Goal: Task Accomplishment & Management: Manage account settings

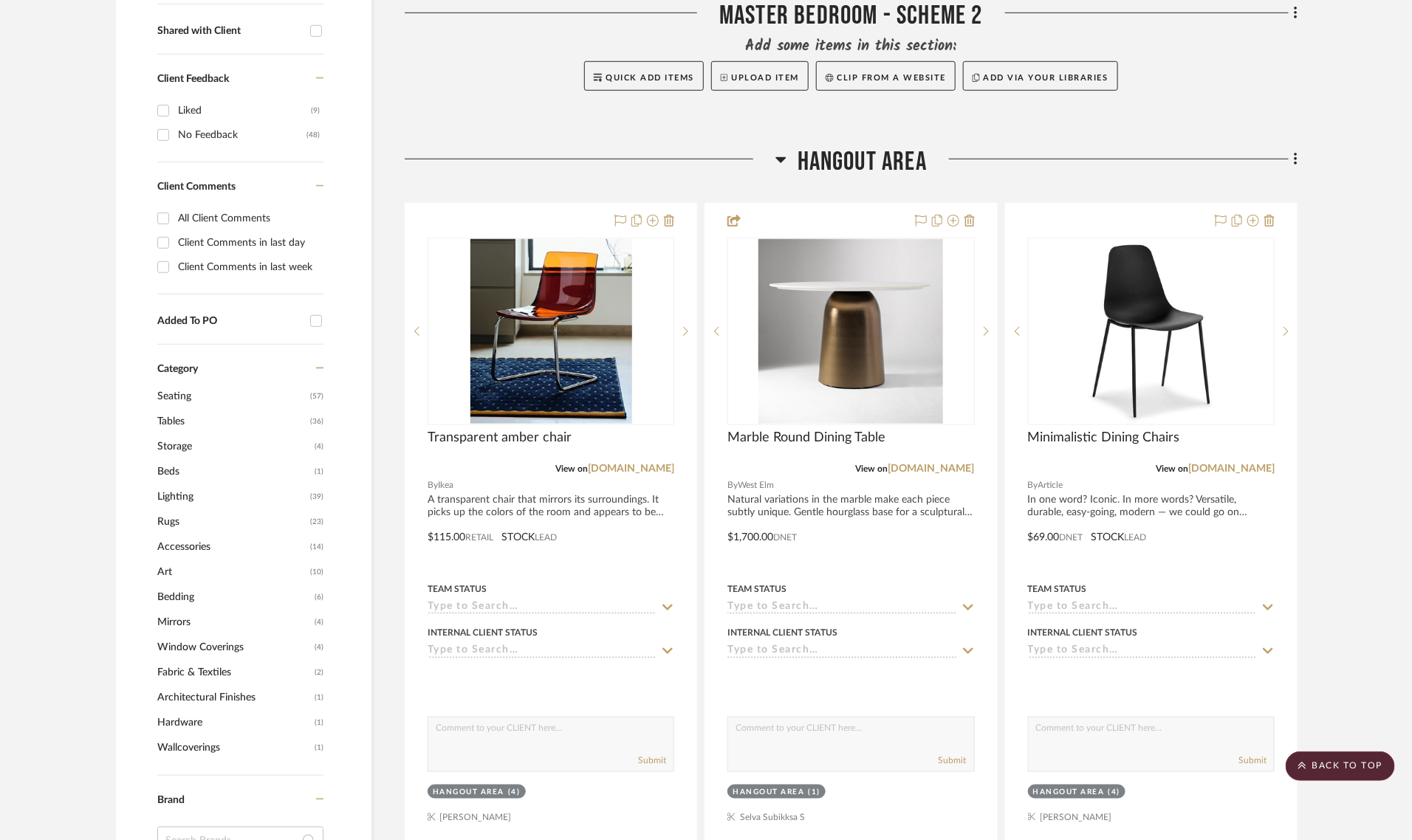
scroll to position [608, 0]
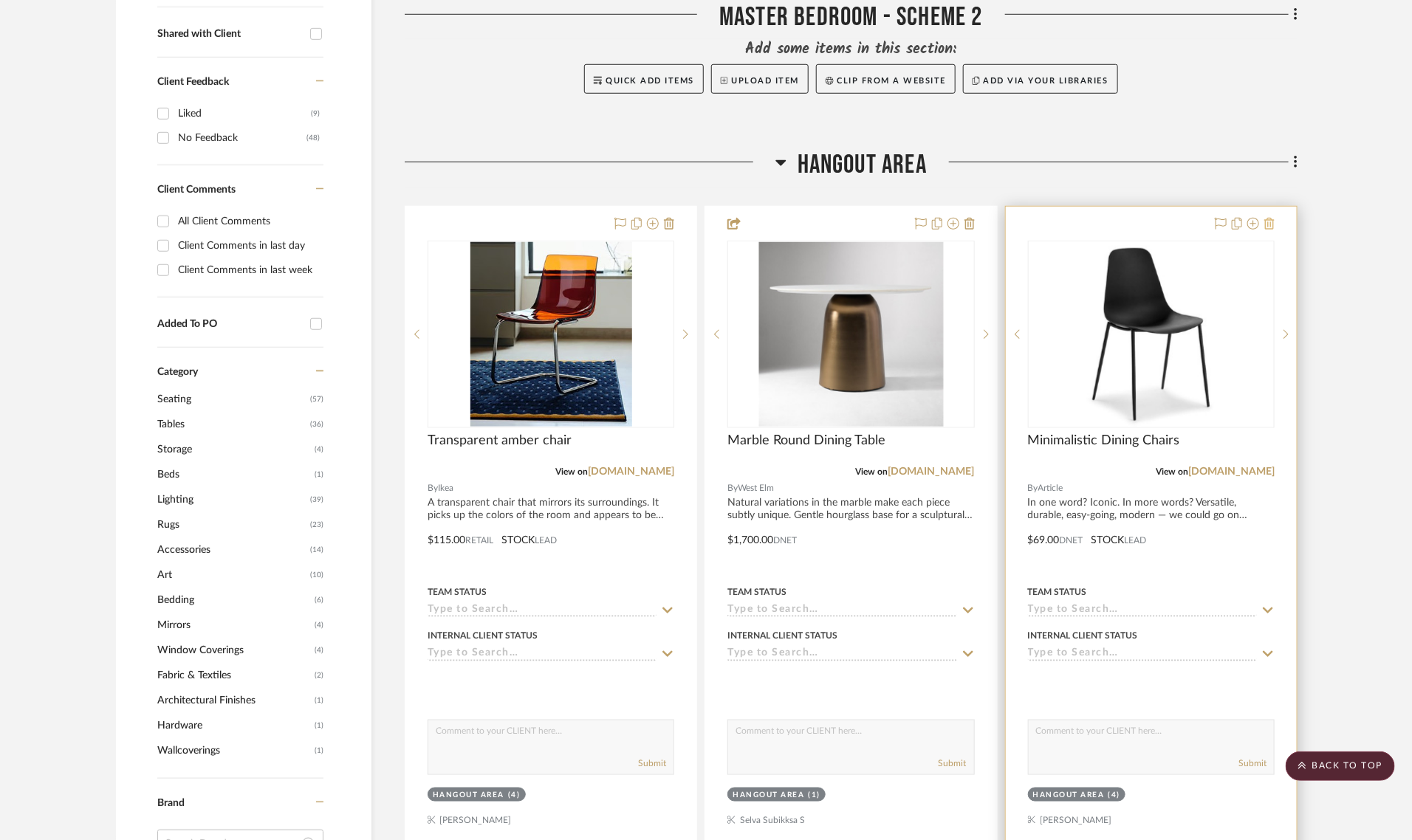
click at [1268, 218] on icon at bounding box center [1269, 223] width 10 height 12
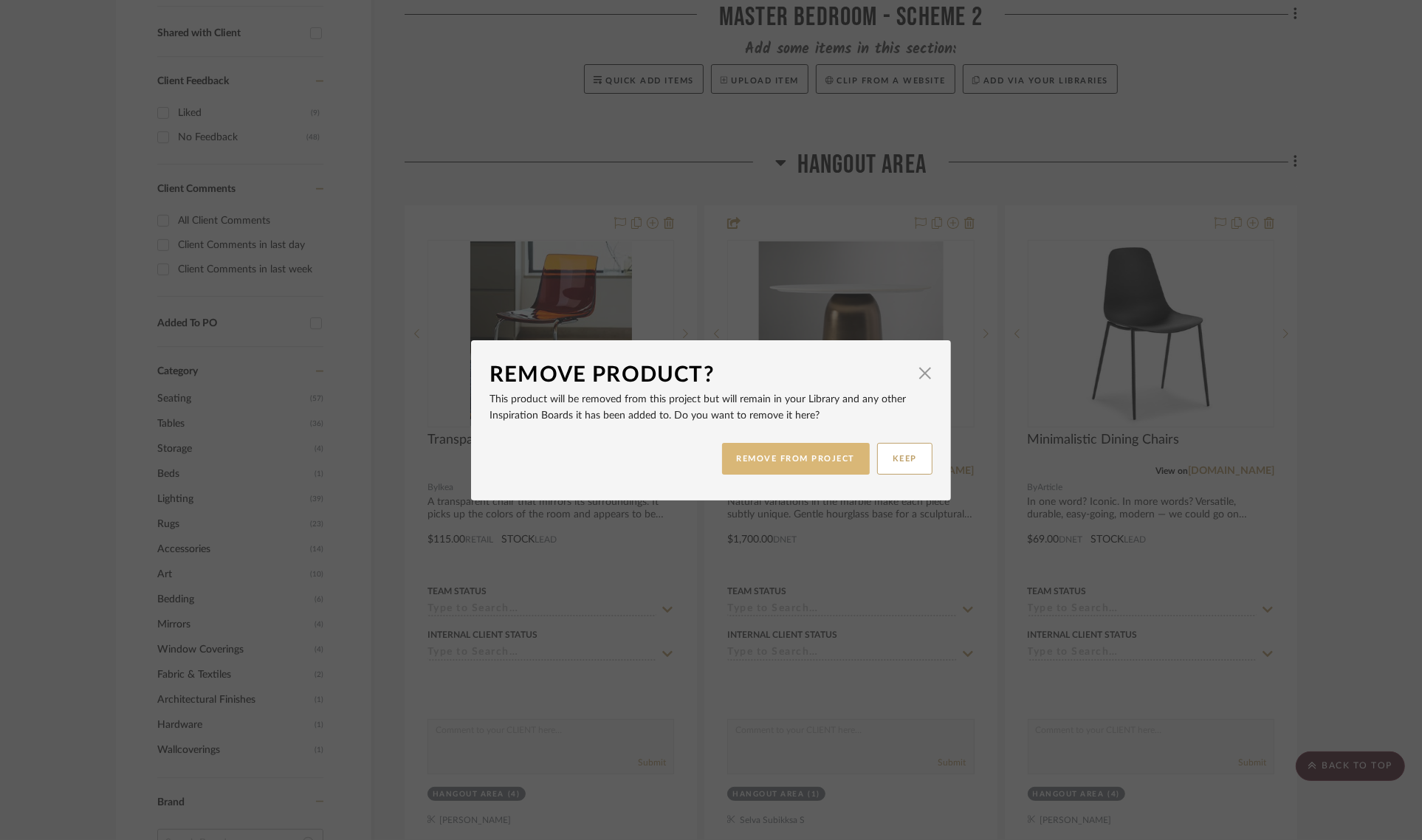
click at [802, 462] on button "REMOVE FROM PROJECT" at bounding box center [797, 458] width 148 height 31
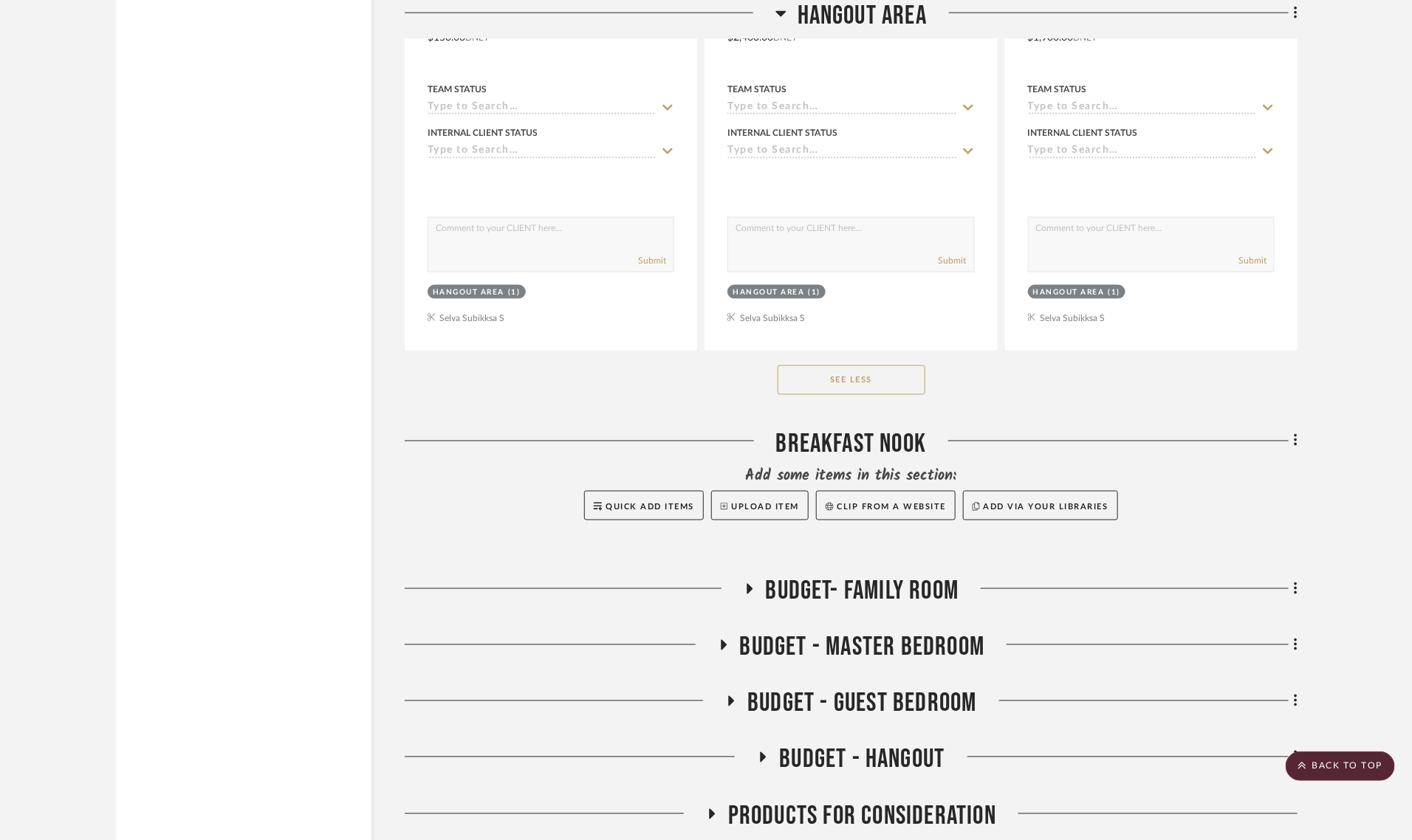
scroll to position [3829, 0]
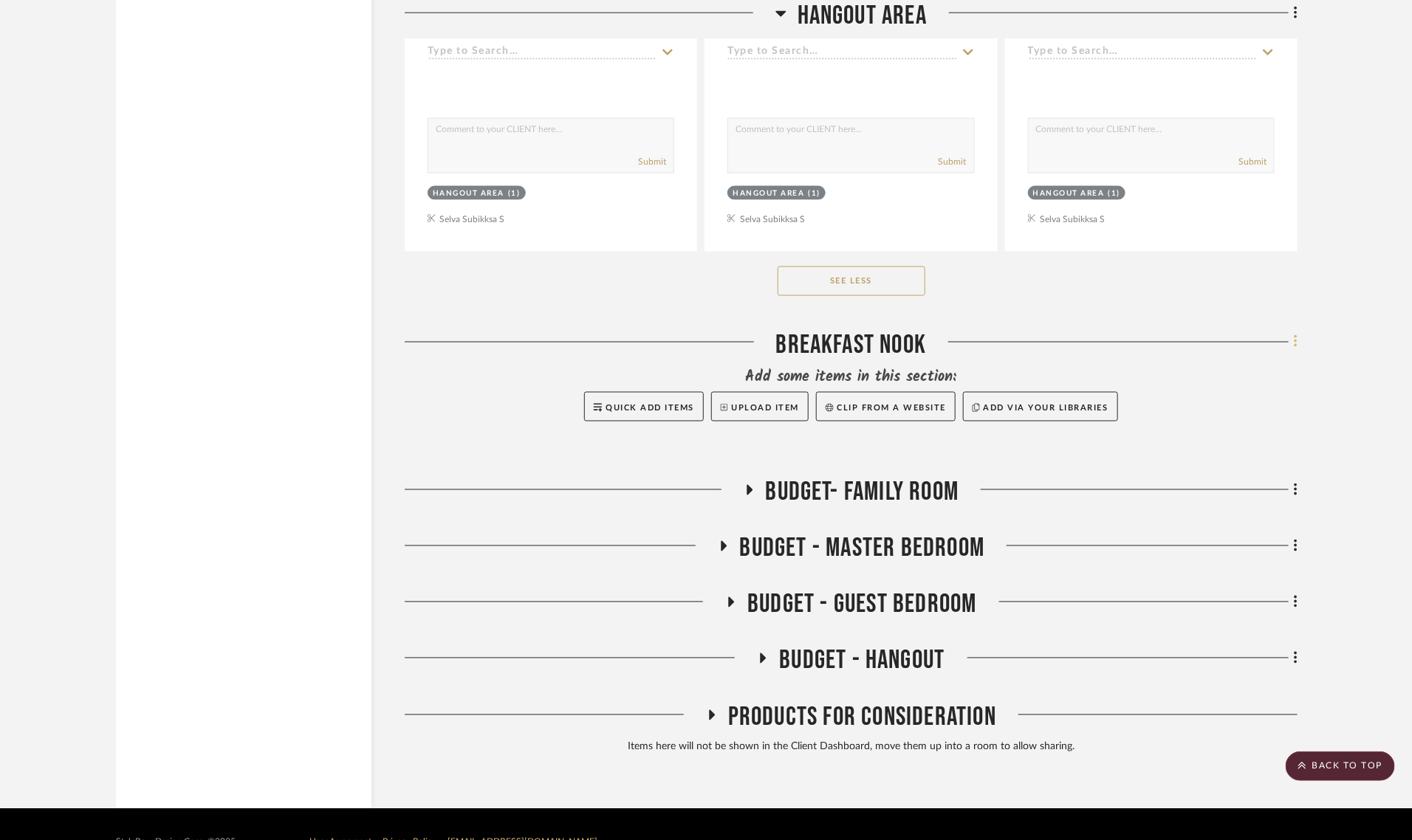
click at [1292, 332] on fa-icon at bounding box center [1293, 344] width 9 height 24
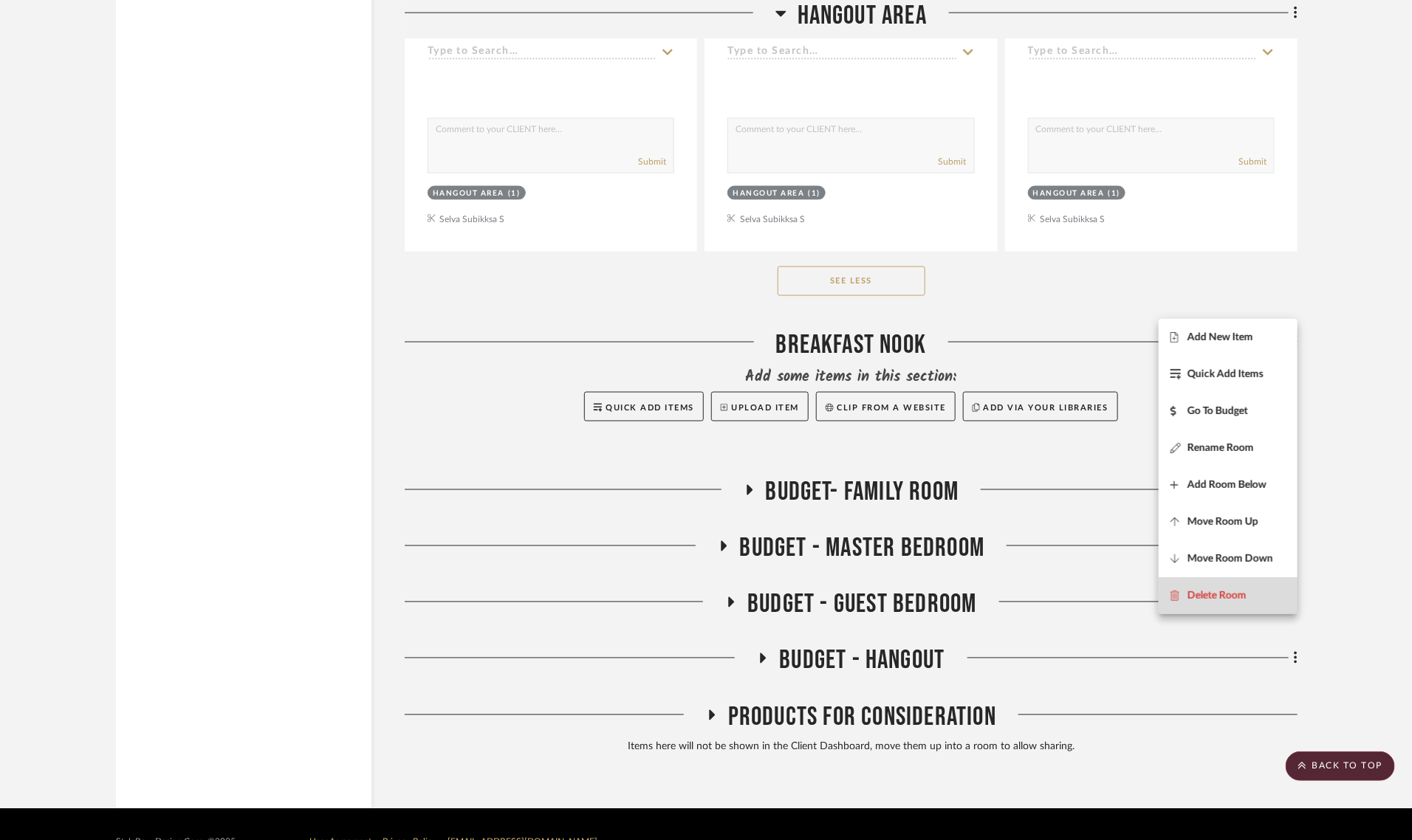
click at [1218, 598] on span "Delete Room" at bounding box center [1217, 596] width 59 height 13
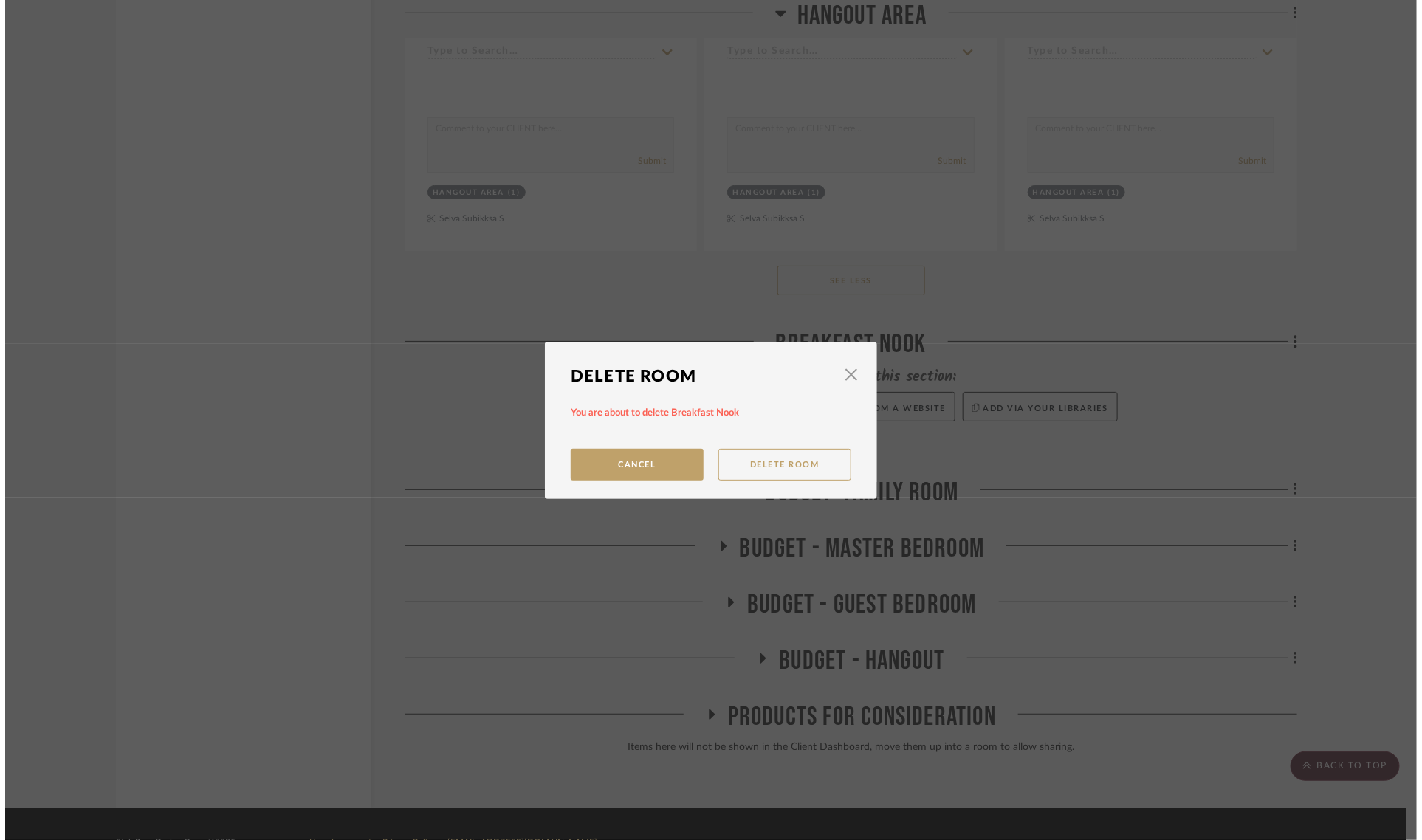
scroll to position [0, 0]
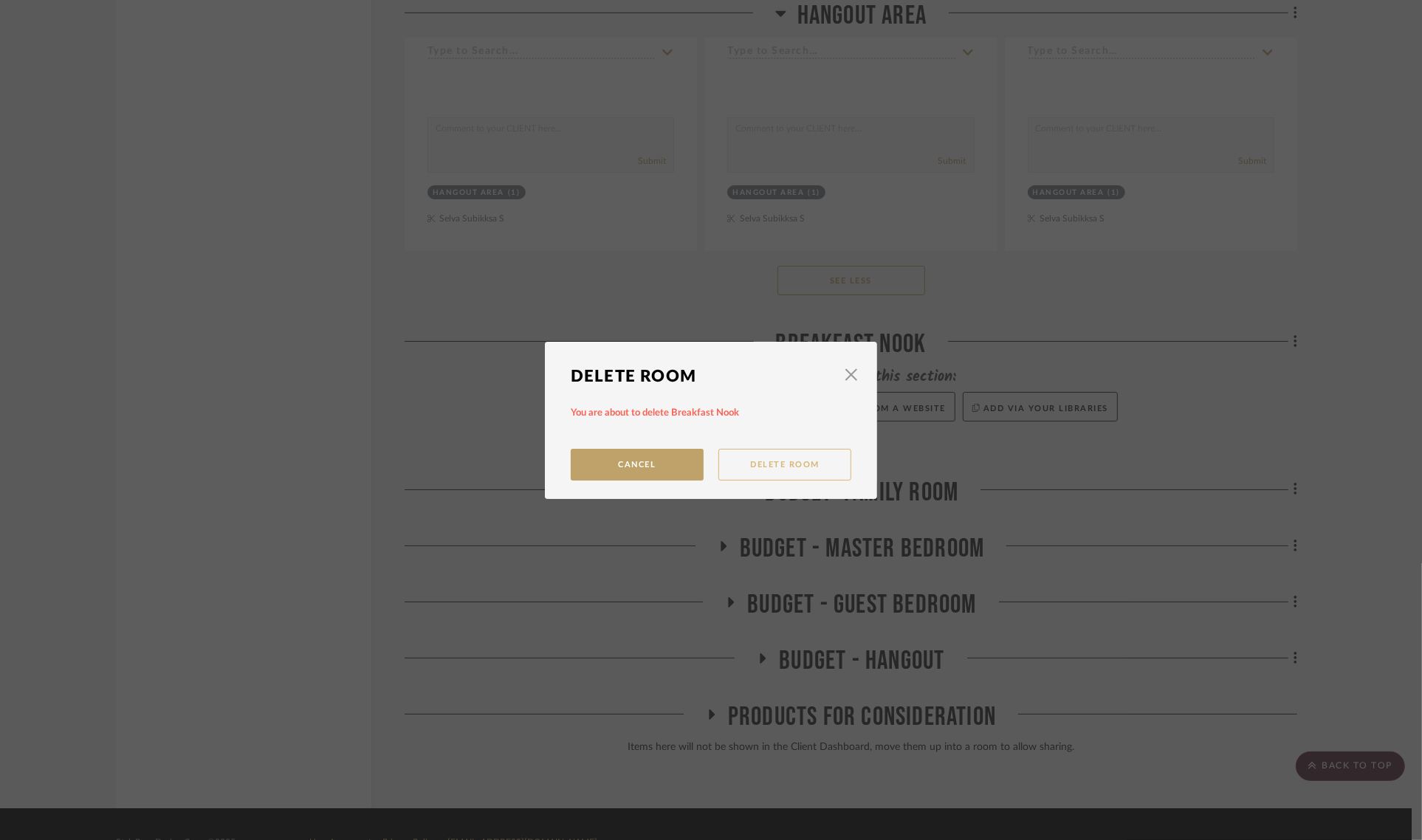
click at [739, 457] on button "Delete Room" at bounding box center [785, 465] width 132 height 31
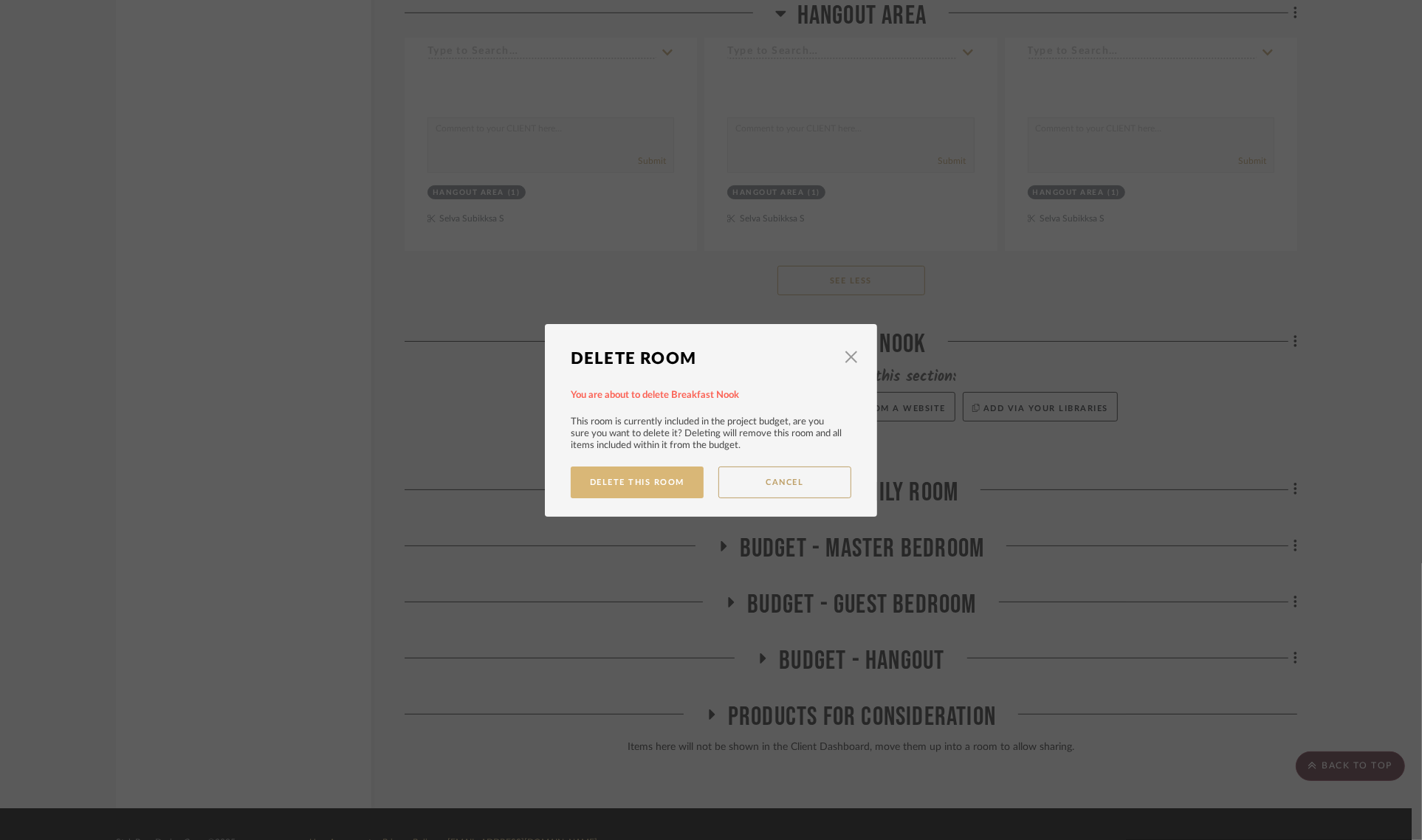
click at [637, 471] on button "Delete This Room" at bounding box center [636, 483] width 132 height 31
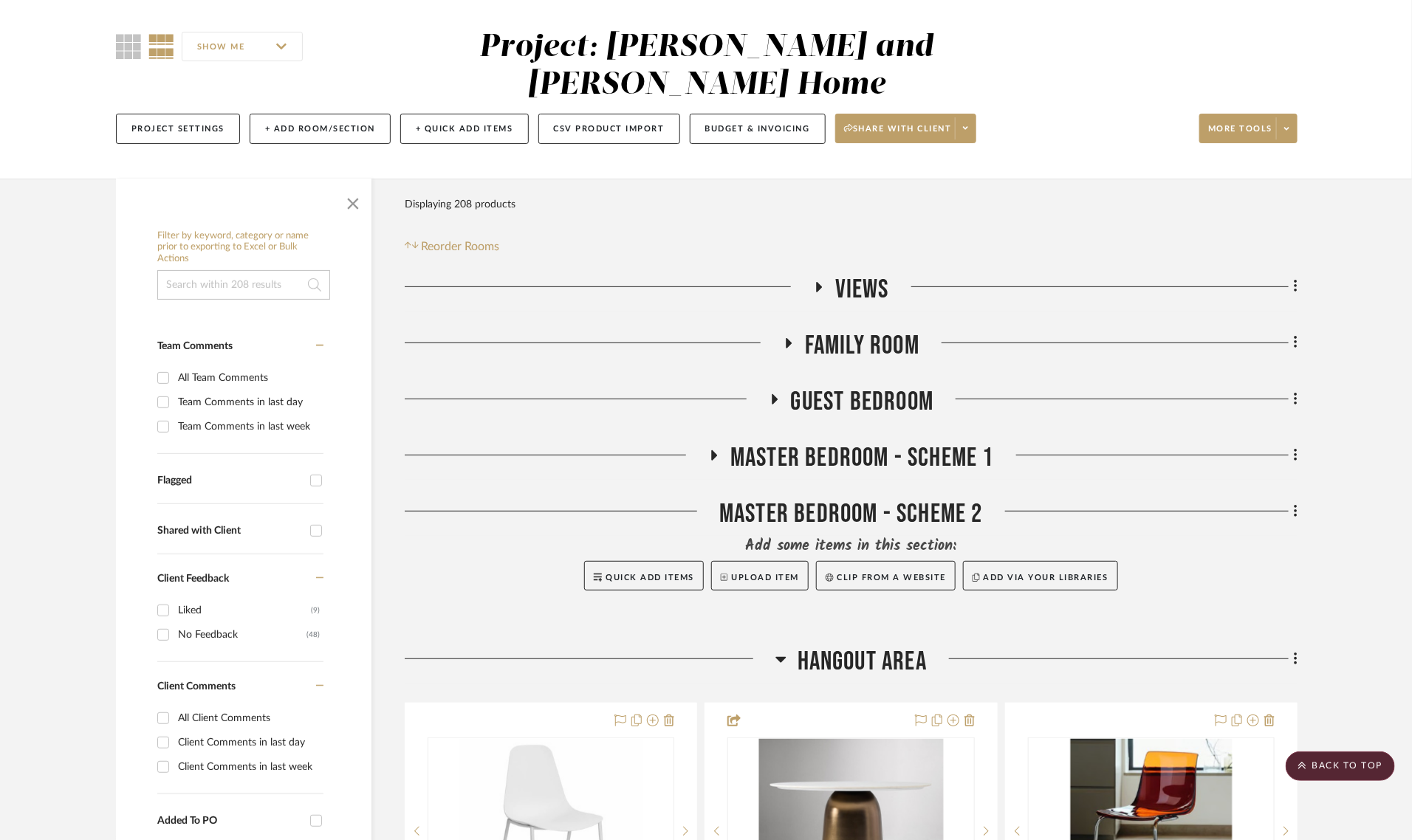
scroll to position [81, 0]
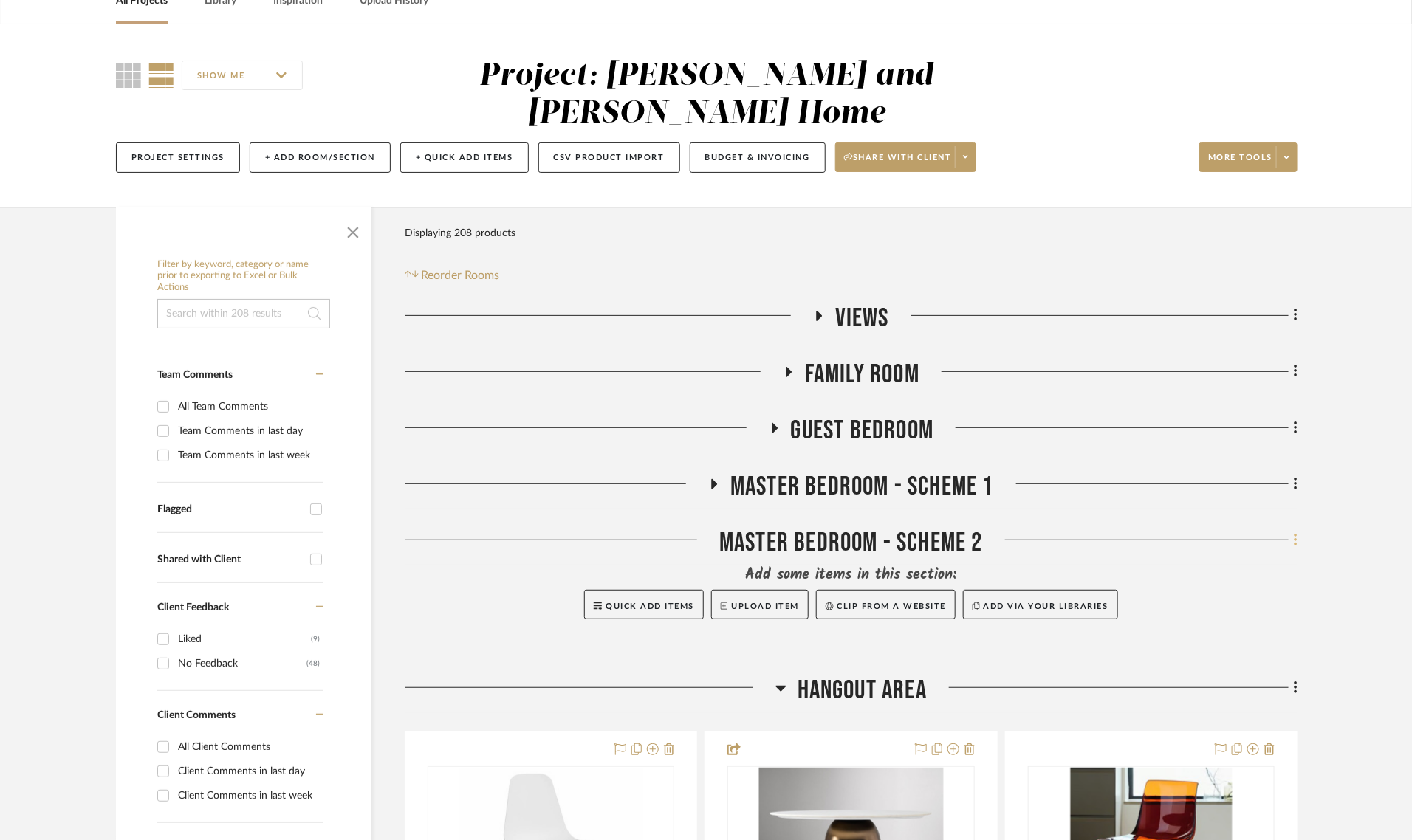
click at [1297, 533] on icon at bounding box center [1295, 541] width 5 height 17
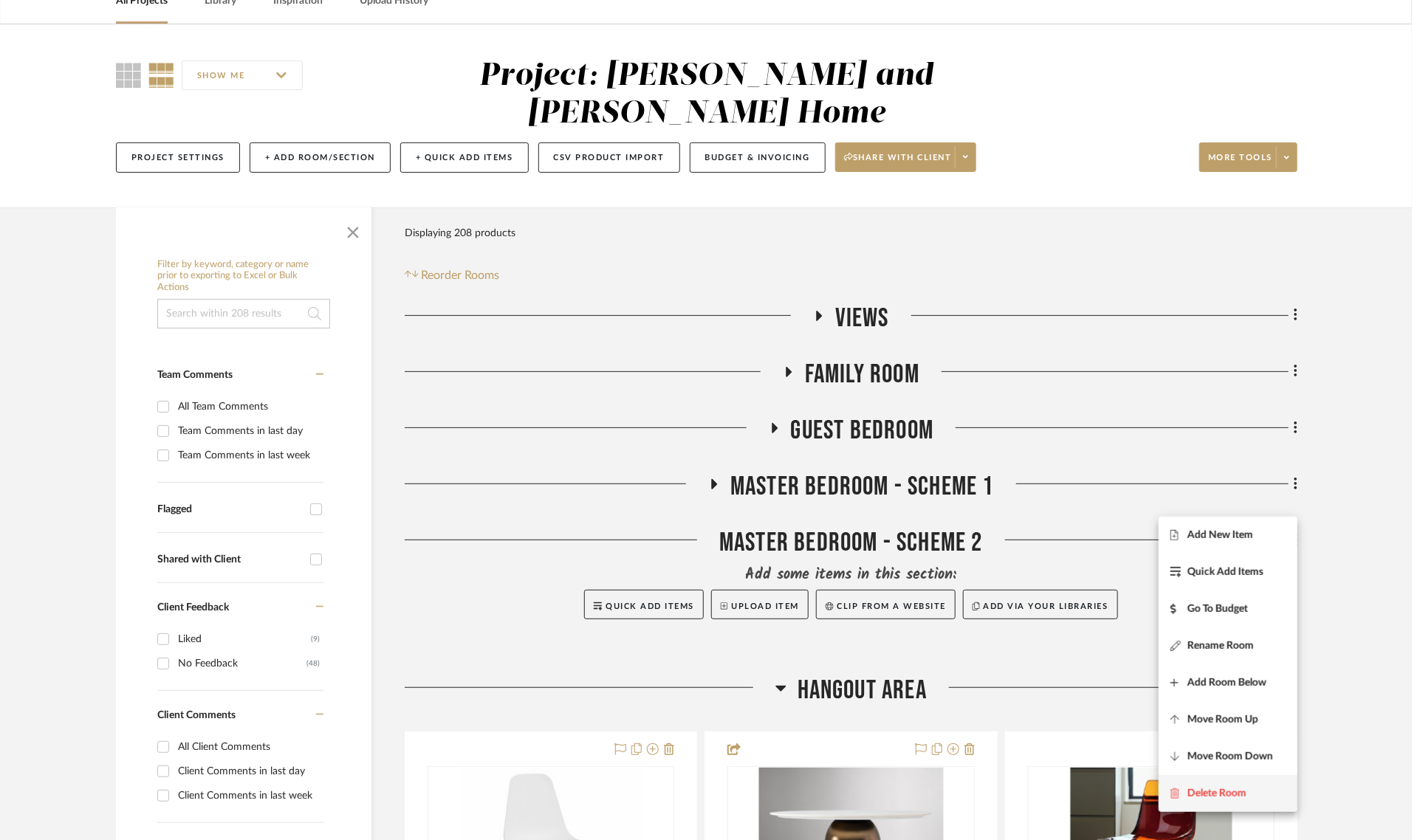
click at [1203, 791] on span "Delete Room" at bounding box center [1217, 794] width 59 height 13
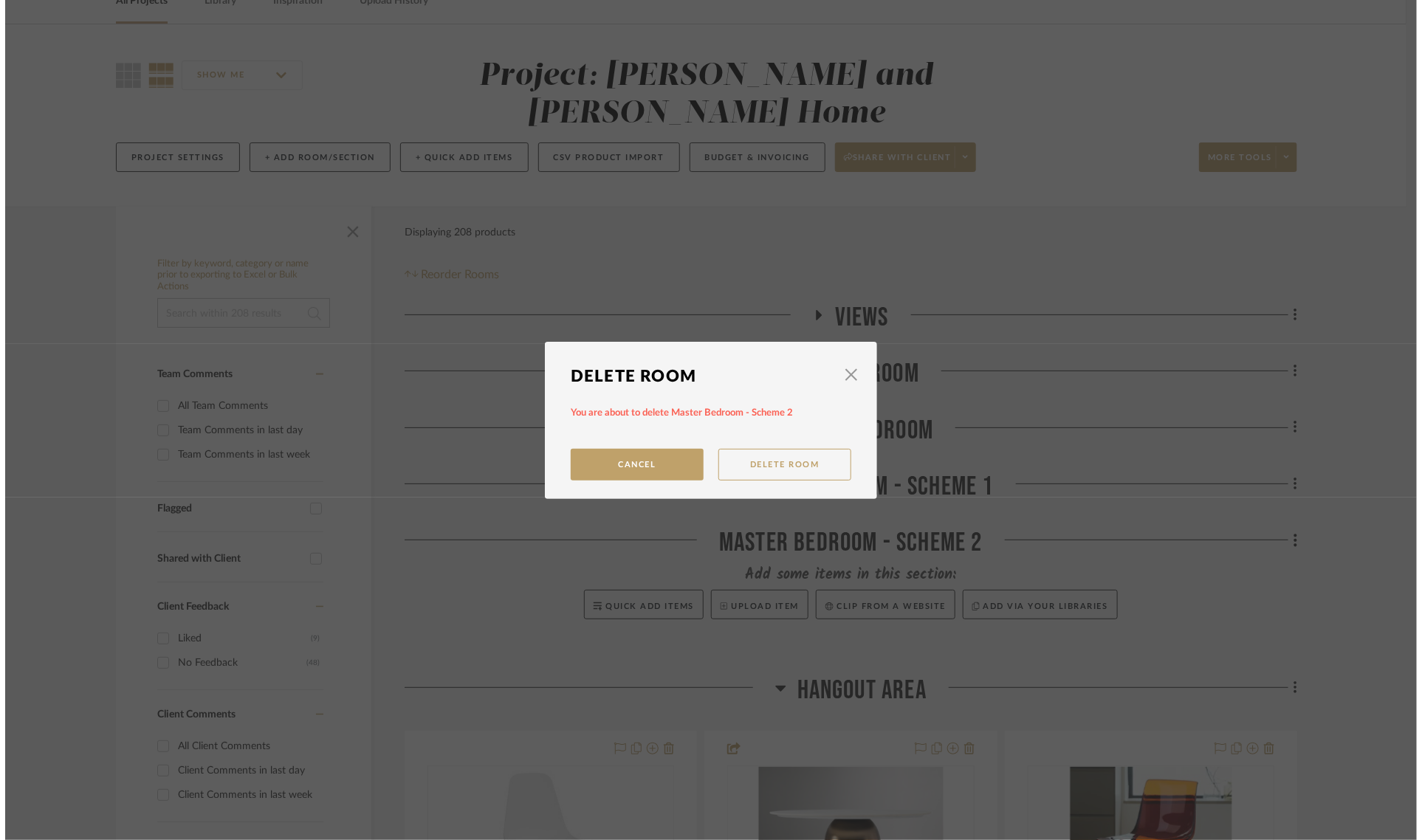
scroll to position [0, 0]
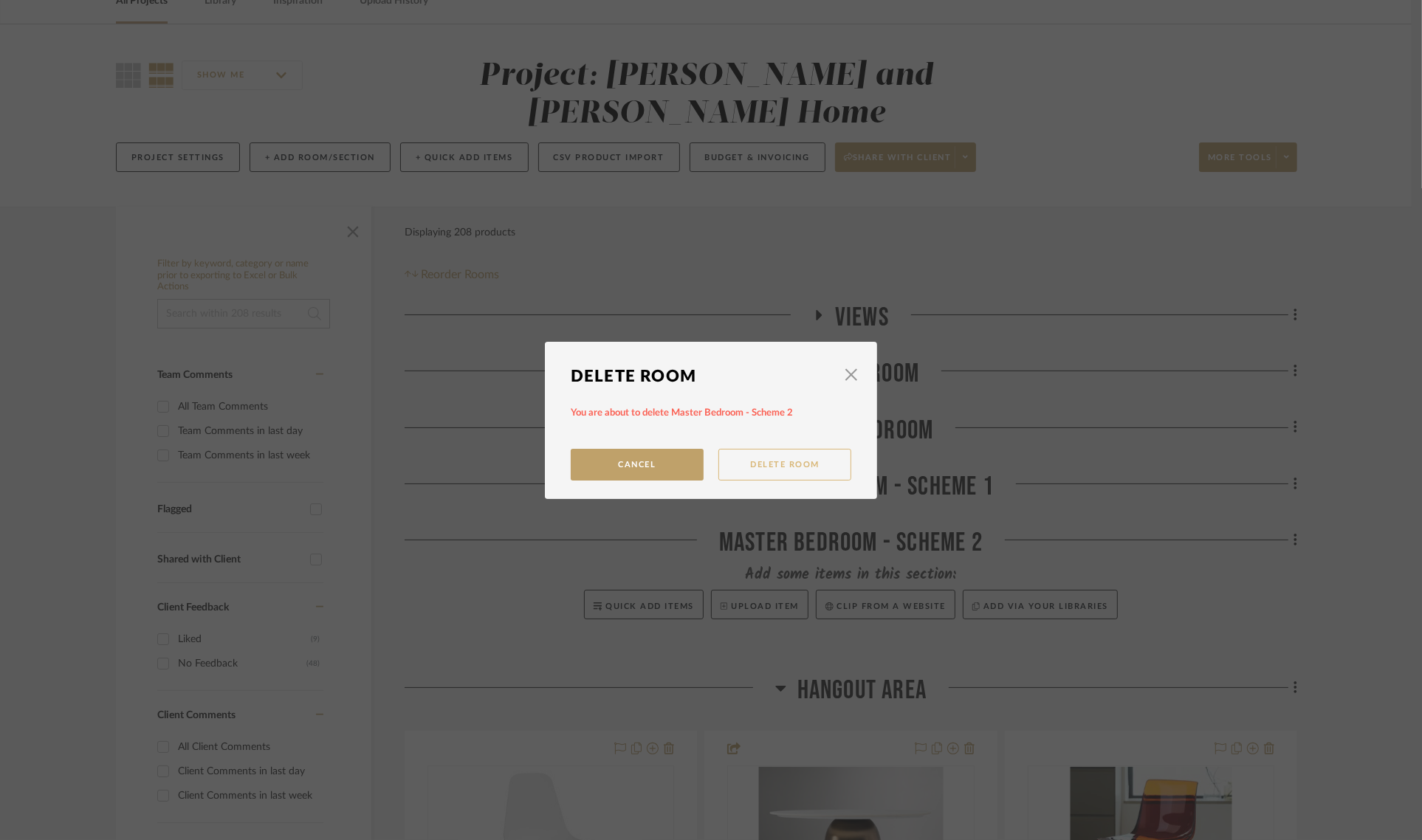
click at [780, 469] on button "Delete Room" at bounding box center [785, 465] width 132 height 31
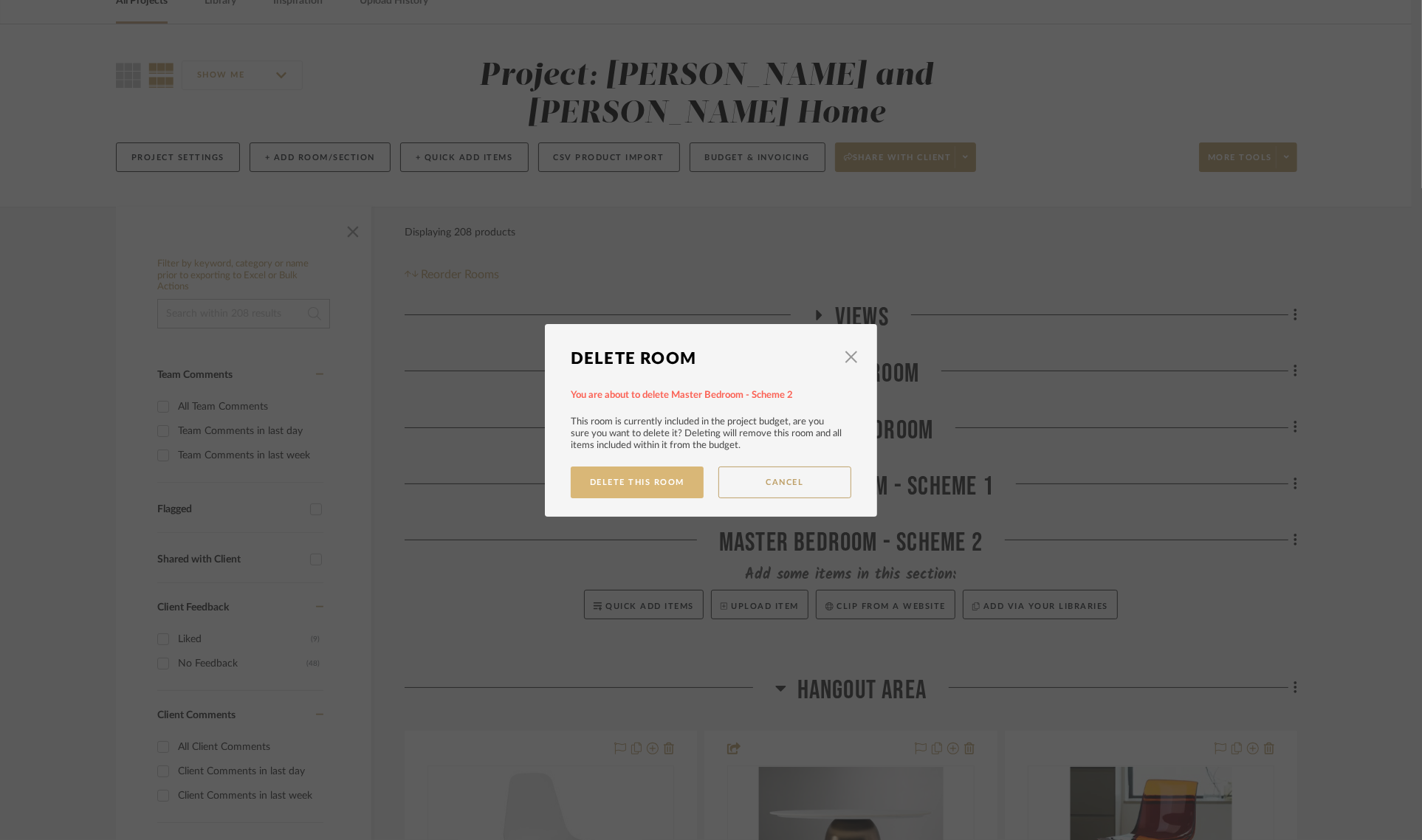
click at [606, 470] on button "Delete This Room" at bounding box center [636, 483] width 132 height 31
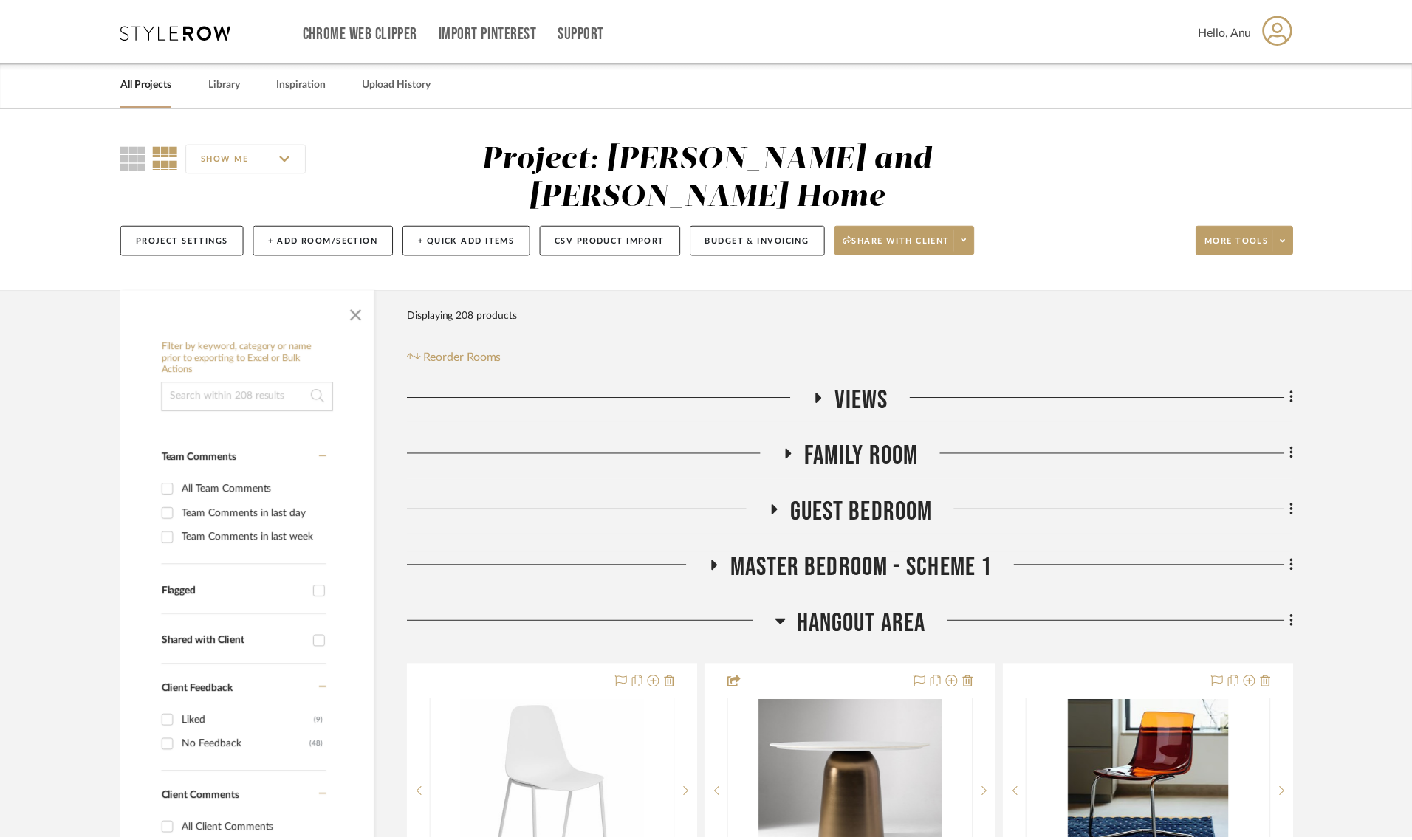
scroll to position [81, 0]
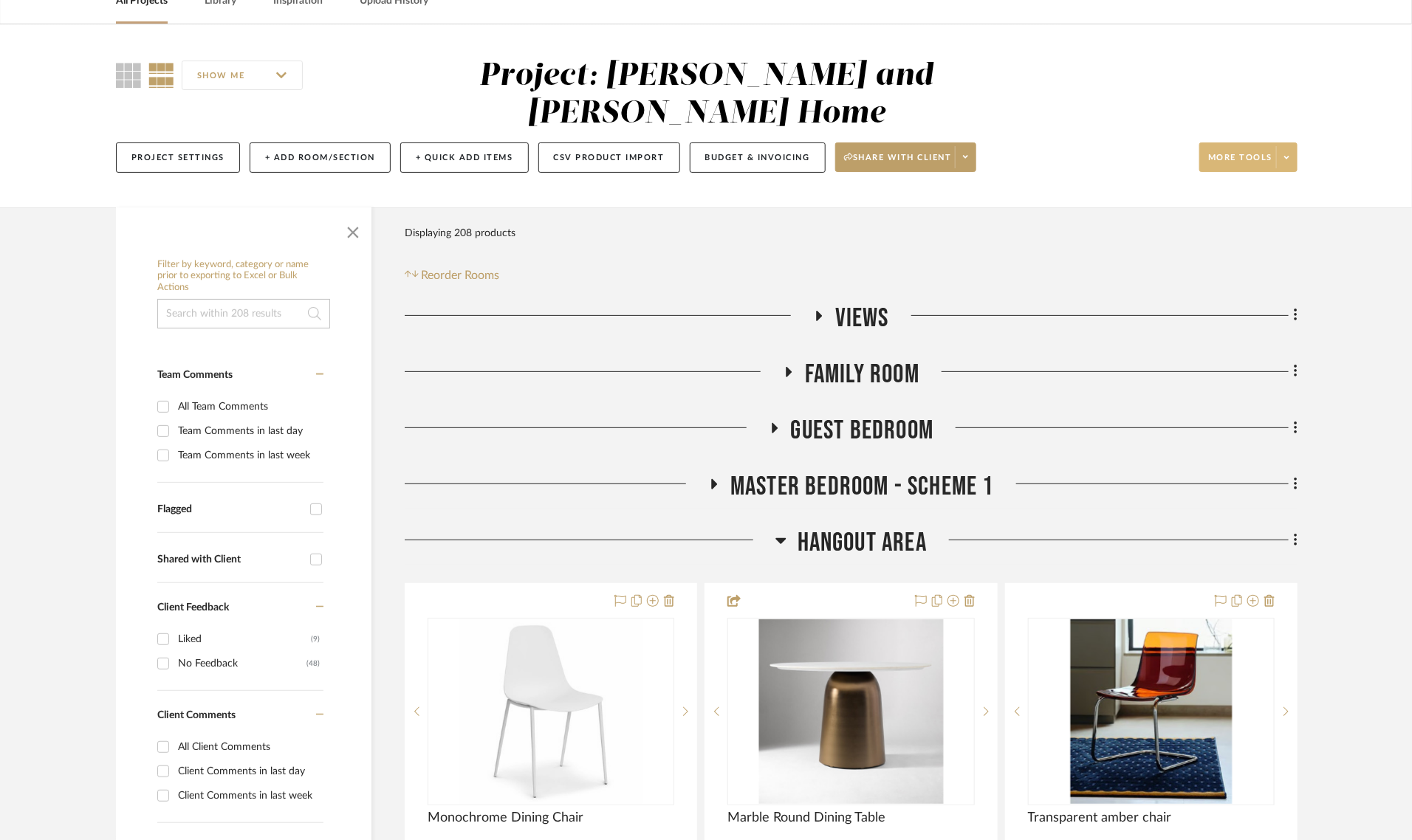
click at [1230, 152] on span "More tools" at bounding box center [1240, 163] width 64 height 22
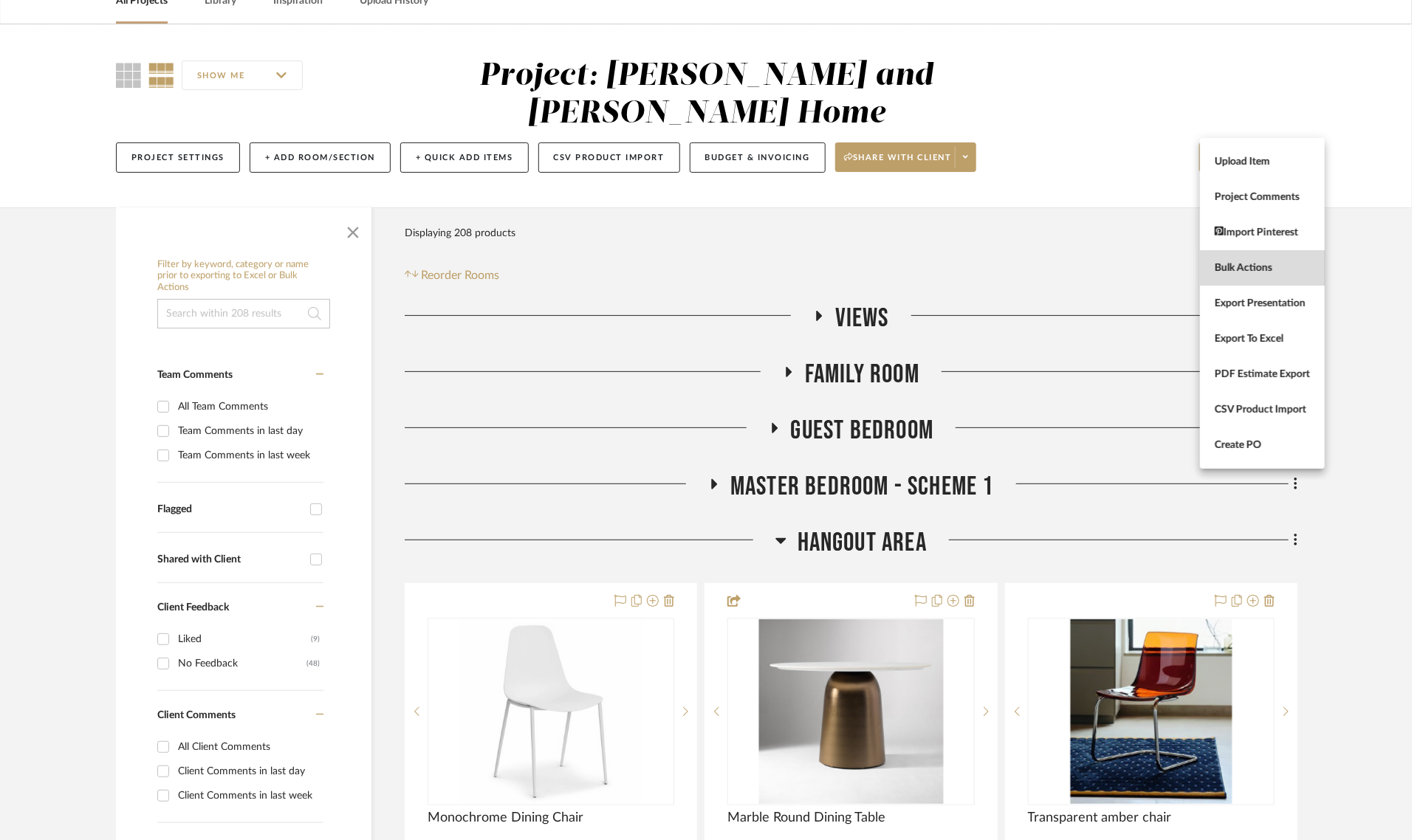
click at [1265, 264] on span "Bulk Actions" at bounding box center [1262, 269] width 95 height 13
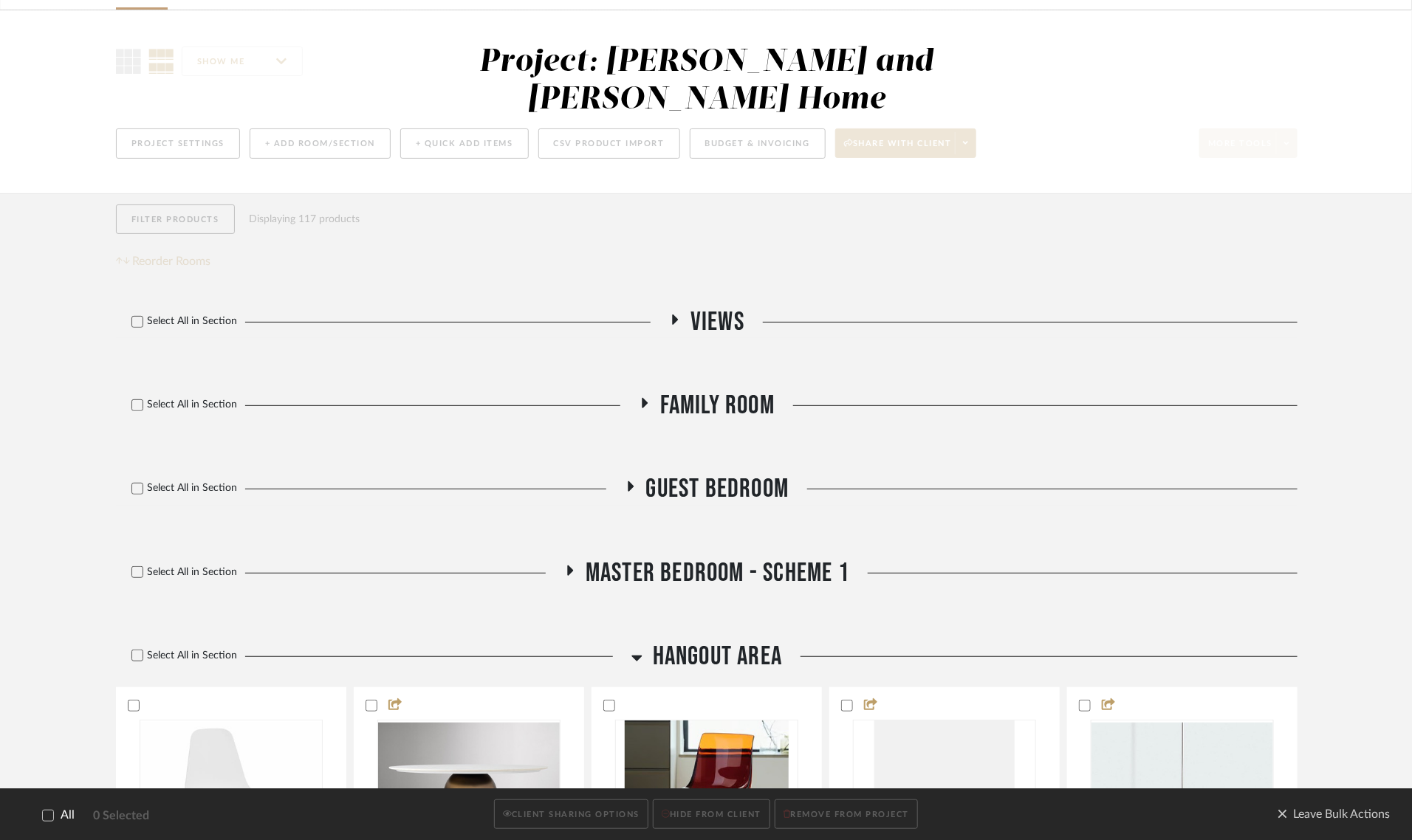
scroll to position [277, 0]
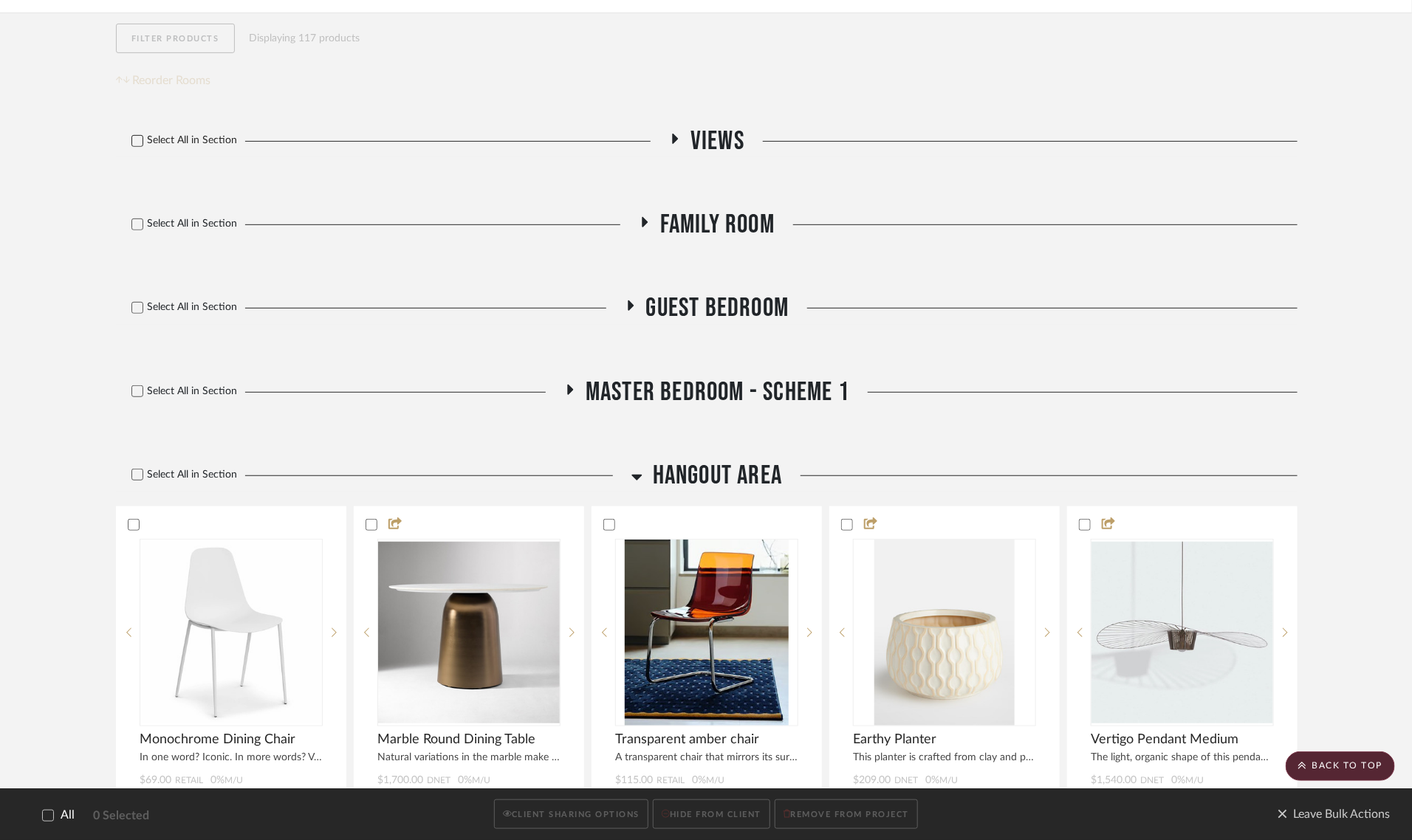
click at [136, 136] on icon at bounding box center [137, 141] width 10 height 10
click at [138, 220] on icon at bounding box center [137, 224] width 9 height 7
click at [136, 303] on icon at bounding box center [137, 307] width 10 height 10
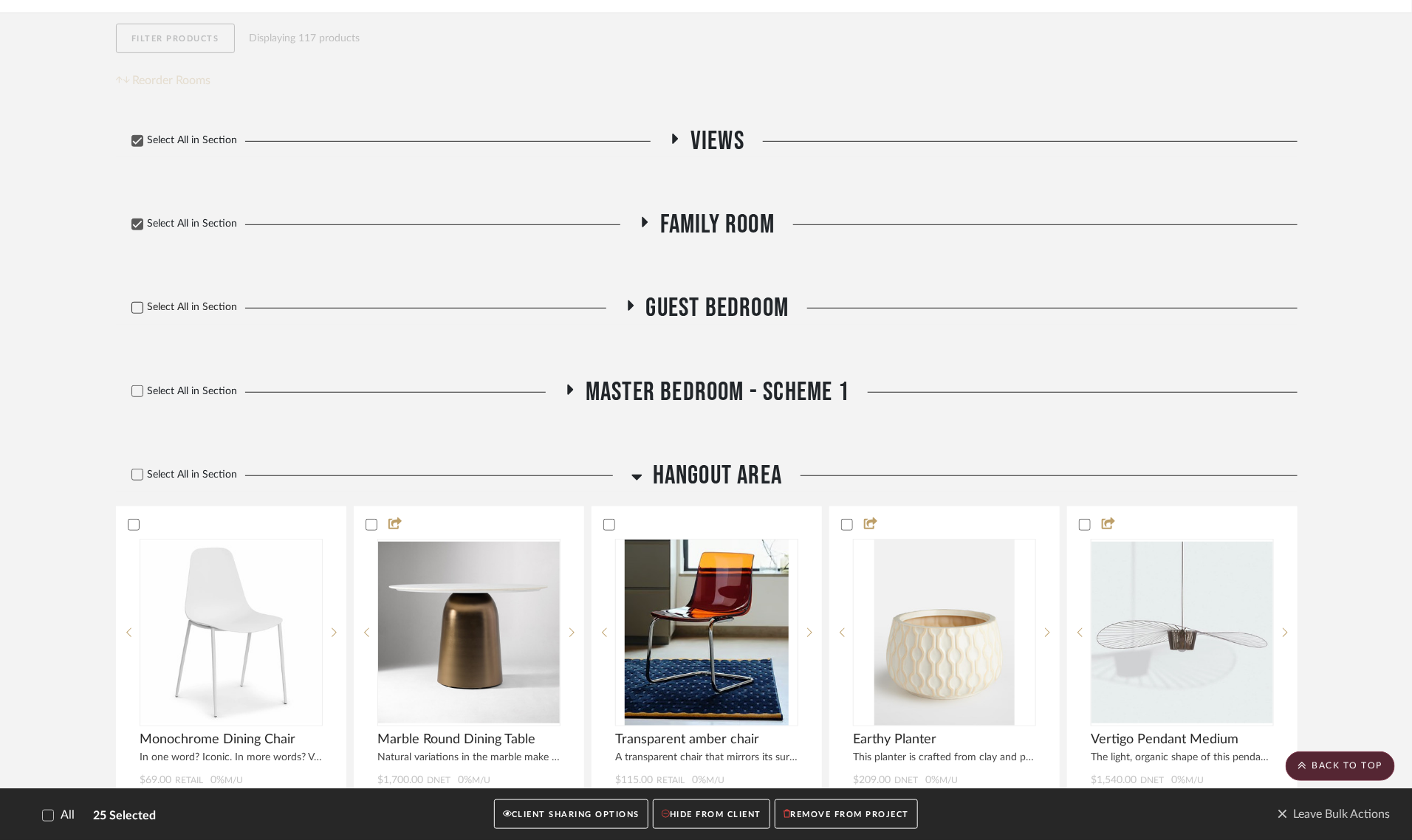
click at [133, 386] on icon at bounding box center [137, 391] width 10 height 10
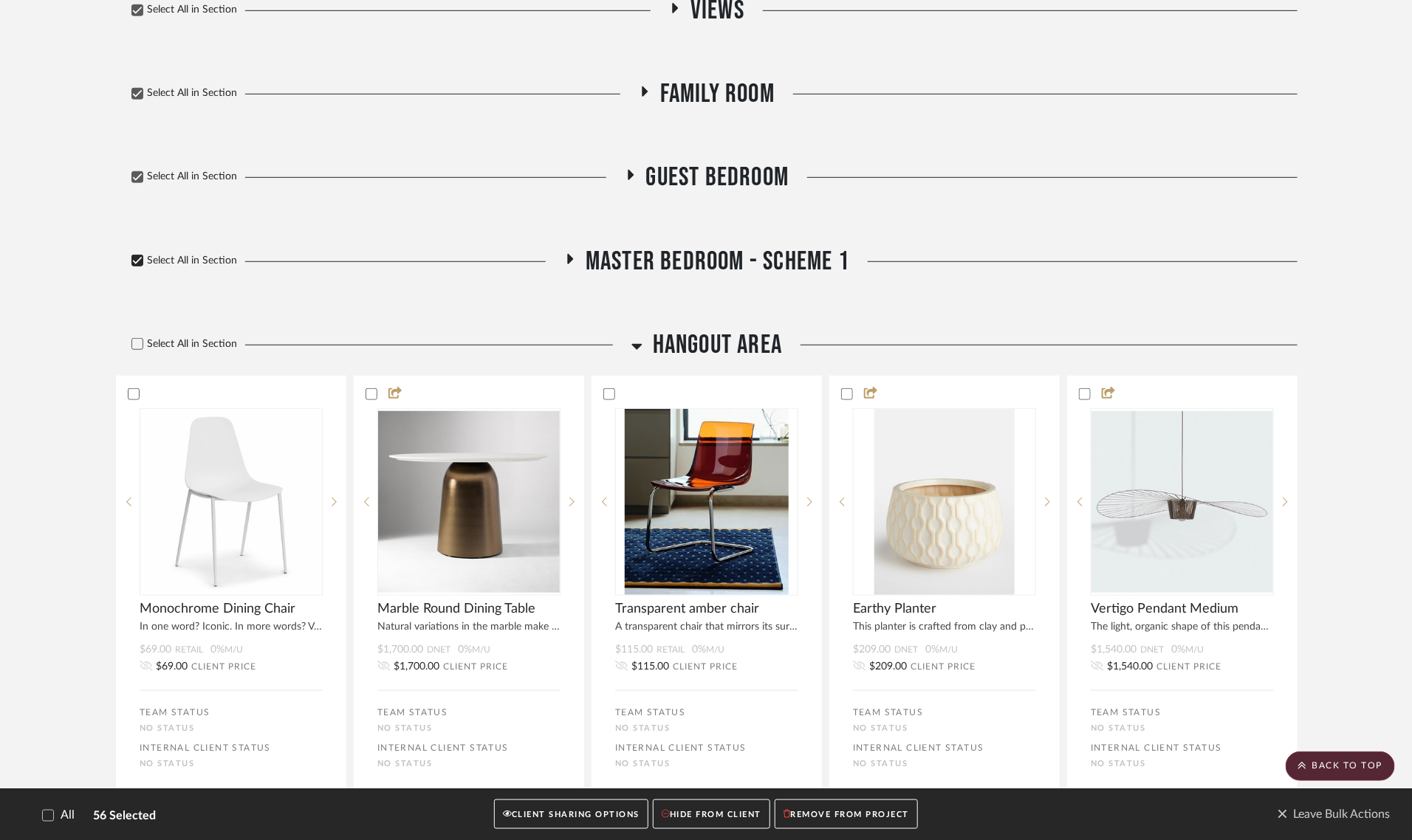
scroll to position [461, 0]
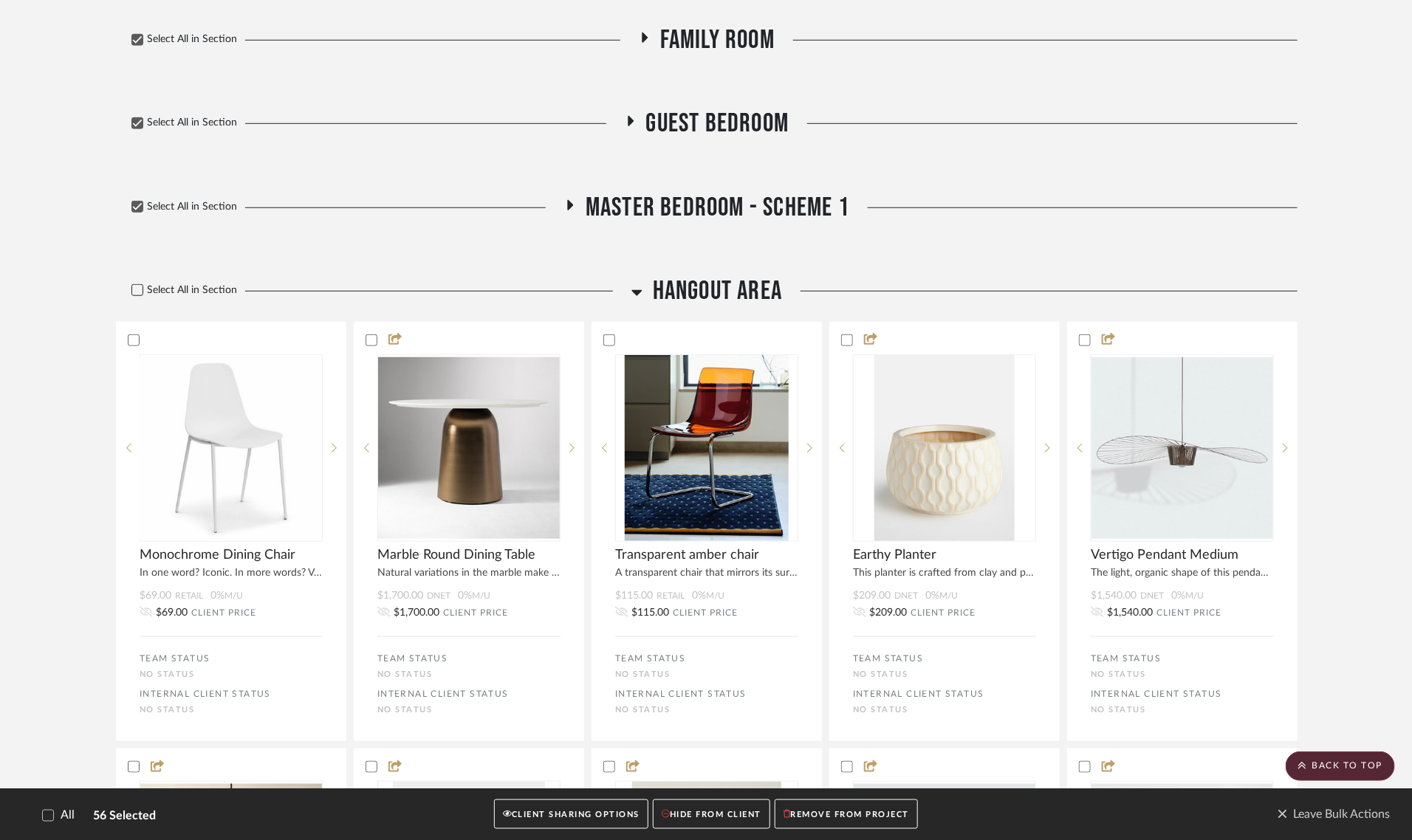
click at [135, 285] on icon at bounding box center [137, 290] width 10 height 10
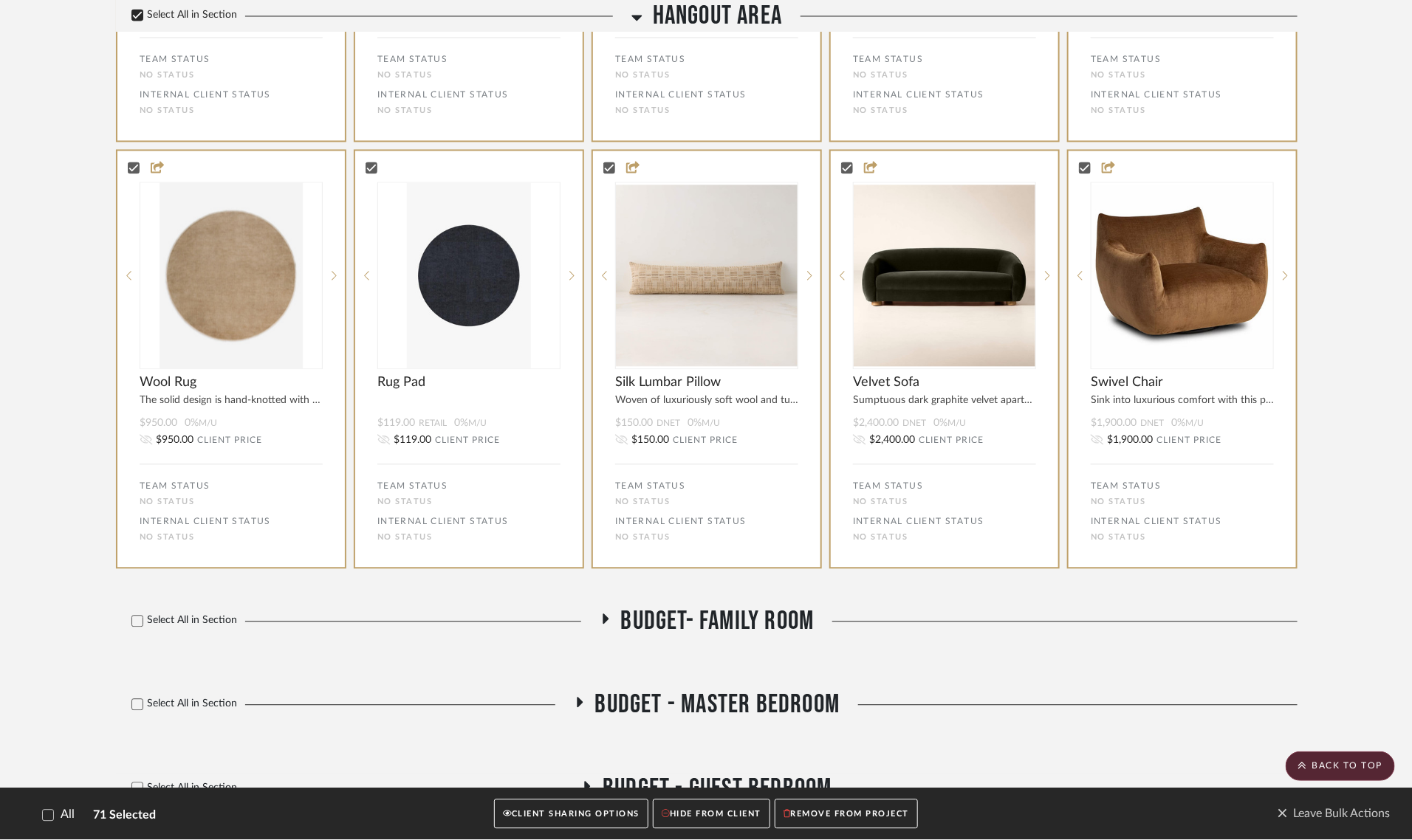
scroll to position [1613, 0]
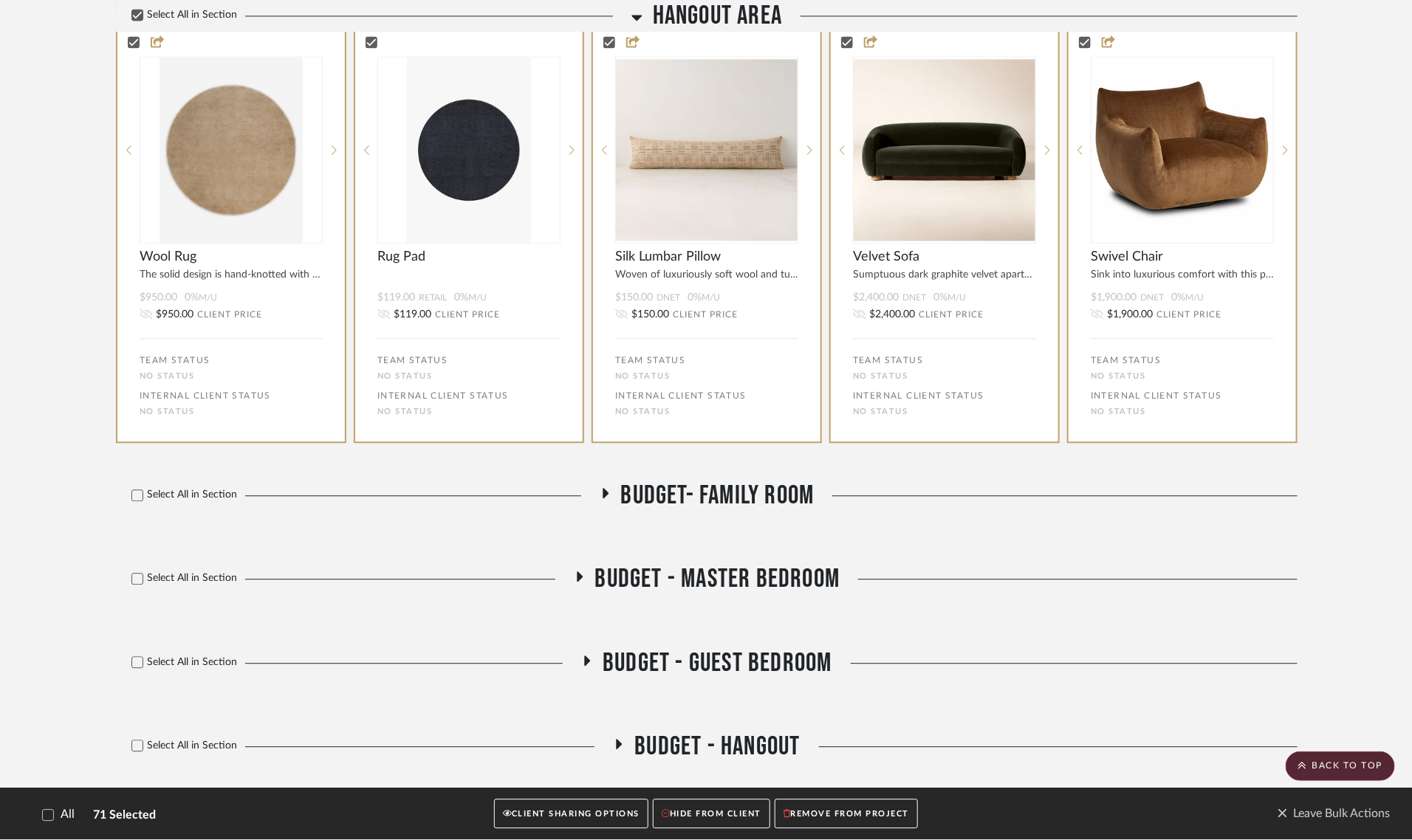
click at [570, 809] on button "CLIENT SHARING OPTIONS" at bounding box center [571, 814] width 155 height 31
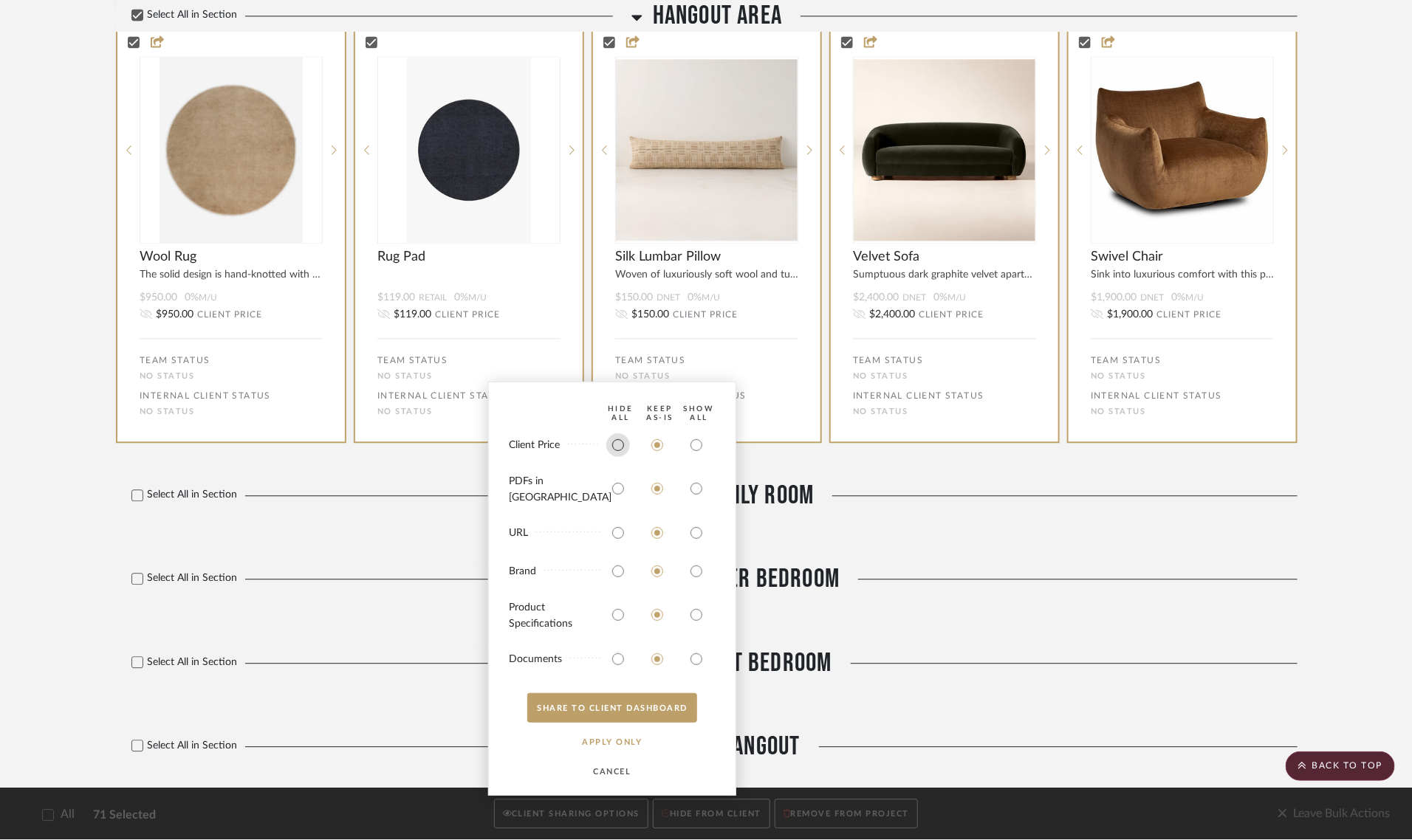
click at [617, 453] on input "radio" at bounding box center [618, 445] width 24 height 24
radio input "true"
click at [617, 495] on input "radio" at bounding box center [618, 489] width 24 height 24
radio input "true"
click at [617, 533] on input "radio" at bounding box center [618, 533] width 24 height 24
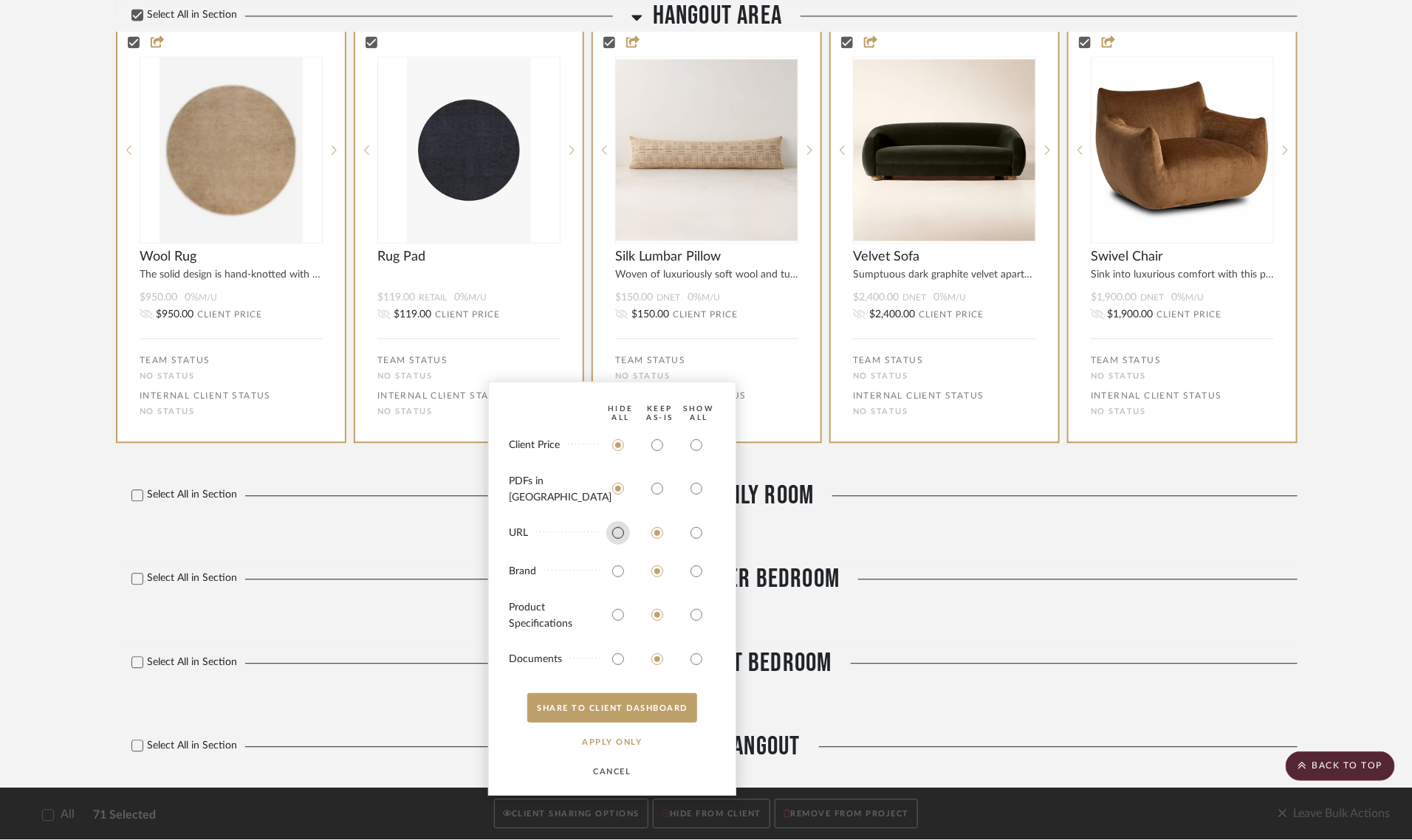
radio input "true"
click at [617, 570] on input "radio" at bounding box center [618, 571] width 24 height 24
radio input "true"
click at [697, 613] on input "radio" at bounding box center [697, 615] width 24 height 24
radio input "true"
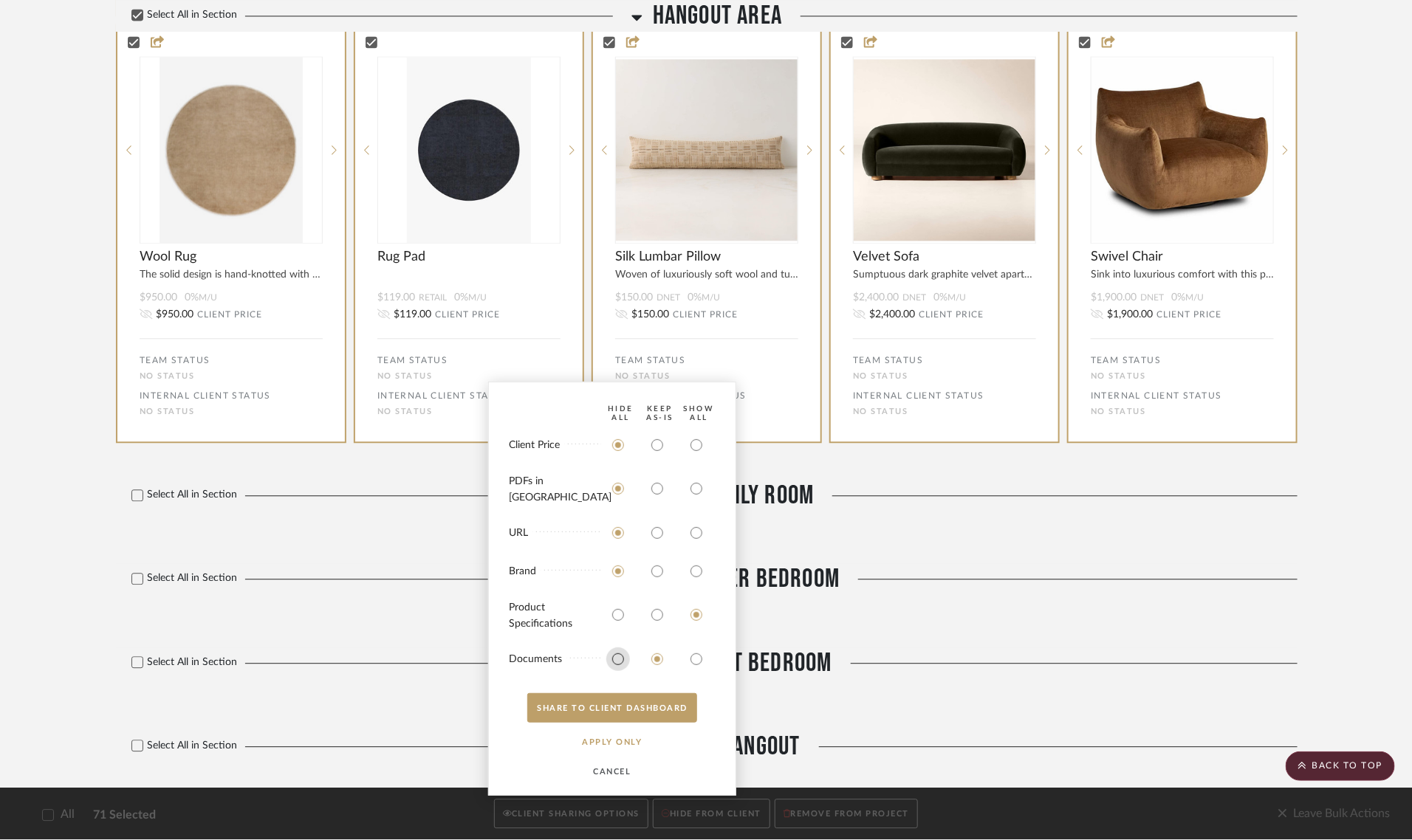
click at [610, 660] on input "radio" at bounding box center [618, 659] width 24 height 24
radio input "true"
click at [611, 708] on button "SHARE TO CLIENT Dashboard" at bounding box center [611, 708] width 170 height 30
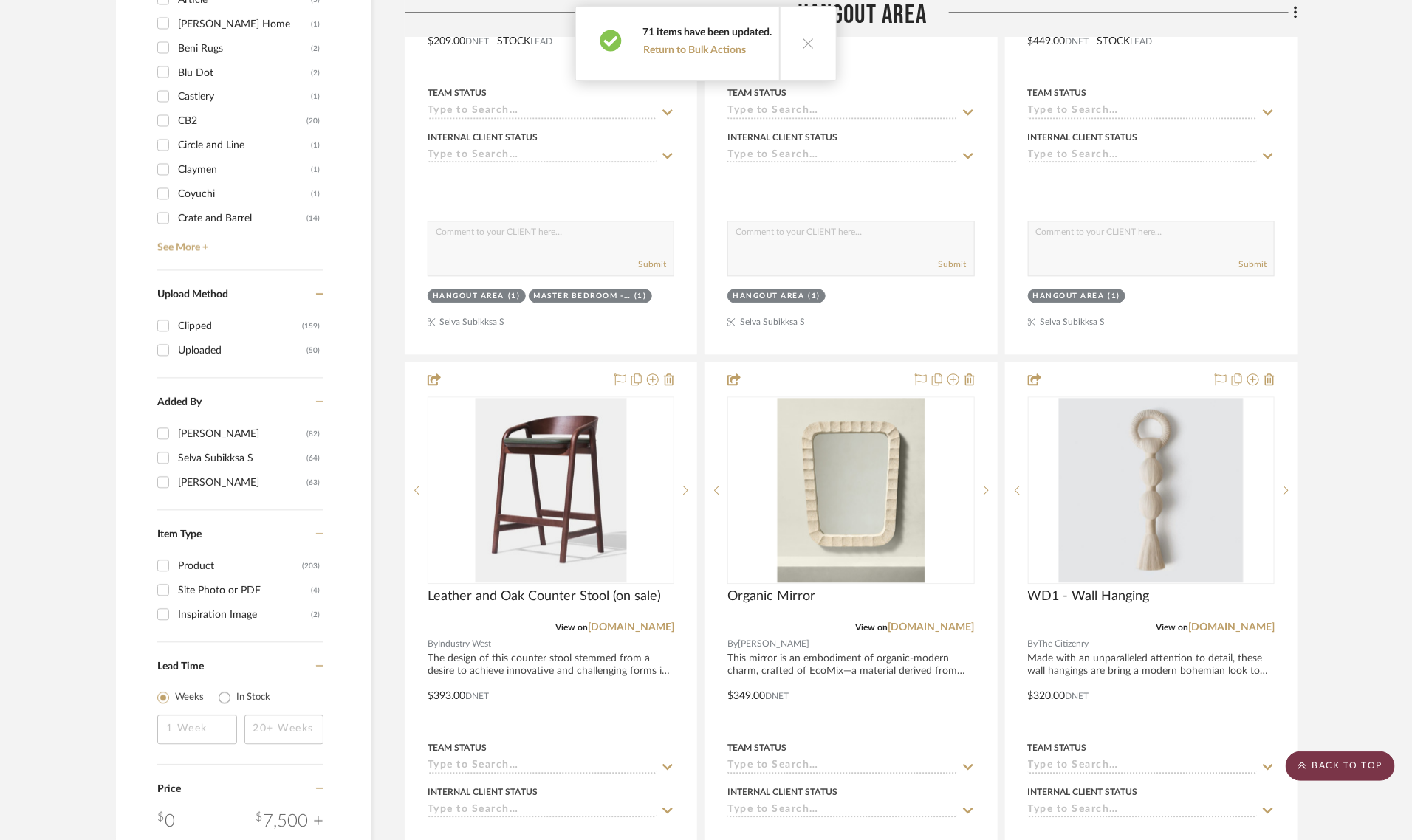
click at [1317, 771] on scroll-to-top-button "BACK TO TOP" at bounding box center [1341, 766] width 109 height 30
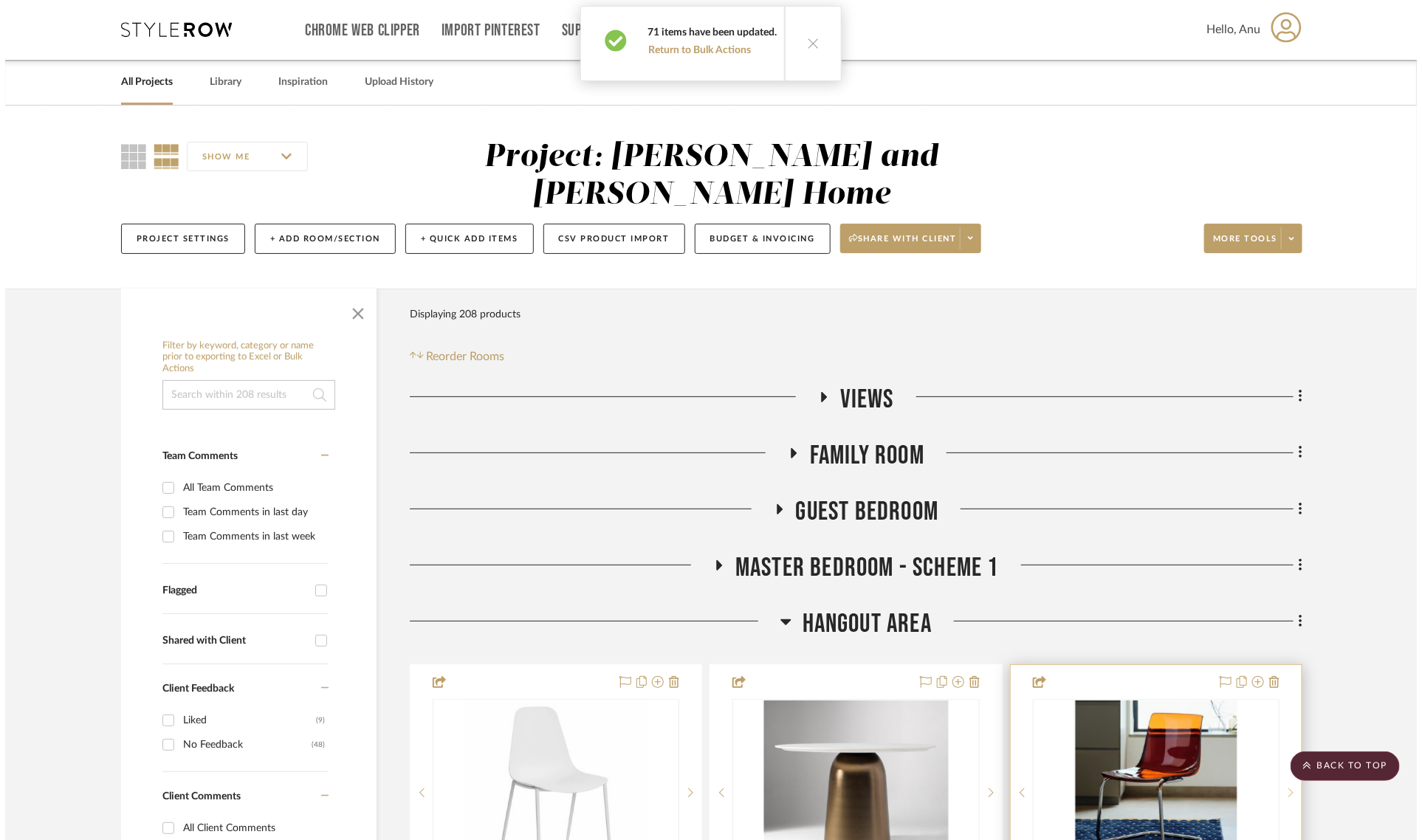
scroll to position [0, 0]
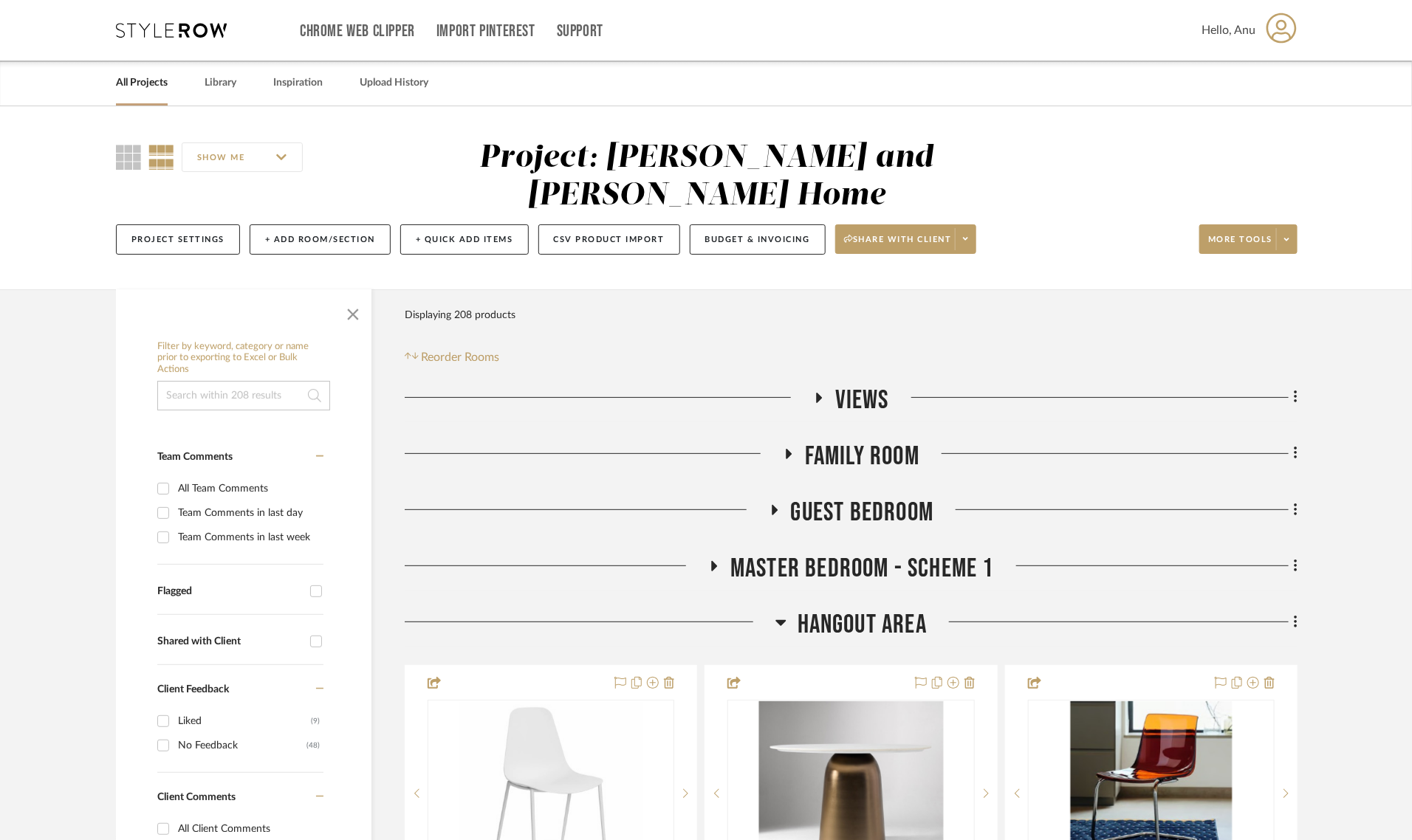
click at [821, 392] on icon at bounding box center [818, 397] width 18 height 11
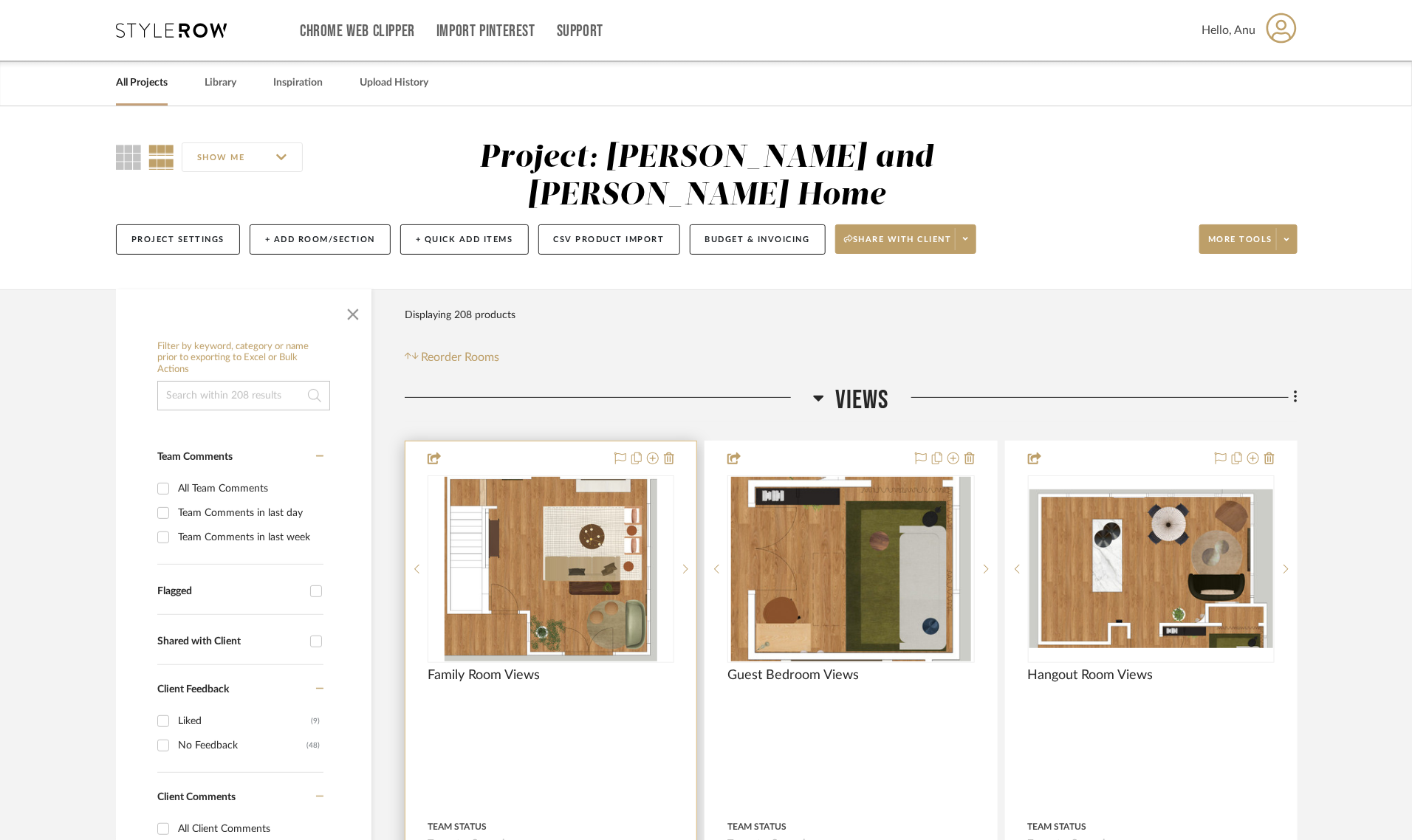
click at [543, 442] on div at bounding box center [551, 764] width 291 height 646
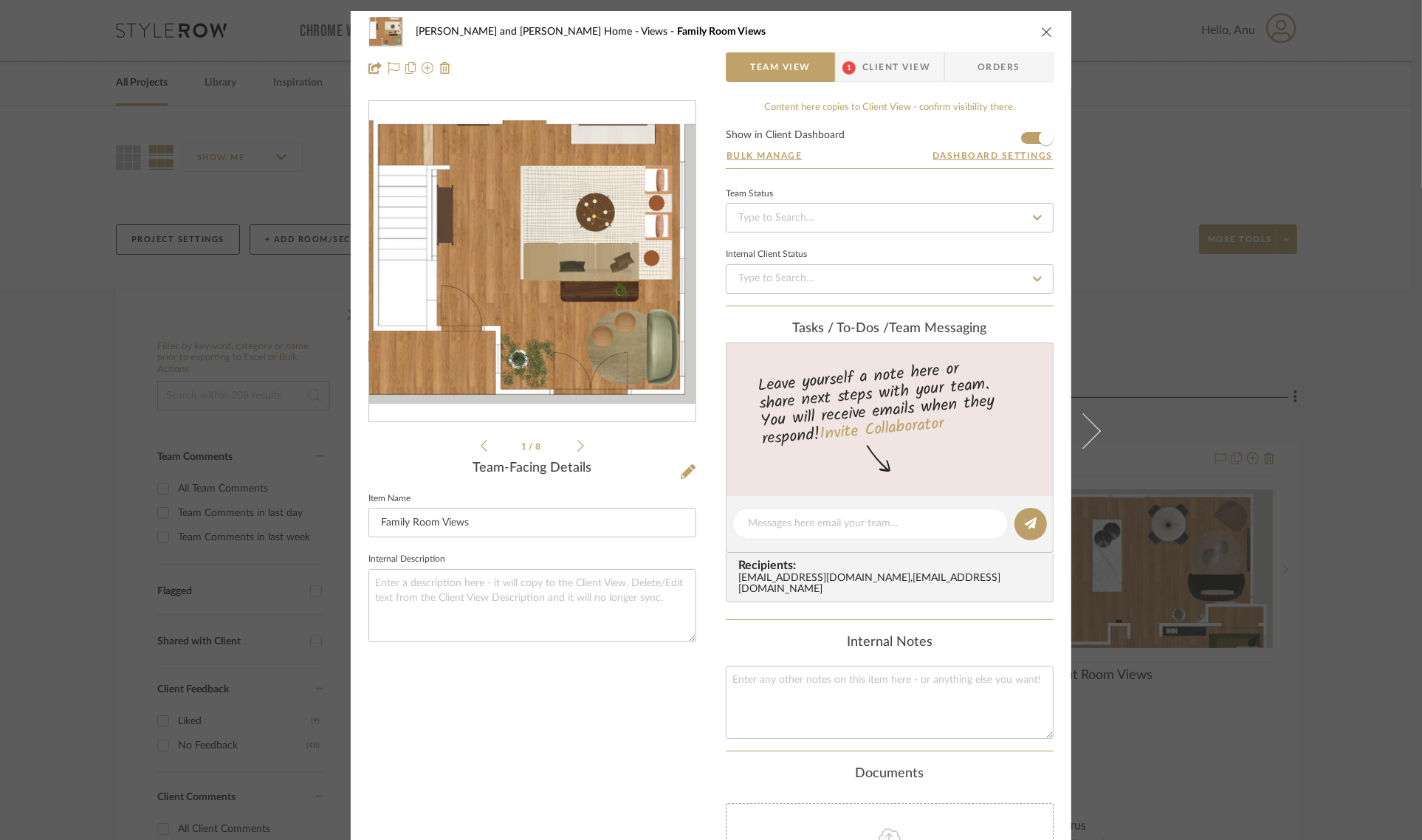
click at [1047, 31] on icon "close" at bounding box center [1047, 31] width 12 height 12
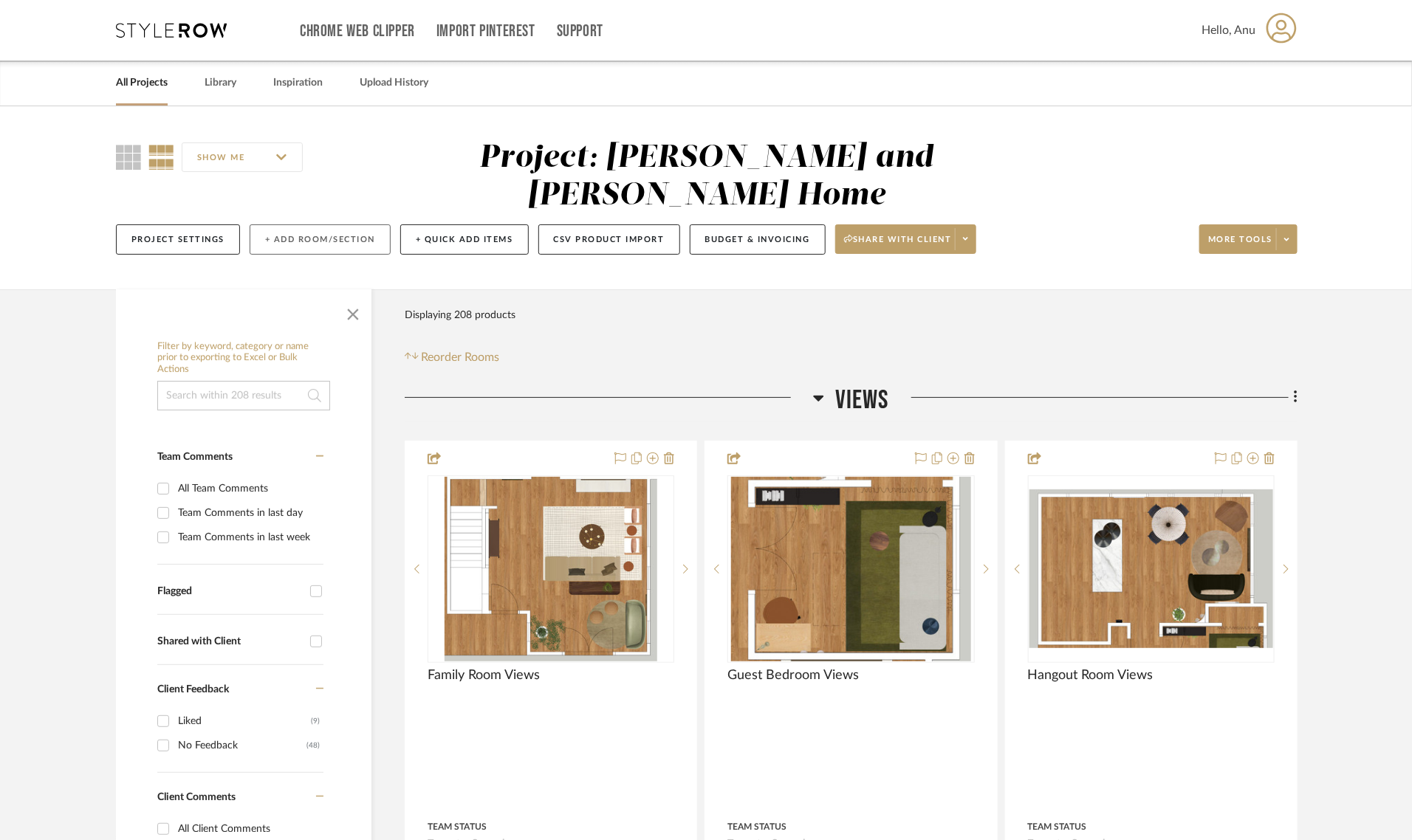
click at [336, 224] on button "+ Add Room/Section" at bounding box center [320, 239] width 141 height 31
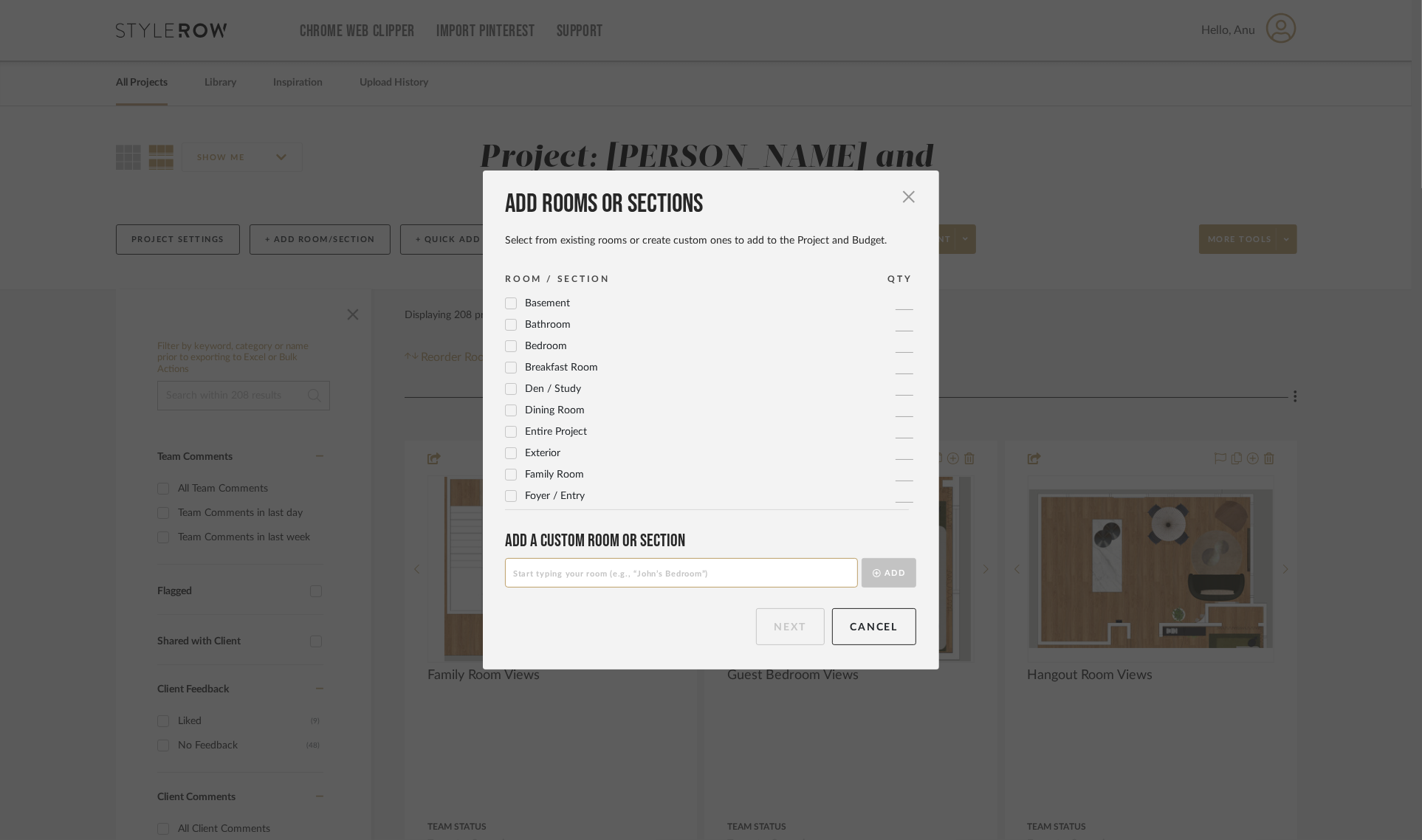
click at [530, 566] on input at bounding box center [681, 573] width 353 height 30
type input "Updated Views"
click at [896, 573] on button "Add" at bounding box center [888, 573] width 55 height 30
click at [768, 633] on button "Next" at bounding box center [790, 627] width 69 height 37
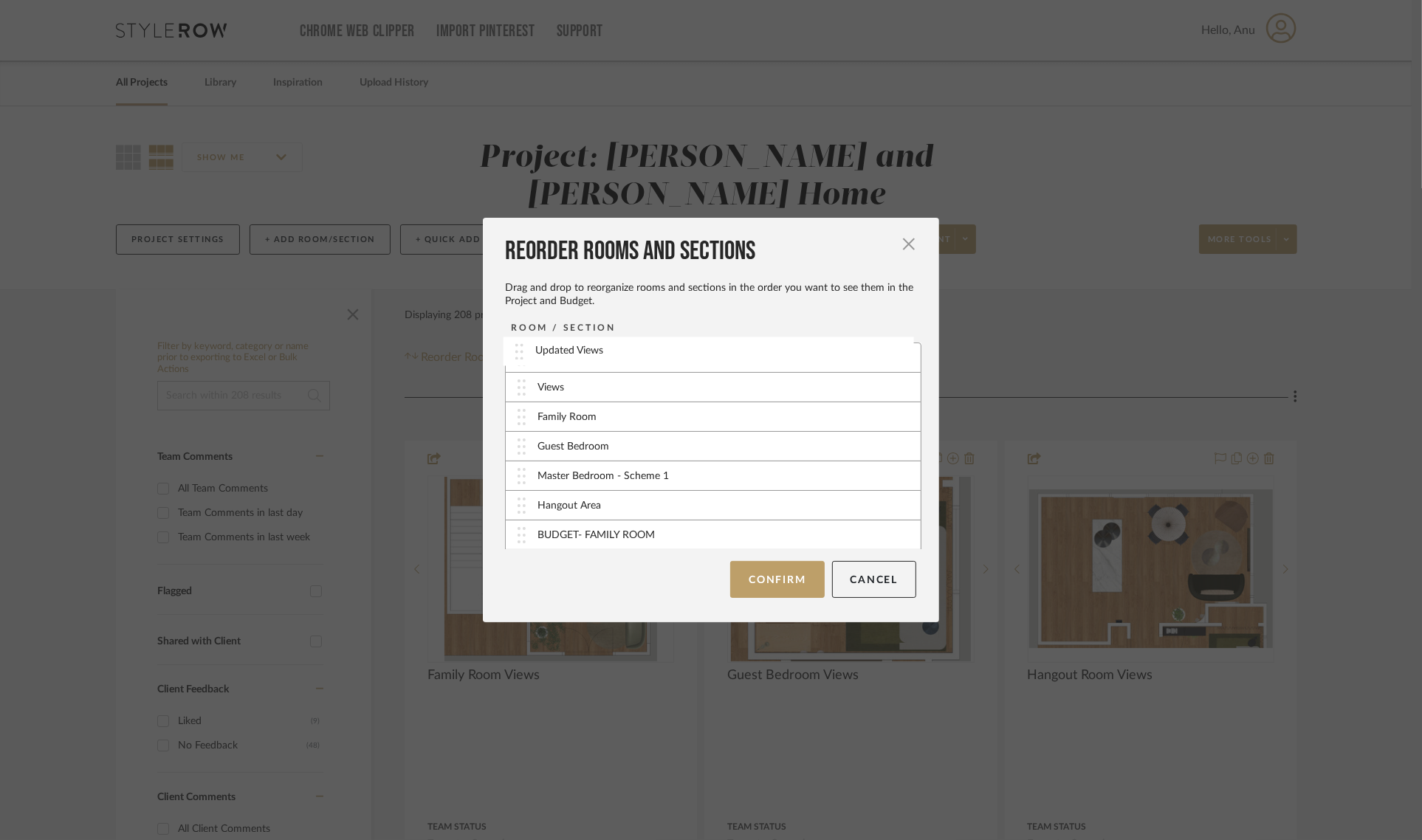
drag, startPoint x: 619, startPoint y: 536, endPoint x: 622, endPoint y: 353, distance: 183.0
drag, startPoint x: 610, startPoint y: 391, endPoint x: 613, endPoint y: 500, distance: 109.0
click at [787, 570] on button "Confirm" at bounding box center [776, 580] width 94 height 37
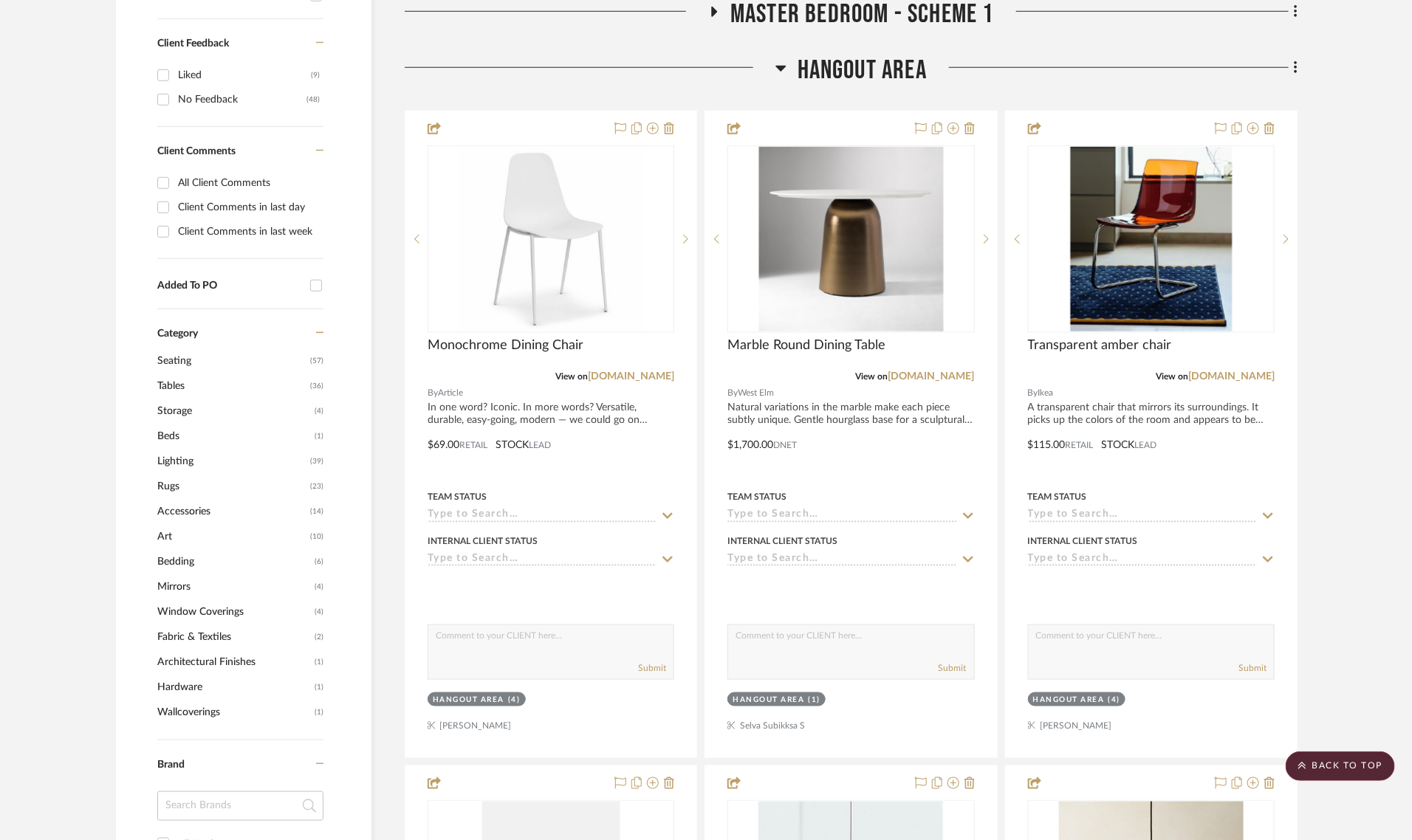
scroll to position [93, 0]
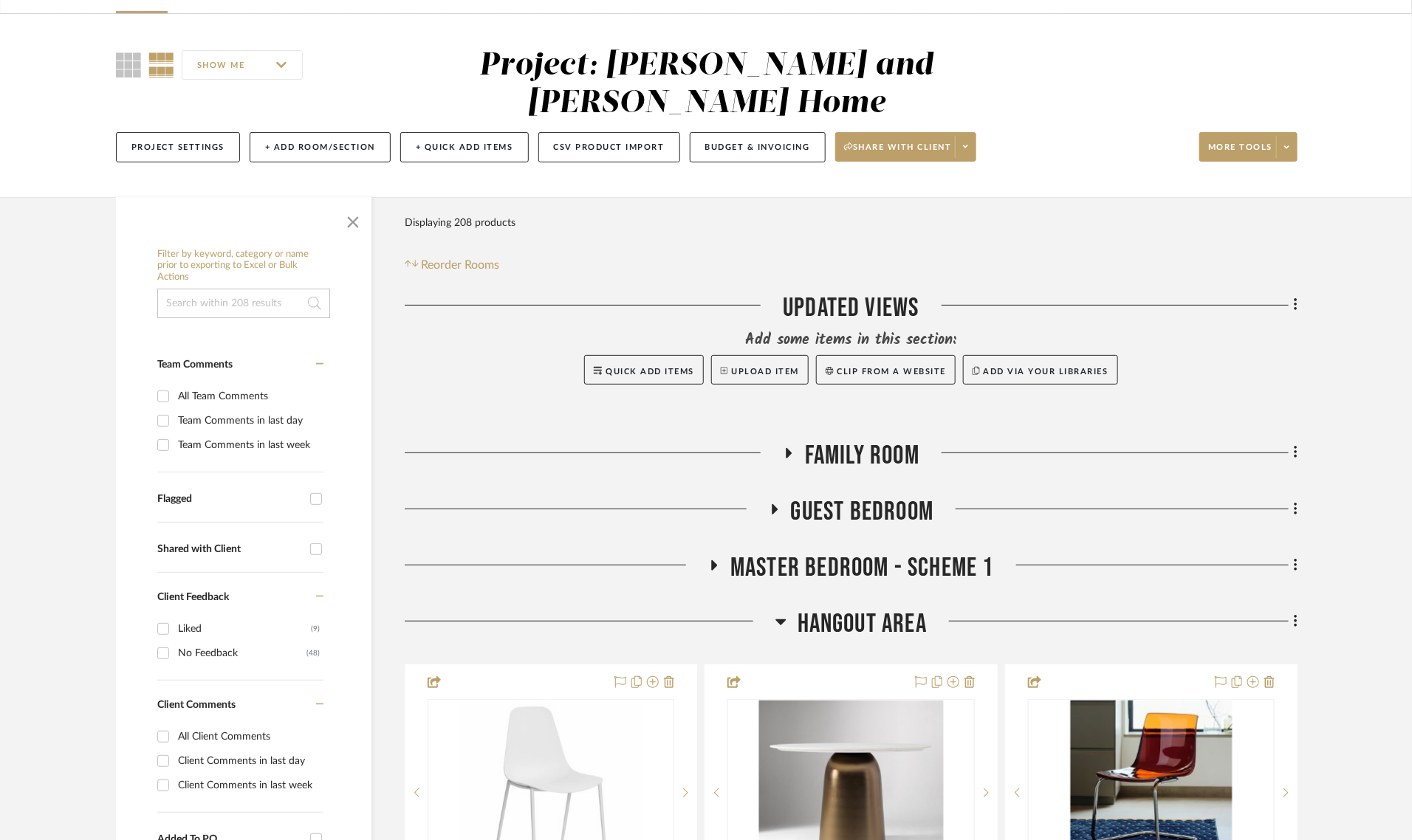
click at [777, 613] on icon at bounding box center [781, 621] width 11 height 18
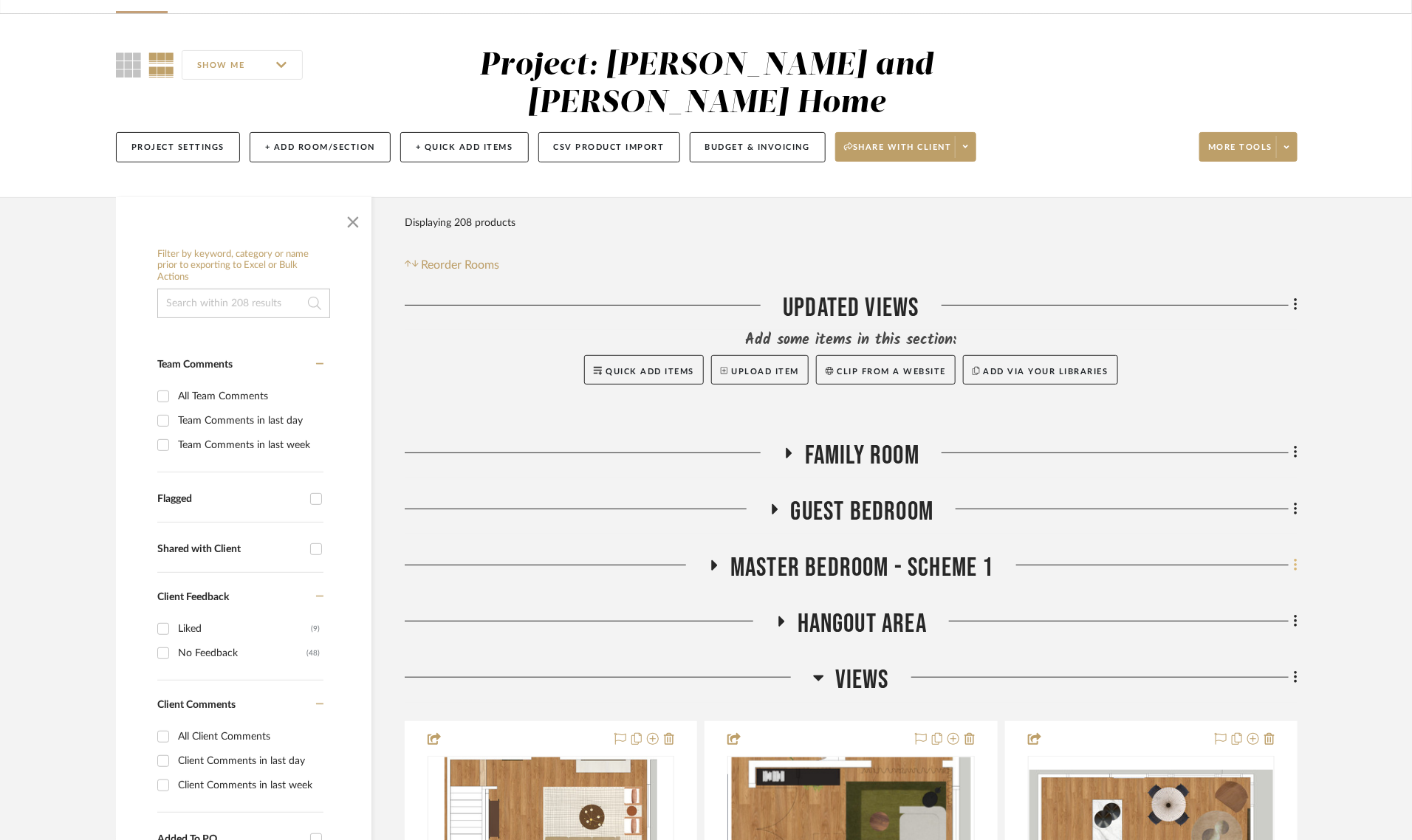
click at [1296, 558] on icon at bounding box center [1294, 565] width 3 height 13
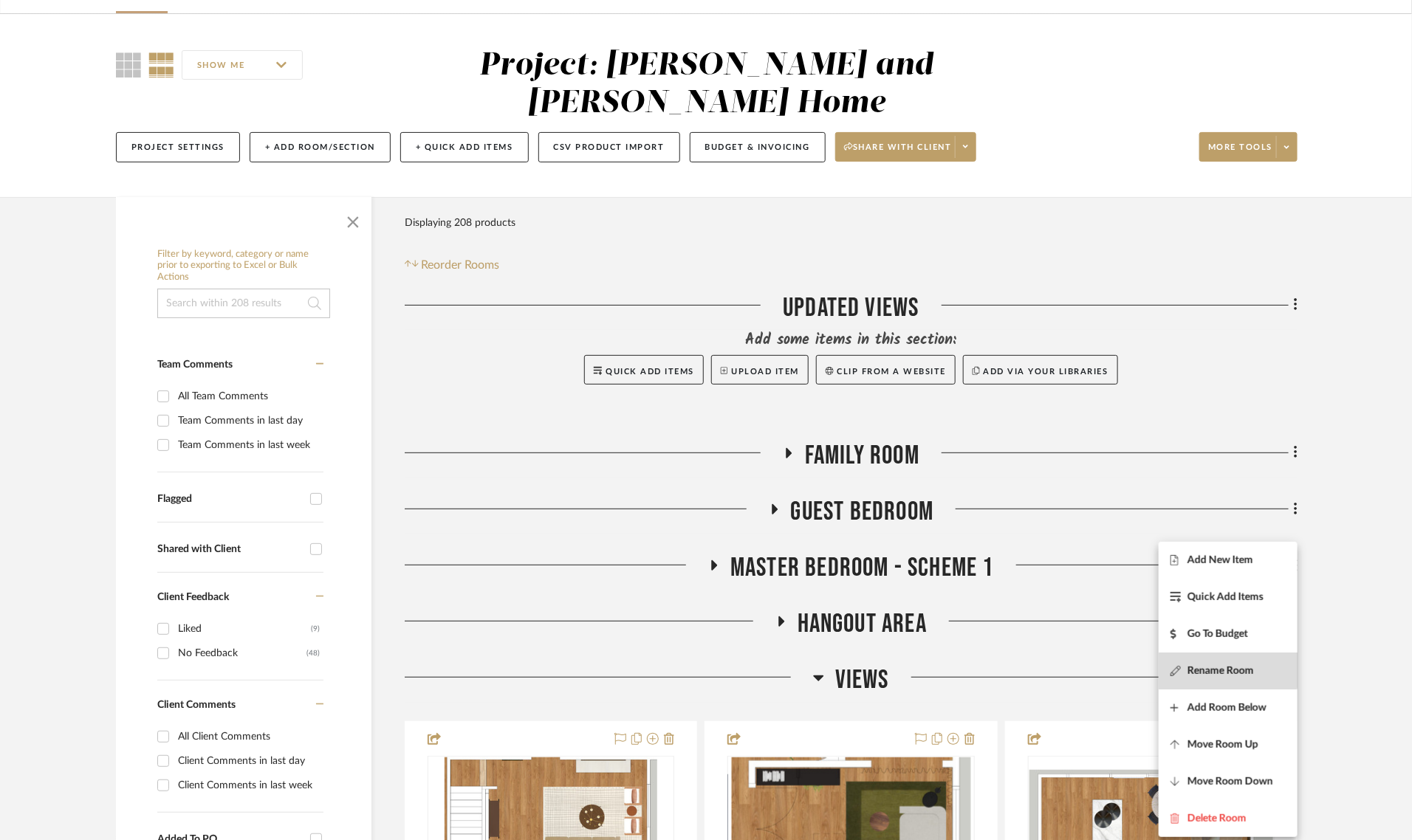
click at [1207, 668] on span "Rename Room" at bounding box center [1221, 671] width 67 height 13
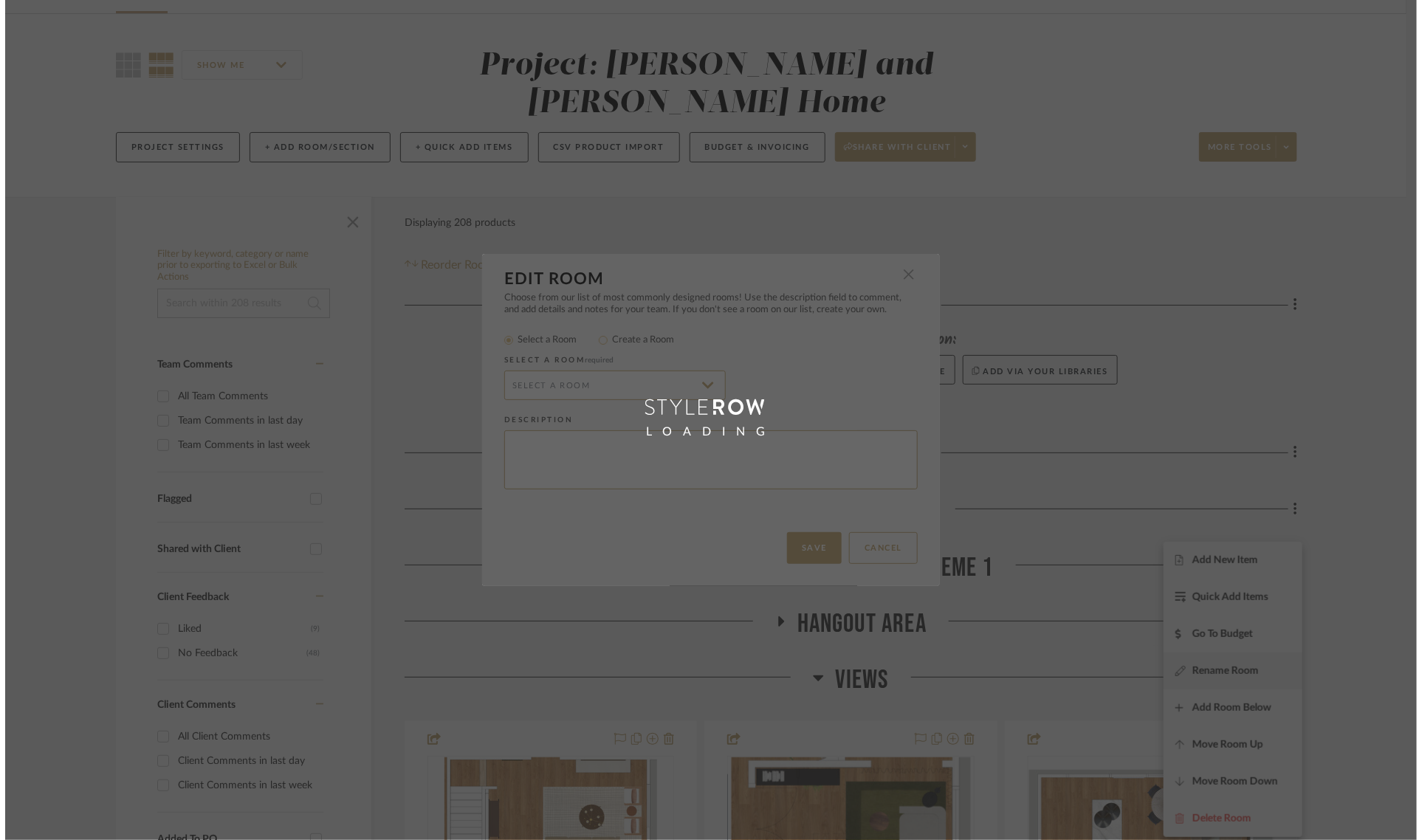
scroll to position [0, 0]
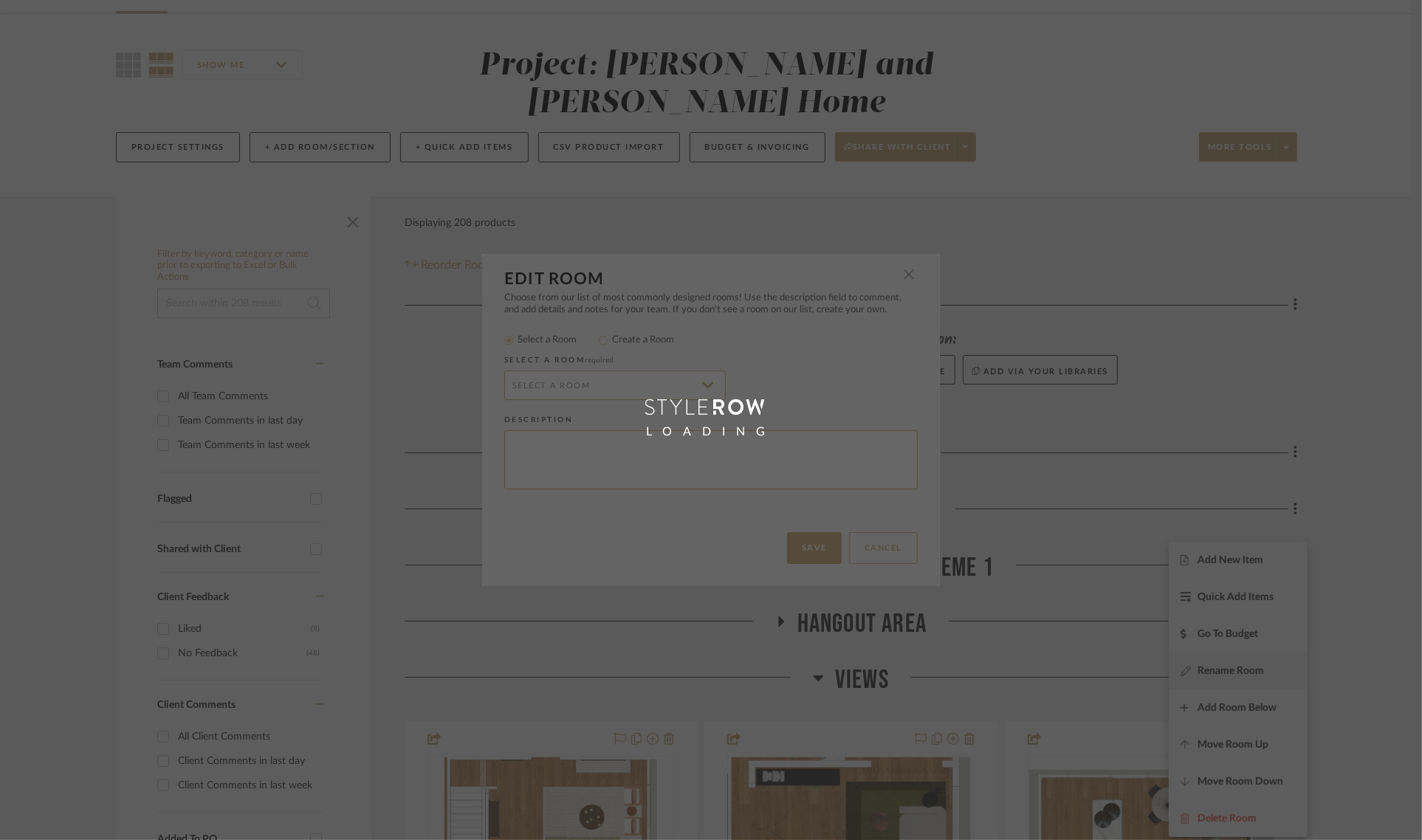
radio input "false"
radio input "true"
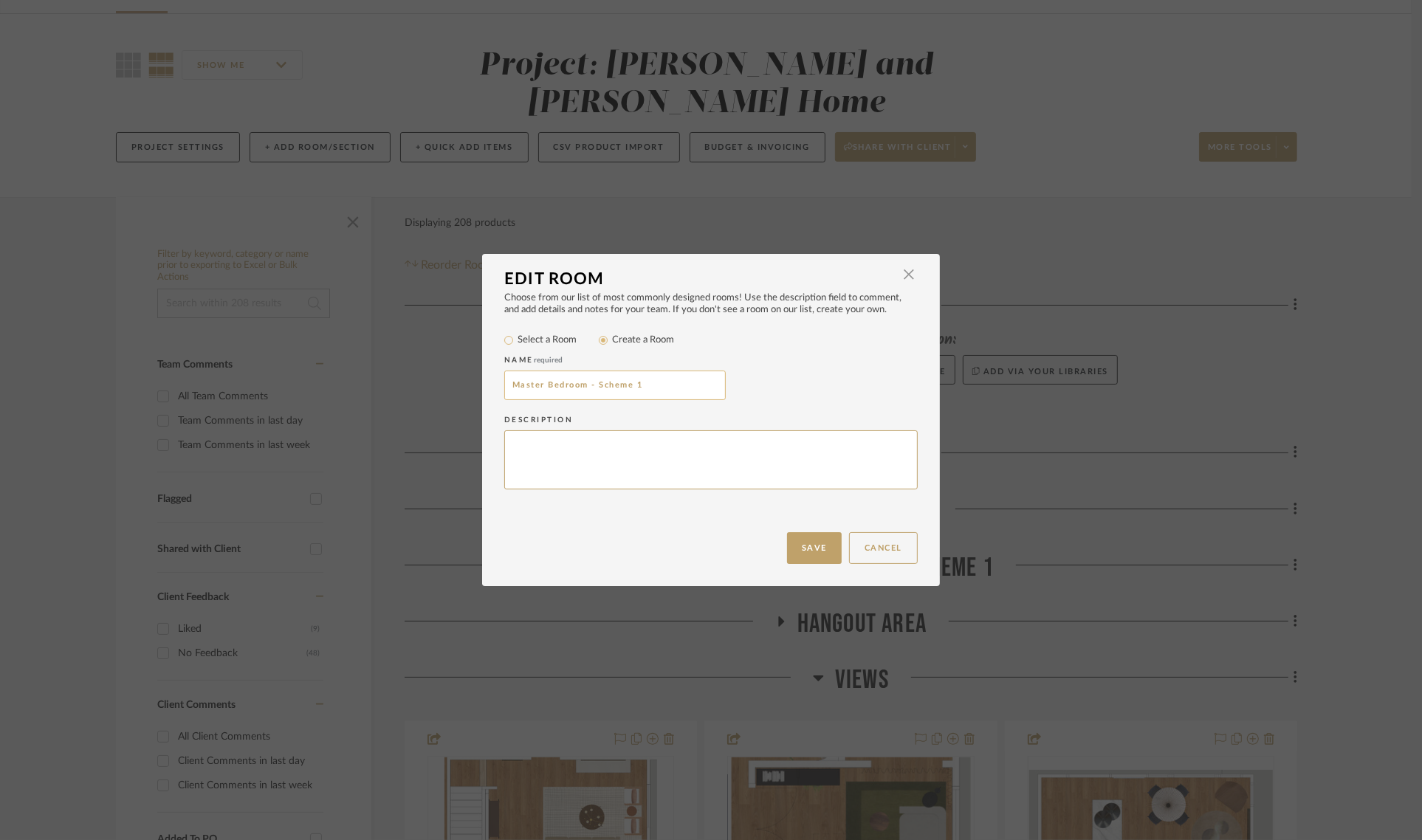
click at [676, 382] on input "Master Bedroom - Scheme 1" at bounding box center [614, 385] width 221 height 30
type input "Master Bedroom"
click at [777, 395] on div "Master Bedroom" at bounding box center [711, 385] width 413 height 30
click at [809, 544] on button "Save" at bounding box center [814, 548] width 55 height 31
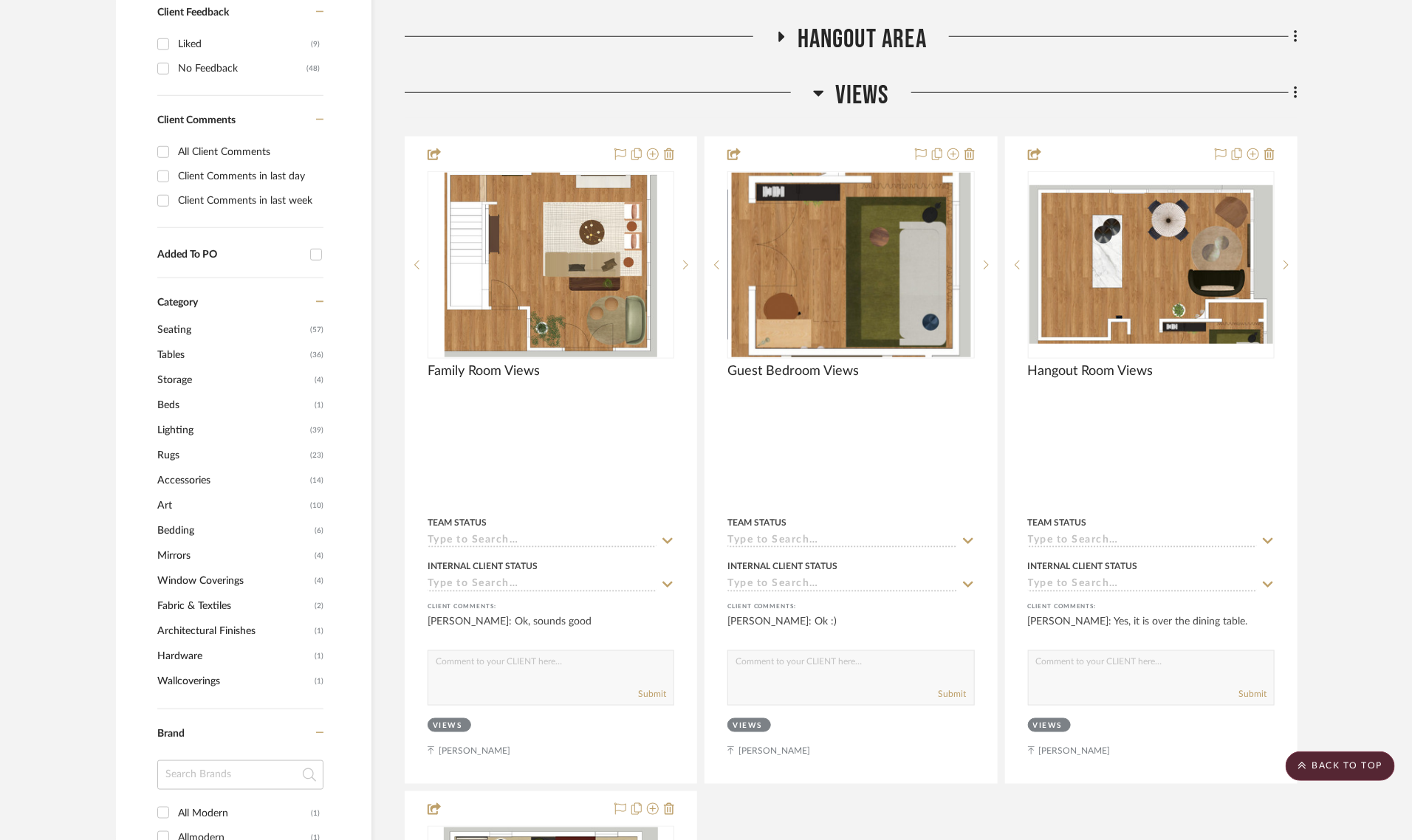
scroll to position [646, 0]
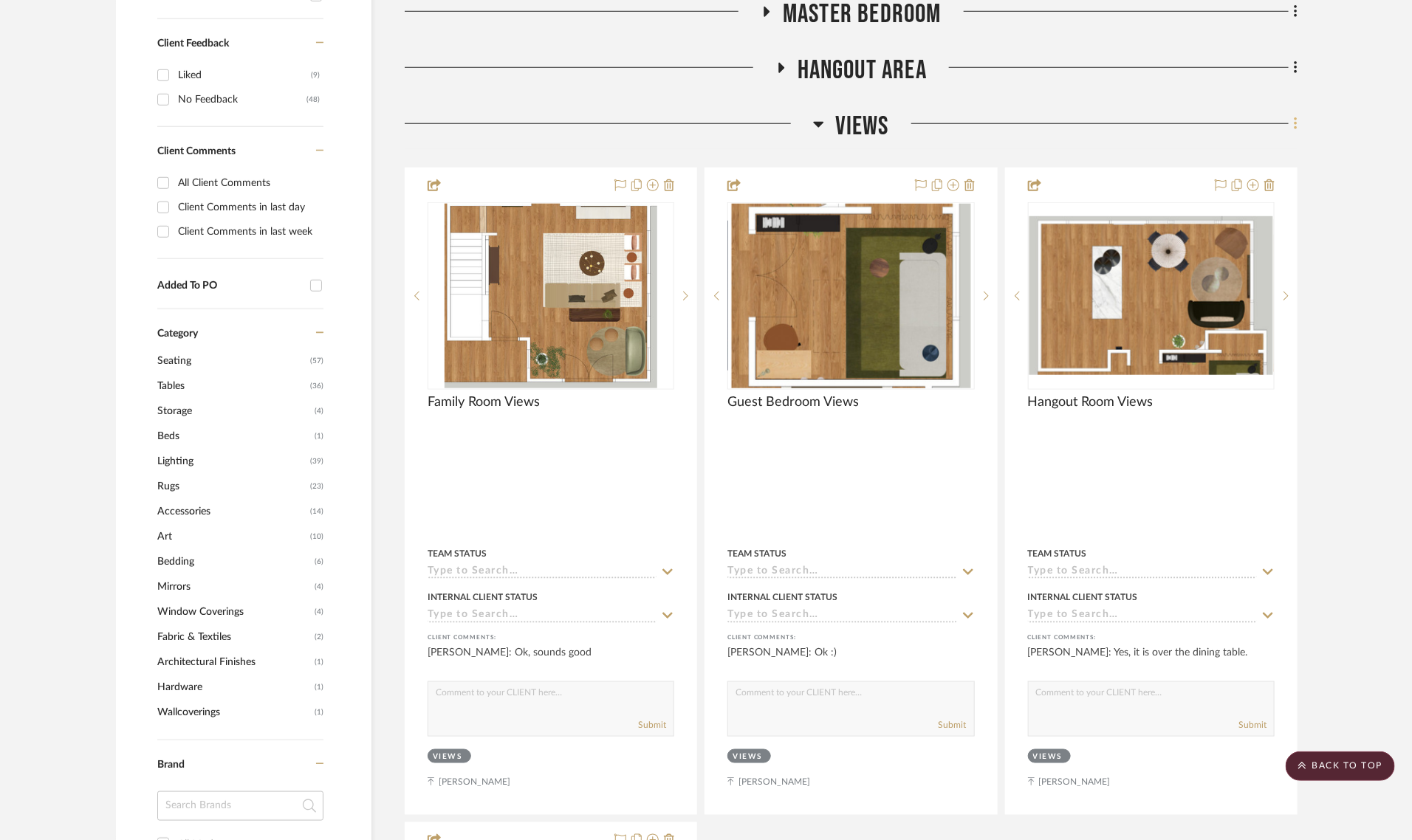
click at [1296, 116] on icon at bounding box center [1295, 124] width 5 height 17
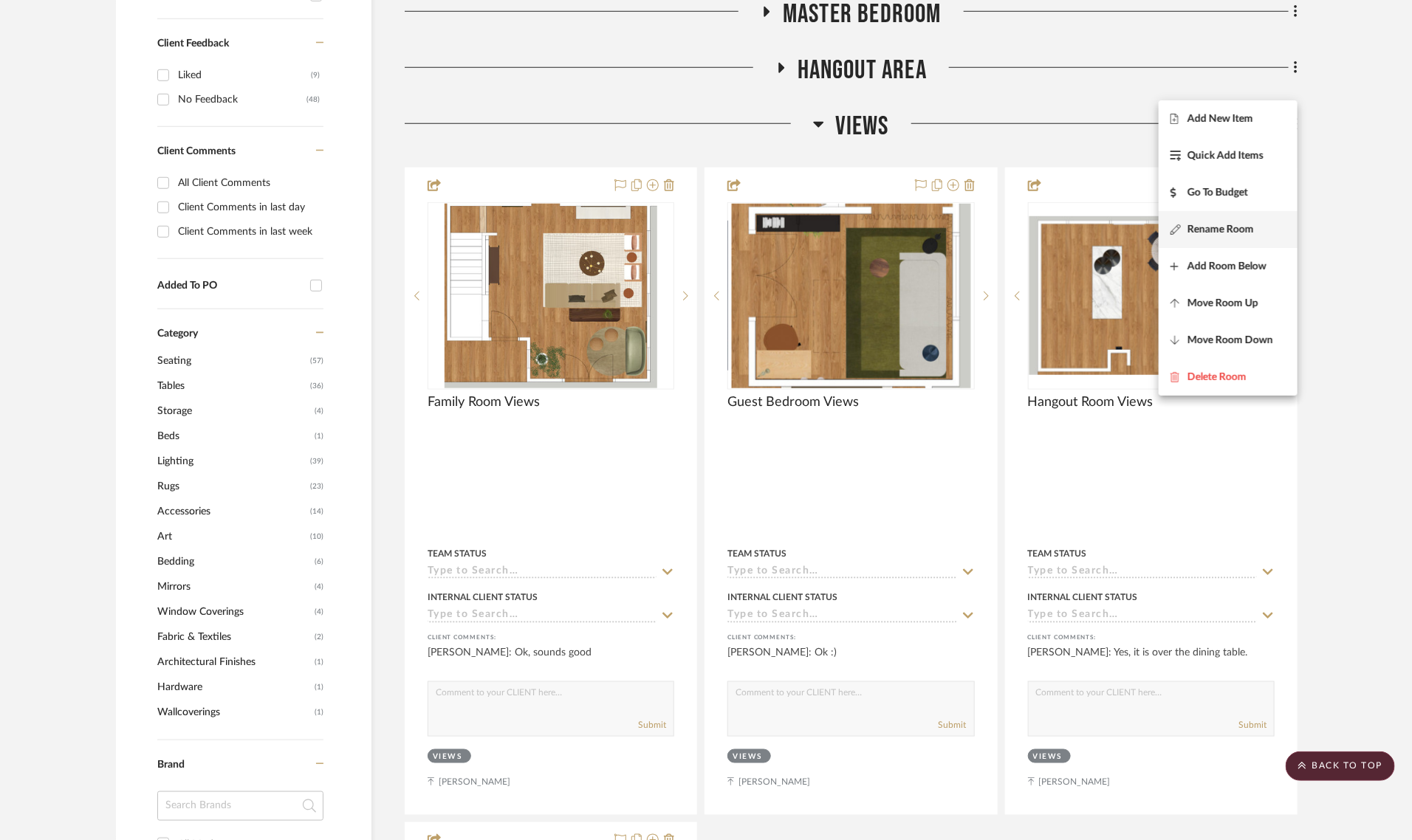
click at [1241, 223] on span "Rename Room" at bounding box center [1221, 230] width 67 height 13
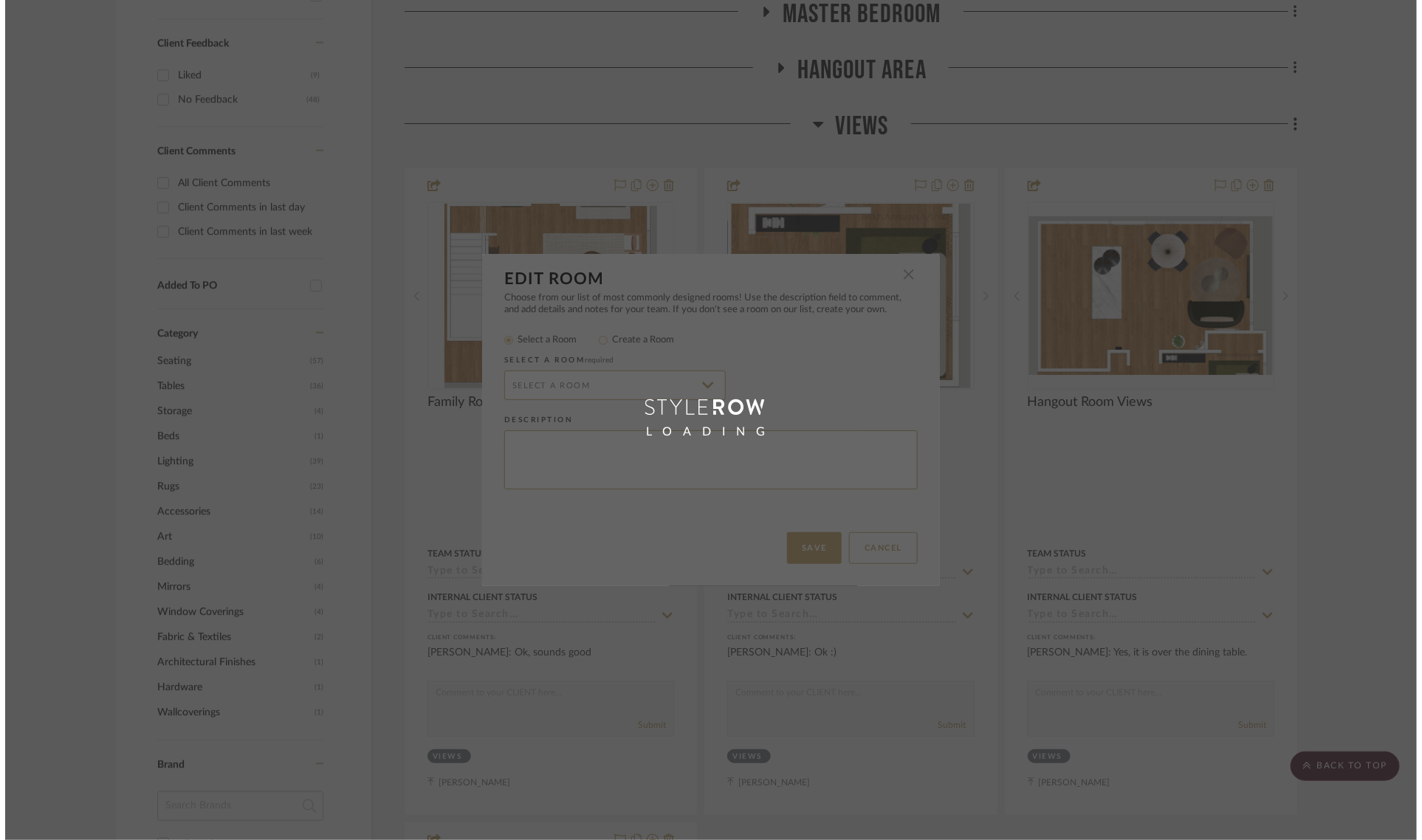
scroll to position [0, 0]
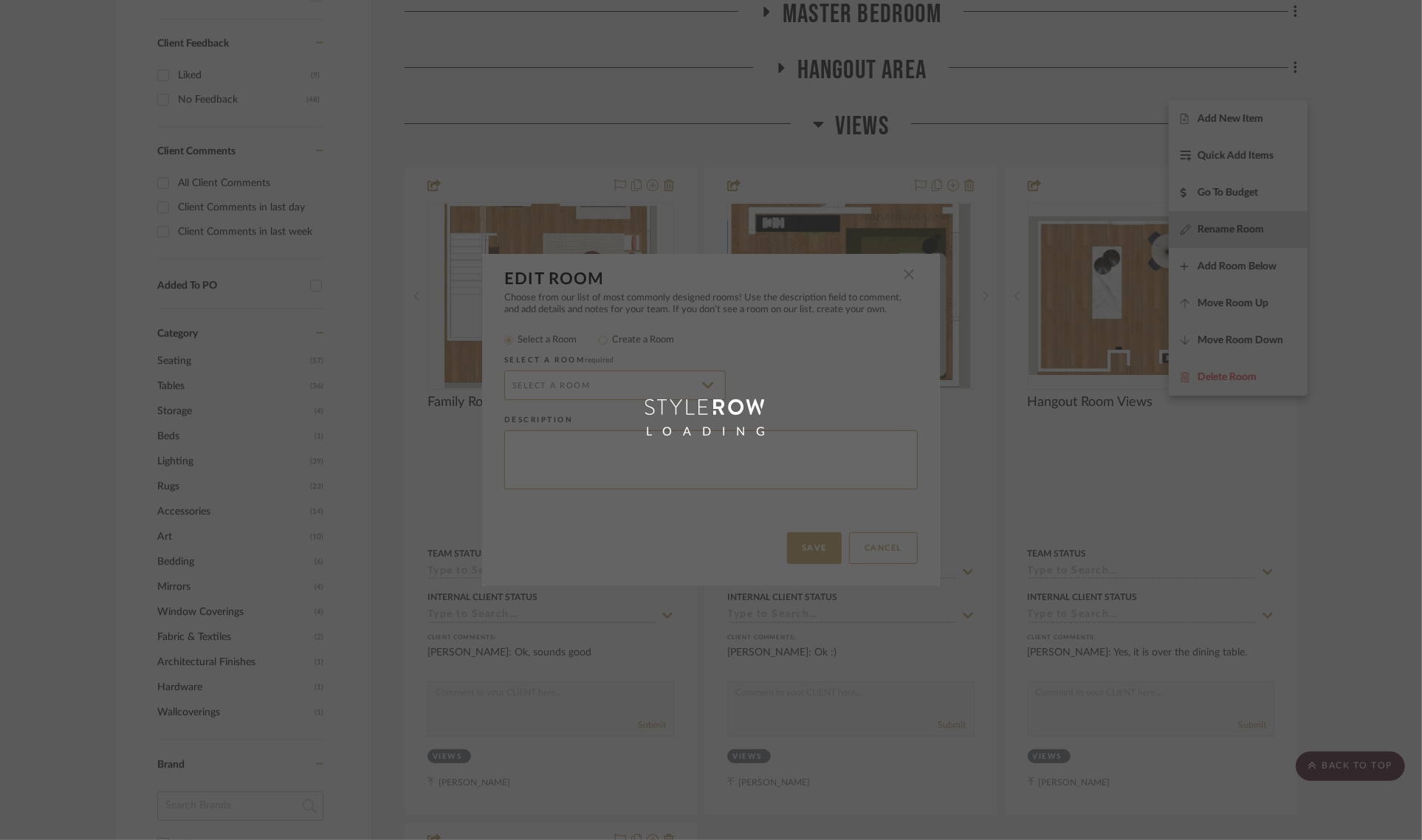
radio input "false"
radio input "true"
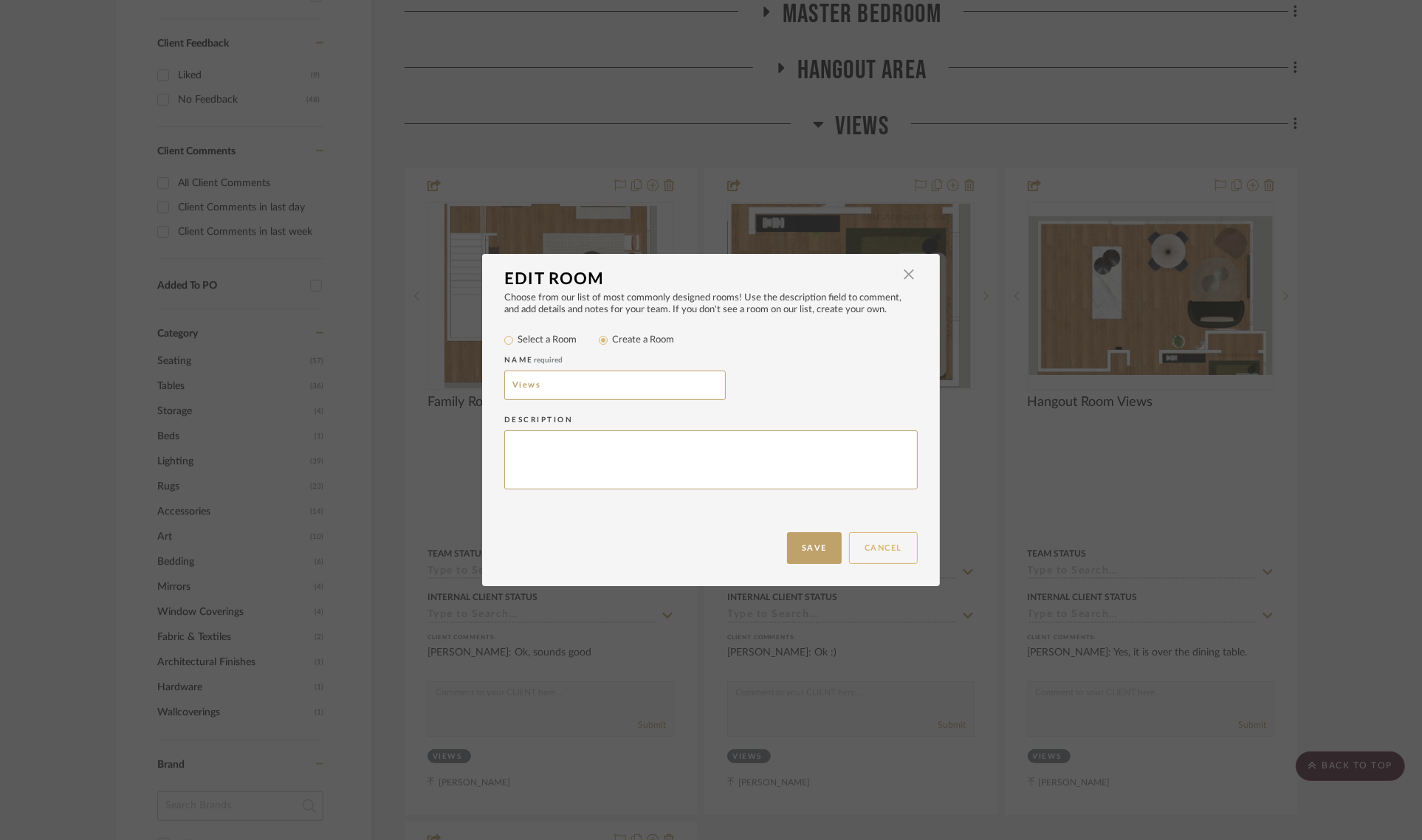
click at [889, 552] on button "Cancel" at bounding box center [884, 548] width 69 height 31
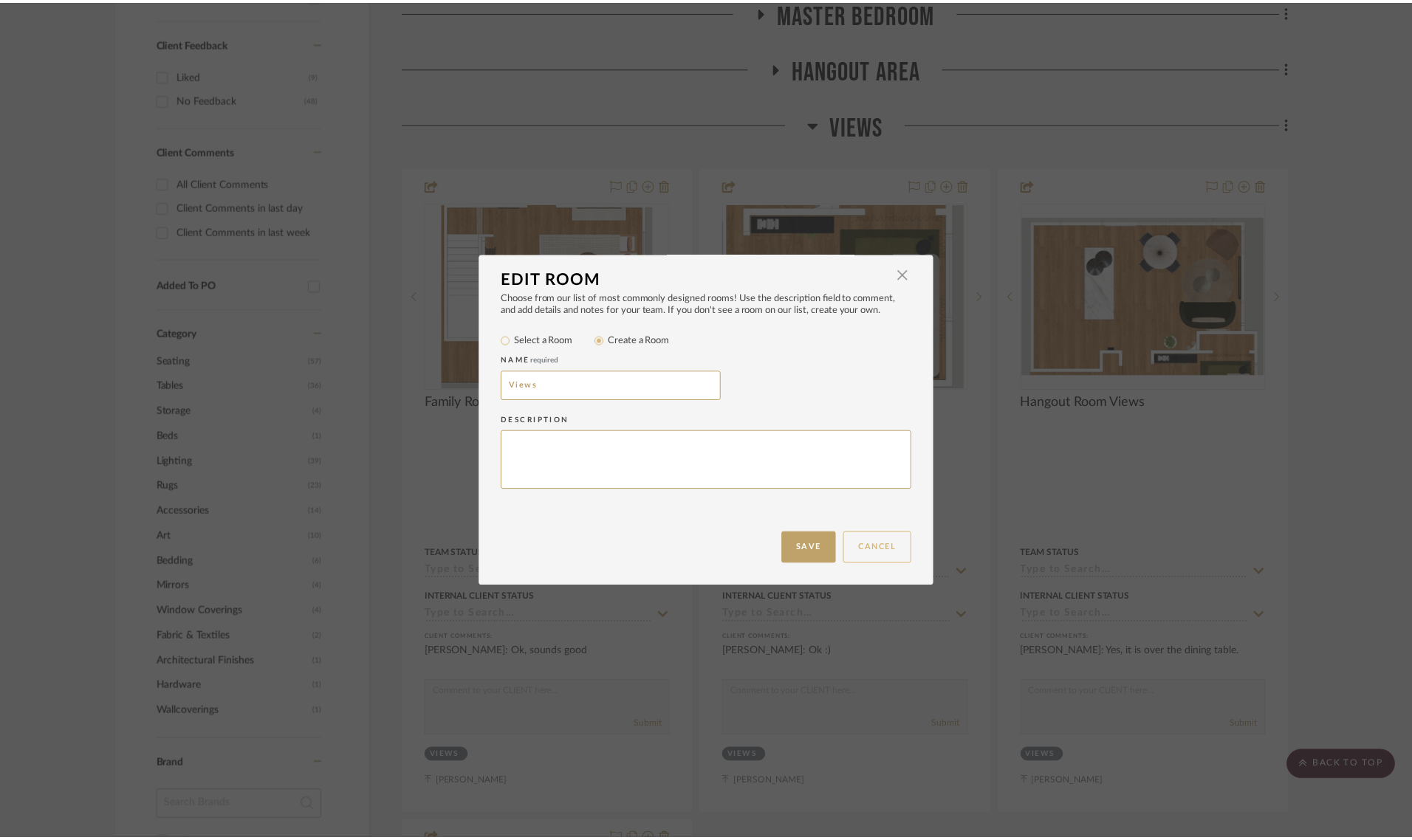
scroll to position [646, 0]
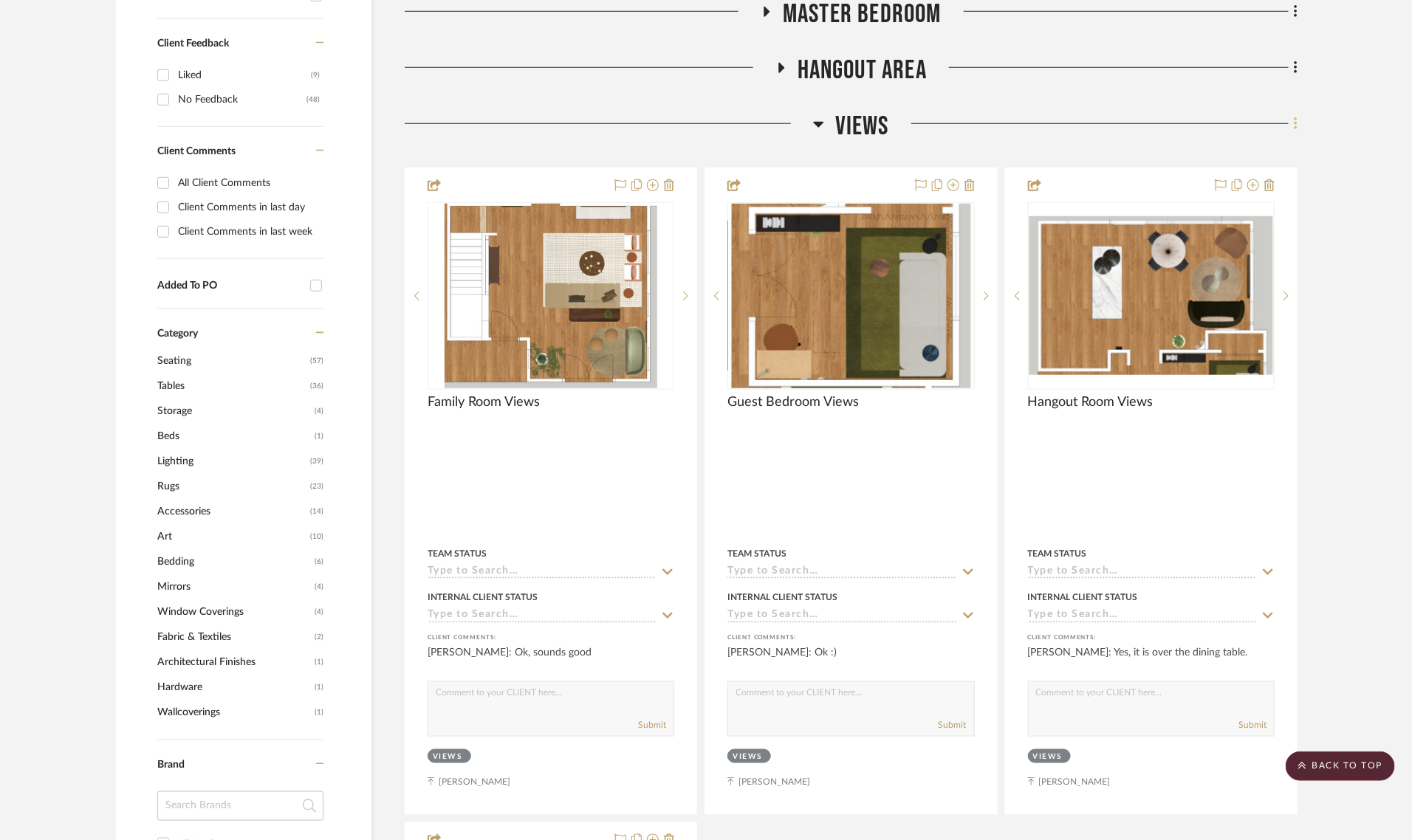
click at [1293, 116] on icon at bounding box center [1295, 124] width 5 height 17
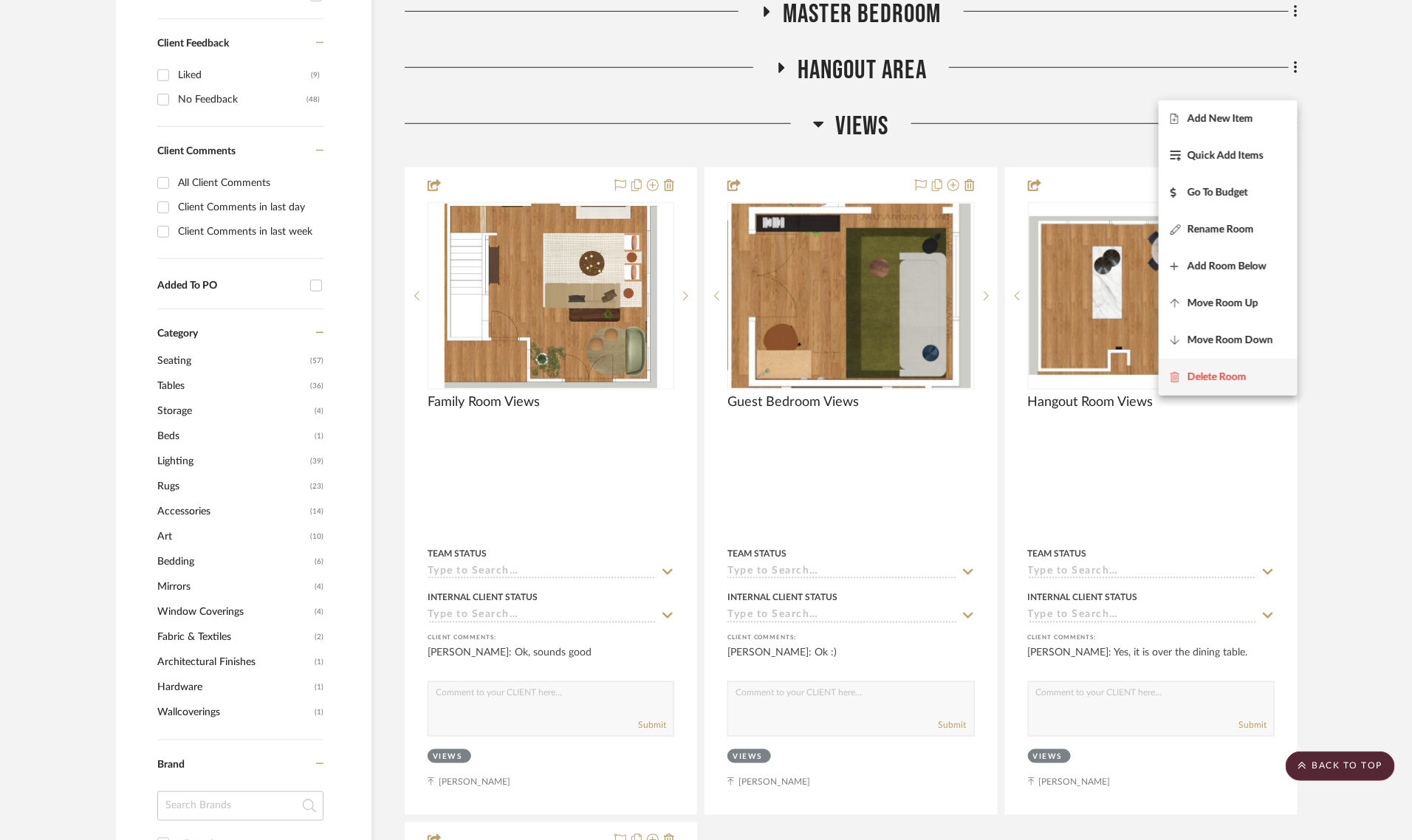
click at [1238, 381] on span "Delete Room" at bounding box center [1217, 377] width 59 height 13
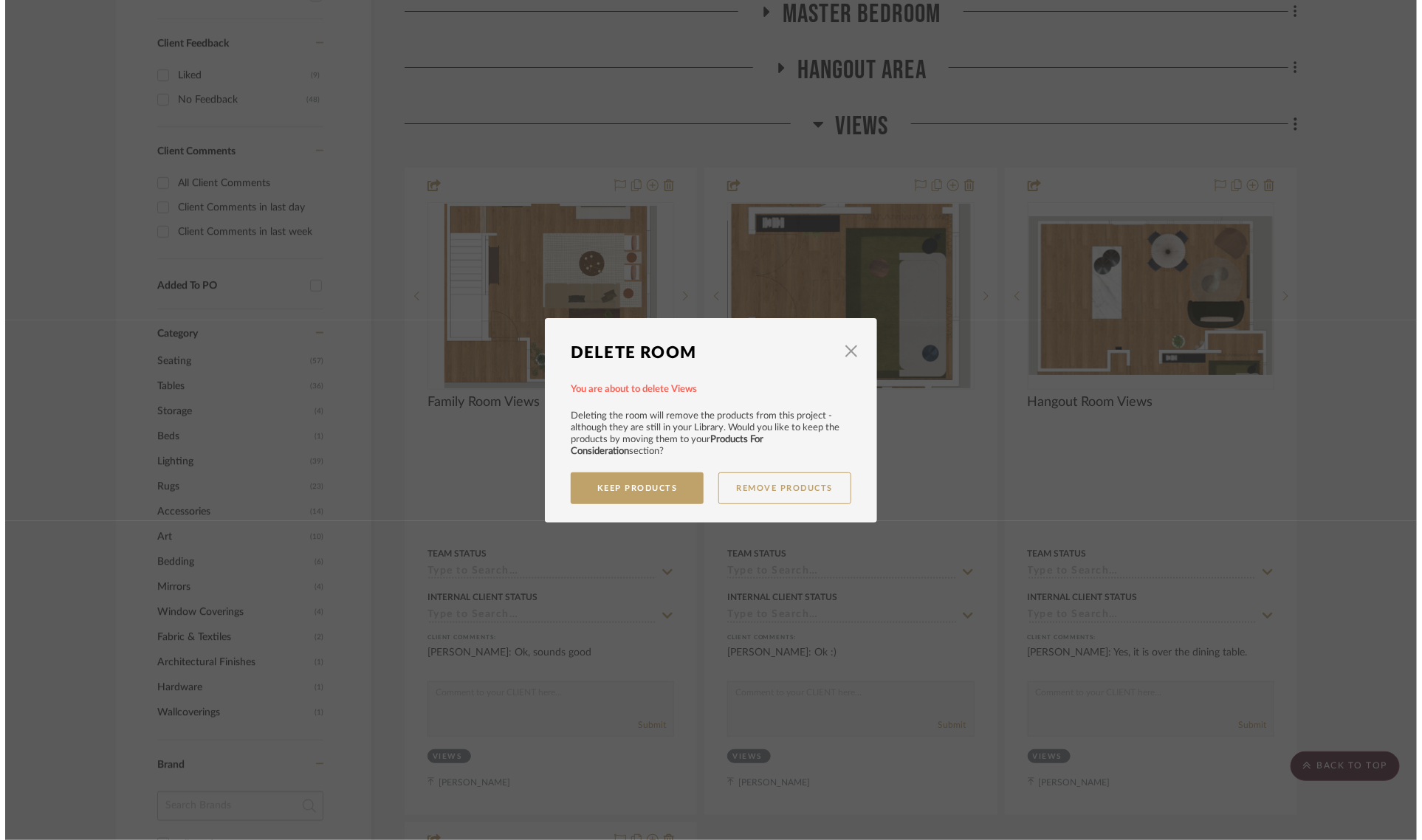
scroll to position [0, 0]
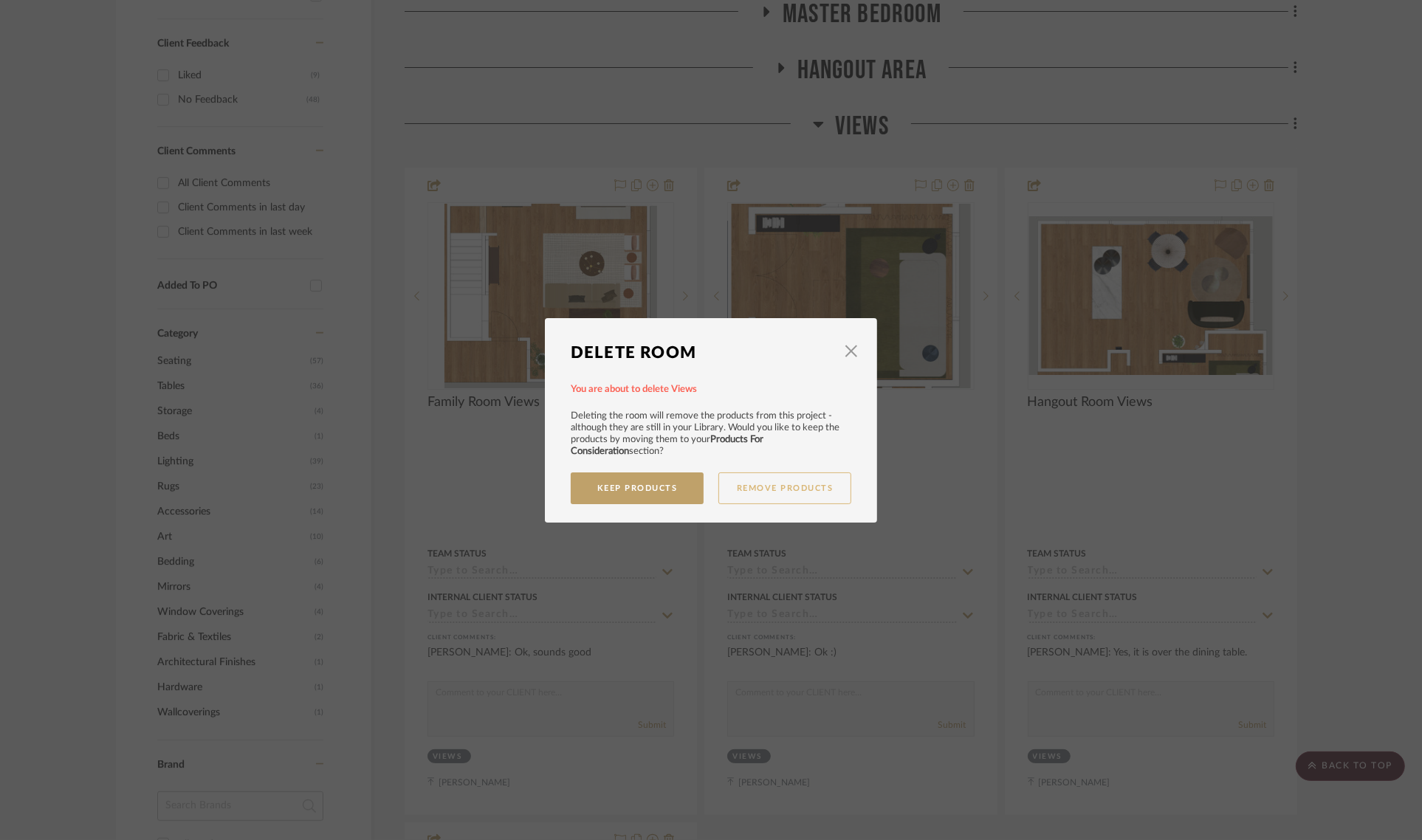
click at [762, 483] on button "Remove Products" at bounding box center [785, 488] width 132 height 31
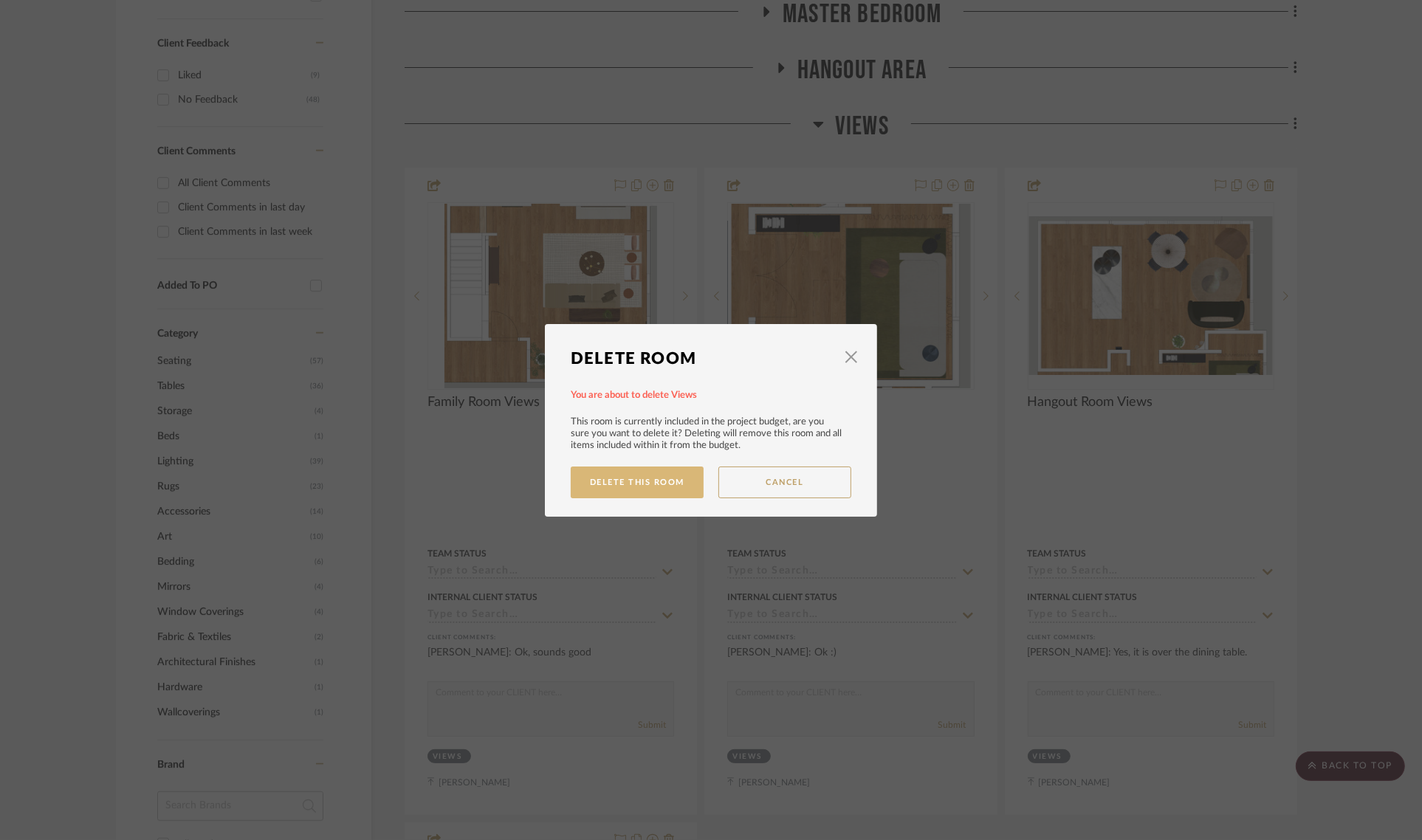
click at [658, 484] on button "Delete This Room" at bounding box center [636, 483] width 132 height 31
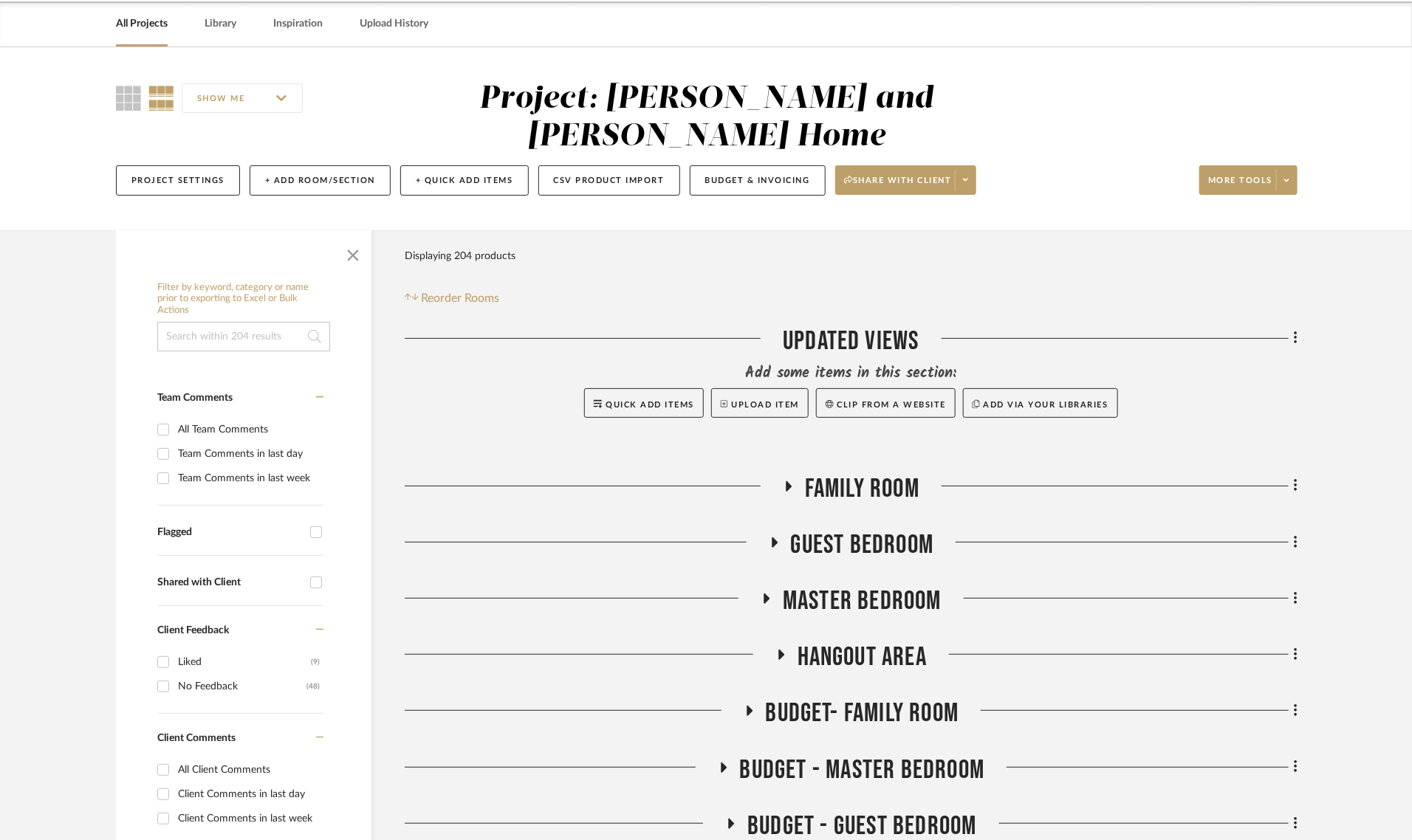
scroll to position [93, 0]
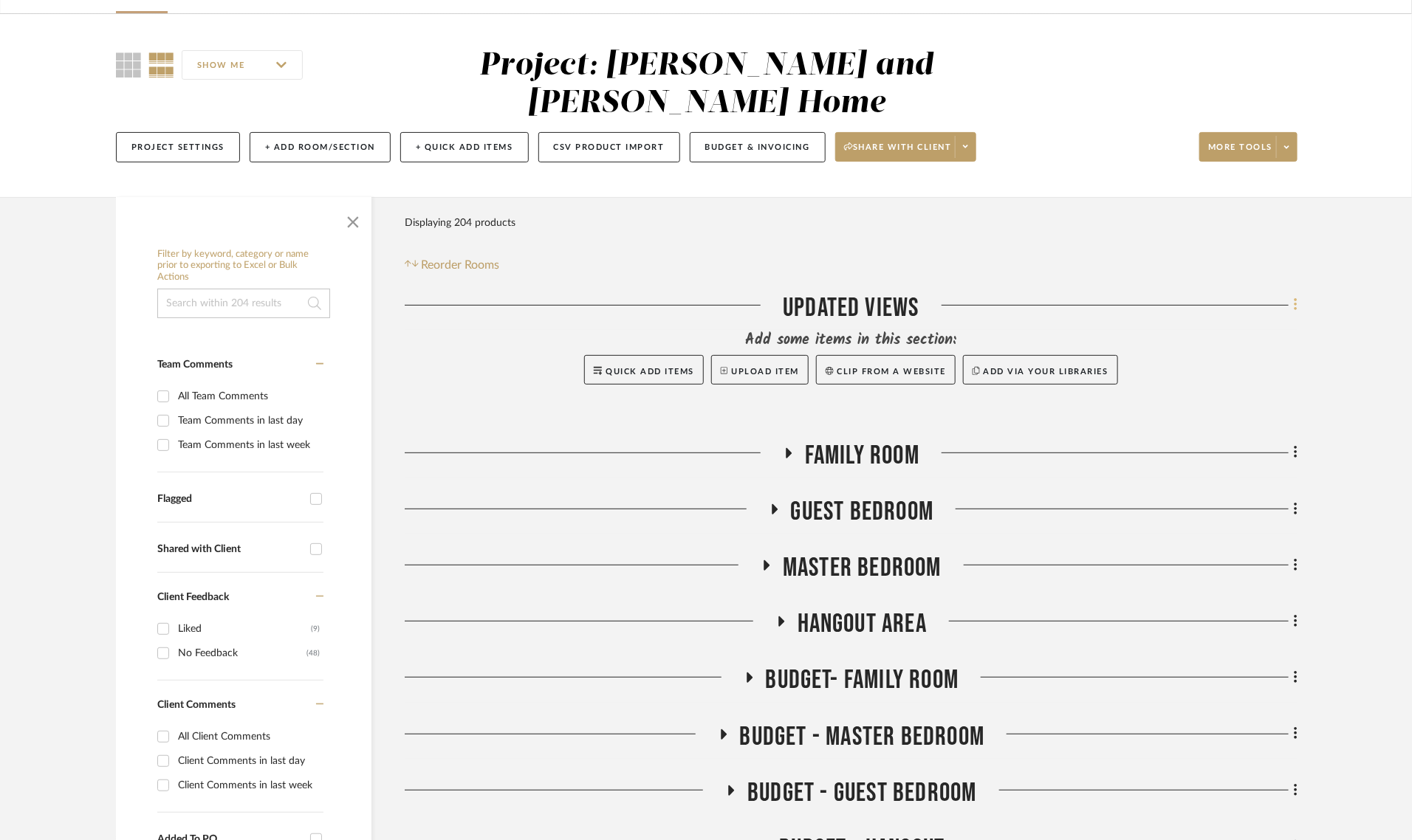
click at [1293, 296] on icon at bounding box center [1295, 305] width 5 height 17
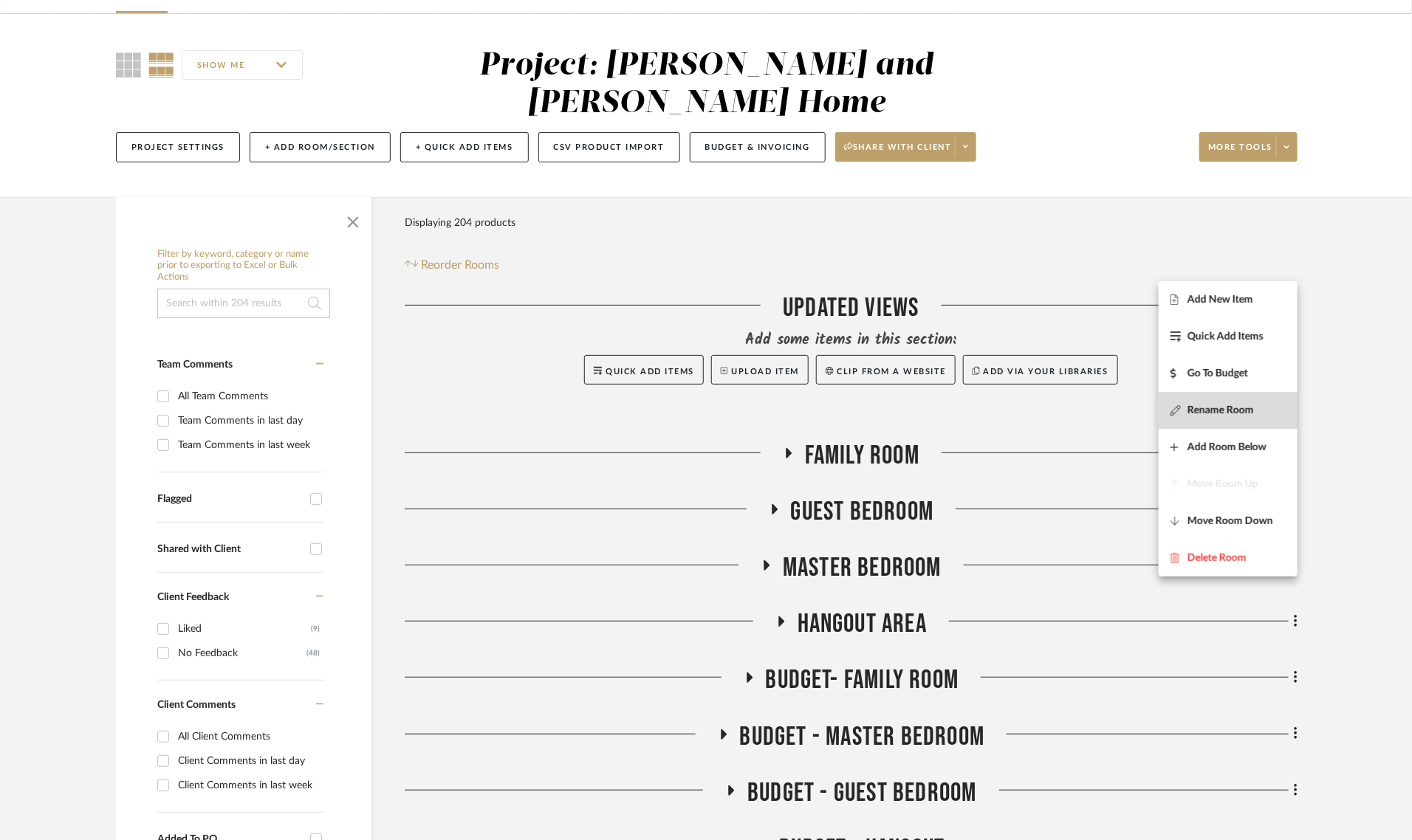
click at [1203, 416] on span "Rename Room" at bounding box center [1221, 411] width 67 height 13
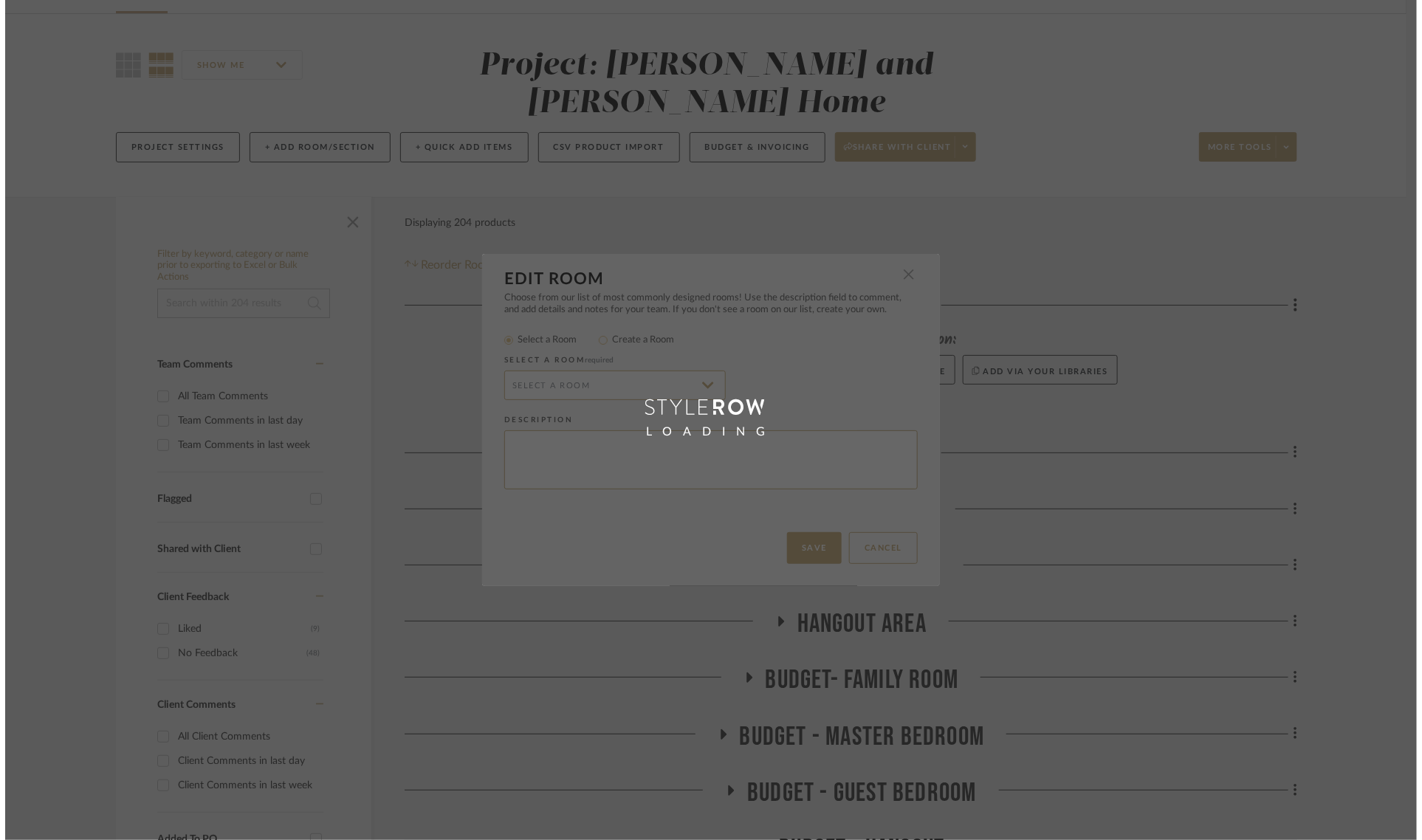
scroll to position [0, 0]
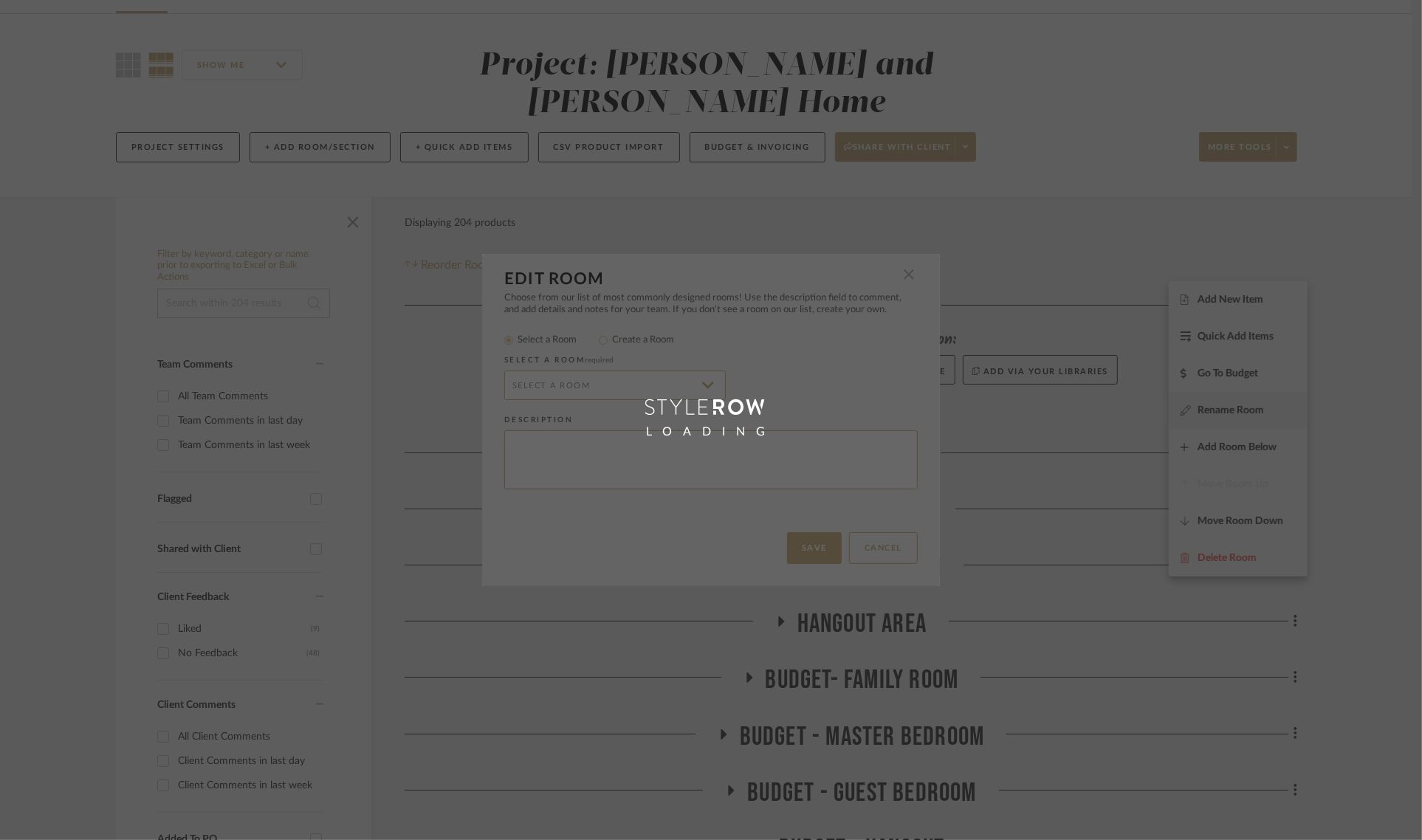
radio input "false"
radio input "true"
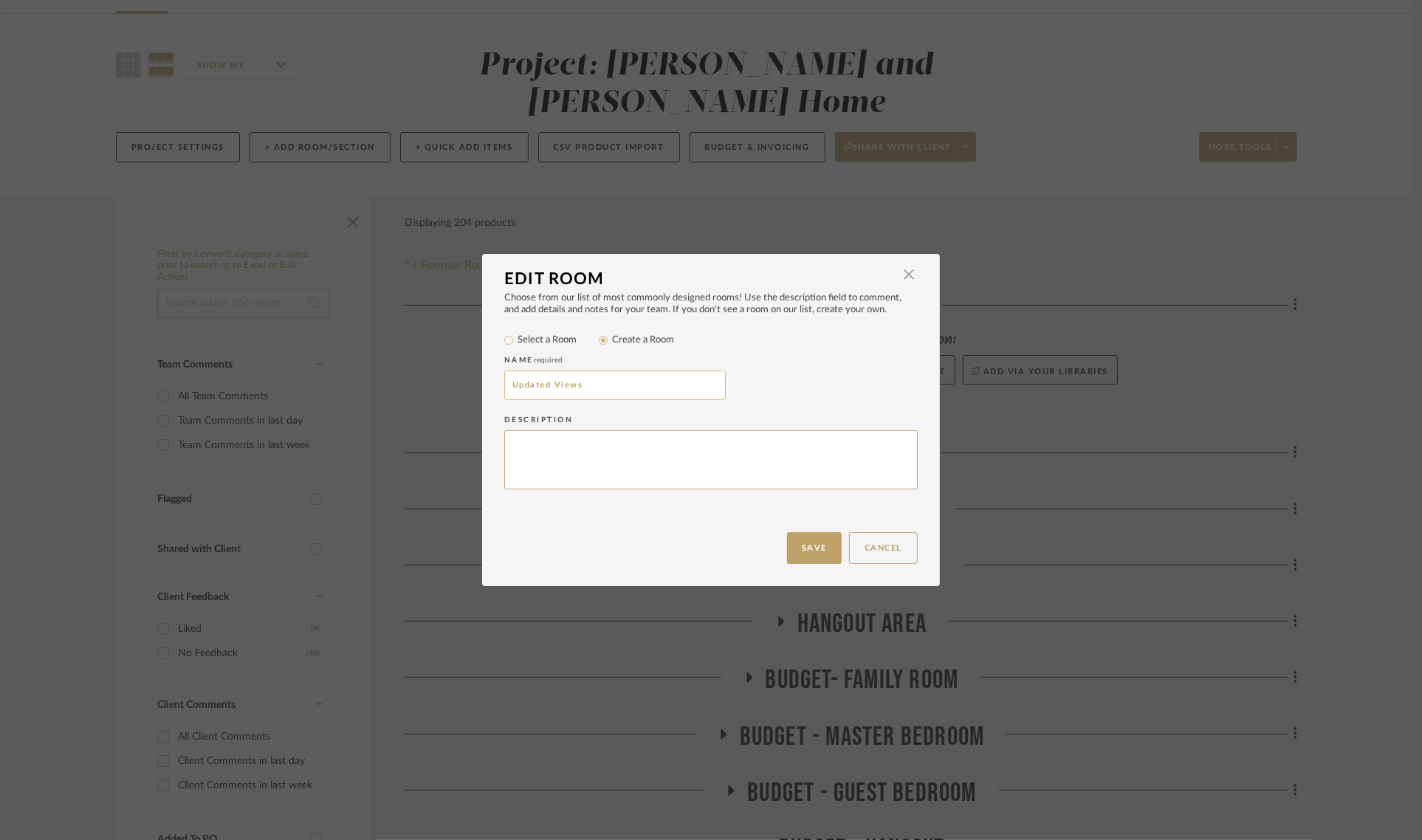
click at [547, 383] on input "Updated Views" at bounding box center [614, 385] width 221 height 30
type input "Views"
click at [818, 548] on button "Save" at bounding box center [814, 548] width 55 height 31
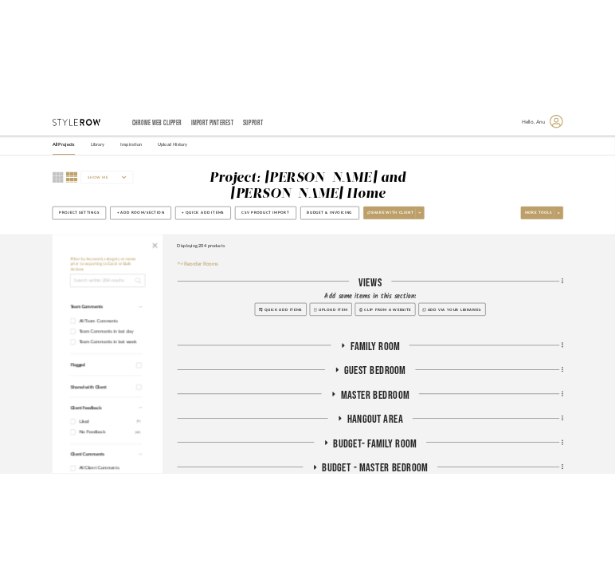
scroll to position [100, 0]
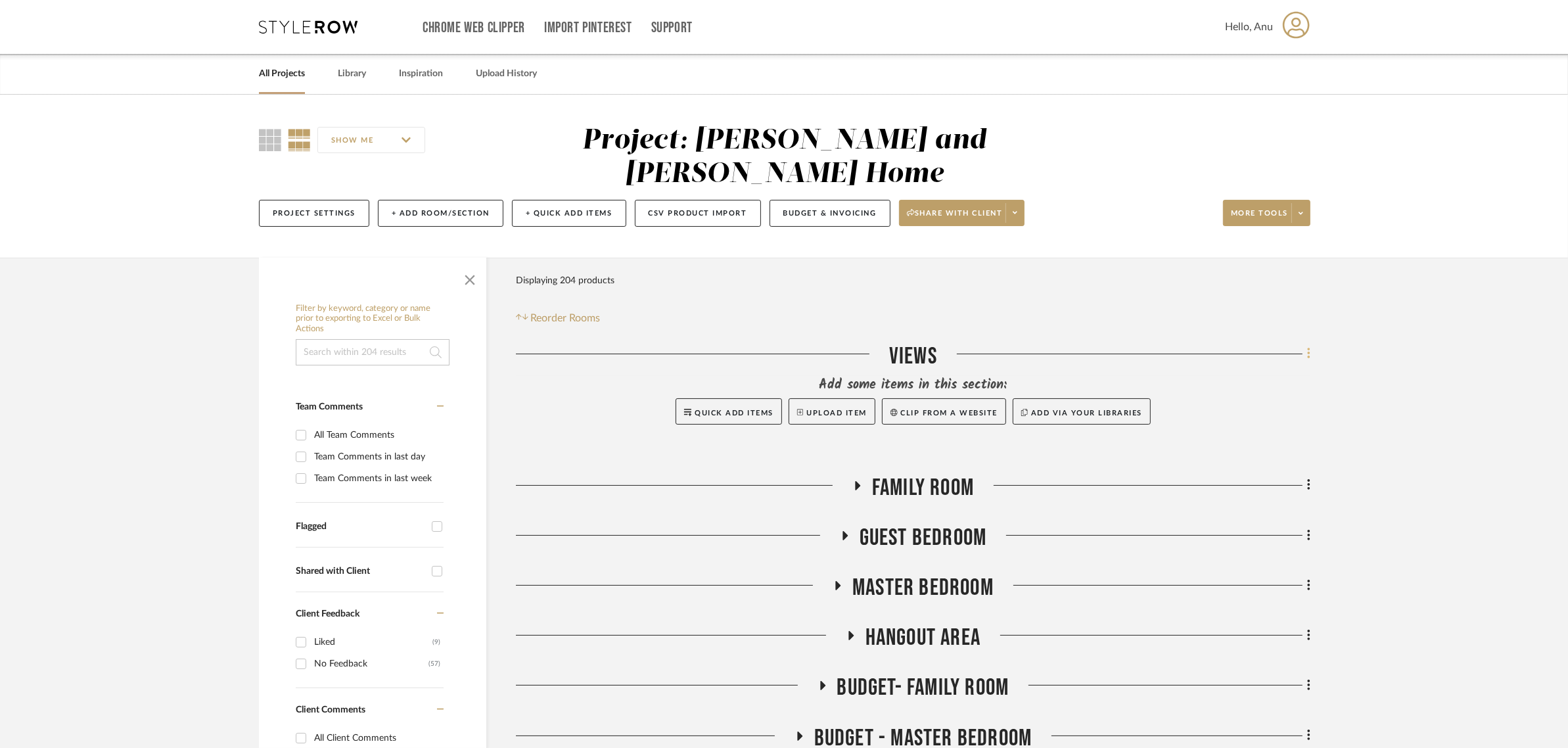
click at [1307, 346] on icon at bounding box center [1308, 354] width 4 height 15
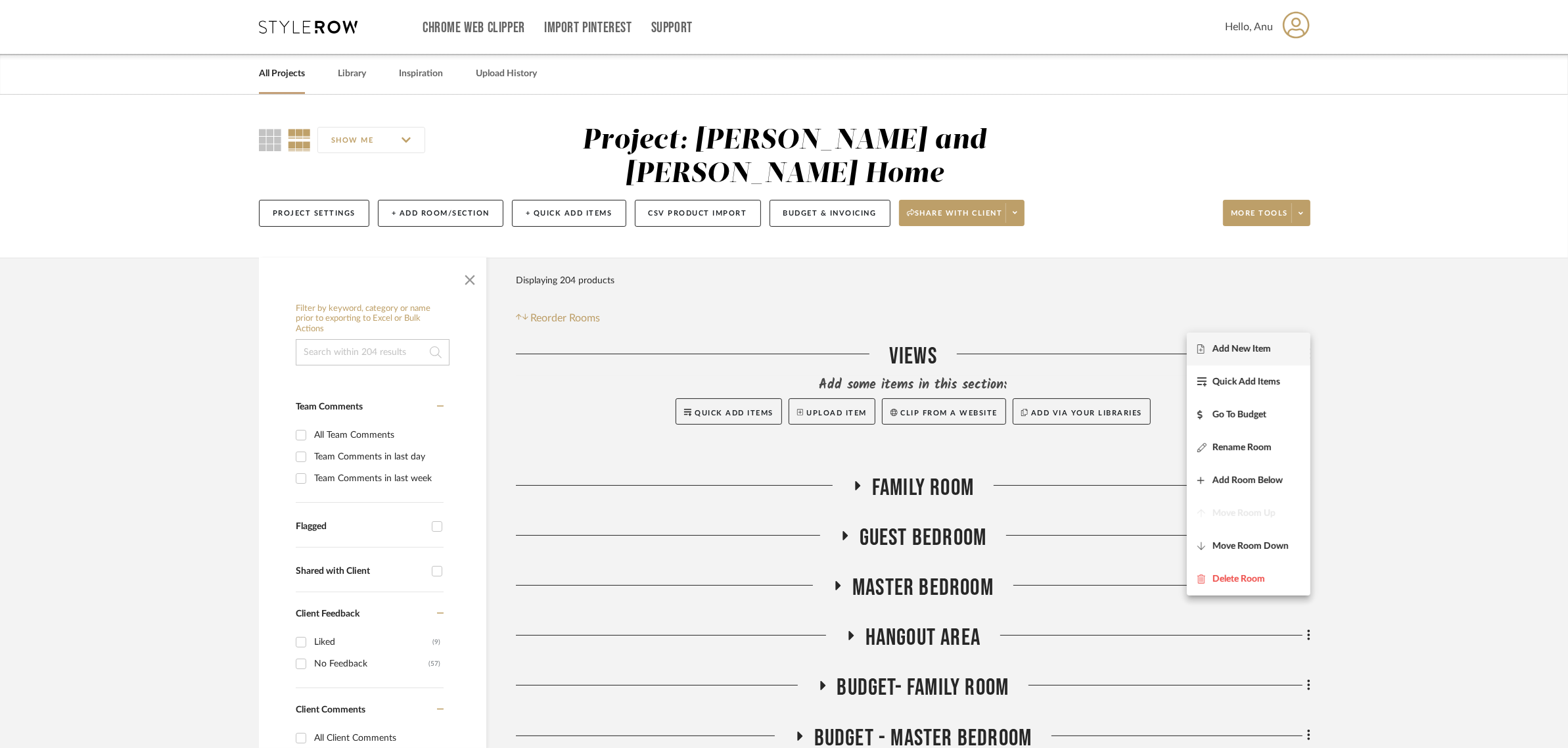
click at [1238, 349] on span "Add New Item" at bounding box center [1242, 350] width 59 height 12
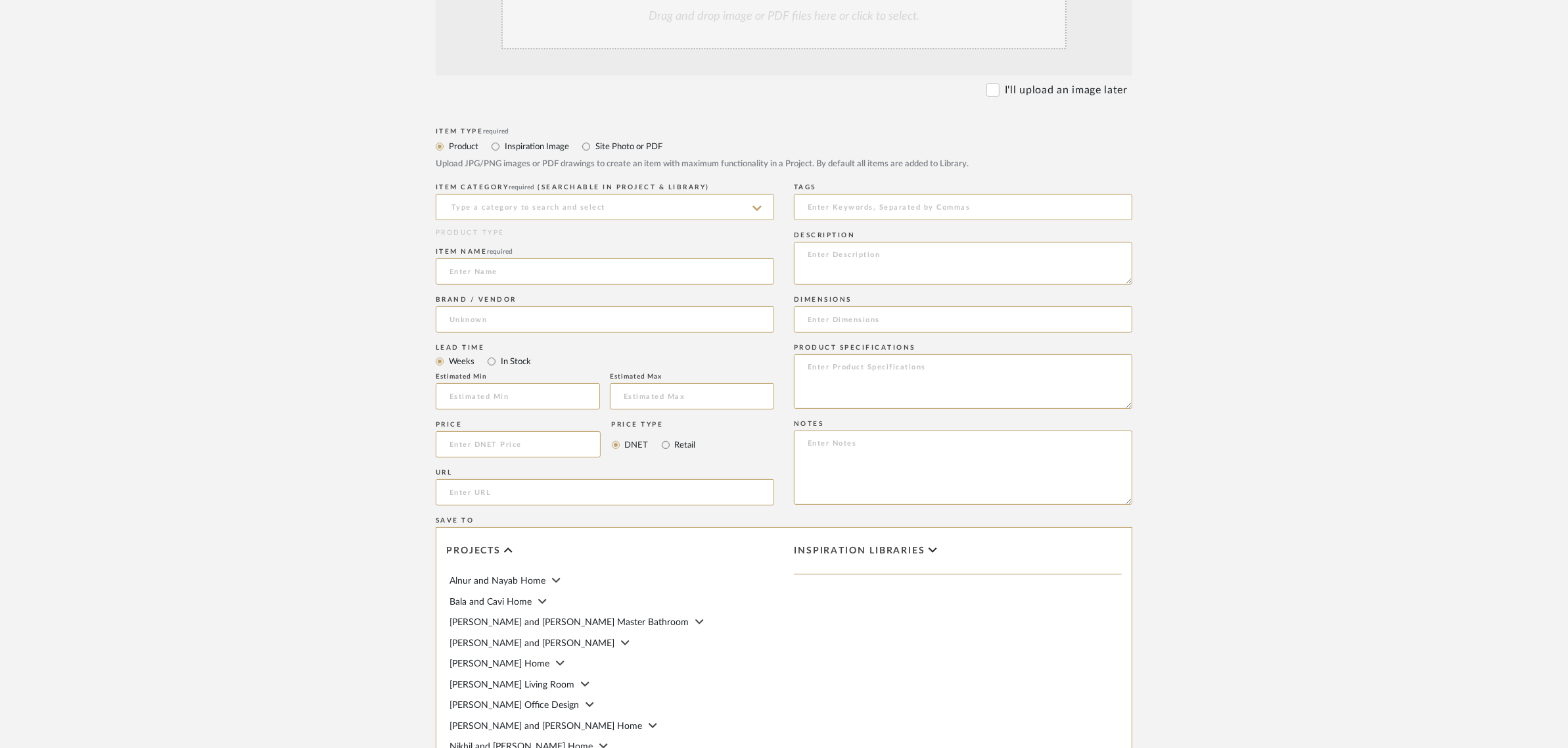
scroll to position [411, 0]
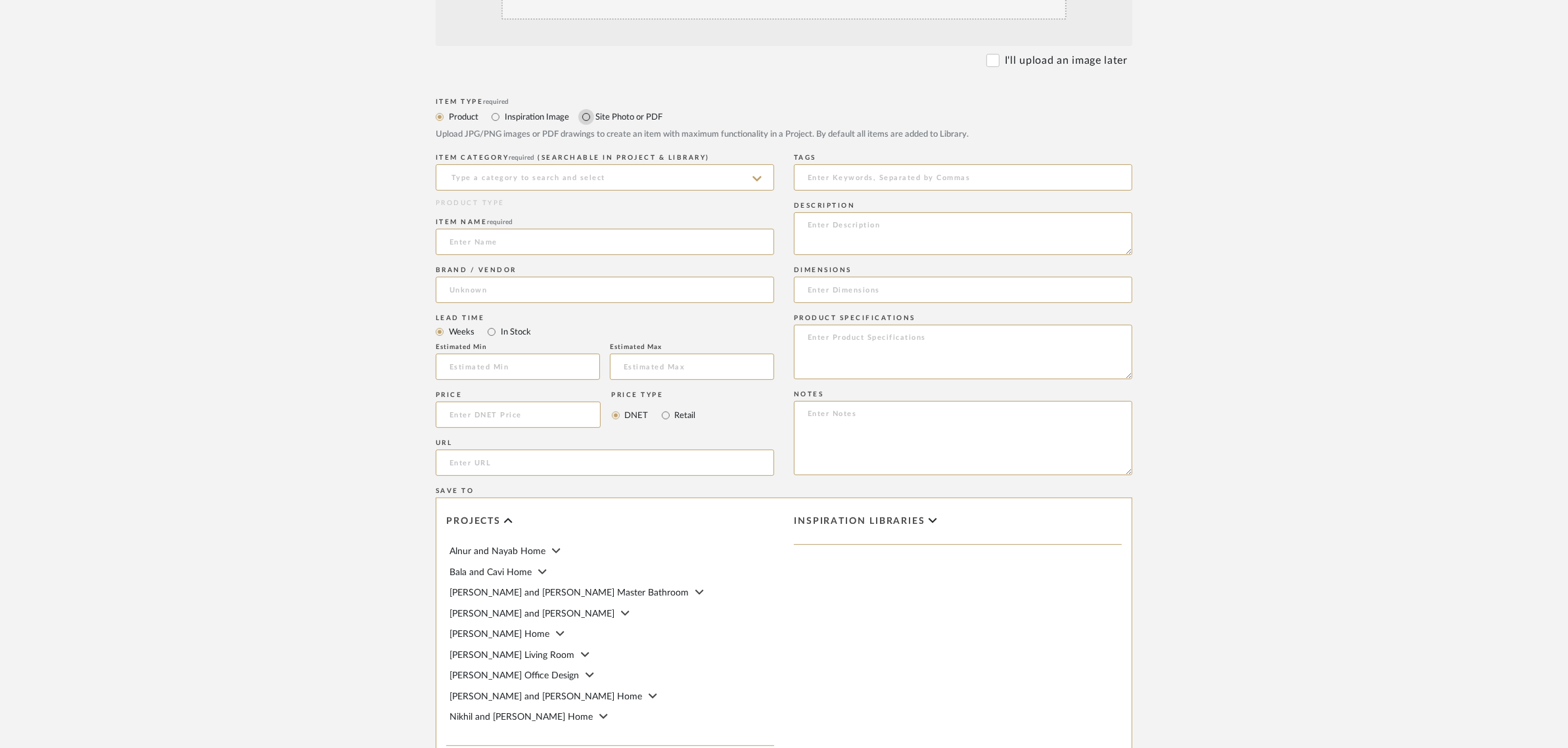
click at [584, 115] on input "Site Photo or PDF" at bounding box center [585, 116] width 16 height 16
radio input "true"
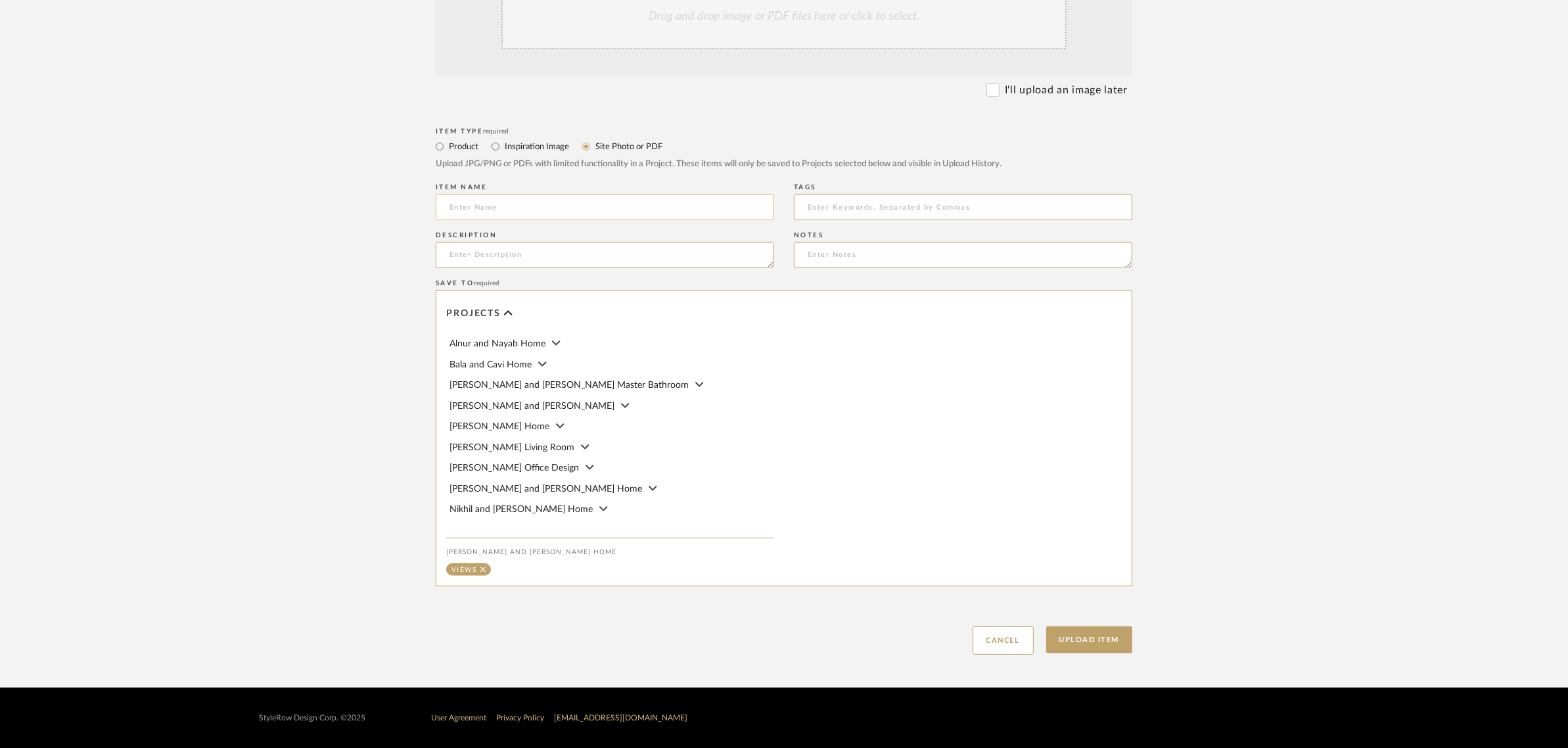
click at [487, 203] on input at bounding box center [604, 207] width 338 height 26
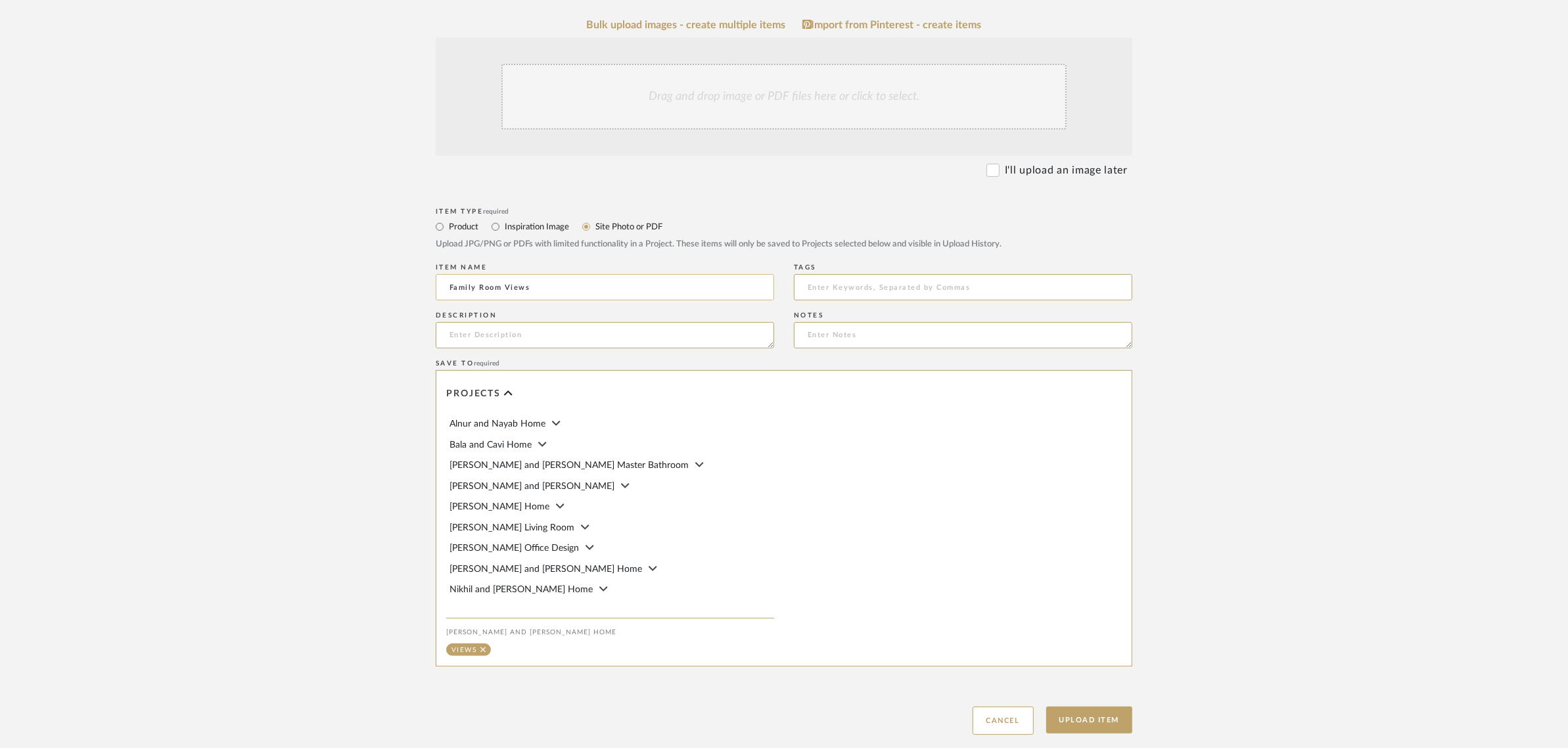
scroll to position [136, 0]
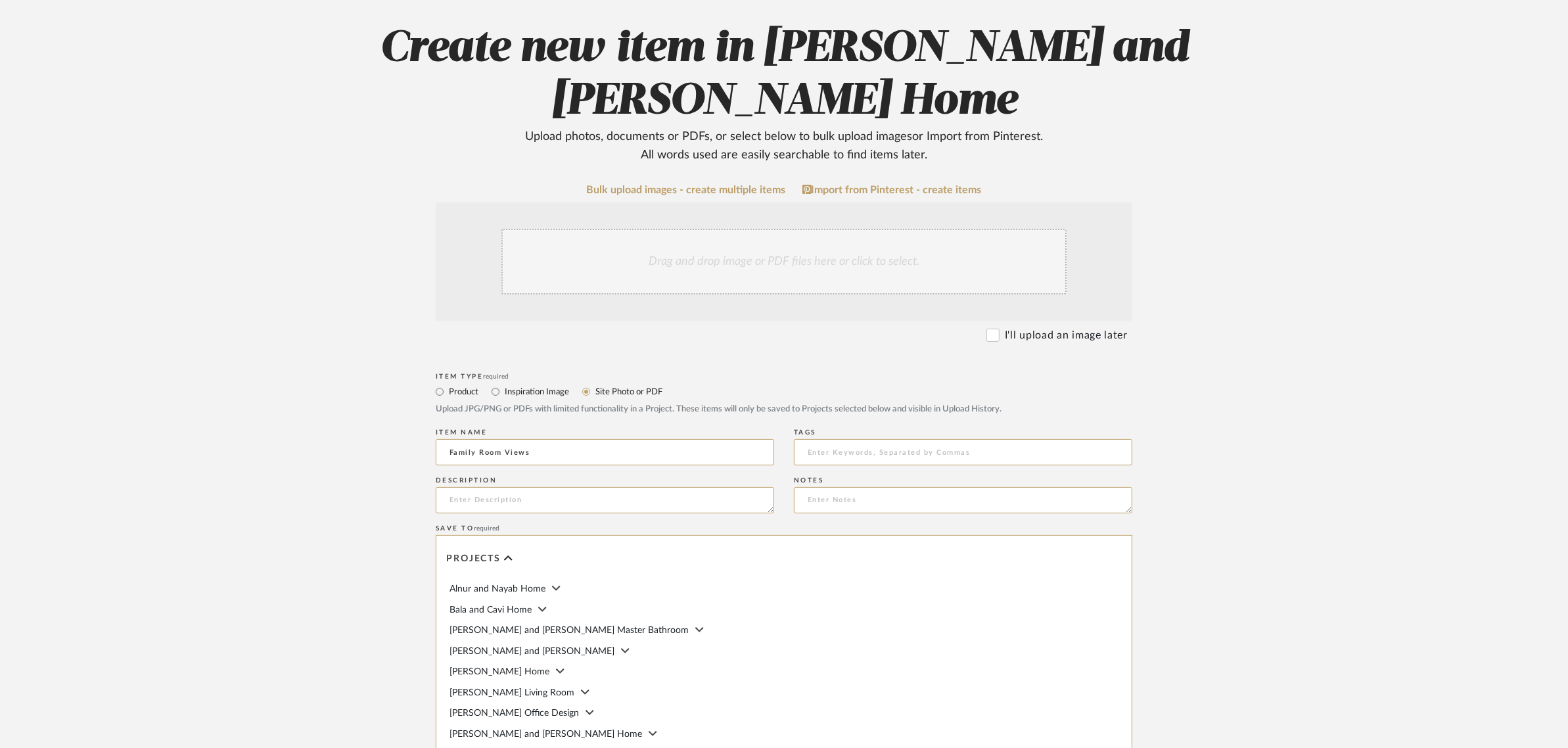
type input "Family Room Views"
click at [759, 247] on div "Drag and drop image or PDF files here or click to select." at bounding box center [783, 261] width 565 height 66
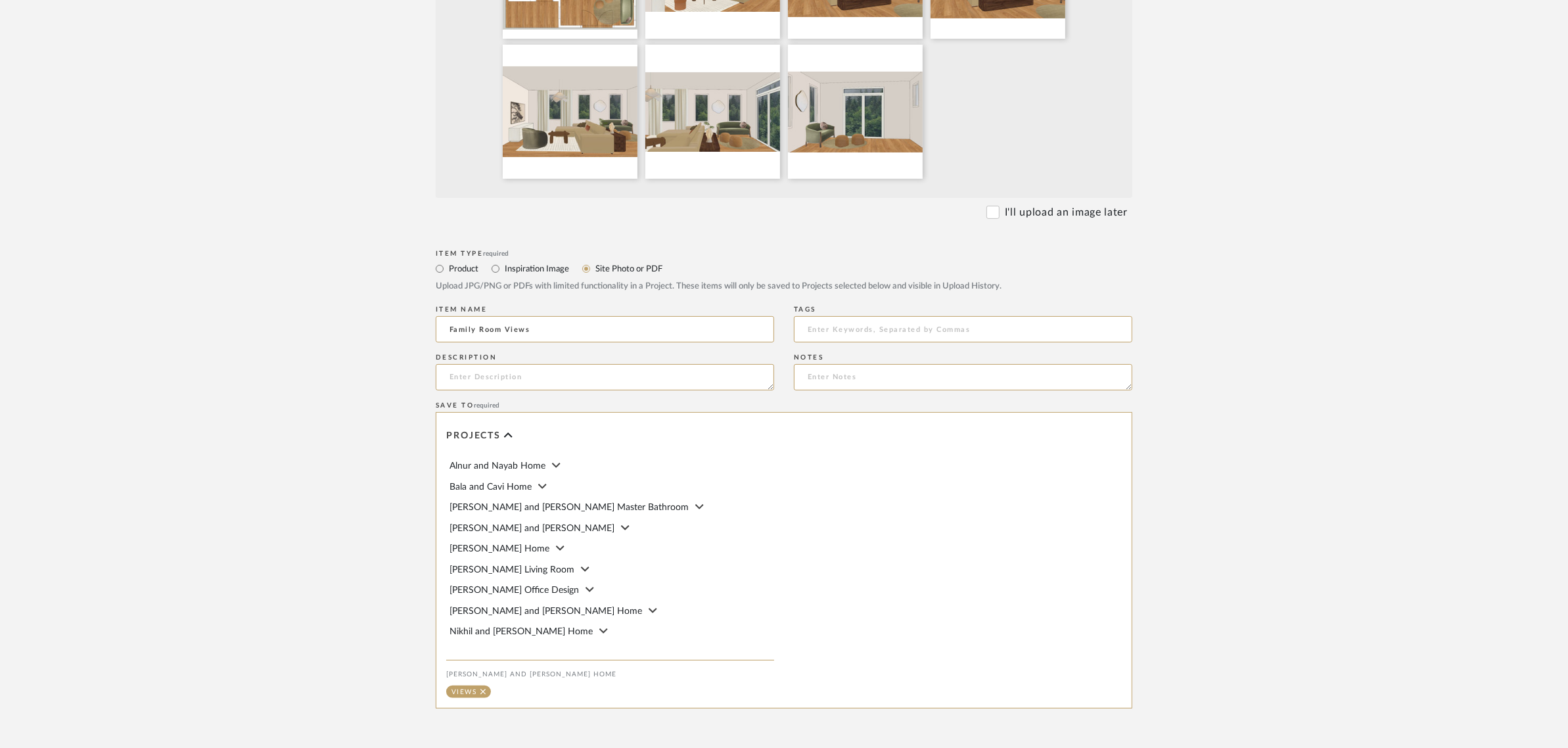
scroll to position [662, 0]
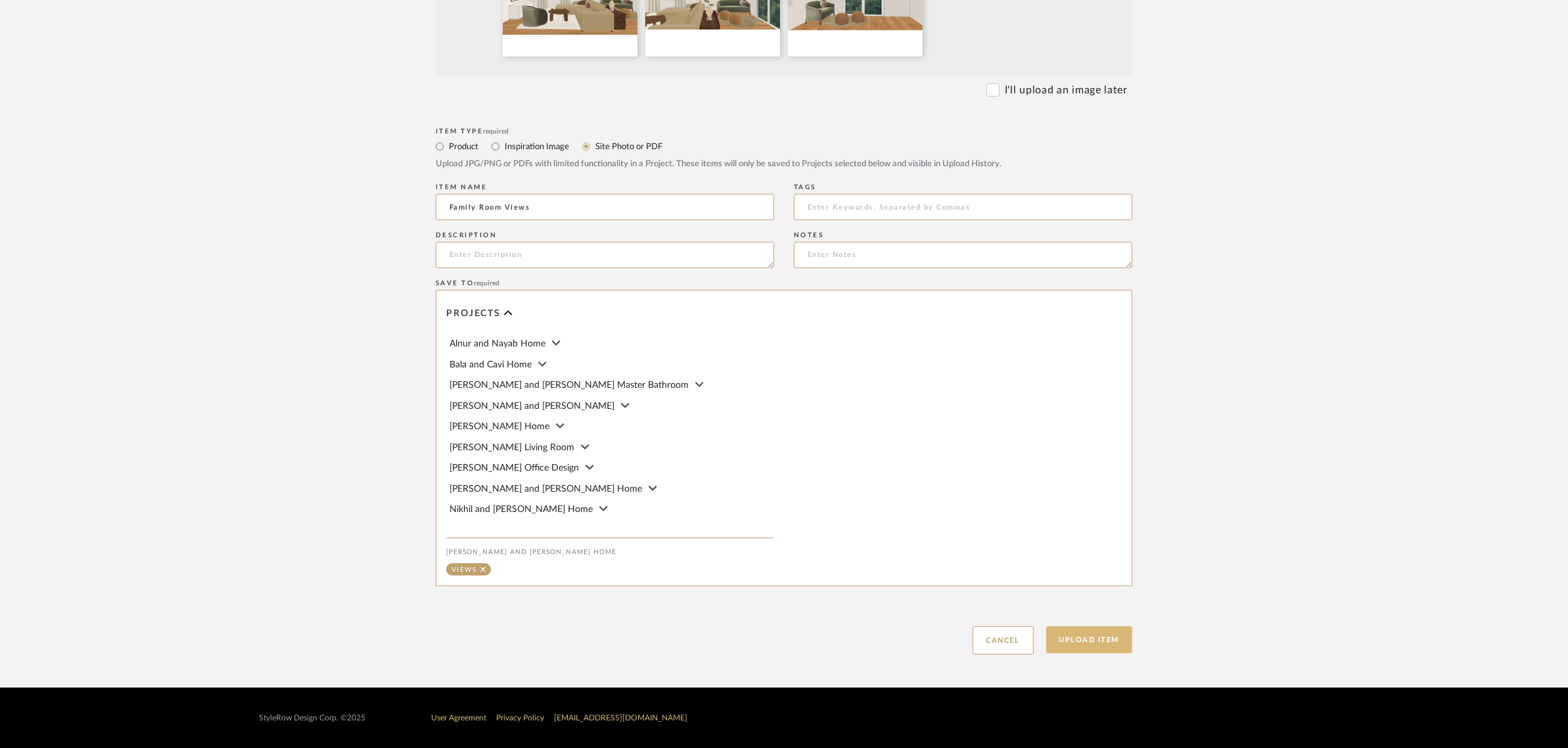
click at [1087, 643] on button "Upload Item" at bounding box center [1089, 640] width 87 height 27
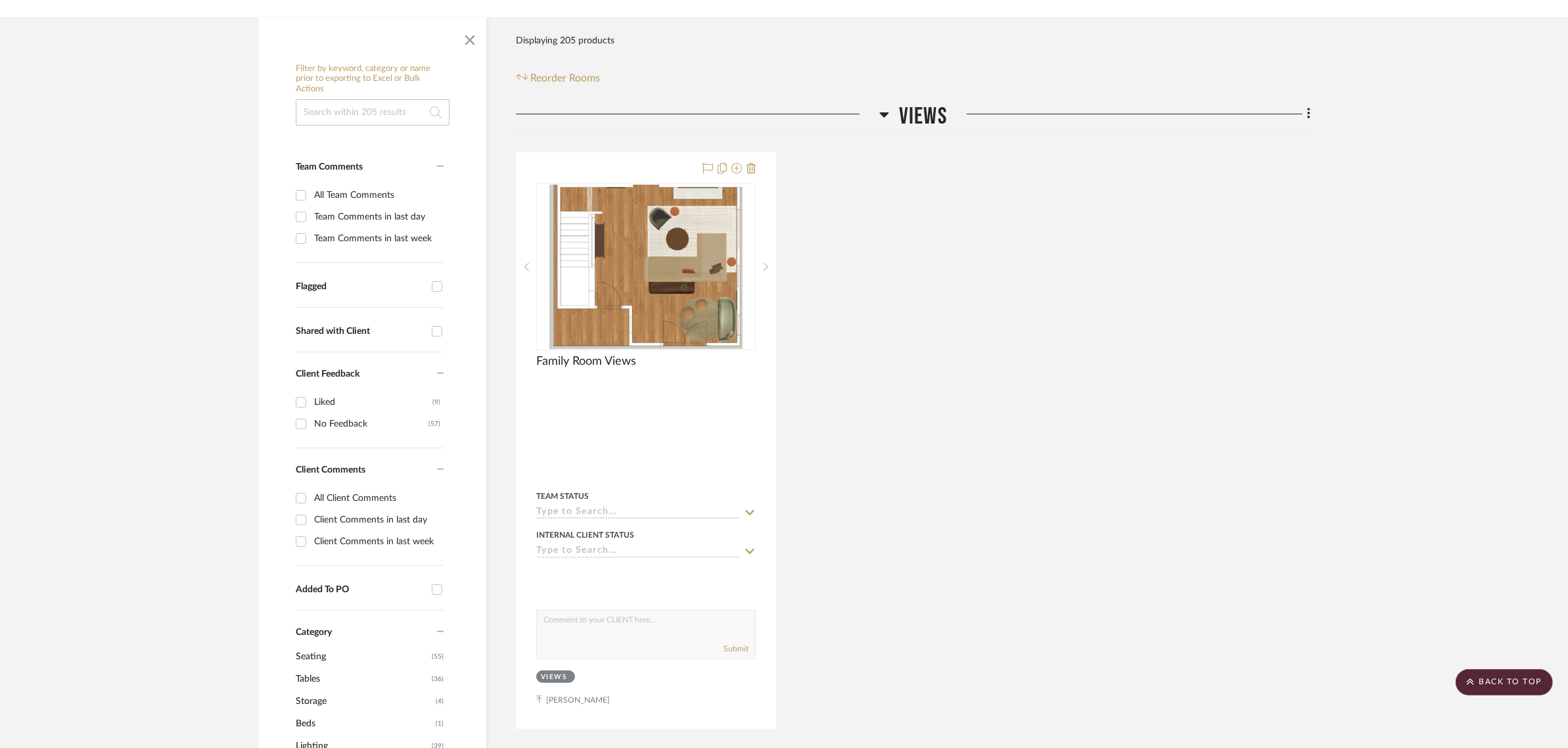
scroll to position [144, 0]
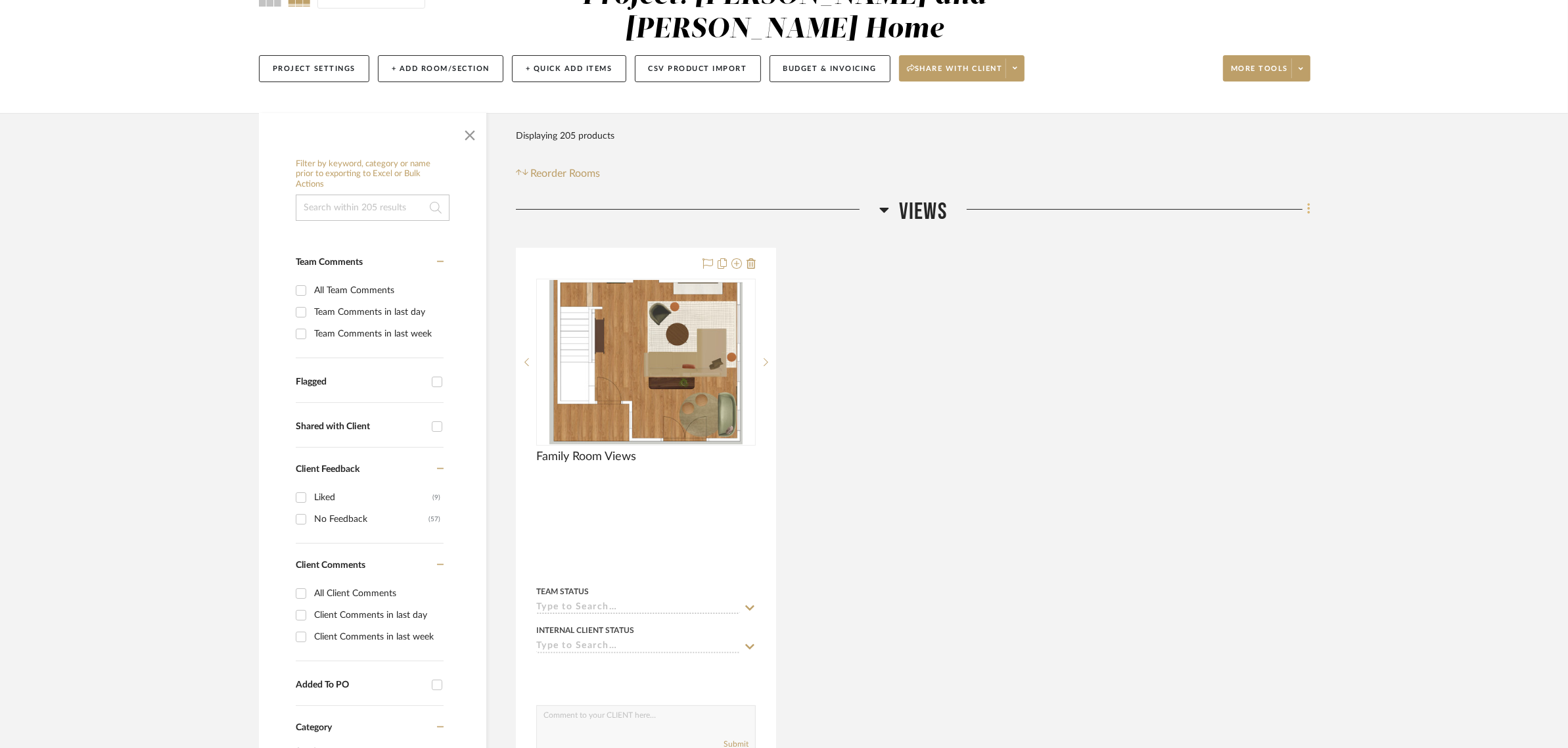
click at [1308, 202] on icon at bounding box center [1308, 209] width 4 height 15
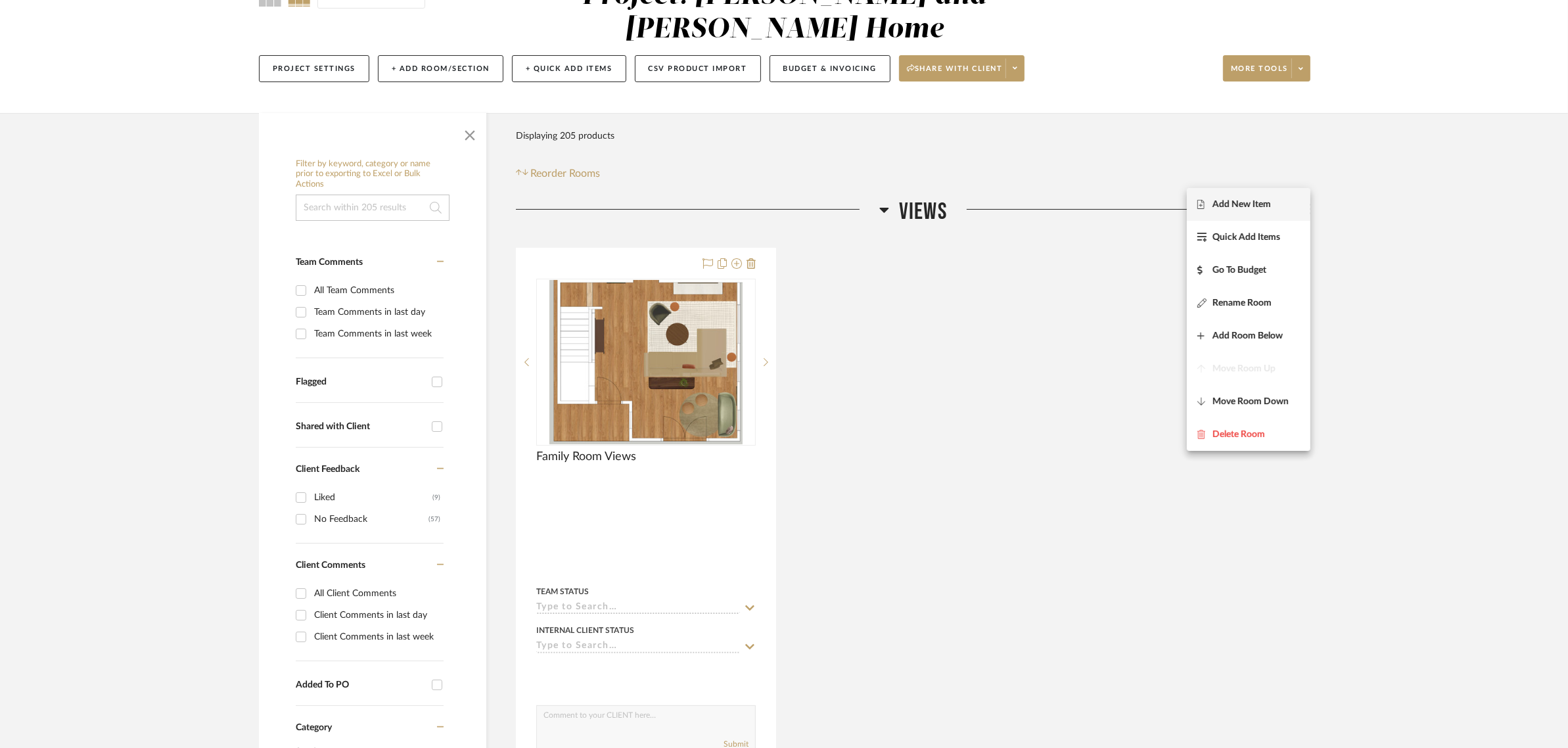
click at [1236, 205] on span "Add New Item" at bounding box center [1242, 205] width 59 height 12
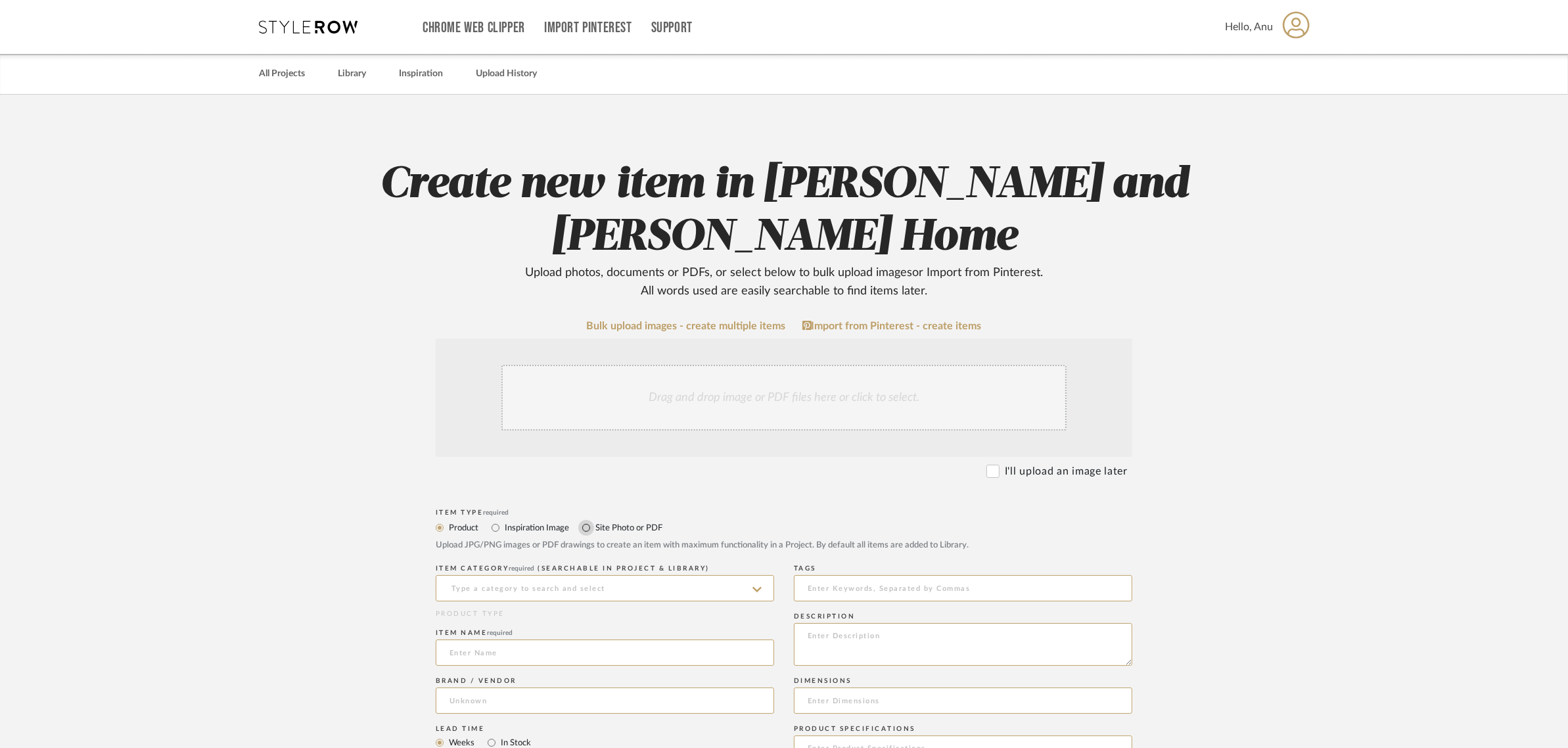
click at [584, 526] on input "Site Photo or PDF" at bounding box center [585, 527] width 16 height 16
radio input "true"
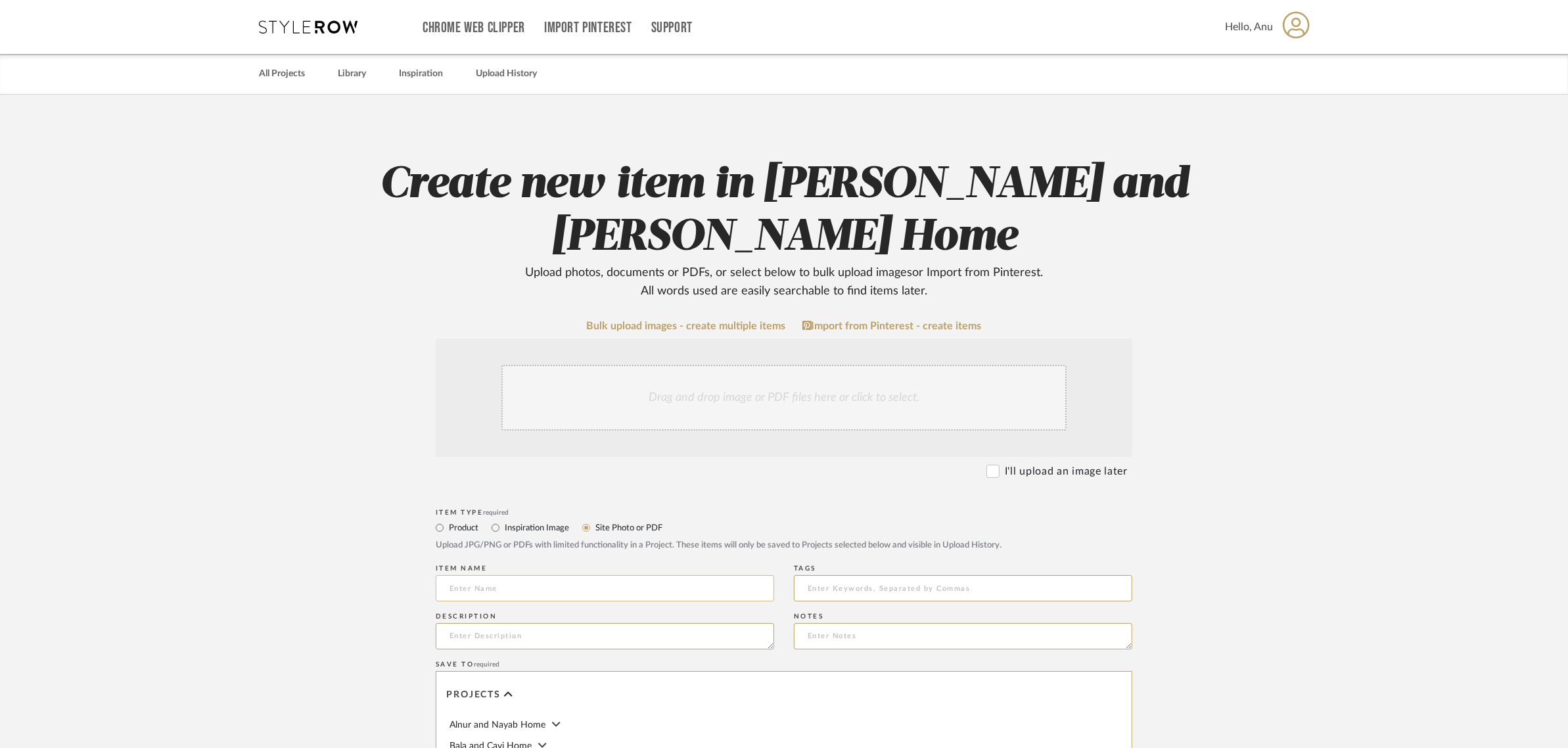
click at [462, 583] on input at bounding box center [604, 588] width 338 height 26
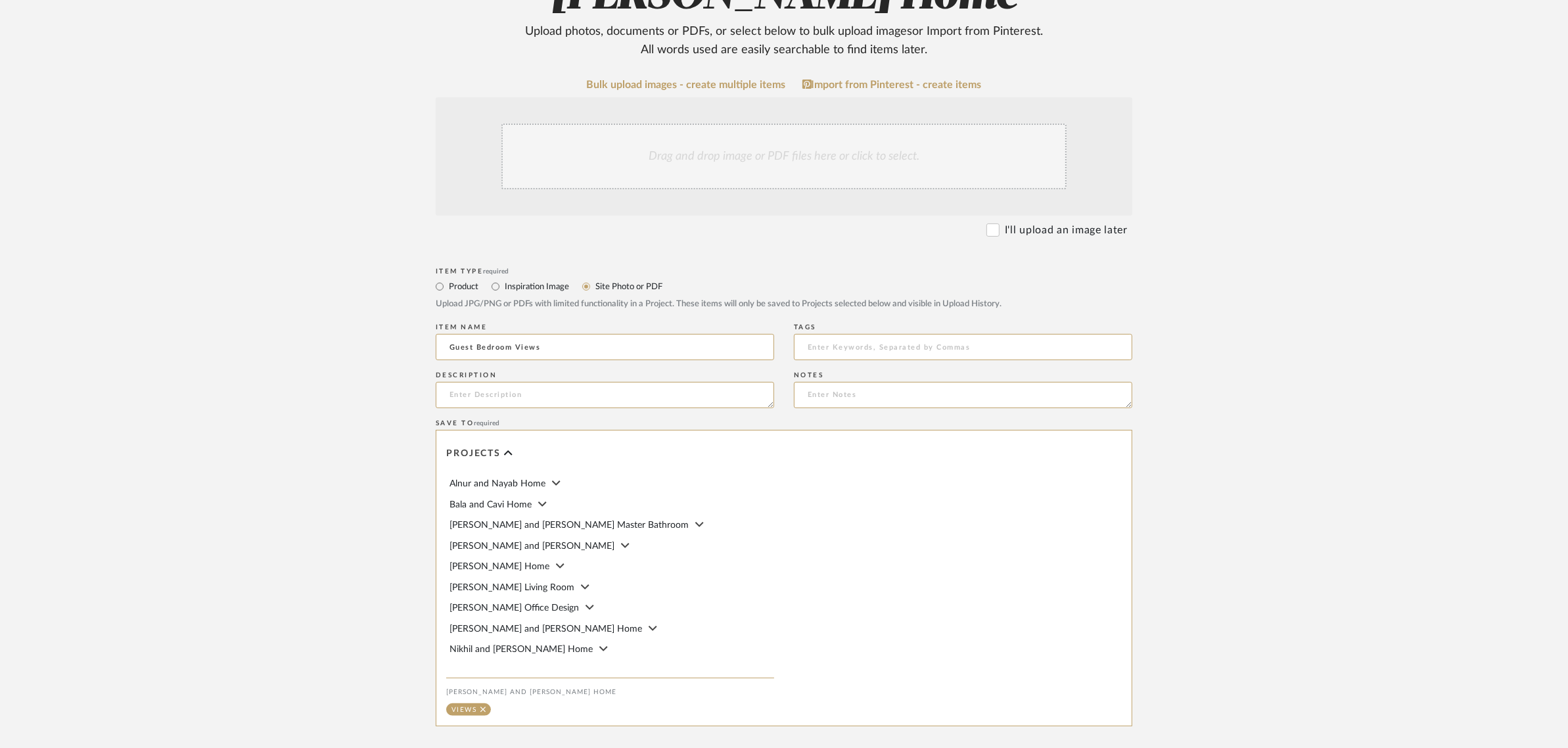
scroll to position [164, 0]
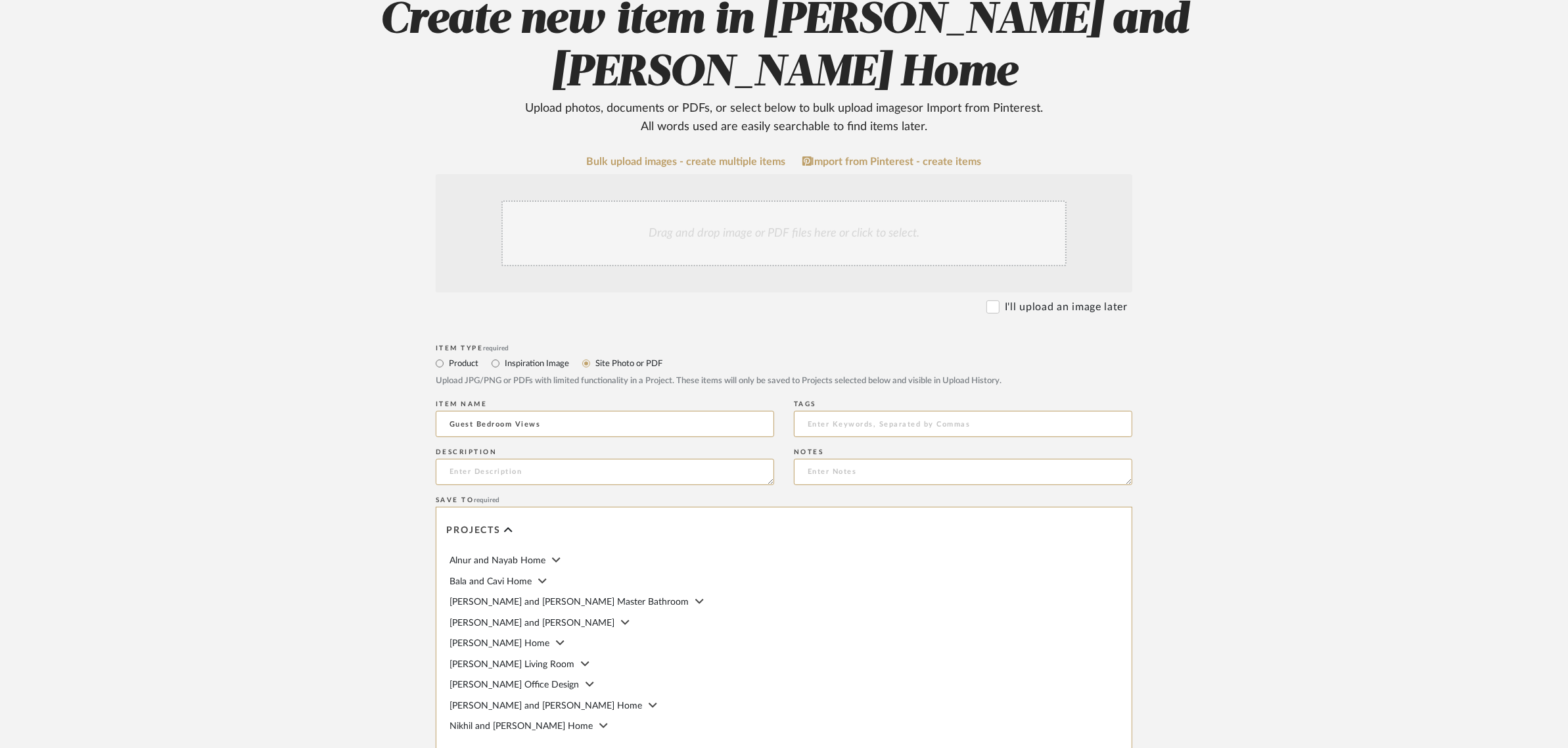
type input "Guest Bedroom Views"
click at [766, 231] on div "Drag and drop image or PDF files here or click to select." at bounding box center [783, 233] width 565 height 66
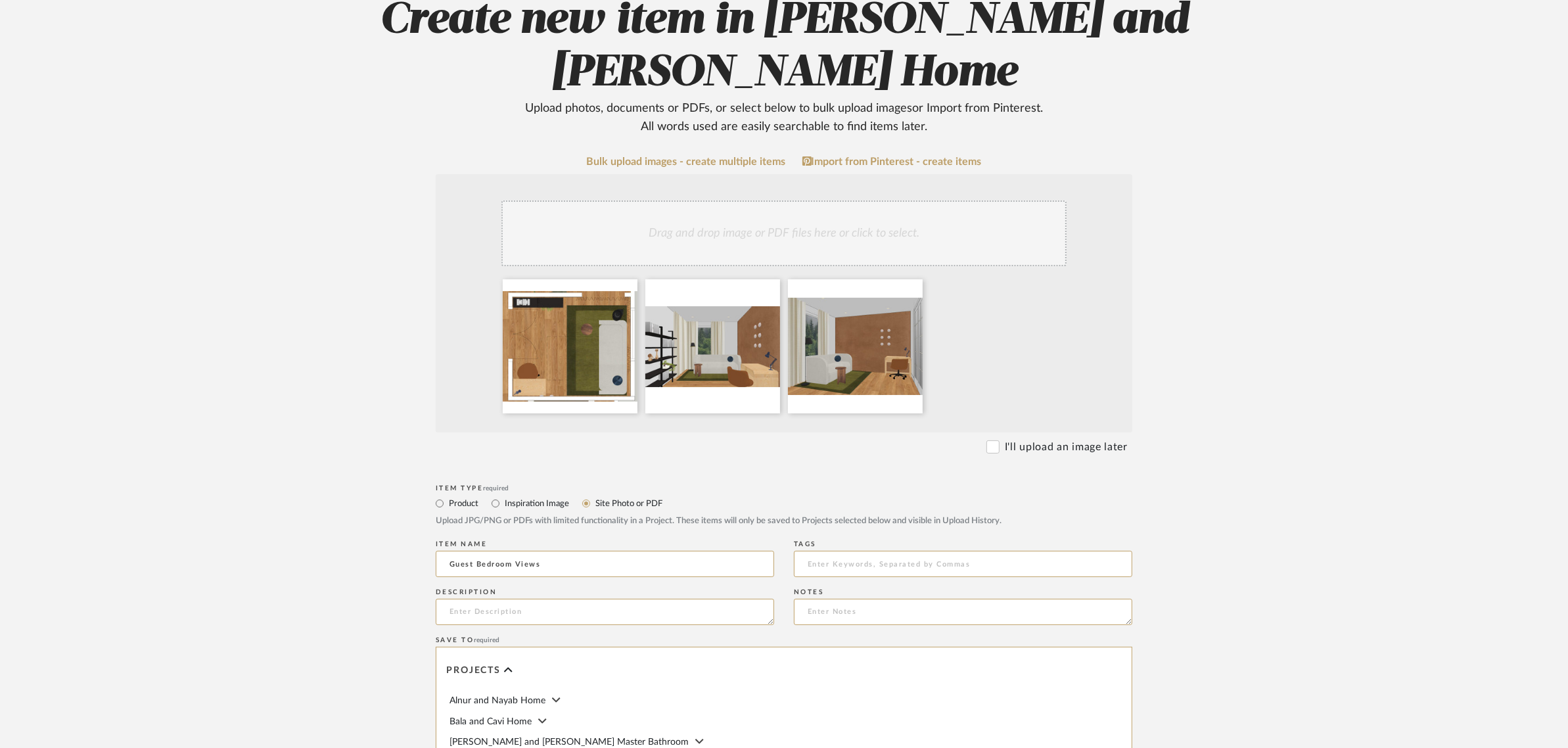
click at [790, 232] on div "Drag and drop image or PDF files here or click to select." at bounding box center [783, 233] width 565 height 66
click at [796, 232] on div "Drag and drop image or PDF files here or click to select." at bounding box center [783, 233] width 565 height 66
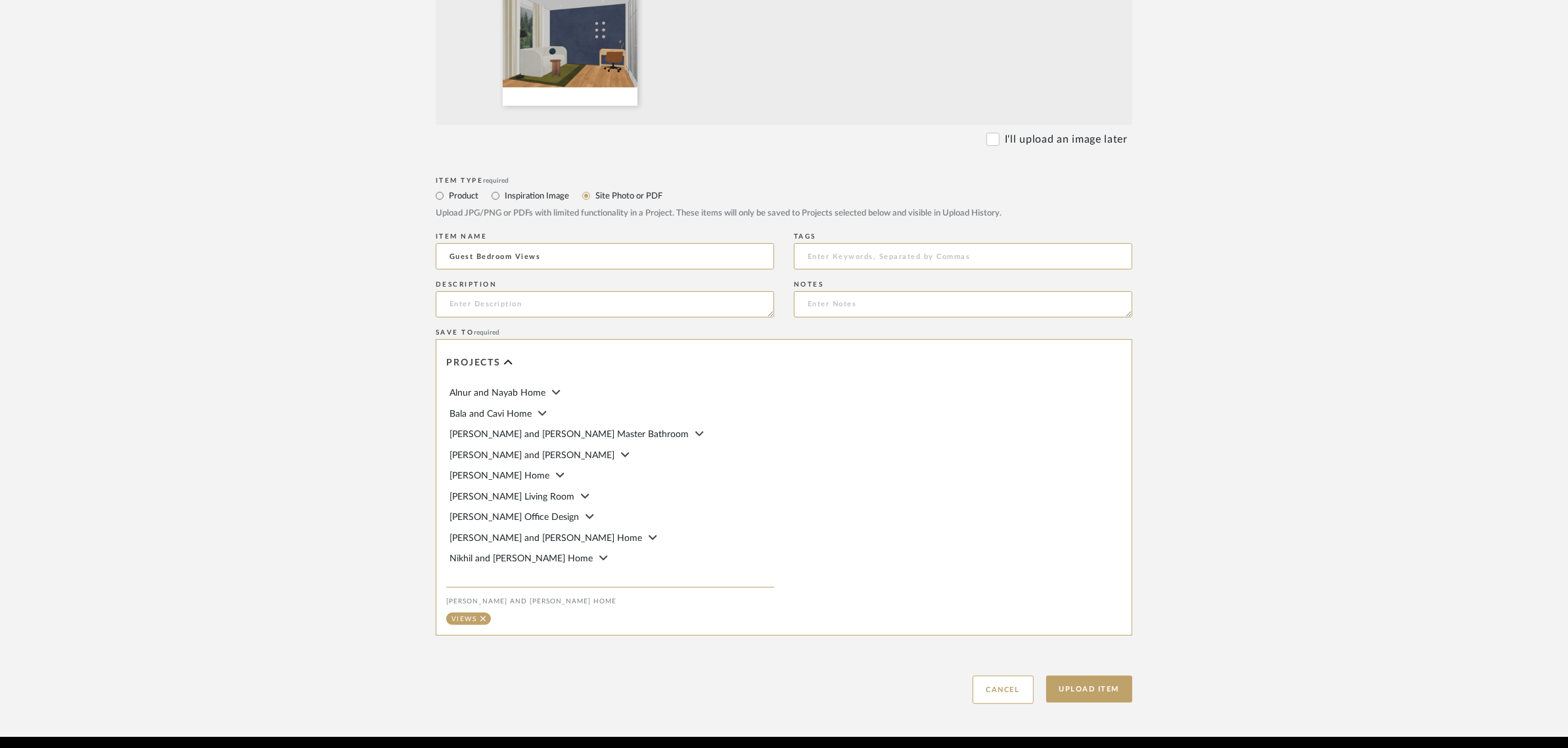
scroll to position [662, 0]
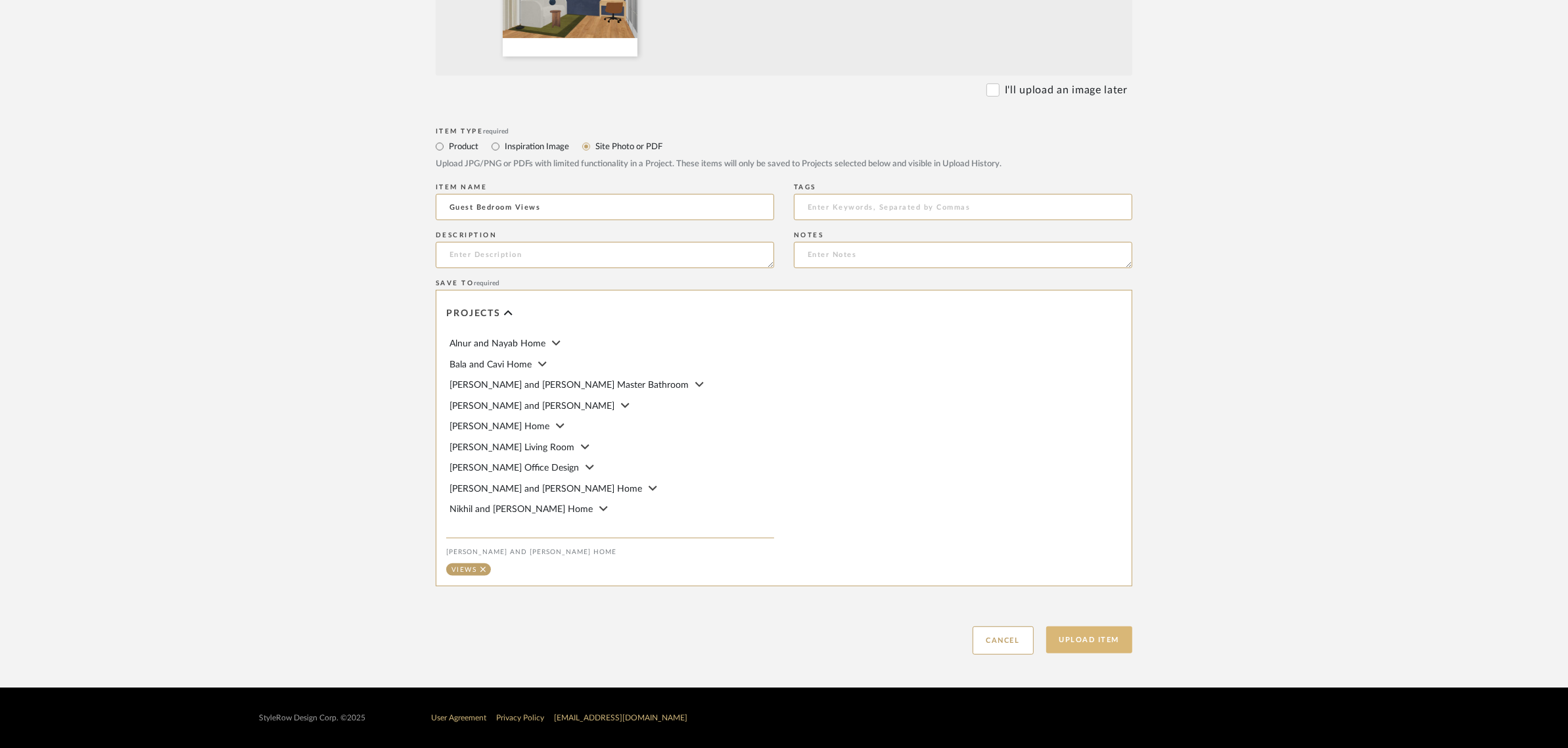
click at [1102, 639] on button "Upload Item" at bounding box center [1089, 640] width 87 height 27
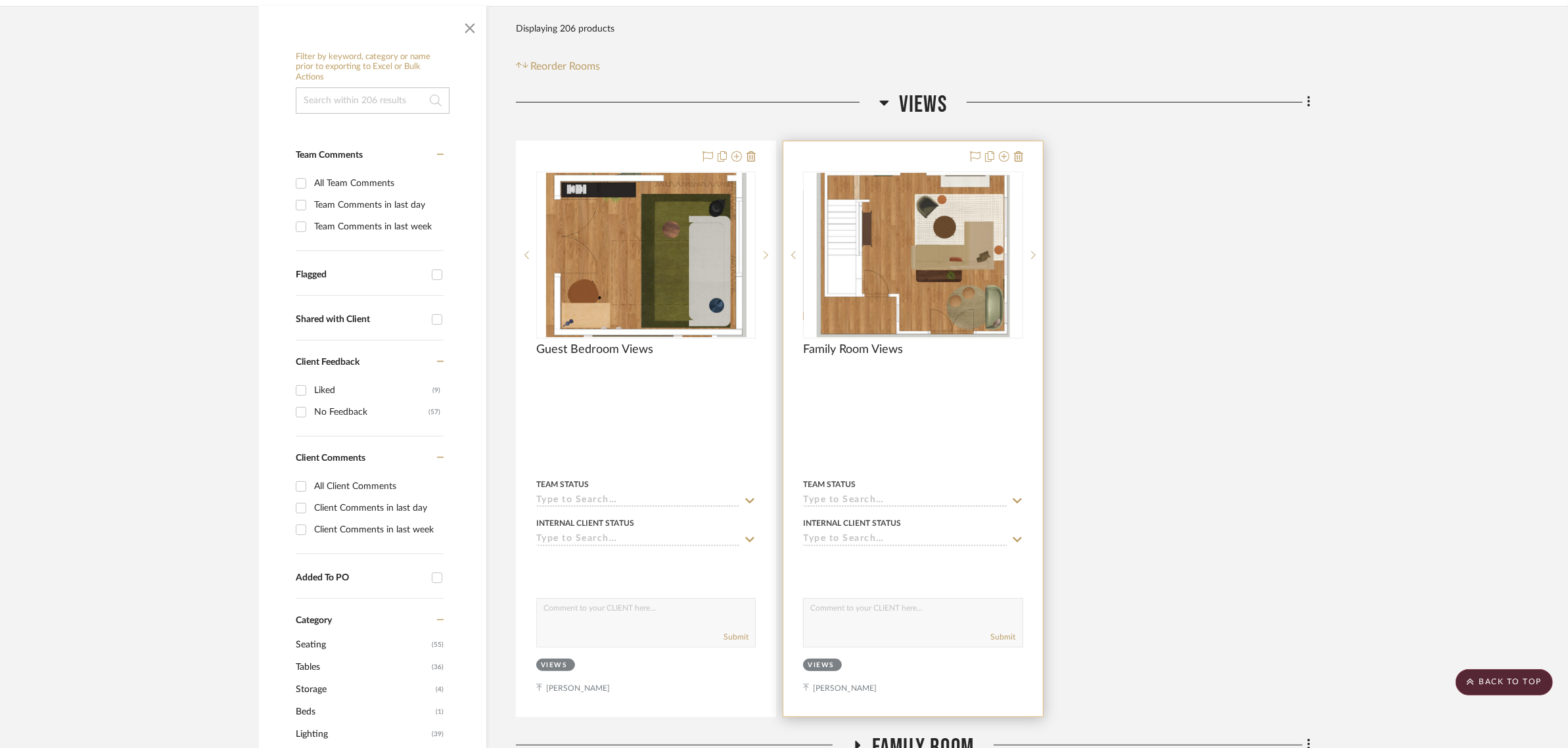
scroll to position [235, 0]
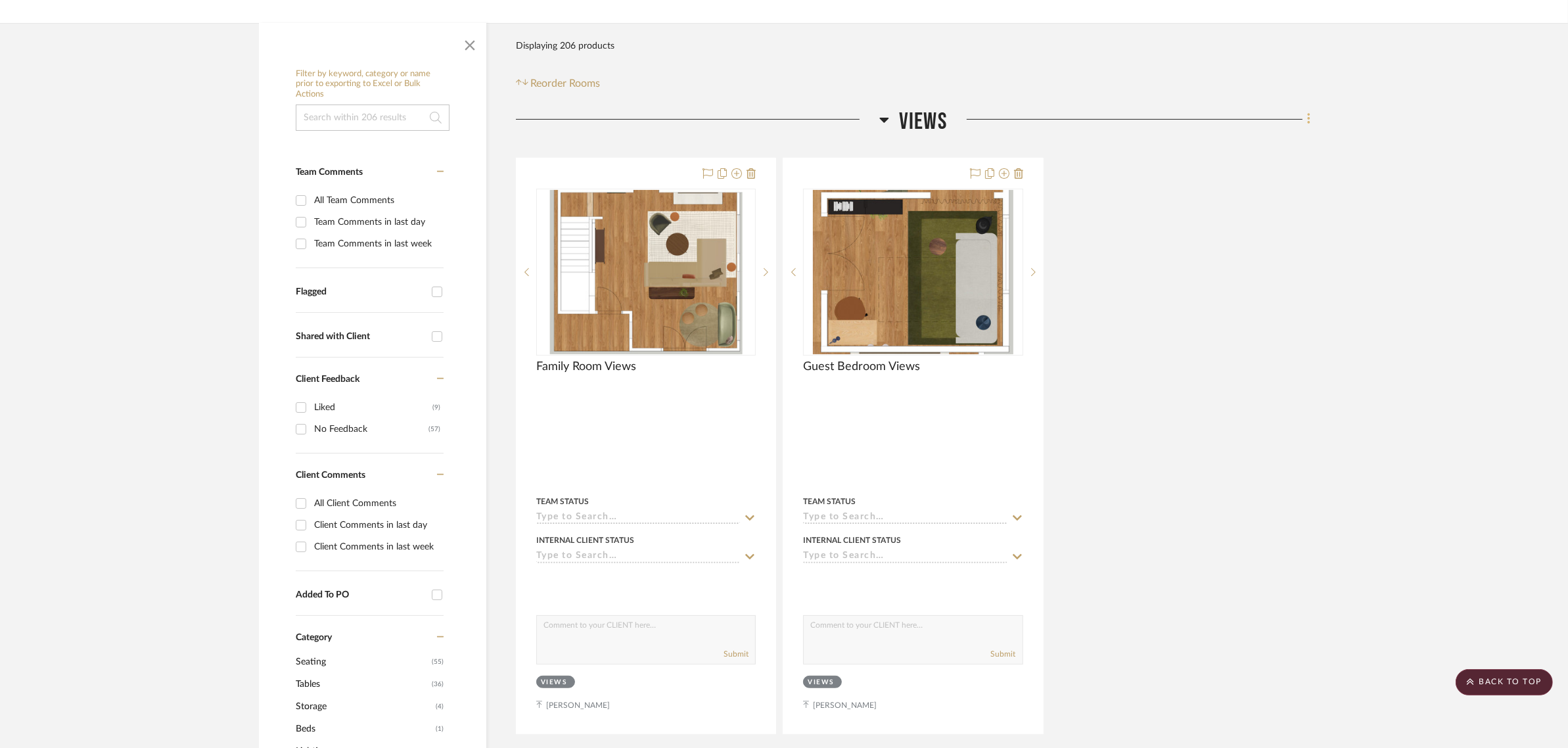
click at [1308, 112] on icon at bounding box center [1308, 120] width 4 height 15
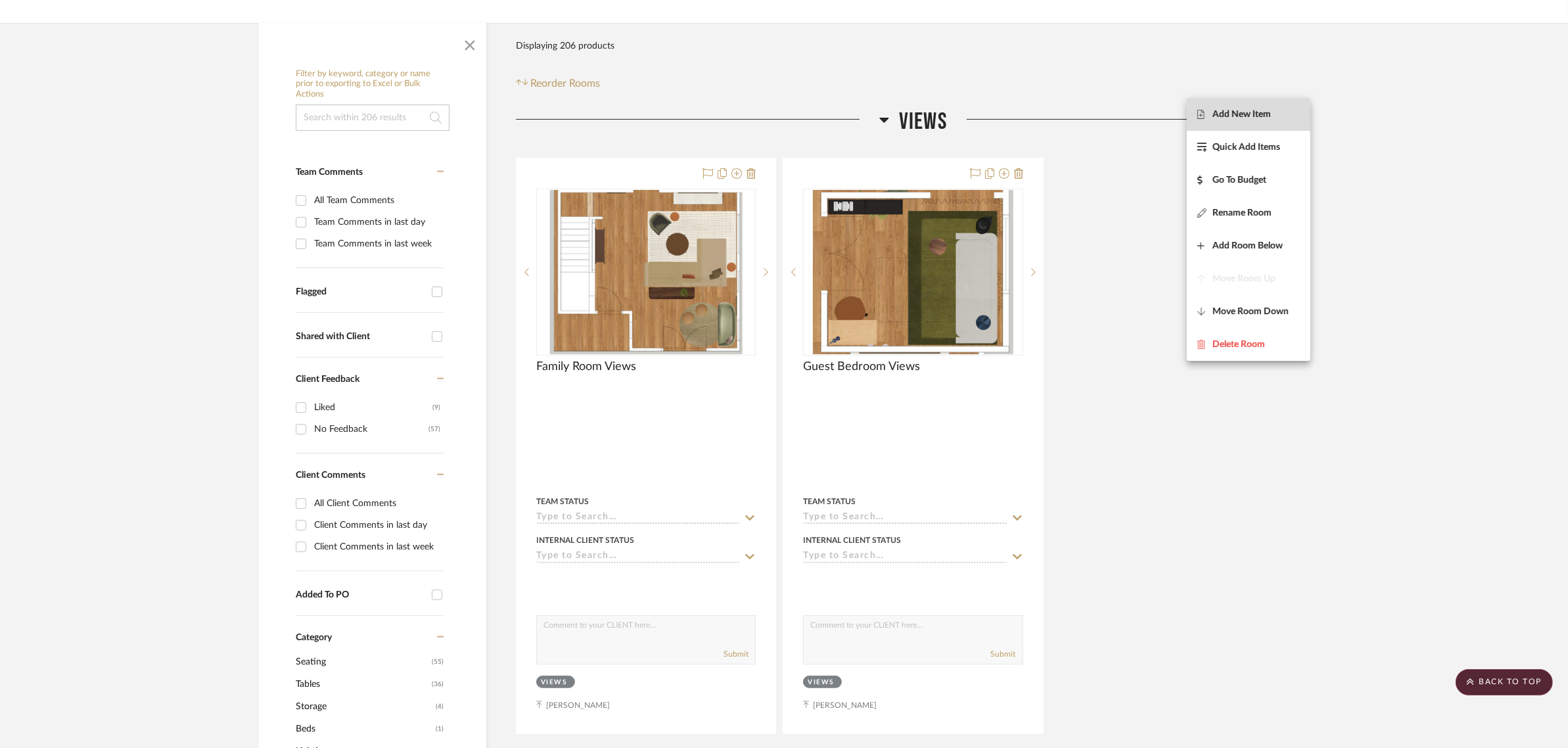
click at [1232, 119] on span "Add New Item" at bounding box center [1242, 115] width 59 height 12
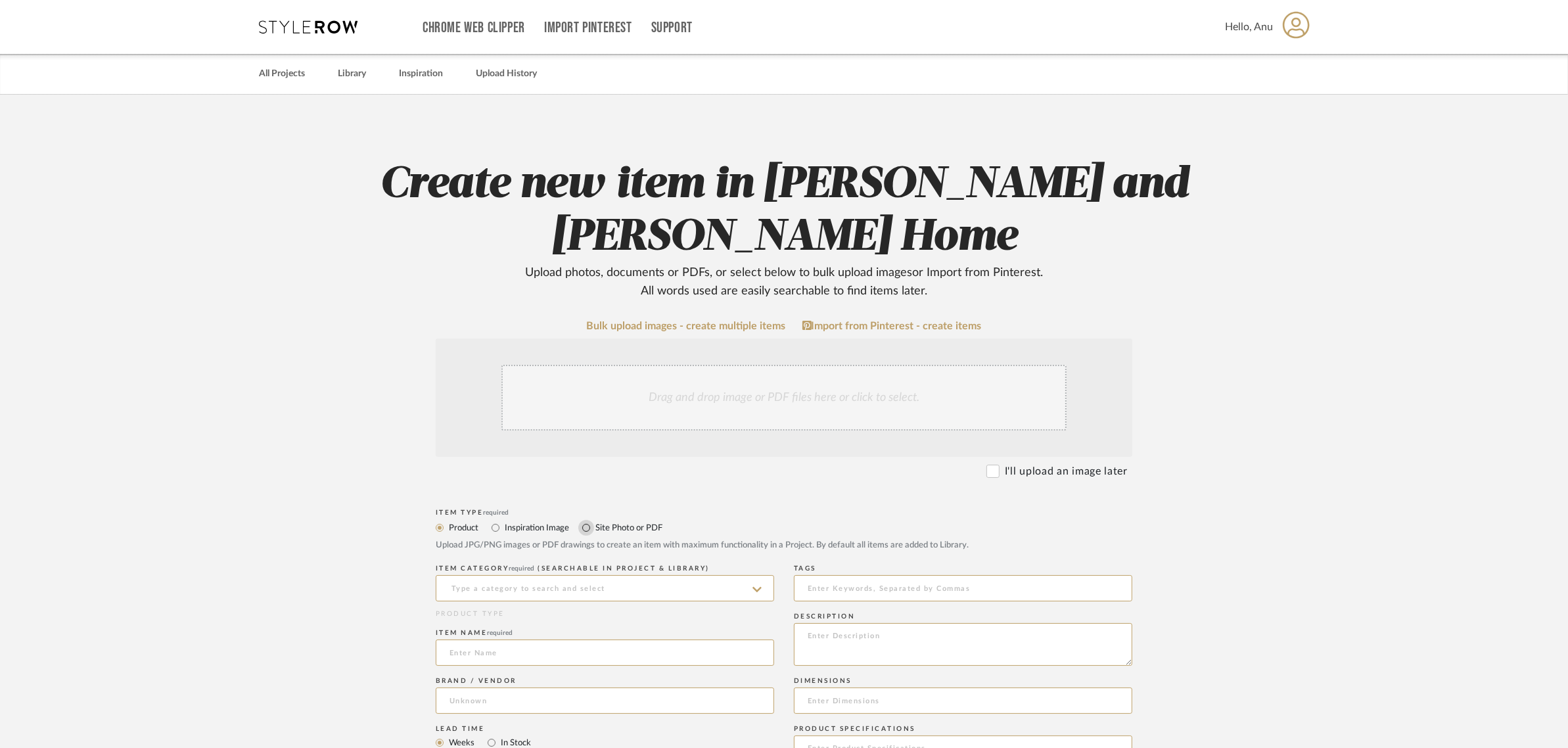
click at [588, 526] on input "Site Photo or PDF" at bounding box center [585, 527] width 16 height 16
radio input "true"
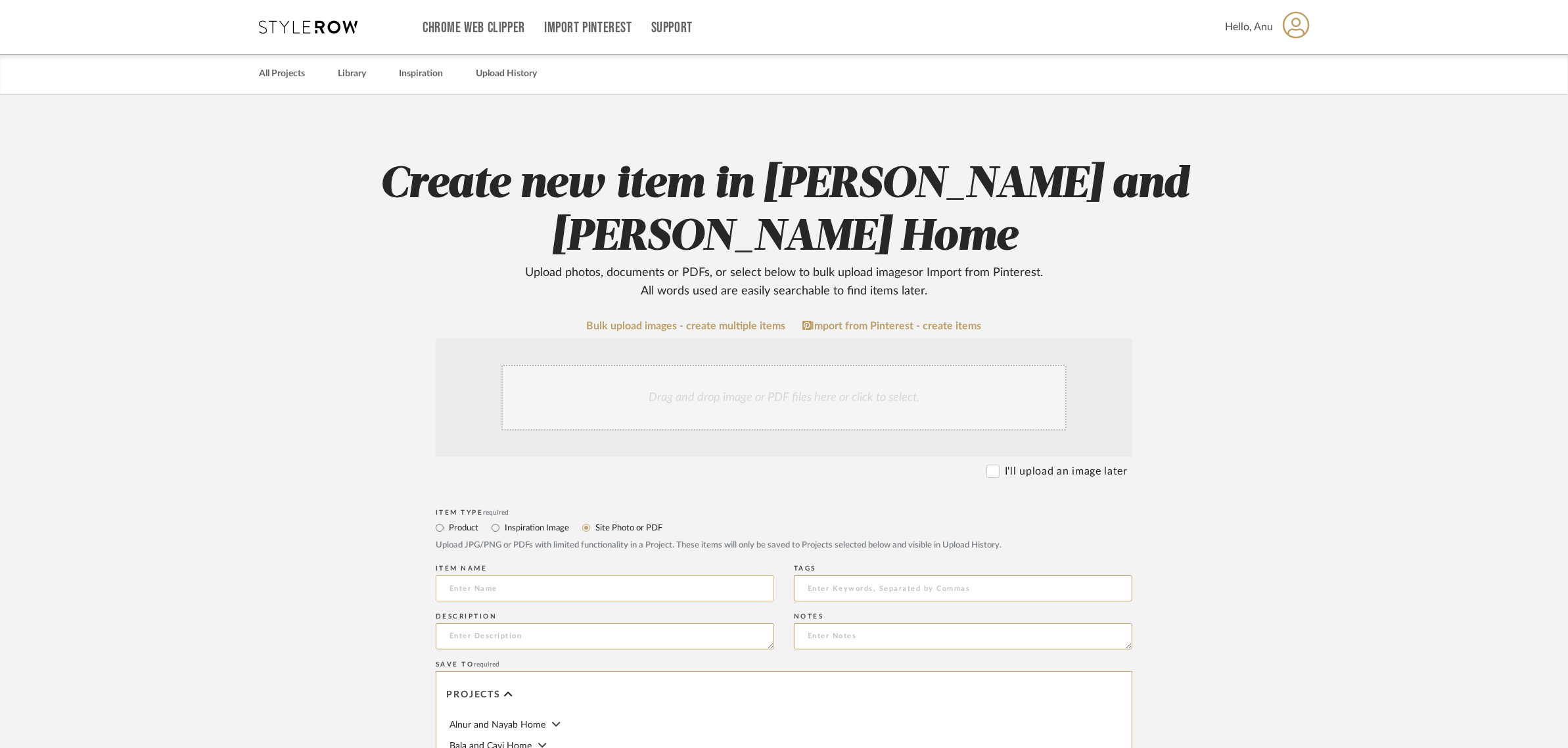
click at [467, 592] on input at bounding box center [604, 588] width 338 height 26
type input "Hangout Room Views"
click at [819, 411] on div "Drag and drop image or PDF files here or click to select." at bounding box center [783, 398] width 565 height 66
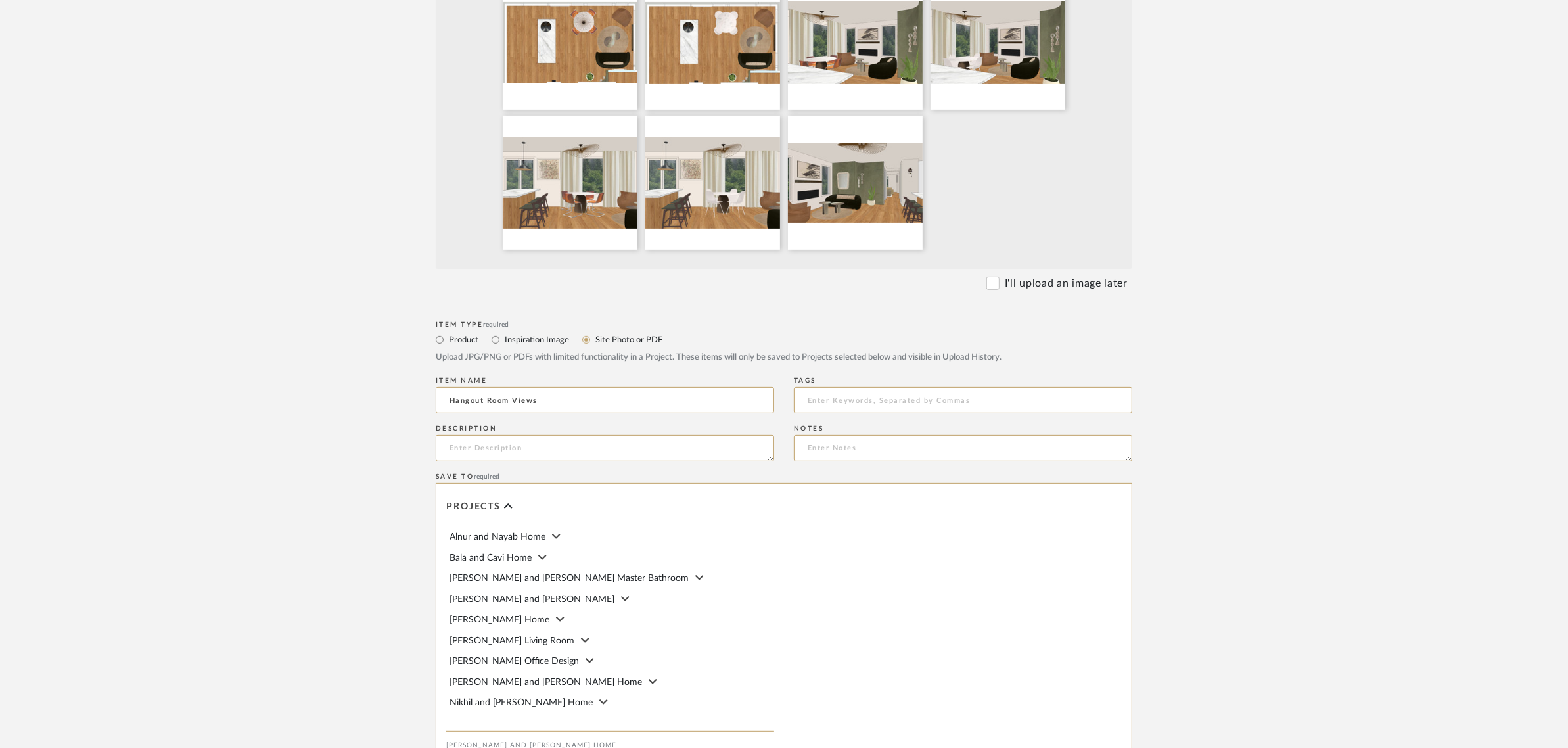
scroll to position [662, 0]
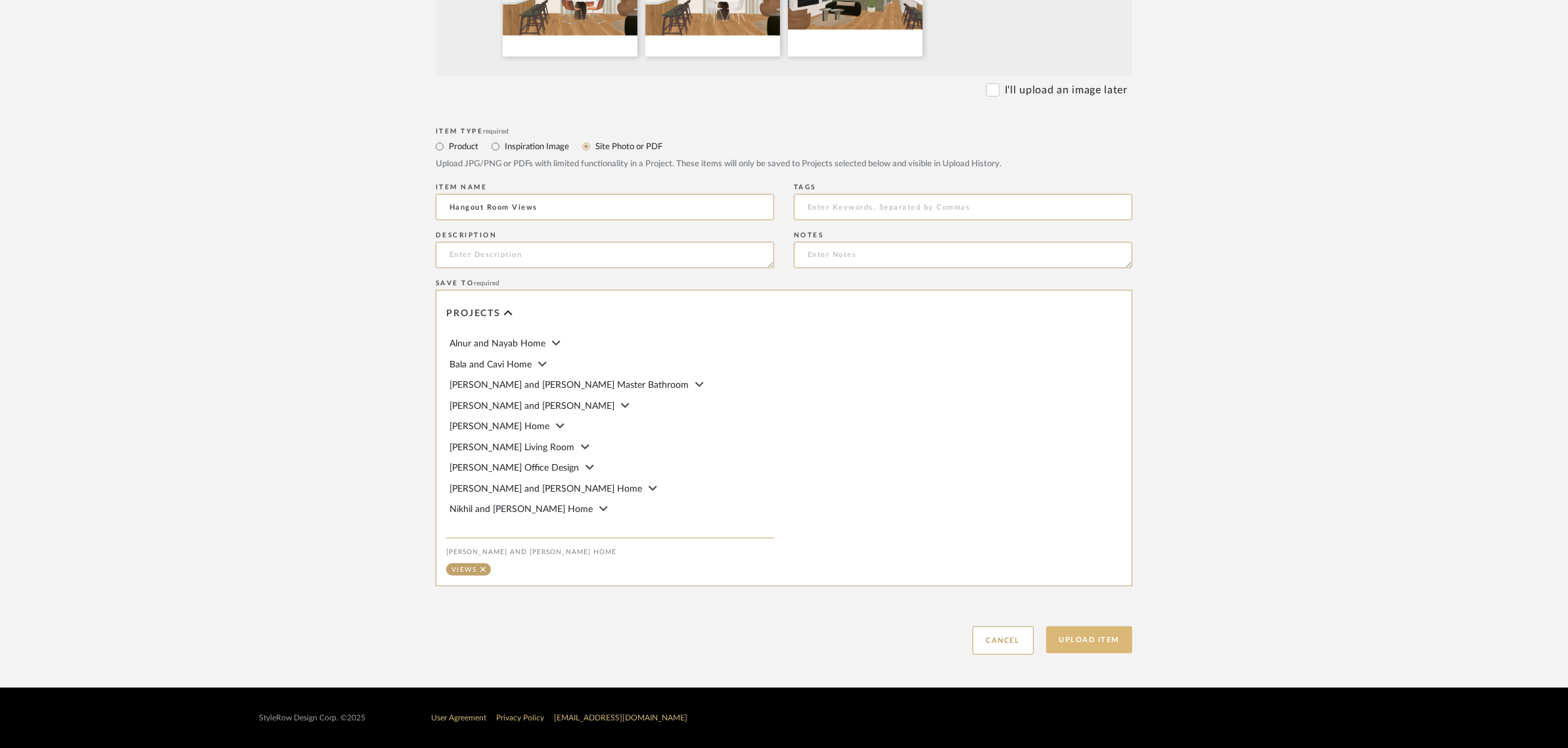
click at [1089, 644] on button "Upload Item" at bounding box center [1089, 640] width 87 height 27
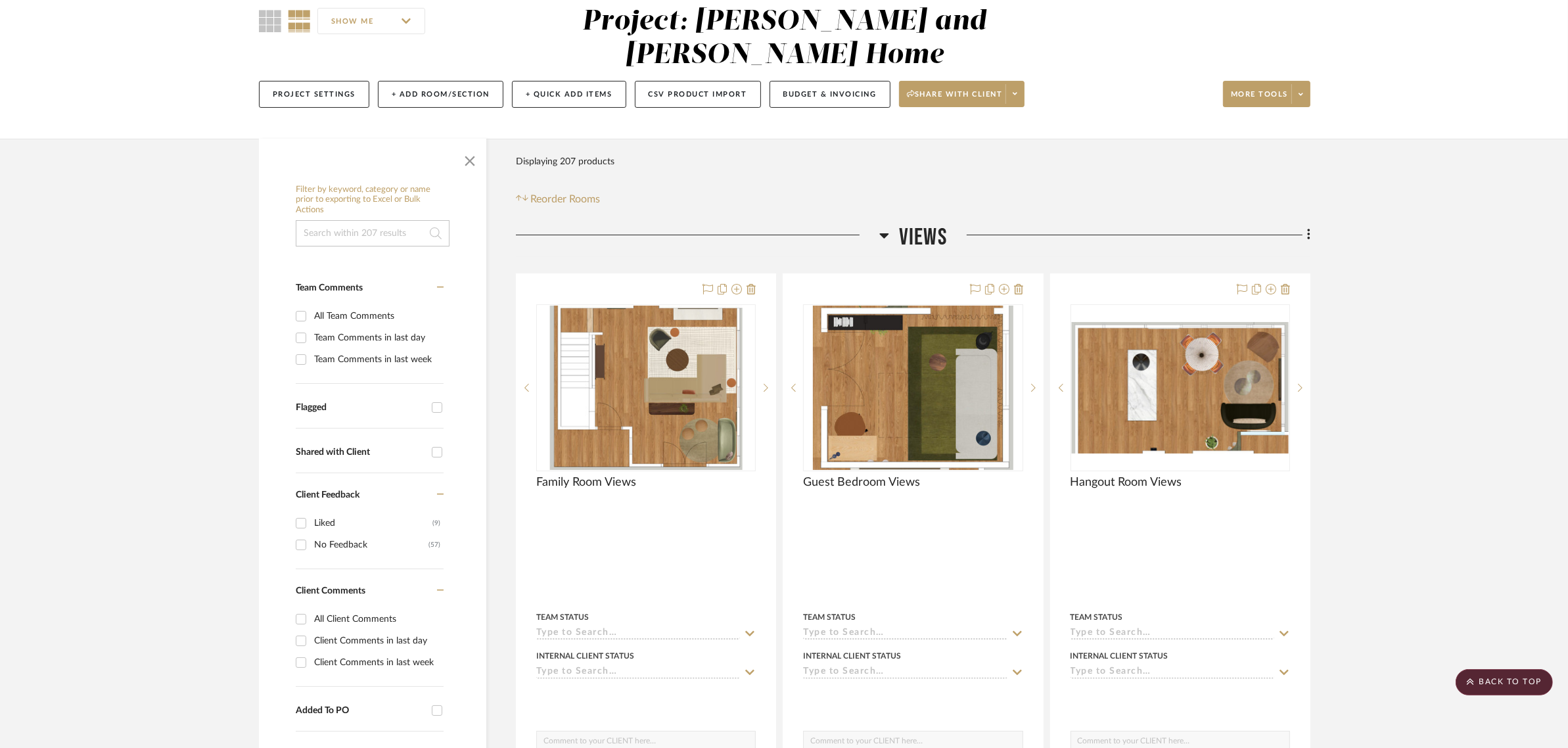
scroll to position [104, 0]
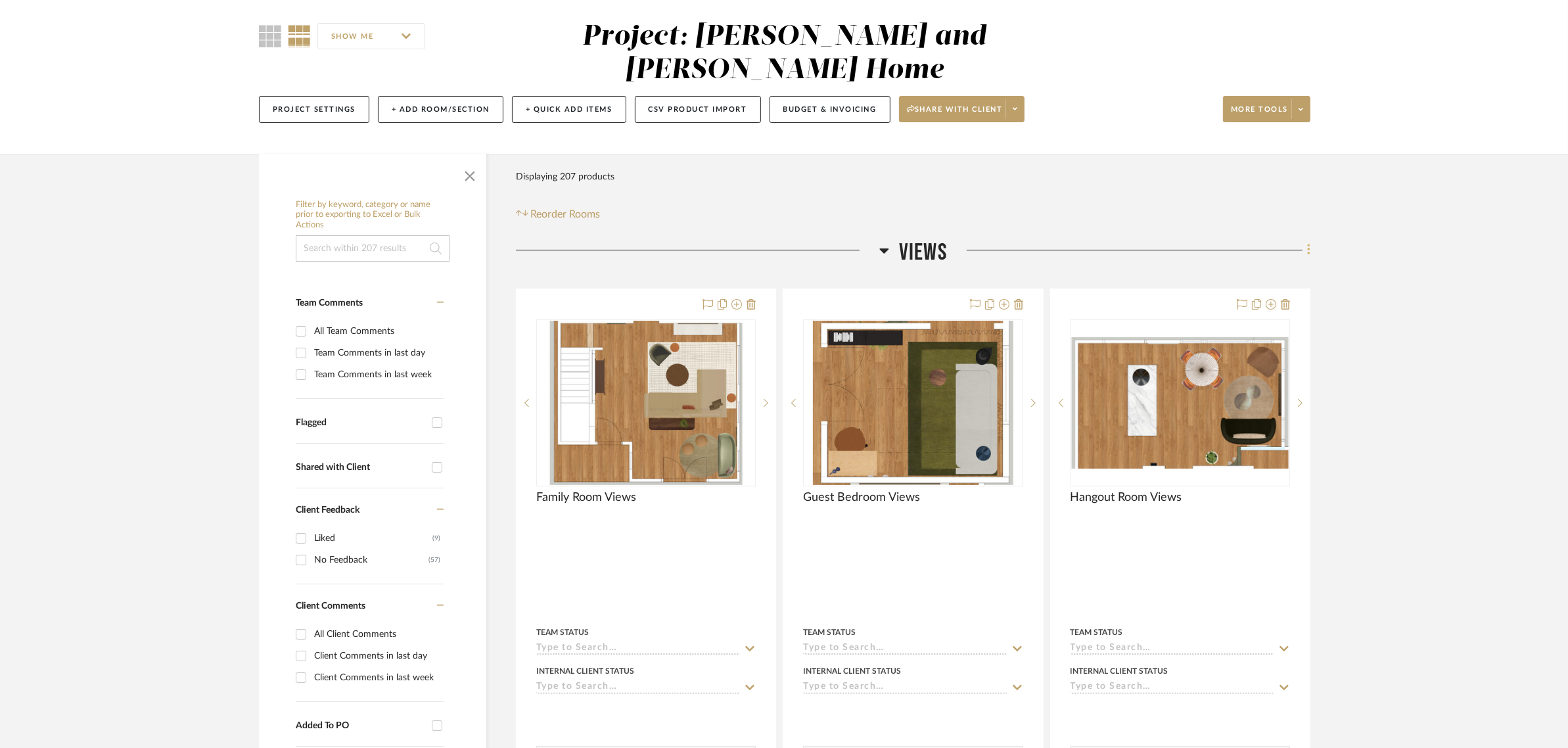
click at [1310, 242] on icon at bounding box center [1308, 250] width 4 height 15
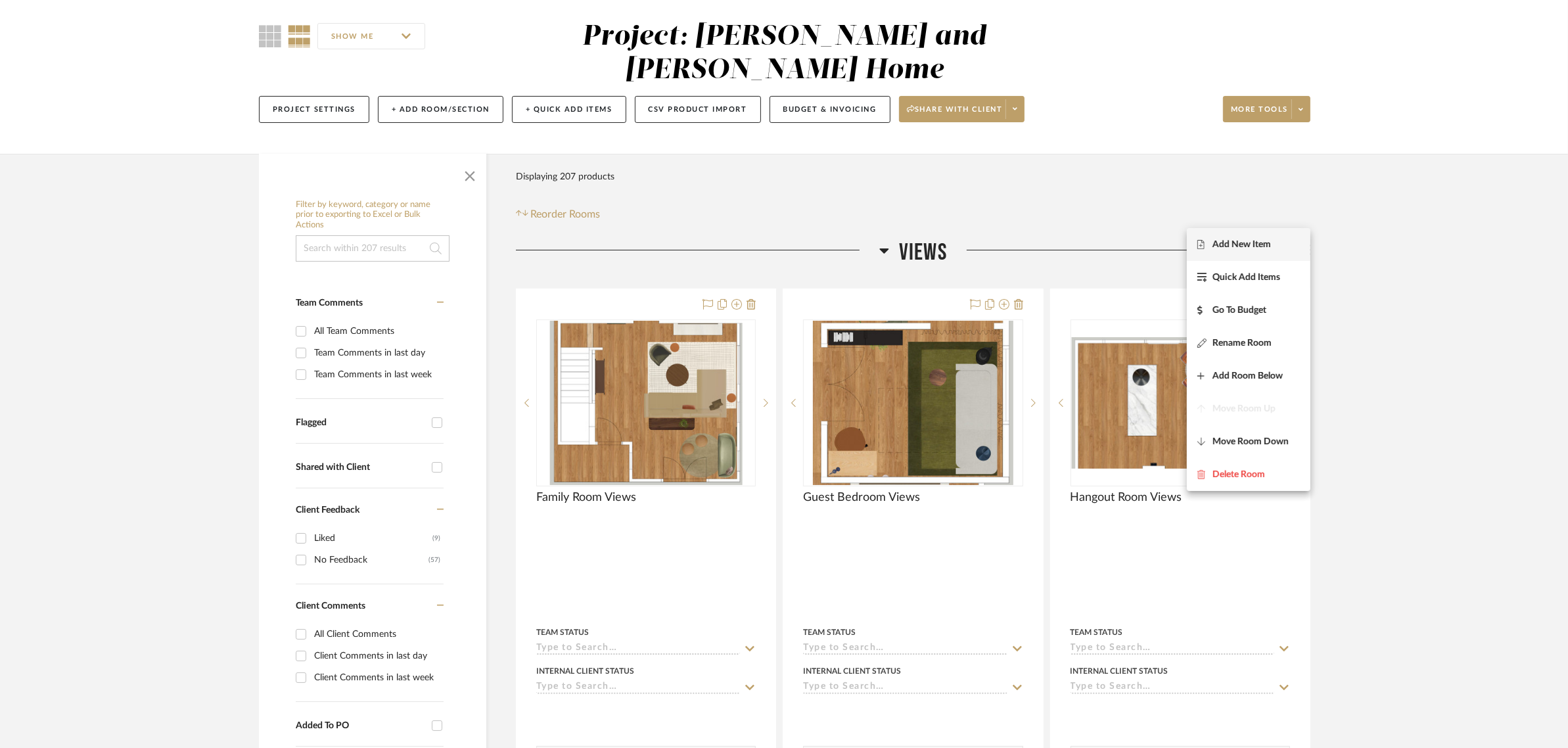
click at [1251, 243] on span "Add New Item" at bounding box center [1242, 245] width 59 height 12
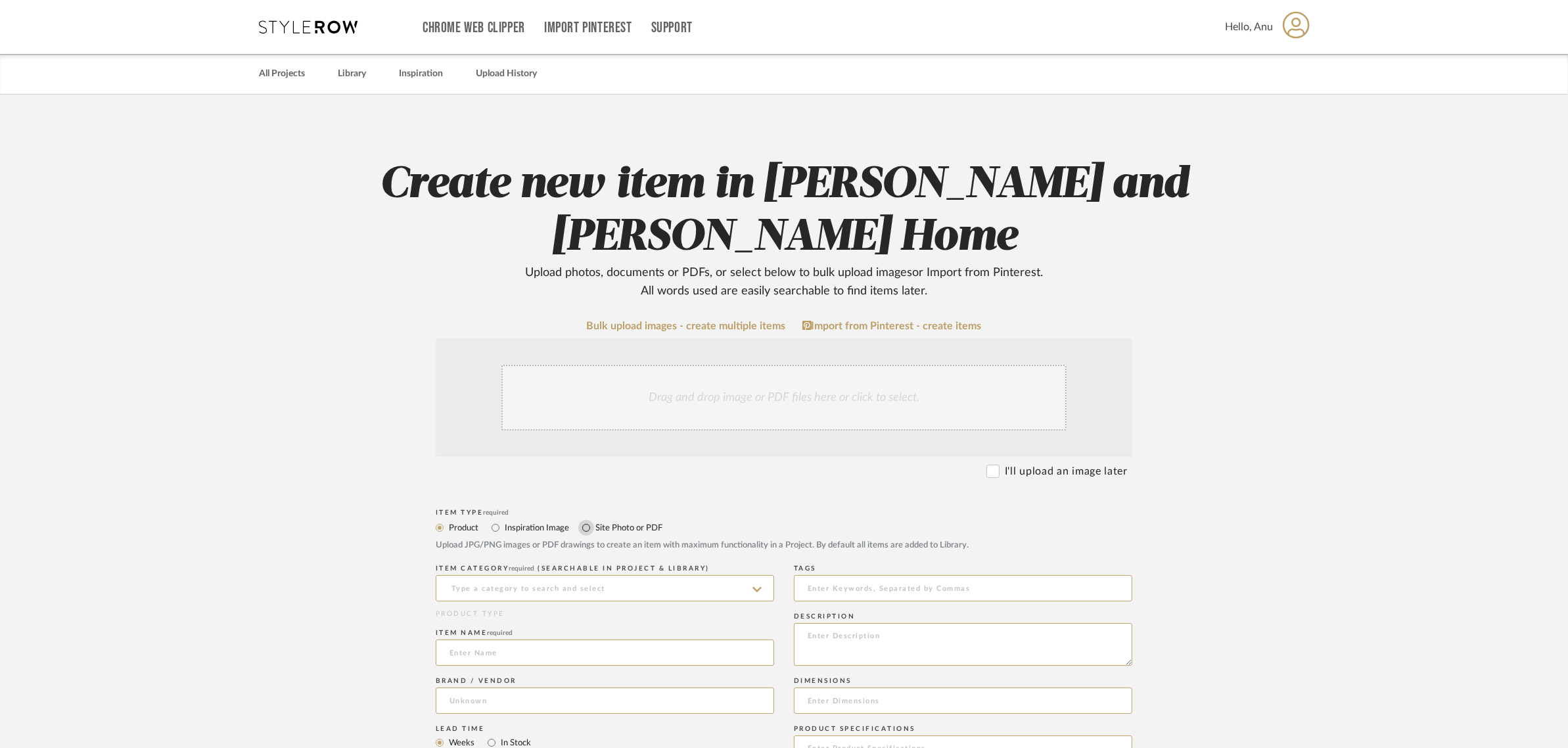
click at [589, 526] on input "Site Photo or PDF" at bounding box center [585, 527] width 16 height 16
radio input "true"
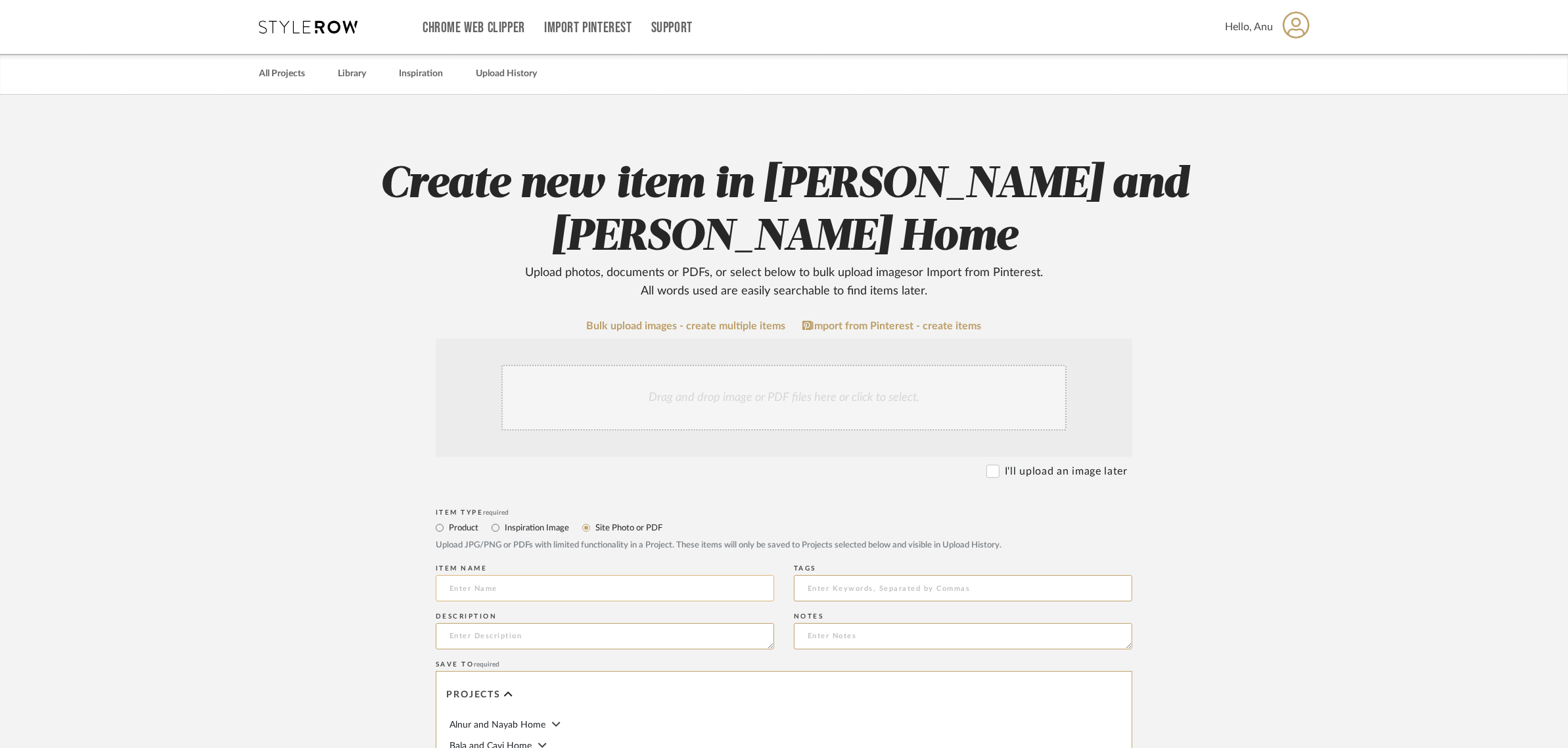
click at [468, 590] on input at bounding box center [604, 588] width 338 height 26
type input "Master Bedroom Views"
click at [769, 379] on div "Drag and drop image or PDF files here or click to select." at bounding box center [783, 398] width 565 height 66
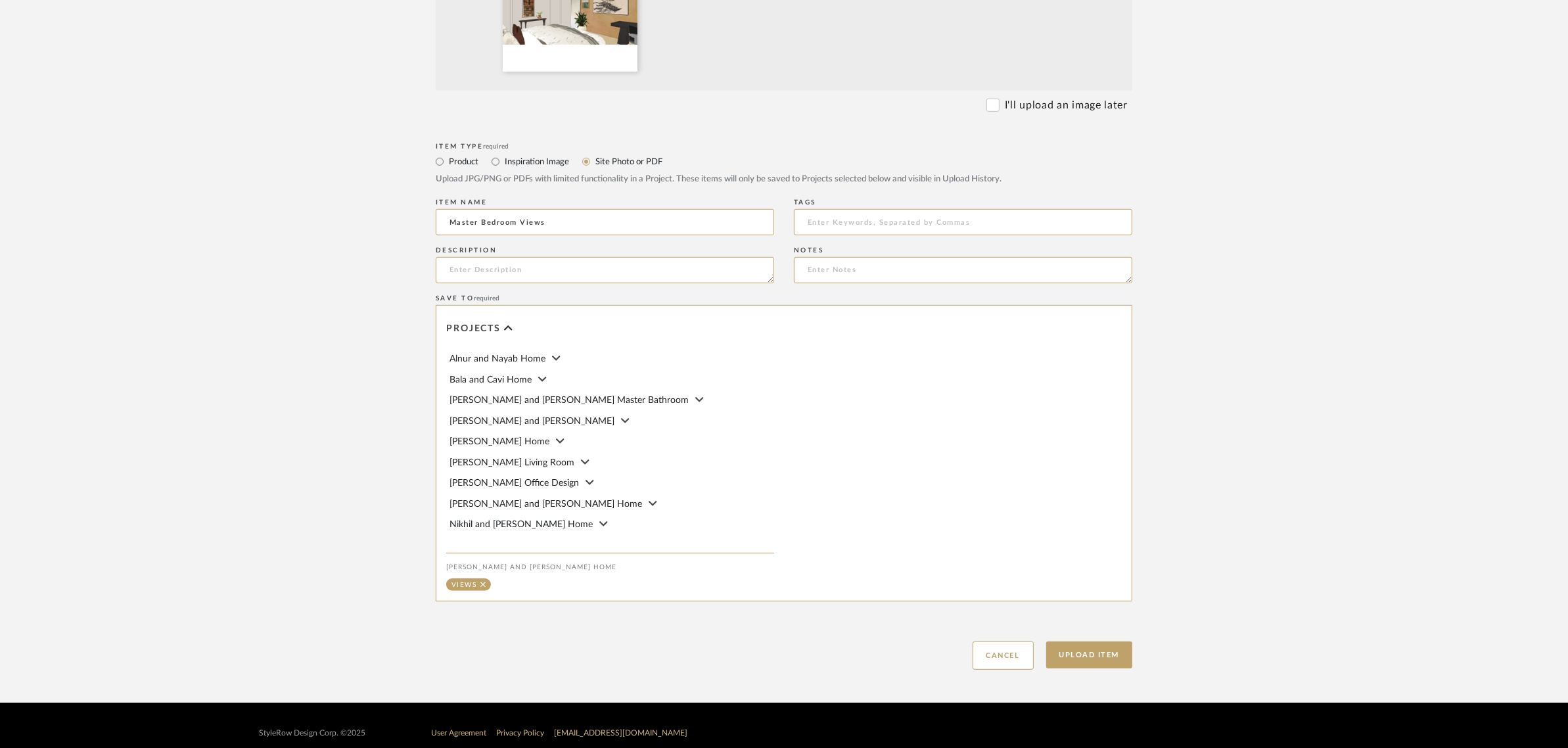
scroll to position [802, 0]
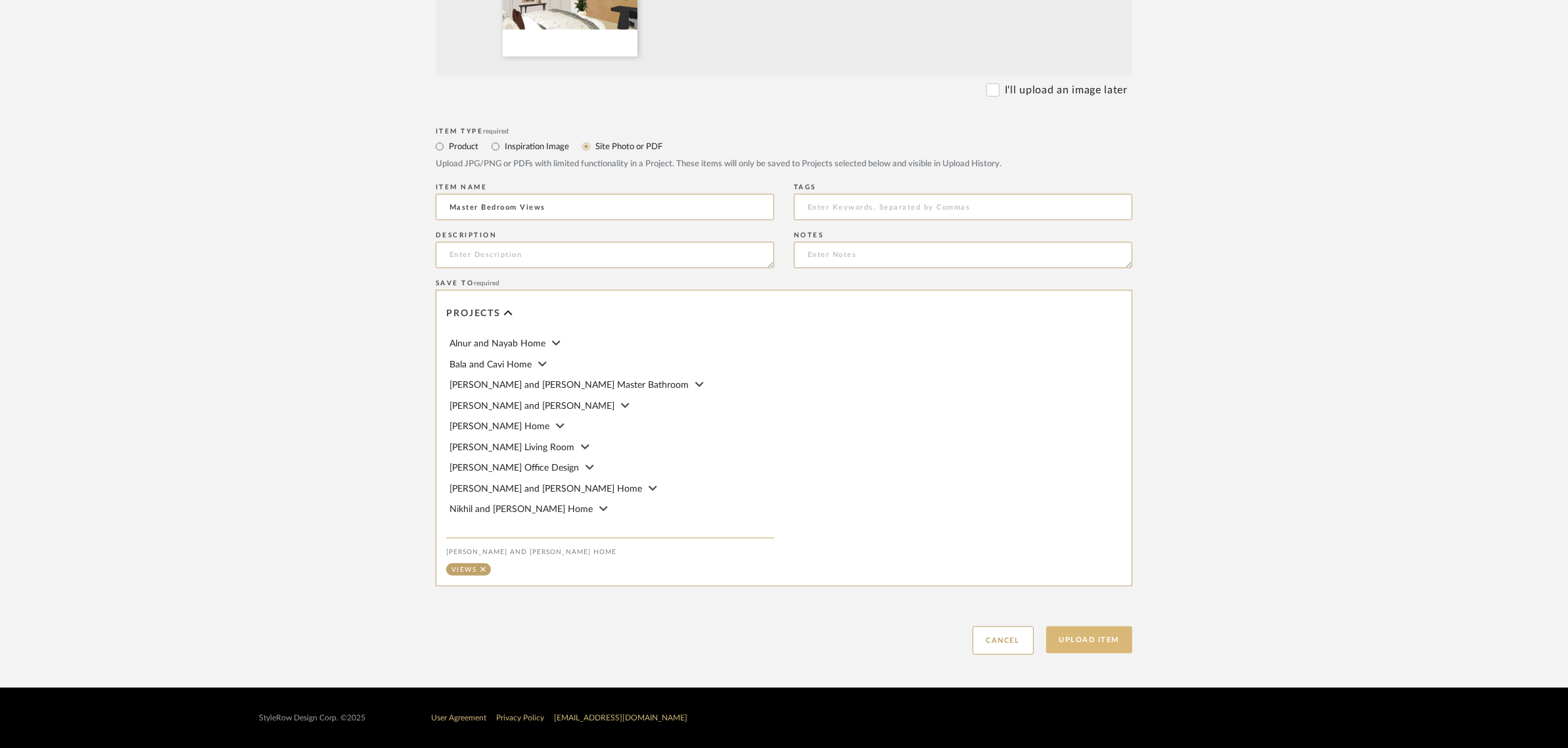
click at [1092, 642] on button "Upload Item" at bounding box center [1089, 640] width 87 height 27
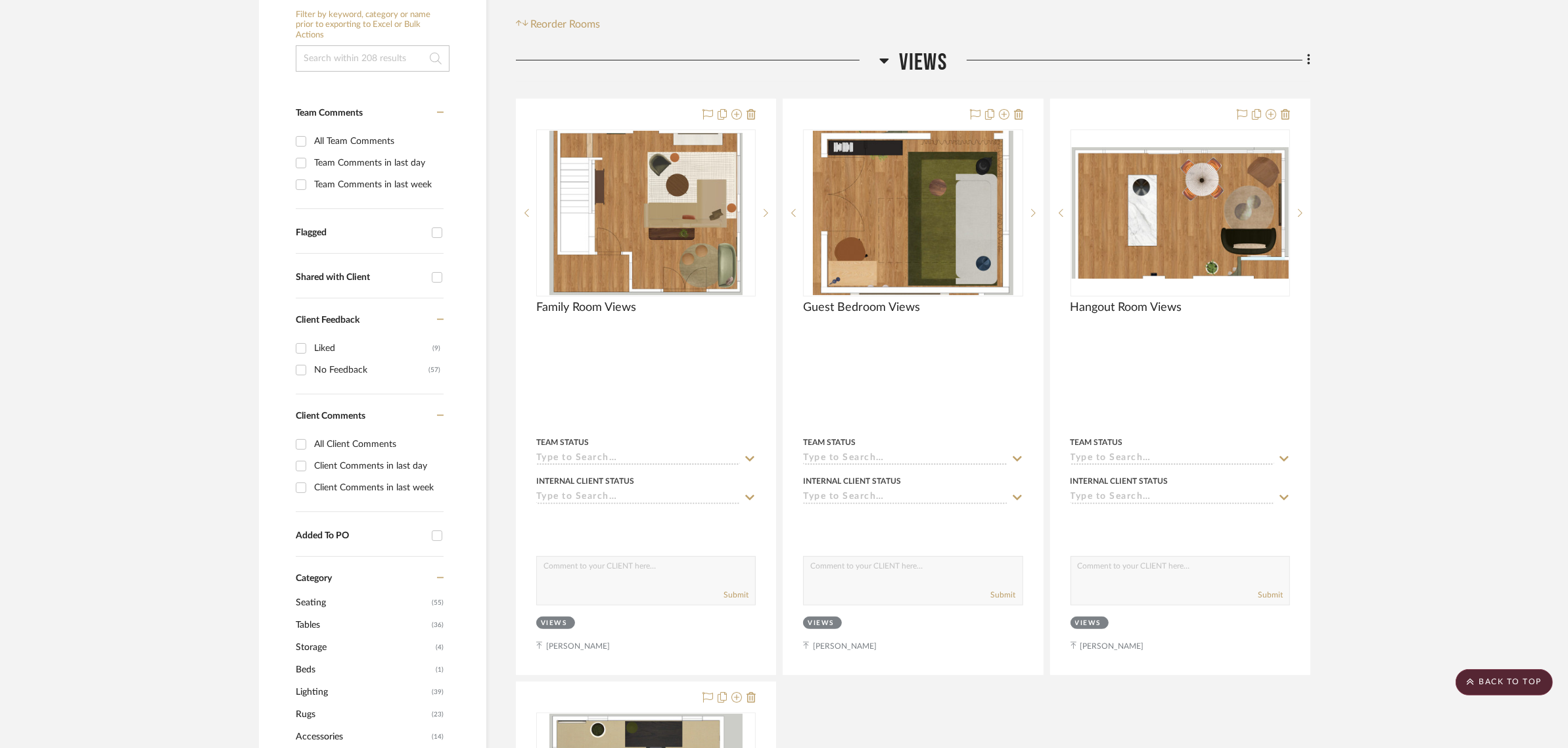
scroll to position [63, 0]
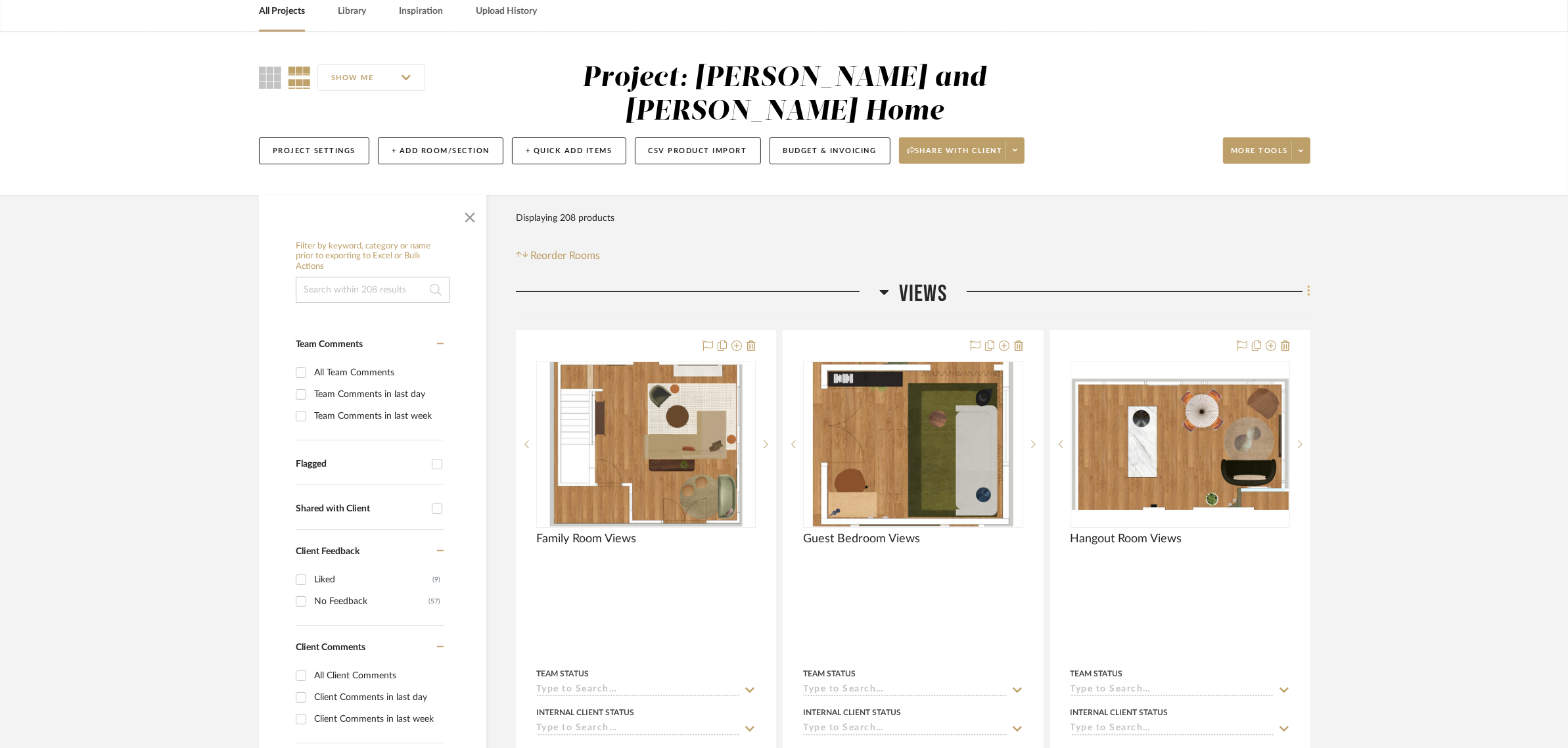
click at [1309, 286] on icon at bounding box center [1307, 292] width 2 height 12
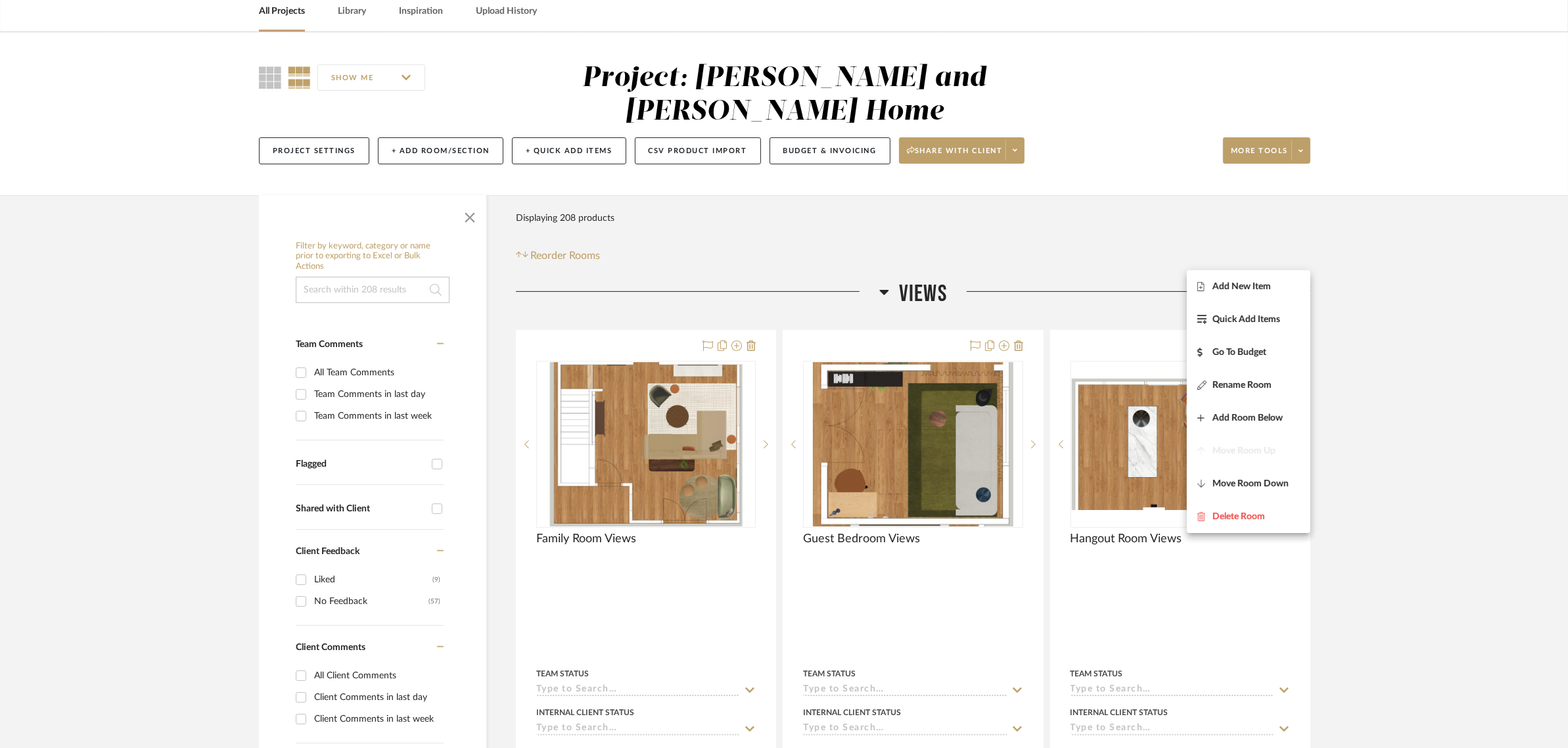
click at [1401, 275] on div at bounding box center [784, 374] width 1568 height 748
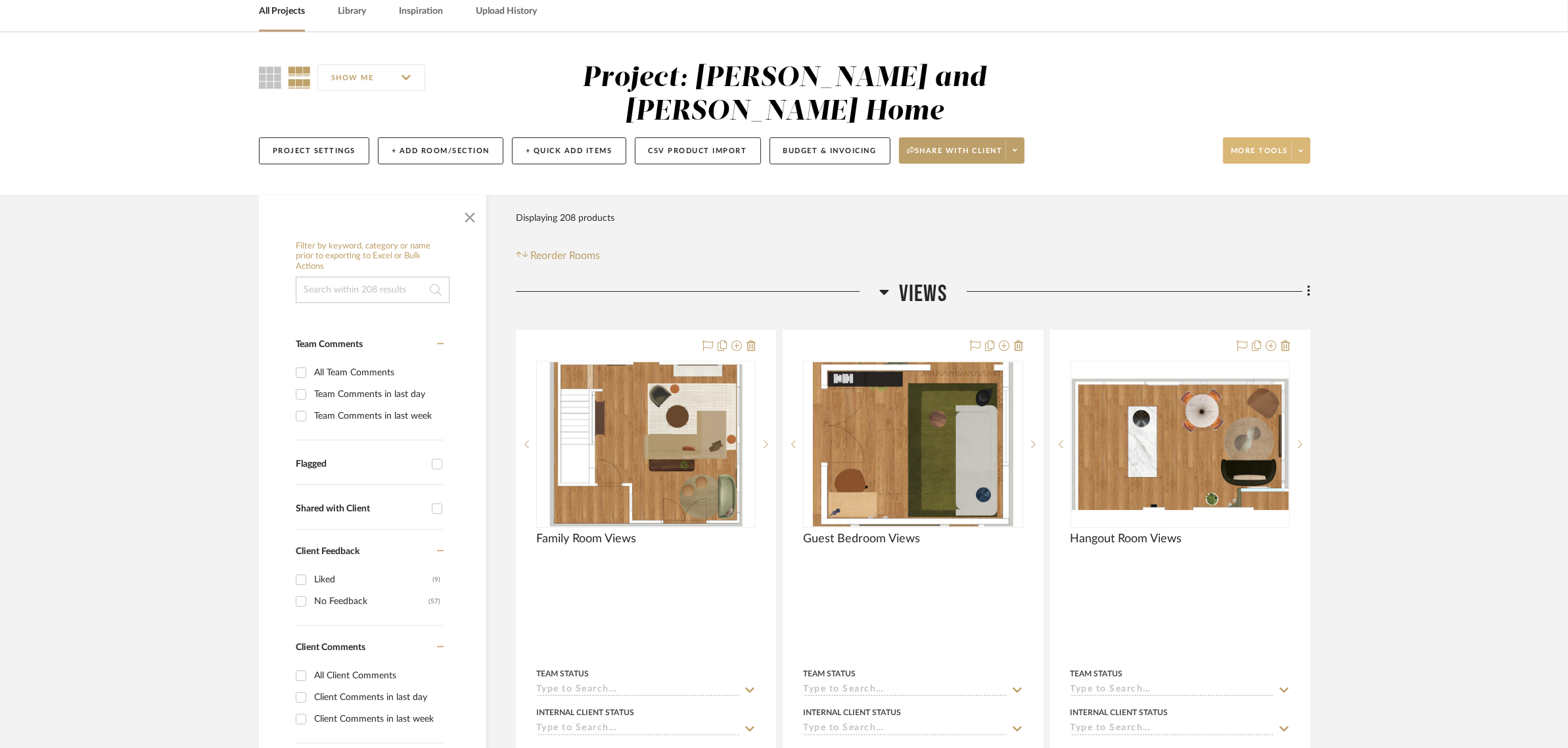
click at [1261, 146] on span "More tools" at bounding box center [1259, 156] width 57 height 20
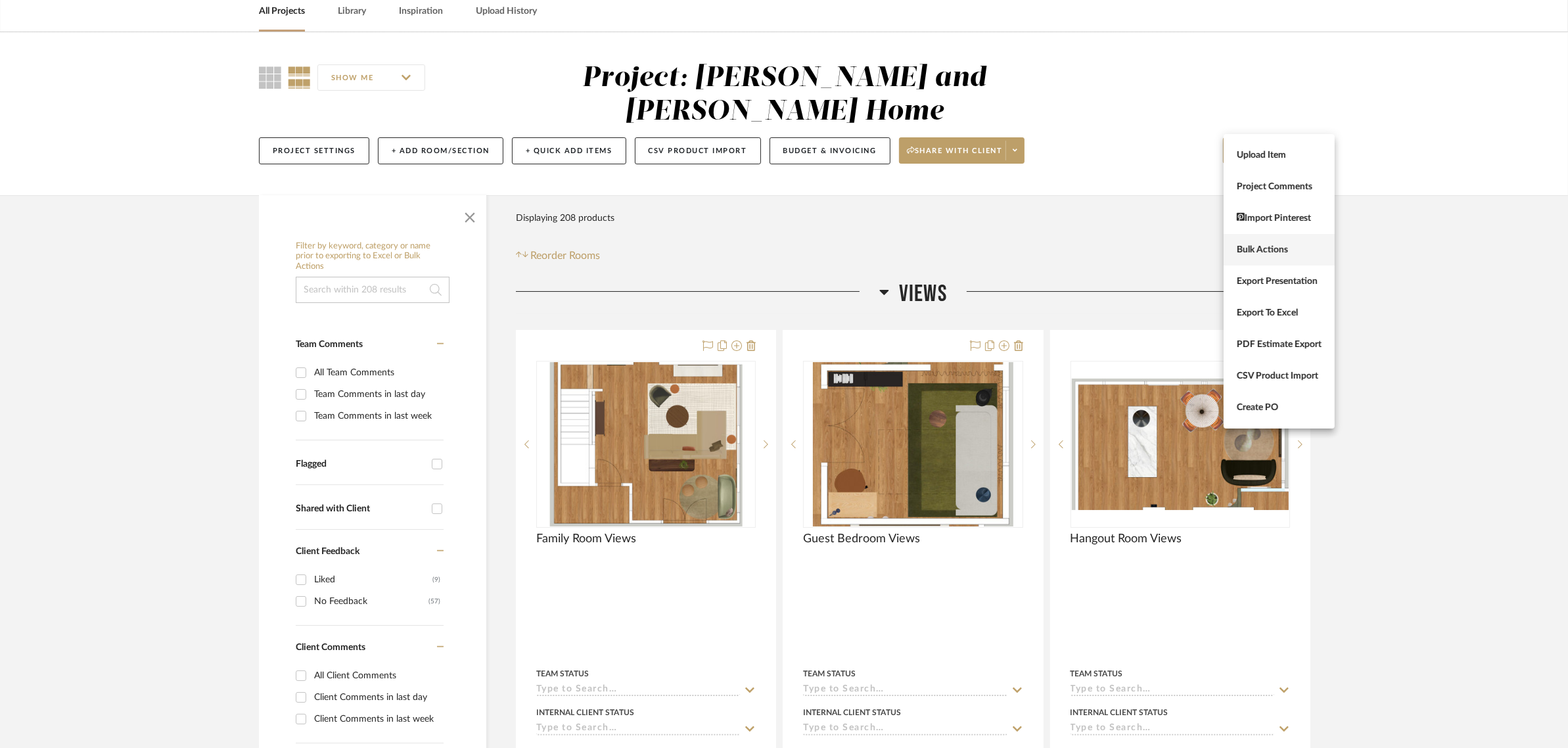
click at [1258, 245] on span "Bulk Actions" at bounding box center [1279, 250] width 85 height 12
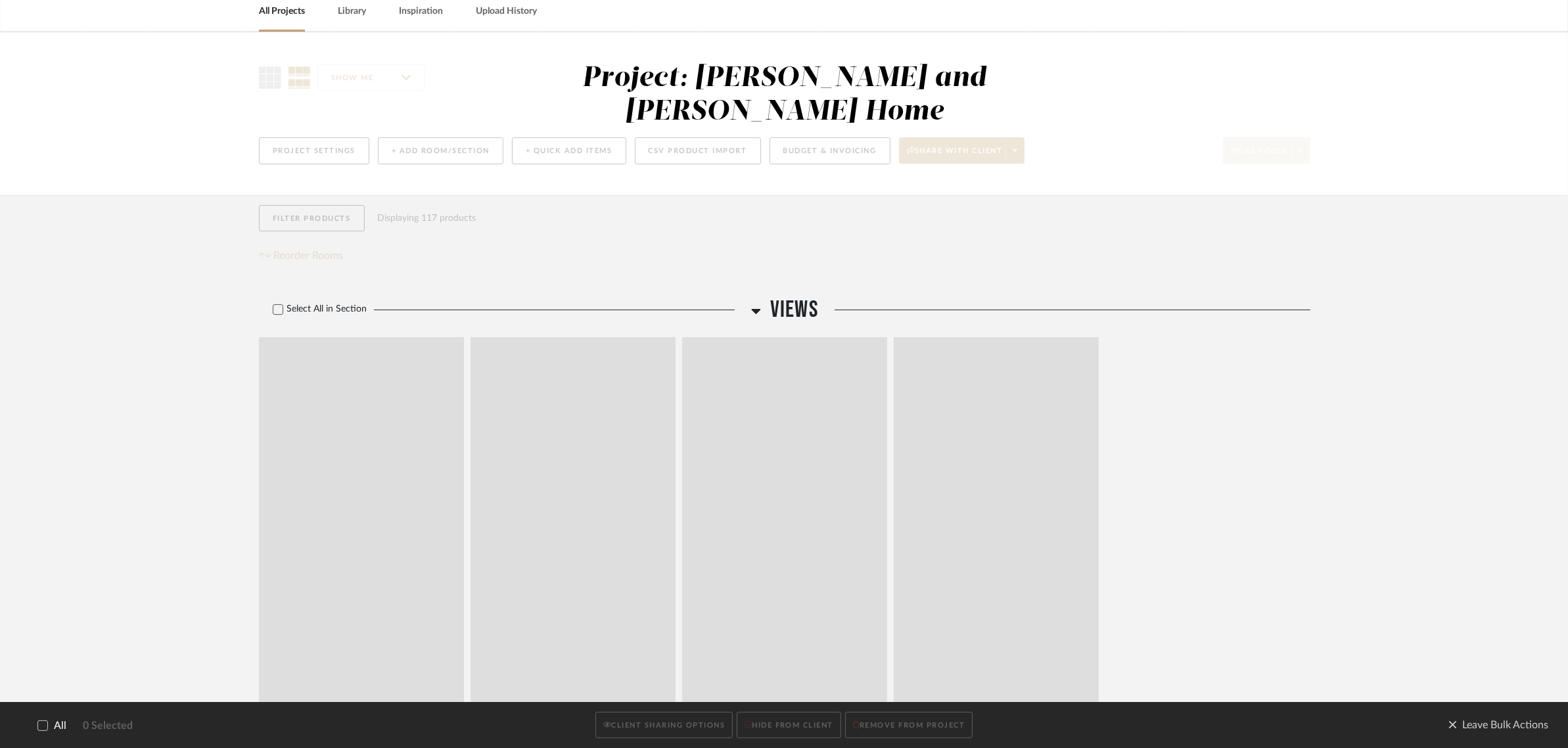
scroll to position [0, 0]
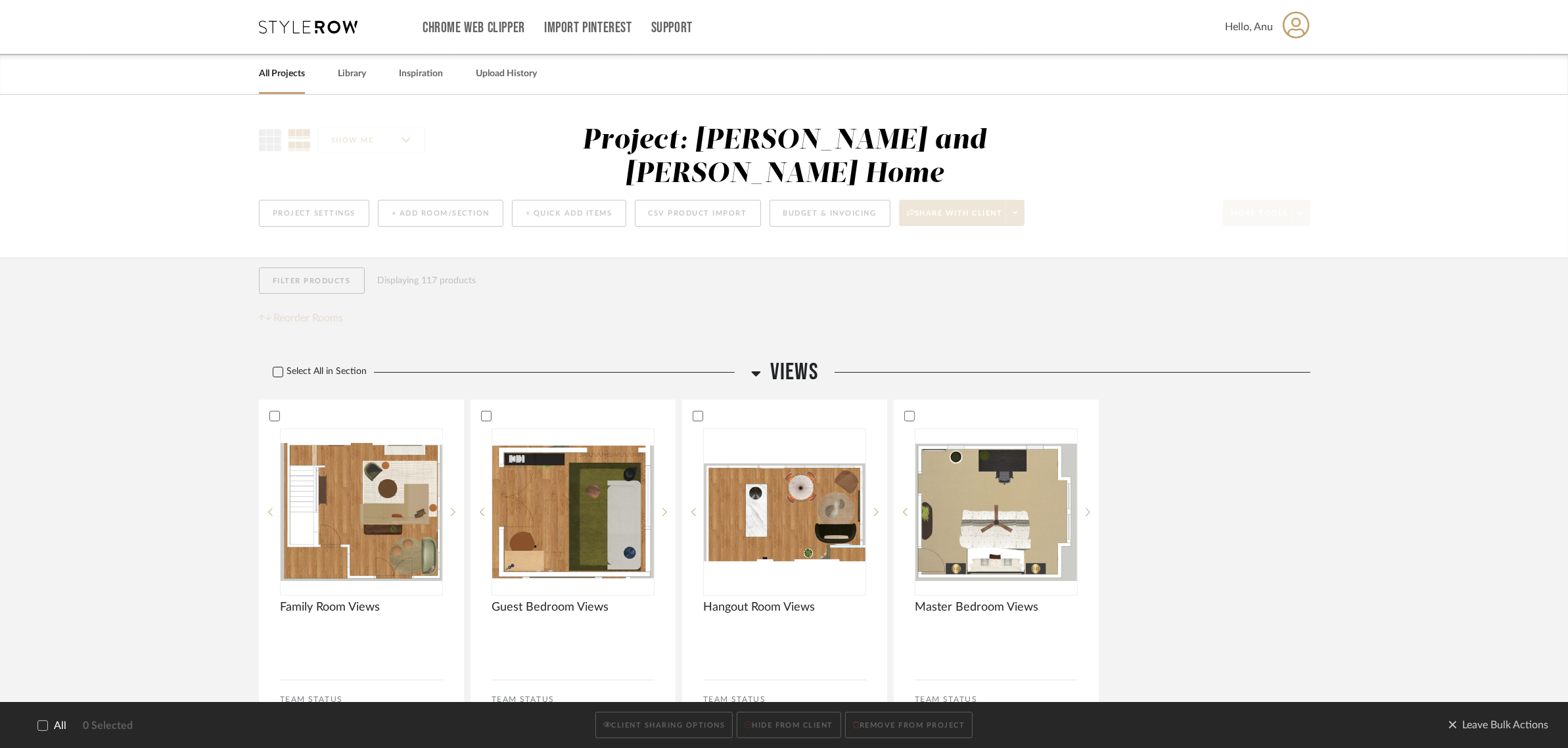
click at [279, 368] on icon at bounding box center [278, 372] width 9 height 9
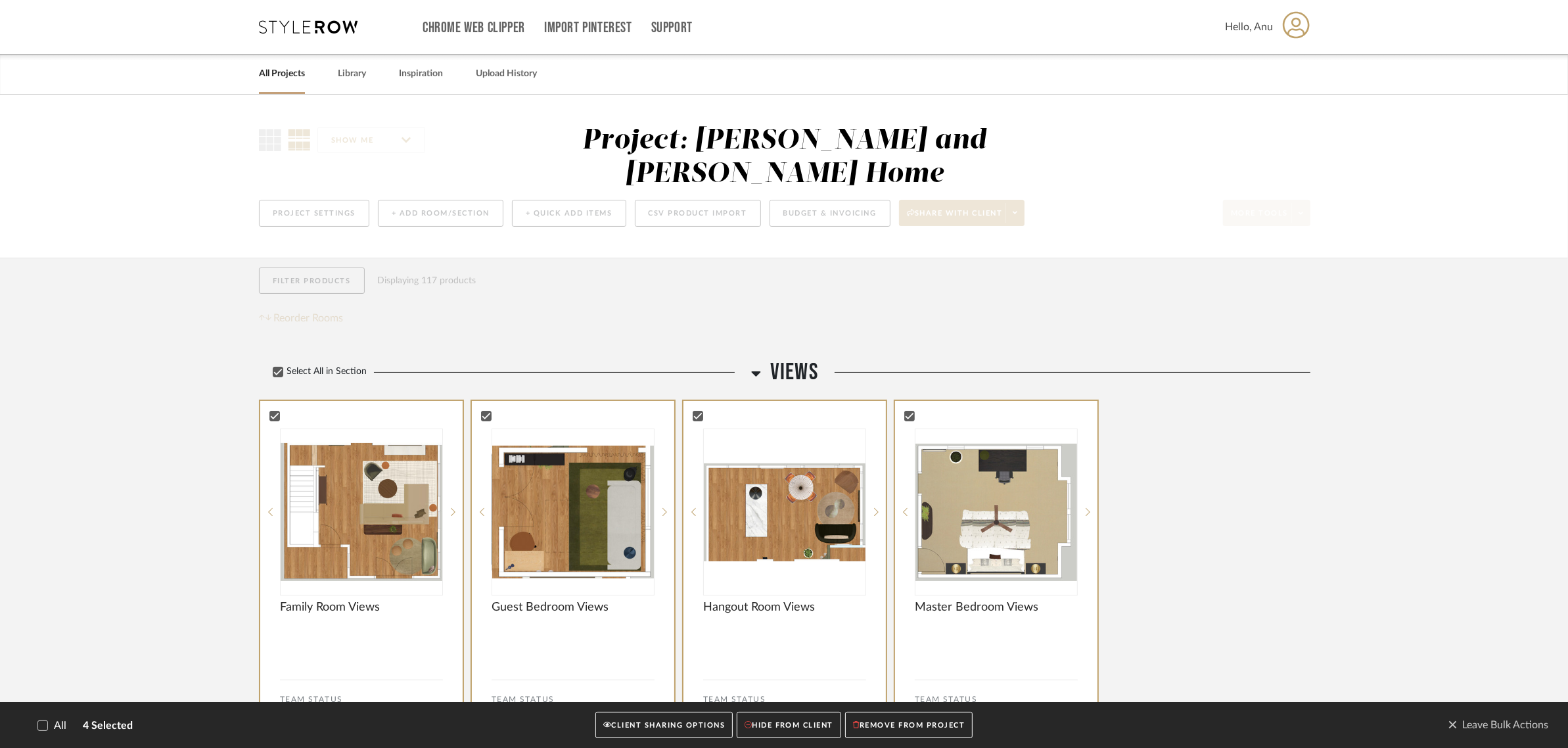
click at [647, 733] on button "CLIENT SHARING OPTIONS" at bounding box center [664, 725] width 138 height 27
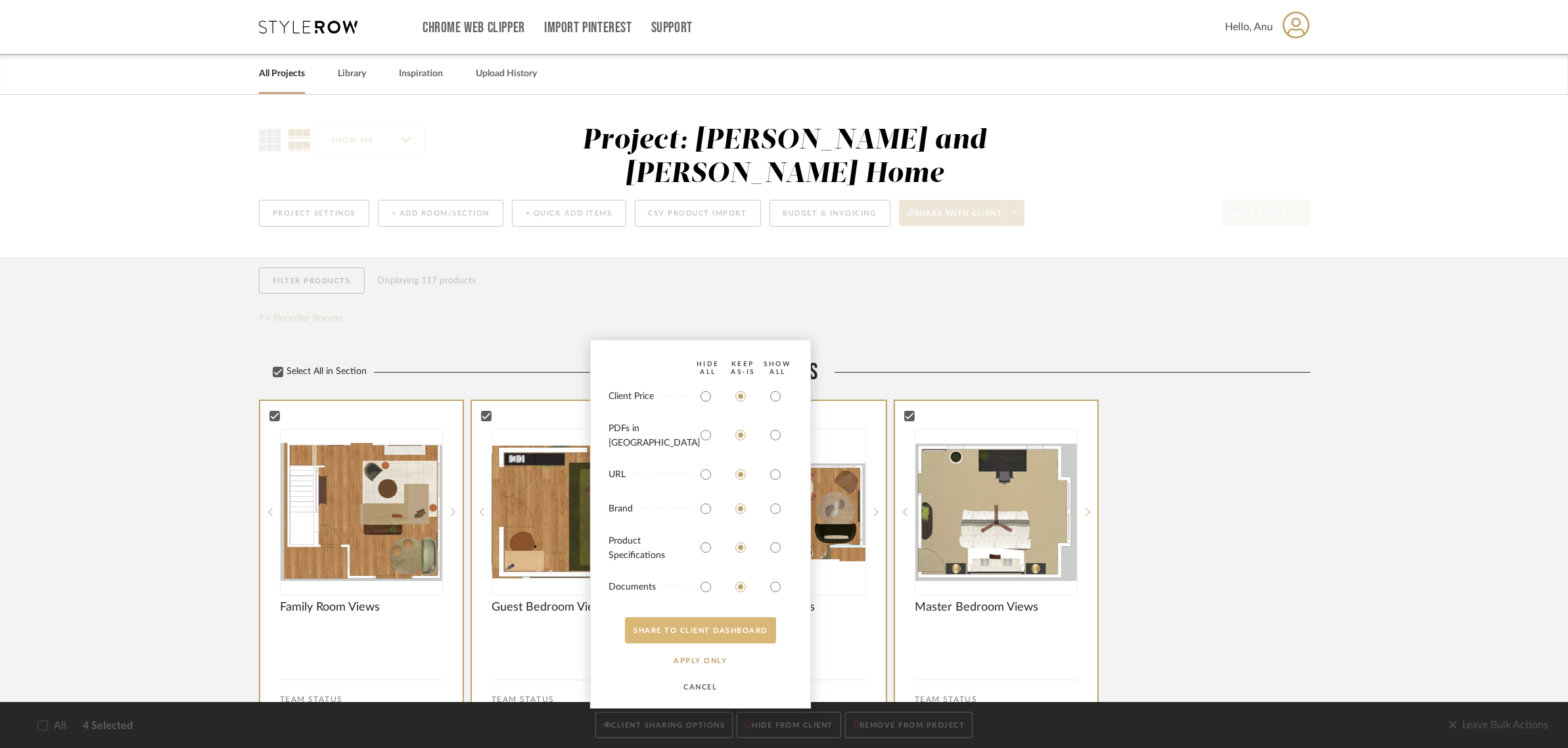
click at [685, 629] on button "SHARE TO CLIENT Dashboard" at bounding box center [700, 630] width 151 height 26
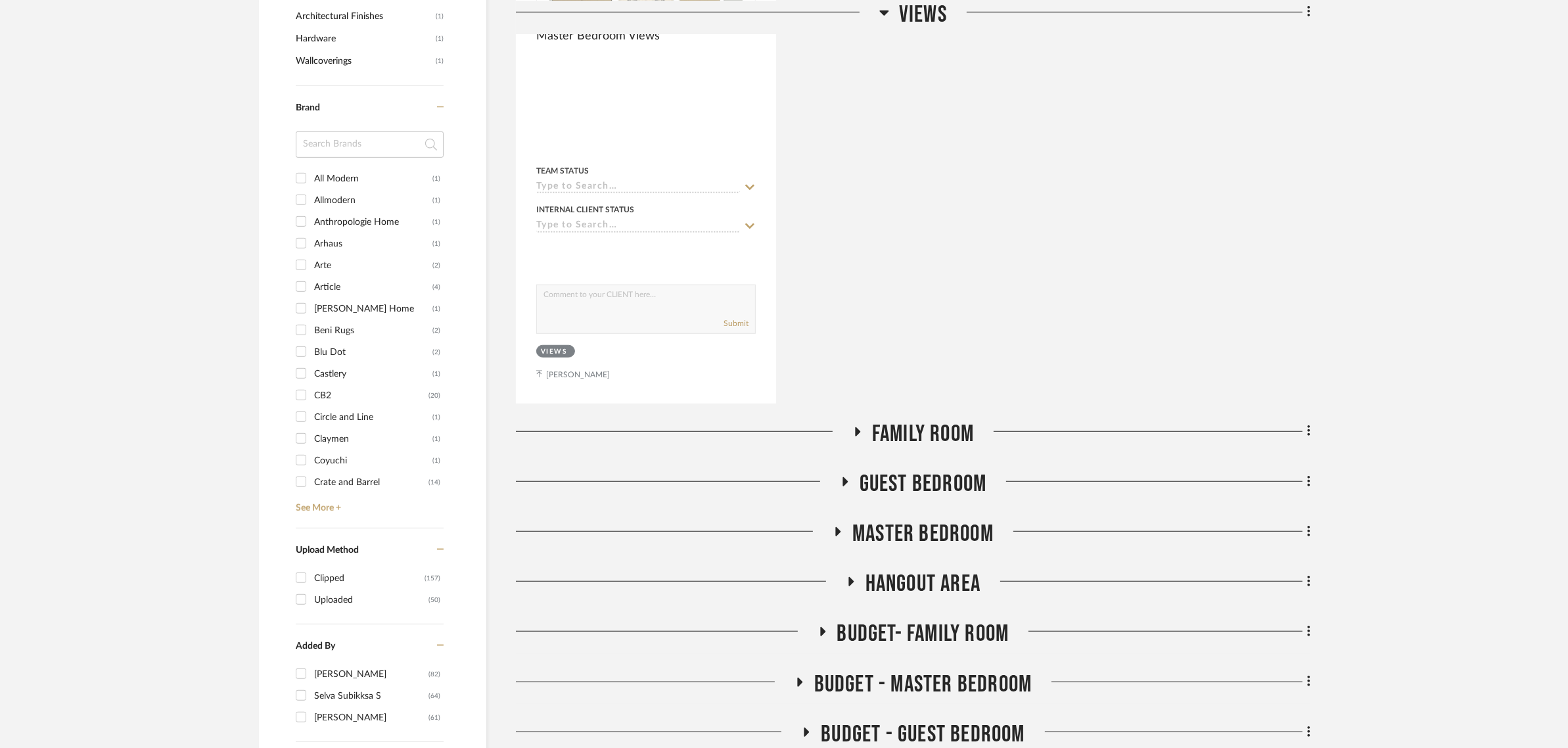
scroll to position [1150, 0]
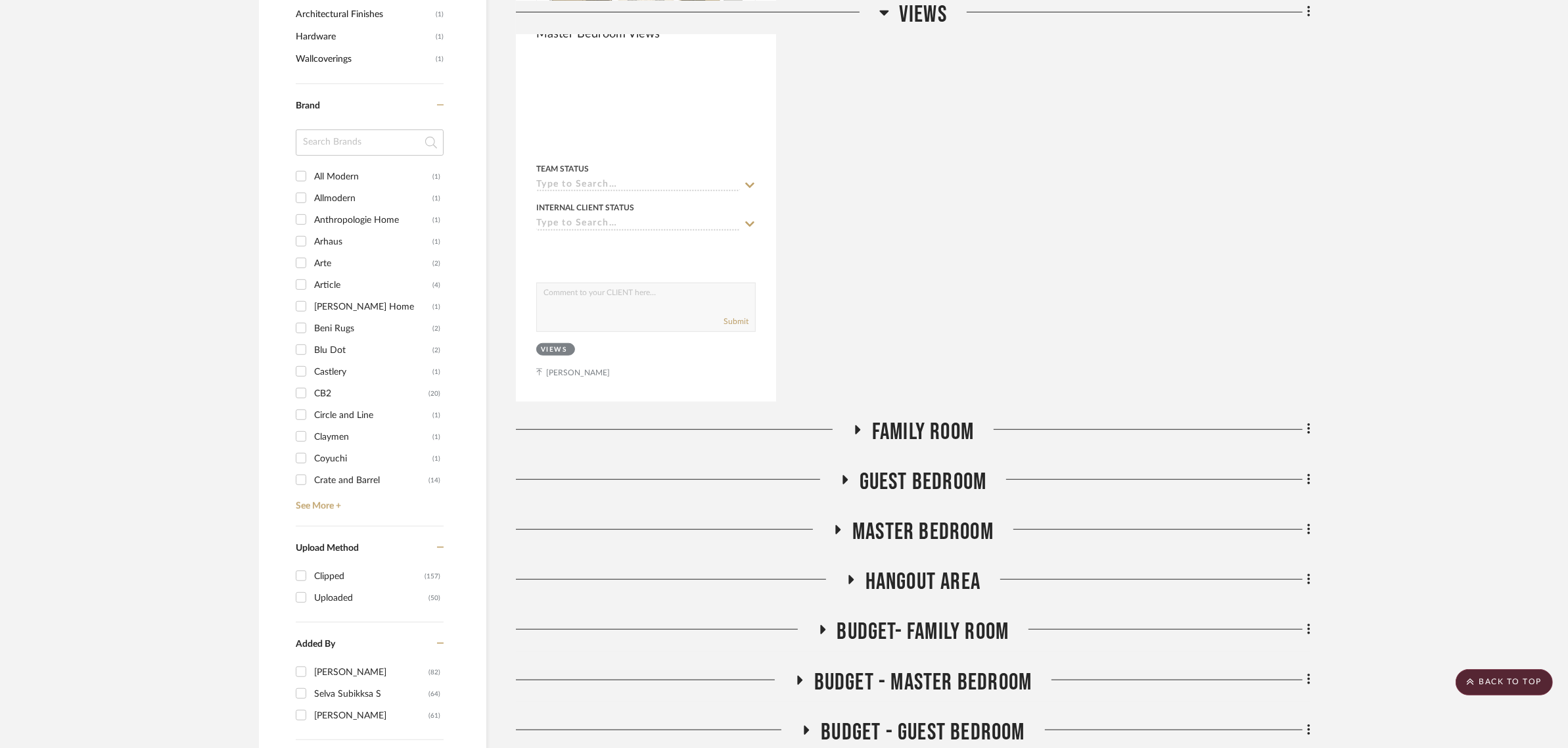
click at [858, 425] on icon at bounding box center [857, 430] width 16 height 10
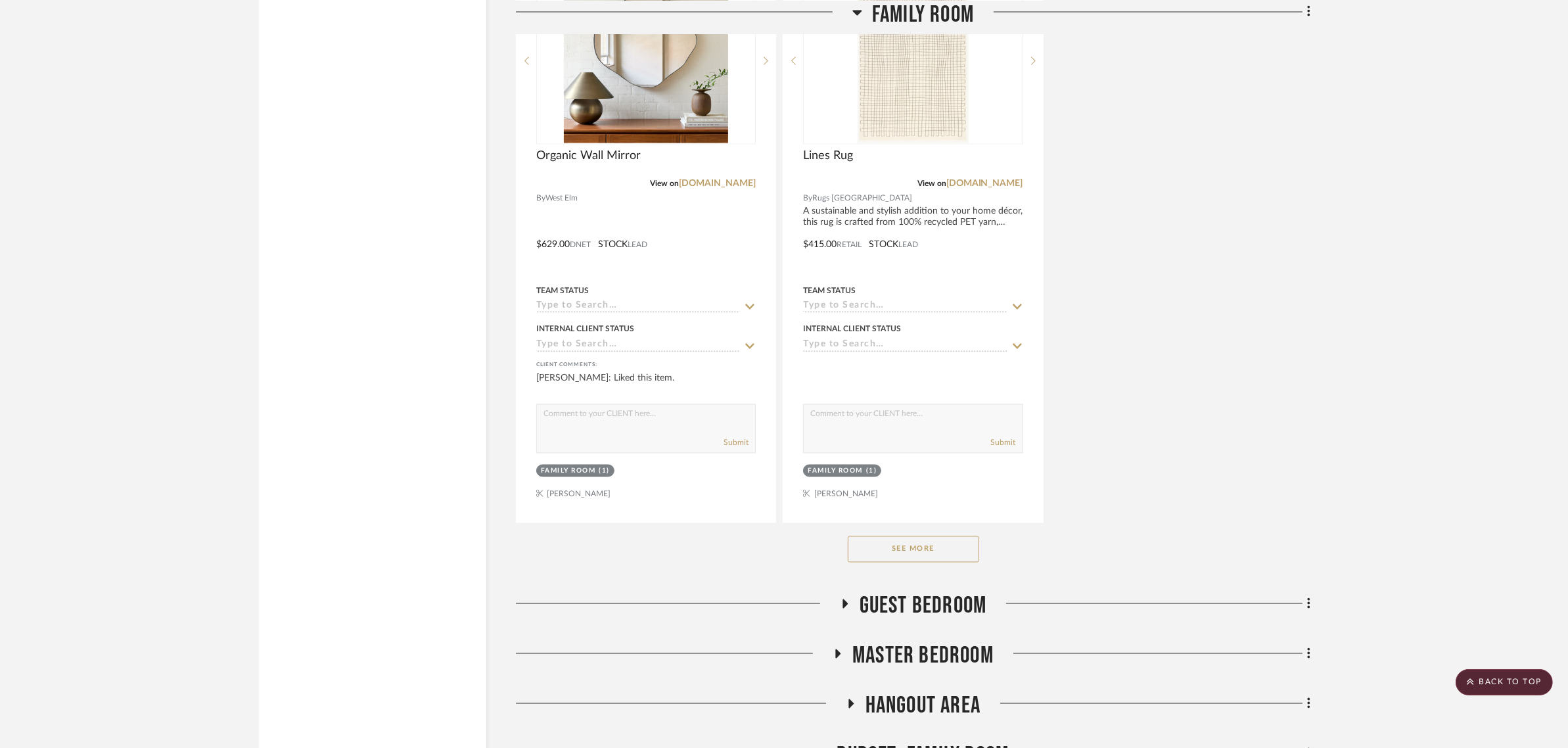
scroll to position [2876, 0]
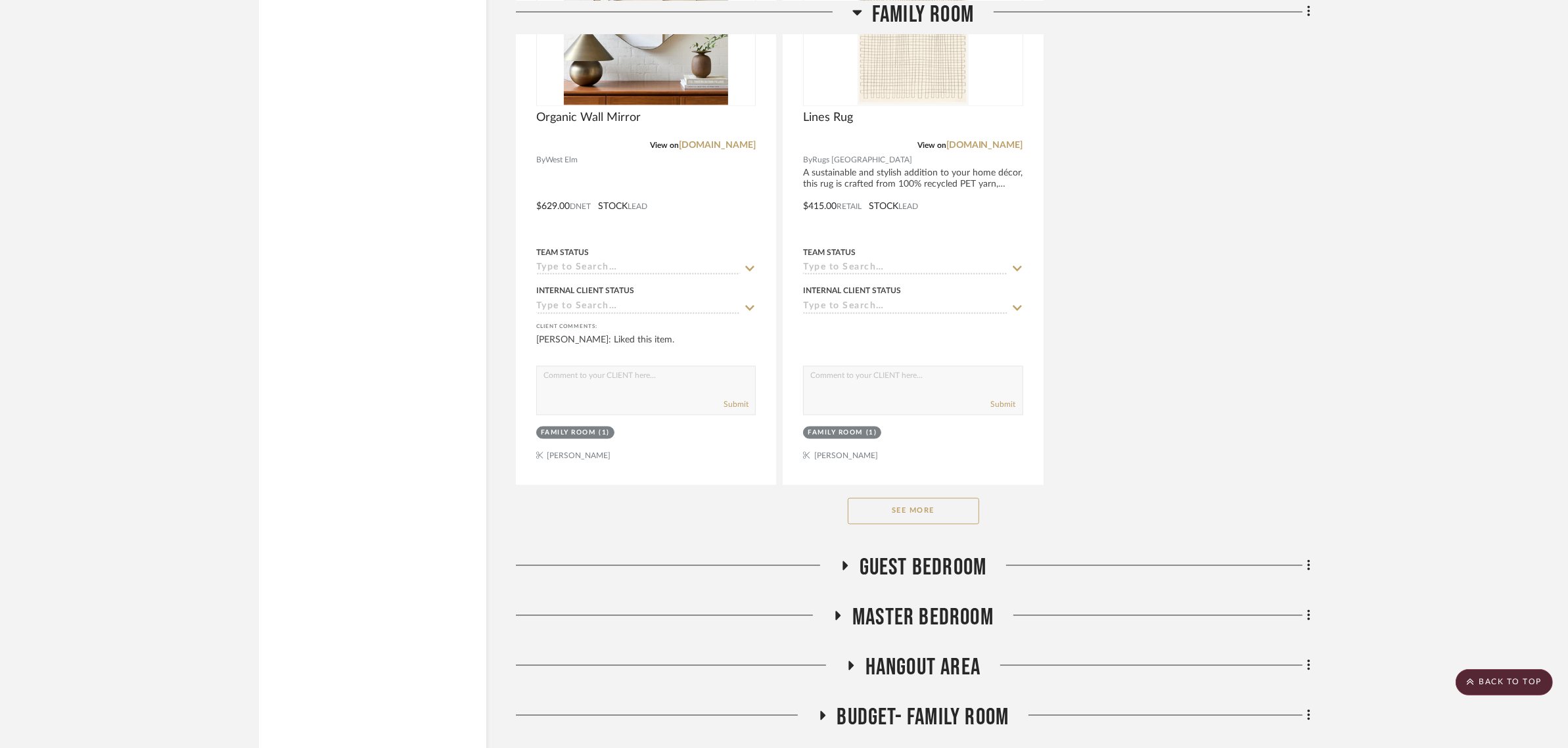
click at [884, 498] on button "See More" at bounding box center [913, 511] width 131 height 26
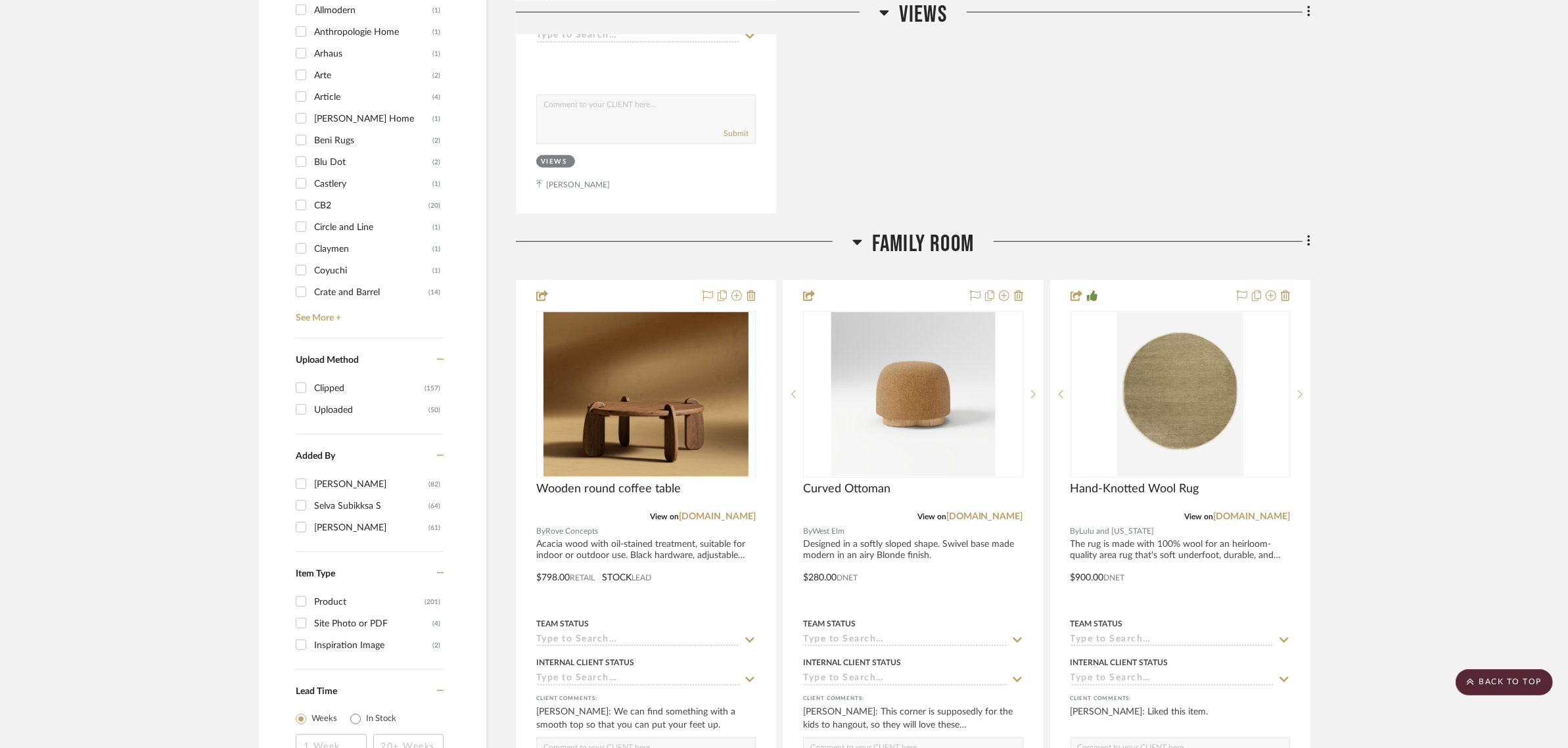
scroll to position [1561, 0]
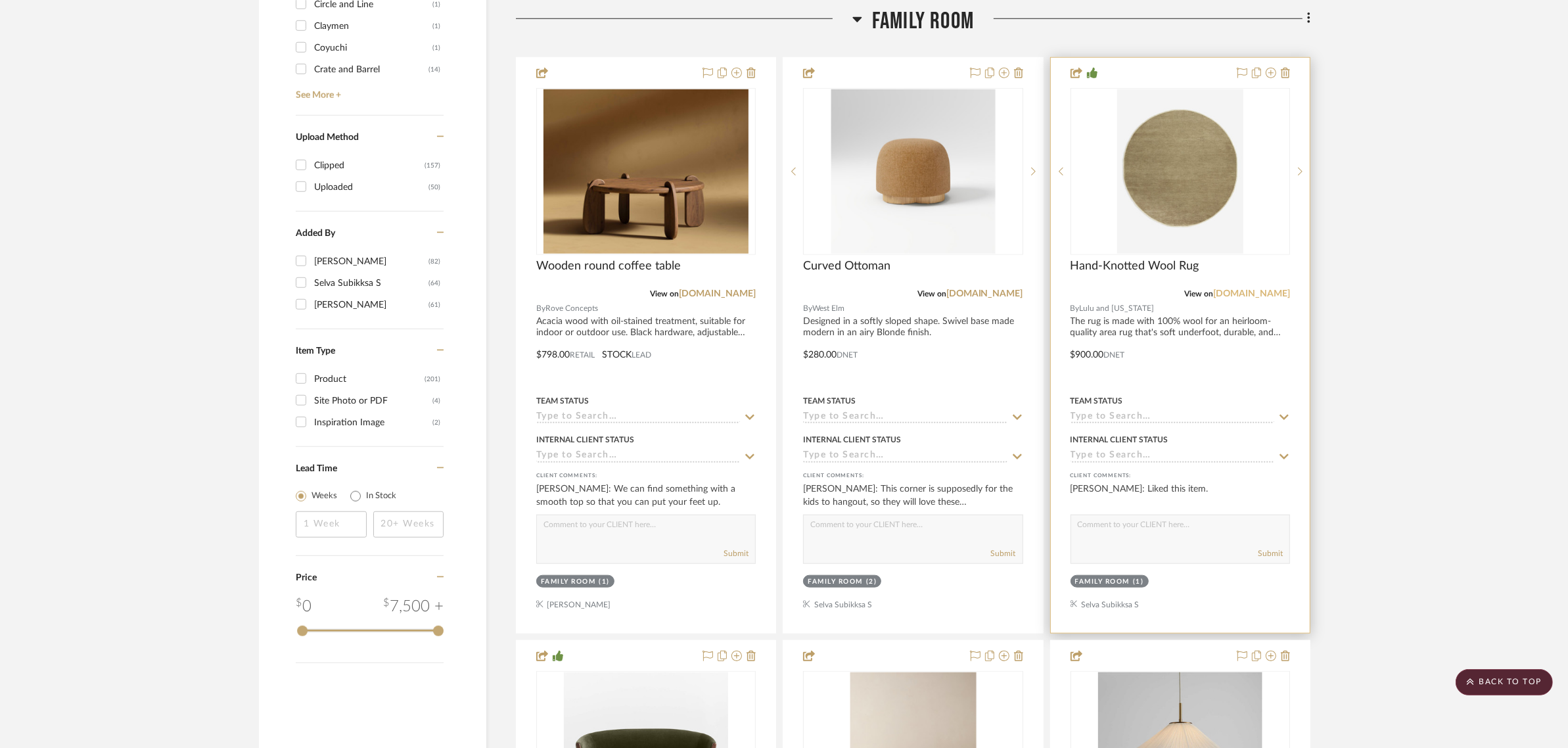
click at [1244, 289] on link "luluandgeorgia.com" at bounding box center [1251, 294] width 77 height 9
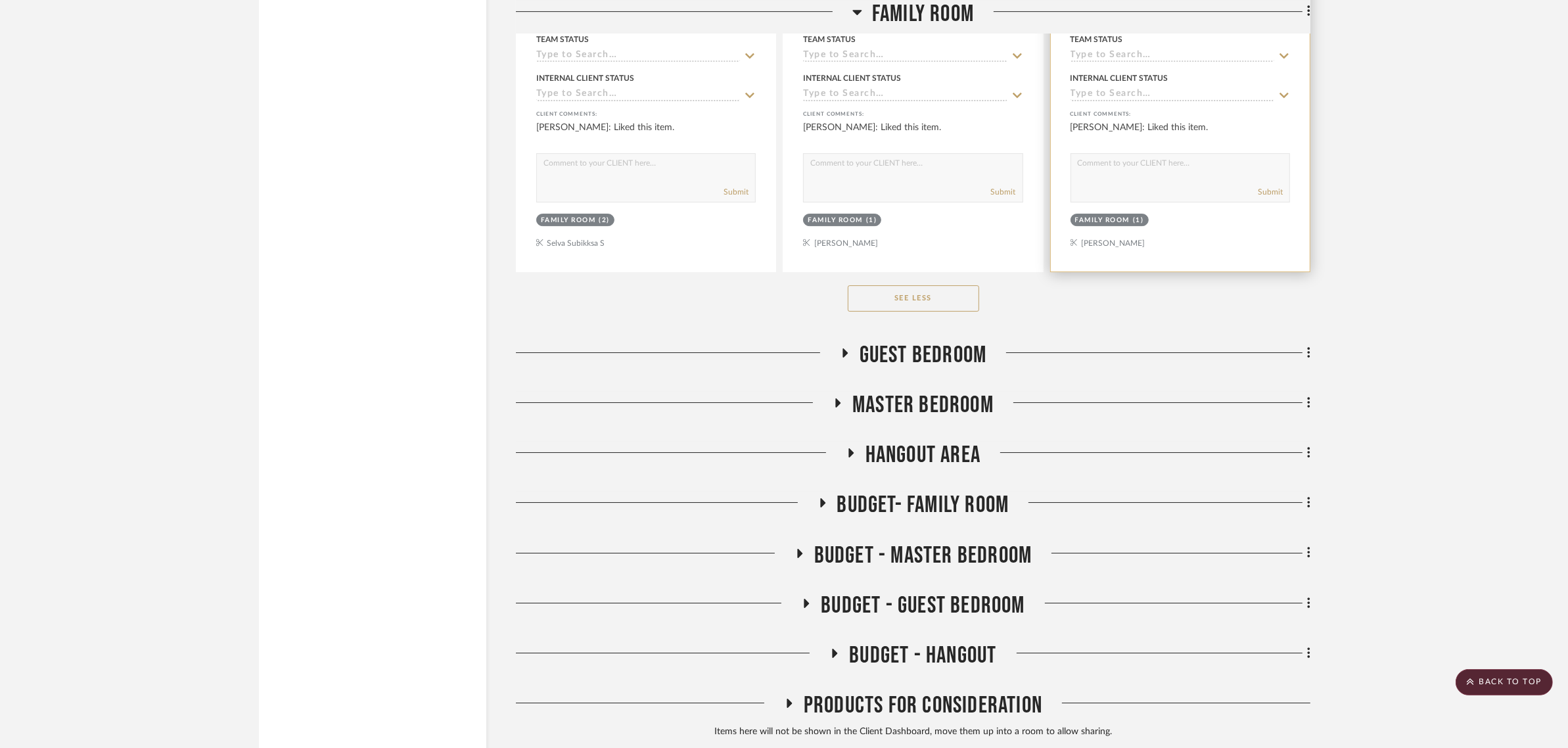
scroll to position [5428, 0]
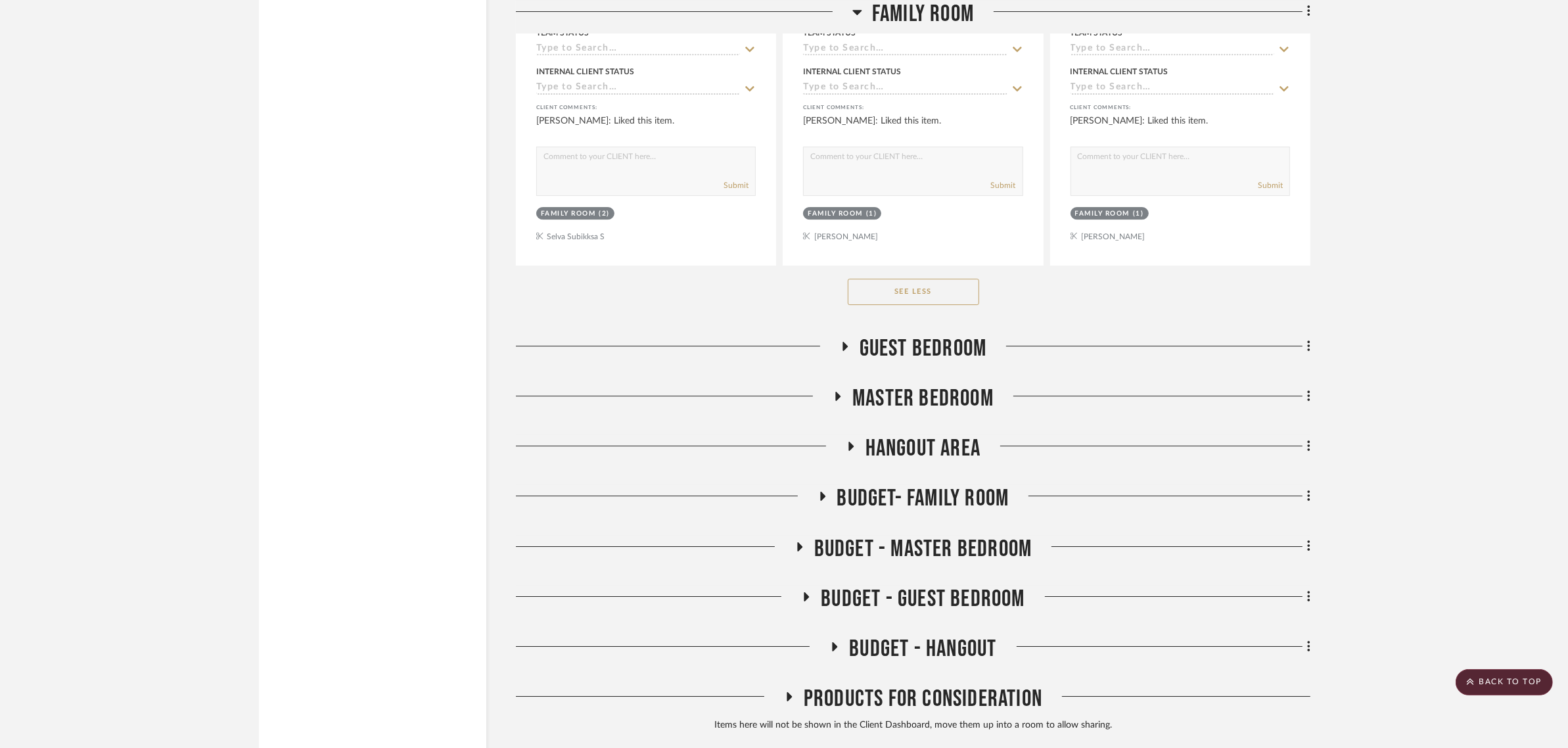
click at [843, 341] on icon at bounding box center [845, 346] width 5 height 9
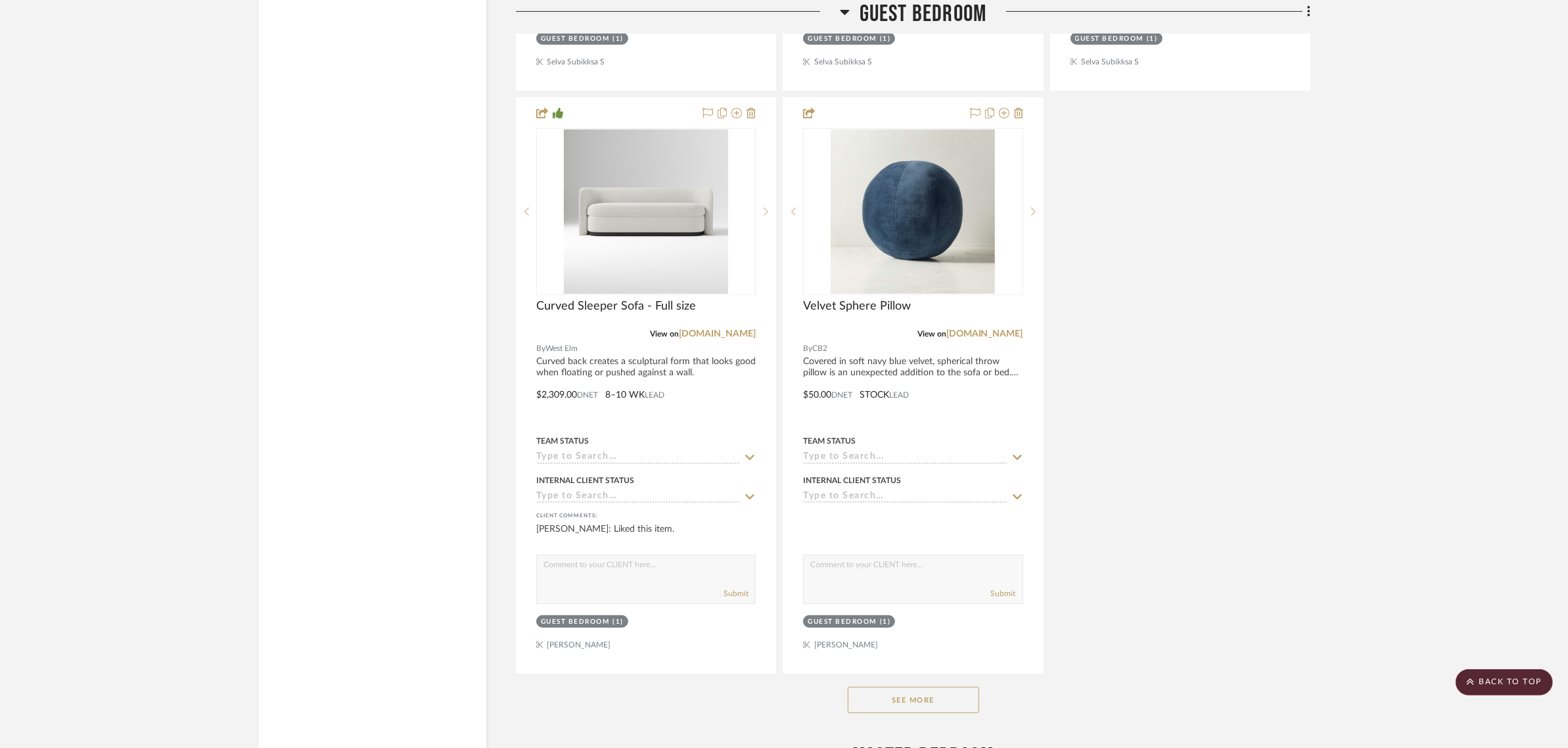
scroll to position [6907, 0]
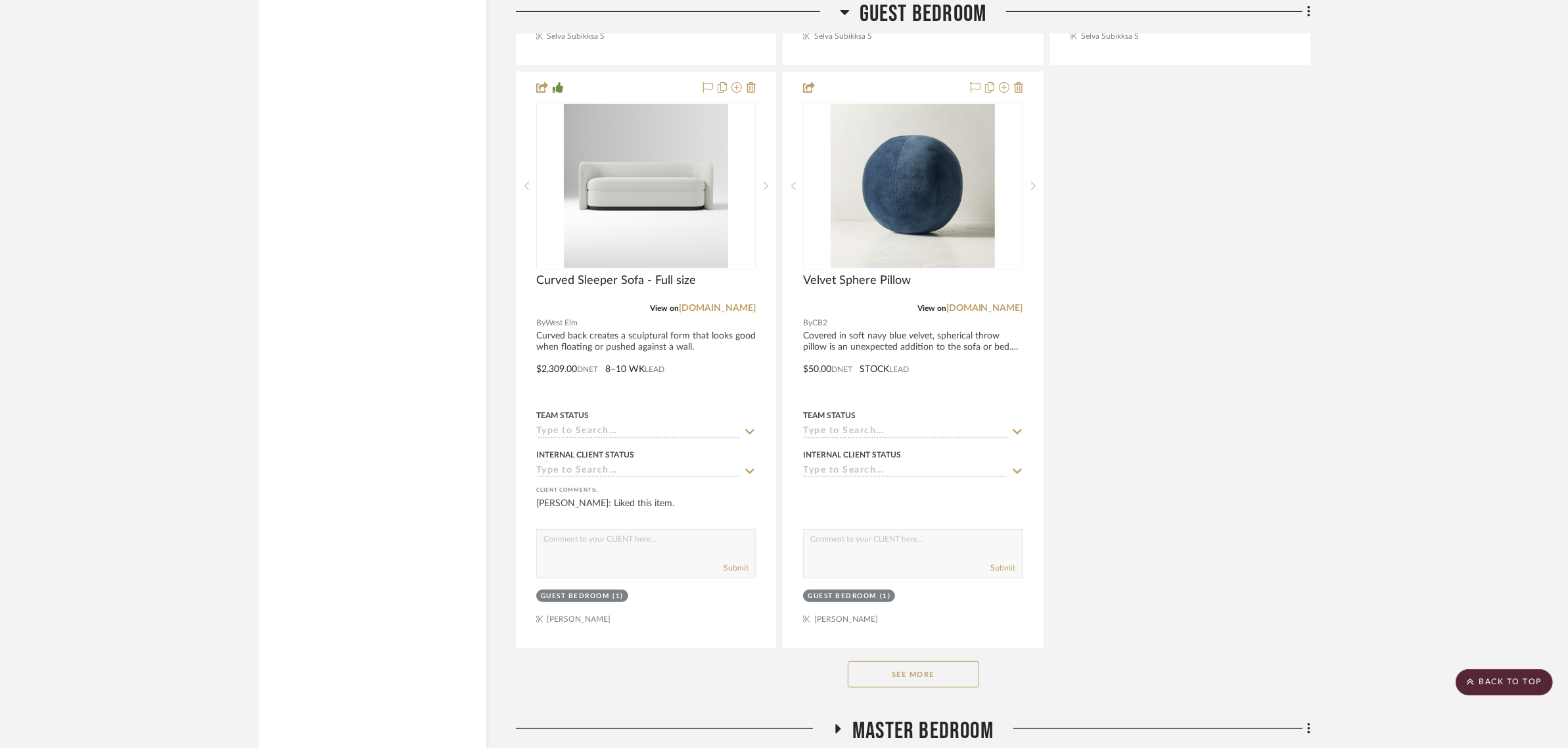
click at [907, 661] on button "See More" at bounding box center [913, 675] width 131 height 26
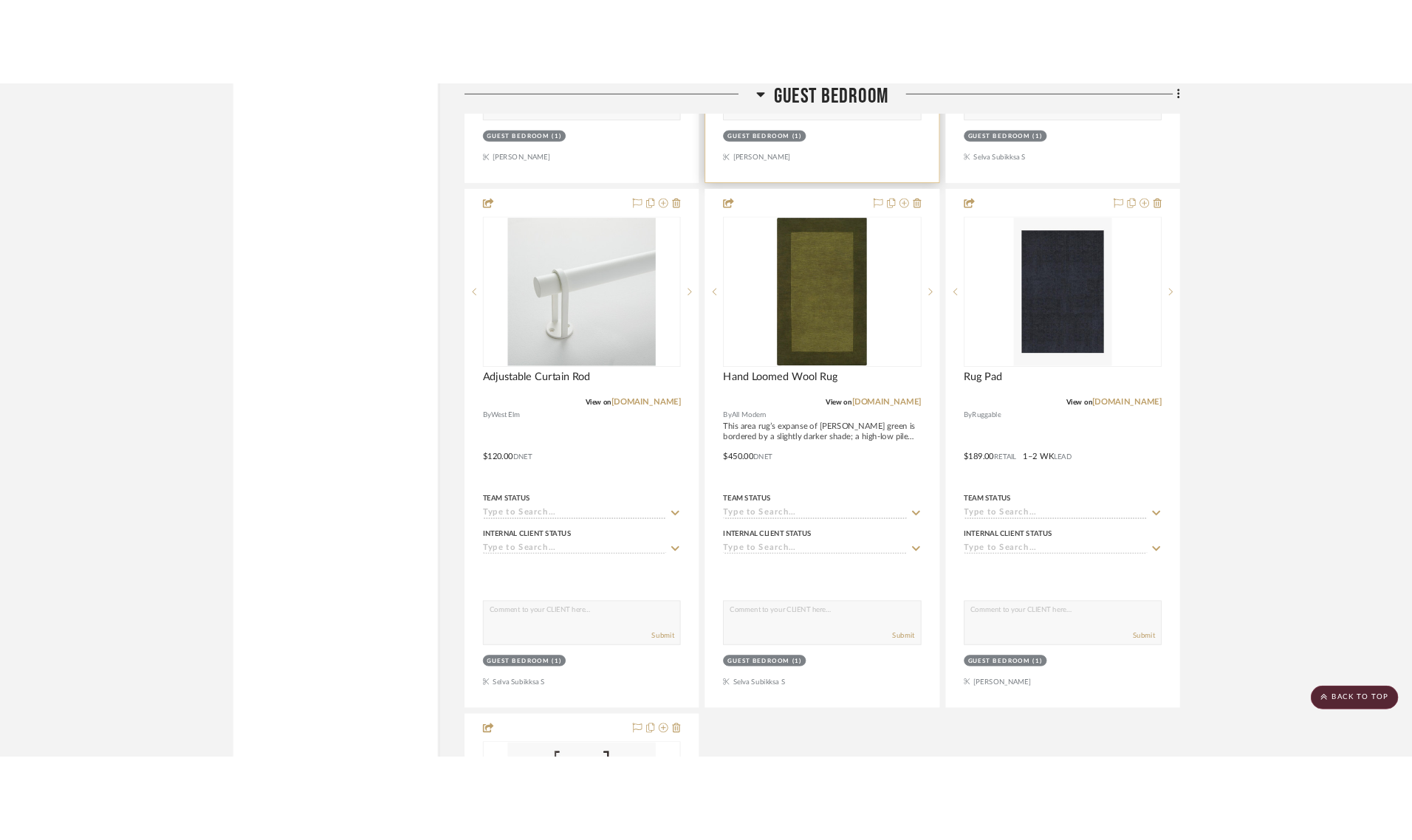
scroll to position [8402, 0]
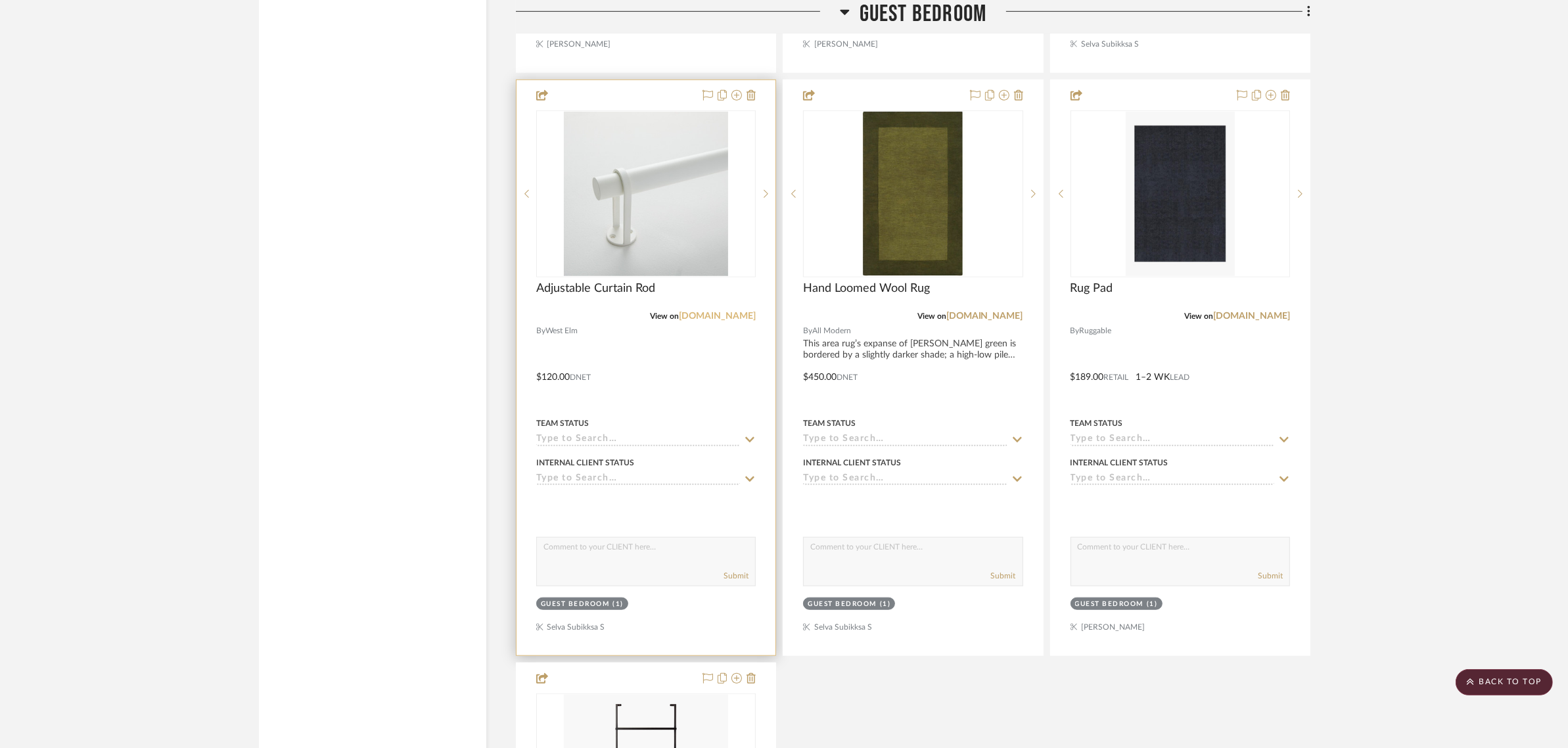
click at [730, 312] on link "westelm.com" at bounding box center [716, 316] width 77 height 9
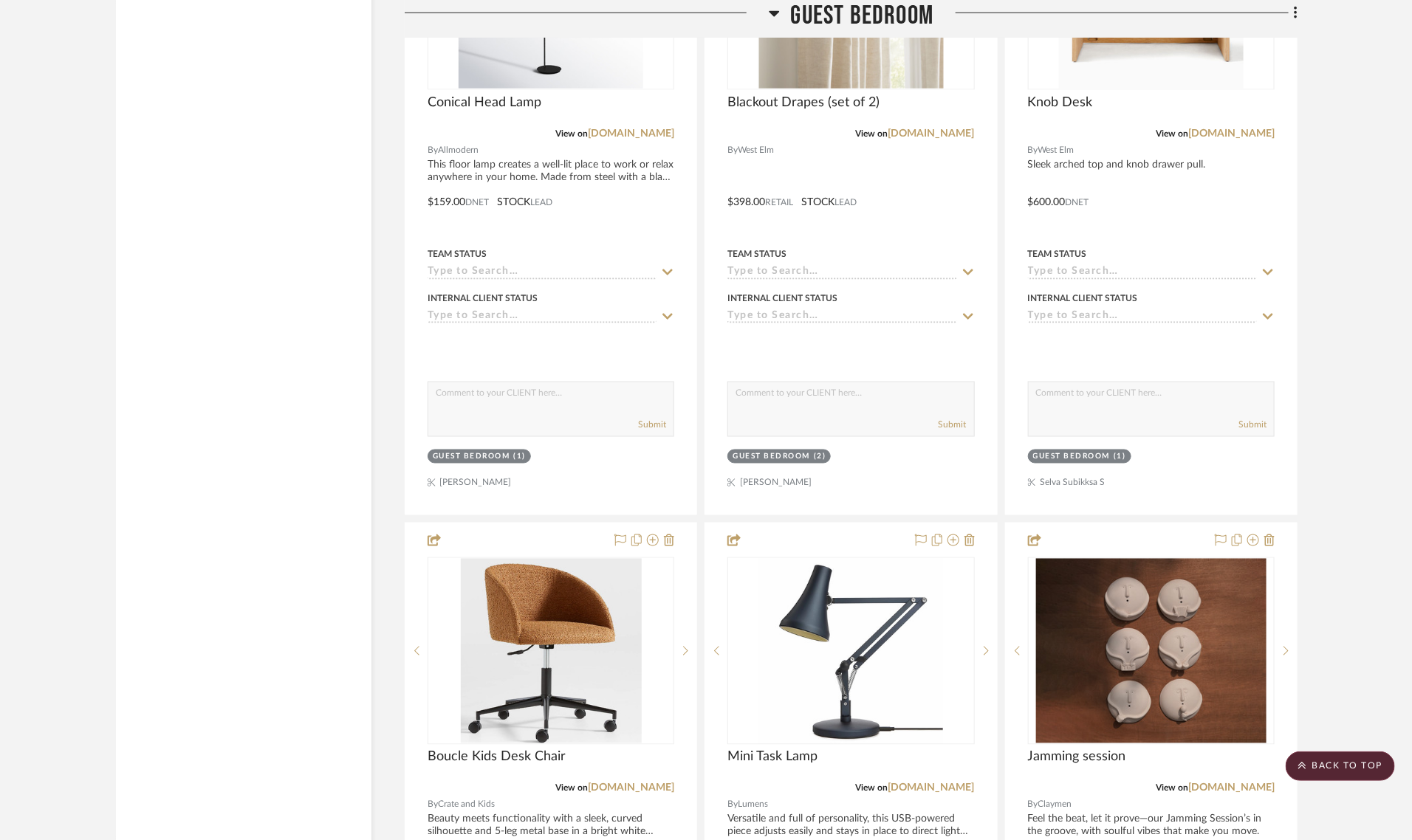
scroll to position [6649, 0]
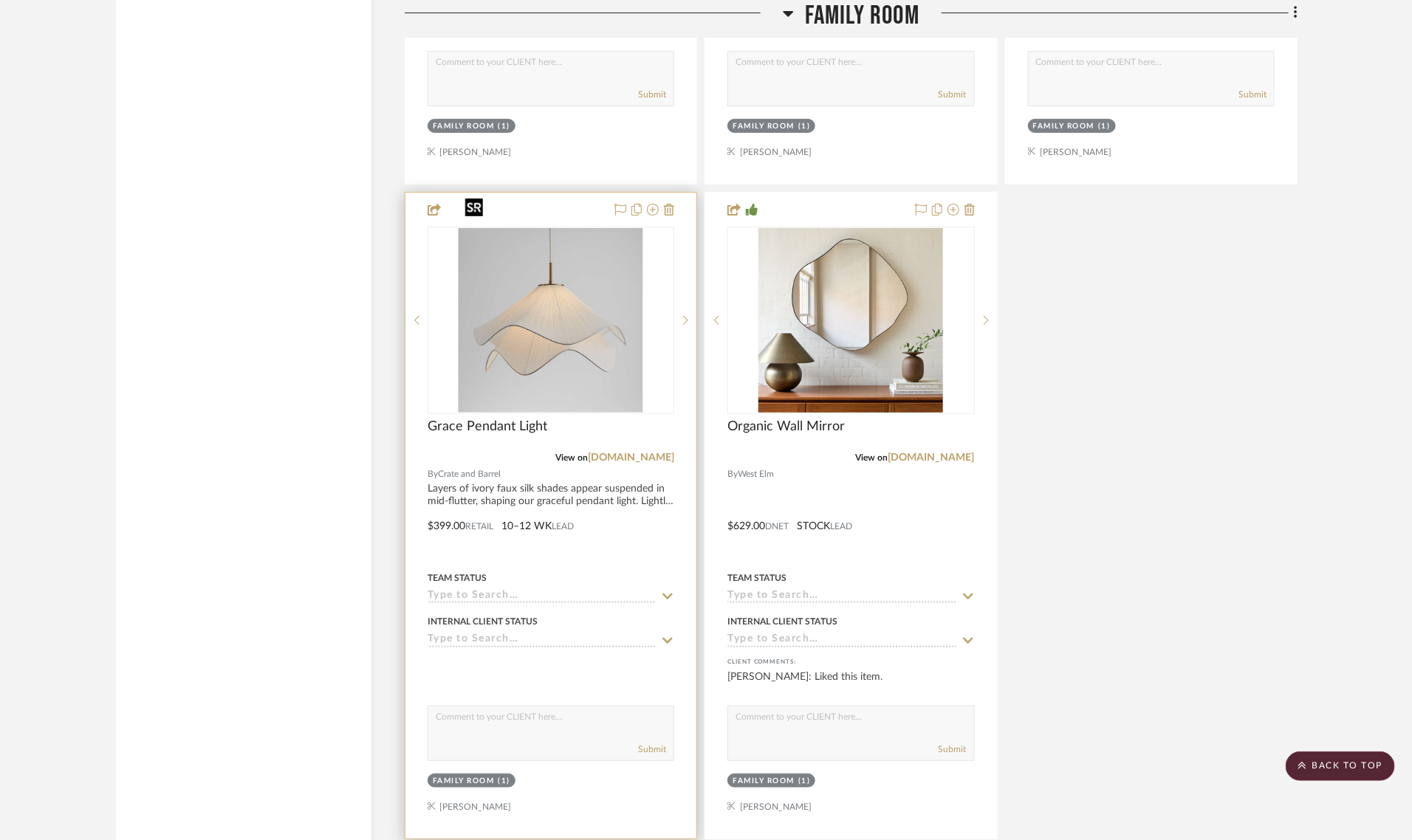
scroll to position [3229, 0]
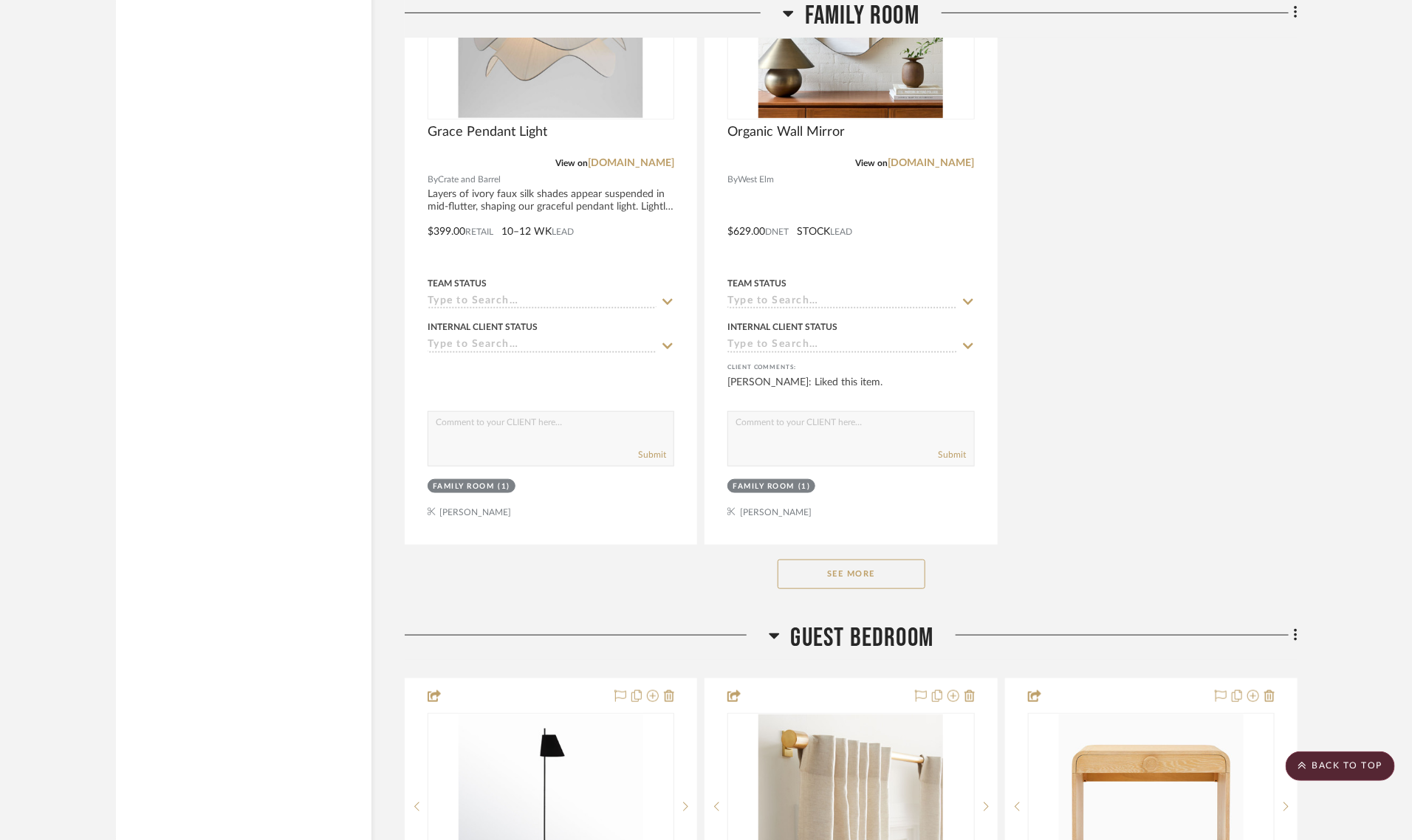
click at [798, 559] on button "See More" at bounding box center [851, 574] width 147 height 30
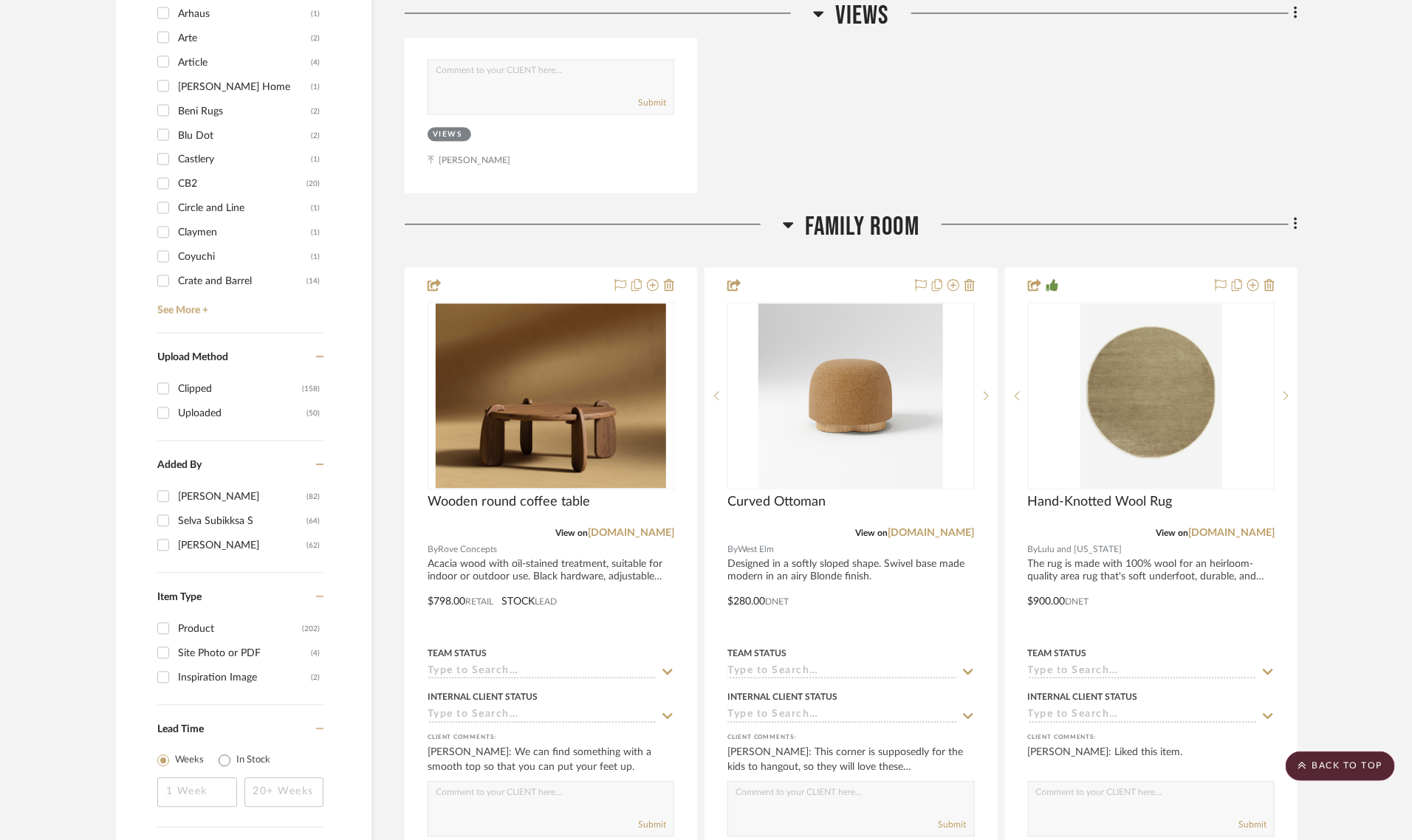
scroll to position [1569, 0]
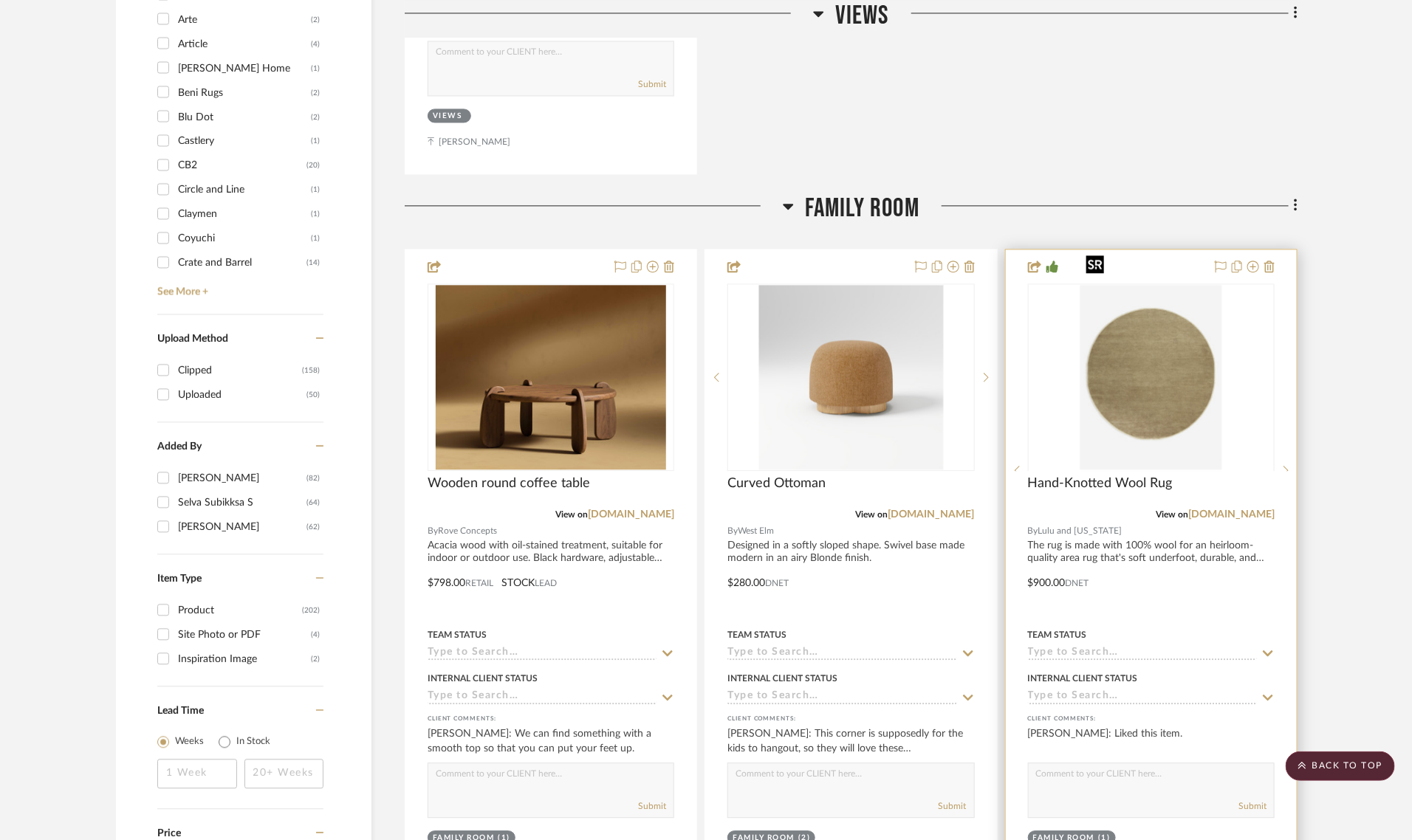
click at [1189, 283] on div at bounding box center [1152, 470] width 246 height 373
click at [1169, 332] on img "0" at bounding box center [1151, 377] width 142 height 184
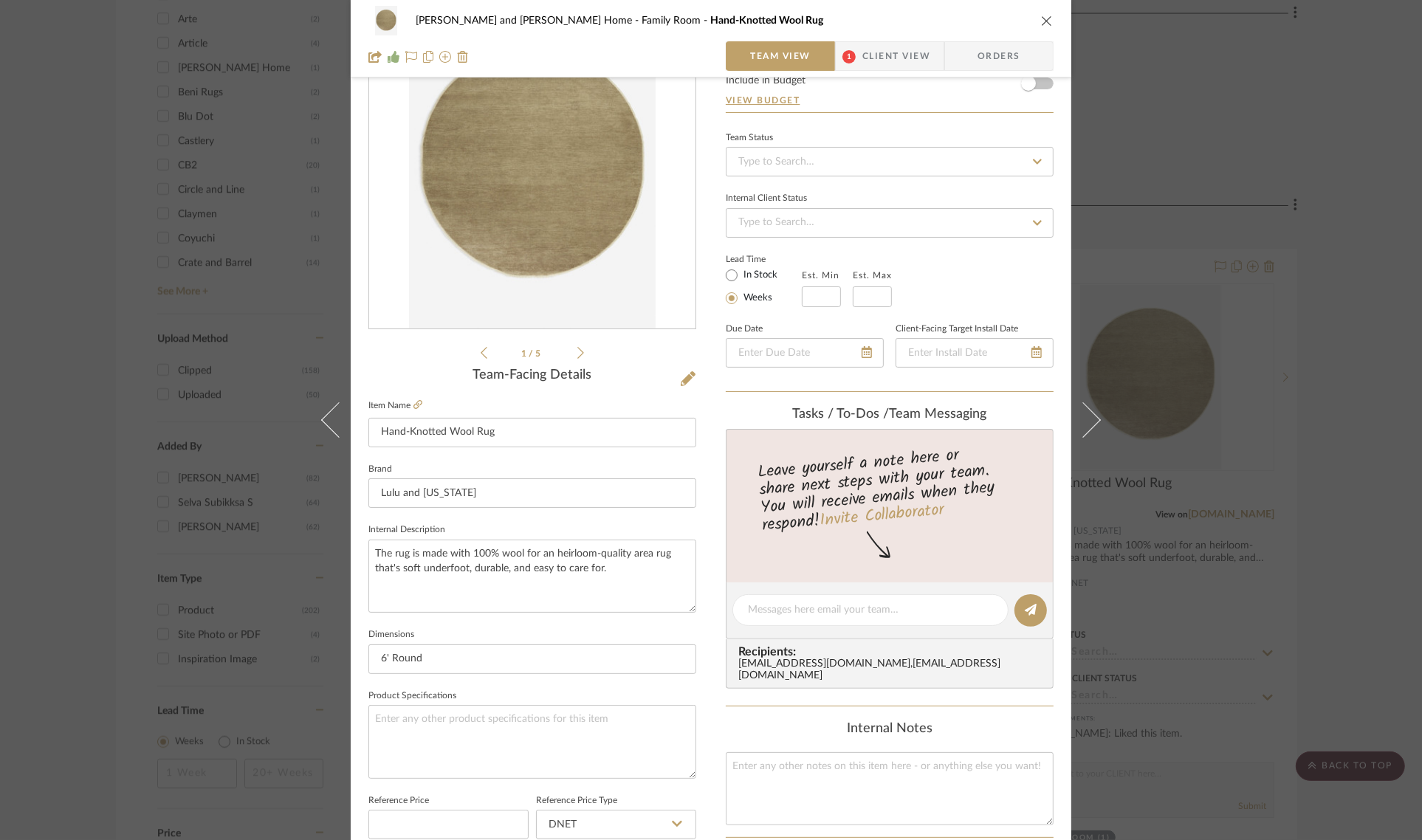
scroll to position [93, 0]
click at [1041, 15] on icon "close" at bounding box center [1047, 20] width 12 height 12
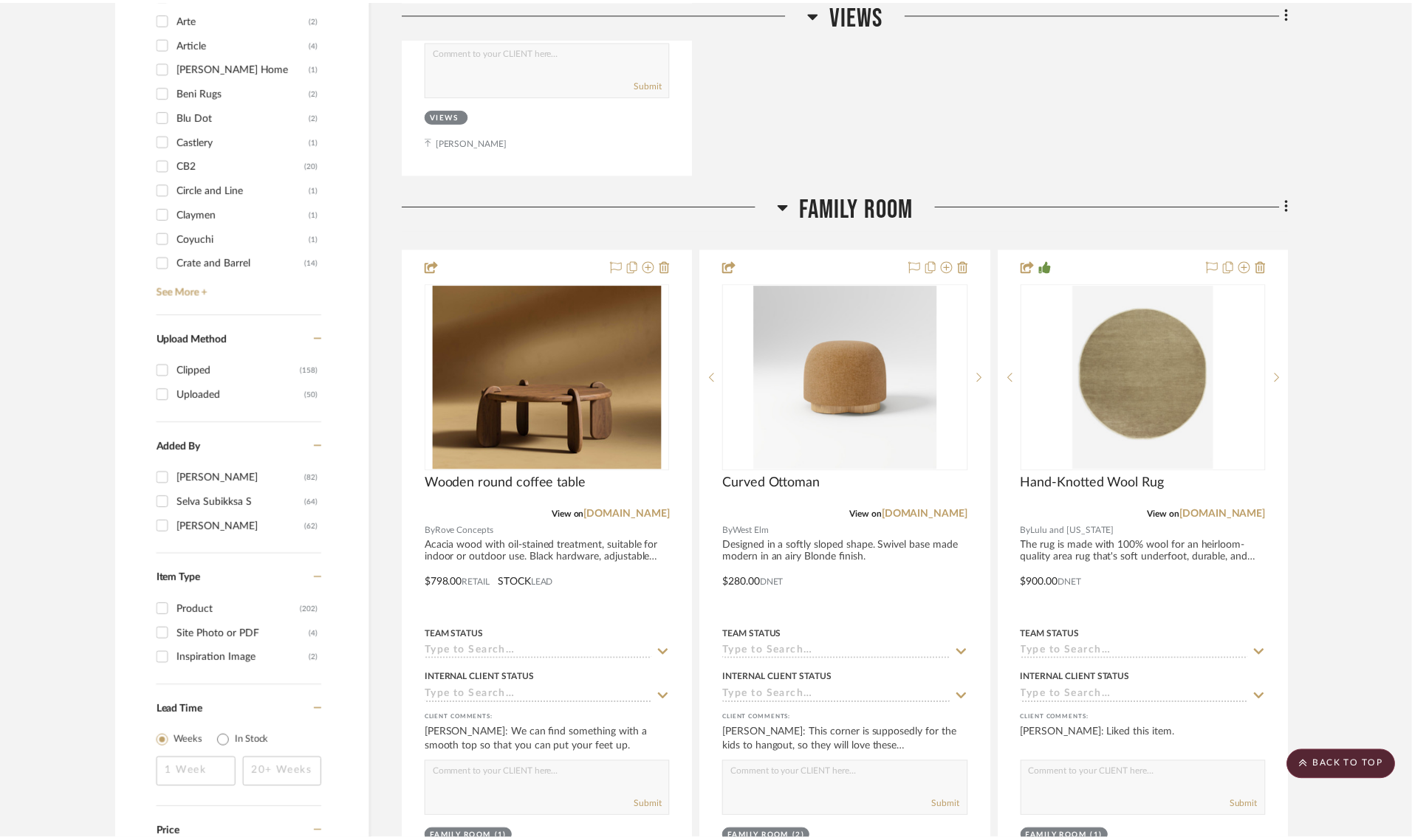
scroll to position [1569, 0]
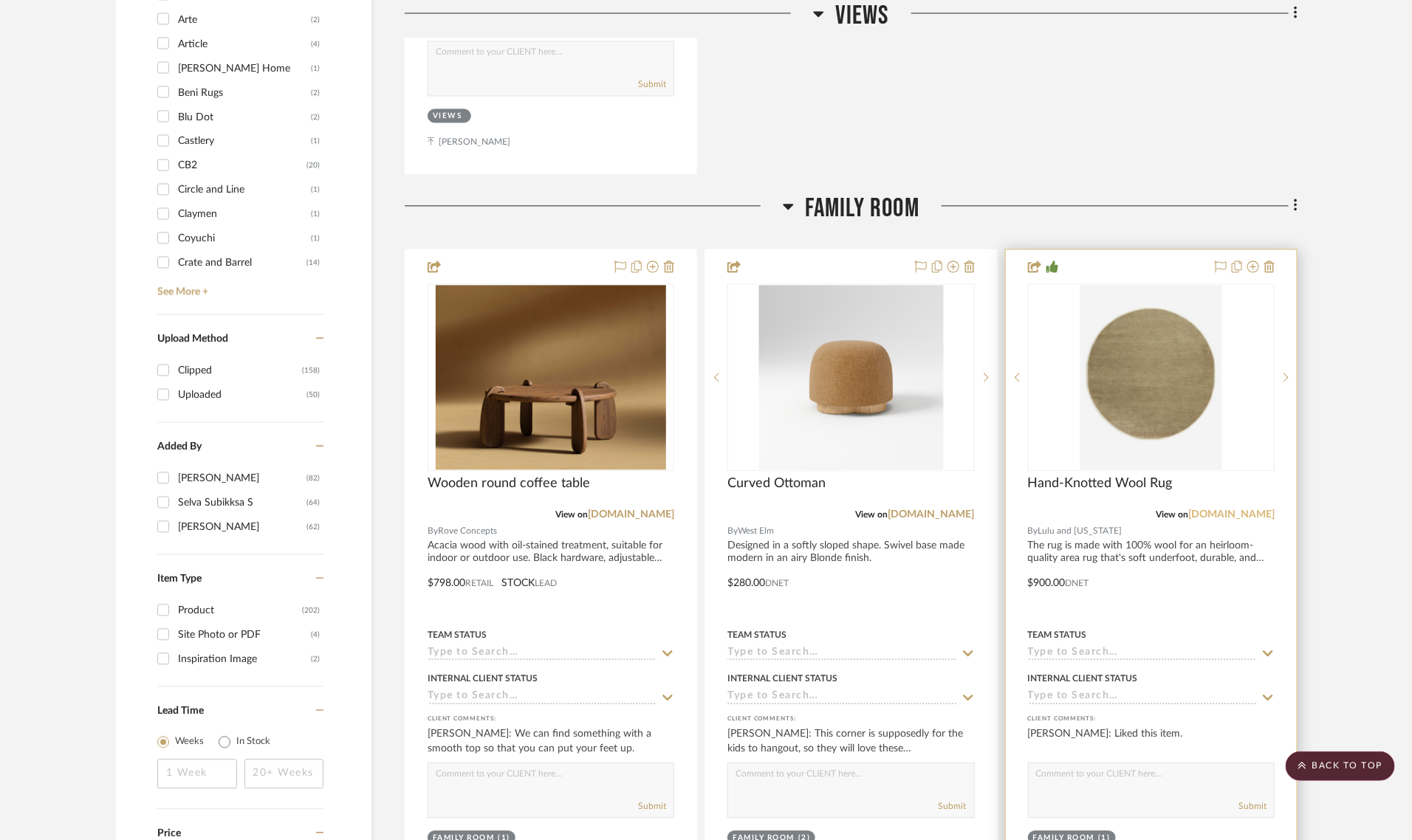
click at [1223, 509] on link "[DOMAIN_NAME]" at bounding box center [1231, 514] width 86 height 10
click at [1158, 347] on img "0" at bounding box center [1151, 377] width 142 height 184
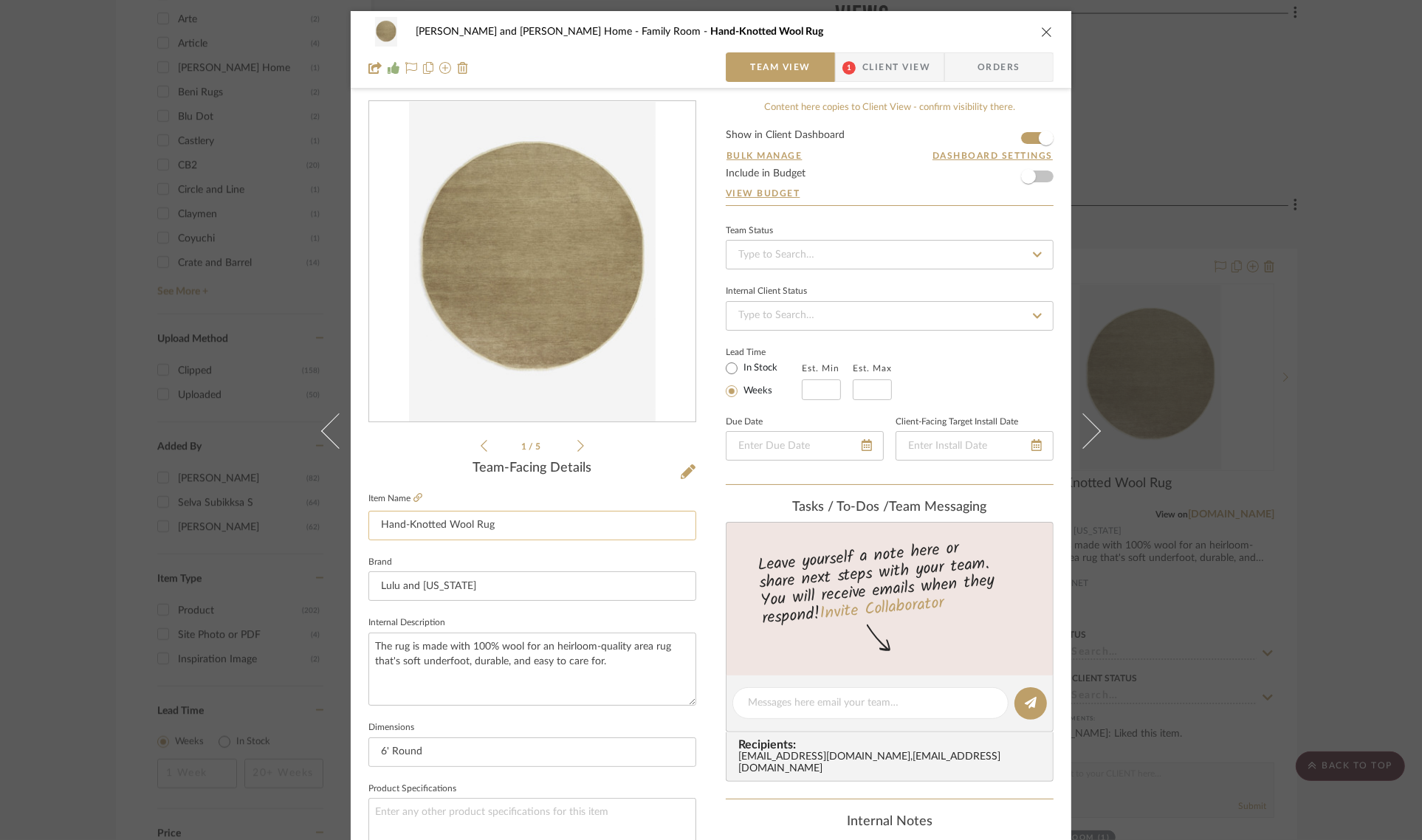
scroll to position [533, 0]
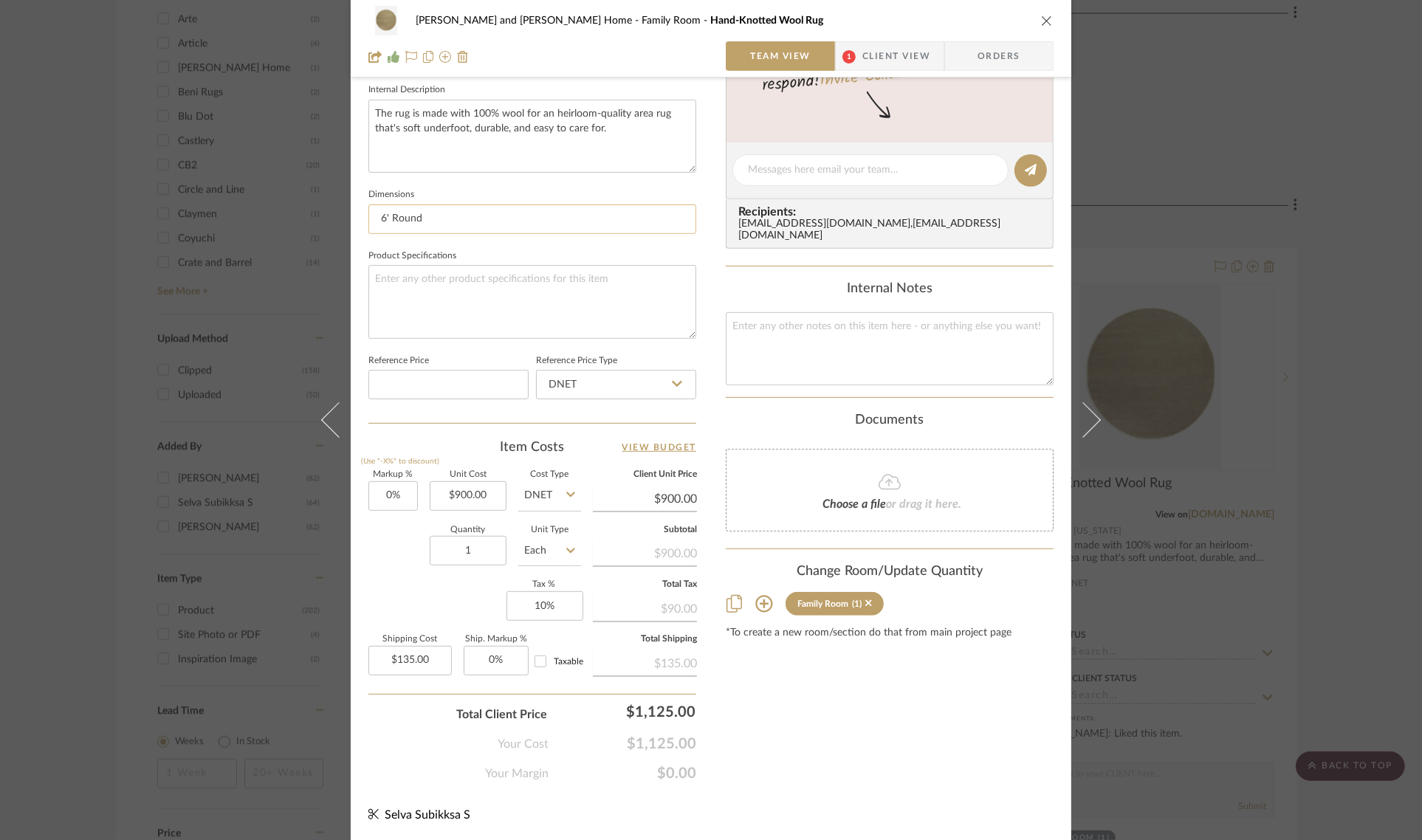
click at [431, 214] on input "6' Round" at bounding box center [533, 219] width 328 height 30
click at [423, 293] on textarea at bounding box center [533, 301] width 328 height 73
type textarea "Color: Juniper"
click at [827, 740] on div "Content here copies to Client View - confirm visibility there. Show in Client D…" at bounding box center [890, 175] width 328 height 1215
click at [1364, 307] on div "Sharika and Ashish Home Family Room Hand-Knotted Wool Rug Team View 1 Client Vi…" at bounding box center [711, 420] width 1422 height 840
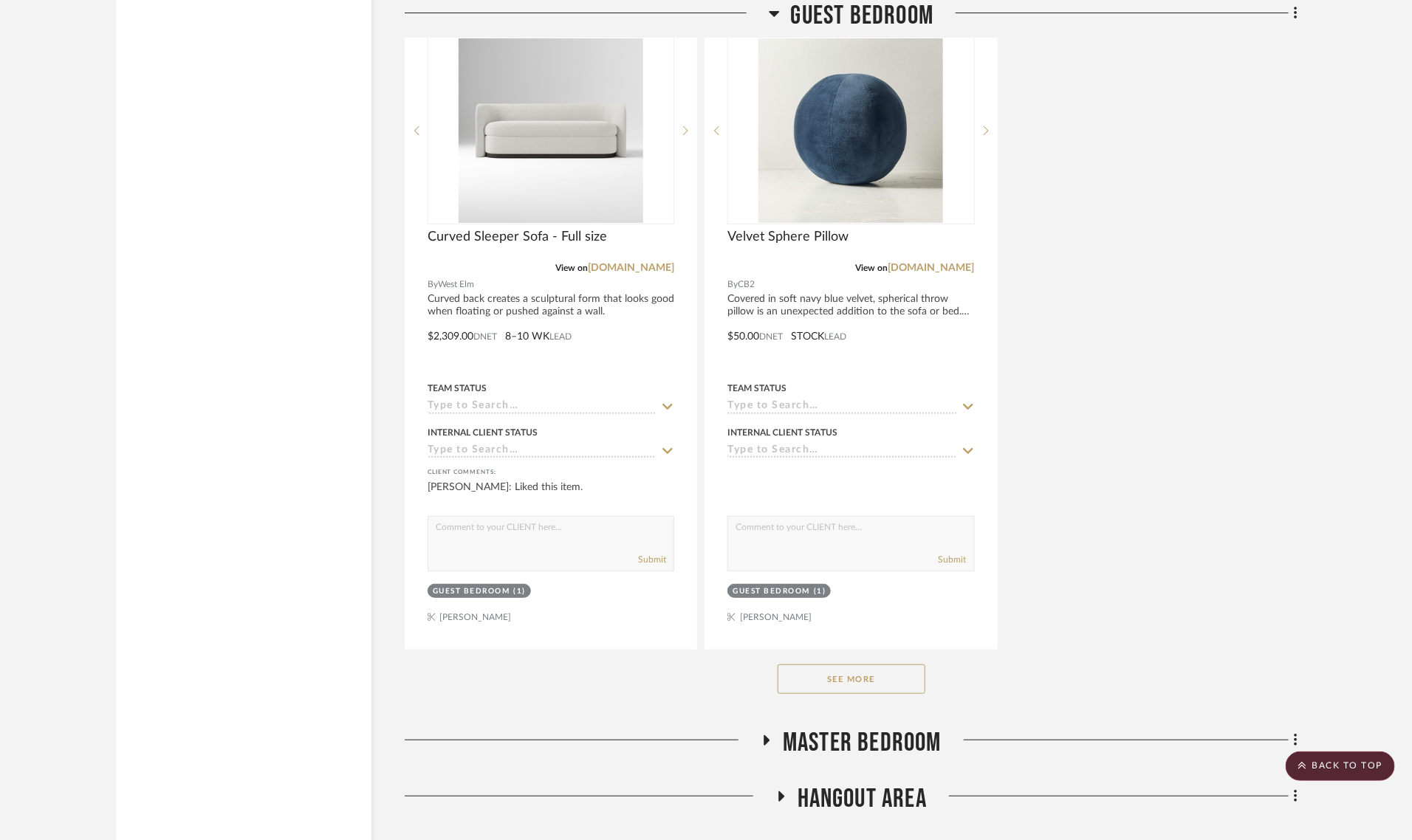
scroll to position [8853, 0]
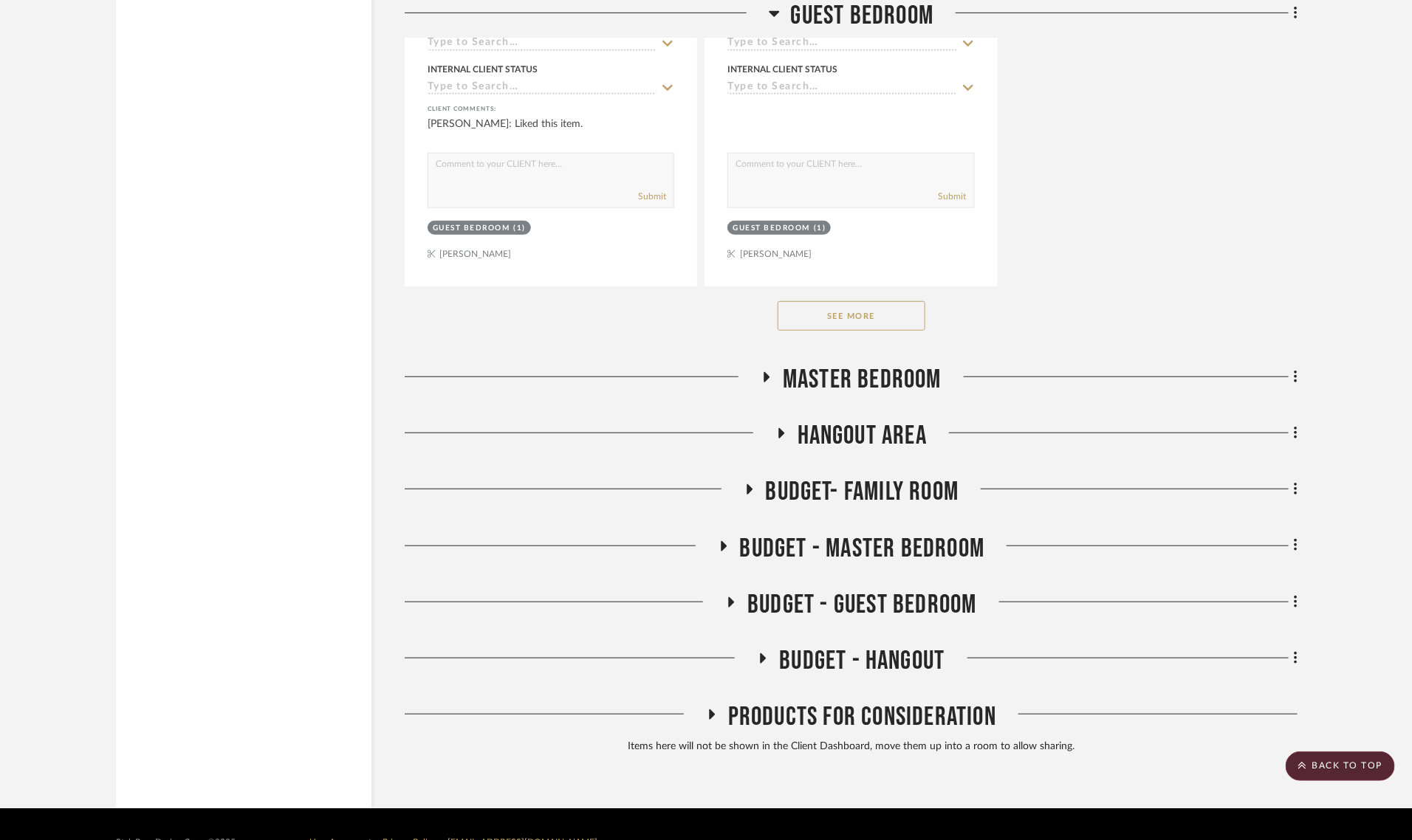
click at [775, 428] on icon at bounding box center [780, 433] width 18 height 11
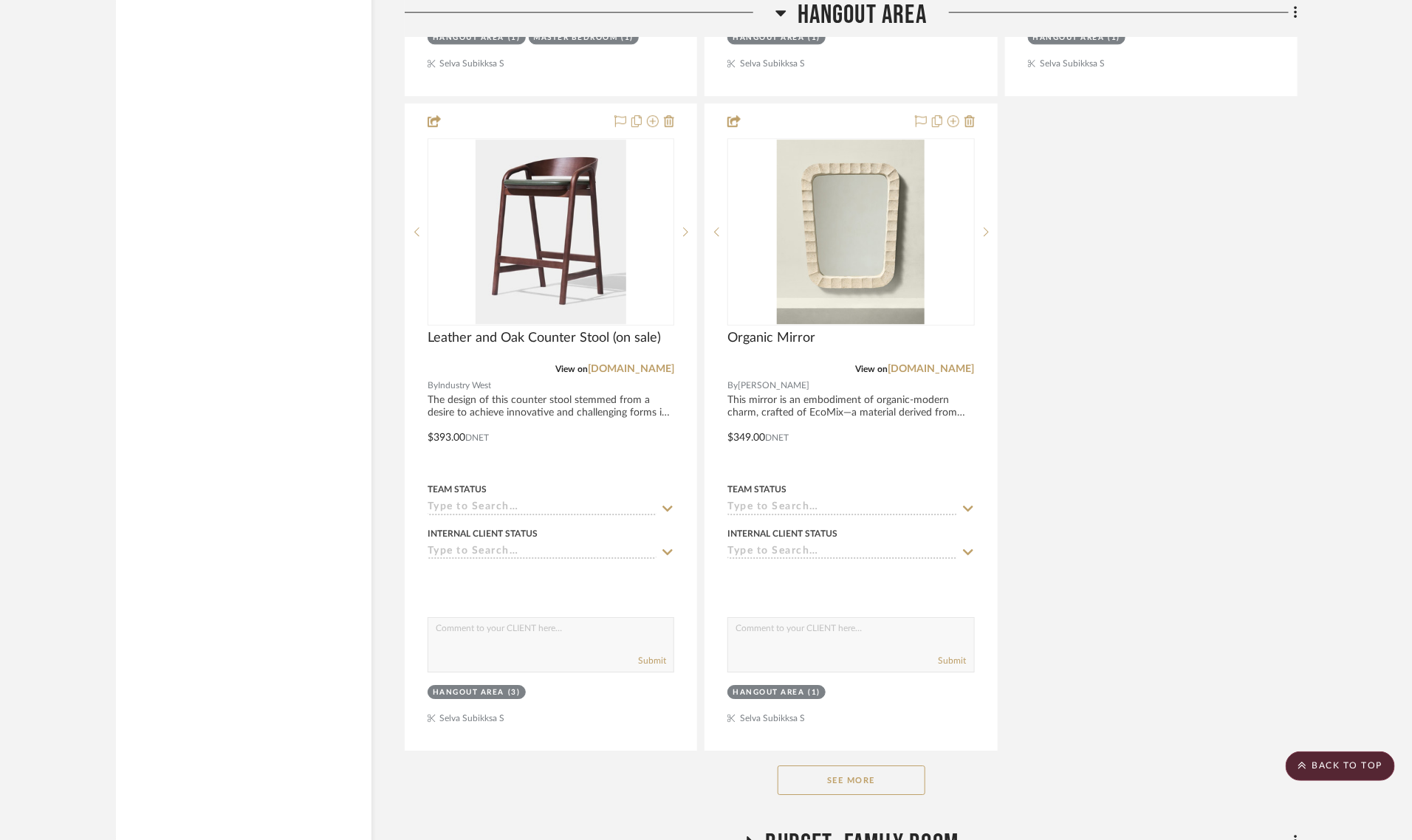
scroll to position [10790, 0]
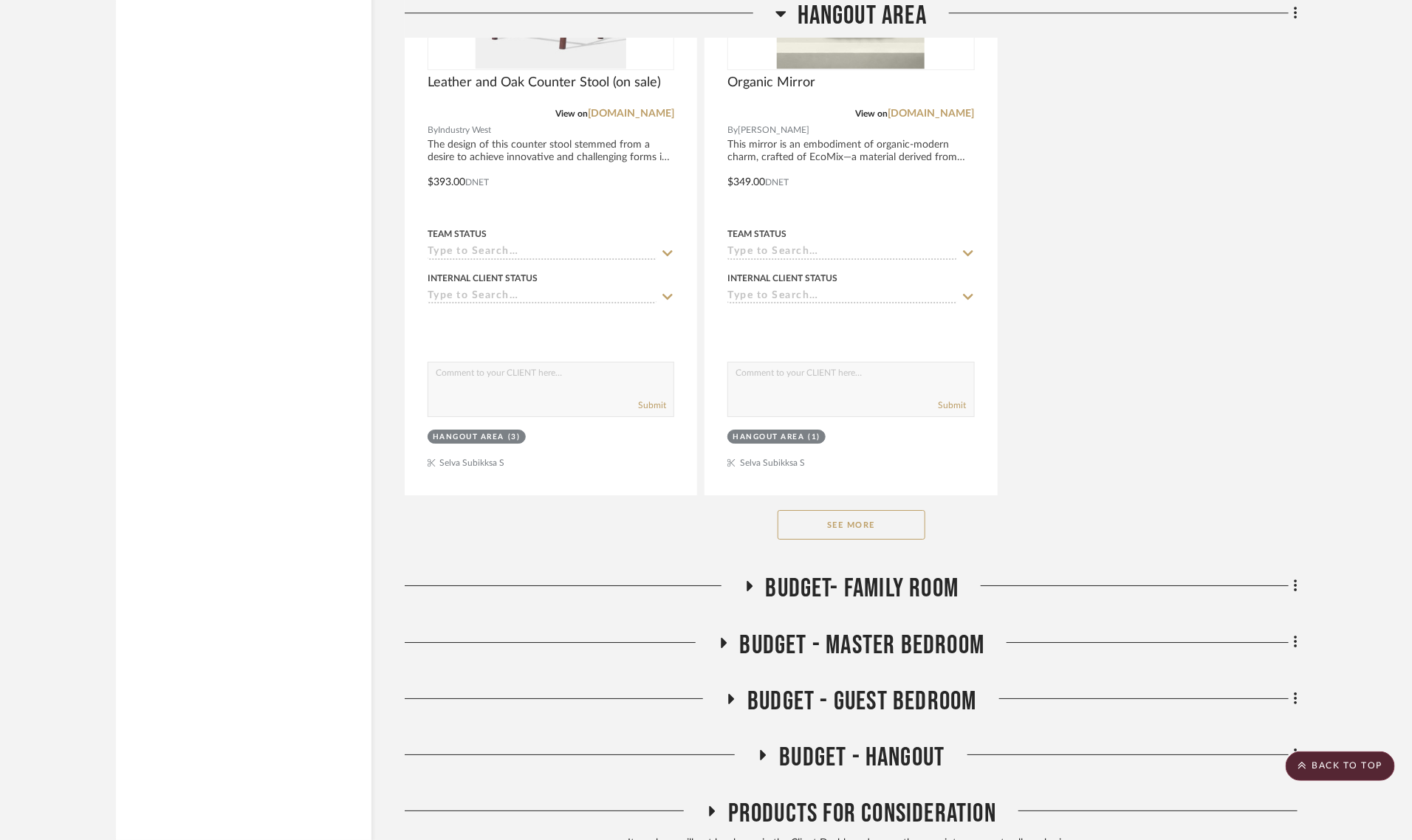
click at [896, 510] on button "See More" at bounding box center [851, 525] width 147 height 30
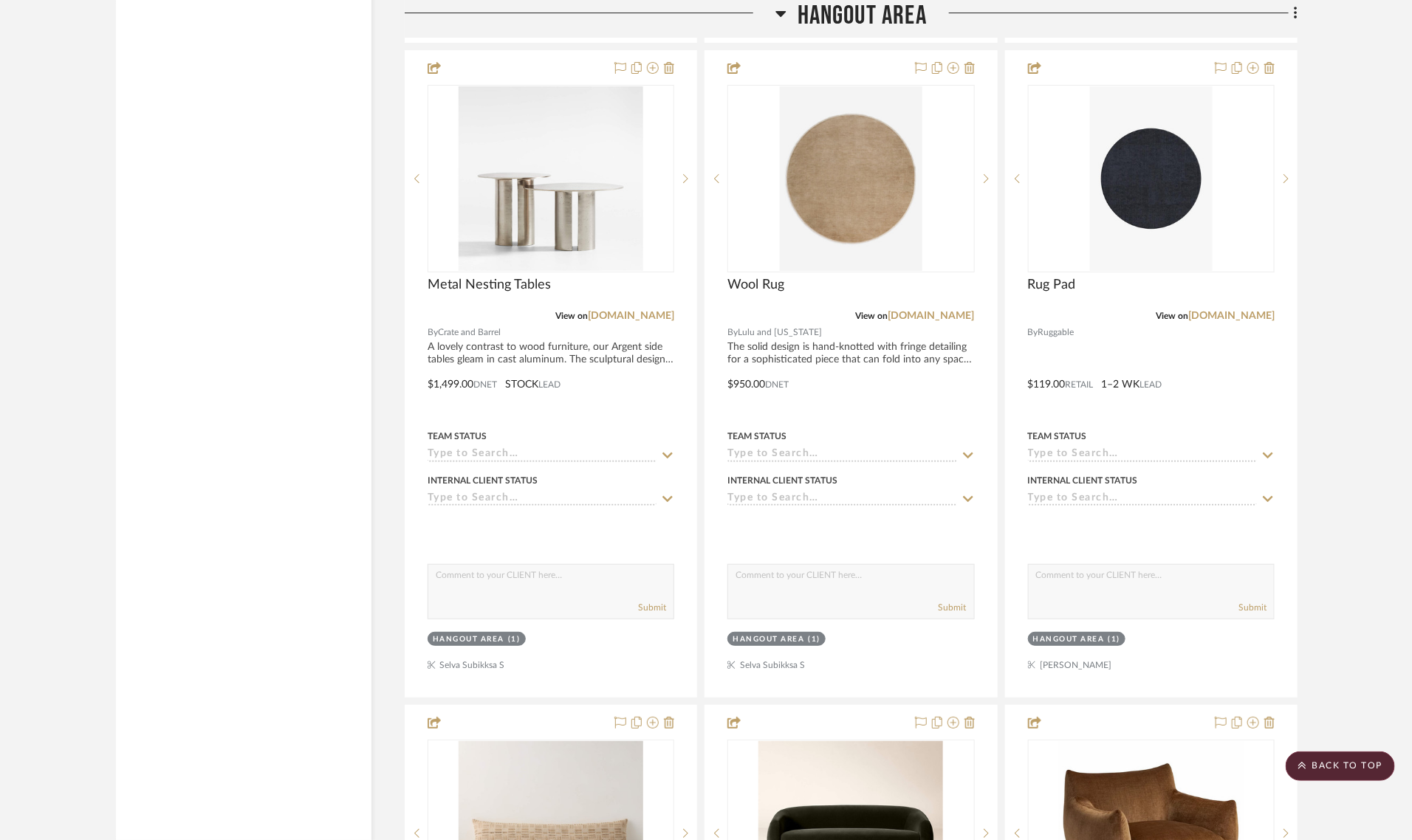
scroll to position [11067, 0]
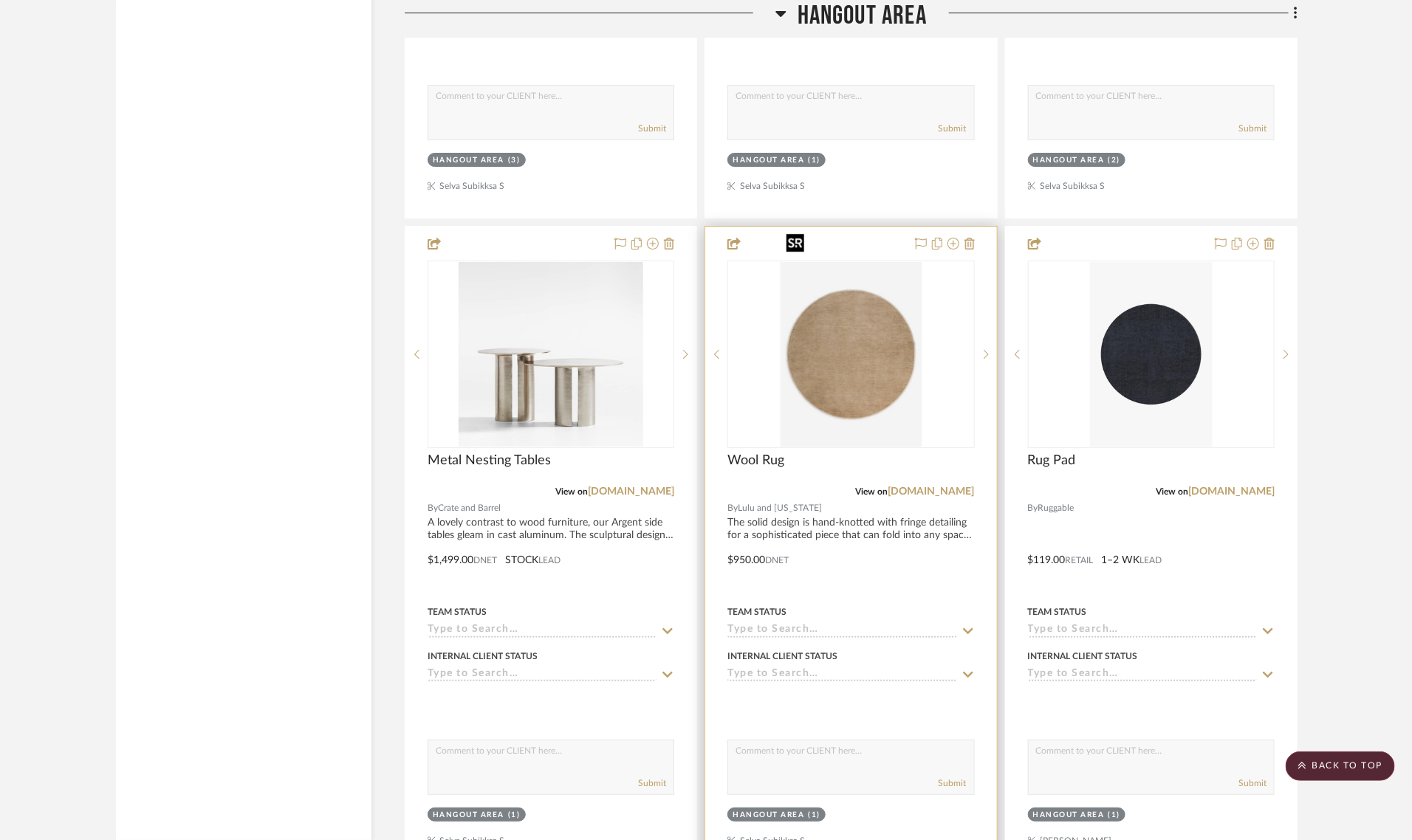
click at [0, 0] on img at bounding box center [0, 0] width 0 height 0
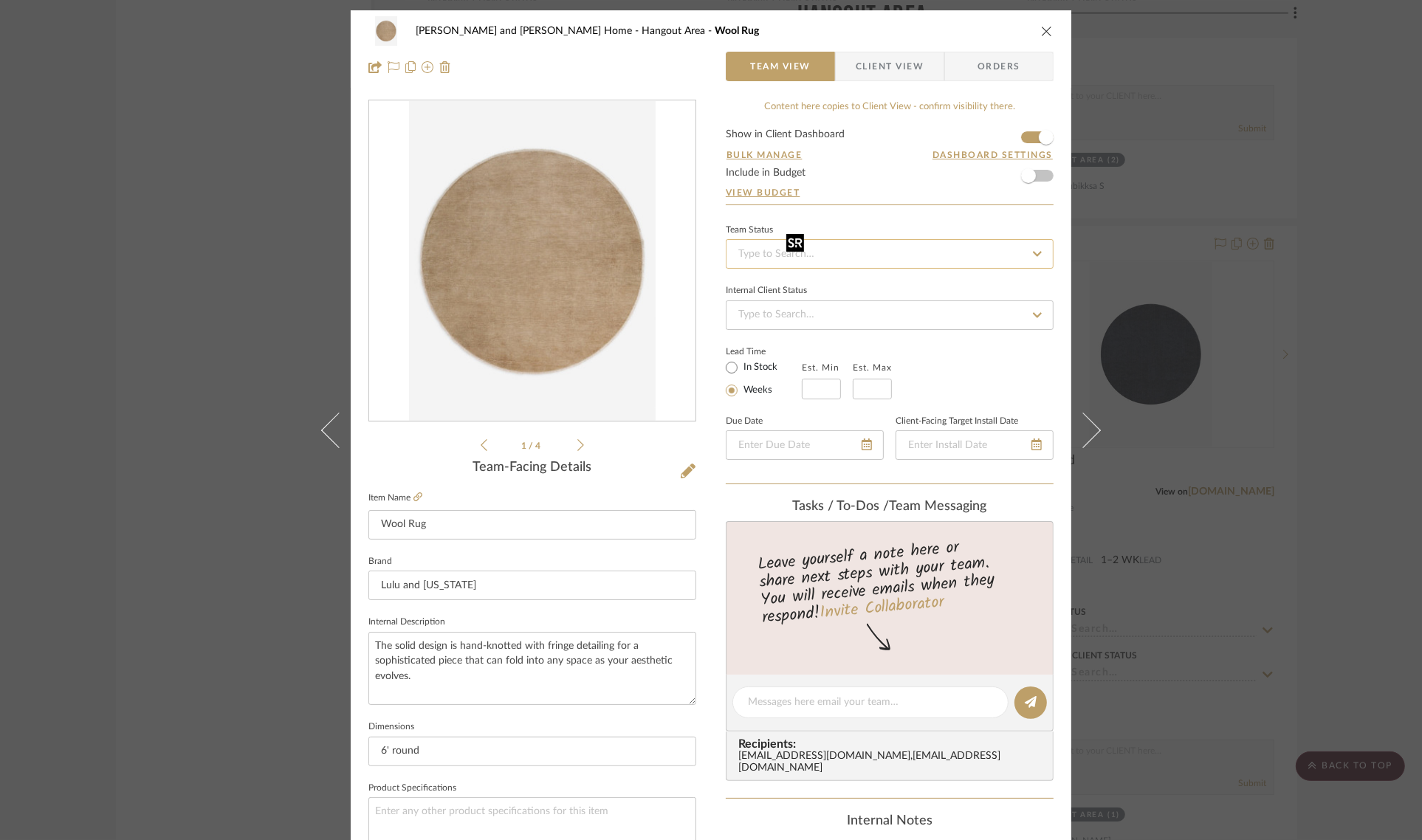
scroll to position [0, 0]
click at [1041, 27] on icon "close" at bounding box center [1047, 31] width 12 height 12
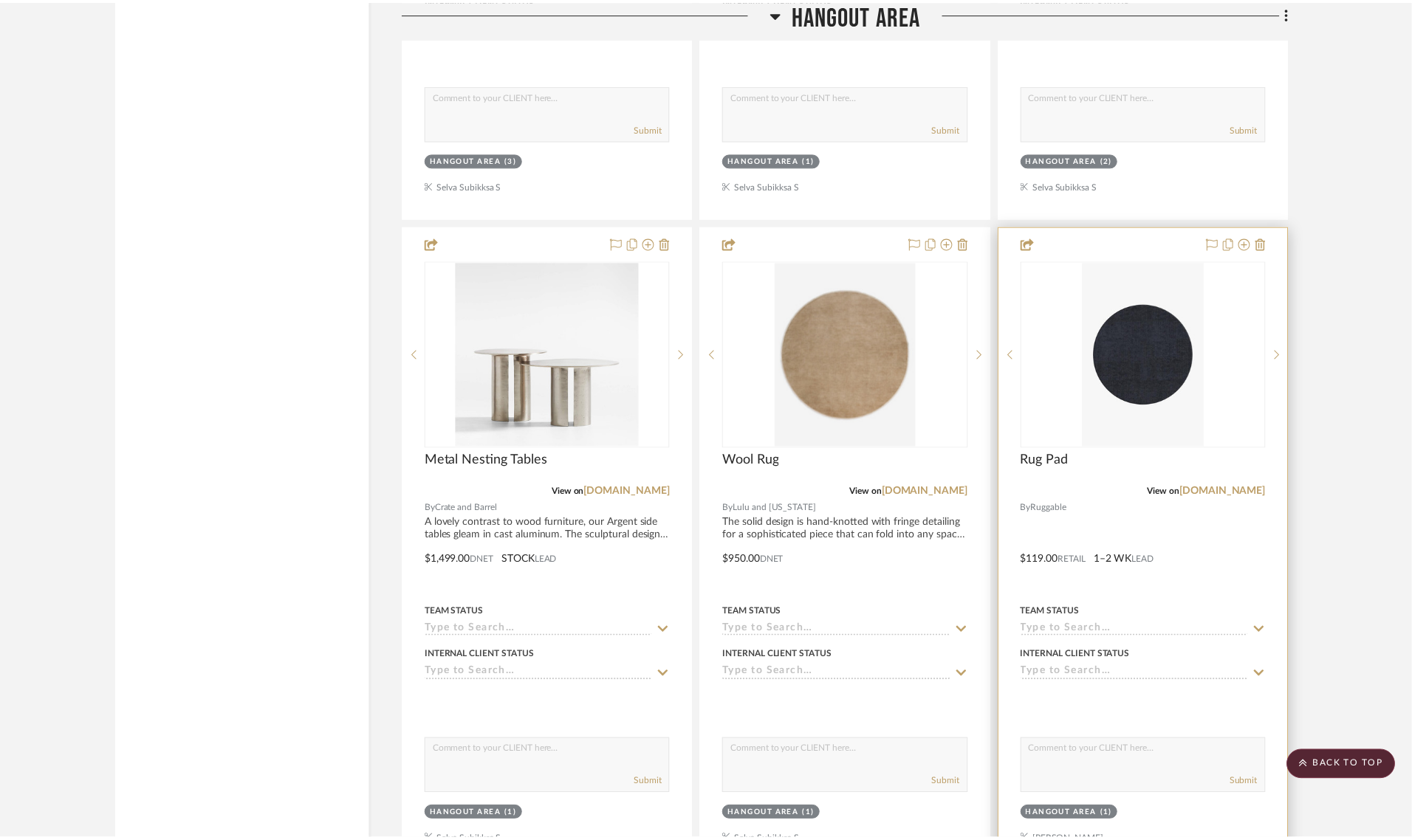
scroll to position [11067, 0]
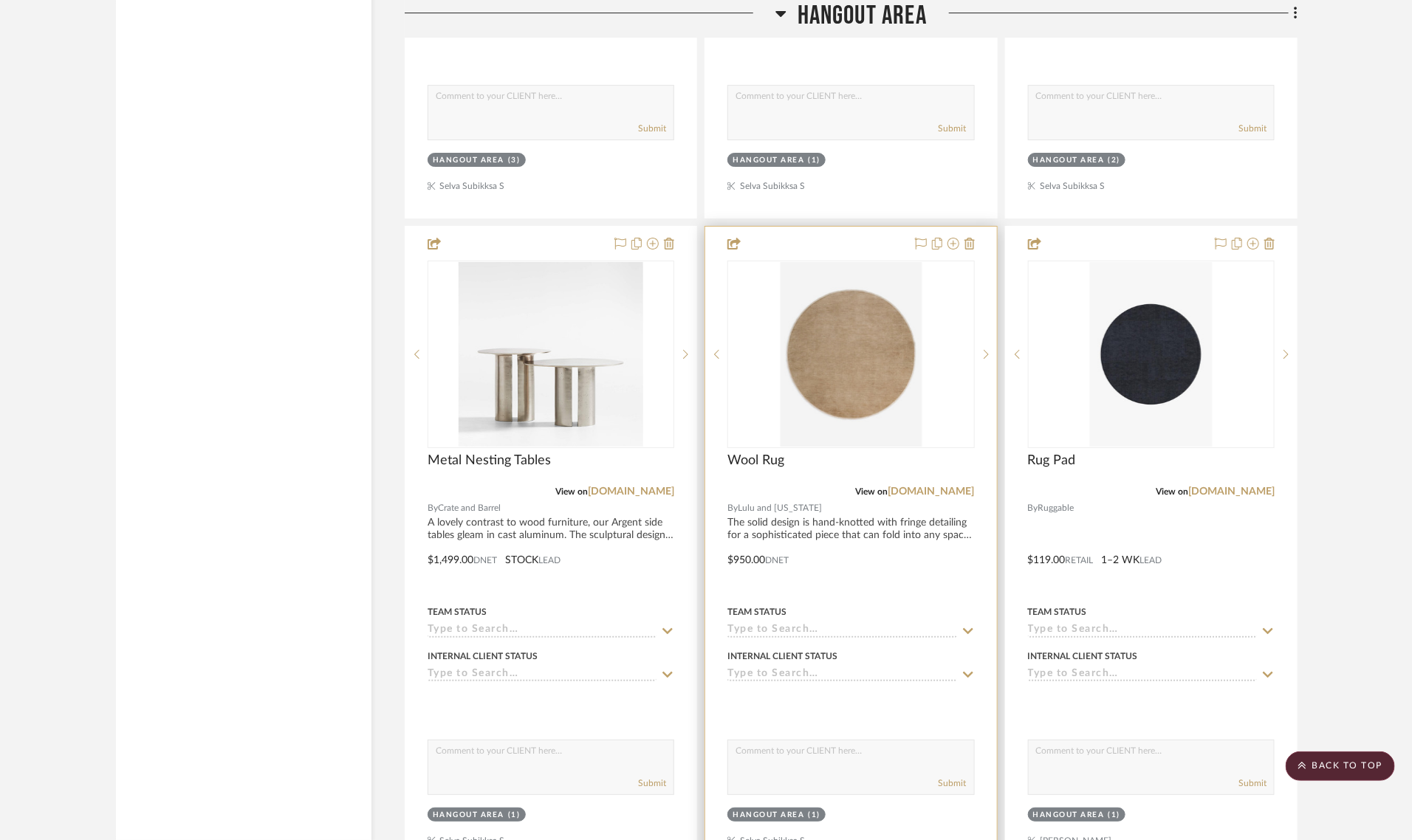
click at [911, 453] on div "Wool Rug" at bounding box center [851, 469] width 246 height 32
click at [910, 486] on link "[DOMAIN_NAME]" at bounding box center [931, 491] width 86 height 10
click at [832, 299] on img "0" at bounding box center [851, 354] width 142 height 184
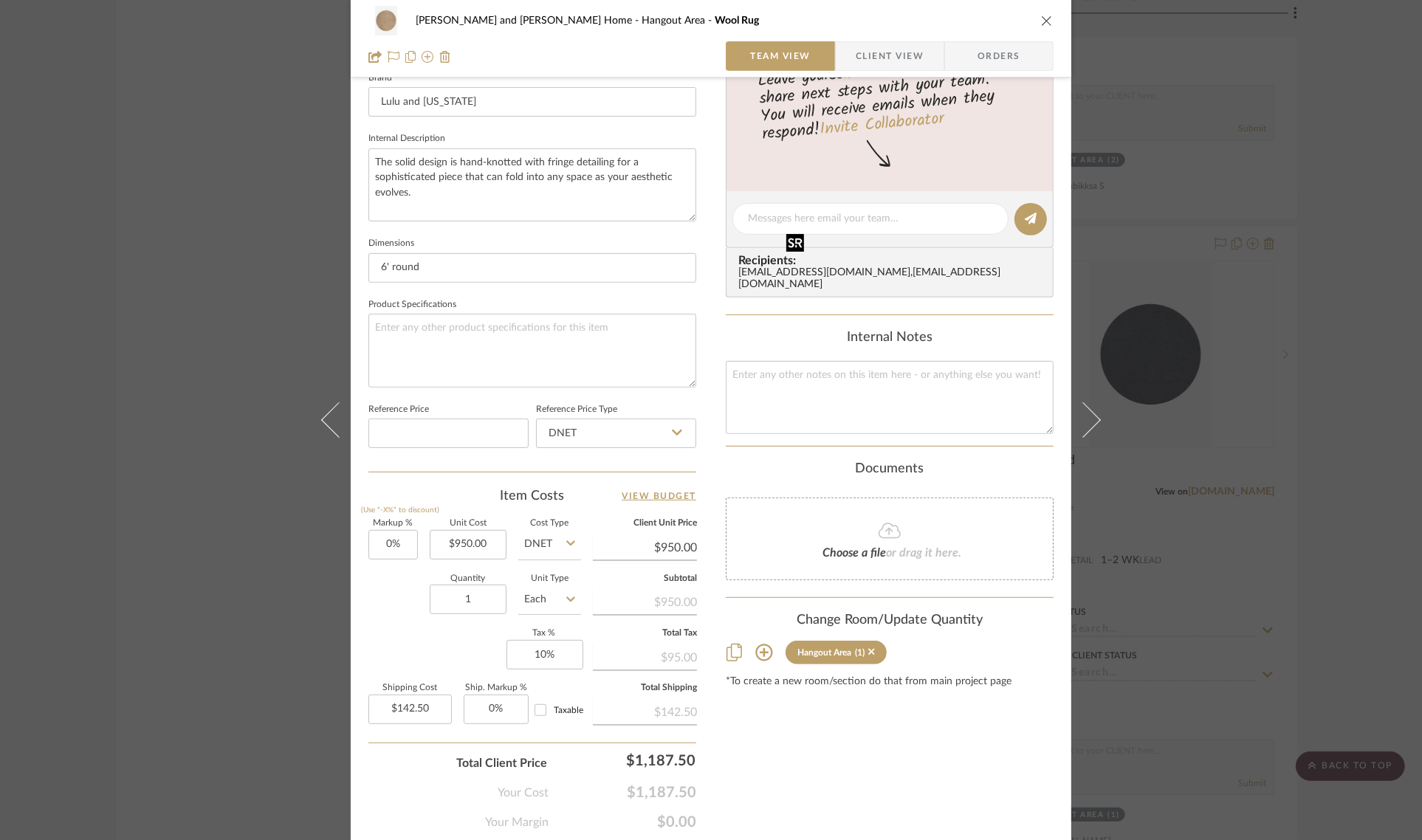
scroll to position [533, 0]
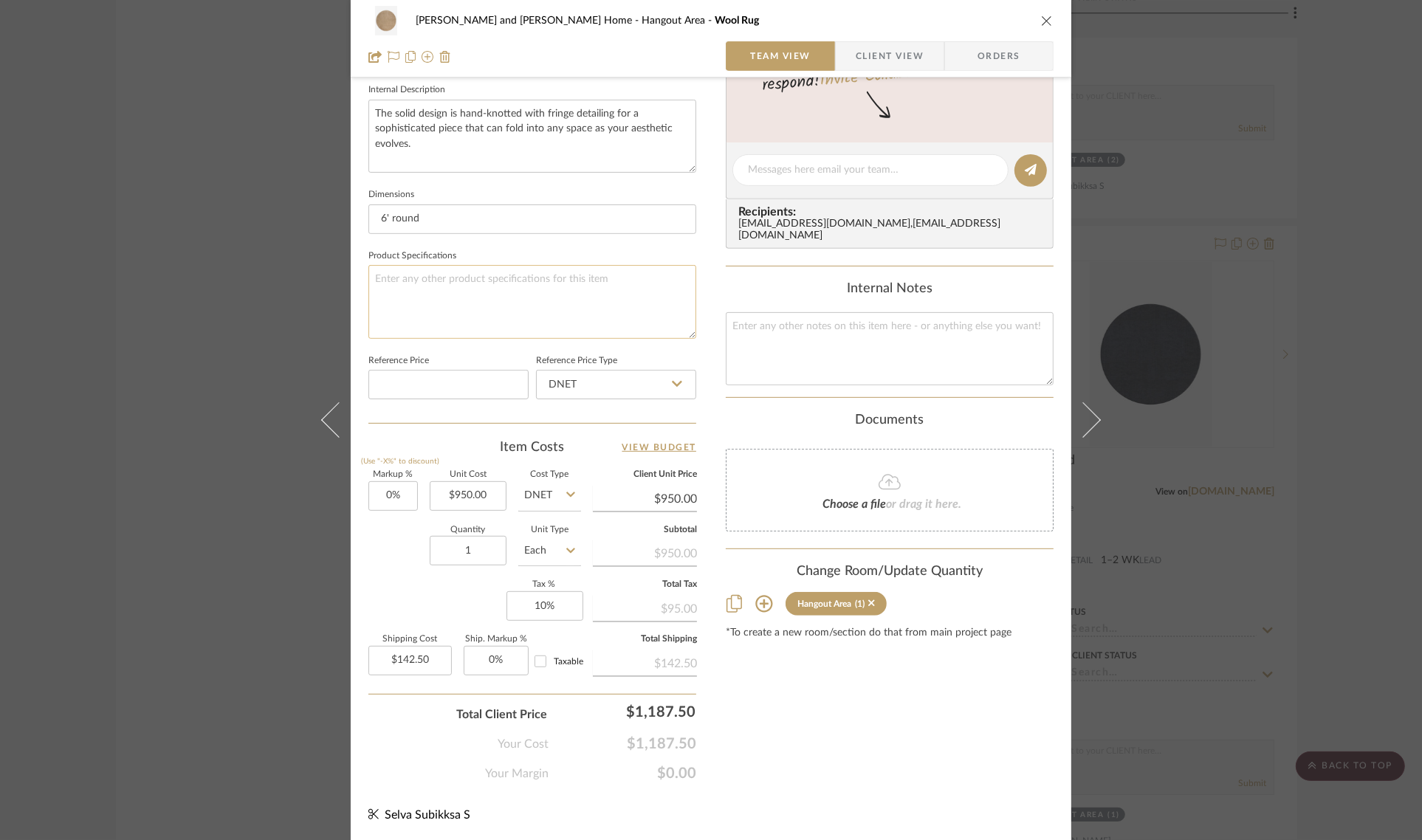
click at [392, 297] on textarea at bounding box center [533, 301] width 328 height 73
type textarea "Color: Wheat"
click at [511, 256] on fieldset "Product Specifications Color: Wheat" at bounding box center [533, 292] width 328 height 93
click at [1329, 325] on div "Sharika and Ashish Home Hangout Area Wool Rug Team View Client View Orders 1 / …" at bounding box center [711, 420] width 1422 height 840
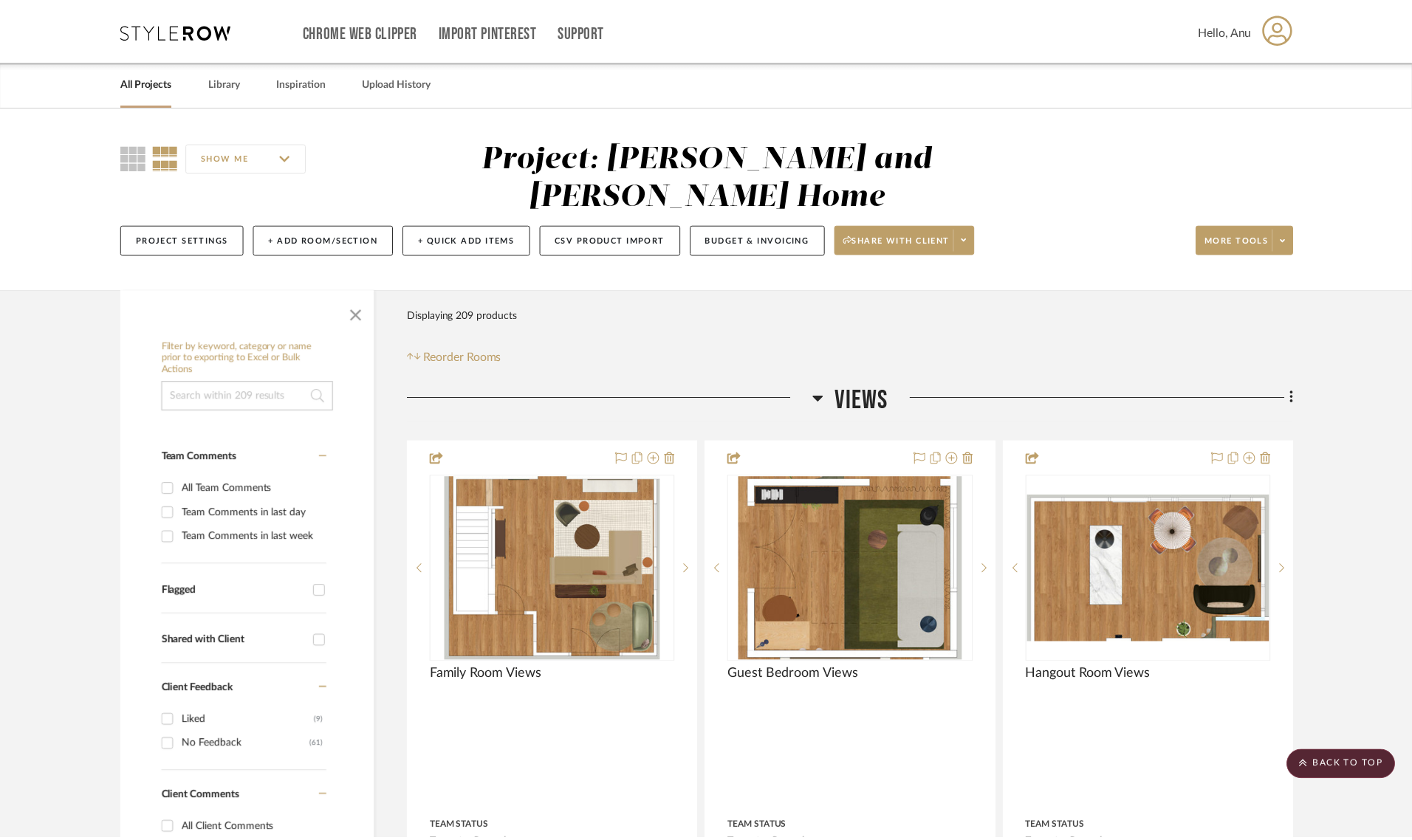
scroll to position [11067, 0]
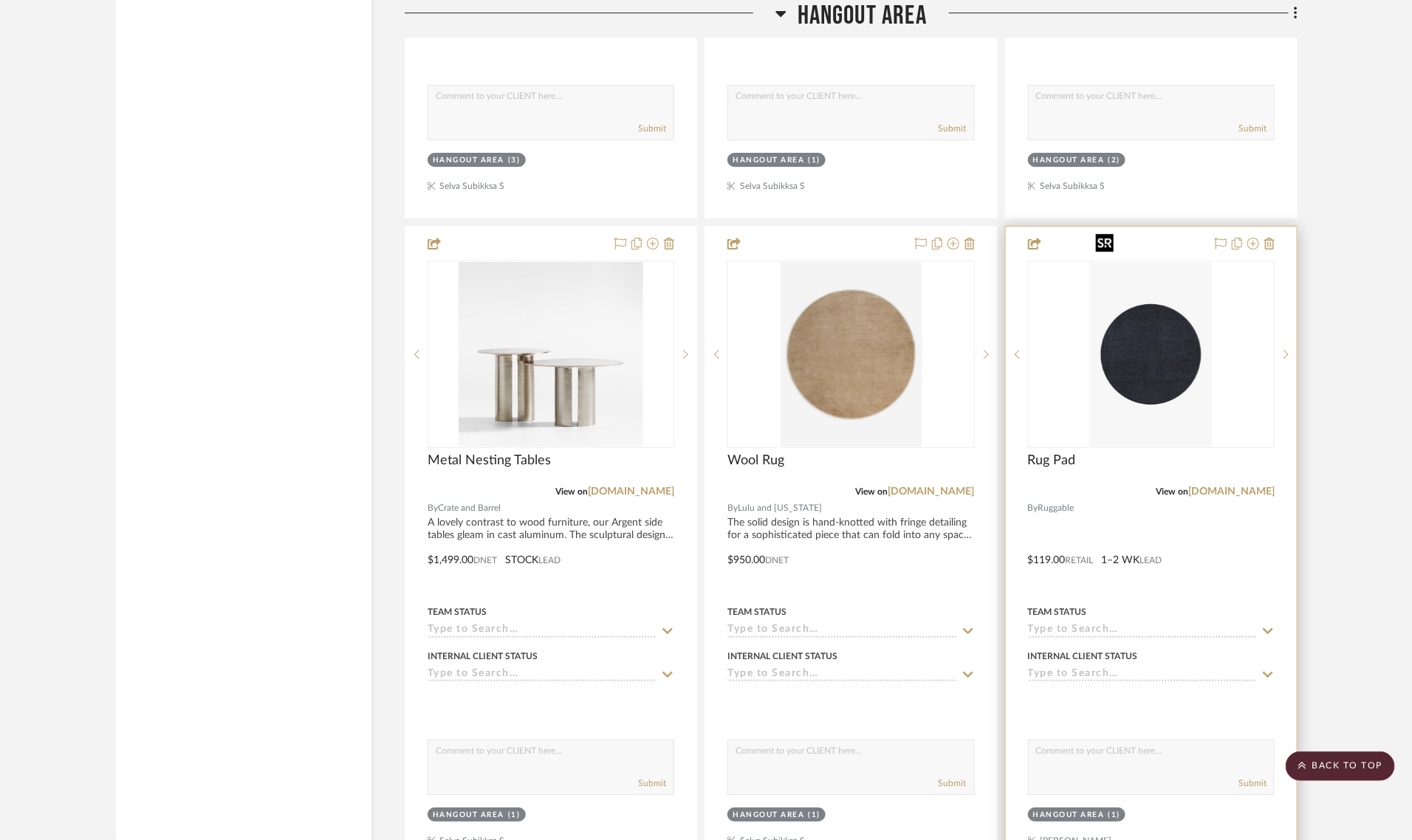
click at [1151, 300] on img "0" at bounding box center [1151, 354] width 122 height 184
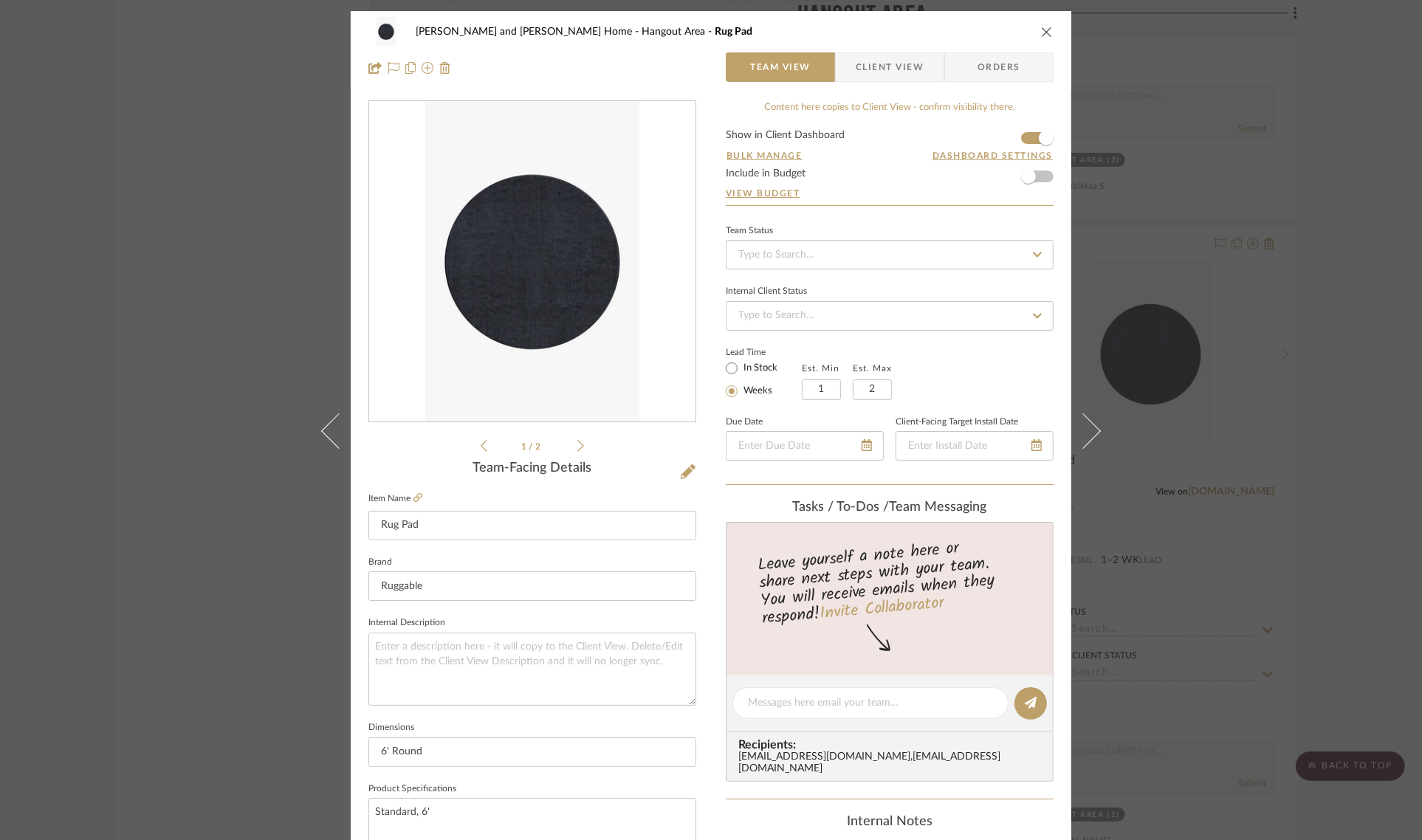
click at [1041, 31] on icon "close" at bounding box center [1047, 31] width 12 height 12
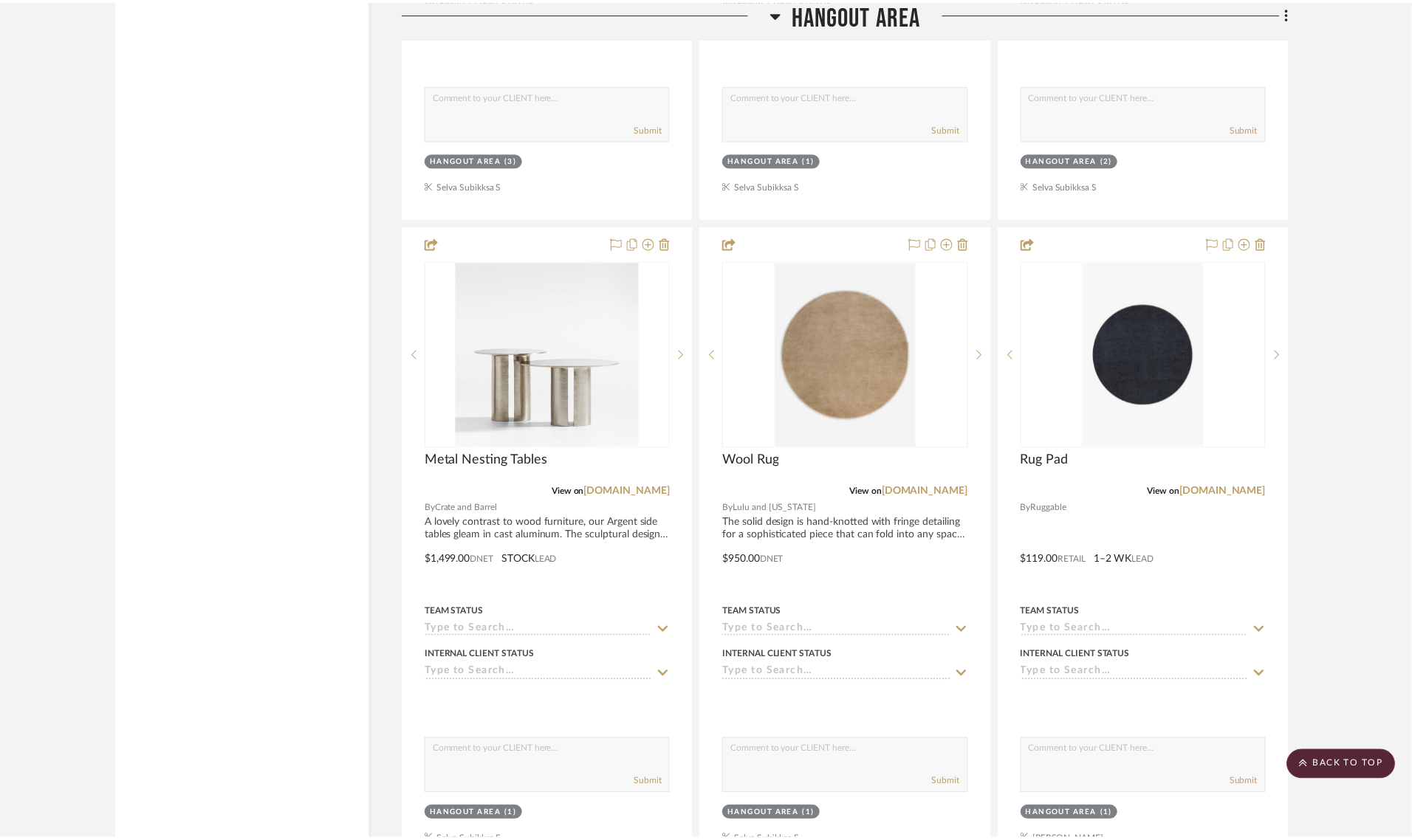
scroll to position [11067, 0]
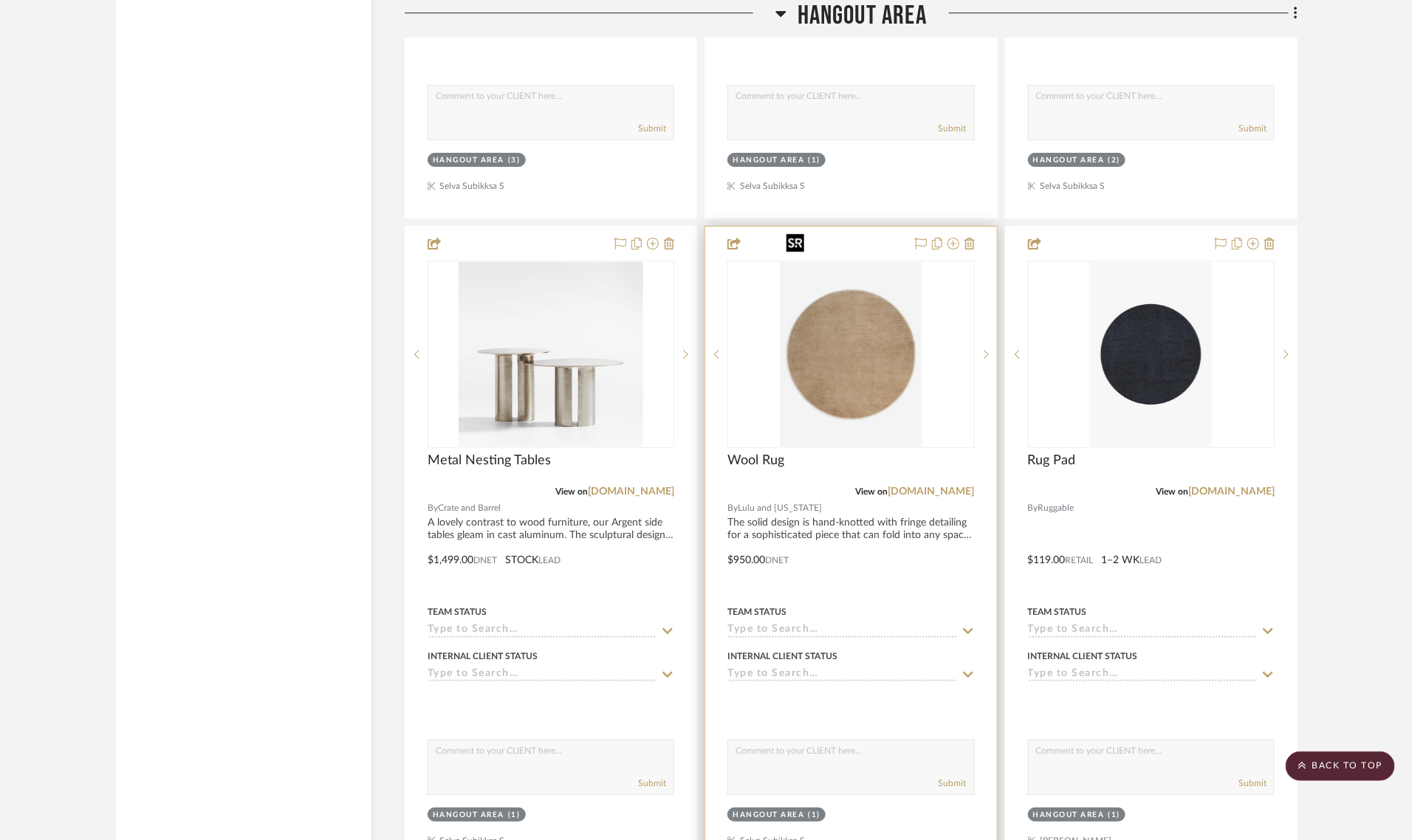
click at [851, 345] on img "0" at bounding box center [851, 354] width 142 height 184
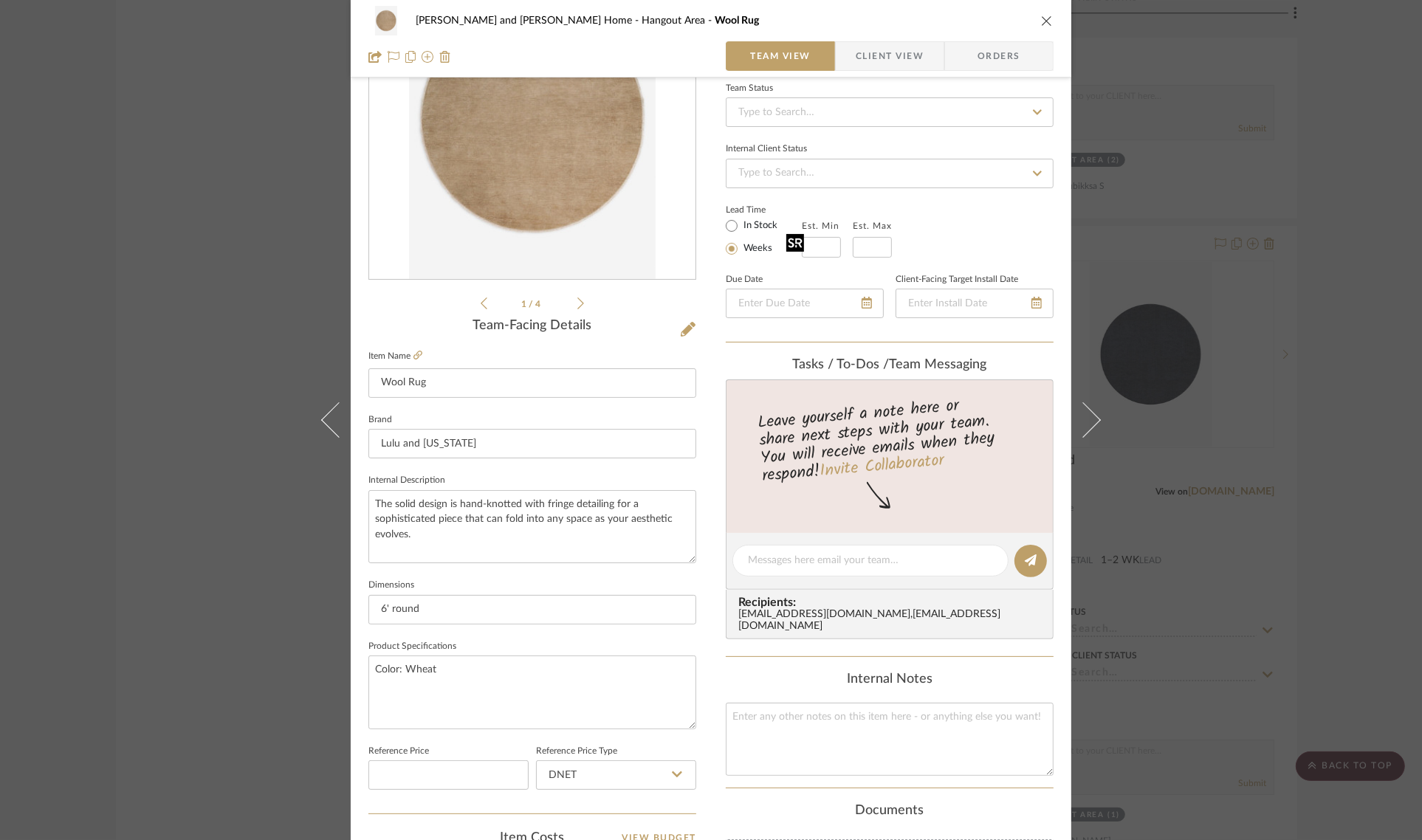
scroll to position [461, 0]
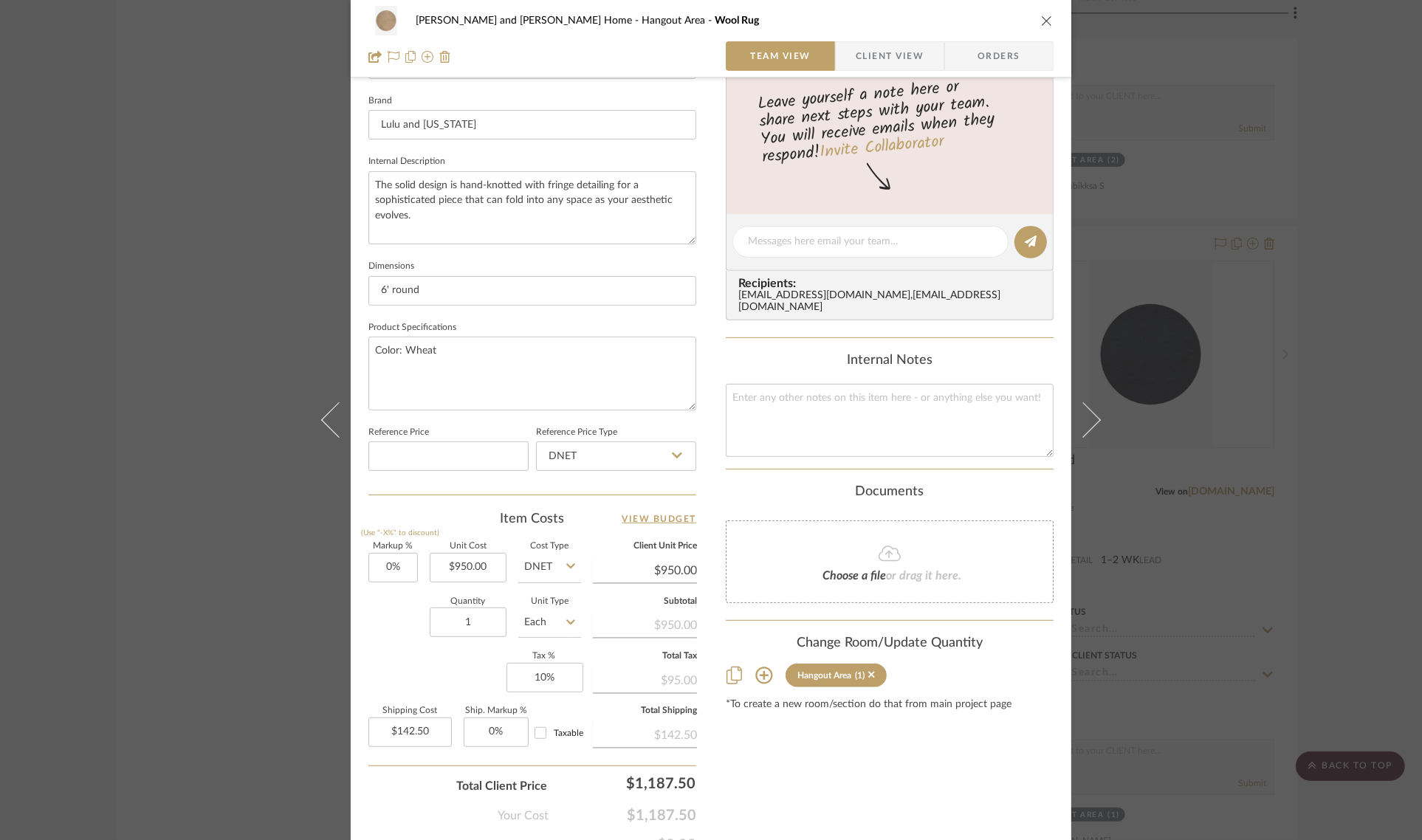
click at [1339, 311] on div "Sharika and Ashish Home Hangout Area Wool Rug Team View Client View Orders 1 / …" at bounding box center [711, 420] width 1422 height 840
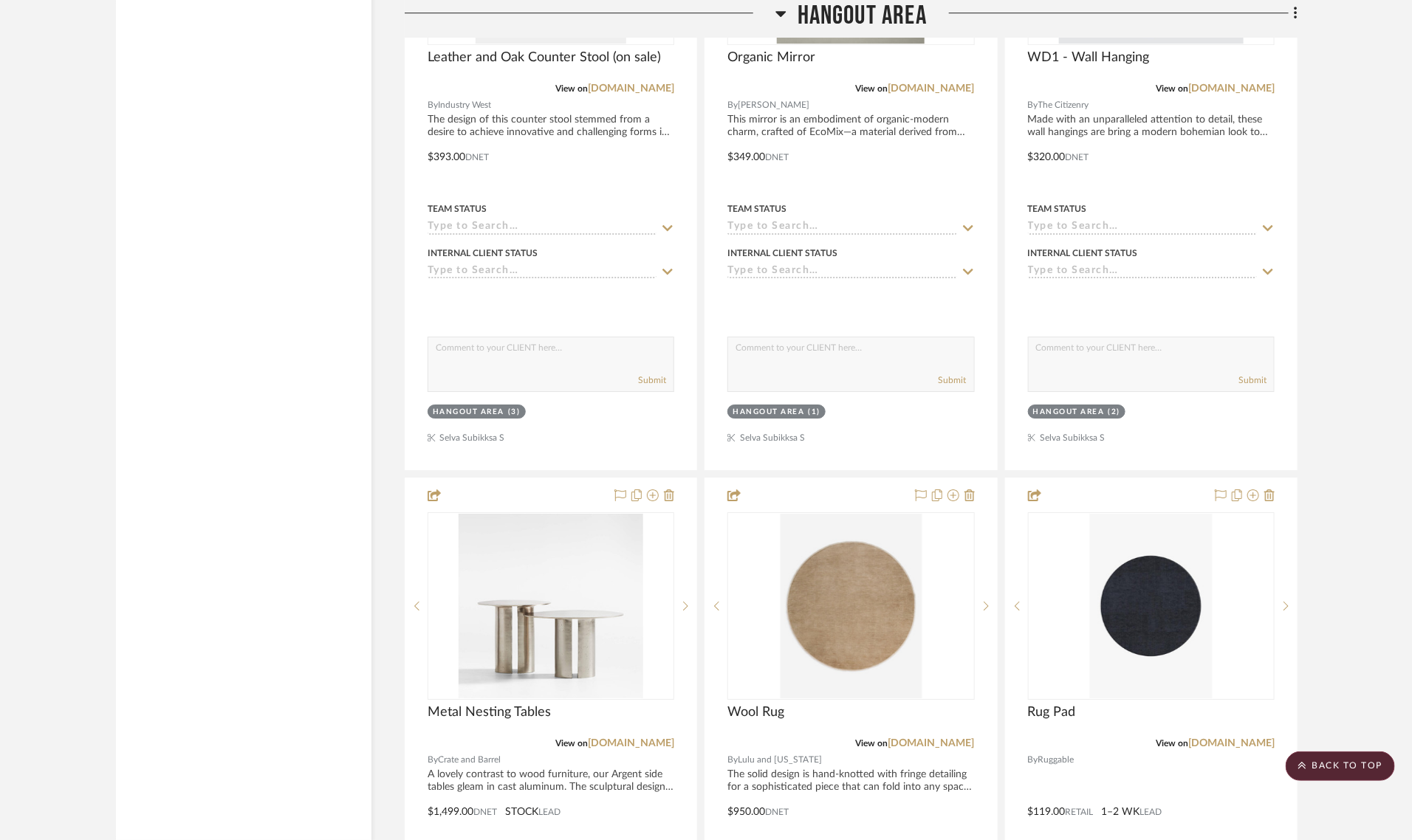
scroll to position [10790, 0]
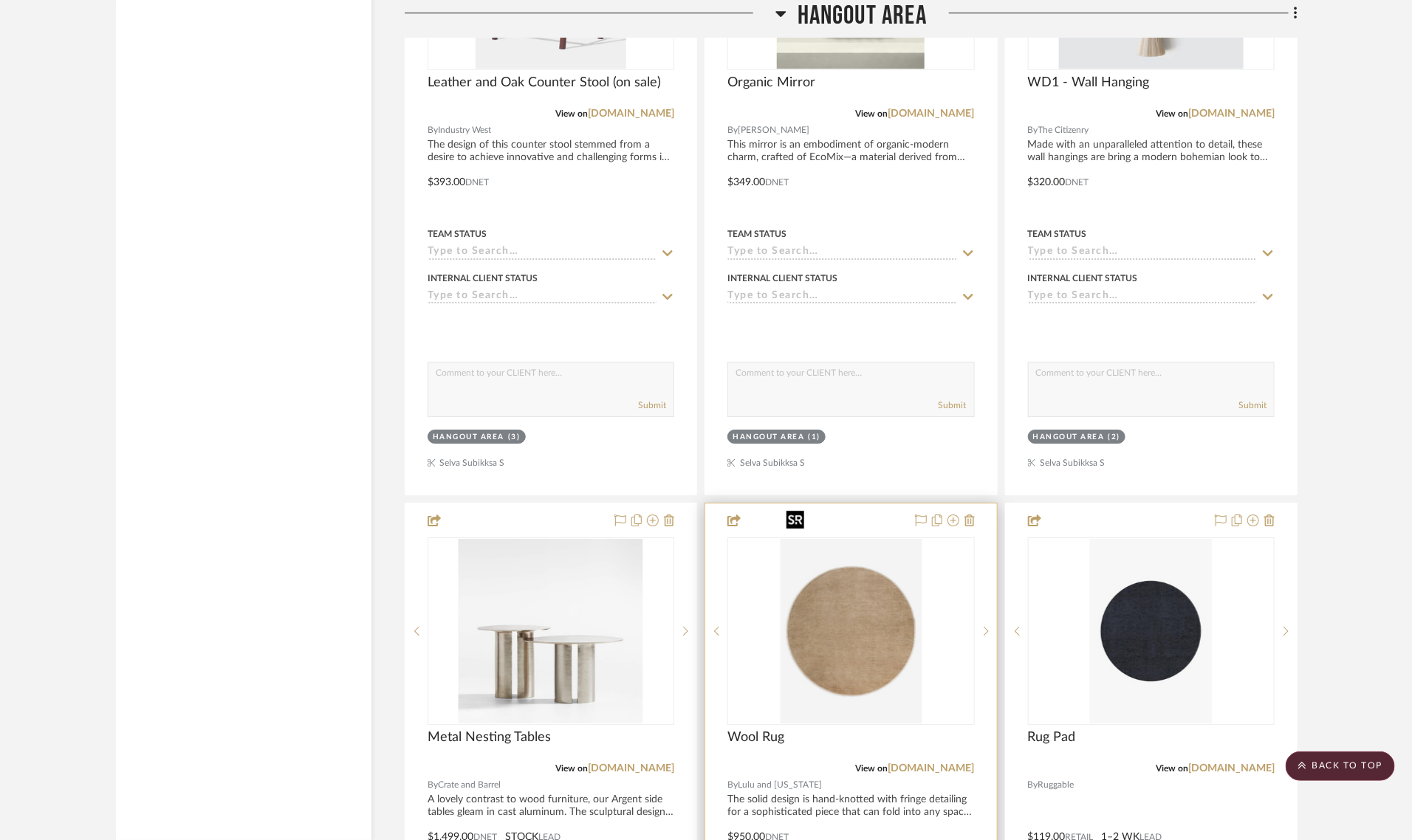
click at [858, 606] on img "0" at bounding box center [851, 631] width 142 height 184
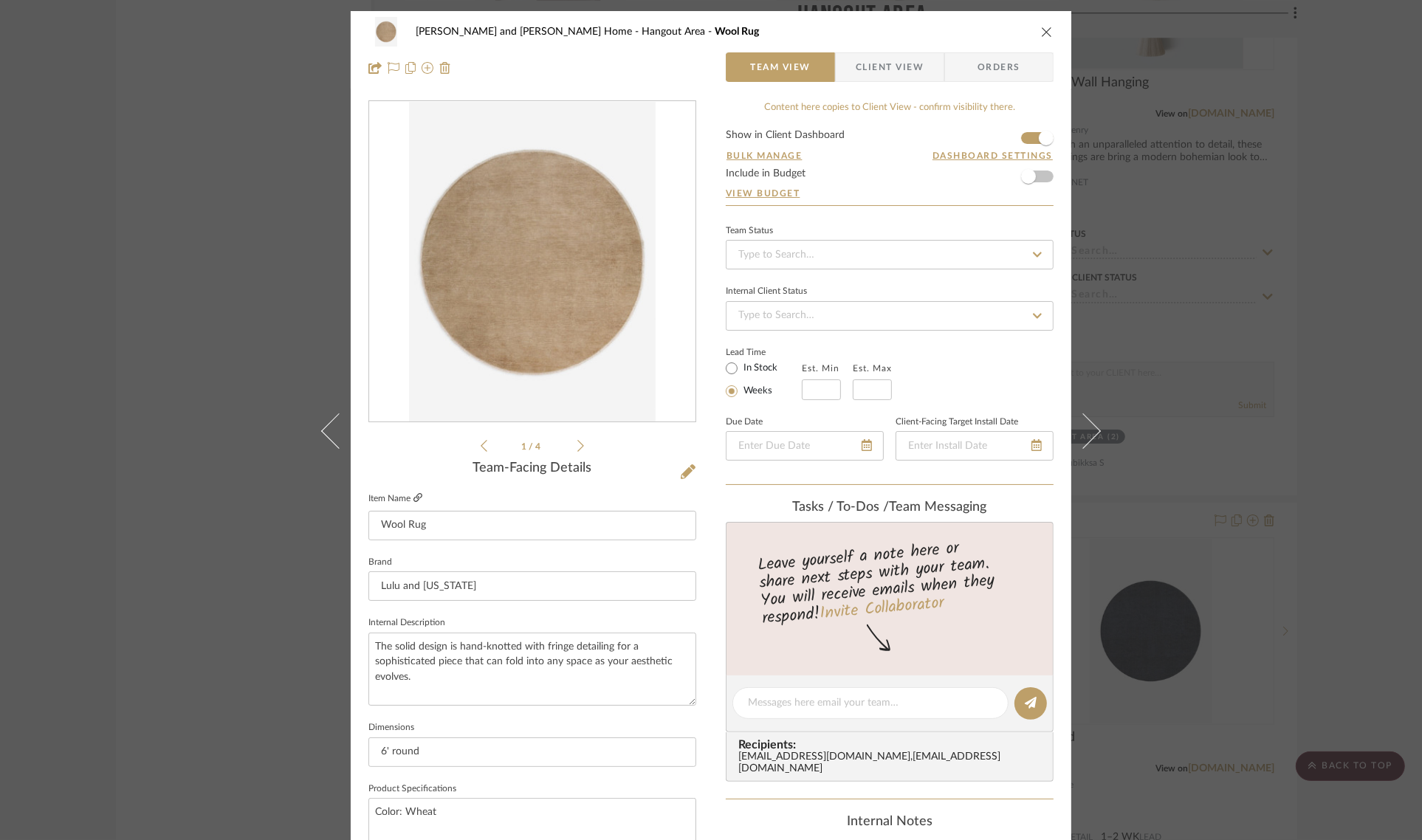
click at [413, 495] on icon at bounding box center [418, 497] width 9 height 9
click at [1348, 414] on div "Sharika and Ashish Home Hangout Area Wool Rug Team View Client View Orders 1 / …" at bounding box center [711, 420] width 1422 height 840
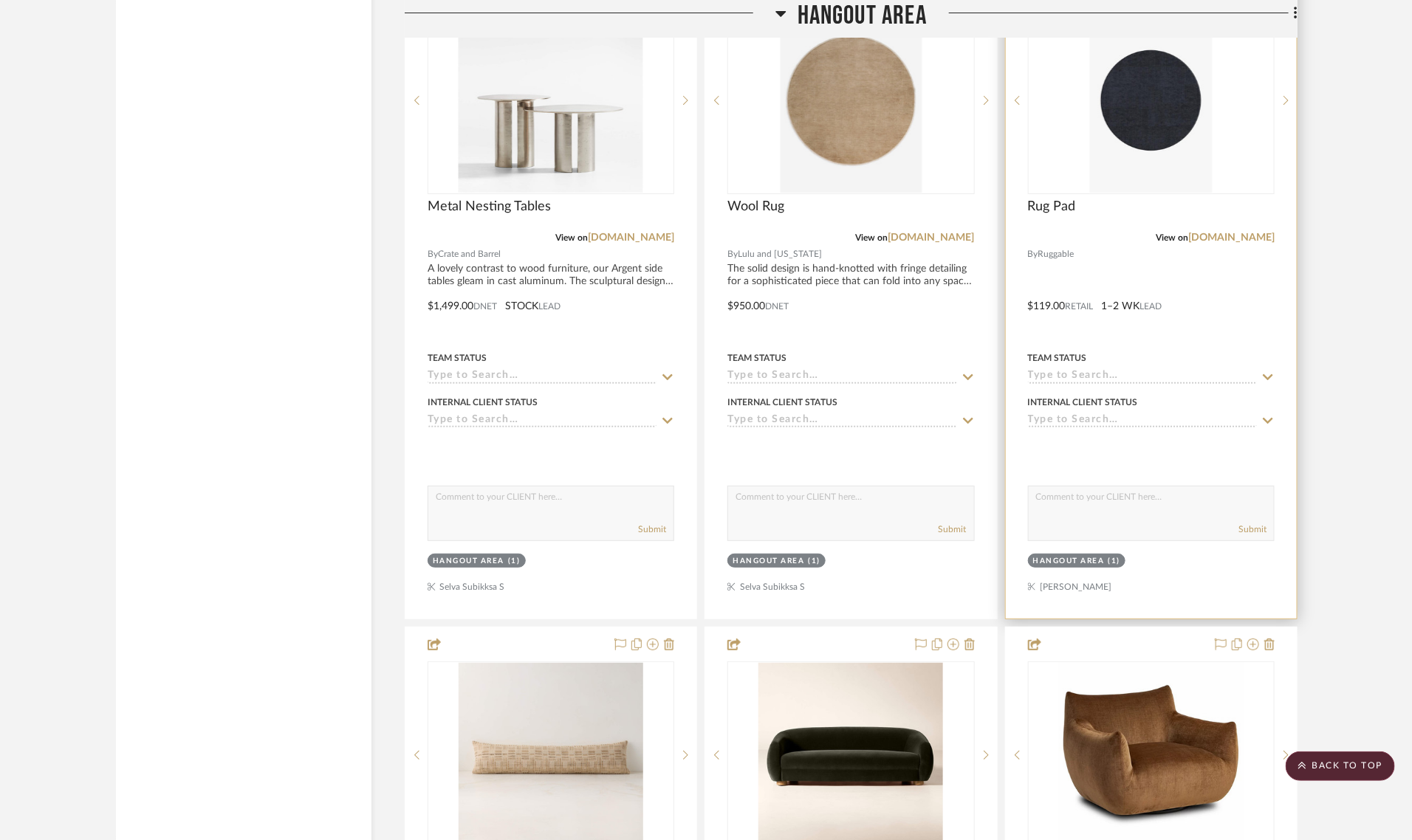
scroll to position [11344, 0]
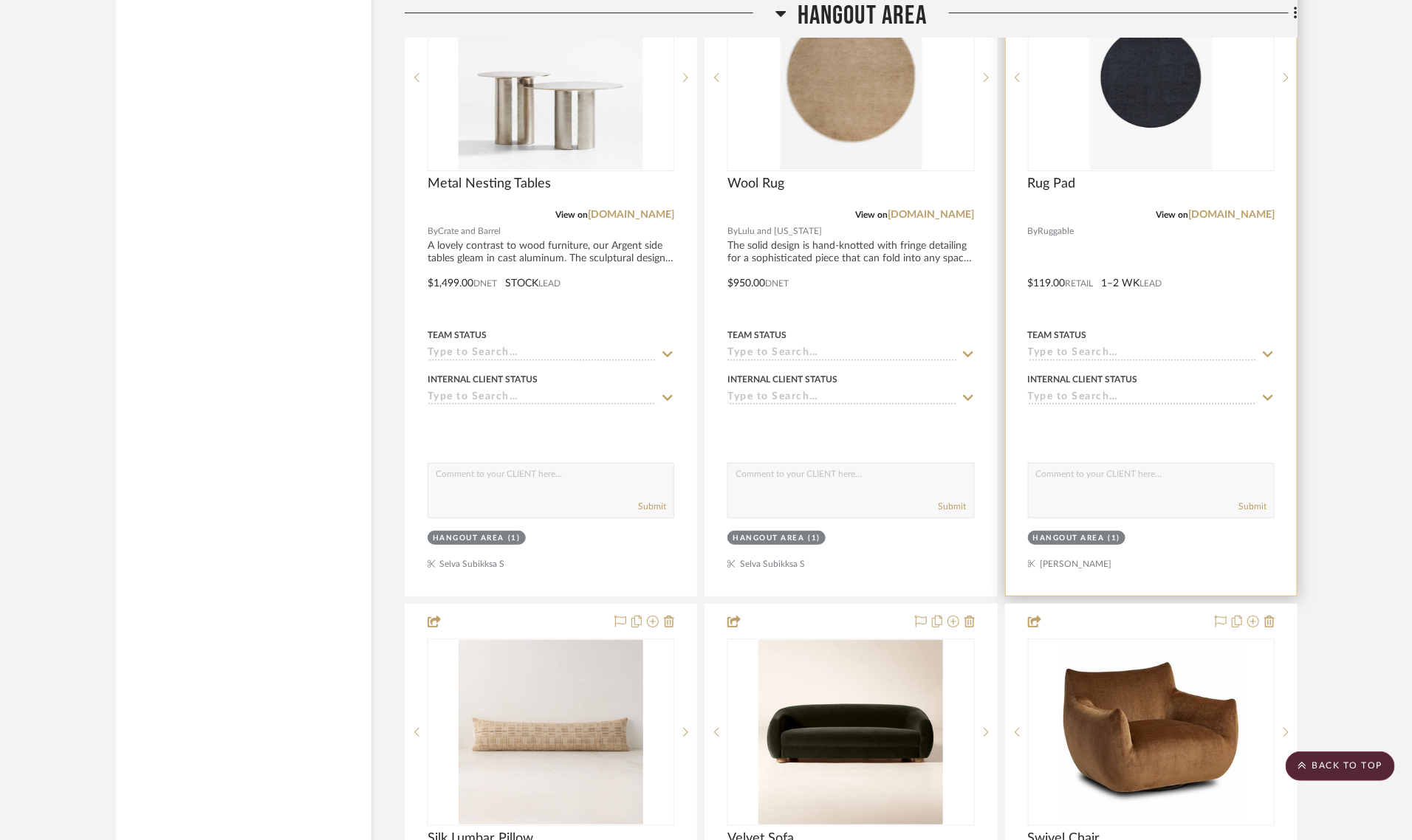
click at [1065, 533] on div "Hangout Area" at bounding box center [1068, 538] width 71 height 11
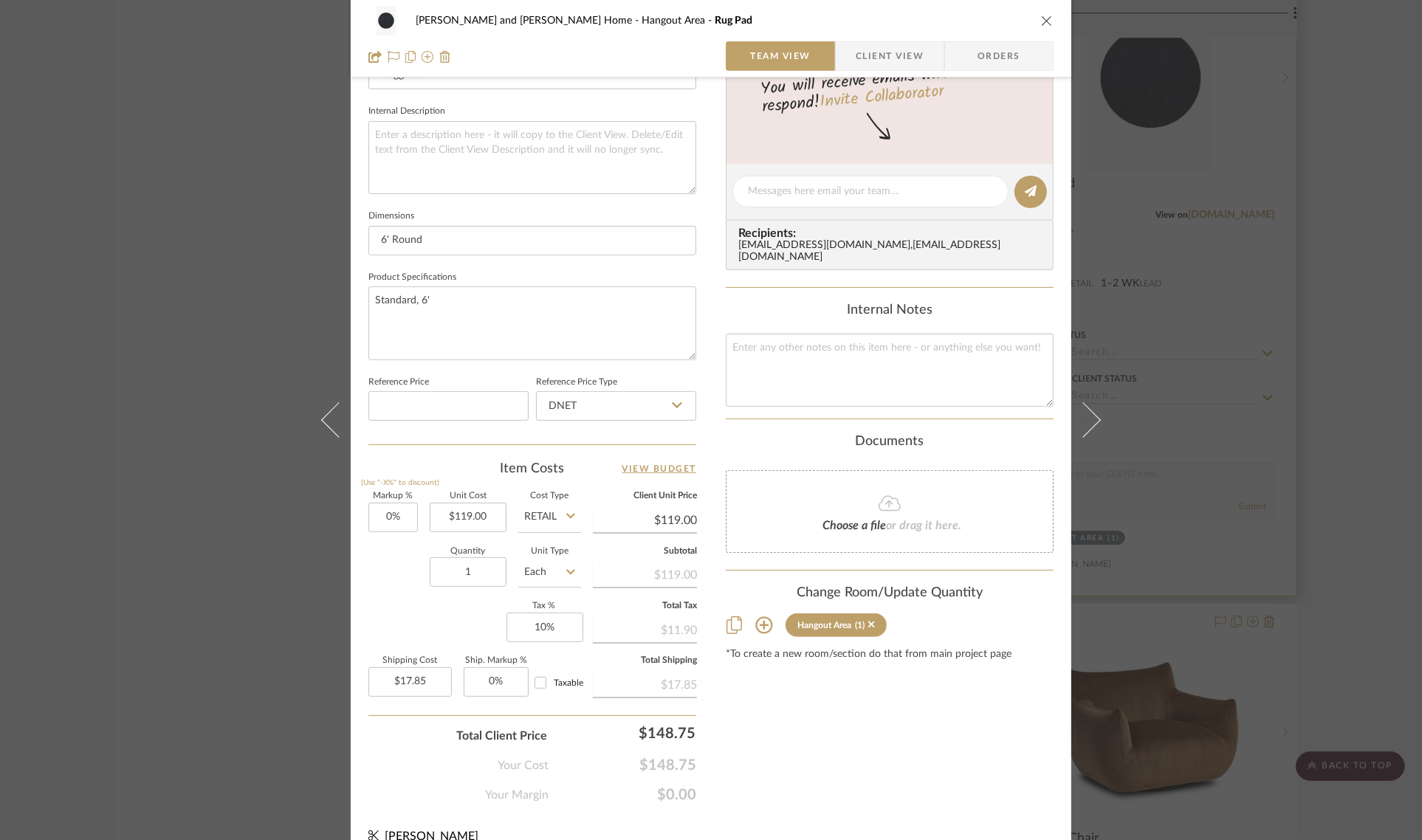
scroll to position [533, 0]
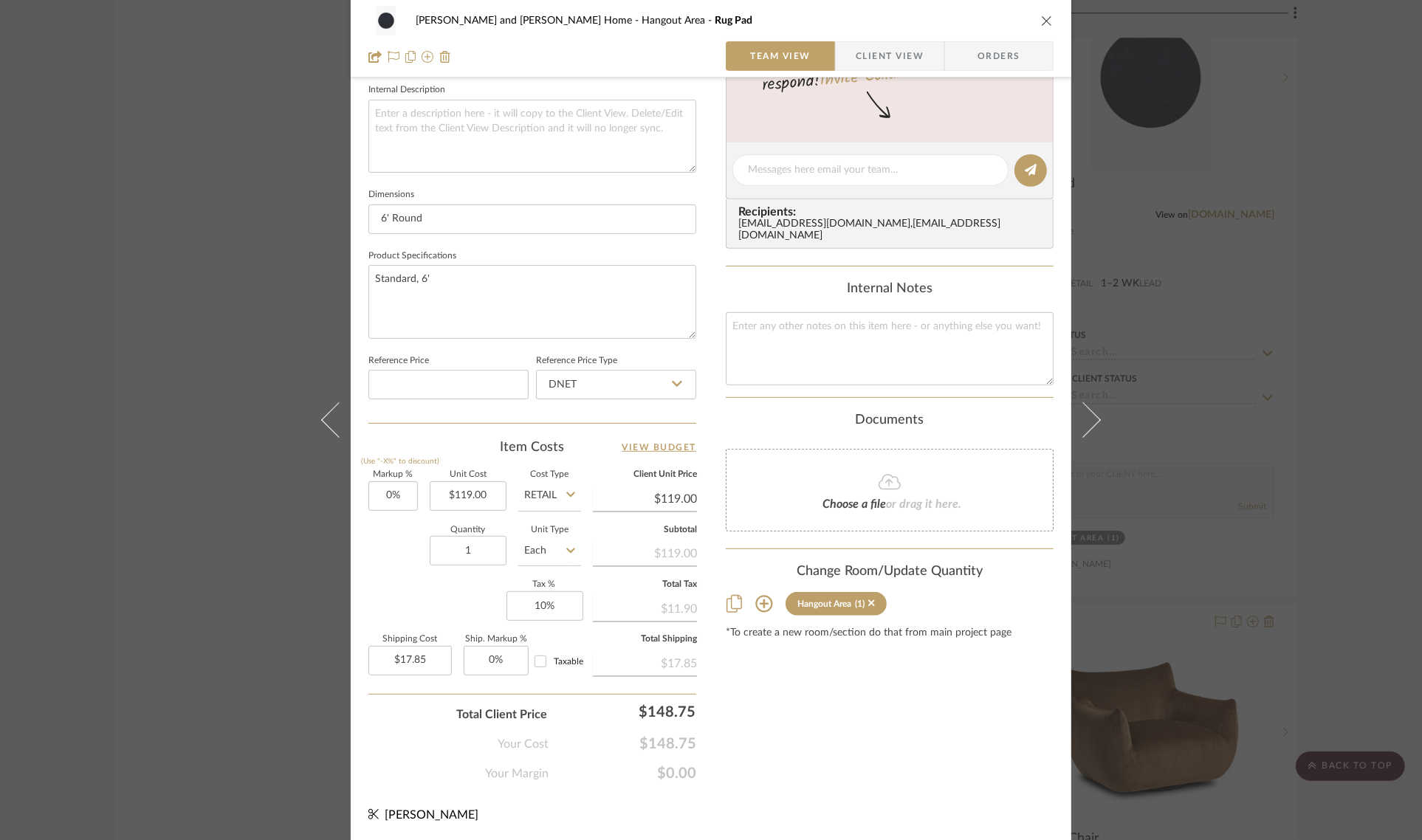
click at [755, 595] on icon at bounding box center [763, 603] width 18 height 18
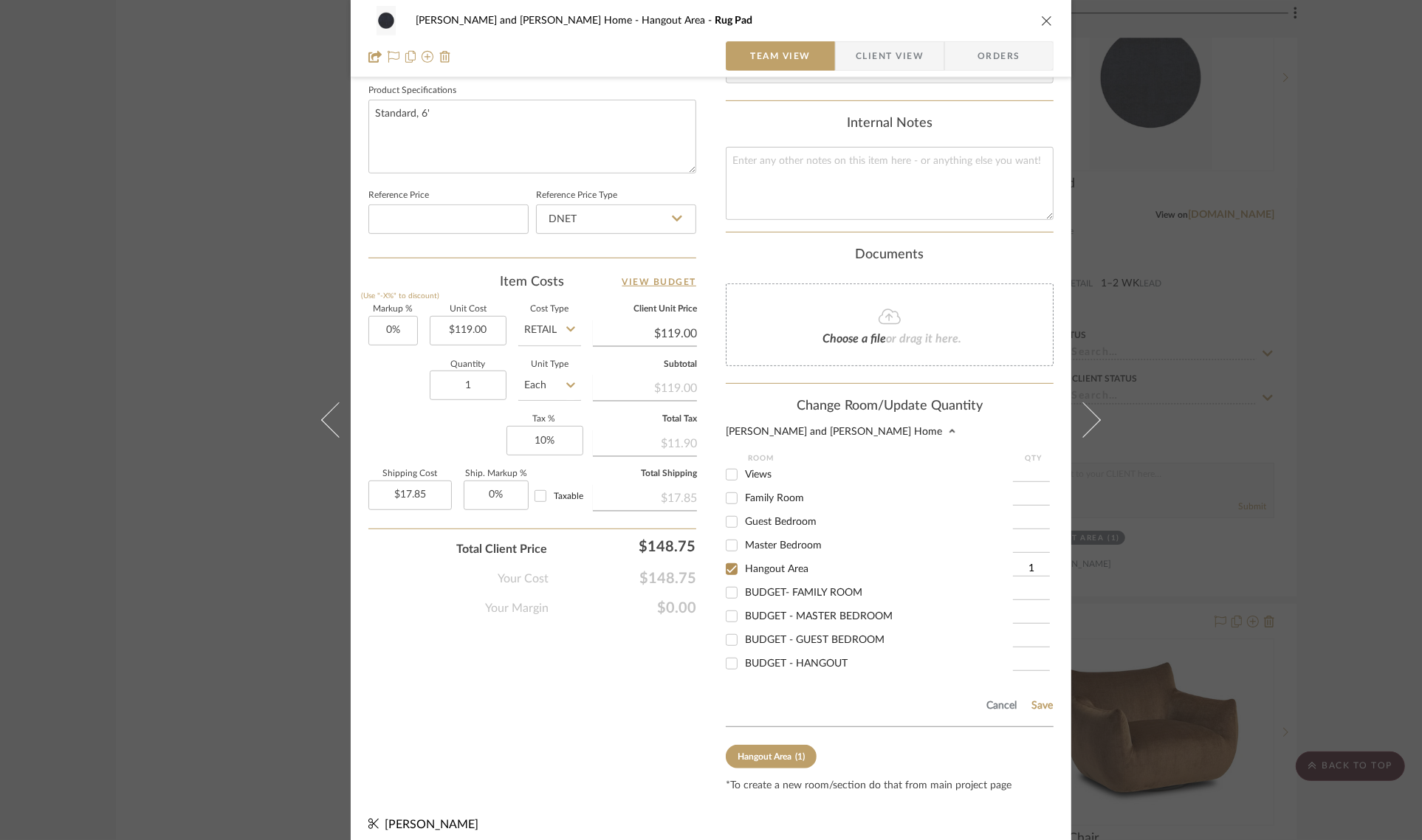
scroll to position [699, 0]
click at [724, 485] on input "Family Room" at bounding box center [732, 497] width 24 height 24
checkbox input "true"
type input "1"
click at [1038, 699] on button "Save" at bounding box center [1042, 705] width 23 height 12
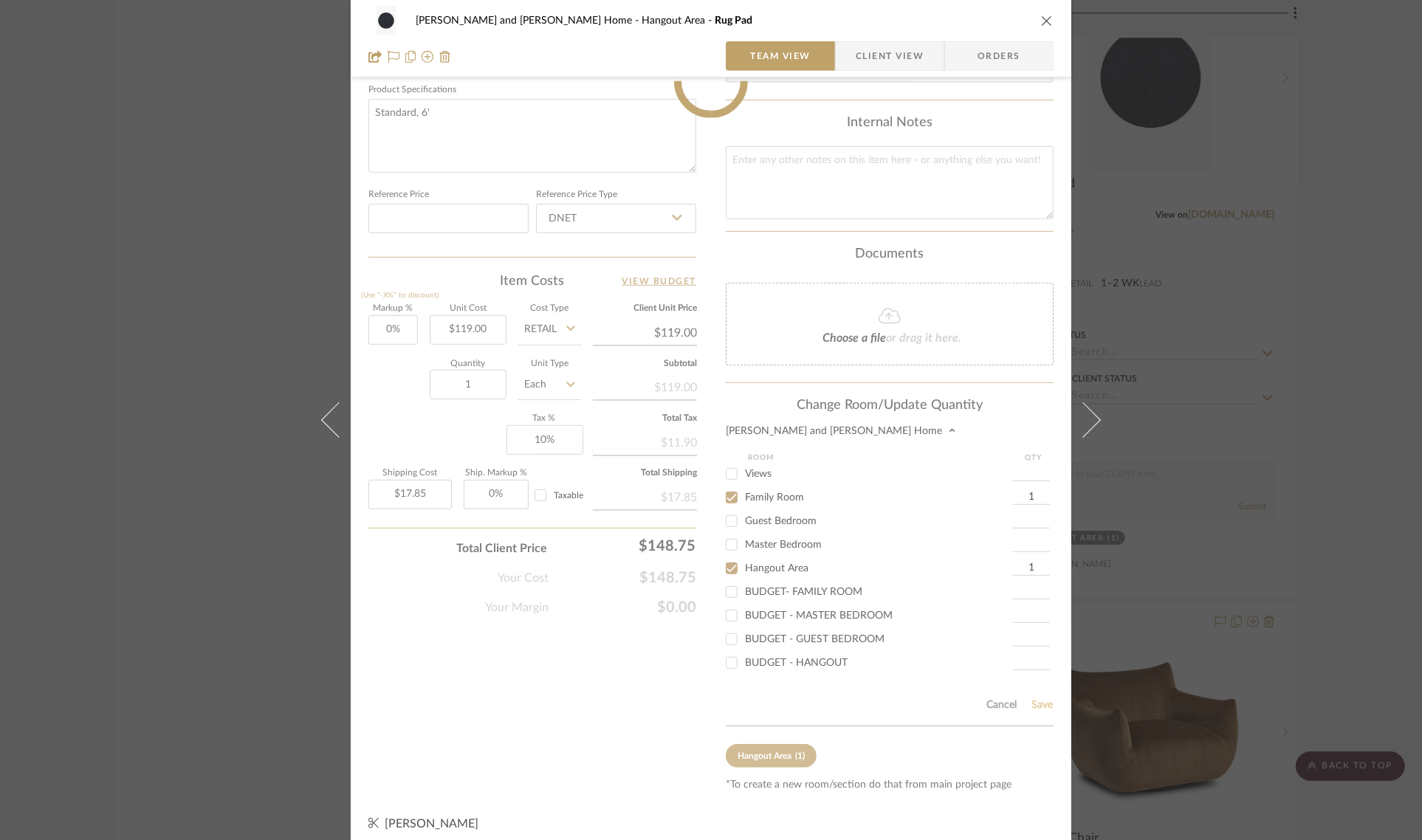
scroll to position [533, 0]
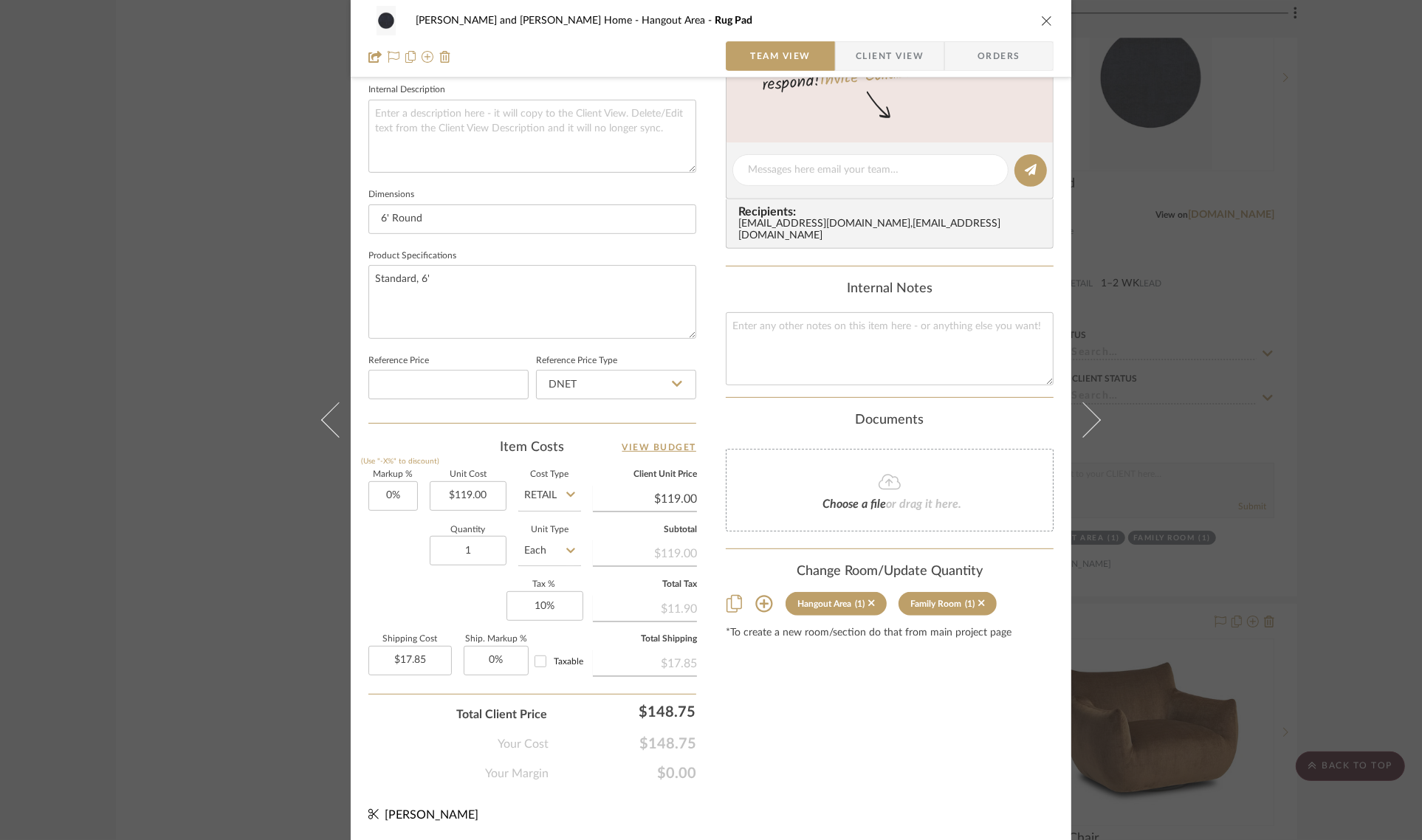
click at [1370, 359] on div "Sharika and Ashish Home Hangout Area Rug Pad Team View Client View Orders 1 / 2…" at bounding box center [711, 420] width 1422 height 840
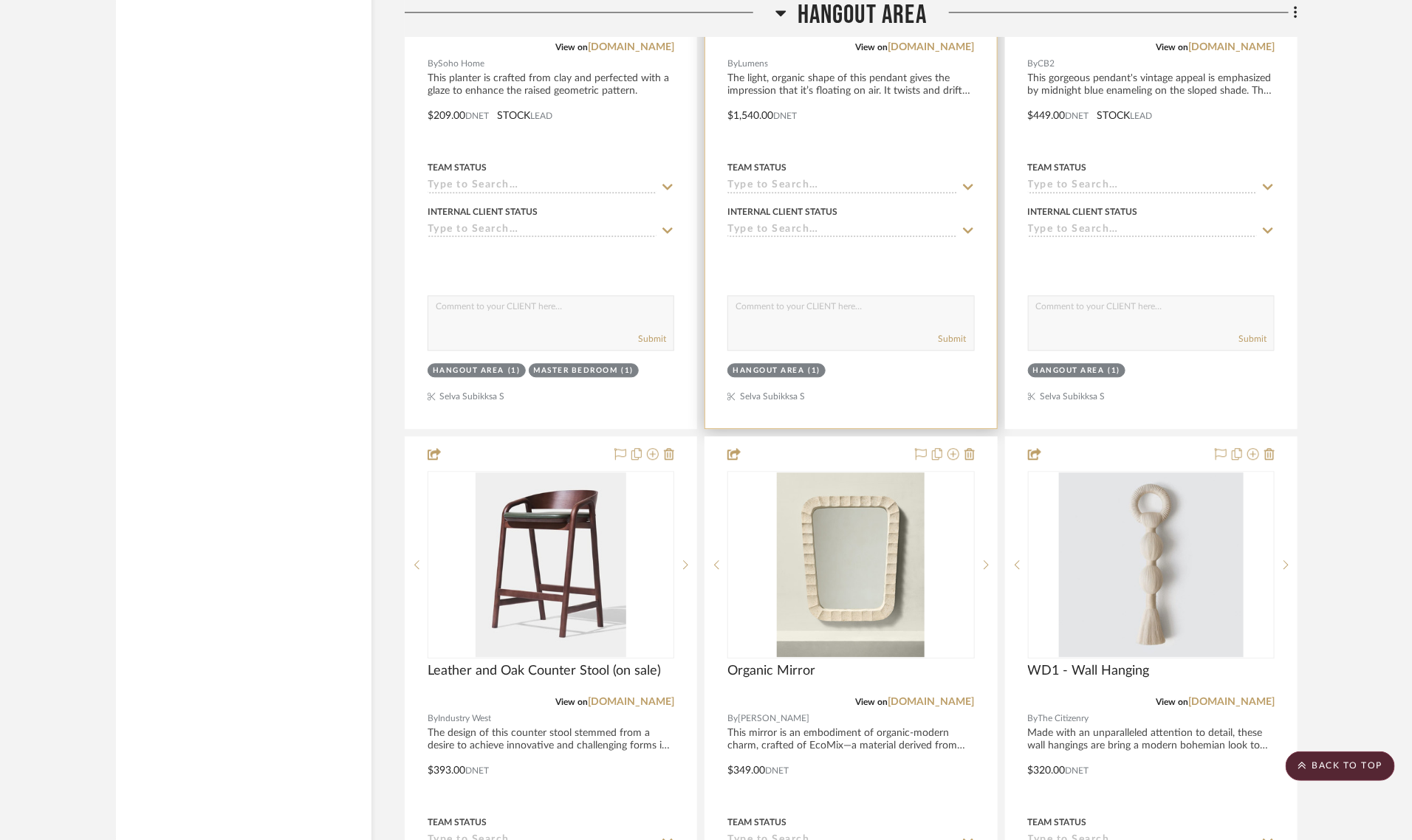
scroll to position [9960, 0]
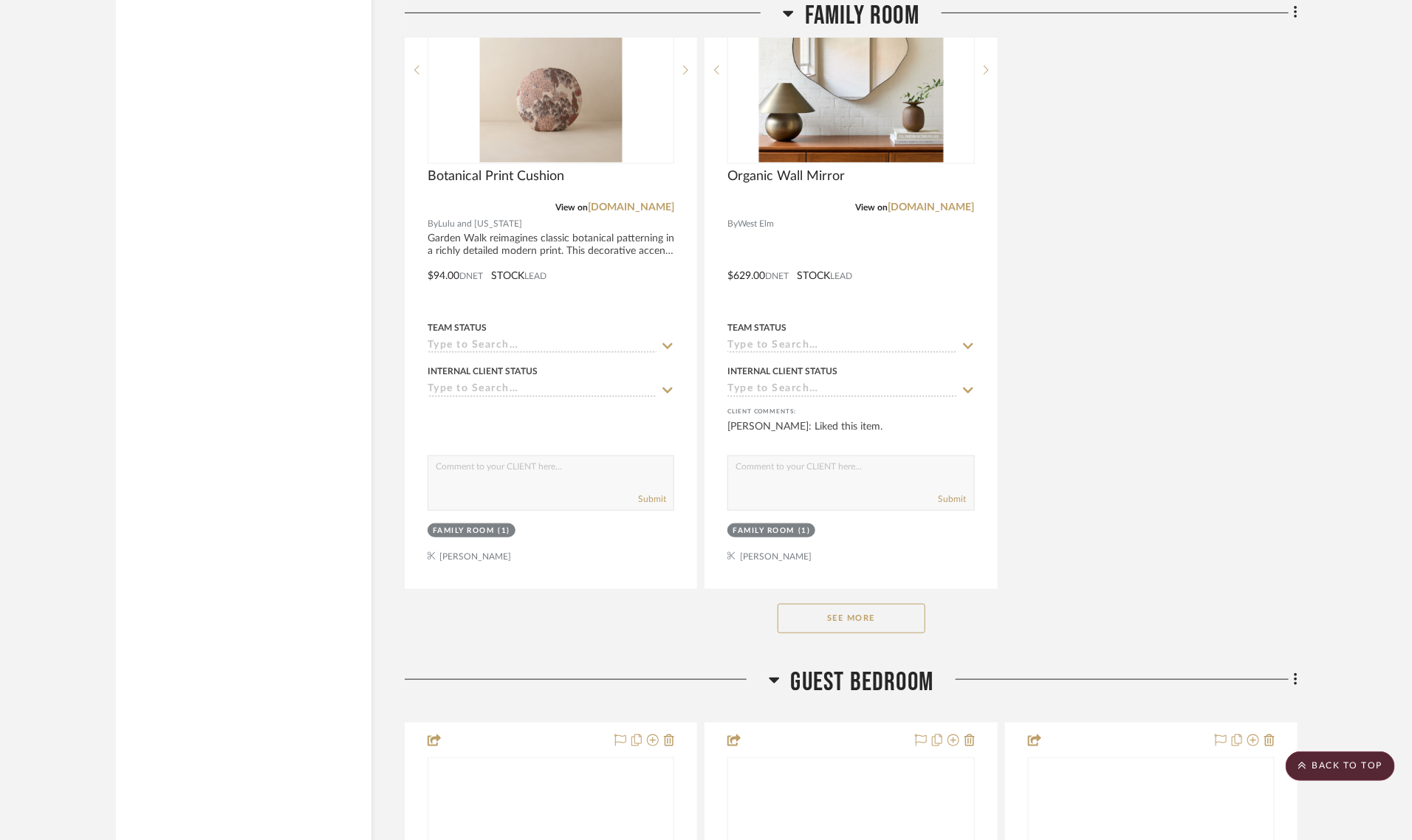
scroll to position [3222, 0]
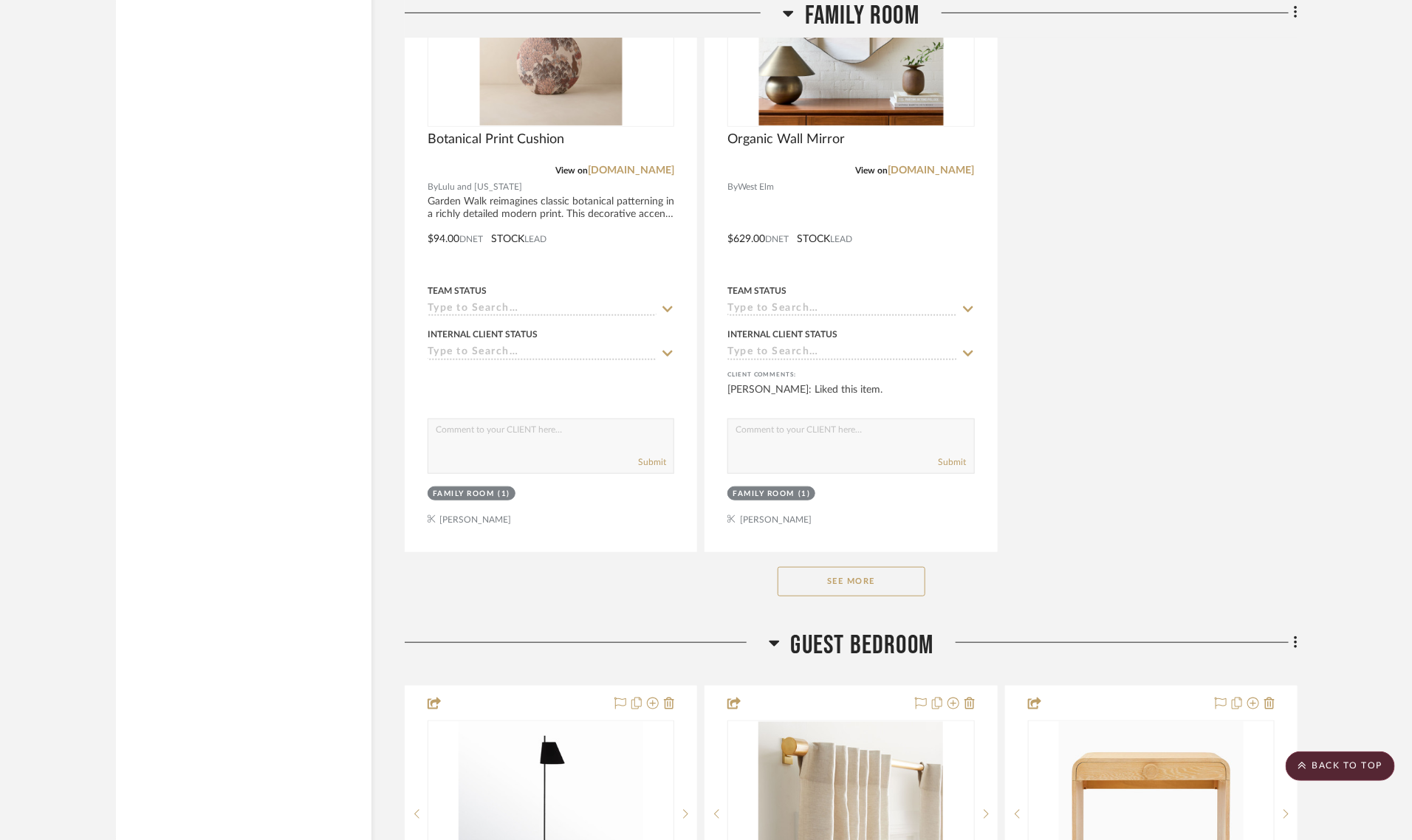
click at [818, 567] on button "See More" at bounding box center [851, 582] width 147 height 30
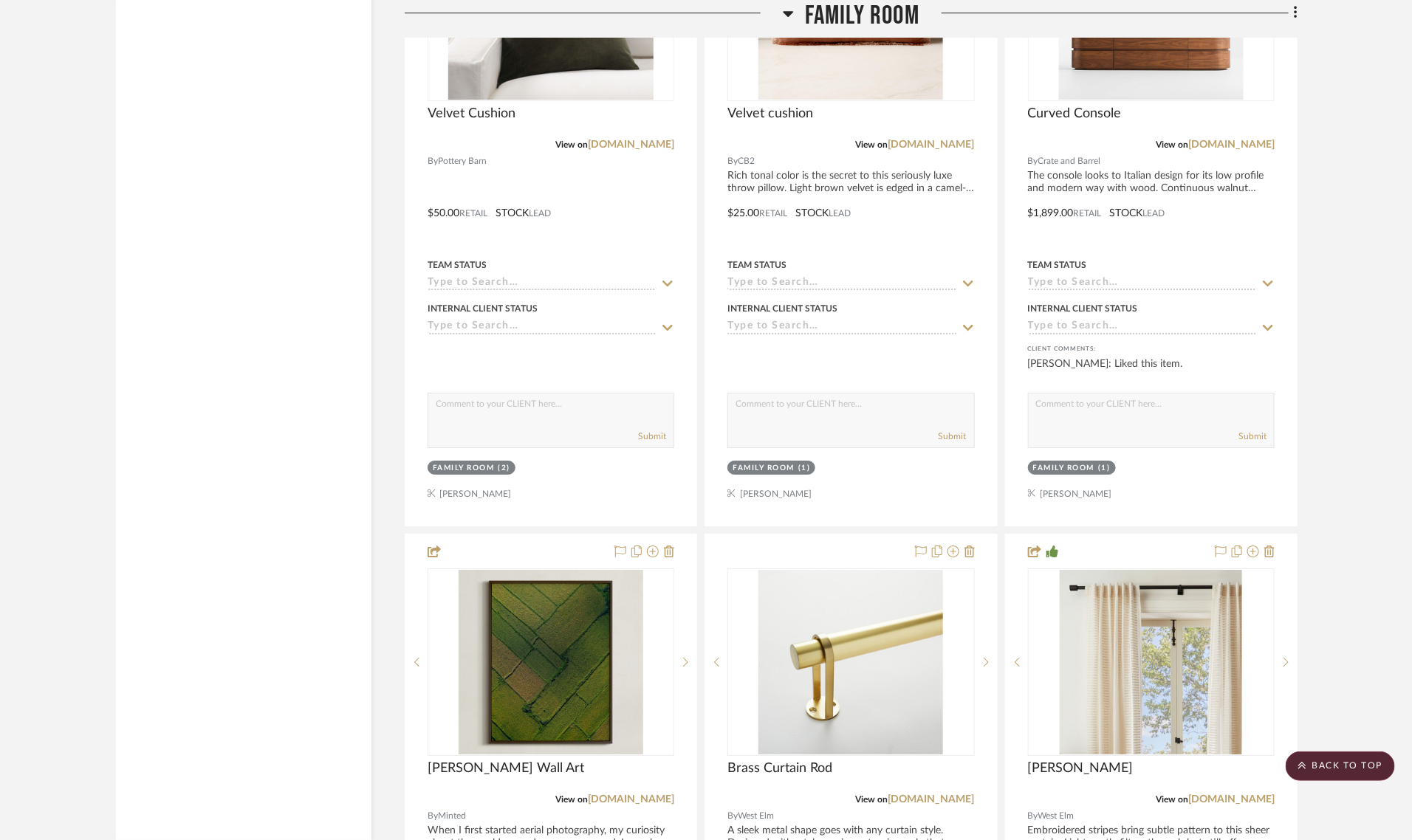
scroll to position [5622, 0]
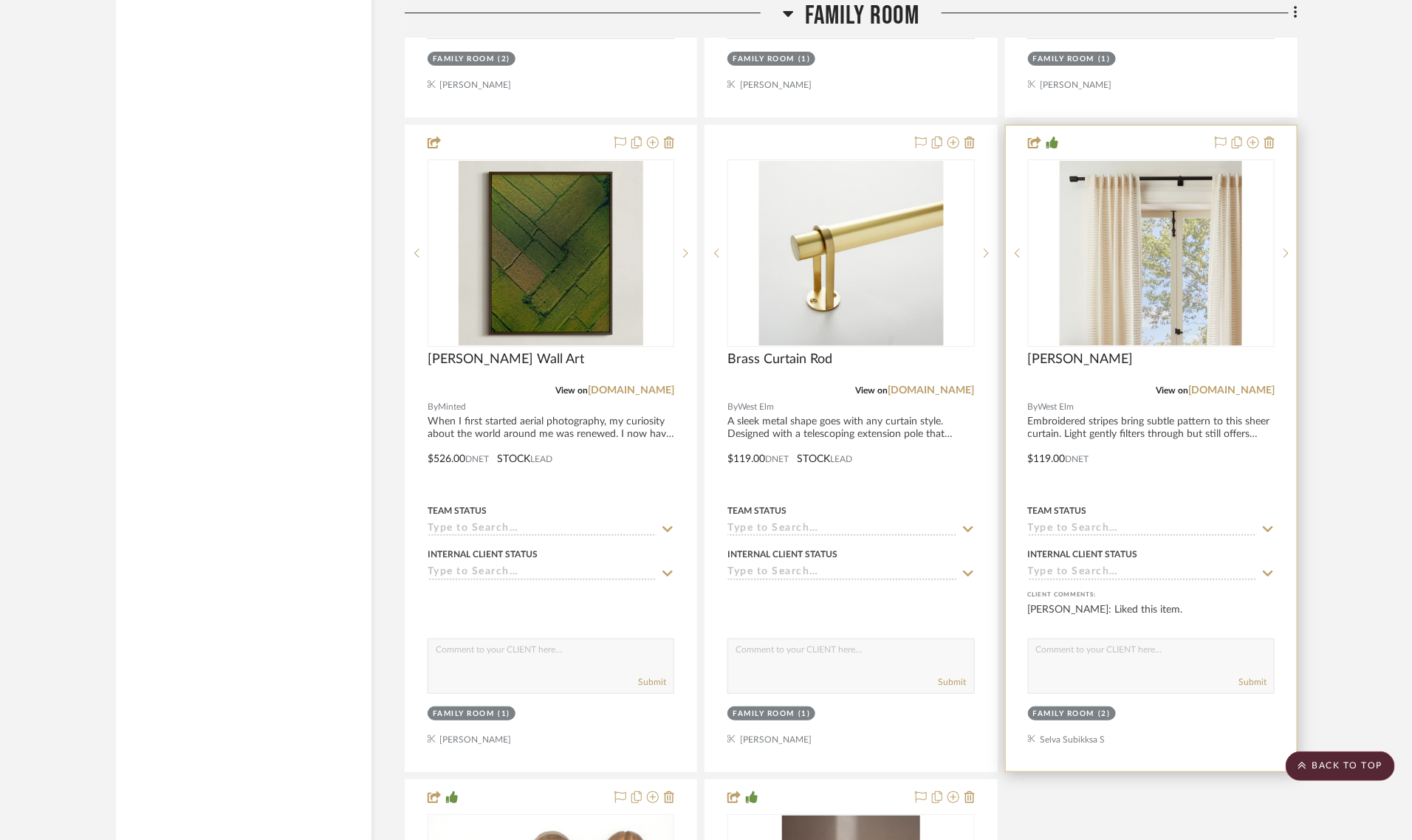
click at [1056, 708] on div "Family Room" at bounding box center [1064, 714] width 62 height 11
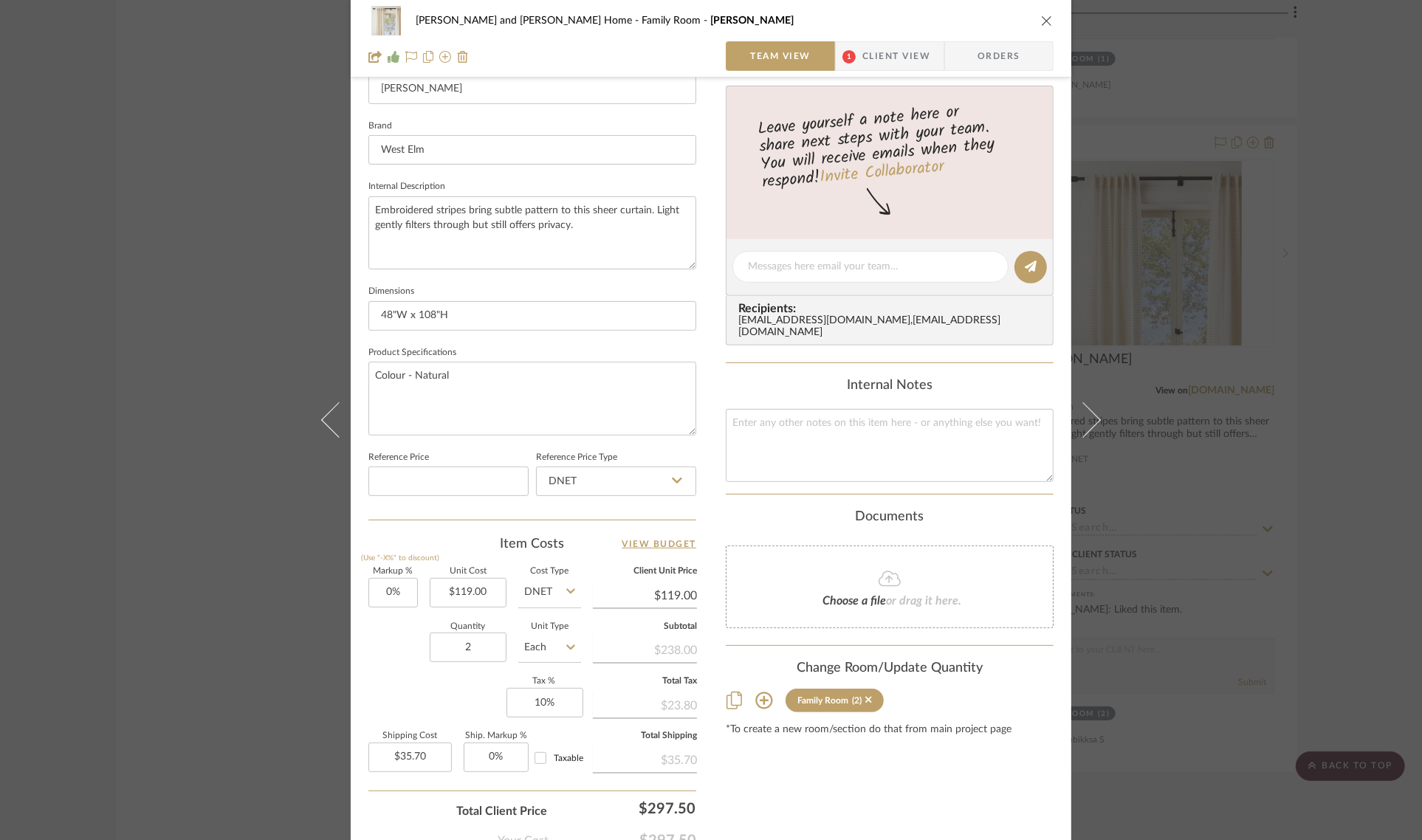
scroll to position [533, 0]
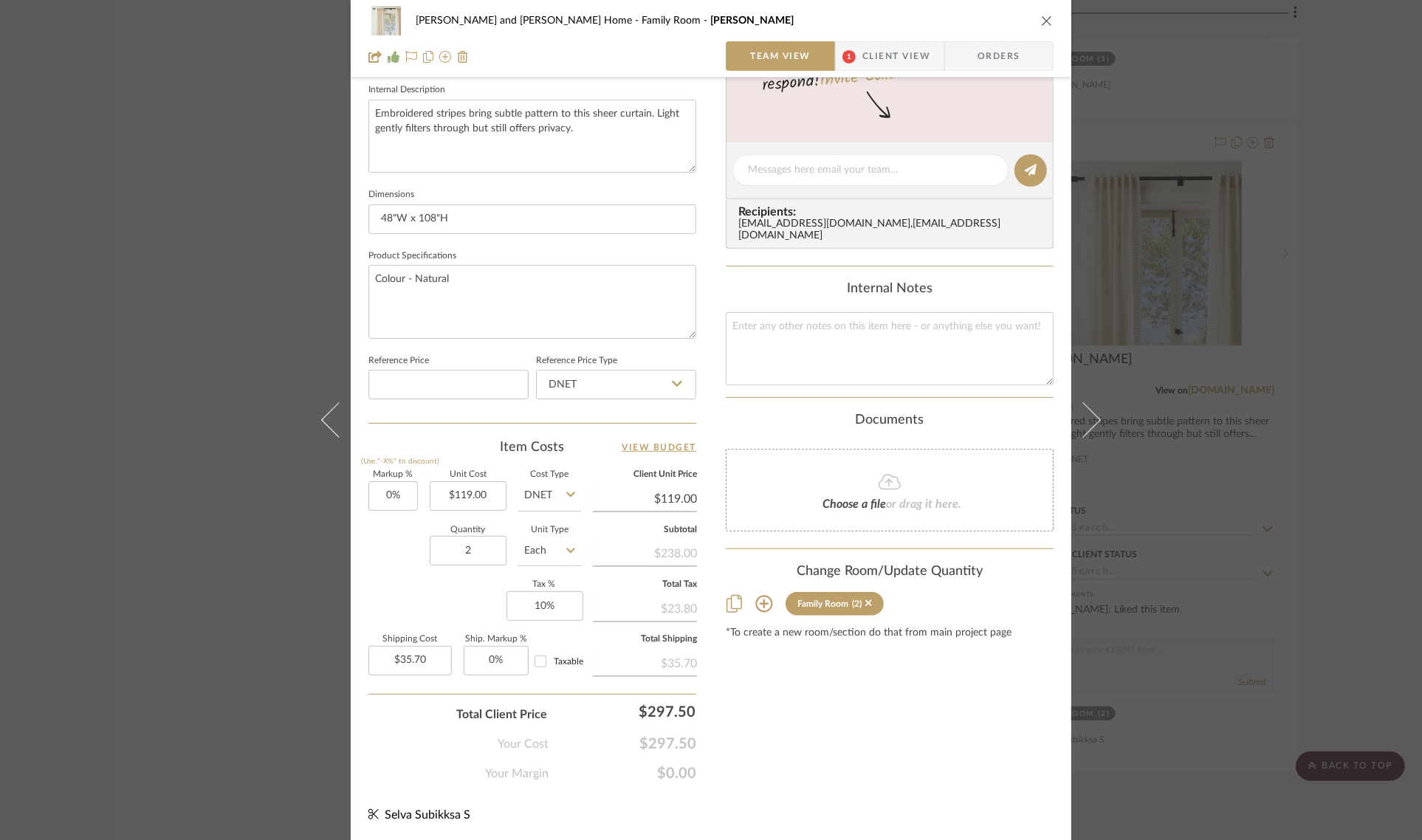
click at [761, 596] on icon at bounding box center [763, 604] width 17 height 17
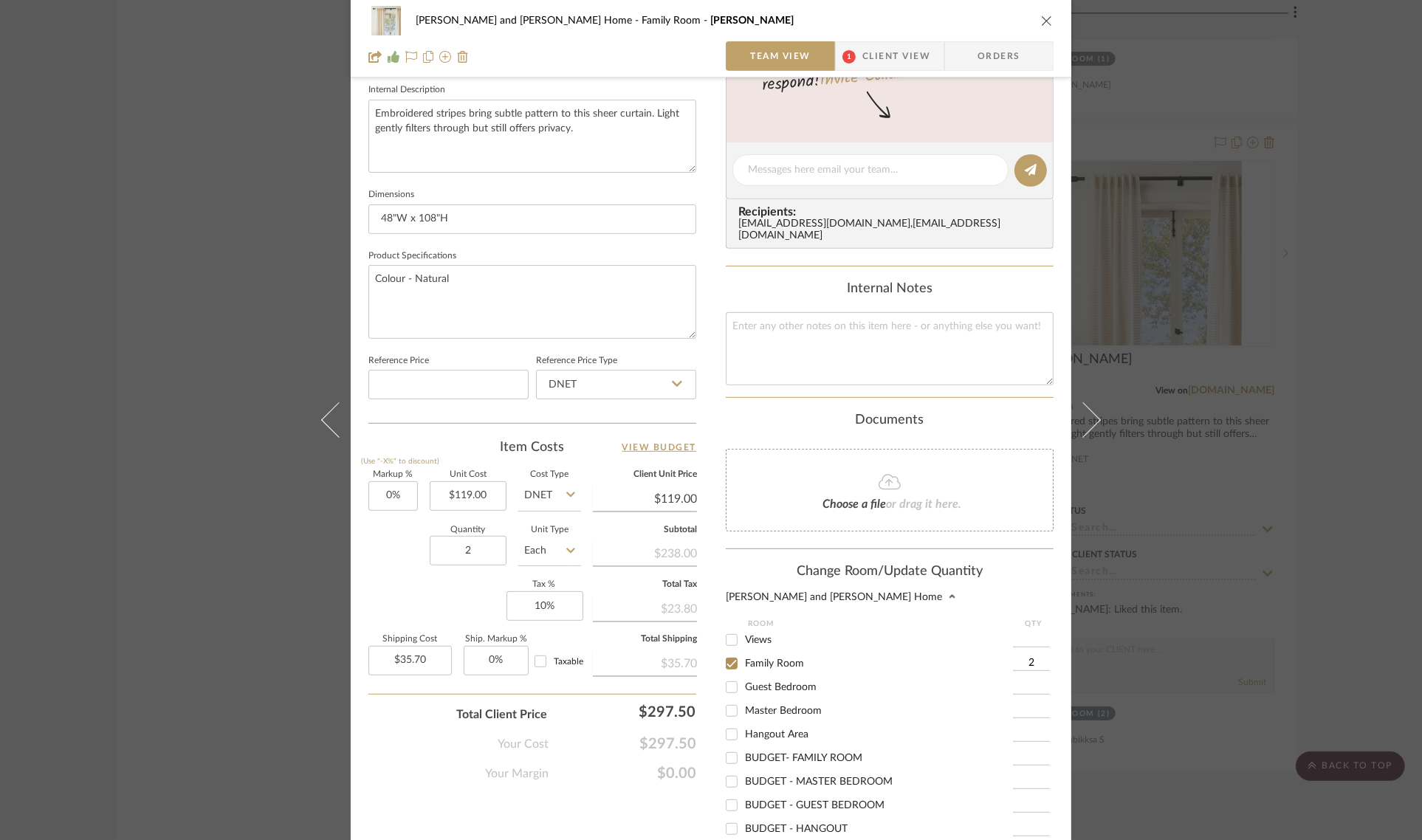
click at [729, 705] on input "Master Bedroom" at bounding box center [732, 711] width 24 height 24
checkbox input "true"
click at [1038, 704] on input "1" at bounding box center [1032, 711] width 37 height 15
type input "2"
click at [1057, 736] on div "Sharika and Ashish Home Family Room Sheer Curtain Team View 1 Client View Order…" at bounding box center [711, 246] width 721 height 1538
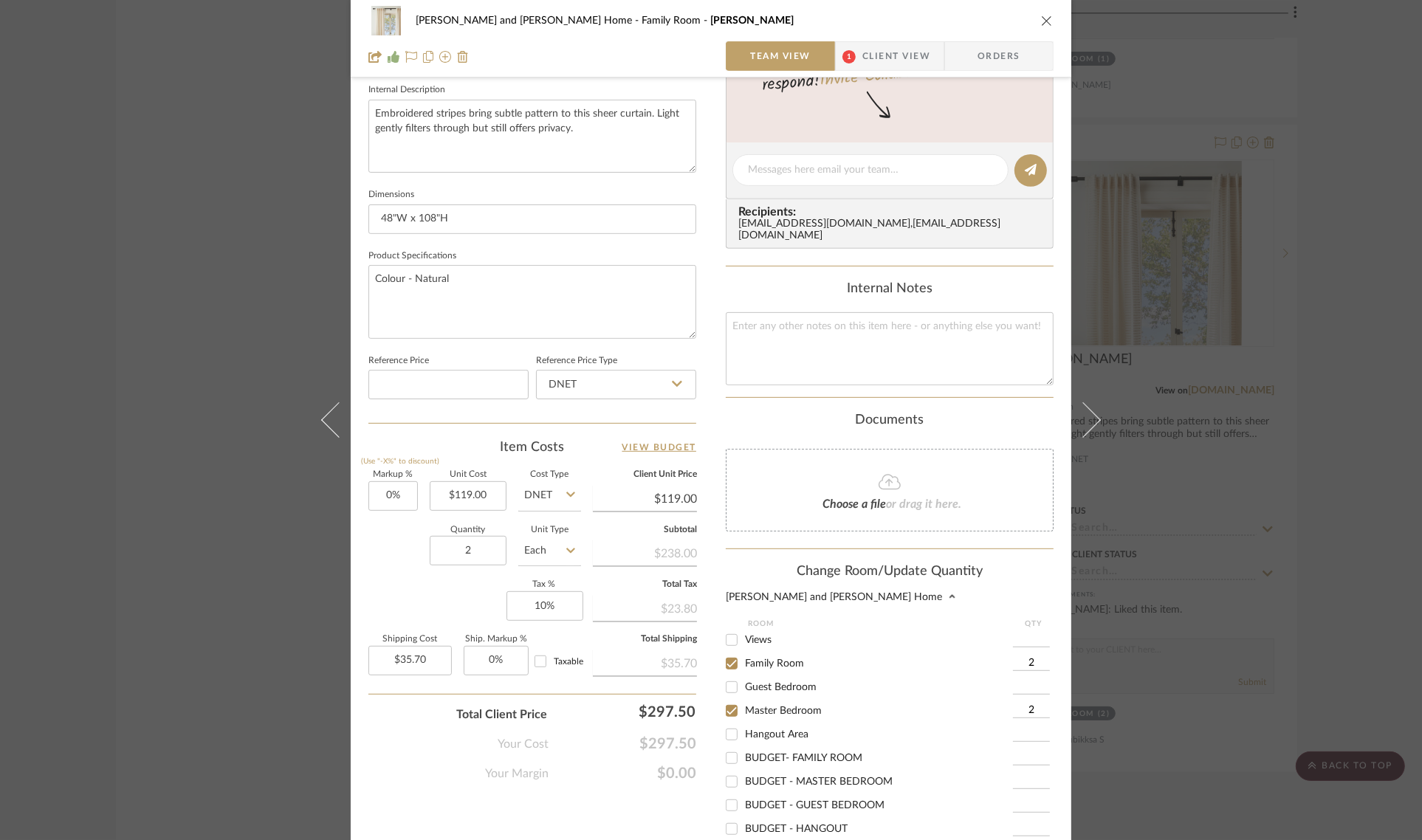
scroll to position [699, 0]
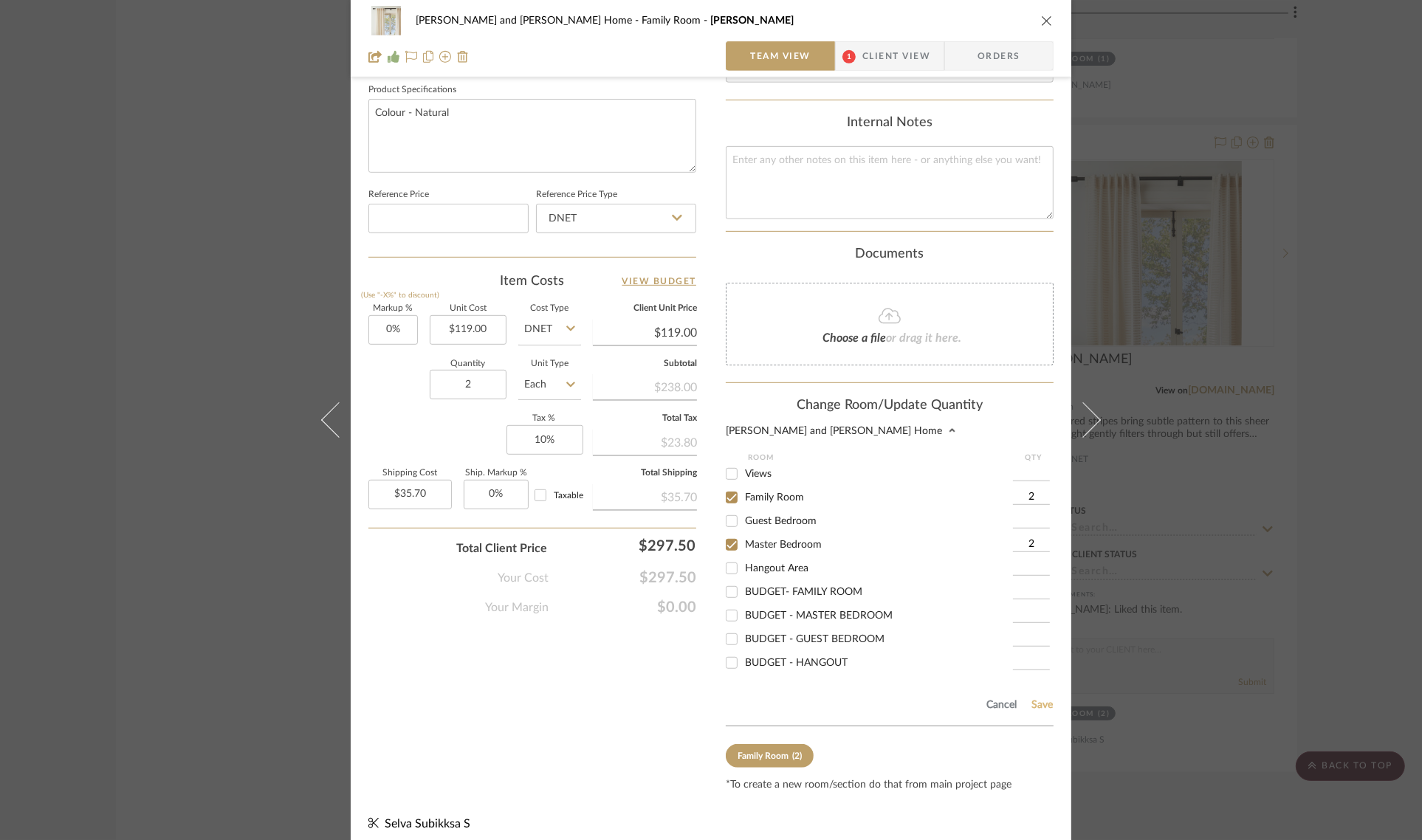
click at [1036, 699] on button "Save" at bounding box center [1042, 705] width 23 height 12
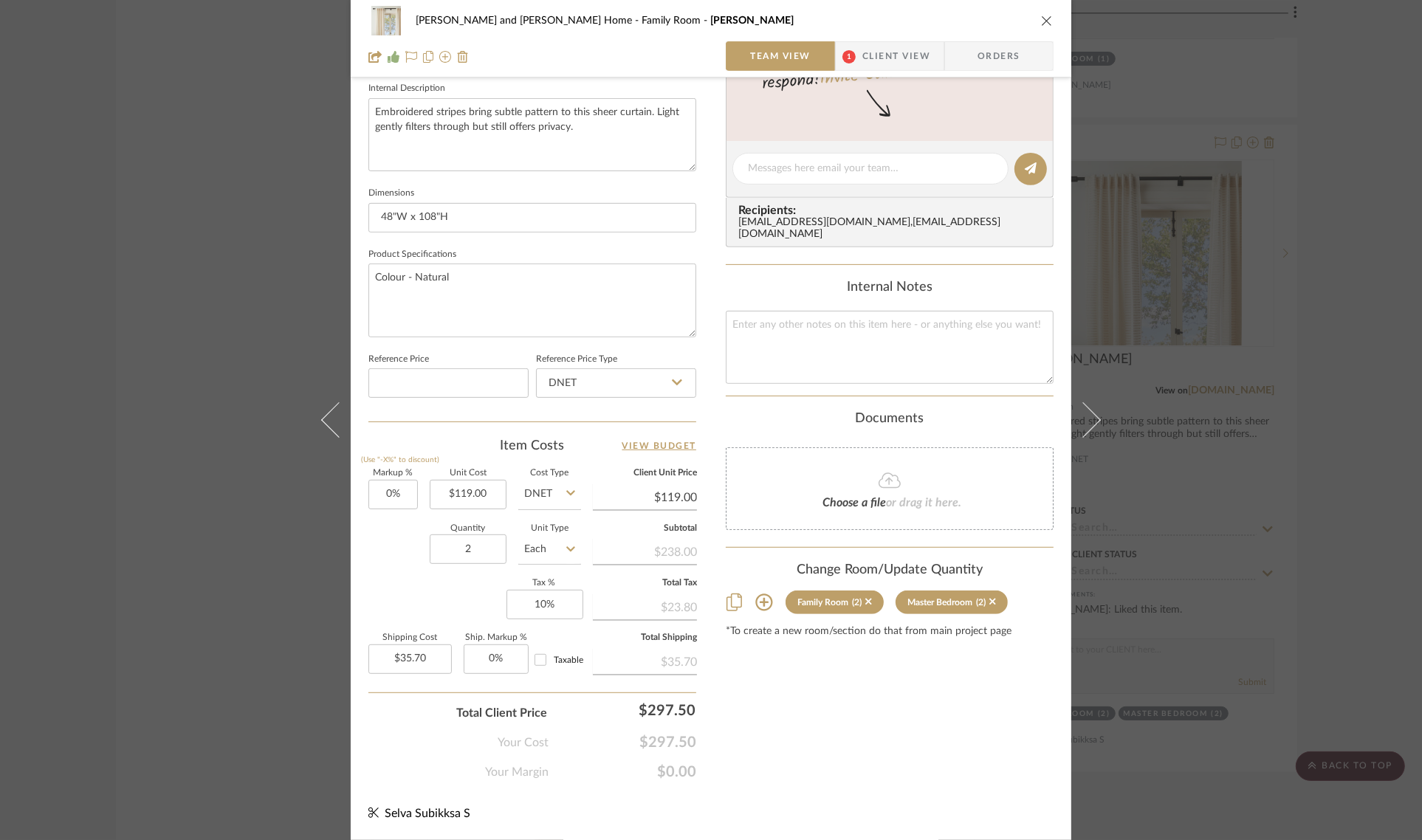
scroll to position [533, 0]
click at [1333, 606] on div "Sharika and Ashish Home Family Room Sheer Curtain Team View 1 Client View Order…" at bounding box center [711, 420] width 1422 height 840
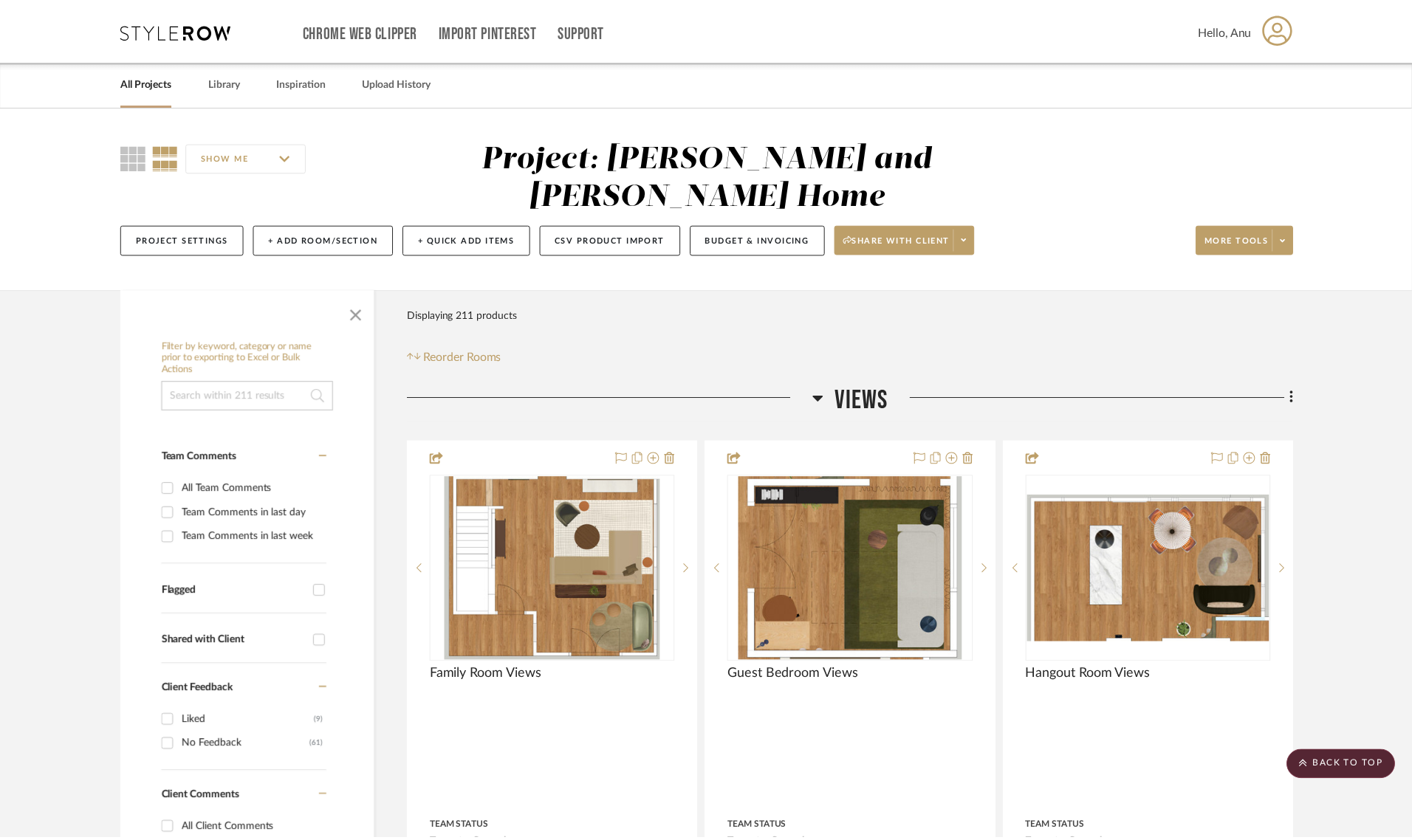
scroll to position [5622, 0]
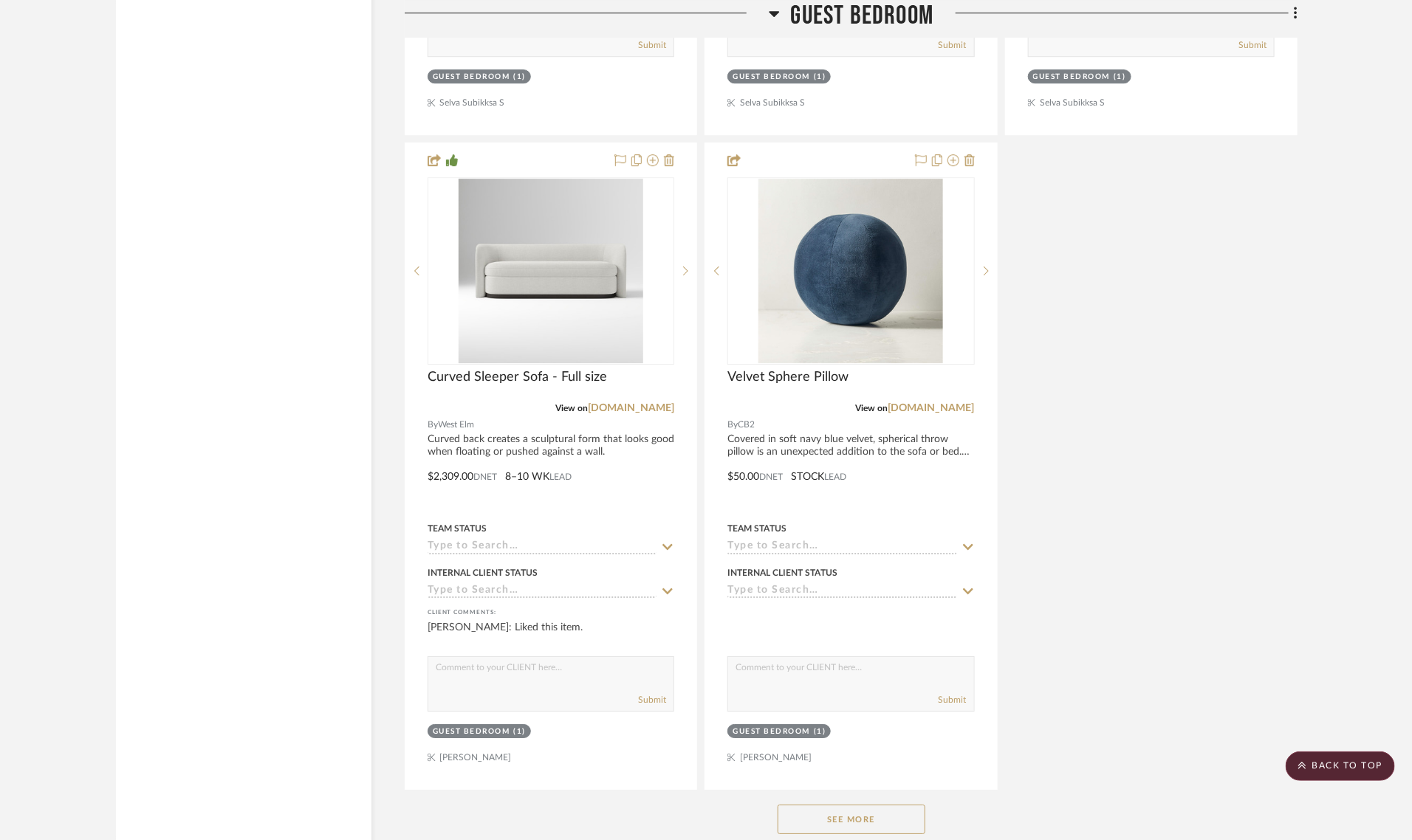
scroll to position [5721, 0]
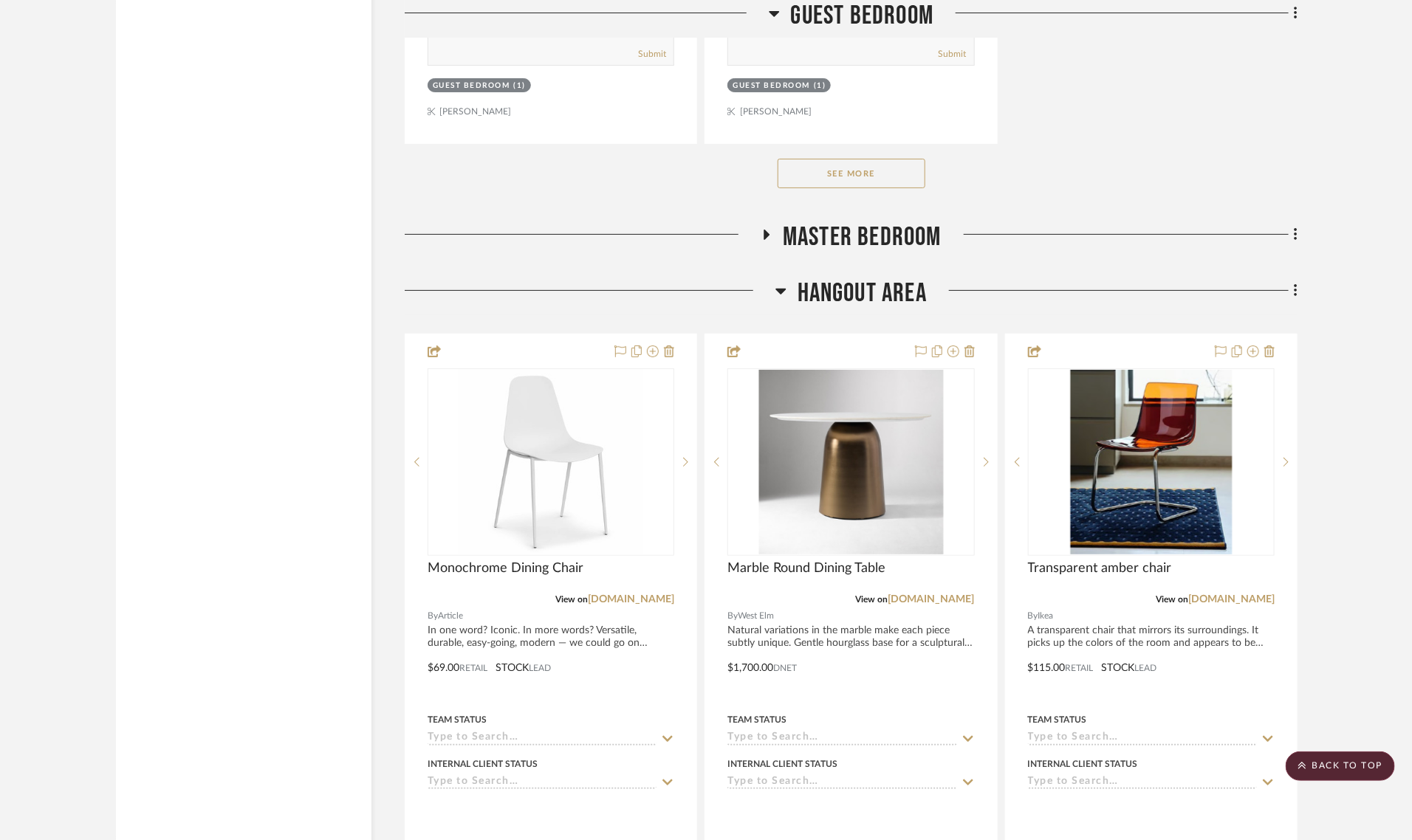
click at [766, 230] on icon at bounding box center [767, 234] width 6 height 10
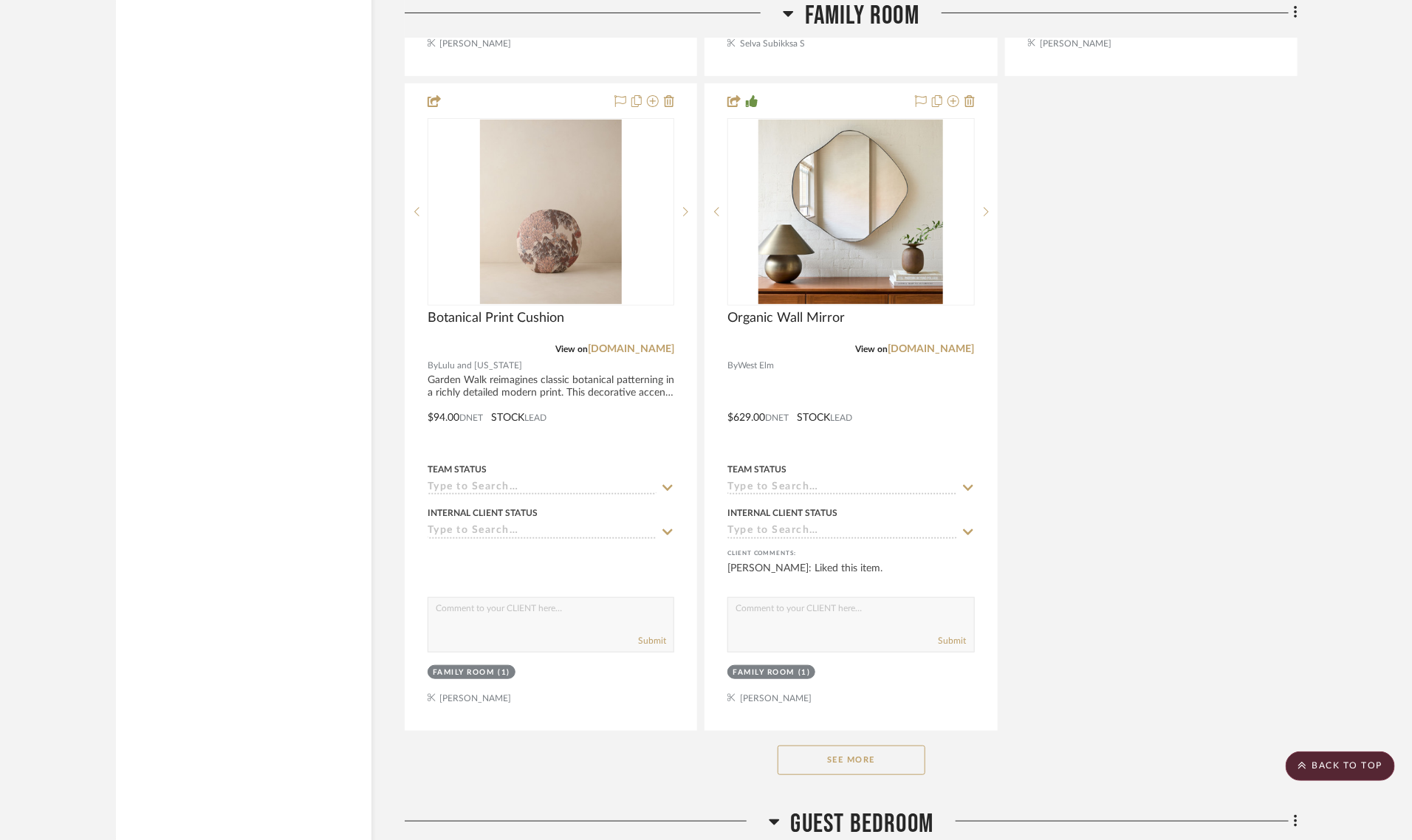
scroll to position [3415, 0]
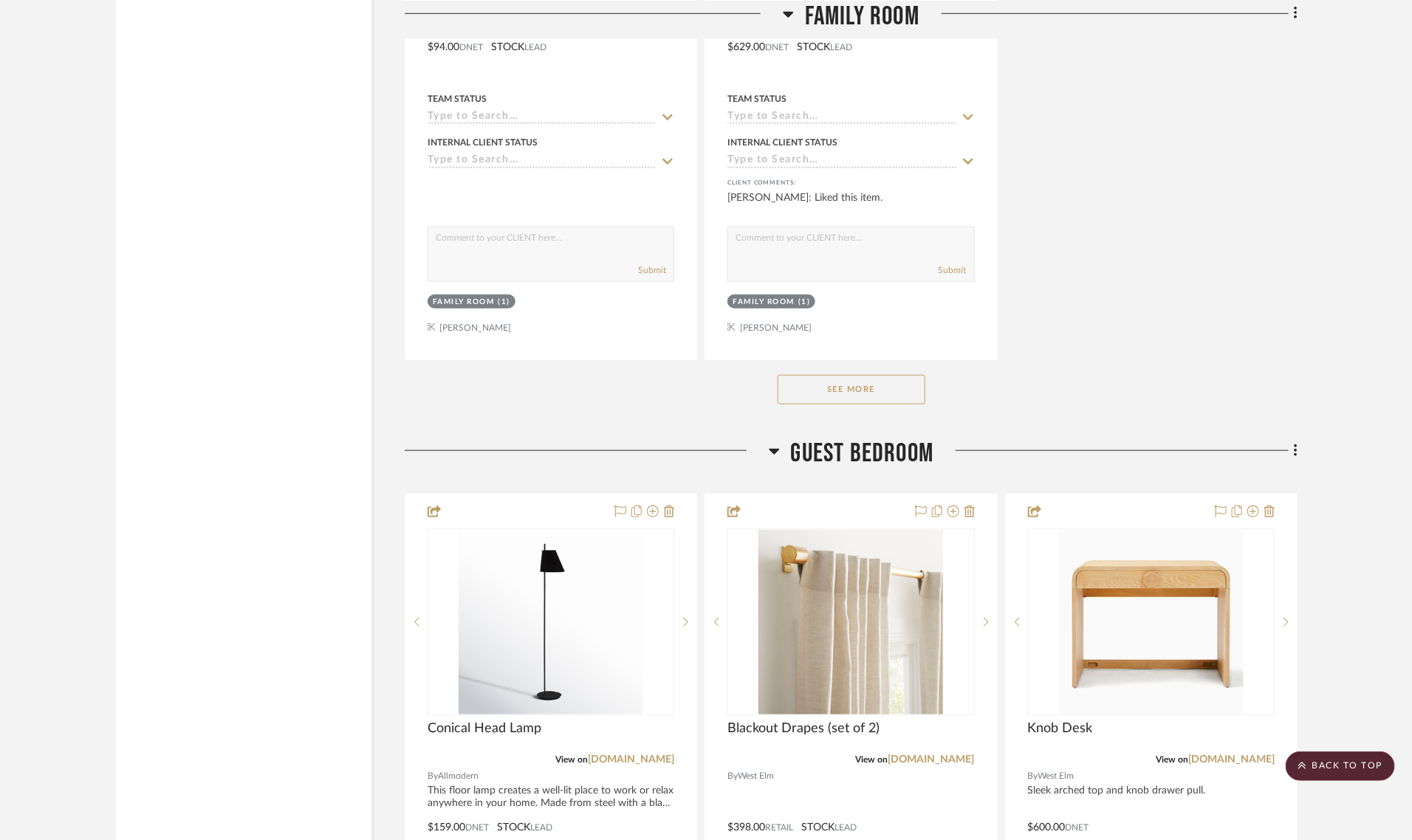
click at [865, 375] on button "See More" at bounding box center [851, 390] width 147 height 30
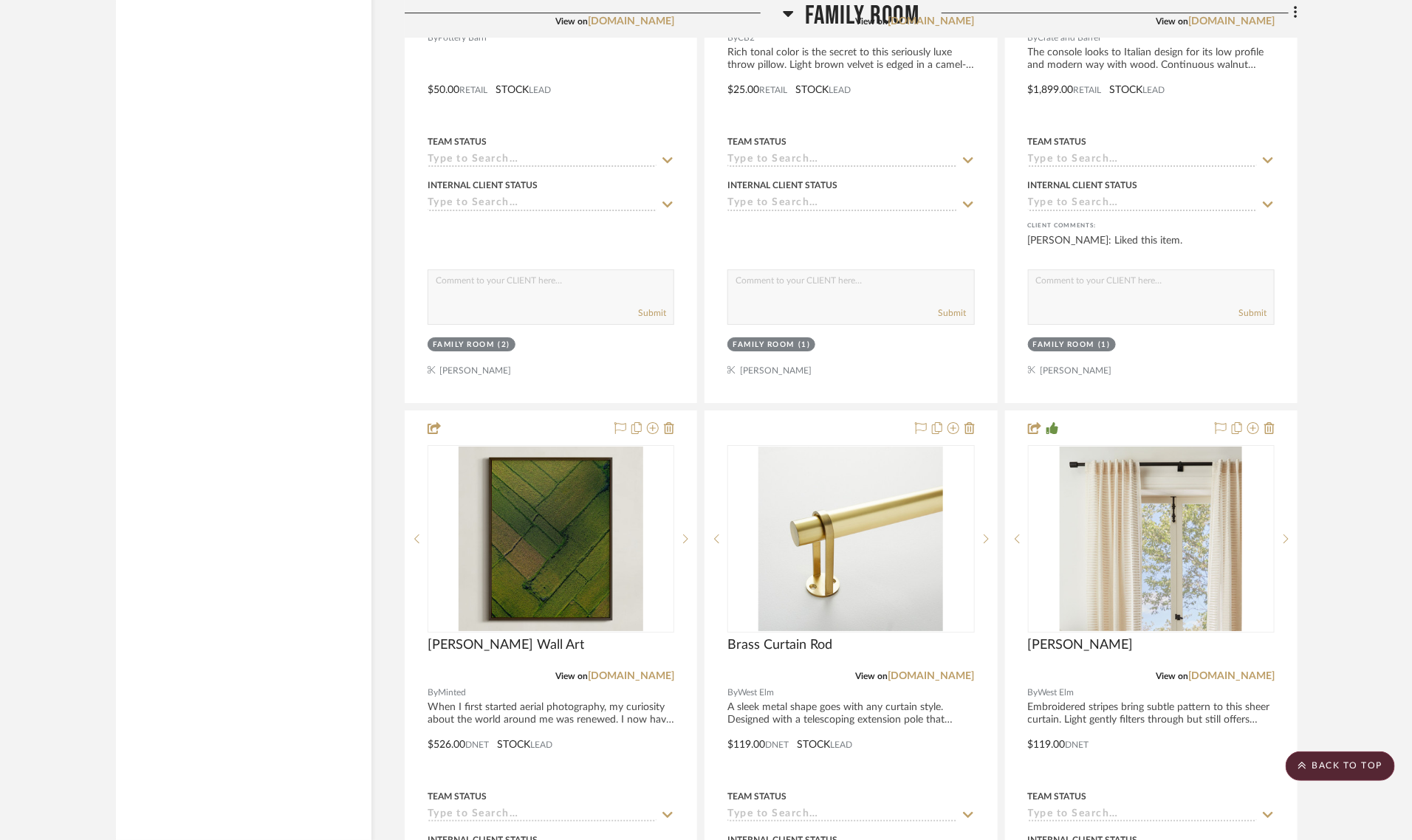
scroll to position [5536, 0]
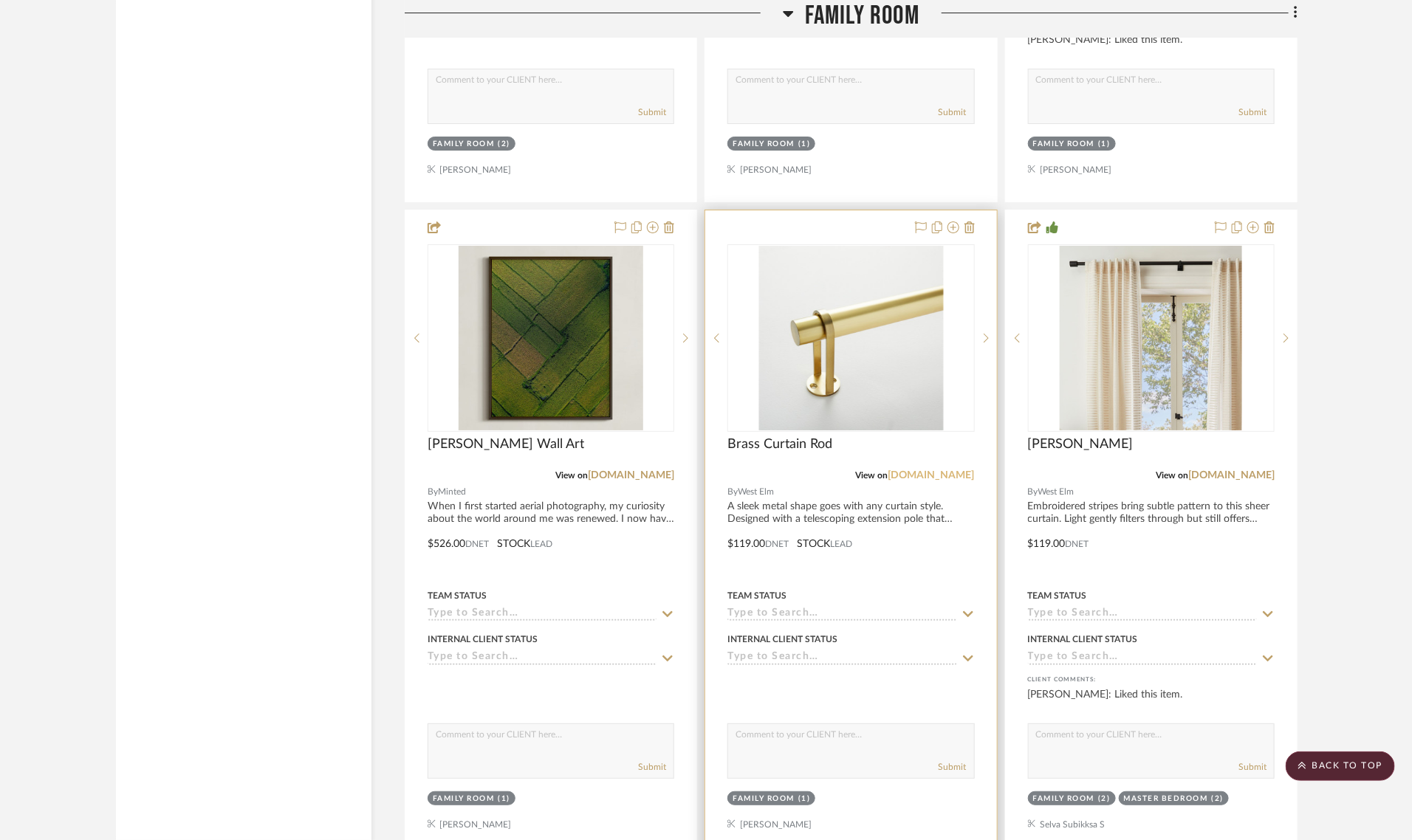
click at [960, 470] on link "[DOMAIN_NAME]" at bounding box center [931, 475] width 86 height 10
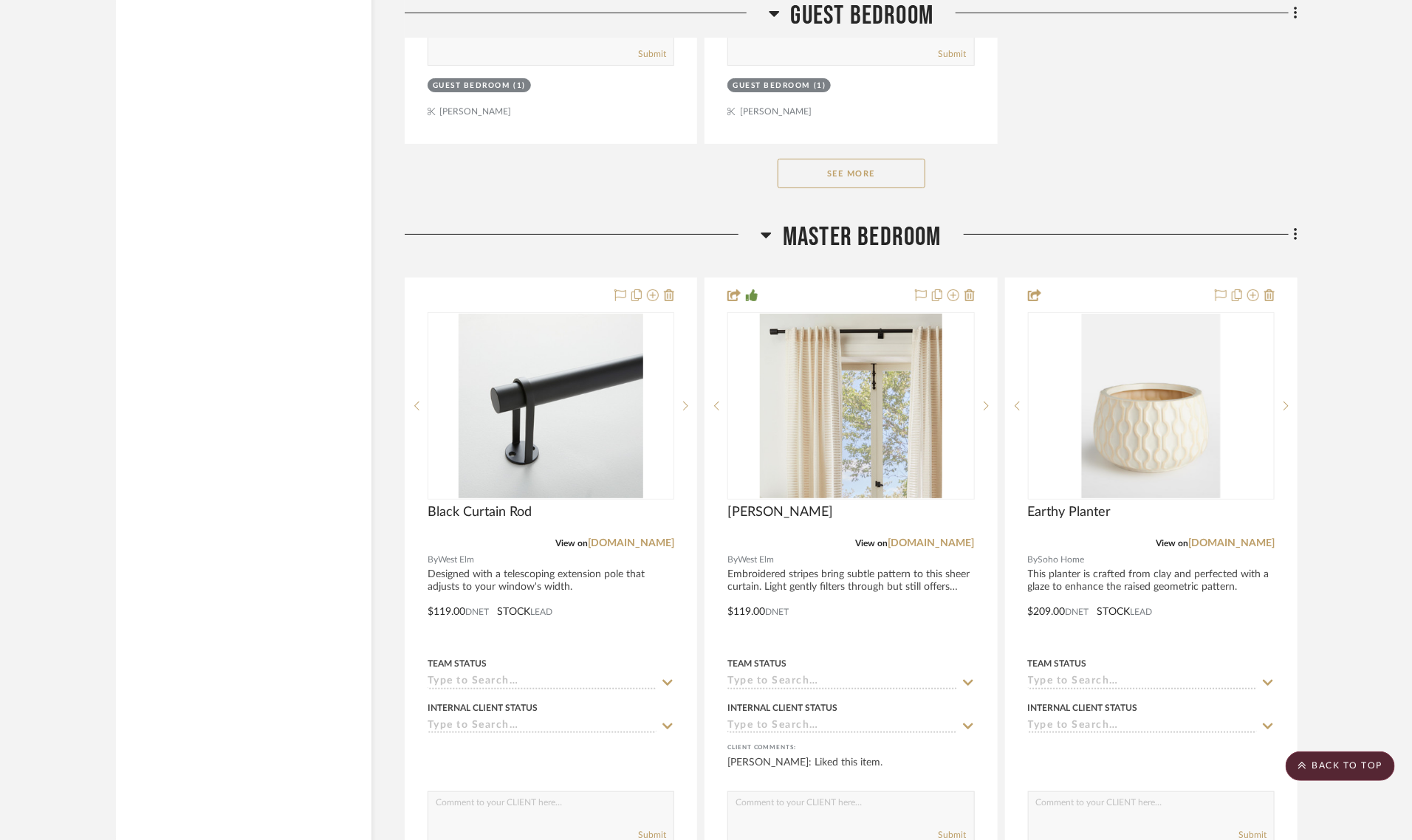
scroll to position [5813, 0]
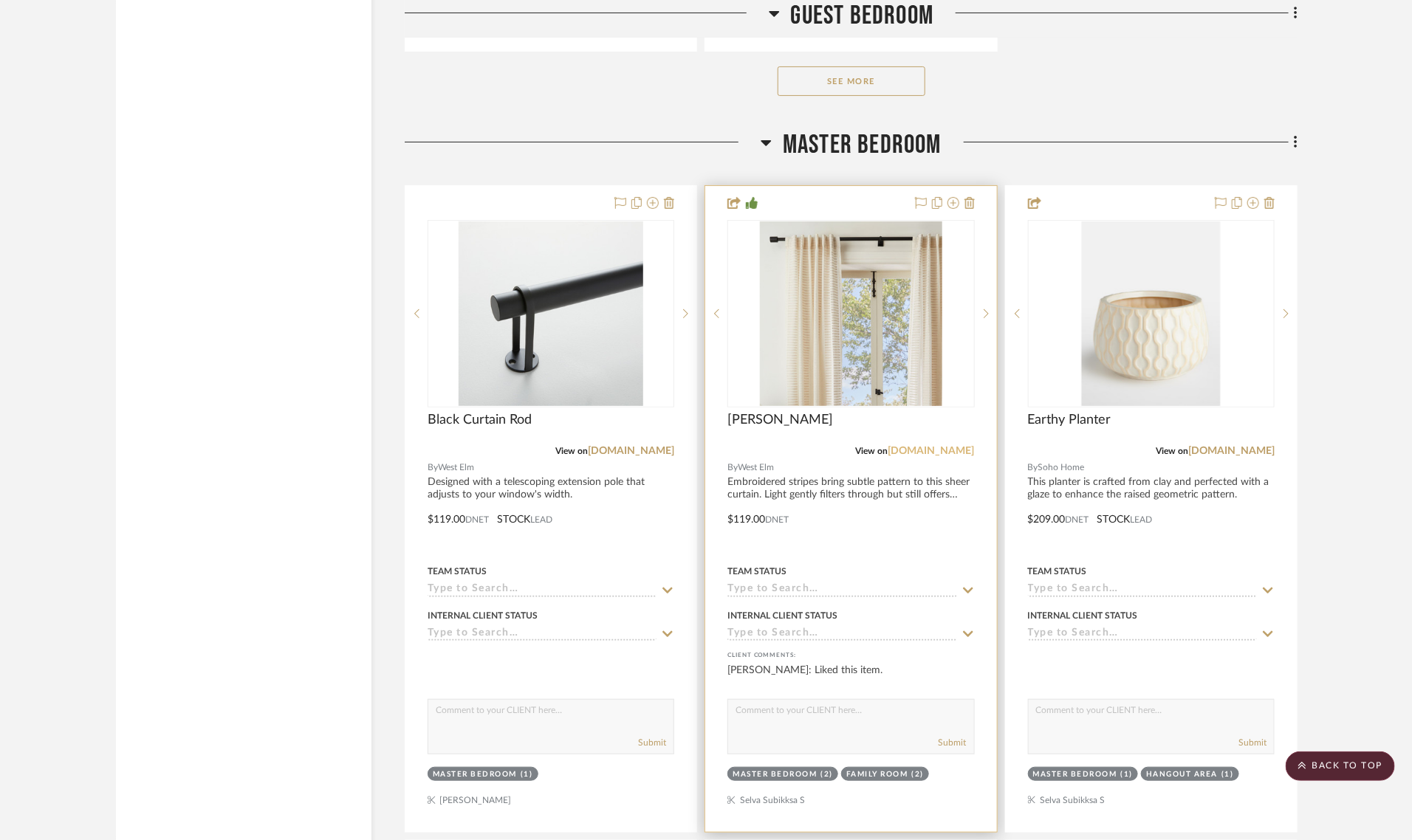
click at [944, 445] on link "[DOMAIN_NAME]" at bounding box center [931, 450] width 86 height 10
click at [737, 480] on div at bounding box center [851, 508] width 291 height 646
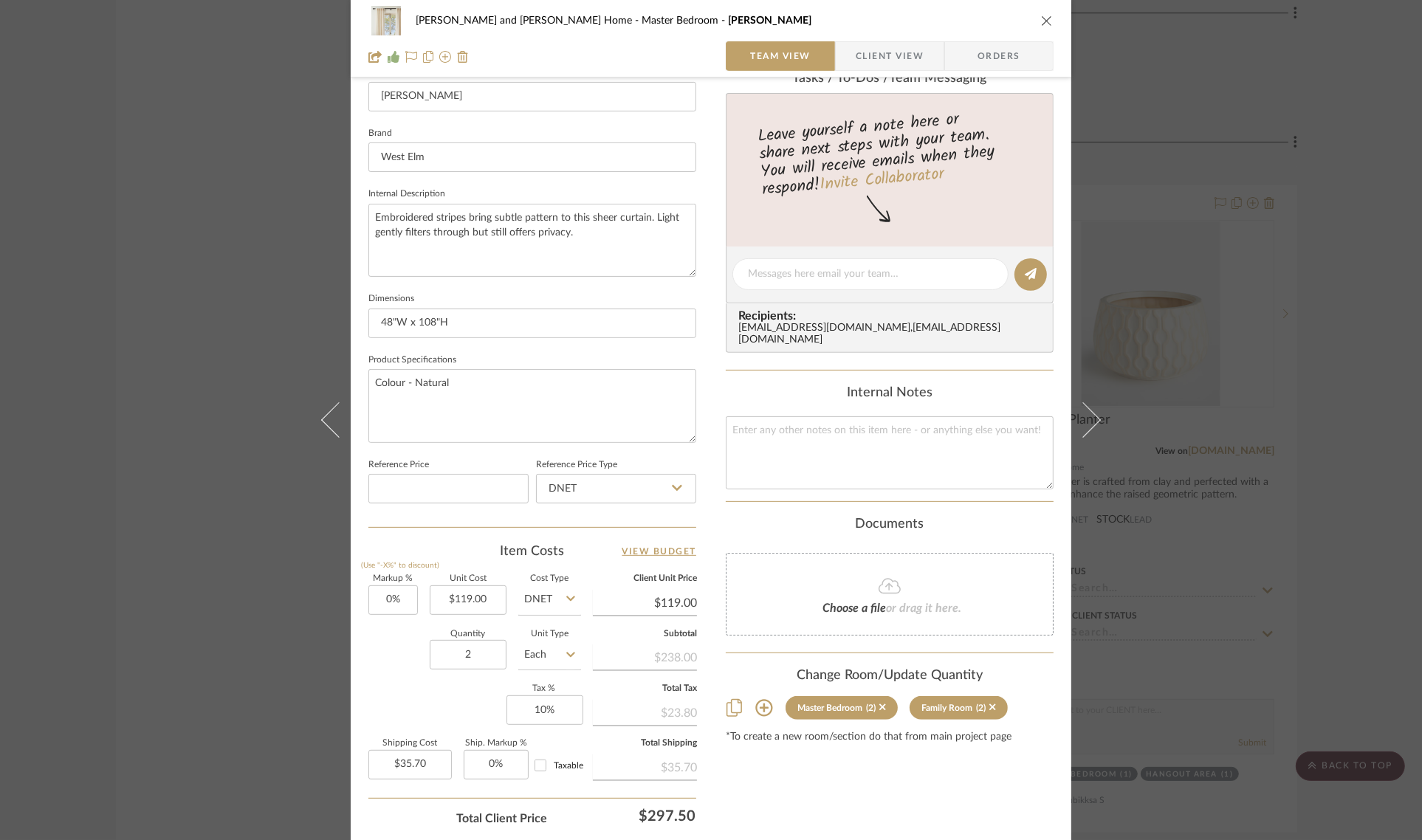
scroll to position [461, 0]
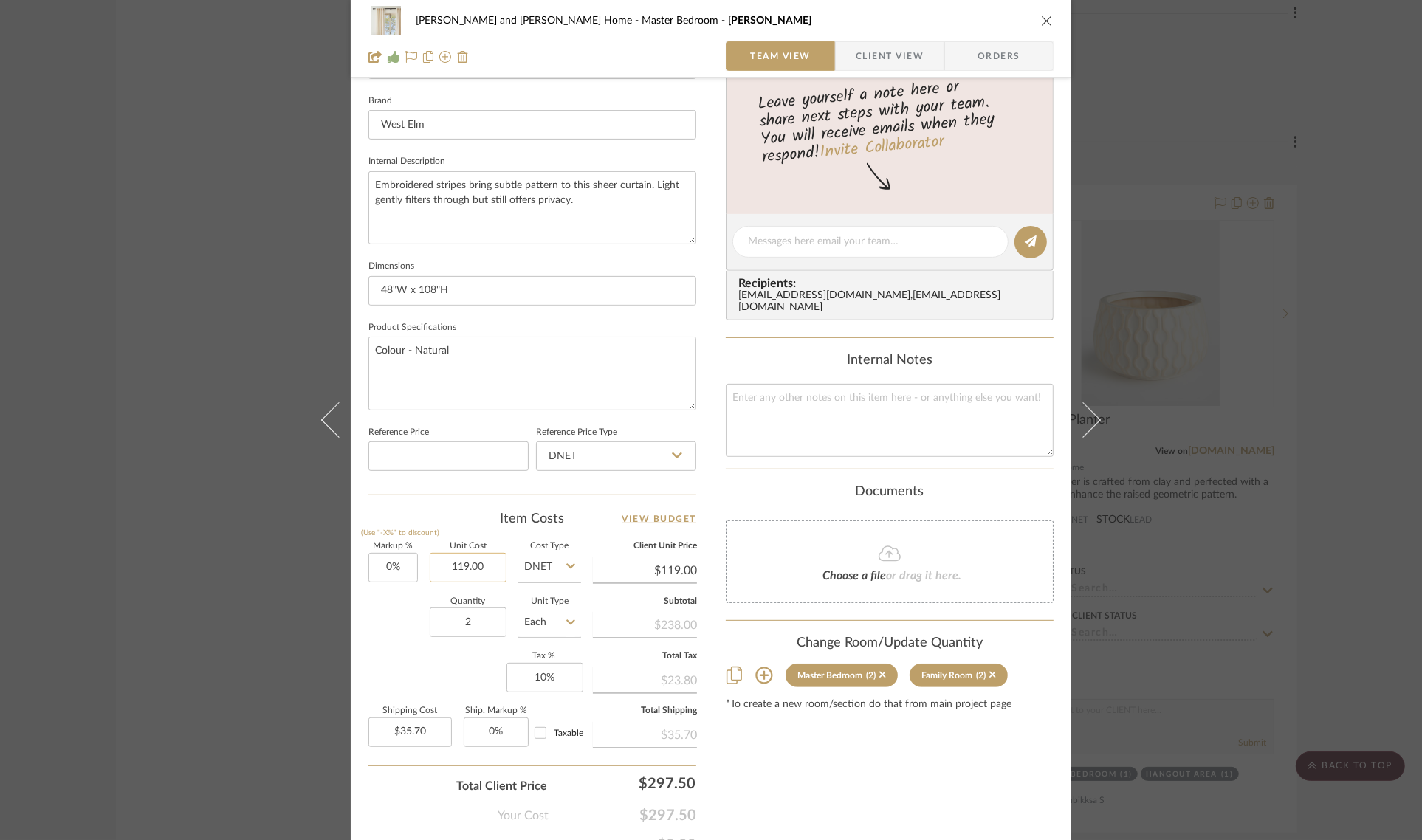
click at [492, 570] on input "119.00" at bounding box center [468, 568] width 77 height 30
type input "$119.00"
click at [1364, 519] on div "Sharika and Ashish Home Master Bedroom Sheer Curtain Team View Client View Orde…" at bounding box center [711, 420] width 1422 height 840
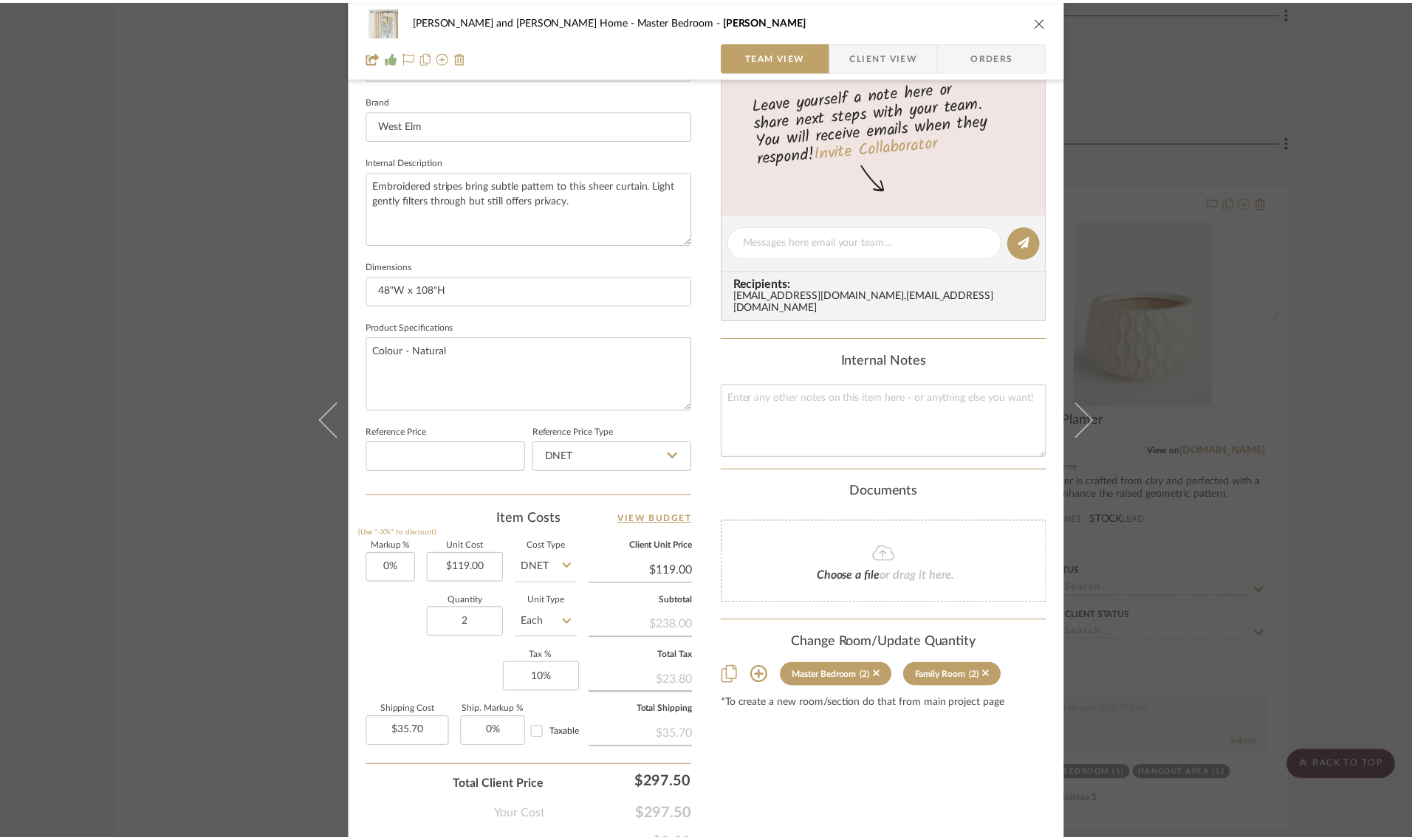
scroll to position [5813, 0]
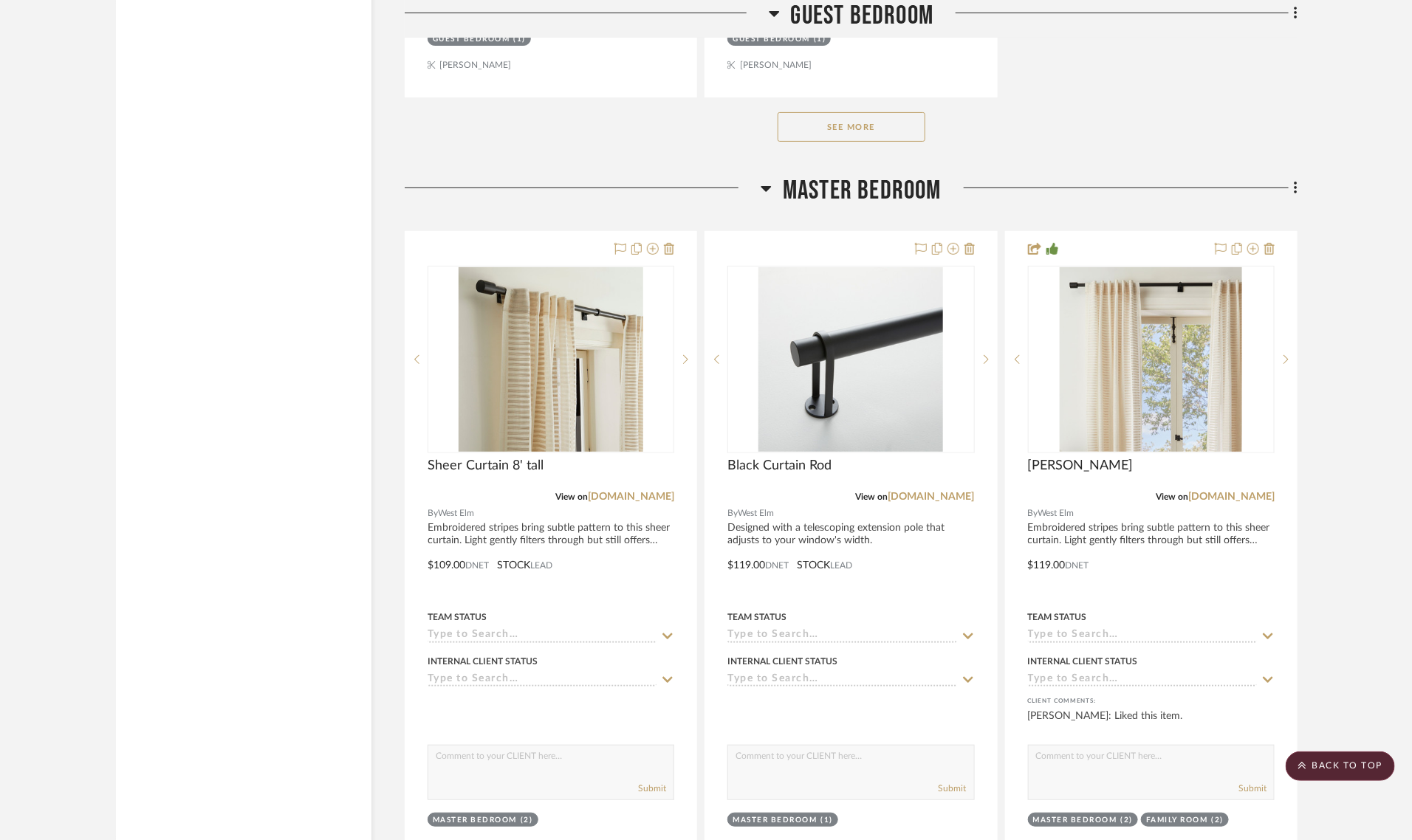
scroll to position [5813, 0]
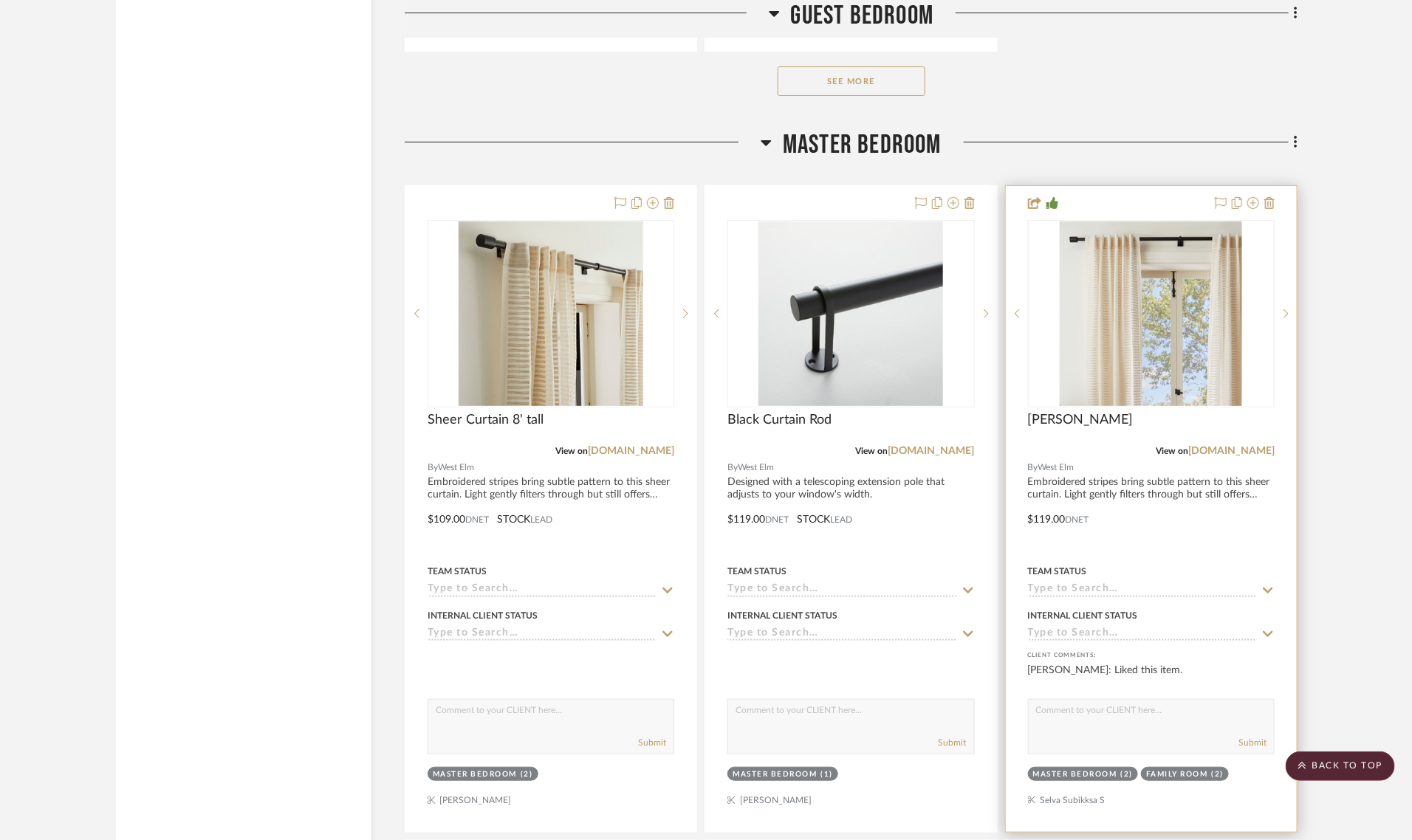
click at [1179, 770] on div "Family Room" at bounding box center [1177, 775] width 62 height 11
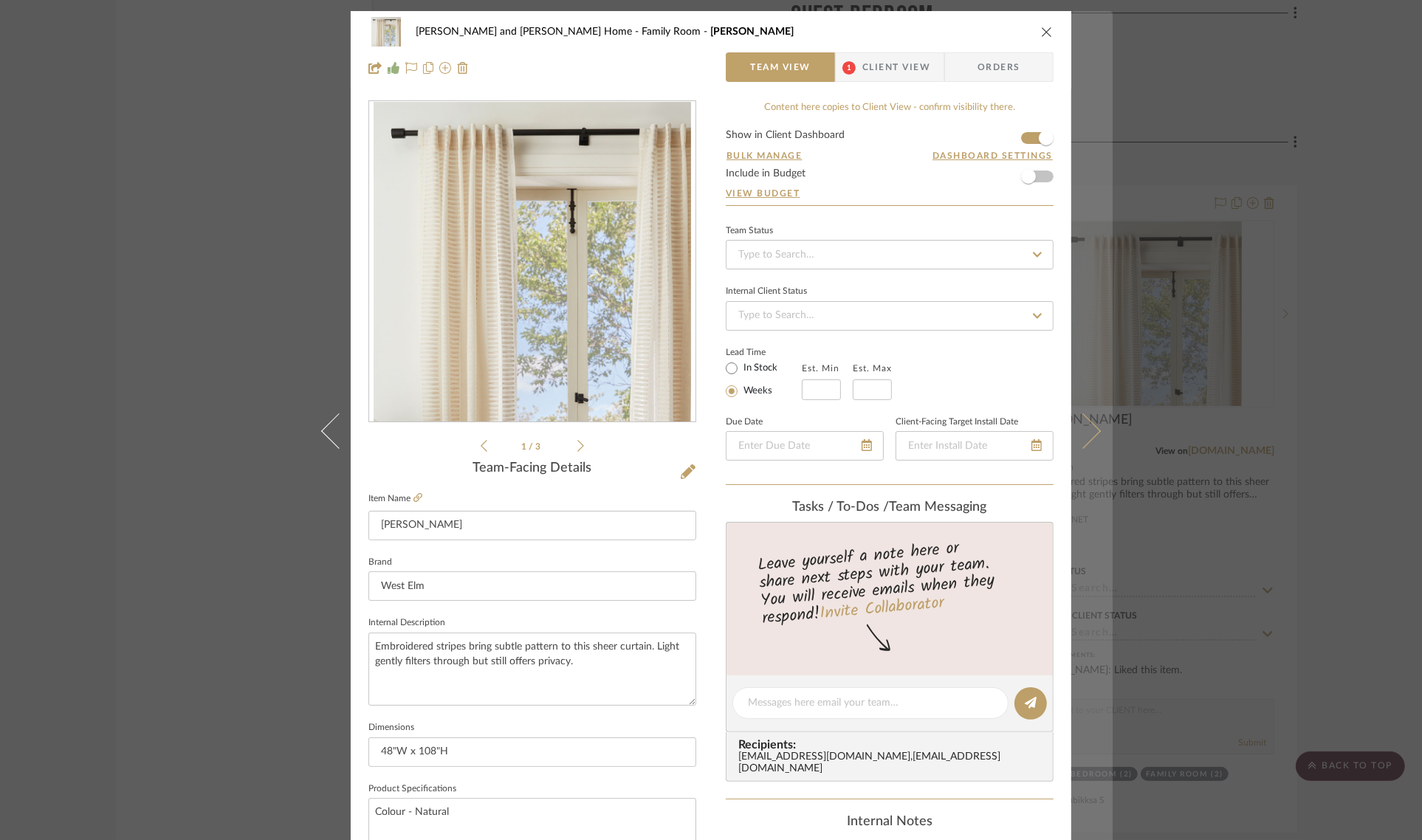
scroll to position [533, 0]
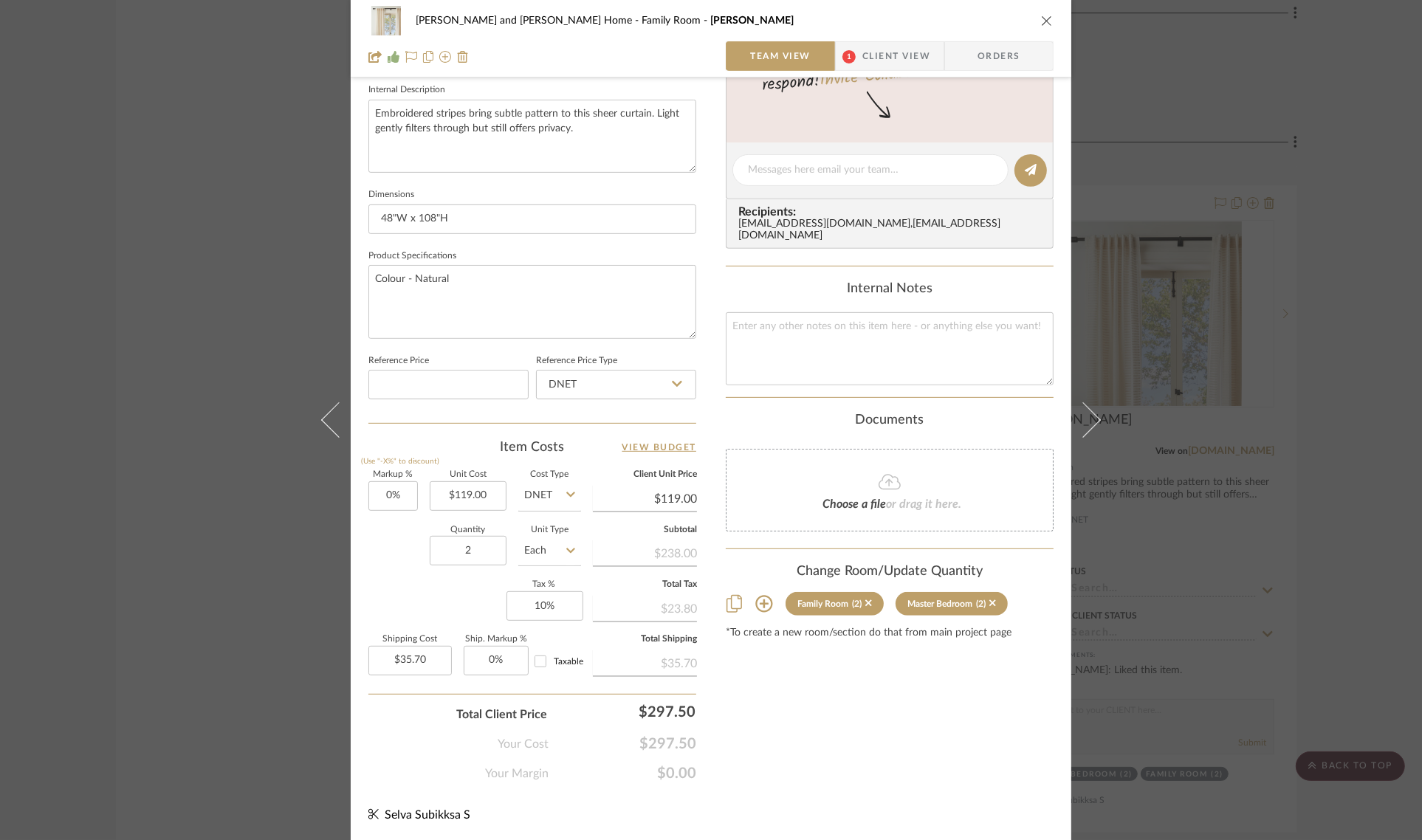
click at [765, 595] on icon at bounding box center [763, 603] width 18 height 18
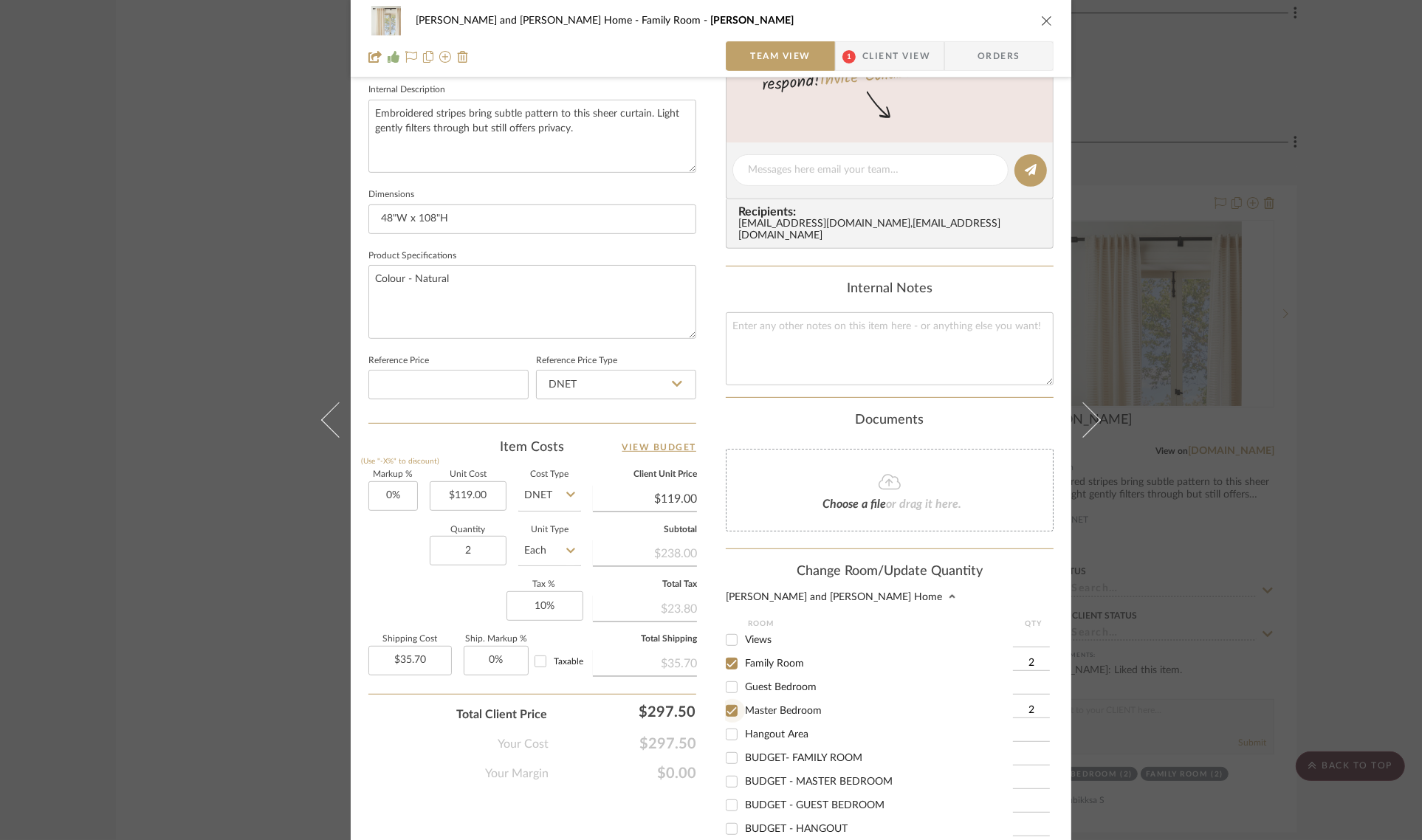
click at [724, 699] on input "Master Bedroom" at bounding box center [732, 711] width 24 height 24
checkbox input "false"
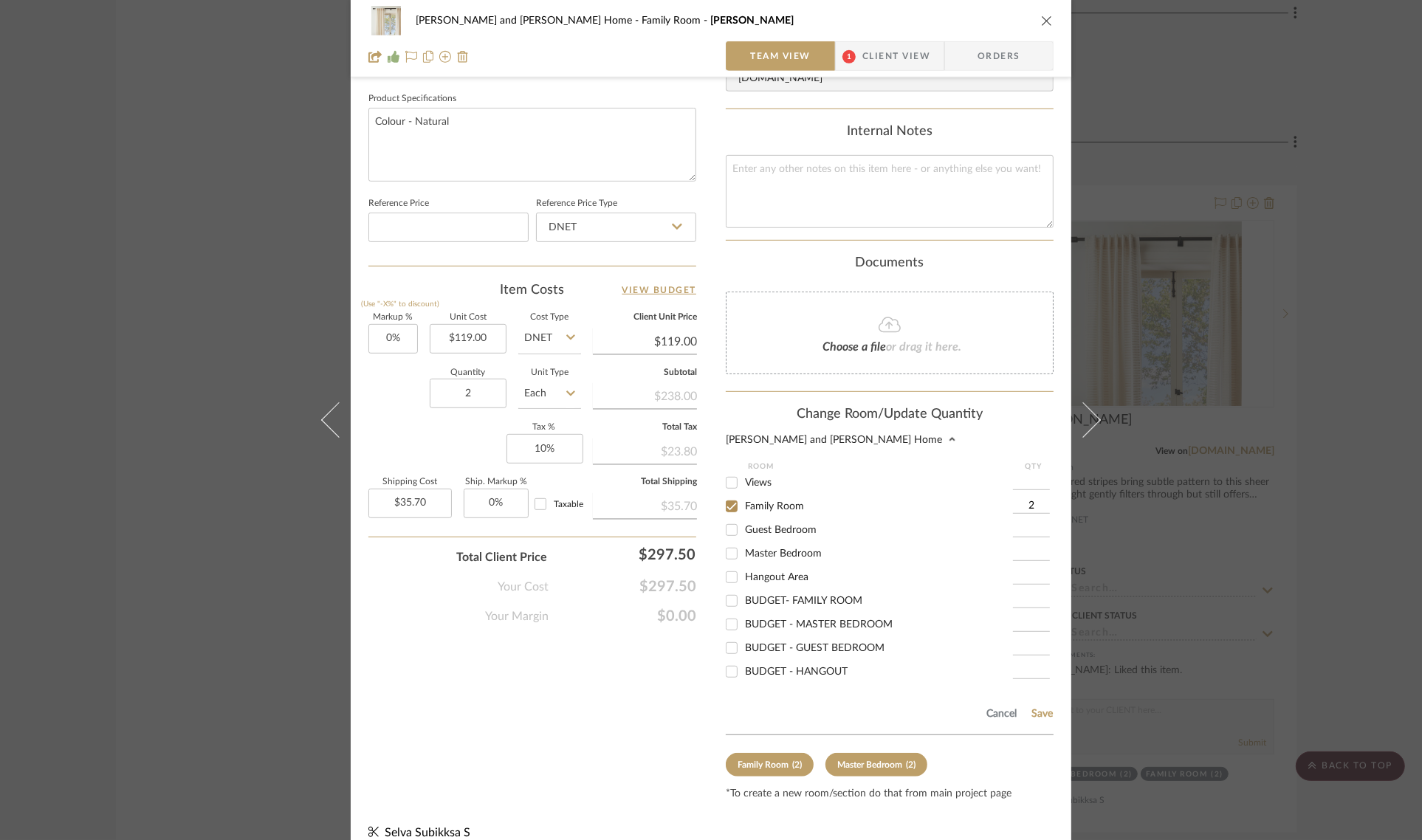
scroll to position [699, 0]
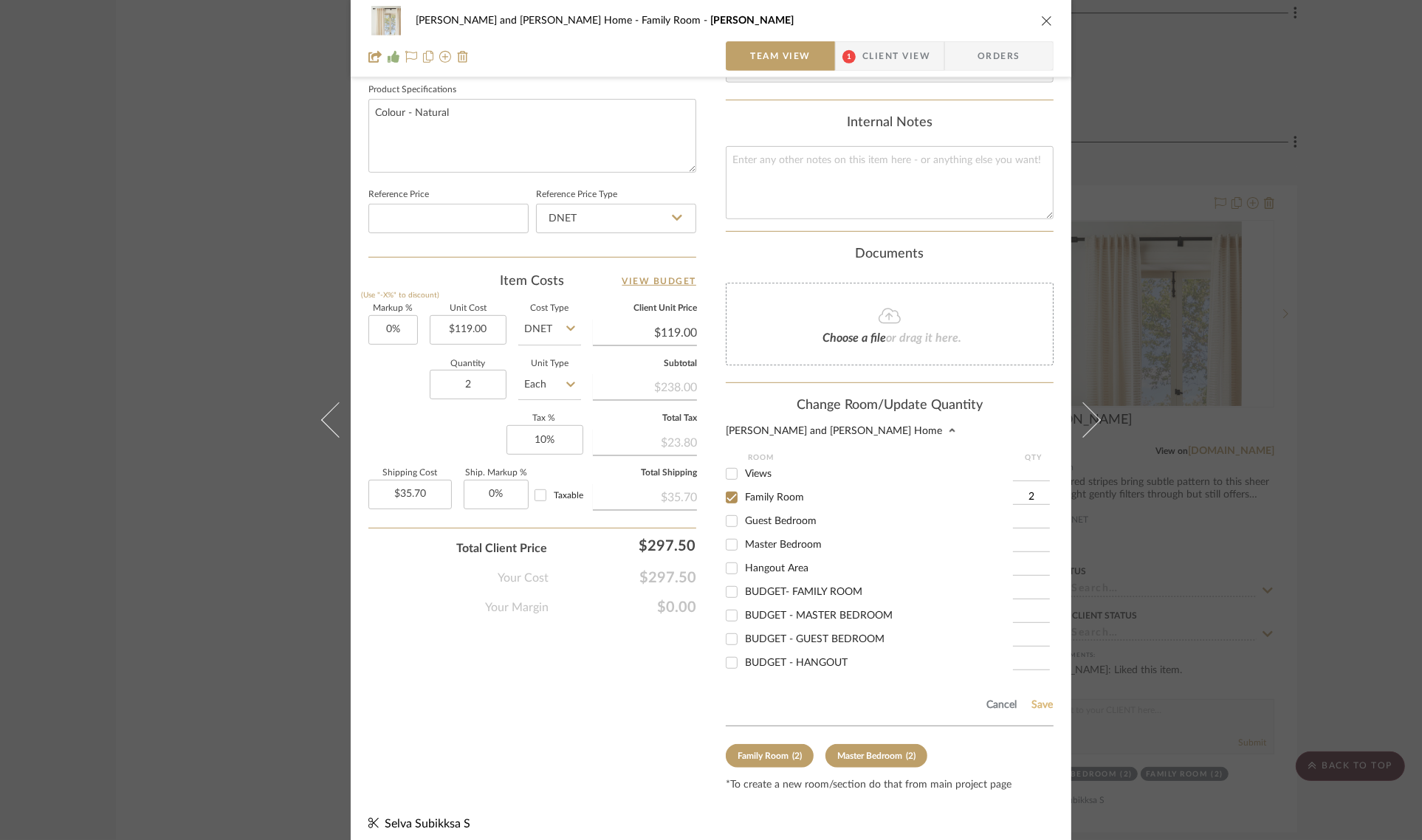
click at [1031, 699] on button "Save" at bounding box center [1042, 705] width 23 height 12
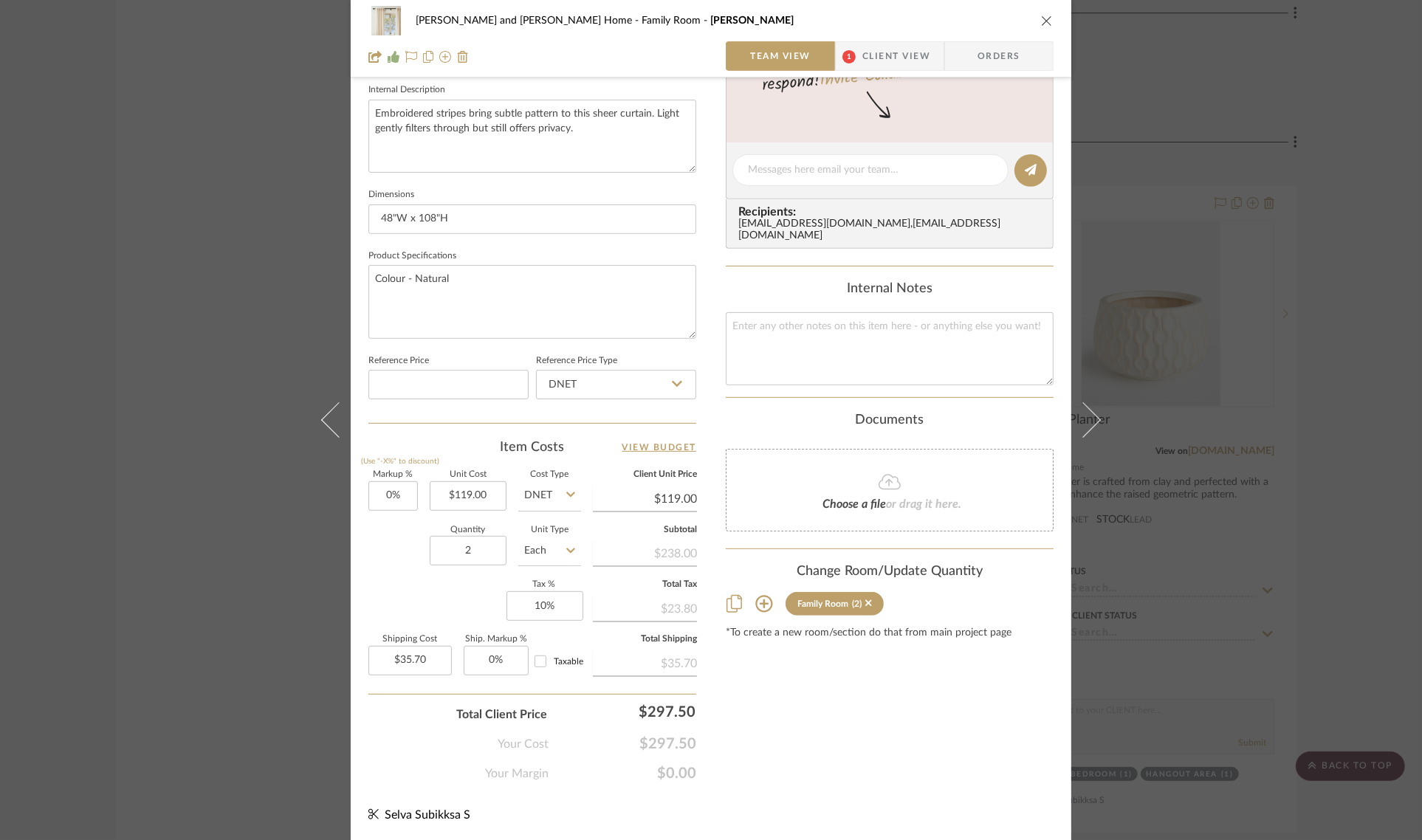
click at [1370, 420] on div "Sharika and Ashish Home Family Room Sheer Curtain Team View 1 Client View Order…" at bounding box center [711, 420] width 1422 height 840
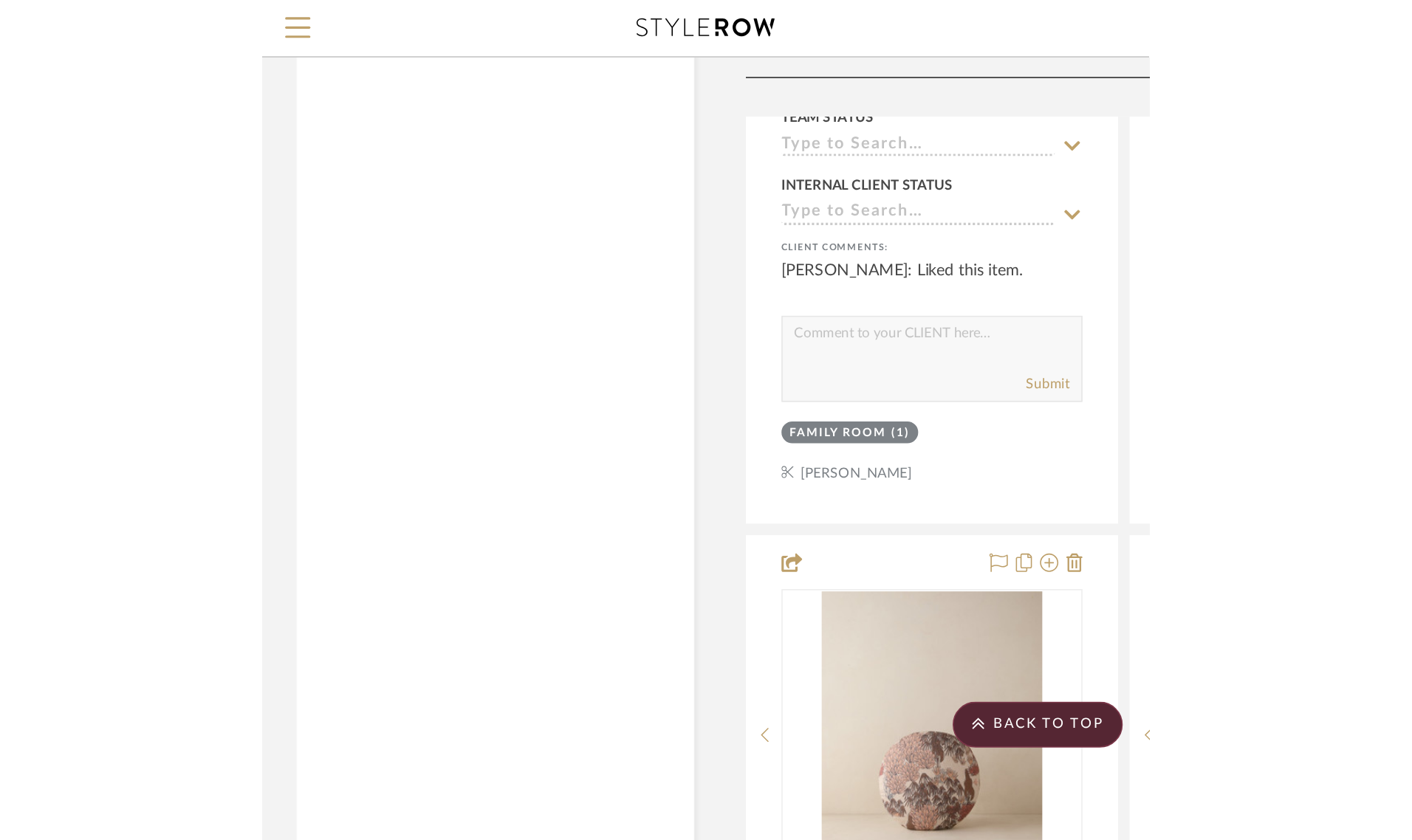
scroll to position [2676, 0]
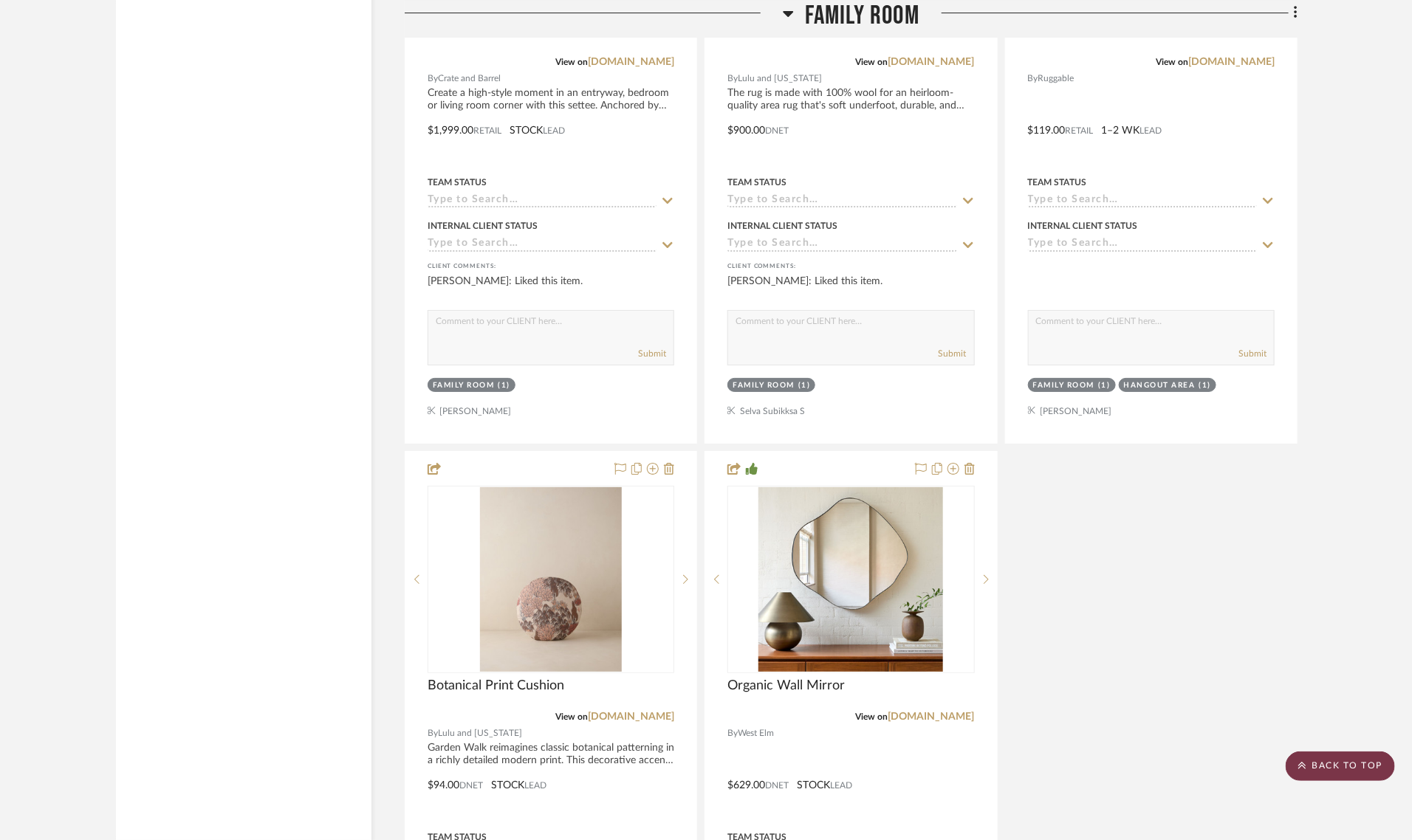
click at [1368, 759] on scroll-to-top-button "BACK TO TOP" at bounding box center [1341, 766] width 109 height 30
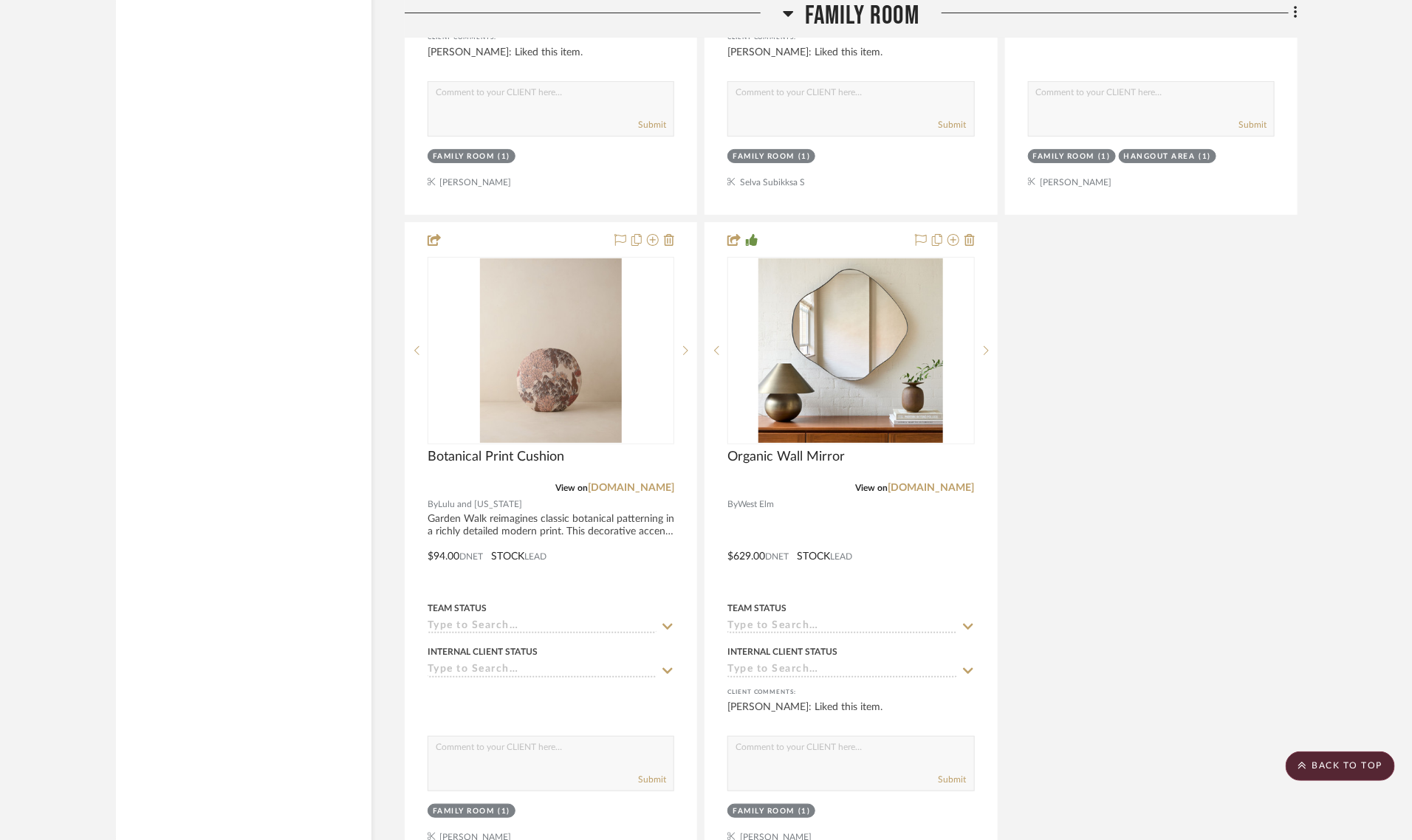
scroll to position [3138, 0]
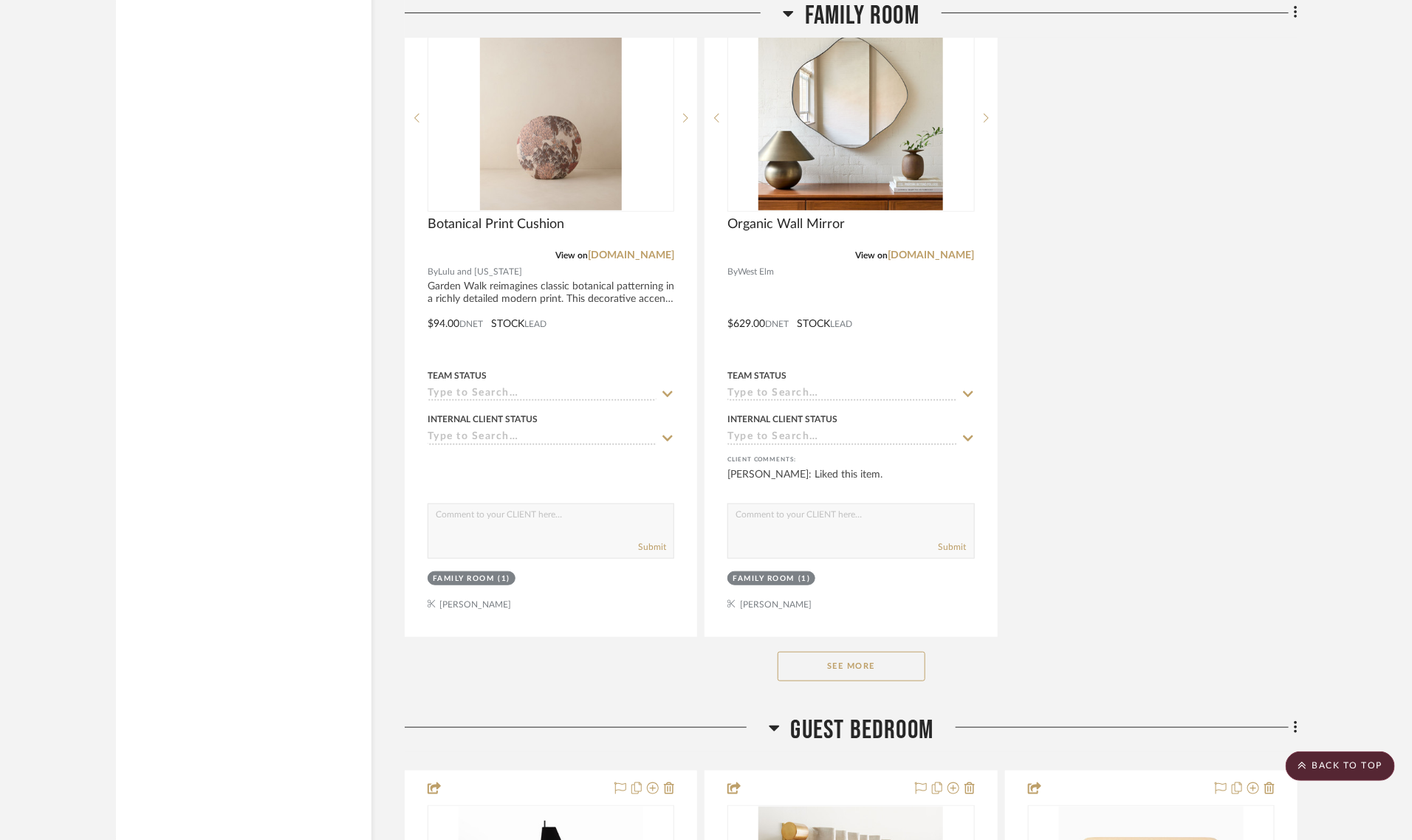
click at [798, 652] on button "See More" at bounding box center [851, 667] width 147 height 30
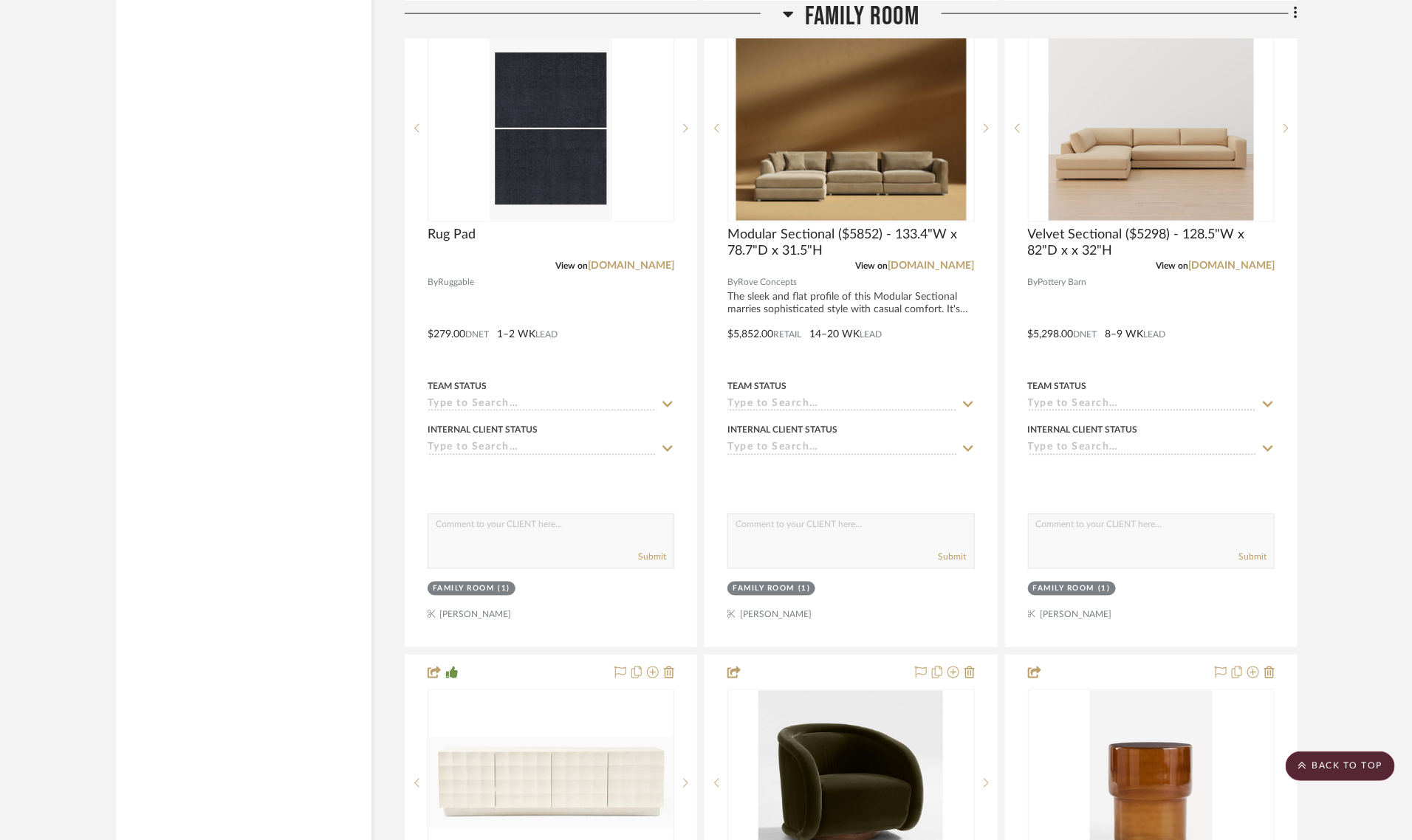
scroll to position [3783, 0]
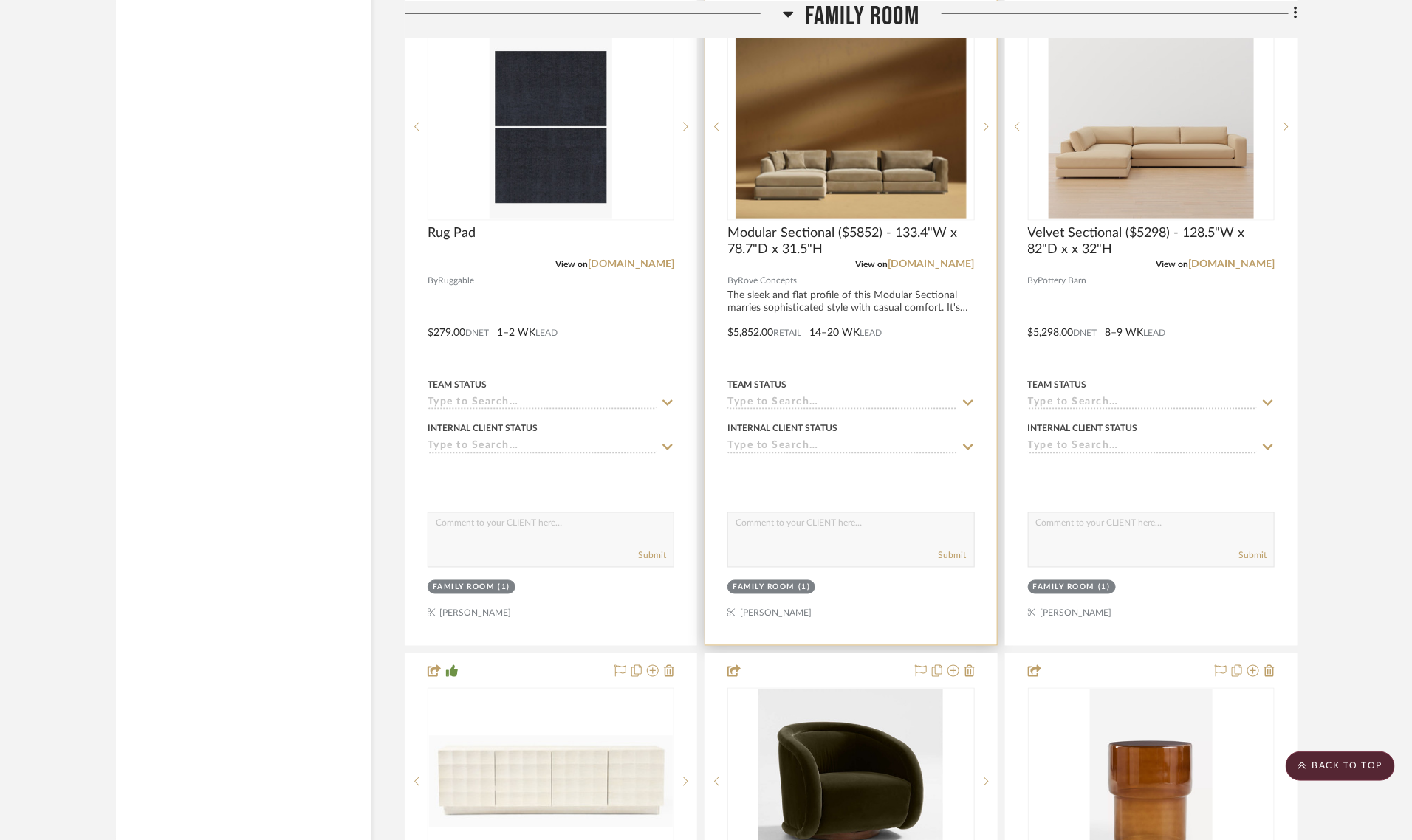
click at [766, 583] on div "Family Room" at bounding box center [763, 588] width 62 height 11
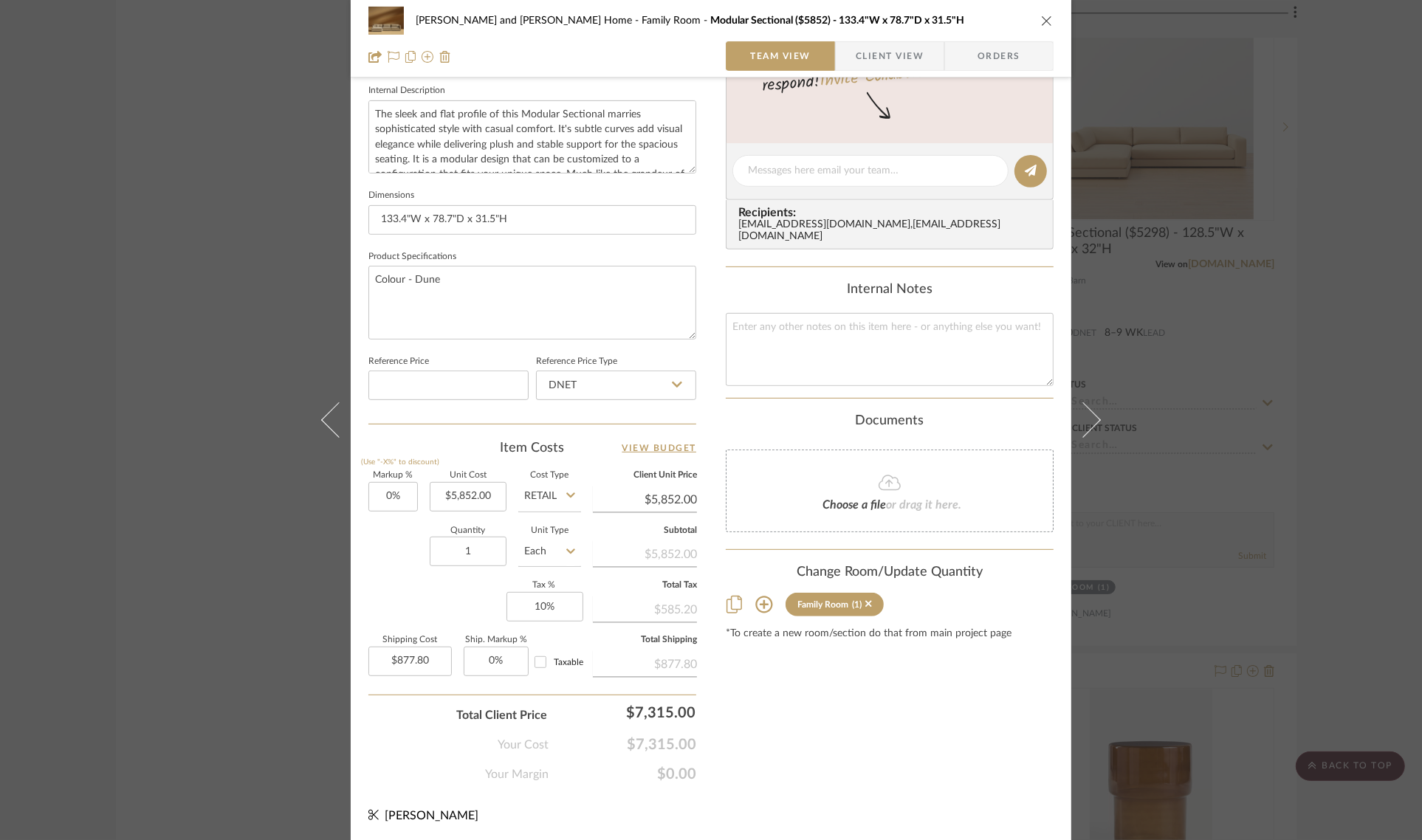
scroll to position [533, 0]
click at [755, 595] on icon at bounding box center [763, 603] width 18 height 18
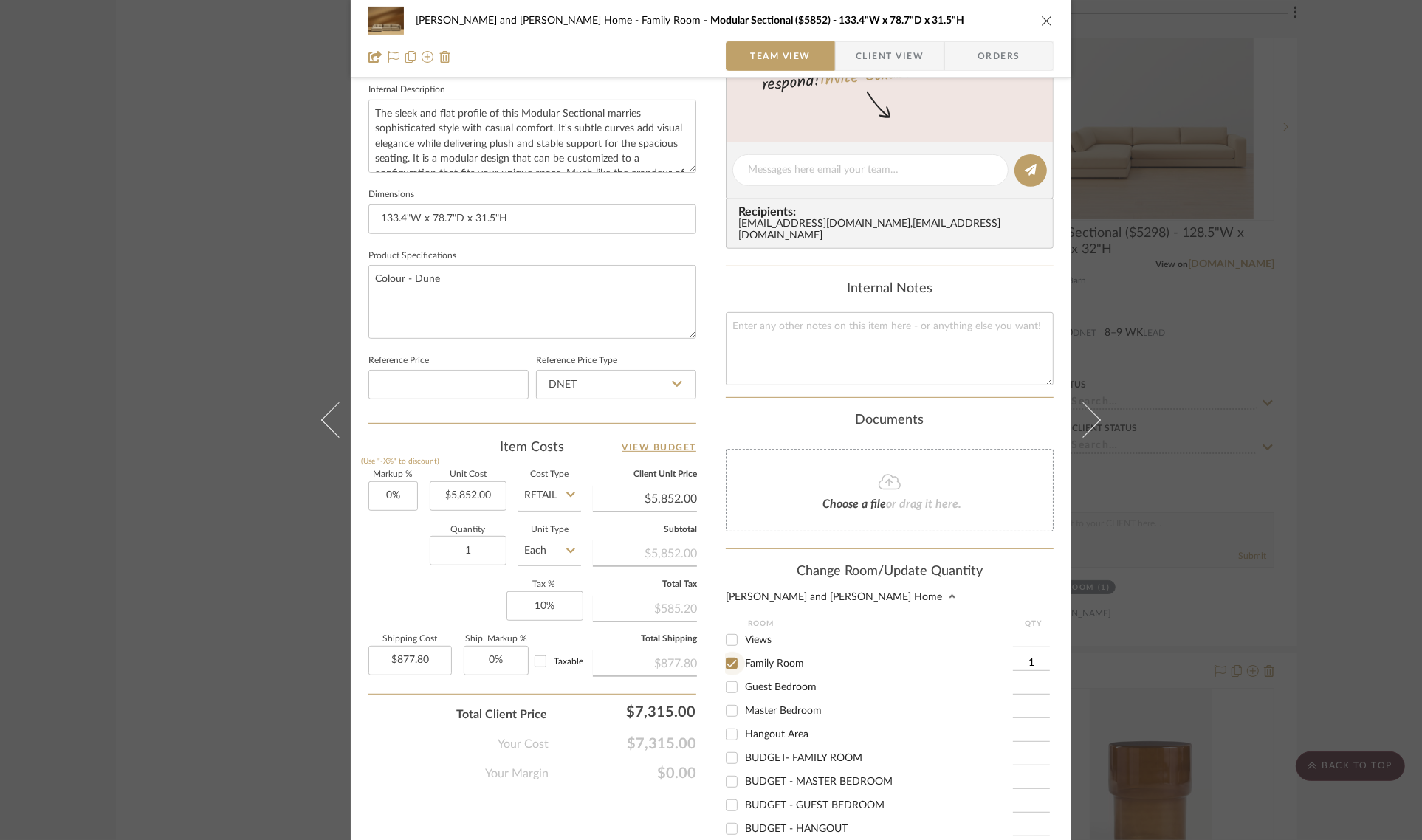
click at [732, 656] on input "Family Room" at bounding box center [732, 664] width 24 height 24
checkbox input "false"
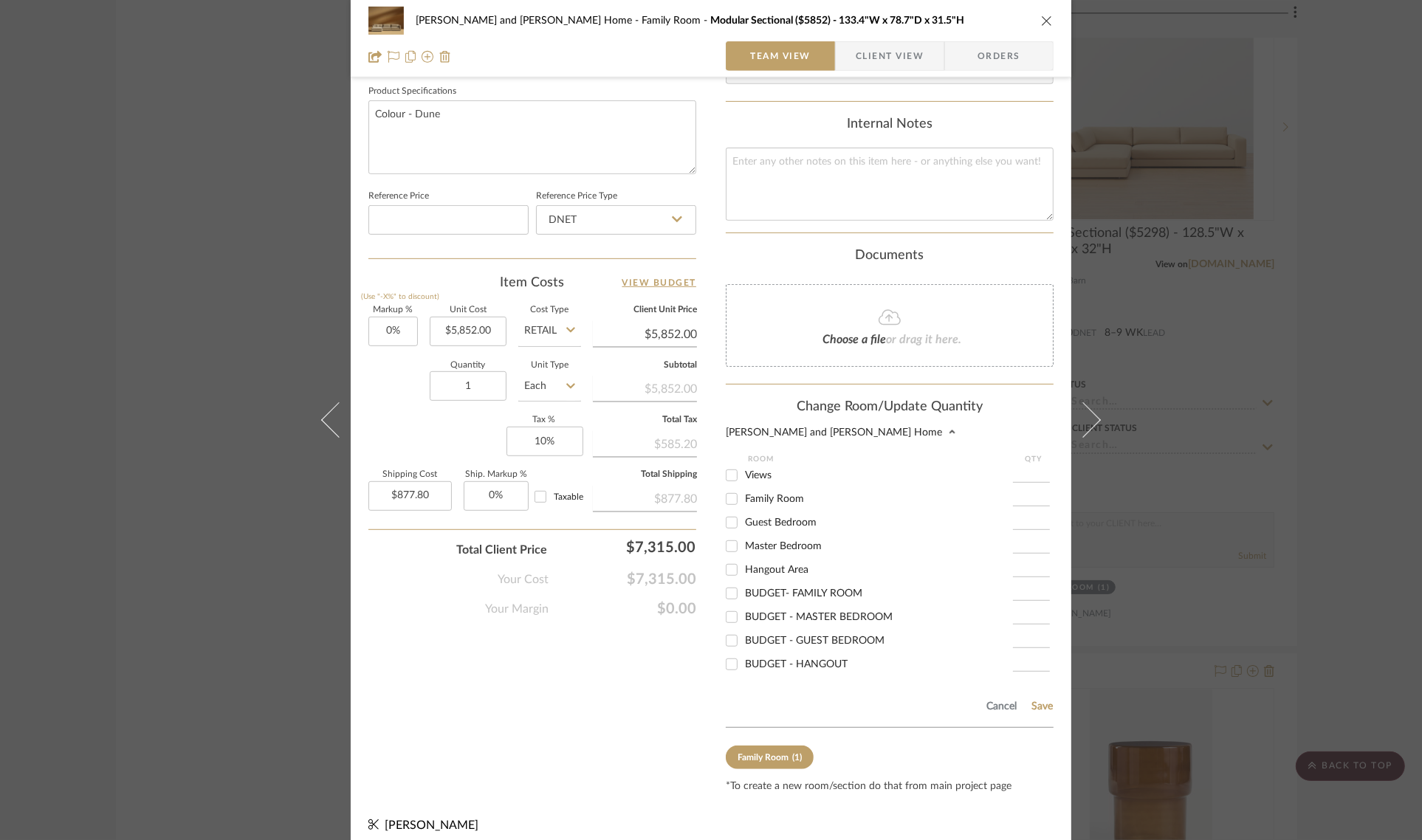
scroll to position [699, 0]
click at [1042, 699] on button "Save" at bounding box center [1042, 705] width 23 height 12
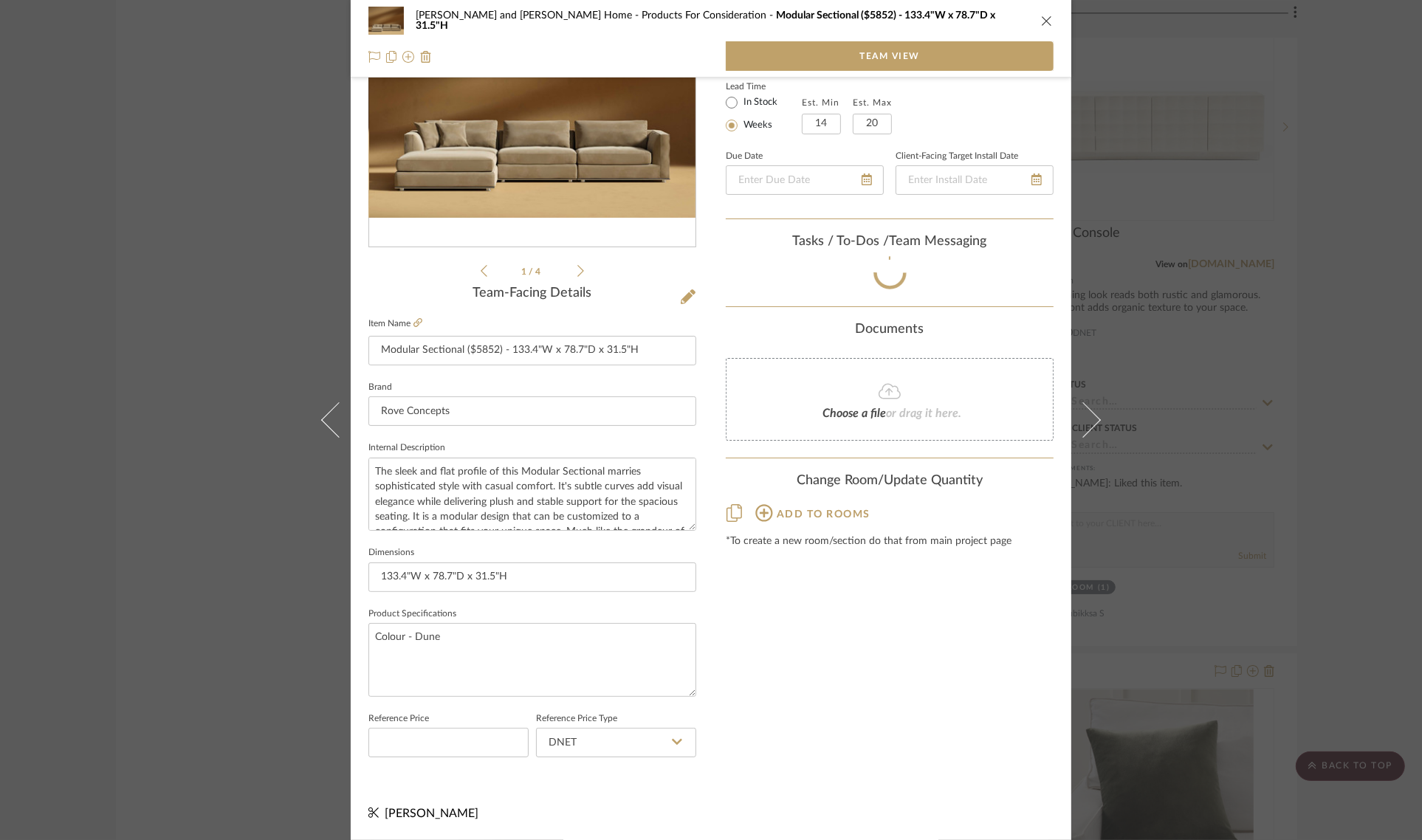
scroll to position [174, 0]
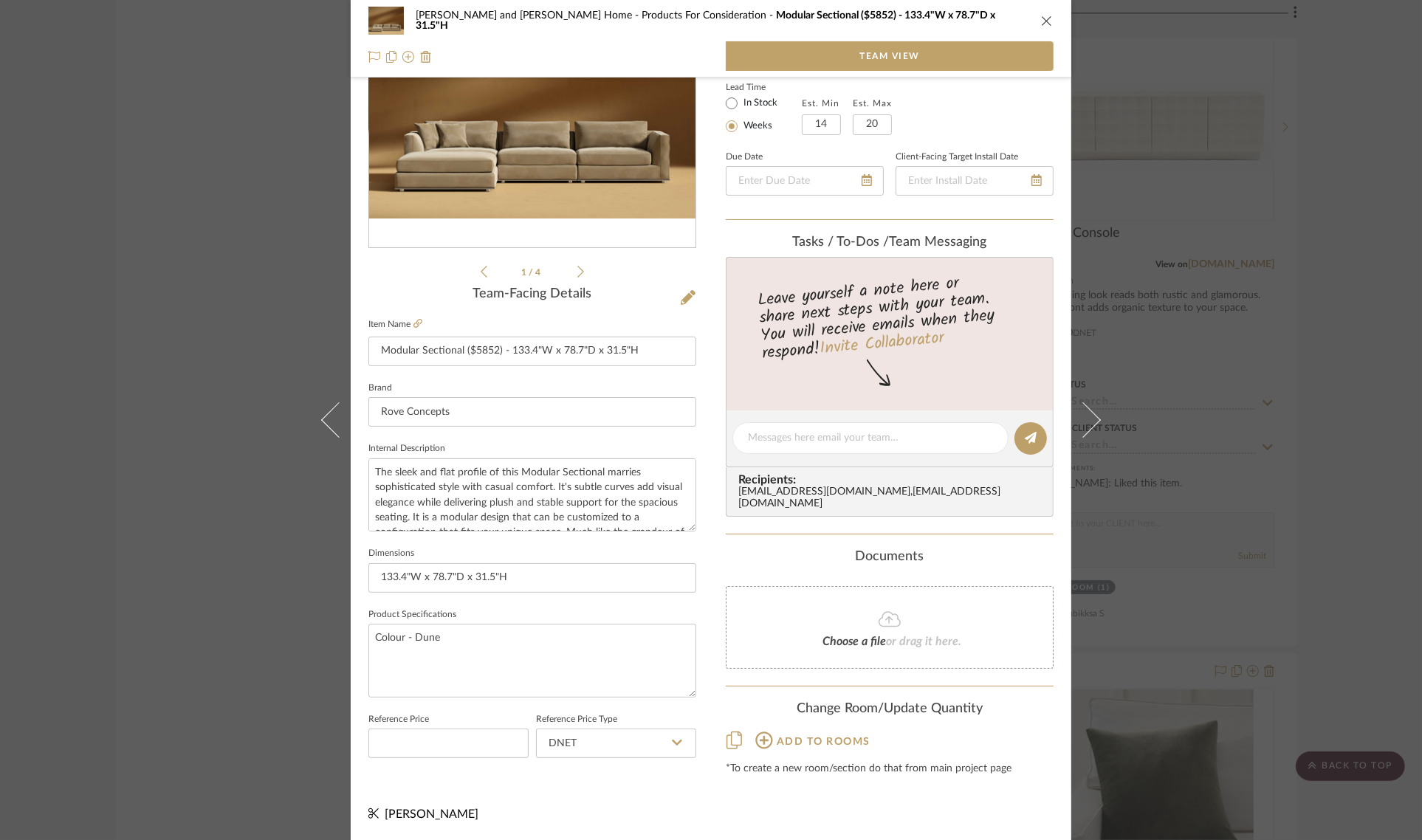
click at [1345, 344] on div "Sharika and Ashish Home Products For Consideration Modular Sectional ($5852) - …" at bounding box center [711, 420] width 1422 height 840
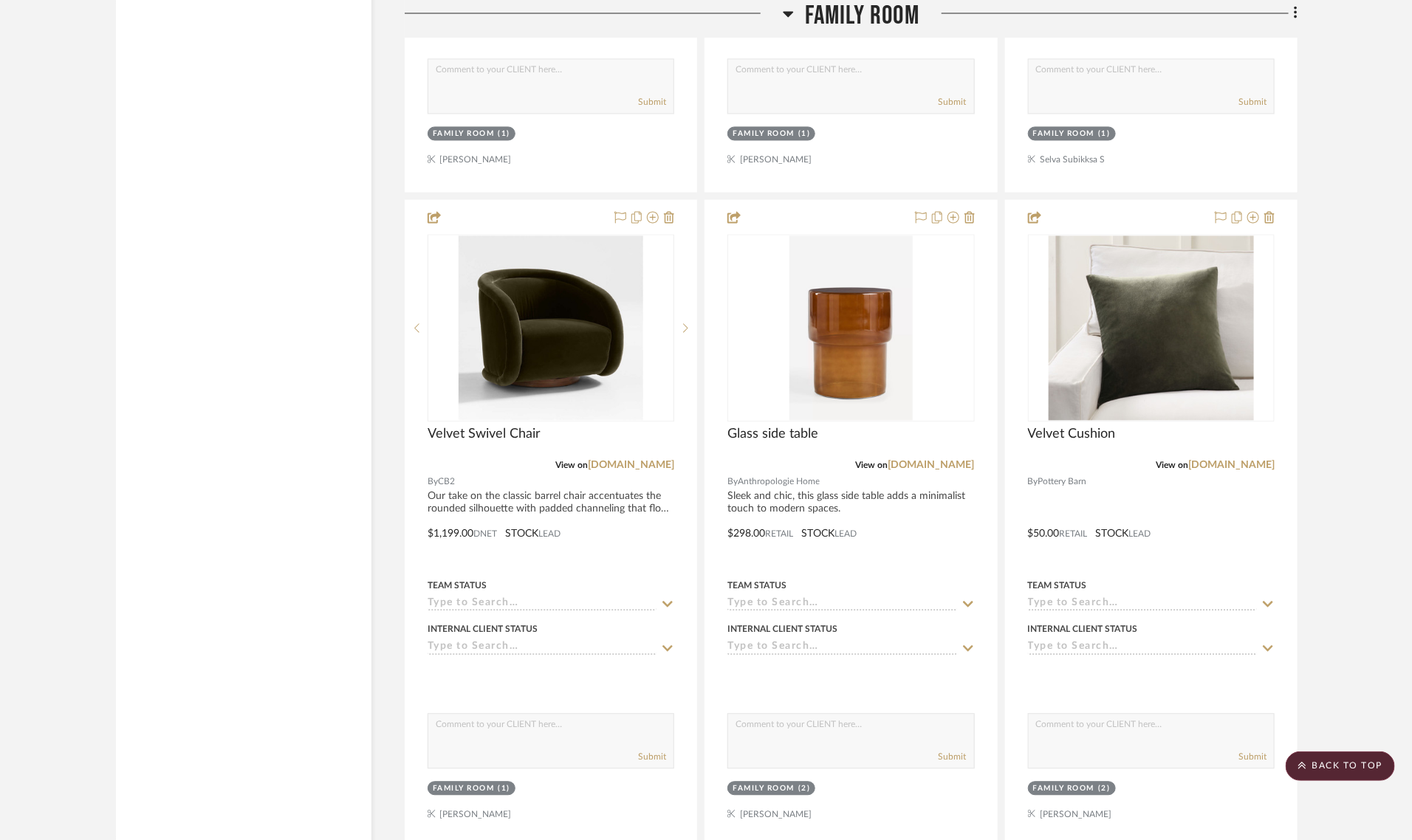
scroll to position [4244, 0]
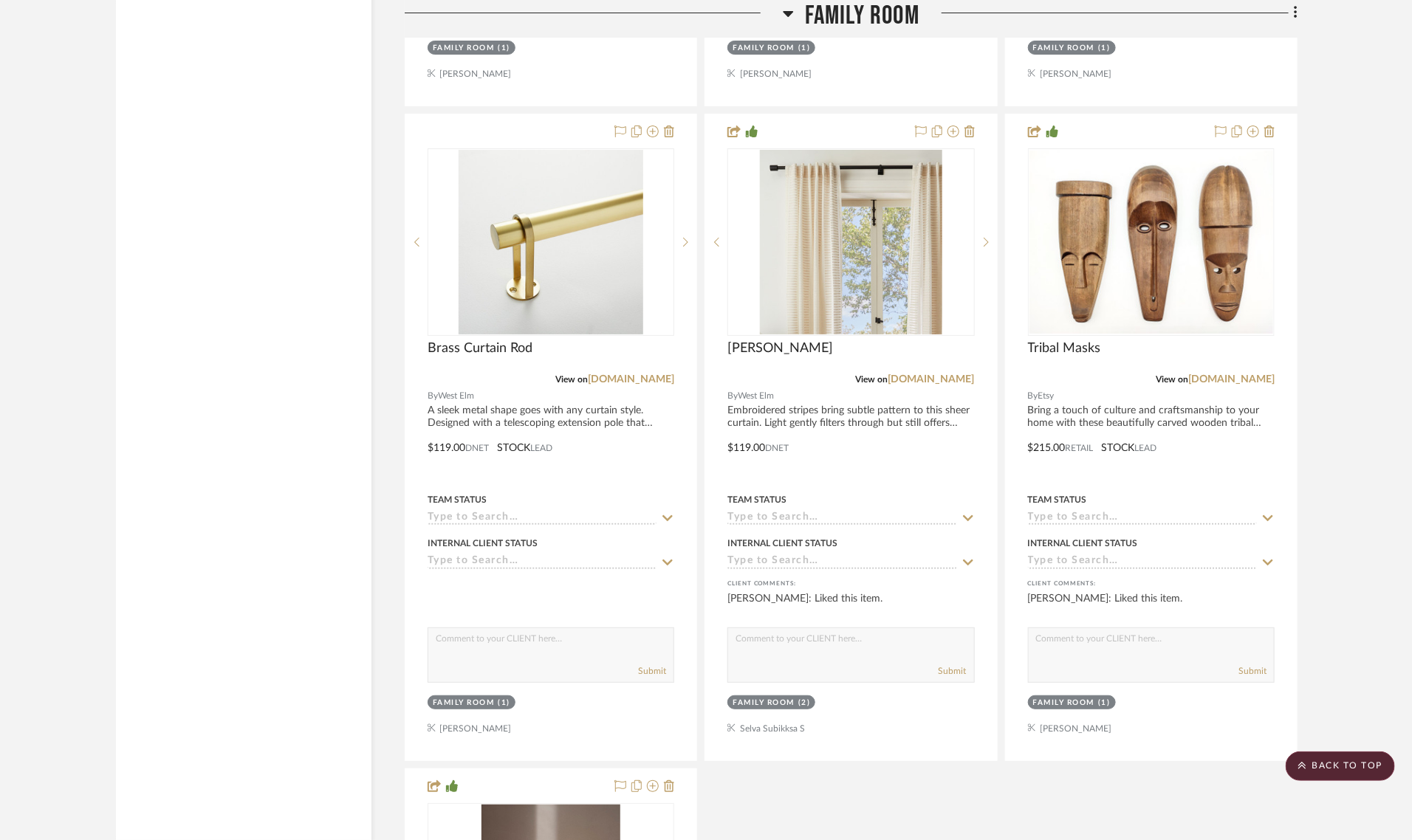
scroll to position [5629, 0]
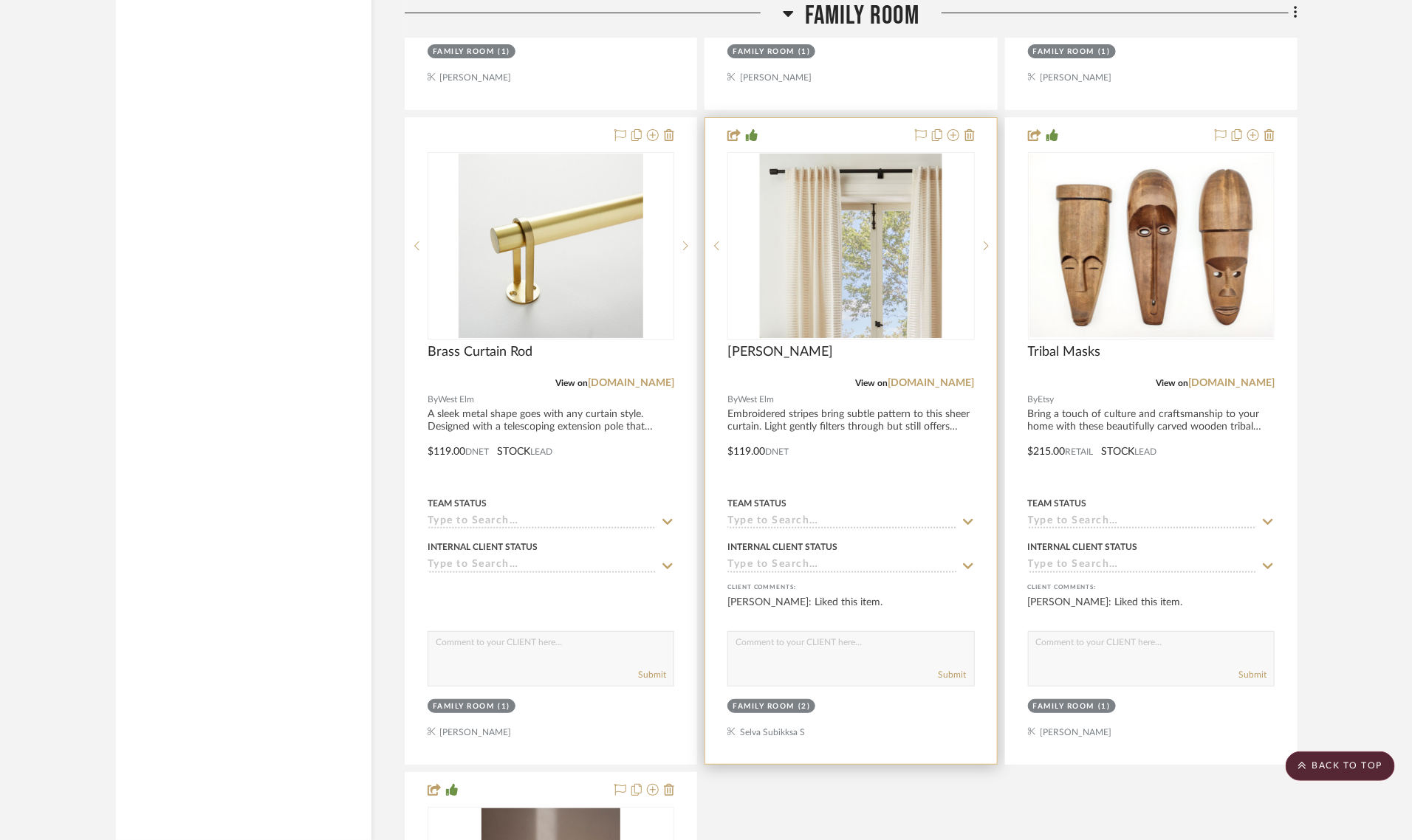
click at [824, 205] on div at bounding box center [851, 245] width 246 height 187
click at [839, 207] on img "0" at bounding box center [851, 245] width 183 height 184
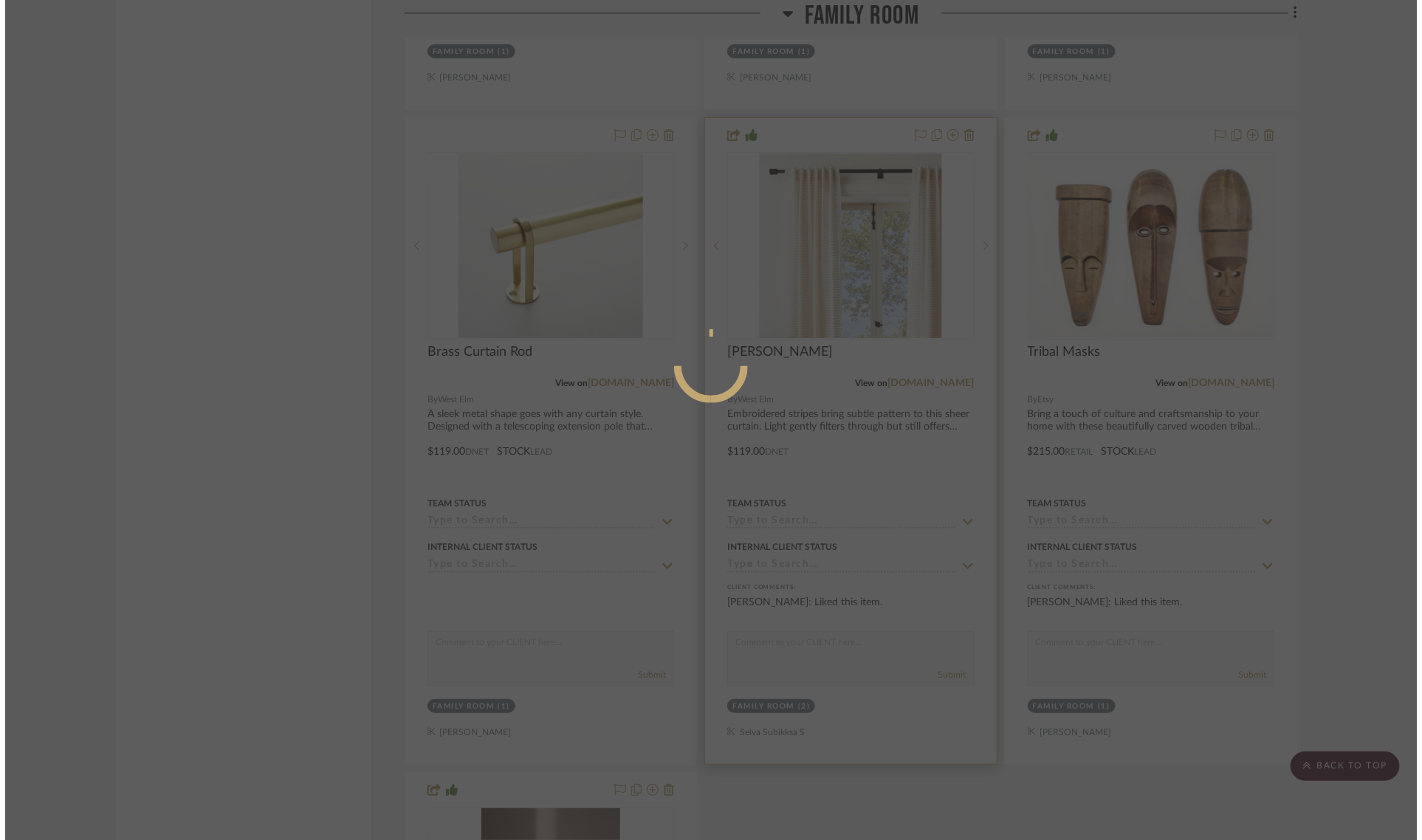
scroll to position [0, 0]
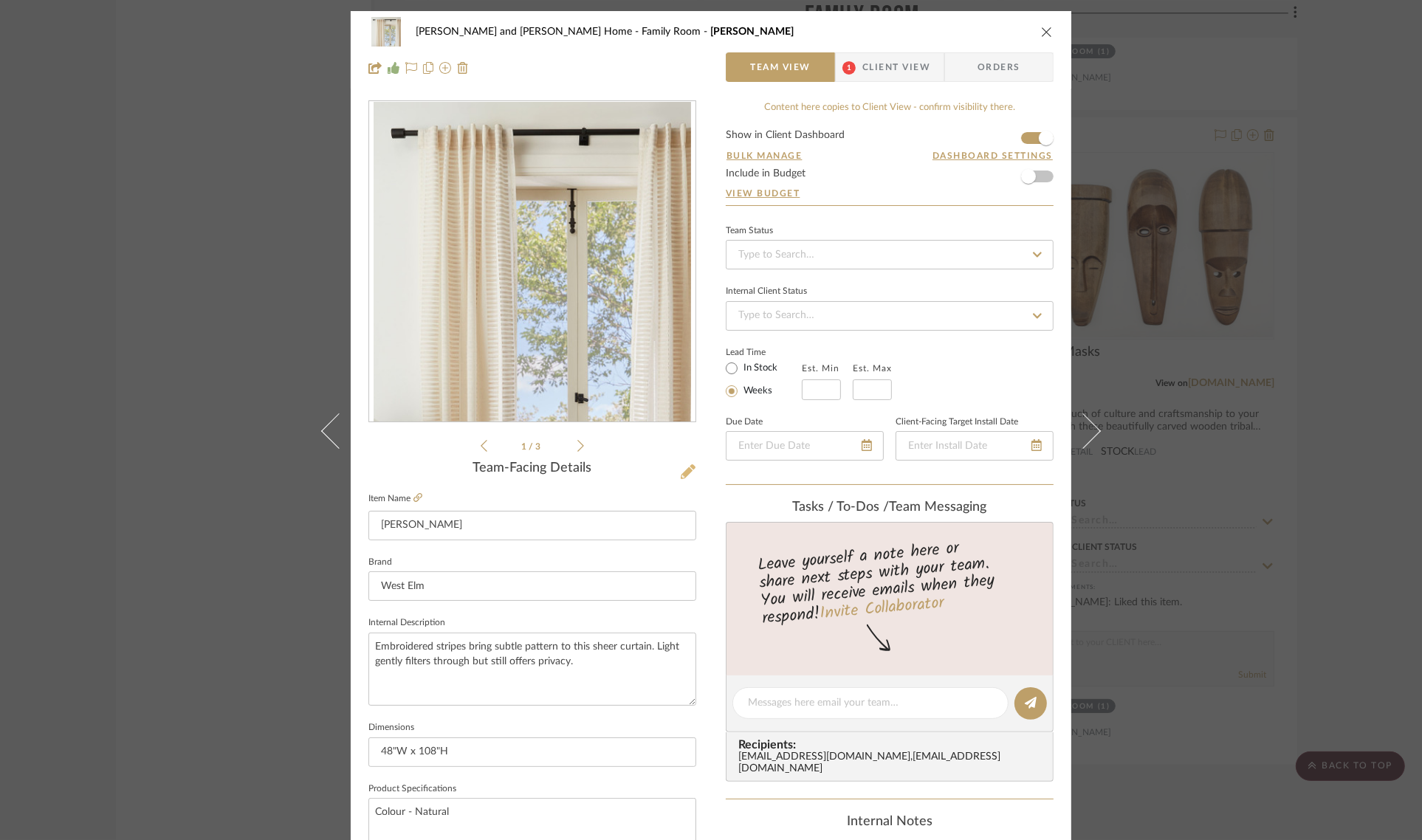
click at [680, 461] on button at bounding box center [688, 472] width 17 height 24
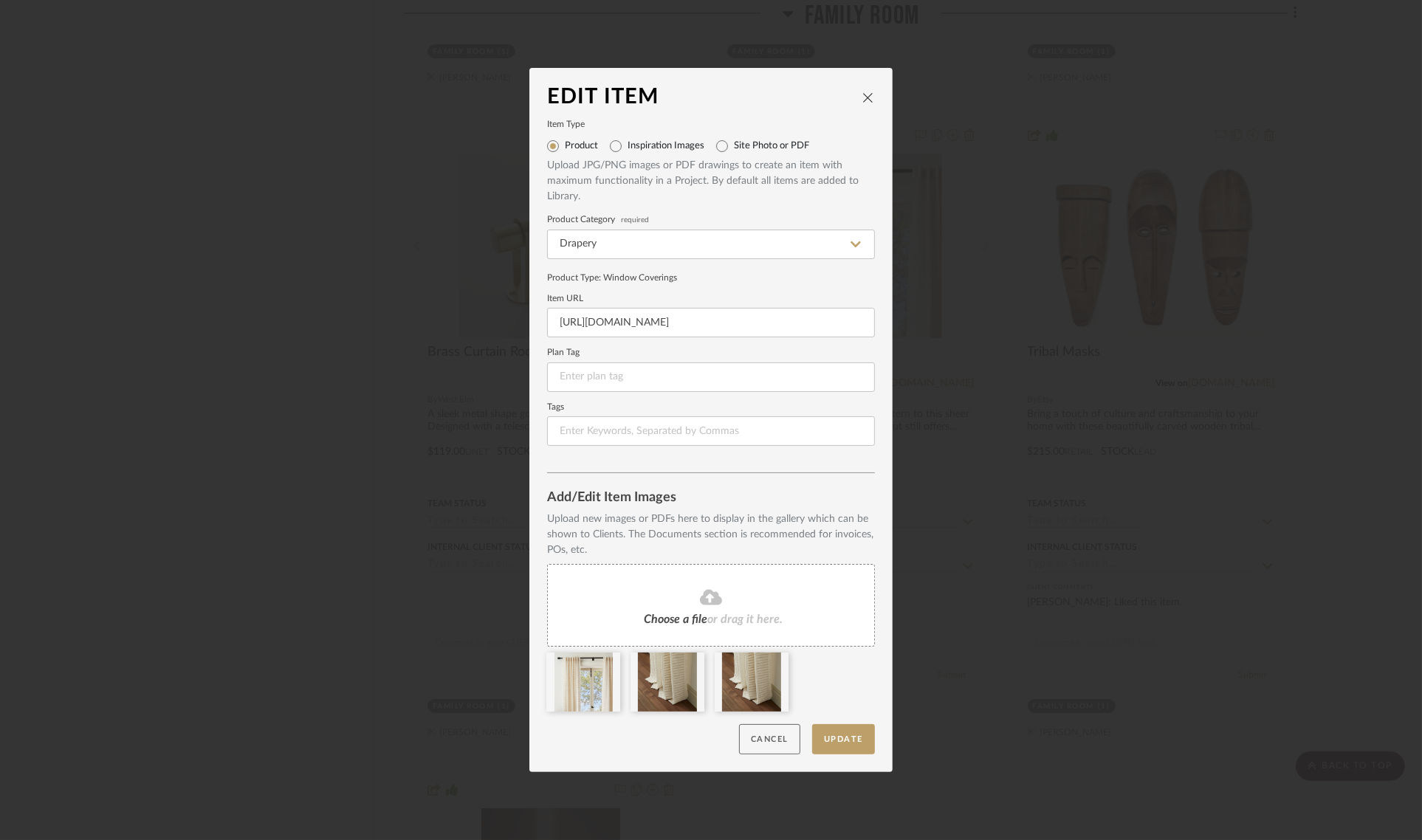
click at [762, 736] on button "Cancel" at bounding box center [770, 739] width 61 height 31
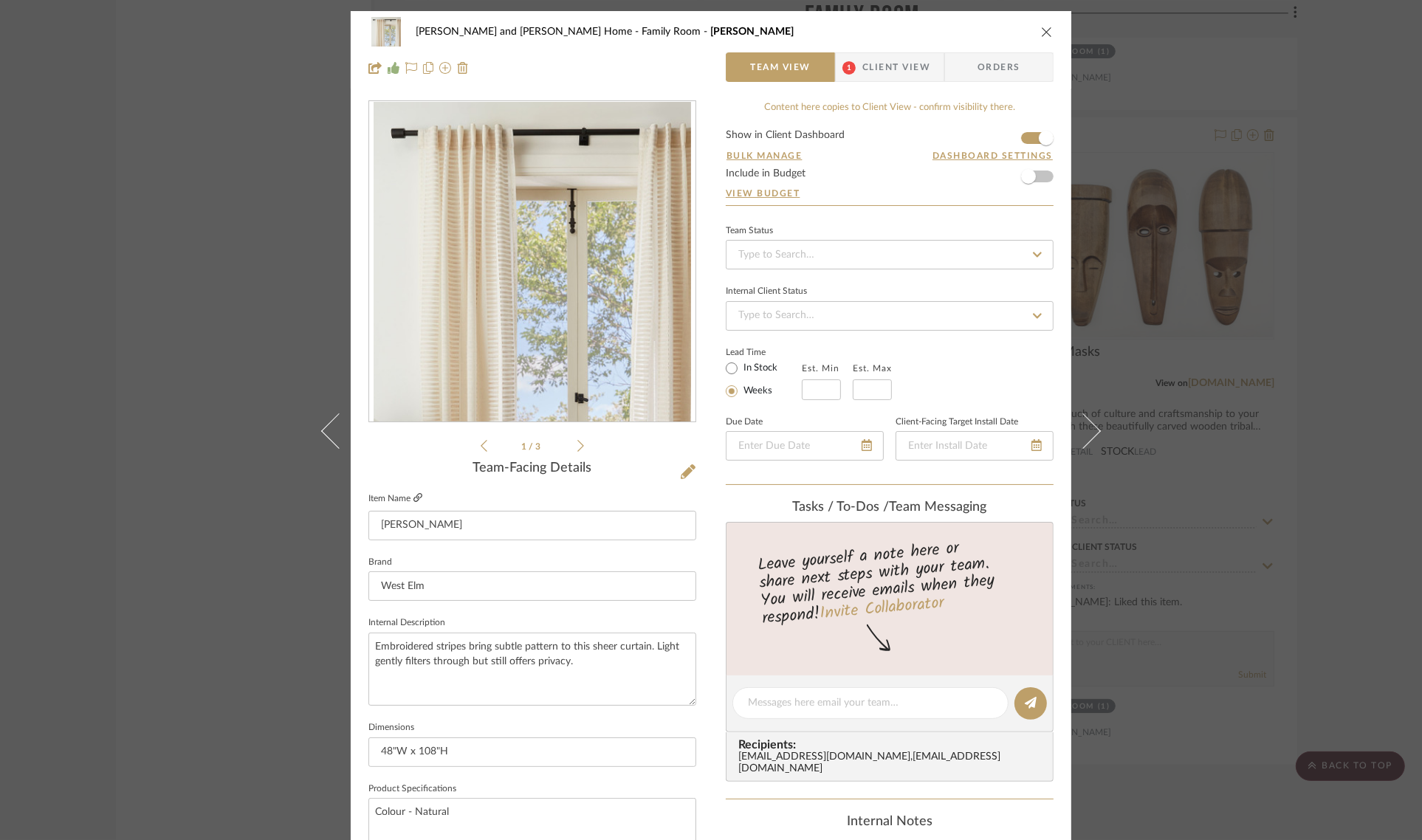
click at [413, 498] on icon at bounding box center [418, 497] width 9 height 9
click at [682, 473] on icon at bounding box center [688, 471] width 15 height 15
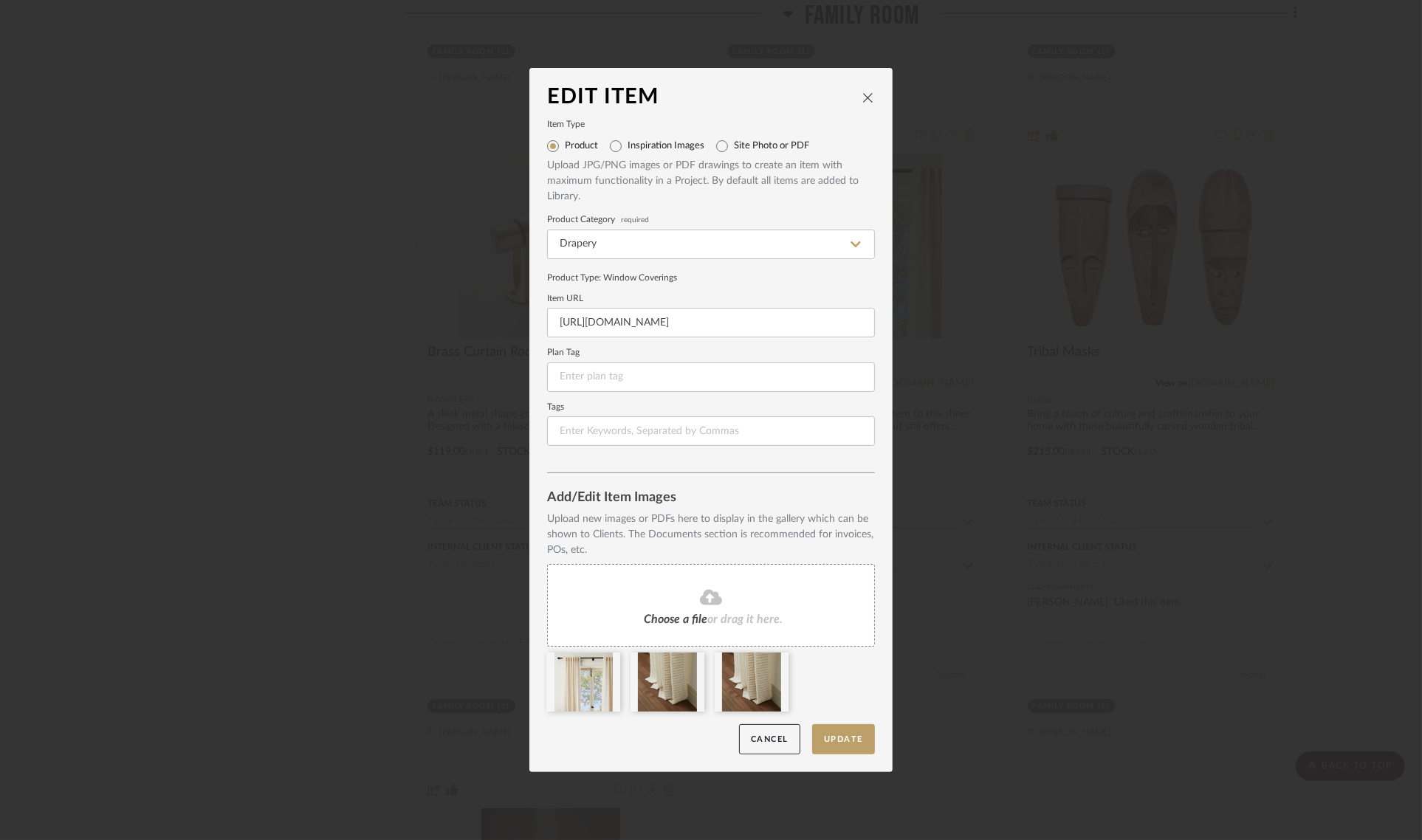
click at [619, 583] on div "Choose a file or drag it here." at bounding box center [711, 605] width 328 height 82
click at [855, 739] on button "Update" at bounding box center [844, 739] width 63 height 31
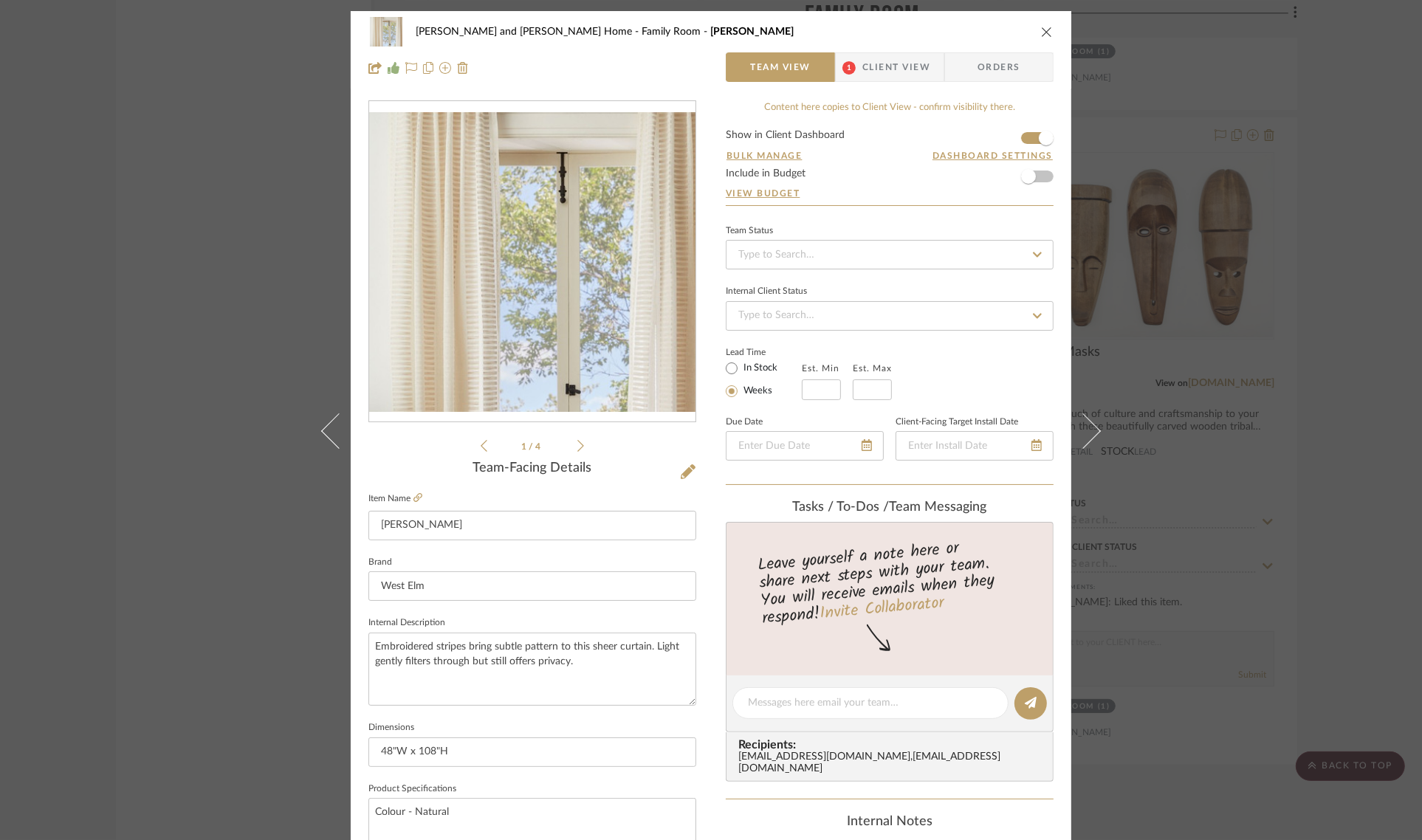
click at [1339, 380] on div "Sharika and Ashish Home Family Room Sheer Curtain Team View 1 Client View Order…" at bounding box center [711, 420] width 1422 height 840
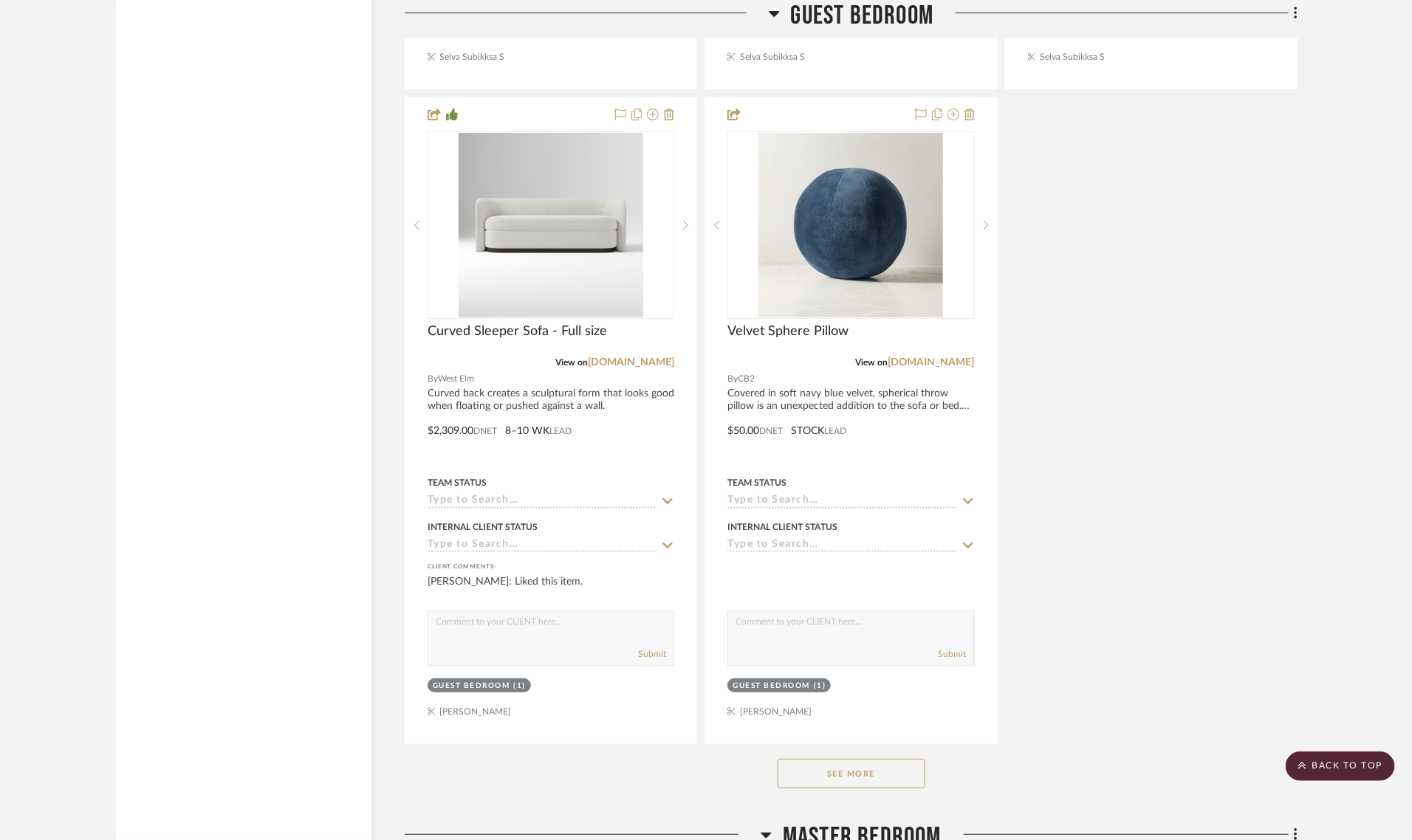
scroll to position [8397, 0]
click at [844, 757] on button "See More" at bounding box center [851, 771] width 147 height 30
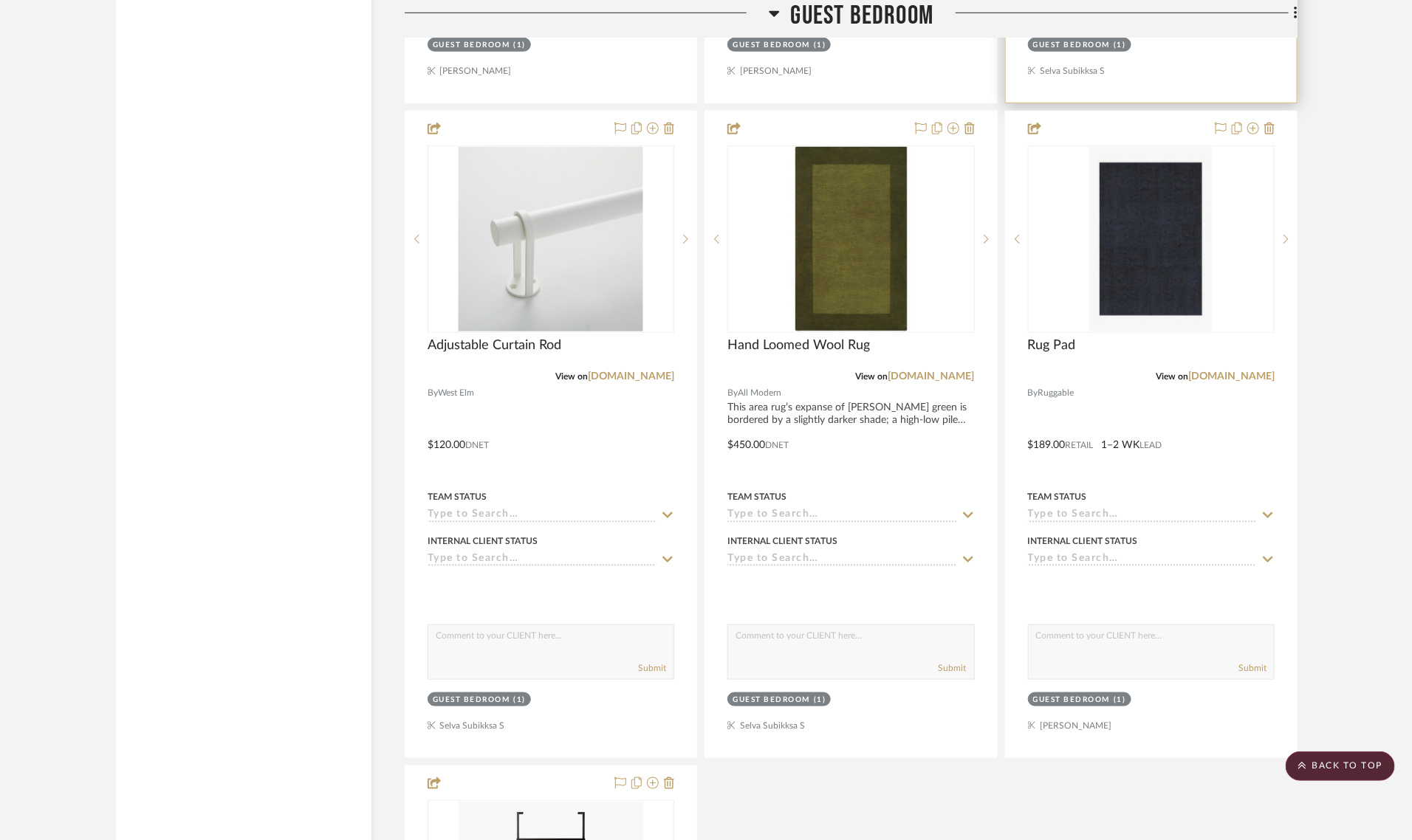
scroll to position [9135, 0]
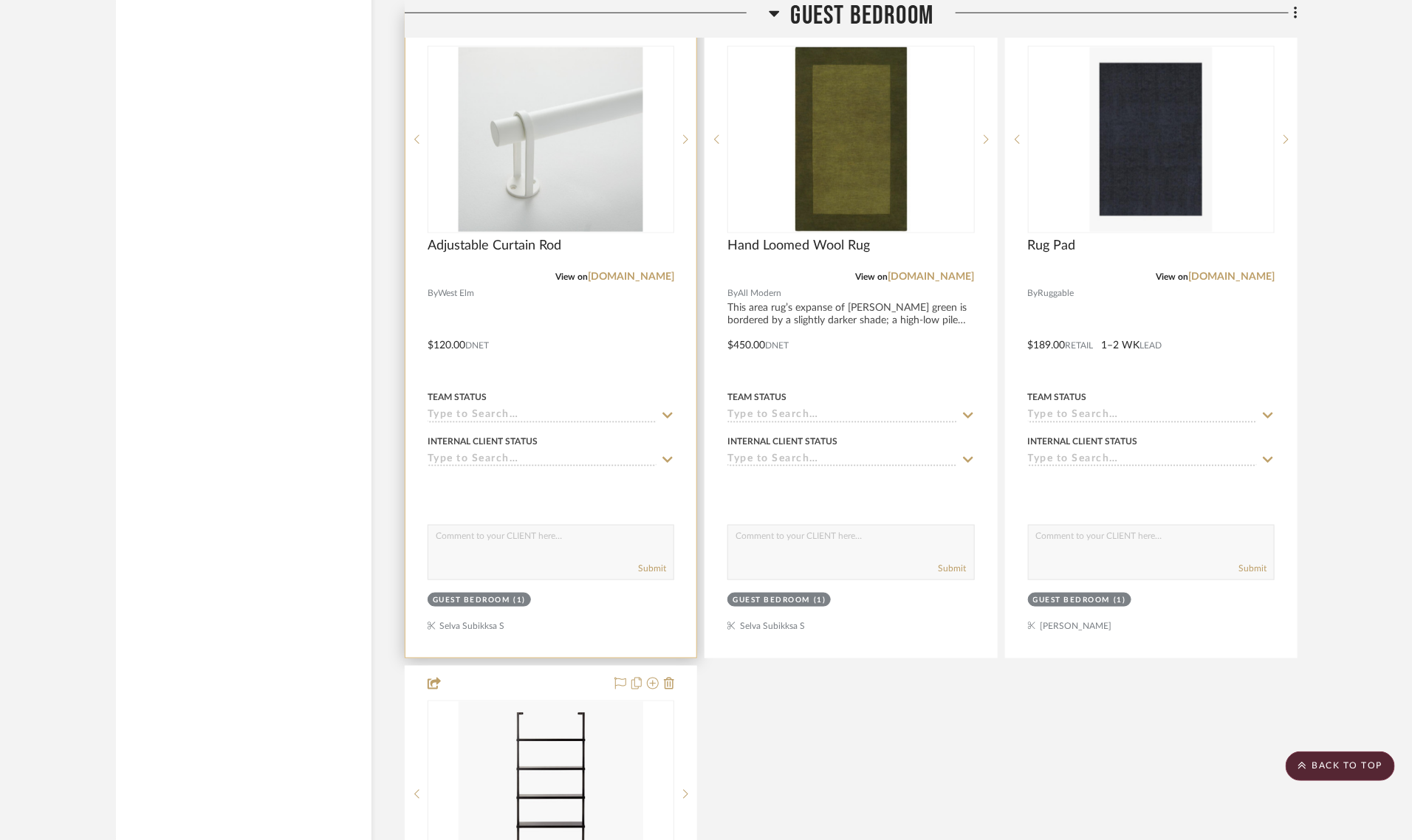
click at [476, 595] on div "Guest Bedroom" at bounding box center [472, 600] width 78 height 11
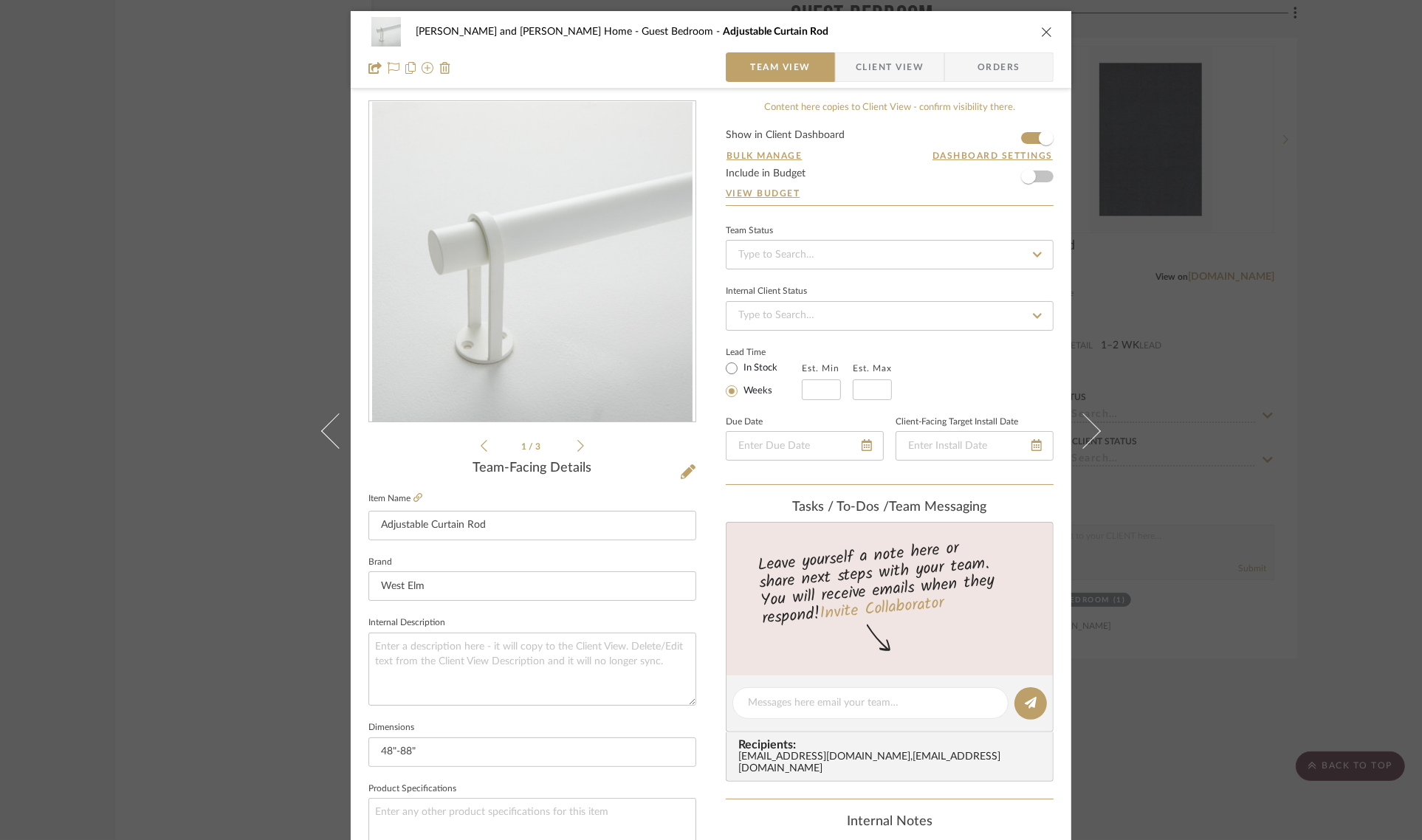
scroll to position [533, 0]
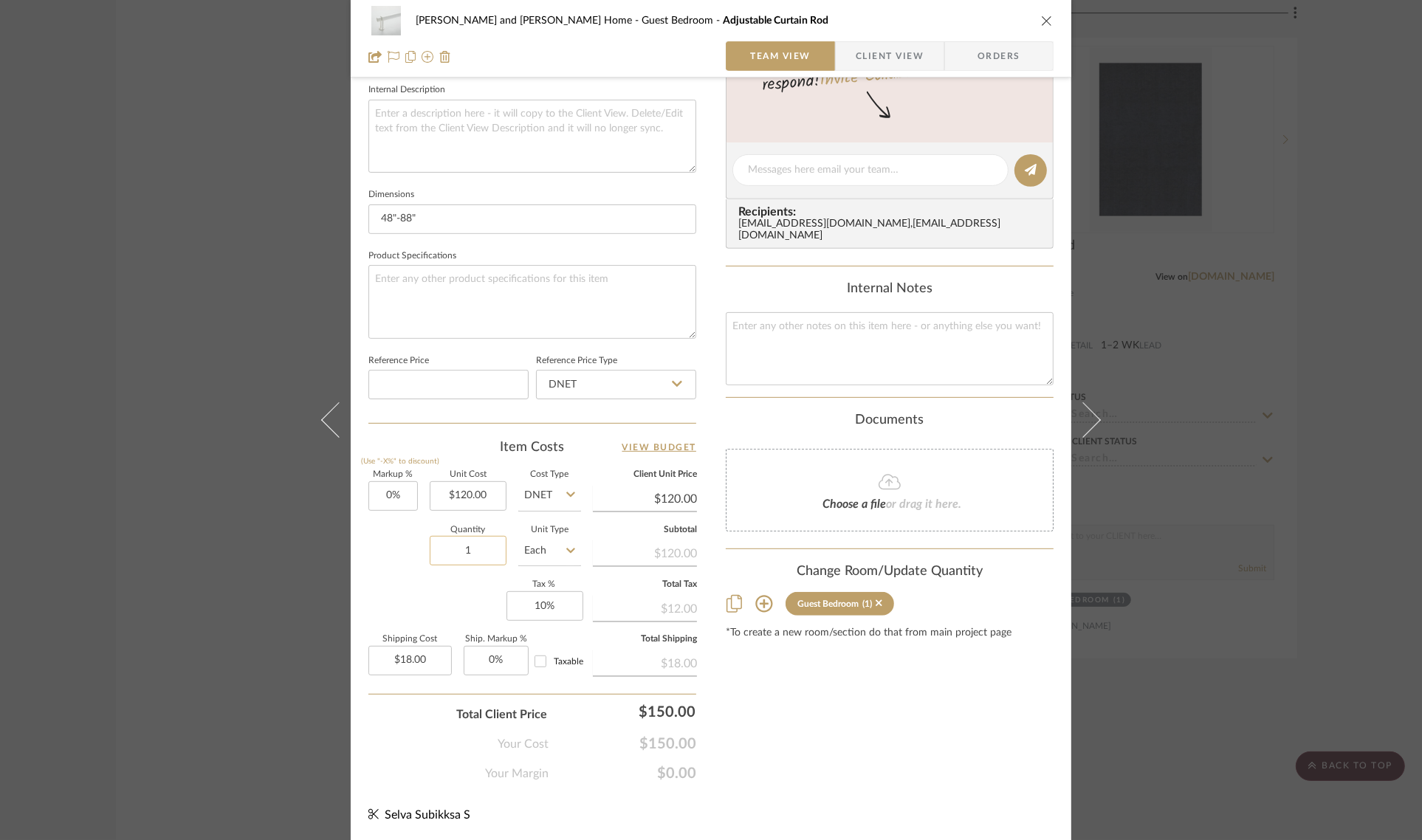
click at [476, 555] on input "1" at bounding box center [468, 551] width 77 height 30
type input "2"
click at [909, 714] on div "Content here copies to Client View - confirm visibility there. Show in Client D…" at bounding box center [890, 175] width 328 height 1215
type input "$36.00"
click at [1361, 489] on div "Sharika and Ashish Home Guest Bedroom Adjustable Curtain Rod Team View Client V…" at bounding box center [711, 420] width 1422 height 840
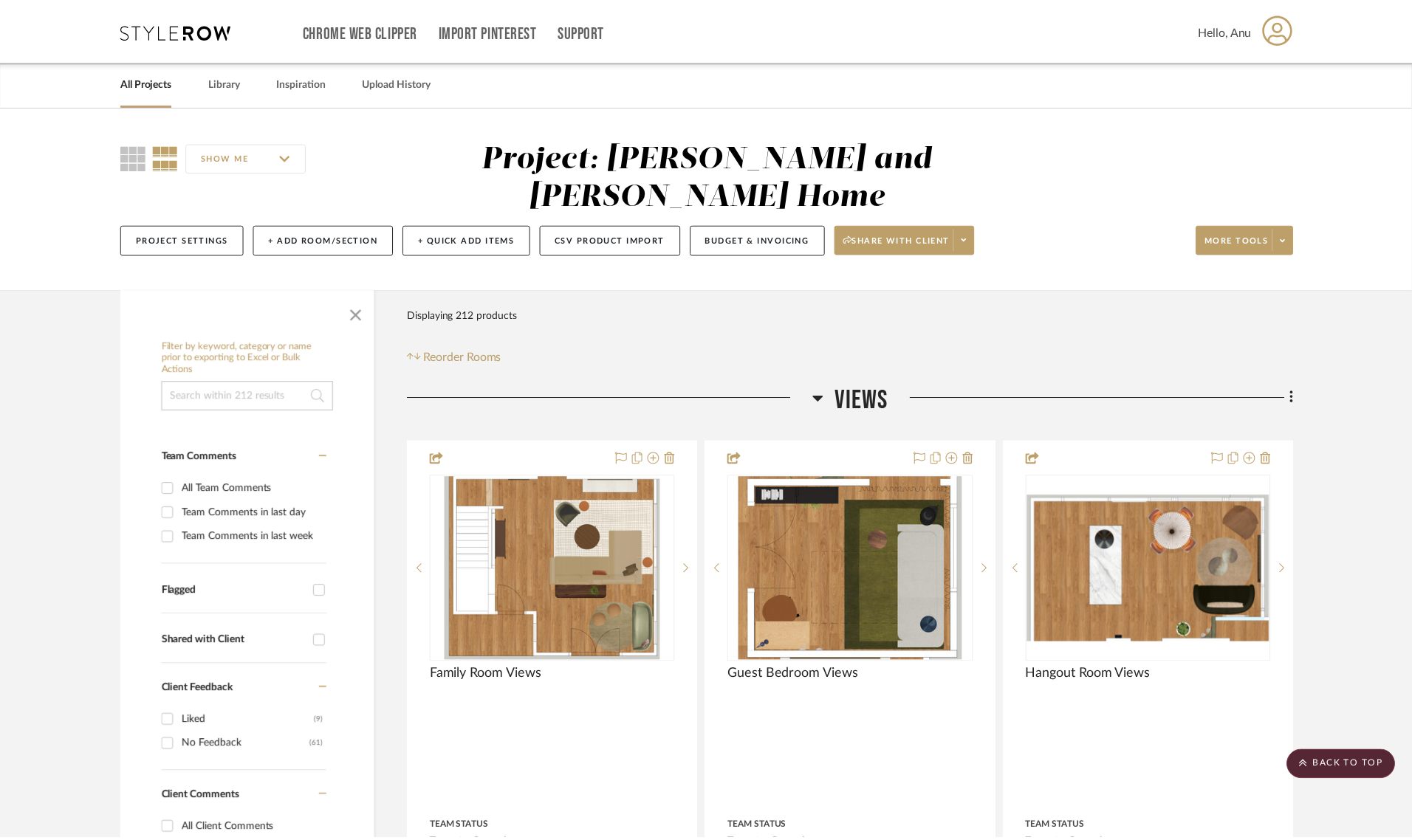
scroll to position [9135, 0]
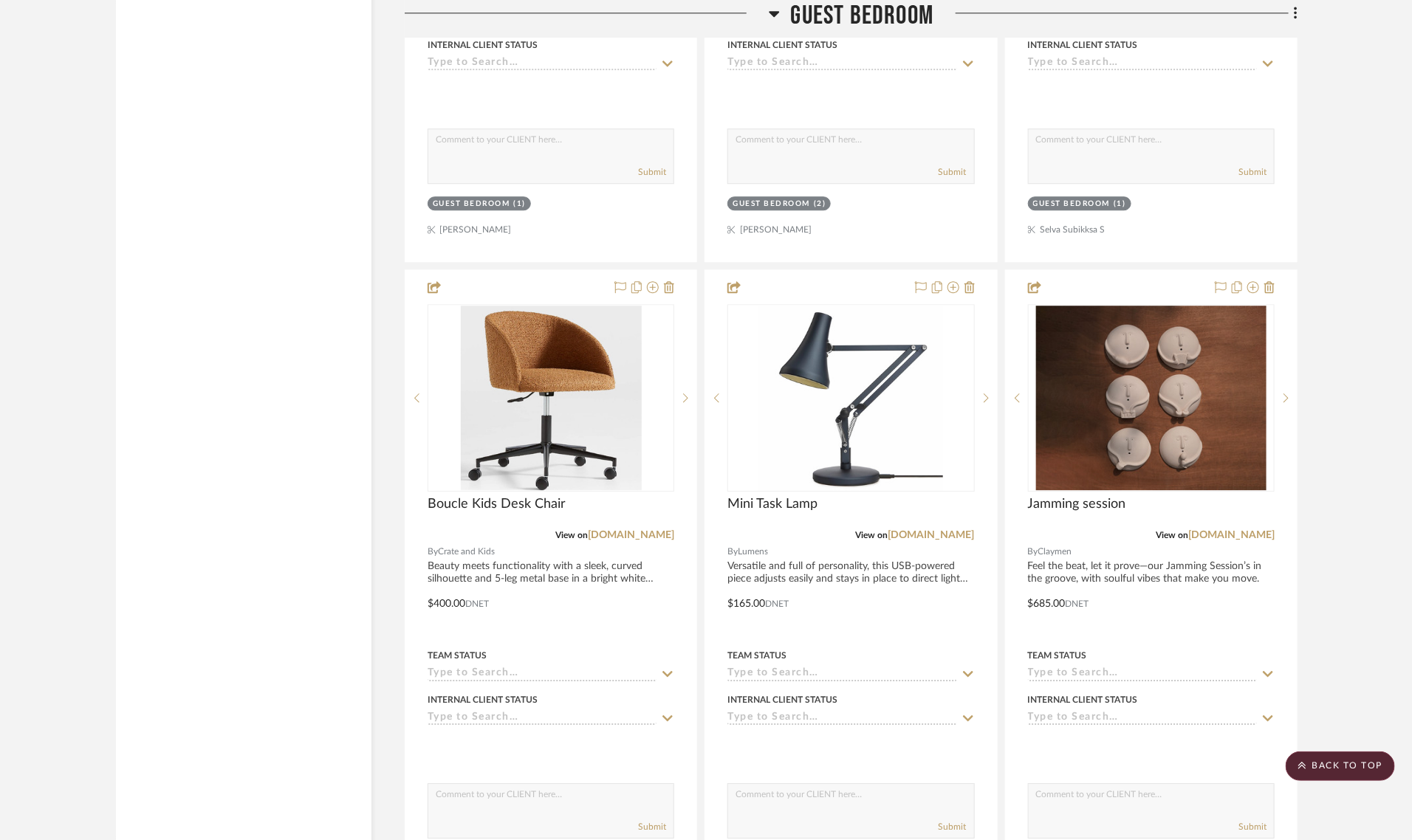
scroll to position [7566, 0]
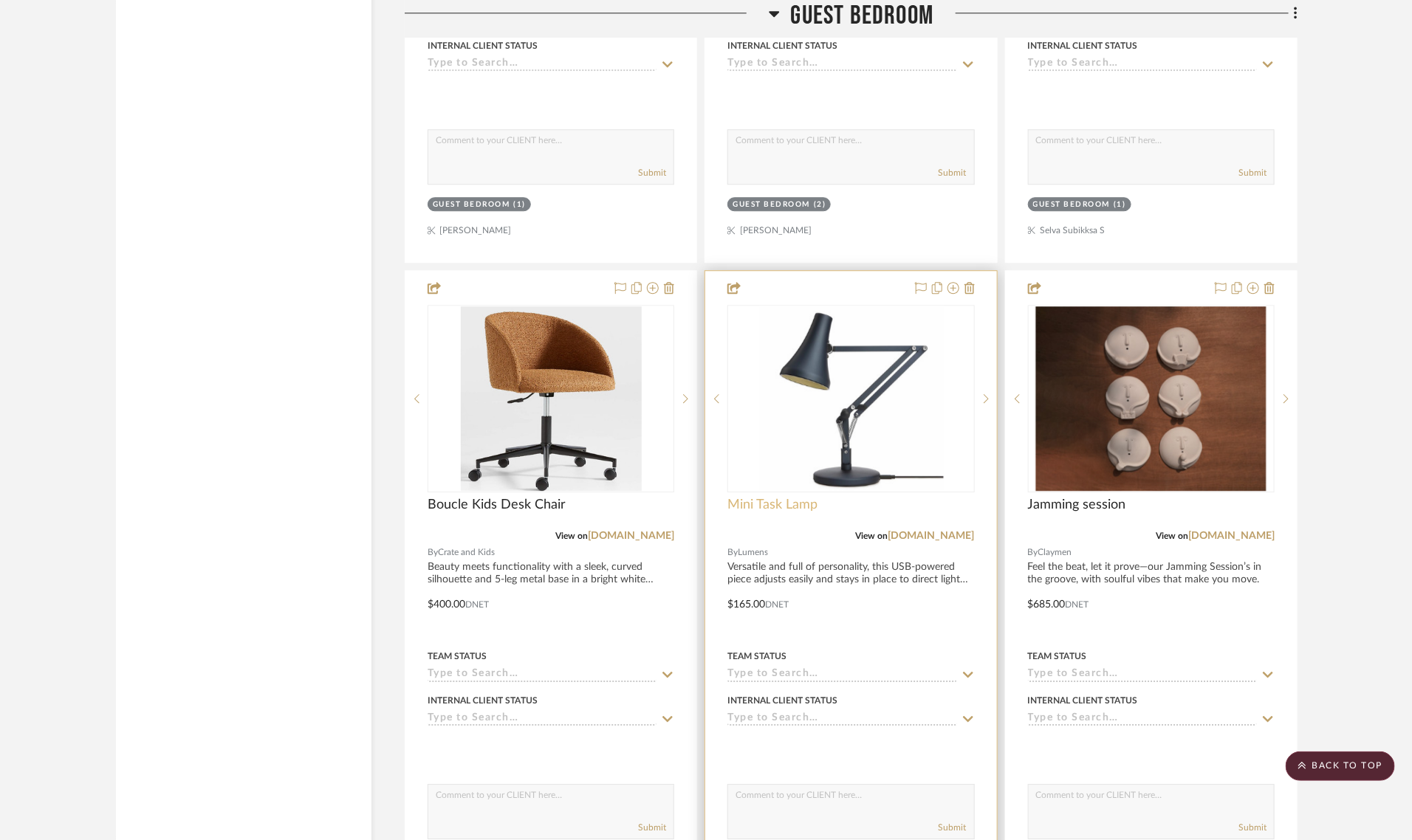
click at [751, 496] on span "Mini Task Lamp" at bounding box center [772, 505] width 90 height 17
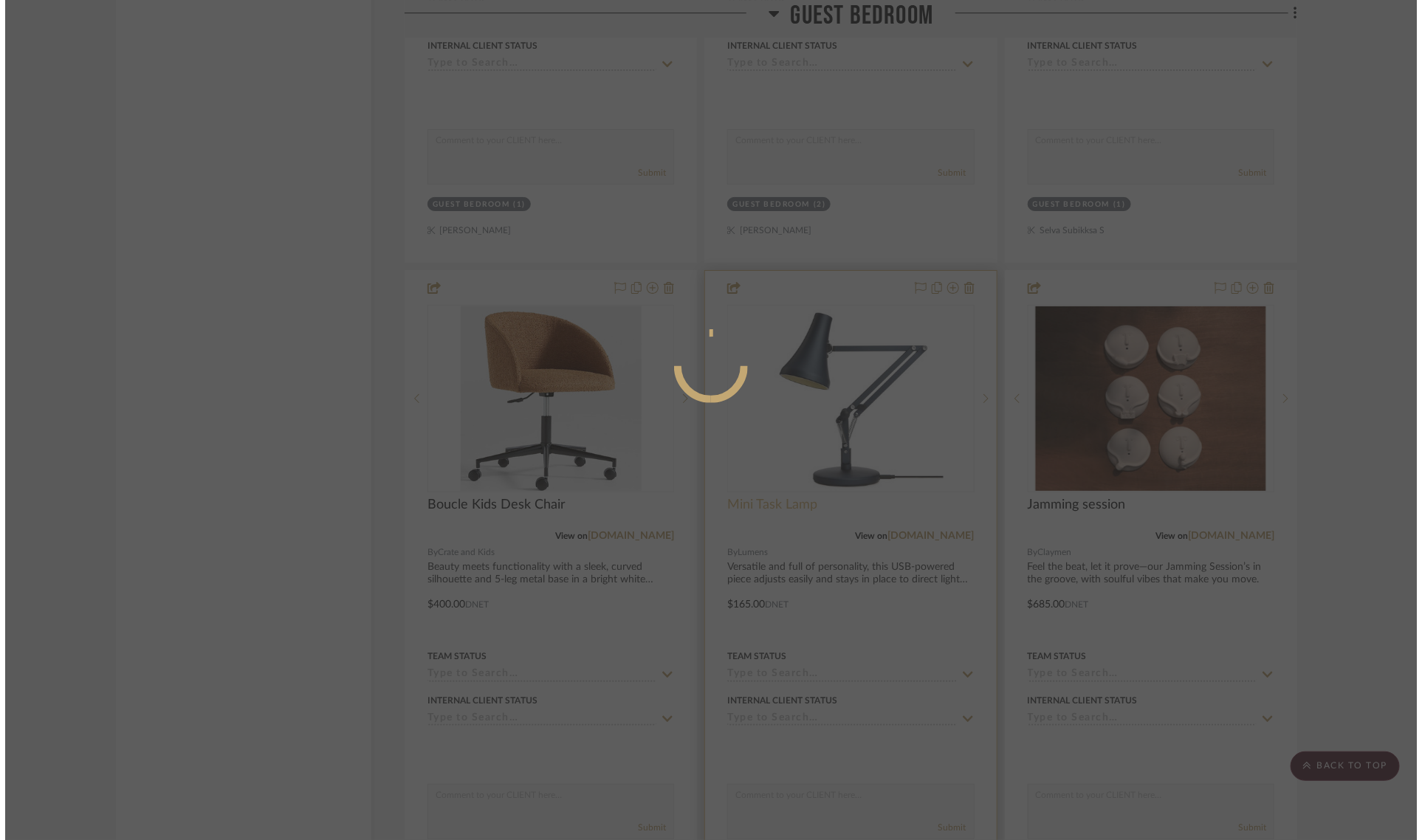
scroll to position [0, 0]
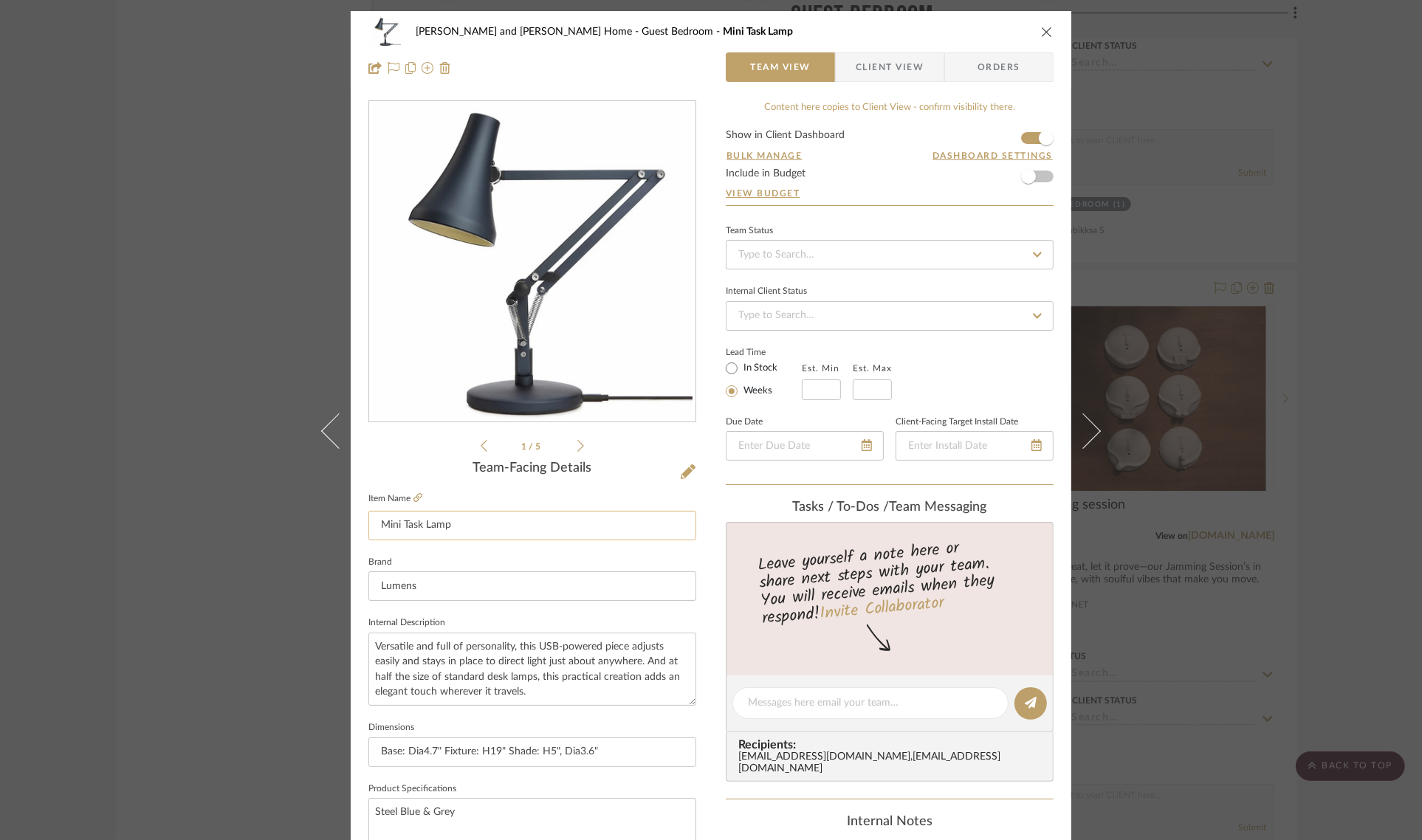
click at [370, 525] on input "Mini Task Lamp" at bounding box center [533, 526] width 328 height 30
click at [522, 511] on input "Option 1 - Mini Task Lamp" at bounding box center [533, 526] width 328 height 30
type input "Option 1 - Mini Task Lamp (with terracotta wall)"
click at [410, 443] on div "1 / 5" at bounding box center [533, 277] width 328 height 355
click at [1349, 476] on div "Sharika and Ashish Home Guest Bedroom Option 1 - Mini Task Lamp (with terracott…" at bounding box center [711, 420] width 1422 height 840
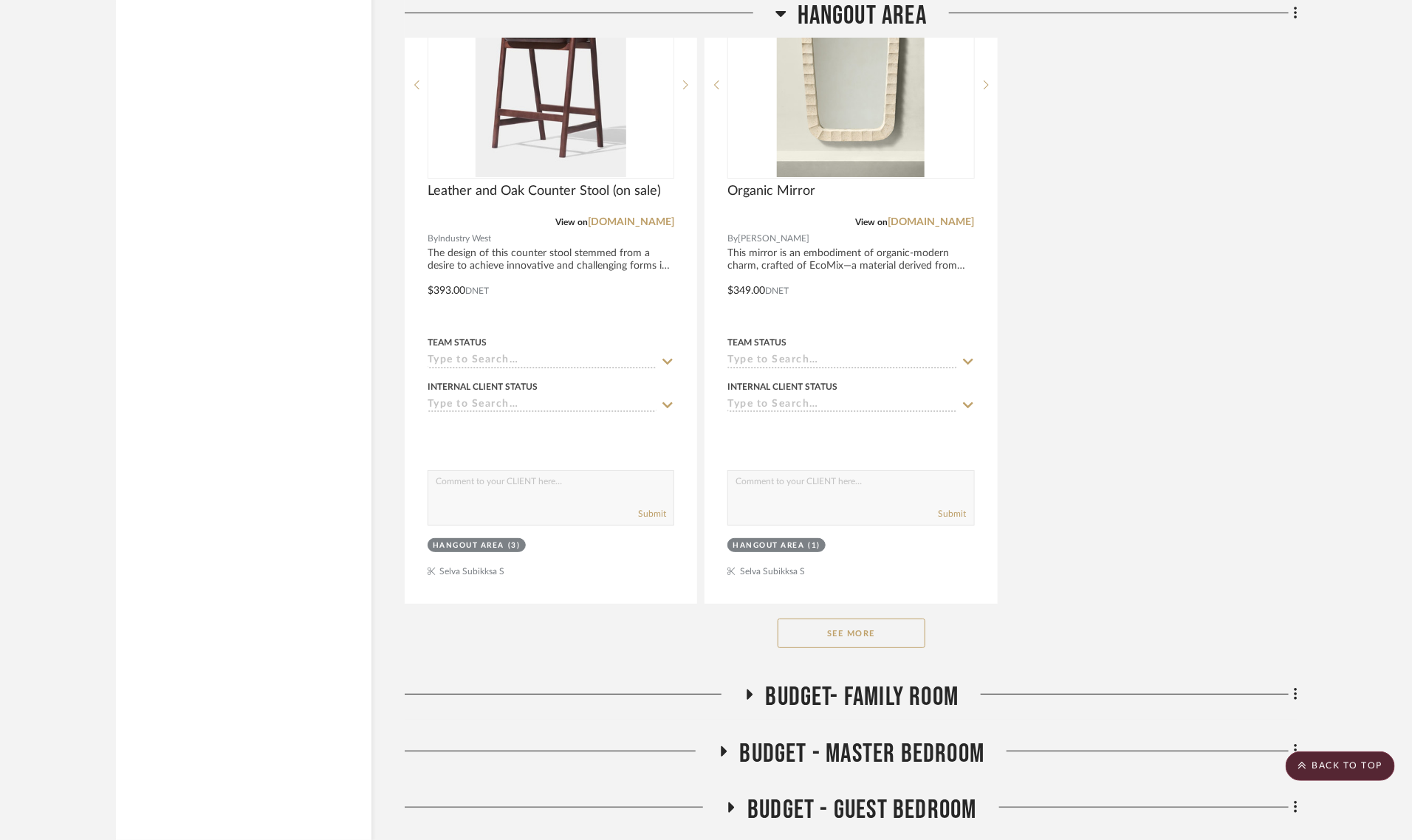
scroll to position [14233, 0]
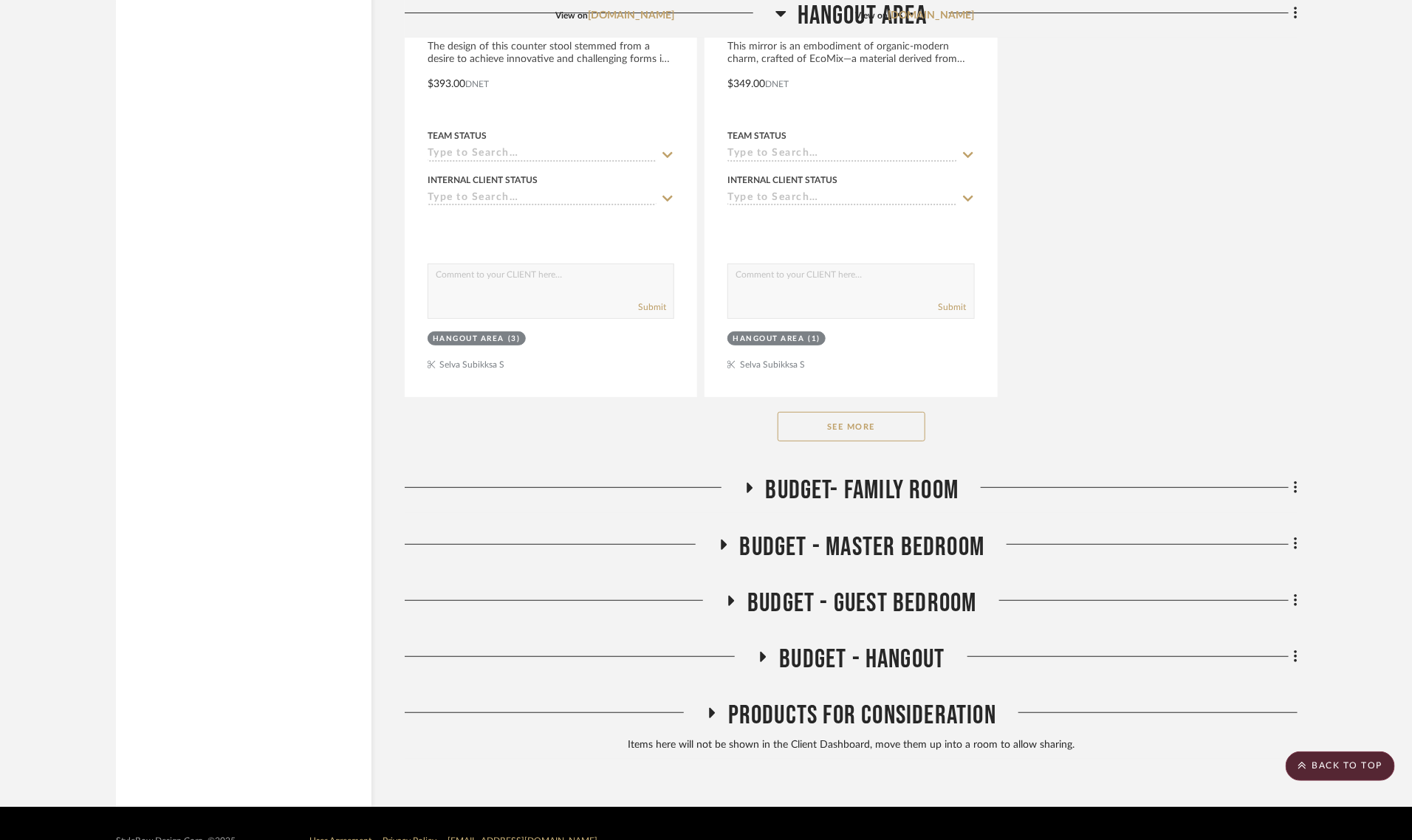
click at [712, 708] on icon at bounding box center [711, 713] width 18 height 11
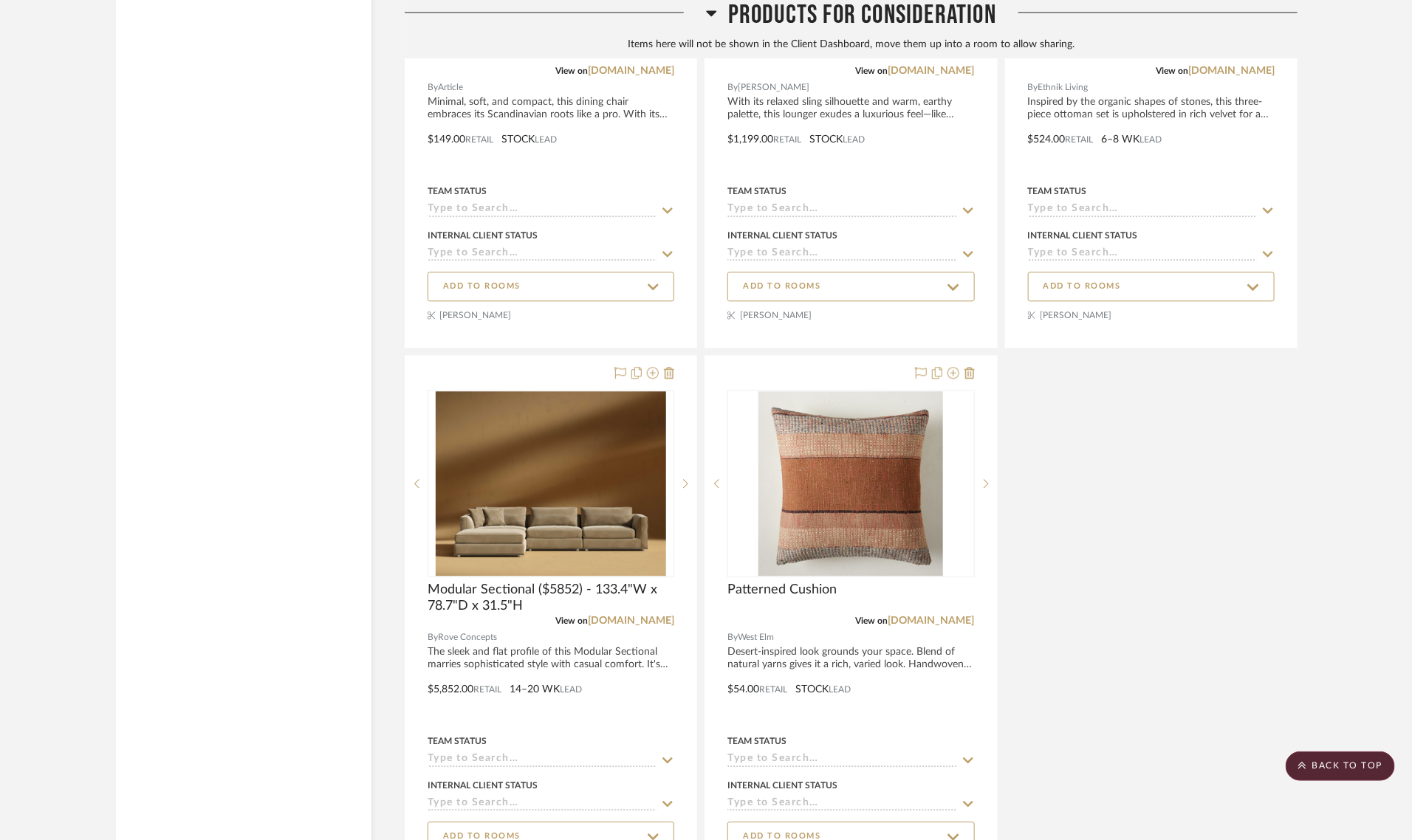
scroll to position [15893, 0]
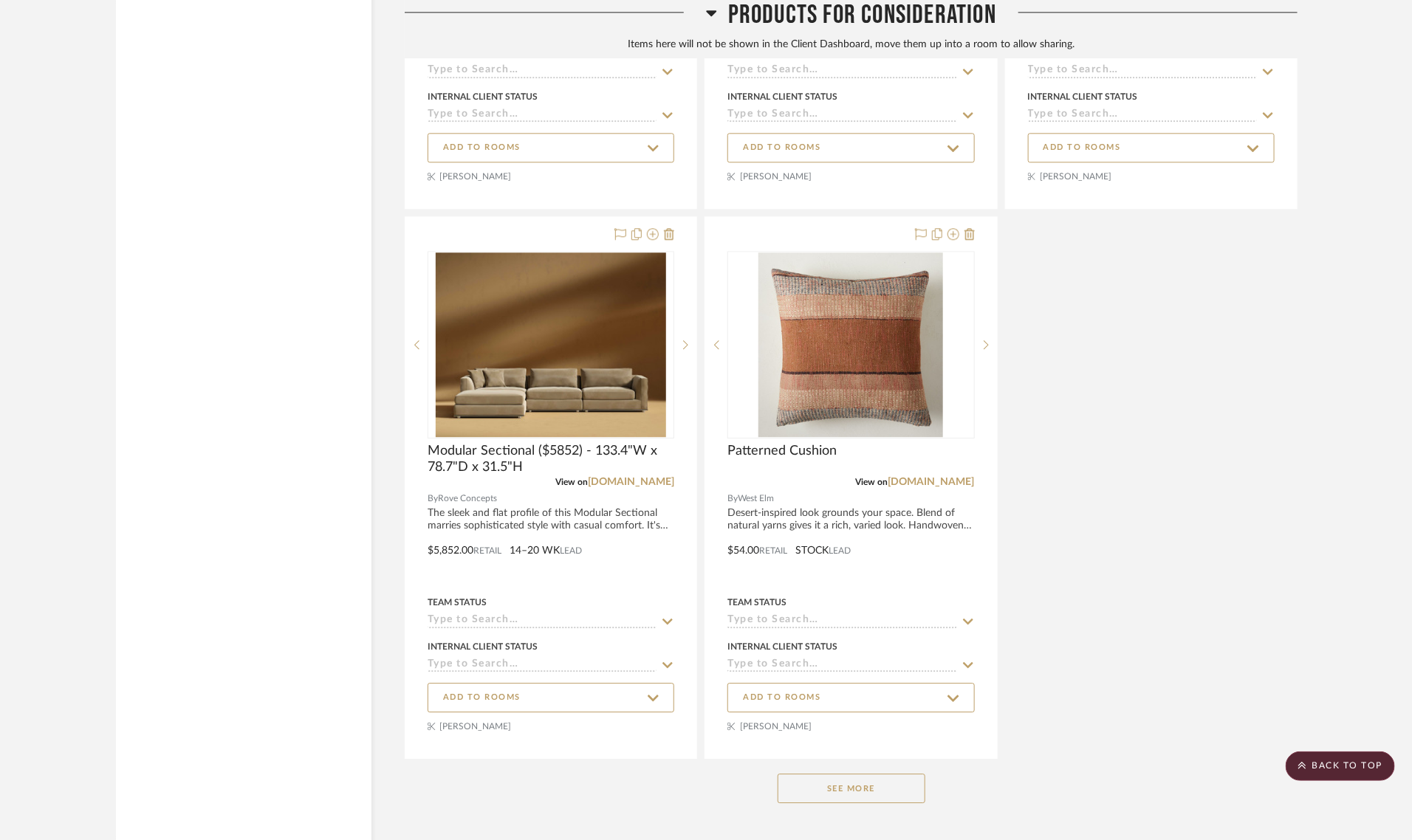
click at [855, 773] on button "See More" at bounding box center [851, 788] width 147 height 30
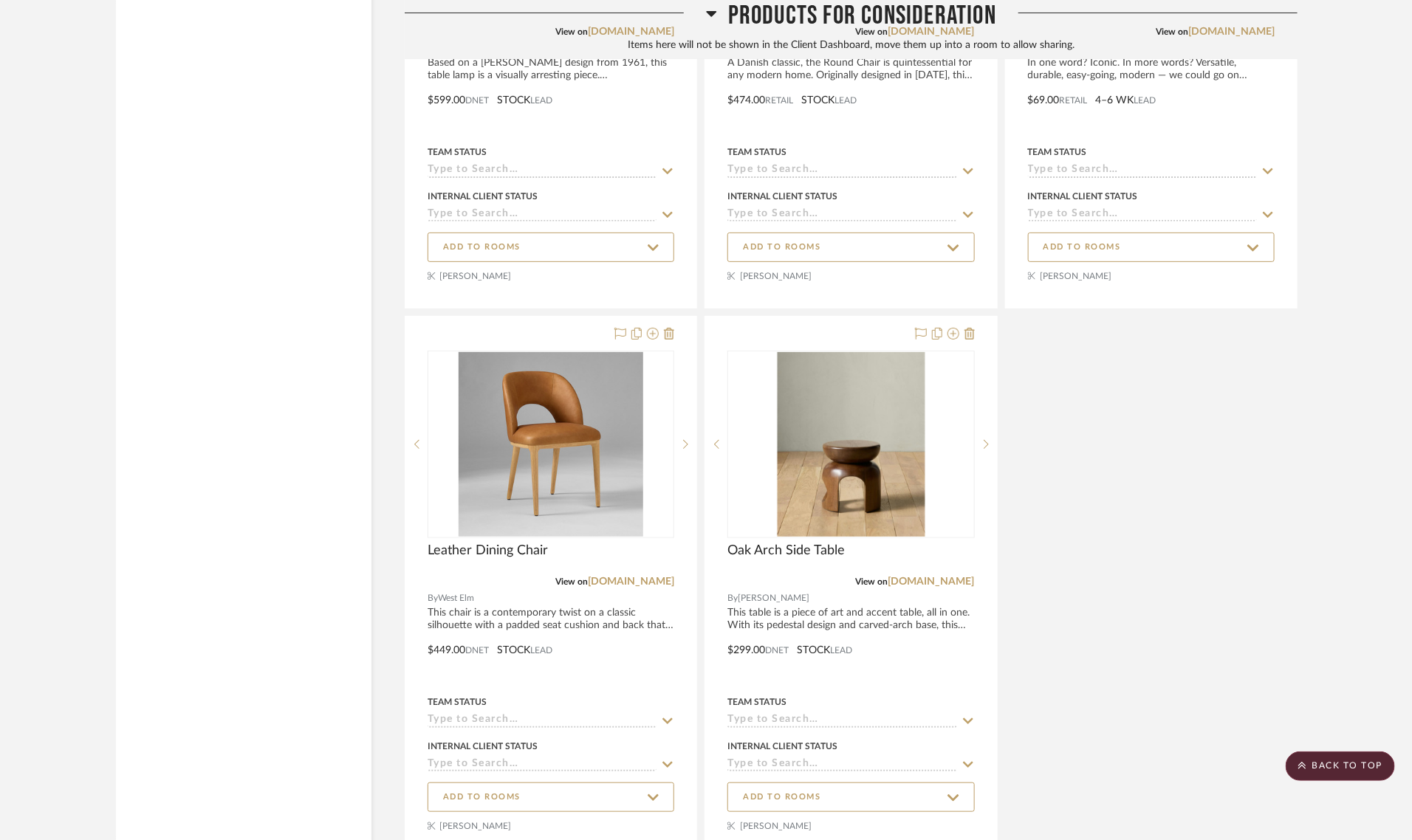
scroll to position [31312, 0]
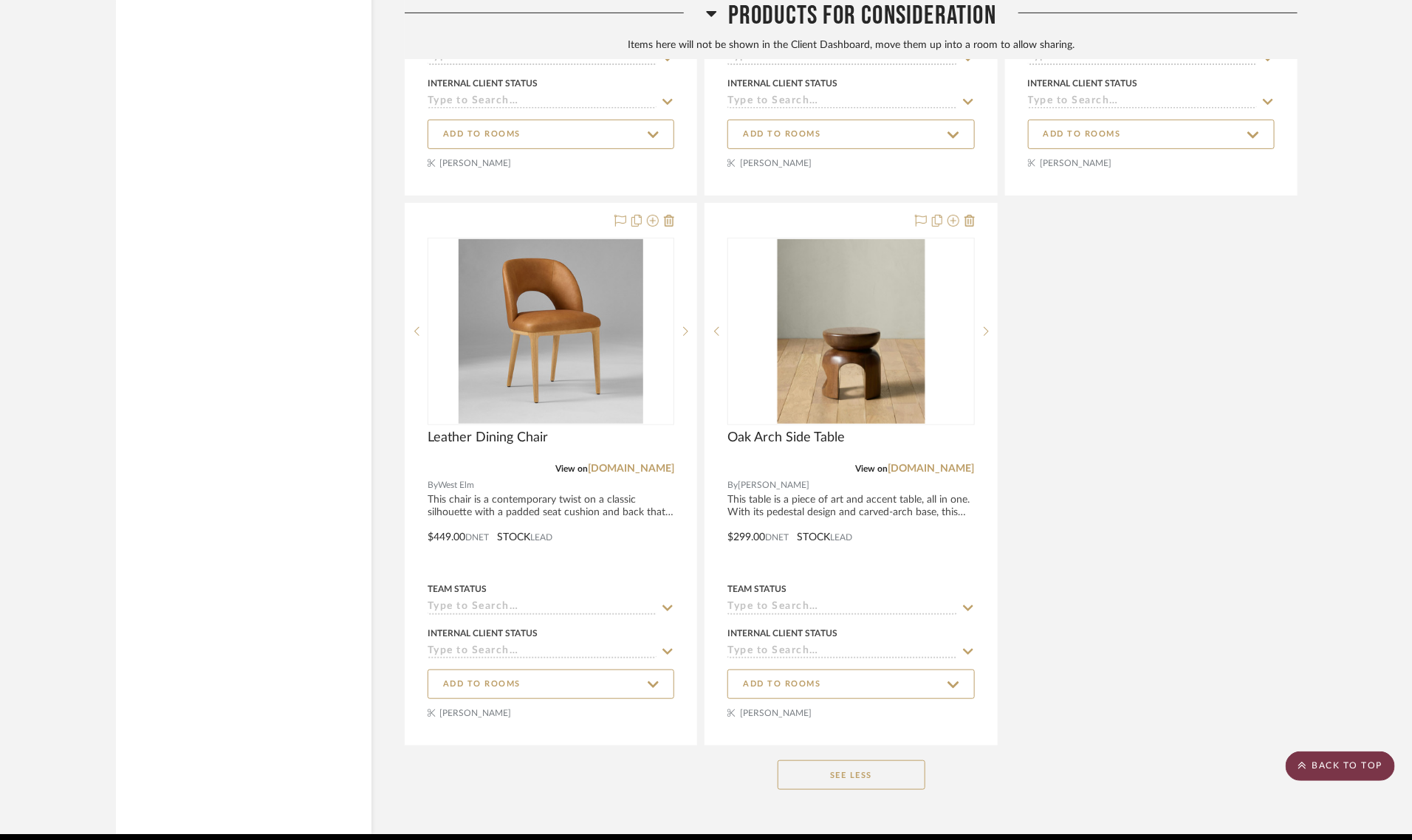
click at [1316, 771] on scroll-to-top-button "BACK TO TOP" at bounding box center [1341, 766] width 109 height 30
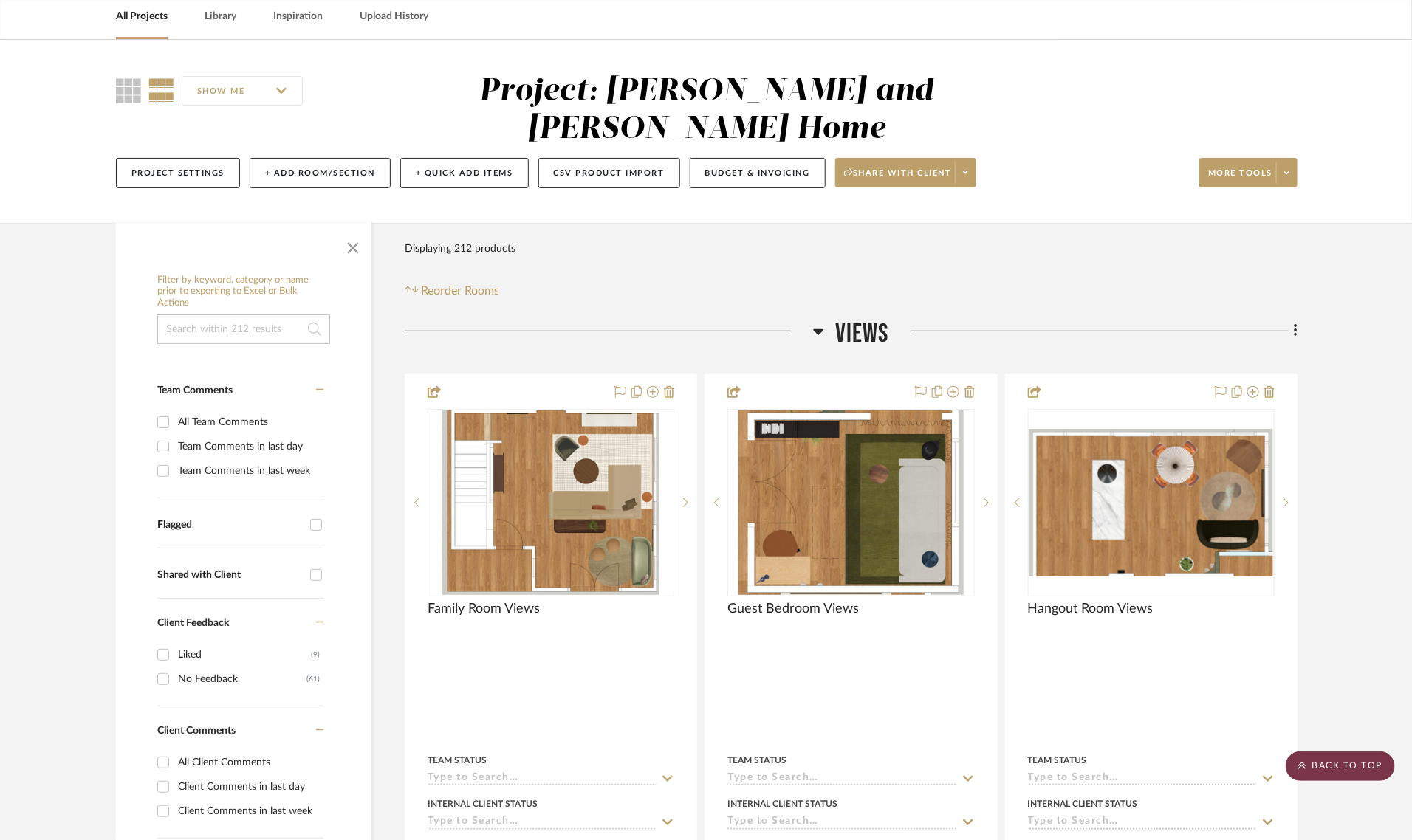
scroll to position [0, 0]
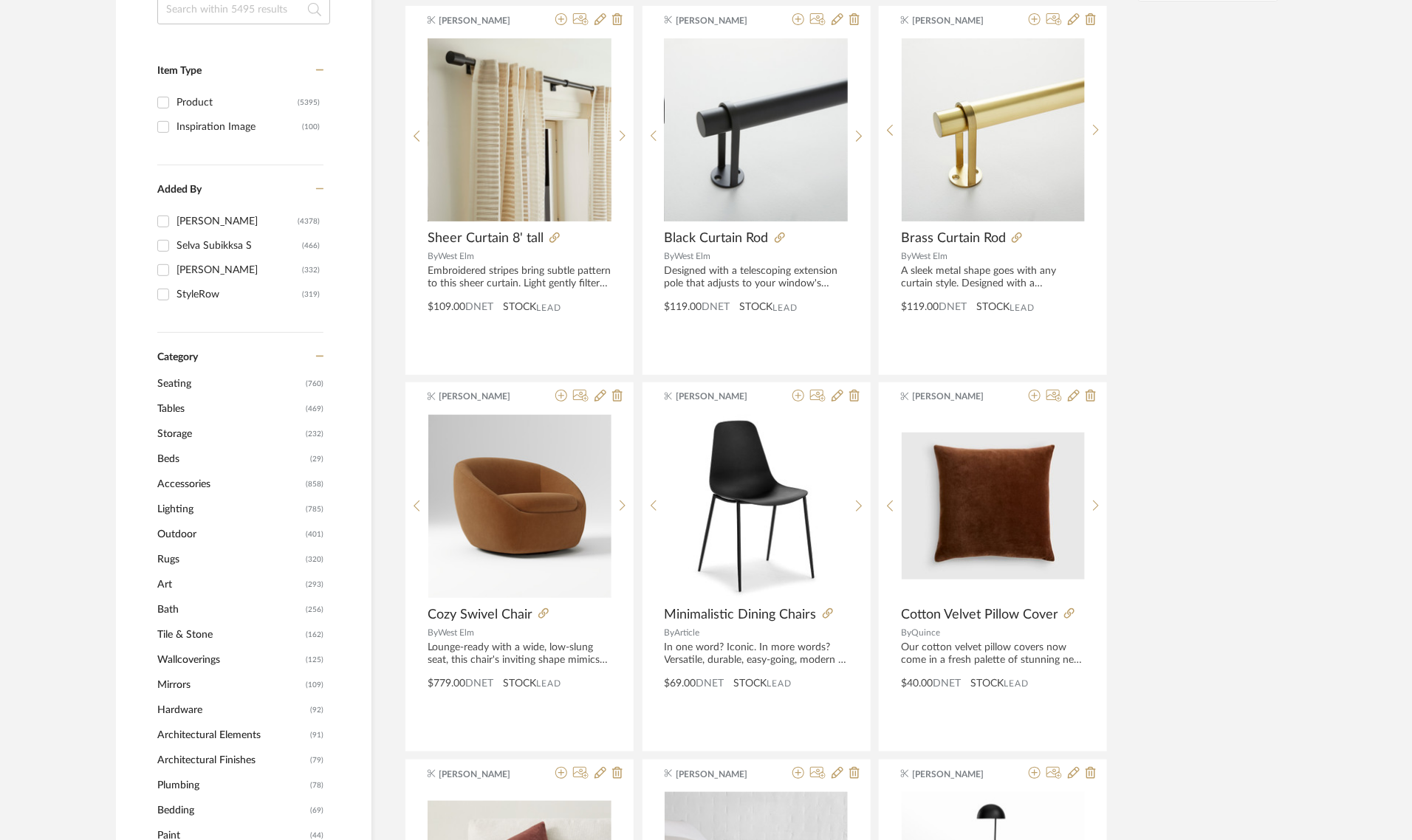
click at [169, 509] on span "Lighting" at bounding box center [230, 508] width 145 height 25
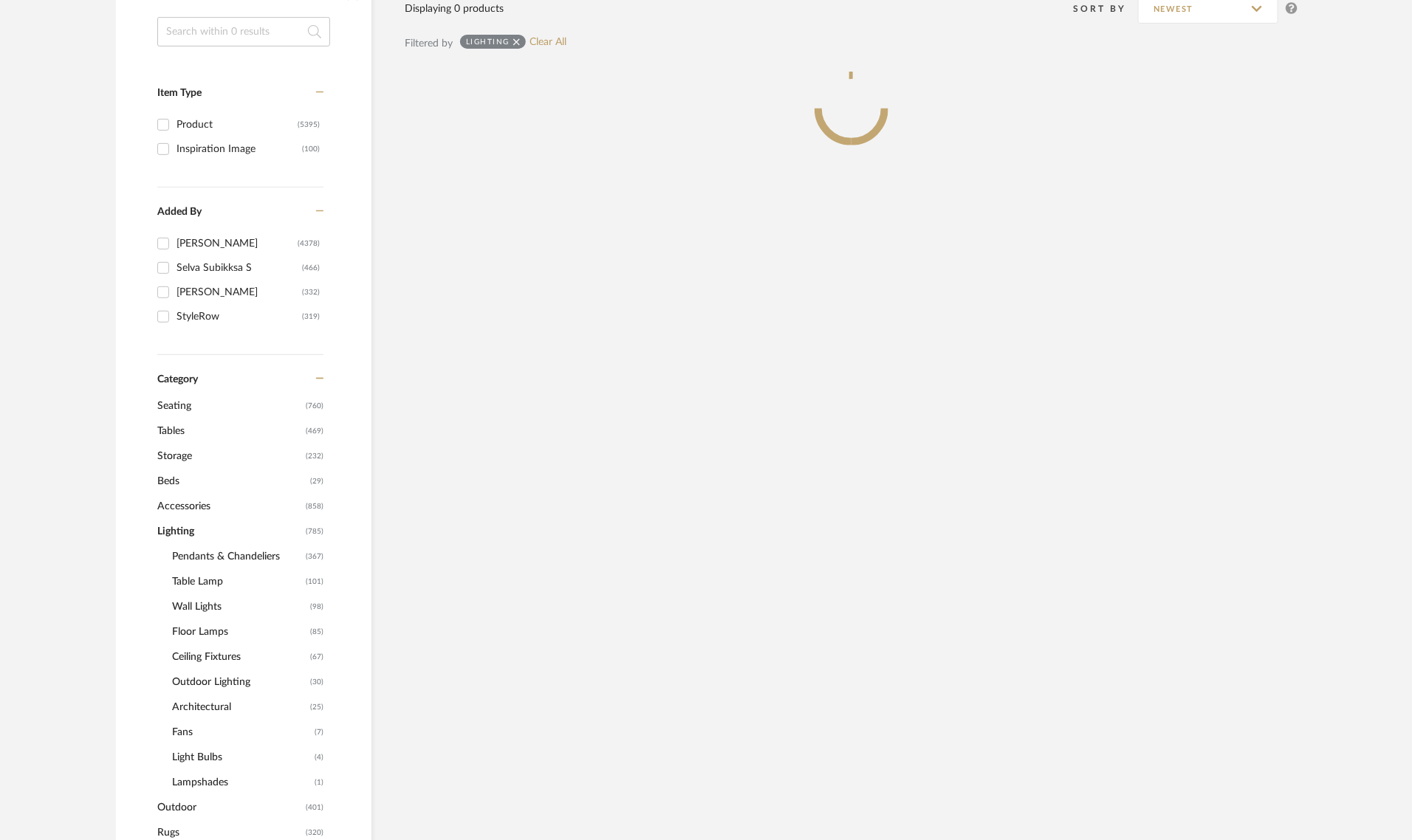
scroll to position [299, 0]
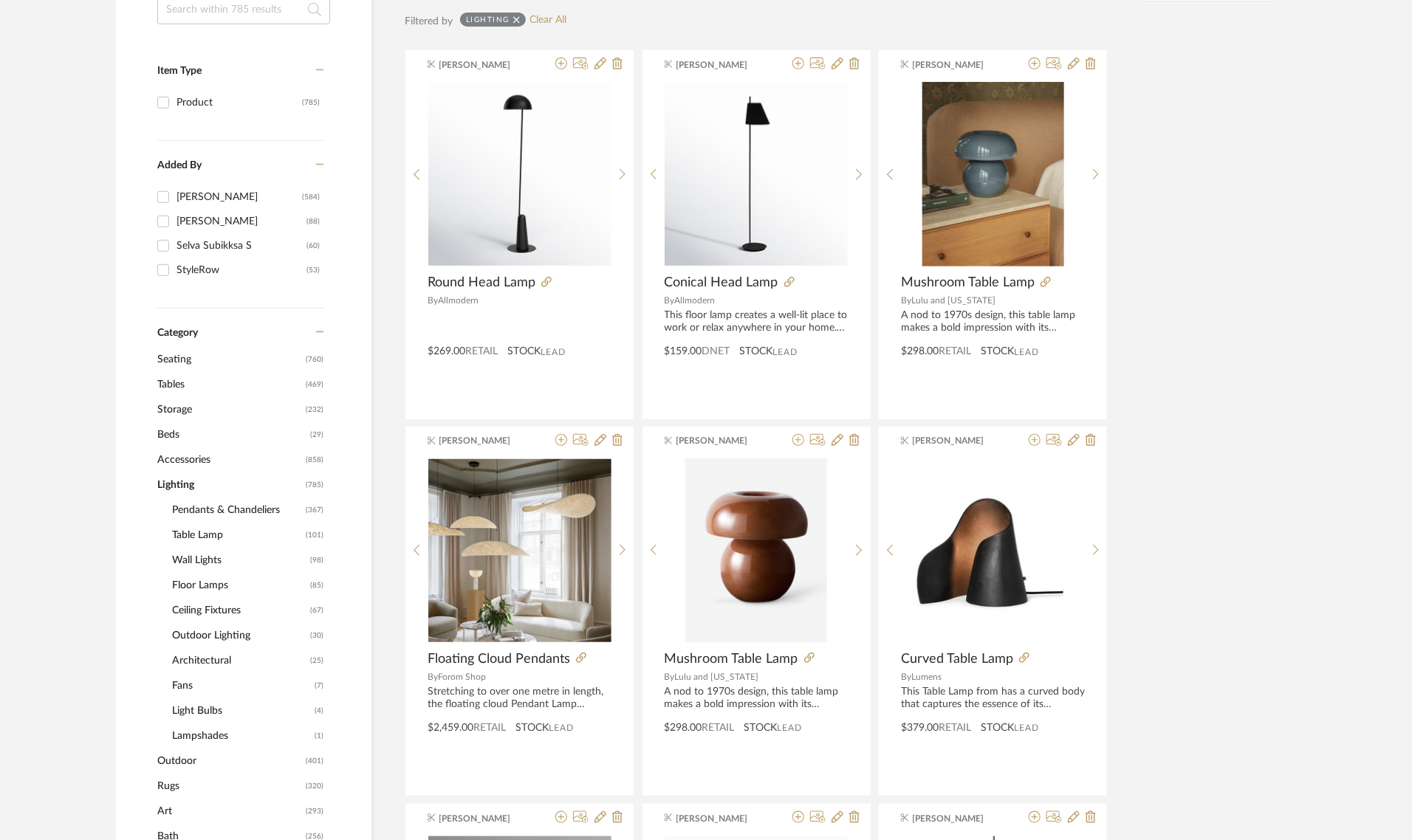
click at [192, 530] on span "Table Lamp" at bounding box center [237, 534] width 130 height 25
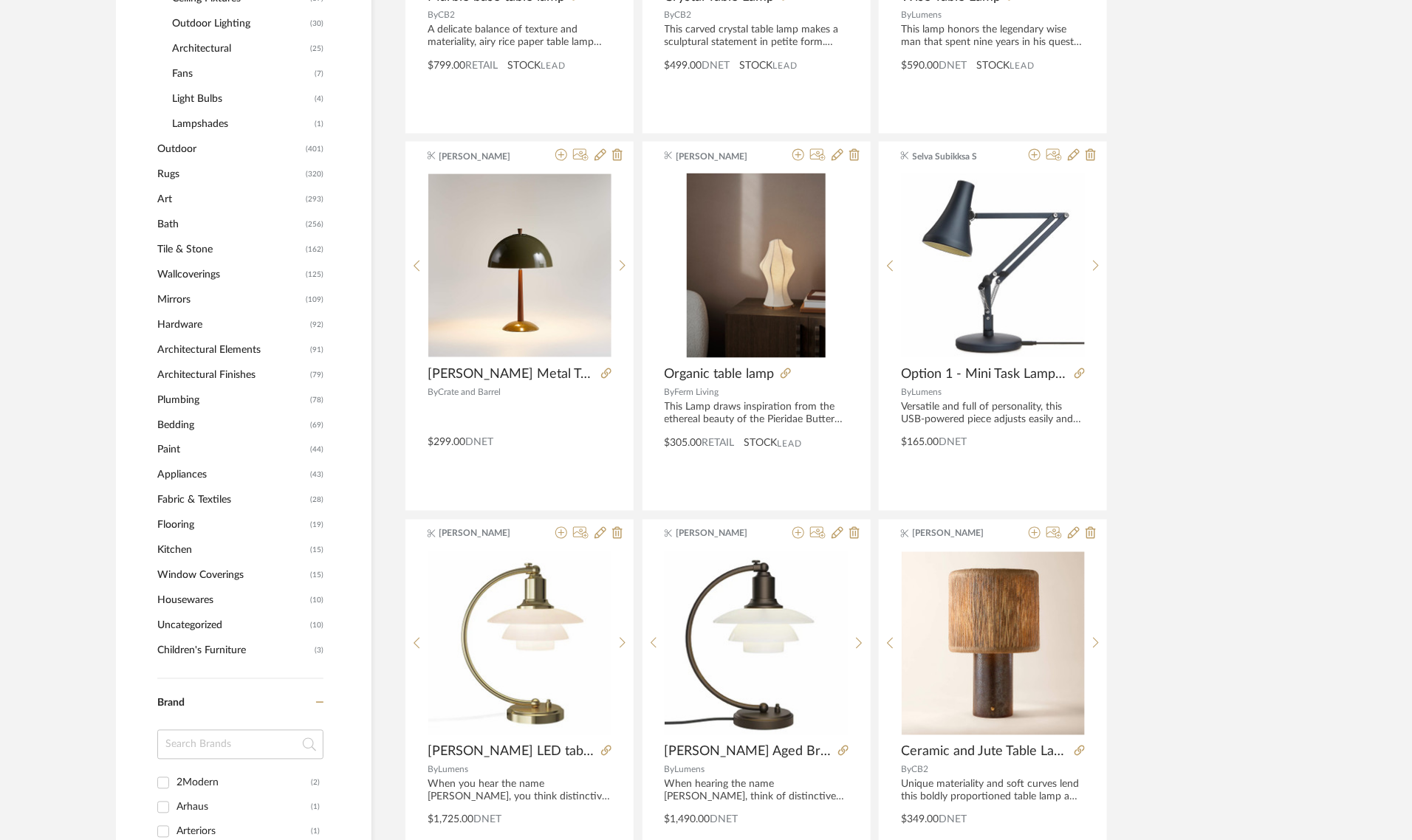
scroll to position [869, 0]
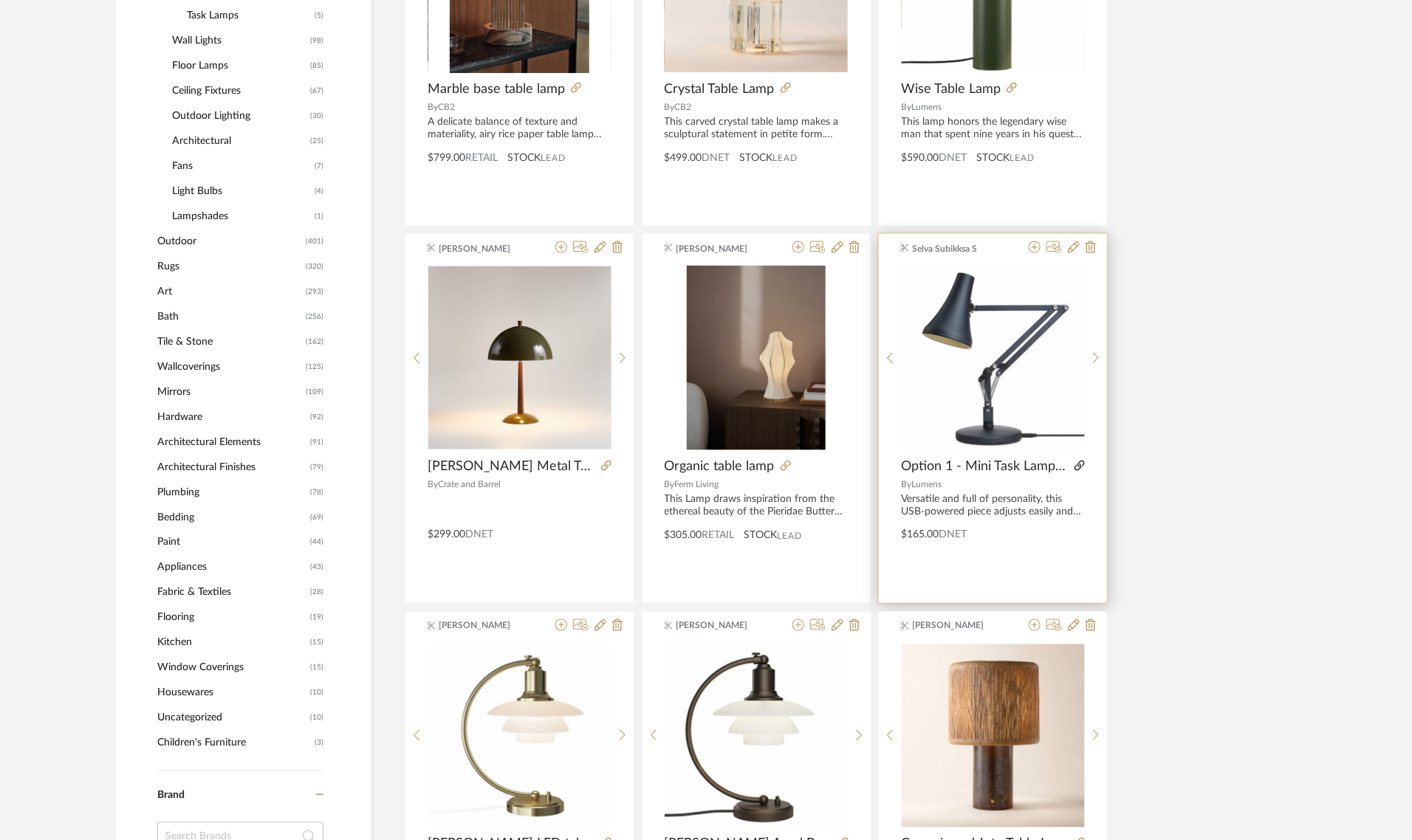
click at [1083, 462] on icon at bounding box center [1079, 465] width 10 height 10
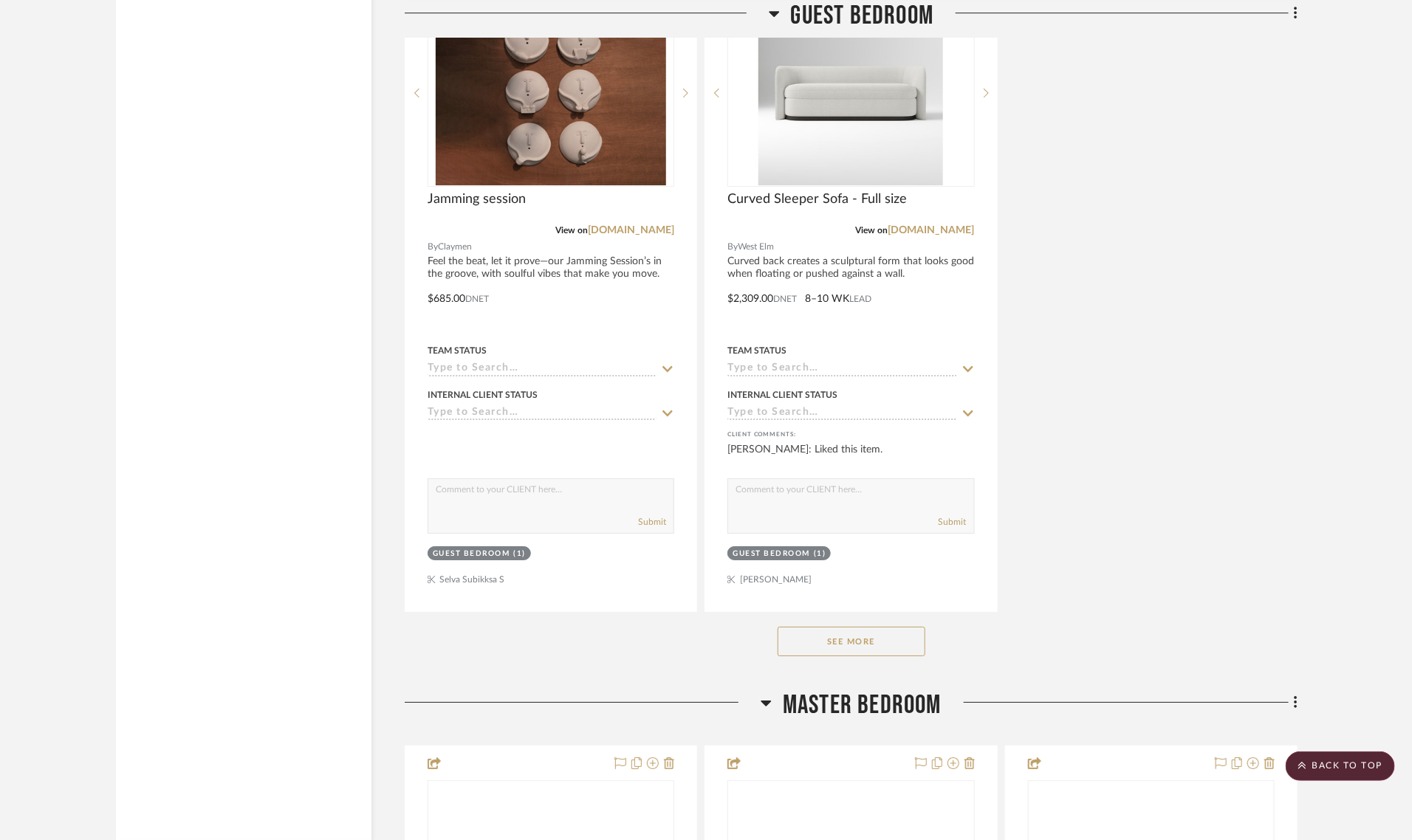
scroll to position [5259, 0]
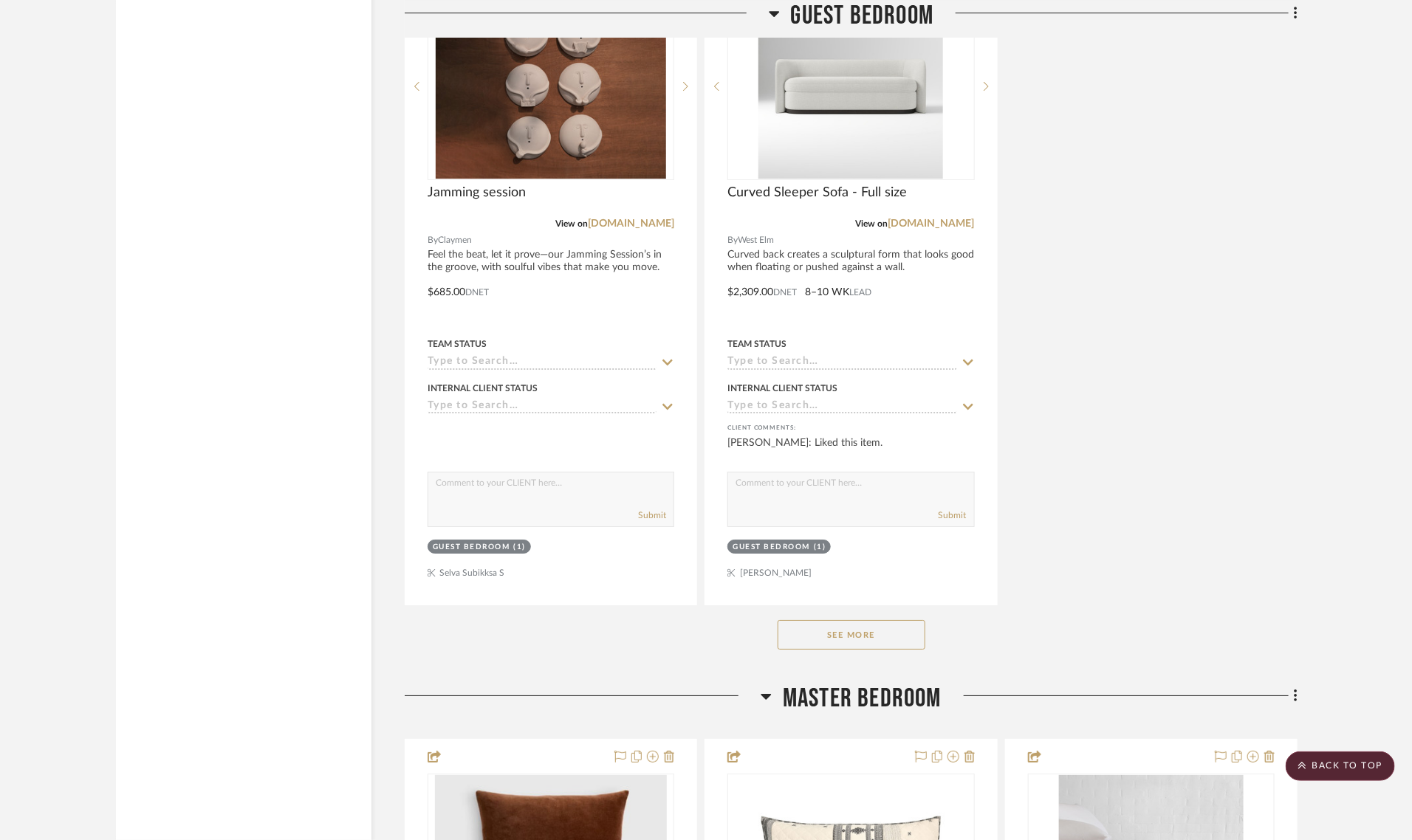
click at [813, 621] on button "See More" at bounding box center [851, 635] width 147 height 30
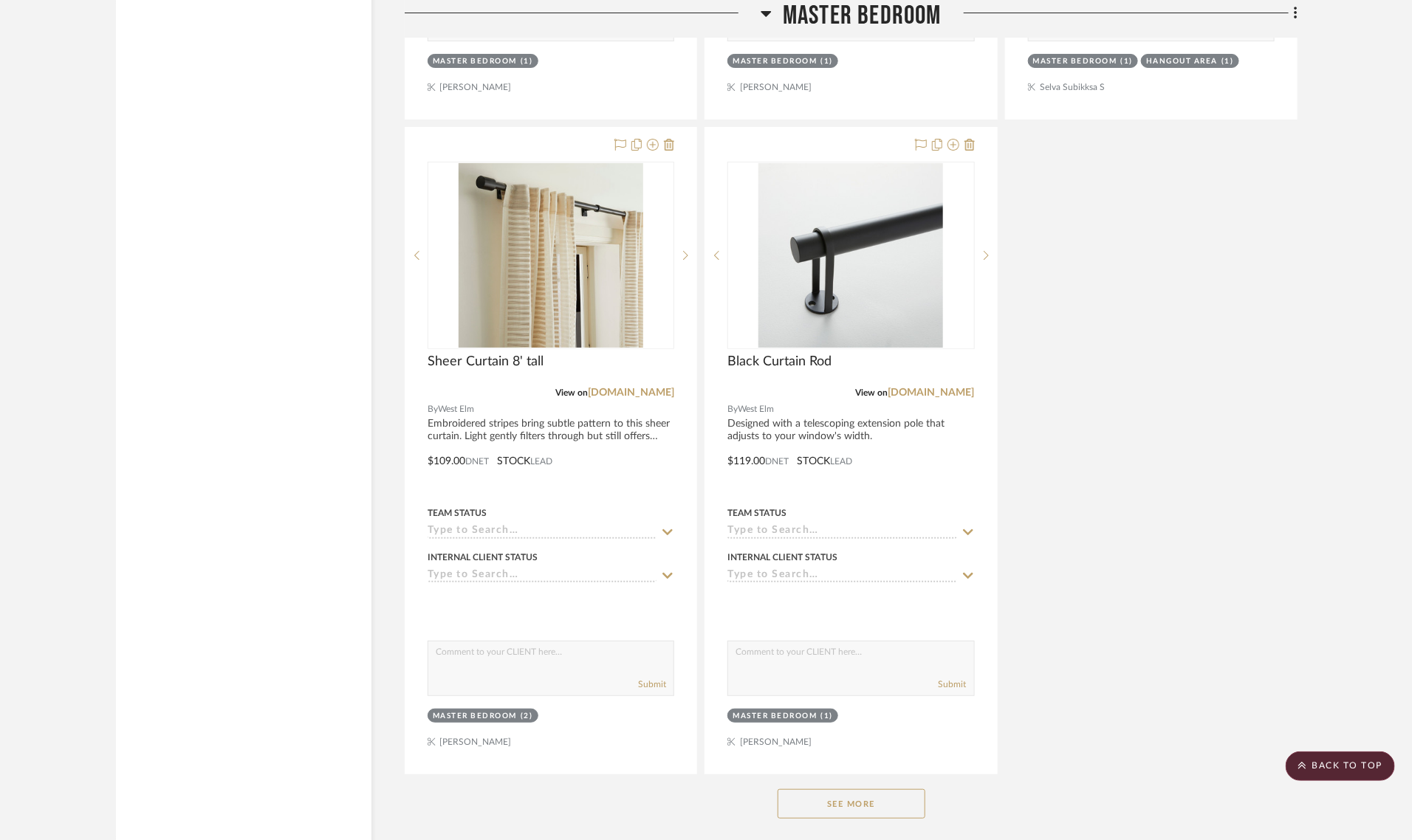
scroll to position [8489, 0]
click at [848, 791] on button "See More" at bounding box center [851, 806] width 147 height 30
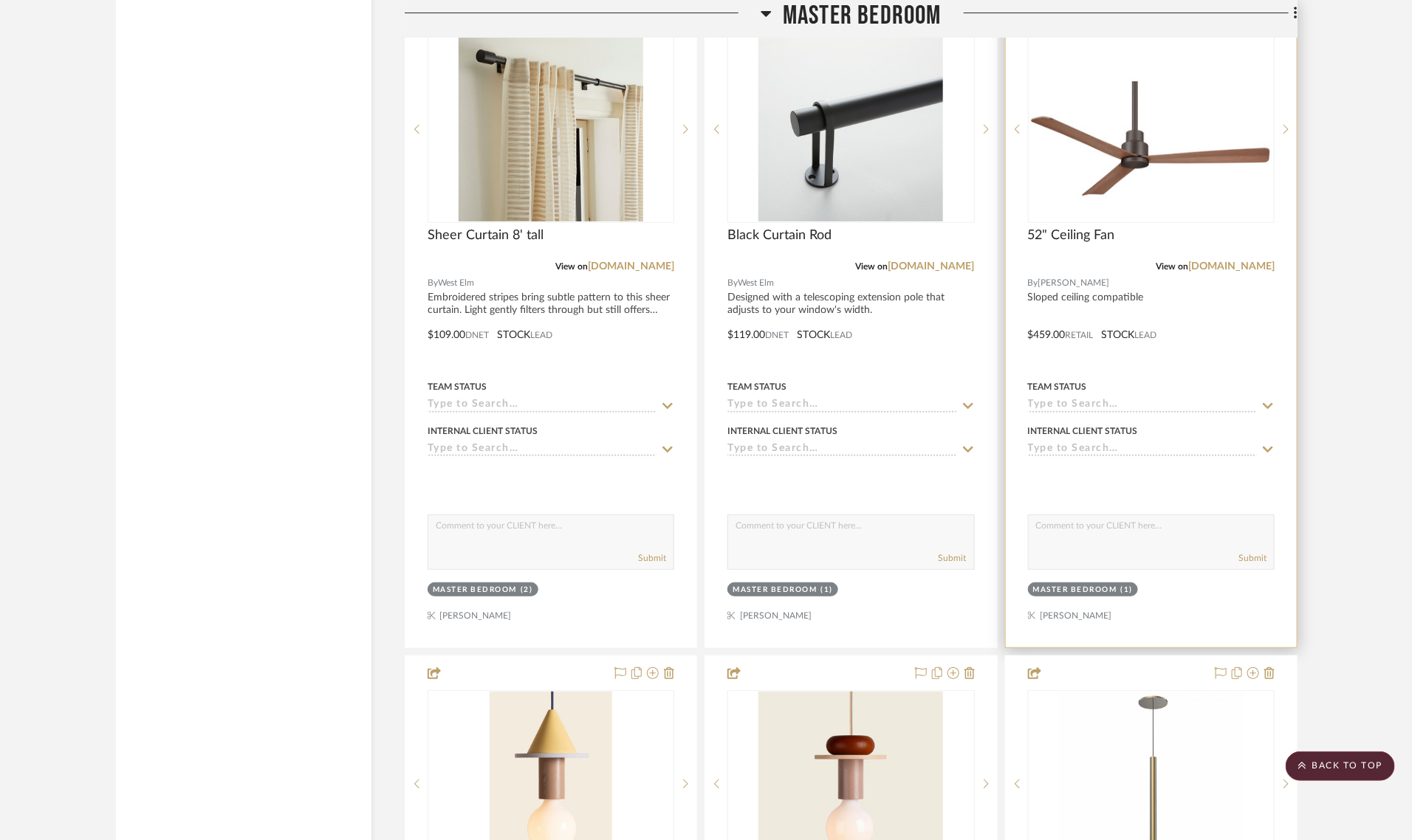
scroll to position [8951, 0]
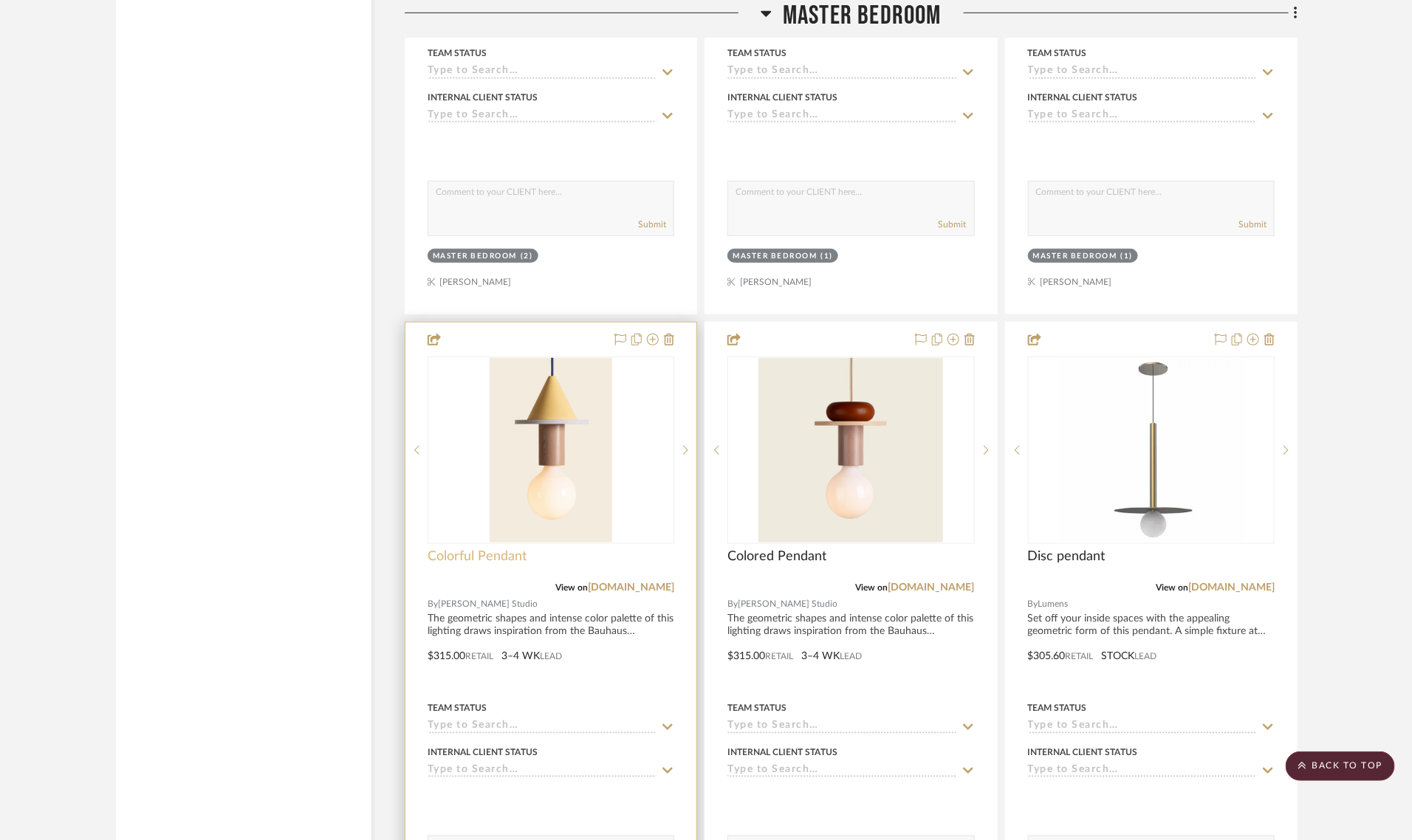
click at [450, 548] on span "Colorful Pendant" at bounding box center [477, 557] width 99 height 17
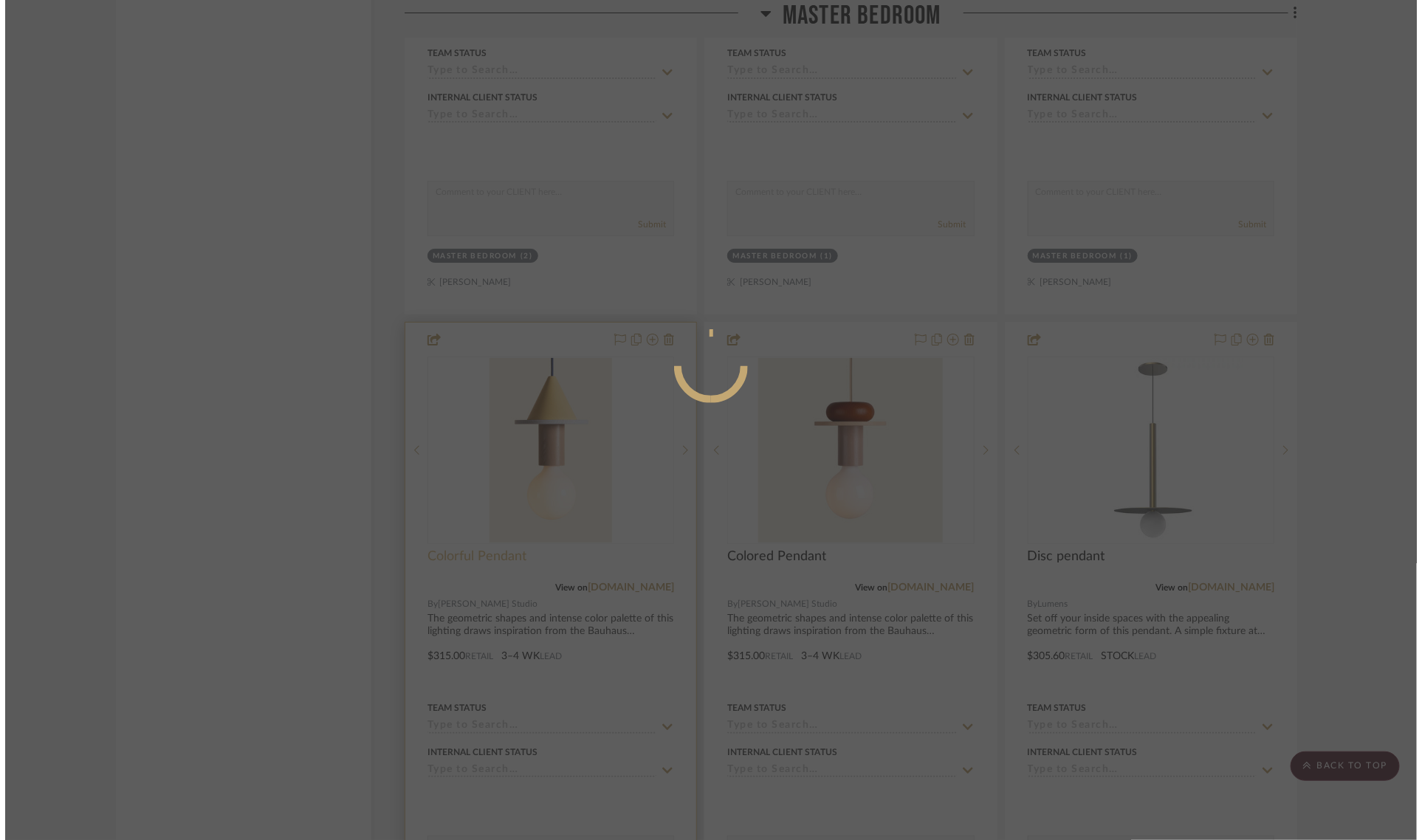
scroll to position [0, 0]
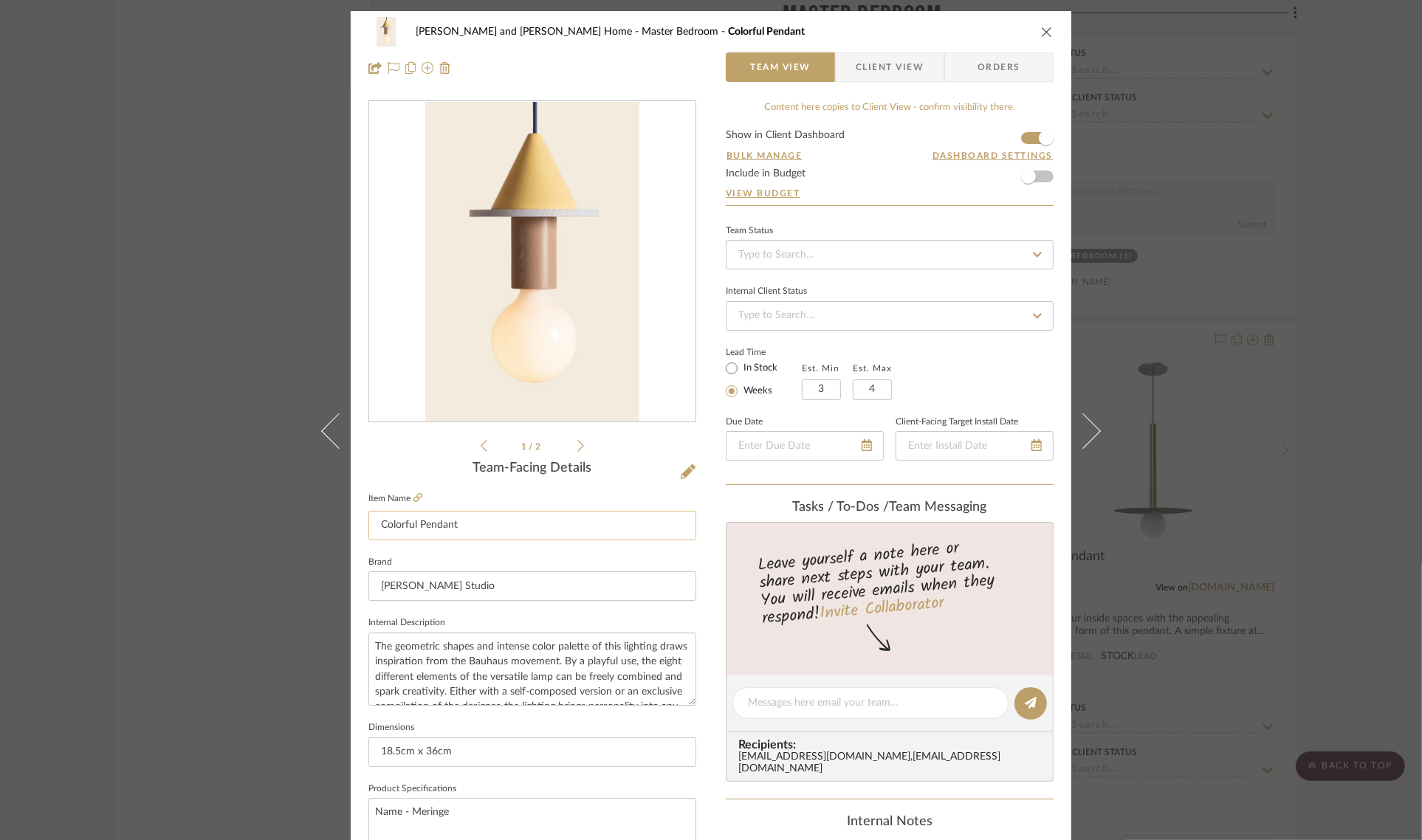
click at [374, 522] on input "Colorful Pendant" at bounding box center [533, 526] width 328 height 30
type input "Option 1 - Colorful Pendant"
click at [384, 441] on div "1 / 2" at bounding box center [533, 277] width 328 height 355
click at [1341, 496] on div "[PERSON_NAME] and [PERSON_NAME] Home Master Bedroom Option 1 - Colorful Pendant…" at bounding box center [711, 420] width 1422 height 840
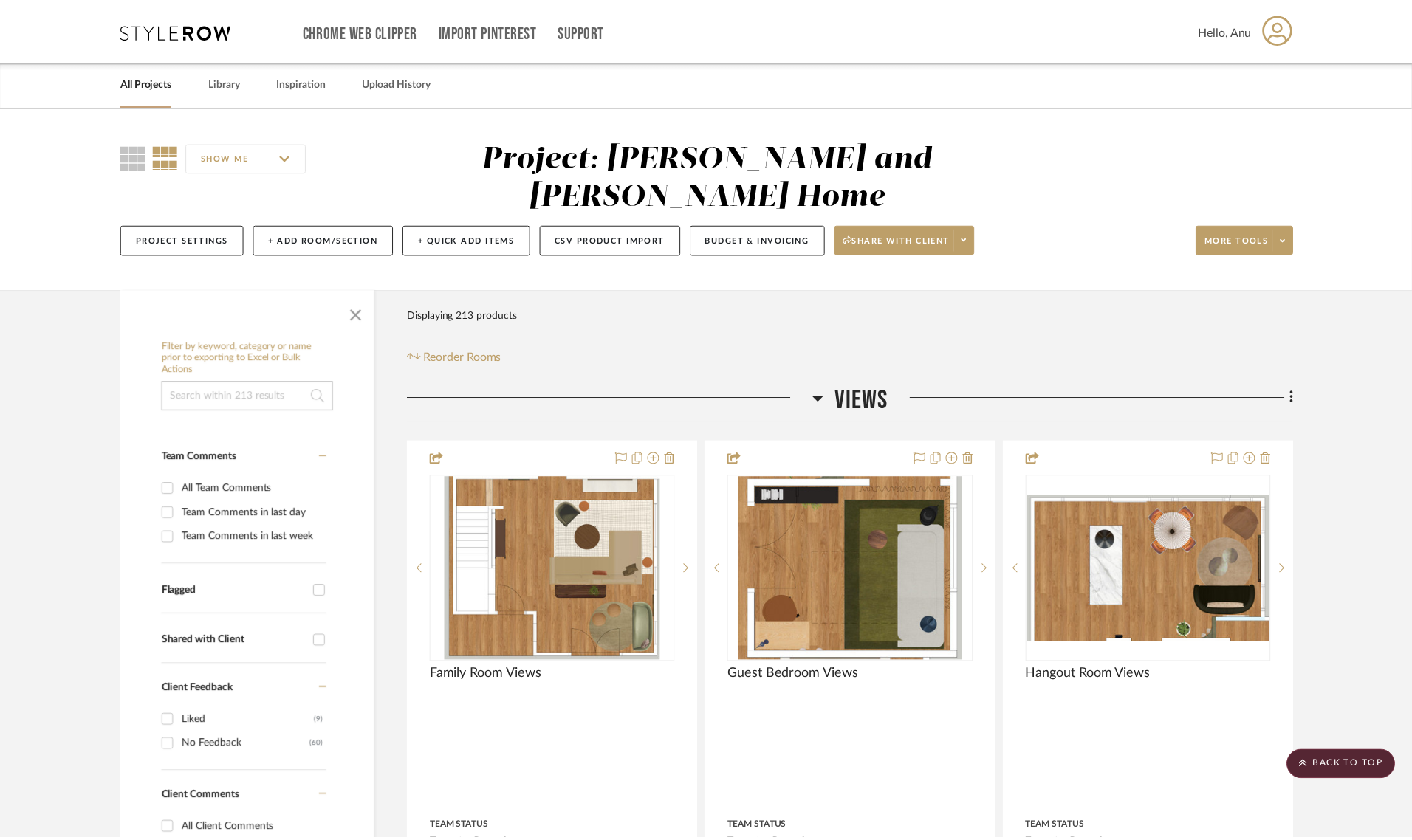
scroll to position [8951, 0]
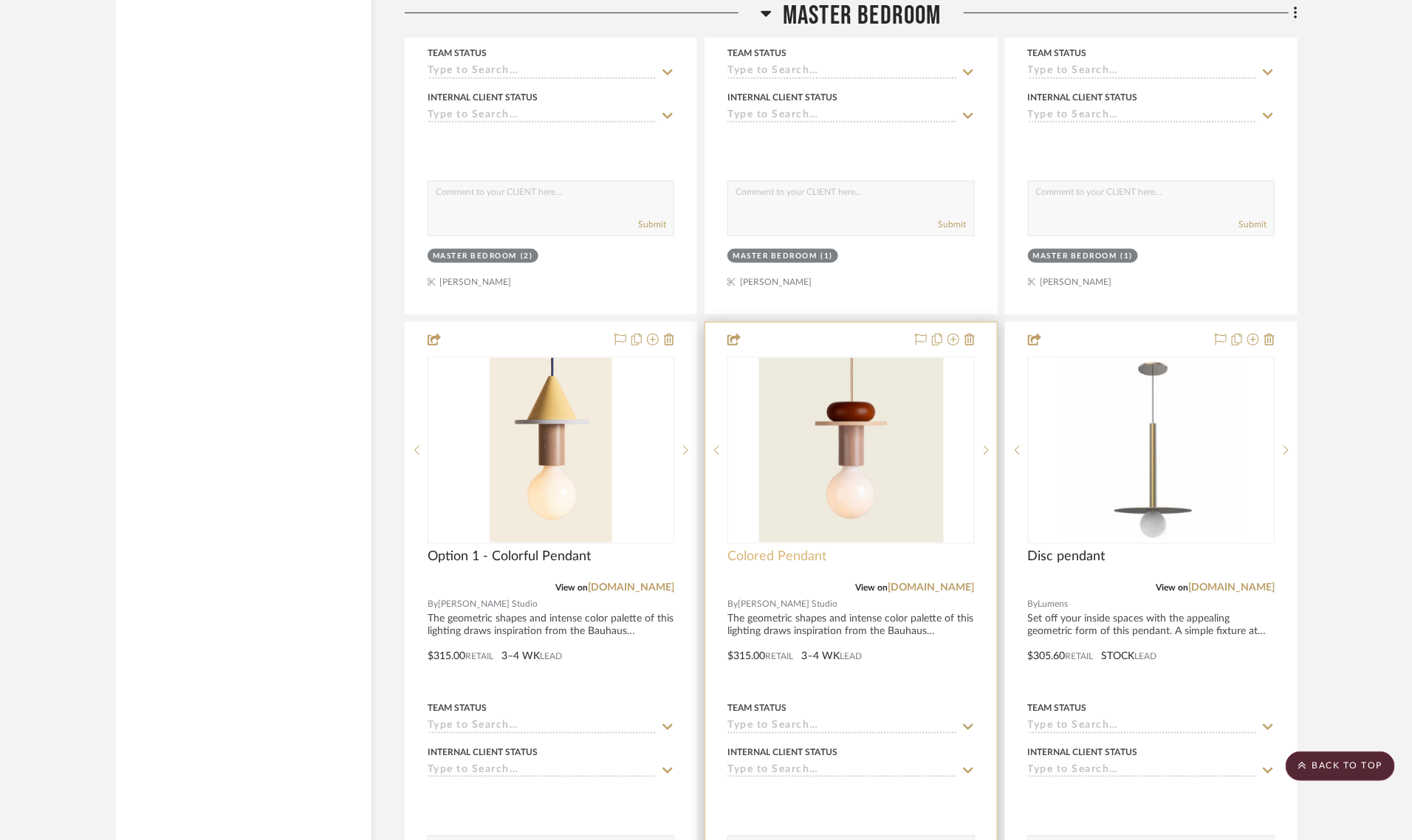
click at [755, 548] on span "Colored Pendant" at bounding box center [776, 557] width 99 height 17
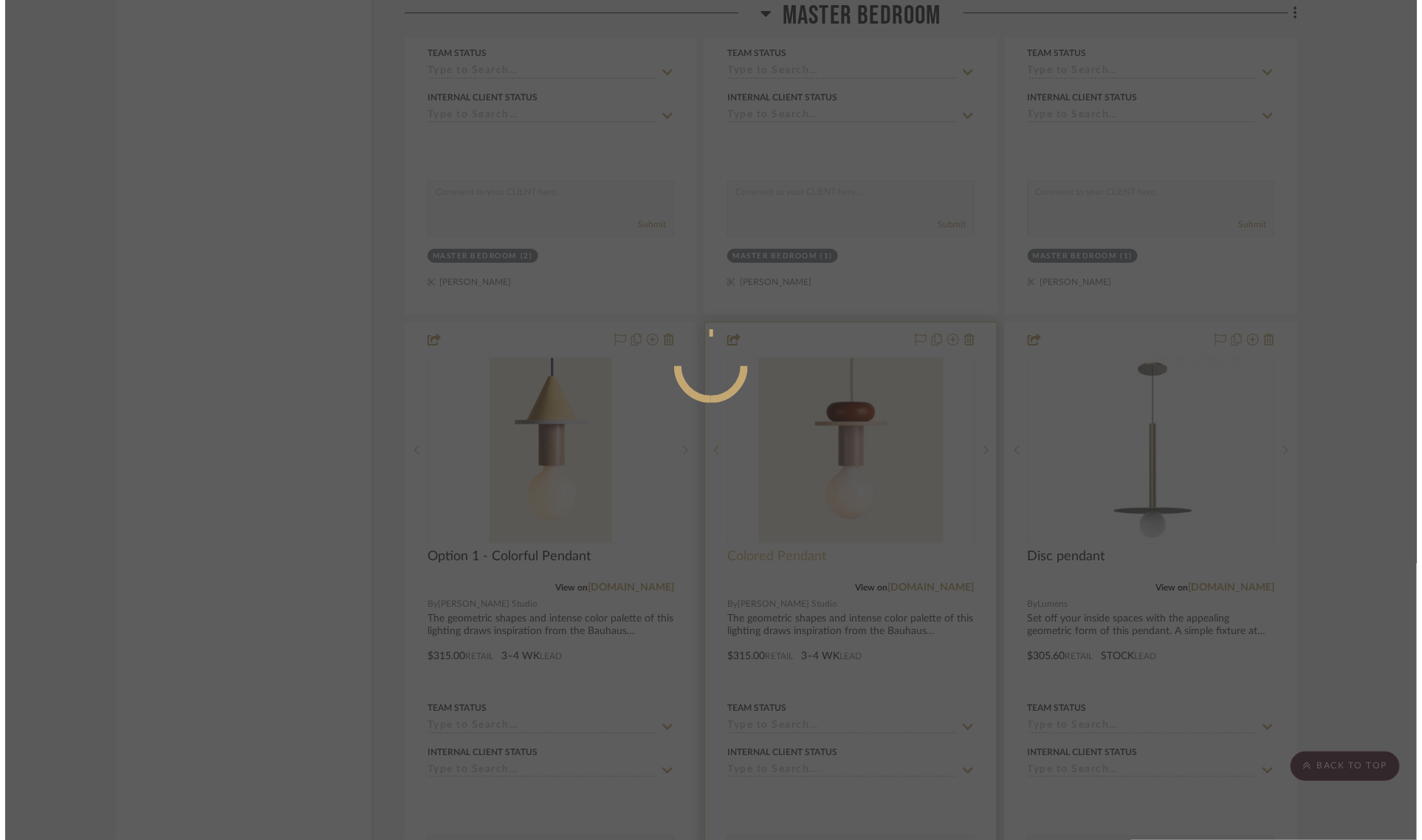
scroll to position [0, 0]
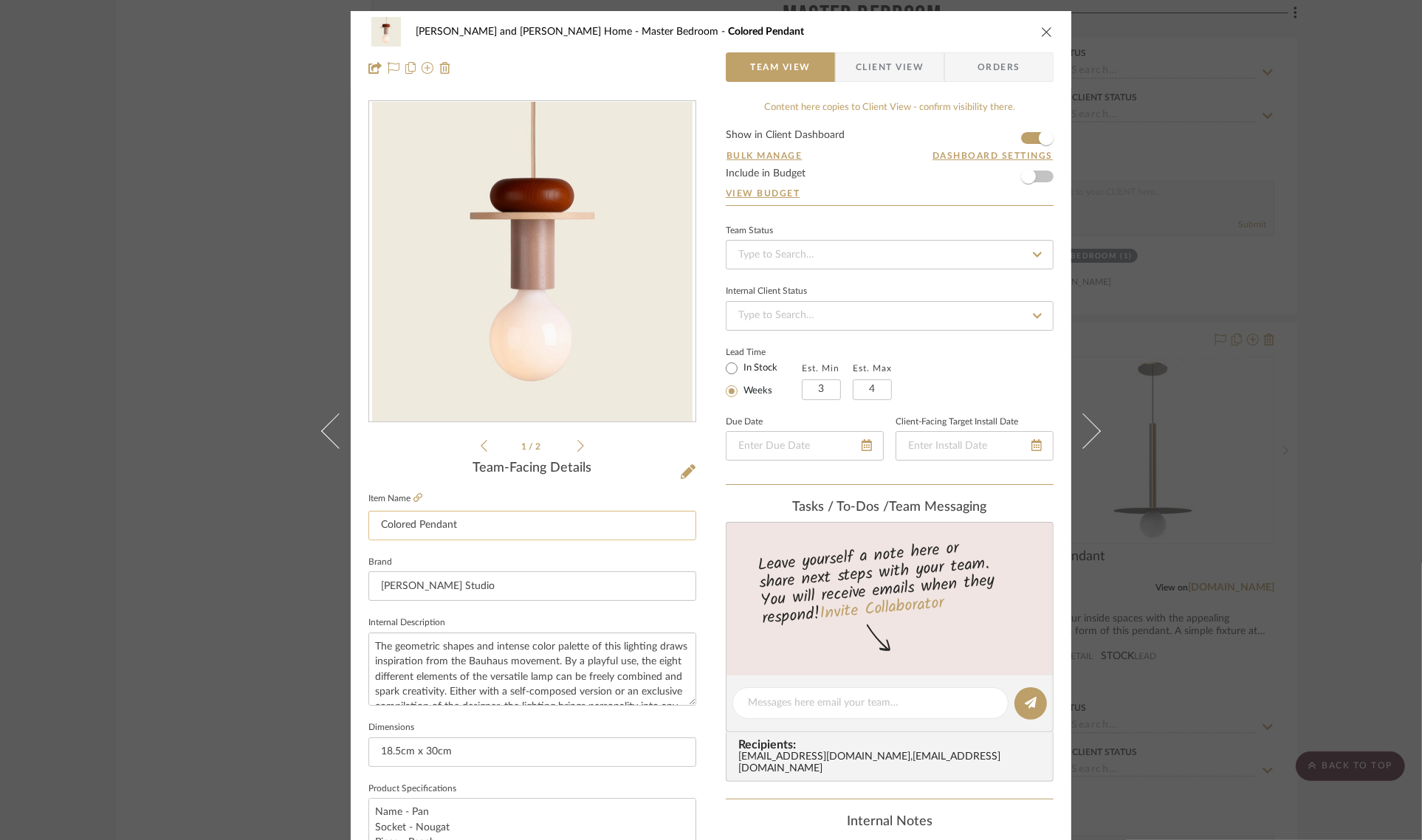
click at [373, 522] on input "Colored Pendant" at bounding box center [533, 526] width 328 height 30
type input "Option 1 - Colored Pendant"
click at [401, 458] on div "1 / 2 Team-Facing Details Item Name Option 1 - Colored Pendant Brand [PERSON_NA…" at bounding box center [533, 708] width 328 height 1215
click at [1367, 464] on div "[PERSON_NAME] and [PERSON_NAME] Home Master Bedroom Option 1 - Colored Pendant …" at bounding box center [711, 420] width 1422 height 840
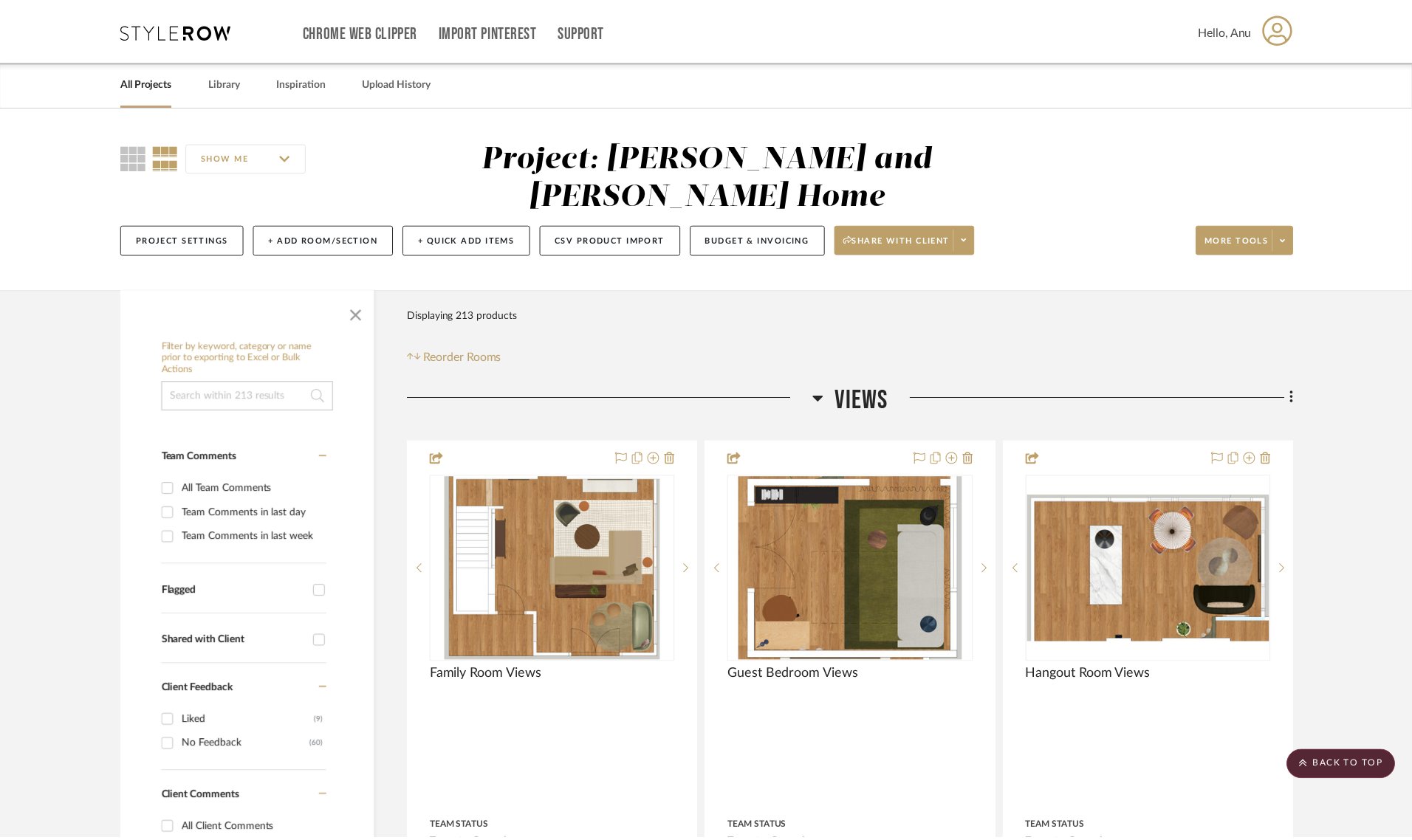
scroll to position [8951, 0]
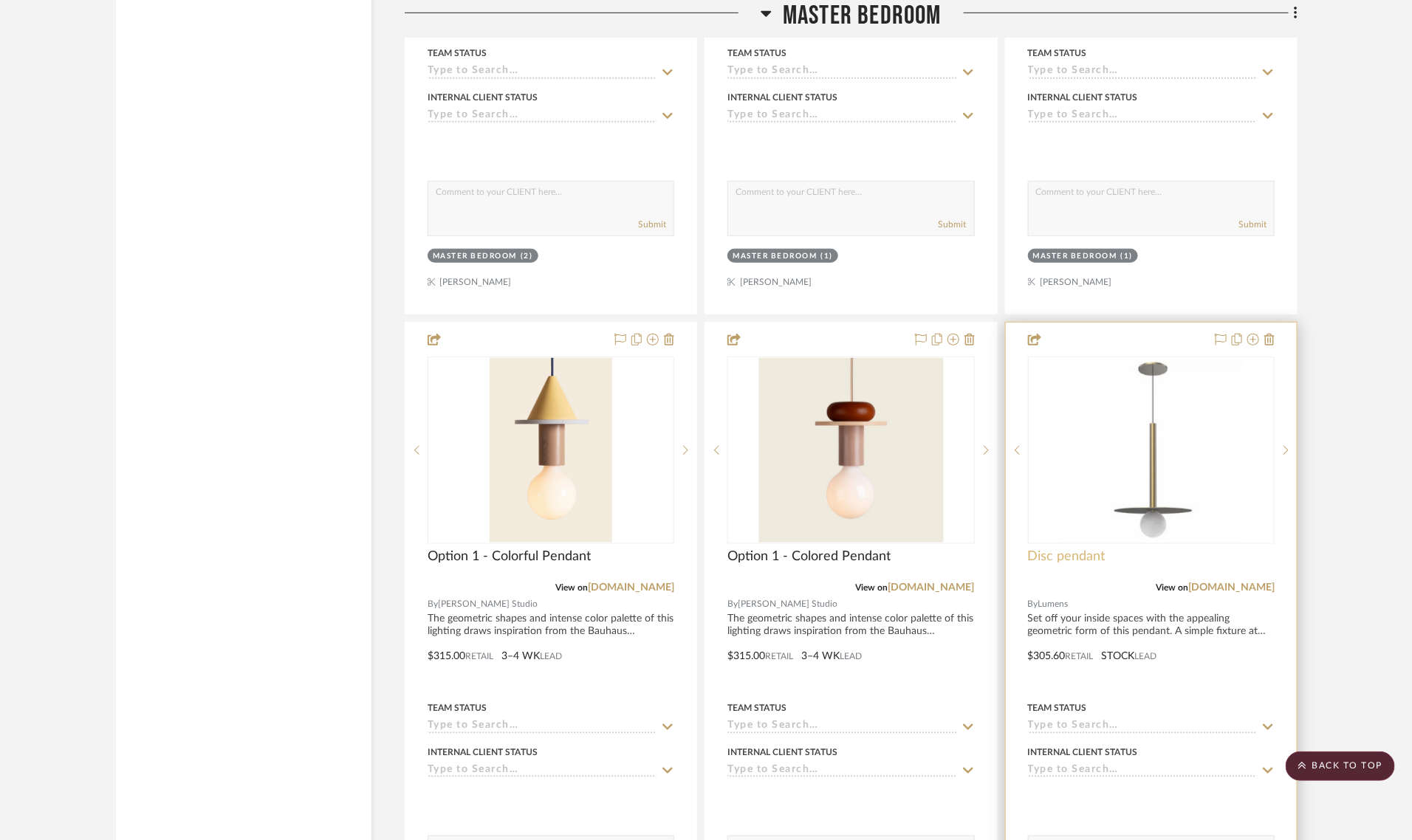
click at [1053, 548] on span "Disc pendant" at bounding box center [1067, 557] width 78 height 17
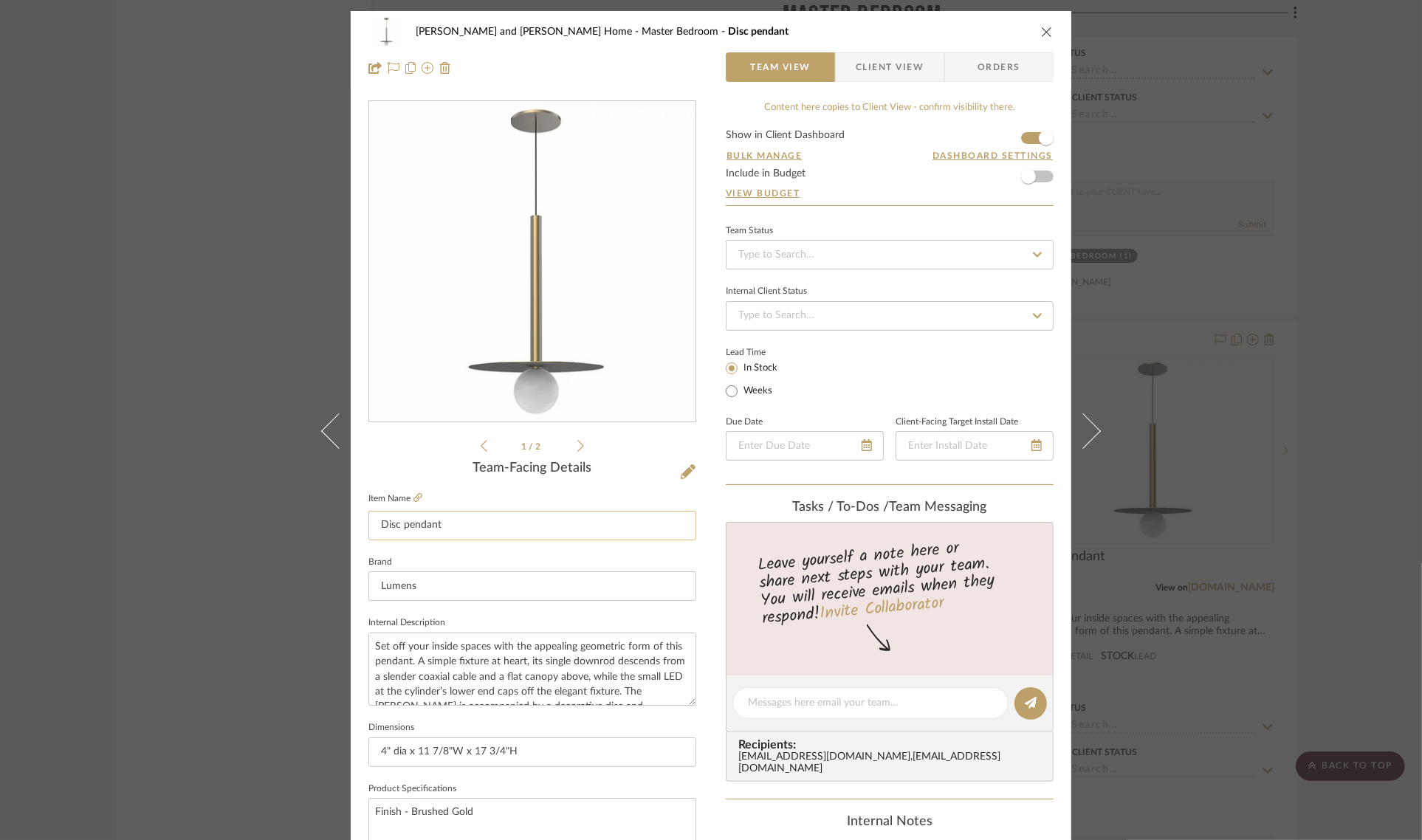
click at [369, 521] on input "Disc pendant" at bounding box center [533, 526] width 328 height 30
type input "Option 2 - Disc pendant"
click at [398, 450] on div "1 / 2" at bounding box center [533, 277] width 328 height 355
click at [1334, 495] on div "Sharika and Ashish Home Master Bedroom Option 2 - Disc pendant Team View Client…" at bounding box center [711, 420] width 1422 height 840
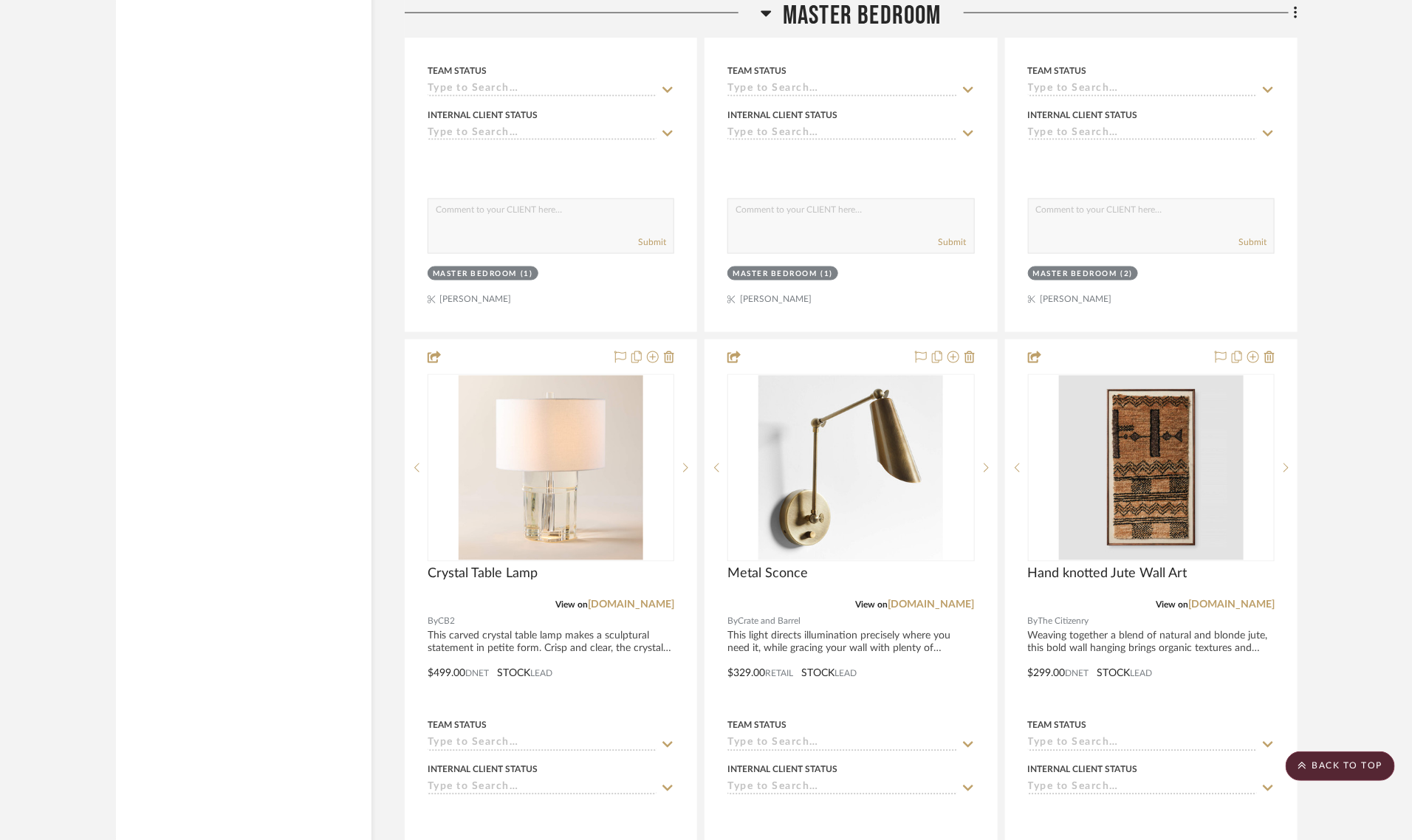
scroll to position [9689, 0]
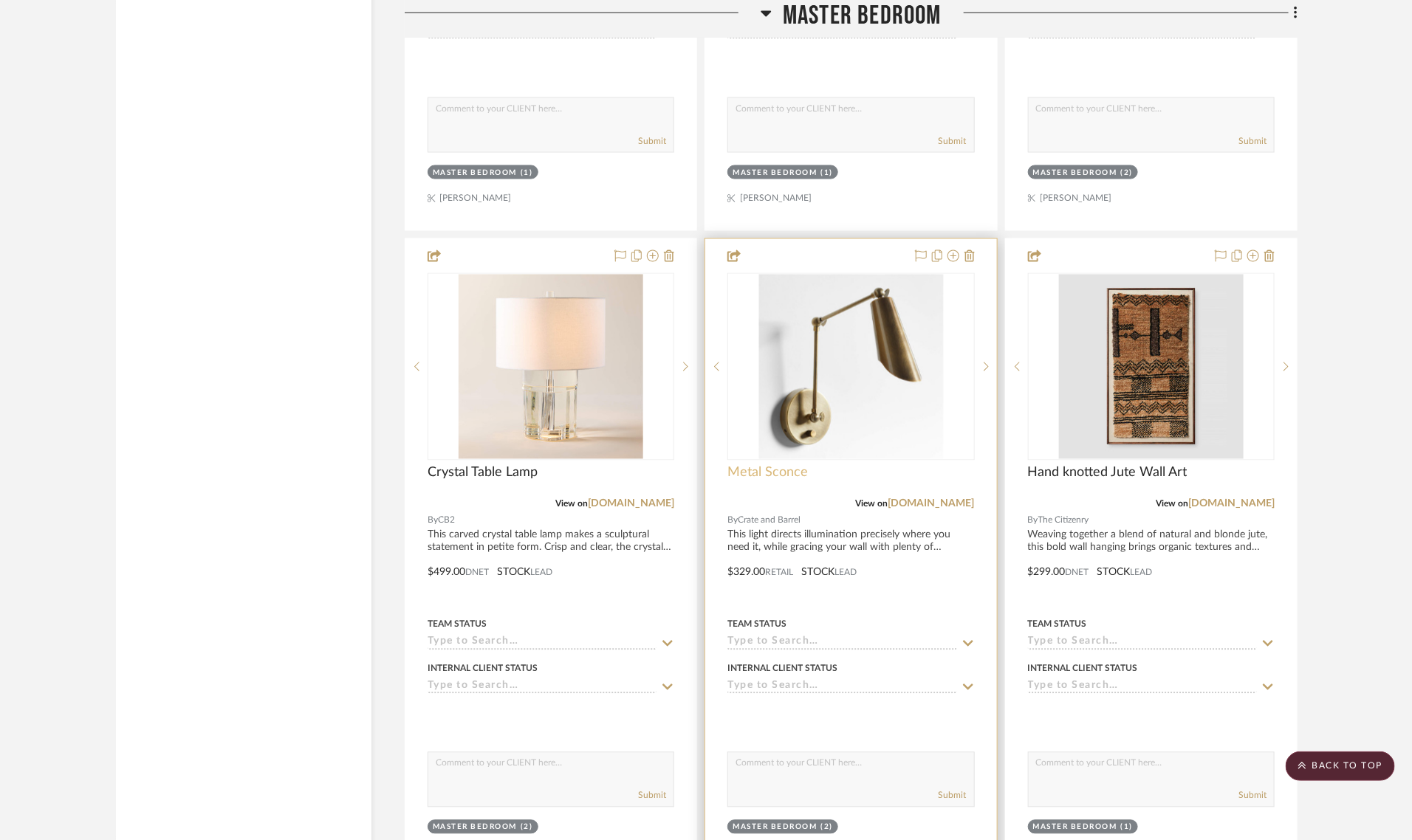
click at [759, 465] on span "Metal Sconce" at bounding box center [767, 473] width 81 height 17
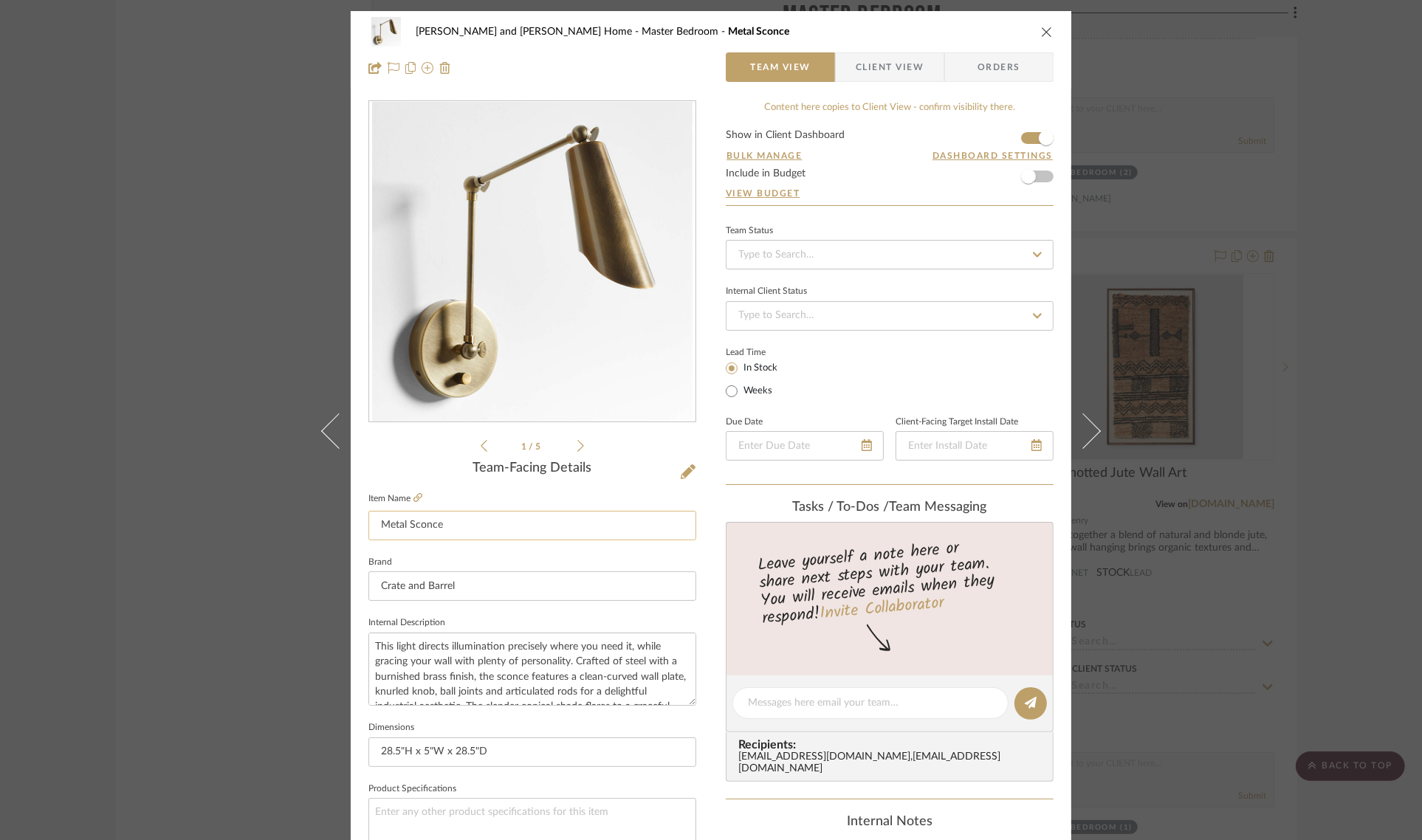
click at [375, 524] on input "Metal Sconce" at bounding box center [533, 526] width 328 height 30
type input "Option 3 - Metal Sconce"
click at [397, 454] on div "1 / 5" at bounding box center [533, 277] width 328 height 355
click at [1370, 458] on div "Sharika and Ashish Home Master Bedroom Option 3 - Metal Sconce Team View Client…" at bounding box center [711, 420] width 1422 height 840
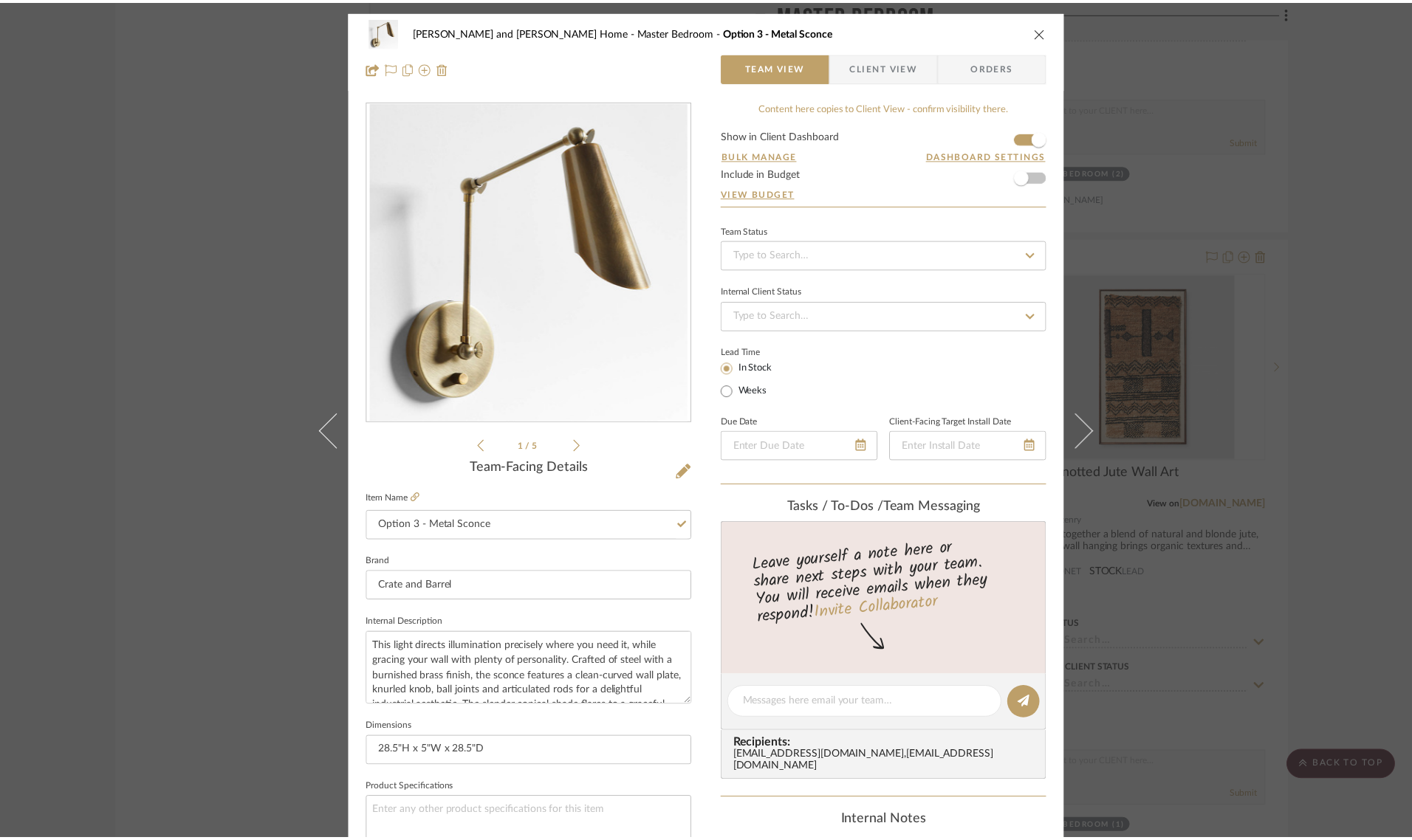
scroll to position [9689, 0]
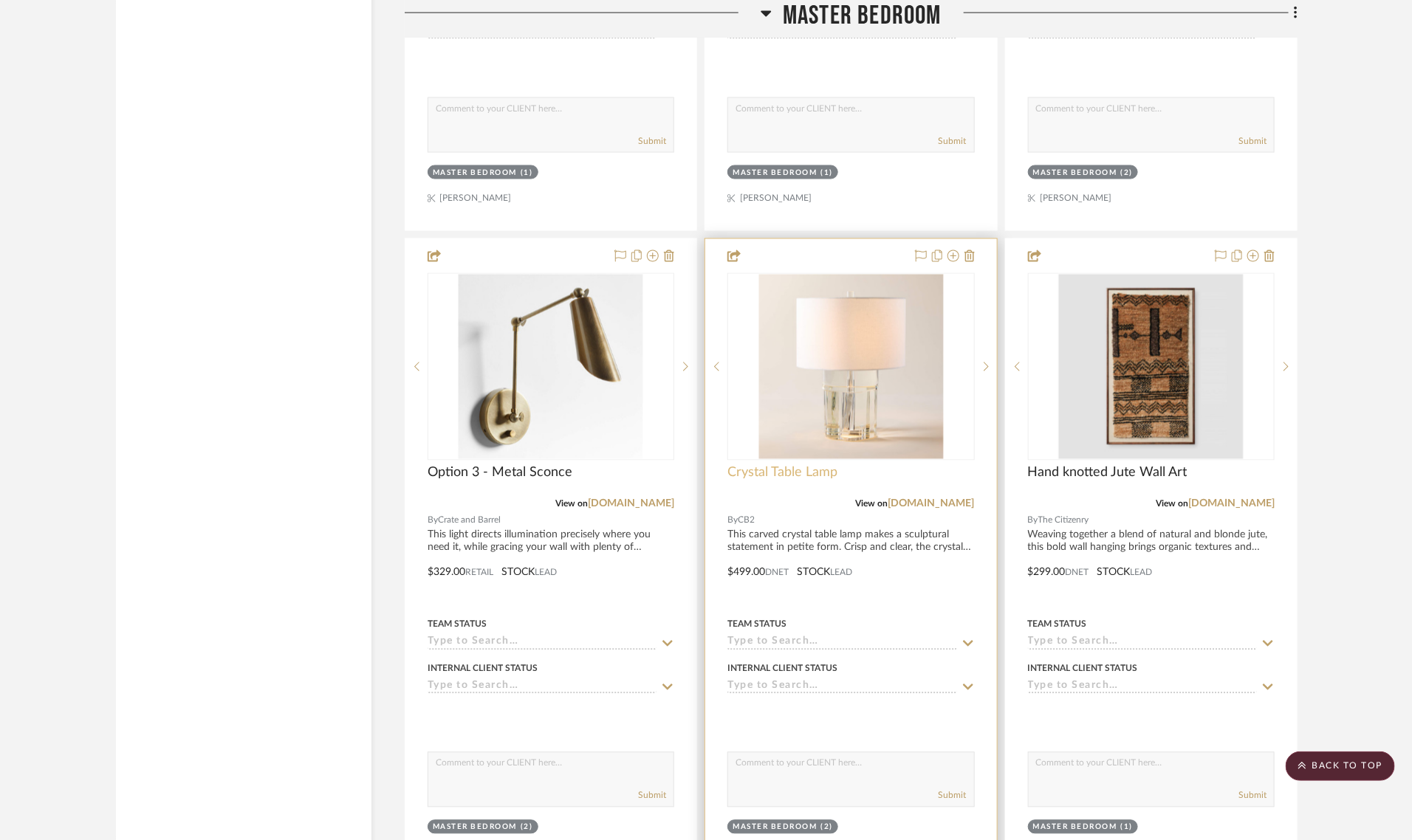
click at [758, 465] on span "Crystal Table Lamp" at bounding box center [782, 473] width 110 height 17
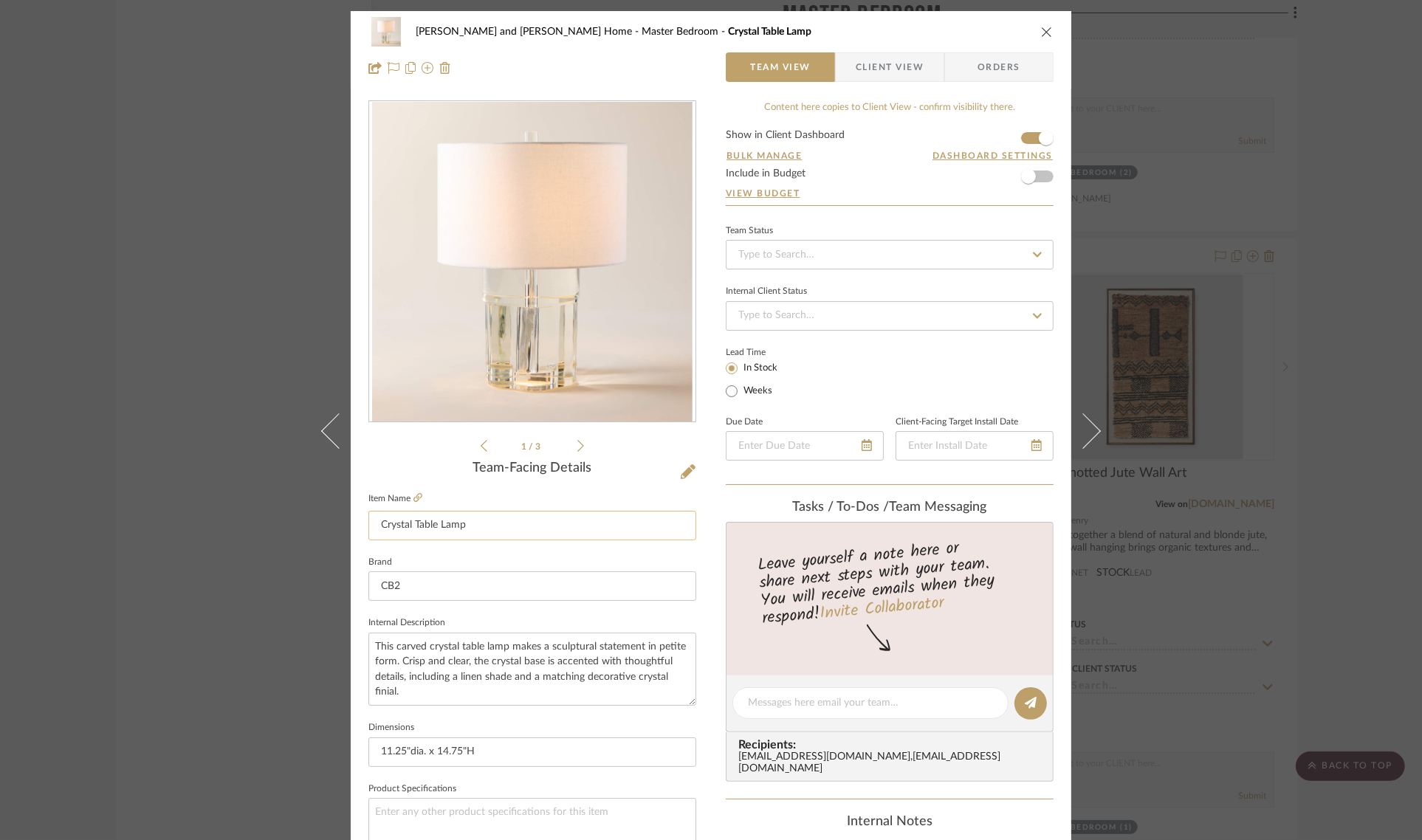
click at [375, 522] on input "Crystal Table Lamp" at bounding box center [533, 526] width 328 height 30
type input "Option 4 - Crystal Table Lamp"
click at [418, 459] on div "1 / 3 Team-Facing Details Item Name Option 4 - Crystal Table Lamp Brand CB2 Int…" at bounding box center [533, 708] width 328 height 1215
click at [1389, 370] on div "Sharika and Ashish Home Master Bedroom Option 4 - Crystal Table Lamp Team View …" at bounding box center [711, 420] width 1422 height 840
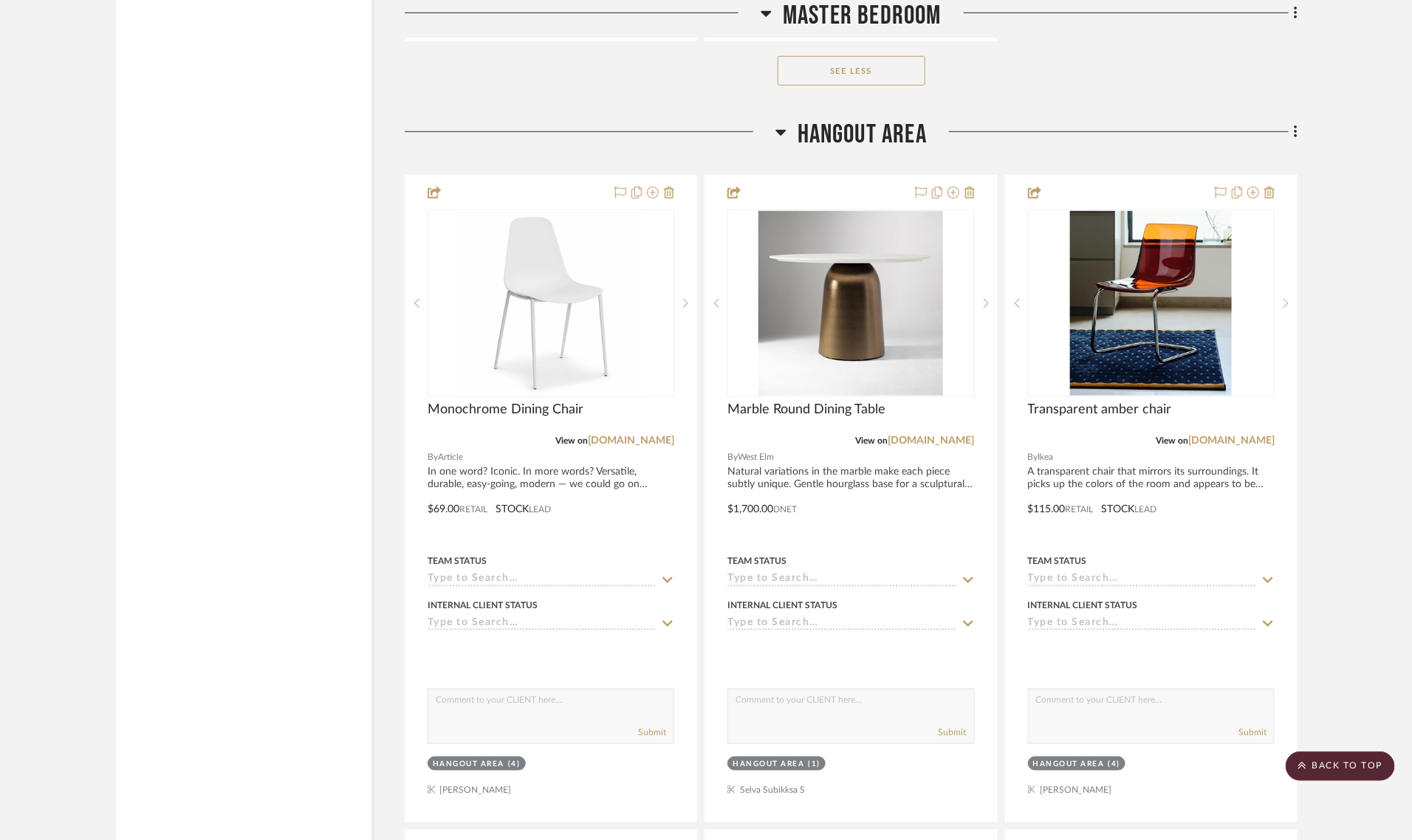
scroll to position [11904, 0]
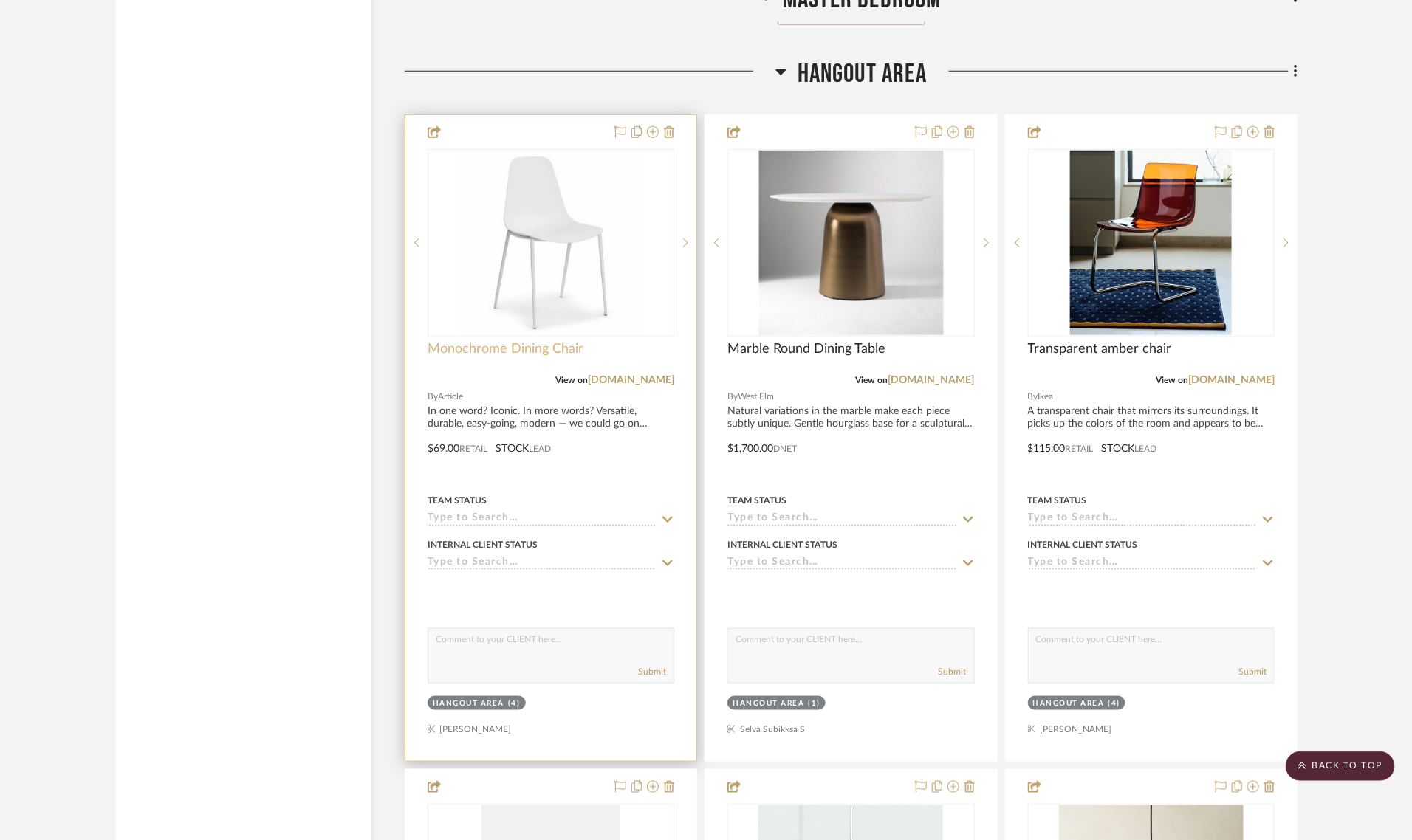
click at [445, 341] on span "Monochrome Dining Chair" at bounding box center [506, 349] width 156 height 17
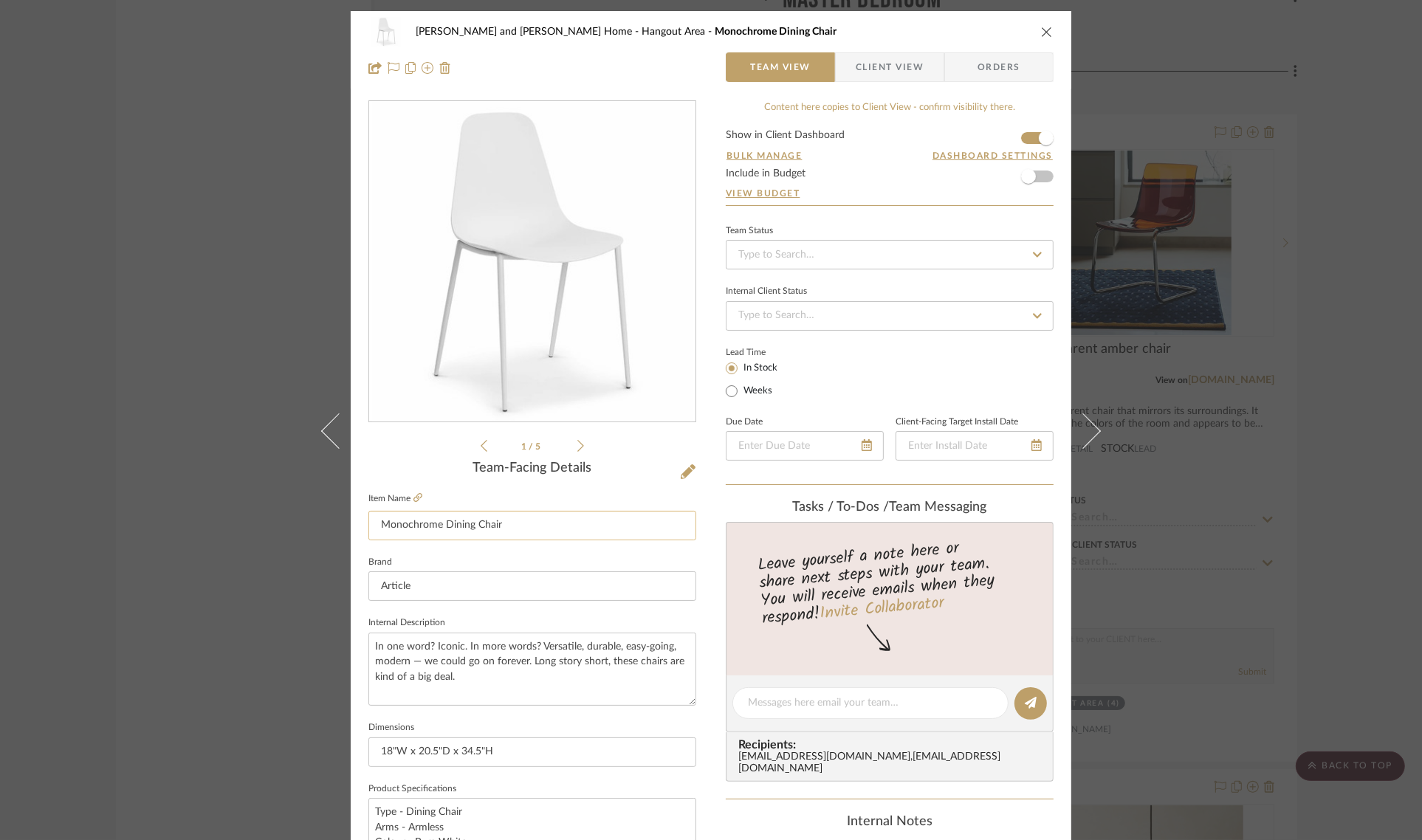
click at [373, 528] on input "Monochrome Dining Chair" at bounding box center [533, 526] width 328 height 30
type input "Option 1 - Monochrome Dining Chair"
click at [414, 462] on div "Team-Facing Details" at bounding box center [533, 469] width 328 height 17
click at [1348, 398] on div "Sharika and Ashish Home Hangout Area Option 1 - Monochrome Dining Chair Team Vi…" at bounding box center [711, 420] width 1422 height 840
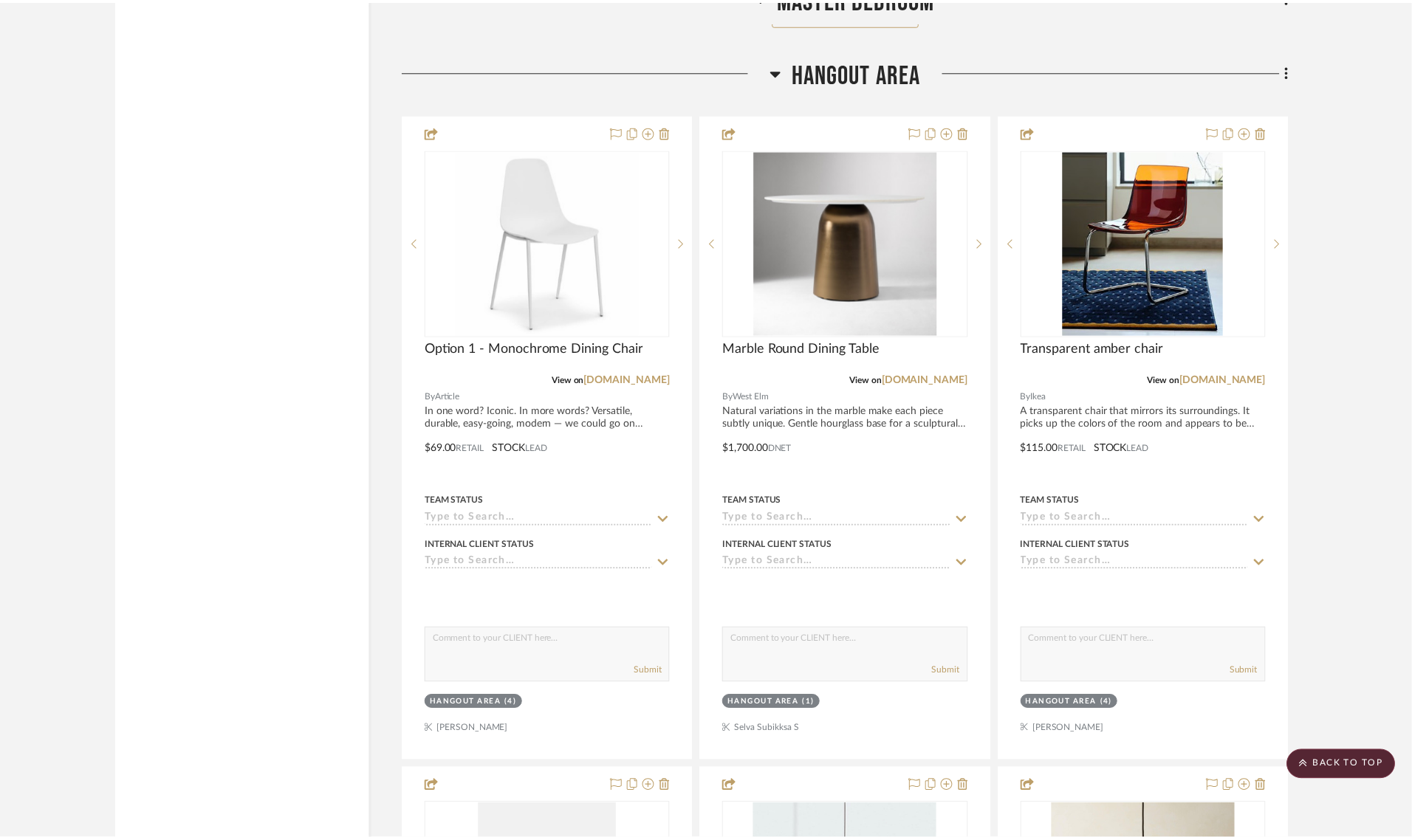
scroll to position [11904, 0]
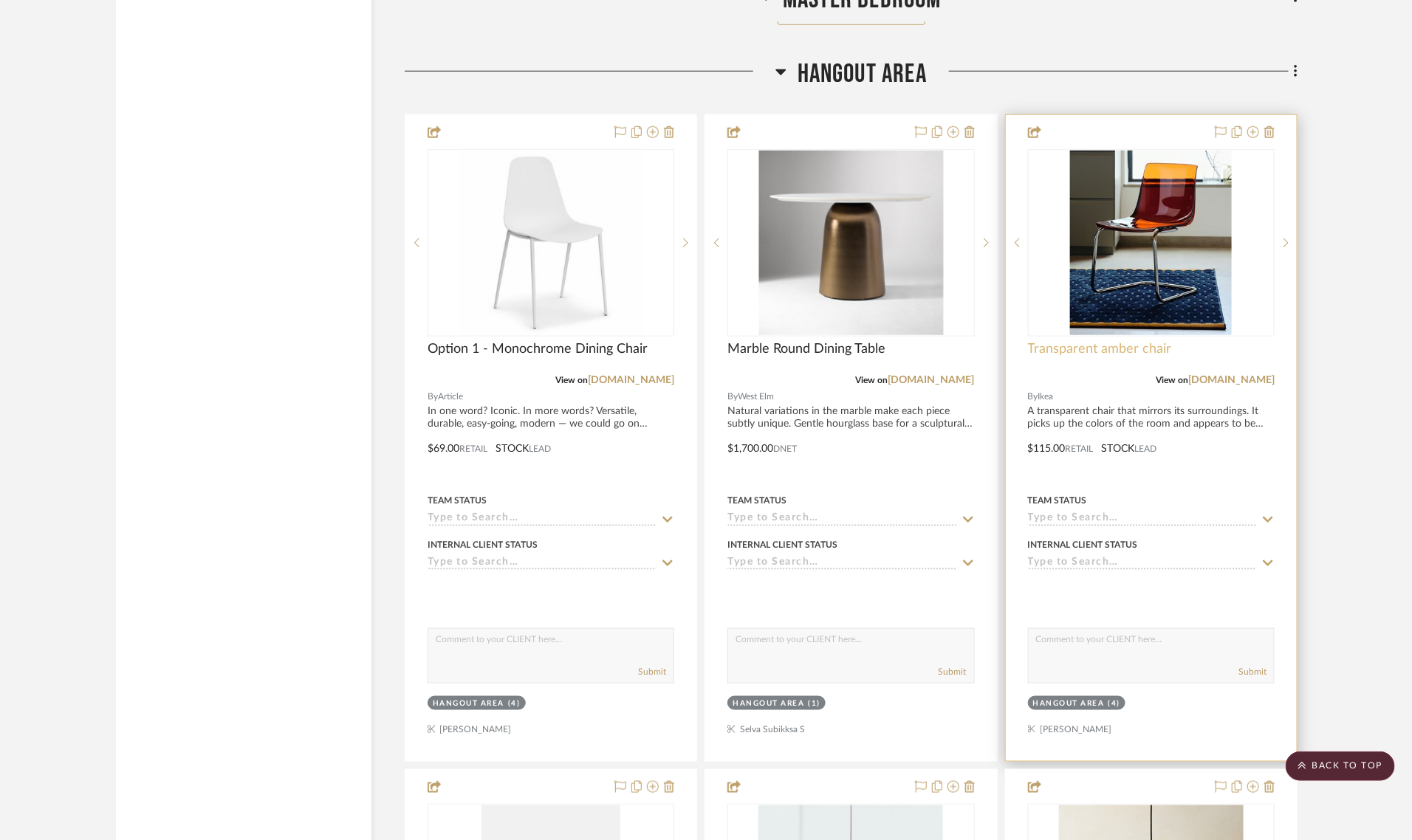
click at [1053, 341] on span "Transparent amber chair" at bounding box center [1100, 349] width 144 height 17
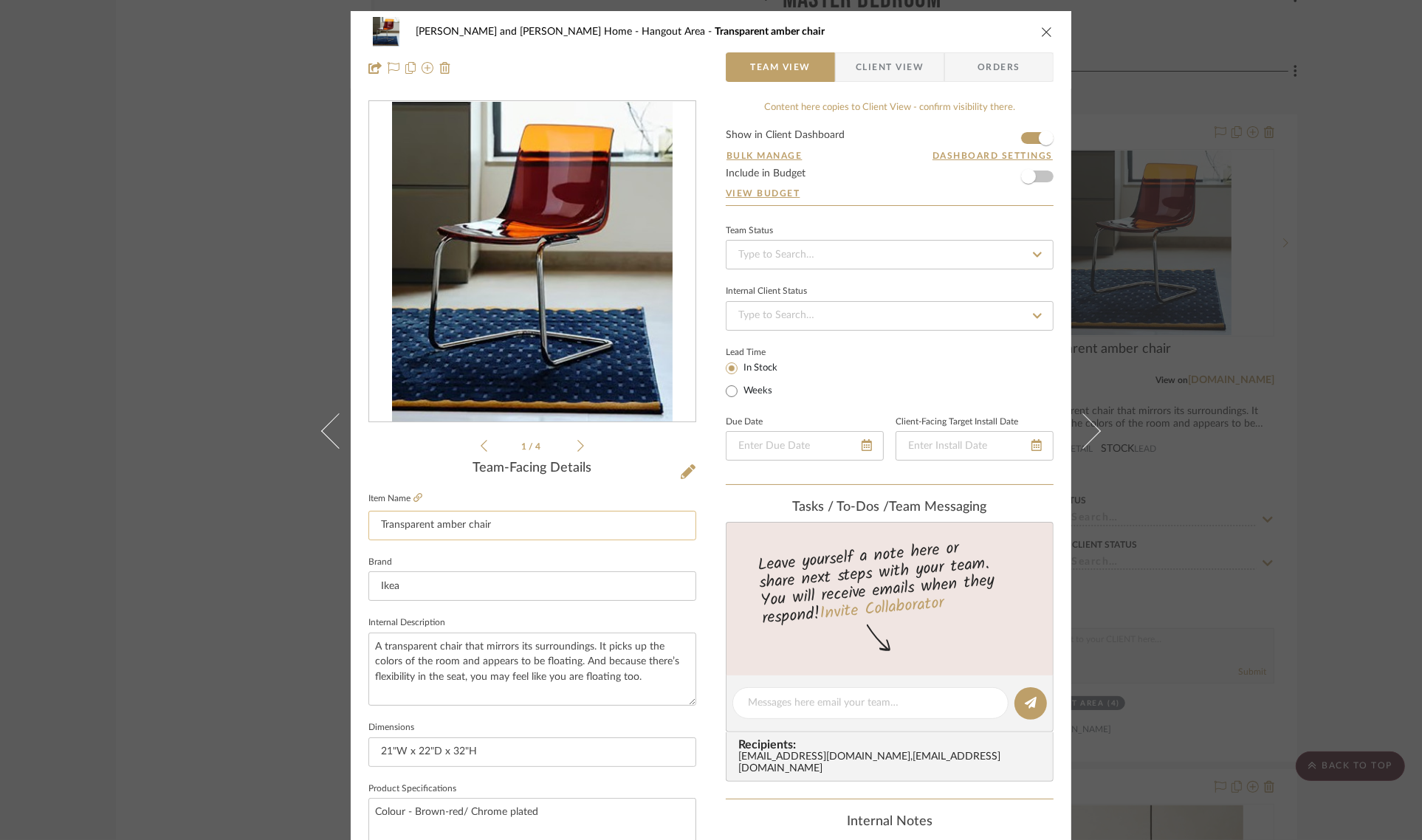
click at [370, 525] on input "Transparent amber chair" at bounding box center [533, 526] width 328 height 30
click at [489, 524] on input "Option 1 - Transparent amber chair" at bounding box center [533, 526] width 328 height 30
click at [519, 526] on input "Option 1 - Transparent Amber chair" at bounding box center [533, 526] width 328 height 30
type input "Option 1 - Transparent Amber Dining Chair"
click at [388, 440] on div "1 / 4" at bounding box center [533, 277] width 328 height 355
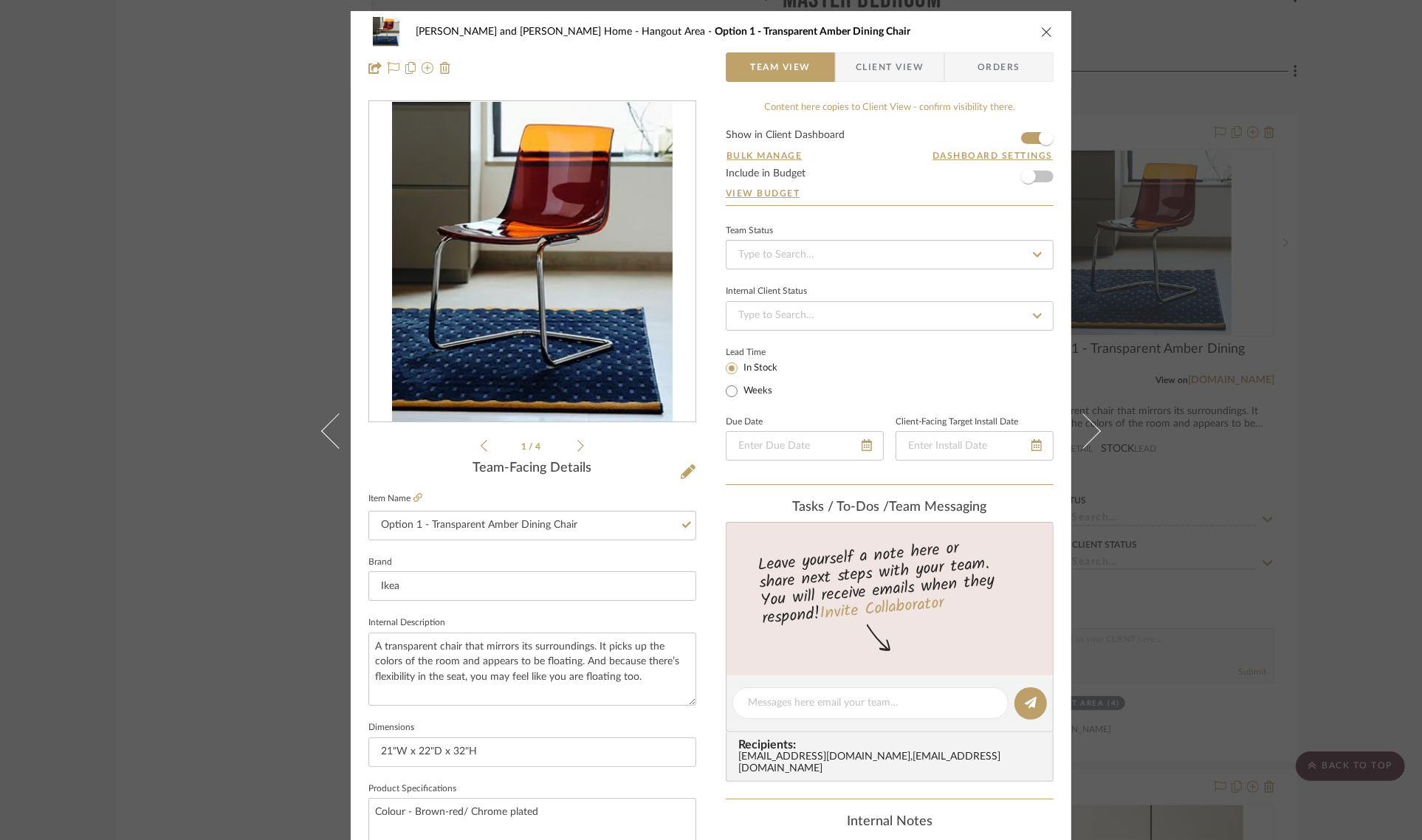
click at [1323, 380] on div "Sharika and Ashish Home Hangout Area Option 1 - Transparent Amber Dining Chair …" at bounding box center [711, 420] width 1422 height 840
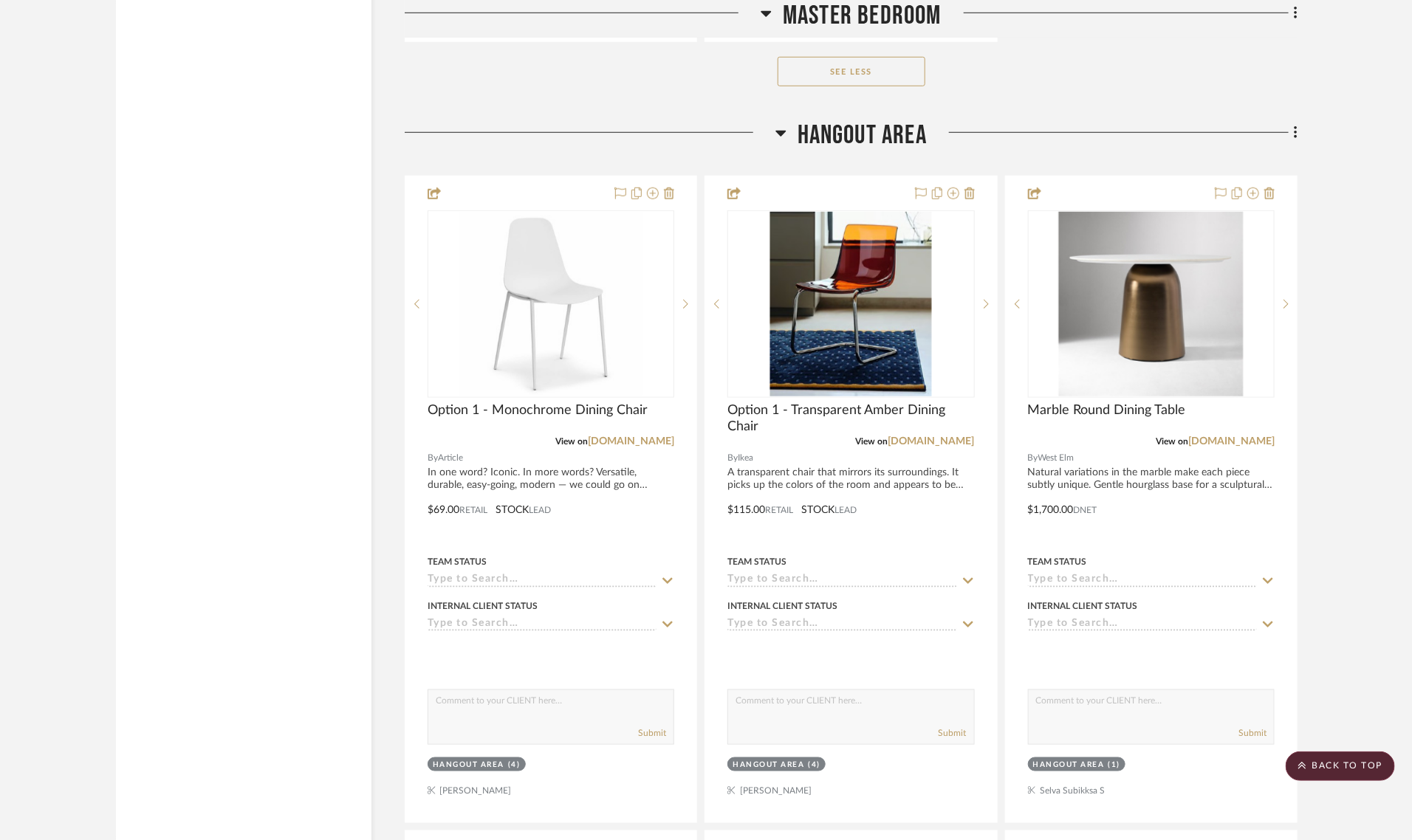
scroll to position [11835, 0]
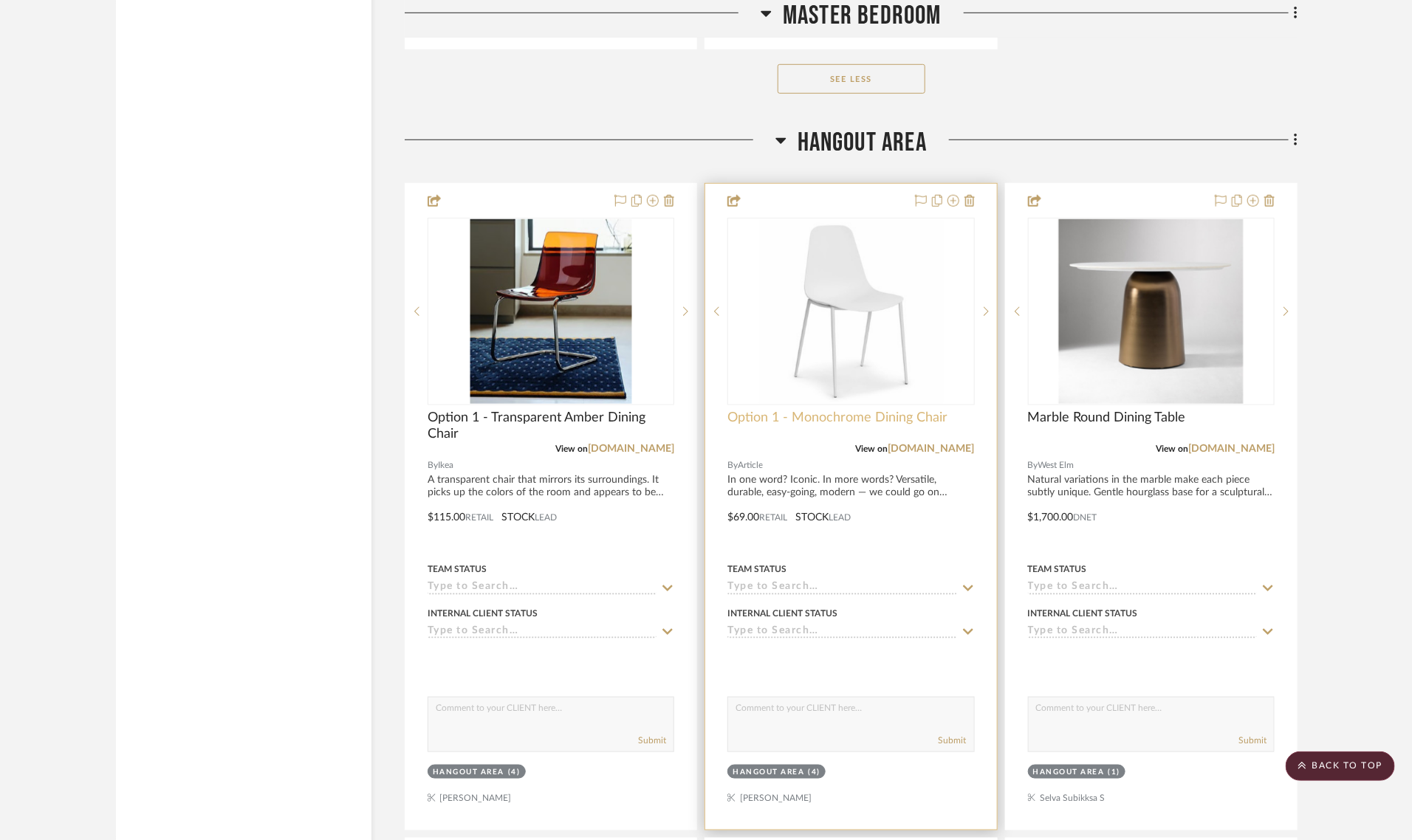
click at [776, 409] on span "Option 1 - Monochrome Dining Chair" at bounding box center [838, 418] width 221 height 17
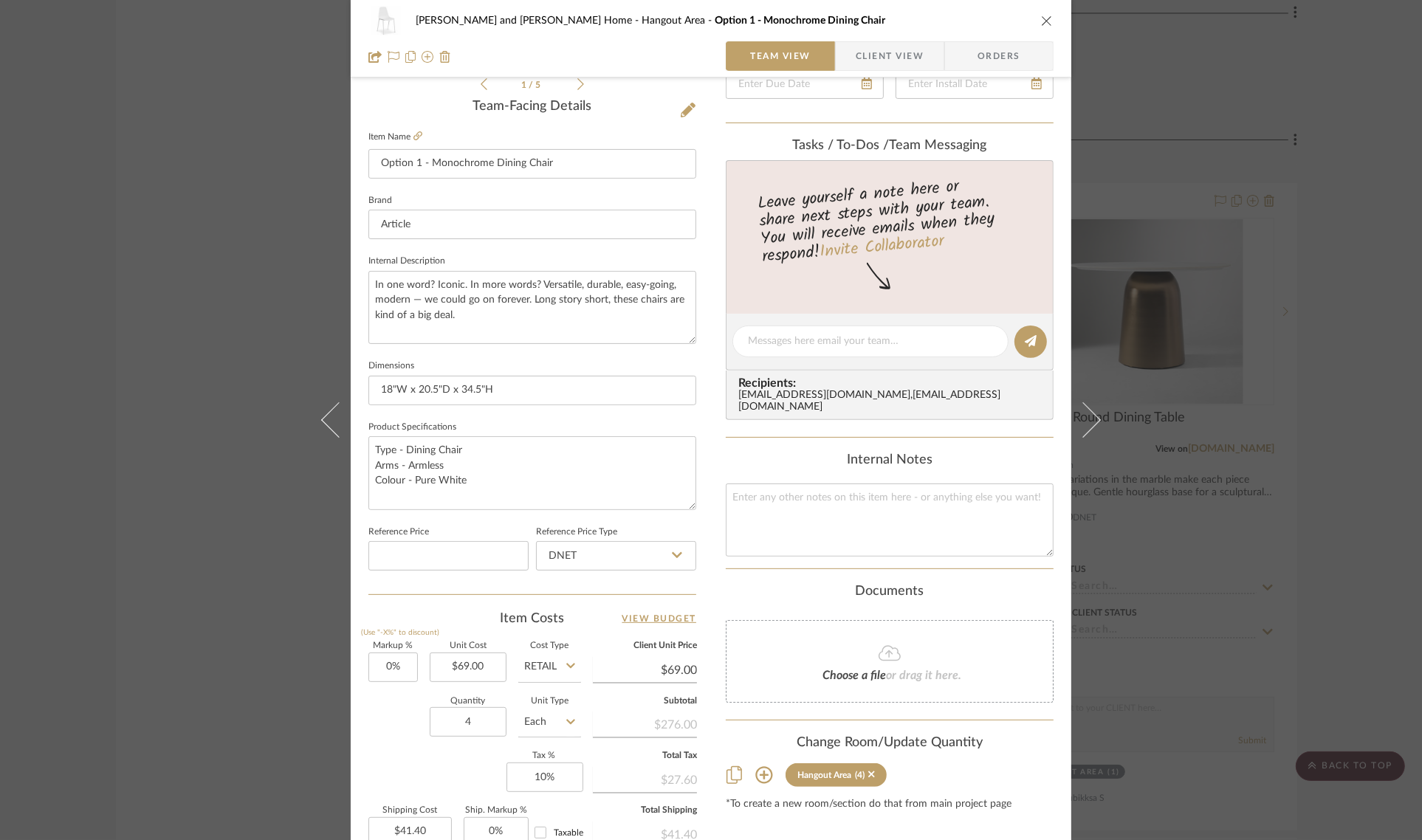
scroll to position [348, 0]
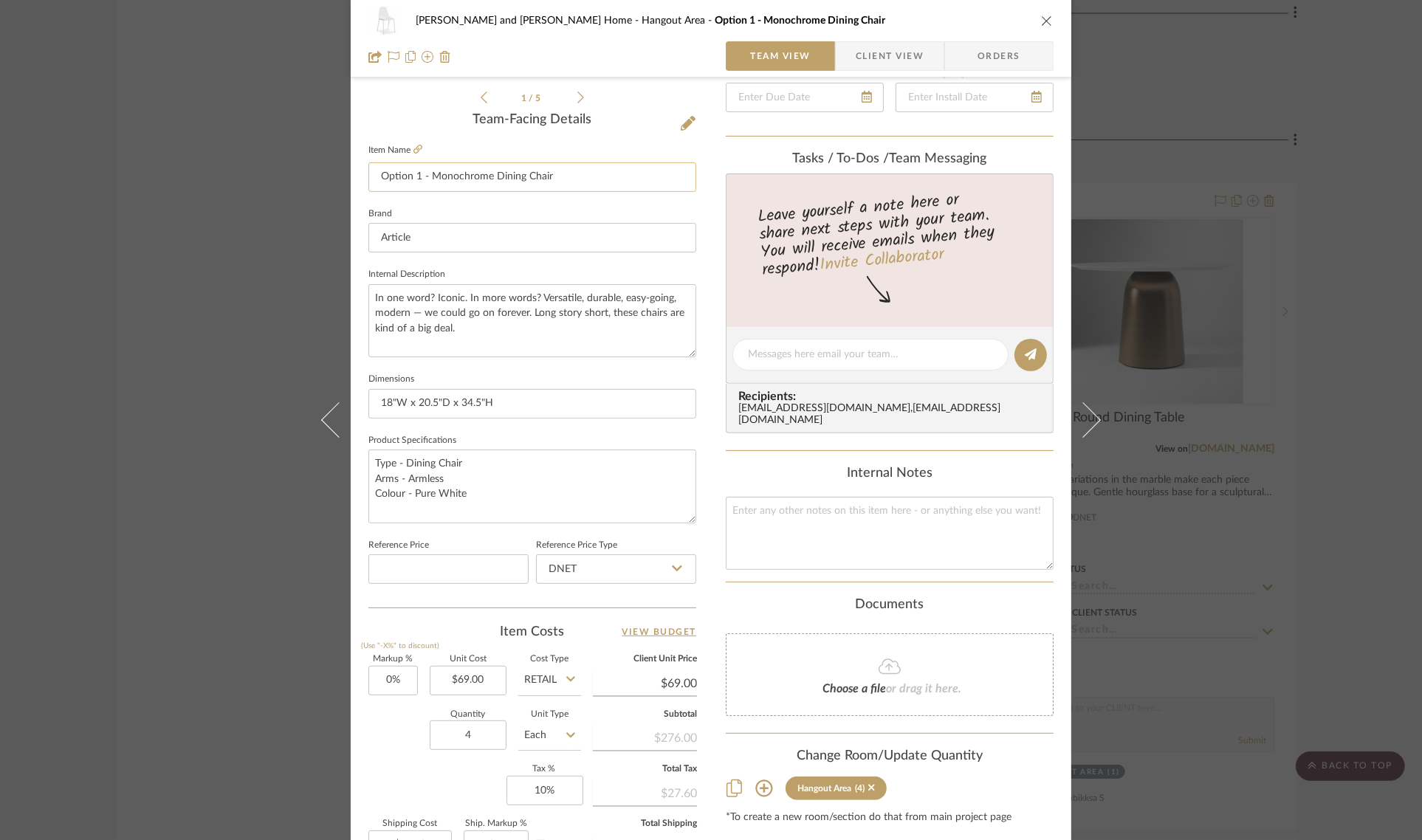
click at [415, 178] on input "Option 1 - Monochrome Dining Chair" at bounding box center [533, 177] width 328 height 30
type input "Option 2 - Monochrome Dining Chair"
click at [410, 126] on div "Team-Facing Details" at bounding box center [533, 120] width 328 height 17
click at [1365, 220] on div "Sharika and Ashish Home Hangout Area Option 2 - Monochrome Dining Chair Team Vi…" at bounding box center [711, 420] width 1422 height 840
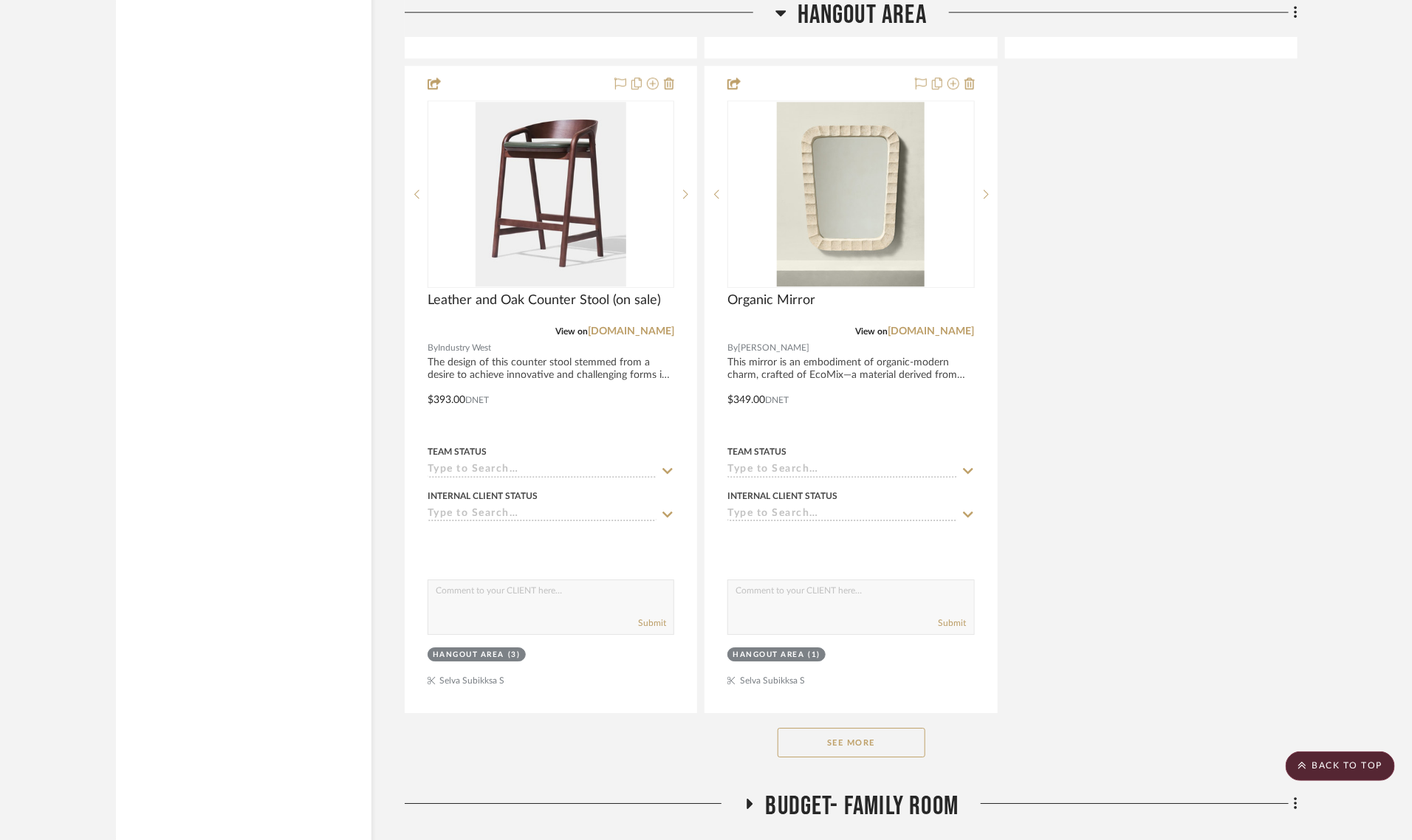
scroll to position [13311, 0]
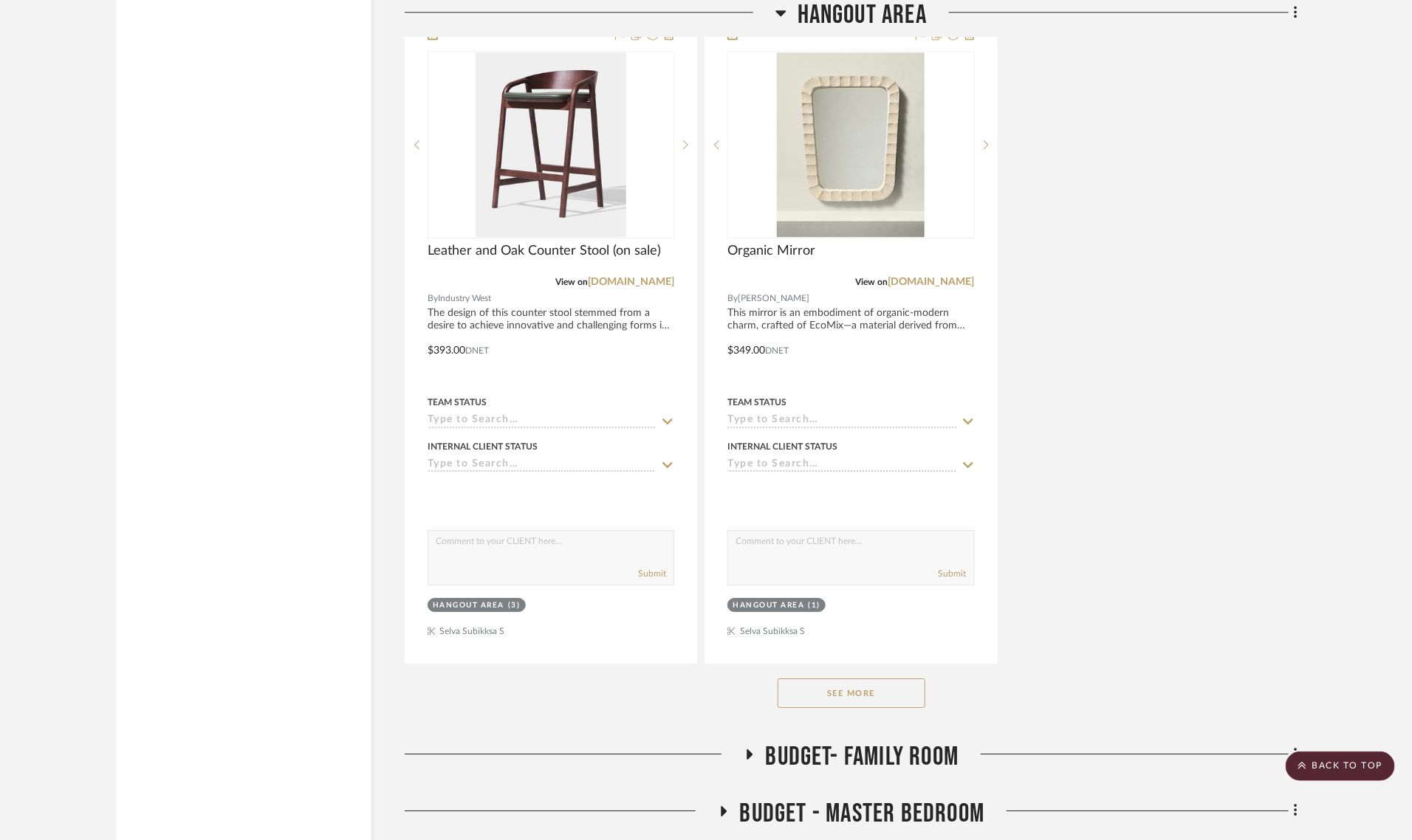
click at [855, 679] on button "See More" at bounding box center [851, 694] width 147 height 30
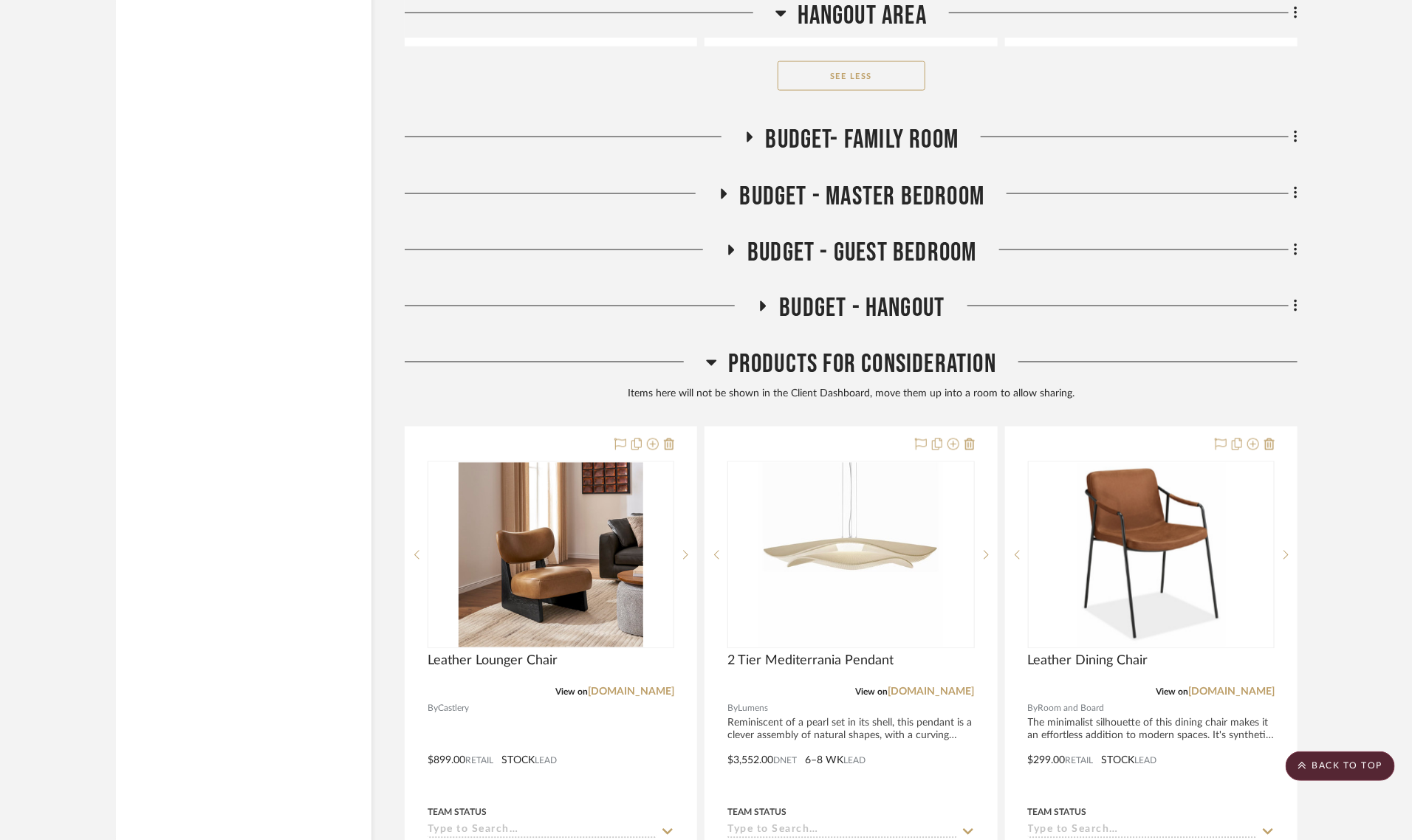
scroll to position [15249, 0]
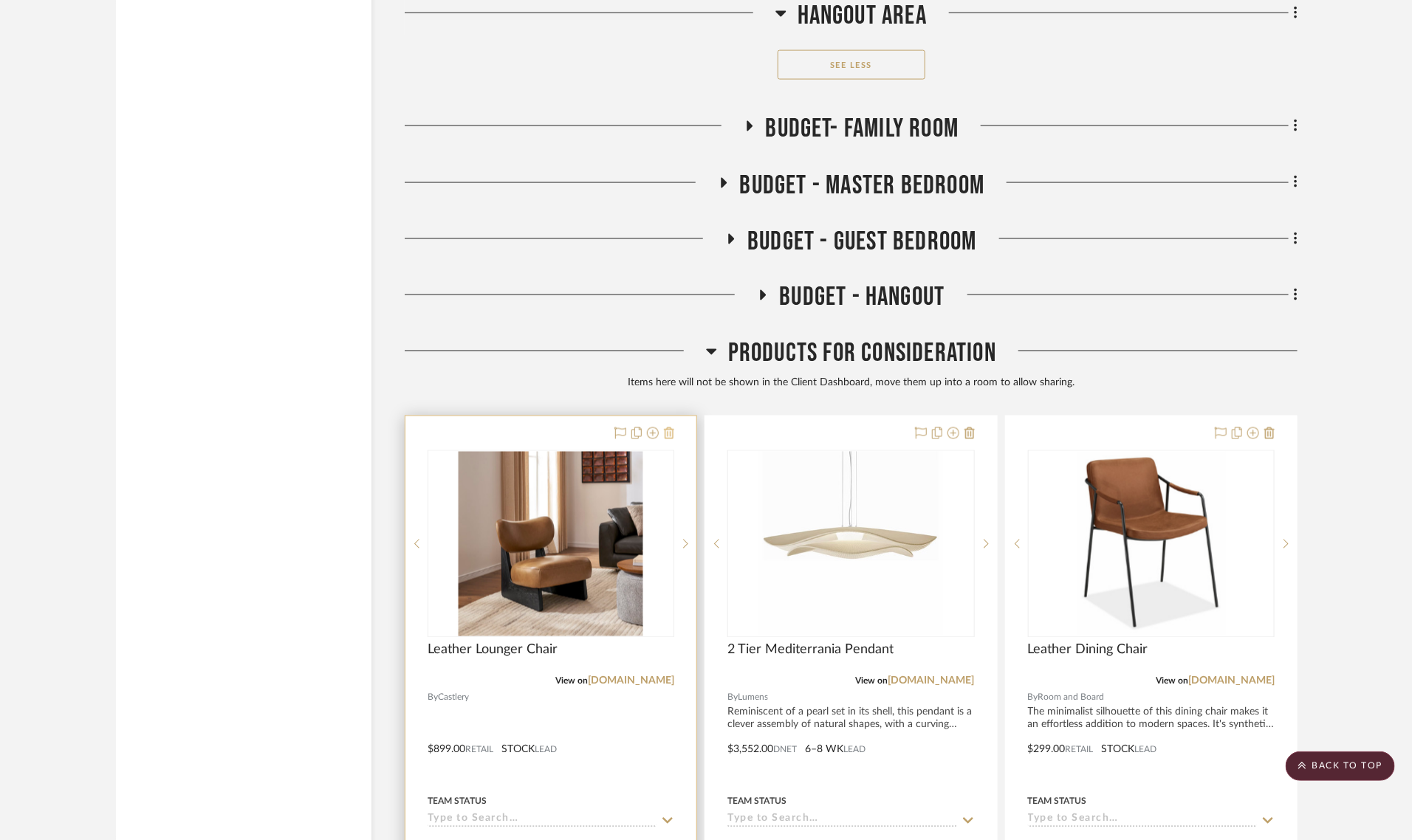
click at [664, 428] on icon at bounding box center [669, 433] width 10 height 12
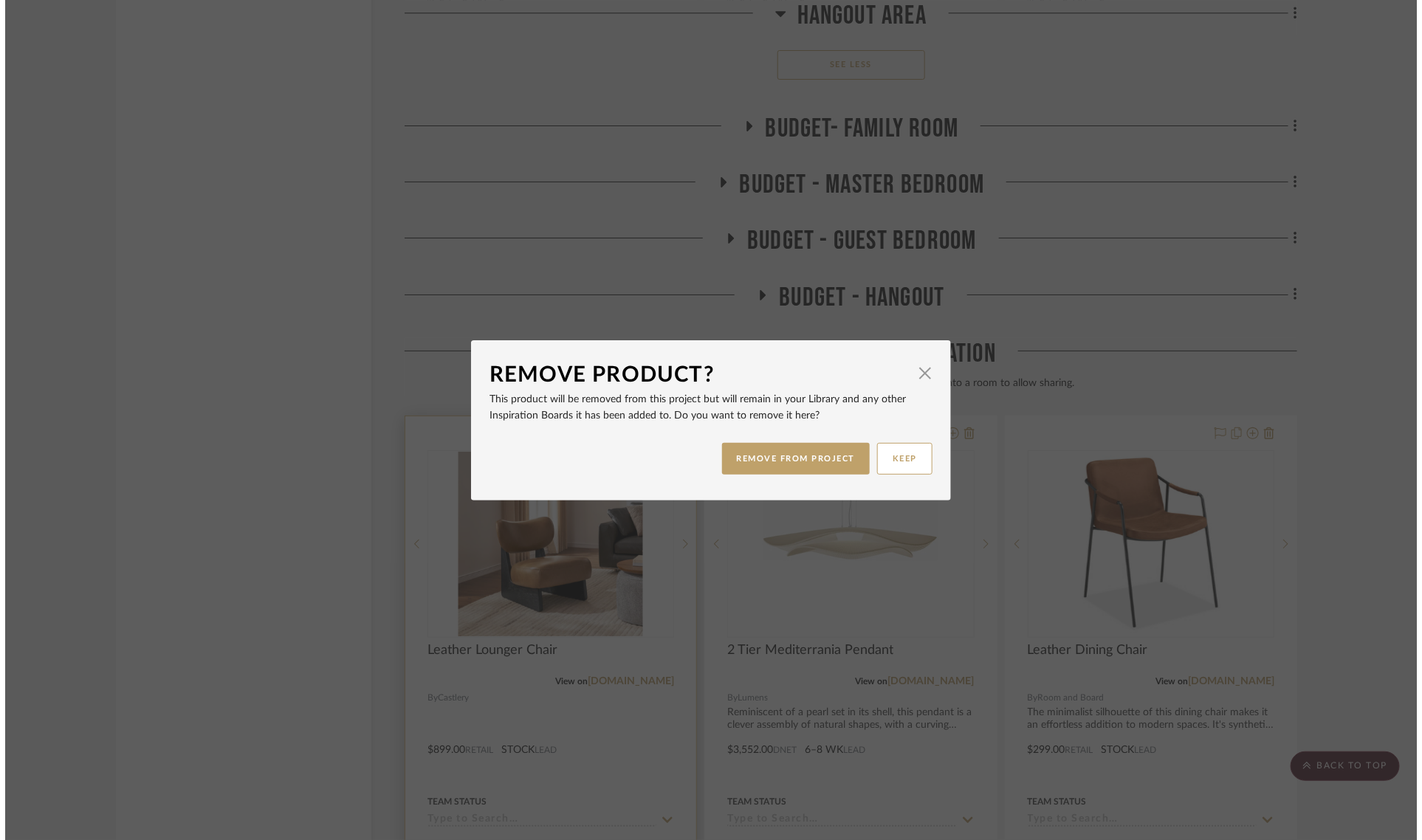
scroll to position [0, 0]
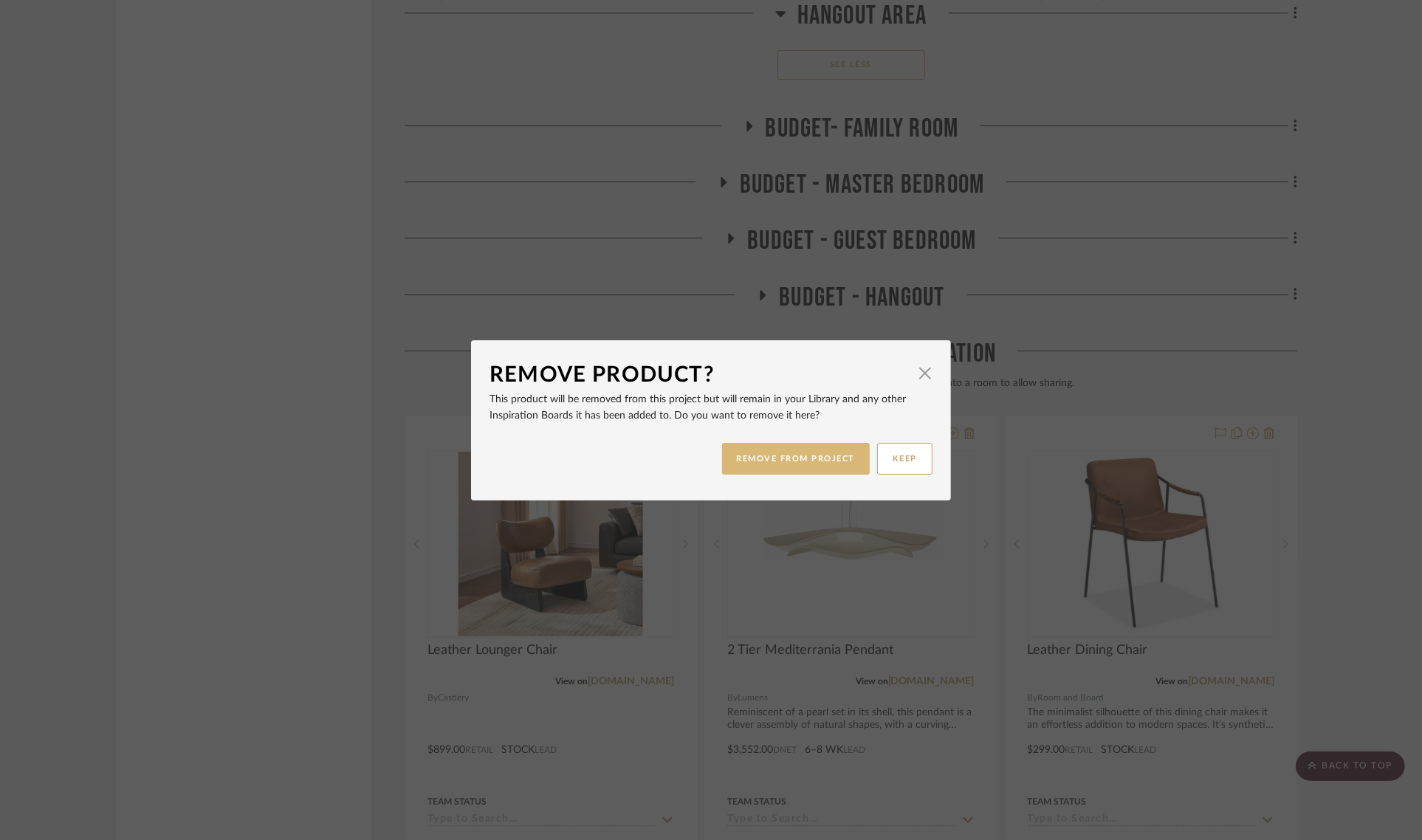
click at [723, 448] on button "REMOVE FROM PROJECT" at bounding box center [797, 458] width 148 height 31
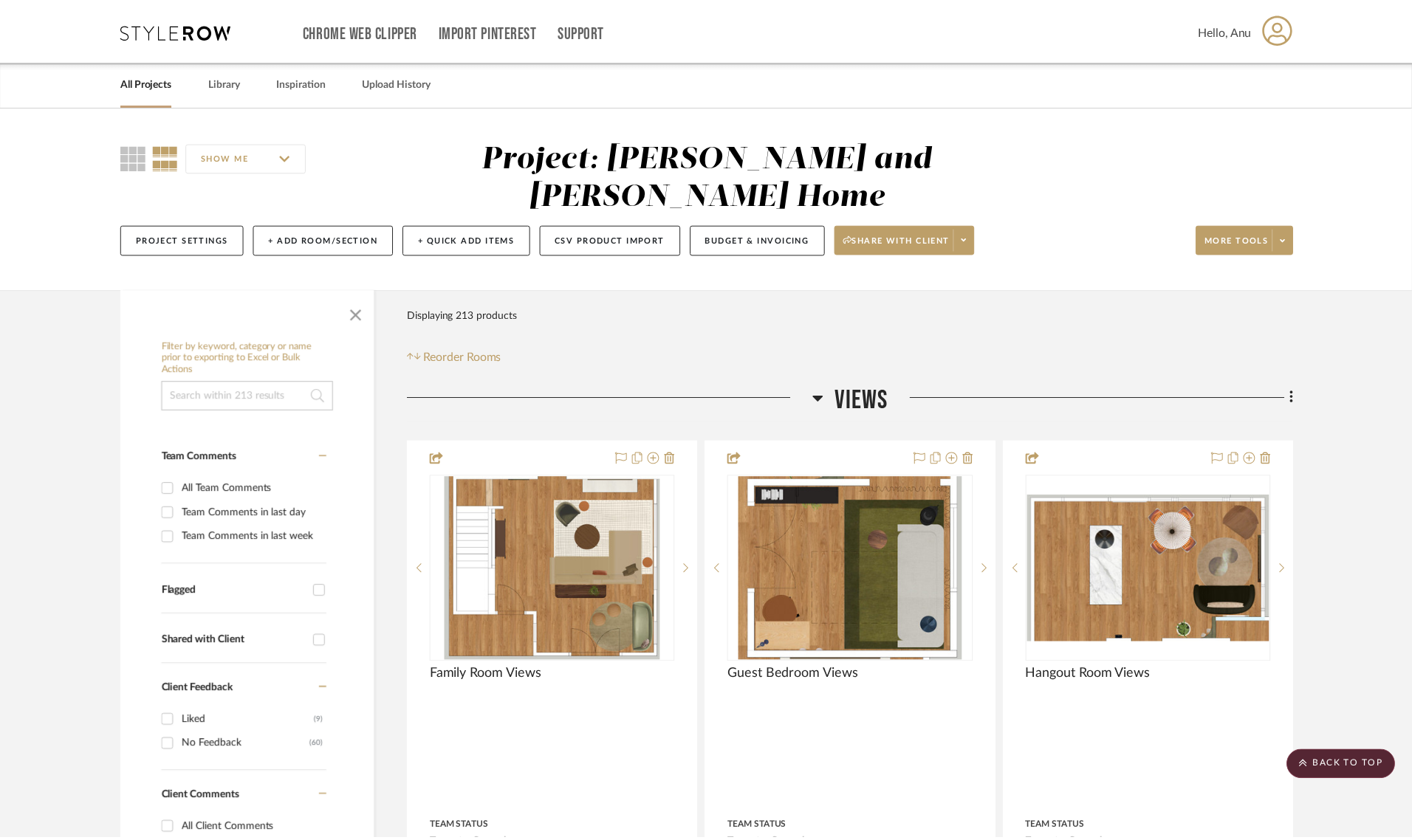
scroll to position [15249, 0]
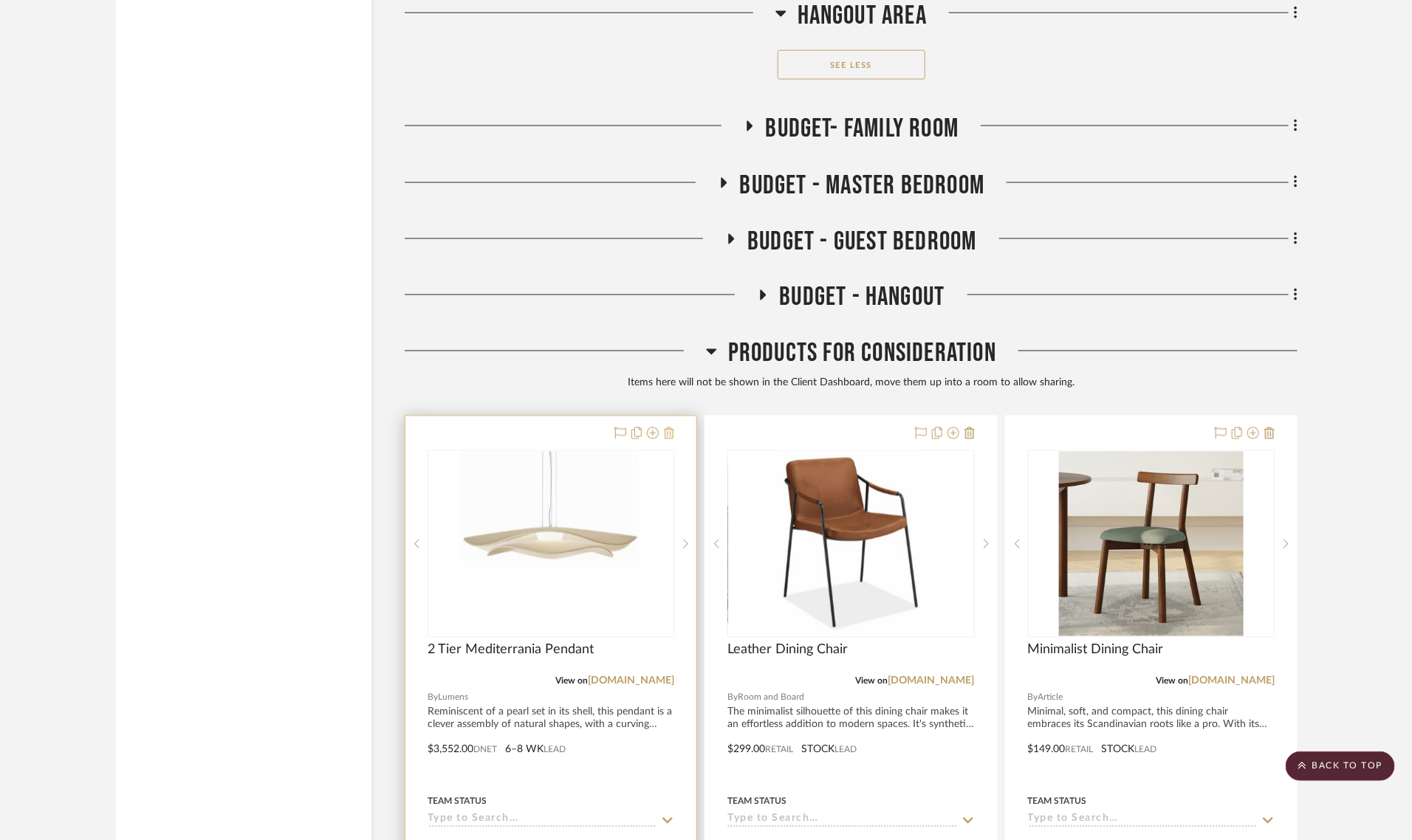
click at [669, 428] on icon at bounding box center [669, 433] width 10 height 12
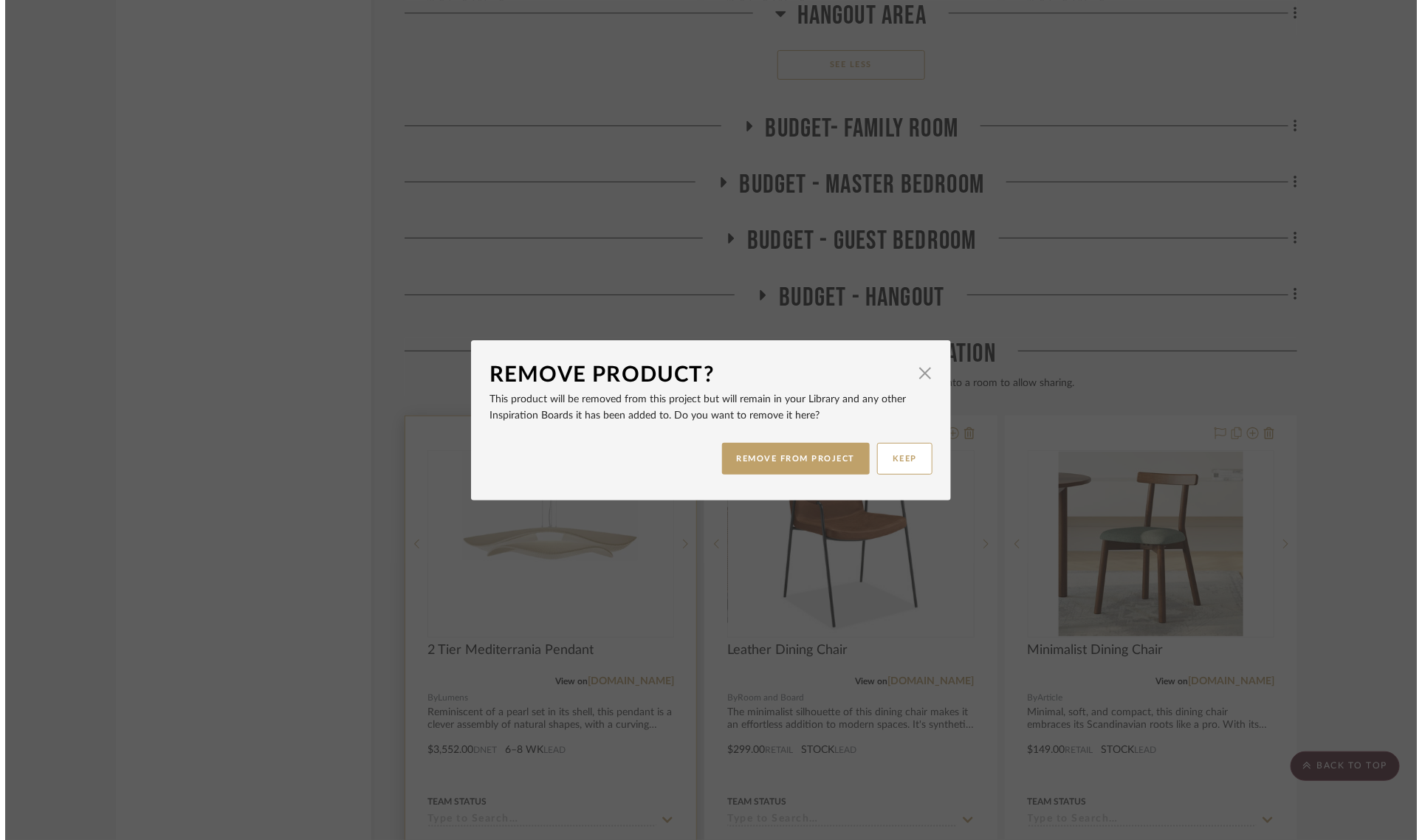
scroll to position [0, 0]
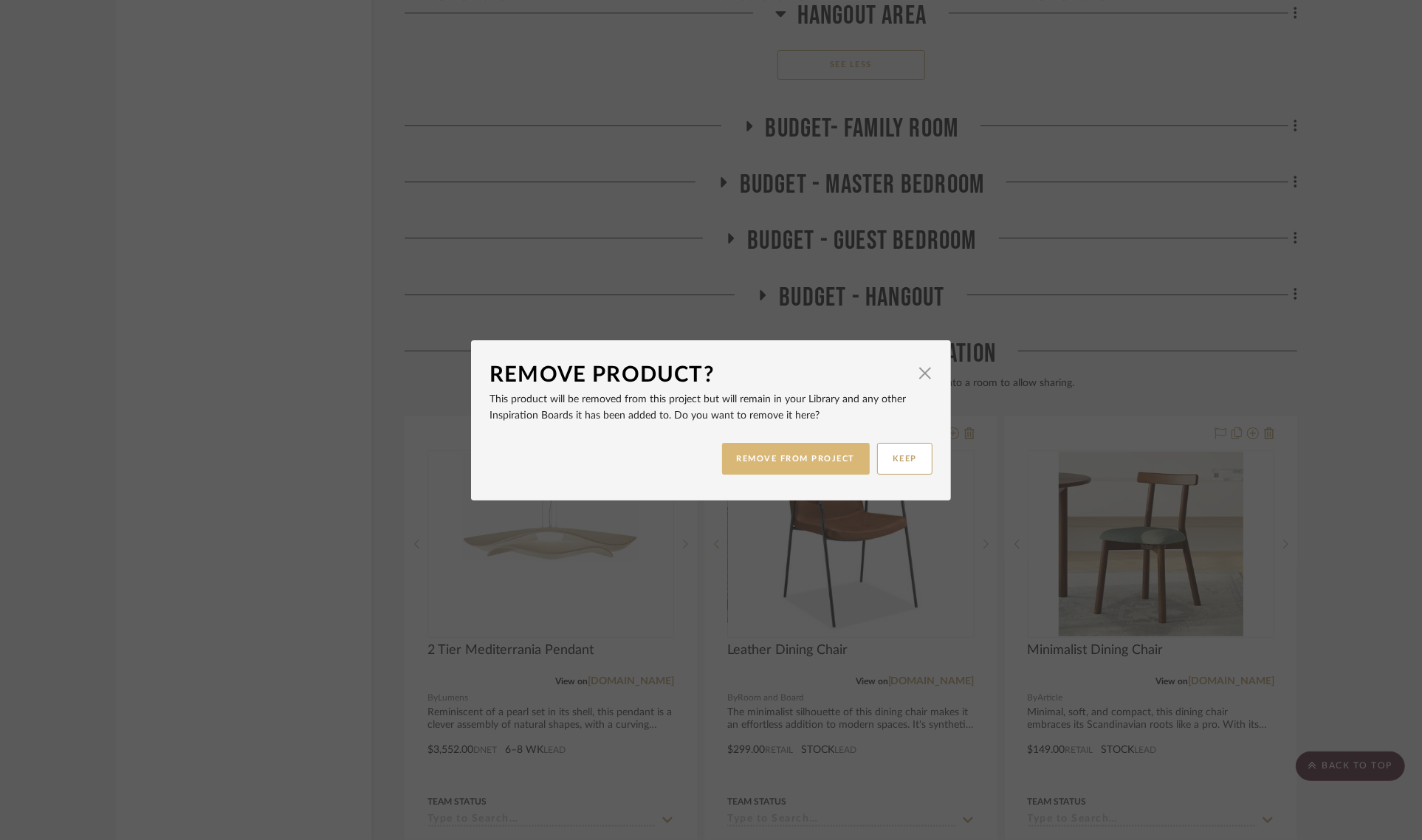
click at [774, 468] on button "REMOVE FROM PROJECT" at bounding box center [797, 458] width 148 height 31
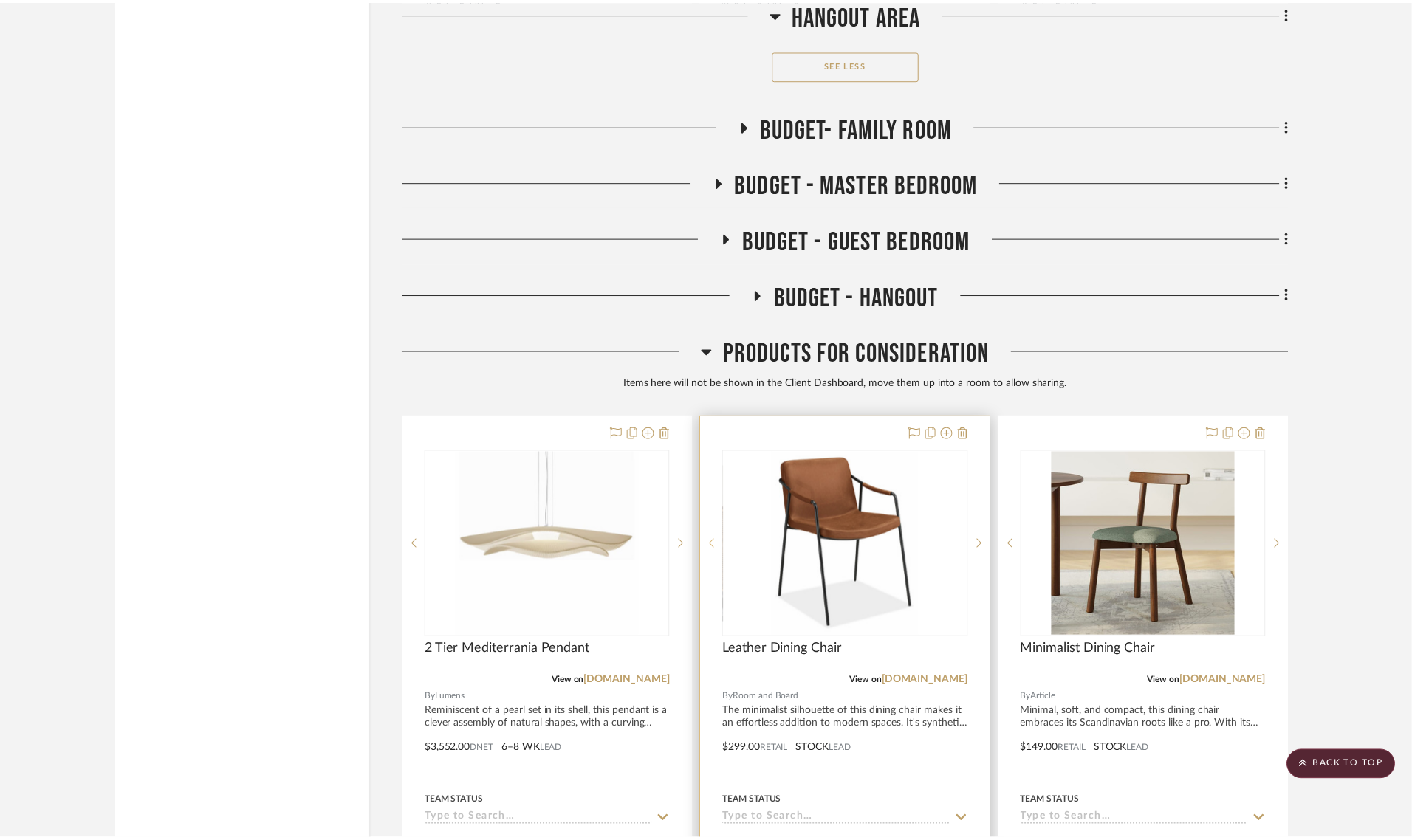
scroll to position [15249, 0]
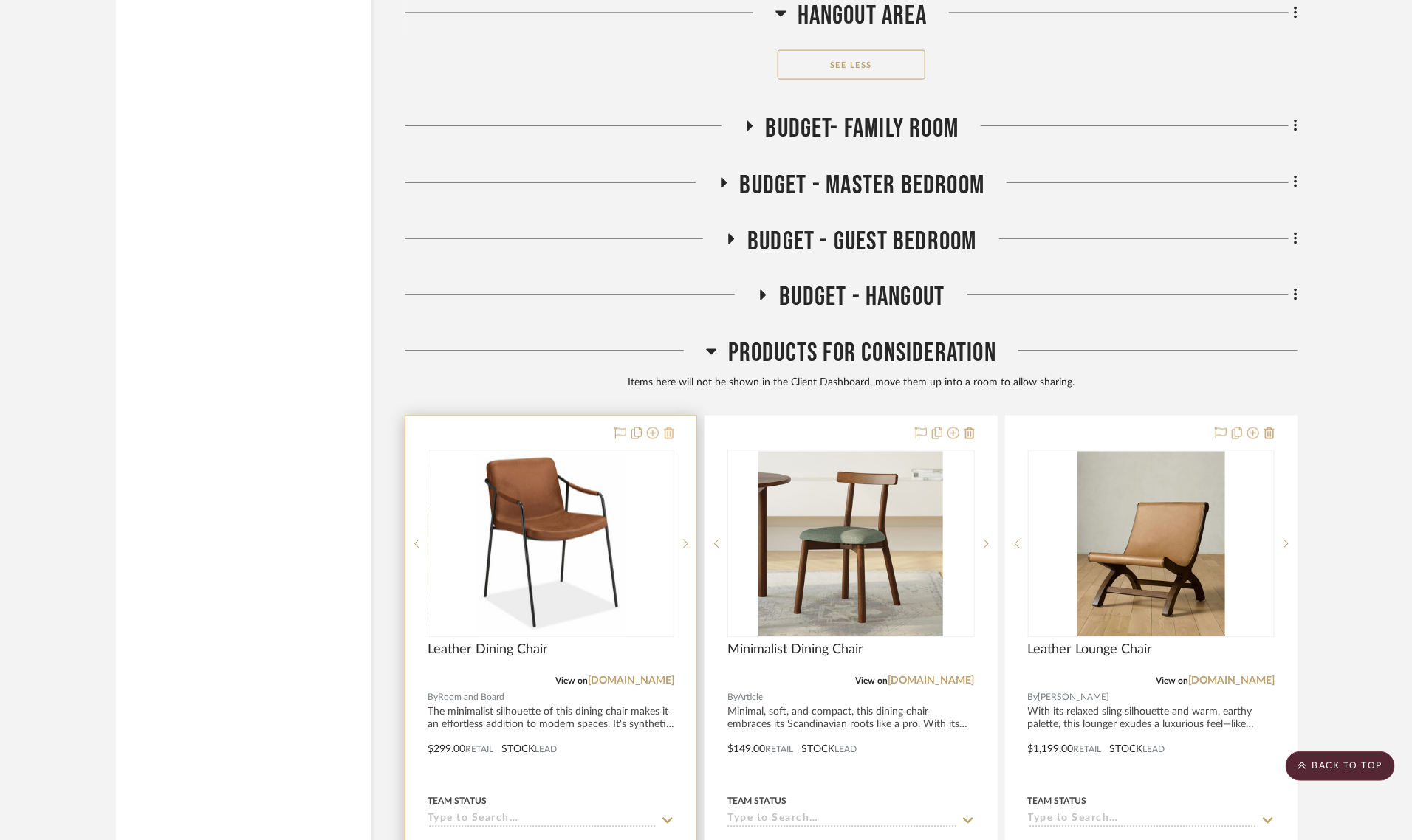
click at [669, 428] on icon at bounding box center [669, 433] width 10 height 12
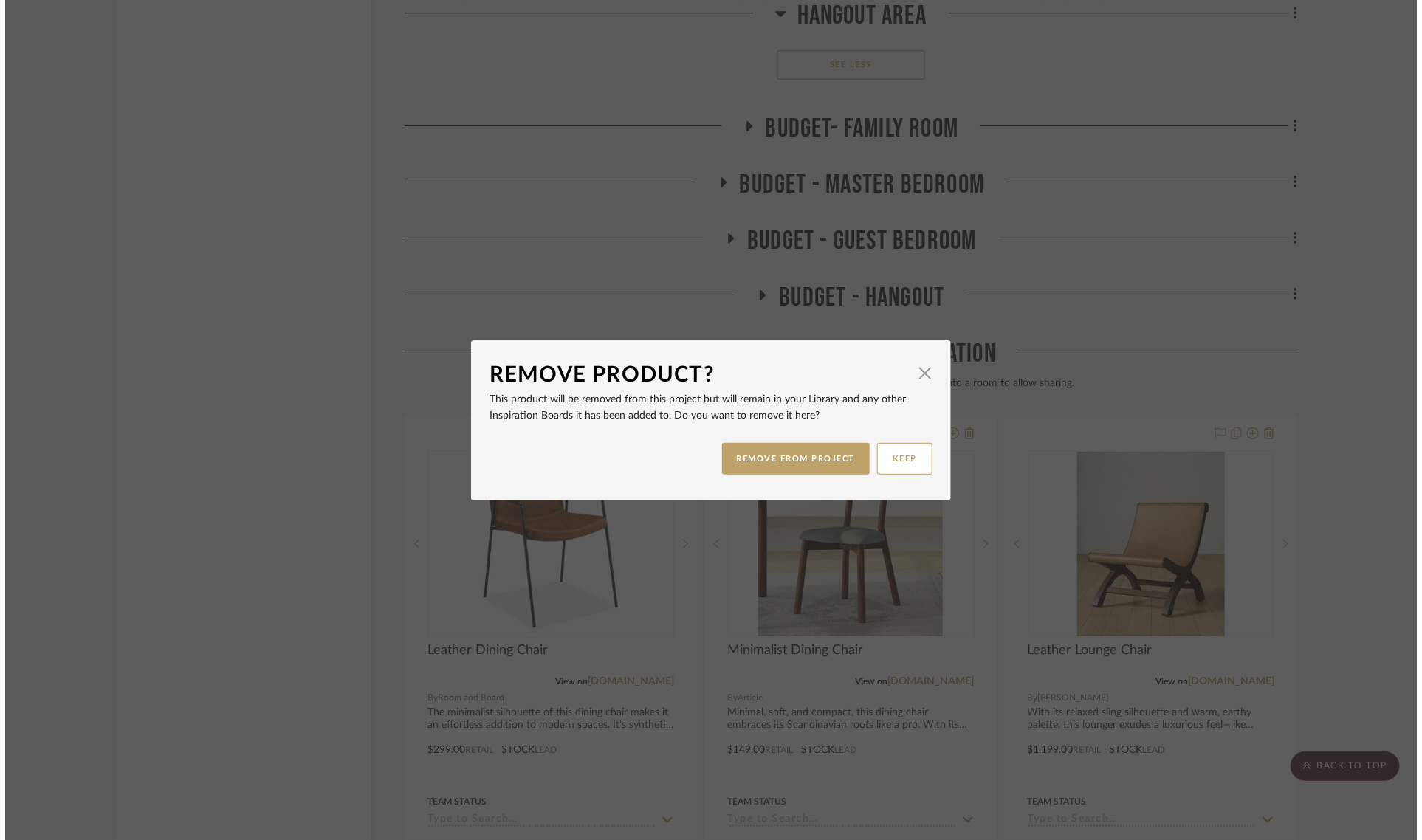
scroll to position [0, 0]
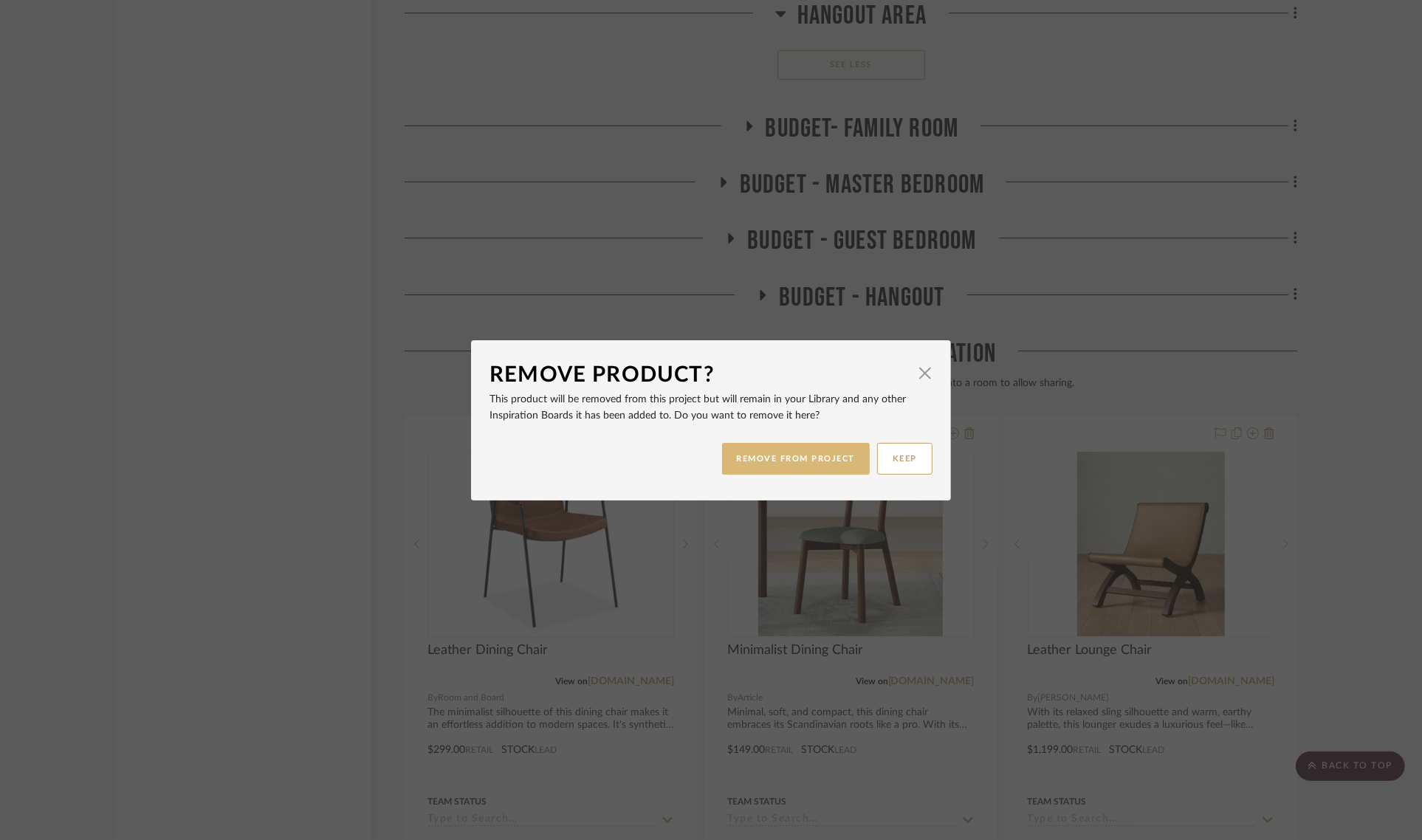
click at [766, 461] on button "REMOVE FROM PROJECT" at bounding box center [797, 458] width 148 height 31
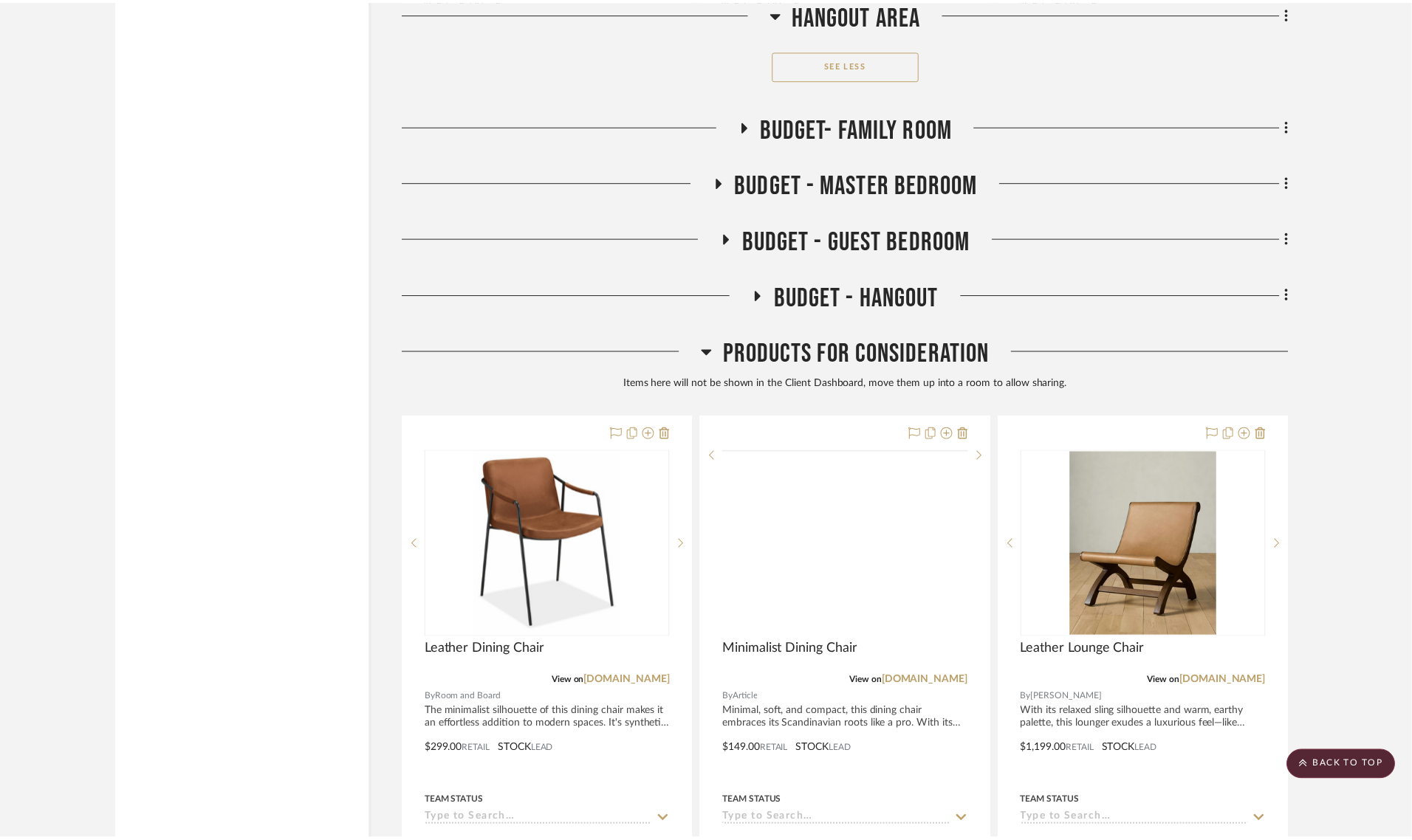
scroll to position [15249, 0]
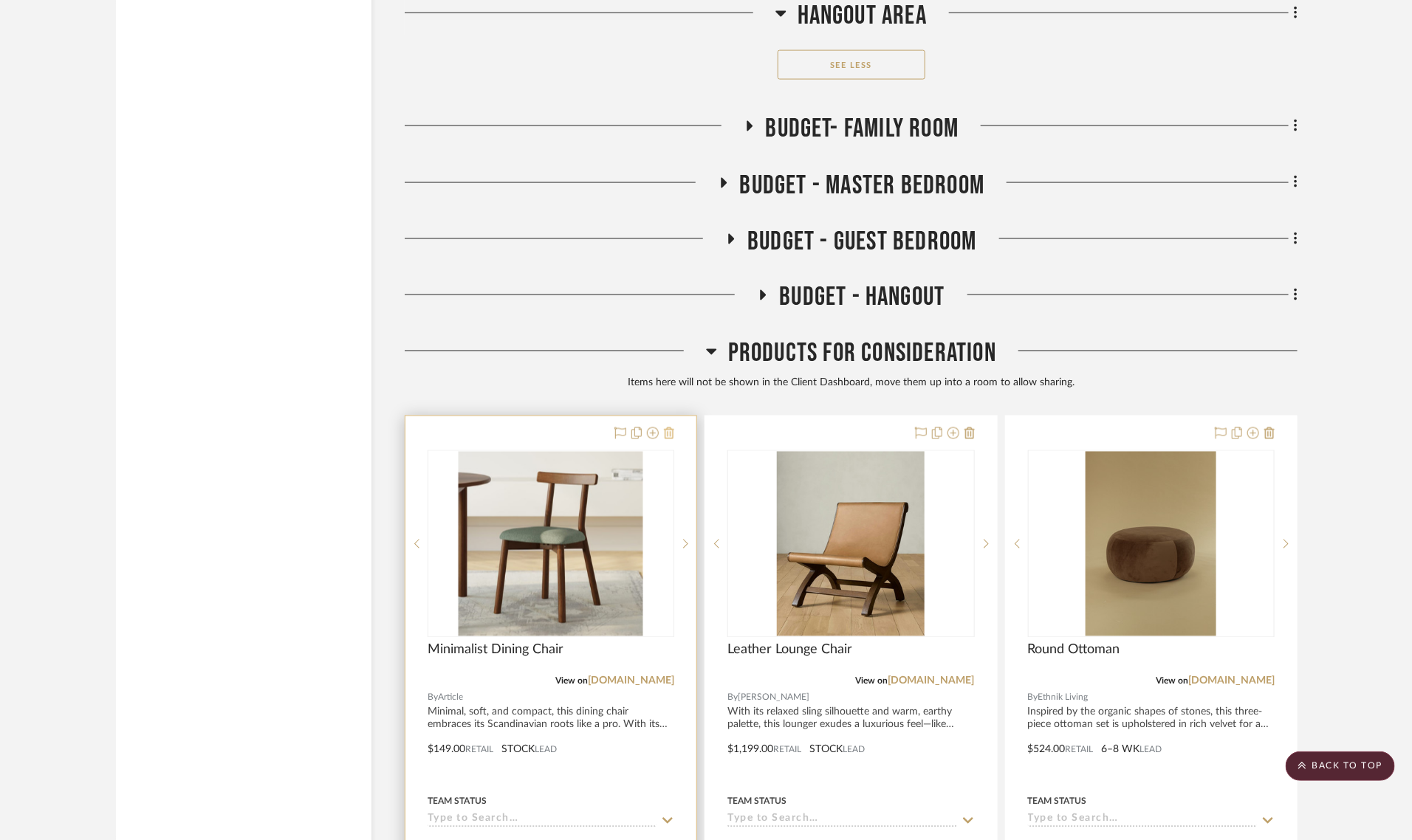
click at [666, 428] on icon at bounding box center [669, 433] width 10 height 12
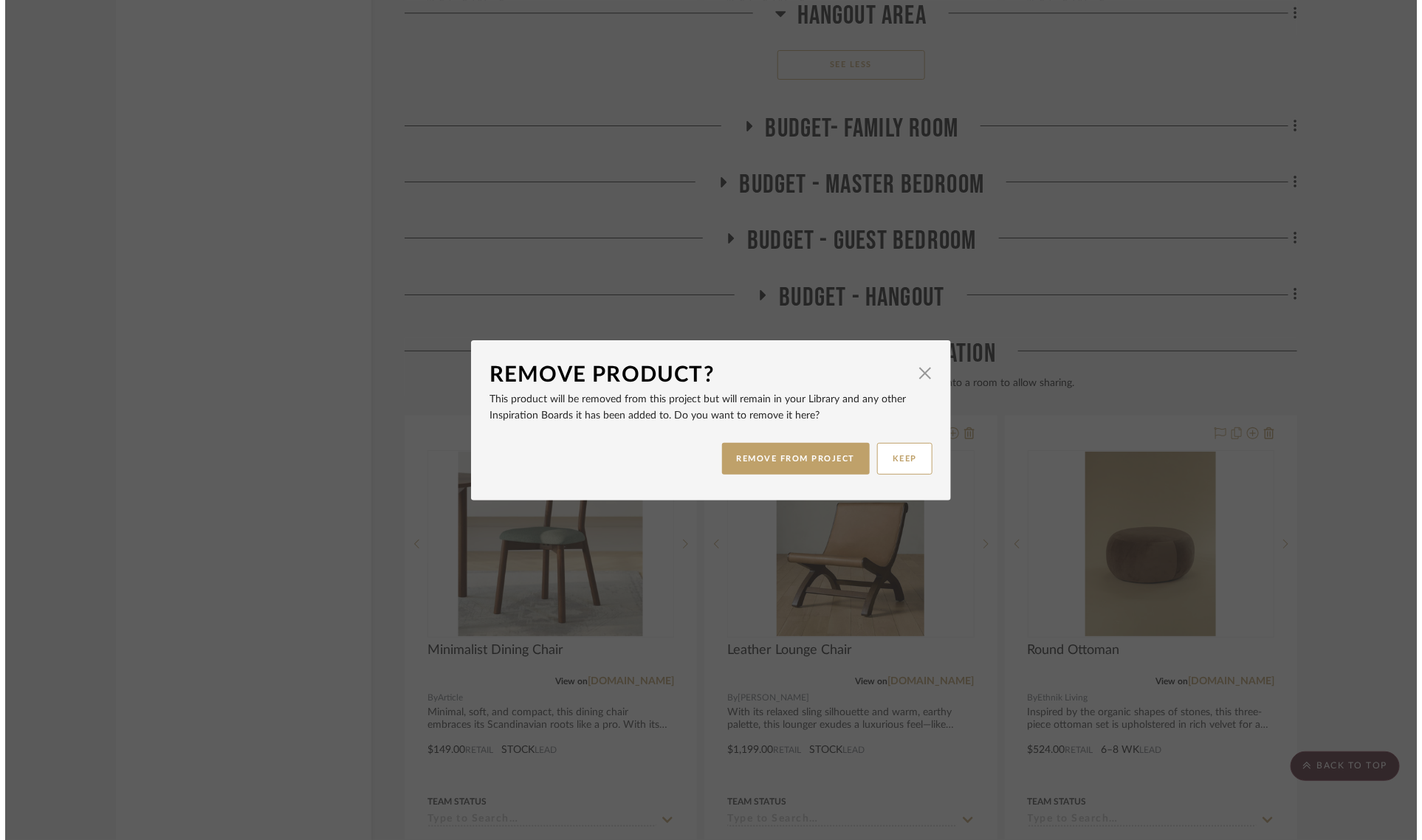
scroll to position [0, 0]
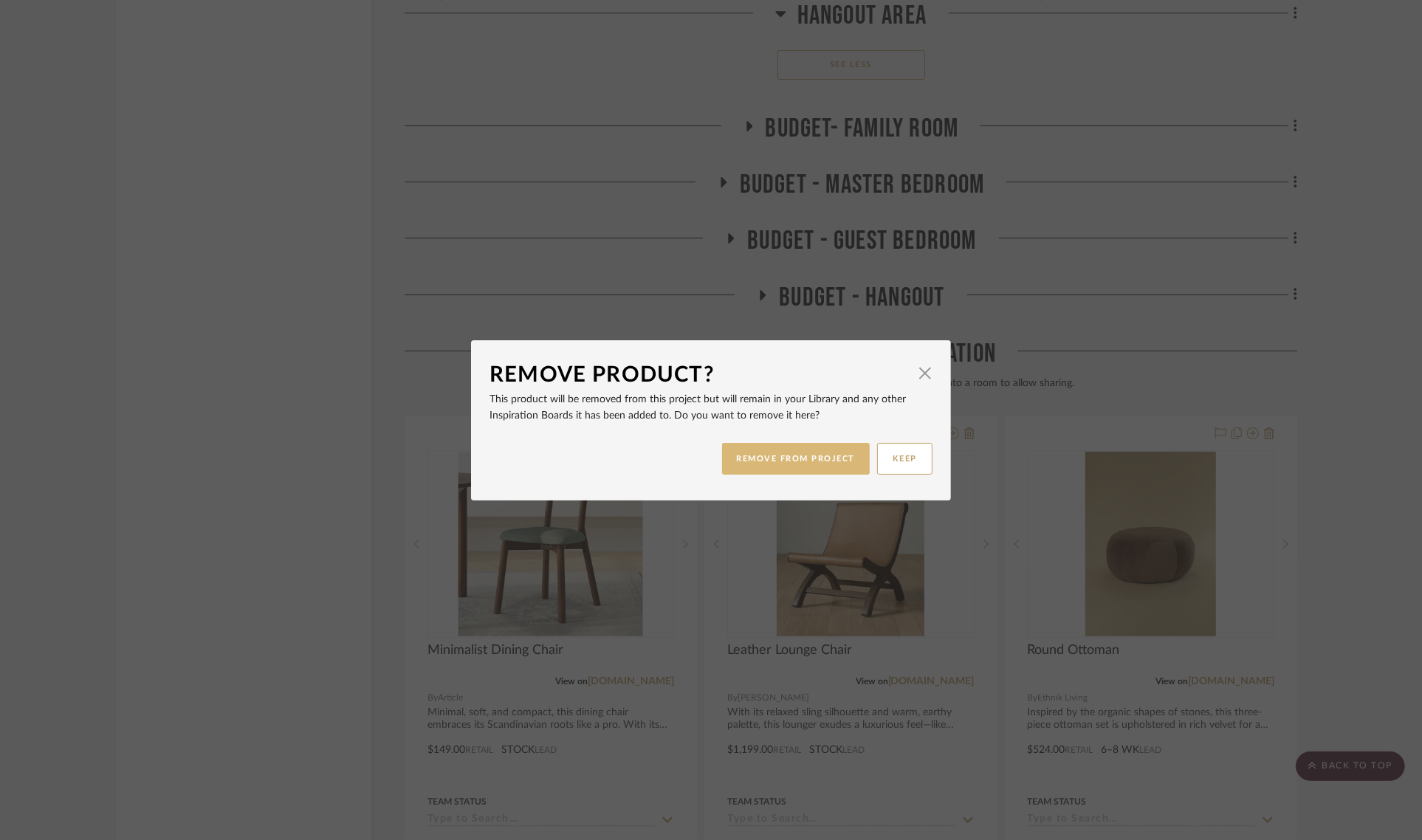
click at [772, 448] on button "REMOVE FROM PROJECT" at bounding box center [797, 458] width 148 height 31
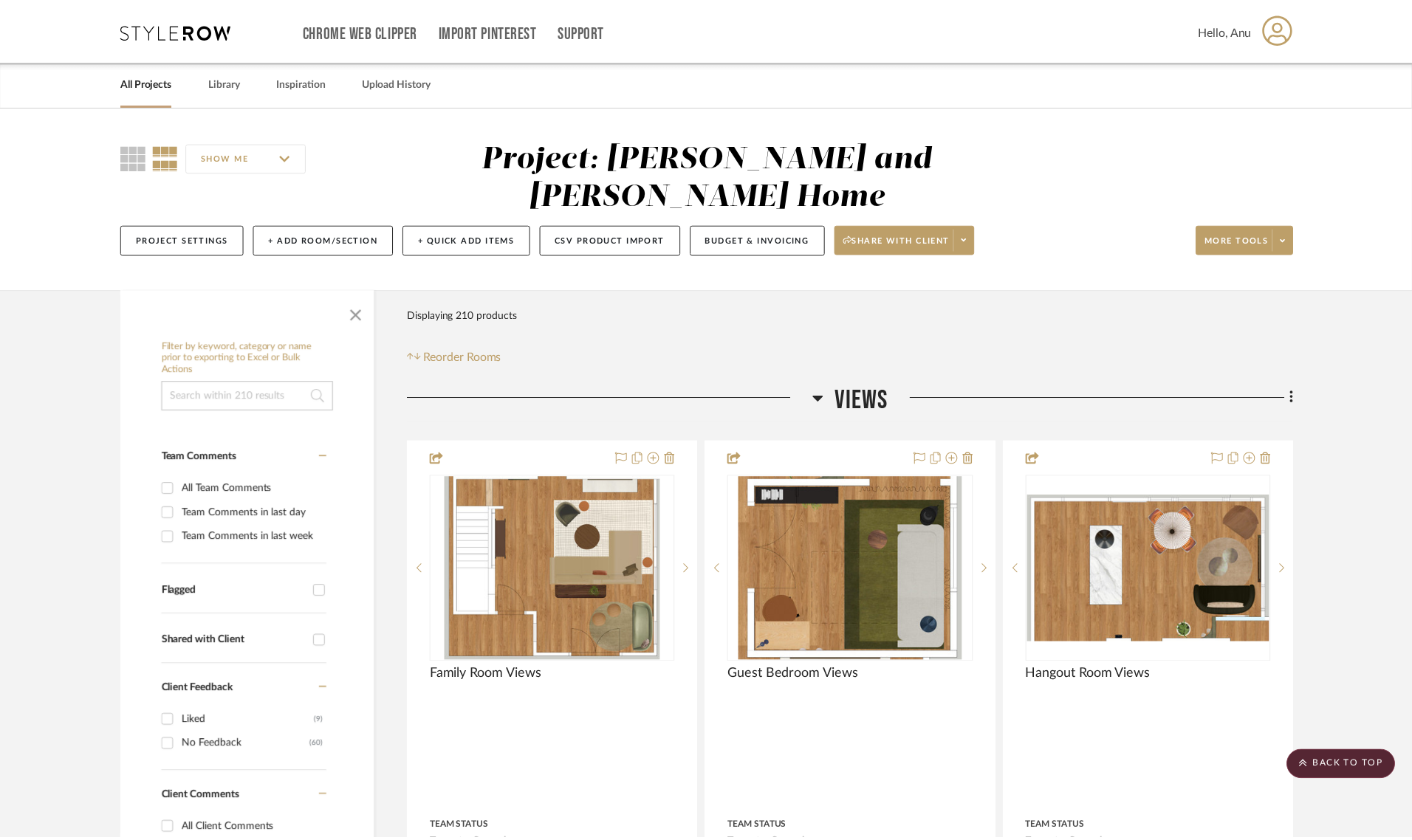
scroll to position [15249, 0]
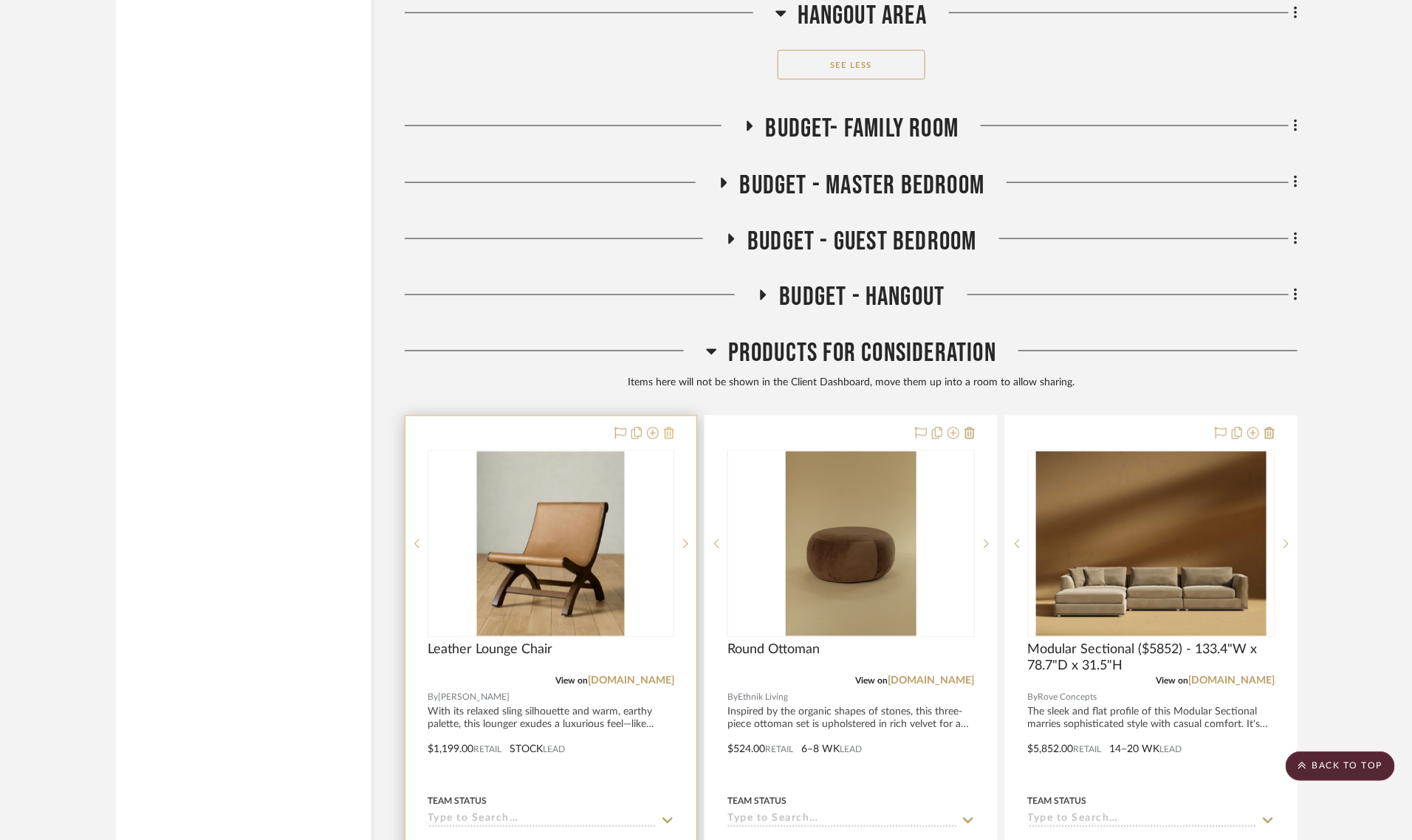
click at [668, 428] on icon at bounding box center [669, 433] width 10 height 12
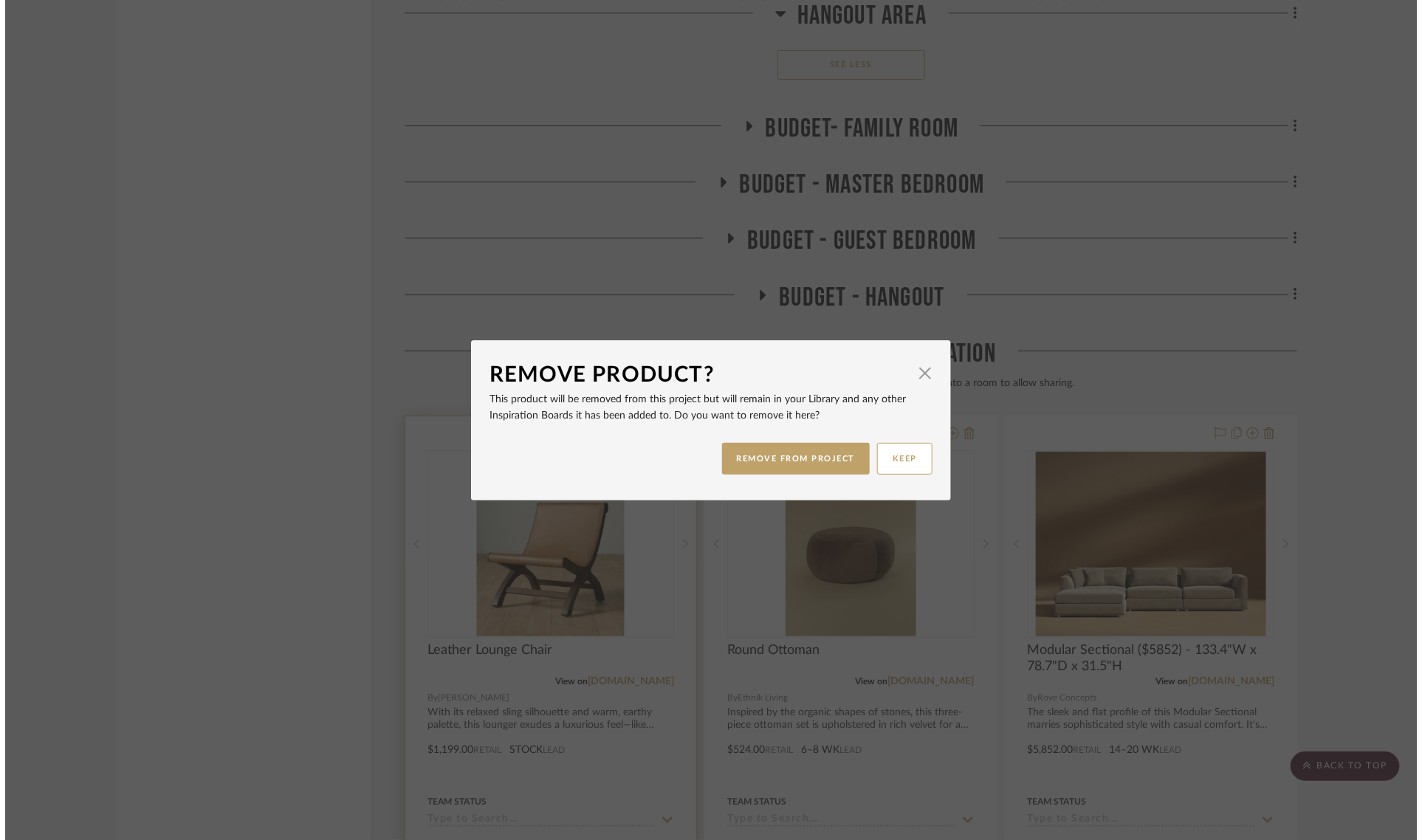
scroll to position [0, 0]
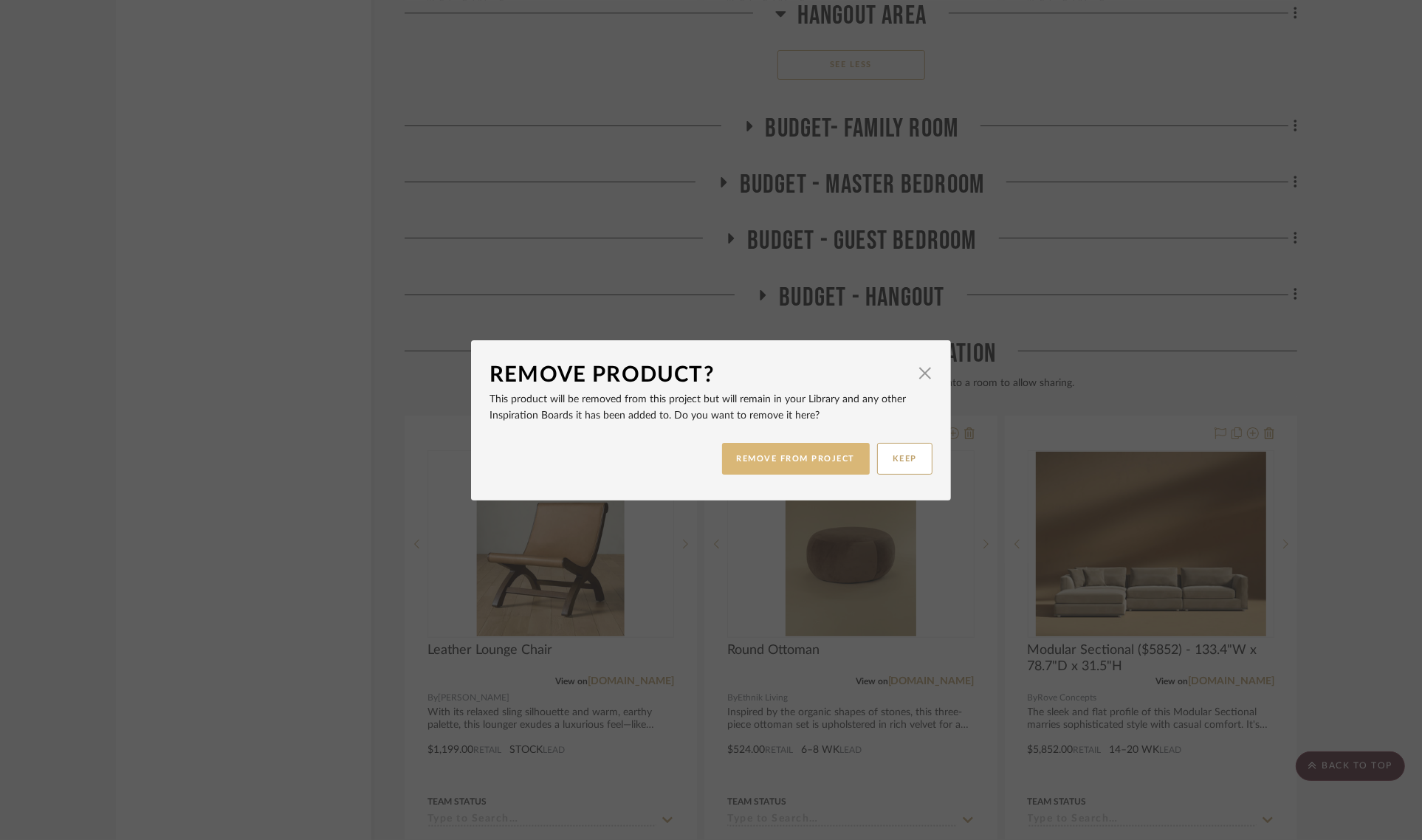
click at [775, 467] on button "REMOVE FROM PROJECT" at bounding box center [797, 458] width 148 height 31
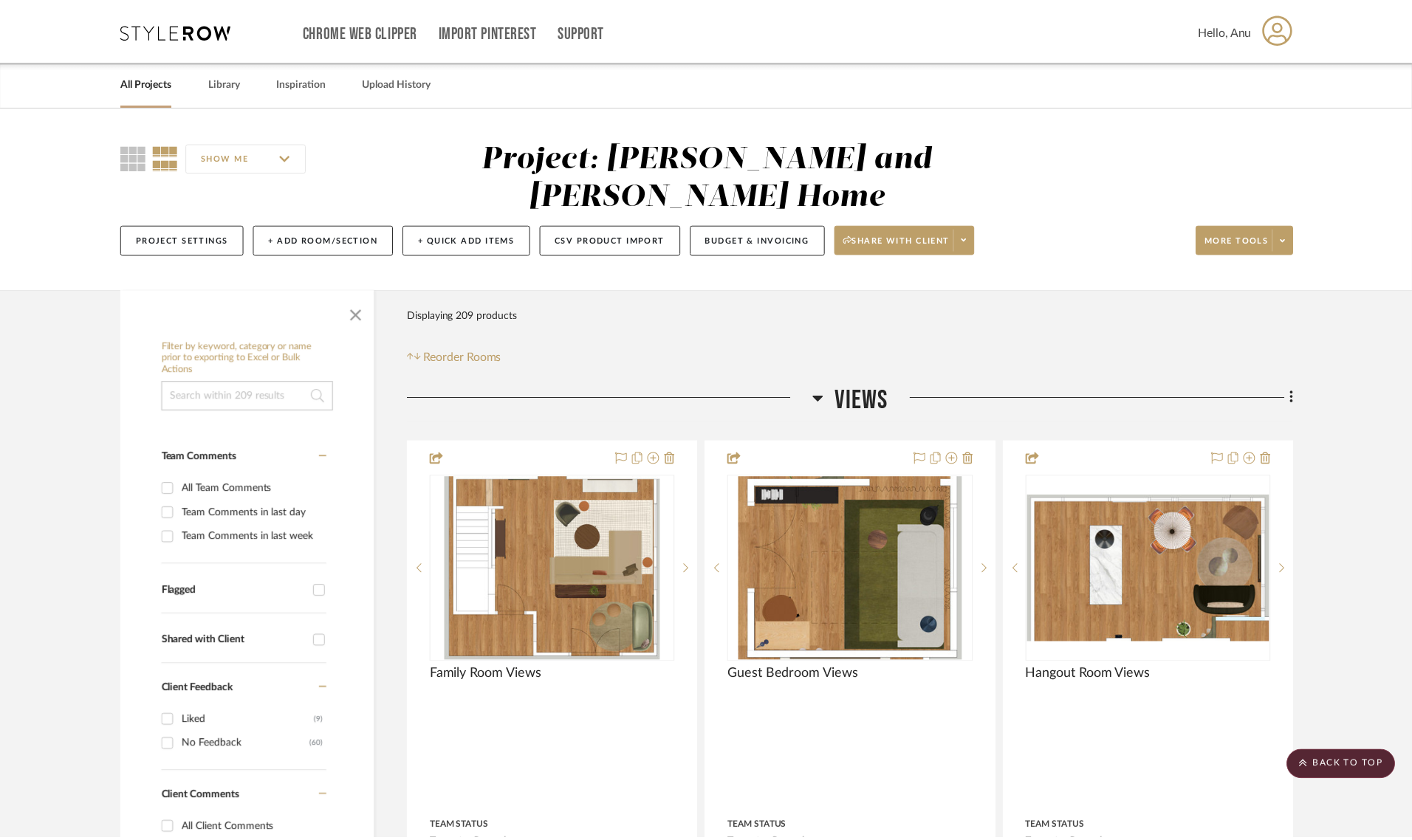
scroll to position [15249, 0]
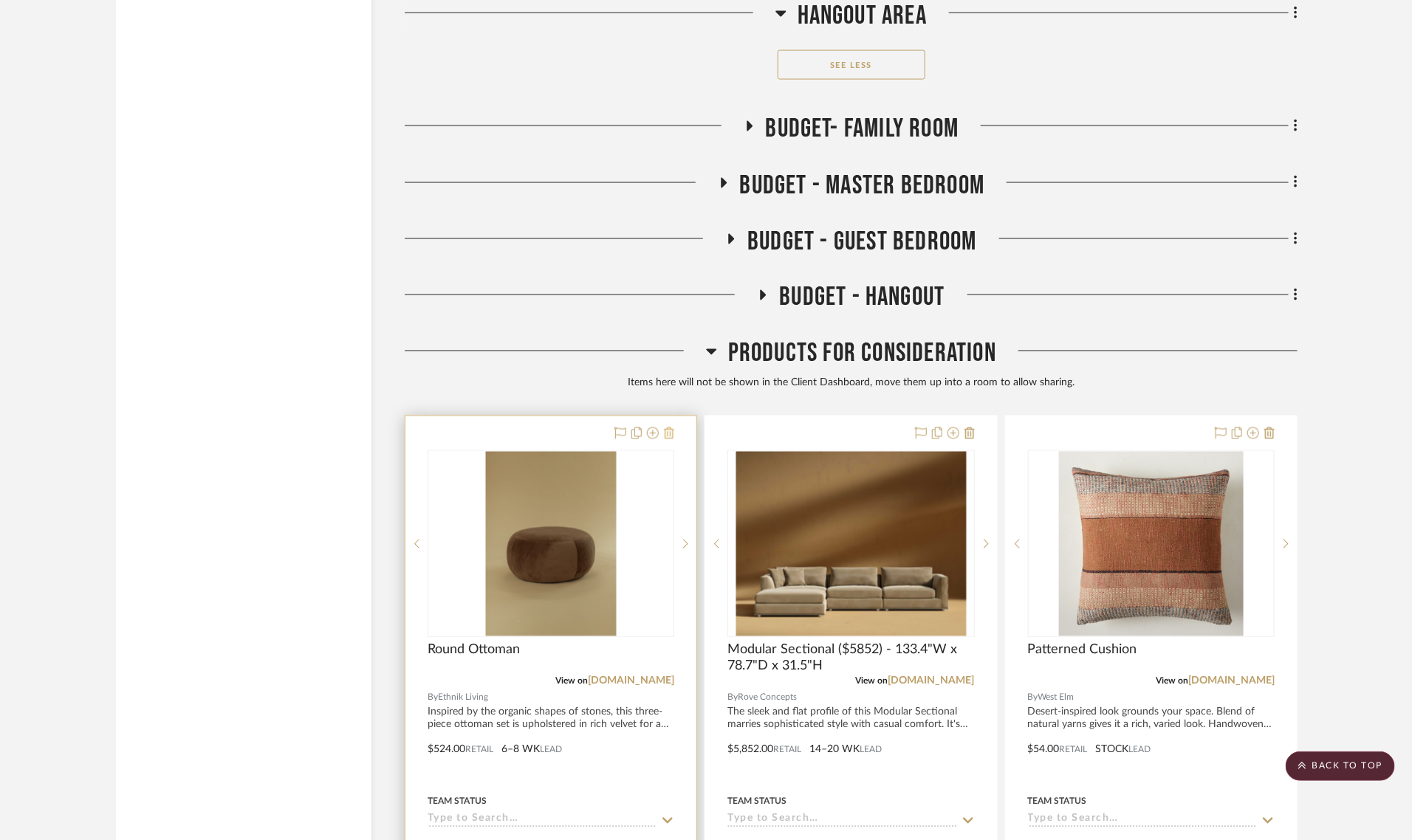
click at [670, 428] on icon at bounding box center [669, 433] width 10 height 12
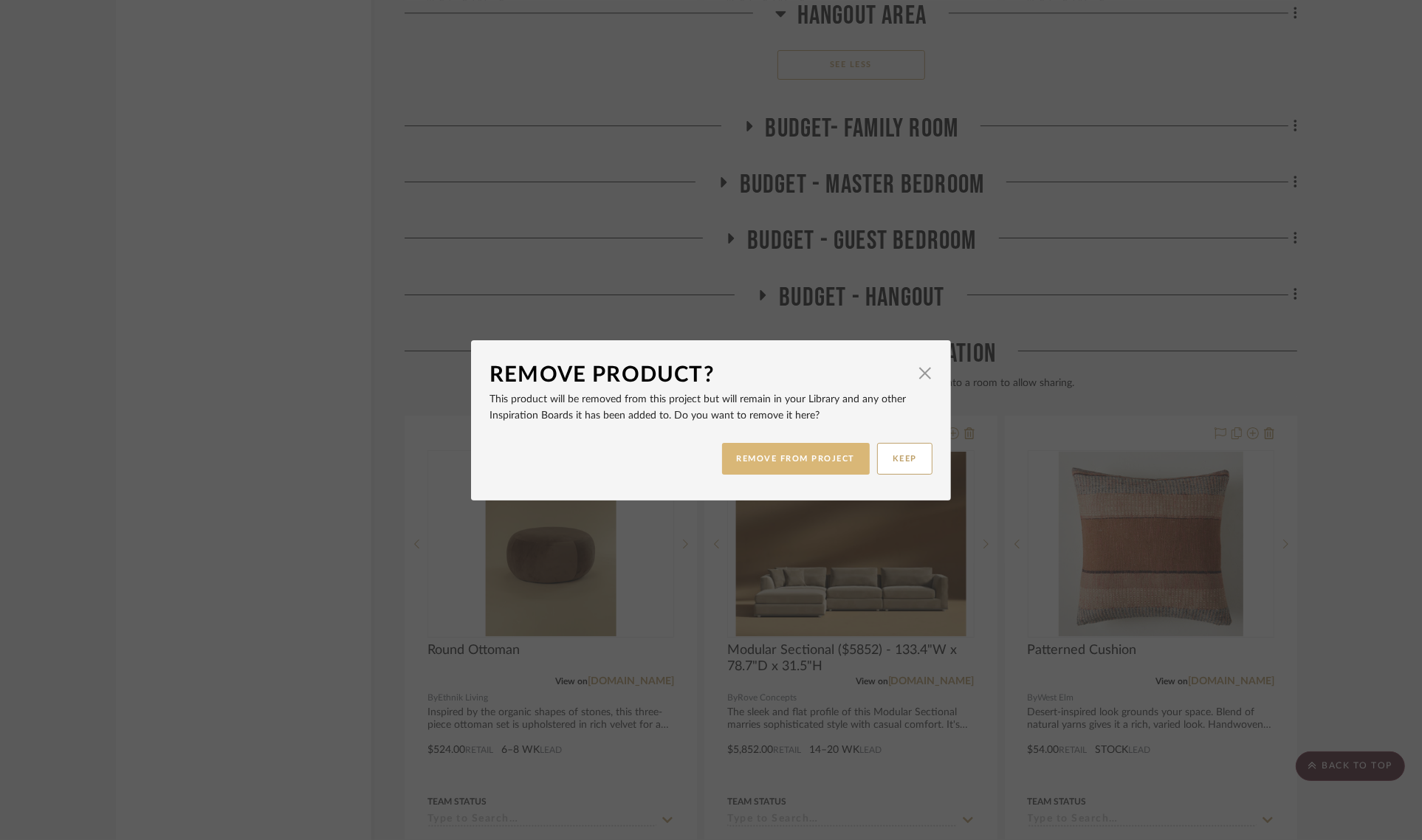
click at [759, 461] on button "REMOVE FROM PROJECT" at bounding box center [797, 458] width 148 height 31
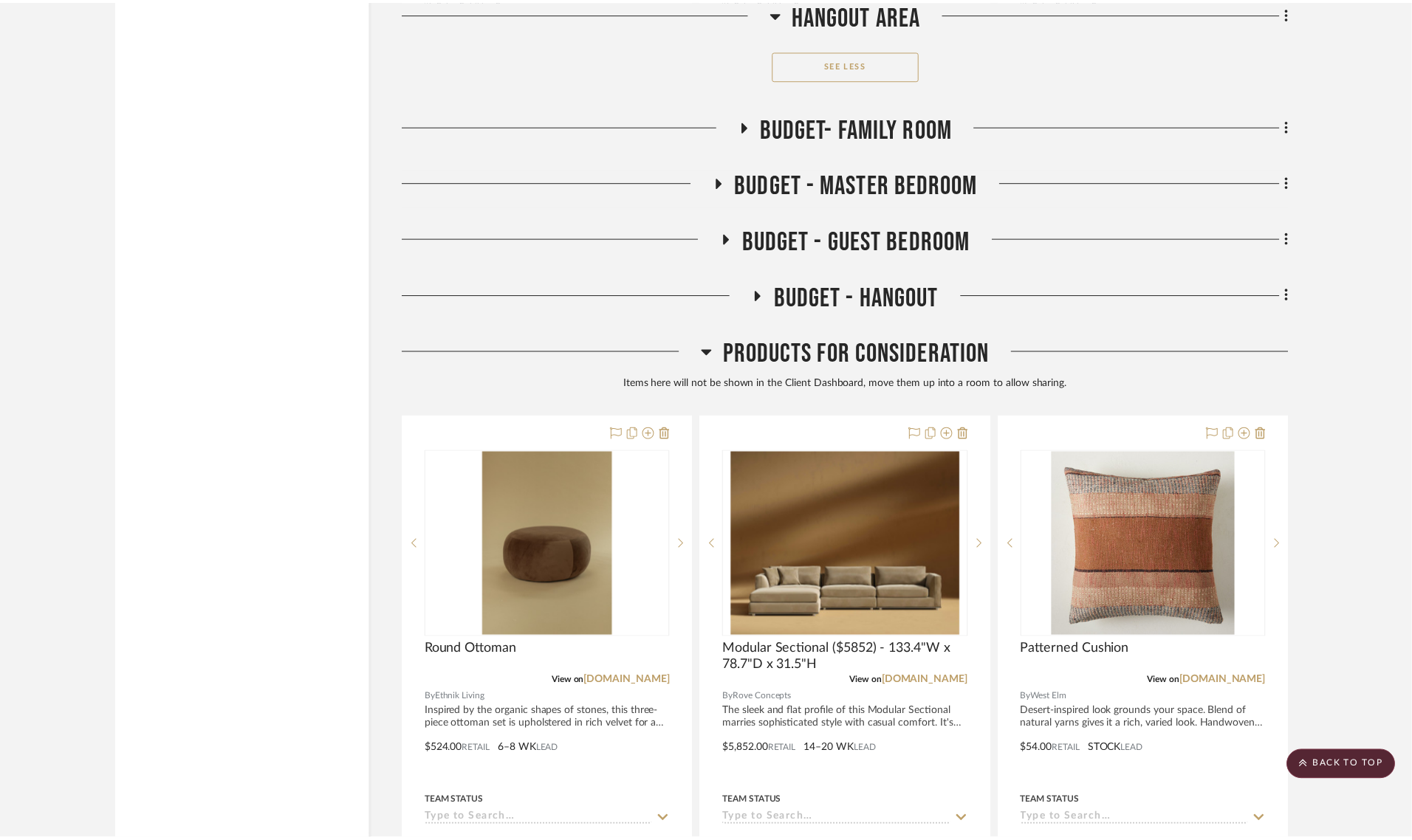
scroll to position [15249, 0]
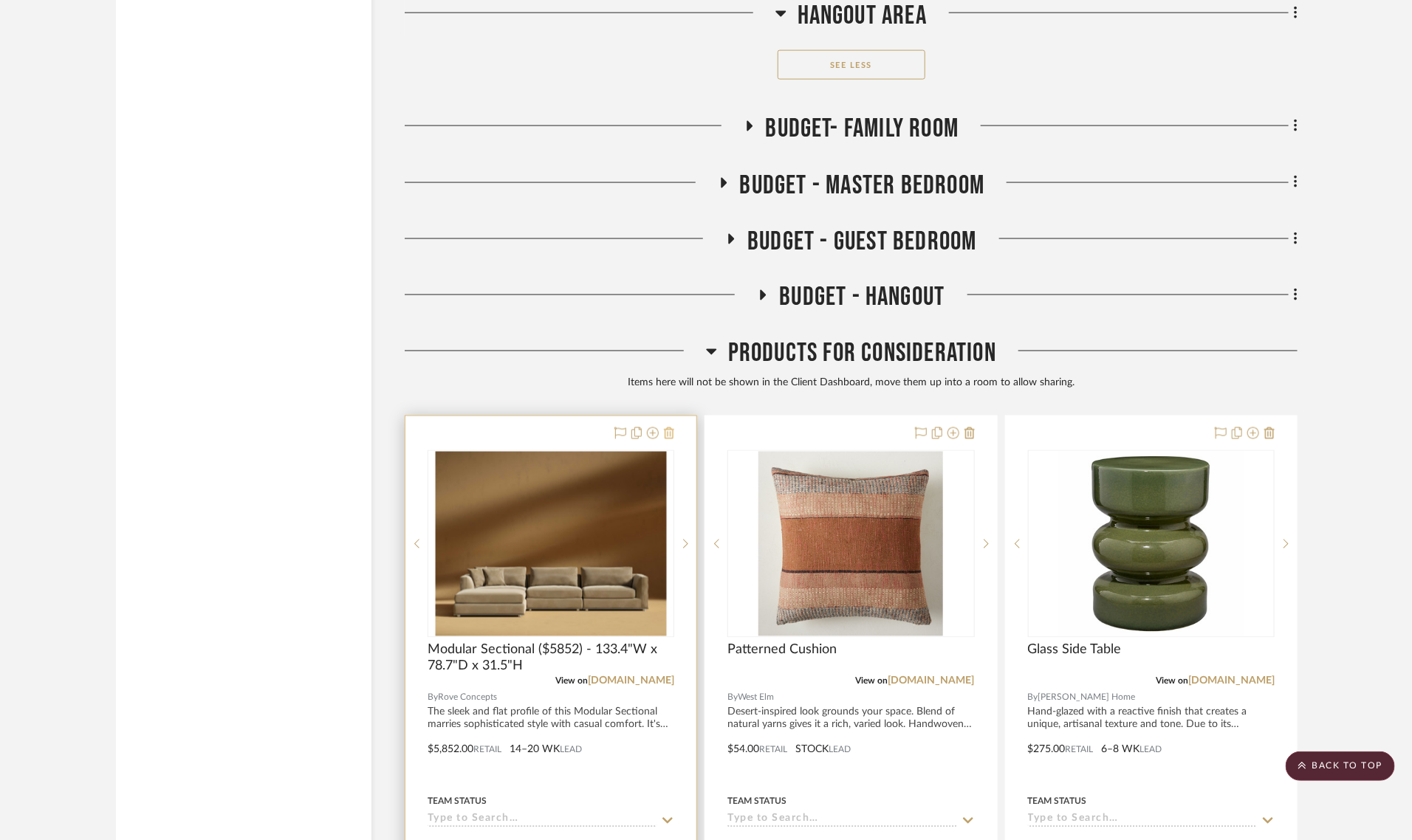
click at [668, 428] on icon at bounding box center [669, 433] width 10 height 12
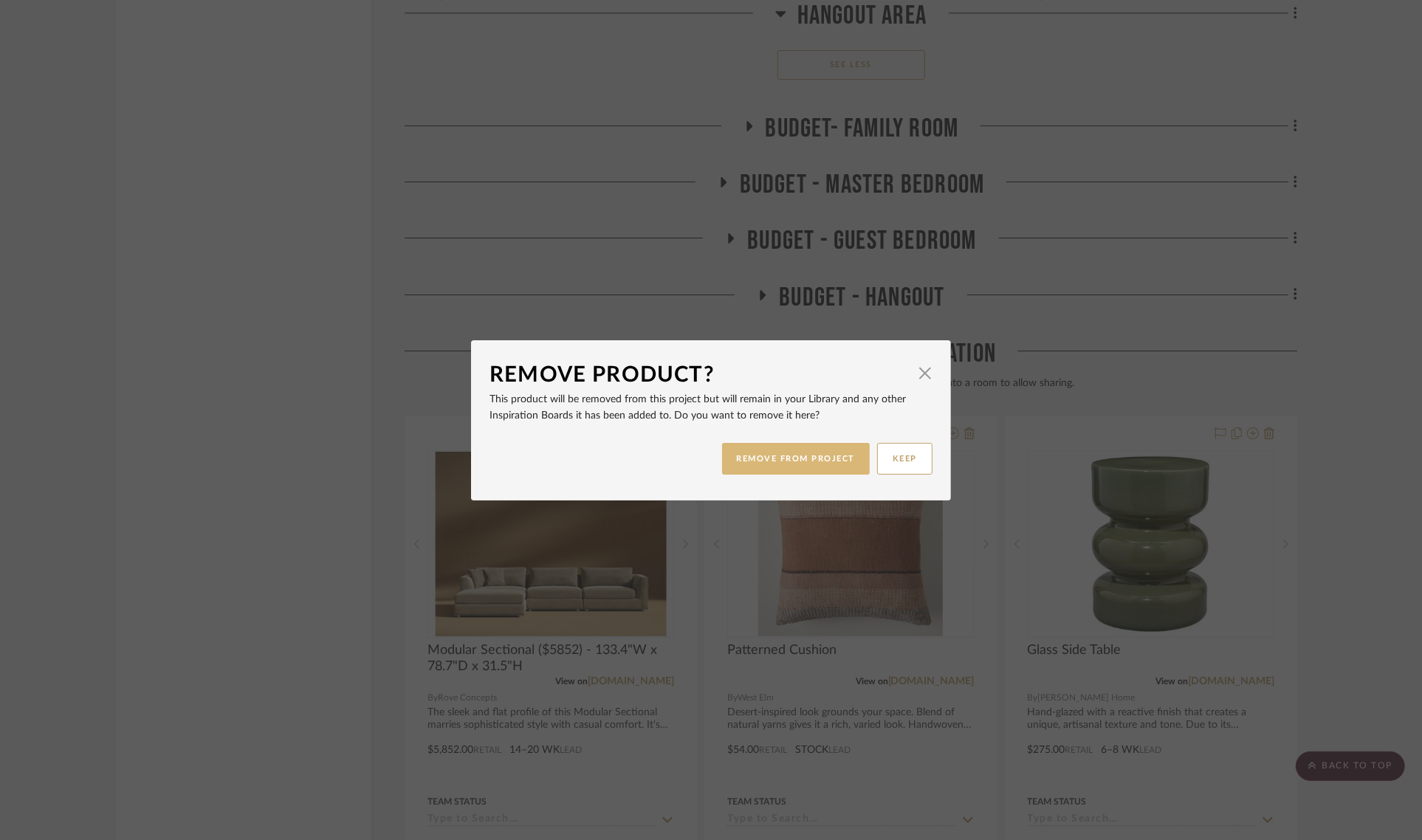
click at [757, 462] on button "REMOVE FROM PROJECT" at bounding box center [797, 458] width 148 height 31
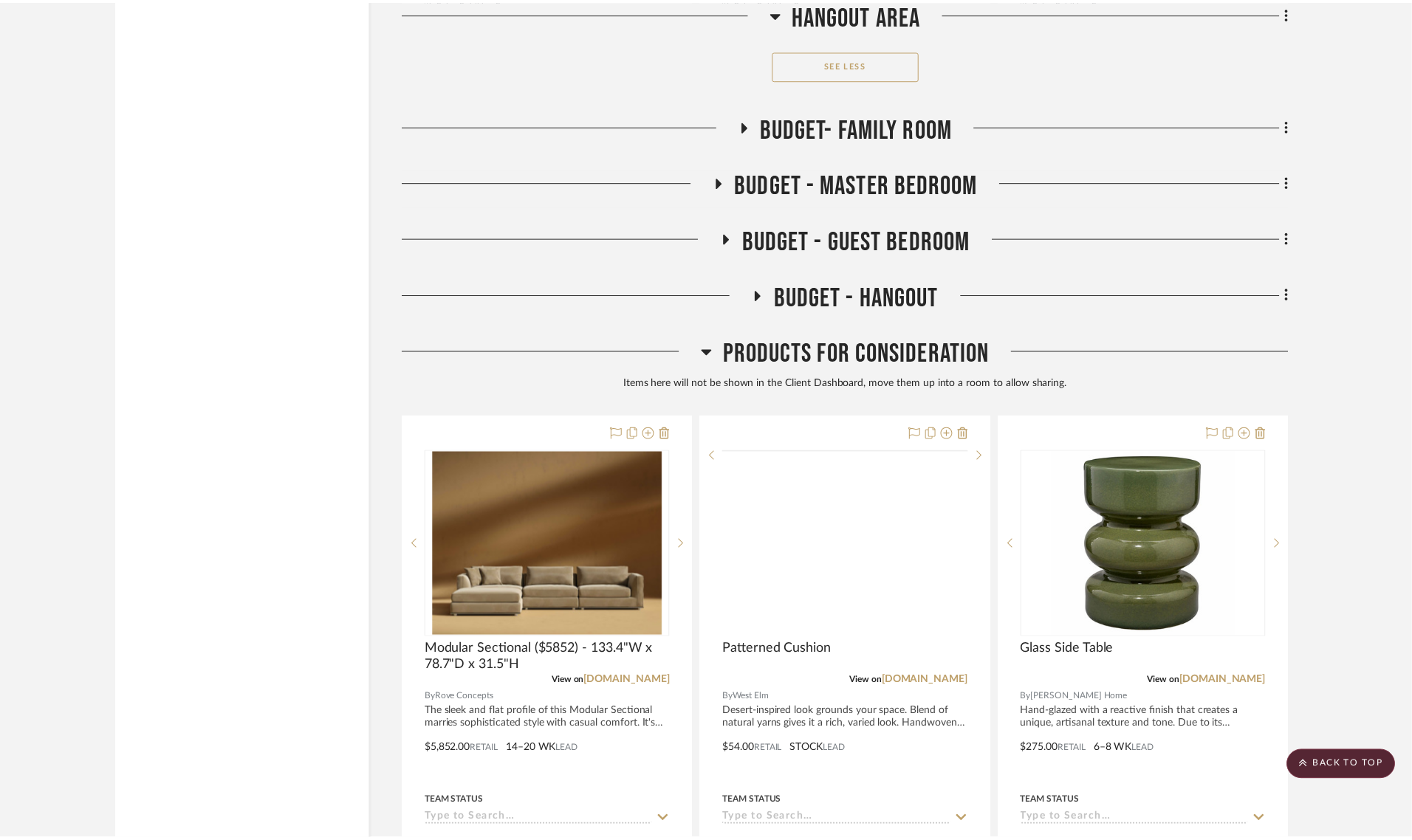
scroll to position [15249, 0]
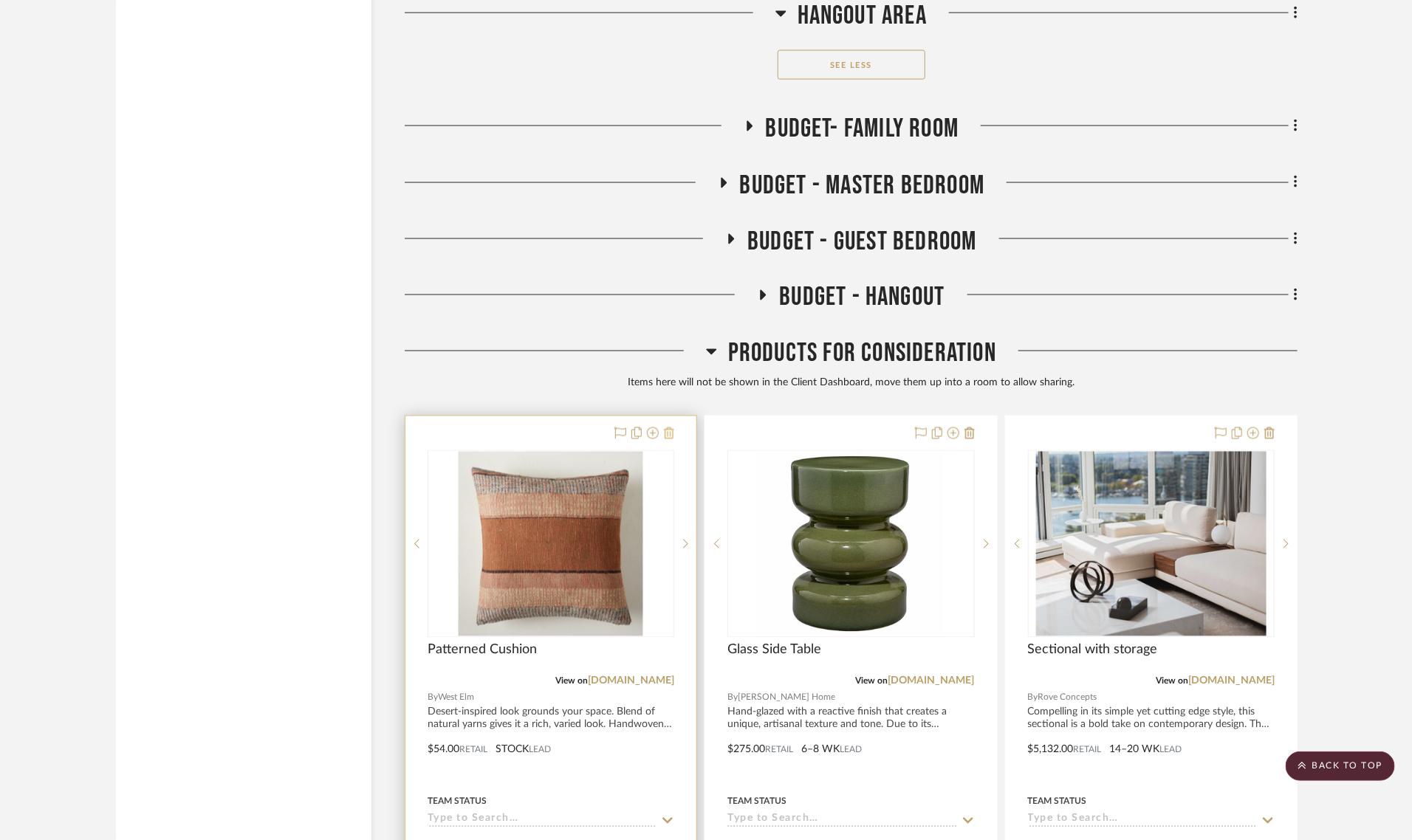
click at [666, 428] on icon at bounding box center [669, 433] width 10 height 12
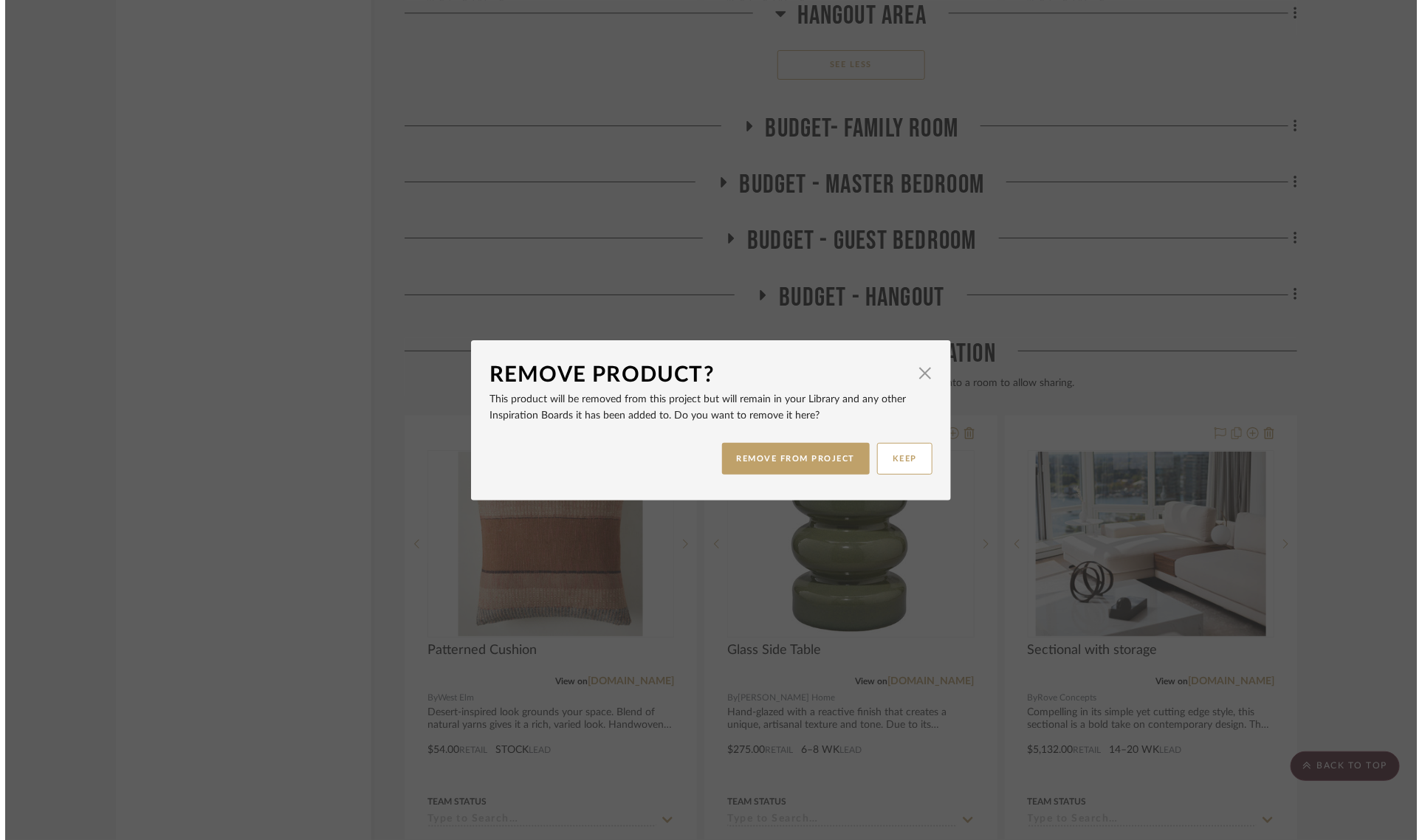
scroll to position [0, 0]
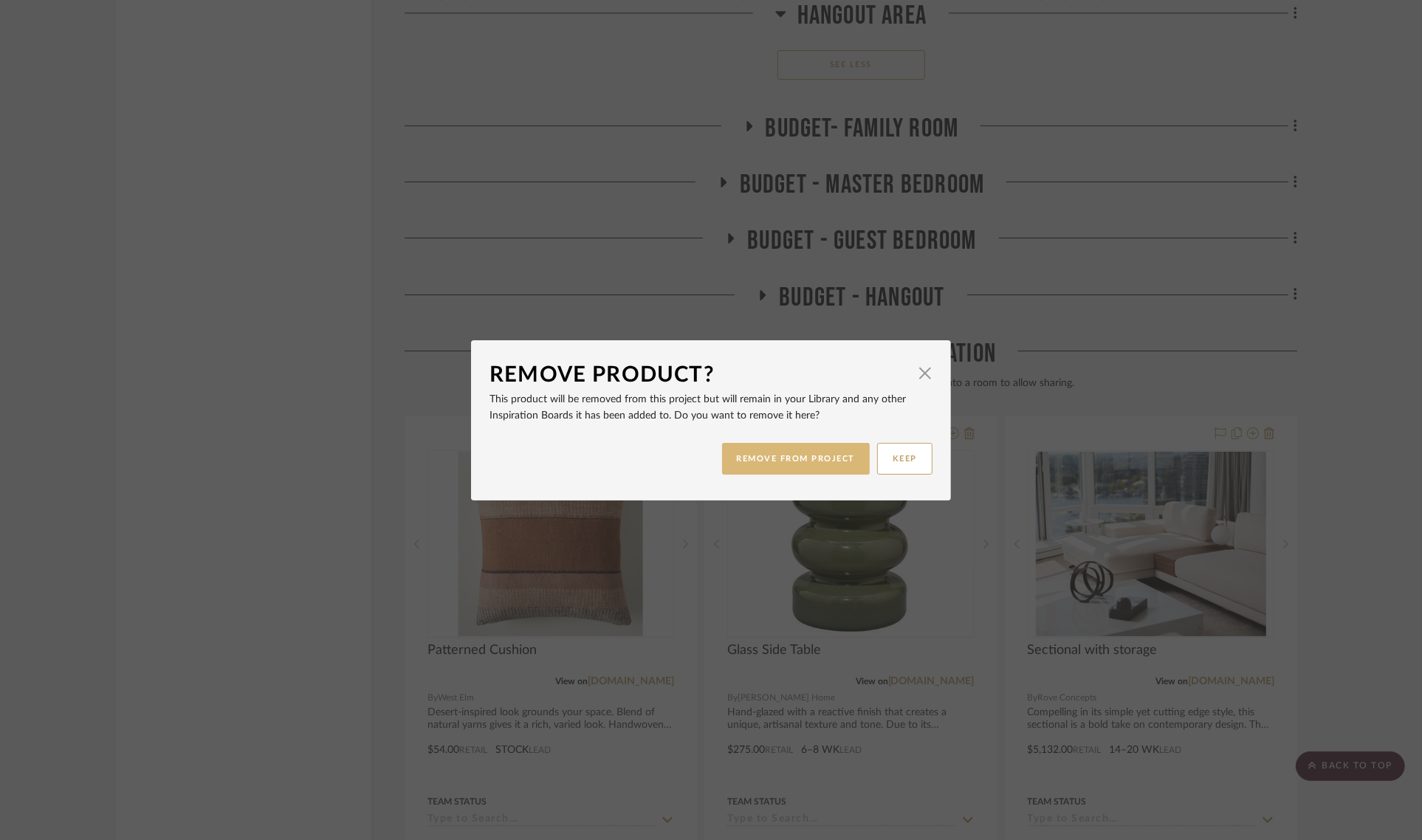
click at [758, 456] on button "REMOVE FROM PROJECT" at bounding box center [797, 458] width 148 height 31
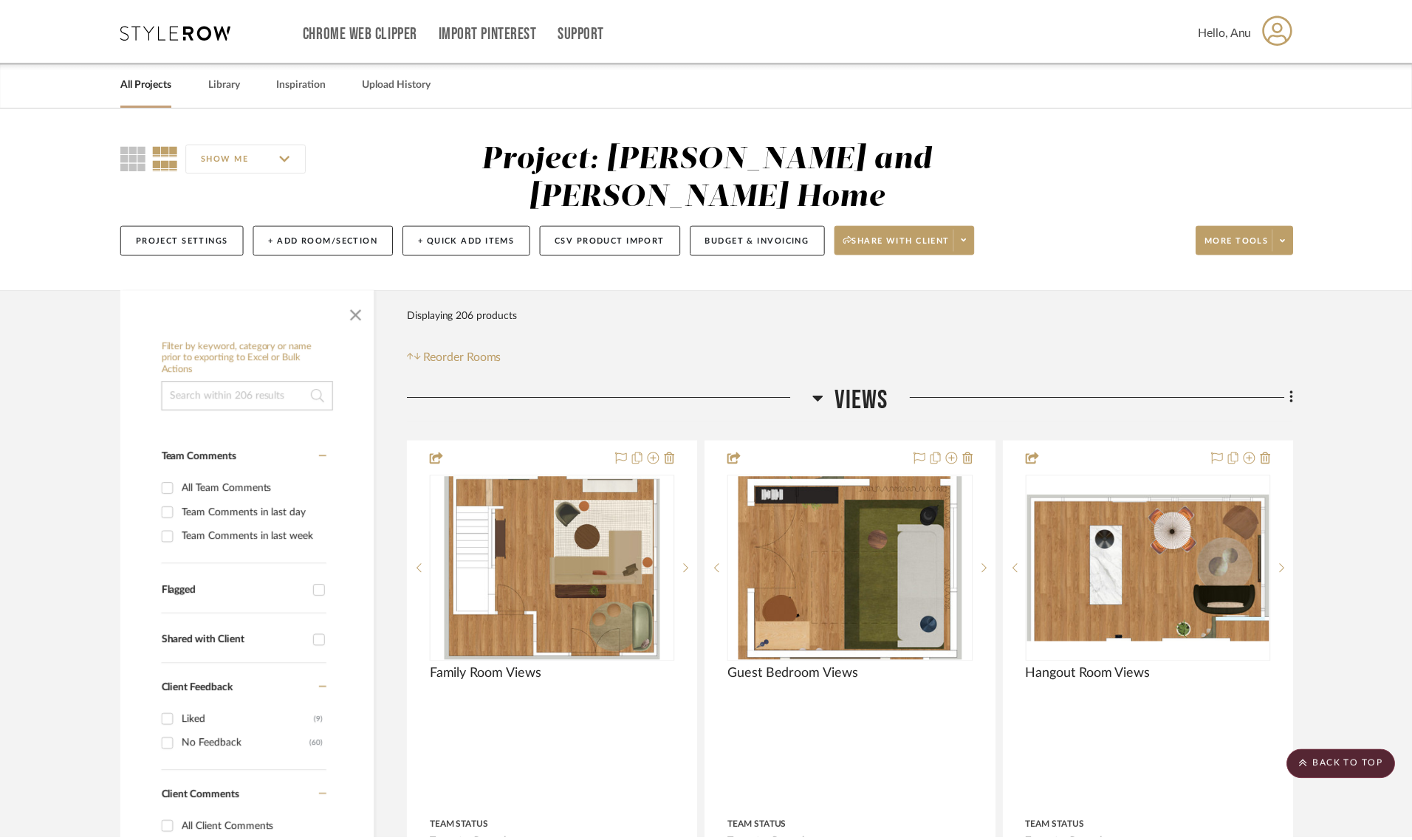
scroll to position [15249, 0]
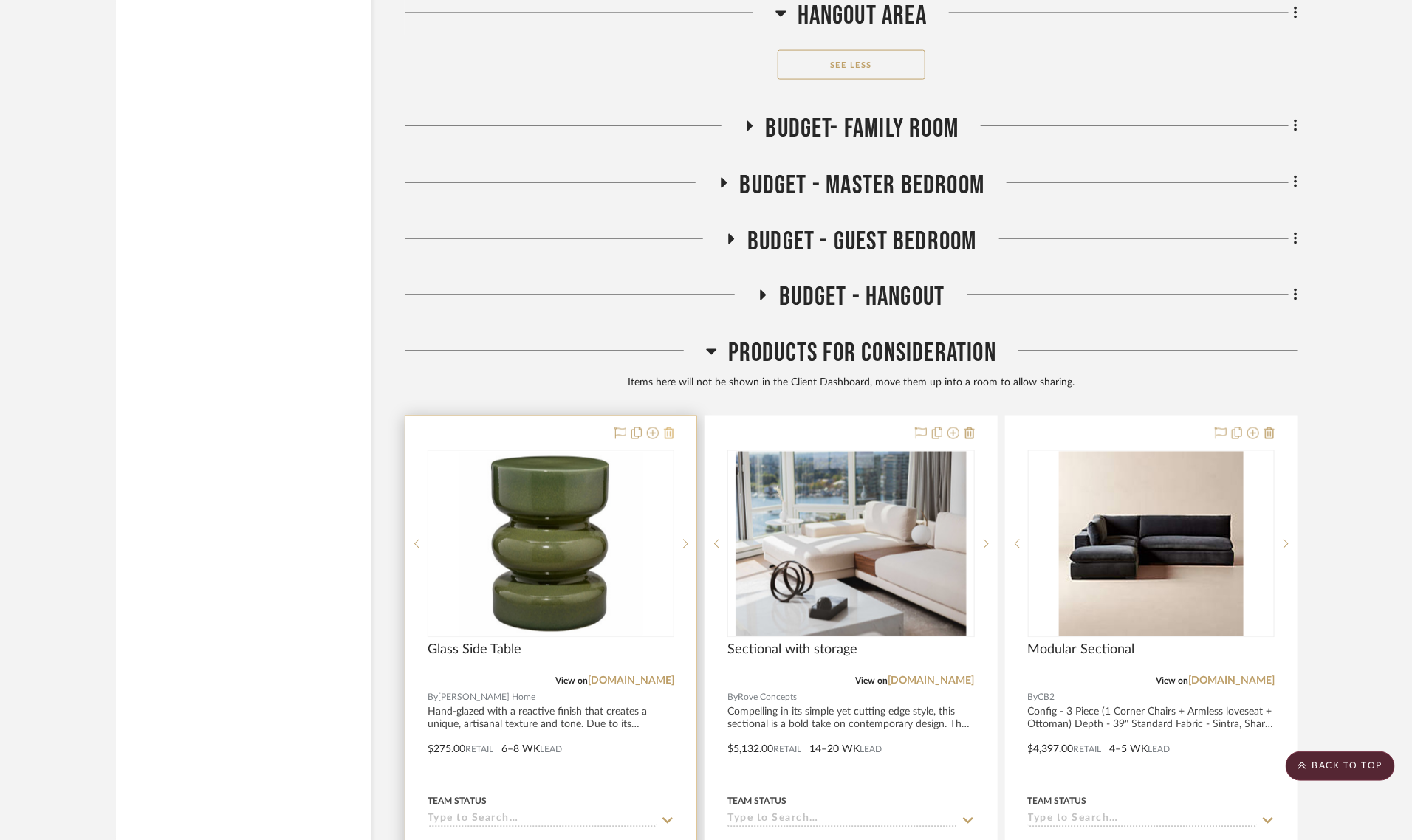
click at [668, 428] on icon at bounding box center [669, 433] width 10 height 12
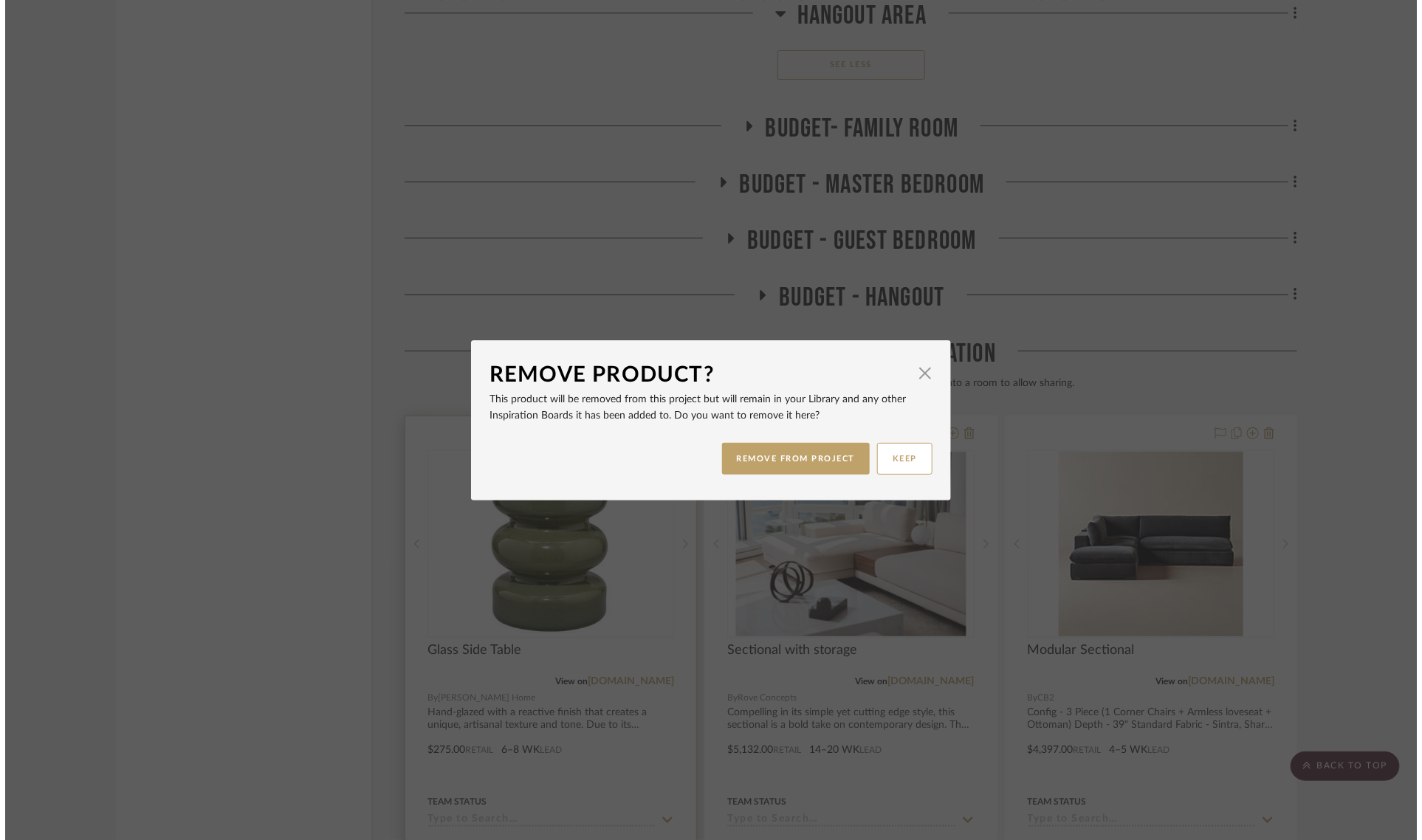
scroll to position [0, 0]
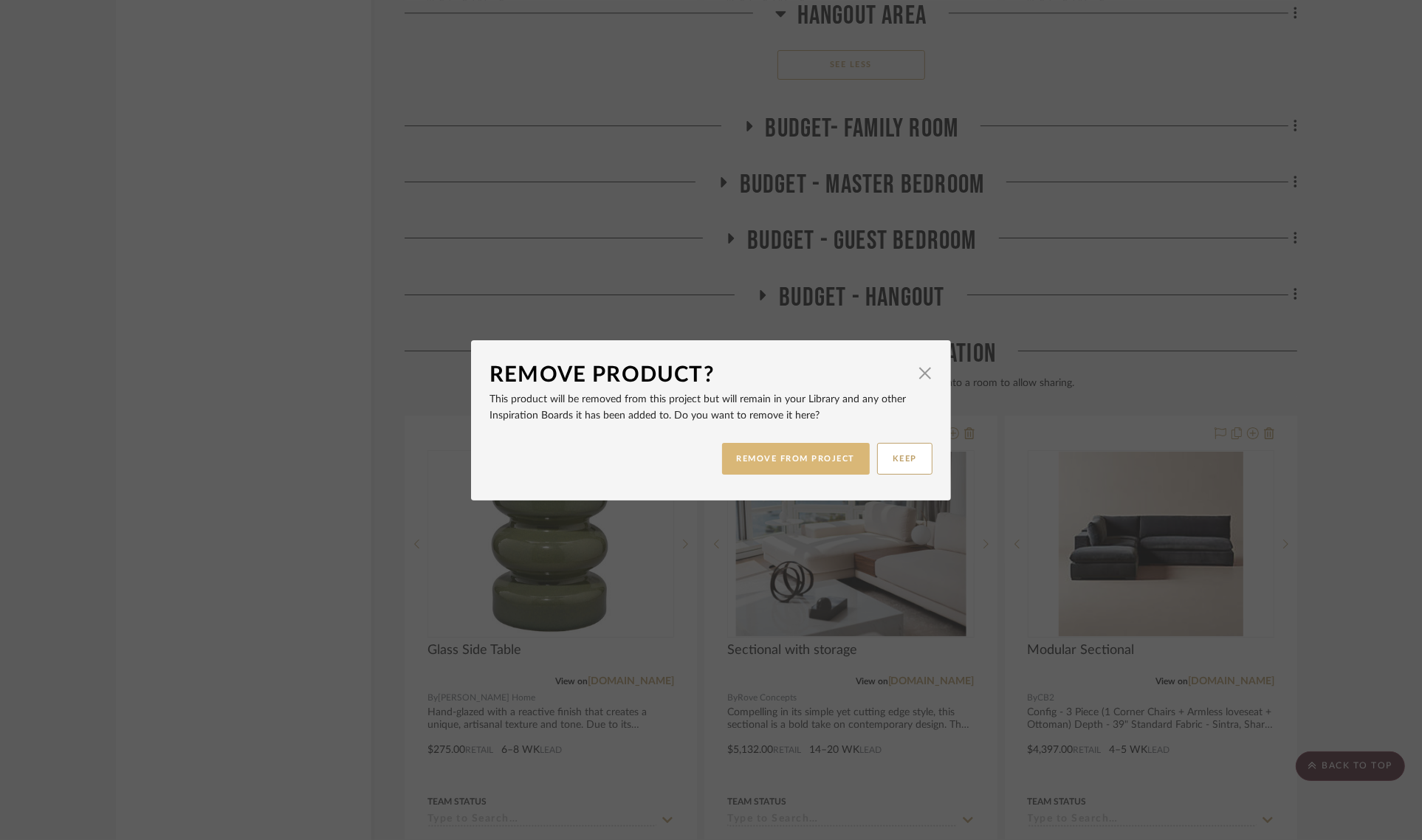
click at [773, 467] on button "REMOVE FROM PROJECT" at bounding box center [797, 458] width 148 height 31
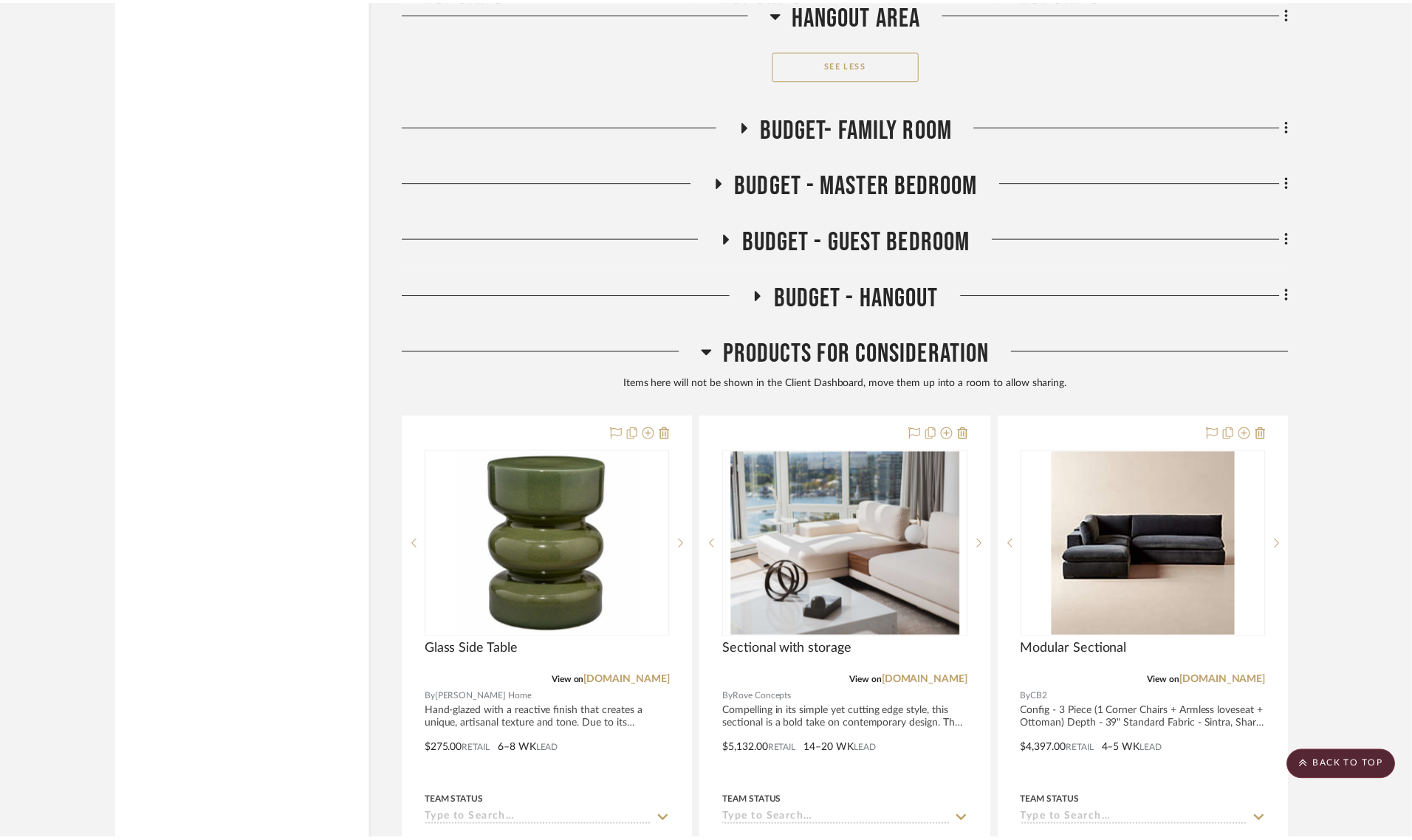
scroll to position [15249, 0]
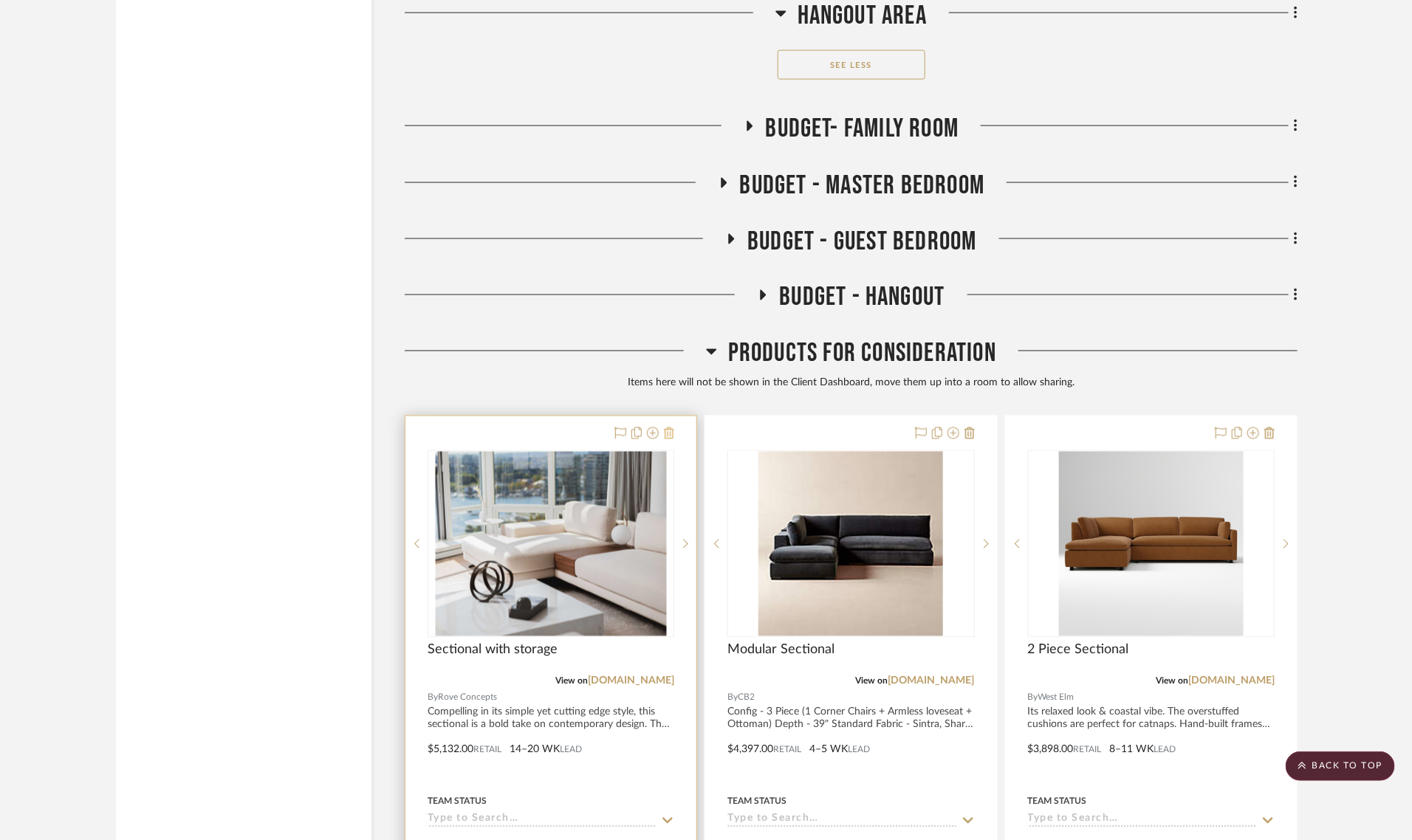
click at [665, 428] on icon at bounding box center [669, 433] width 10 height 12
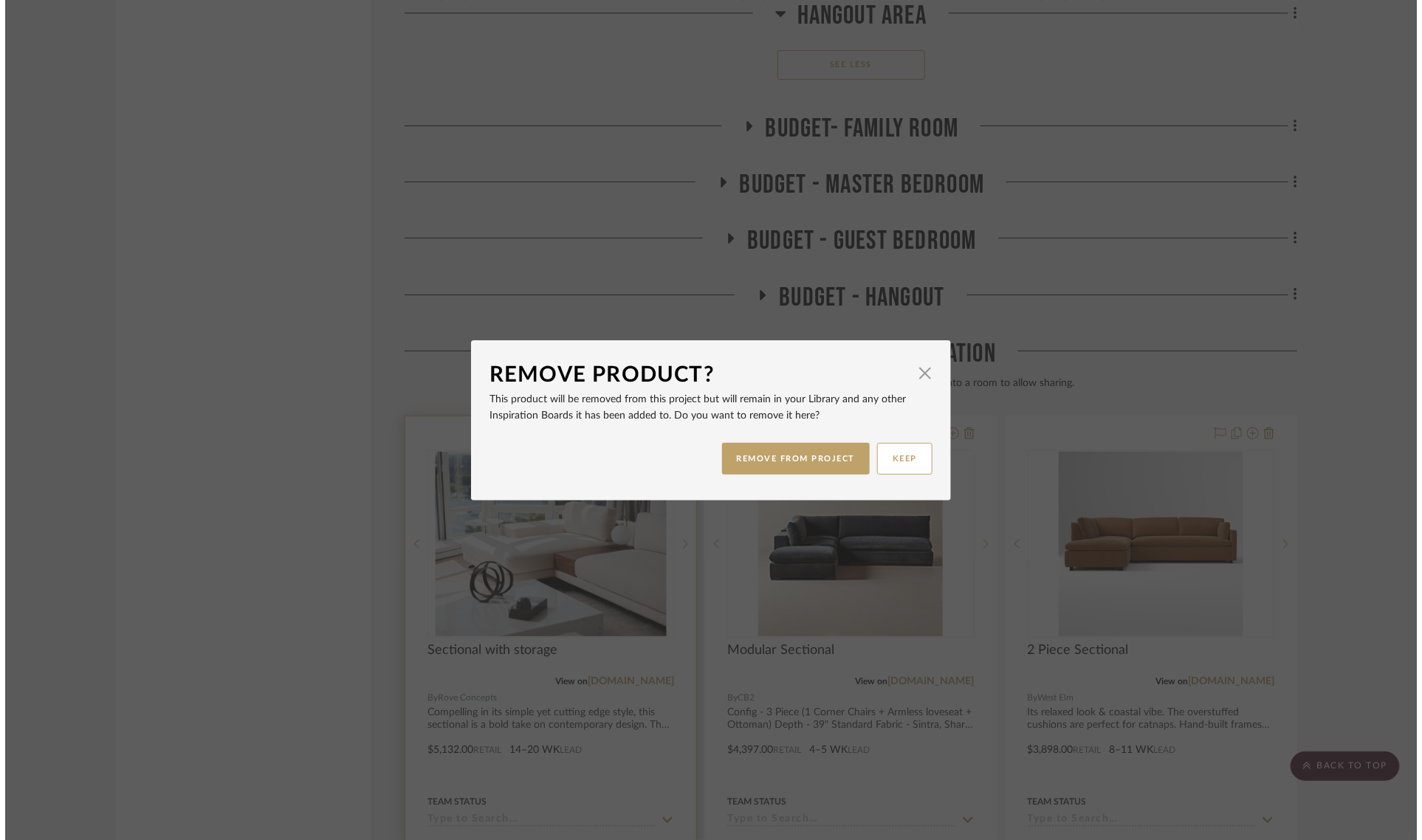
scroll to position [0, 0]
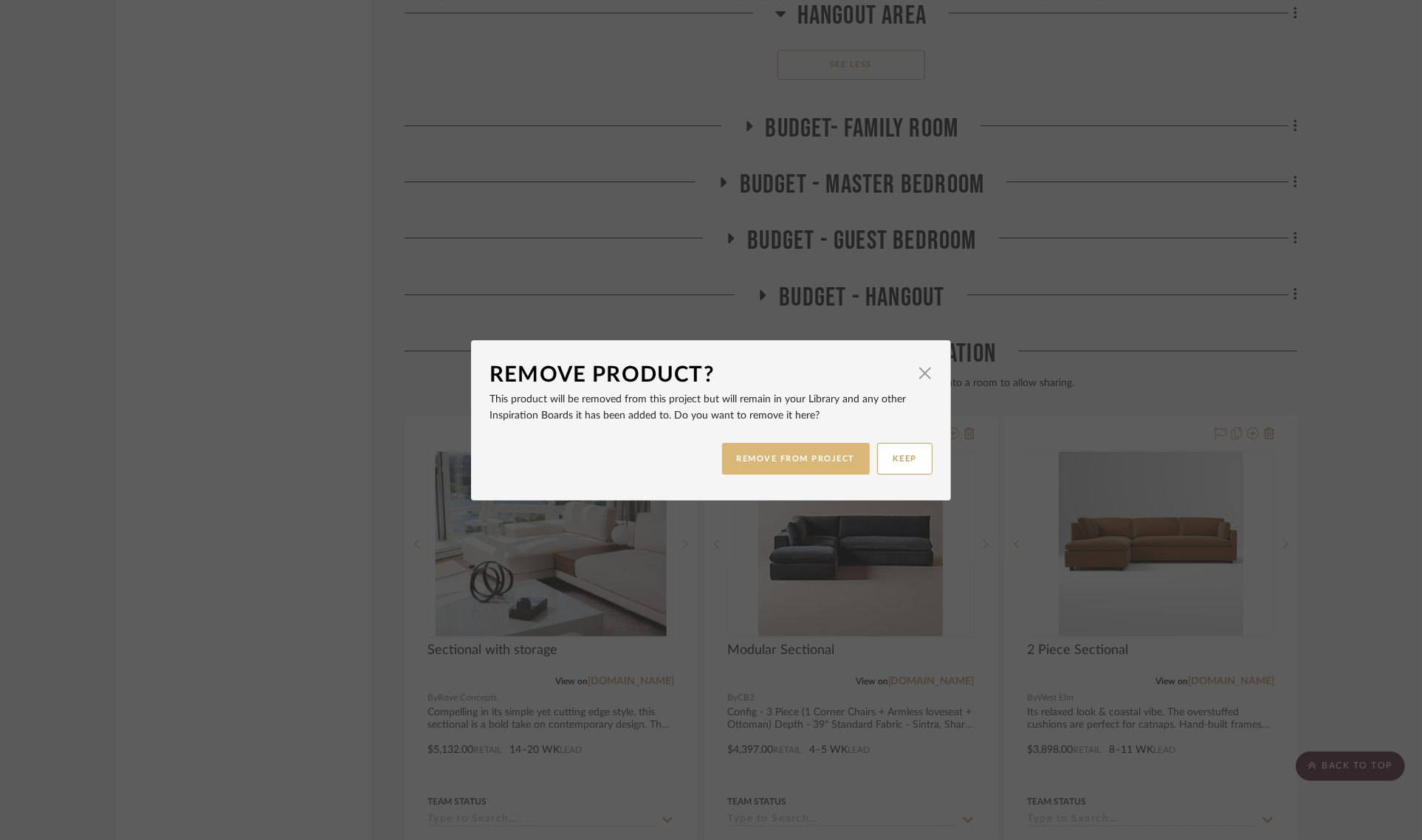
click at [744, 460] on button "REMOVE FROM PROJECT" at bounding box center [797, 458] width 148 height 31
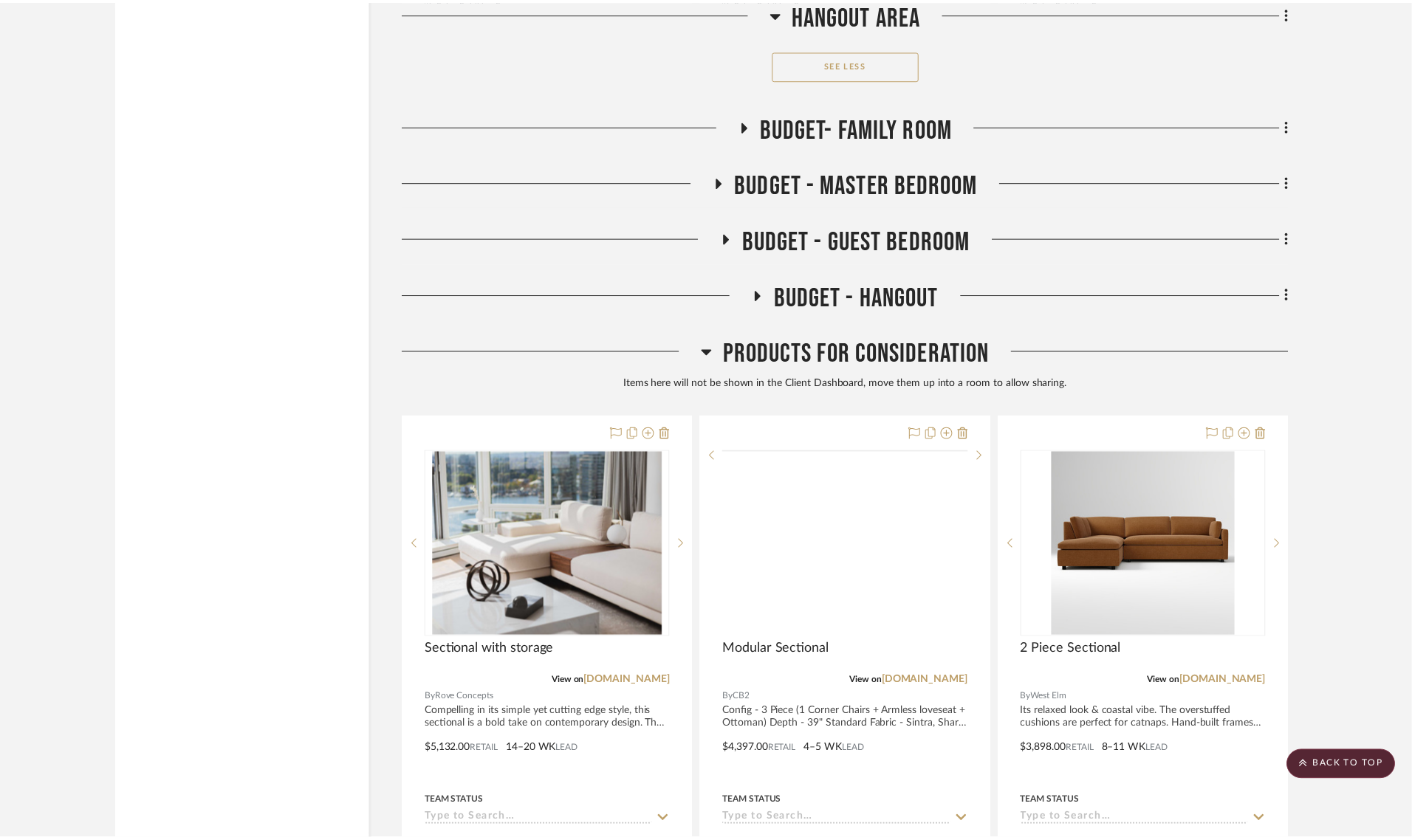
scroll to position [15249, 0]
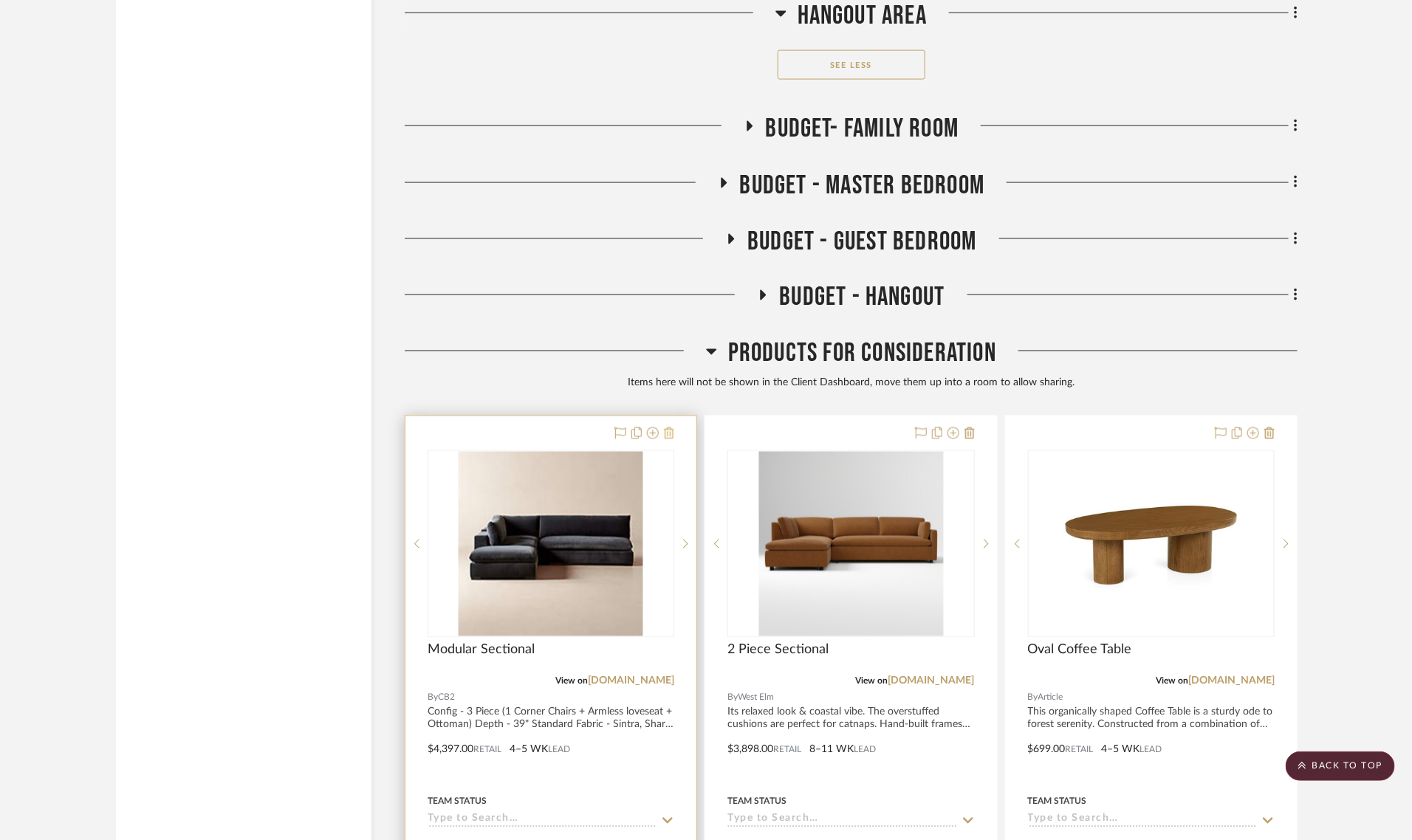
click at [670, 428] on icon at bounding box center [669, 433] width 10 height 12
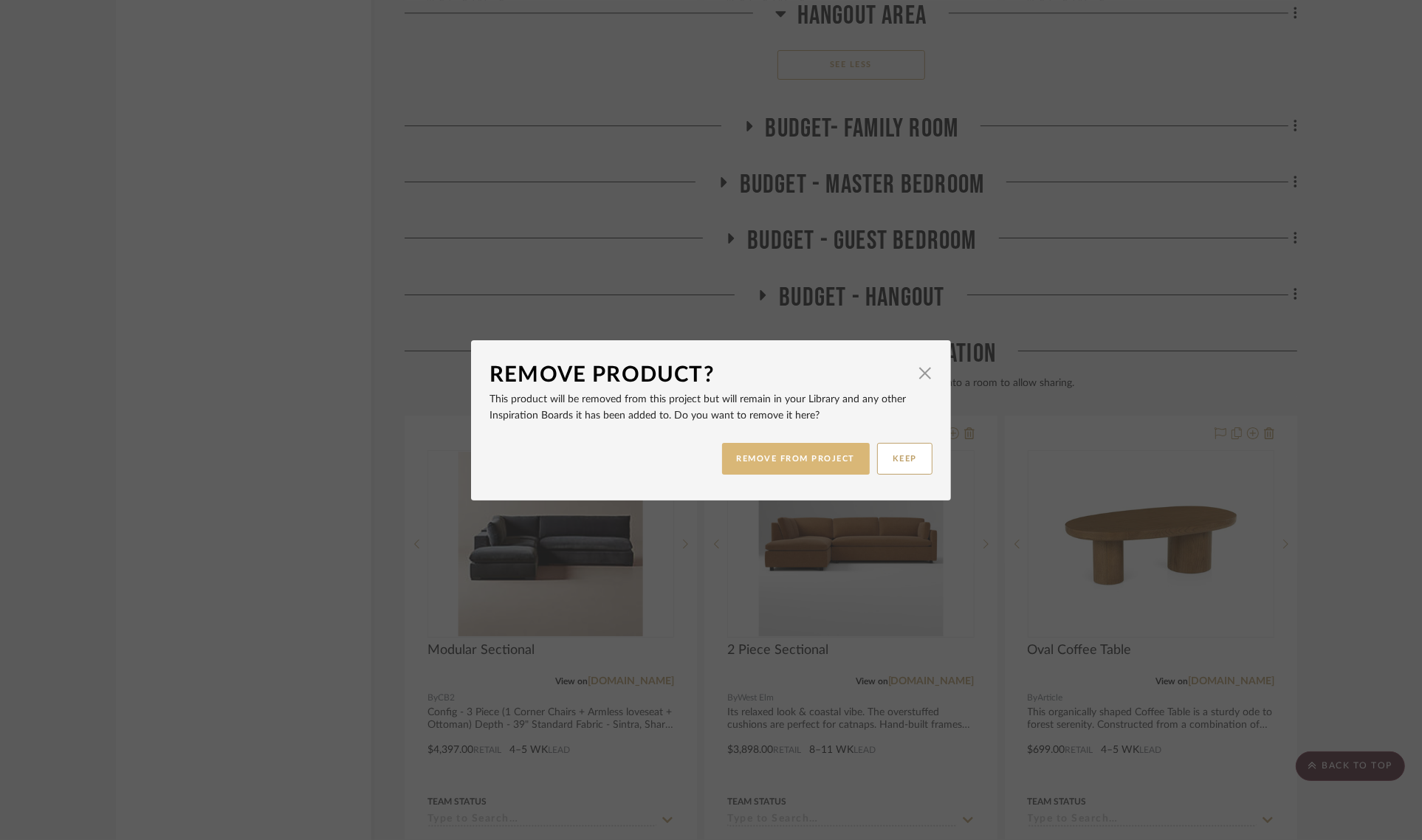
click at [777, 467] on button "REMOVE FROM PROJECT" at bounding box center [797, 458] width 148 height 31
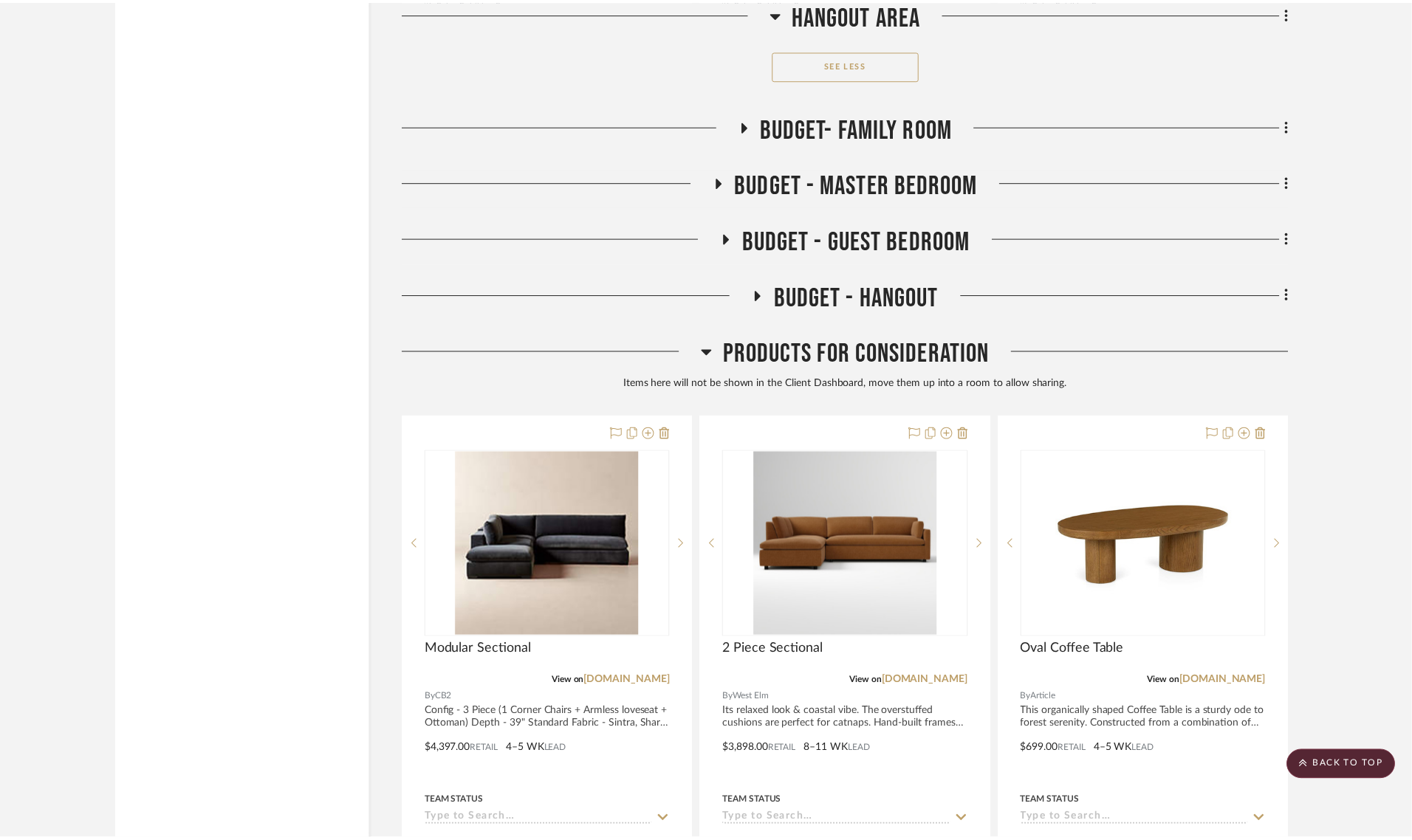
scroll to position [15249, 0]
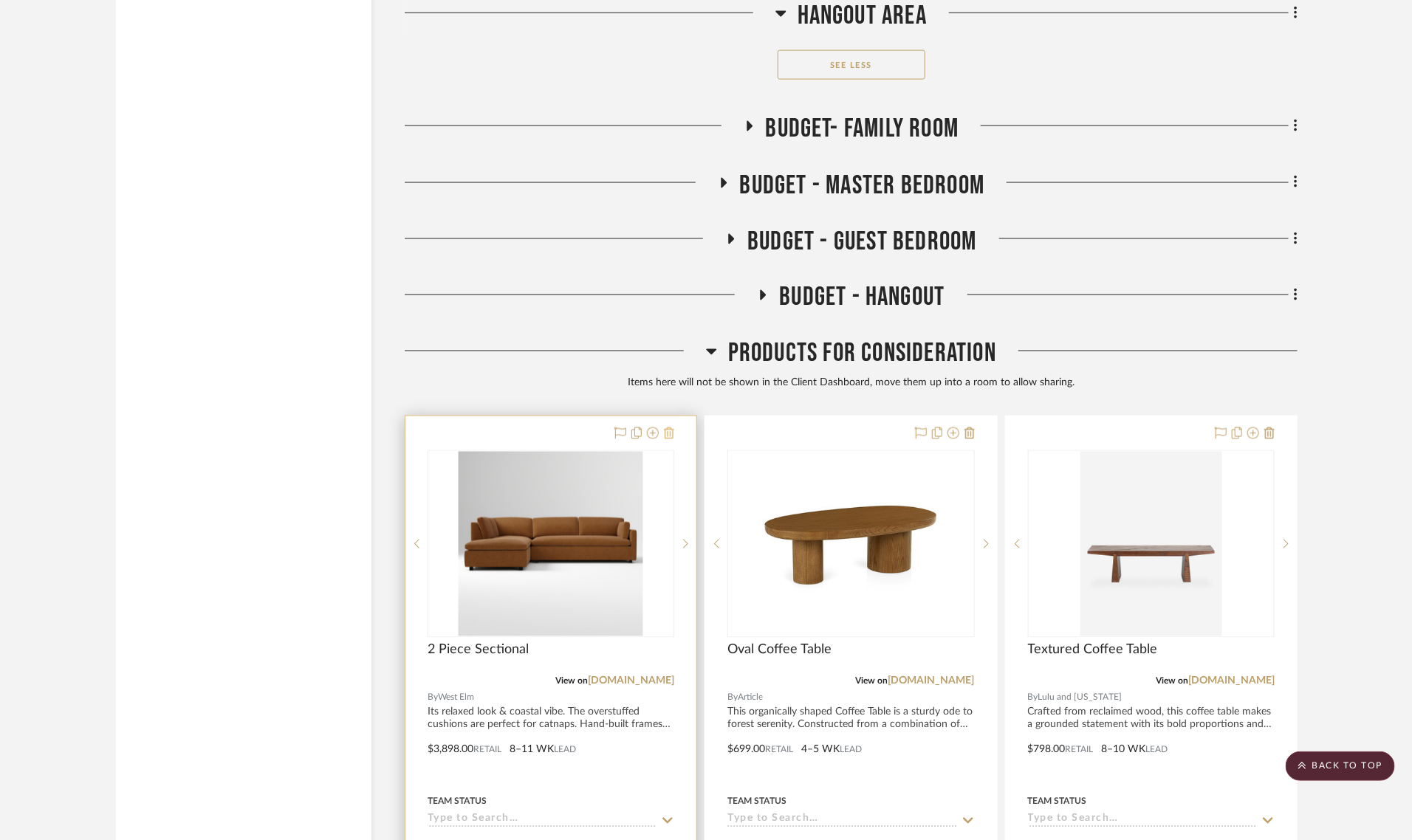
click at [673, 428] on icon at bounding box center [669, 433] width 10 height 12
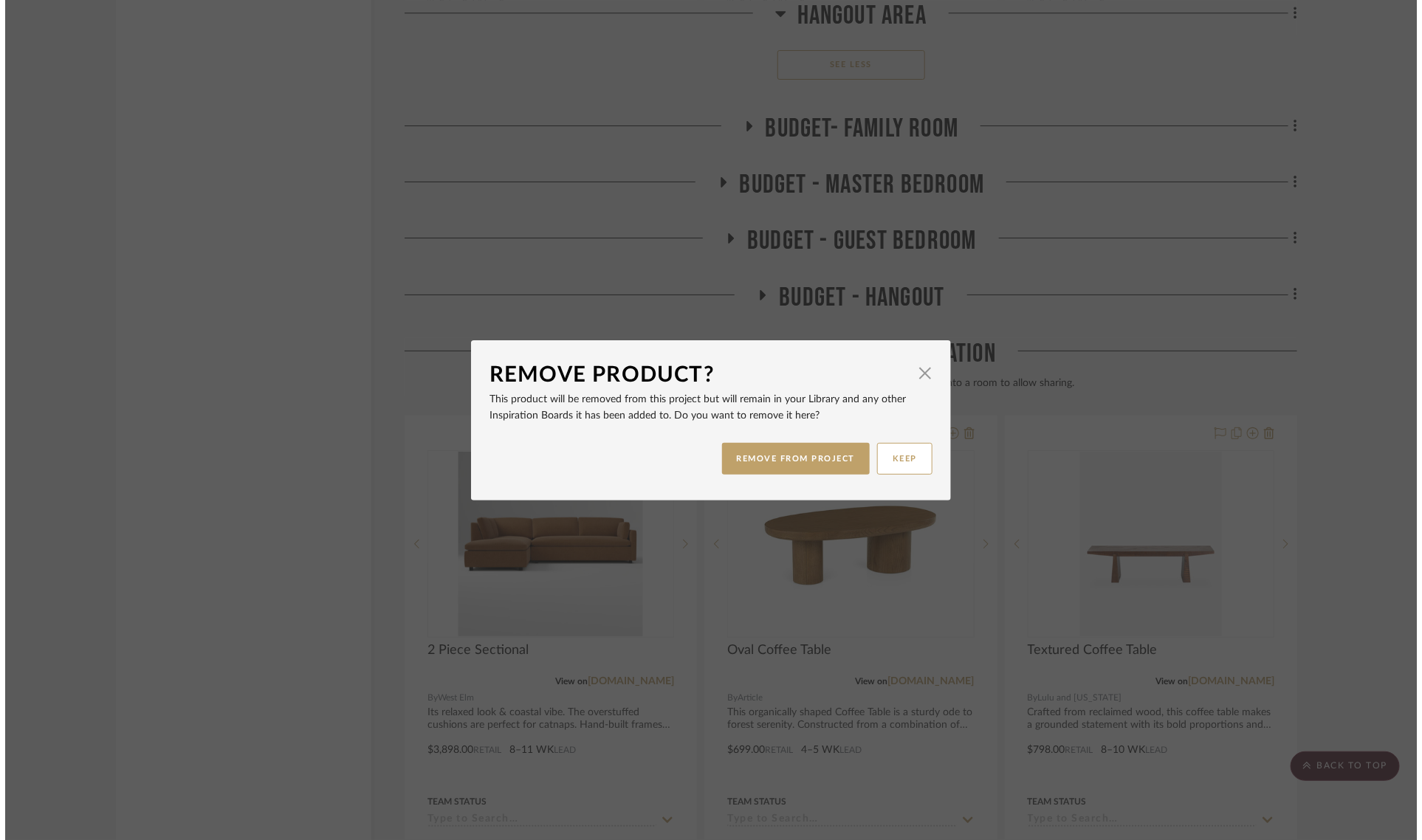
scroll to position [0, 0]
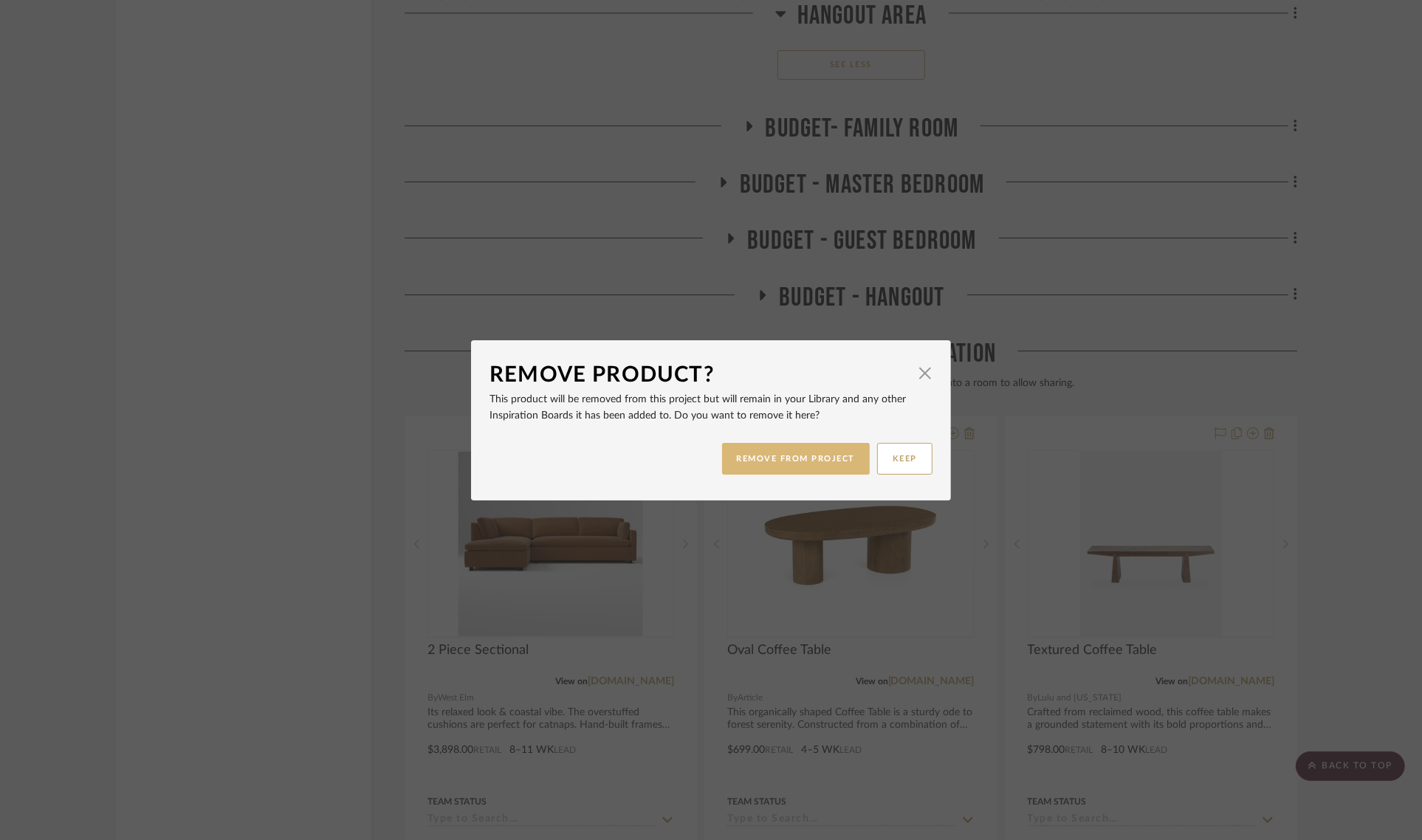
click at [810, 459] on button "REMOVE FROM PROJECT" at bounding box center [797, 458] width 148 height 31
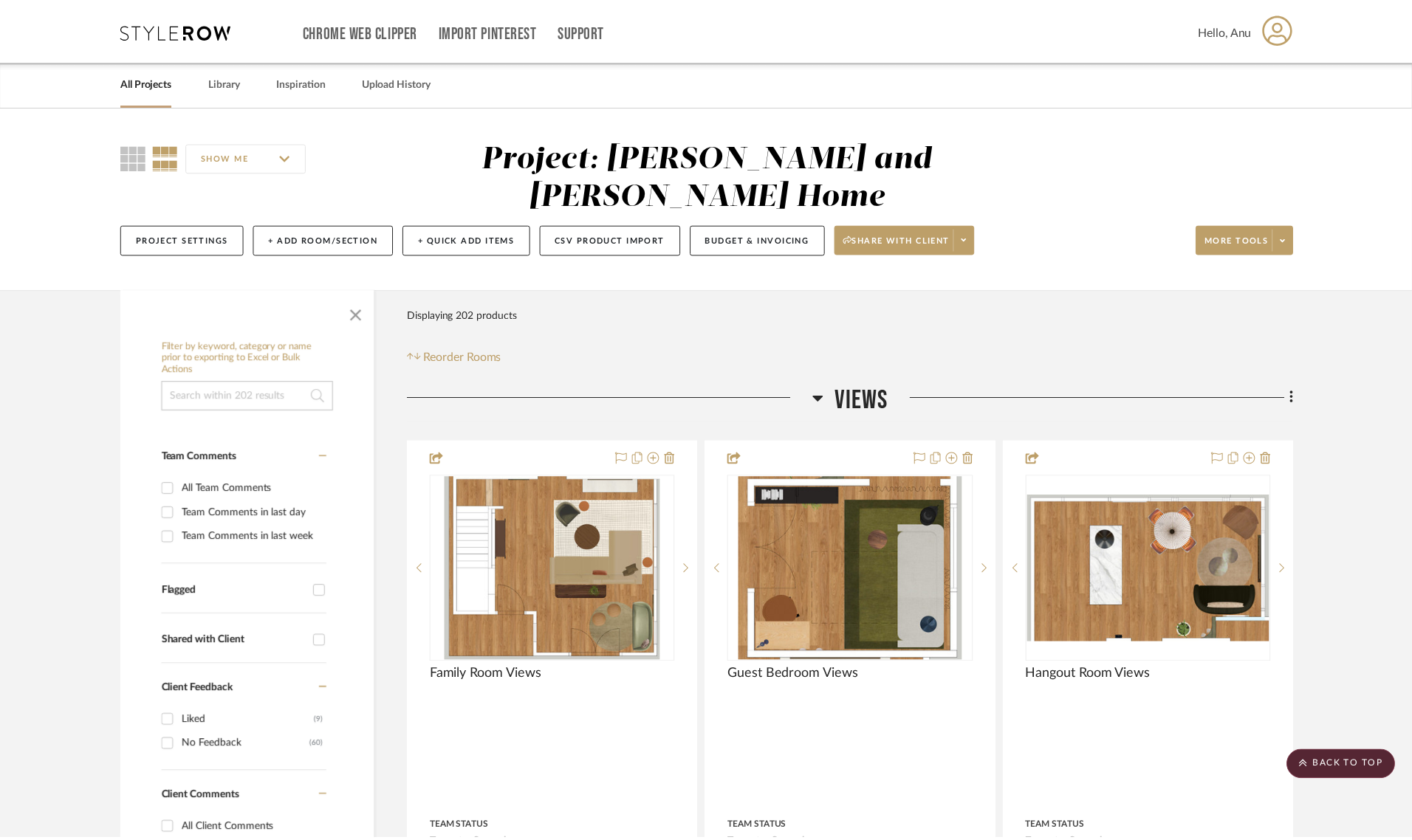
scroll to position [15249, 0]
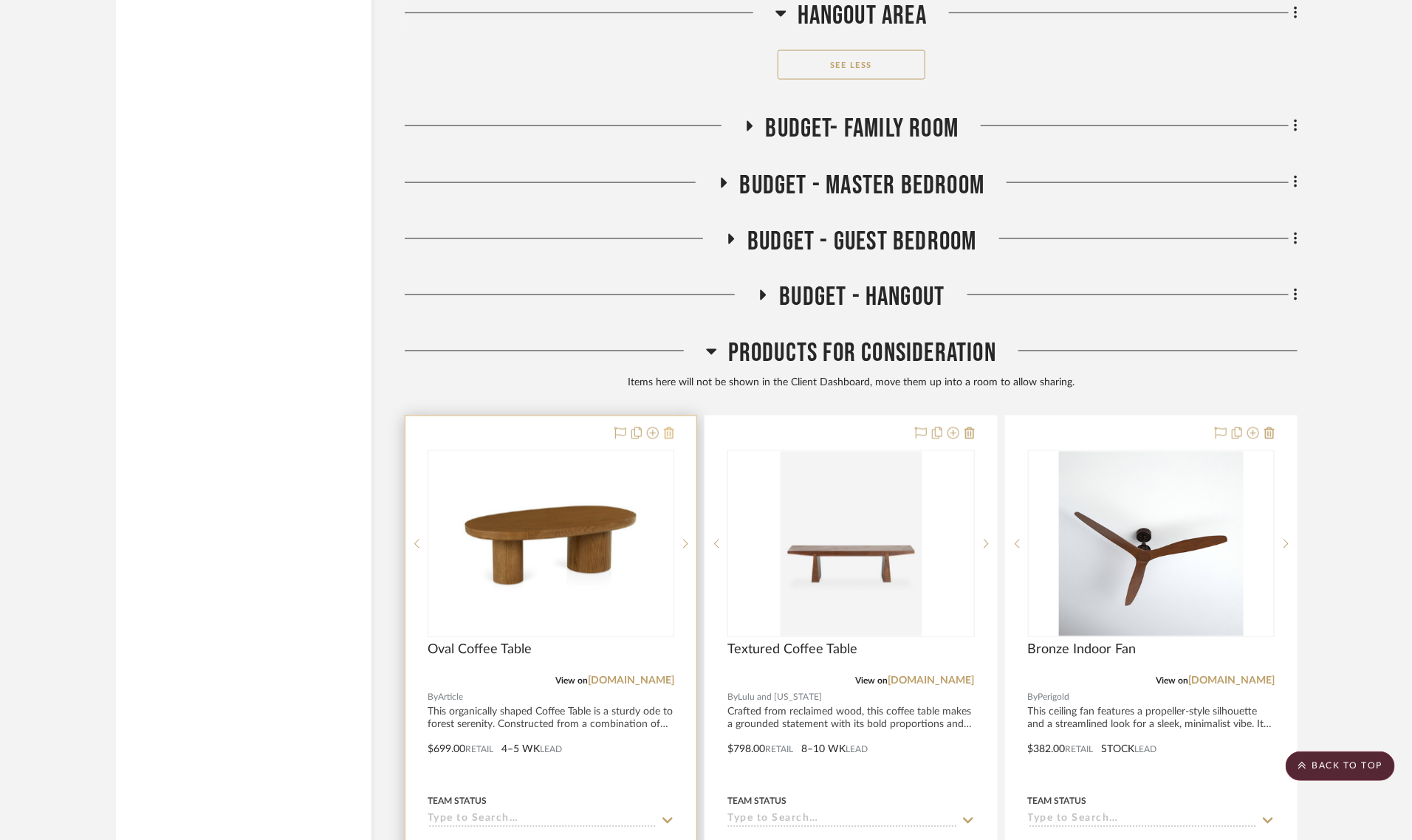
click at [667, 428] on icon at bounding box center [669, 433] width 10 height 12
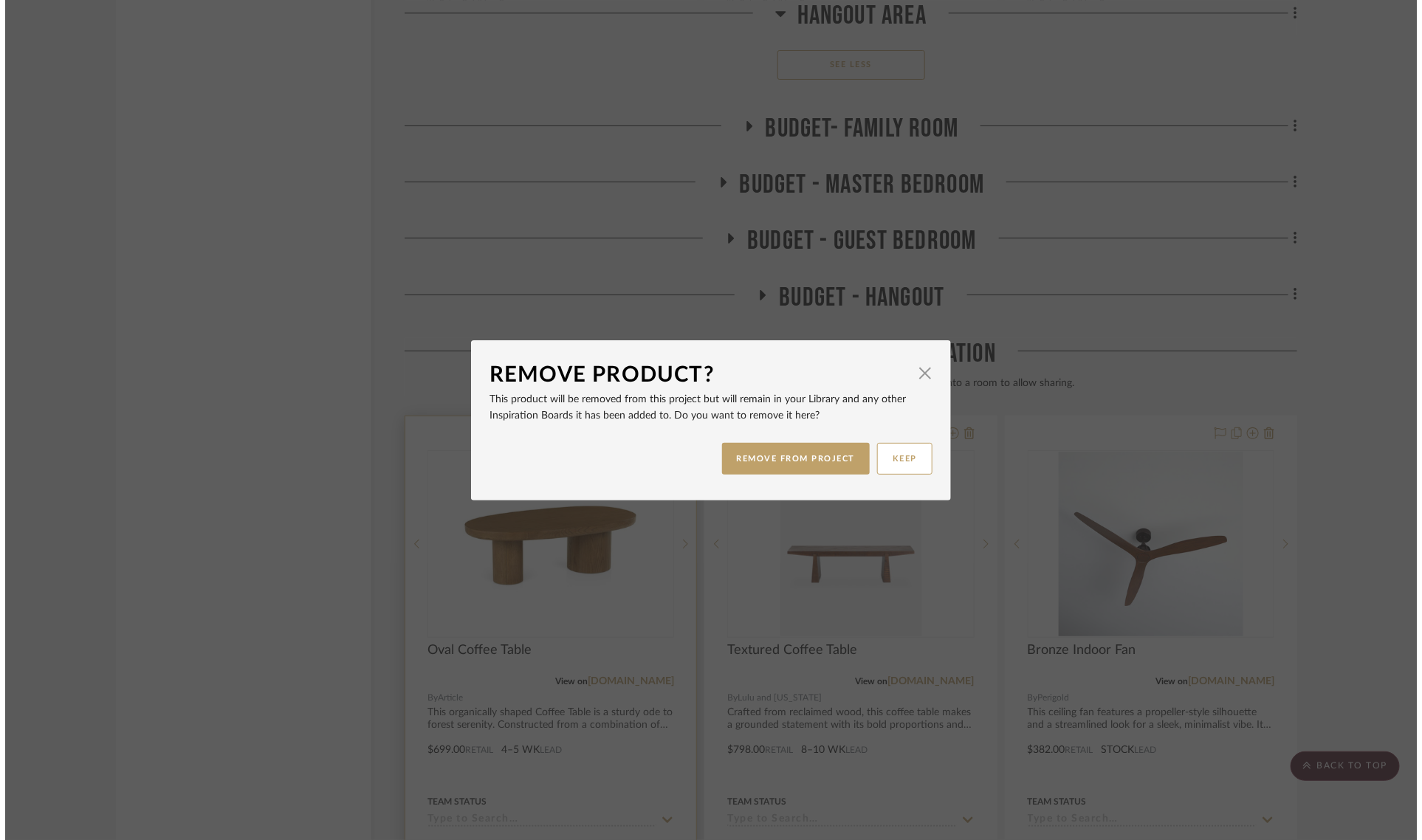
scroll to position [0, 0]
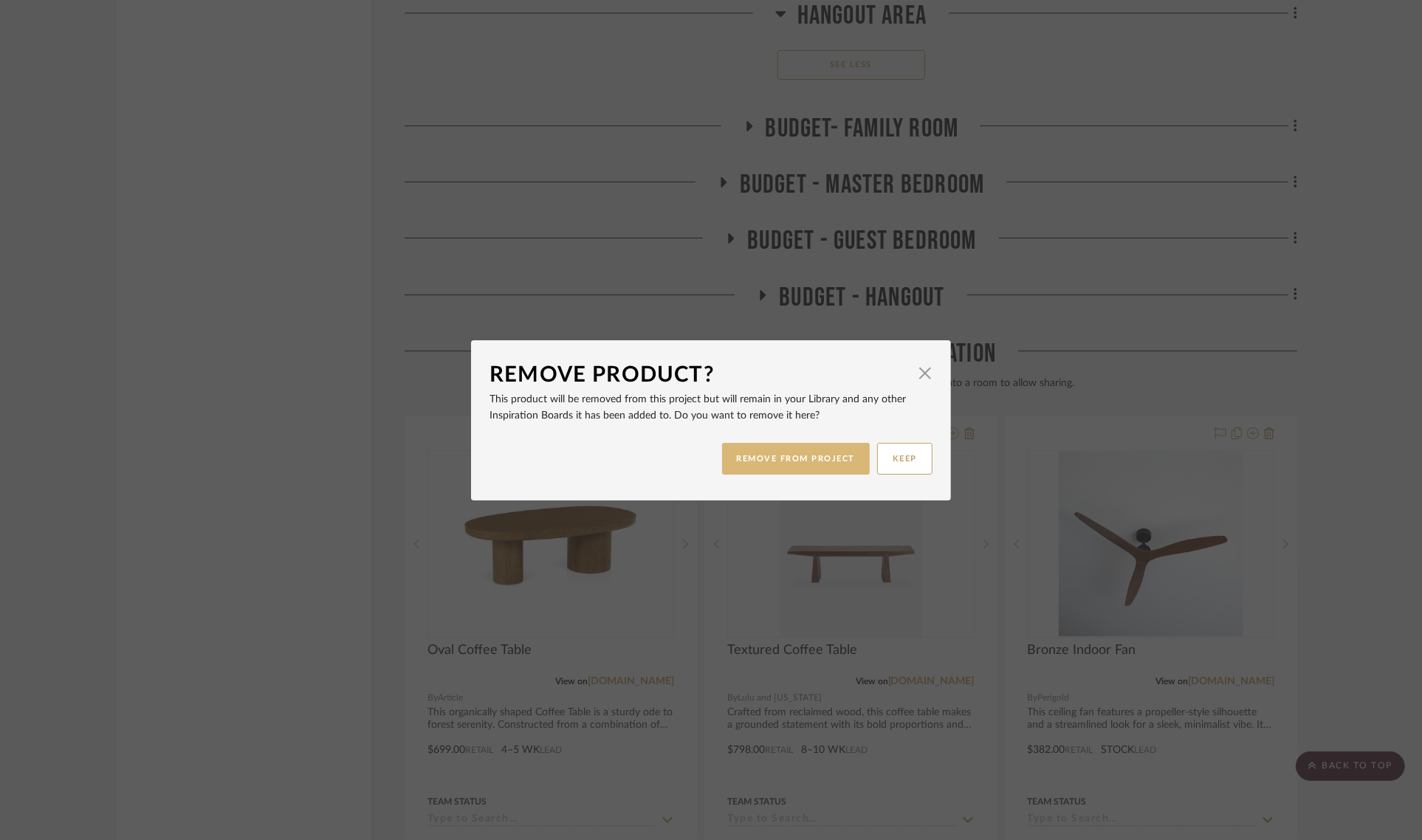
click at [774, 450] on button "REMOVE FROM PROJECT" at bounding box center [797, 458] width 148 height 31
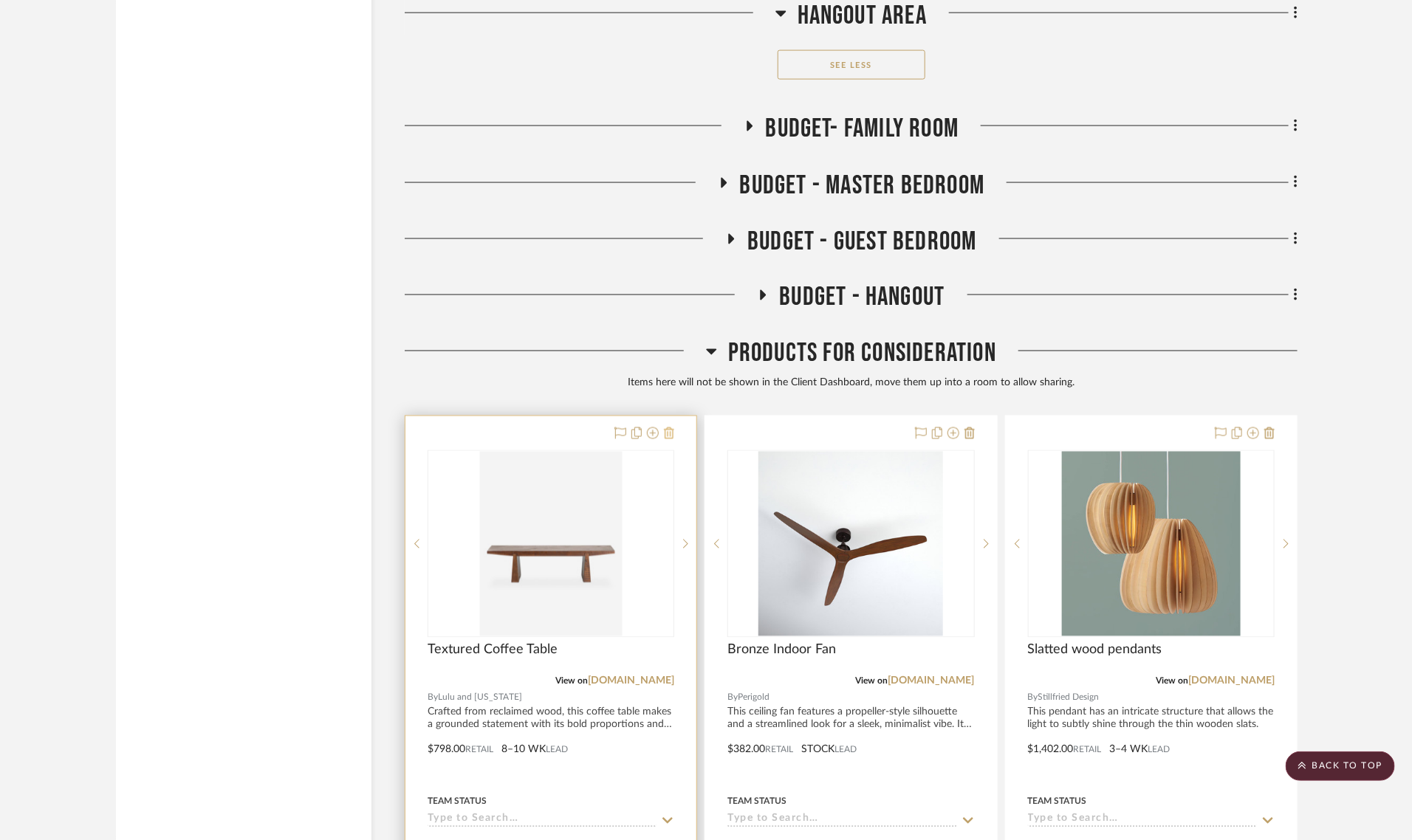
click at [666, 428] on icon at bounding box center [669, 433] width 10 height 12
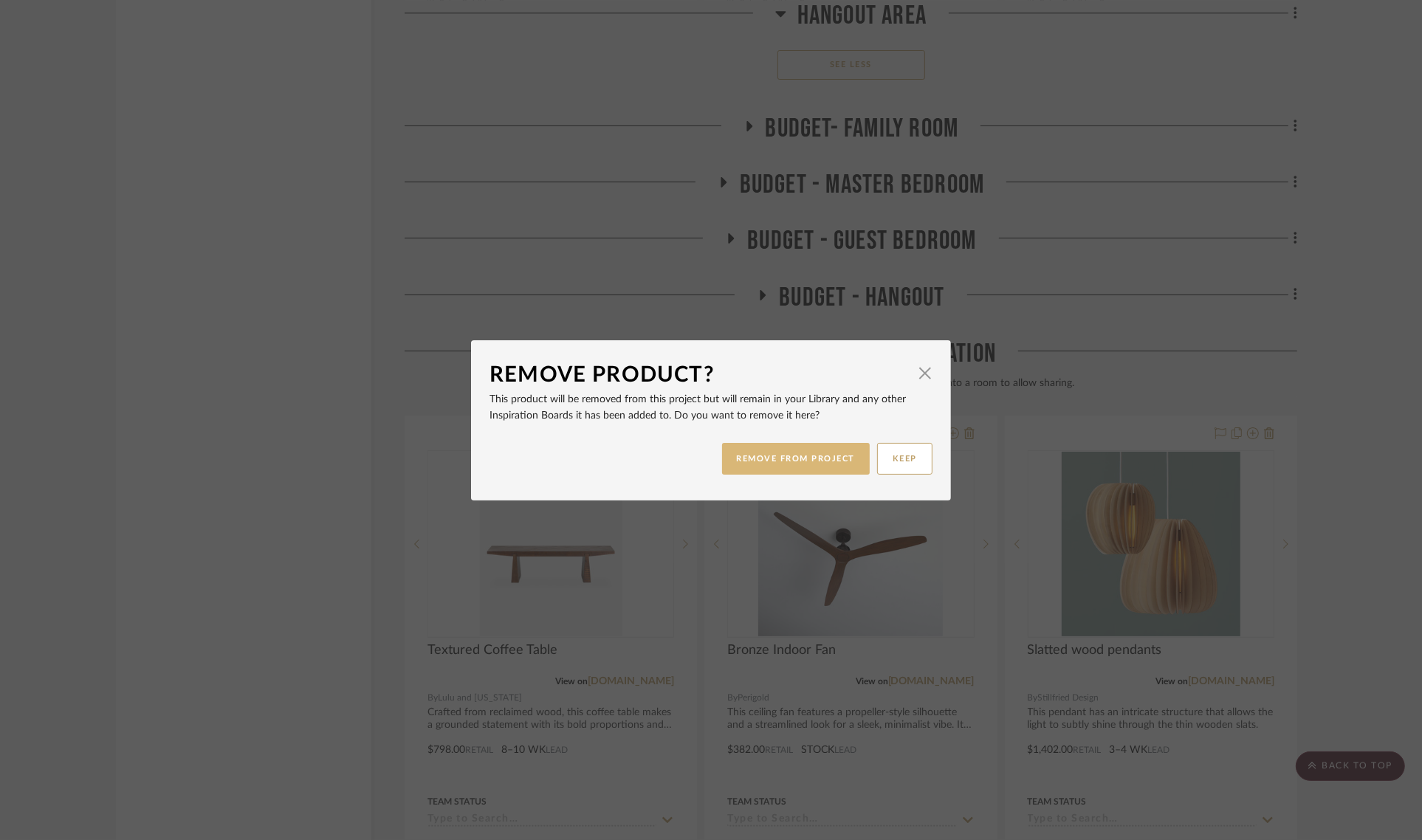
click at [753, 463] on button "REMOVE FROM PROJECT" at bounding box center [797, 458] width 148 height 31
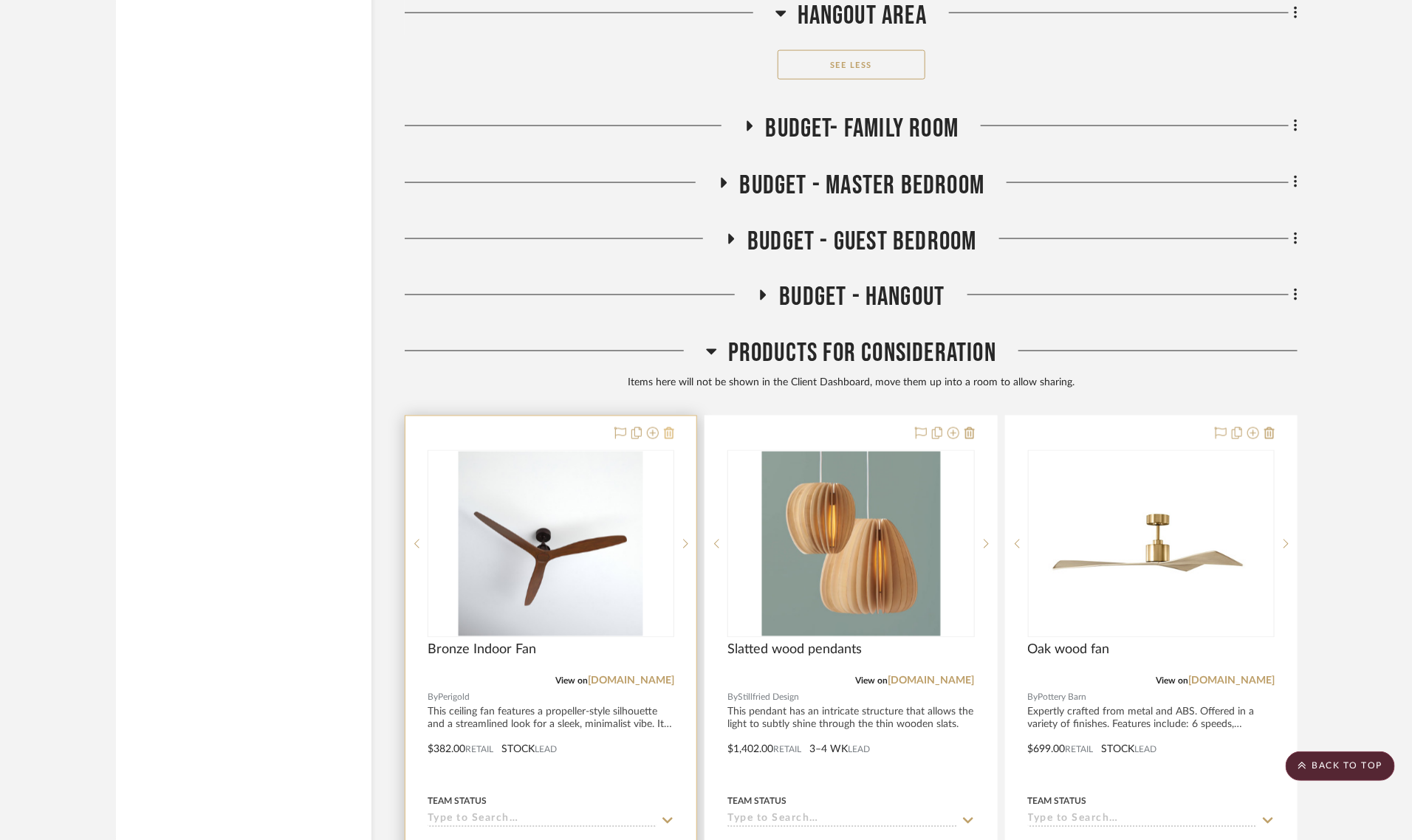
click at [670, 428] on icon at bounding box center [669, 433] width 10 height 12
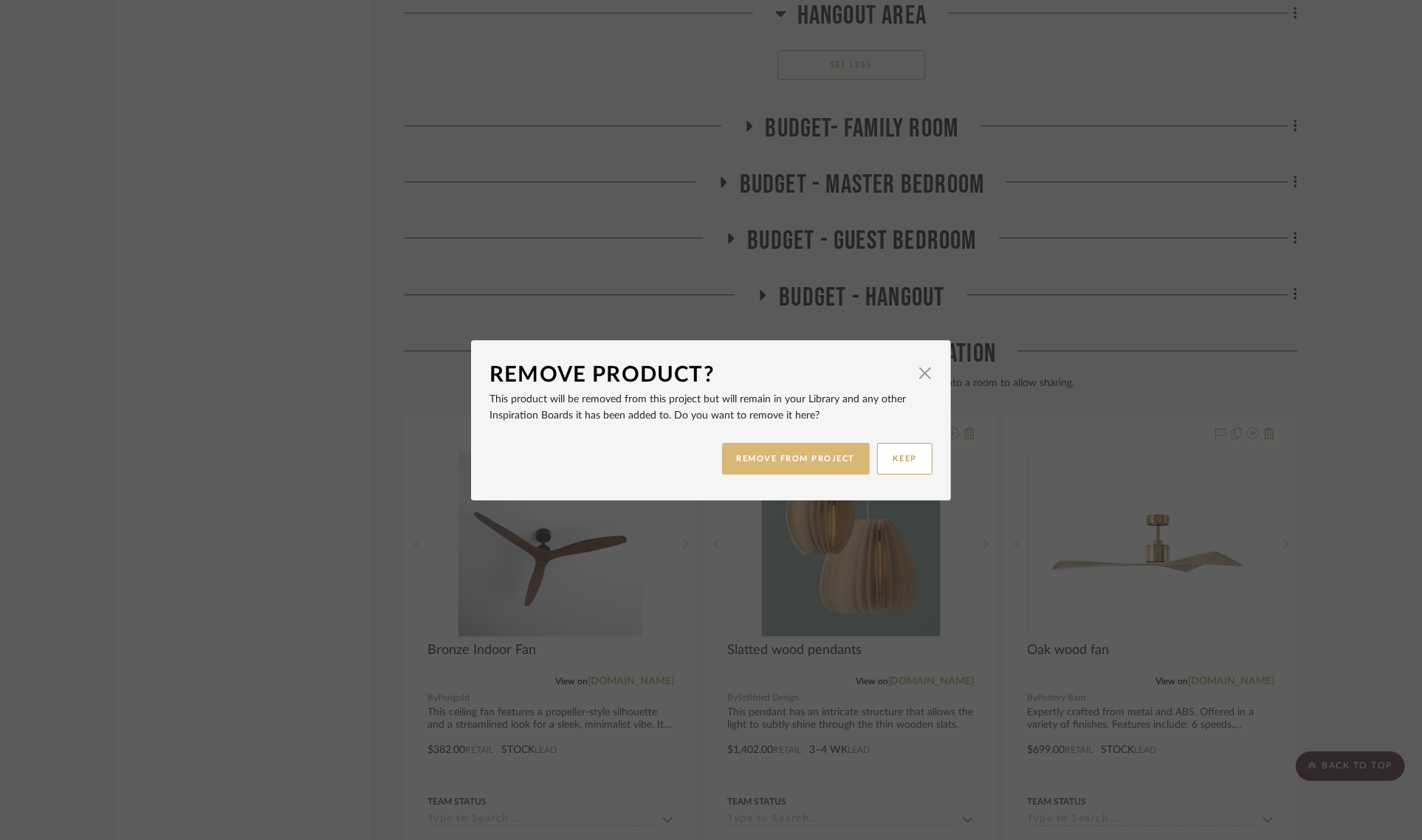
click at [739, 460] on button "REMOVE FROM PROJECT" at bounding box center [797, 458] width 148 height 31
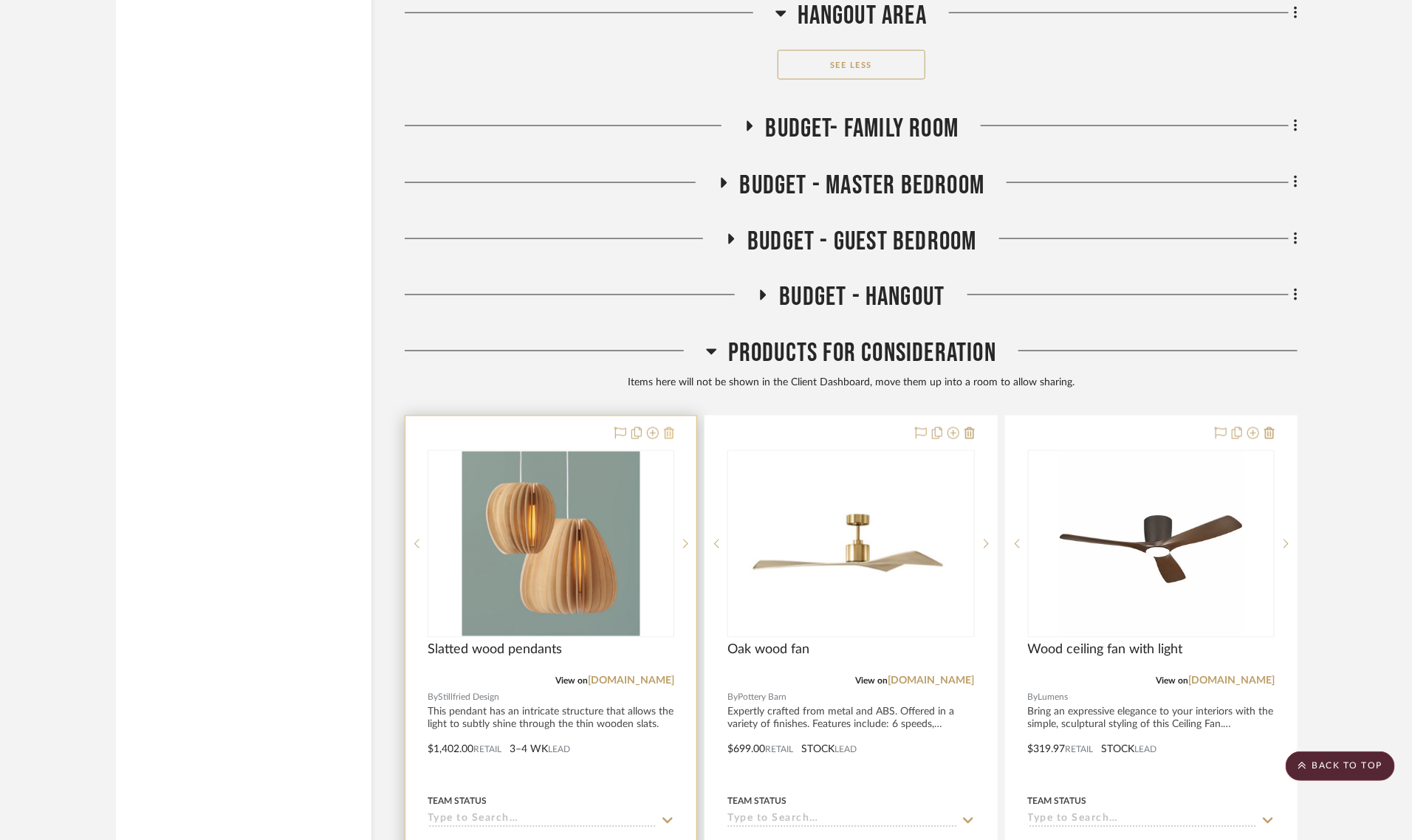
click at [667, 428] on icon at bounding box center [669, 433] width 10 height 12
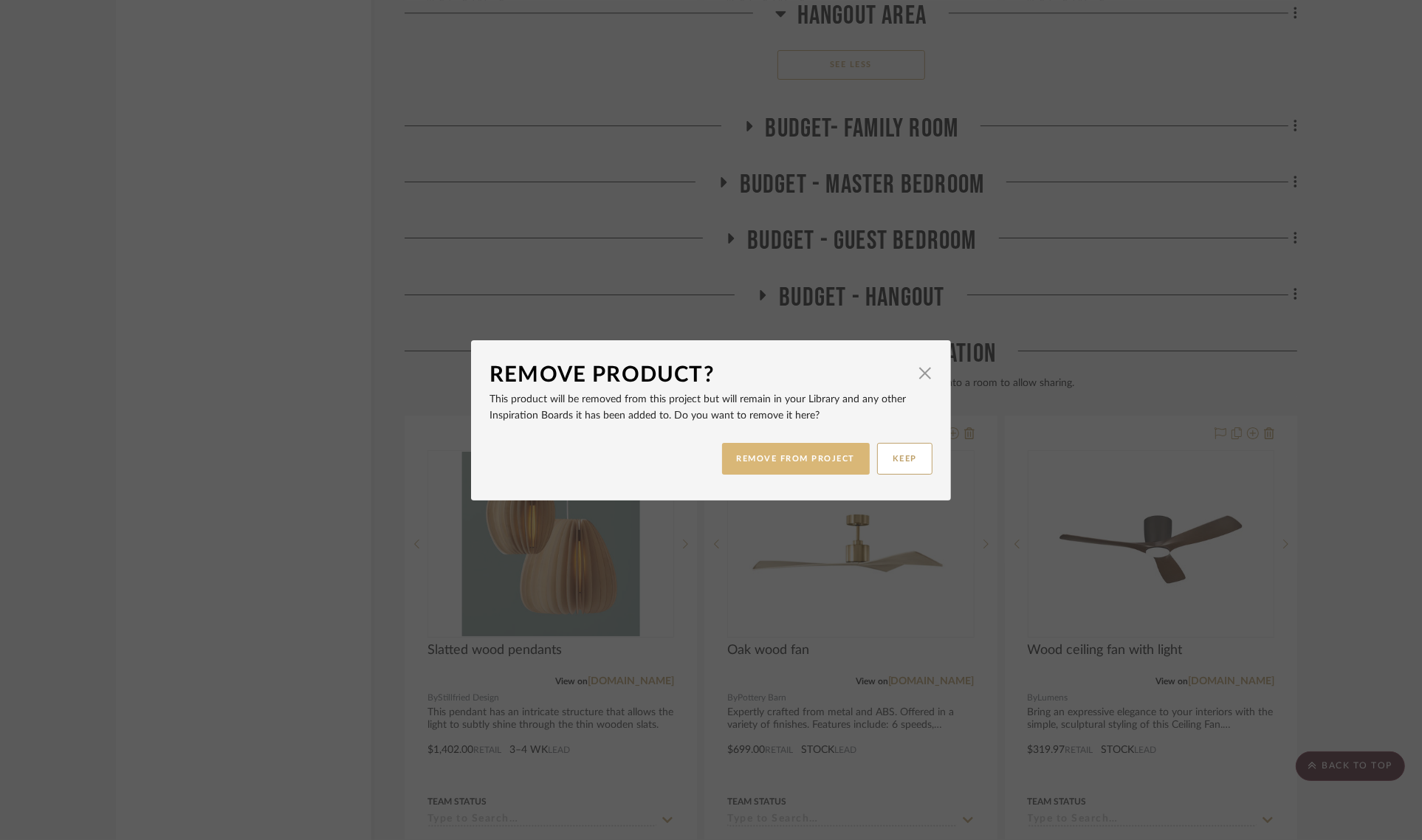
click at [754, 466] on button "REMOVE FROM PROJECT" at bounding box center [797, 458] width 148 height 31
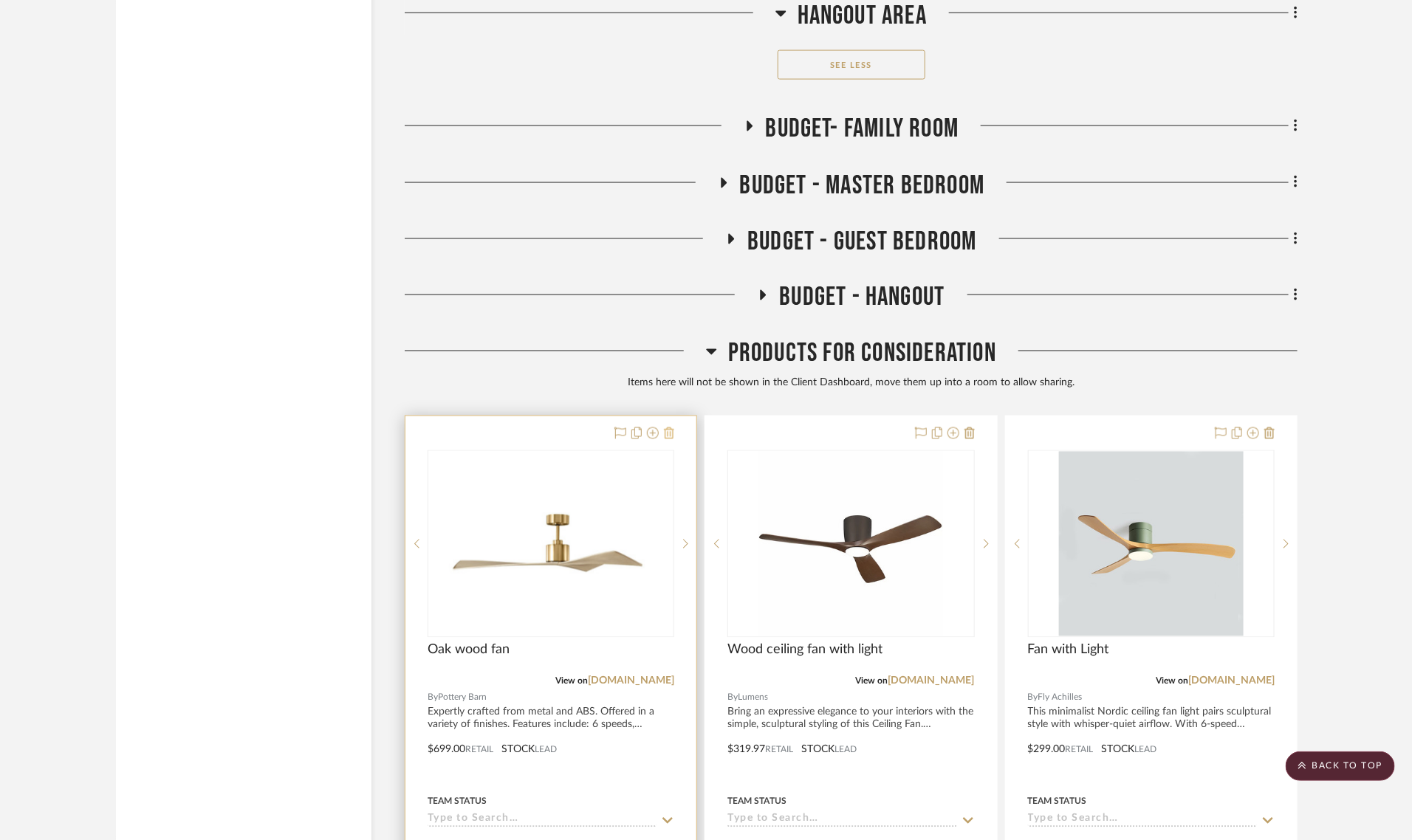
click at [666, 428] on icon at bounding box center [669, 433] width 10 height 12
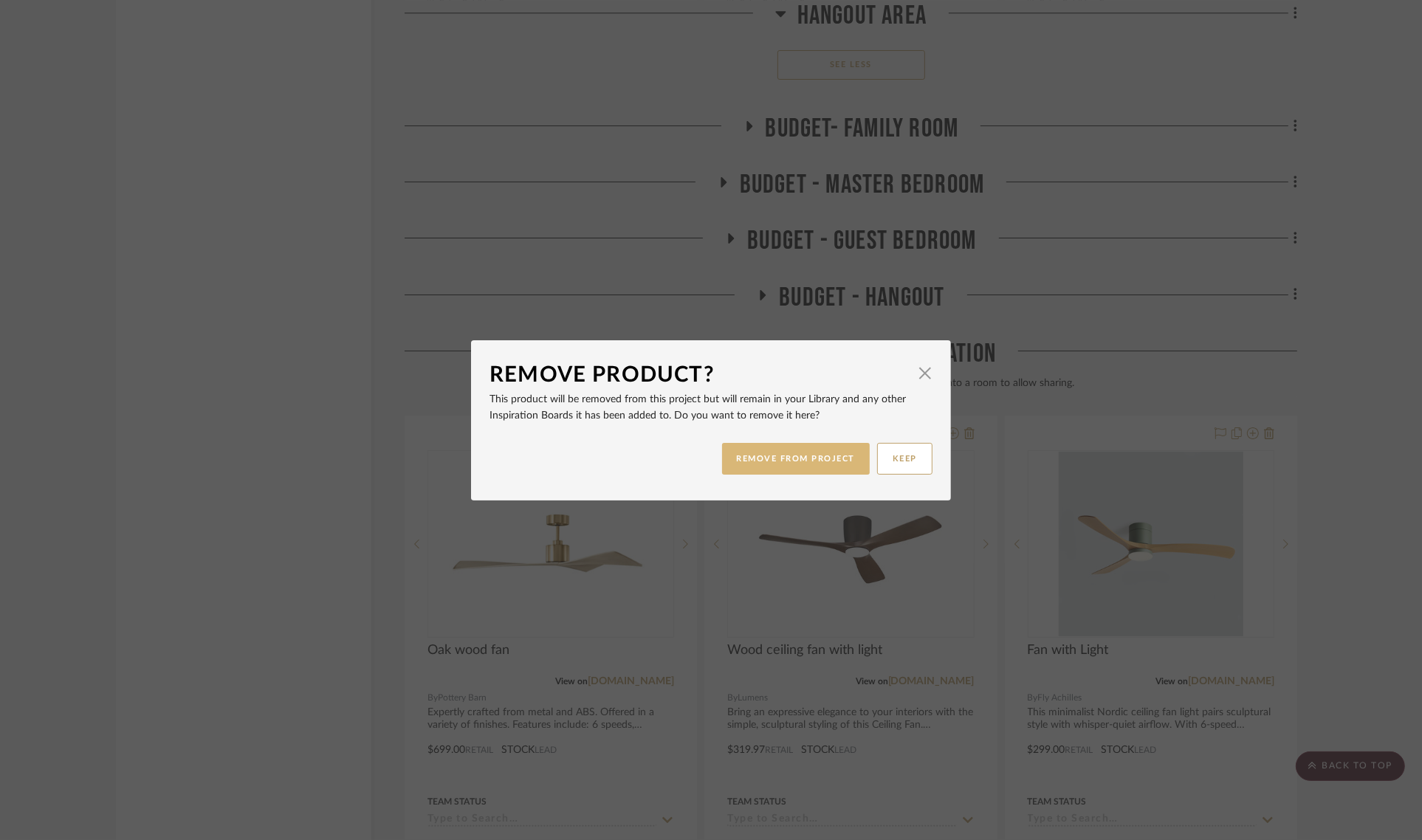
click at [759, 458] on button "REMOVE FROM PROJECT" at bounding box center [797, 458] width 148 height 31
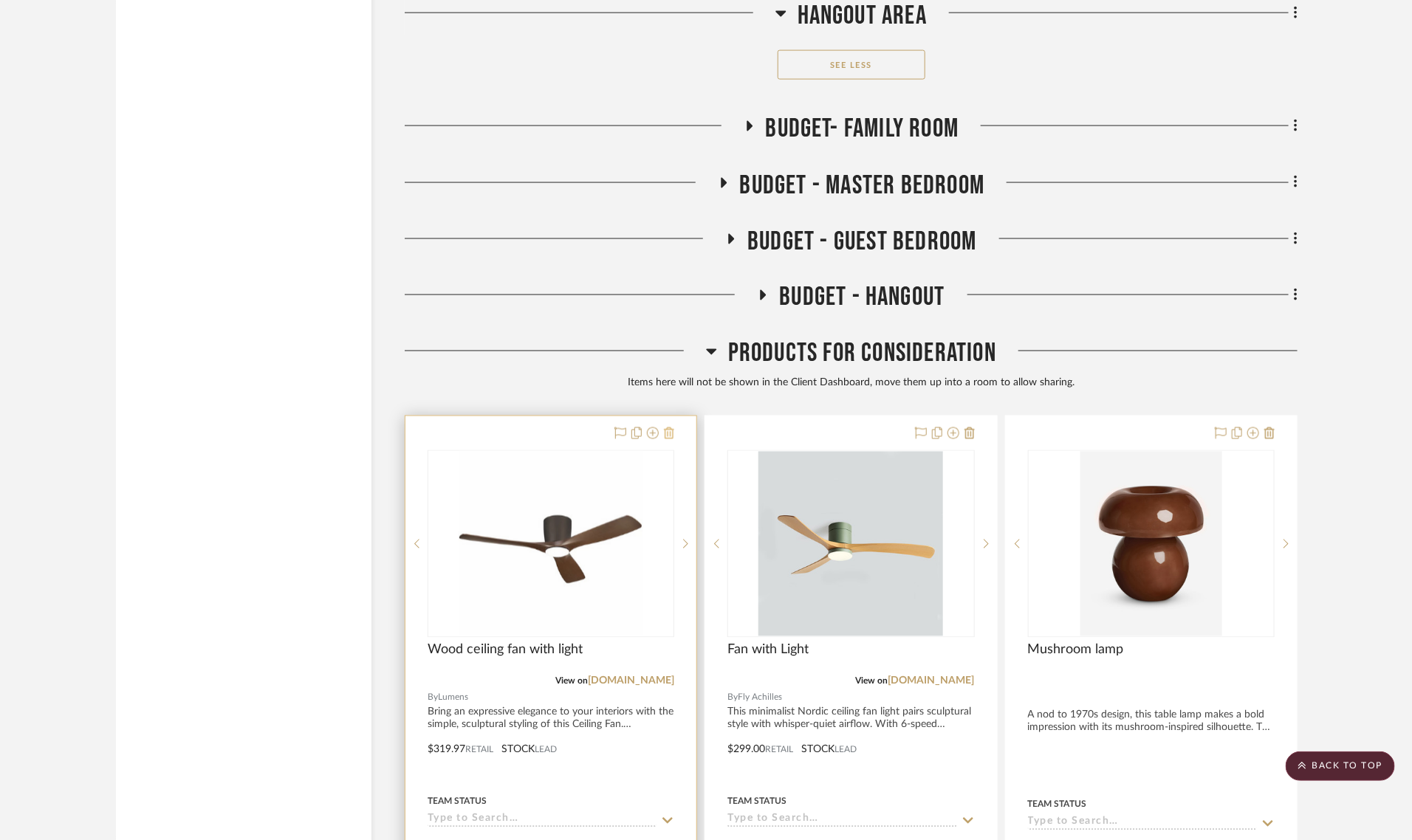
click at [670, 428] on icon at bounding box center [669, 433] width 10 height 12
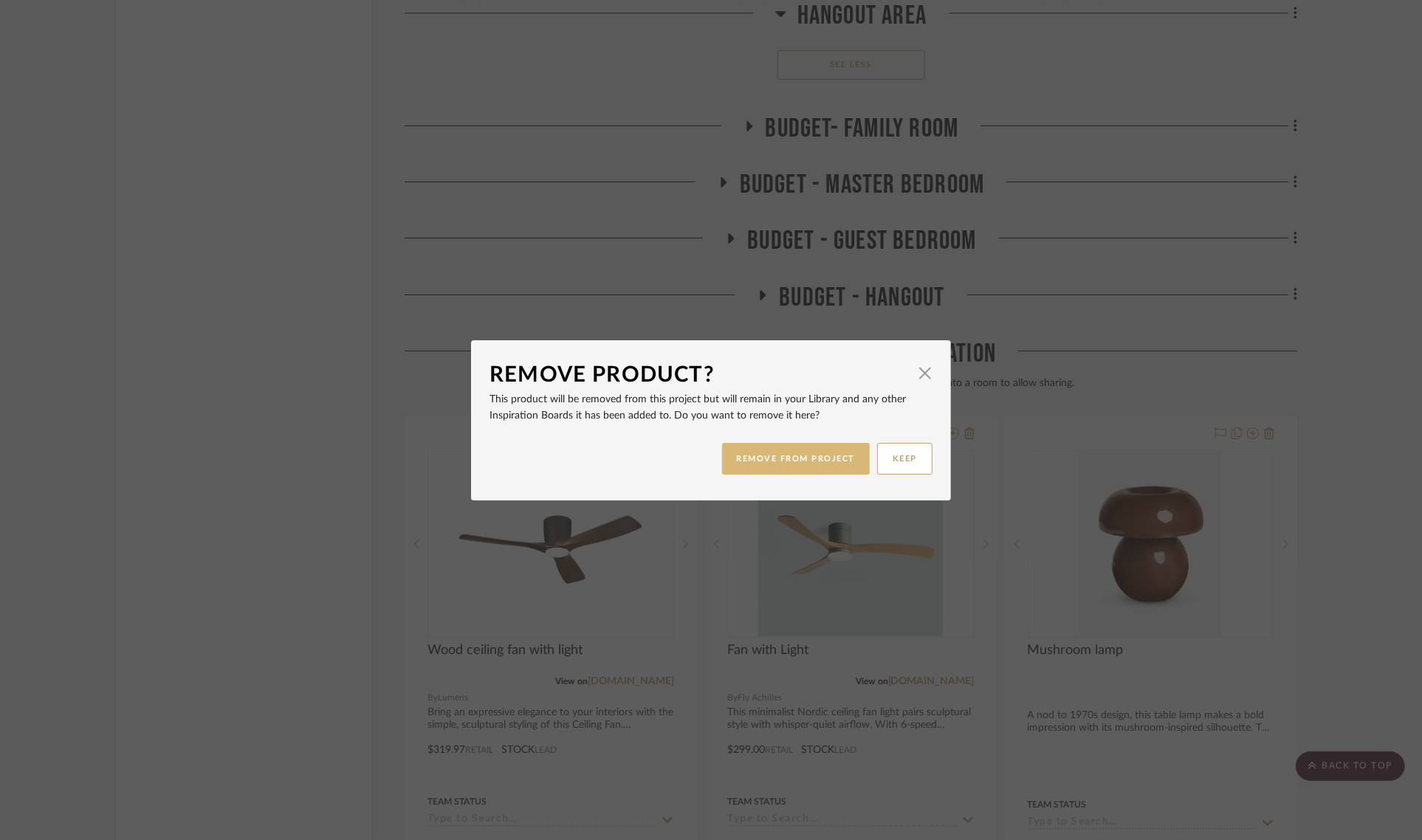
click at [776, 468] on button "REMOVE FROM PROJECT" at bounding box center [797, 458] width 148 height 31
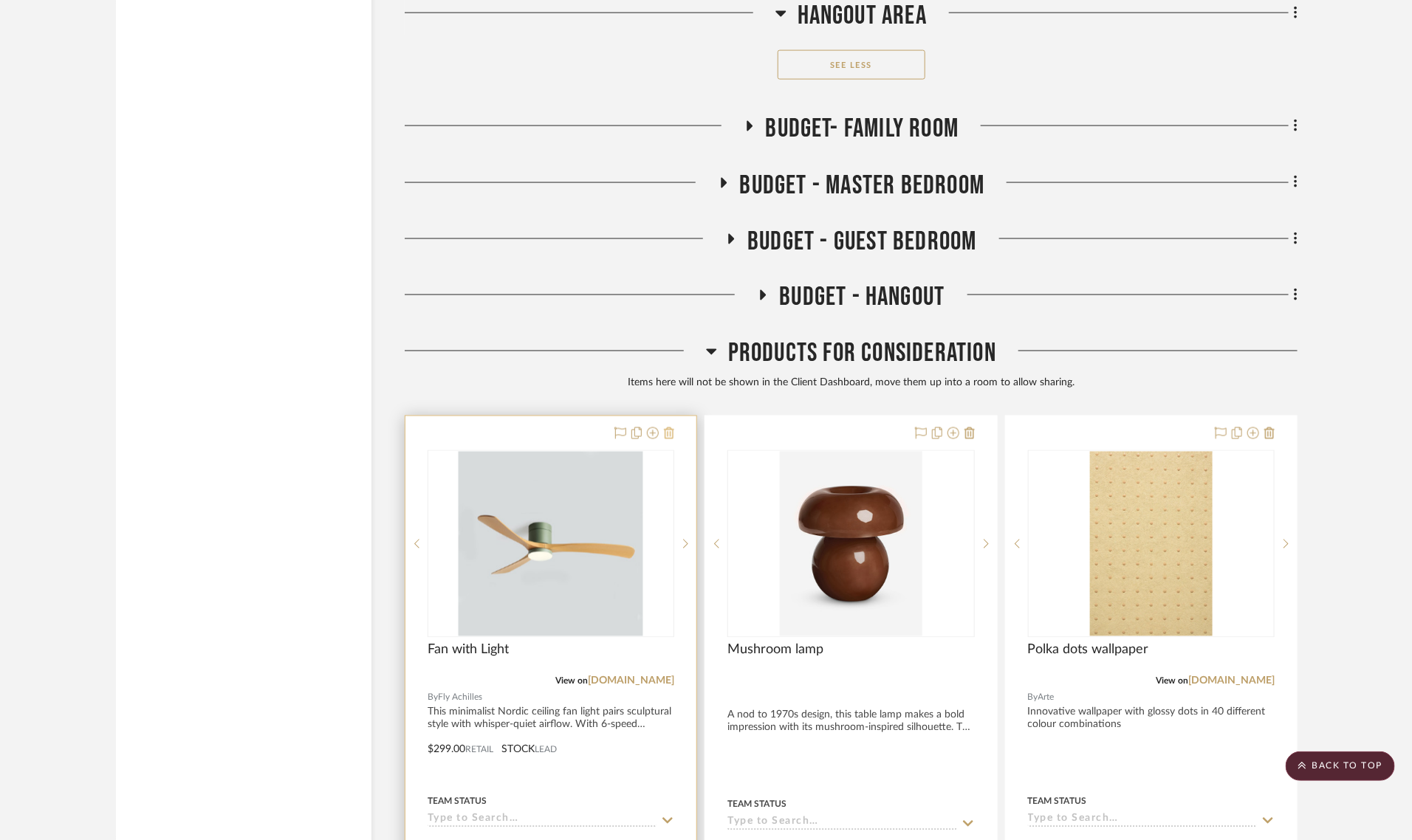
click at [670, 428] on icon at bounding box center [669, 433] width 10 height 12
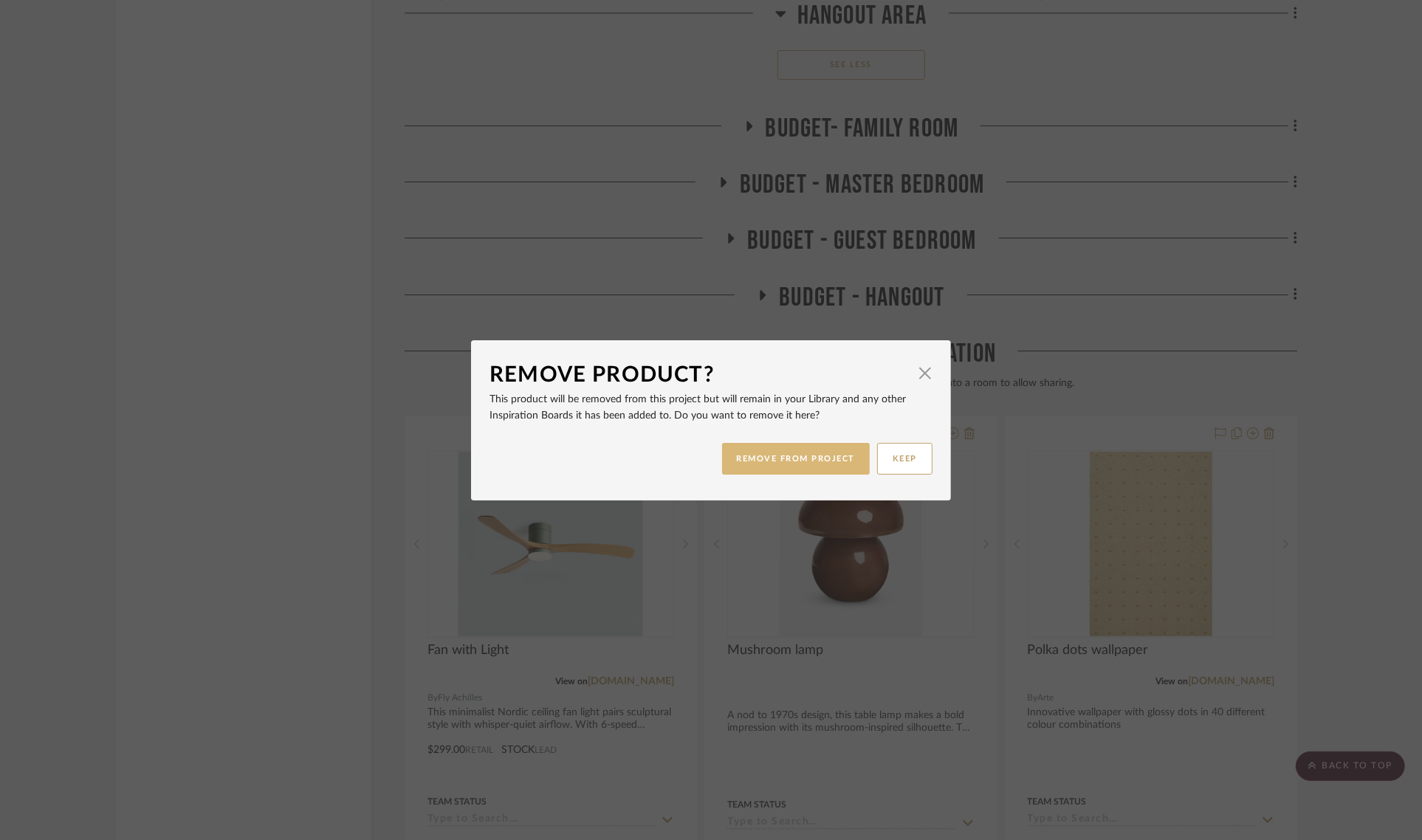
click at [733, 460] on button "REMOVE FROM PROJECT" at bounding box center [797, 458] width 148 height 31
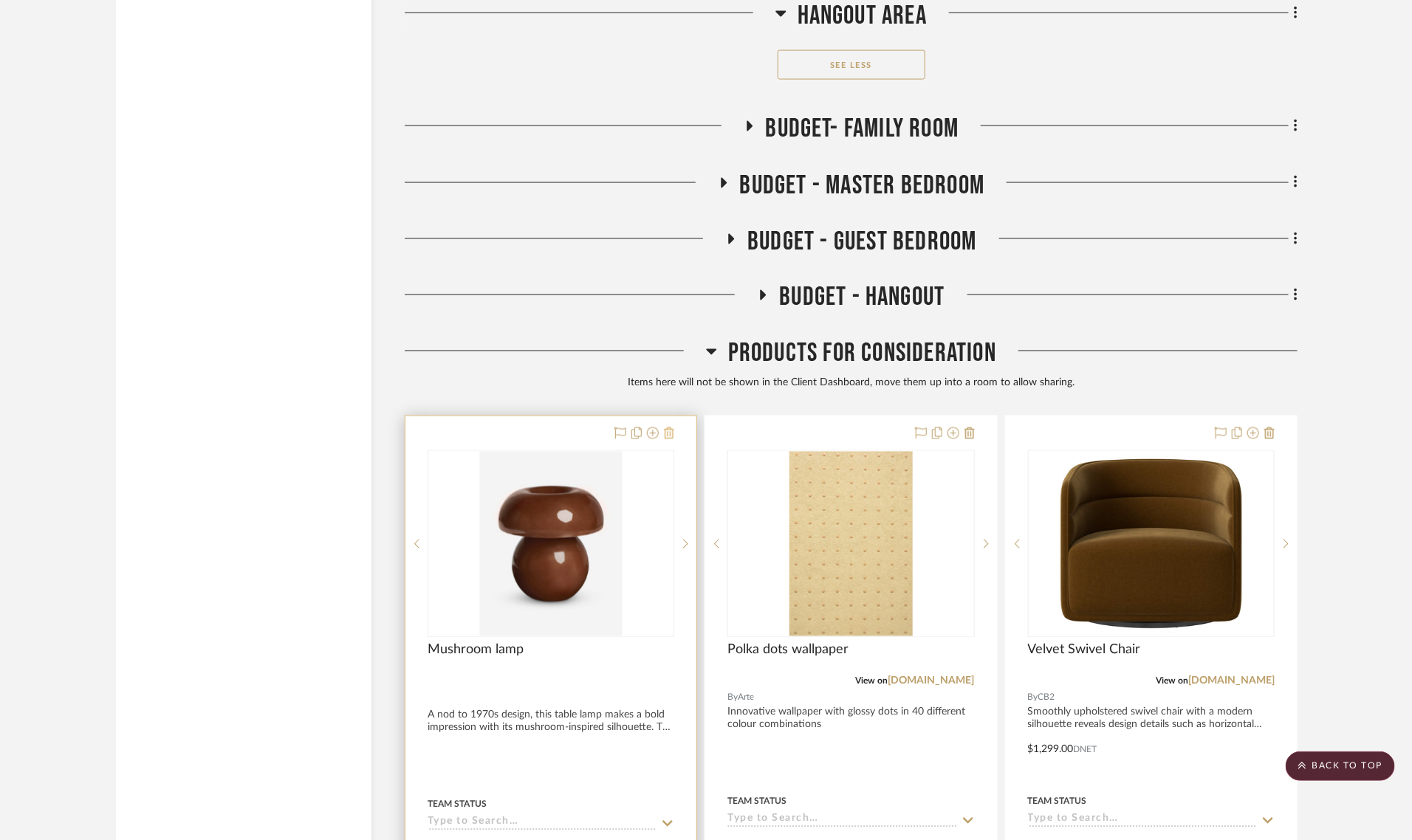
click at [666, 428] on icon at bounding box center [669, 433] width 10 height 12
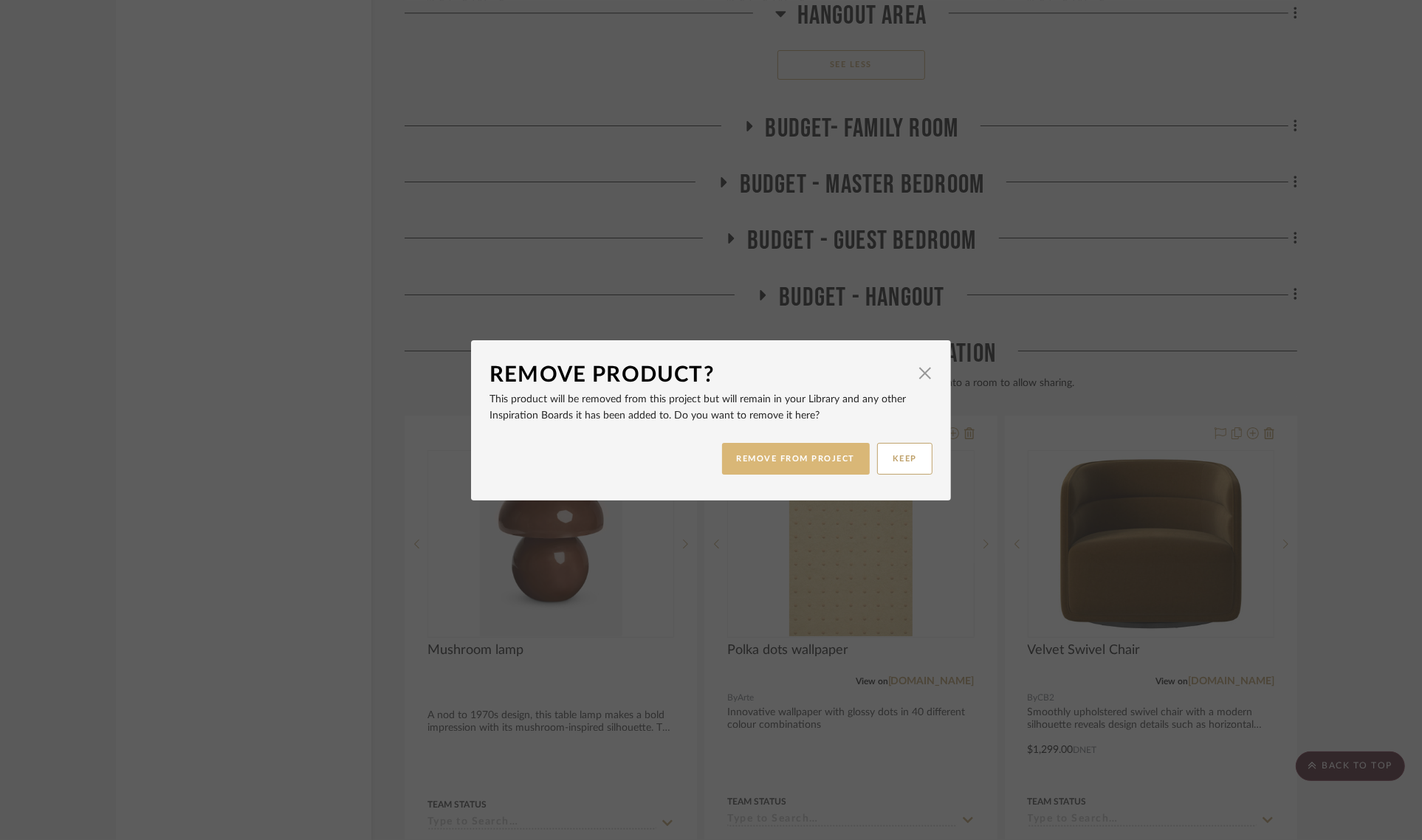
click at [759, 454] on button "REMOVE FROM PROJECT" at bounding box center [797, 458] width 148 height 31
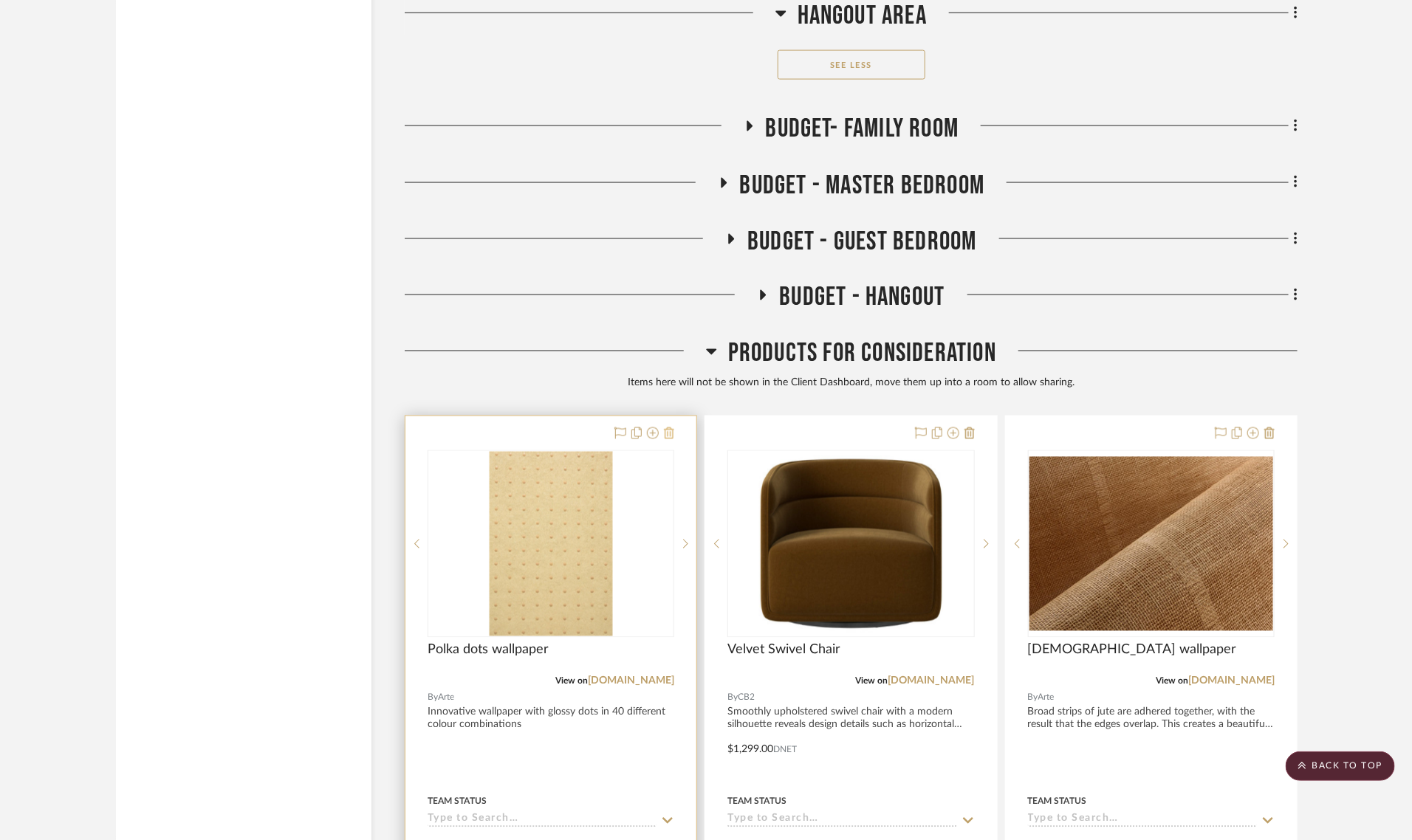
click at [671, 428] on icon at bounding box center [669, 433] width 10 height 12
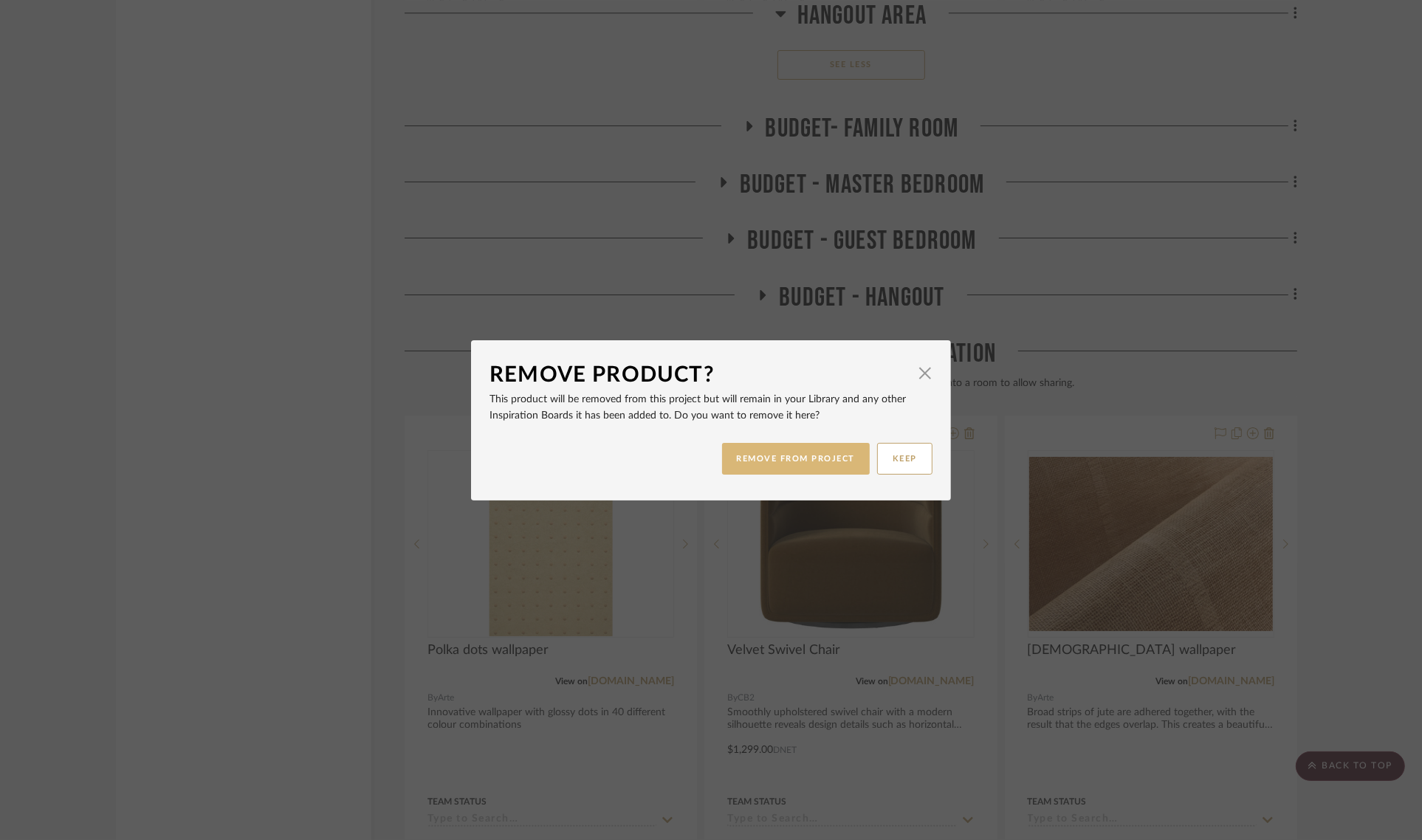
click at [777, 459] on button "REMOVE FROM PROJECT" at bounding box center [797, 458] width 148 height 31
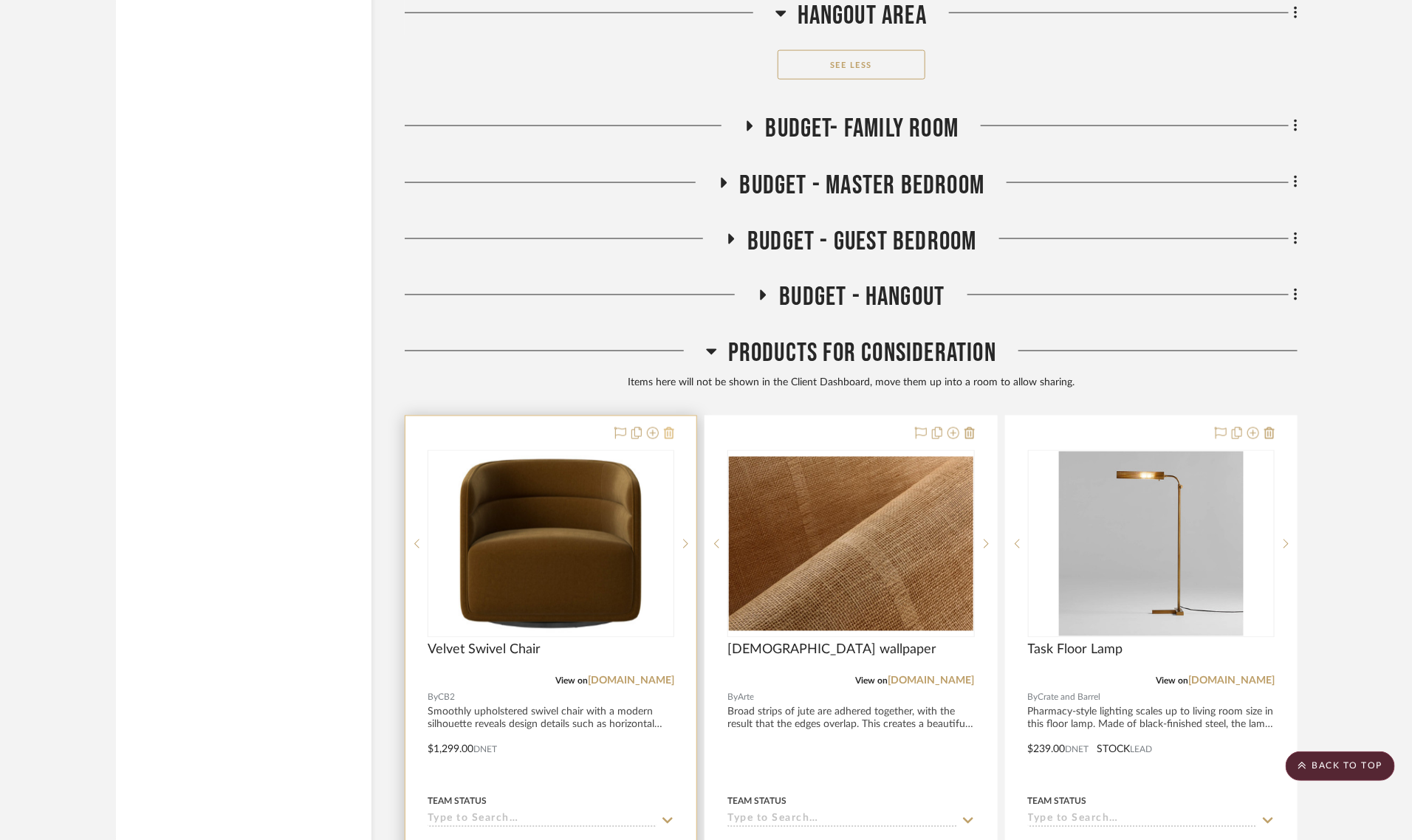
click at [669, 428] on icon at bounding box center [669, 433] width 10 height 12
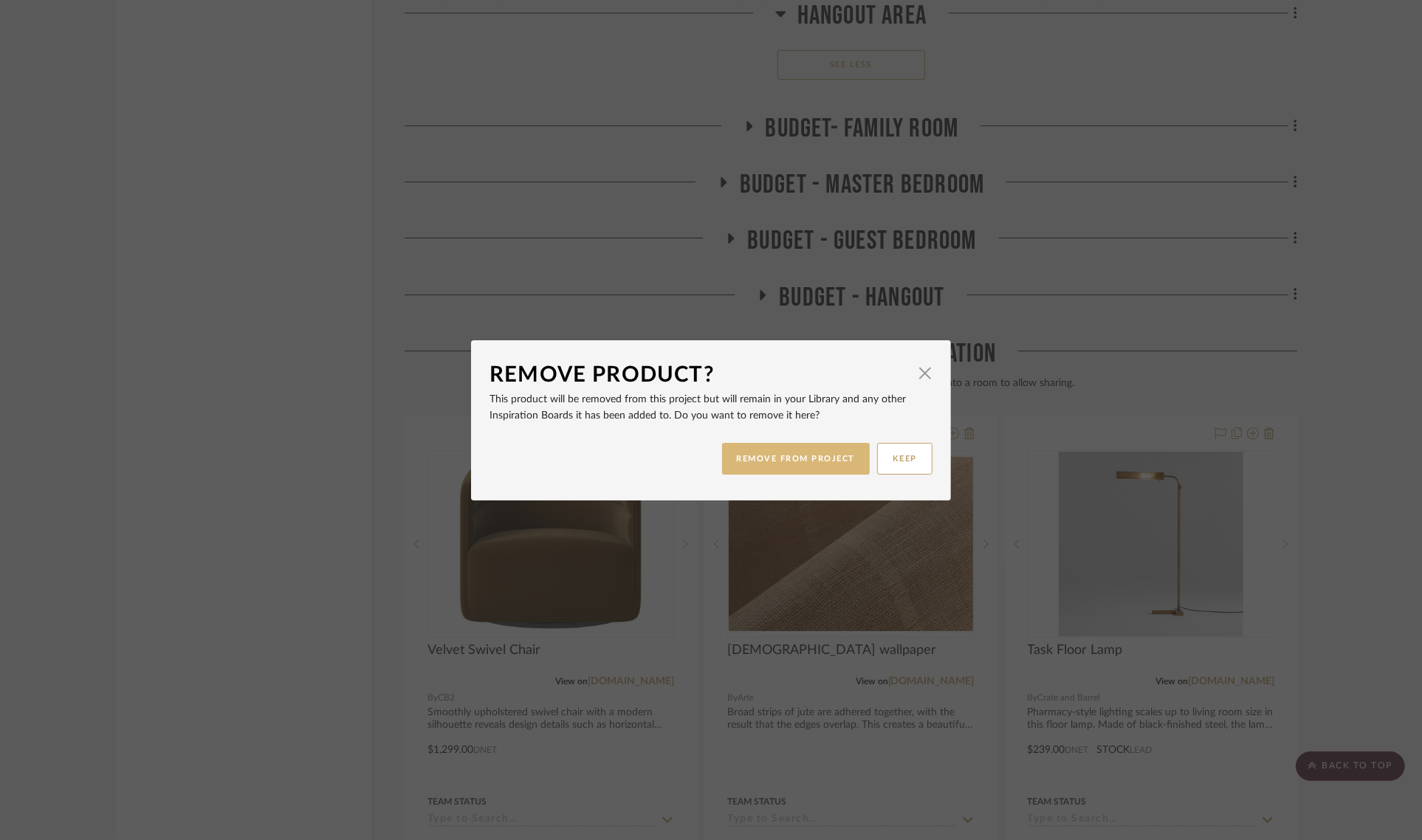
click at [748, 454] on button "REMOVE FROM PROJECT" at bounding box center [797, 458] width 148 height 31
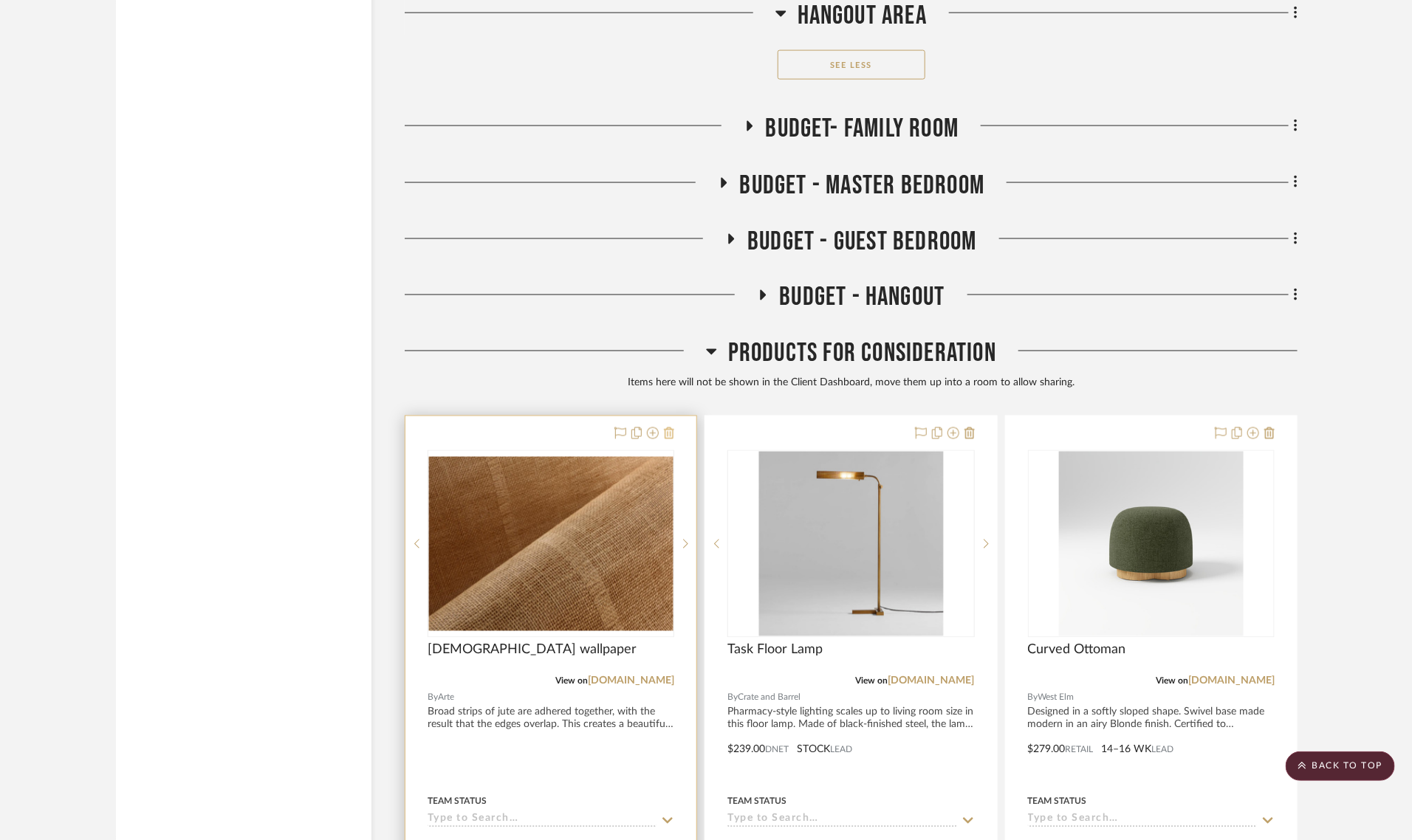
click at [673, 425] on button at bounding box center [669, 433] width 10 height 18
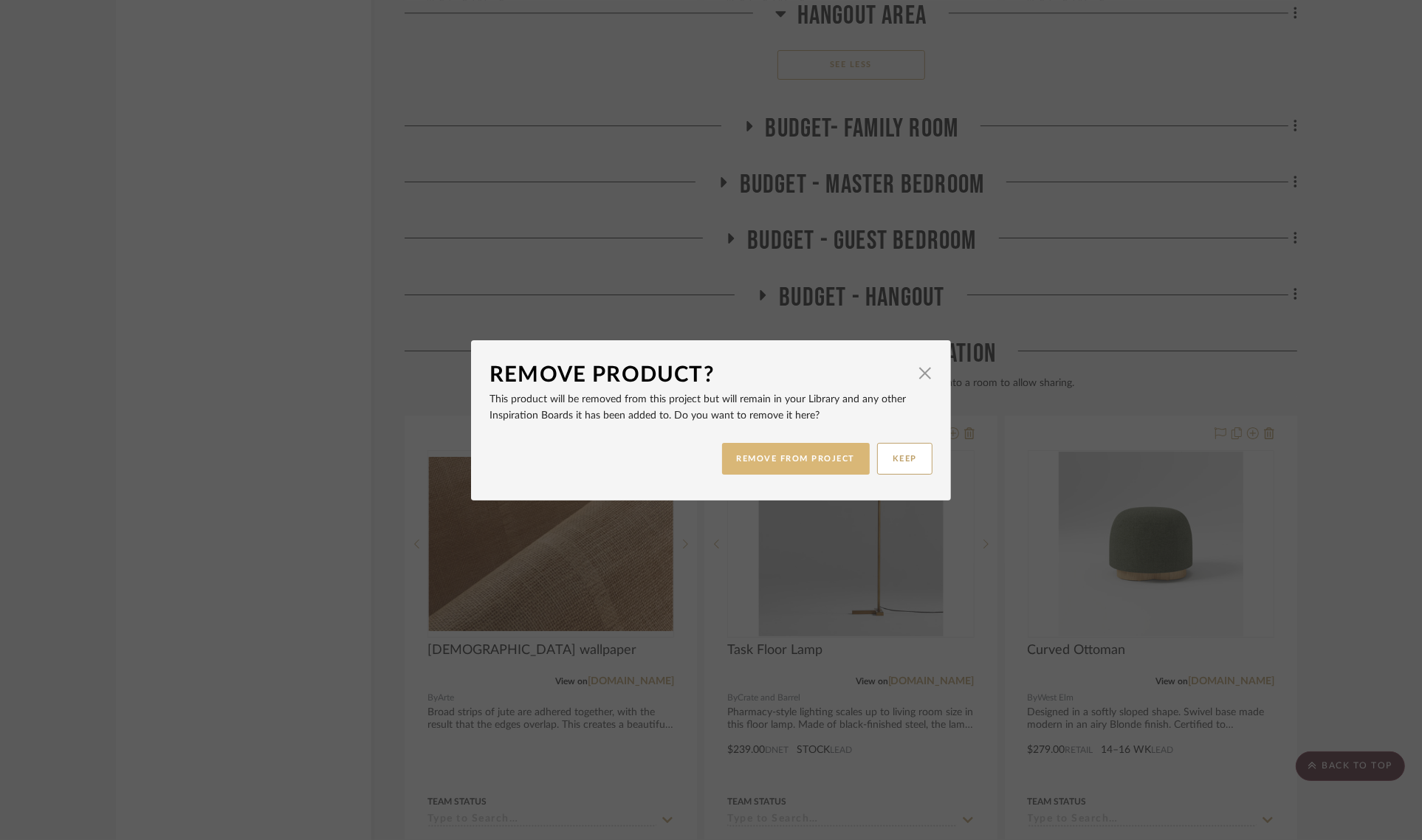
click at [779, 459] on button "REMOVE FROM PROJECT" at bounding box center [797, 458] width 148 height 31
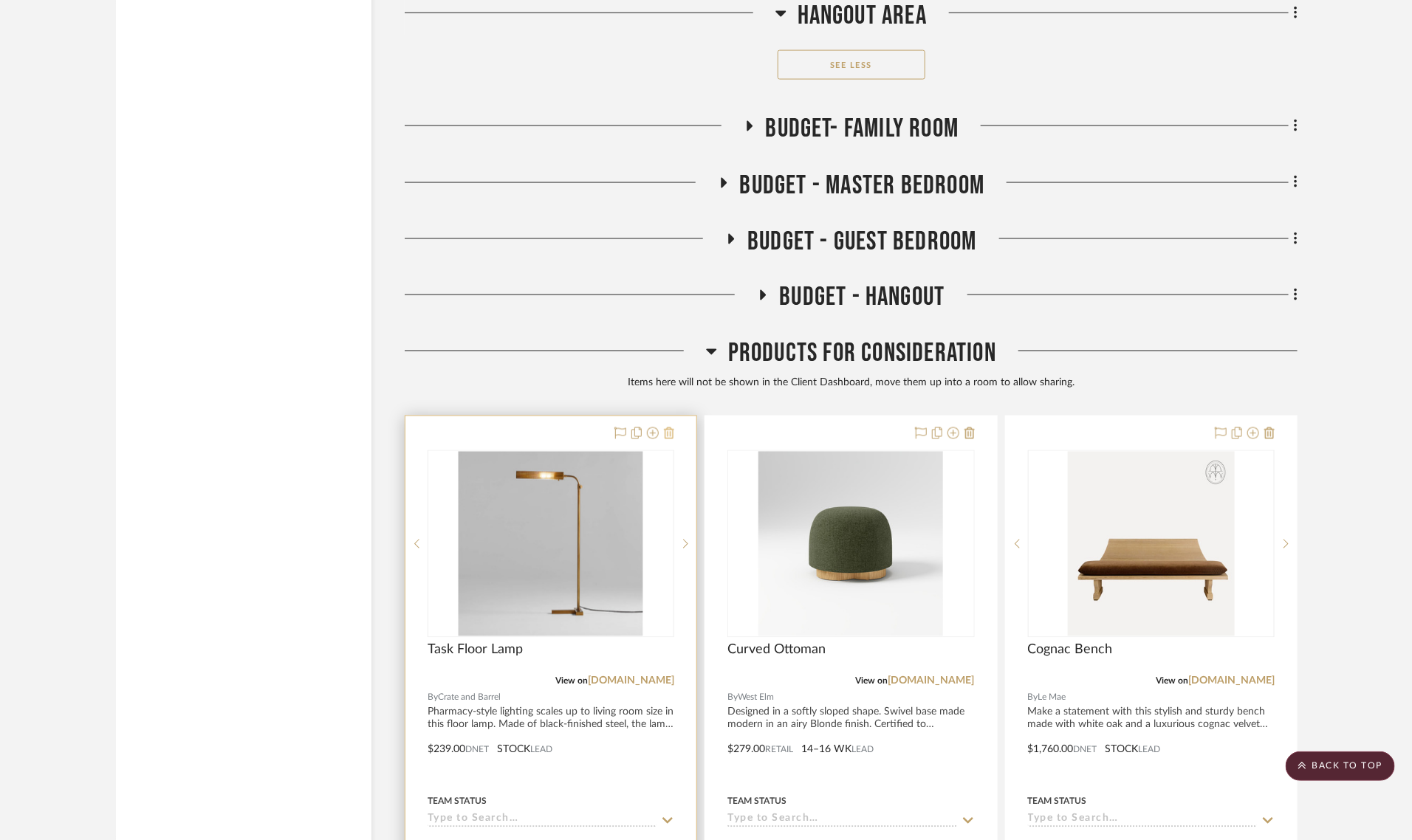
click at [669, 428] on icon at bounding box center [669, 433] width 10 height 12
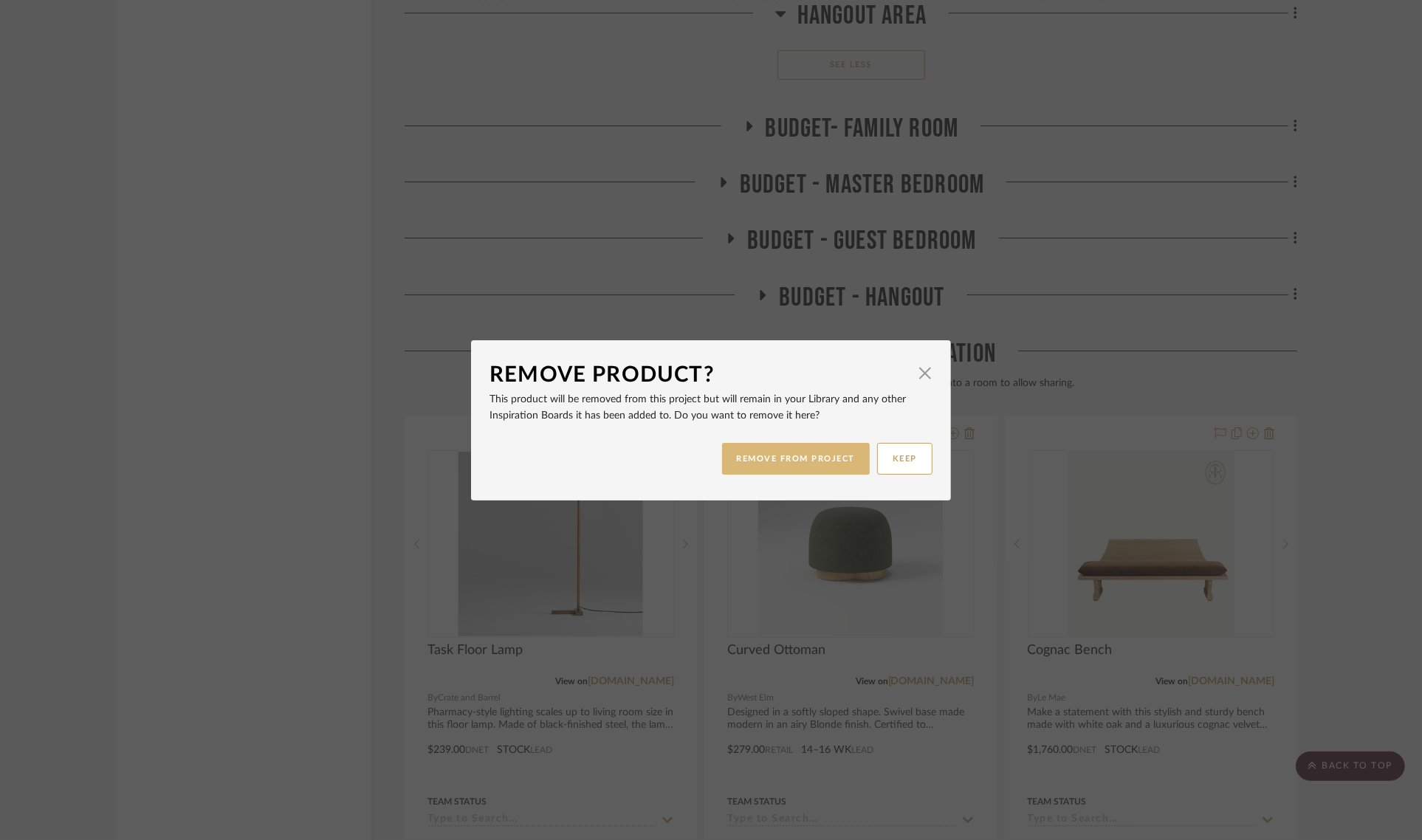
click at [777, 457] on button "REMOVE FROM PROJECT" at bounding box center [797, 458] width 148 height 31
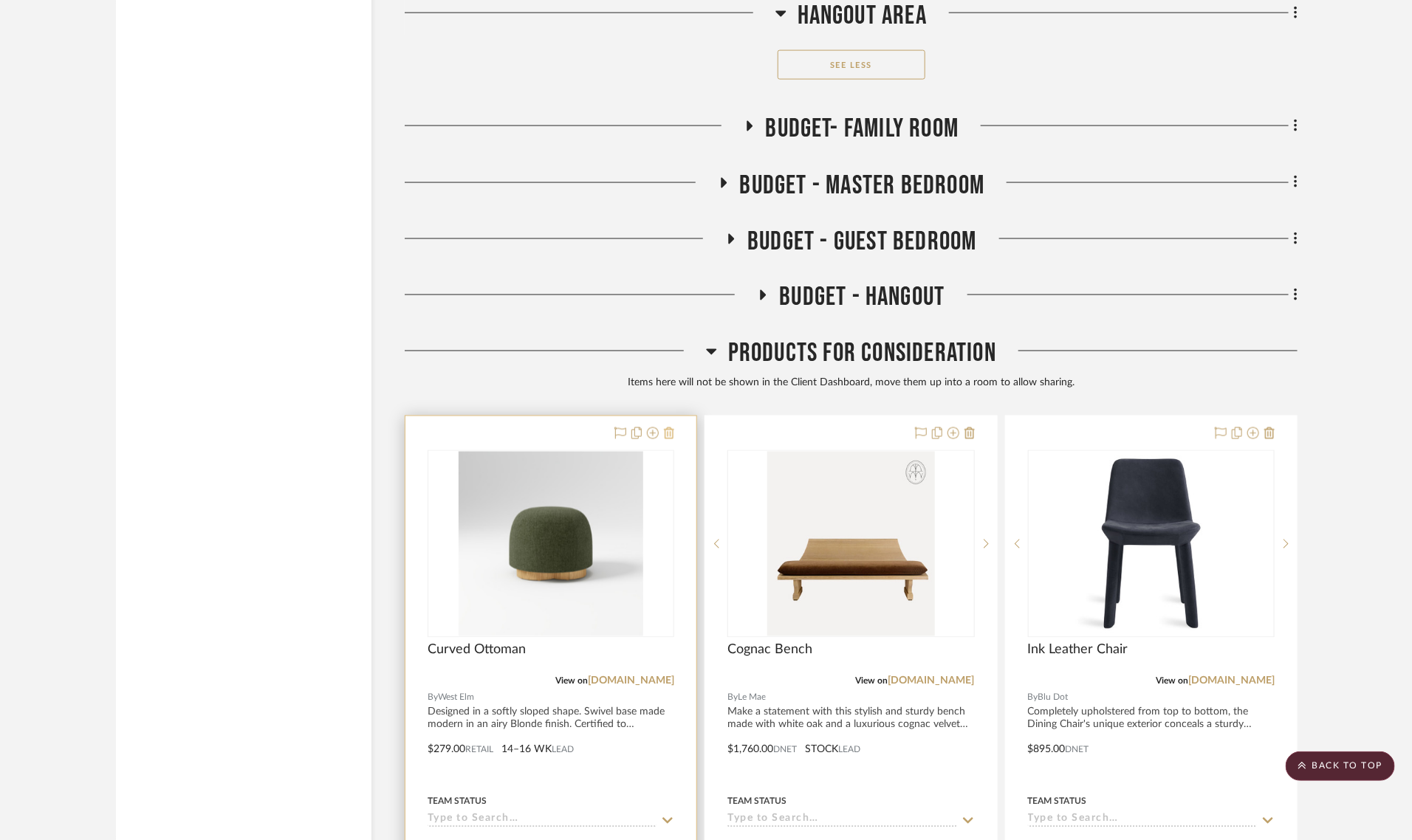
click at [669, 428] on icon at bounding box center [669, 433] width 10 height 12
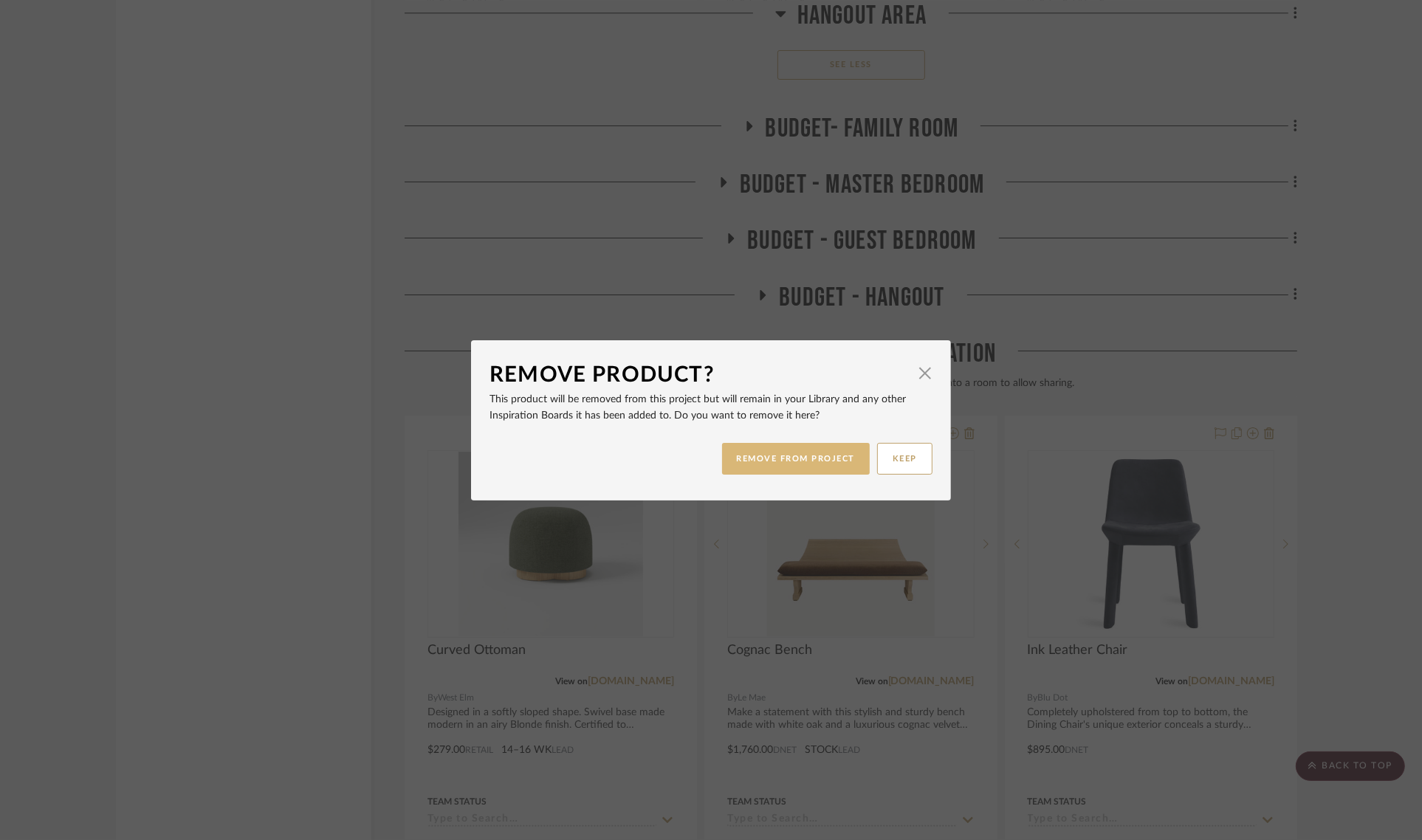
click at [777, 454] on button "REMOVE FROM PROJECT" at bounding box center [797, 458] width 148 height 31
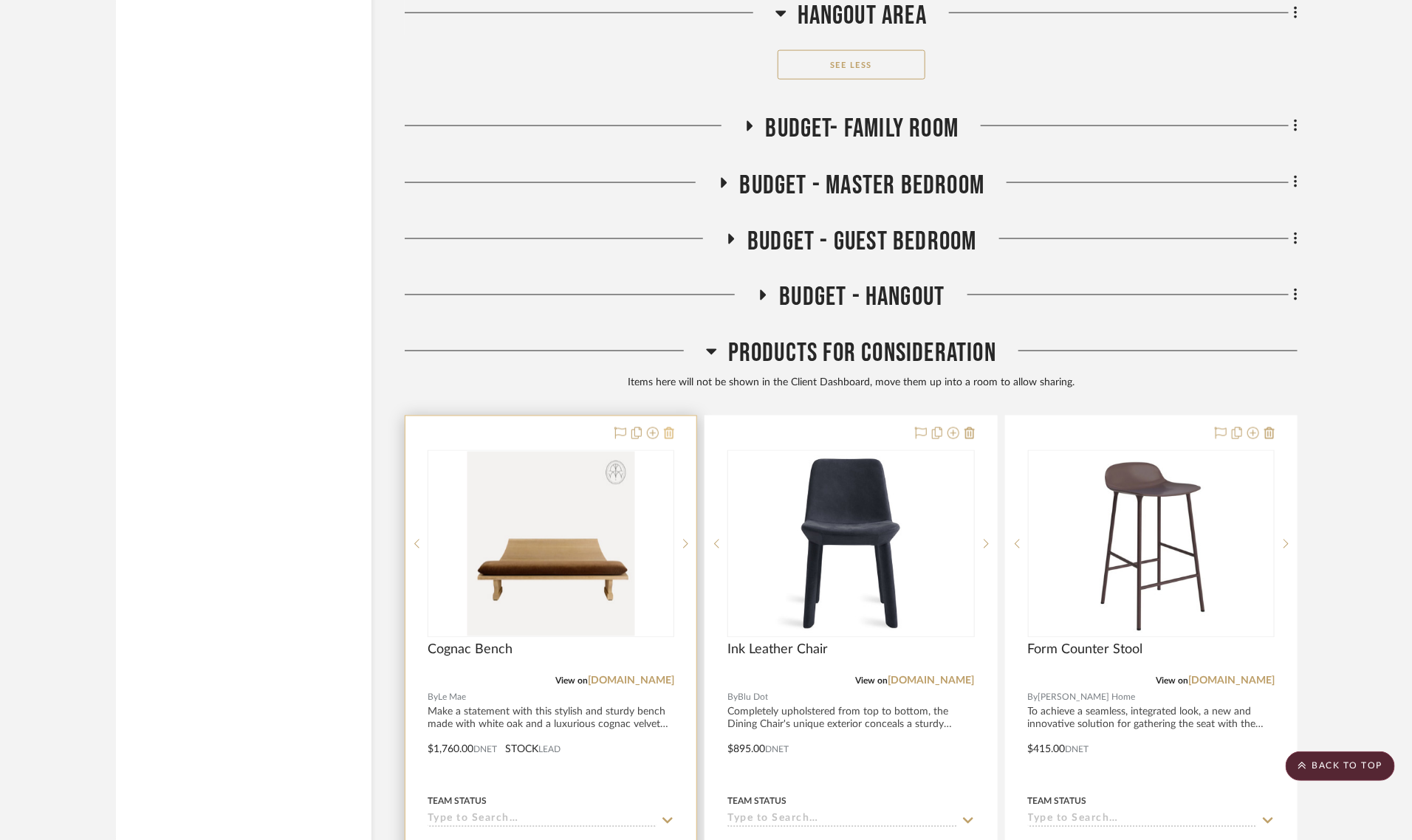
click at [670, 428] on icon at bounding box center [669, 433] width 10 height 12
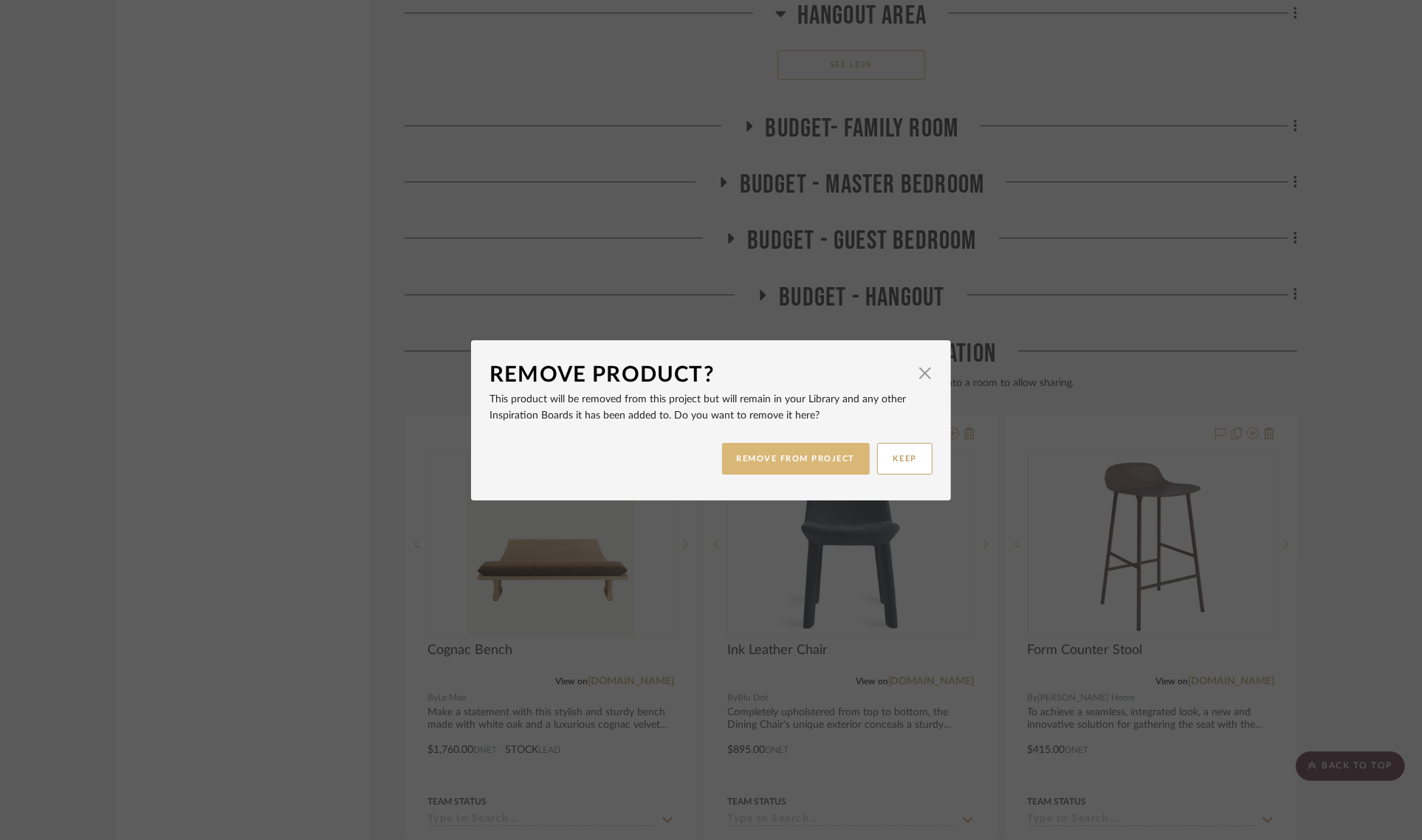
click at [783, 461] on button "REMOVE FROM PROJECT" at bounding box center [797, 458] width 148 height 31
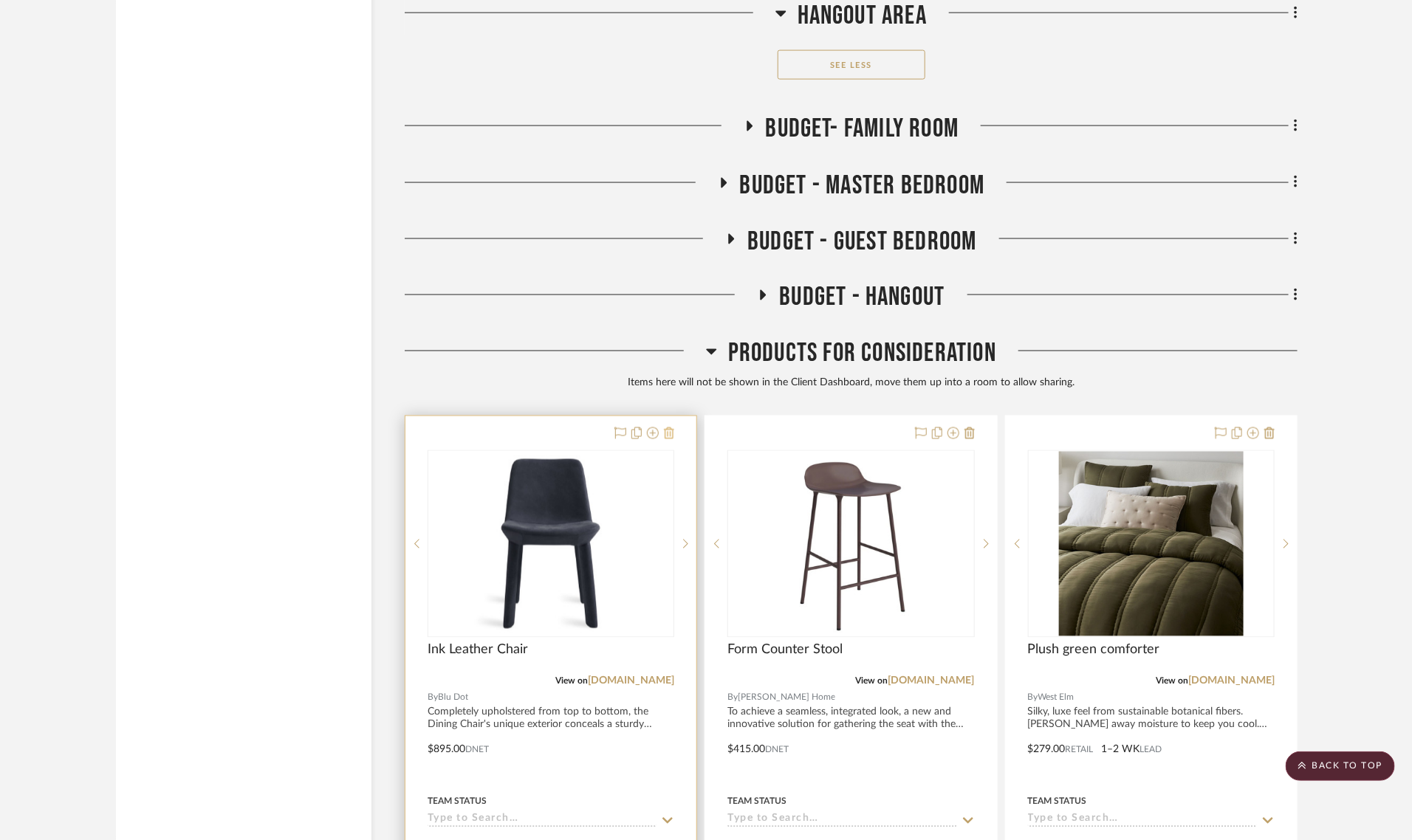
click at [673, 428] on icon at bounding box center [669, 433] width 10 height 12
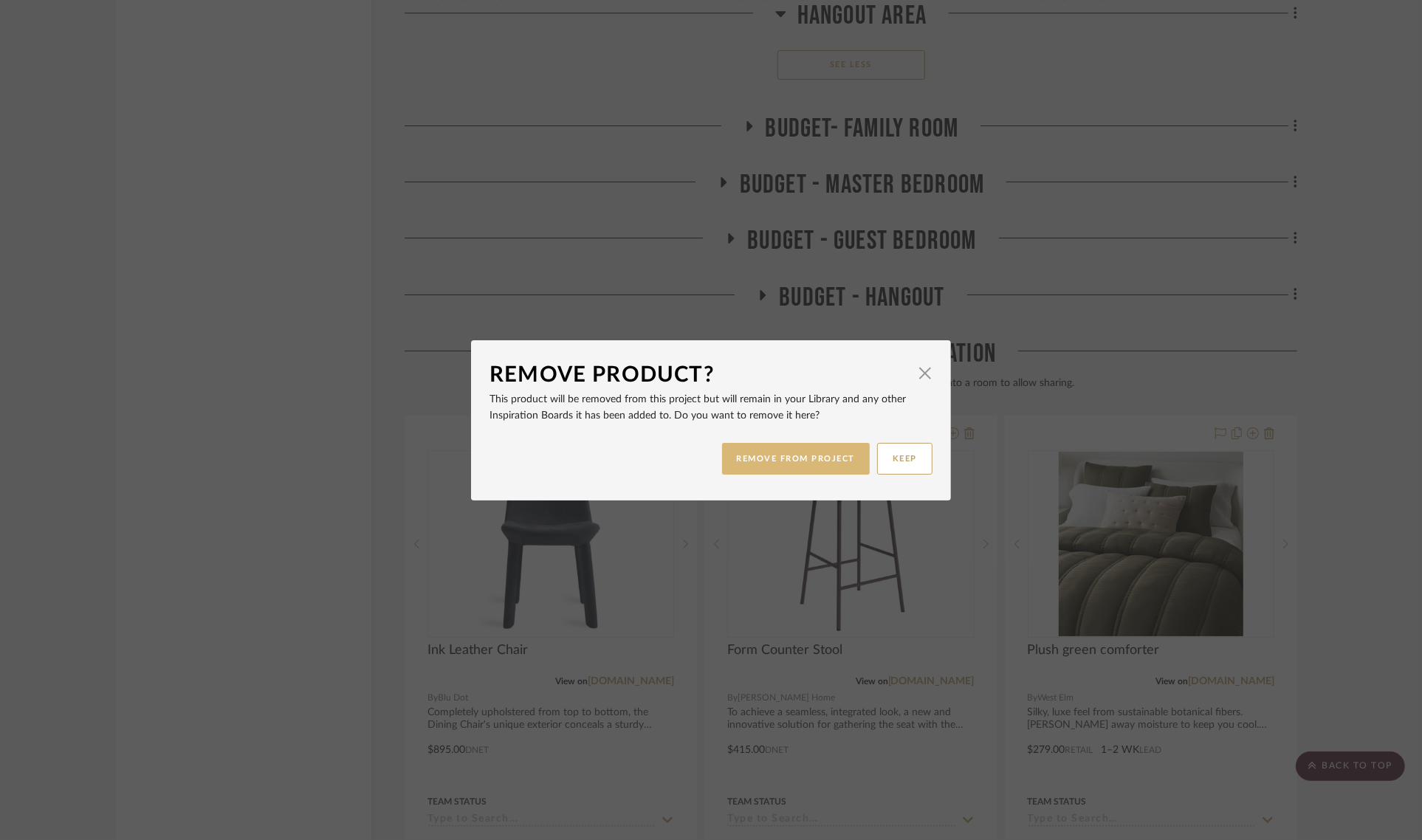
click at [803, 455] on button "REMOVE FROM PROJECT" at bounding box center [797, 458] width 148 height 31
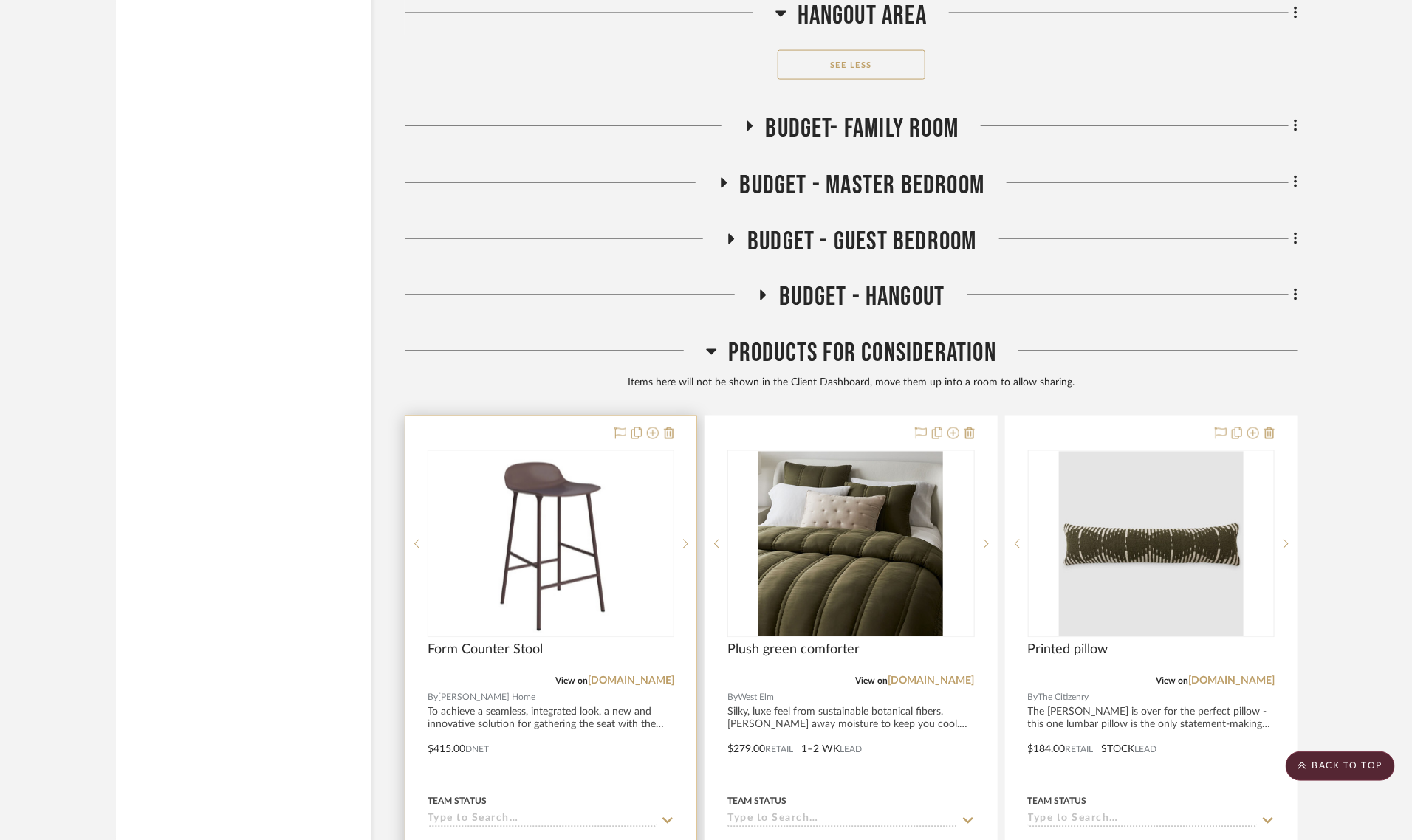
click at [674, 417] on div at bounding box center [551, 687] width 291 height 541
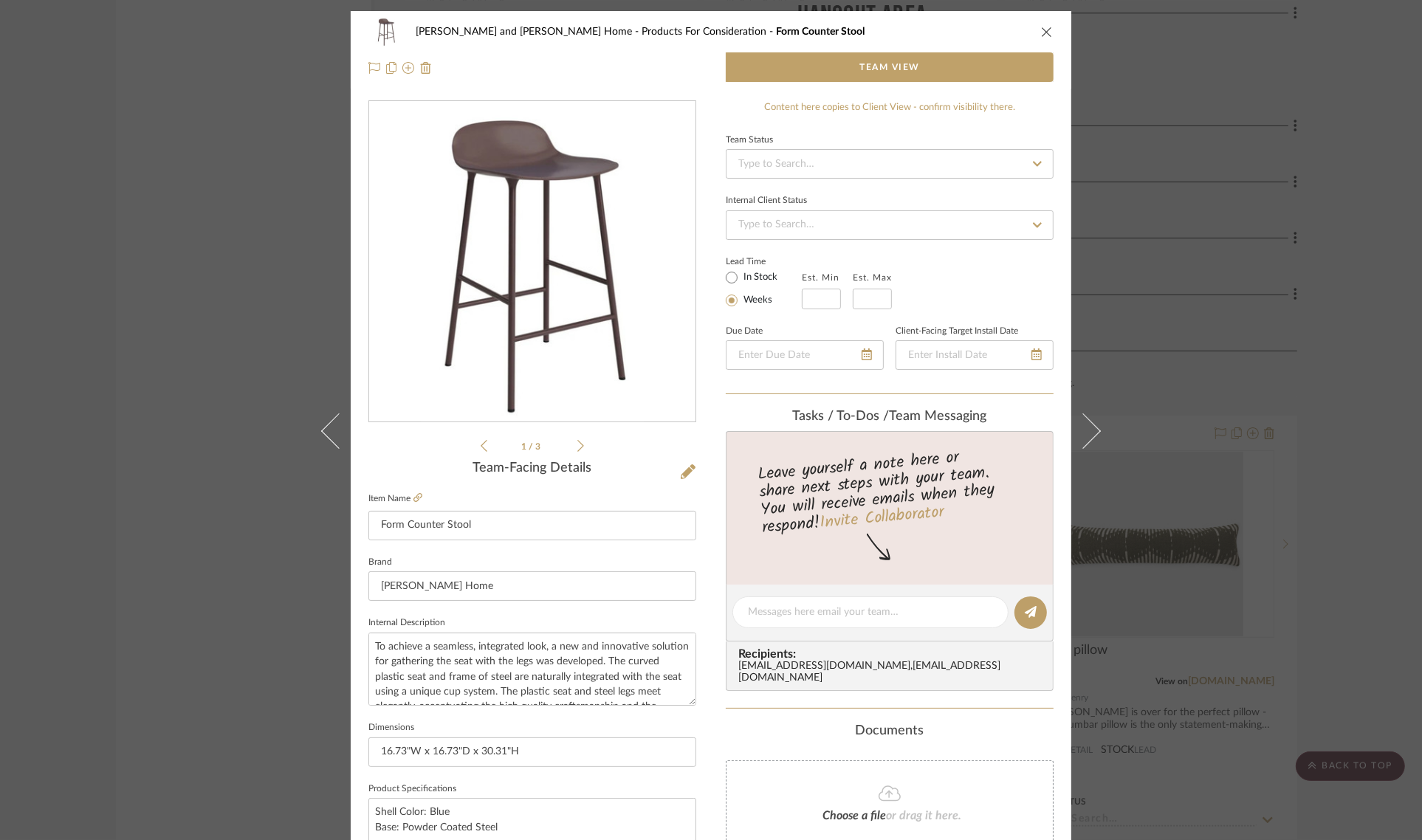
click at [1041, 26] on icon "close" at bounding box center [1047, 31] width 12 height 12
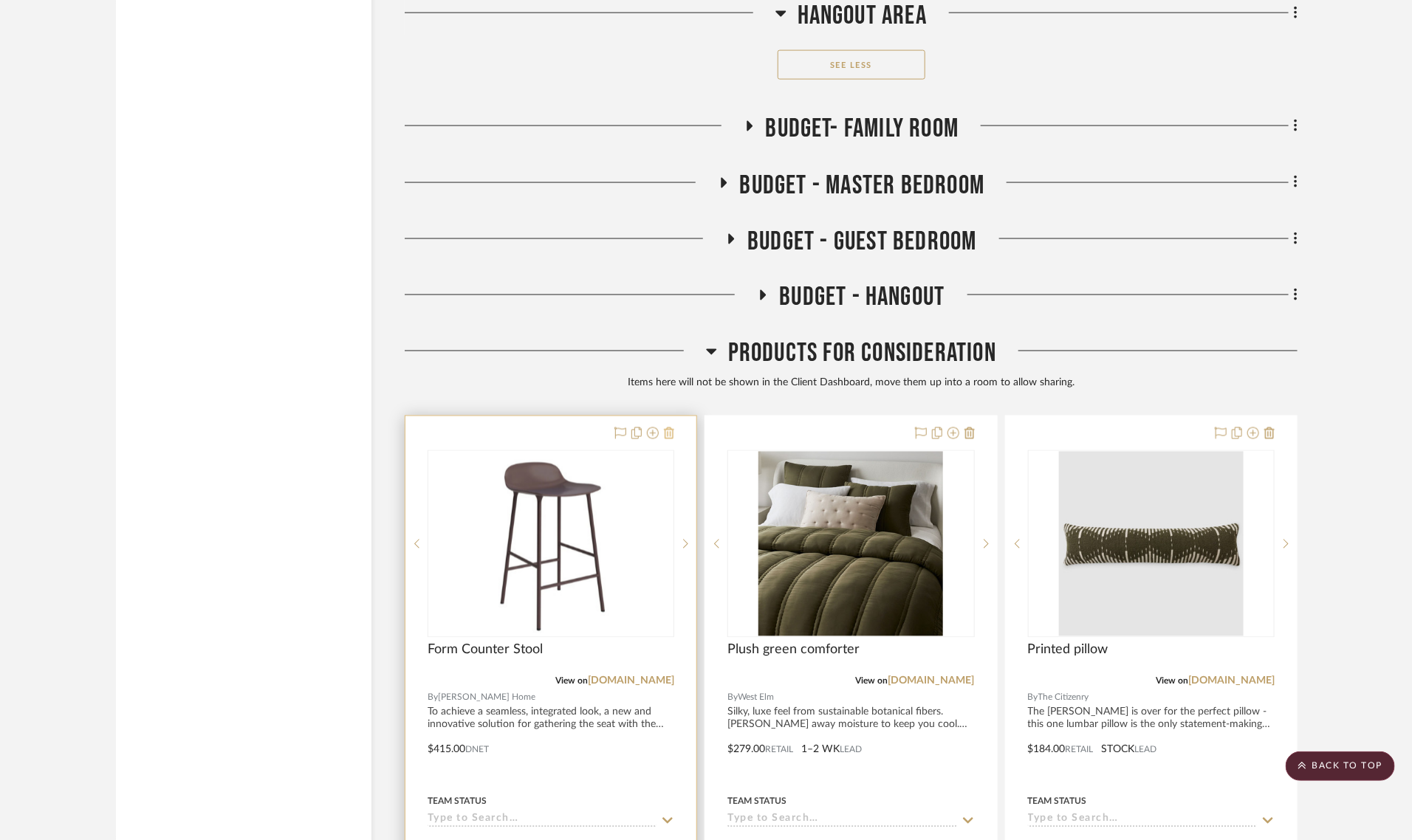
click at [669, 428] on icon at bounding box center [669, 433] width 10 height 12
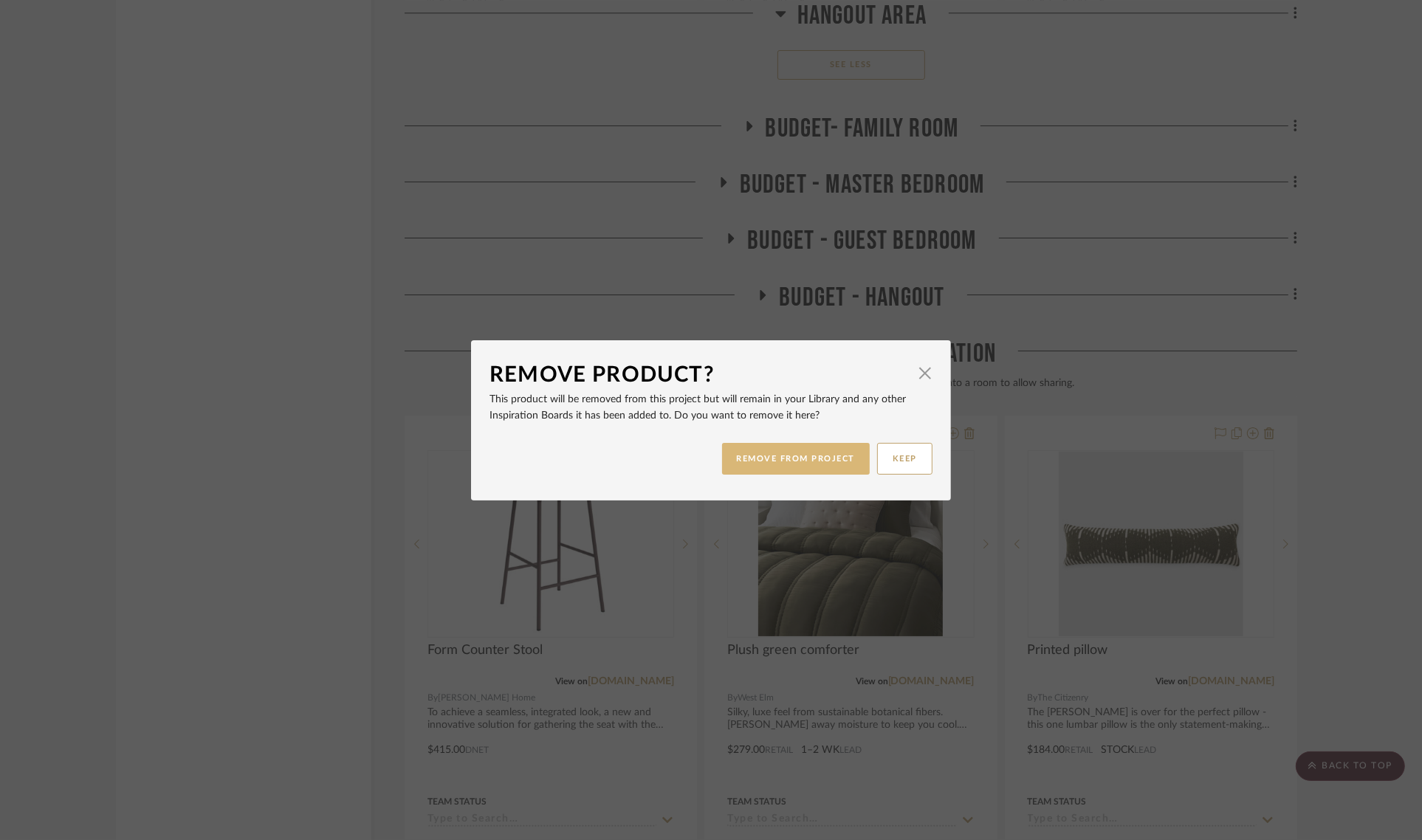
click at [811, 452] on button "REMOVE FROM PROJECT" at bounding box center [797, 458] width 148 height 31
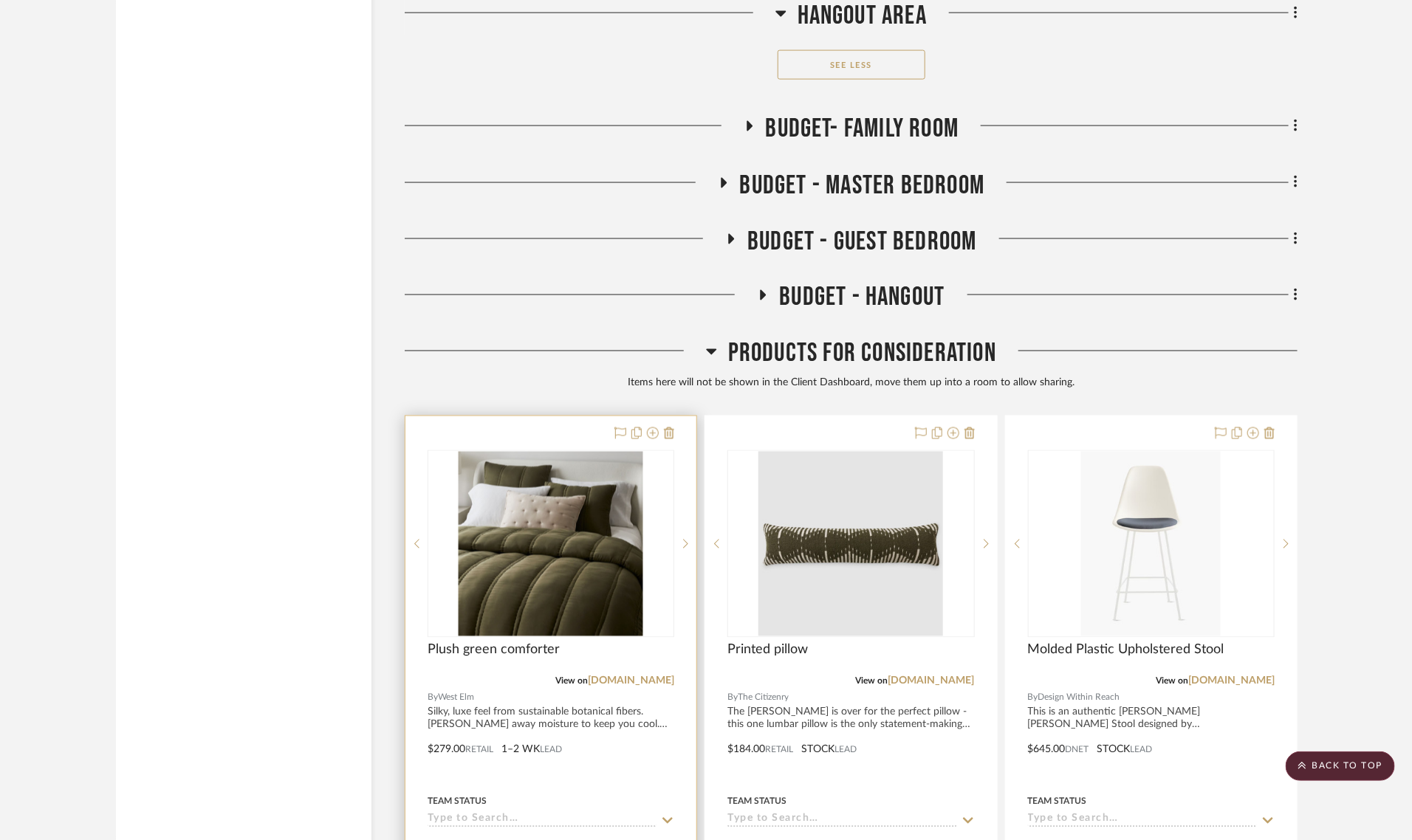
click at [662, 425] on div at bounding box center [642, 433] width 65 height 18
click at [666, 428] on icon at bounding box center [669, 433] width 10 height 12
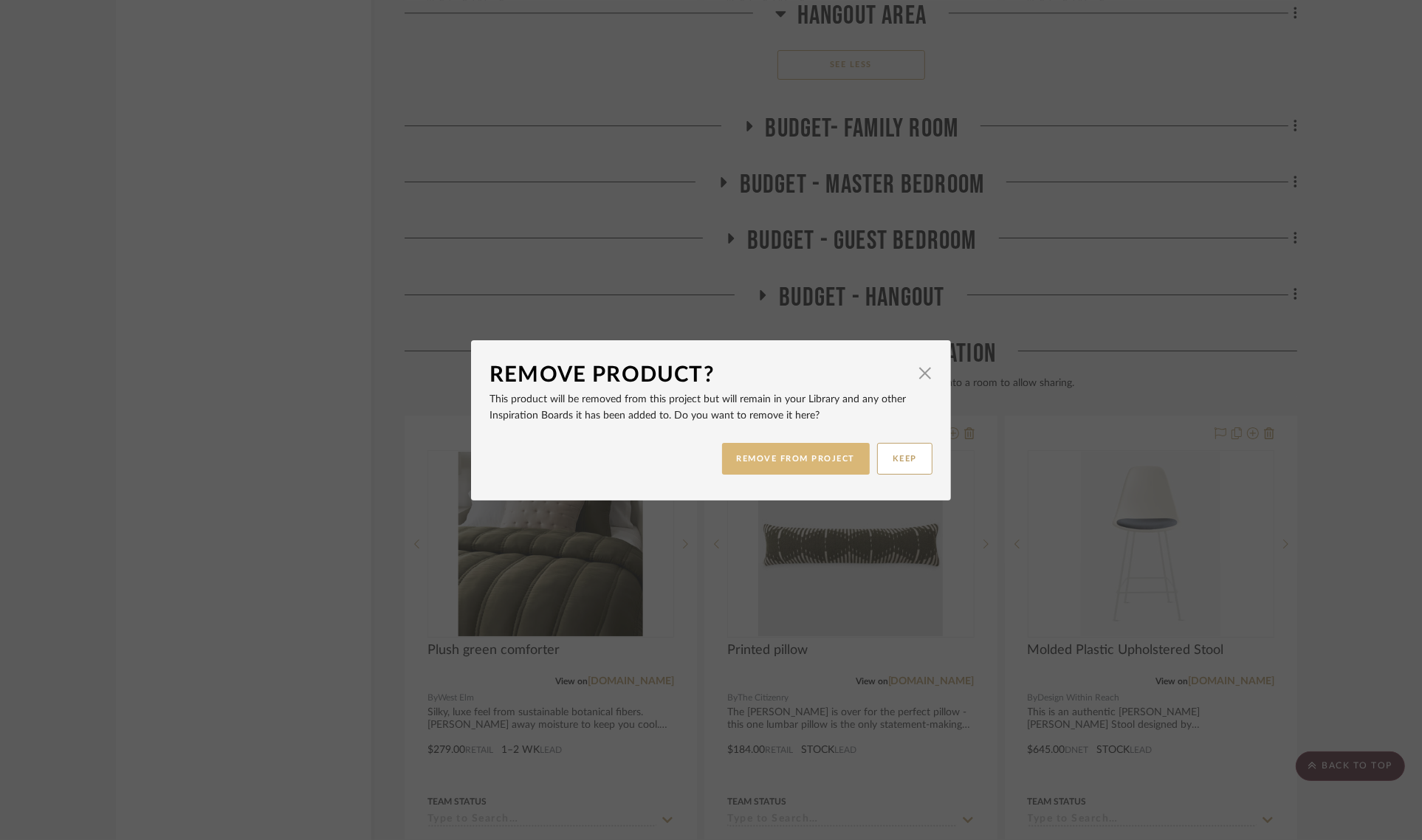
click at [751, 457] on button "REMOVE FROM PROJECT" at bounding box center [797, 458] width 148 height 31
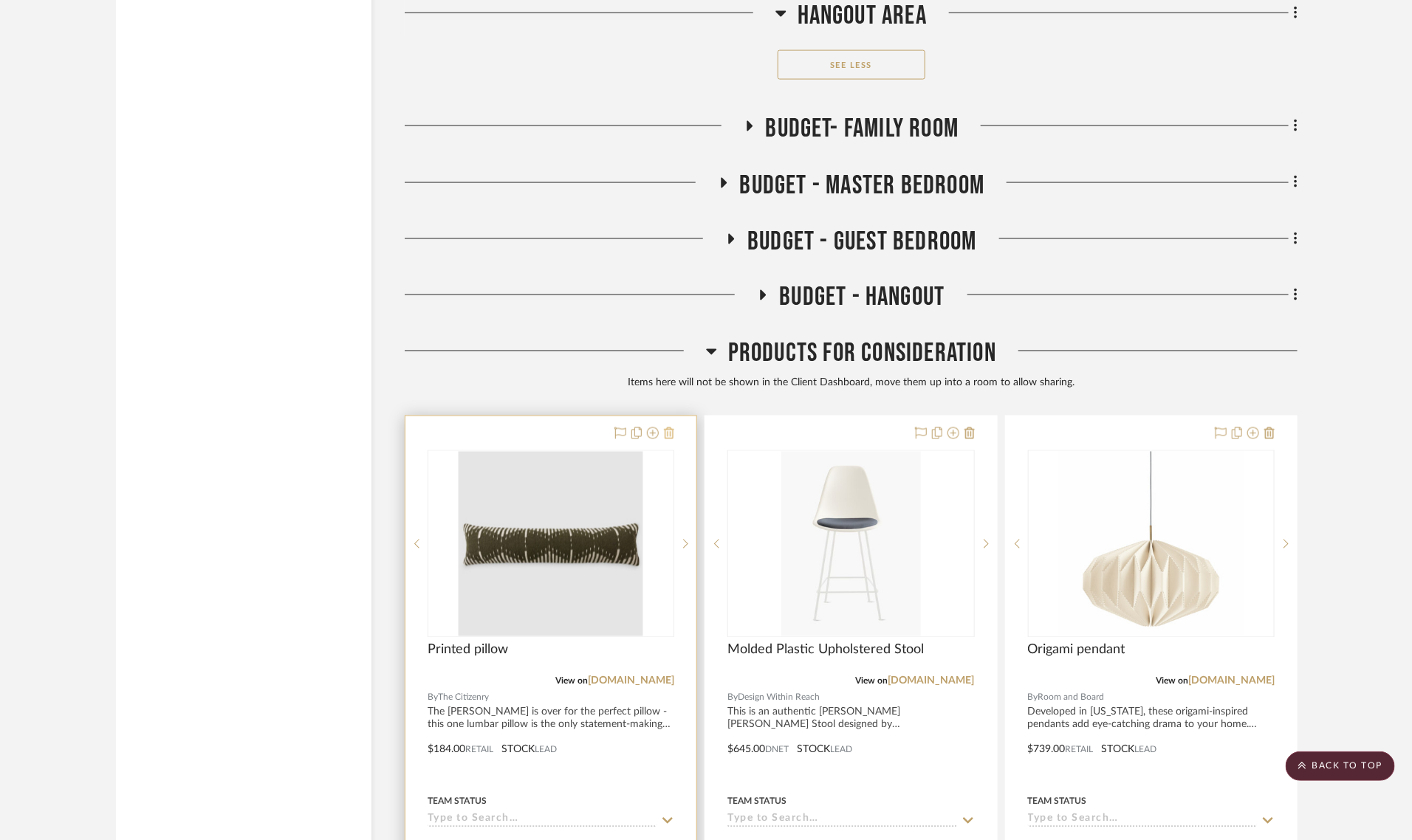
click at [668, 428] on icon at bounding box center [669, 433] width 10 height 12
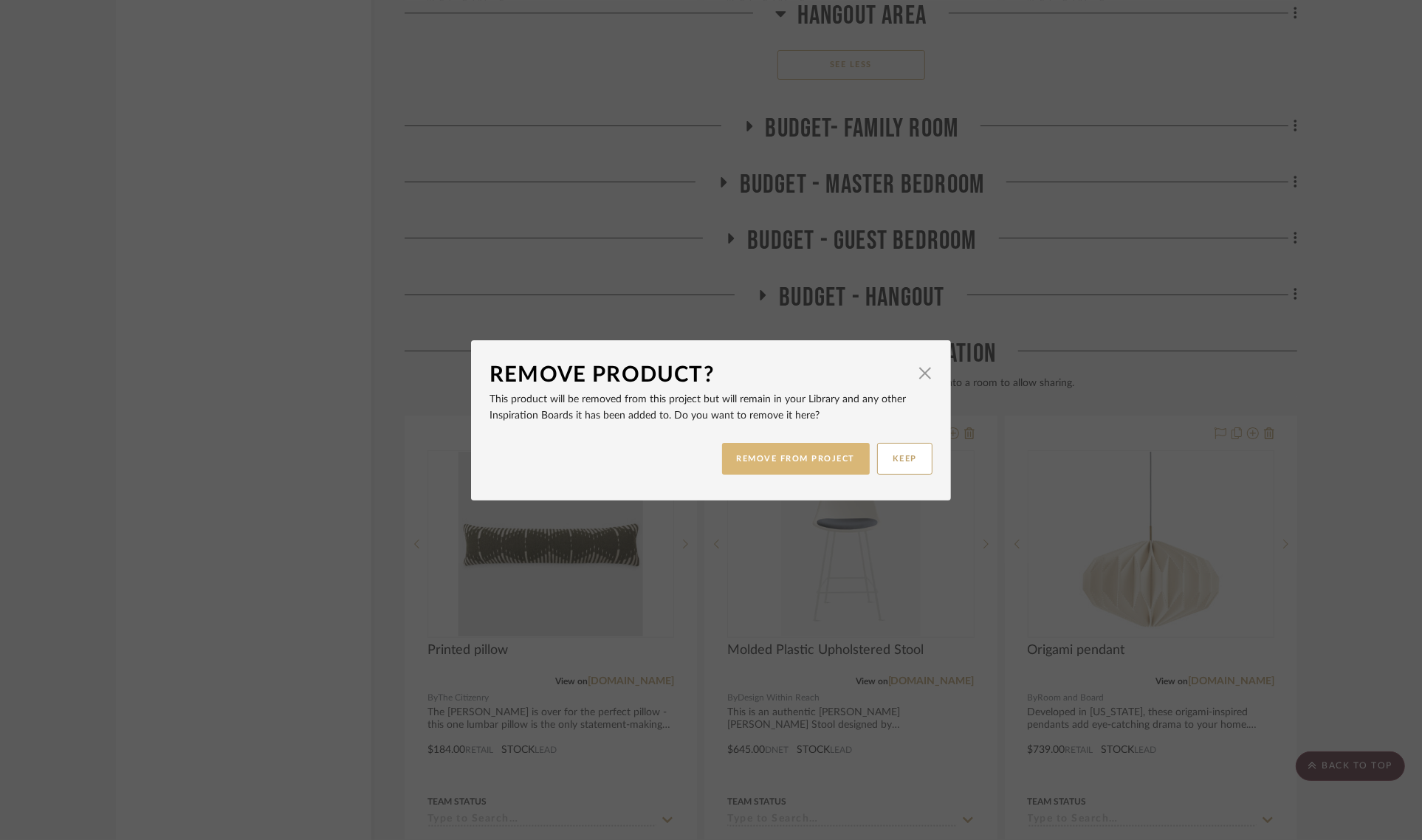
click at [780, 455] on button "REMOVE FROM PROJECT" at bounding box center [797, 458] width 148 height 31
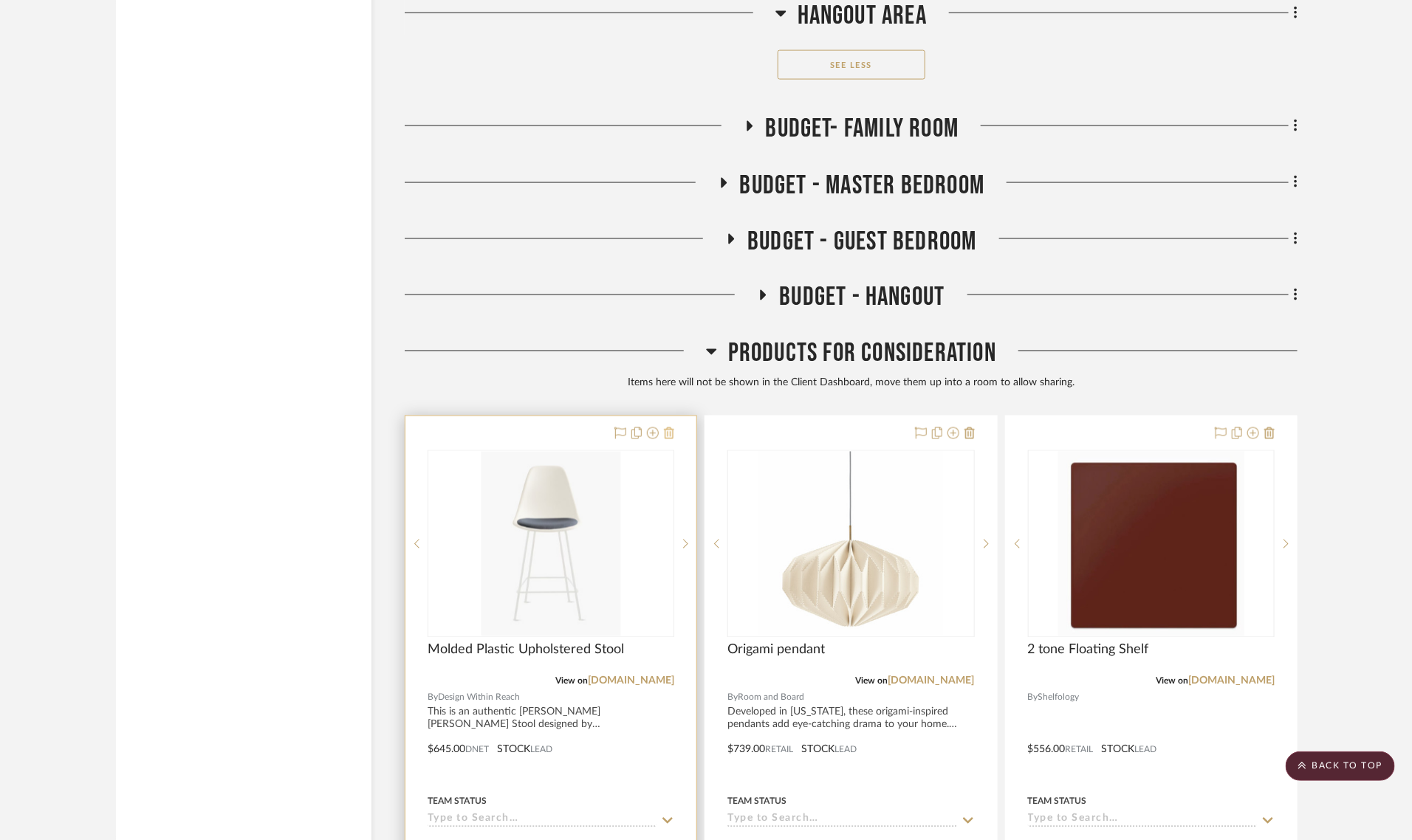
click at [670, 428] on icon at bounding box center [669, 433] width 10 height 12
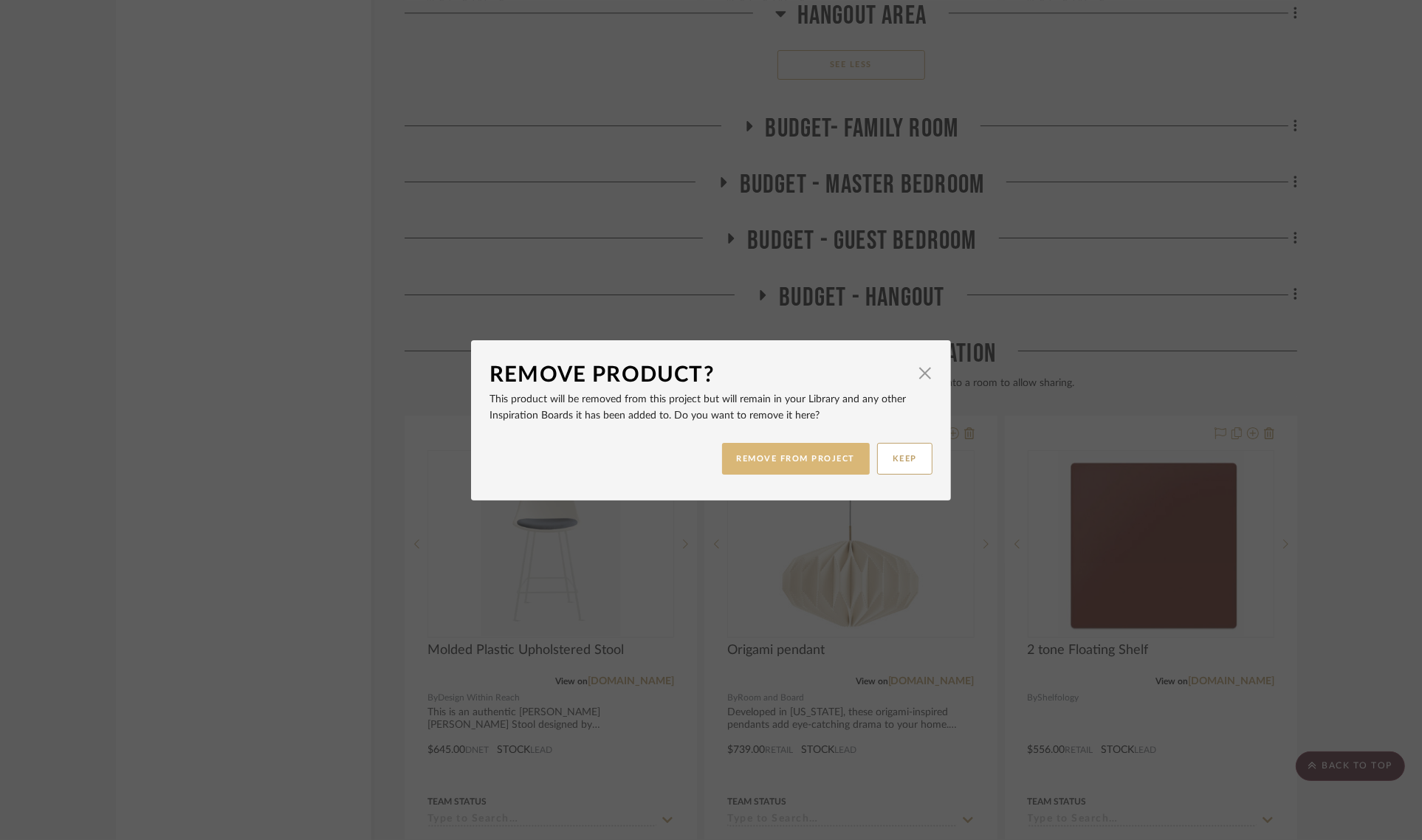
click at [764, 452] on button "REMOVE FROM PROJECT" at bounding box center [797, 458] width 148 height 31
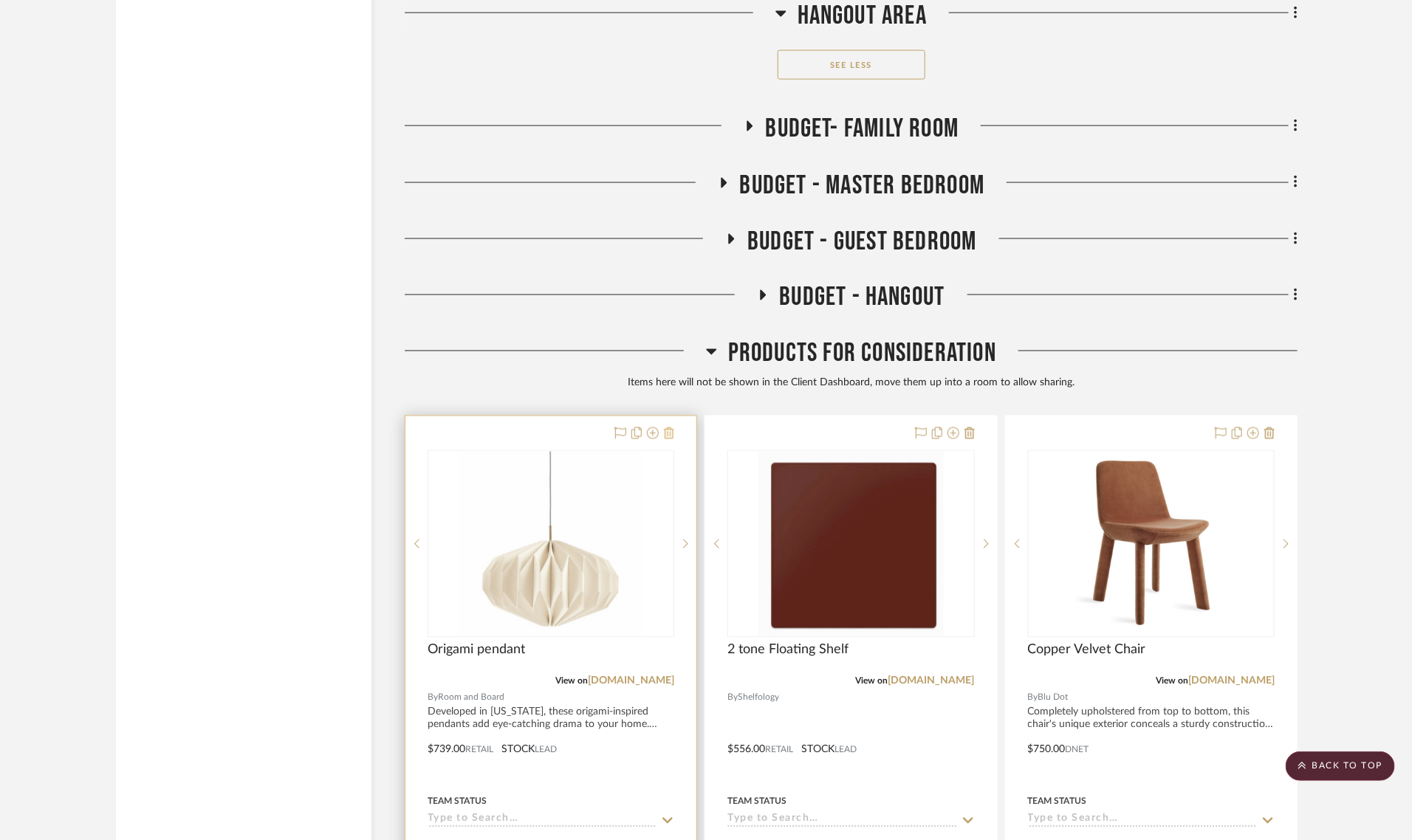
click at [672, 428] on icon at bounding box center [669, 433] width 10 height 12
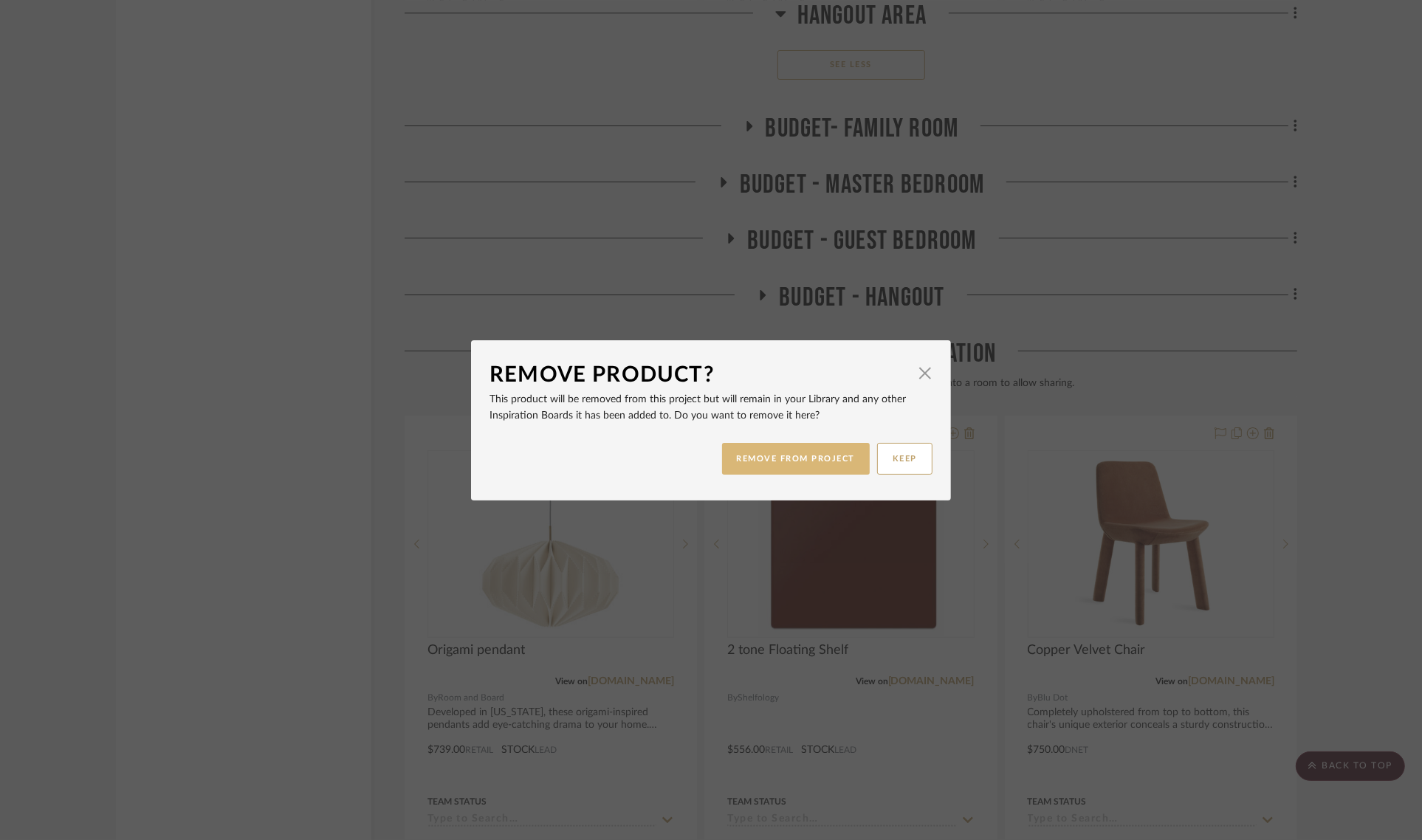
click at [759, 458] on button "REMOVE FROM PROJECT" at bounding box center [797, 458] width 148 height 31
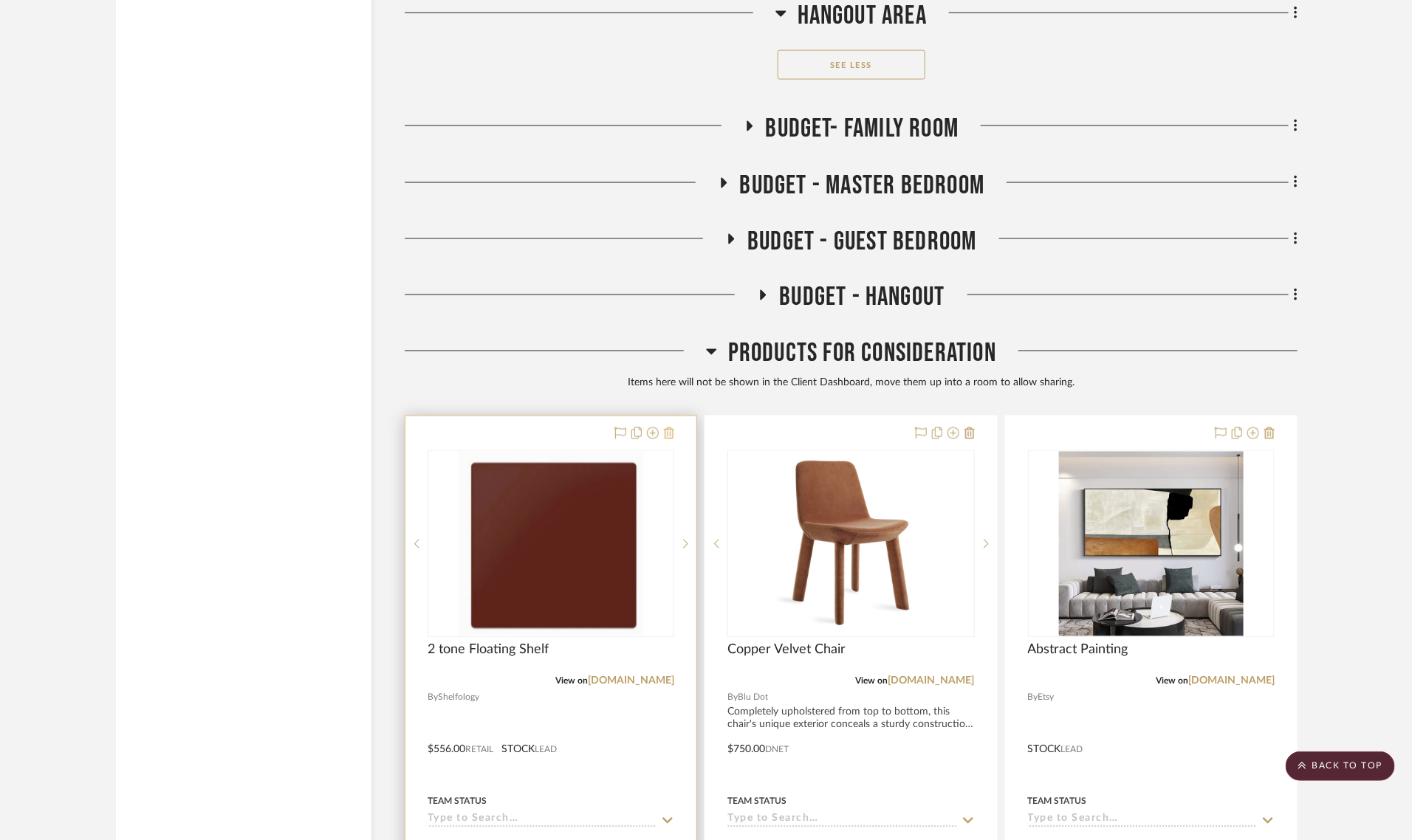
click at [668, 428] on icon at bounding box center [669, 433] width 10 height 12
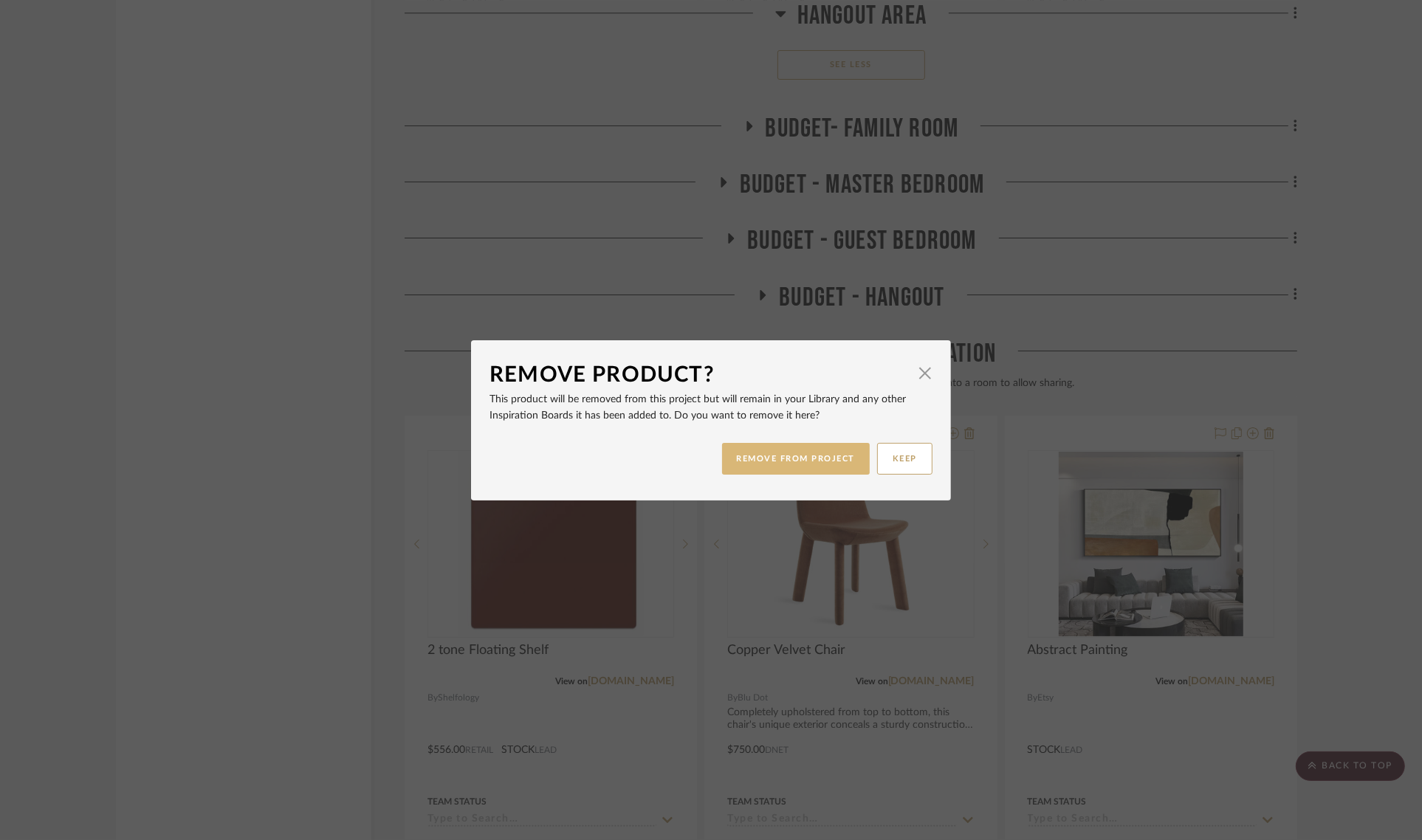
click at [759, 460] on button "REMOVE FROM PROJECT" at bounding box center [797, 458] width 148 height 31
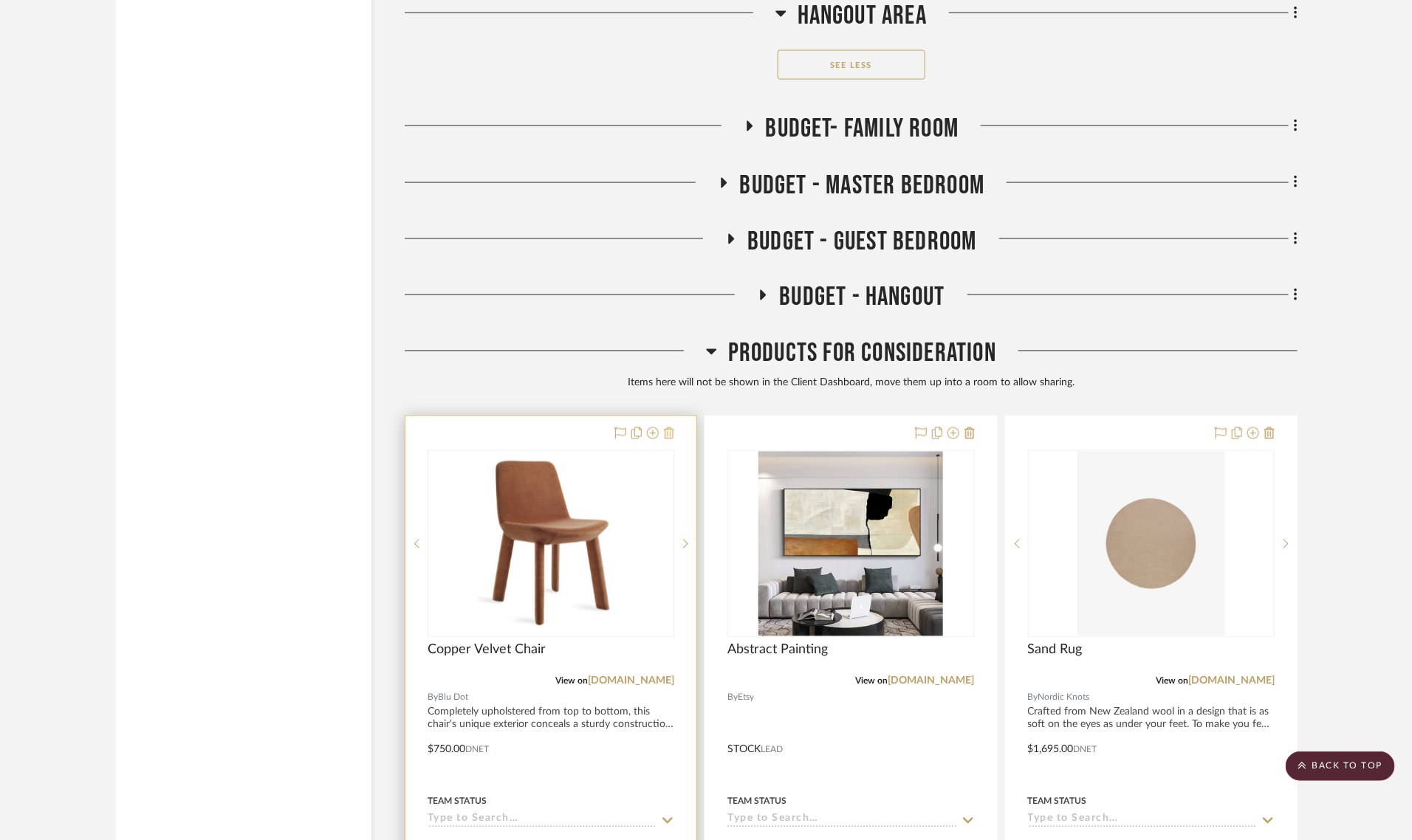
click at [667, 428] on icon at bounding box center [669, 433] width 10 height 12
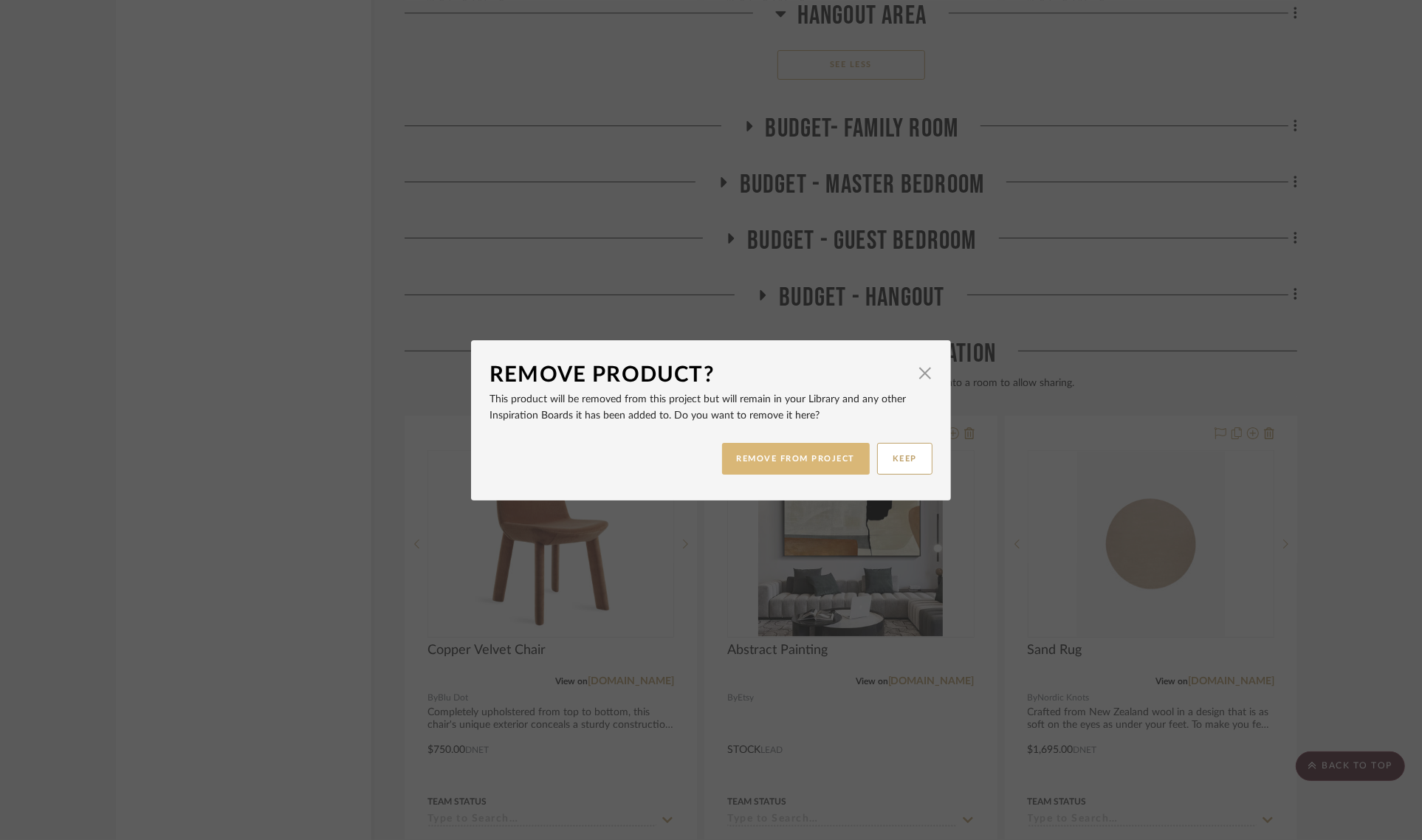
click at [751, 462] on button "REMOVE FROM PROJECT" at bounding box center [797, 458] width 148 height 31
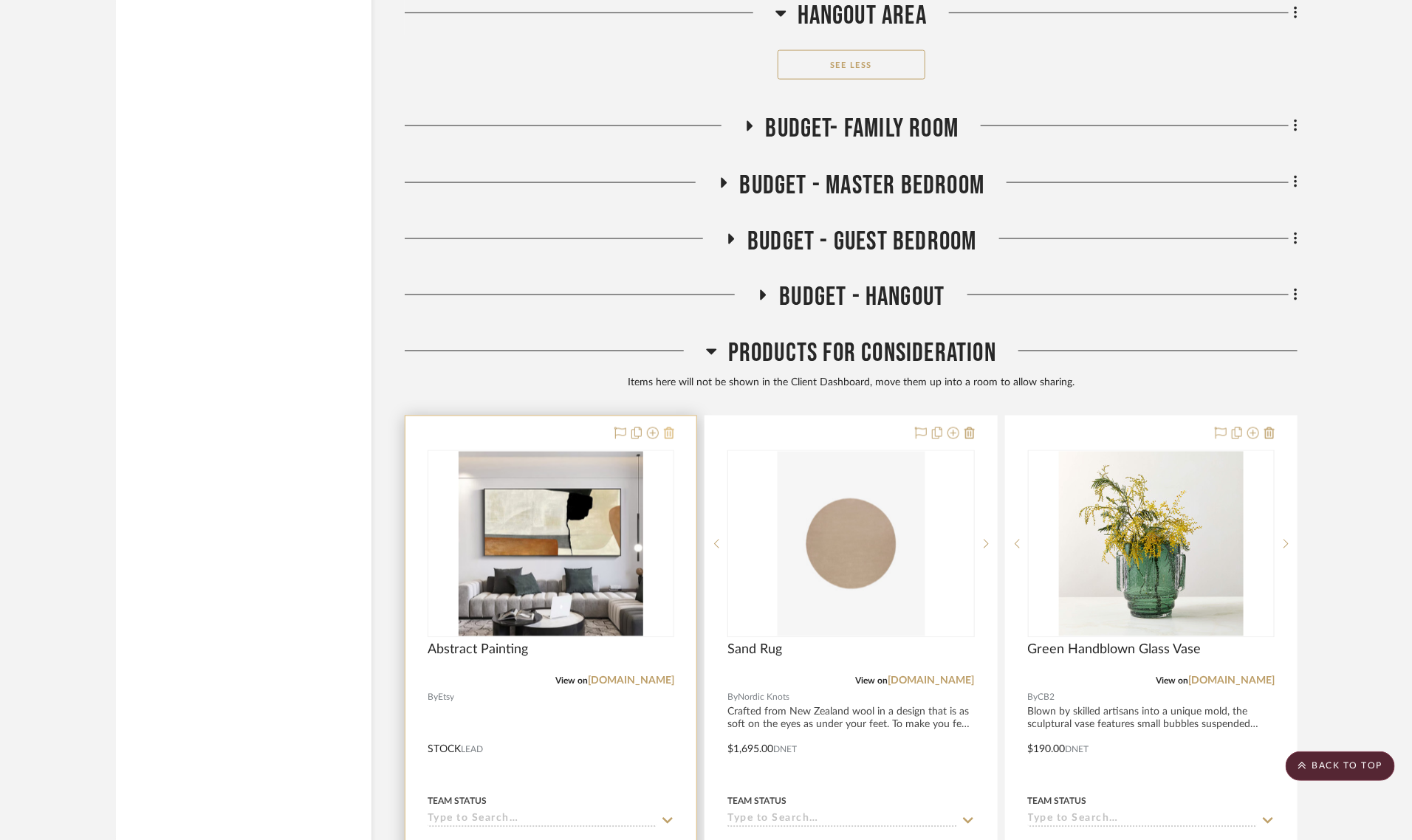
click at [671, 428] on icon at bounding box center [669, 433] width 10 height 12
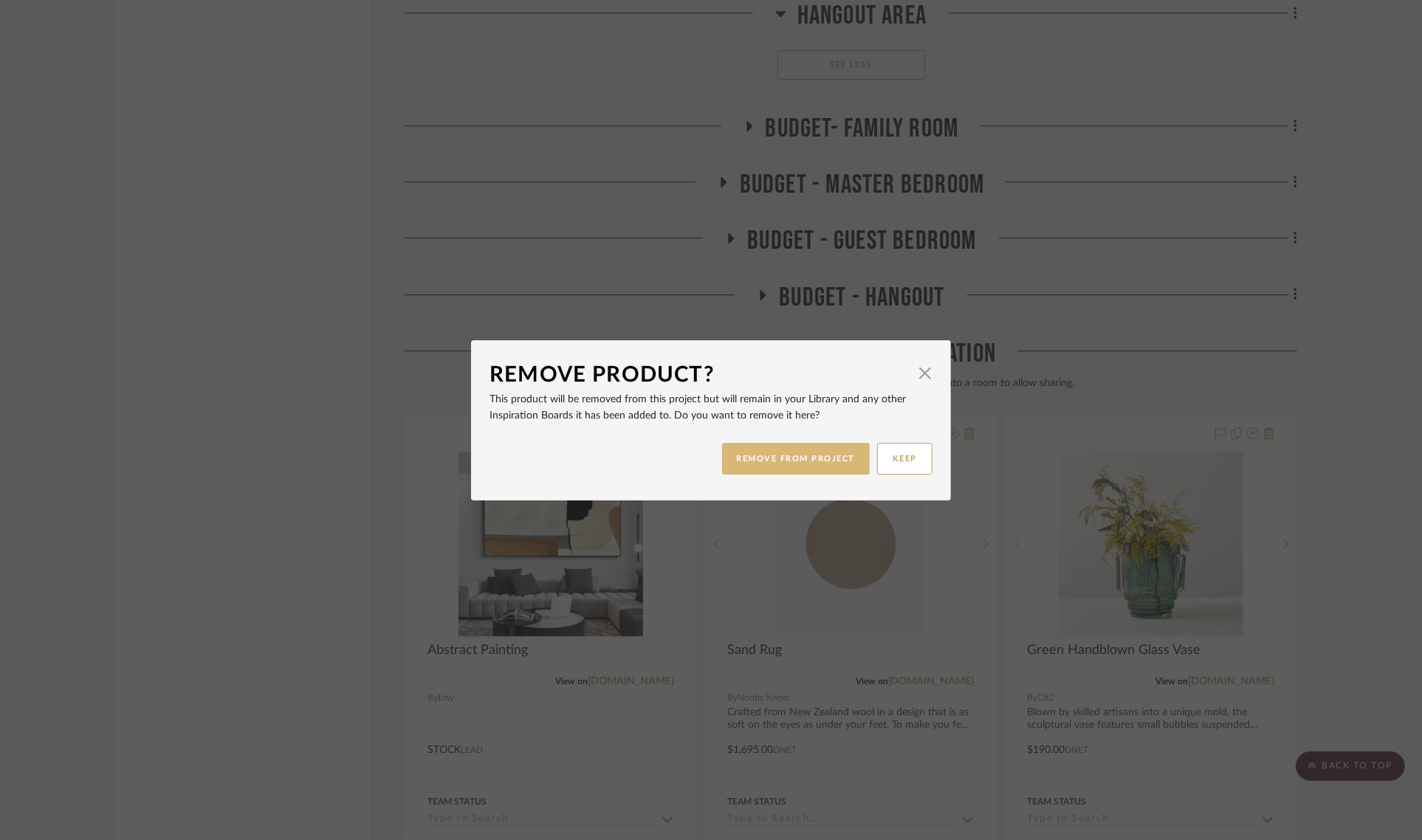
click at [770, 461] on button "REMOVE FROM PROJECT" at bounding box center [797, 458] width 148 height 31
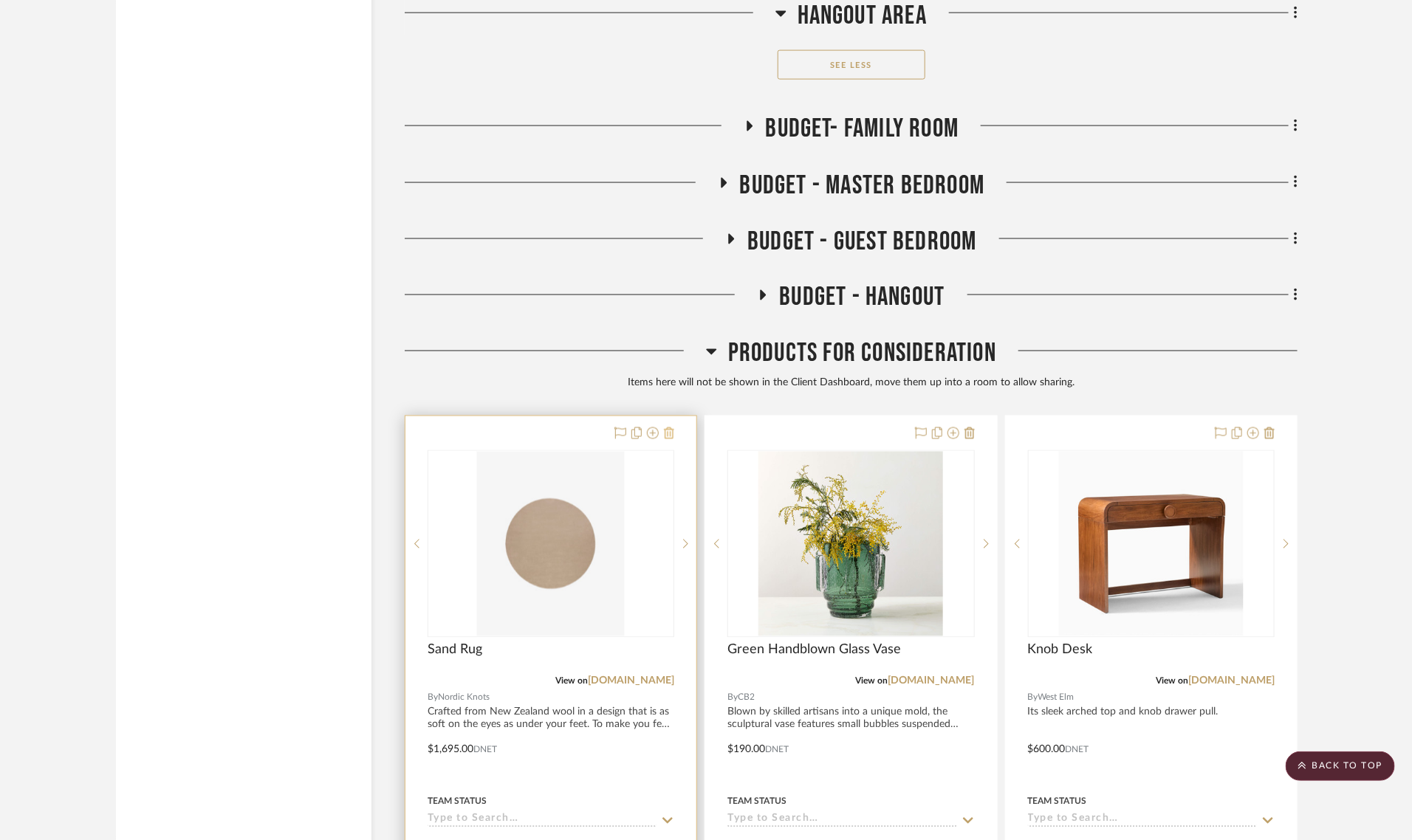
click at [670, 428] on icon at bounding box center [669, 433] width 10 height 12
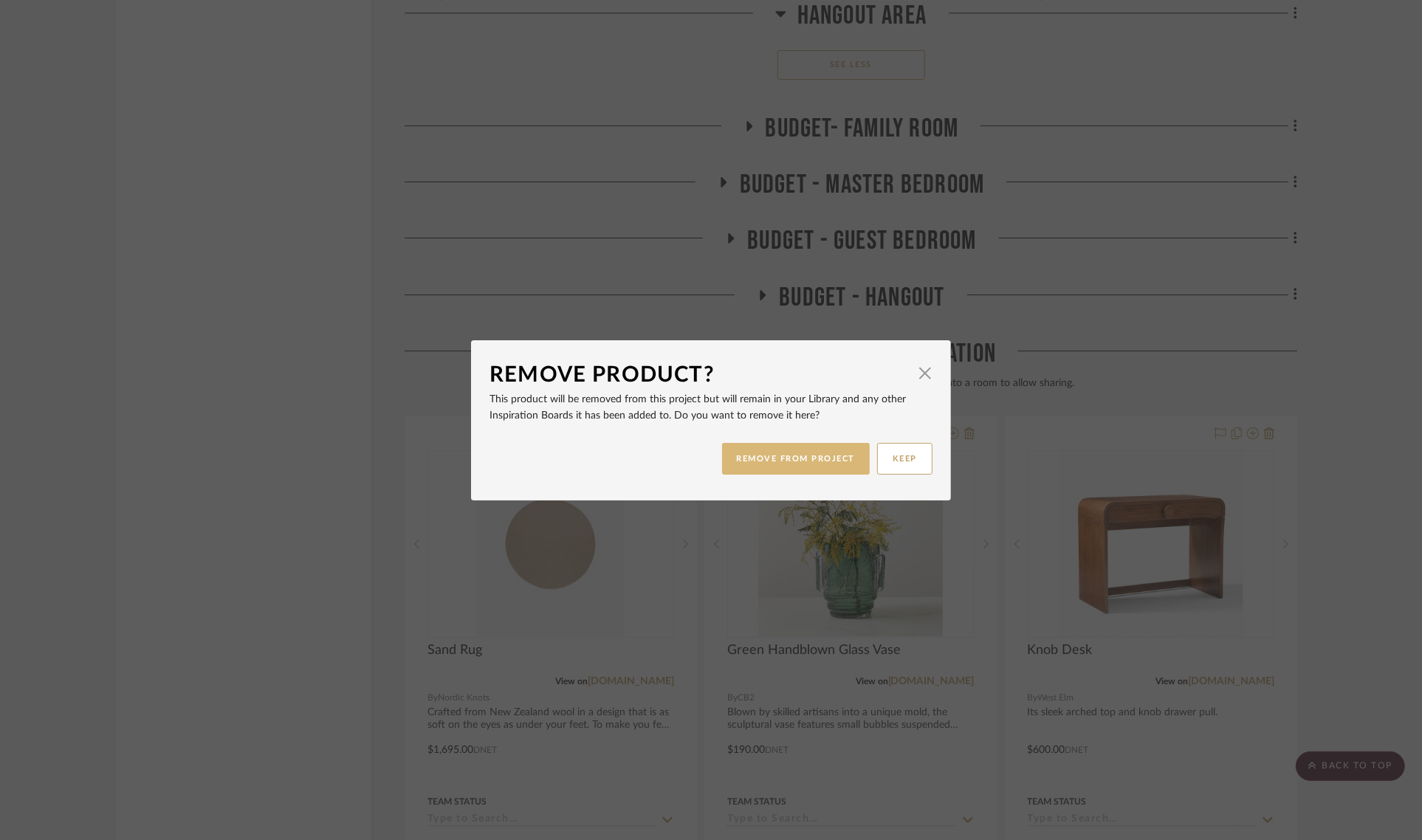
click at [777, 448] on button "REMOVE FROM PROJECT" at bounding box center [797, 458] width 148 height 31
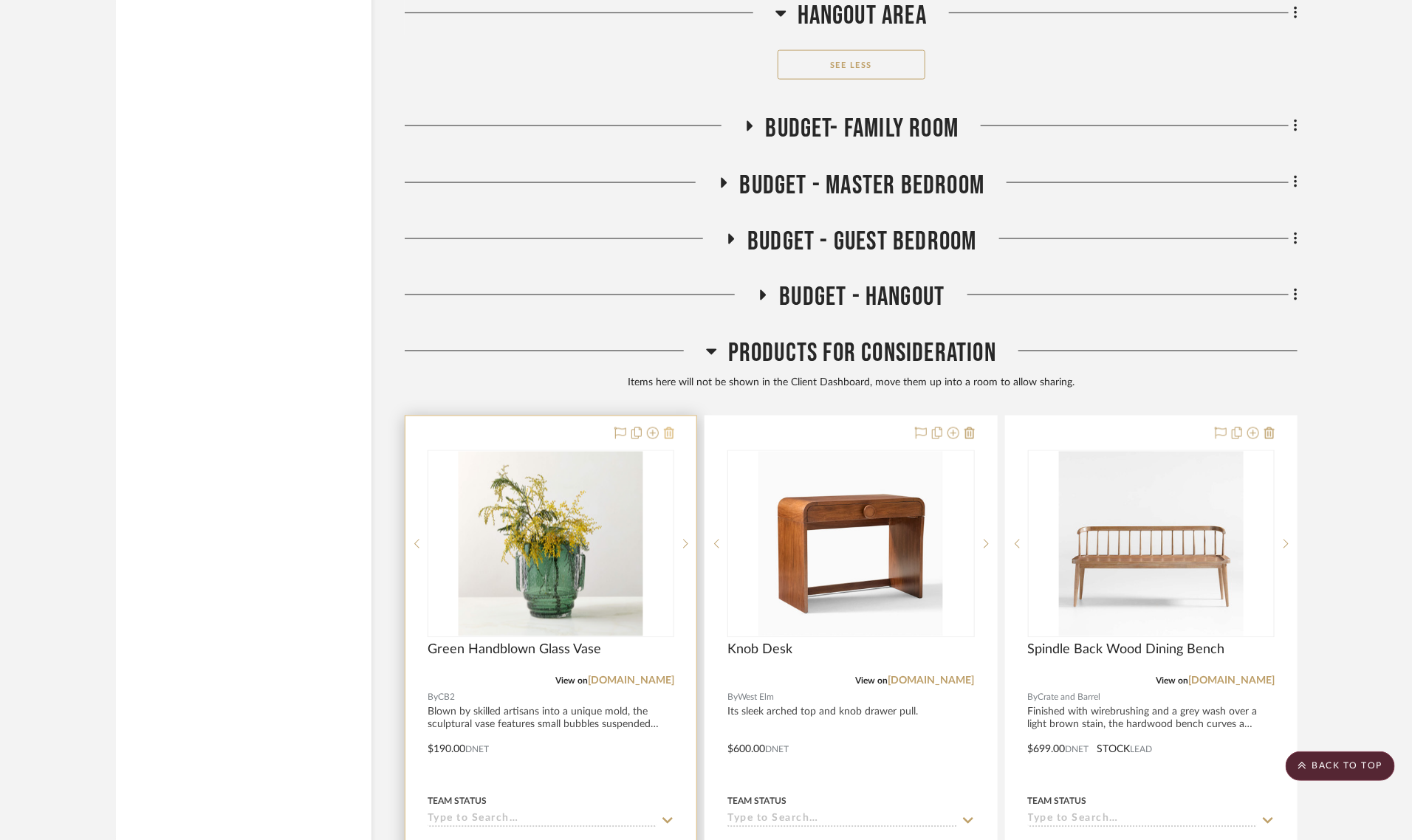
click at [671, 428] on icon at bounding box center [669, 433] width 10 height 12
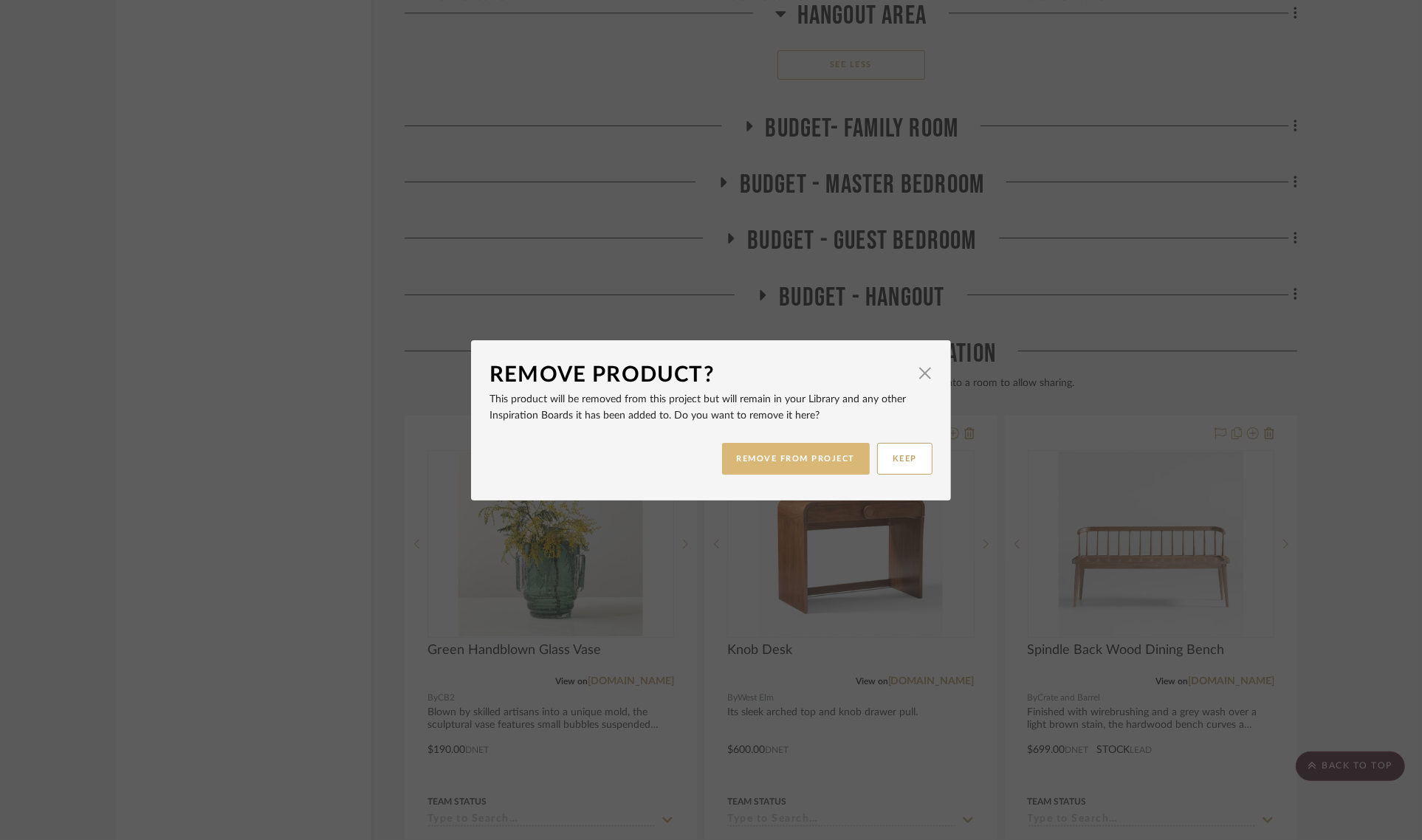
click at [802, 458] on button "REMOVE FROM PROJECT" at bounding box center [797, 458] width 148 height 31
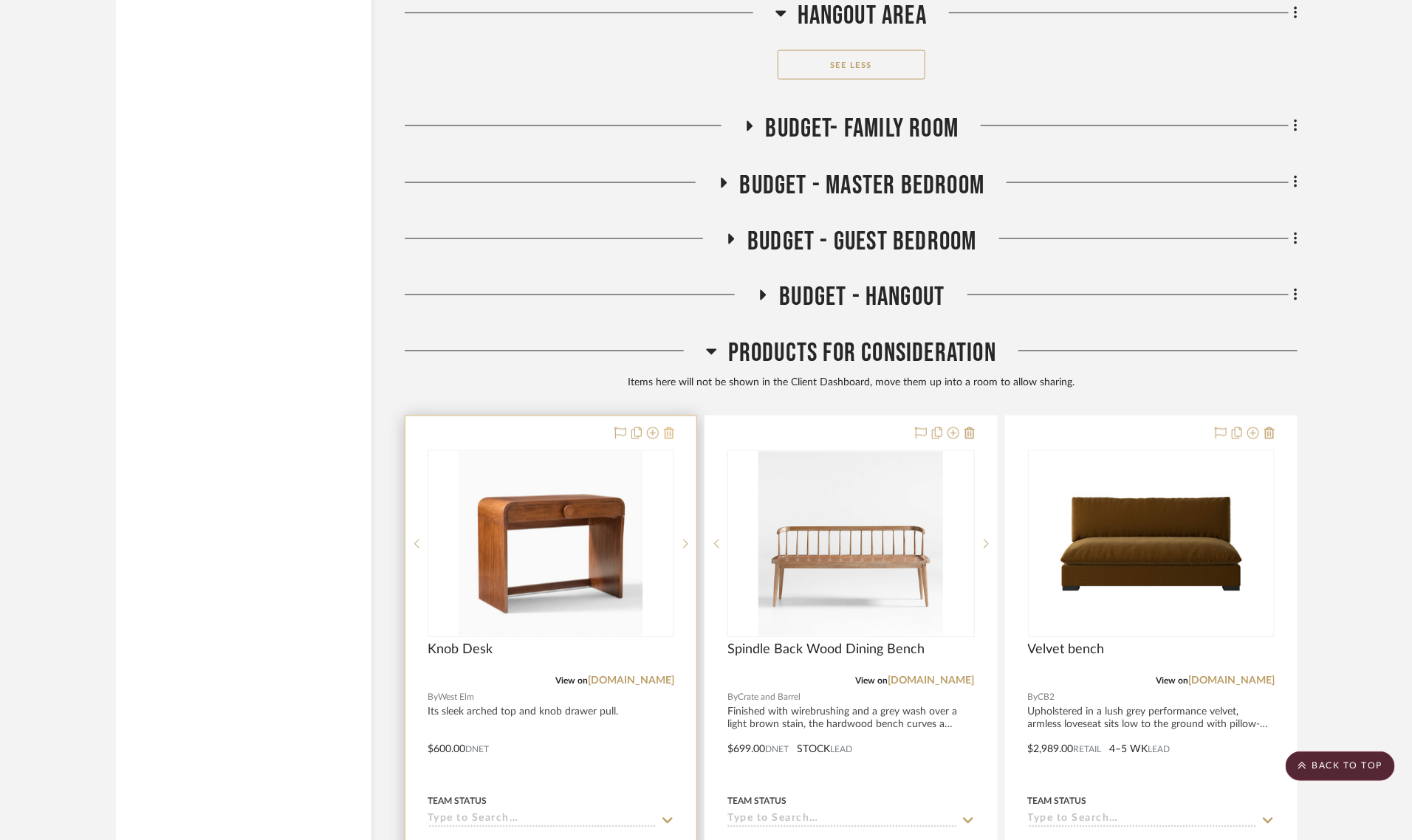
click at [668, 428] on icon at bounding box center [669, 433] width 10 height 12
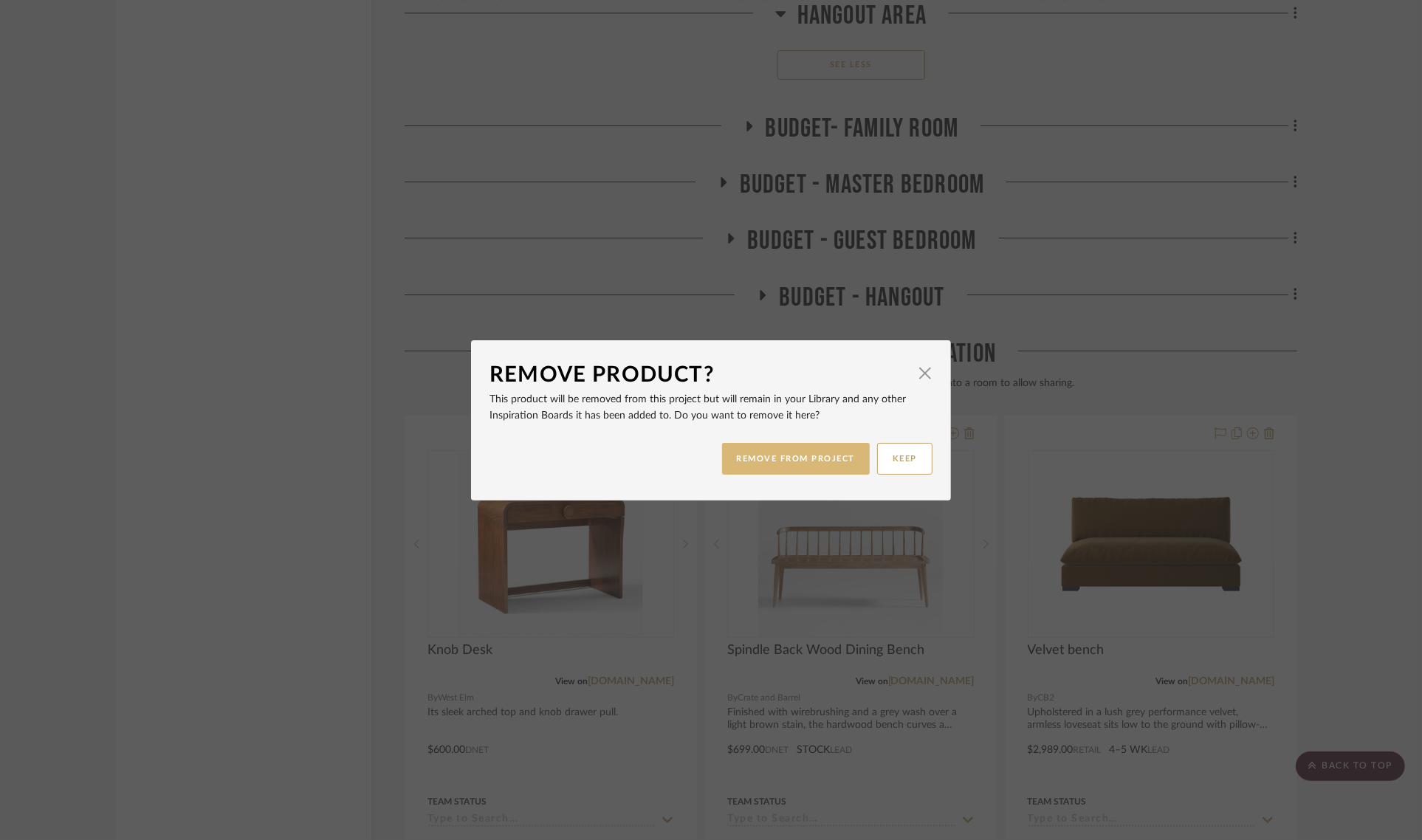
click at [747, 464] on button "REMOVE FROM PROJECT" at bounding box center [797, 458] width 148 height 31
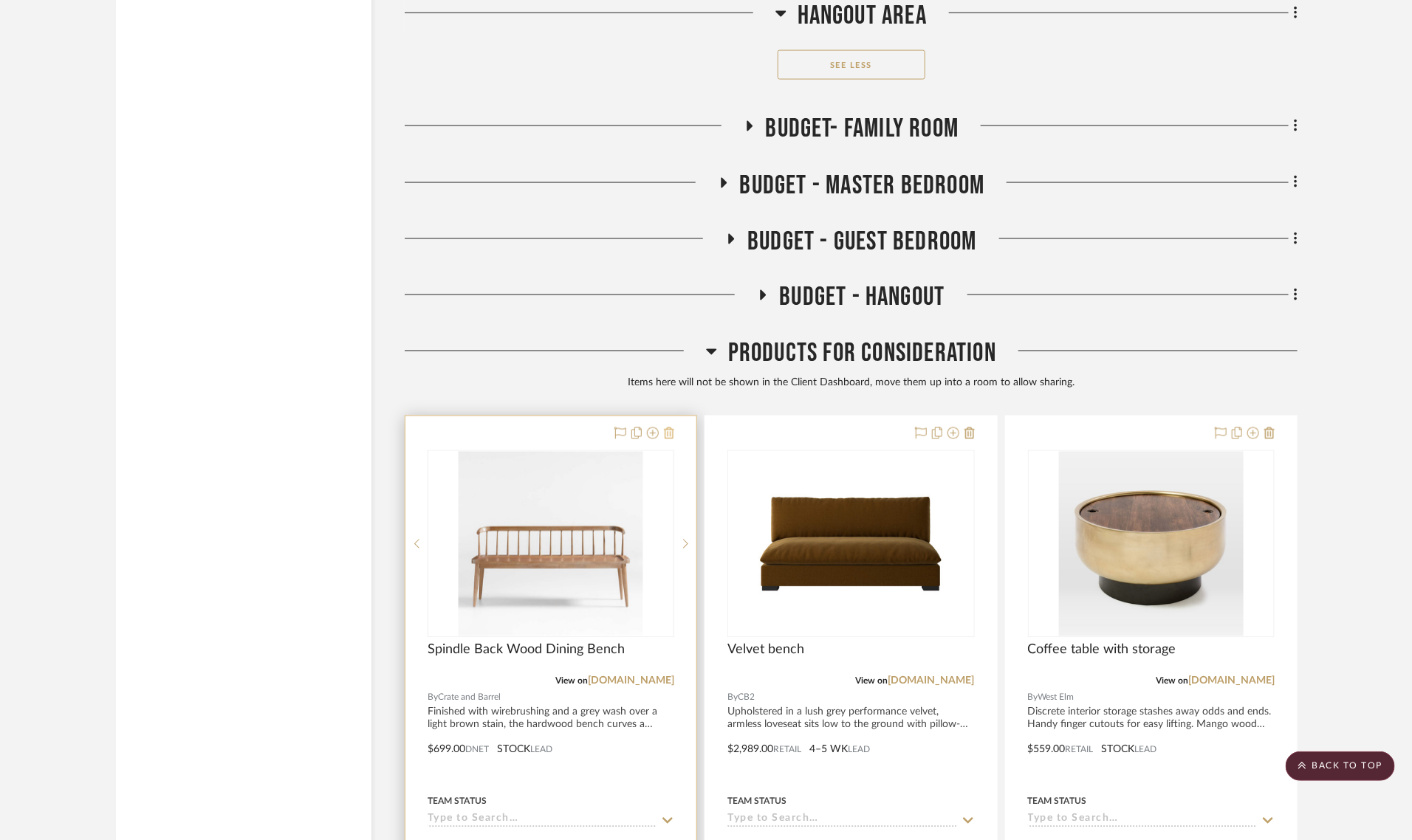
click at [668, 428] on icon at bounding box center [669, 433] width 10 height 12
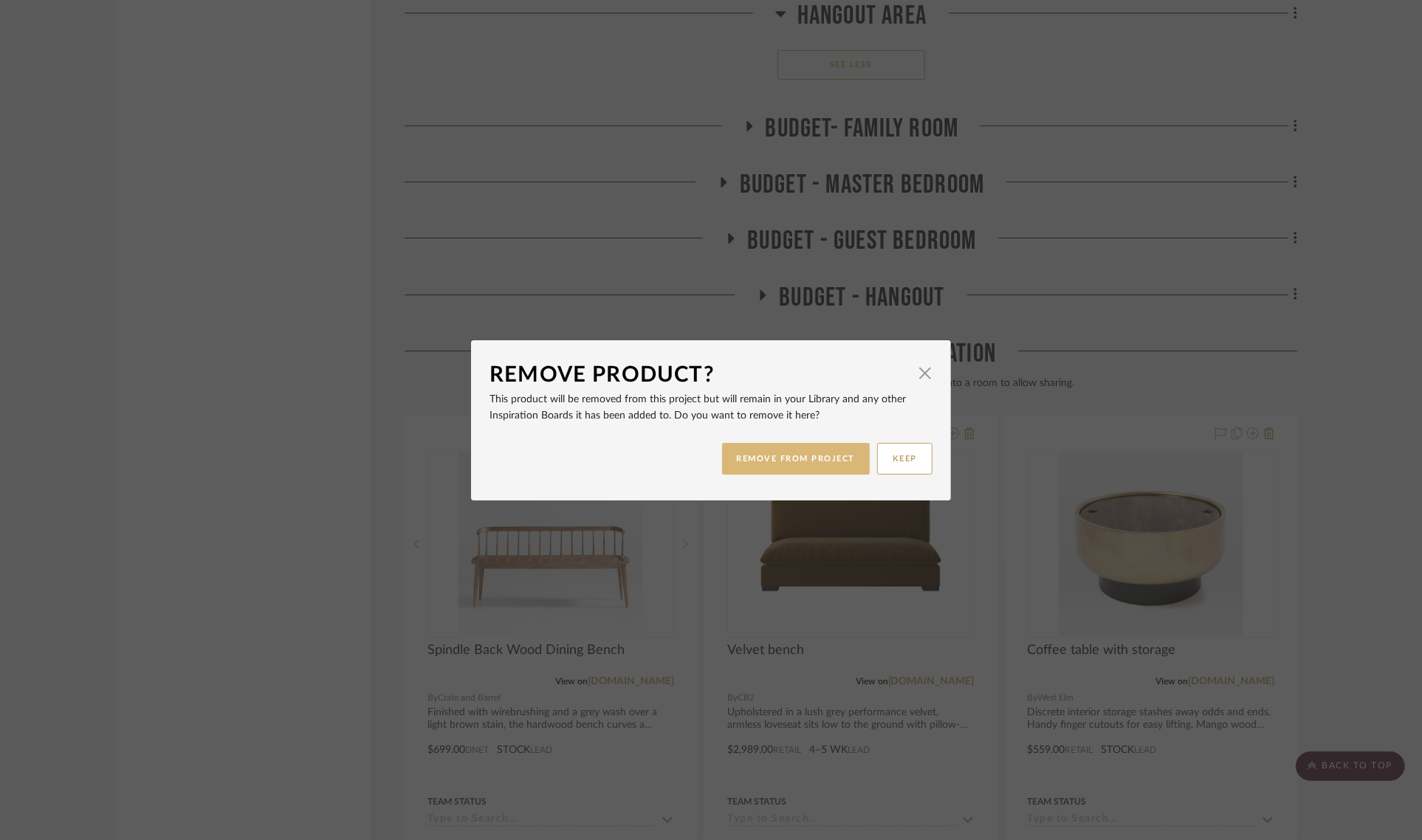
click at [744, 450] on button "REMOVE FROM PROJECT" at bounding box center [797, 458] width 148 height 31
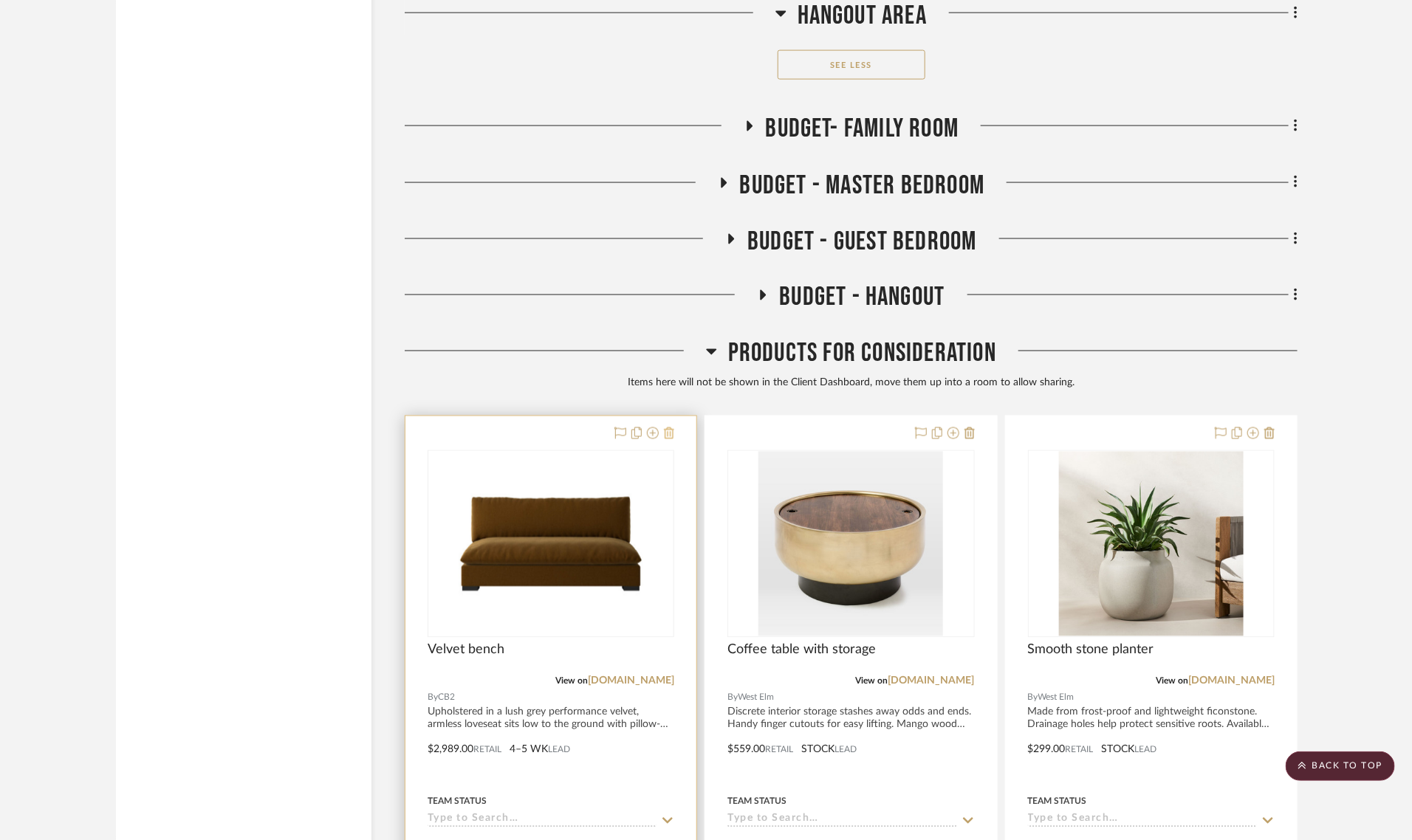
click at [670, 428] on icon at bounding box center [669, 433] width 10 height 12
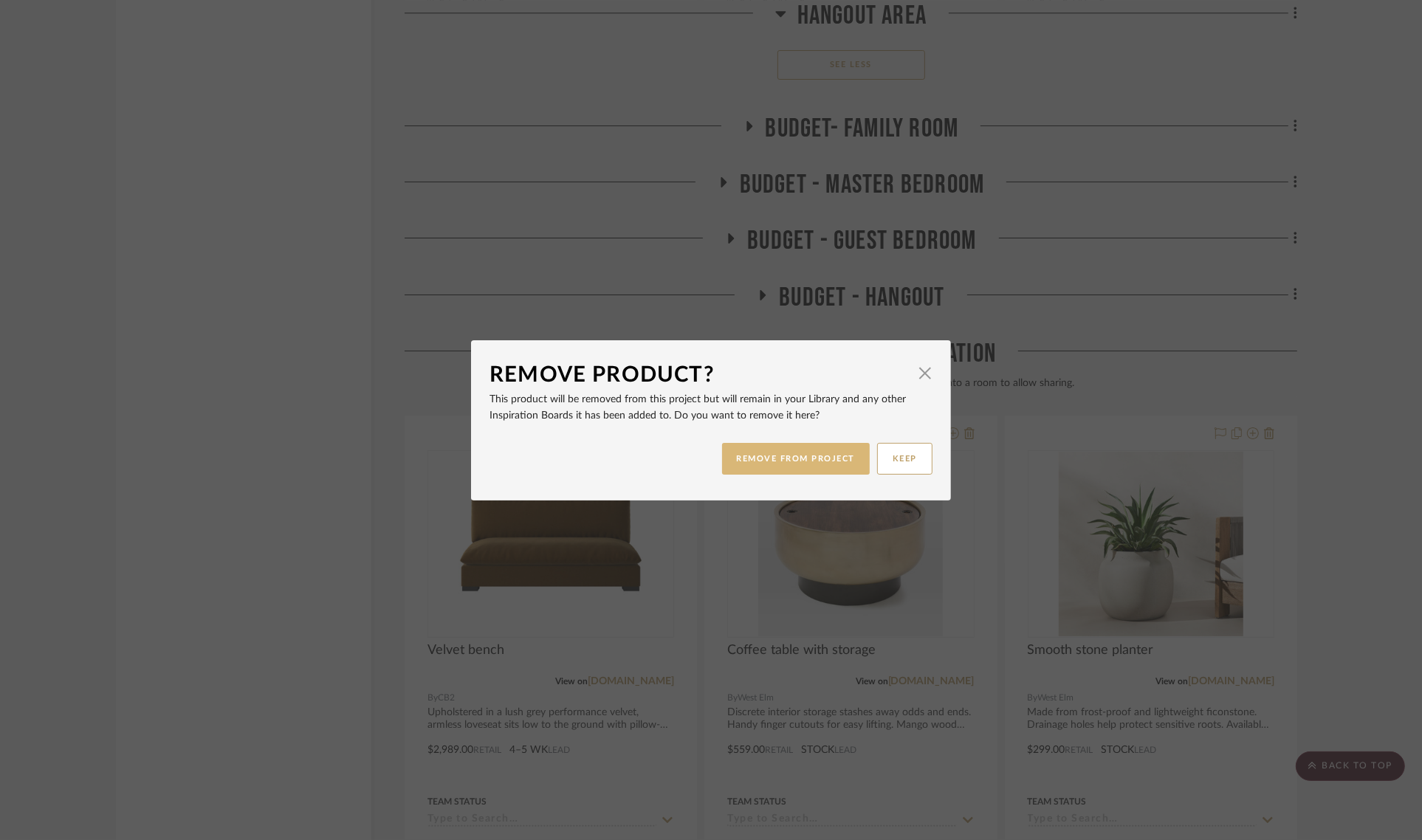
click at [761, 452] on button "REMOVE FROM PROJECT" at bounding box center [797, 458] width 148 height 31
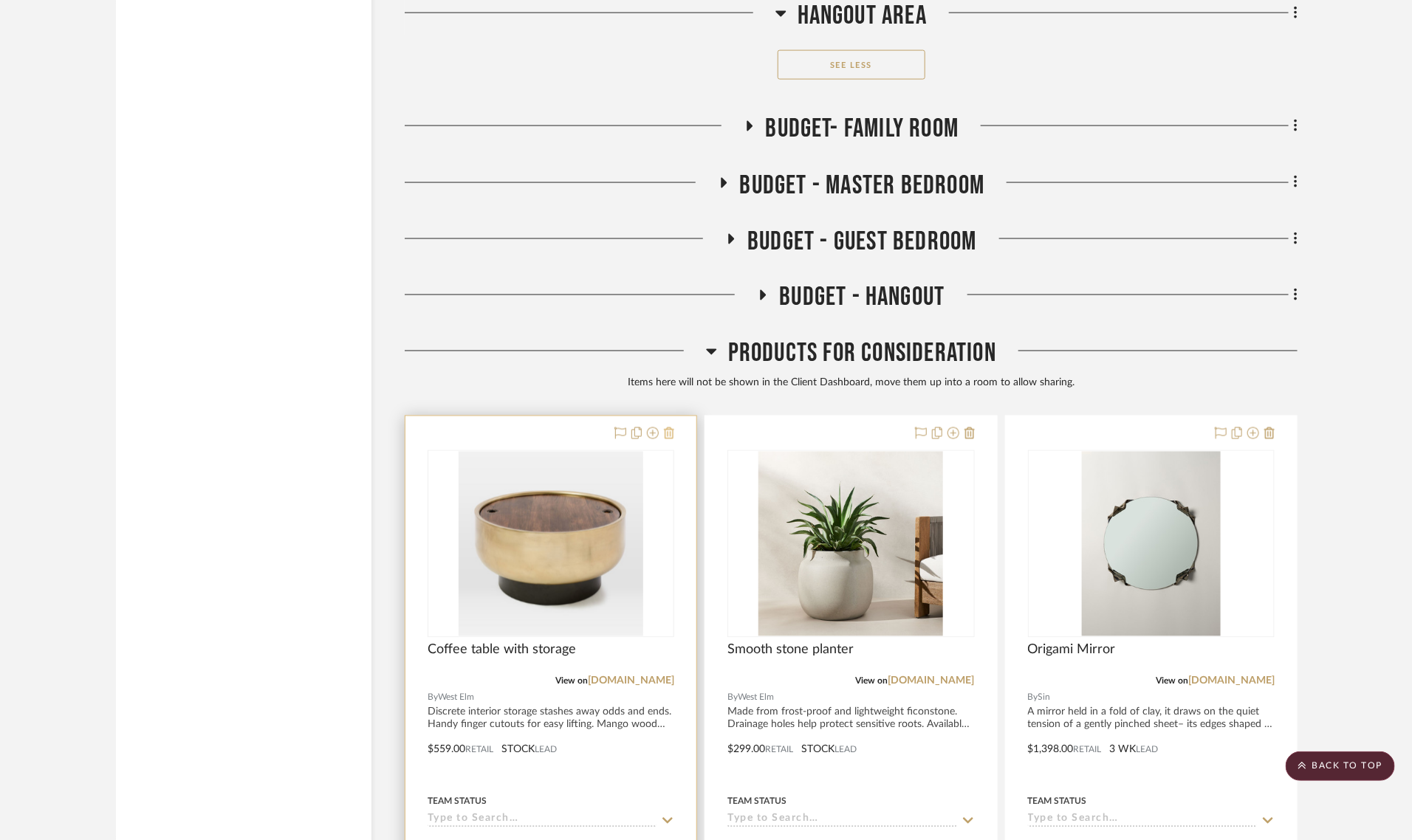
click at [673, 428] on icon at bounding box center [669, 433] width 10 height 12
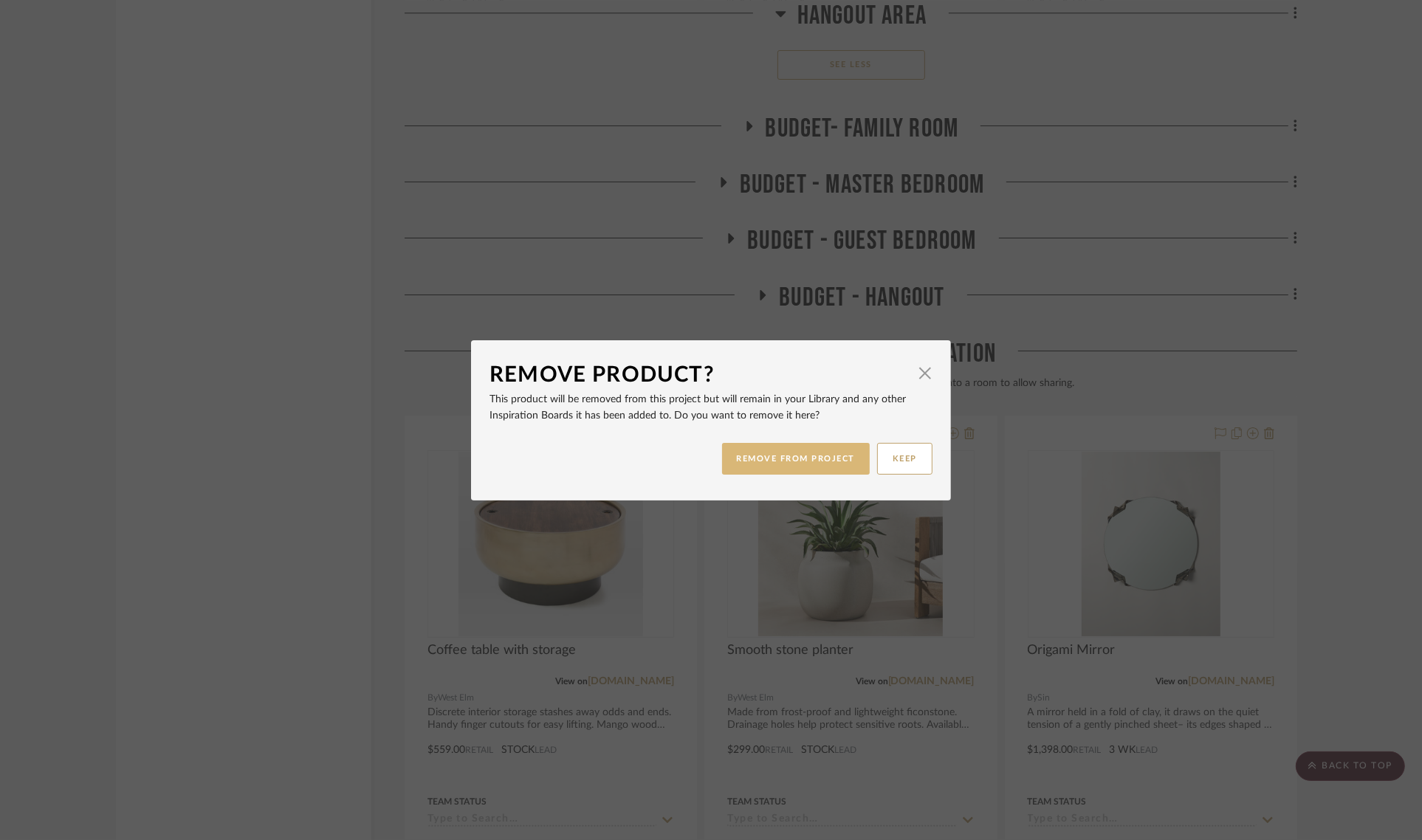
click at [768, 455] on button "REMOVE FROM PROJECT" at bounding box center [797, 458] width 148 height 31
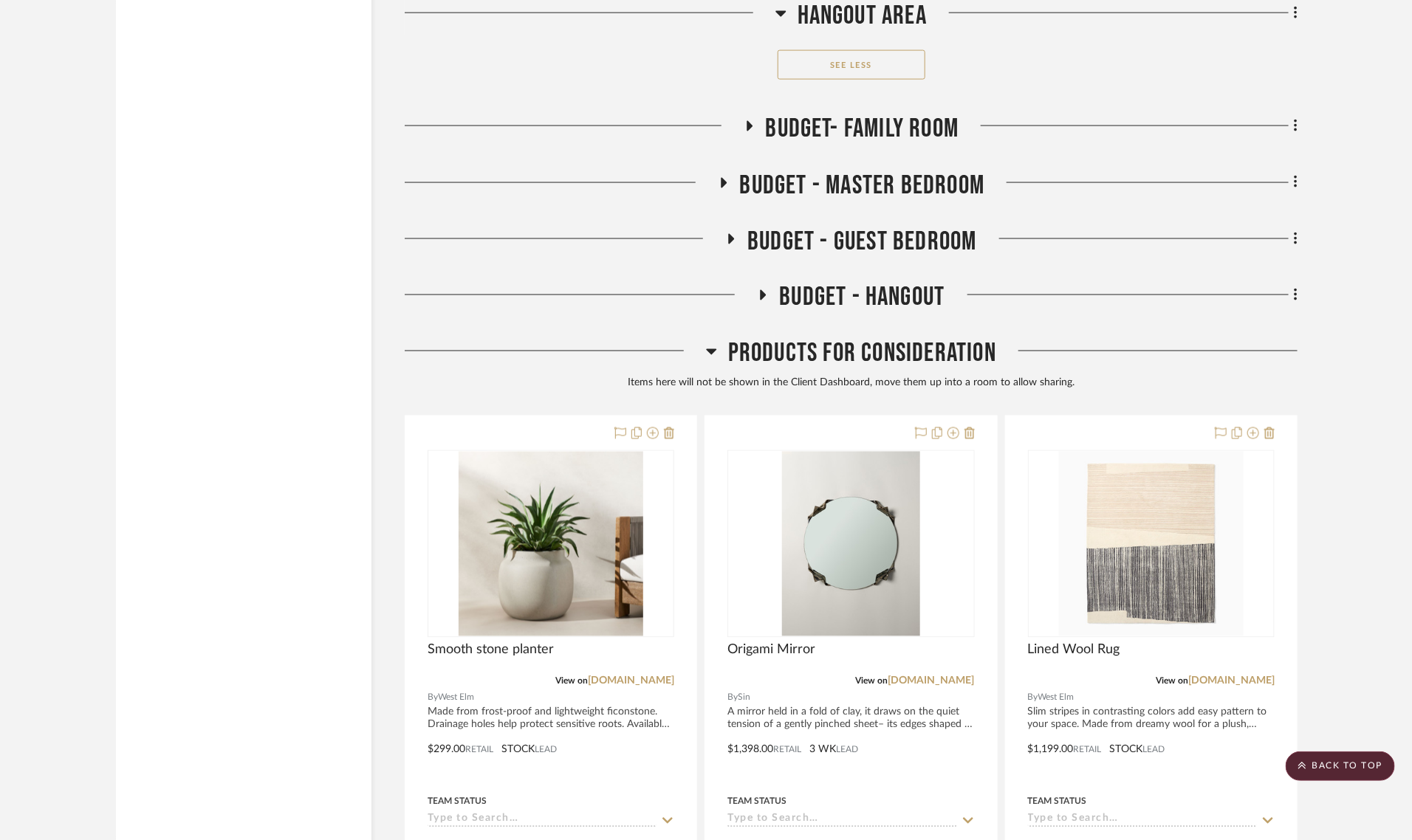
click at [670, 428] on icon at bounding box center [669, 433] width 10 height 12
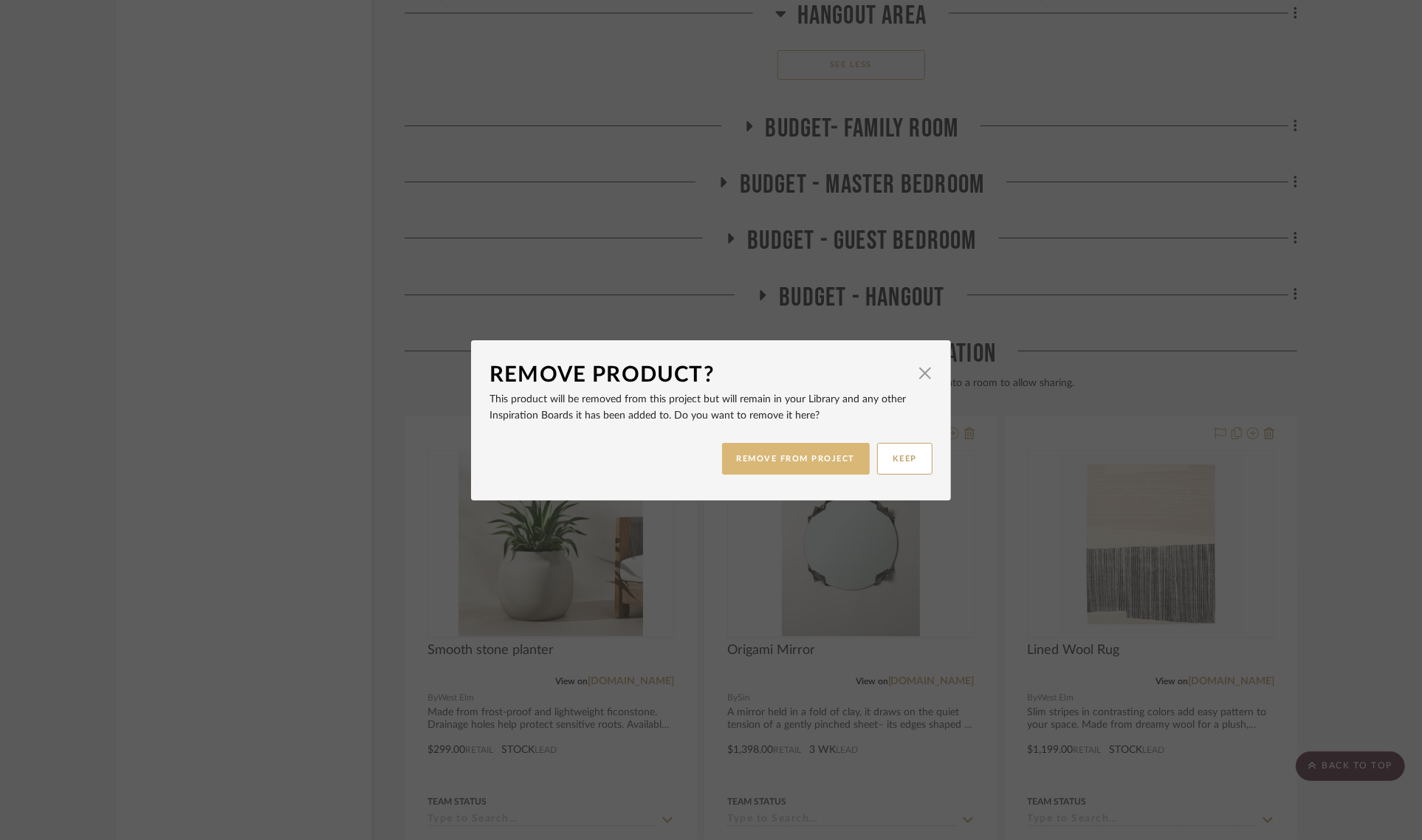
click at [743, 453] on button "REMOVE FROM PROJECT" at bounding box center [797, 458] width 148 height 31
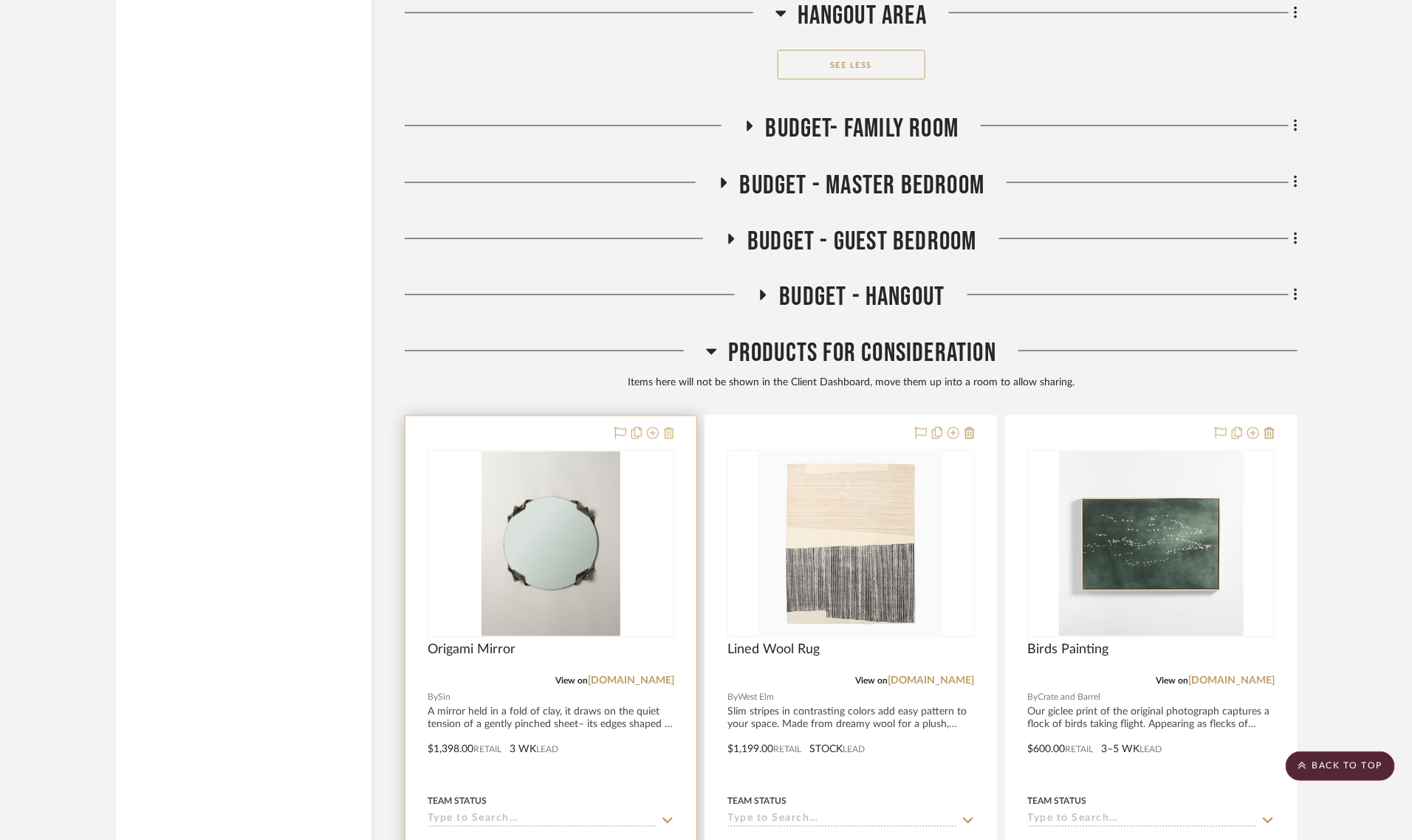
click at [668, 428] on icon at bounding box center [669, 433] width 10 height 12
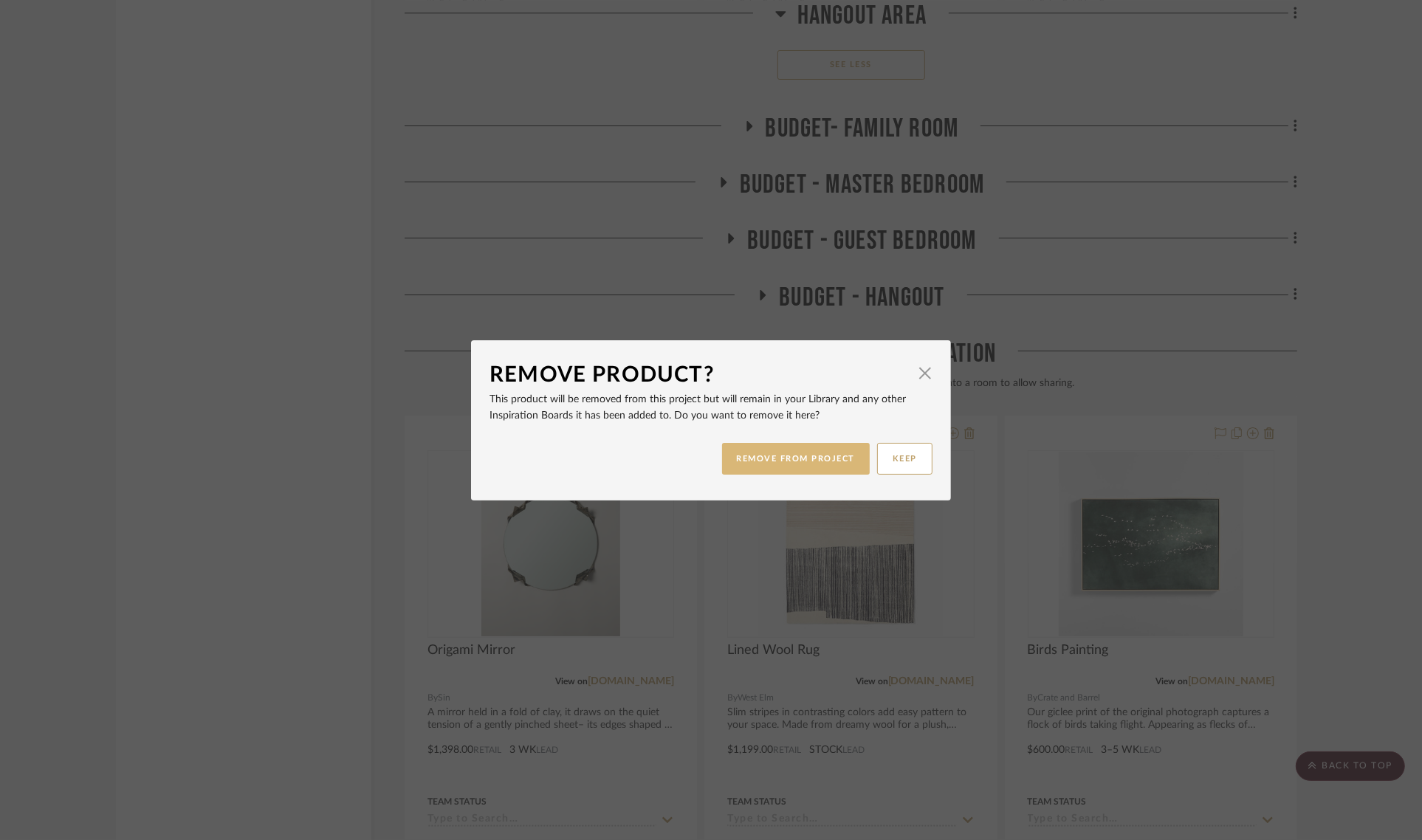
click at [774, 449] on button "REMOVE FROM PROJECT" at bounding box center [797, 458] width 148 height 31
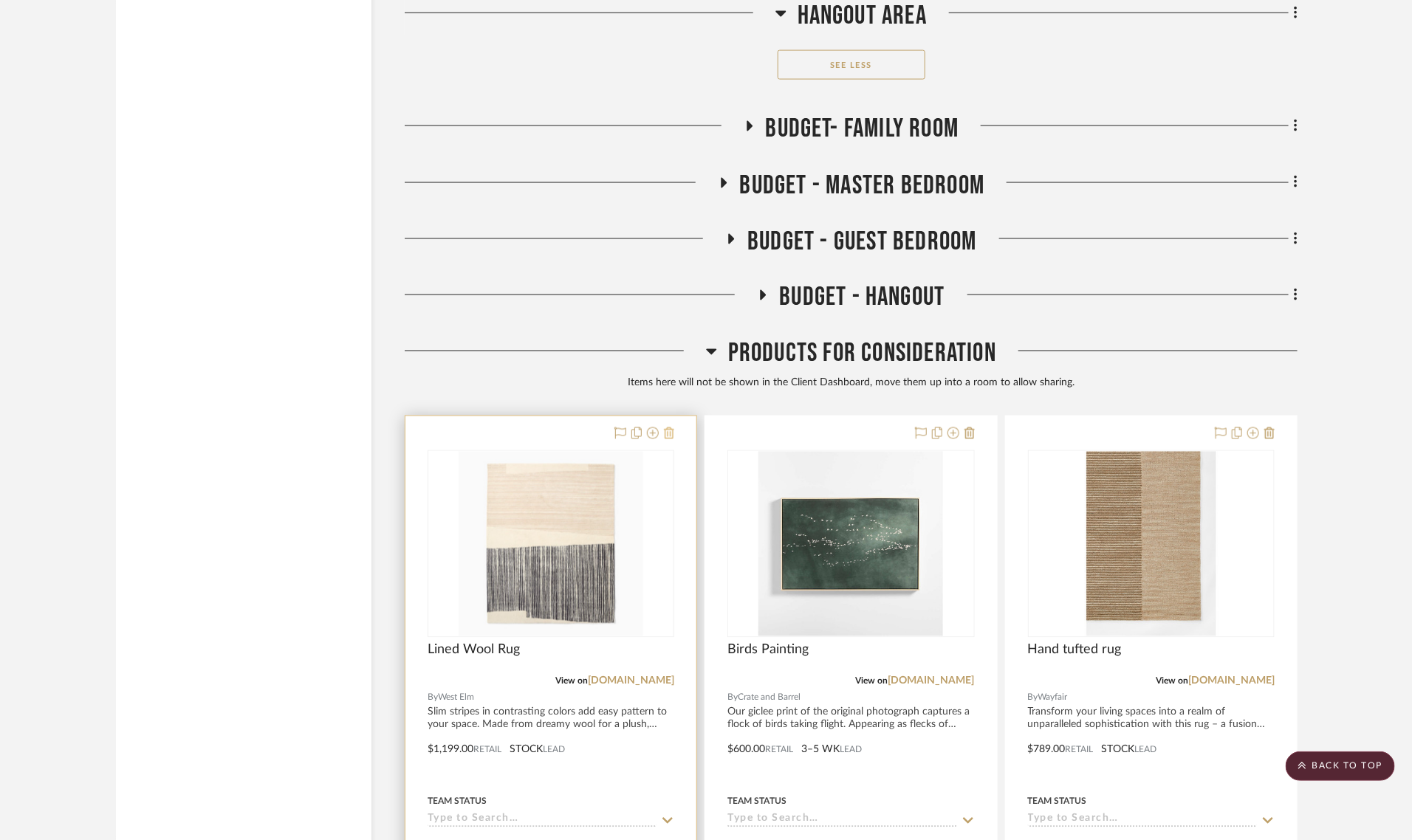
click at [666, 428] on icon at bounding box center [669, 433] width 10 height 12
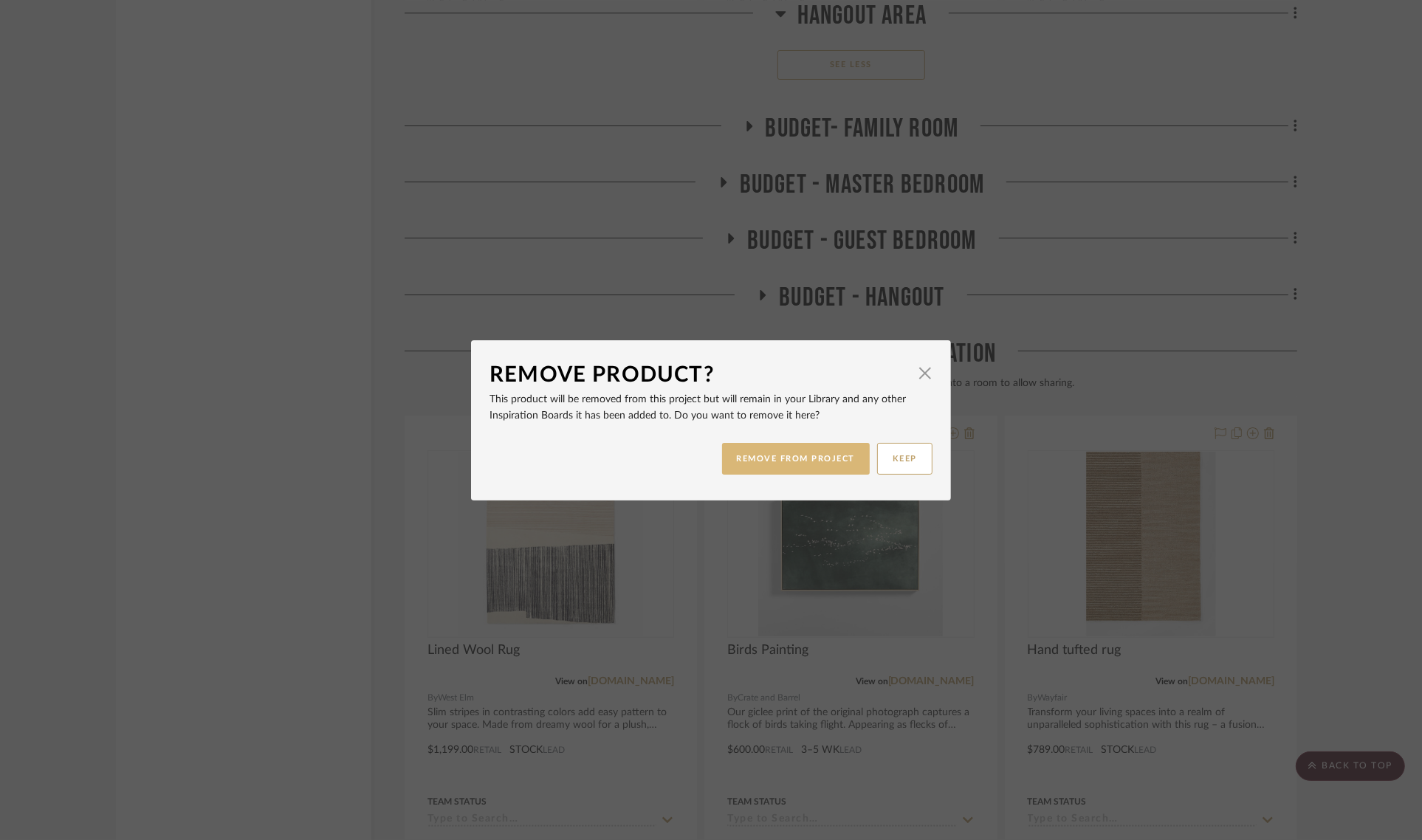
click at [779, 459] on button "REMOVE FROM PROJECT" at bounding box center [797, 458] width 148 height 31
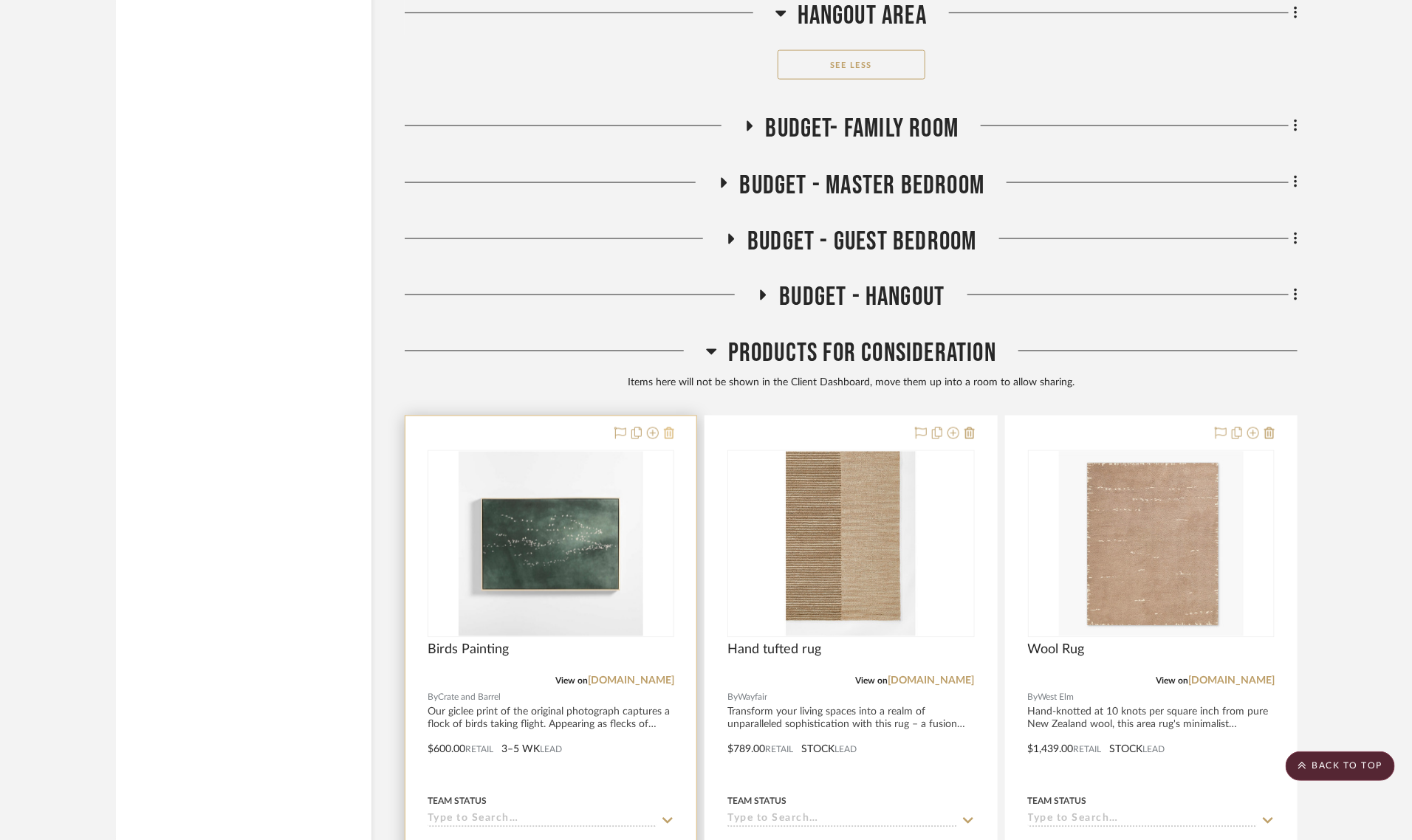
click at [670, 428] on icon at bounding box center [669, 433] width 10 height 12
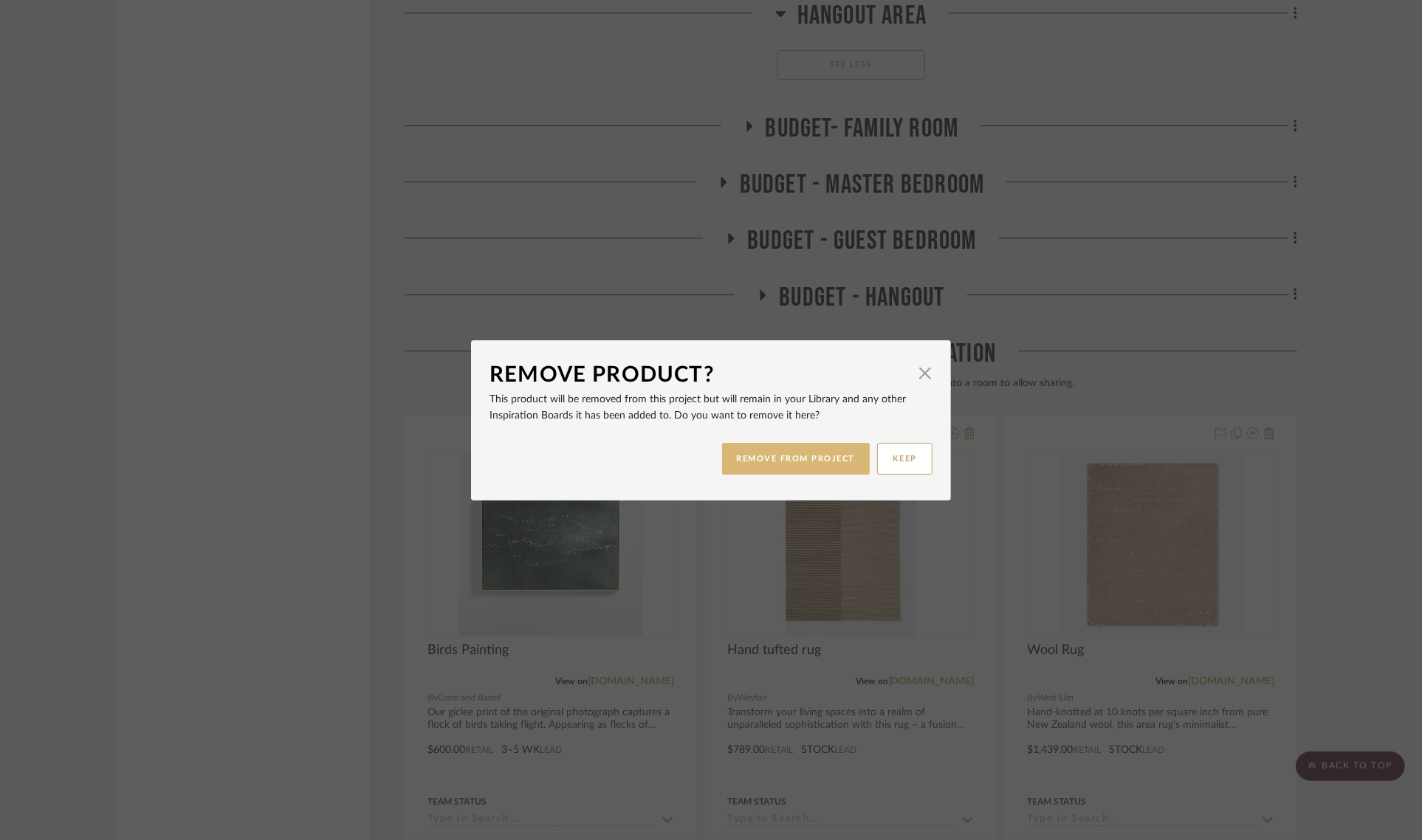
click at [787, 464] on button "REMOVE FROM PROJECT" at bounding box center [797, 458] width 148 height 31
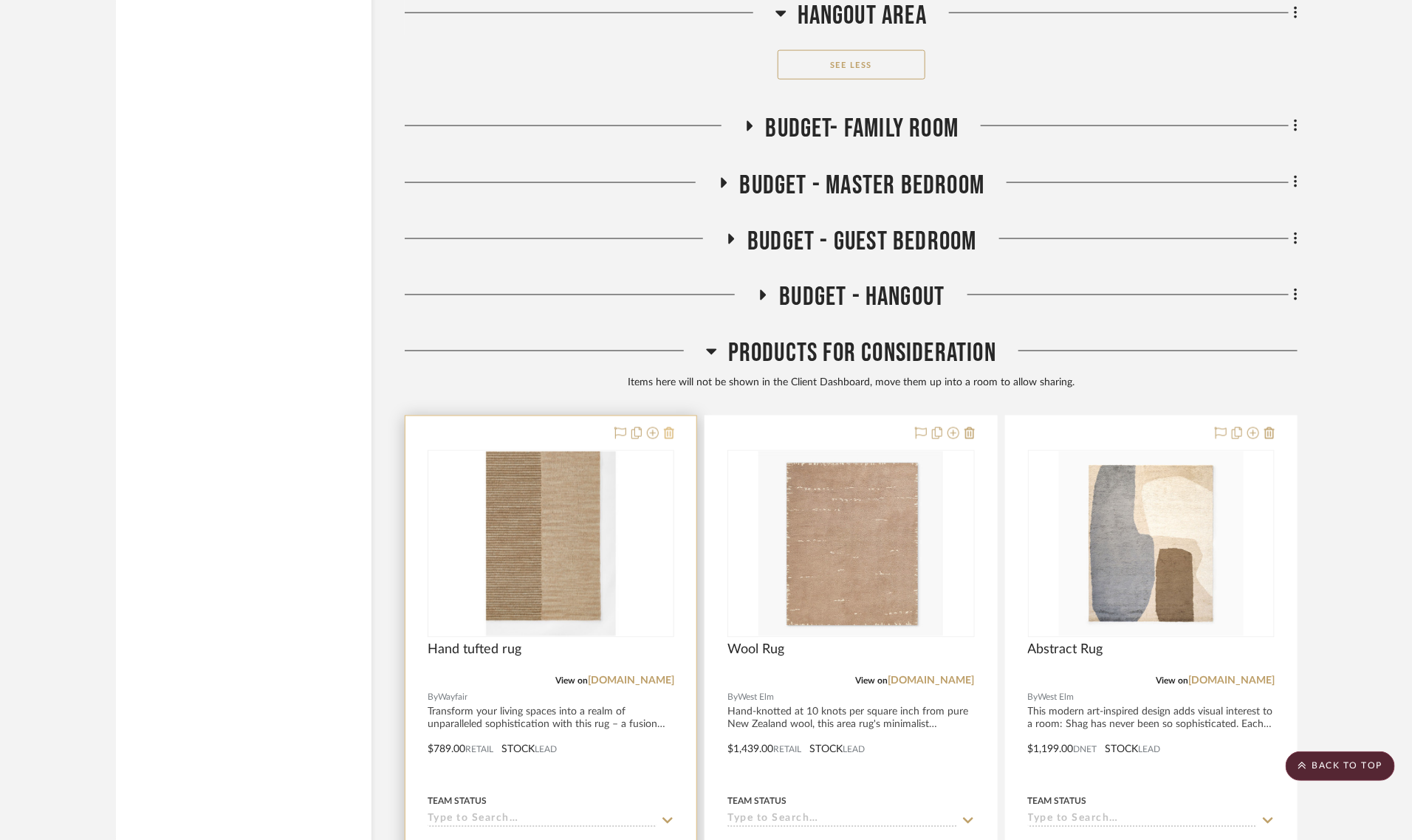
click at [669, 428] on icon at bounding box center [669, 433] width 10 height 12
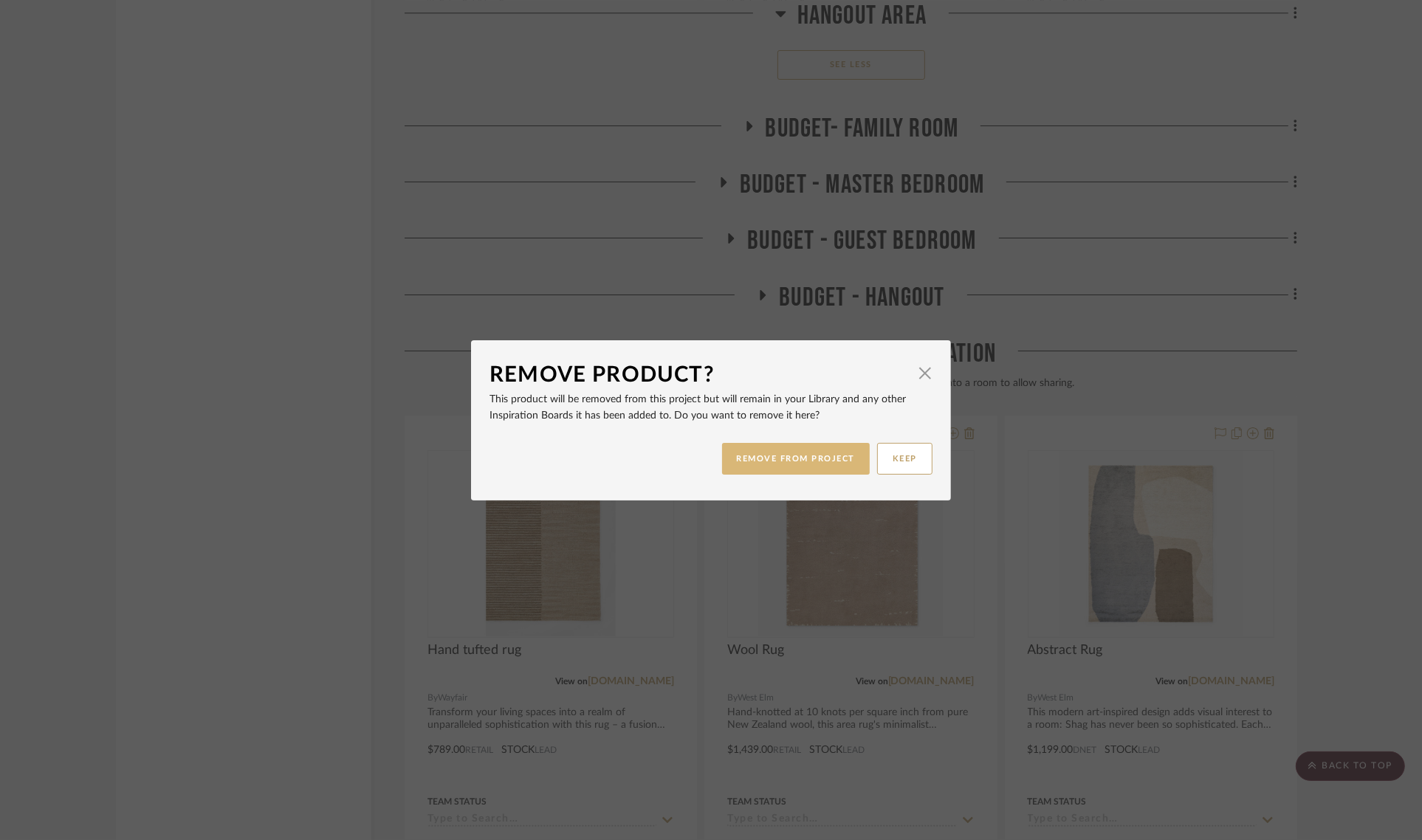
click at [759, 456] on button "REMOVE FROM PROJECT" at bounding box center [797, 458] width 148 height 31
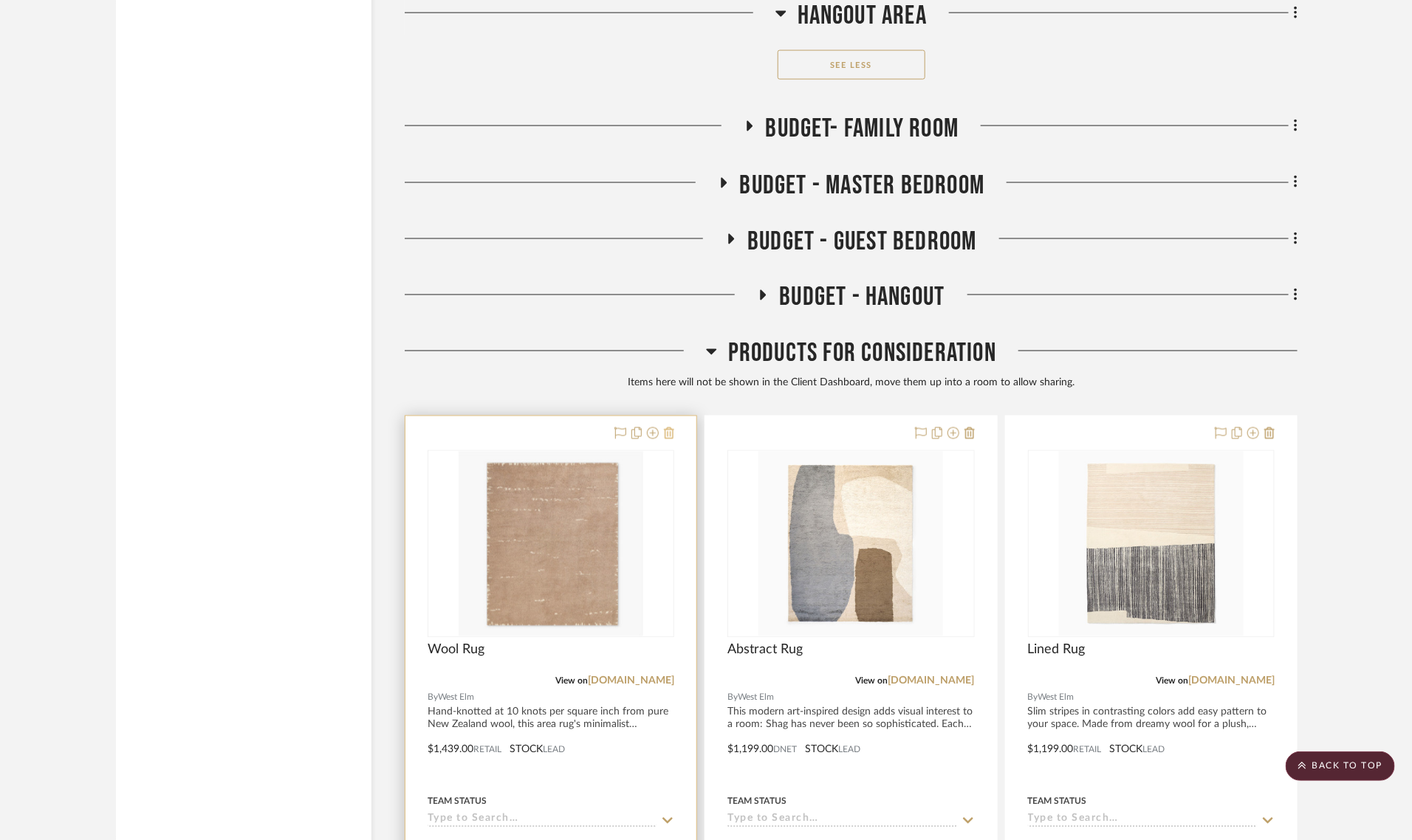
click at [668, 428] on icon at bounding box center [669, 433] width 10 height 12
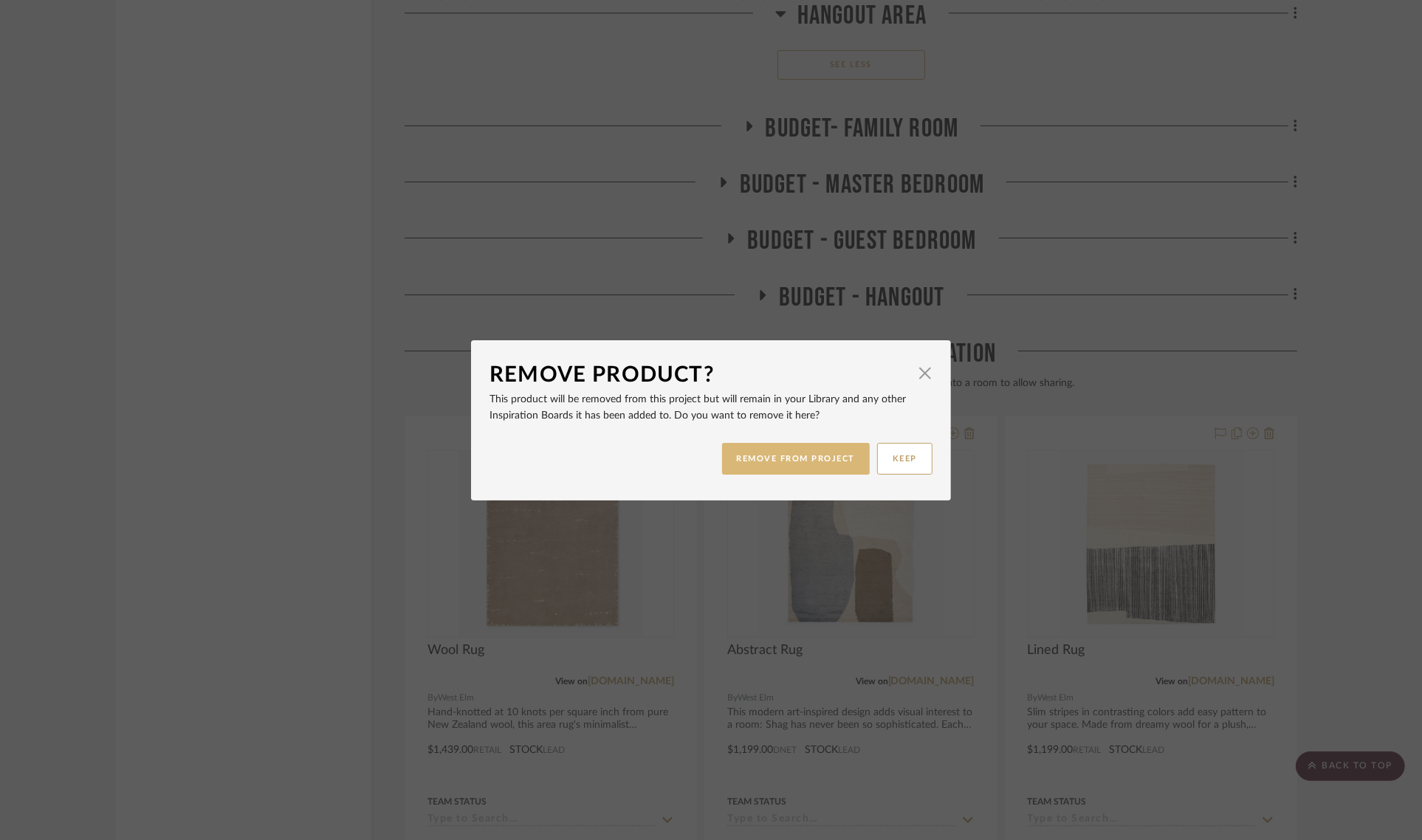
click at [787, 459] on button "REMOVE FROM PROJECT" at bounding box center [797, 458] width 148 height 31
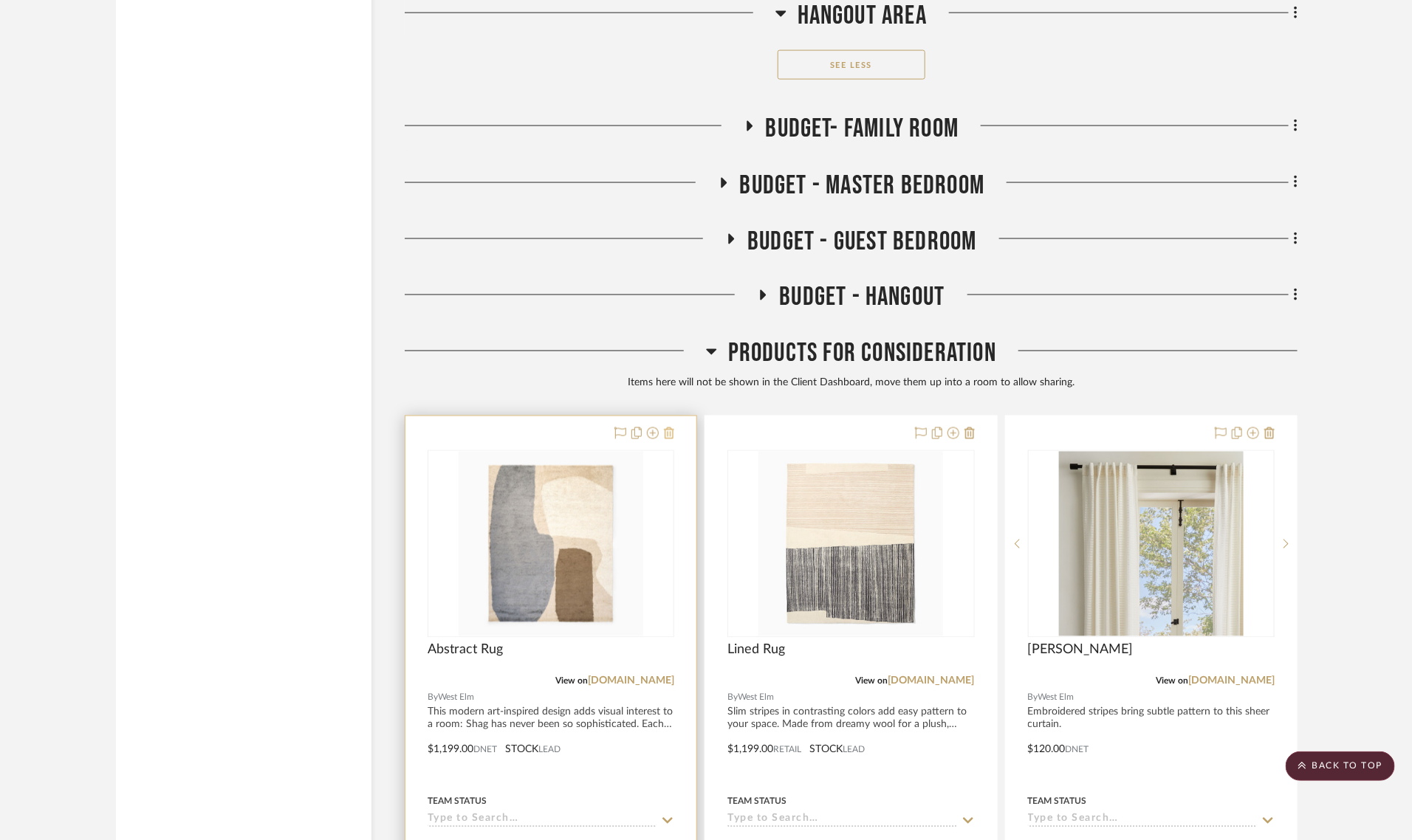
click at [669, 428] on icon at bounding box center [669, 433] width 10 height 12
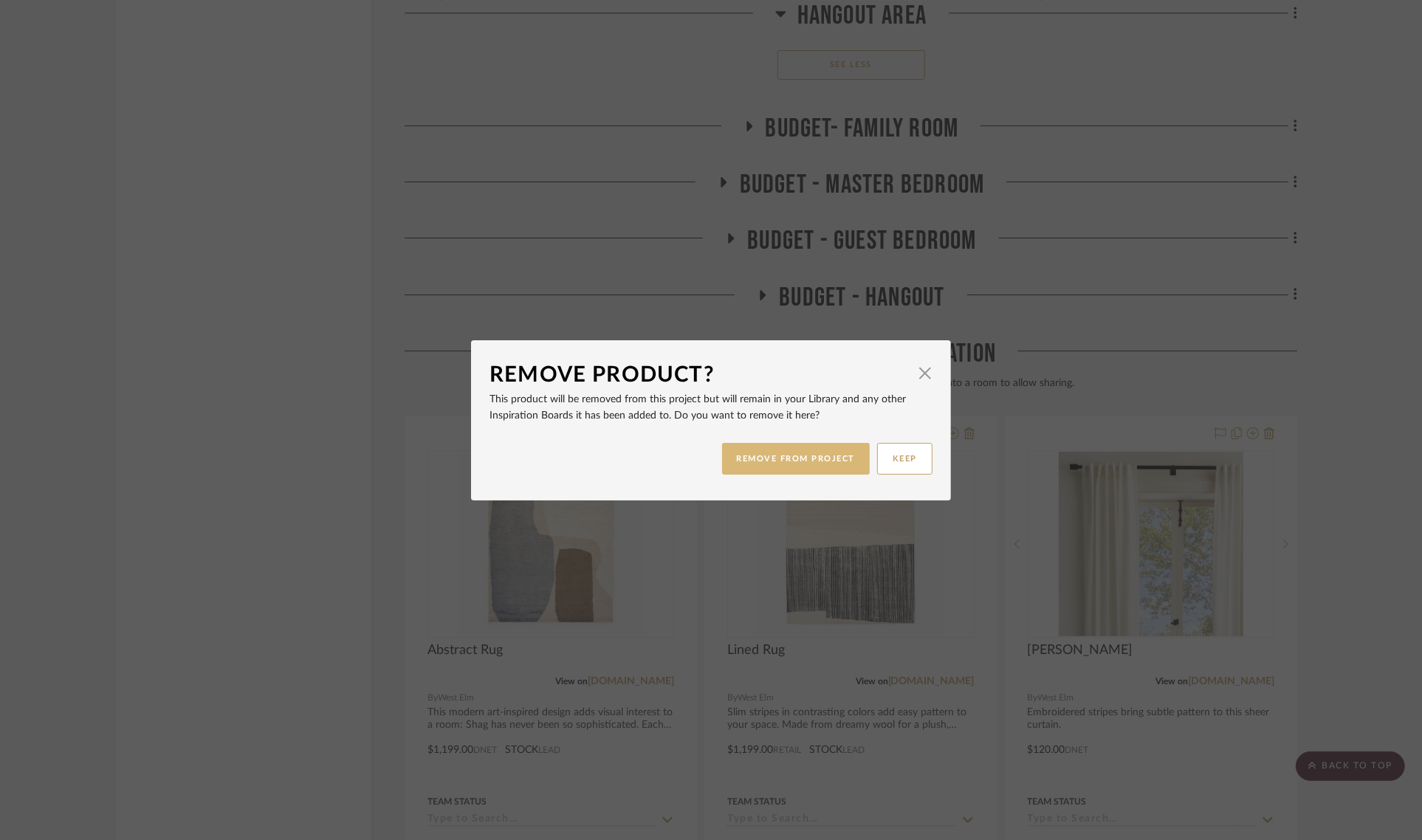
click at [751, 463] on button "REMOVE FROM PROJECT" at bounding box center [797, 458] width 148 height 31
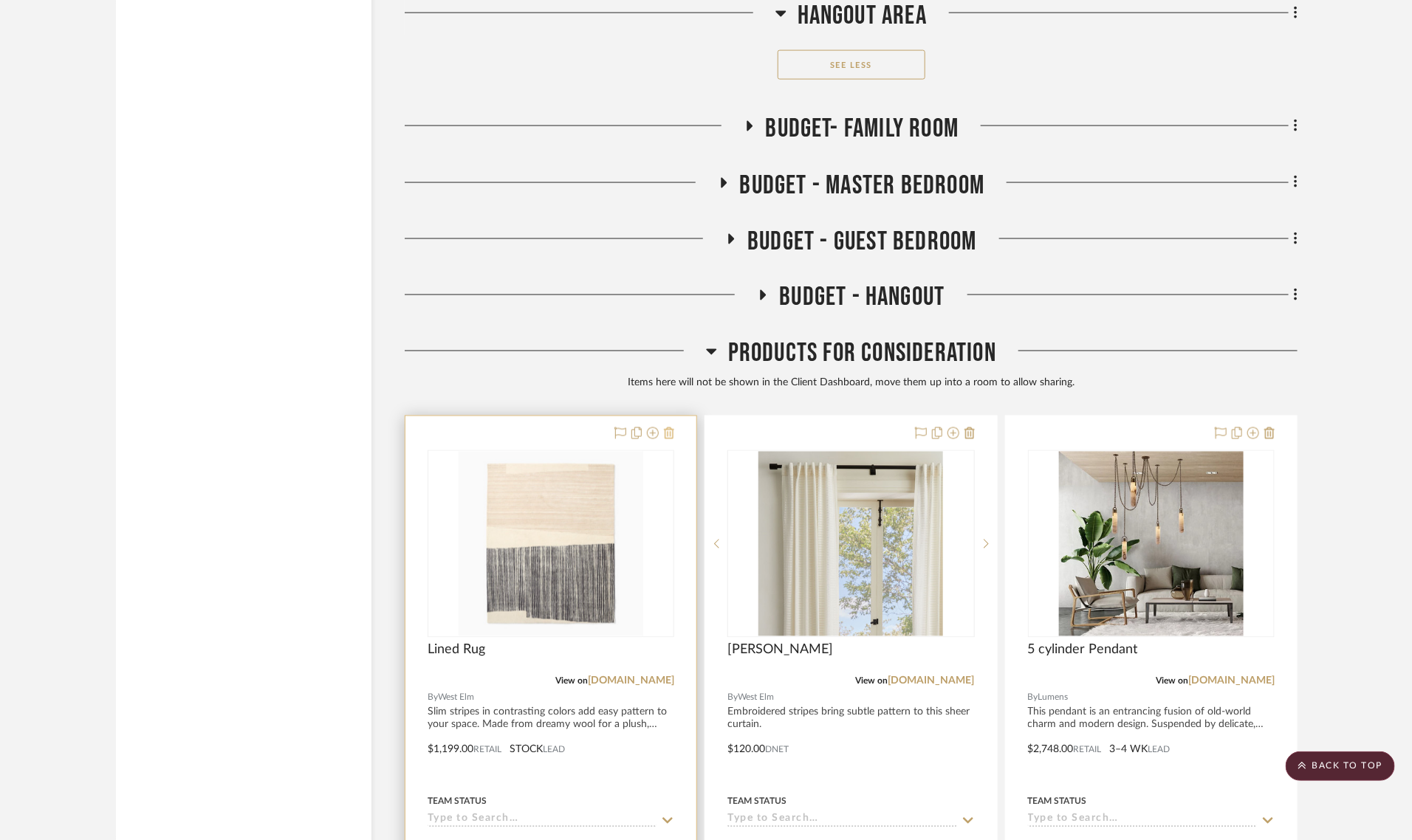
click at [665, 428] on icon at bounding box center [669, 433] width 10 height 12
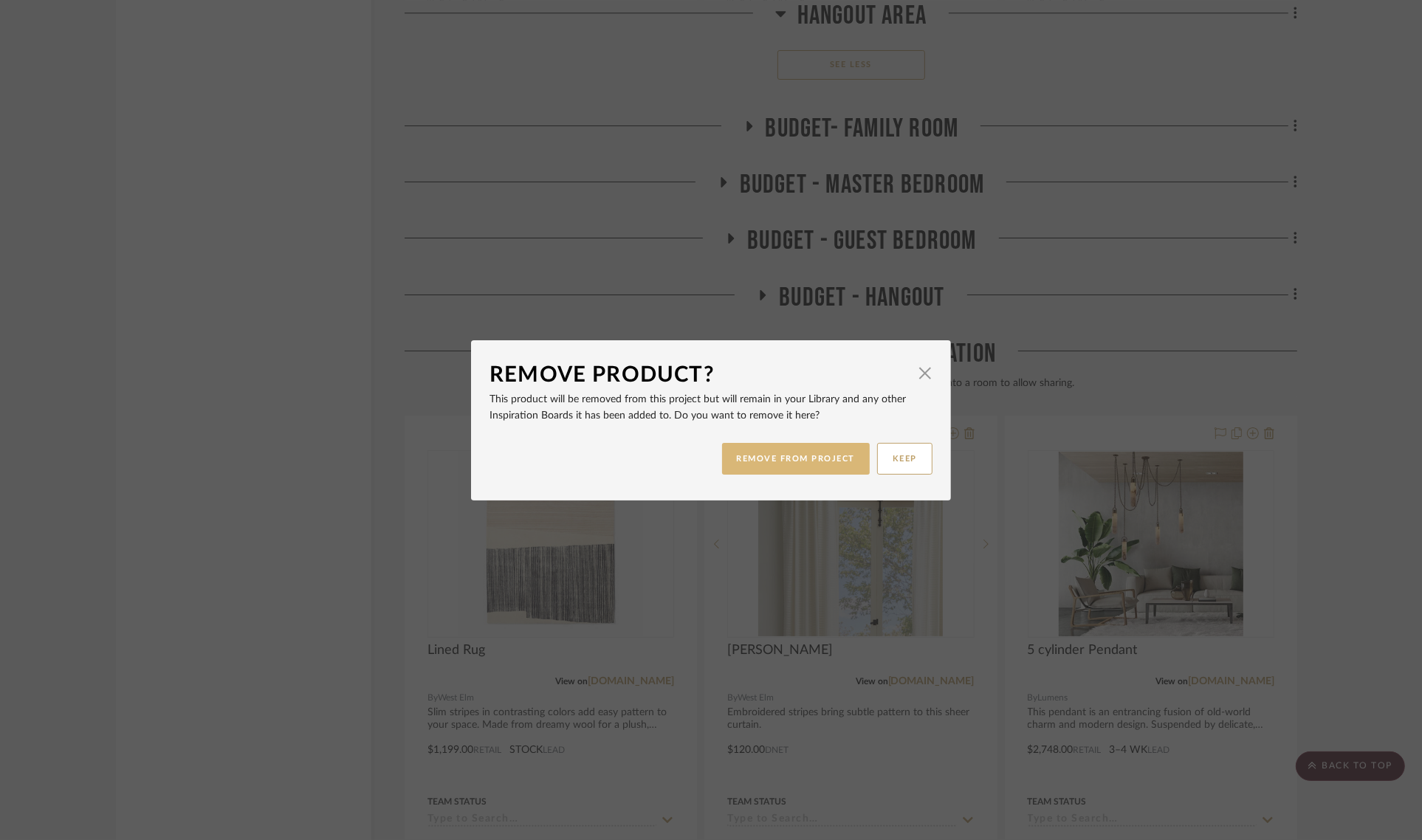
click at [755, 458] on button "REMOVE FROM PROJECT" at bounding box center [797, 458] width 148 height 31
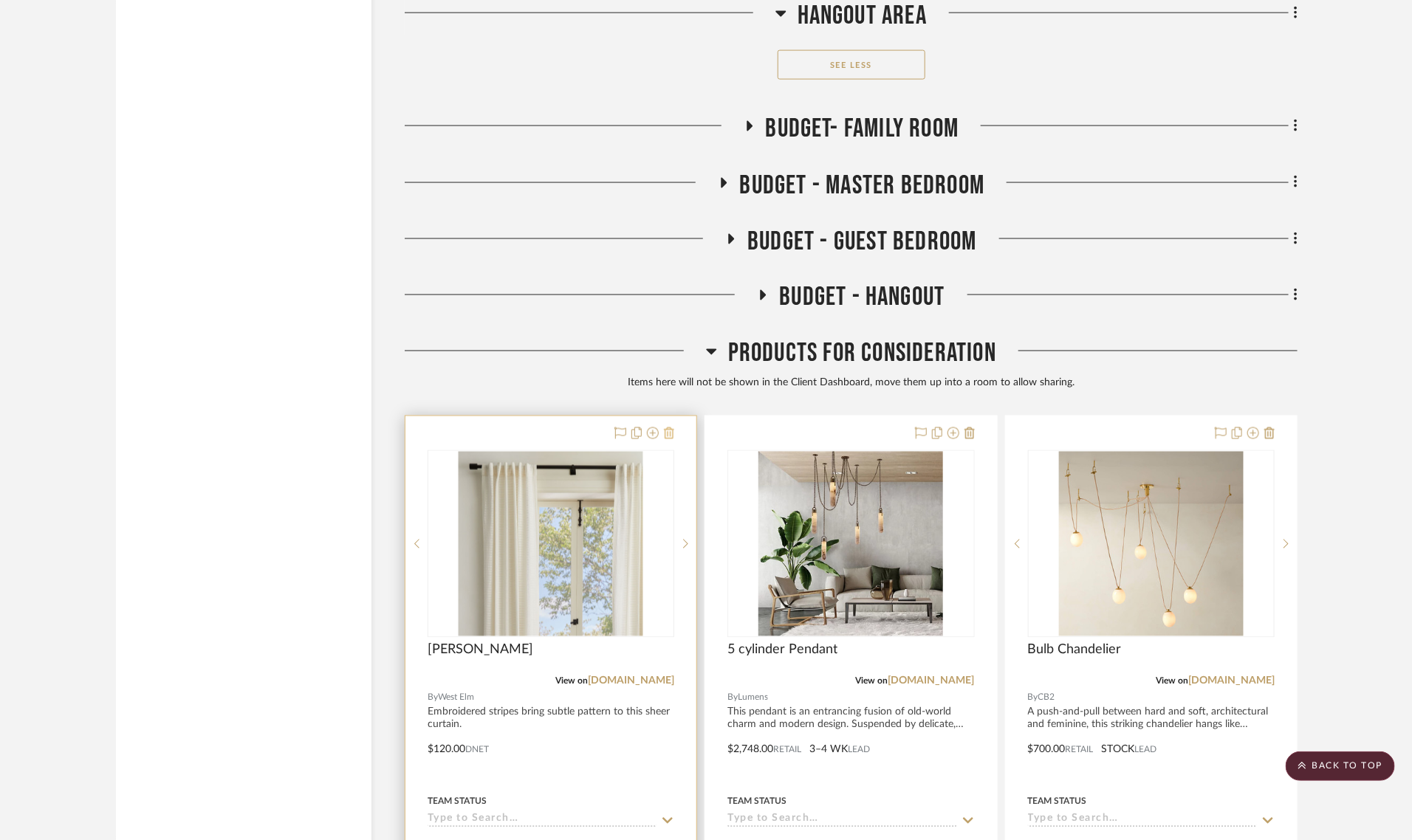
click at [668, 428] on icon at bounding box center [669, 433] width 10 height 12
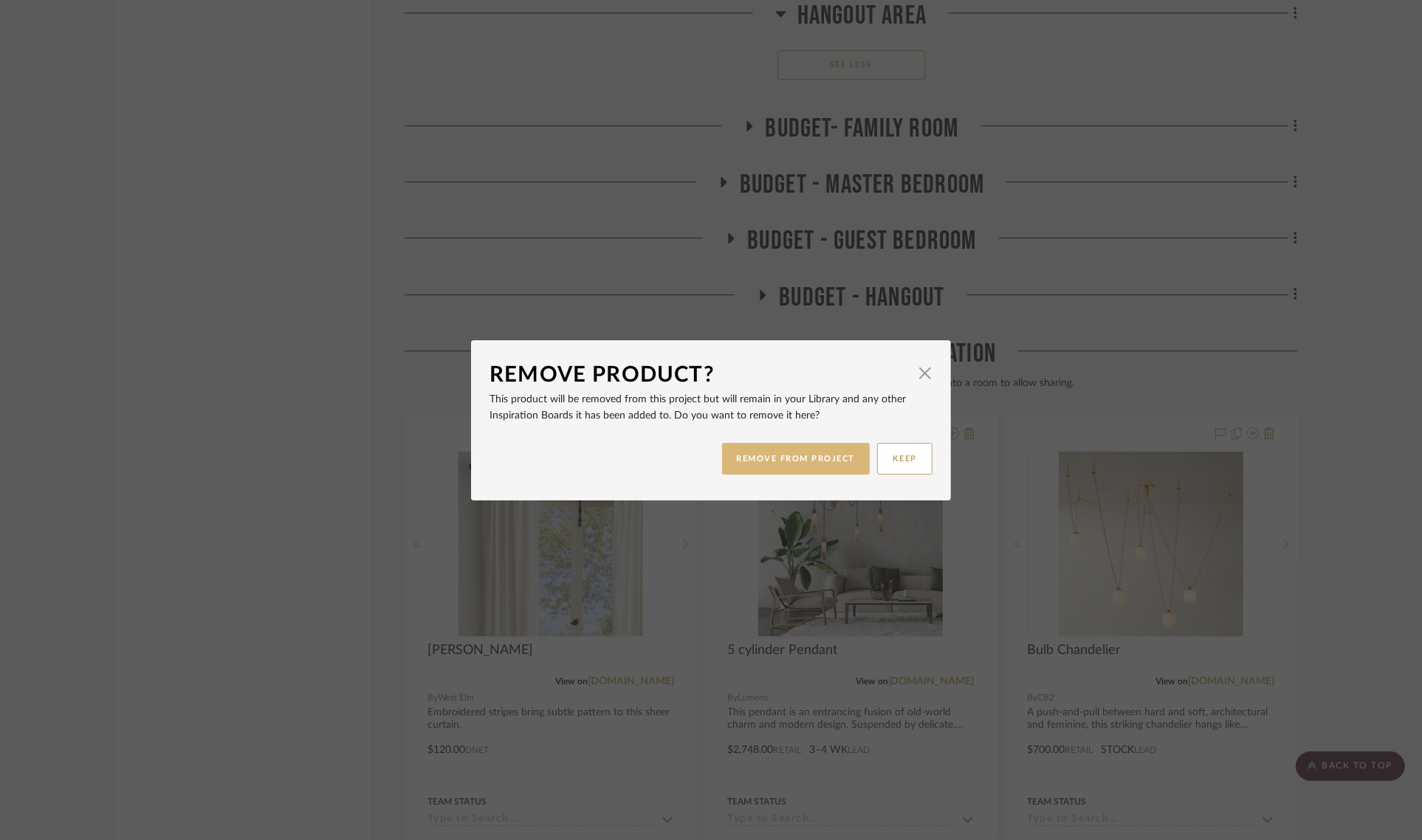
click at [770, 452] on button "REMOVE FROM PROJECT" at bounding box center [797, 458] width 148 height 31
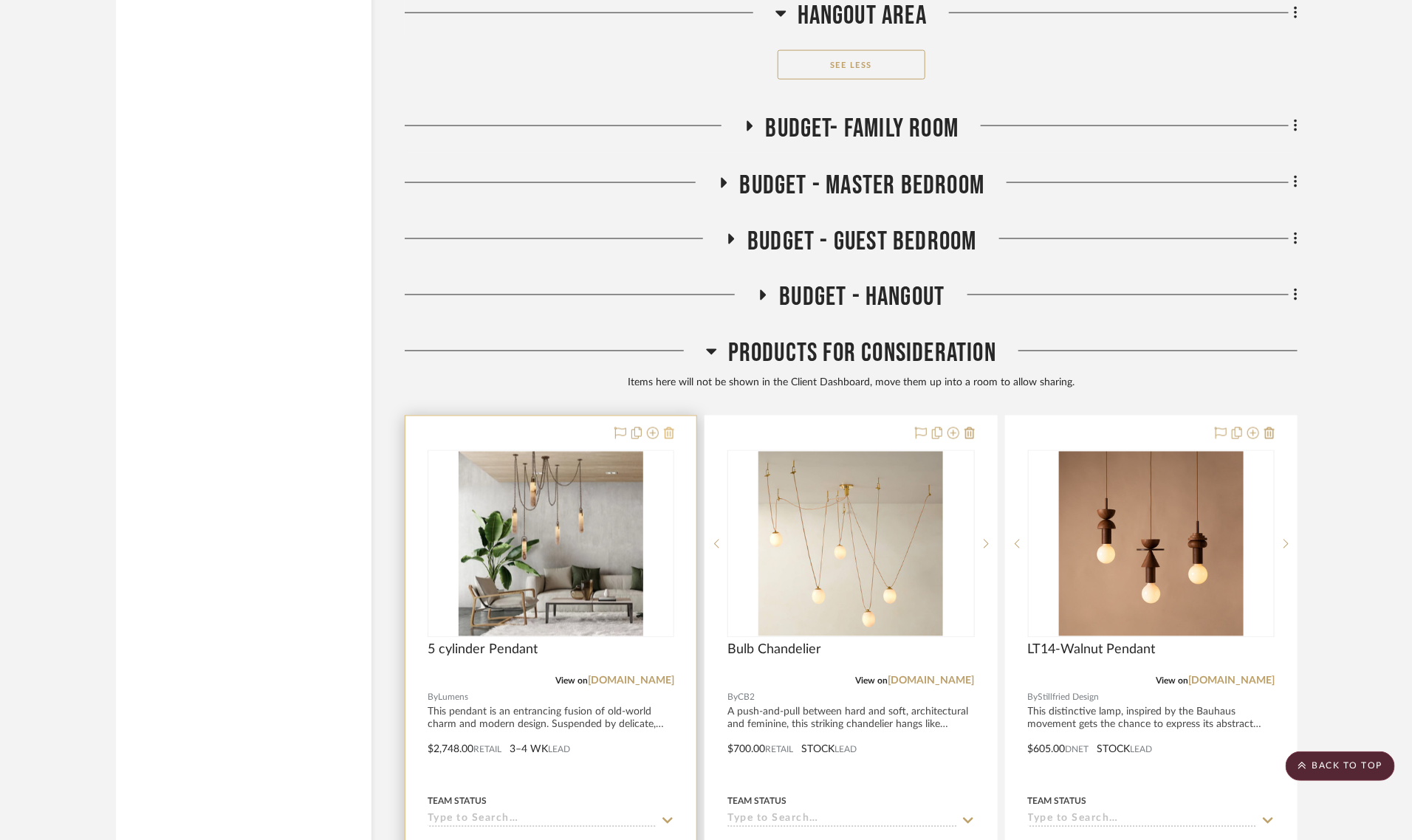
click at [668, 428] on icon at bounding box center [669, 433] width 10 height 12
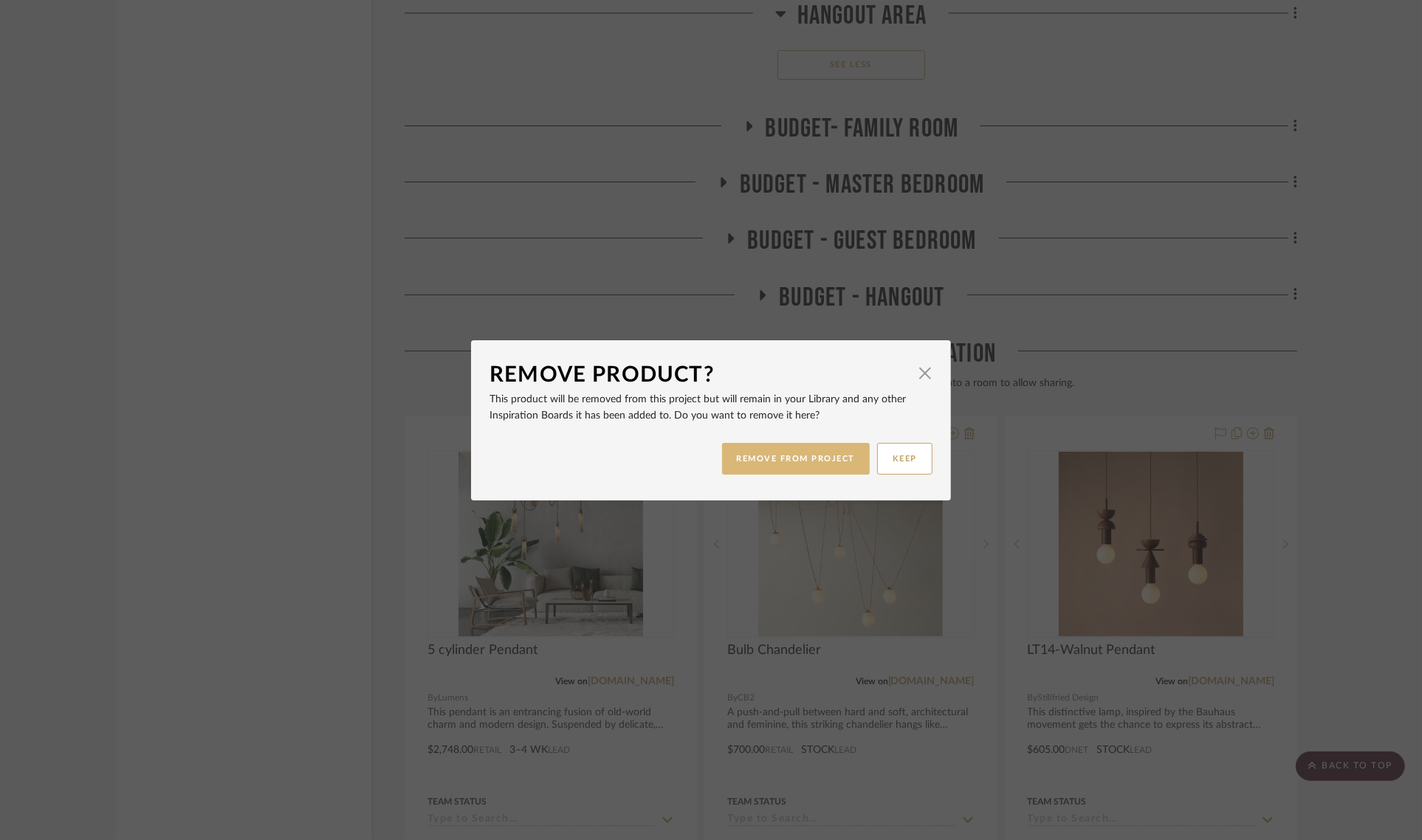
click at [775, 457] on button "REMOVE FROM PROJECT" at bounding box center [797, 458] width 148 height 31
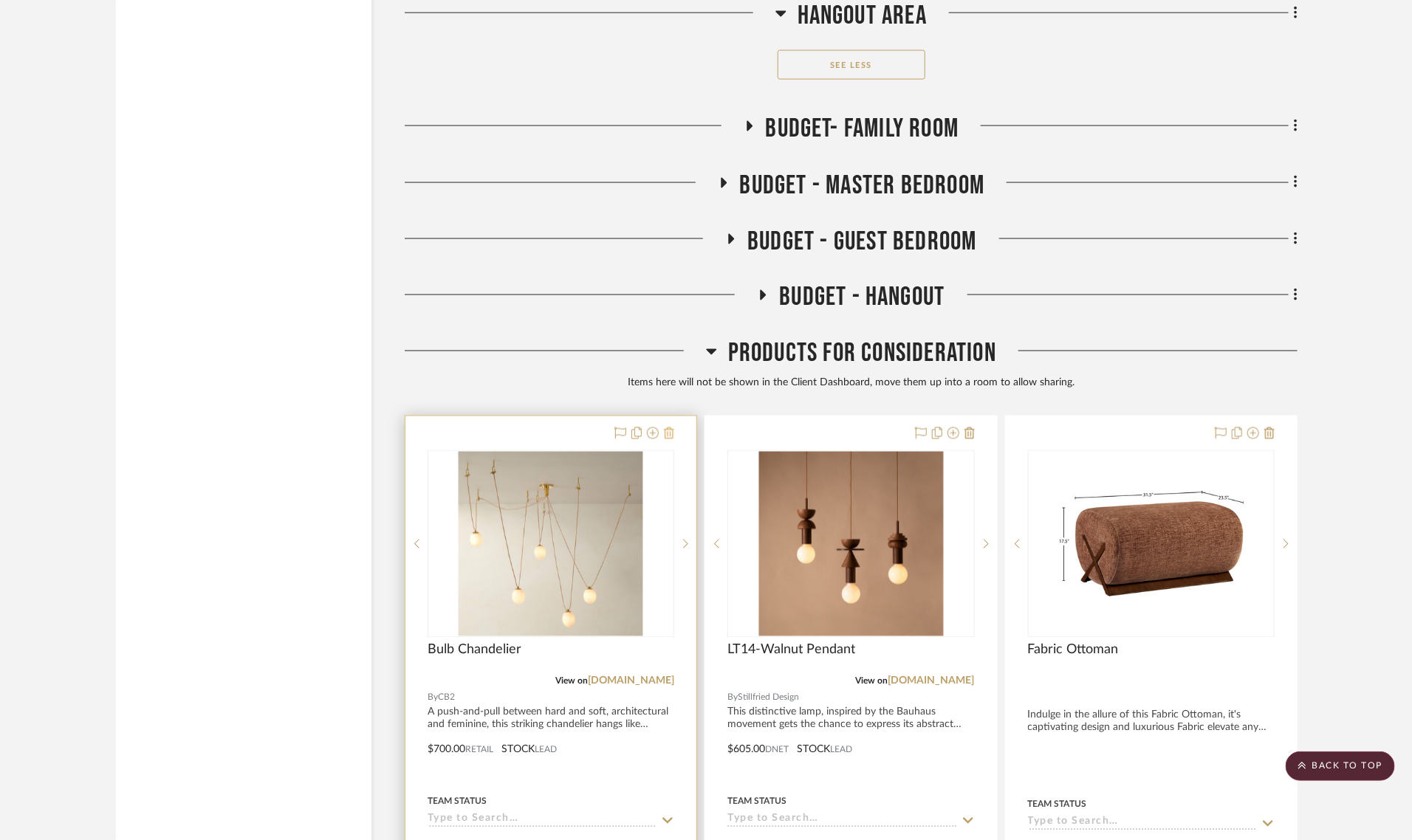
click at [669, 428] on icon at bounding box center [669, 433] width 10 height 12
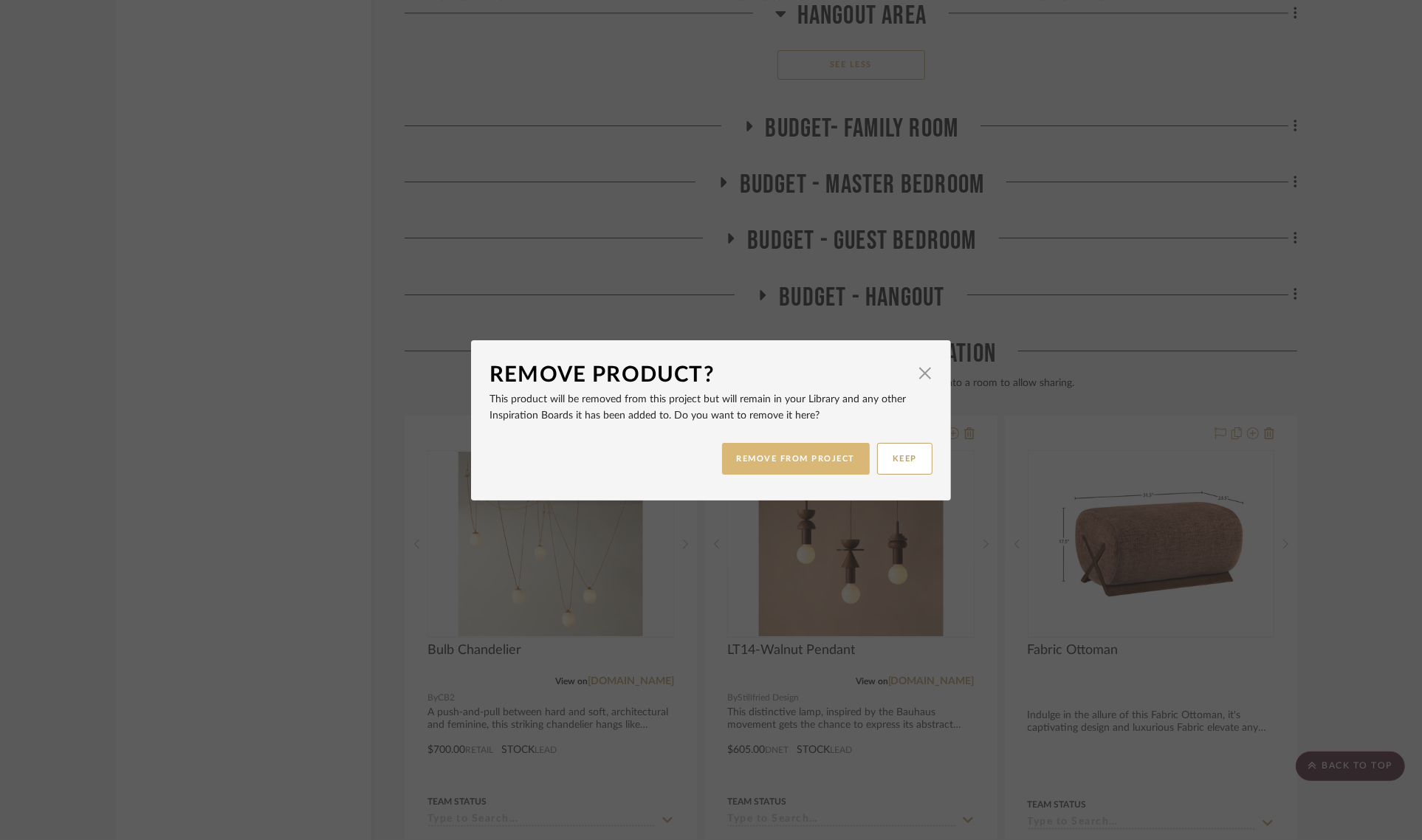
click at [755, 470] on button "REMOVE FROM PROJECT" at bounding box center [797, 458] width 148 height 31
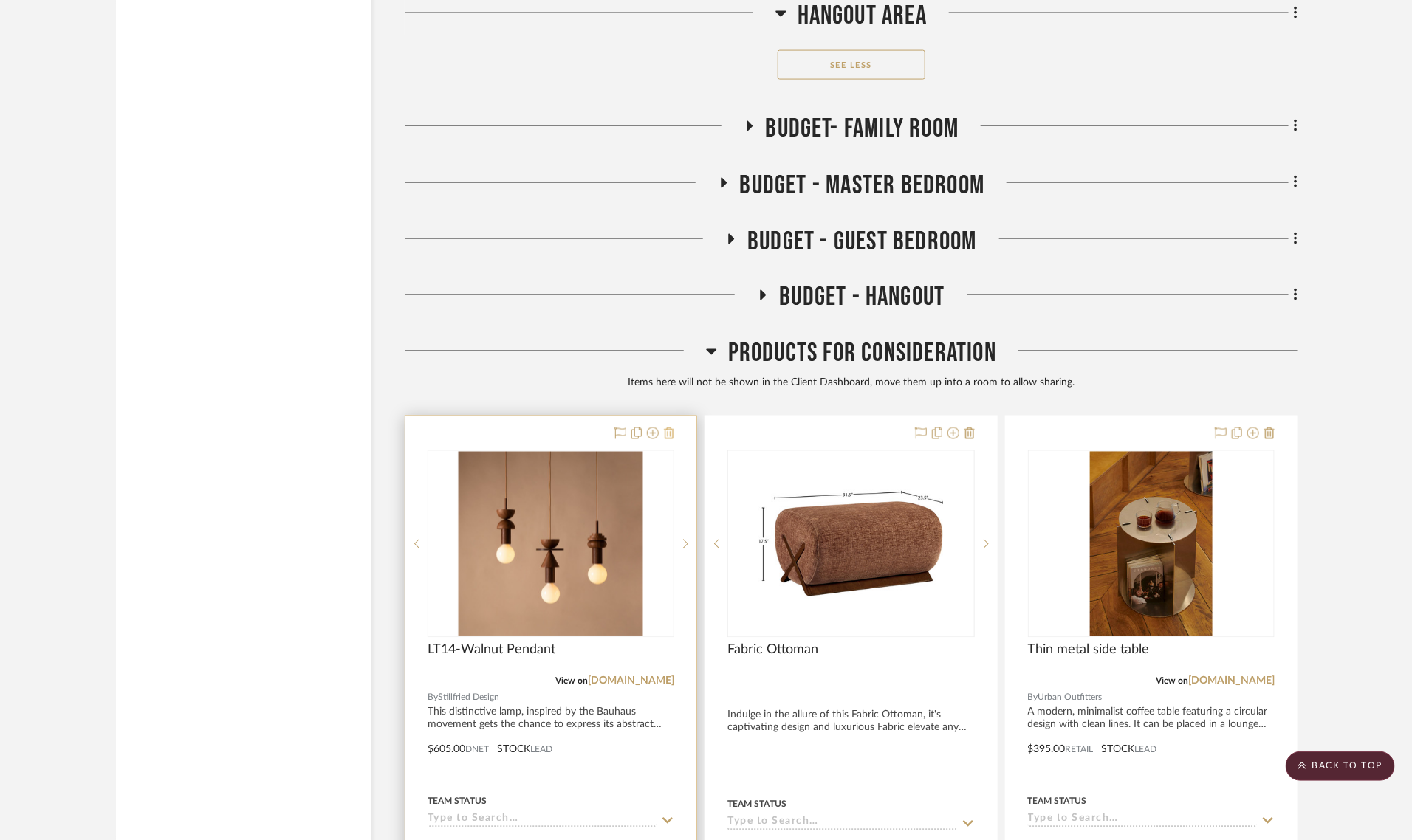
click at [667, 428] on icon at bounding box center [669, 433] width 10 height 12
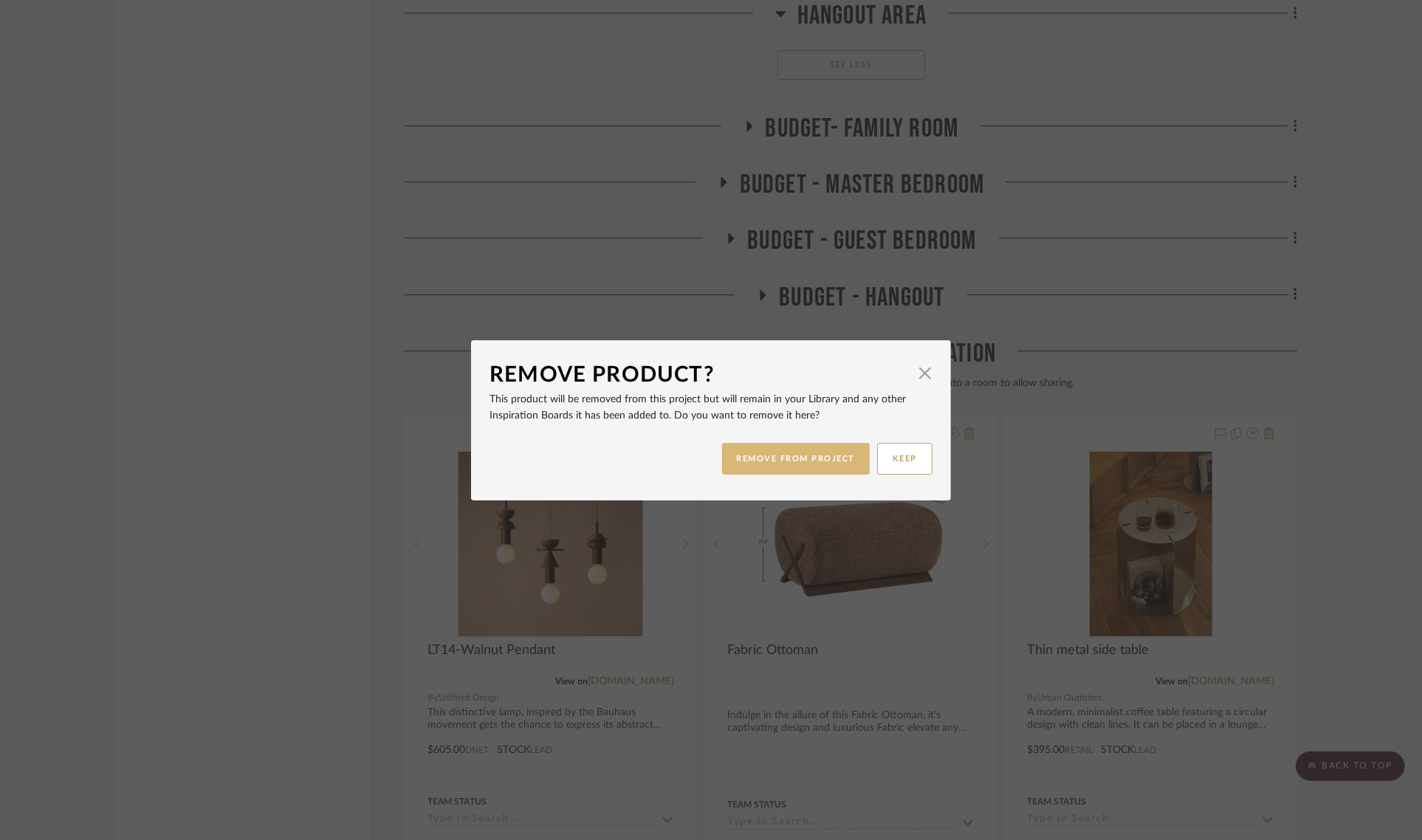
click at [761, 464] on button "REMOVE FROM PROJECT" at bounding box center [797, 458] width 148 height 31
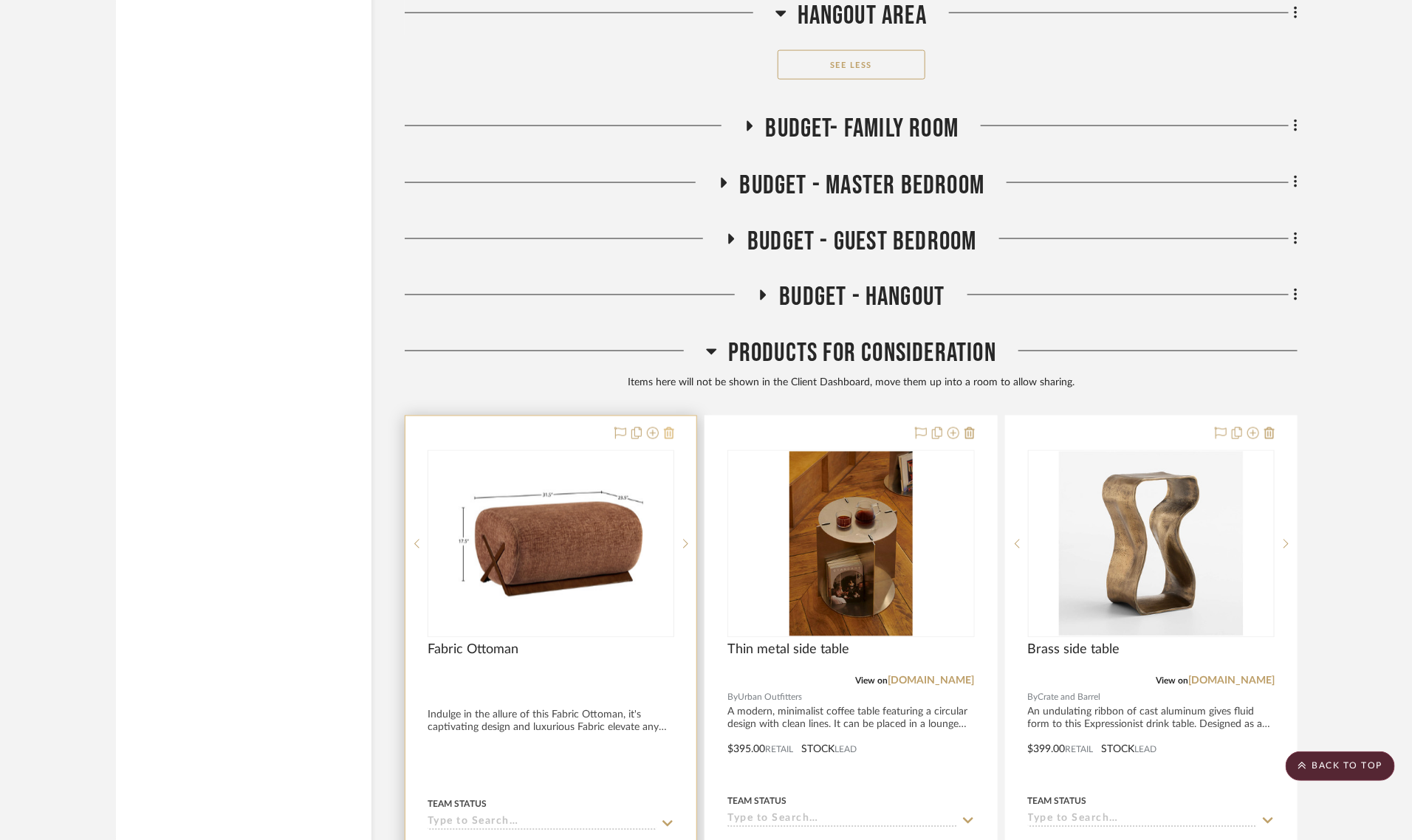
click at [671, 428] on icon at bounding box center [669, 433] width 10 height 12
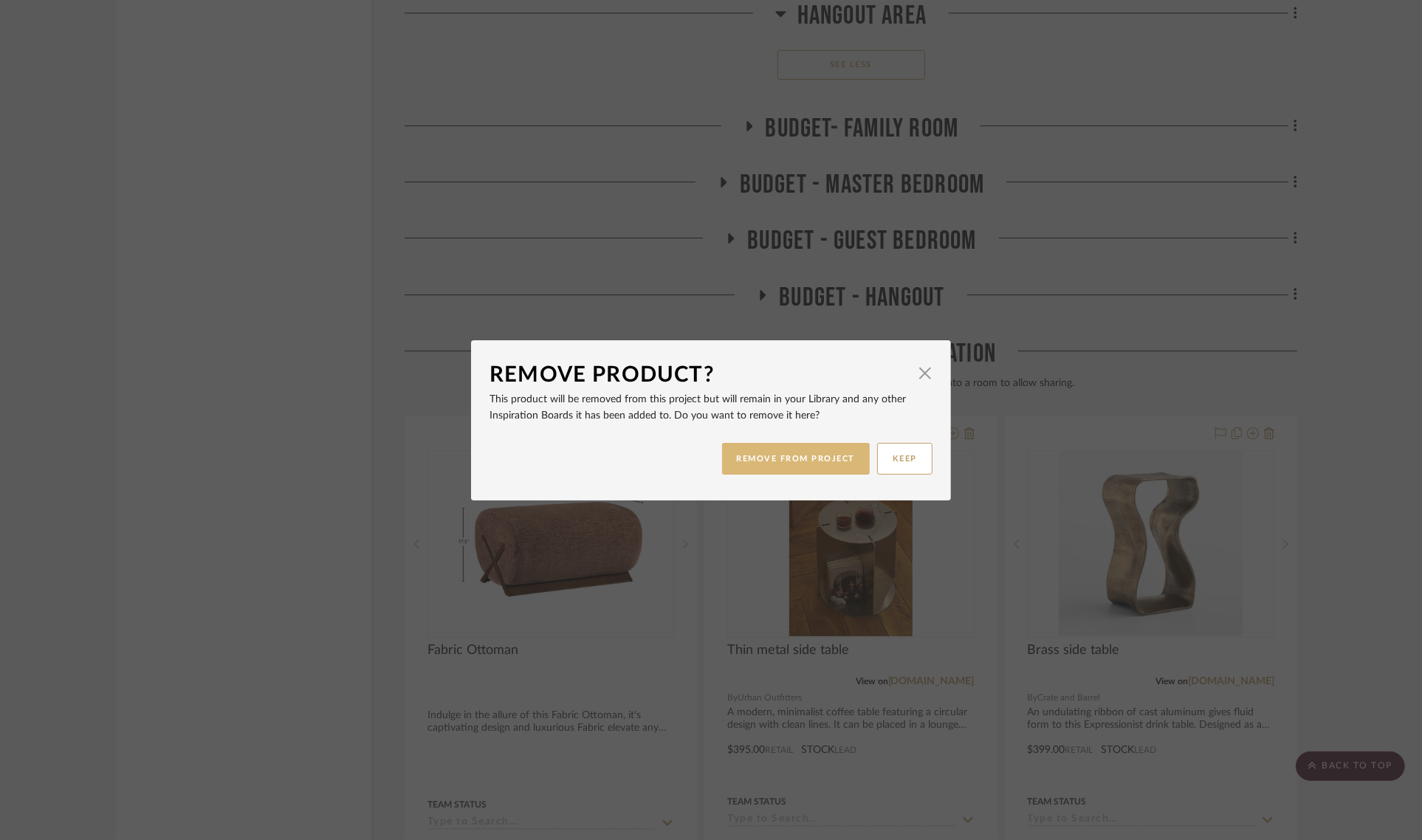
click at [753, 466] on button "REMOVE FROM PROJECT" at bounding box center [797, 458] width 148 height 31
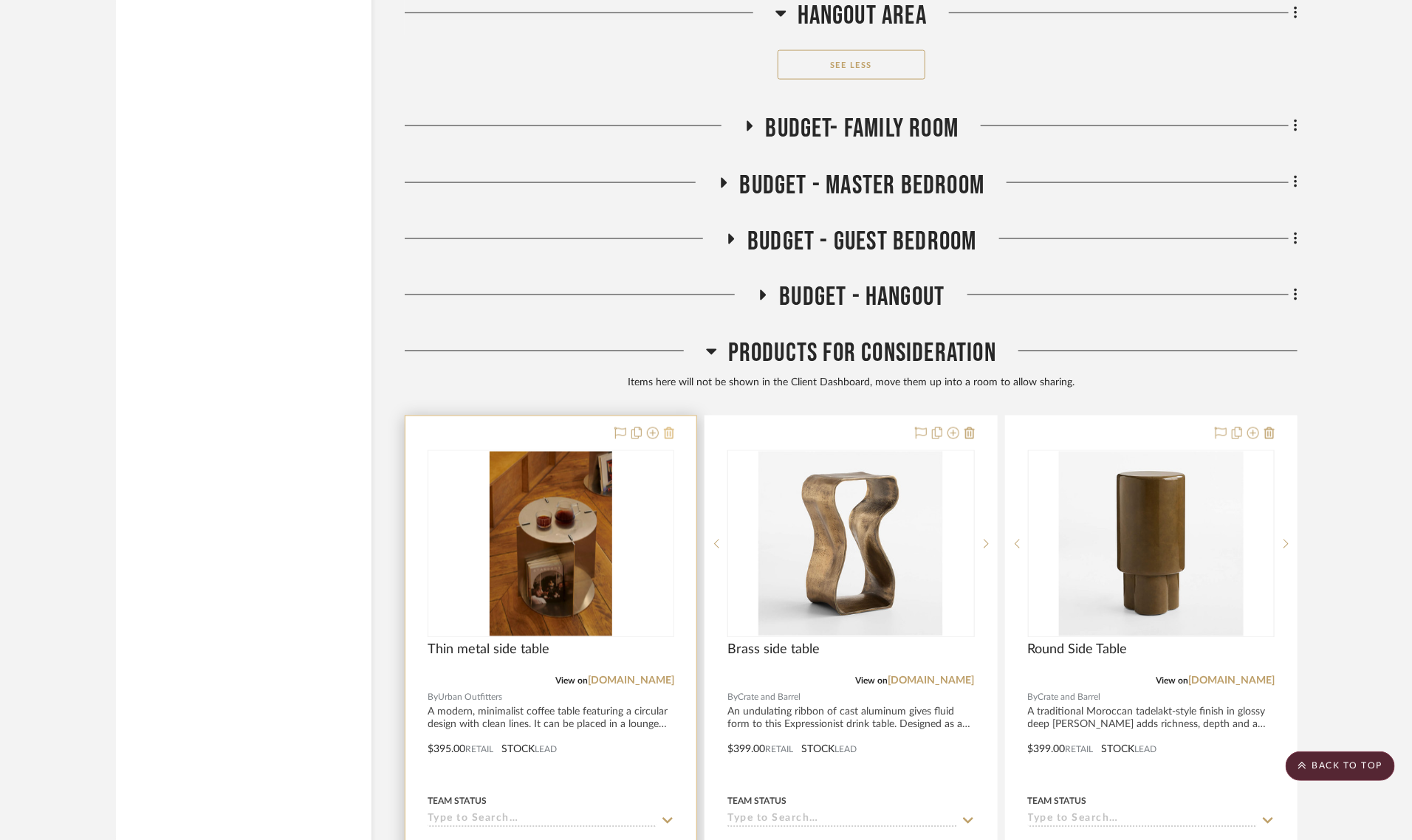
click at [668, 428] on icon at bounding box center [669, 433] width 10 height 12
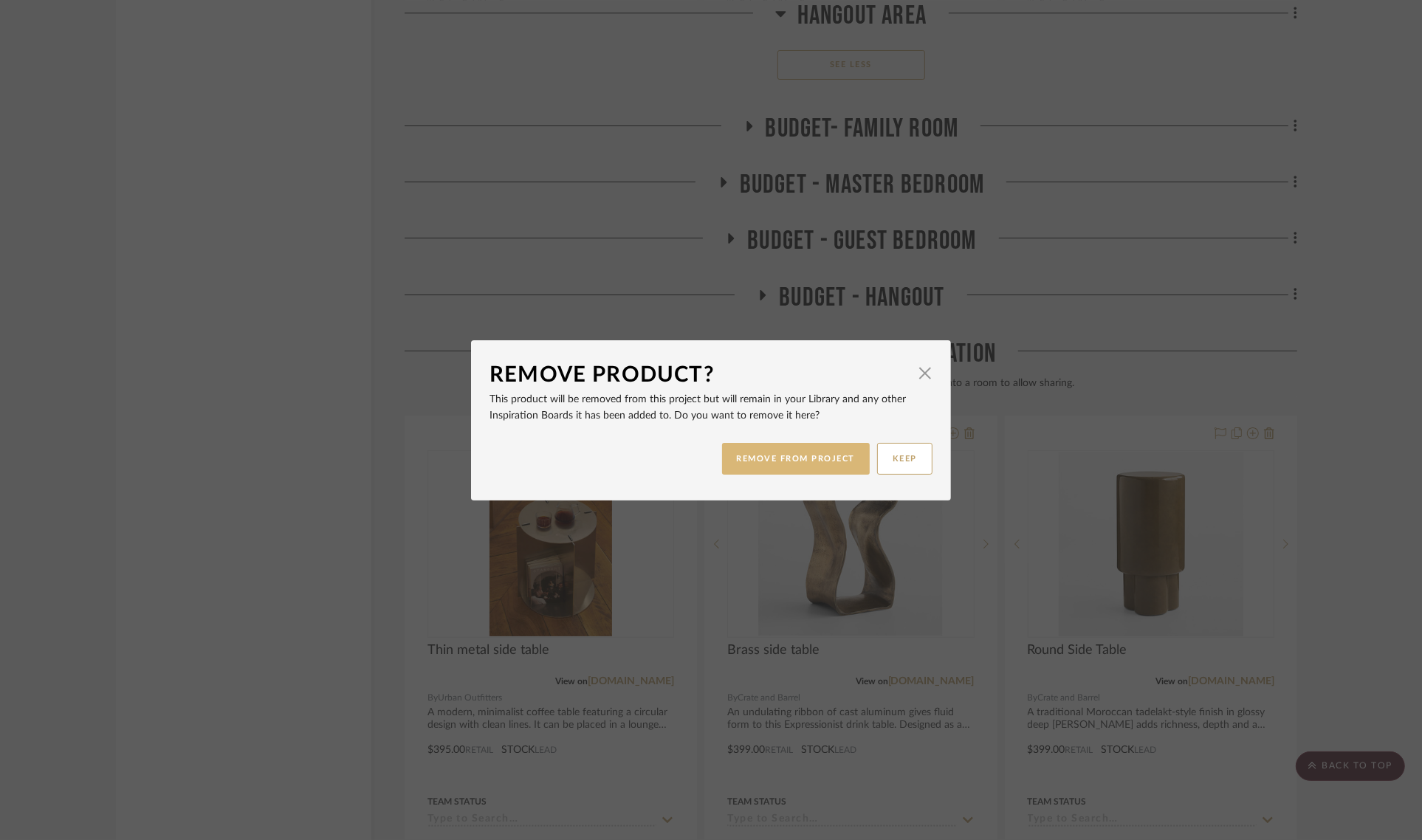
click at [755, 458] on button "REMOVE FROM PROJECT" at bounding box center [797, 458] width 148 height 31
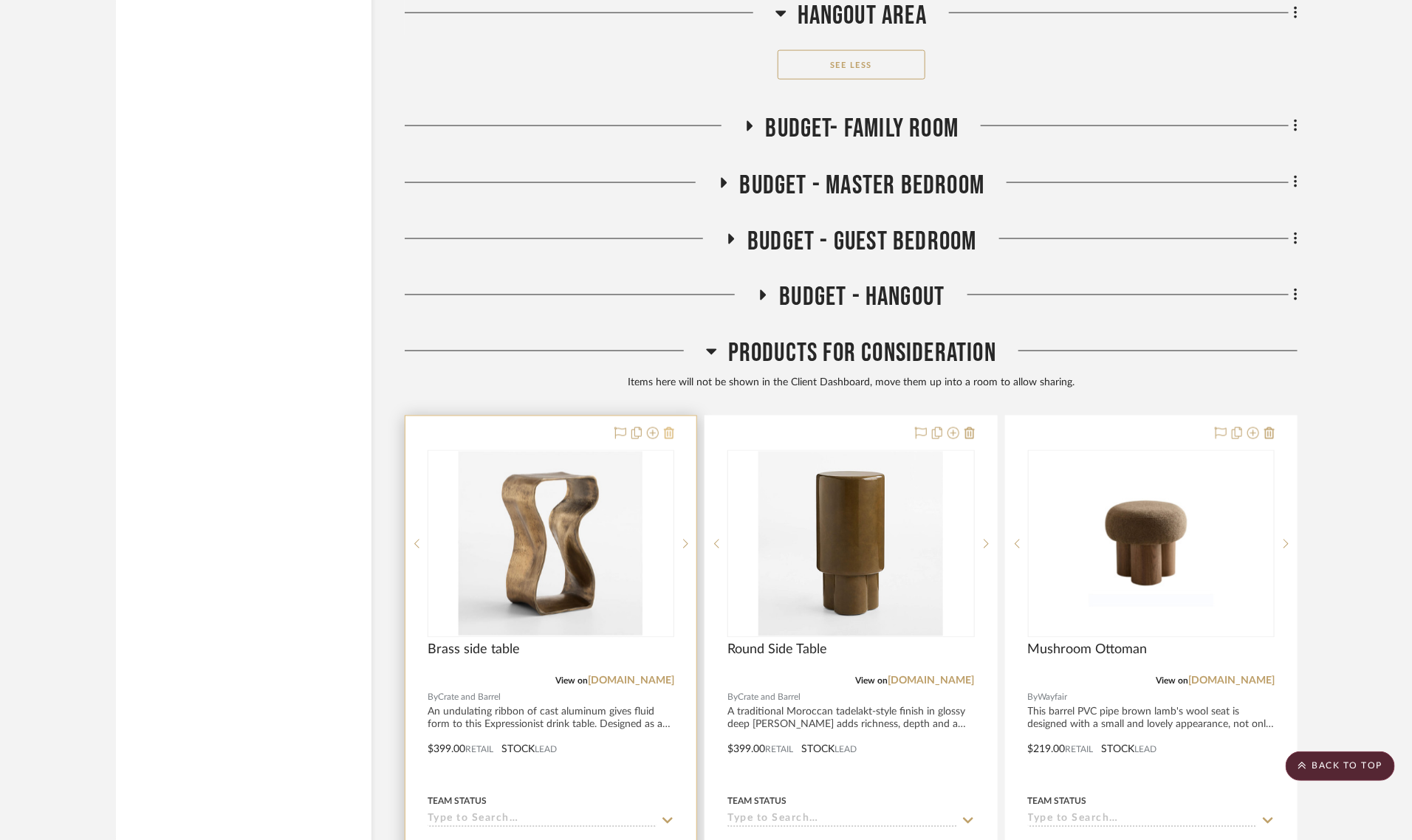
click at [668, 428] on icon at bounding box center [669, 433] width 10 height 12
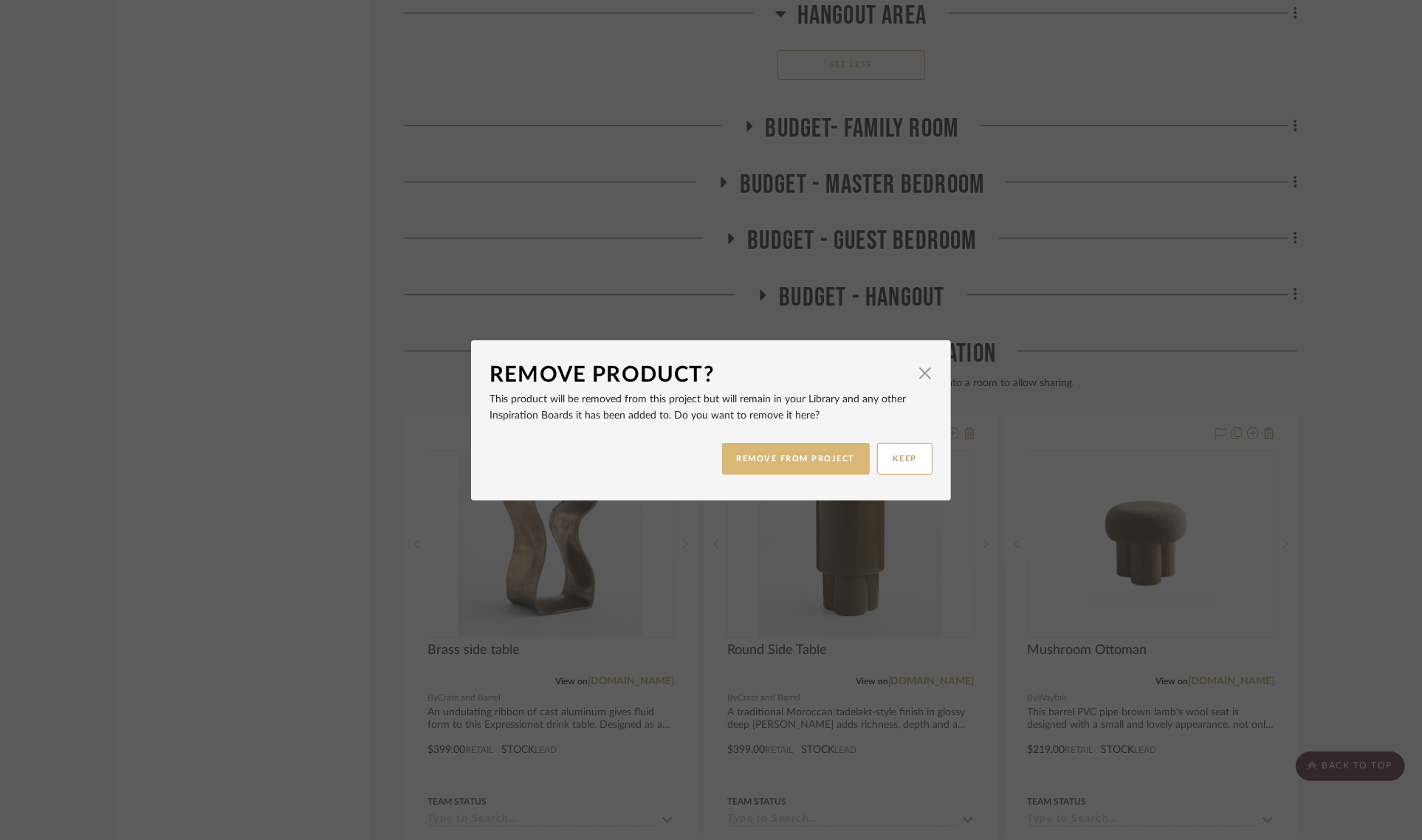
click at [755, 457] on button "REMOVE FROM PROJECT" at bounding box center [797, 458] width 148 height 31
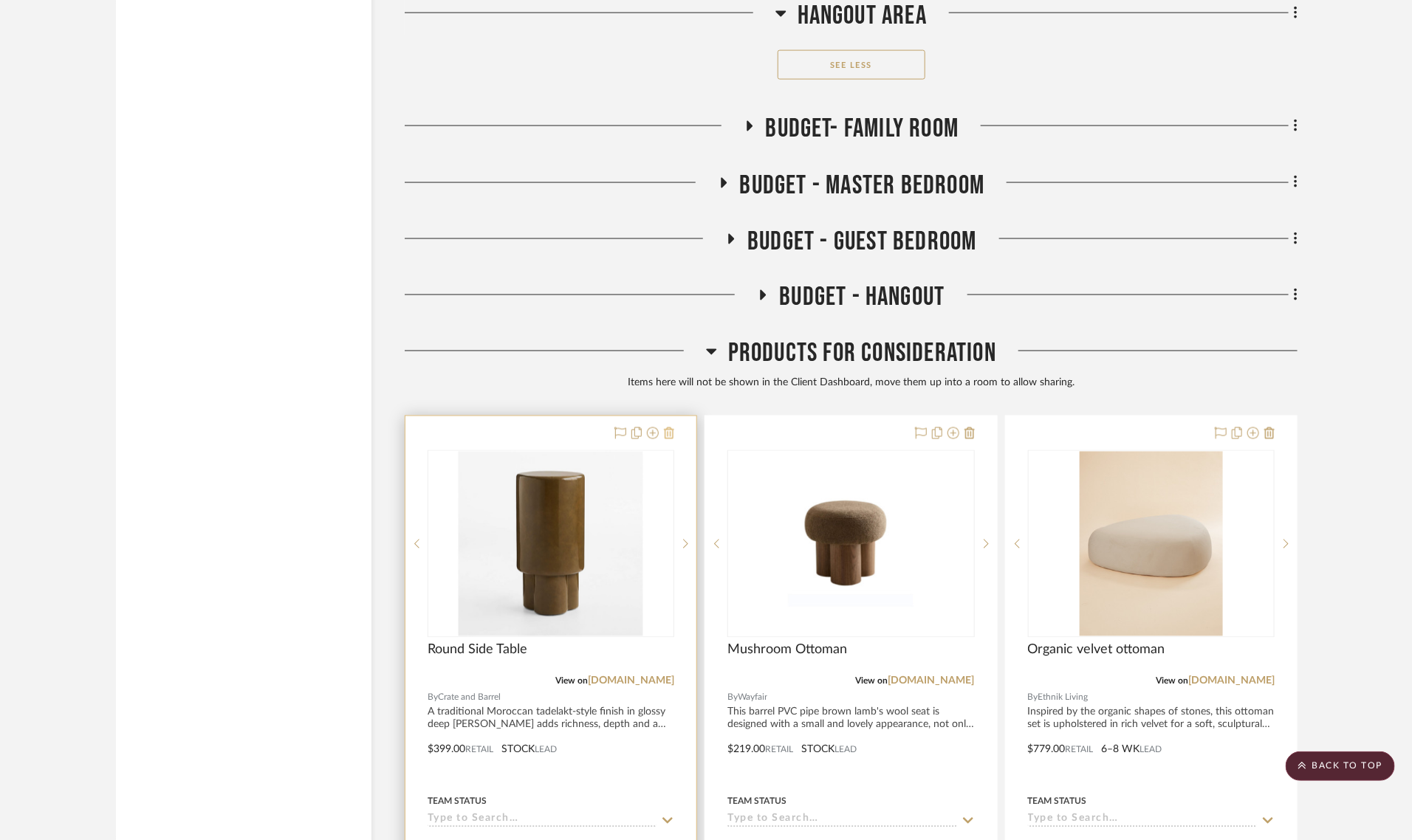
click at [670, 428] on icon at bounding box center [669, 433] width 10 height 12
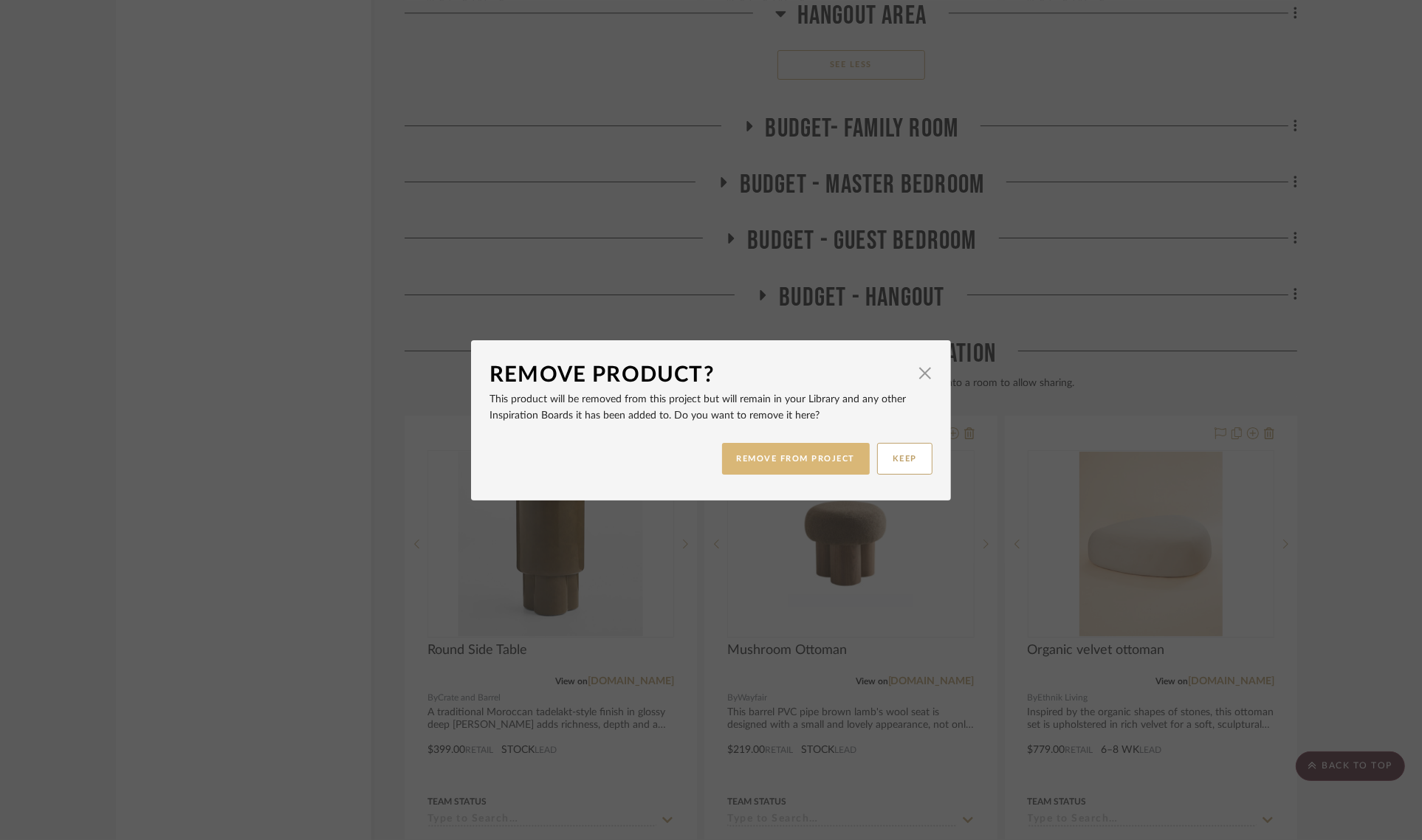
click at [724, 458] on button "REMOVE FROM PROJECT" at bounding box center [797, 458] width 148 height 31
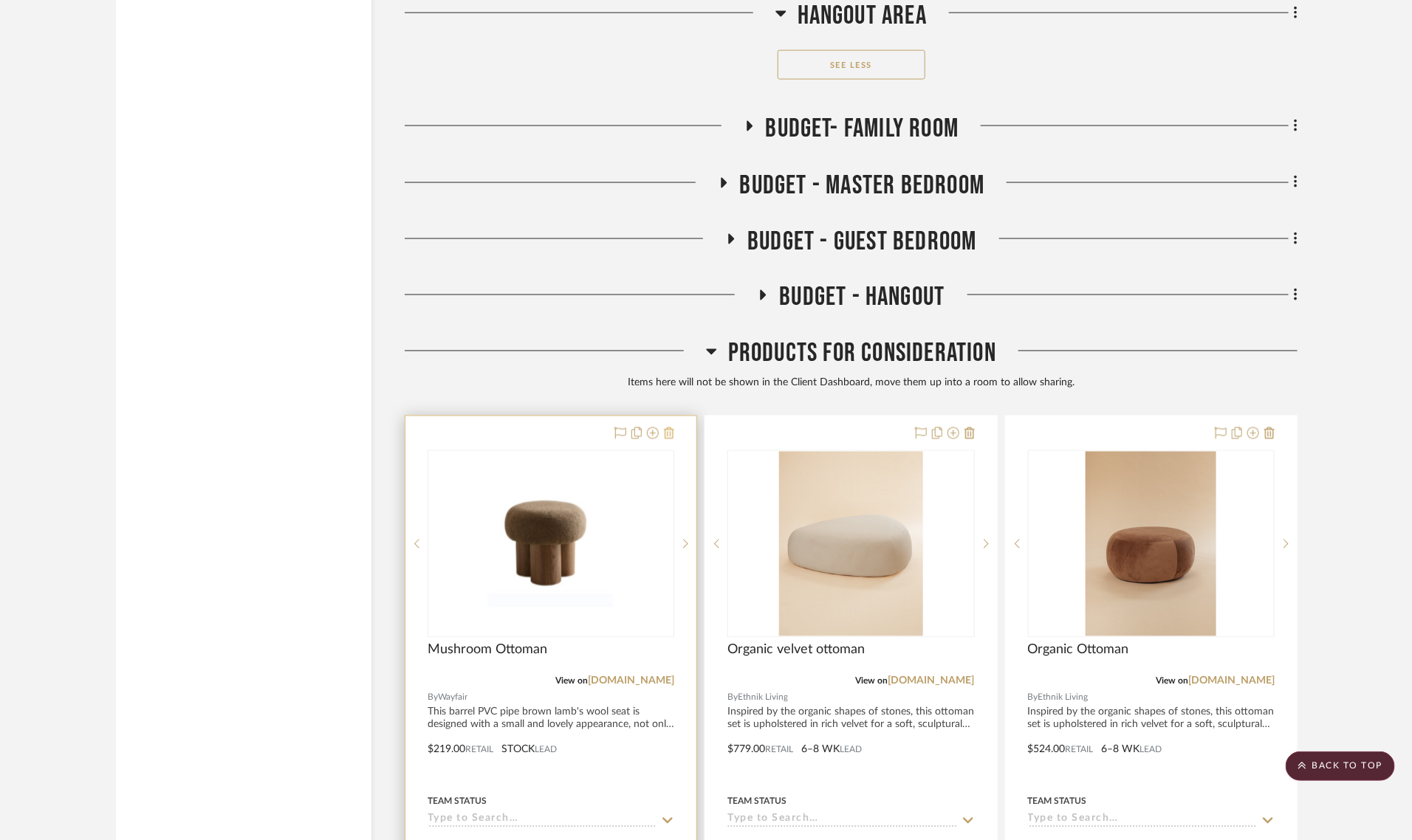
click at [673, 428] on icon at bounding box center [669, 433] width 10 height 12
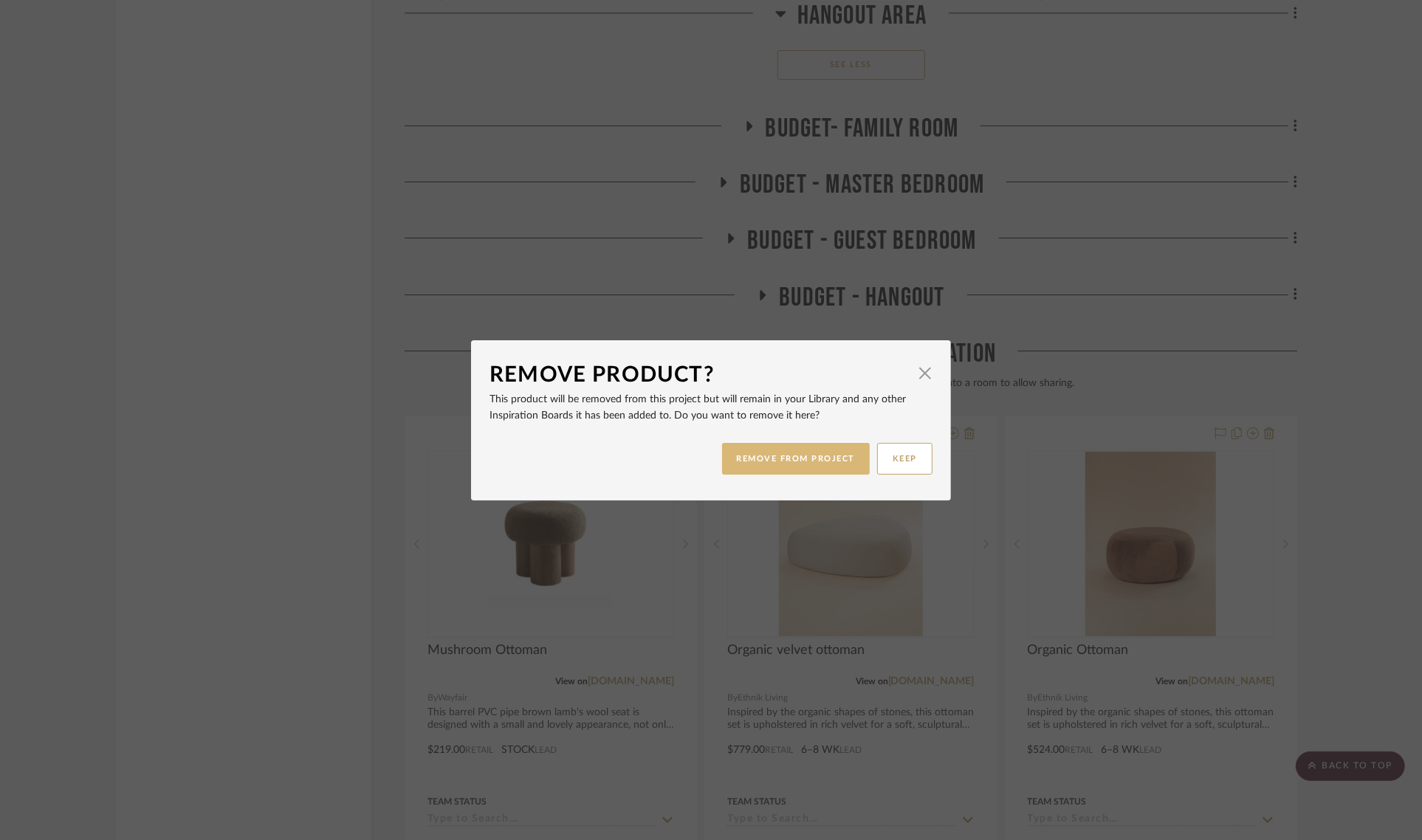
click at [746, 456] on button "REMOVE FROM PROJECT" at bounding box center [797, 458] width 148 height 31
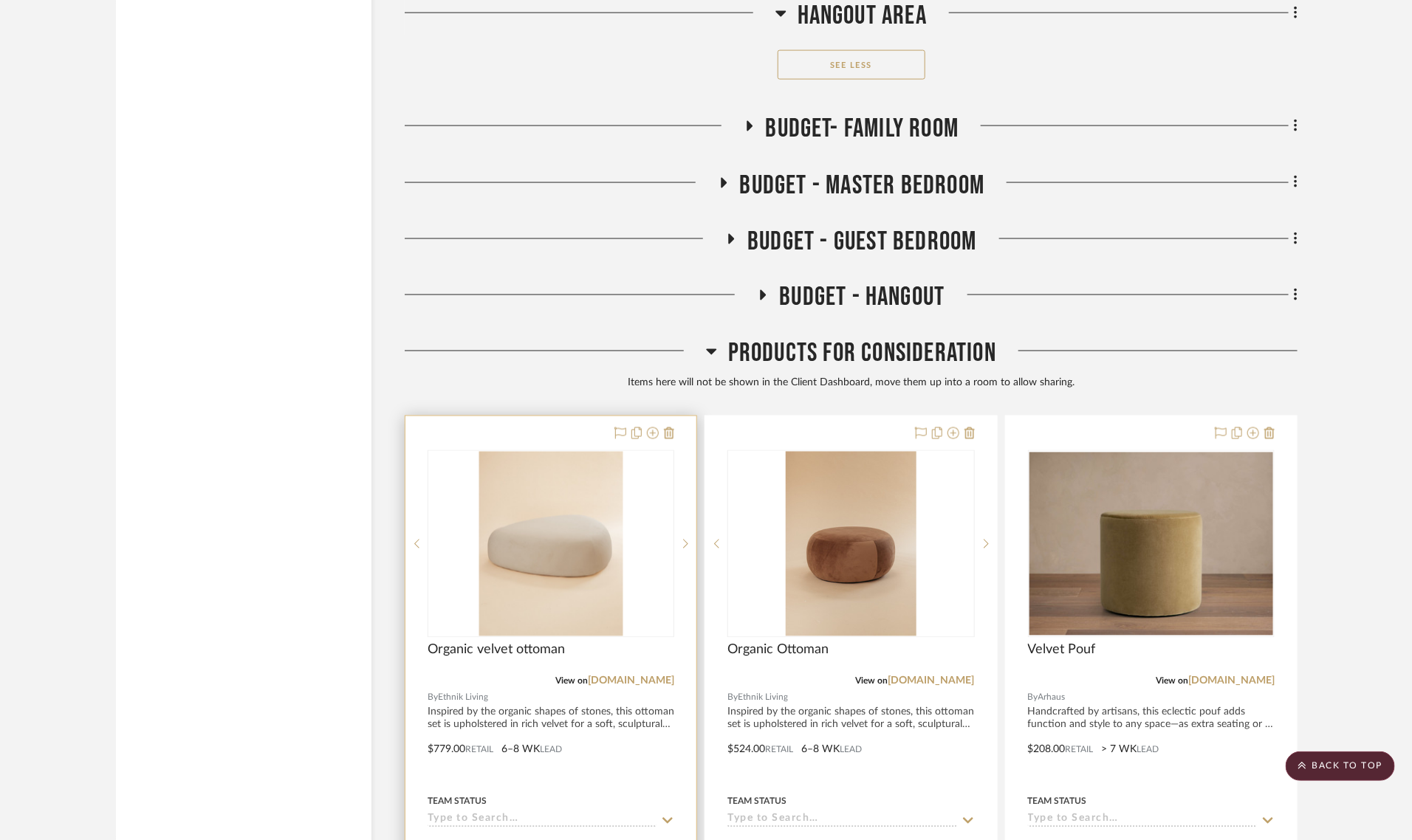
click at [677, 417] on div at bounding box center [551, 687] width 291 height 541
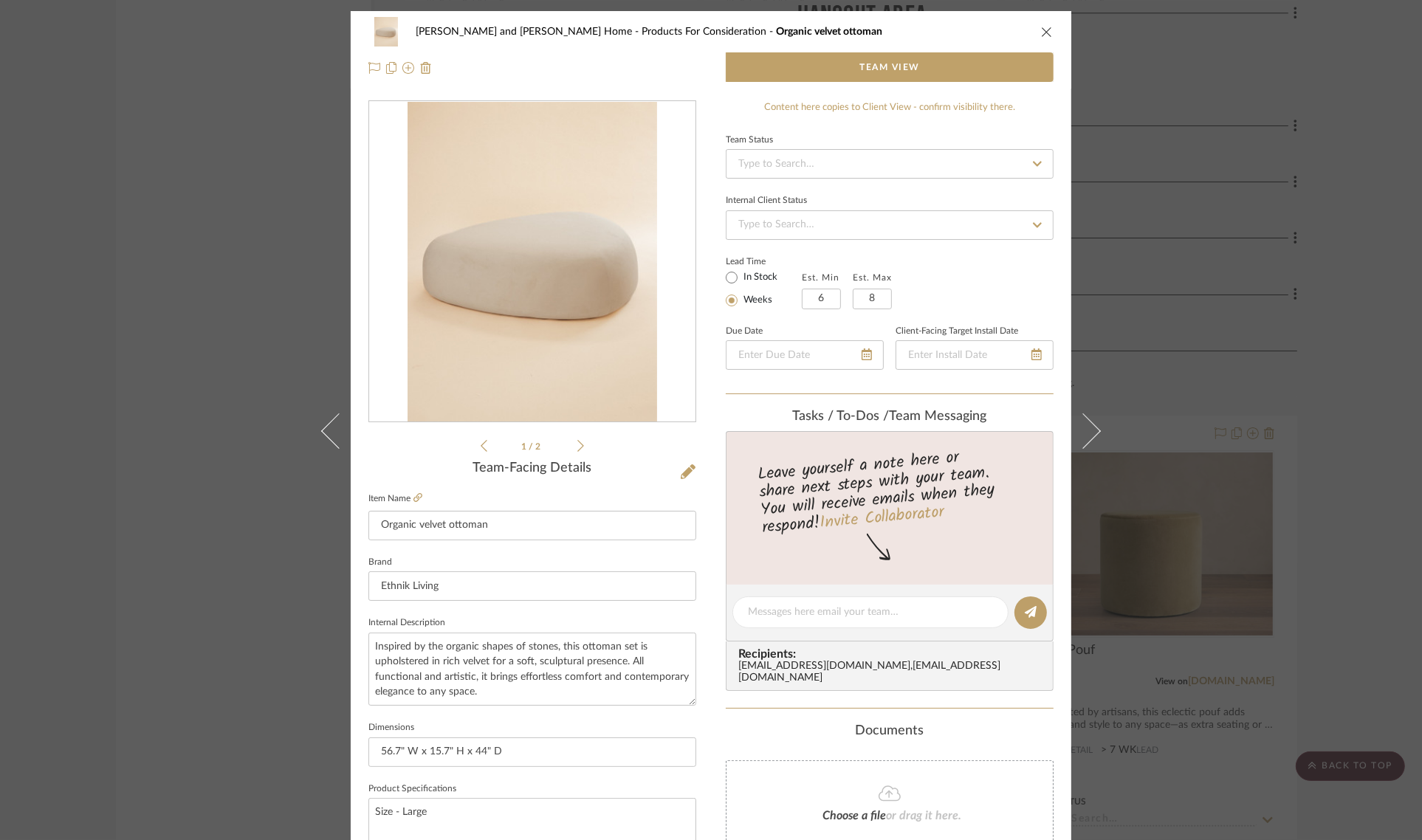
click at [1041, 34] on icon "close" at bounding box center [1047, 31] width 12 height 12
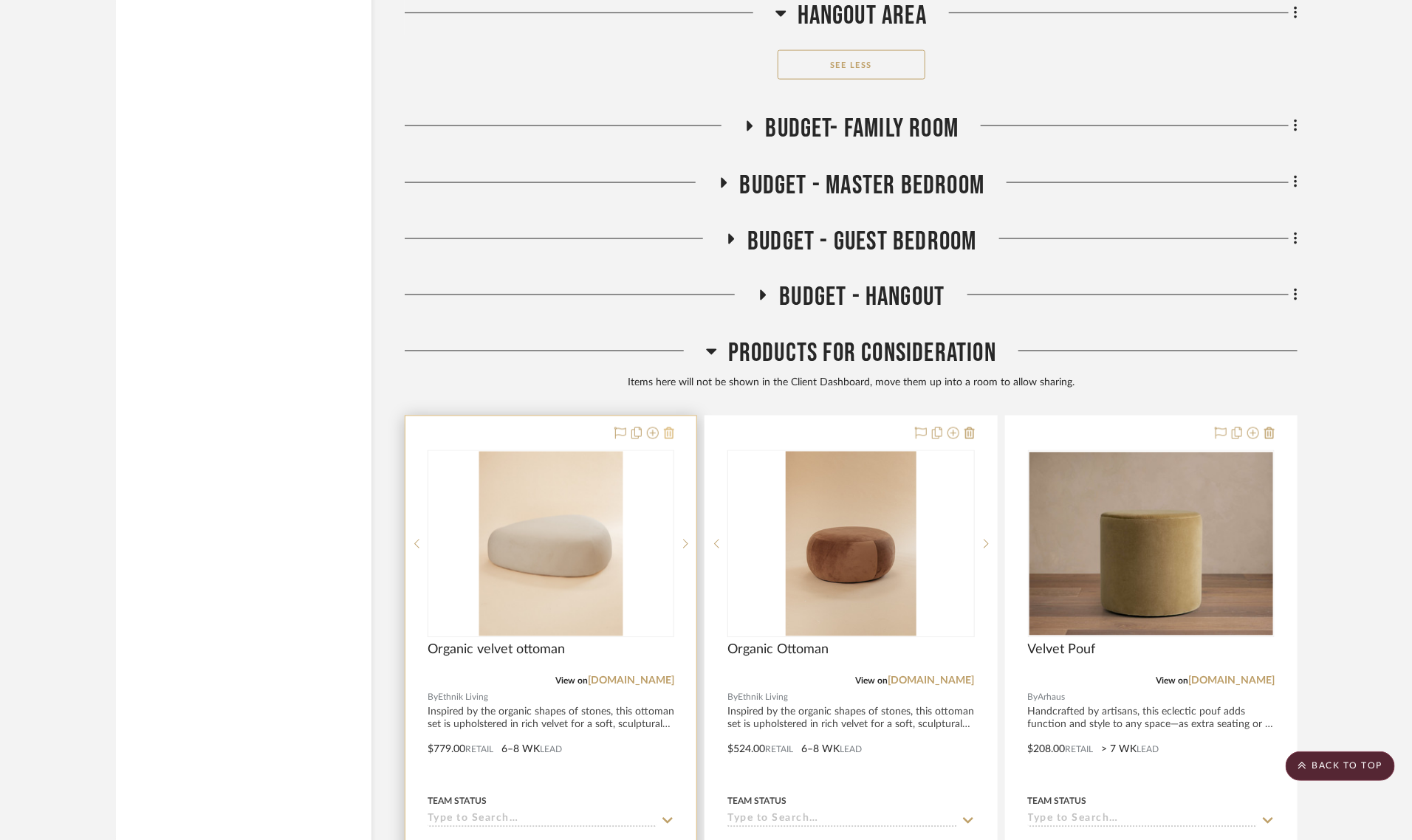
click at [672, 428] on icon at bounding box center [669, 433] width 10 height 12
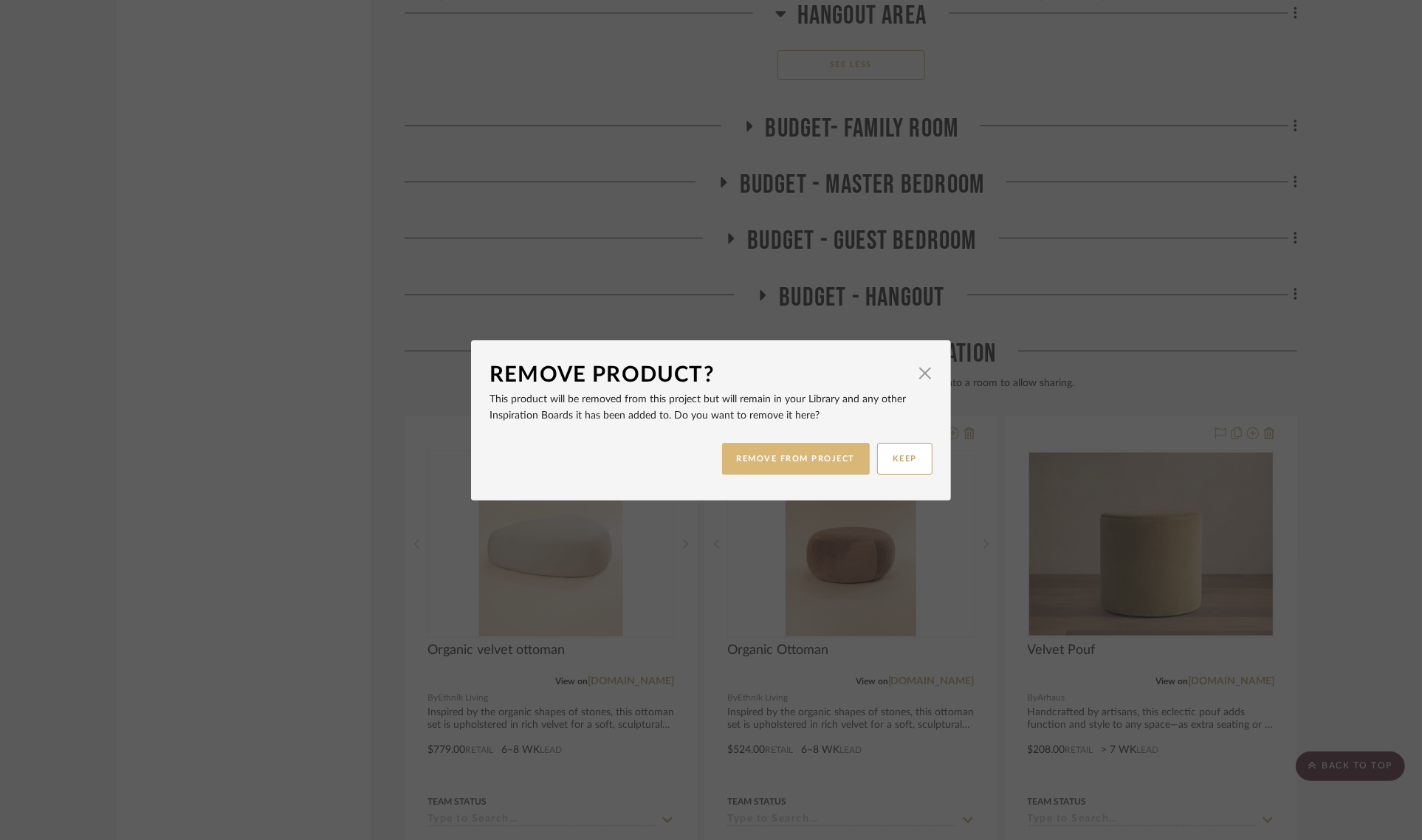
click at [774, 458] on button "REMOVE FROM PROJECT" at bounding box center [797, 458] width 148 height 31
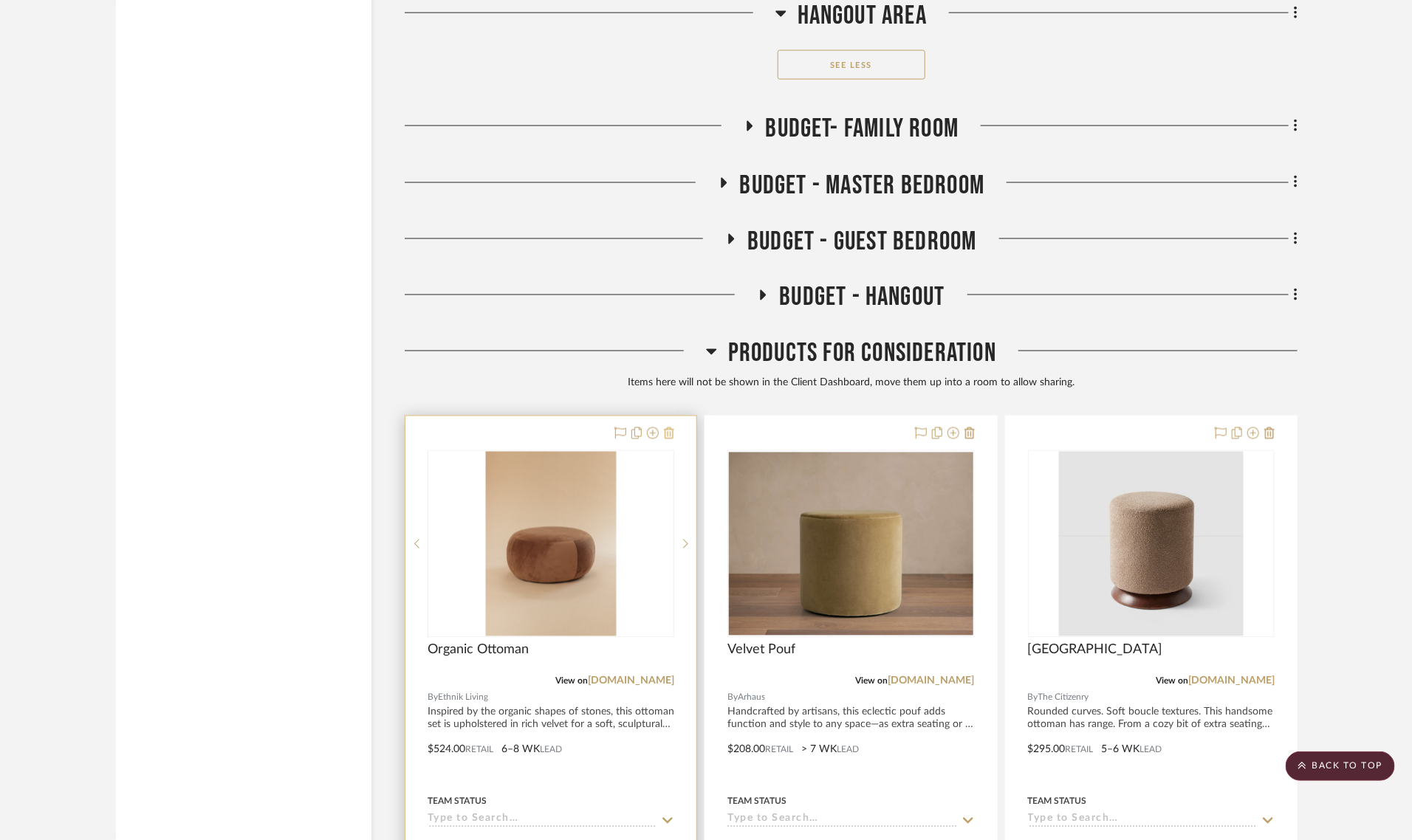
click at [669, 428] on icon at bounding box center [669, 433] width 10 height 12
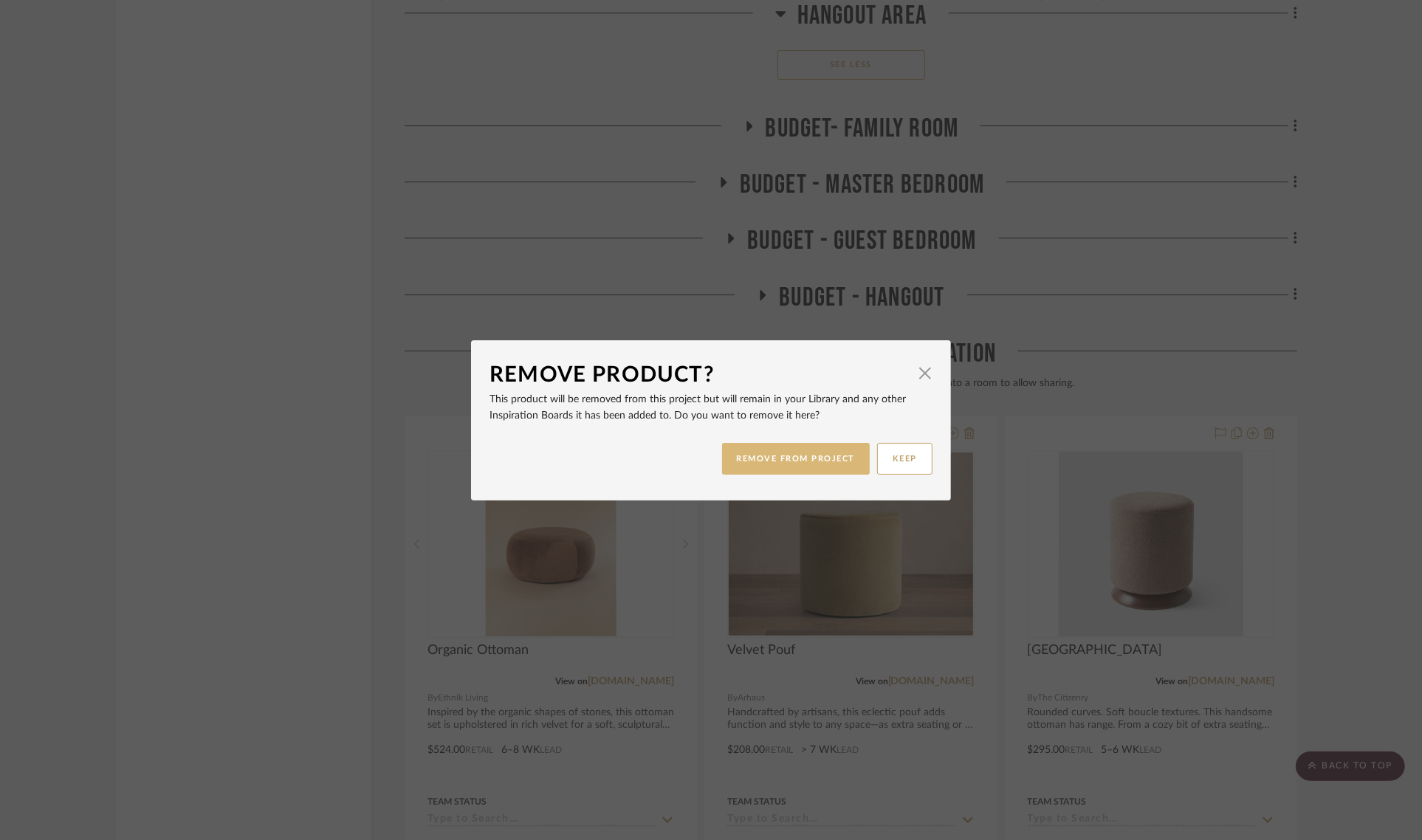
click at [729, 454] on button "REMOVE FROM PROJECT" at bounding box center [797, 458] width 148 height 31
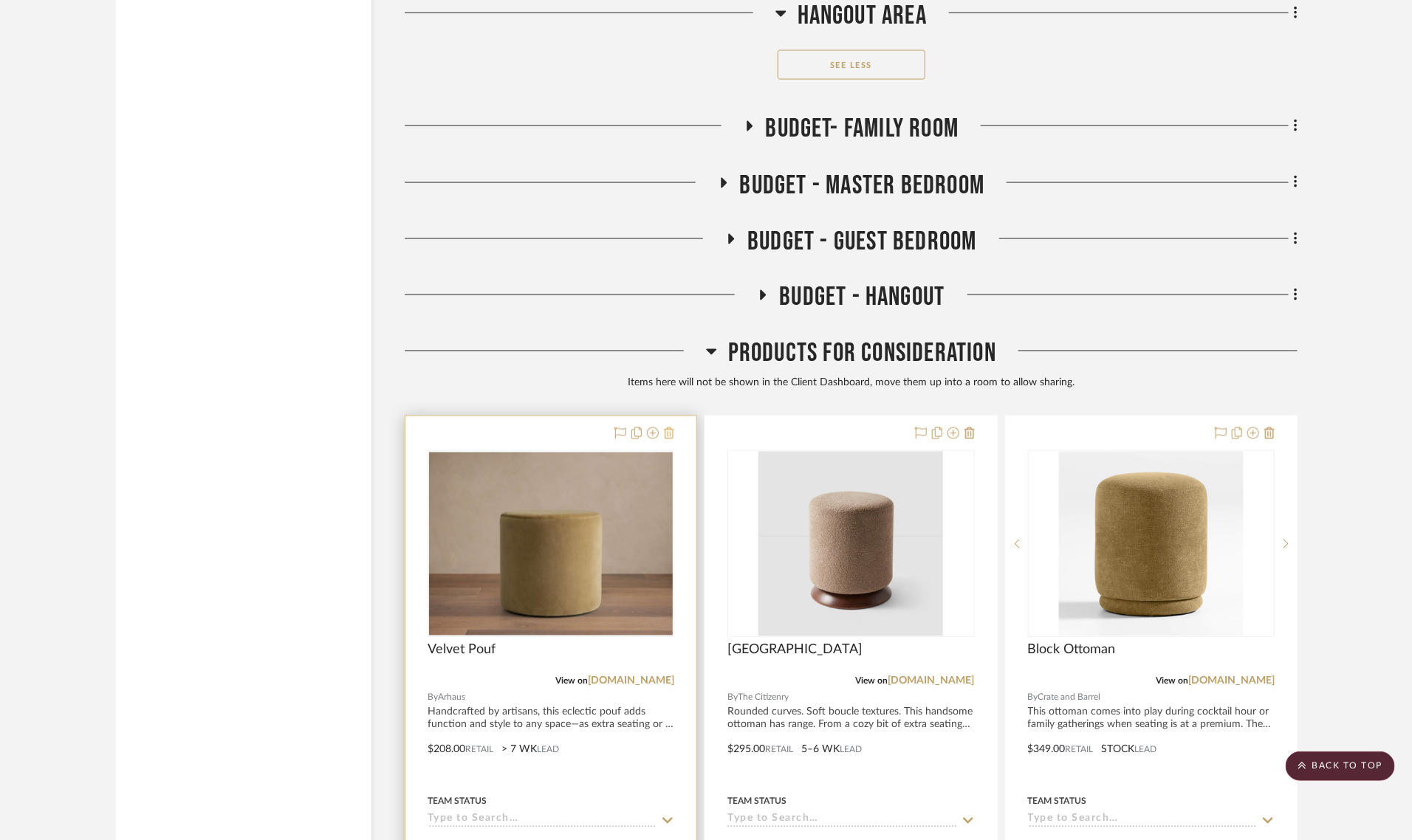
click at [667, 428] on icon at bounding box center [669, 433] width 10 height 12
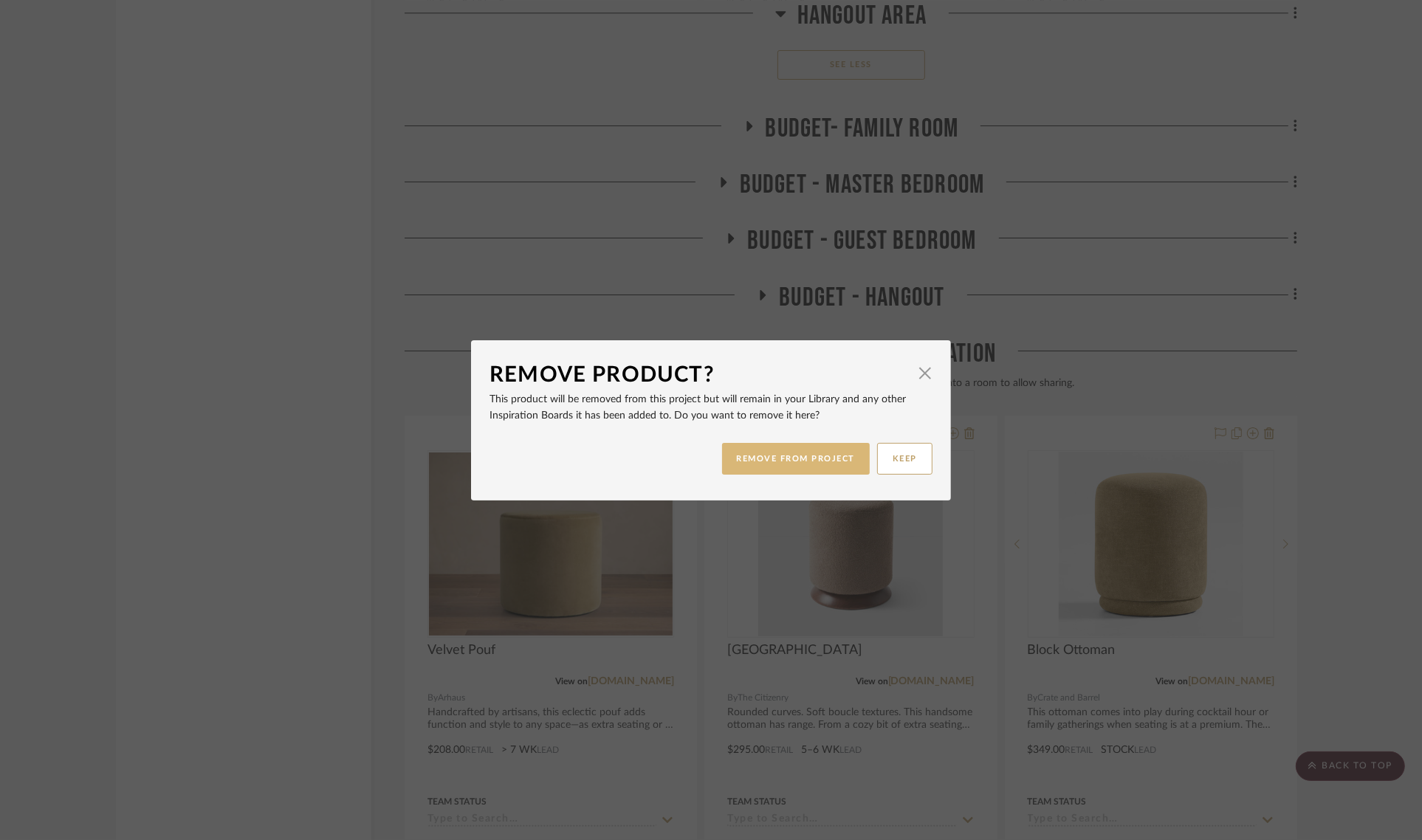
click at [750, 454] on button "REMOVE FROM PROJECT" at bounding box center [797, 458] width 148 height 31
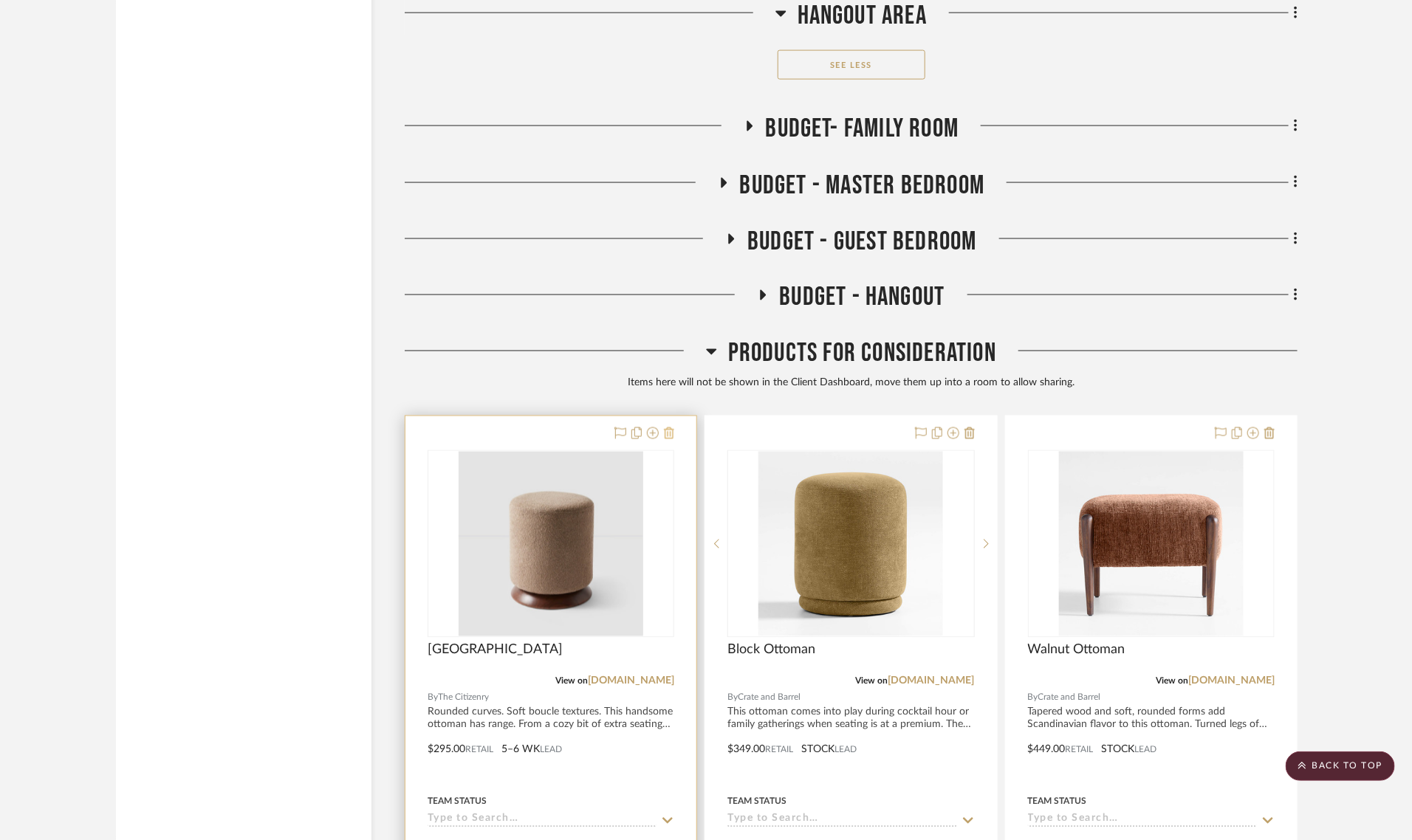
click at [668, 428] on icon at bounding box center [669, 433] width 10 height 12
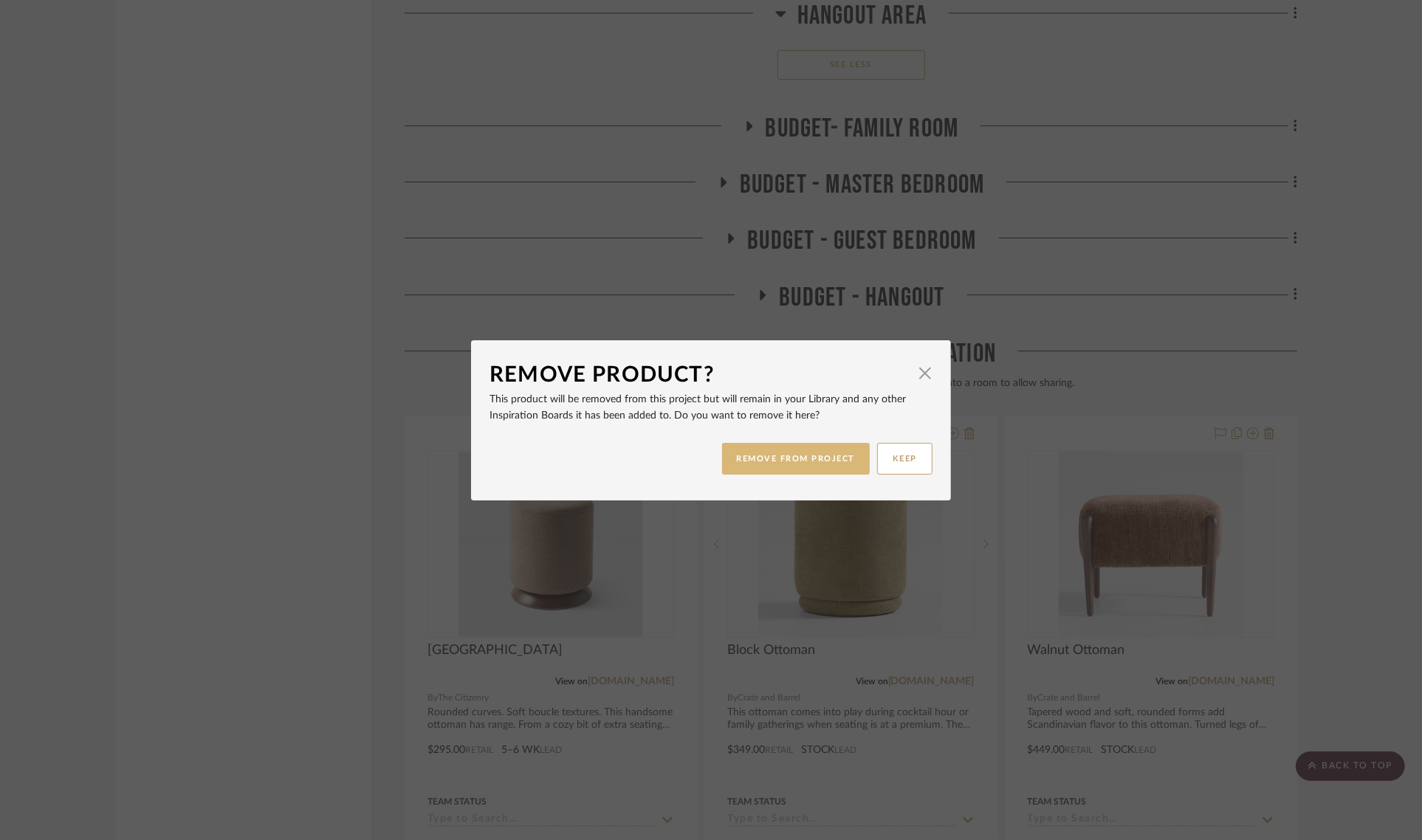
click at [755, 464] on button "REMOVE FROM PROJECT" at bounding box center [797, 458] width 148 height 31
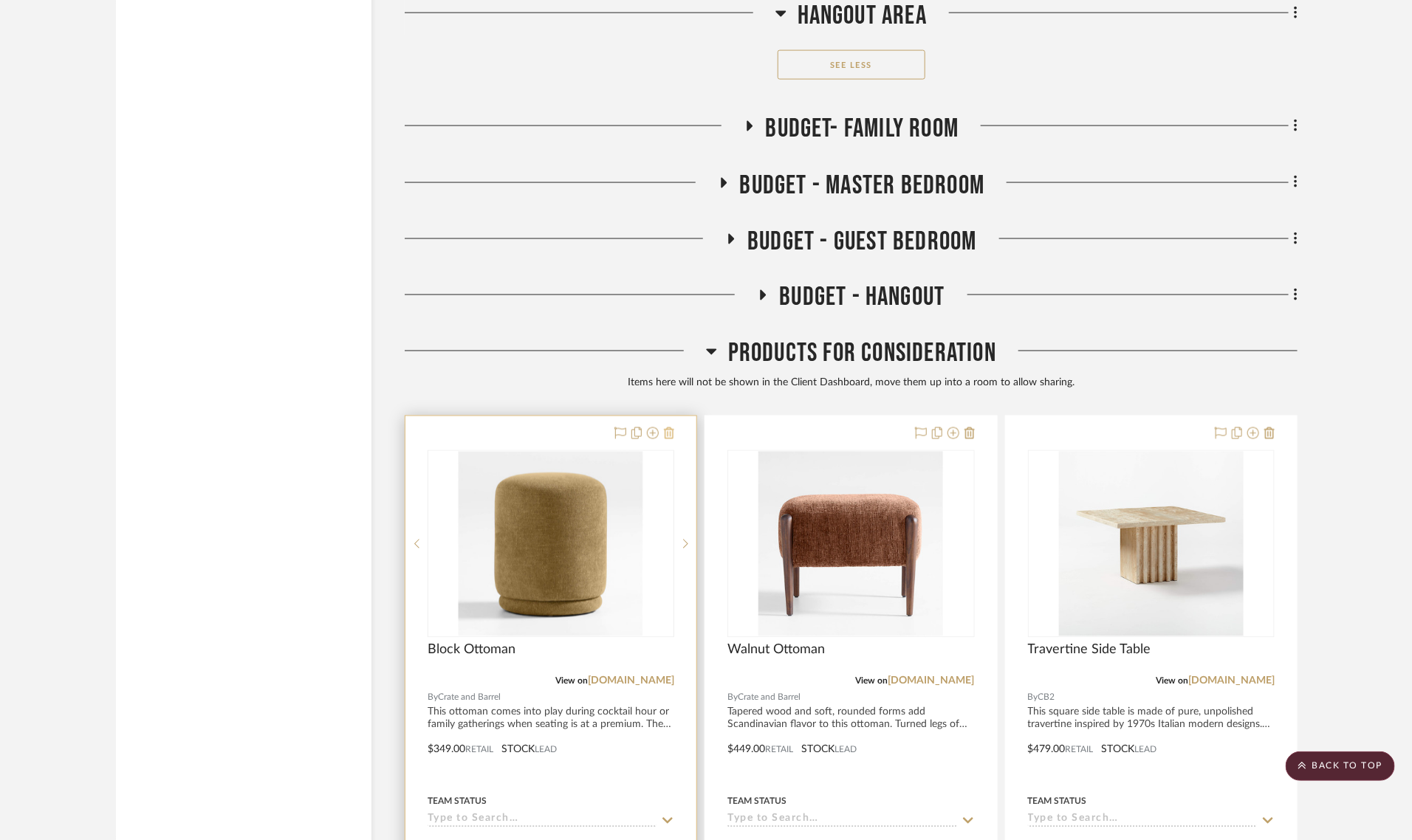
click at [667, 428] on icon at bounding box center [669, 433] width 10 height 12
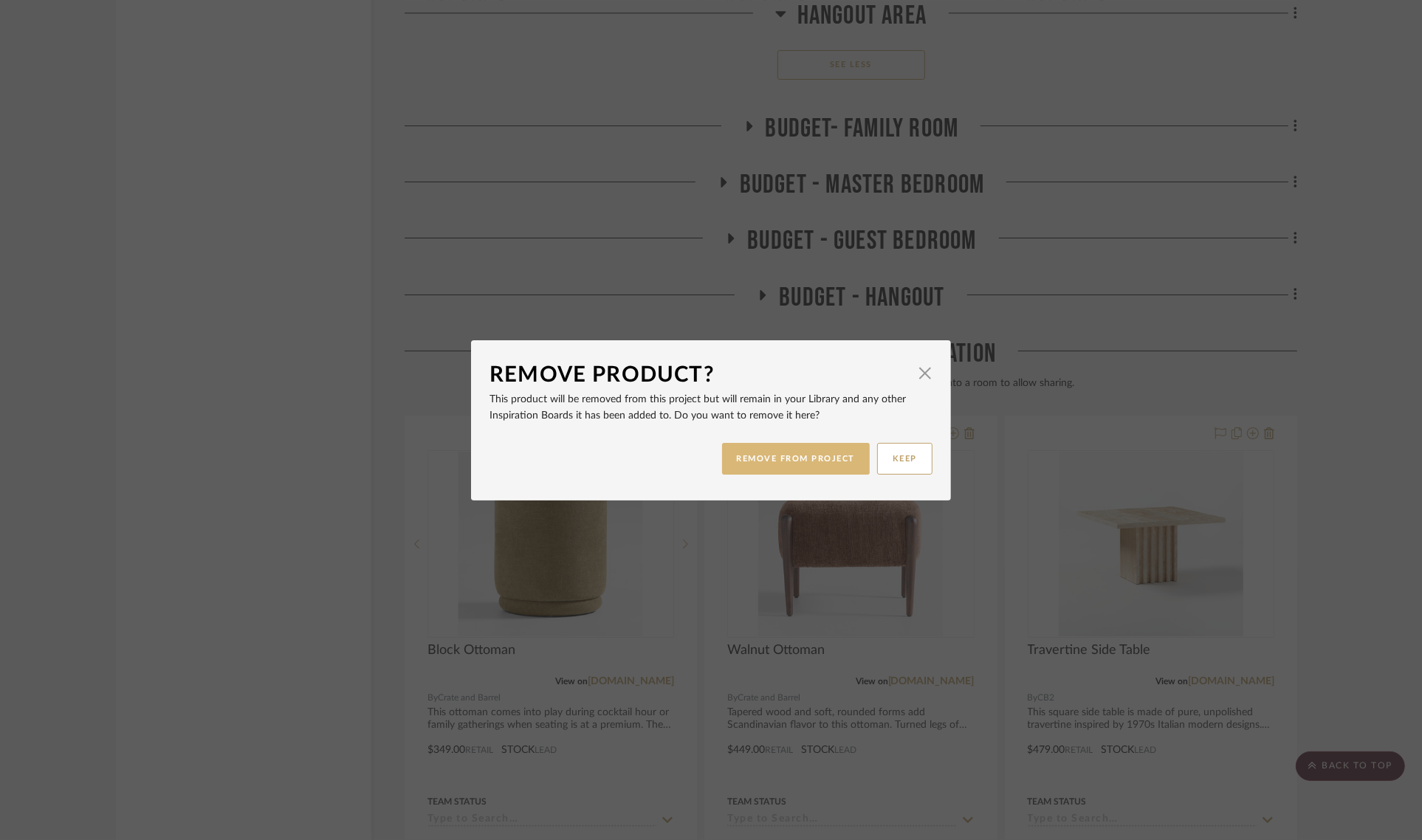
click at [765, 460] on button "REMOVE FROM PROJECT" at bounding box center [797, 458] width 148 height 31
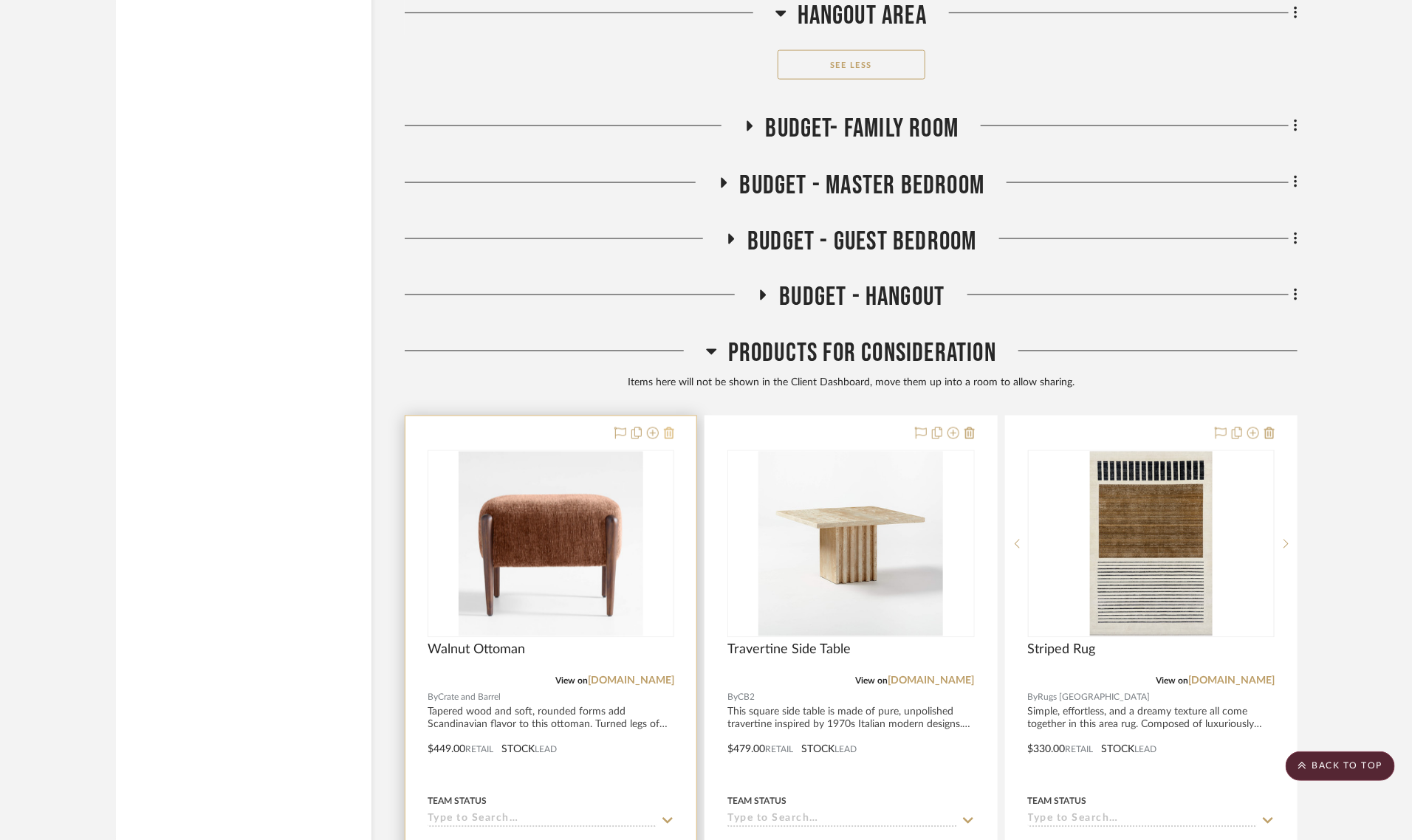
click at [664, 428] on icon at bounding box center [669, 433] width 10 height 12
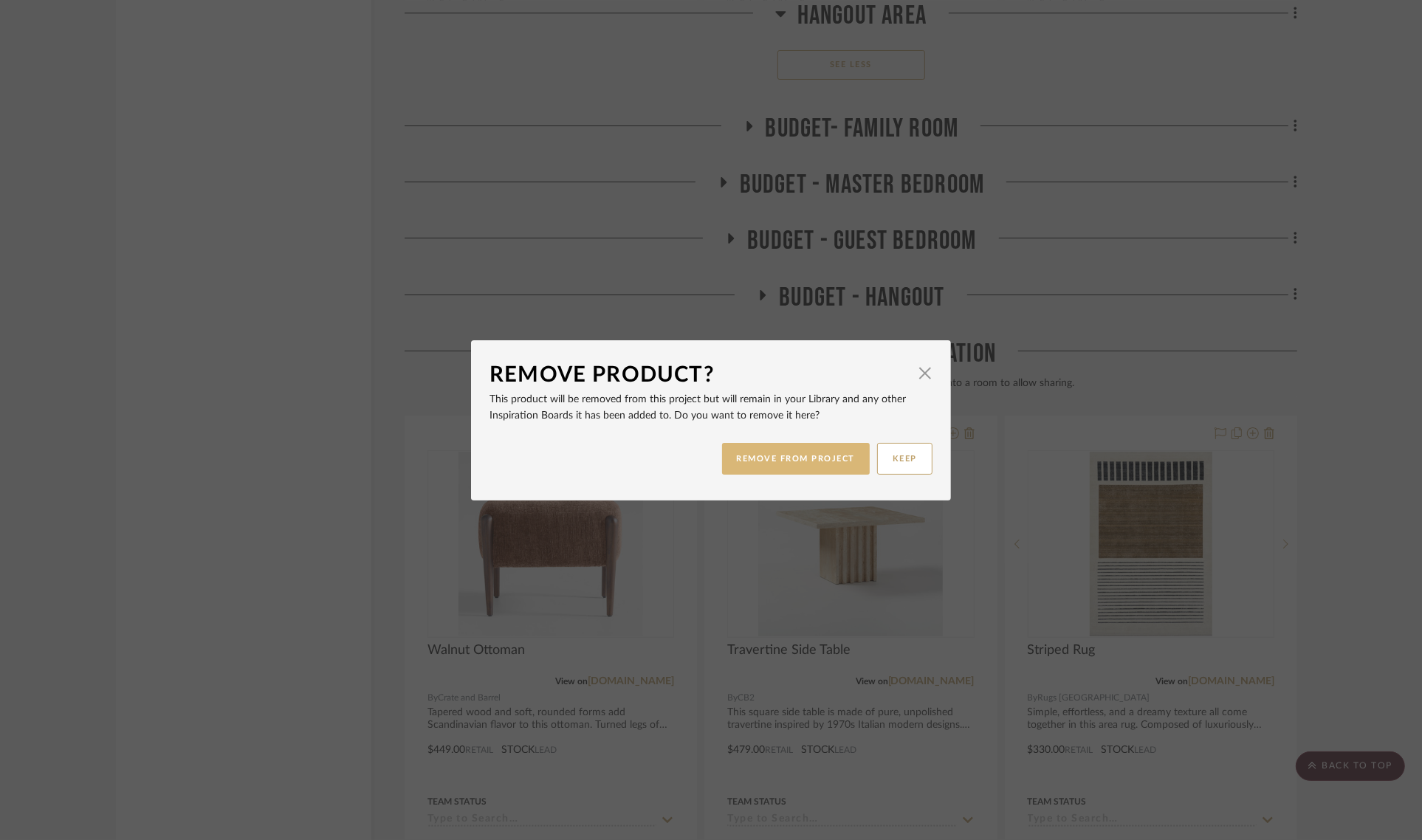
click at [744, 454] on button "REMOVE FROM PROJECT" at bounding box center [797, 458] width 148 height 31
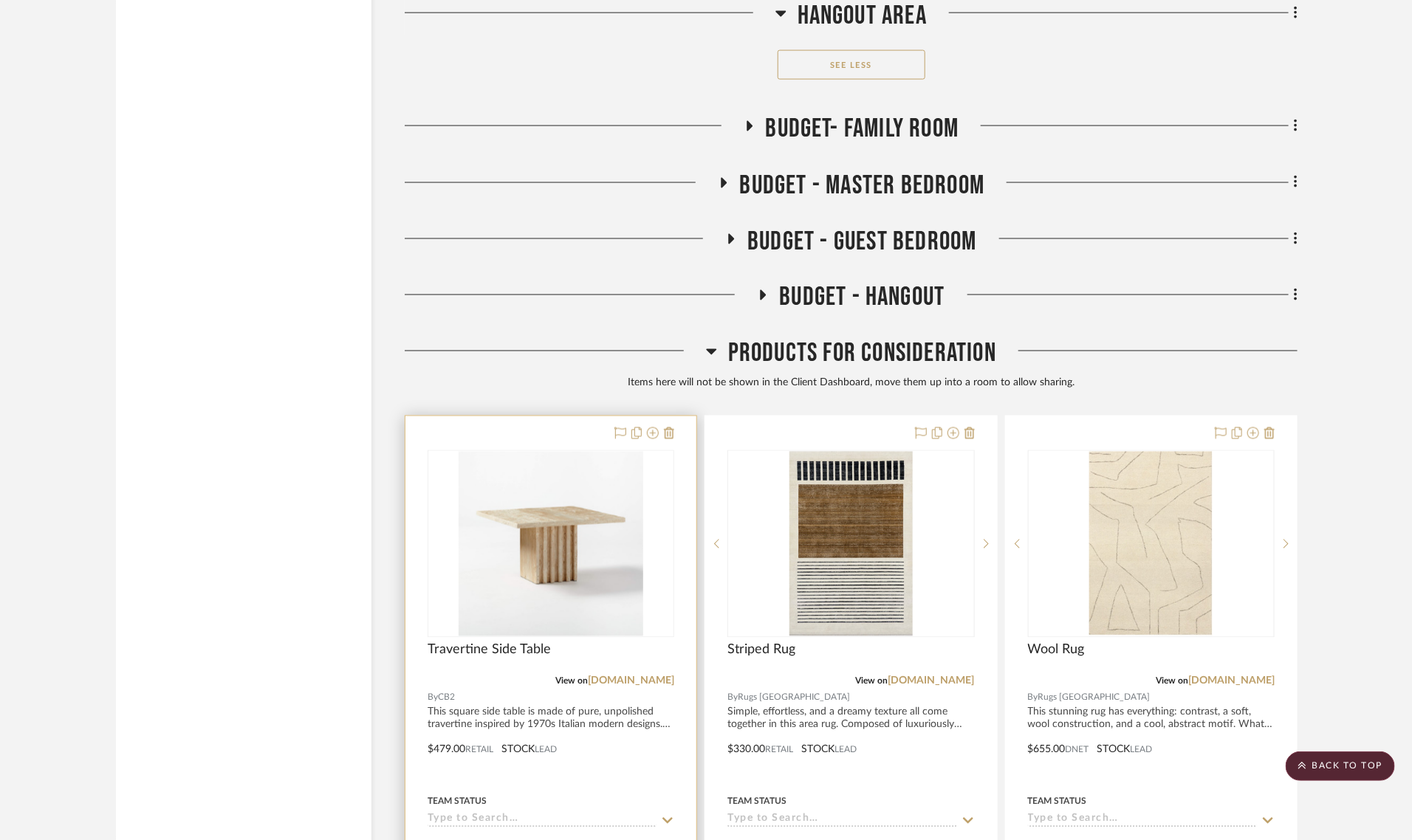
click at [662, 425] on div at bounding box center [642, 433] width 65 height 18
click at [672, 428] on icon at bounding box center [669, 433] width 10 height 12
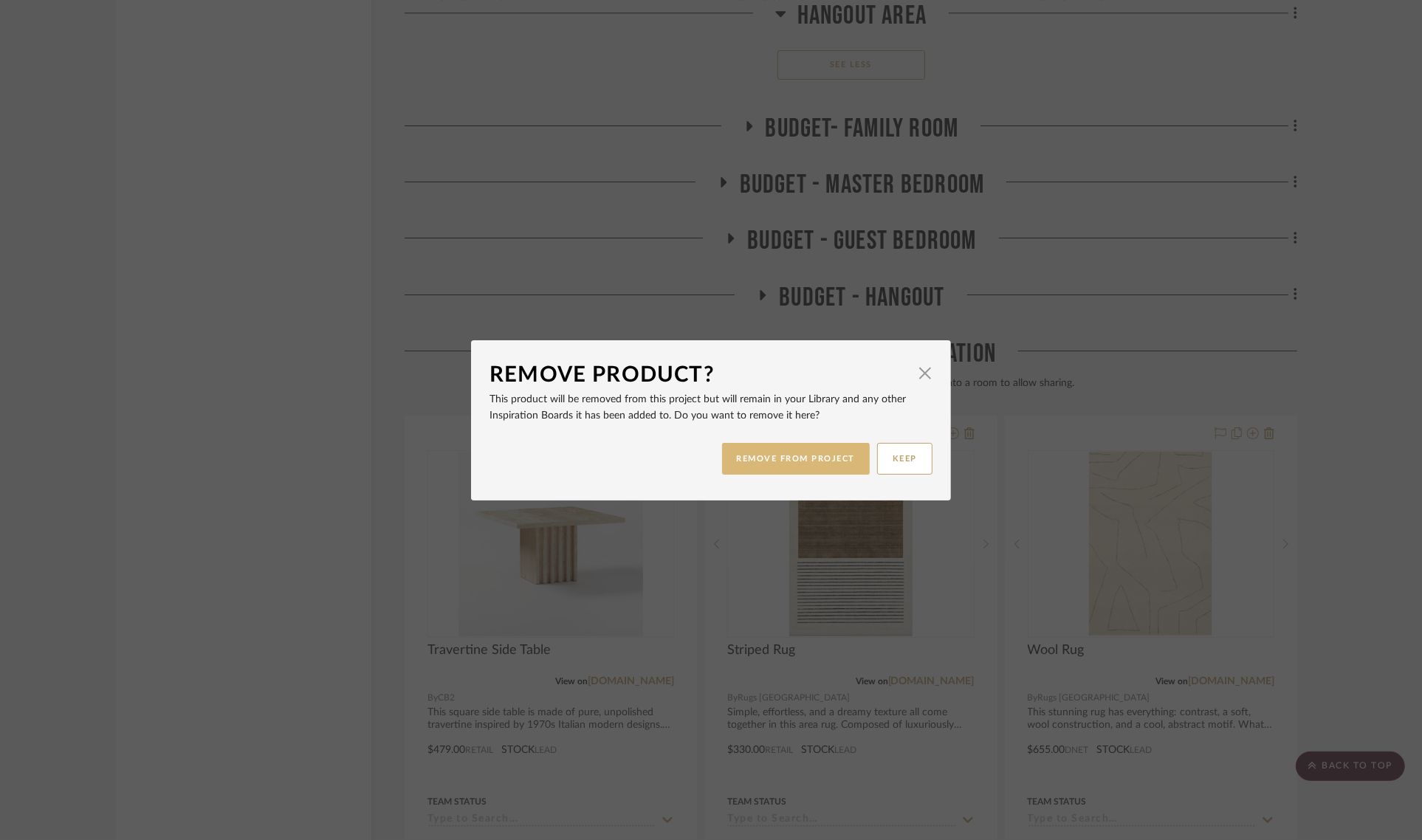
click at [775, 461] on button "REMOVE FROM PROJECT" at bounding box center [797, 458] width 148 height 31
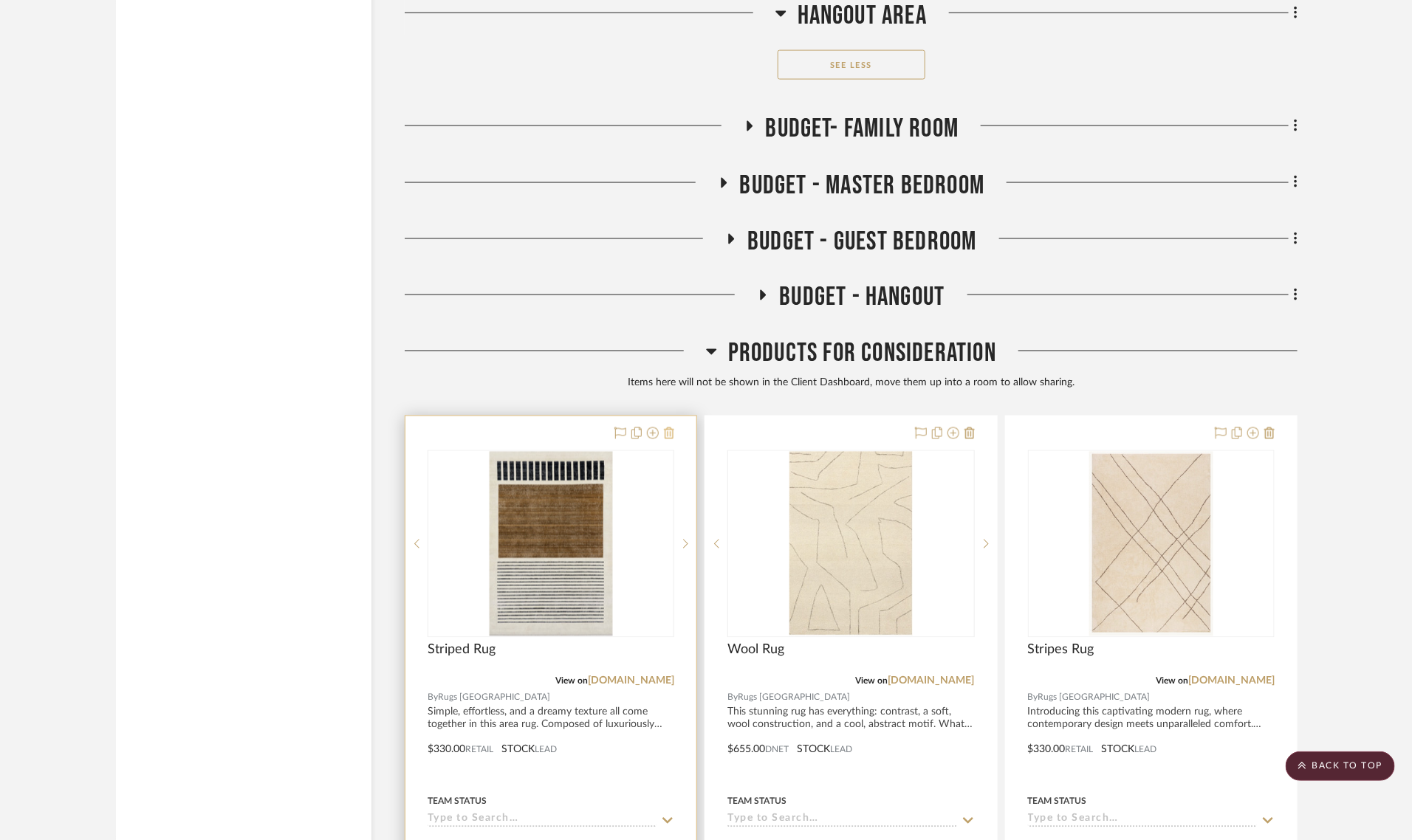
click at [668, 428] on icon at bounding box center [669, 433] width 10 height 12
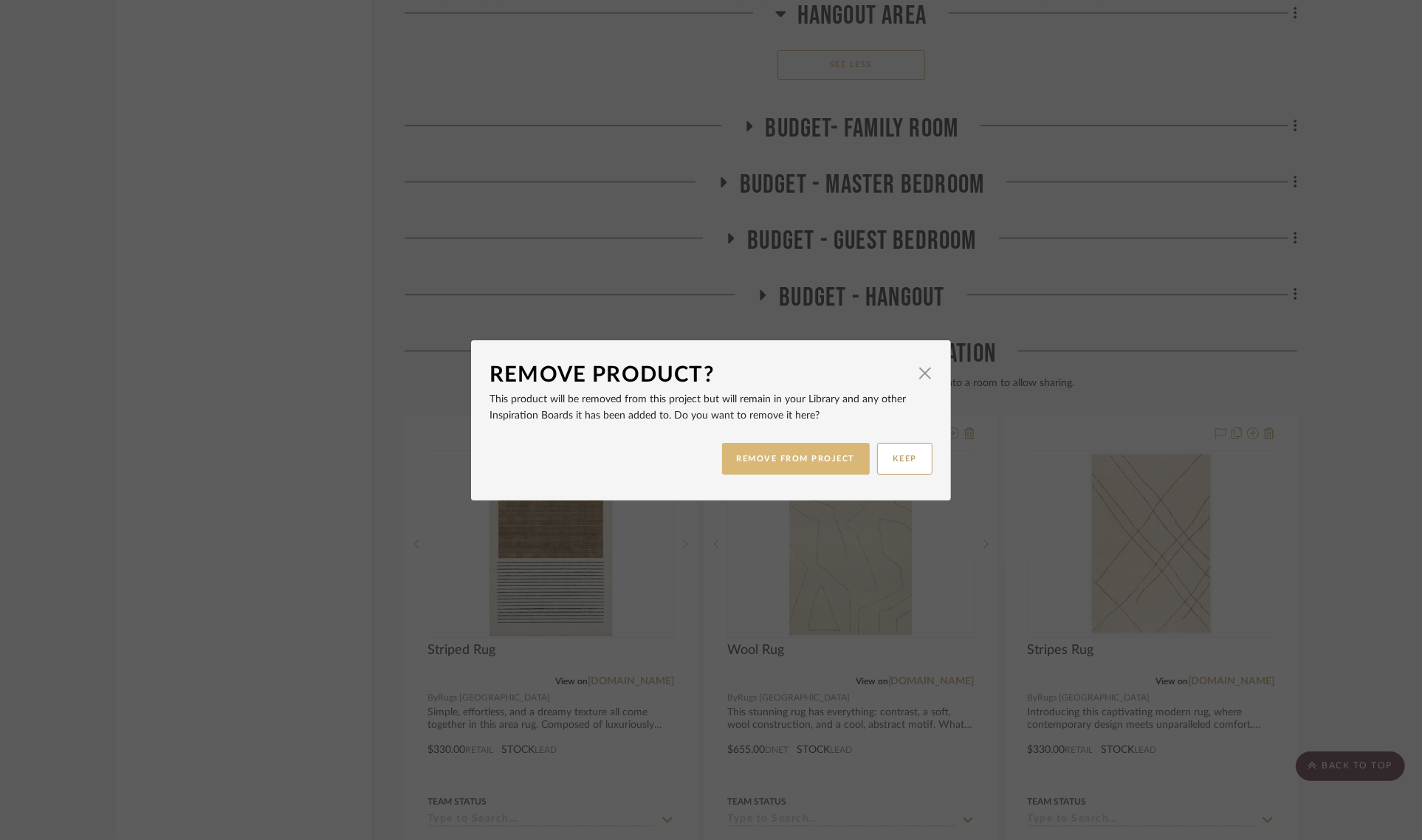
click at [749, 458] on button "REMOVE FROM PROJECT" at bounding box center [797, 458] width 148 height 31
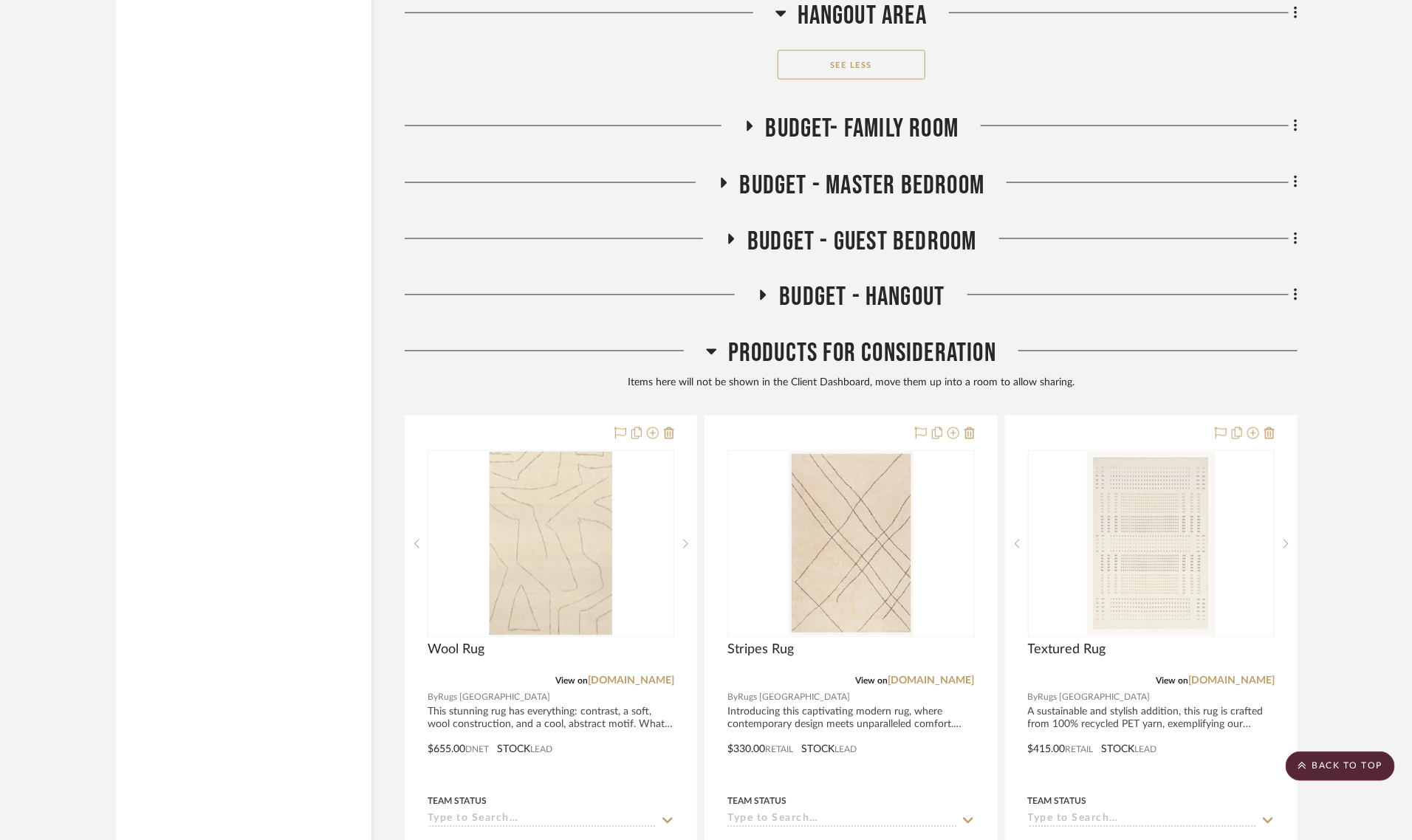
click at [667, 428] on icon at bounding box center [669, 433] width 10 height 12
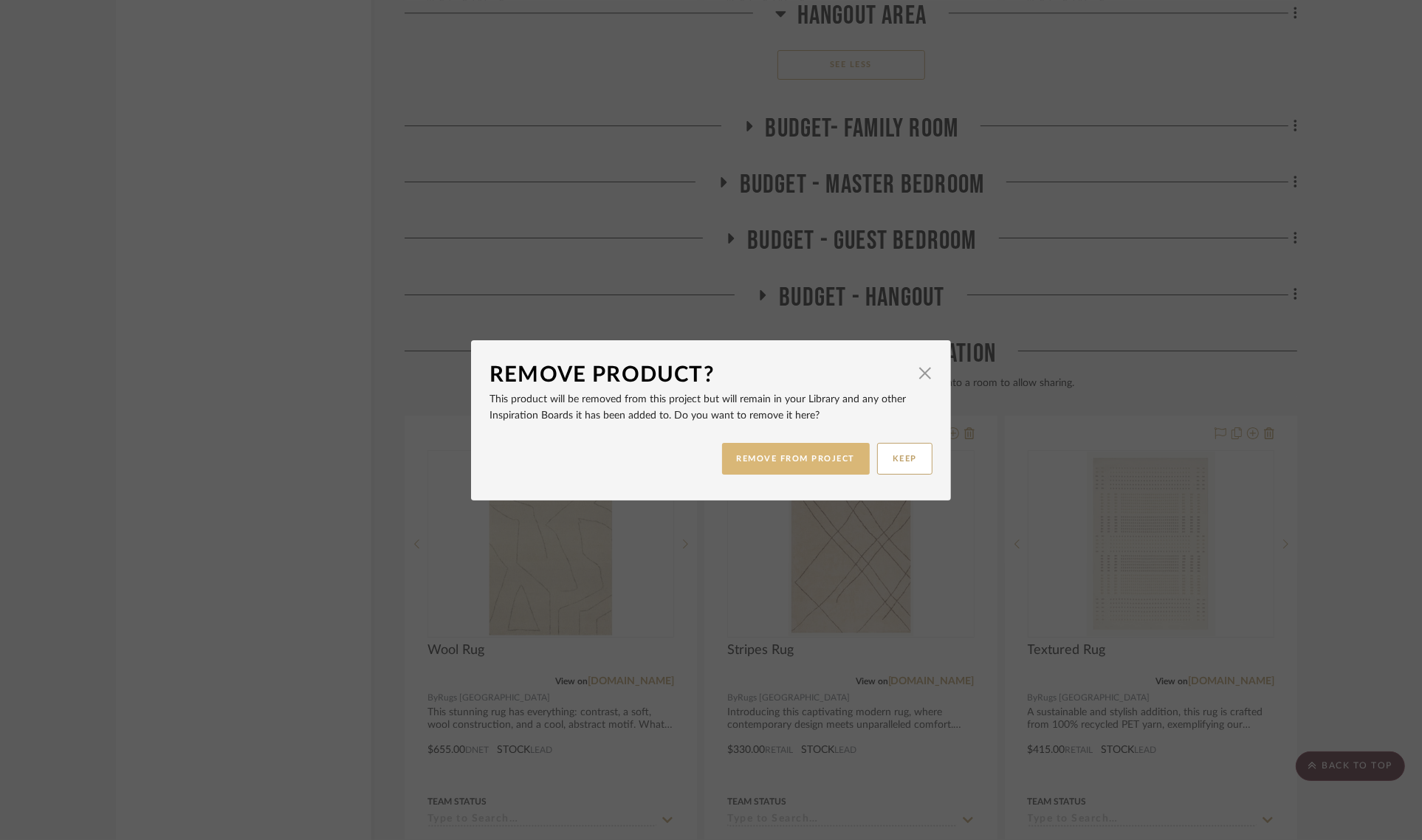
click at [747, 459] on button "REMOVE FROM PROJECT" at bounding box center [797, 458] width 148 height 31
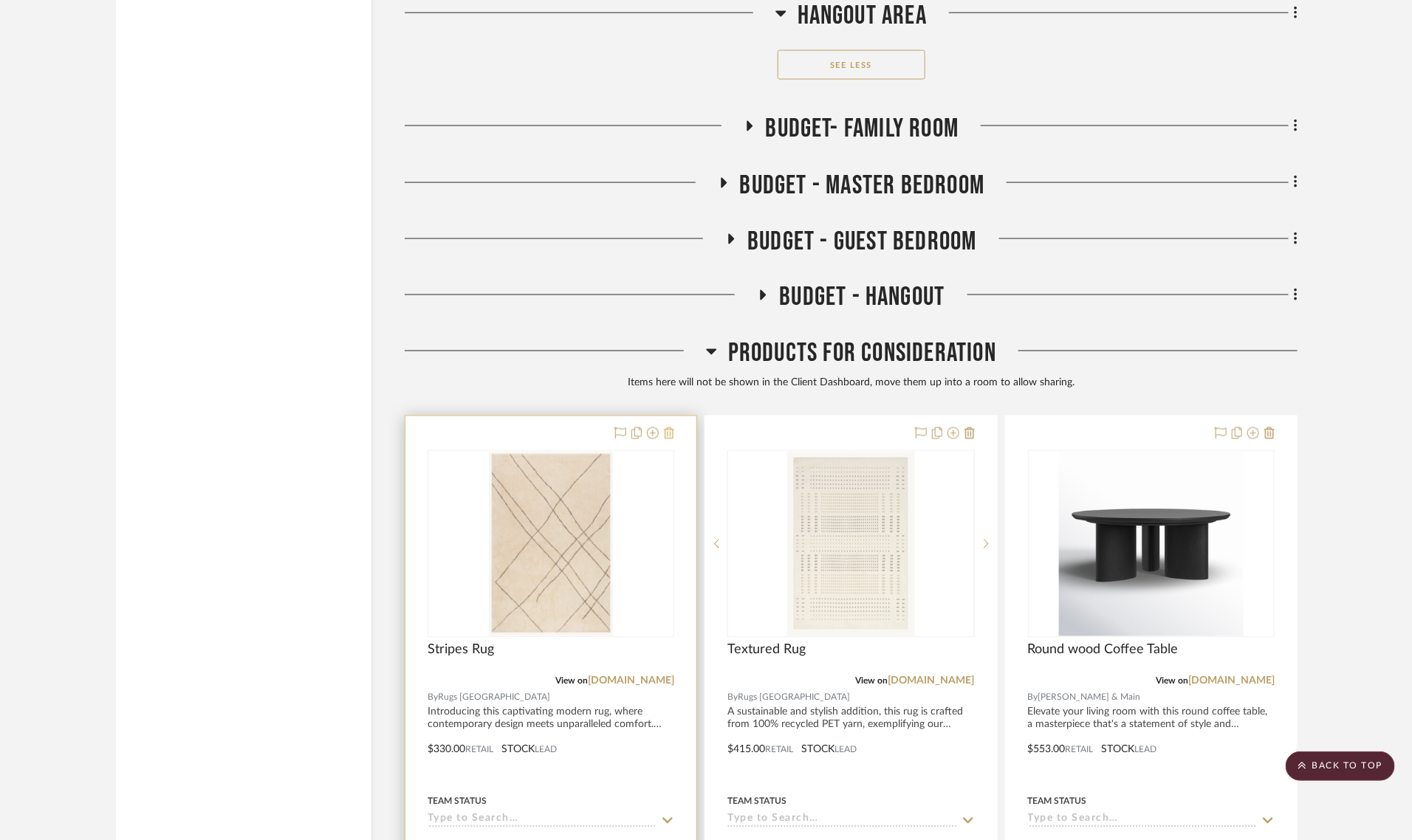
click at [670, 428] on icon at bounding box center [669, 433] width 10 height 12
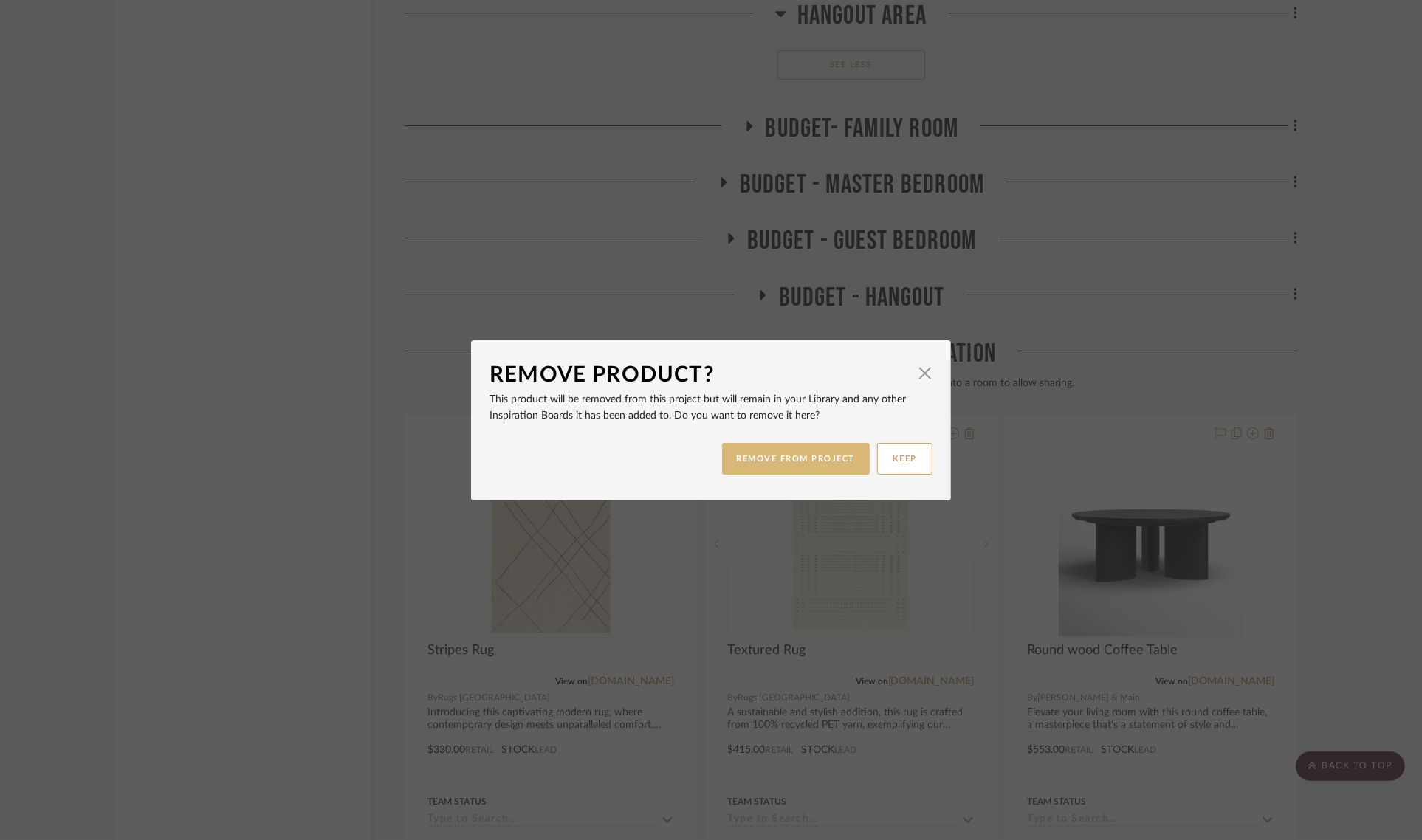
click at [768, 447] on button "REMOVE FROM PROJECT" at bounding box center [797, 458] width 148 height 31
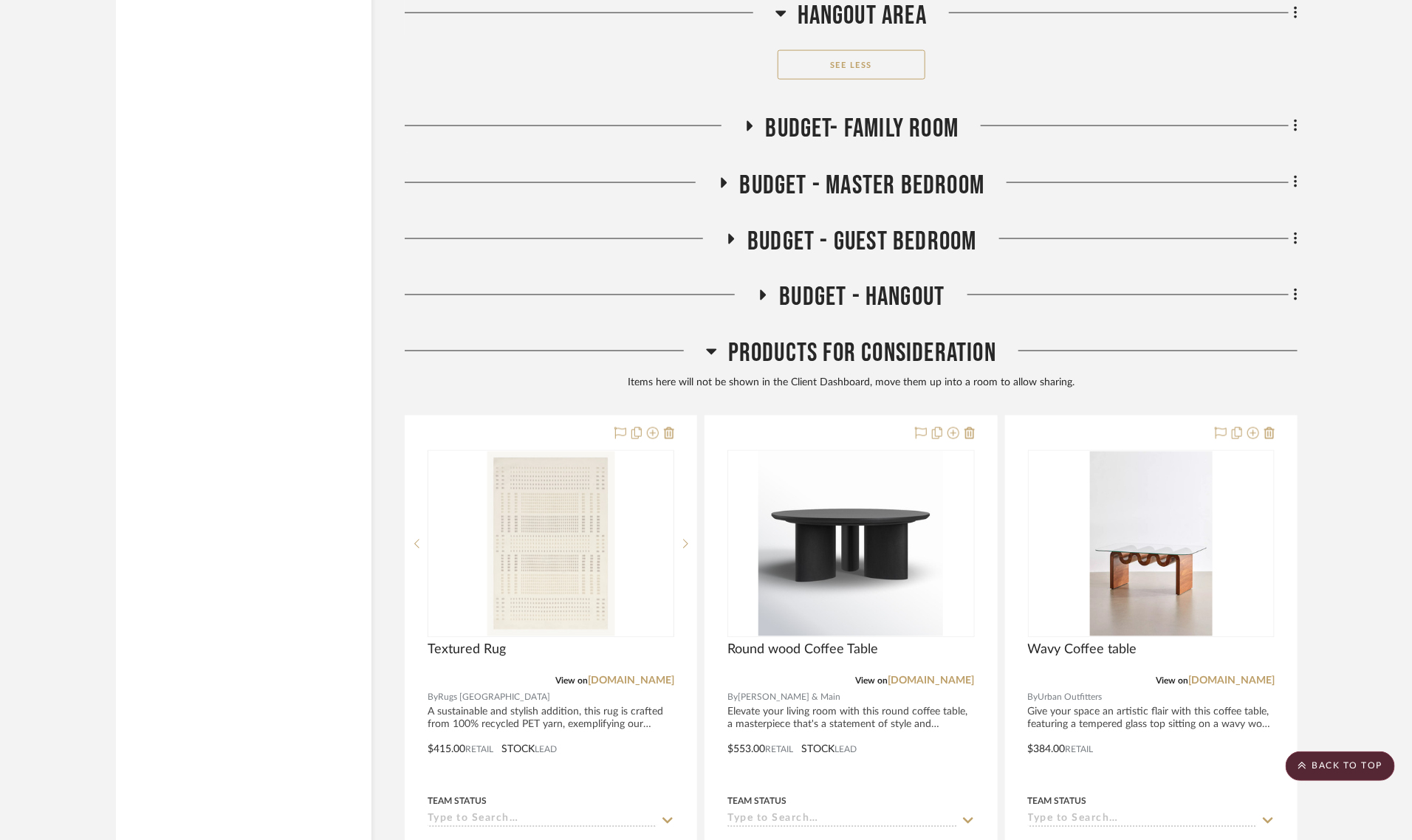
click at [664, 428] on icon at bounding box center [669, 433] width 10 height 12
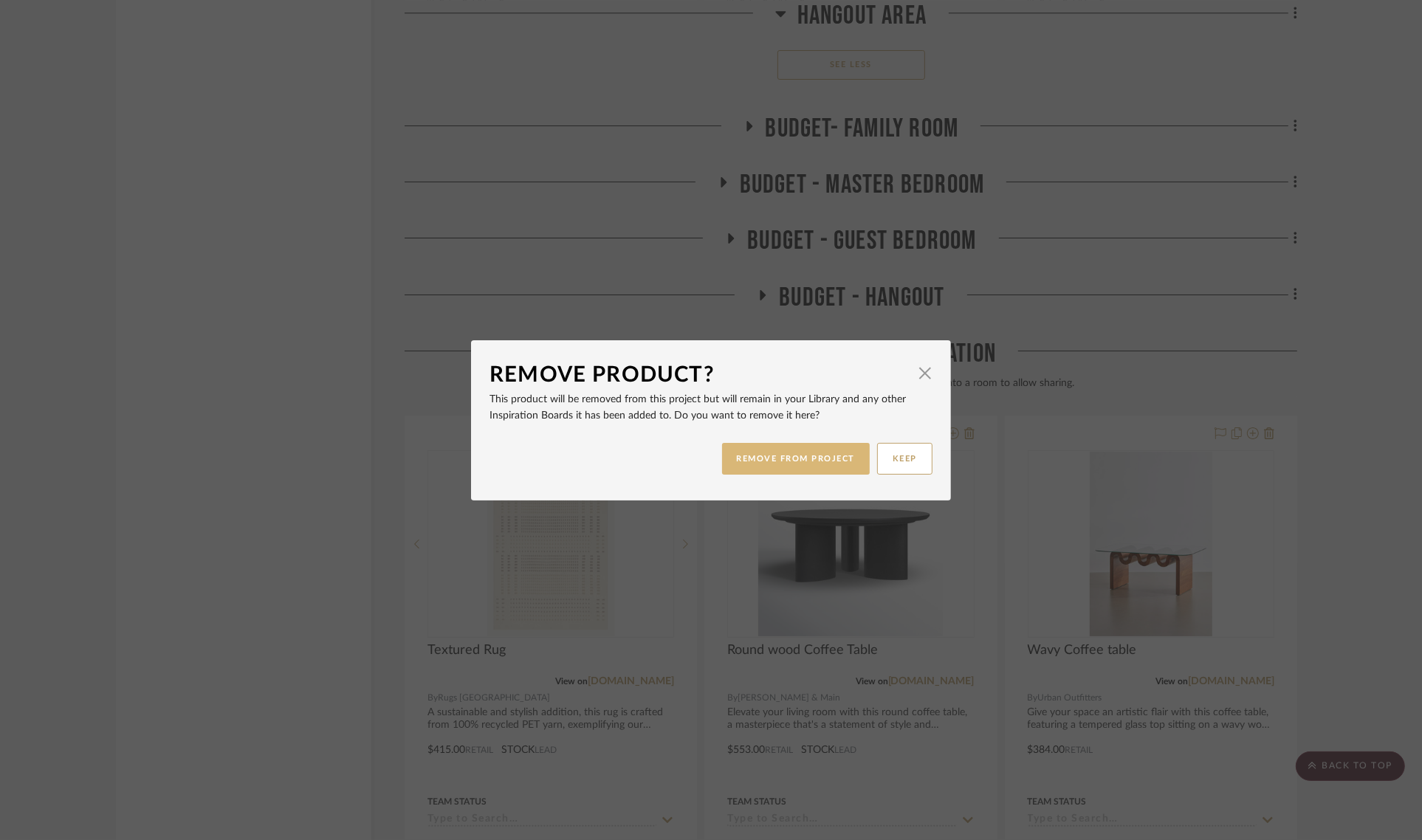
click at [755, 457] on button "REMOVE FROM PROJECT" at bounding box center [797, 458] width 148 height 31
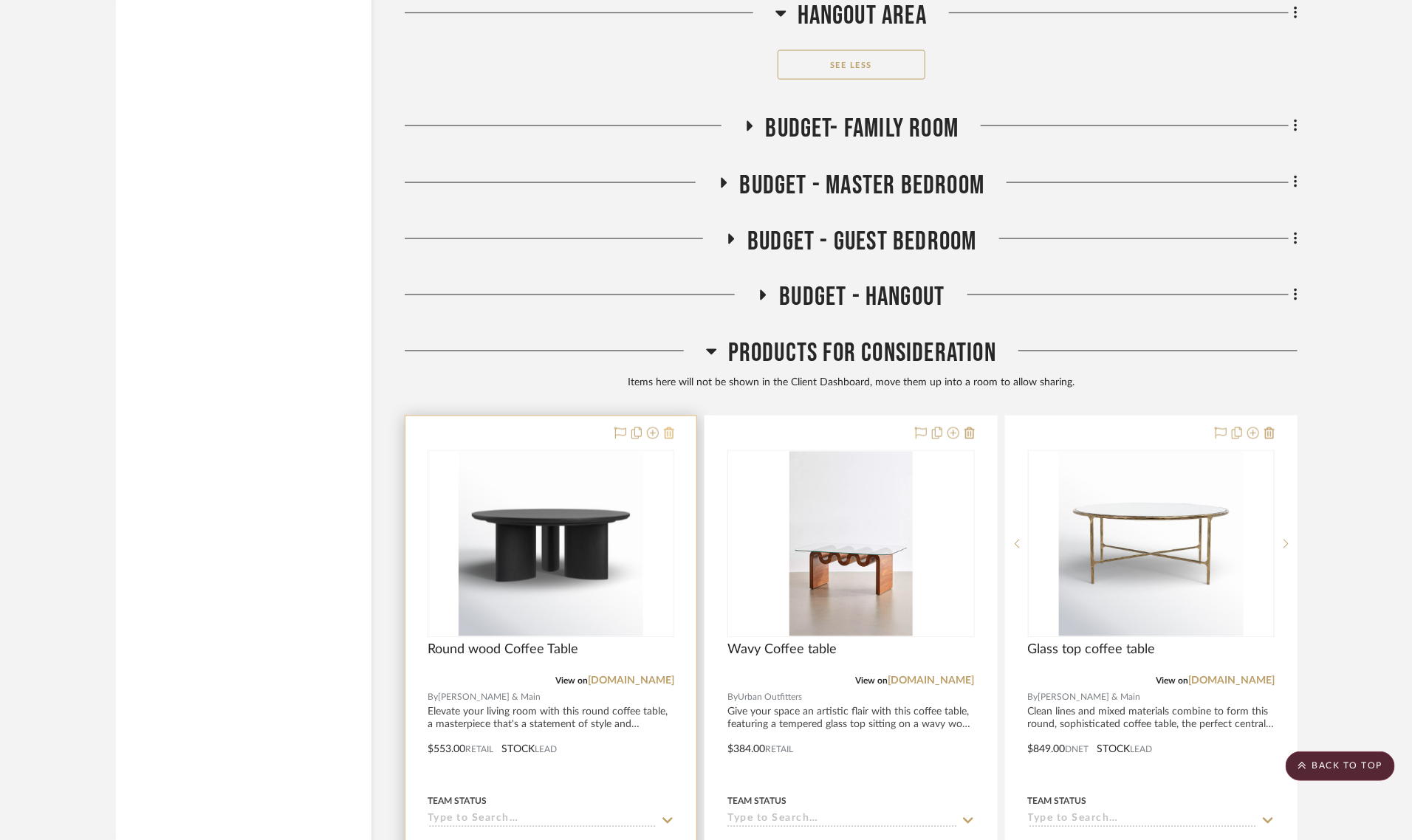
click at [669, 428] on icon at bounding box center [669, 433] width 10 height 12
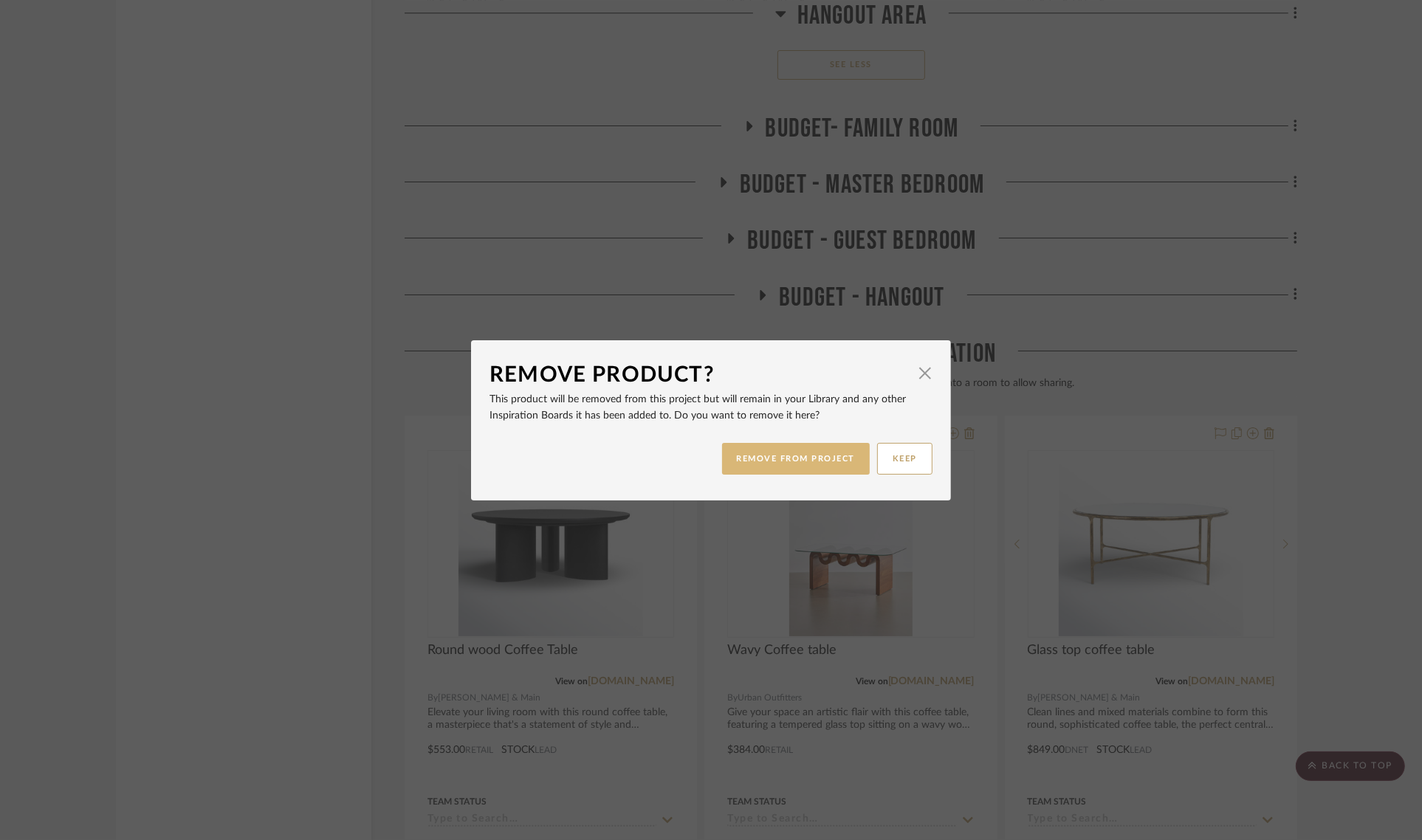
click at [770, 461] on button "REMOVE FROM PROJECT" at bounding box center [797, 458] width 148 height 31
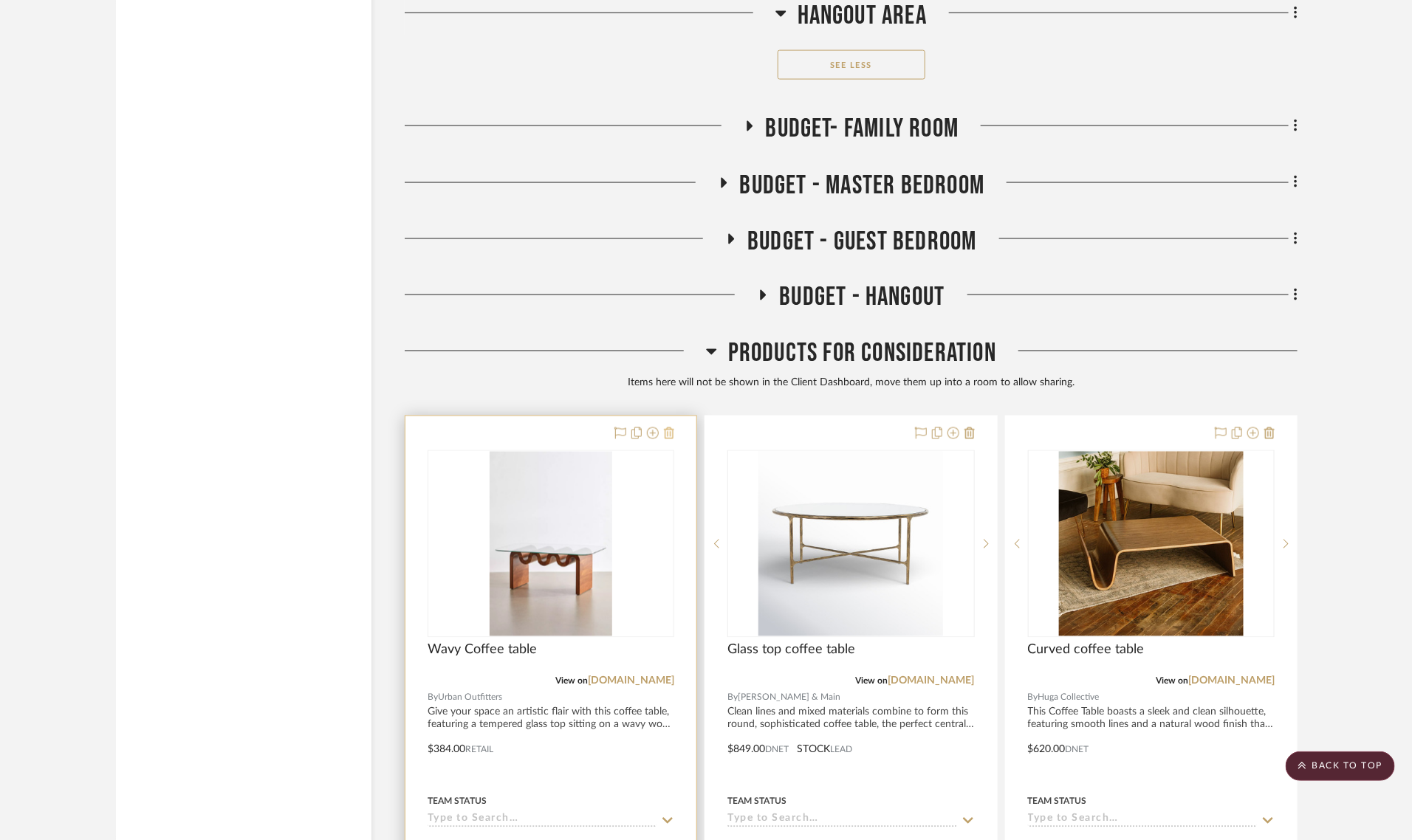
click at [669, 428] on icon at bounding box center [669, 433] width 10 height 12
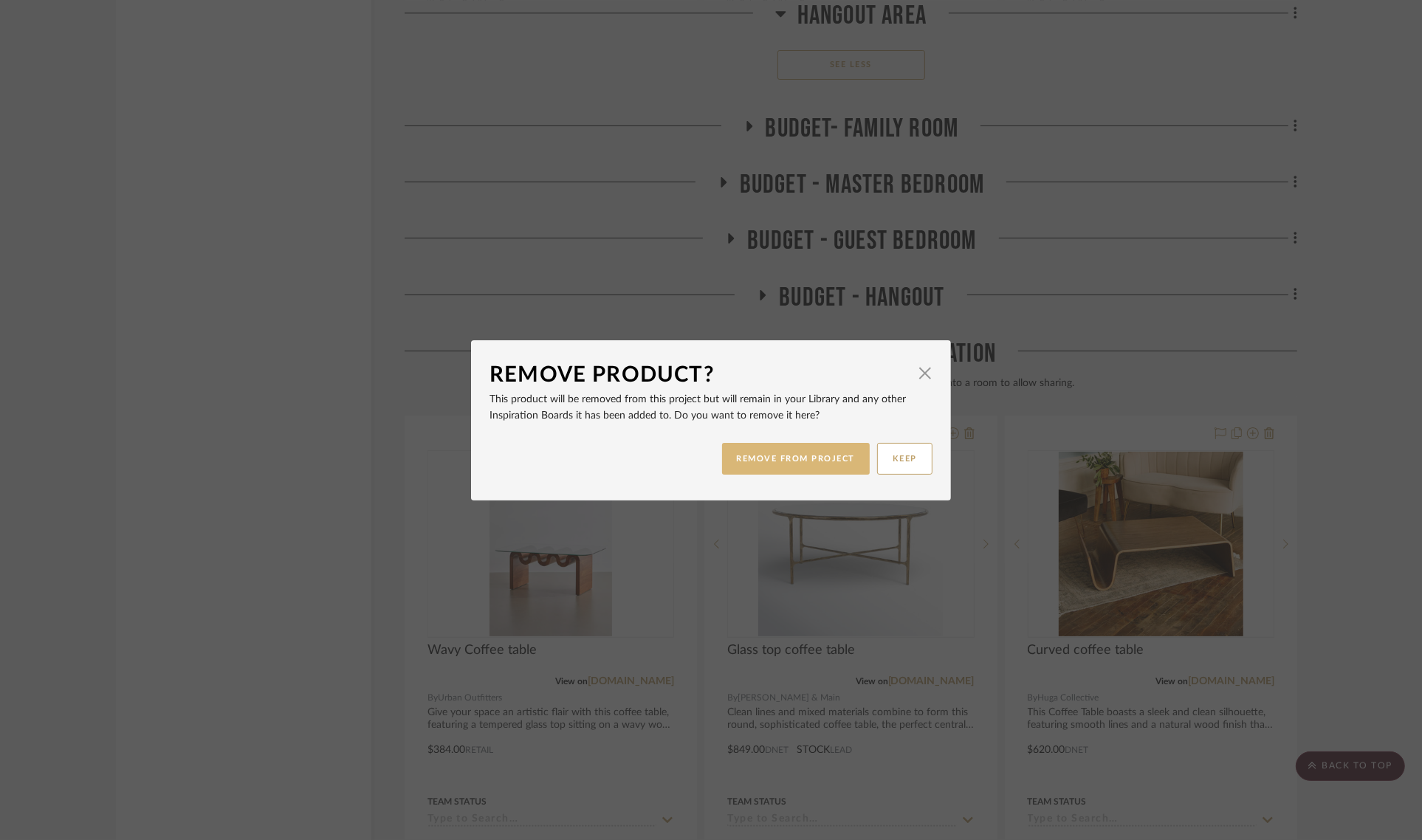
click at [754, 458] on button "REMOVE FROM PROJECT" at bounding box center [797, 458] width 148 height 31
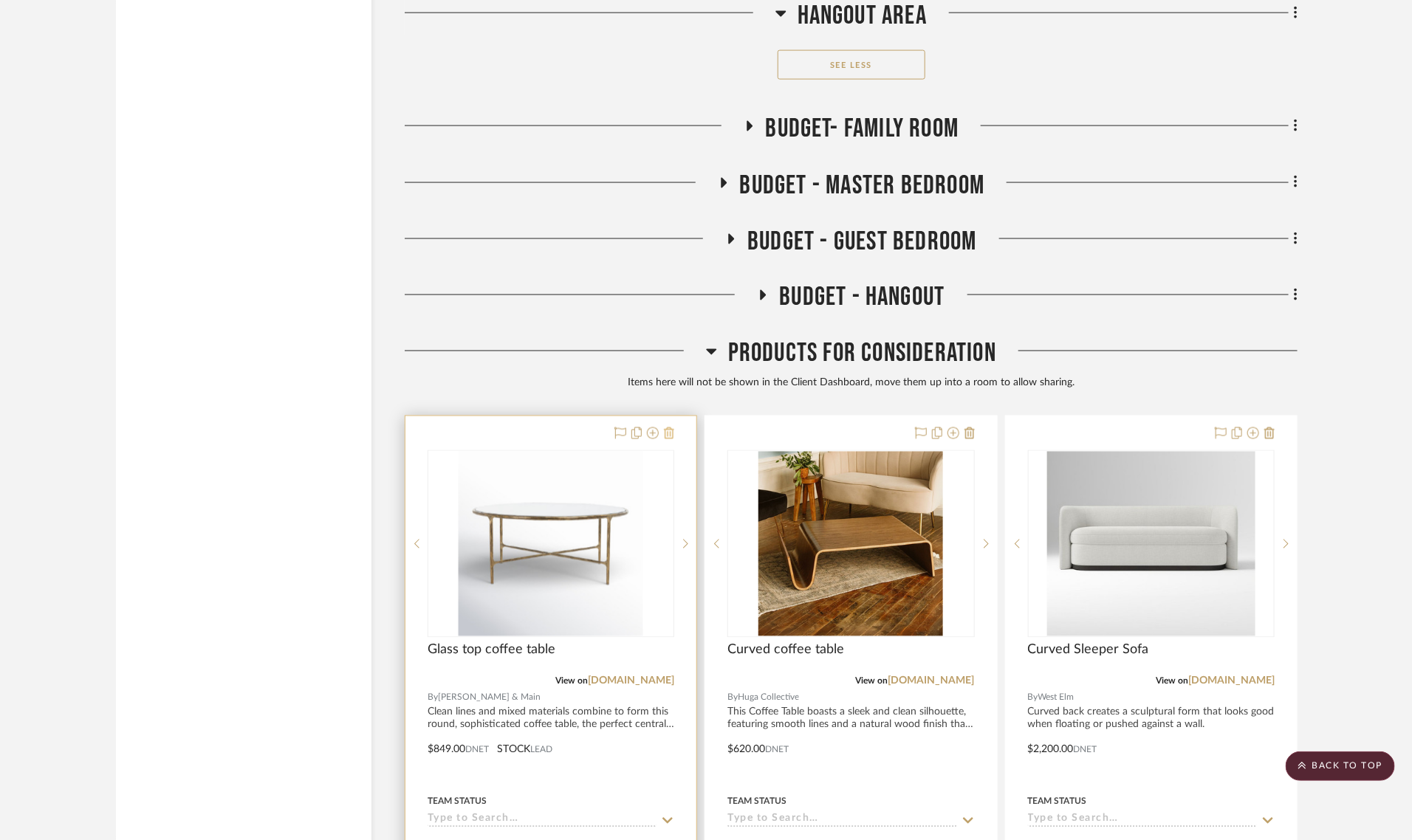
click at [673, 428] on icon at bounding box center [669, 433] width 10 height 12
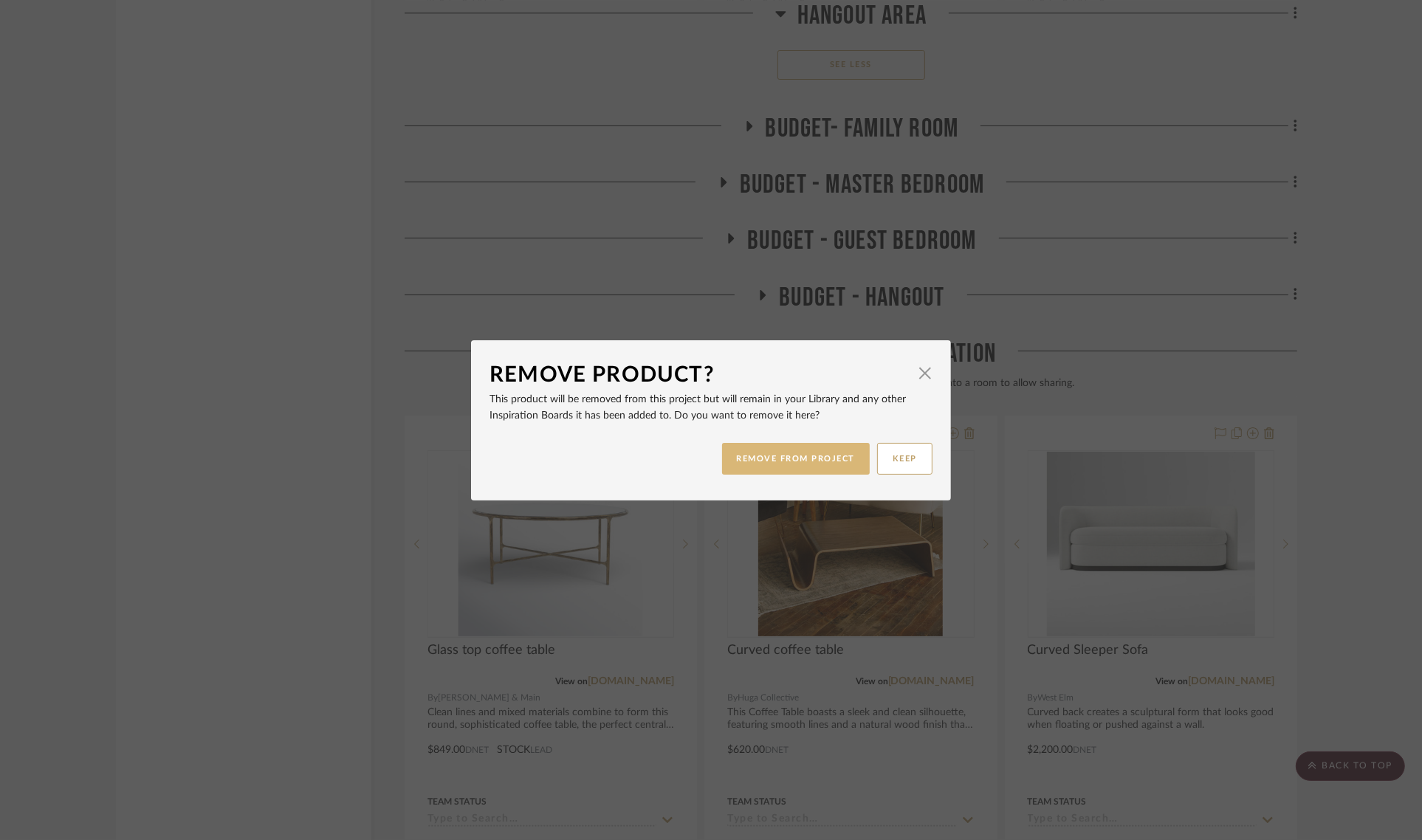
click at [762, 460] on button "REMOVE FROM PROJECT" at bounding box center [797, 458] width 148 height 31
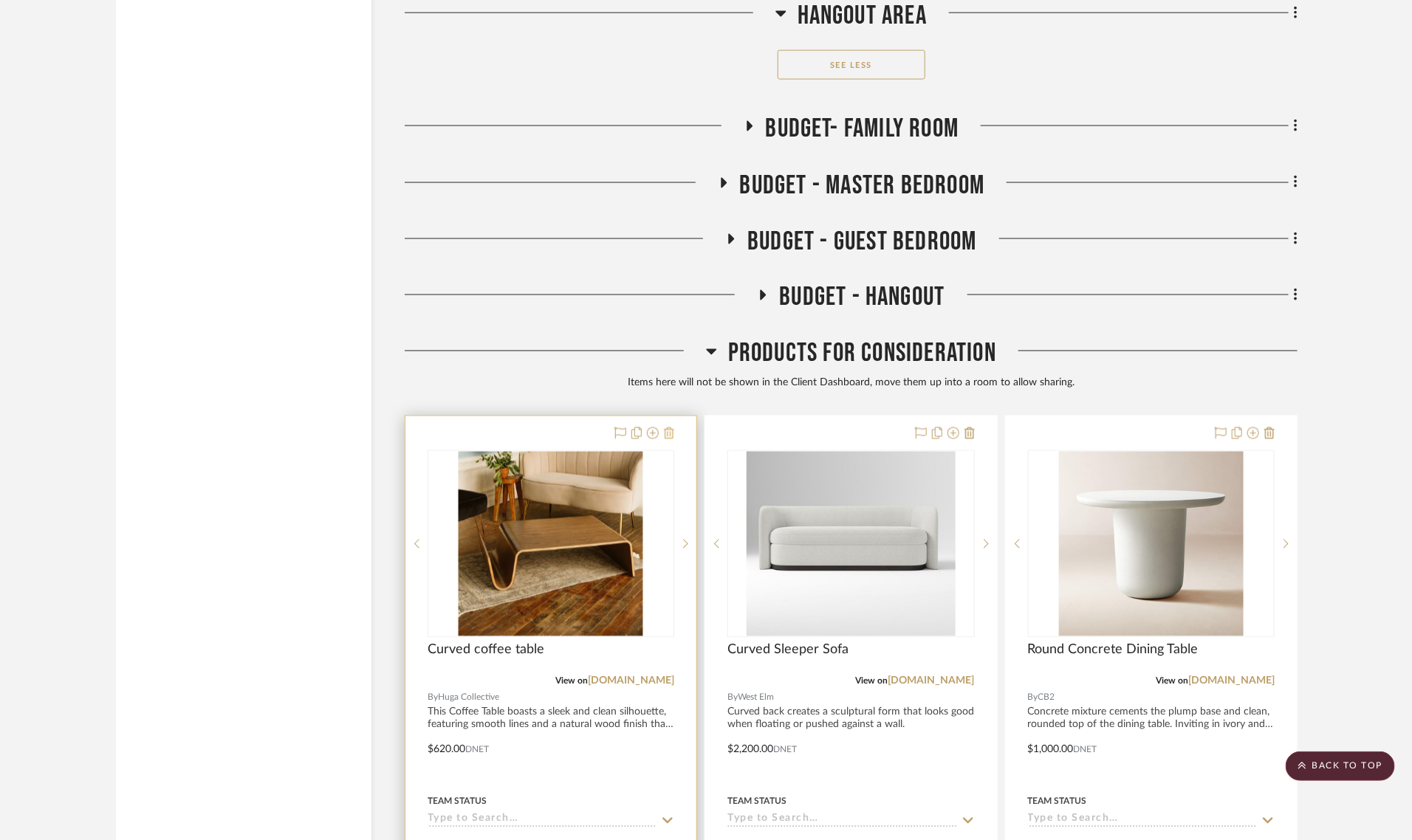
click at [665, 428] on icon at bounding box center [669, 433] width 10 height 12
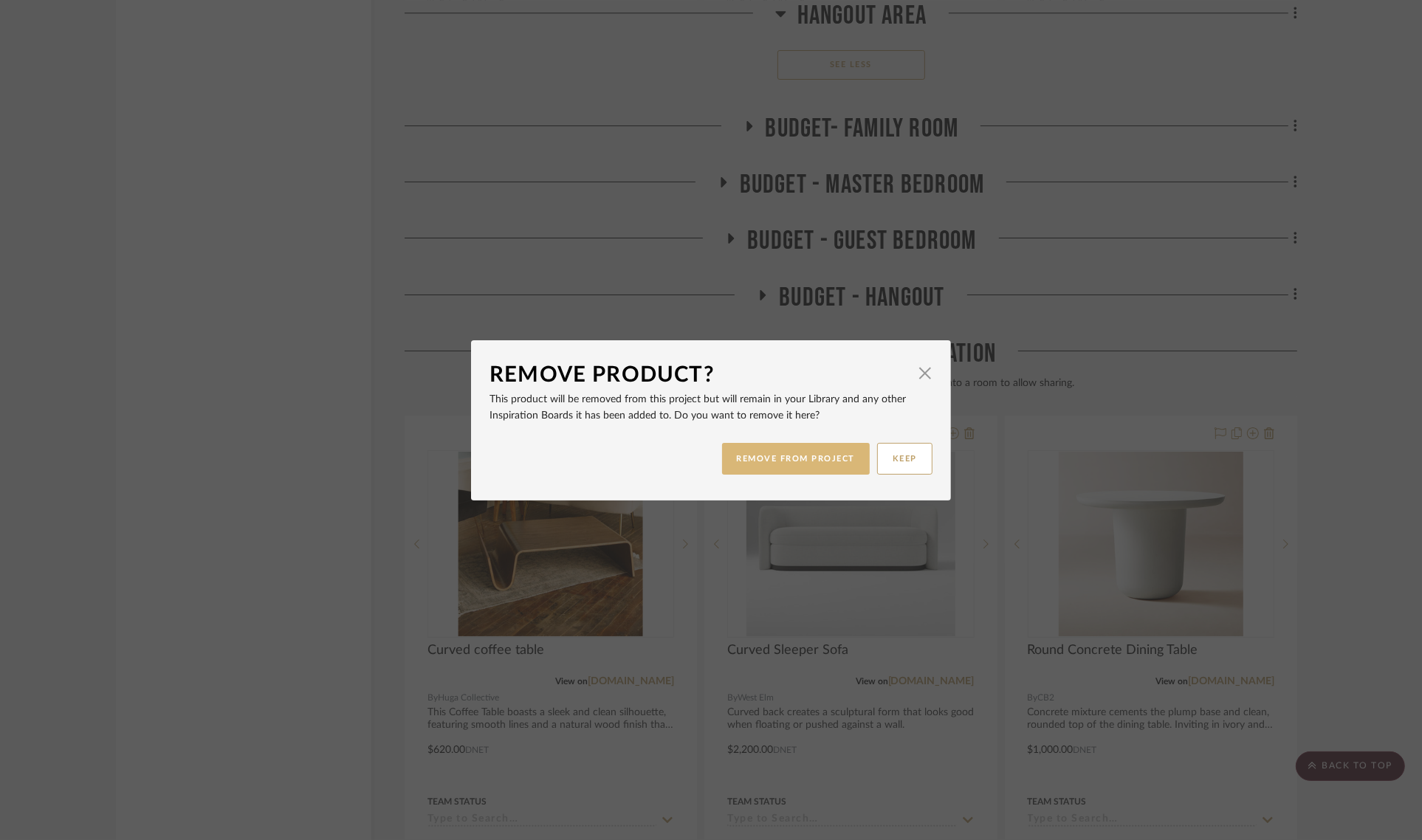
click at [740, 455] on button "REMOVE FROM PROJECT" at bounding box center [797, 458] width 148 height 31
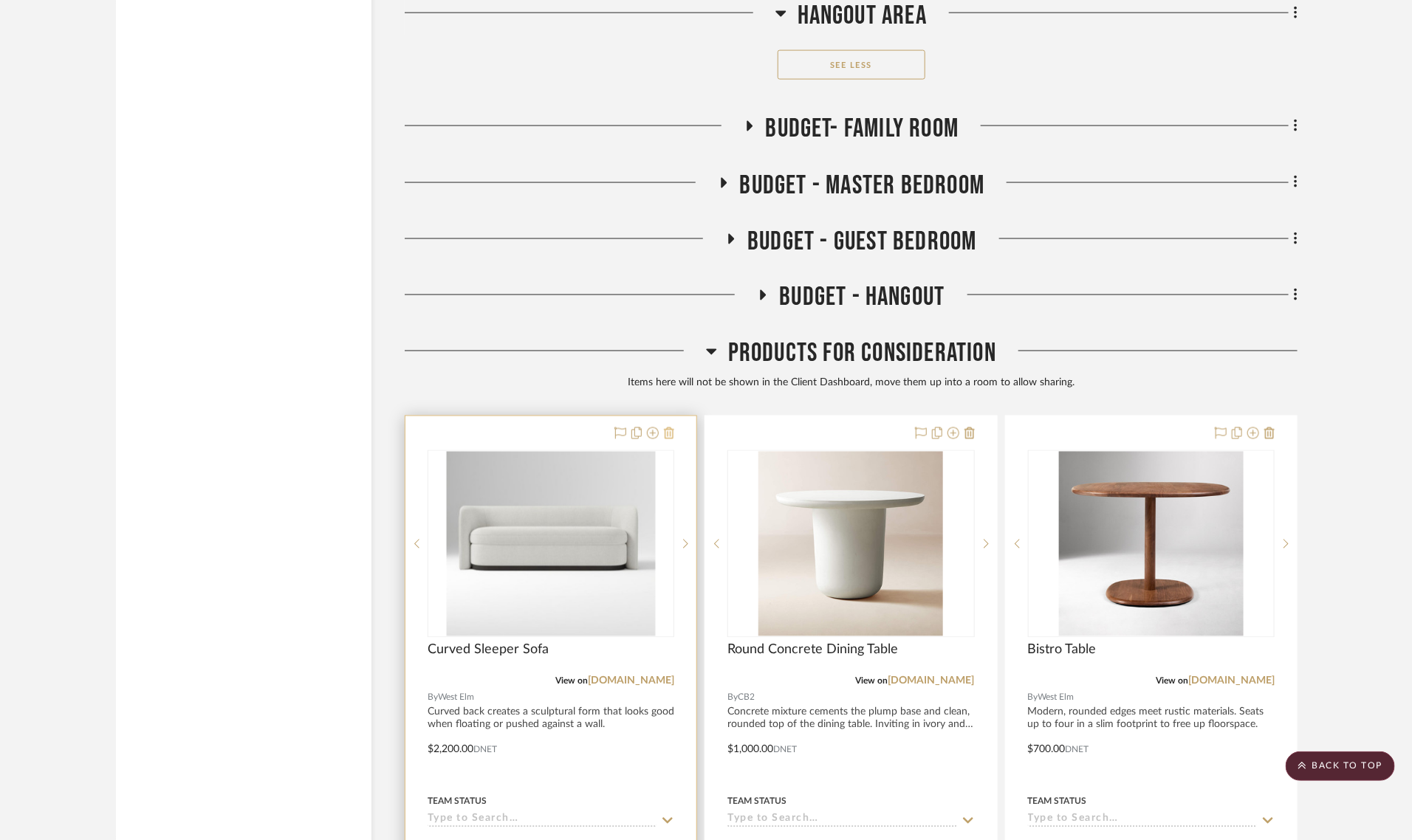
click at [666, 428] on icon at bounding box center [669, 433] width 10 height 12
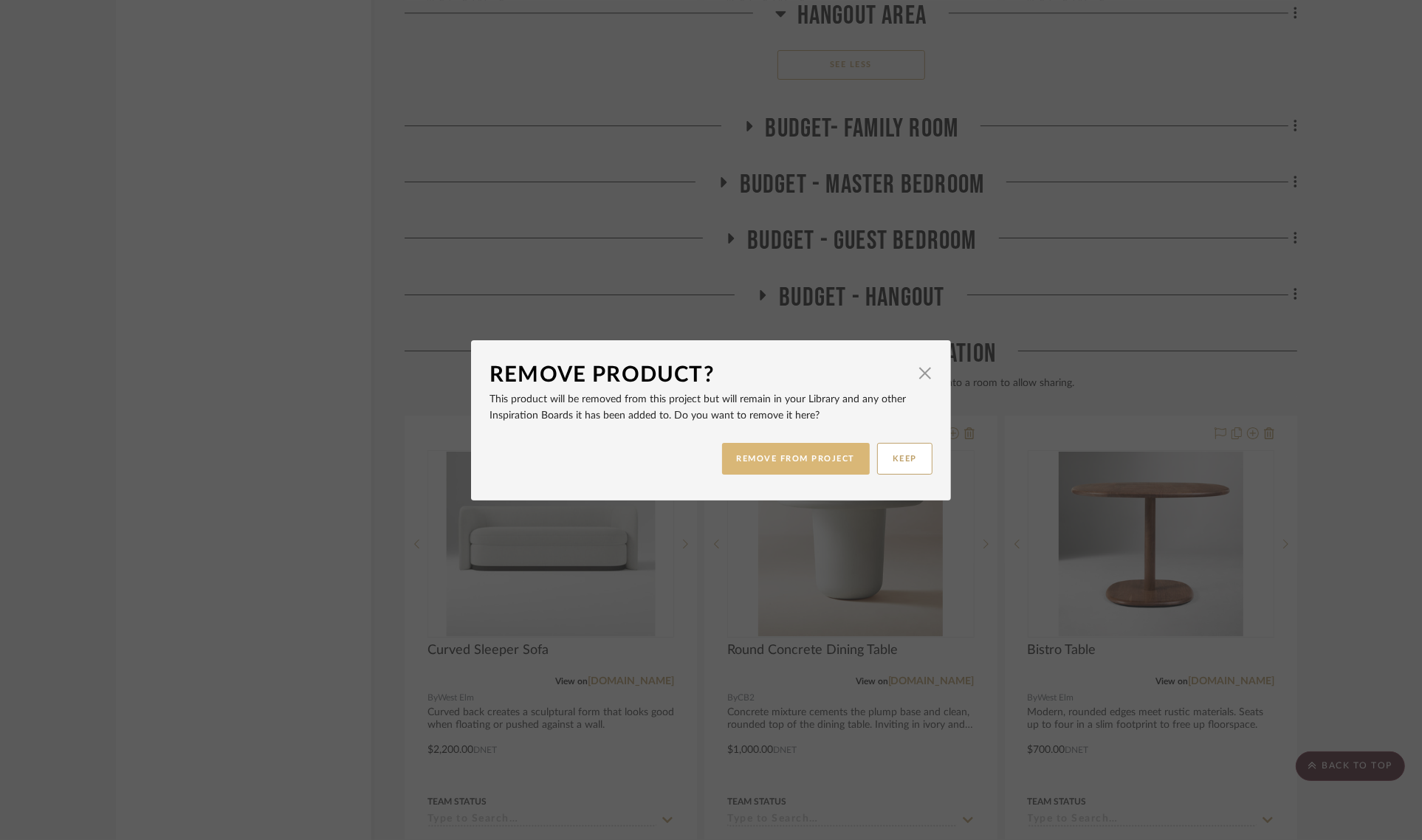
click at [748, 454] on button "REMOVE FROM PROJECT" at bounding box center [797, 458] width 148 height 31
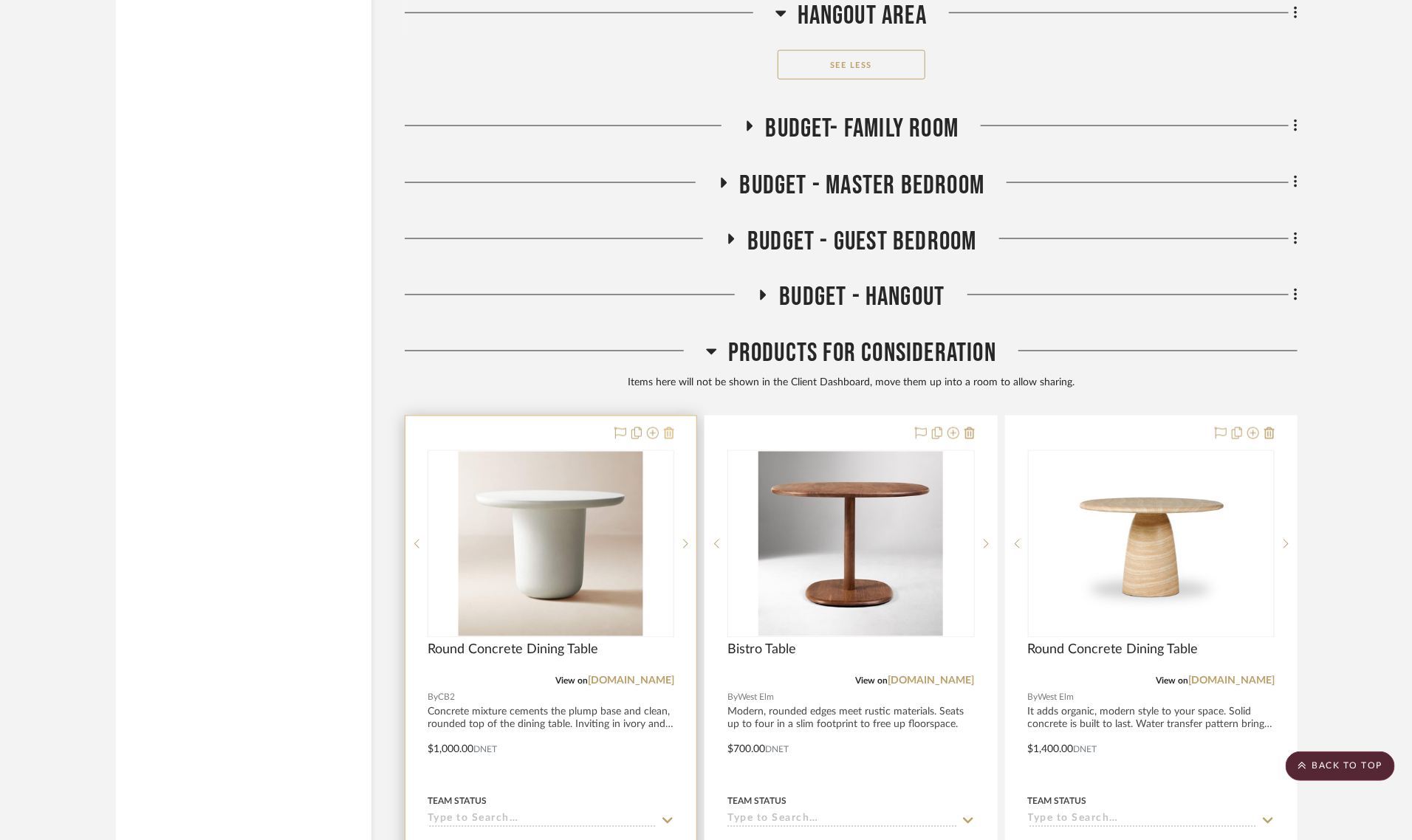
click at [668, 428] on icon at bounding box center [669, 433] width 10 height 12
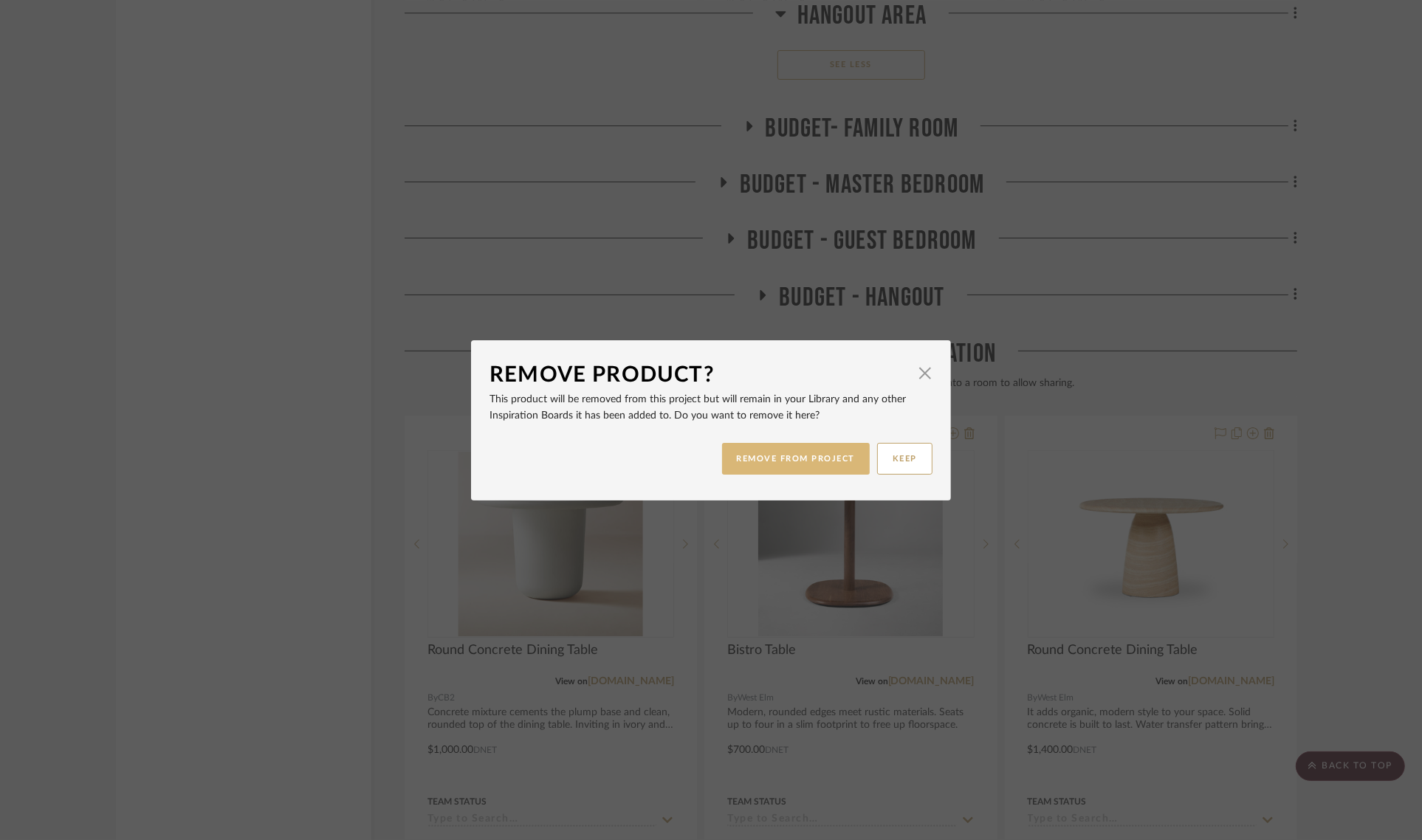
click at [774, 454] on button "REMOVE FROM PROJECT" at bounding box center [797, 458] width 148 height 31
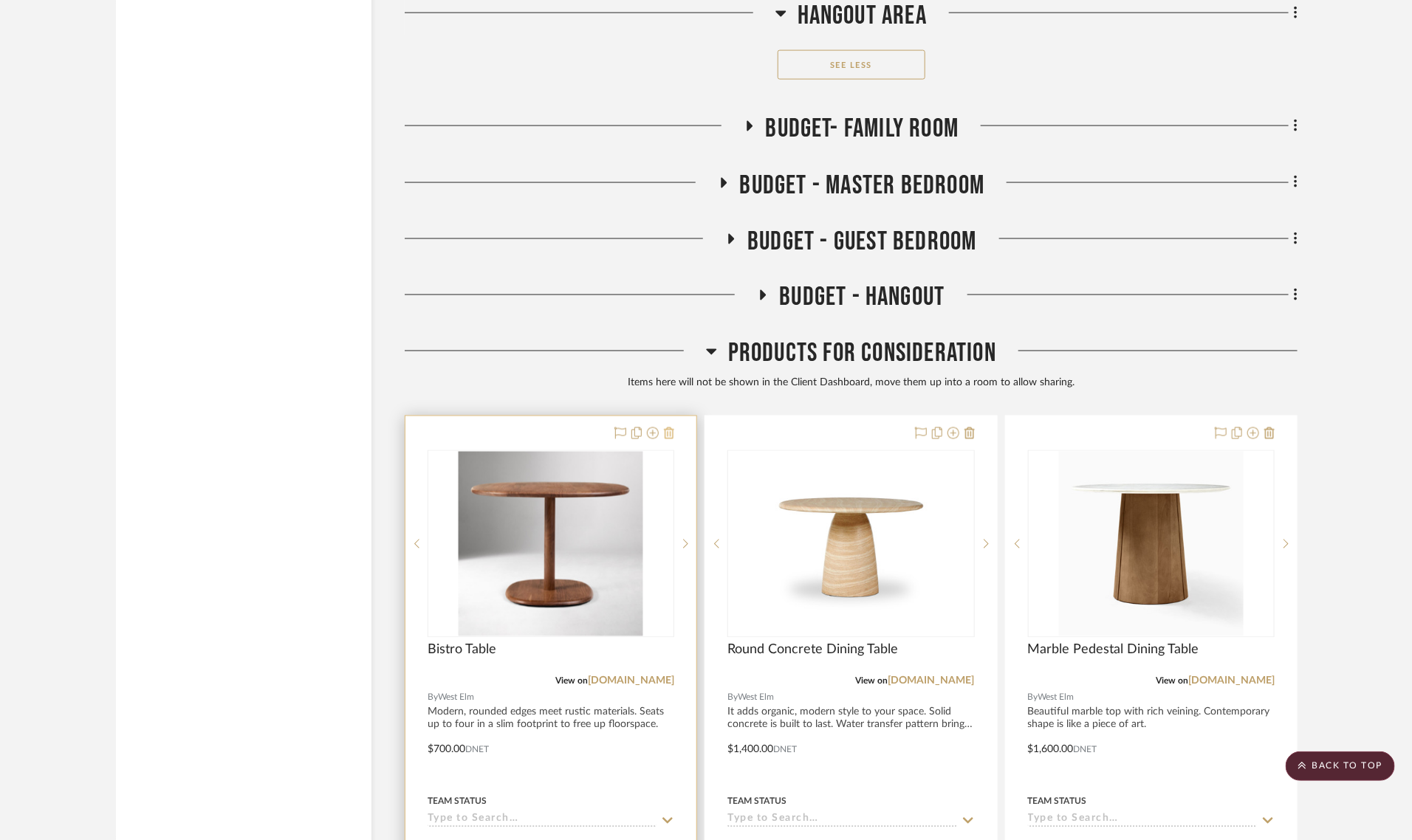
click at [668, 428] on icon at bounding box center [669, 433] width 10 height 12
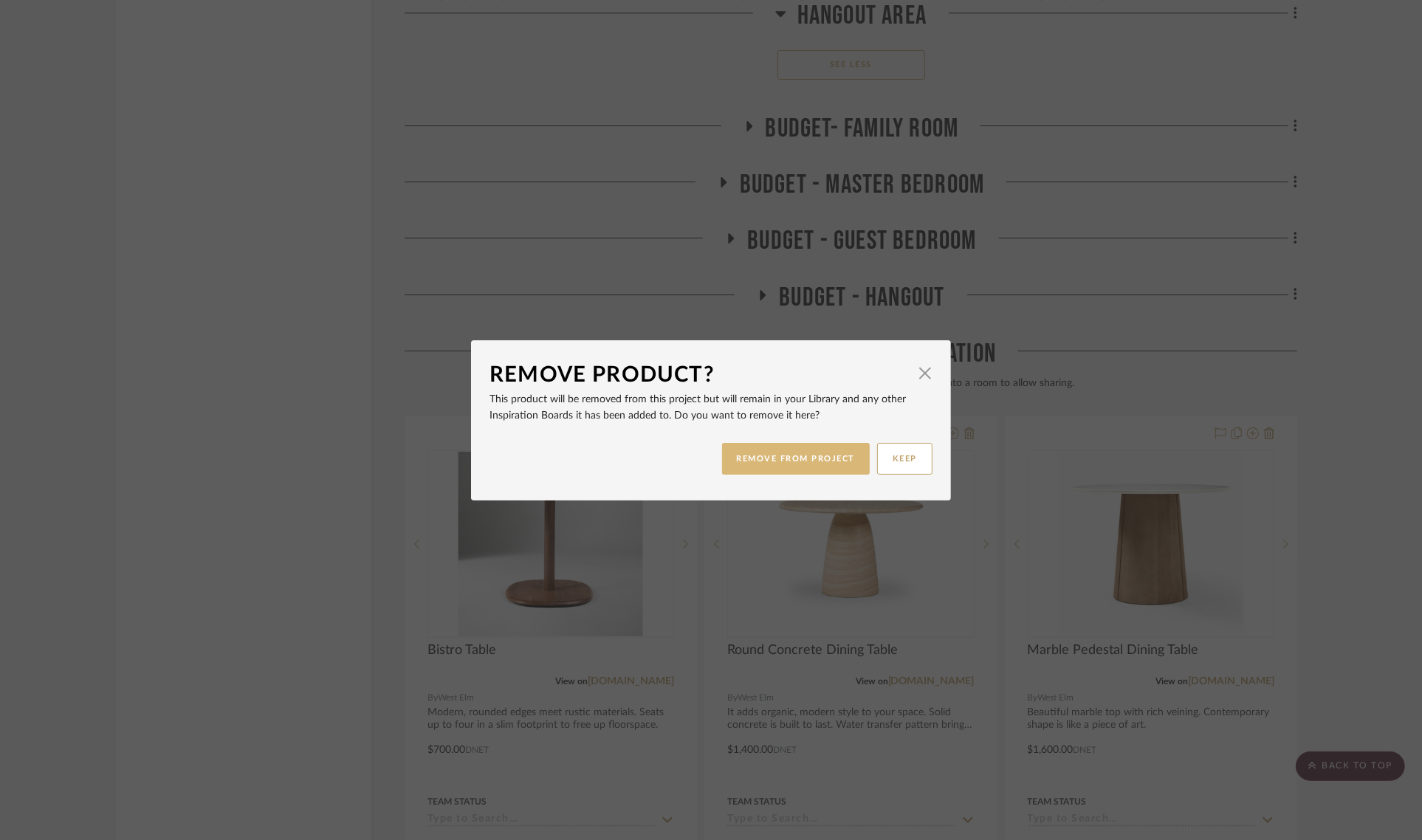
click at [770, 460] on button "REMOVE FROM PROJECT" at bounding box center [797, 458] width 148 height 31
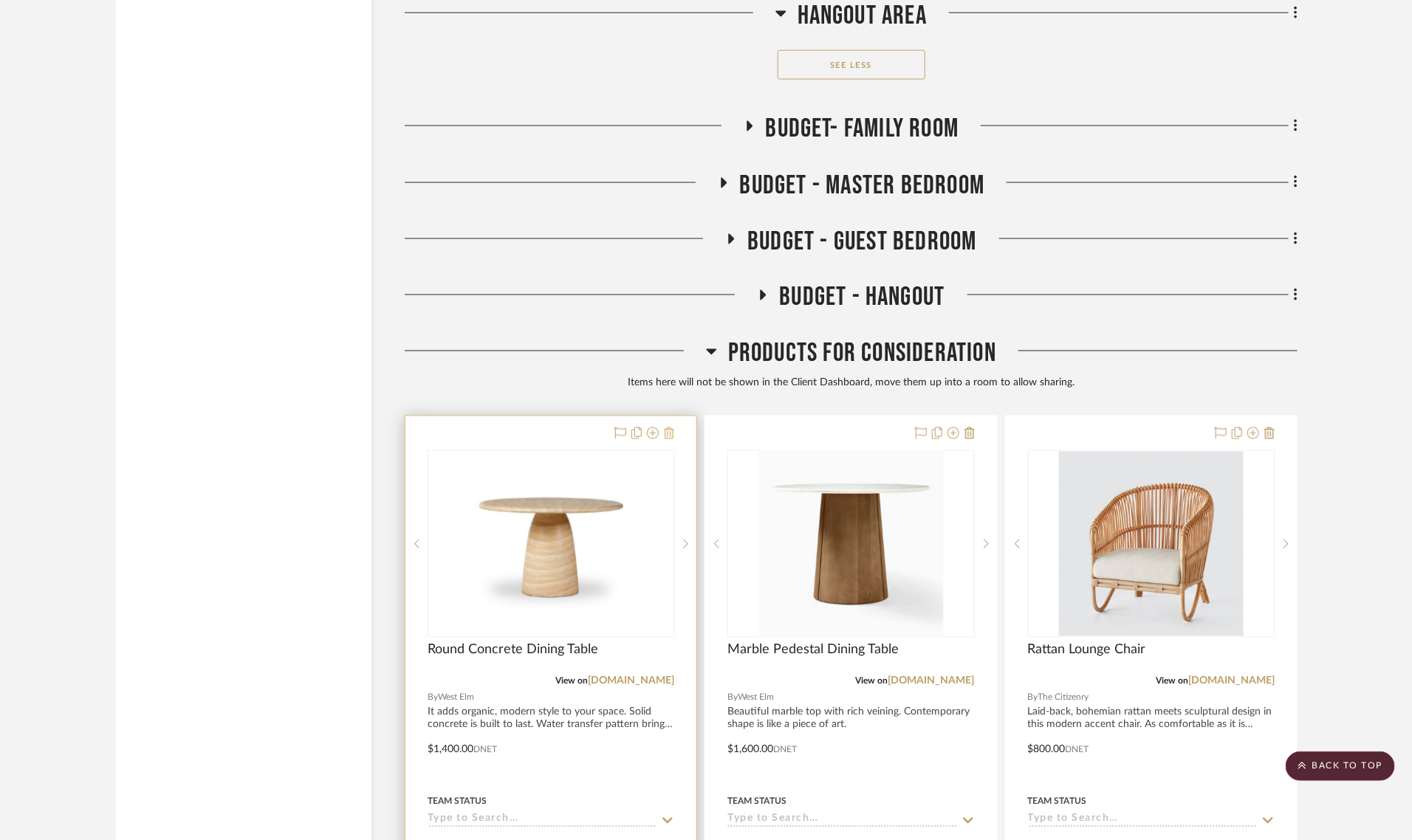
click at [667, 428] on icon at bounding box center [669, 433] width 10 height 12
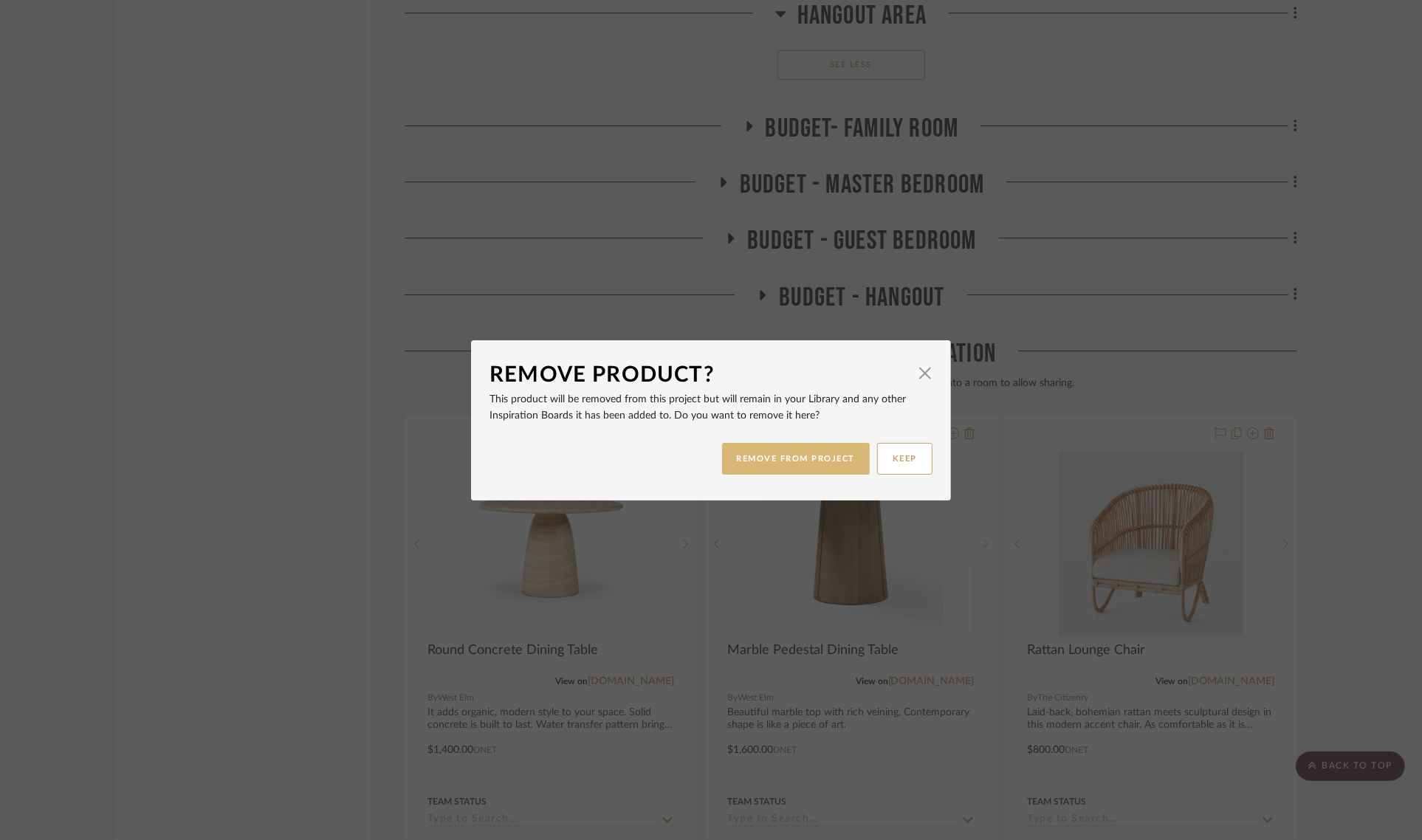
click at [749, 467] on button "REMOVE FROM PROJECT" at bounding box center [797, 458] width 148 height 31
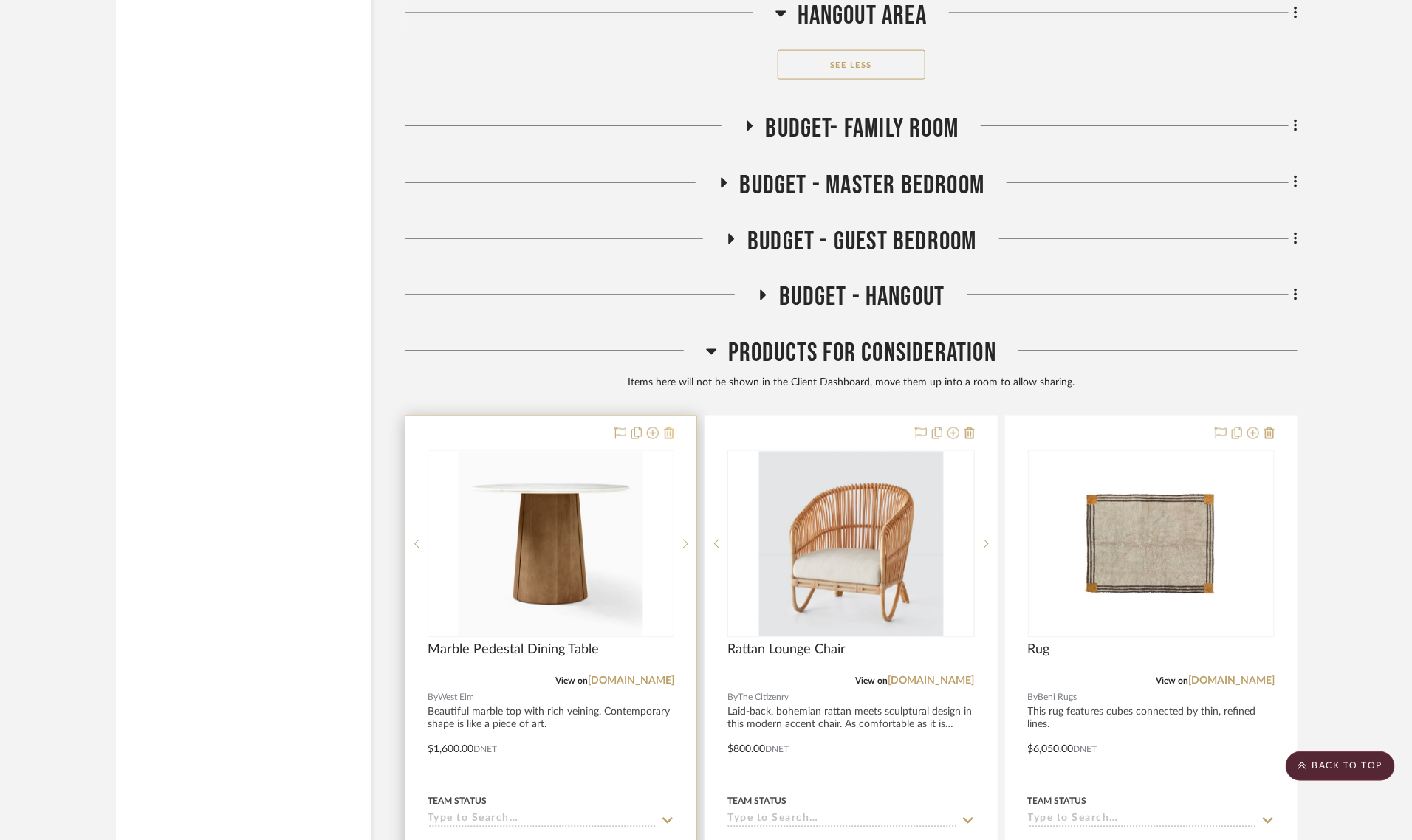
click at [671, 428] on icon at bounding box center [669, 433] width 10 height 12
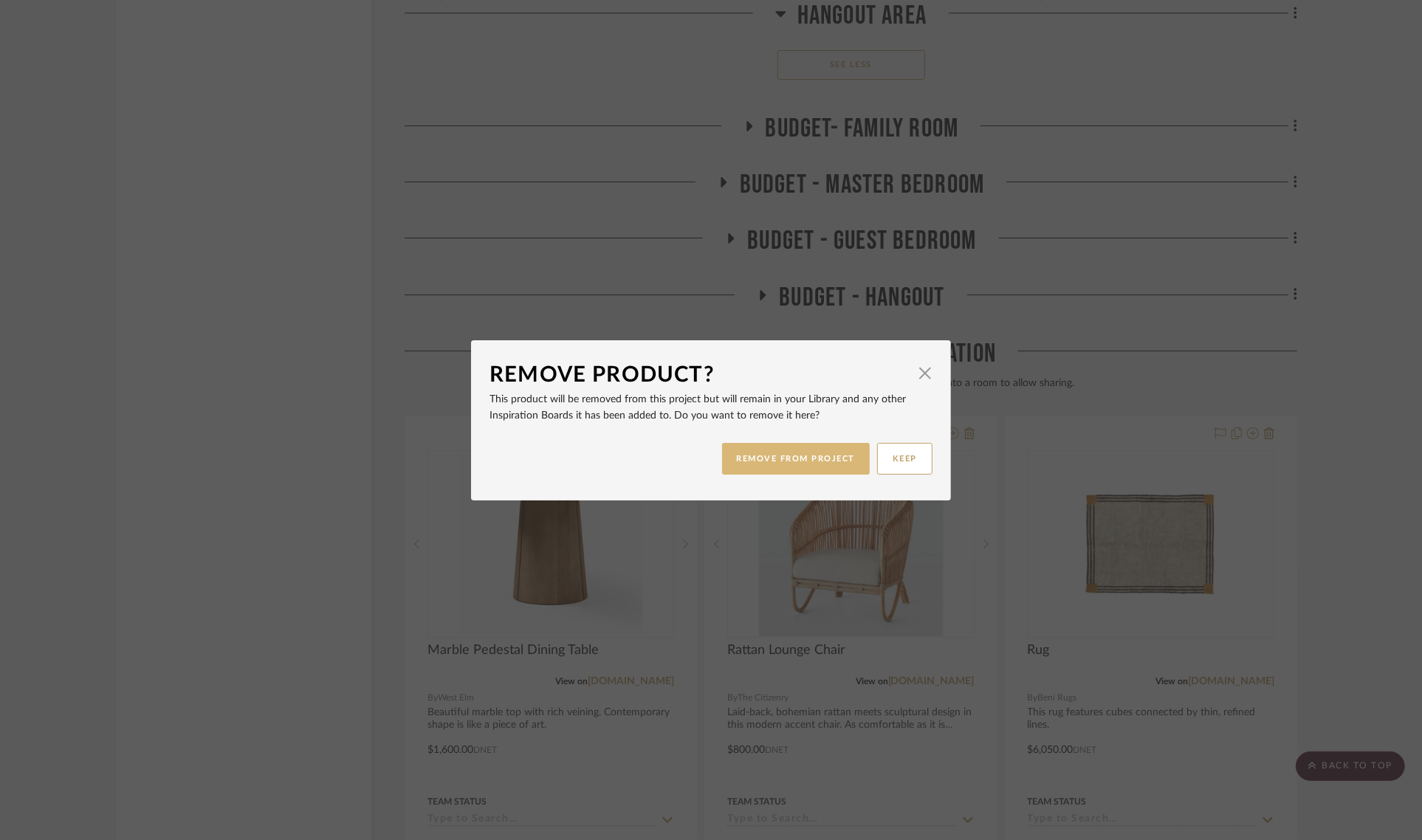
click at [749, 461] on button "REMOVE FROM PROJECT" at bounding box center [797, 458] width 148 height 31
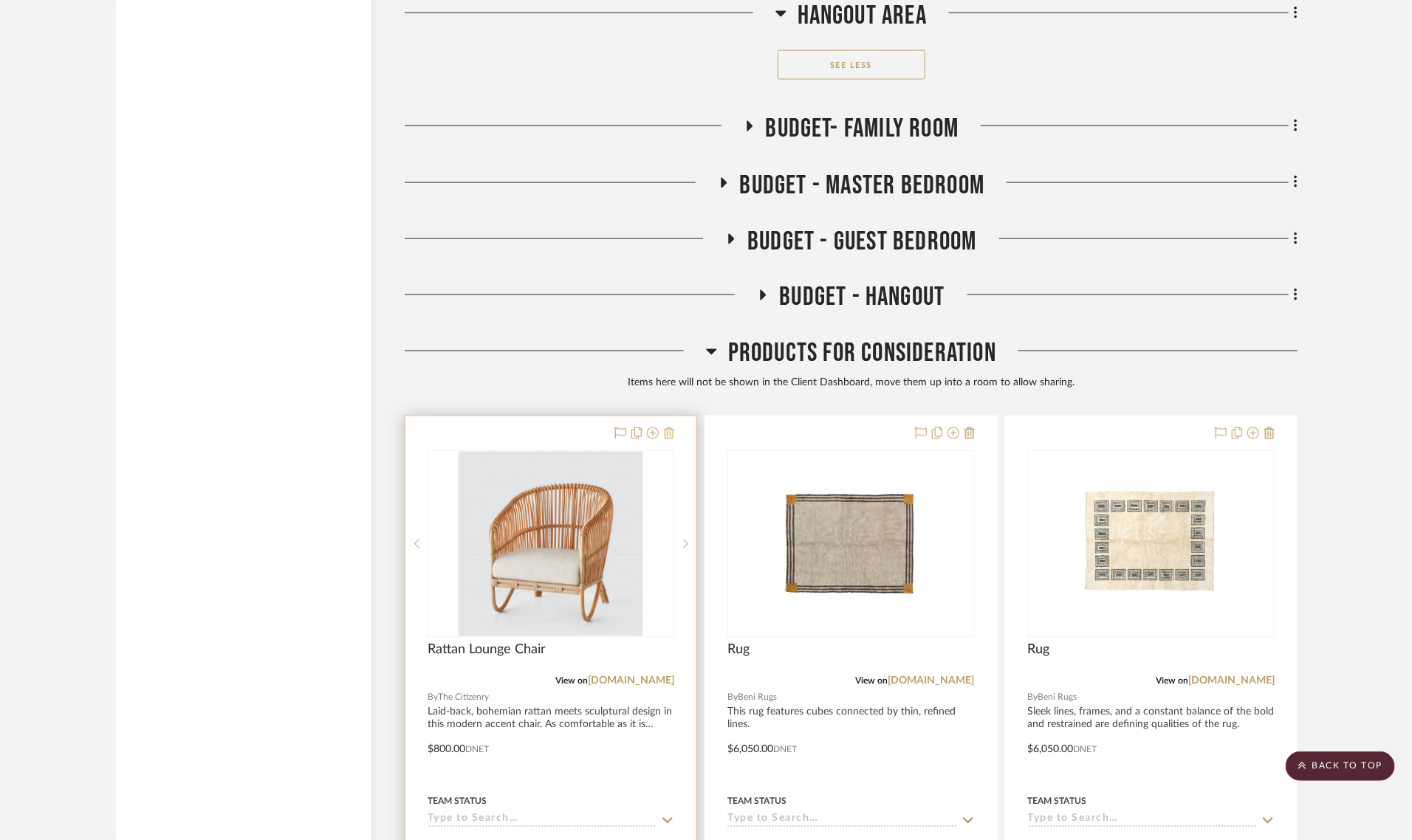
click at [670, 428] on icon at bounding box center [669, 433] width 10 height 12
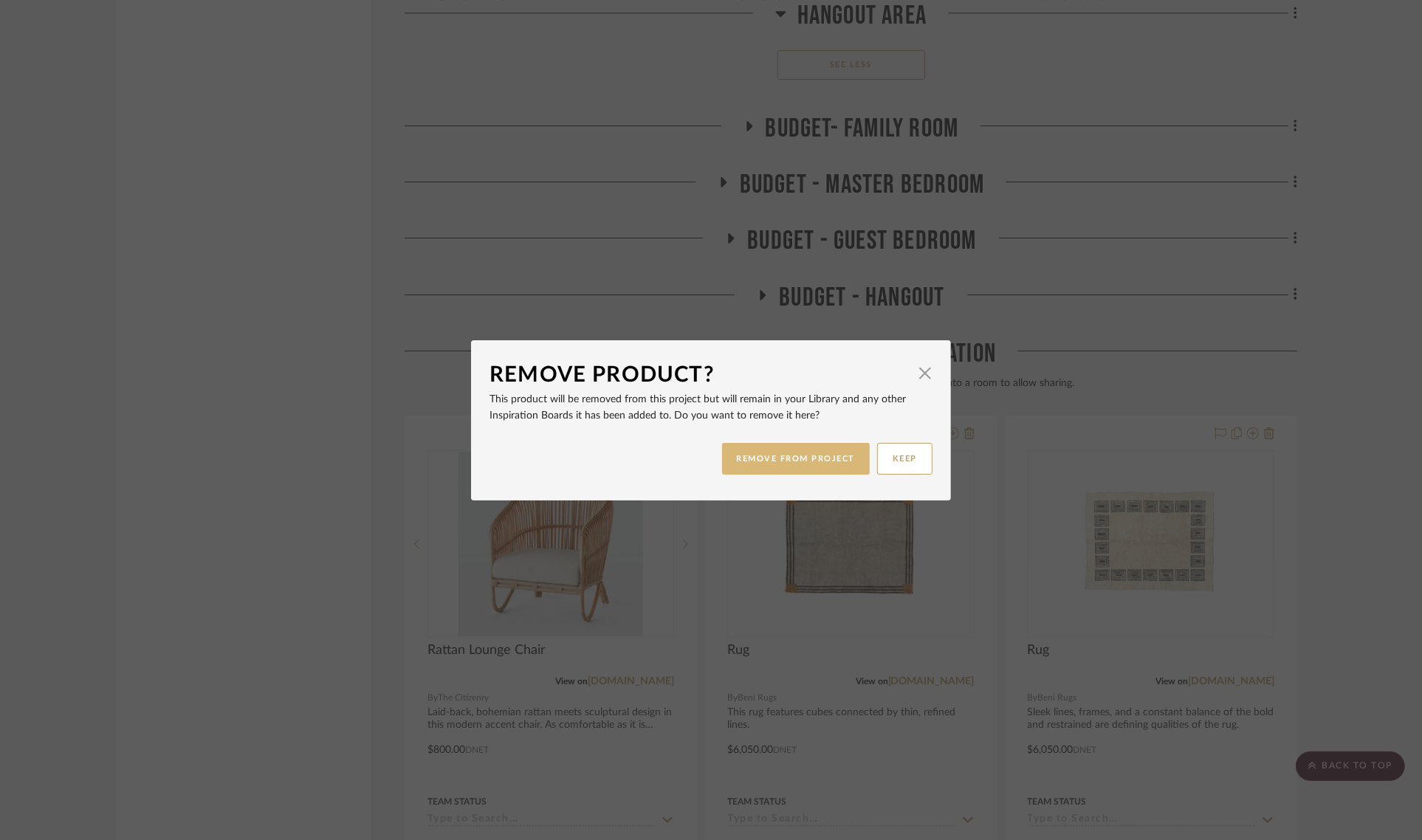
click at [749, 455] on button "REMOVE FROM PROJECT" at bounding box center [797, 458] width 148 height 31
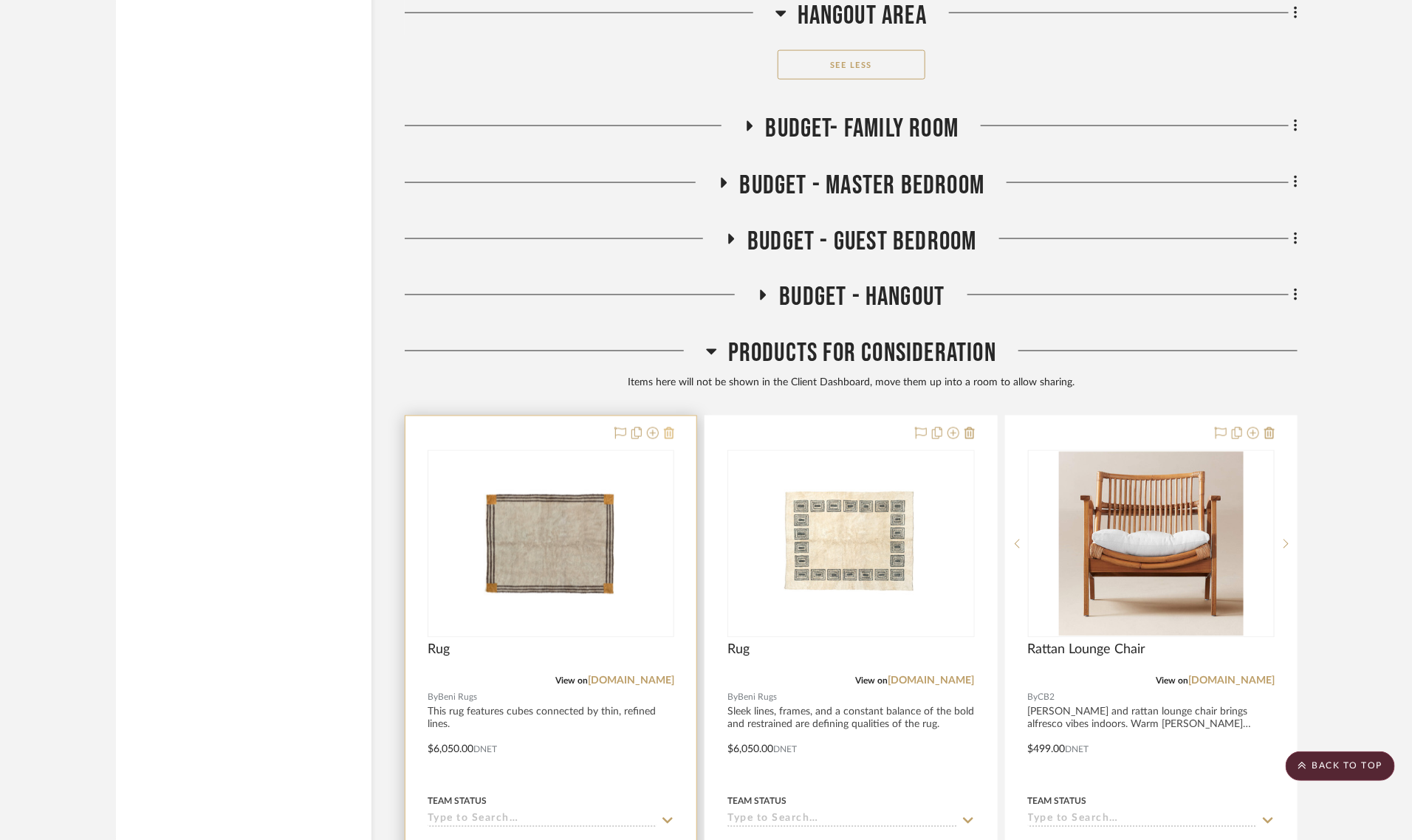
click at [668, 428] on icon at bounding box center [669, 433] width 10 height 12
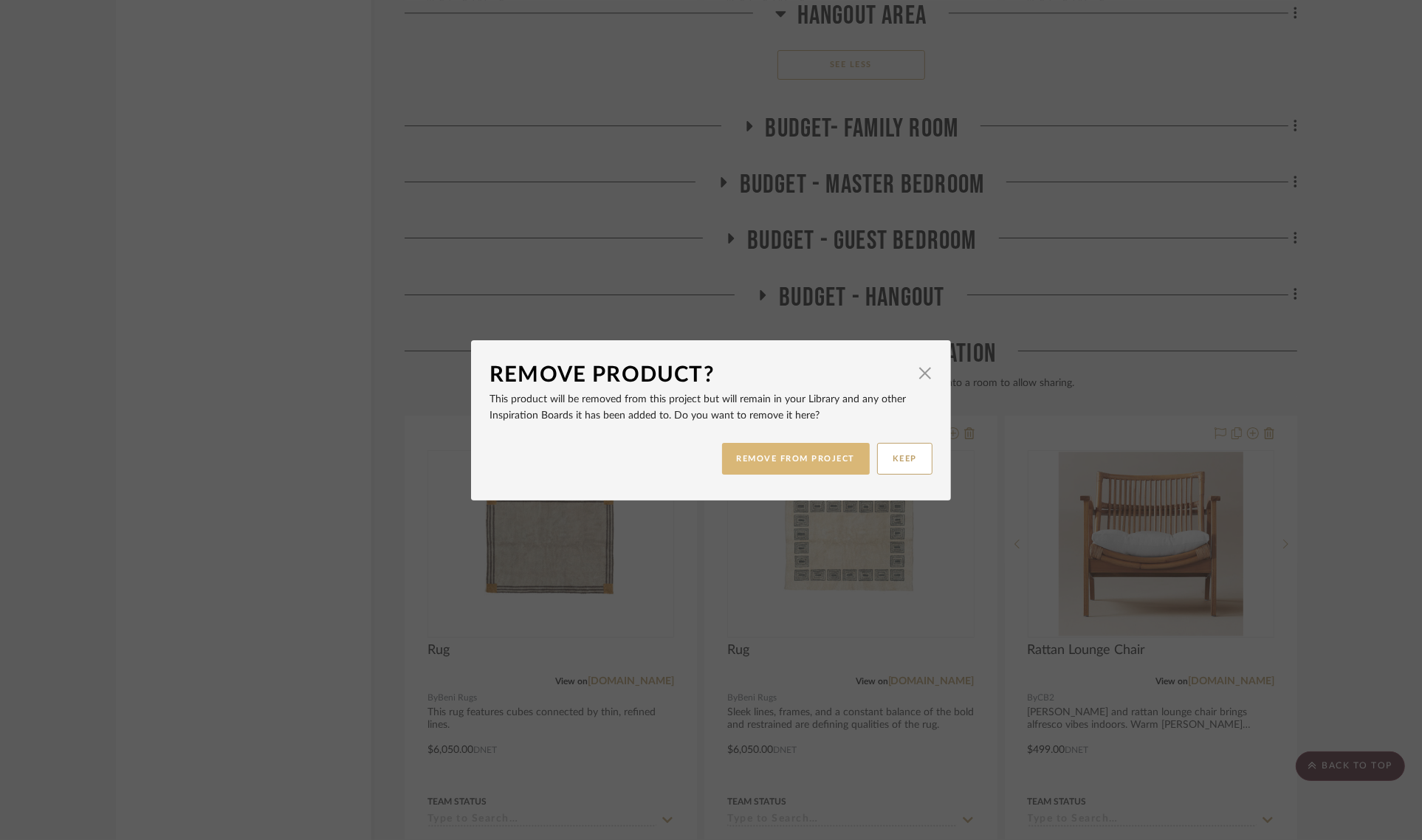
click at [733, 450] on button "REMOVE FROM PROJECT" at bounding box center [797, 458] width 148 height 31
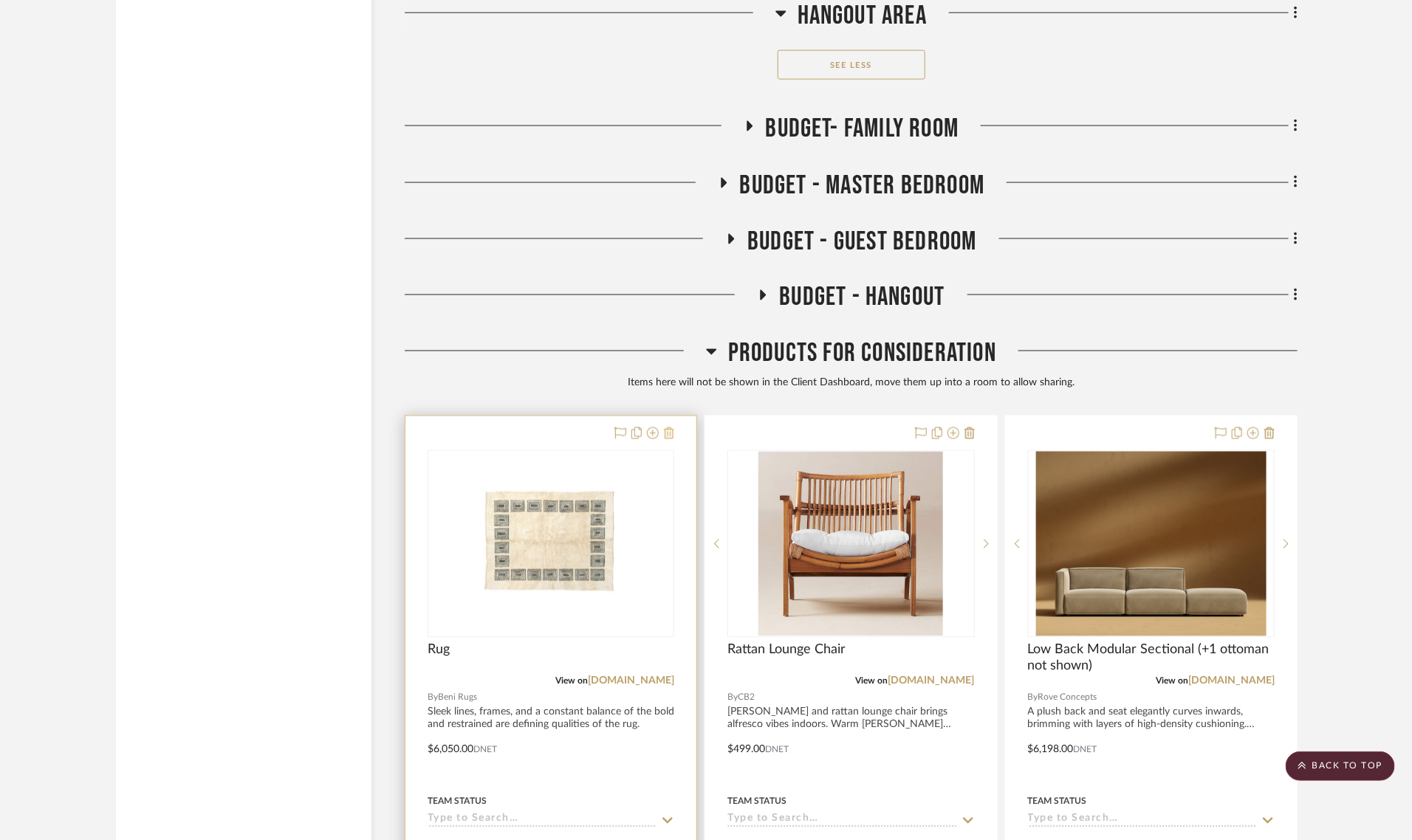
click at [667, 428] on icon at bounding box center [669, 433] width 10 height 12
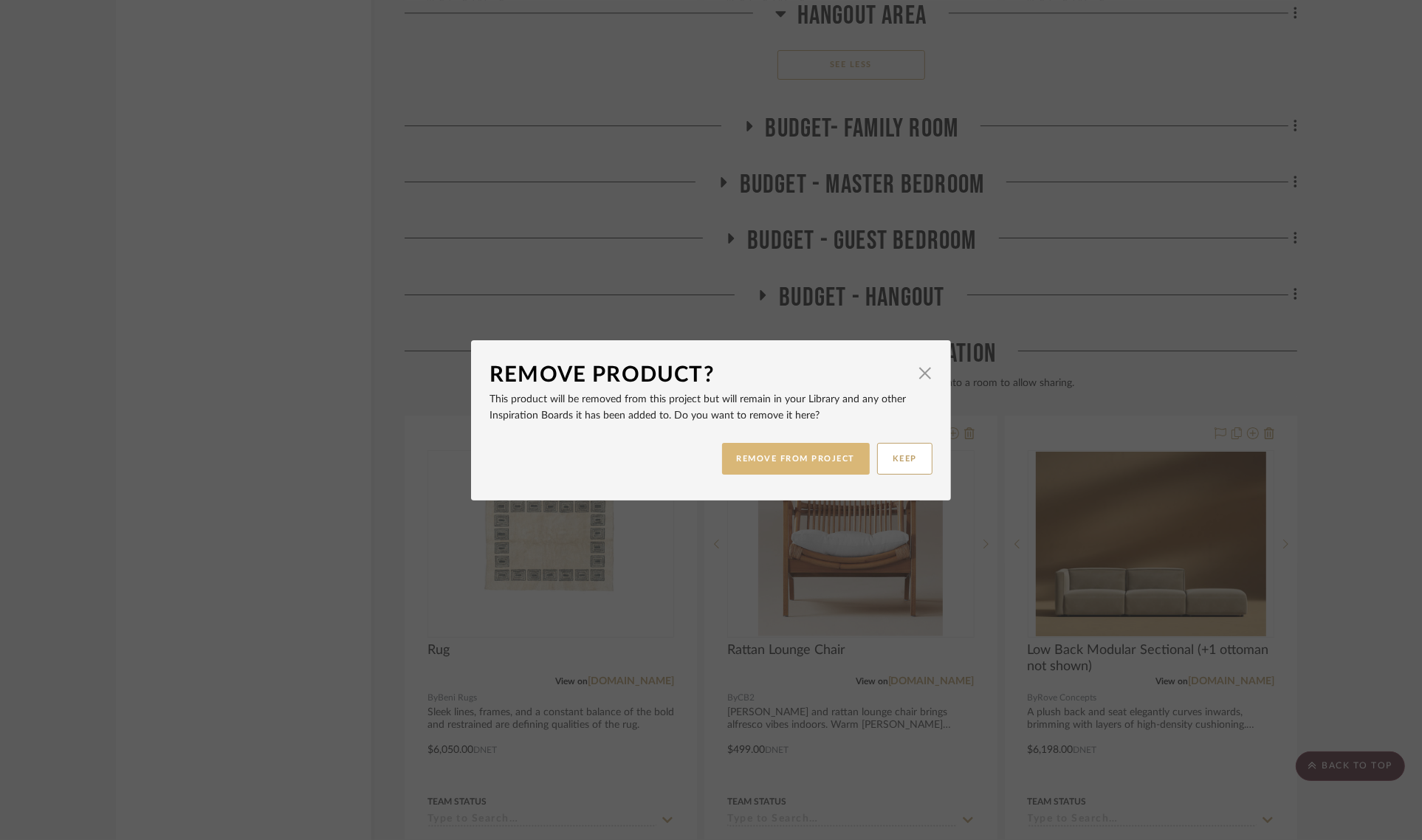
click at [759, 454] on button "REMOVE FROM PROJECT" at bounding box center [797, 458] width 148 height 31
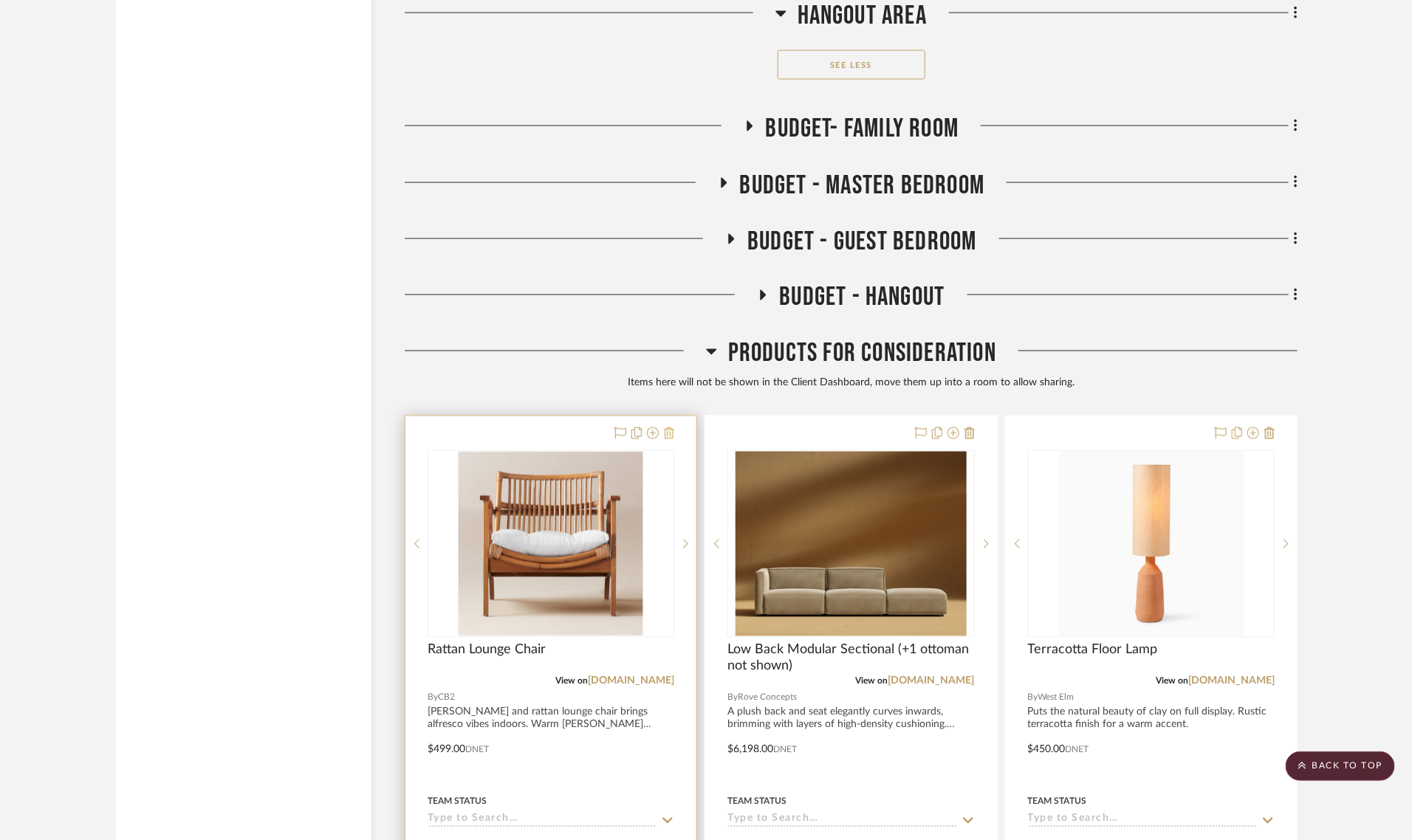
click at [670, 428] on icon at bounding box center [669, 433] width 10 height 12
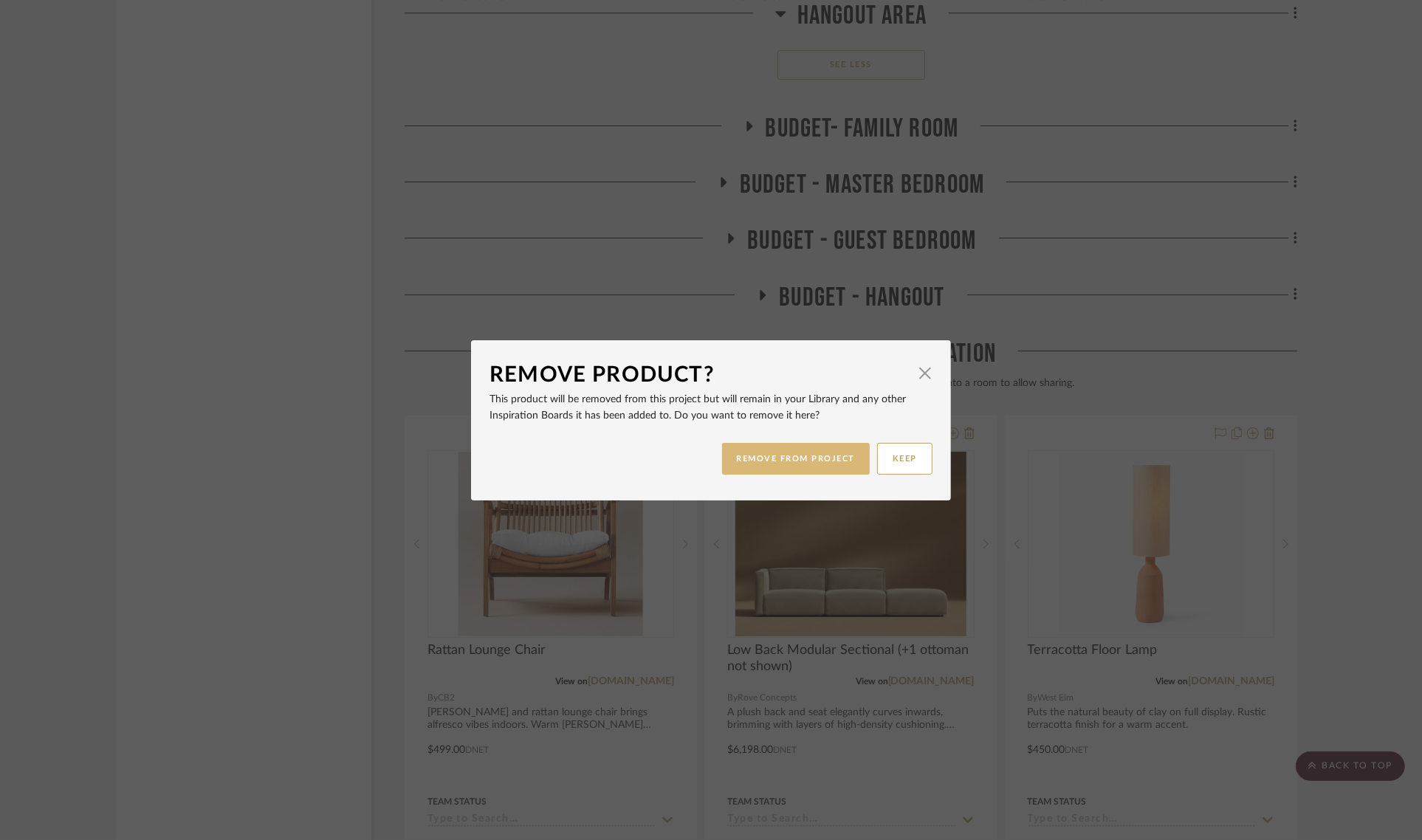
click at [744, 461] on button "REMOVE FROM PROJECT" at bounding box center [797, 458] width 148 height 31
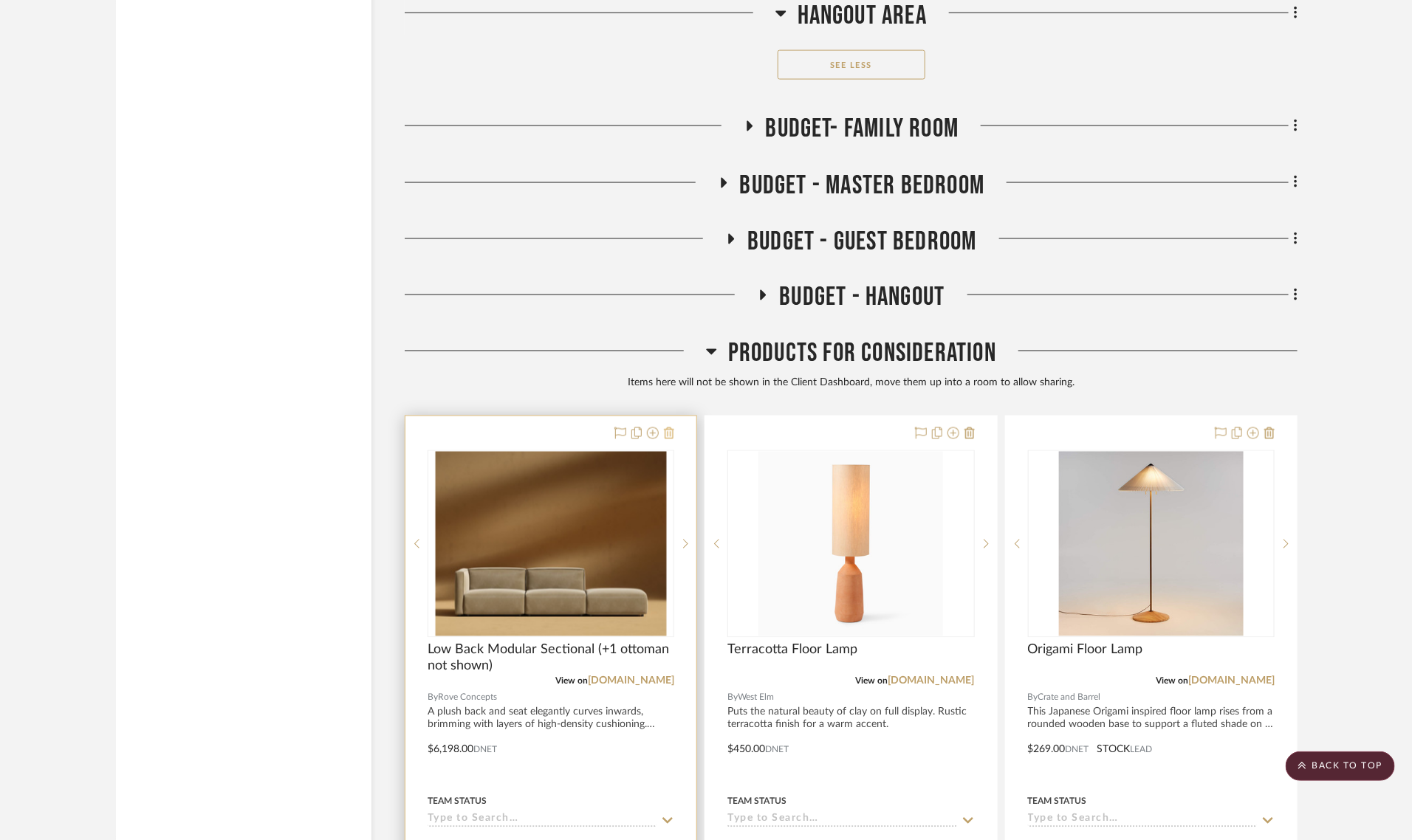
click at [665, 428] on icon at bounding box center [669, 433] width 10 height 12
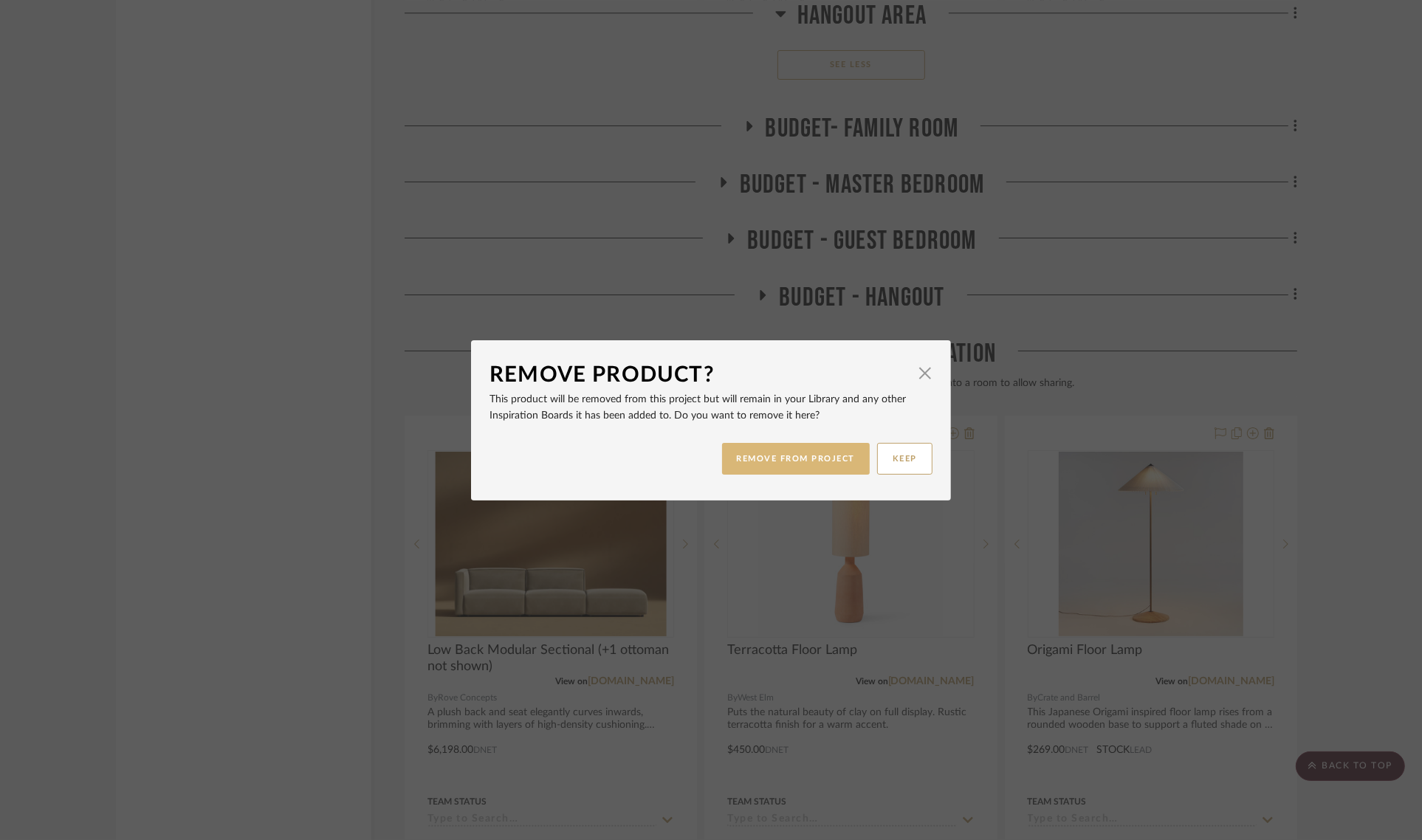
click at [744, 454] on button "REMOVE FROM PROJECT" at bounding box center [797, 458] width 148 height 31
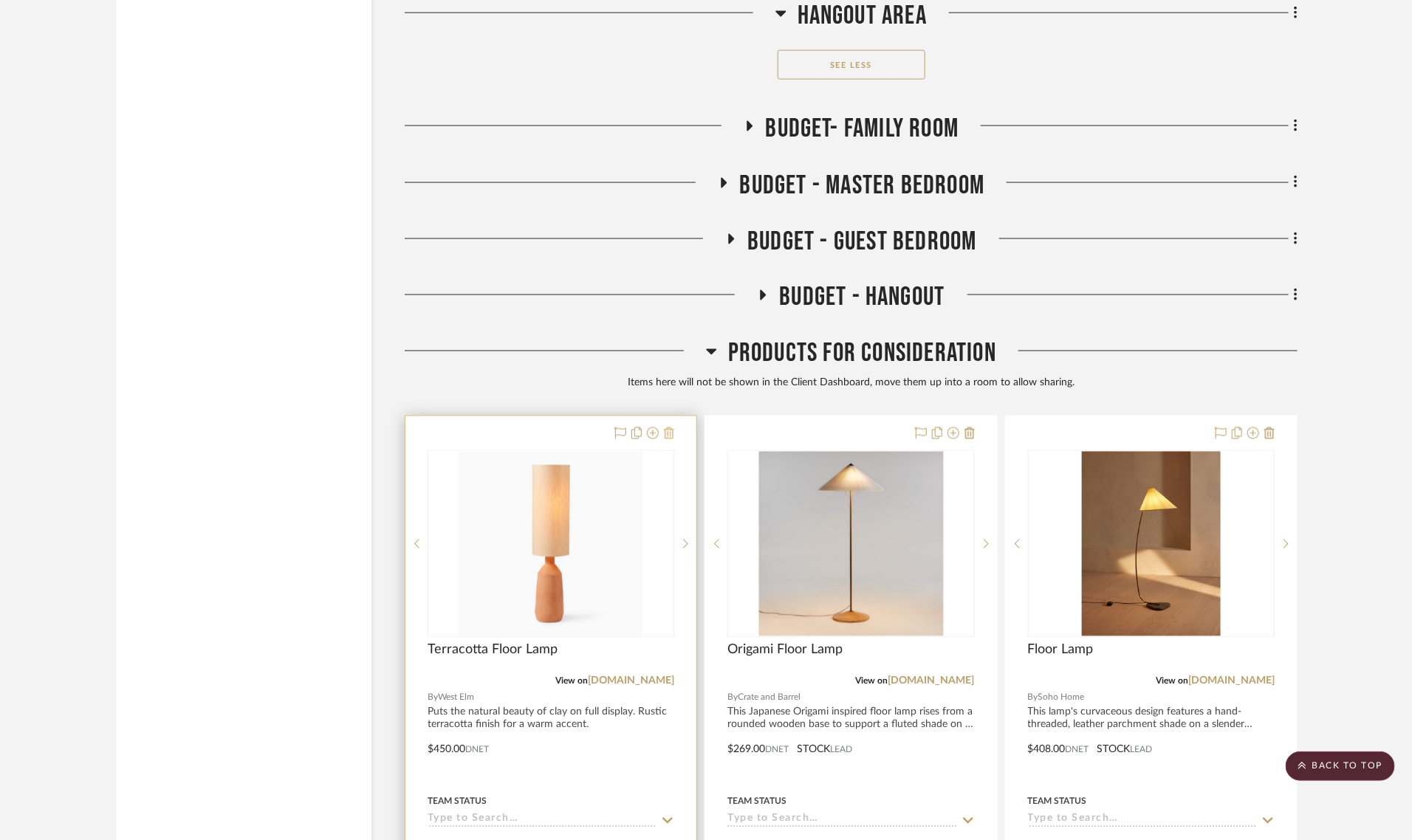
click at [667, 428] on icon at bounding box center [669, 433] width 10 height 12
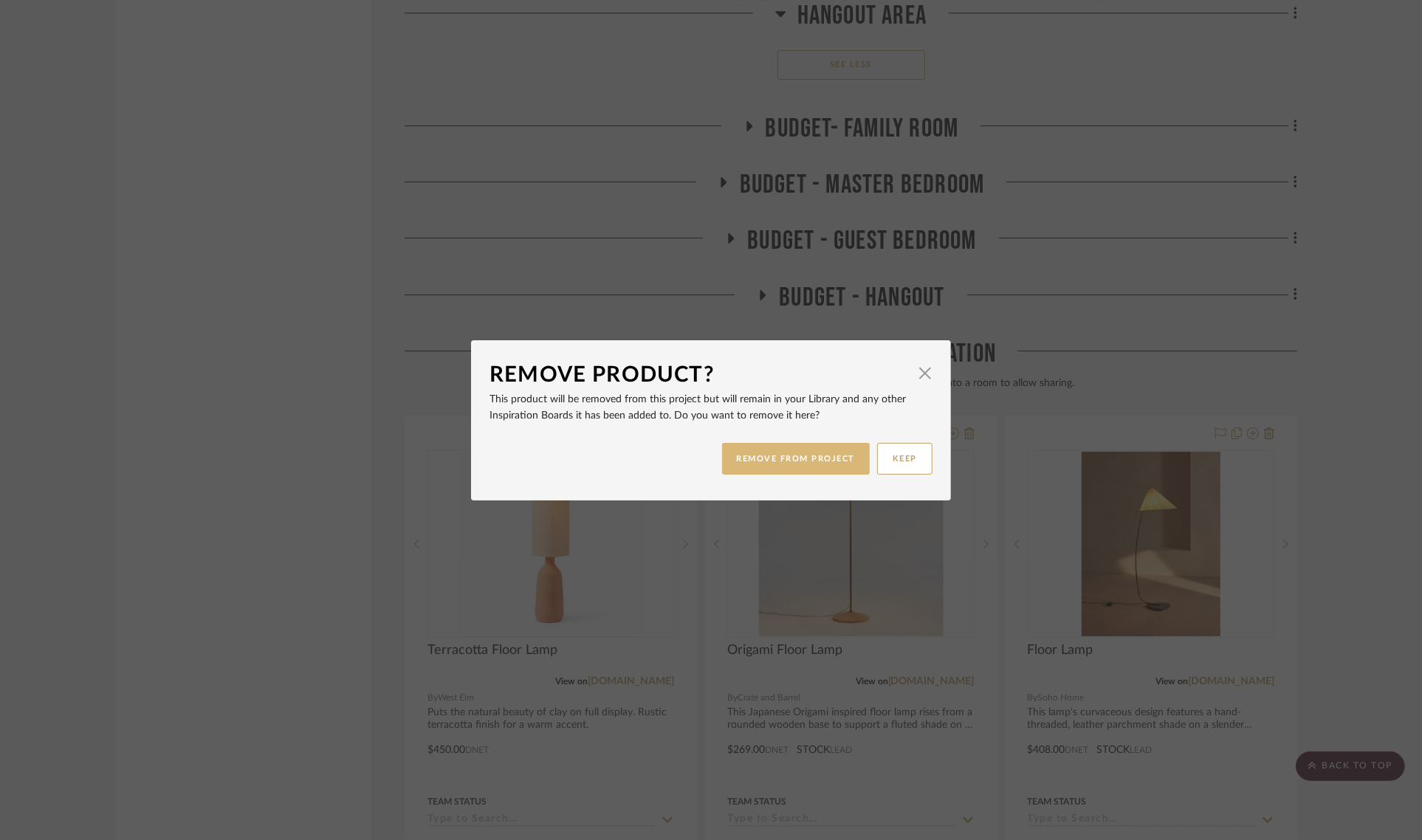
click at [785, 463] on button "REMOVE FROM PROJECT" at bounding box center [797, 458] width 148 height 31
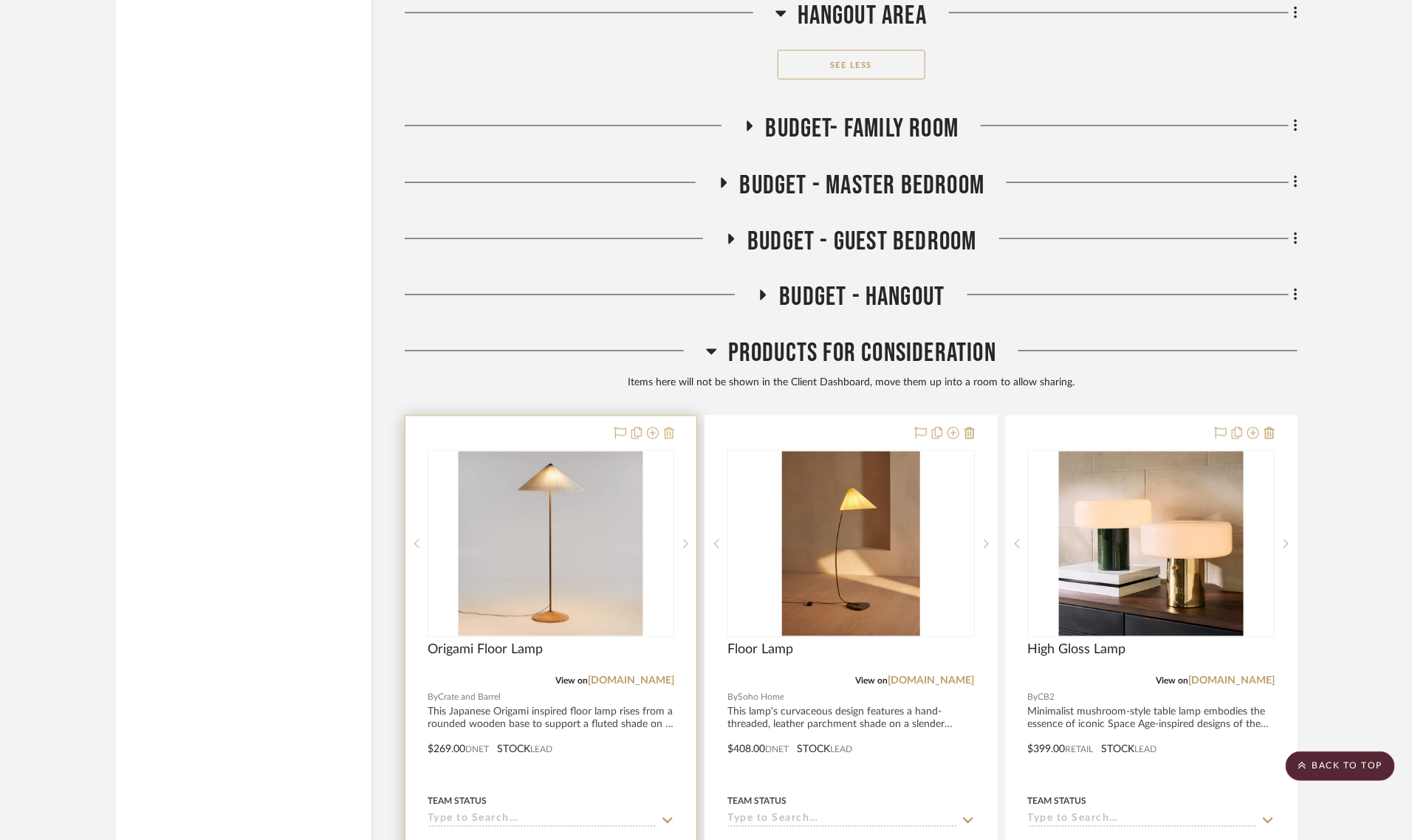
click at [664, 428] on icon at bounding box center [669, 433] width 10 height 12
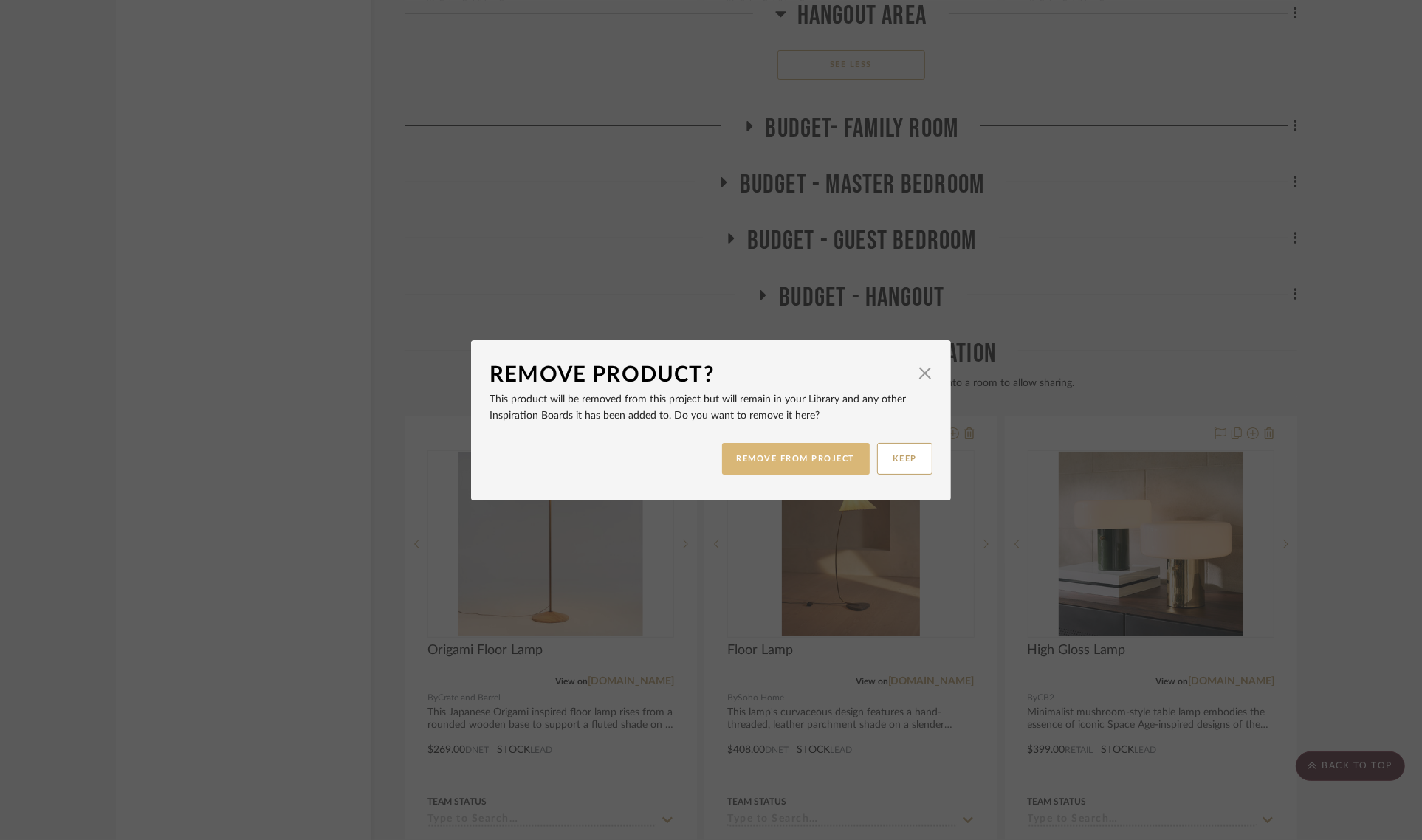
click at [810, 454] on button "REMOVE FROM PROJECT" at bounding box center [797, 458] width 148 height 31
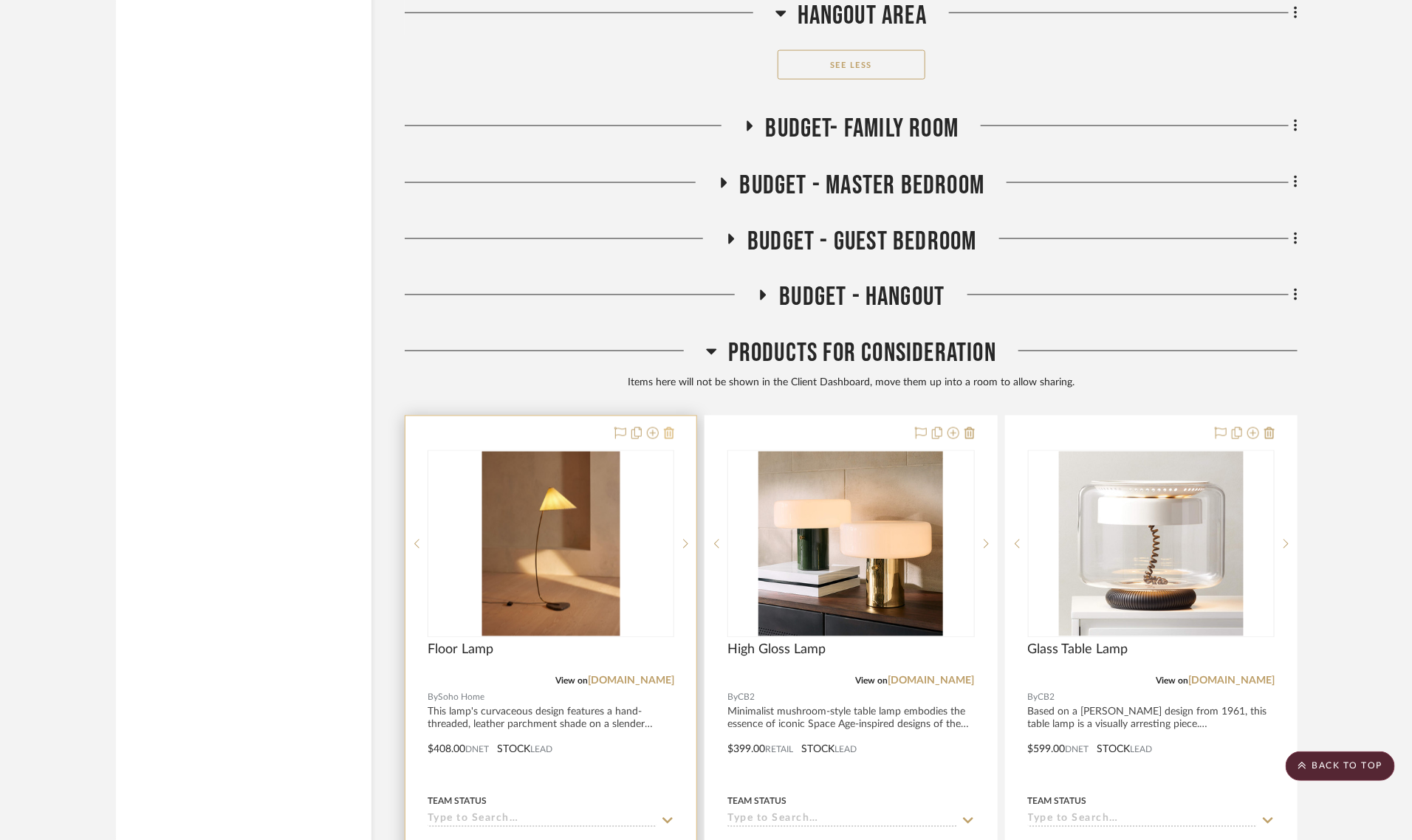
click at [669, 428] on icon at bounding box center [669, 433] width 10 height 12
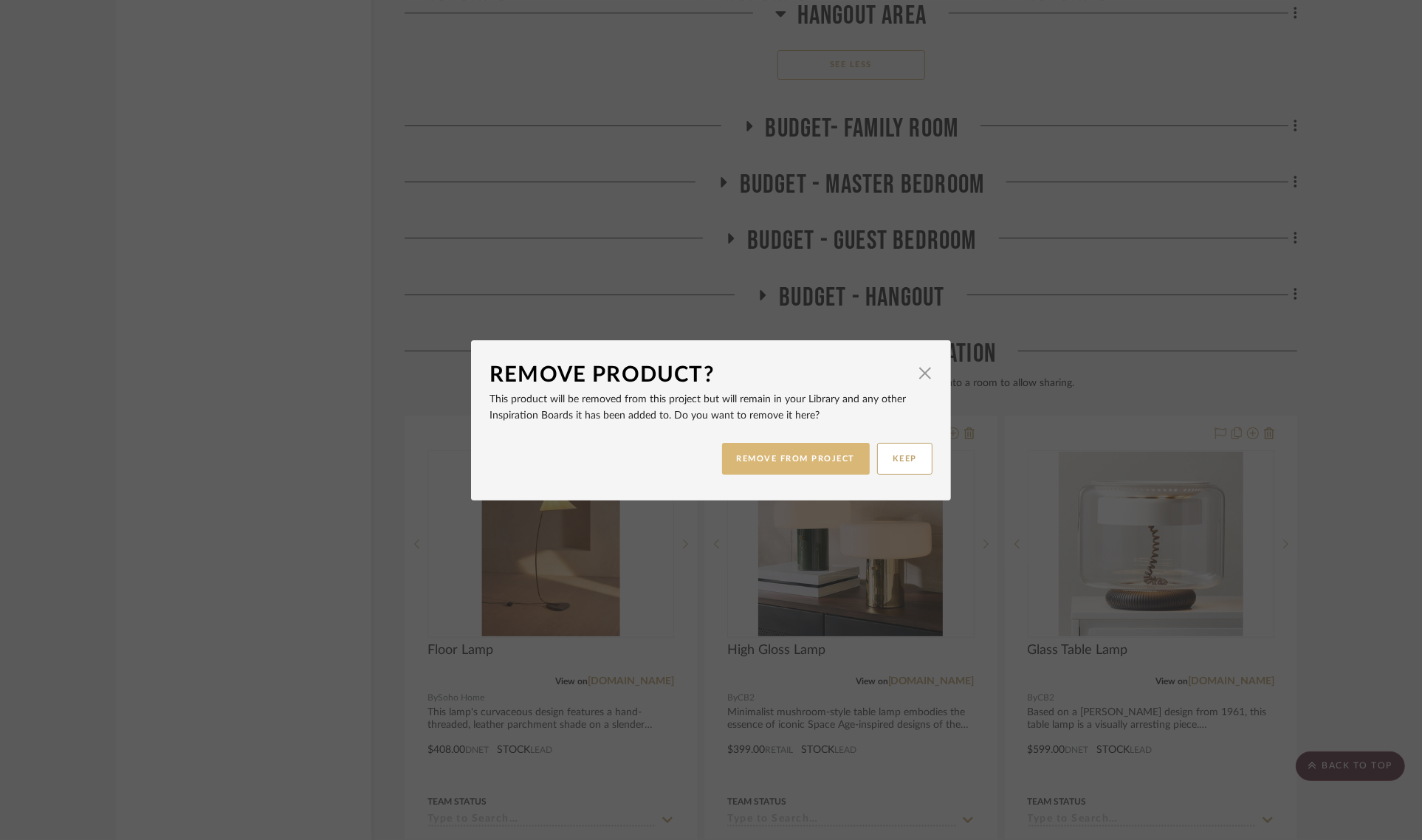
click at [776, 458] on button "REMOVE FROM PROJECT" at bounding box center [797, 458] width 148 height 31
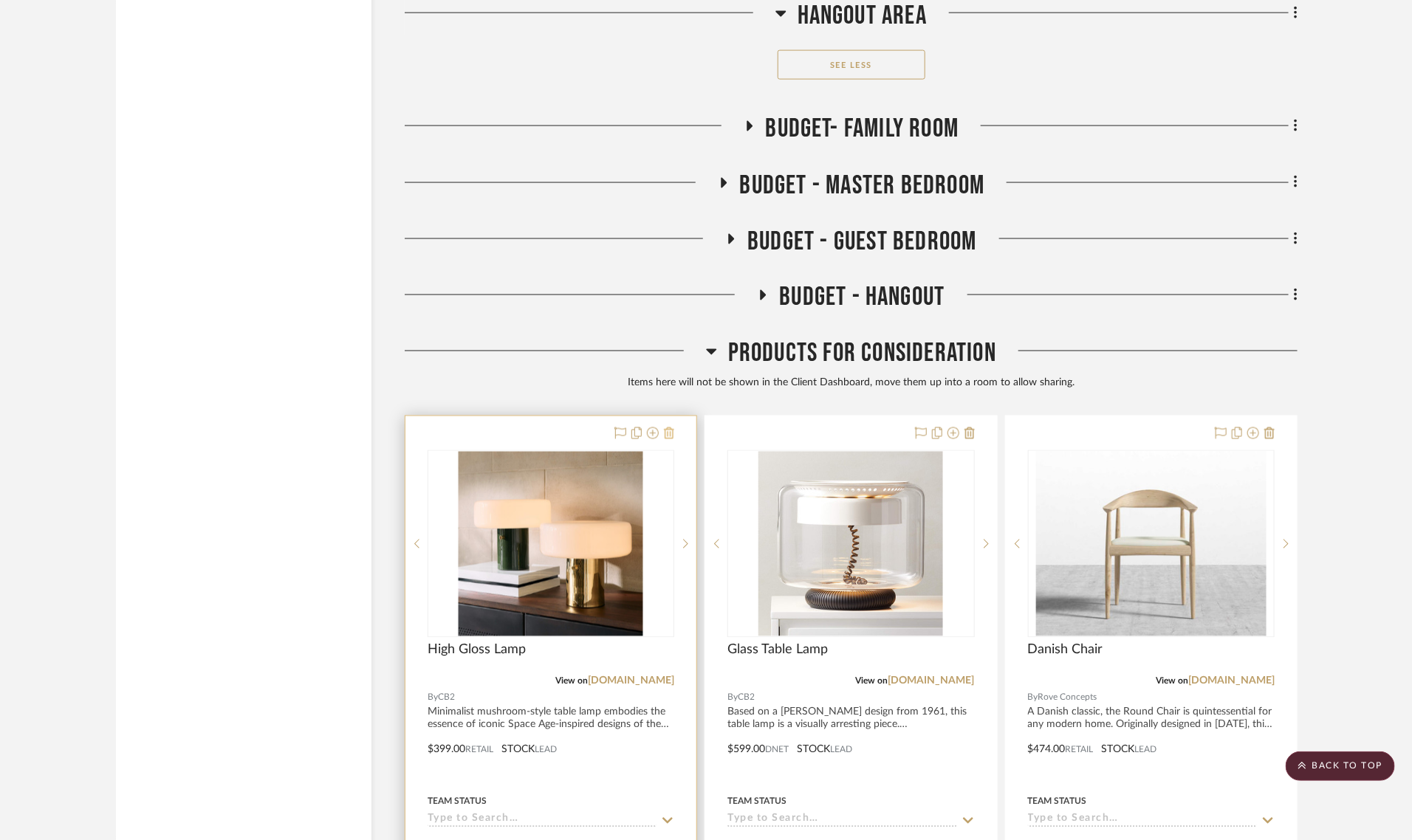
click at [664, 428] on icon at bounding box center [669, 433] width 10 height 12
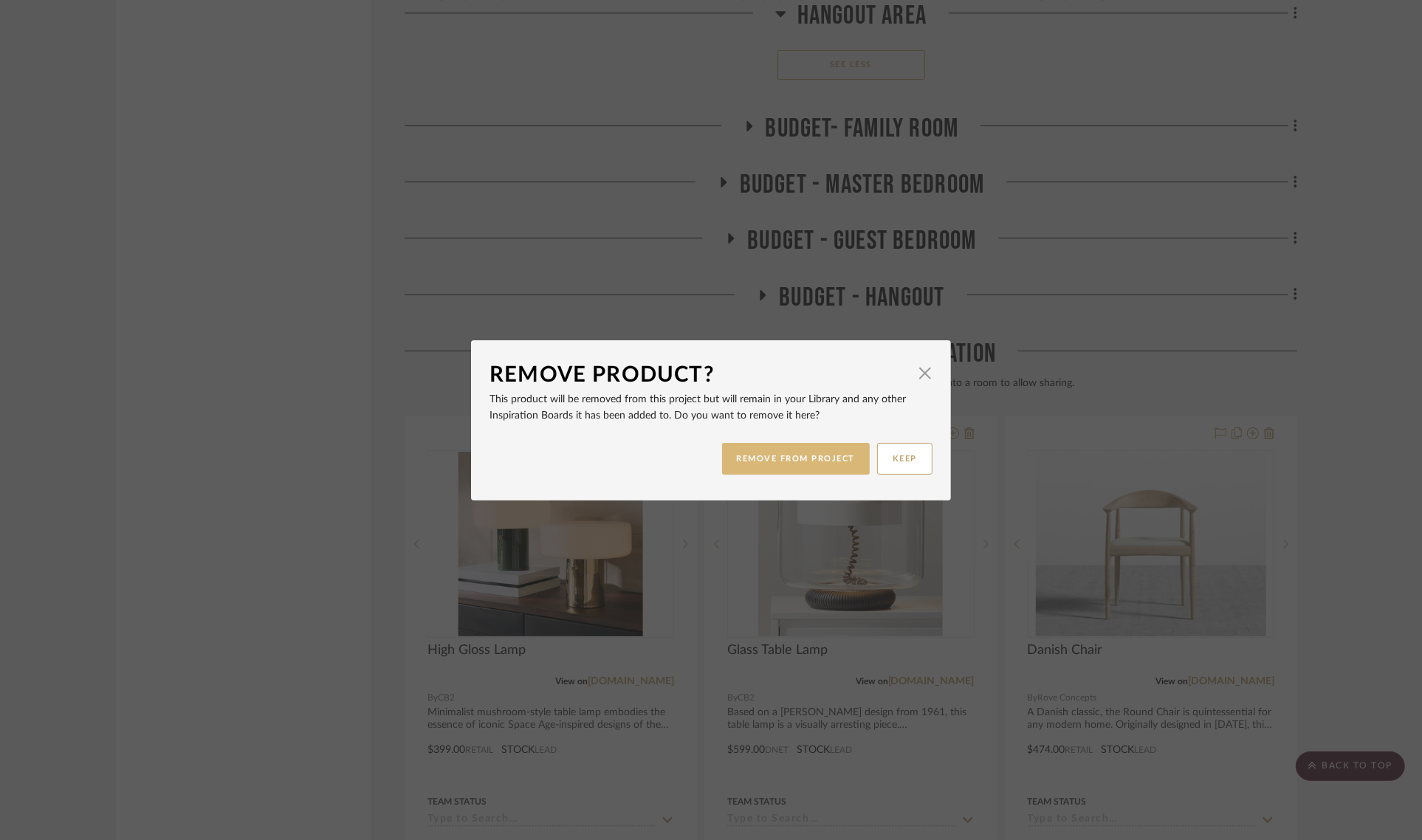
click at [761, 462] on button "REMOVE FROM PROJECT" at bounding box center [797, 458] width 148 height 31
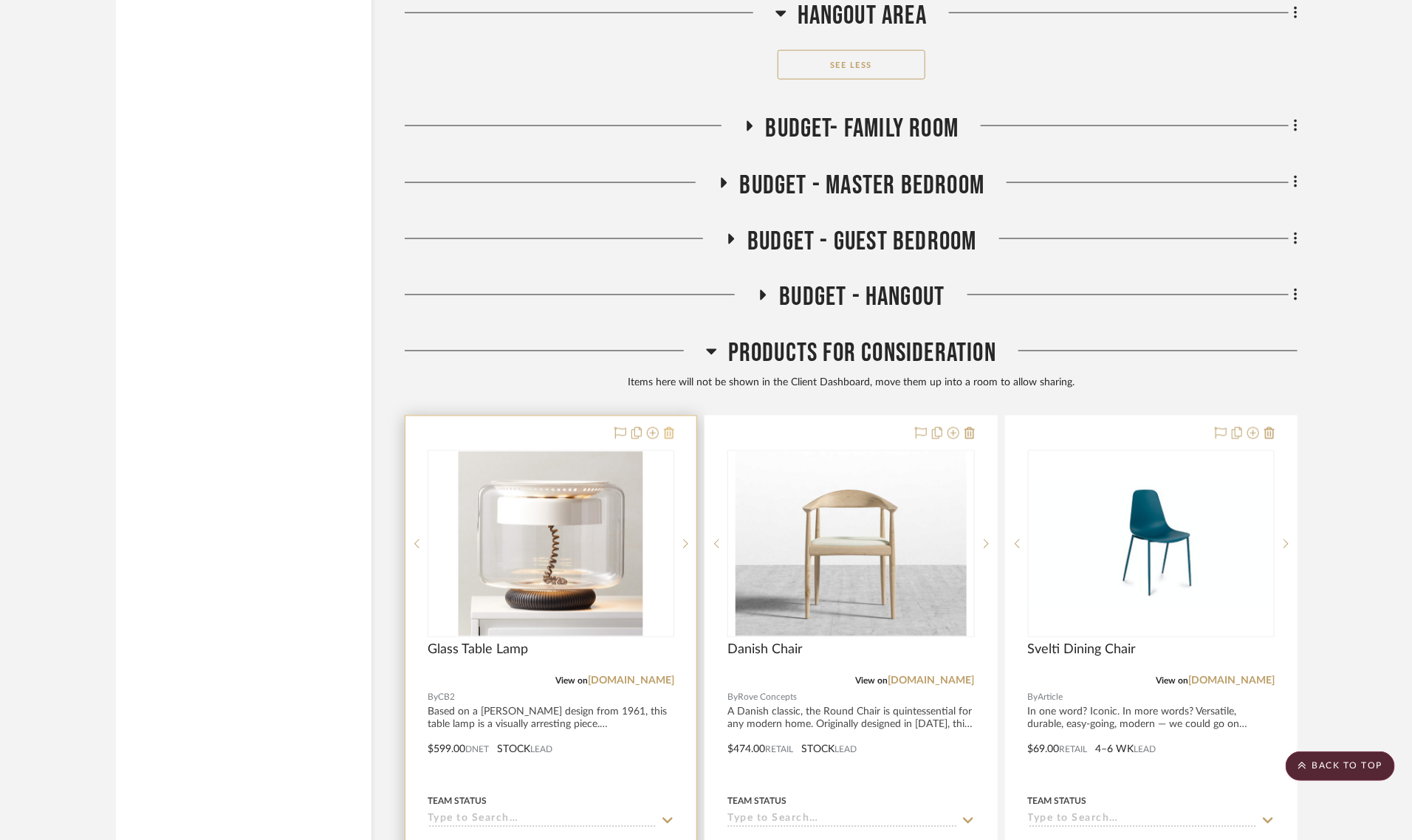
click at [671, 428] on icon at bounding box center [669, 433] width 10 height 12
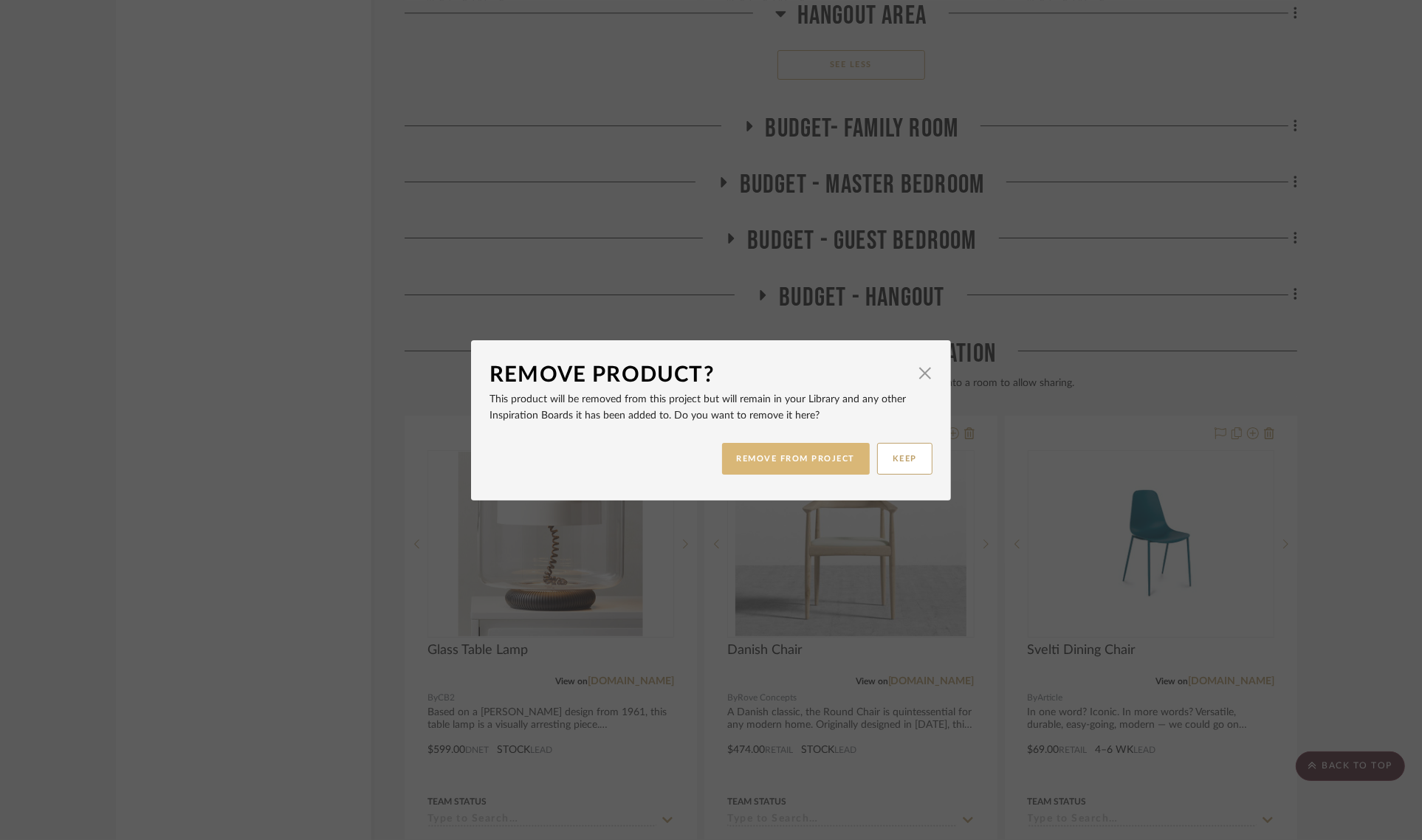
click at [775, 456] on button "REMOVE FROM PROJECT" at bounding box center [797, 458] width 148 height 31
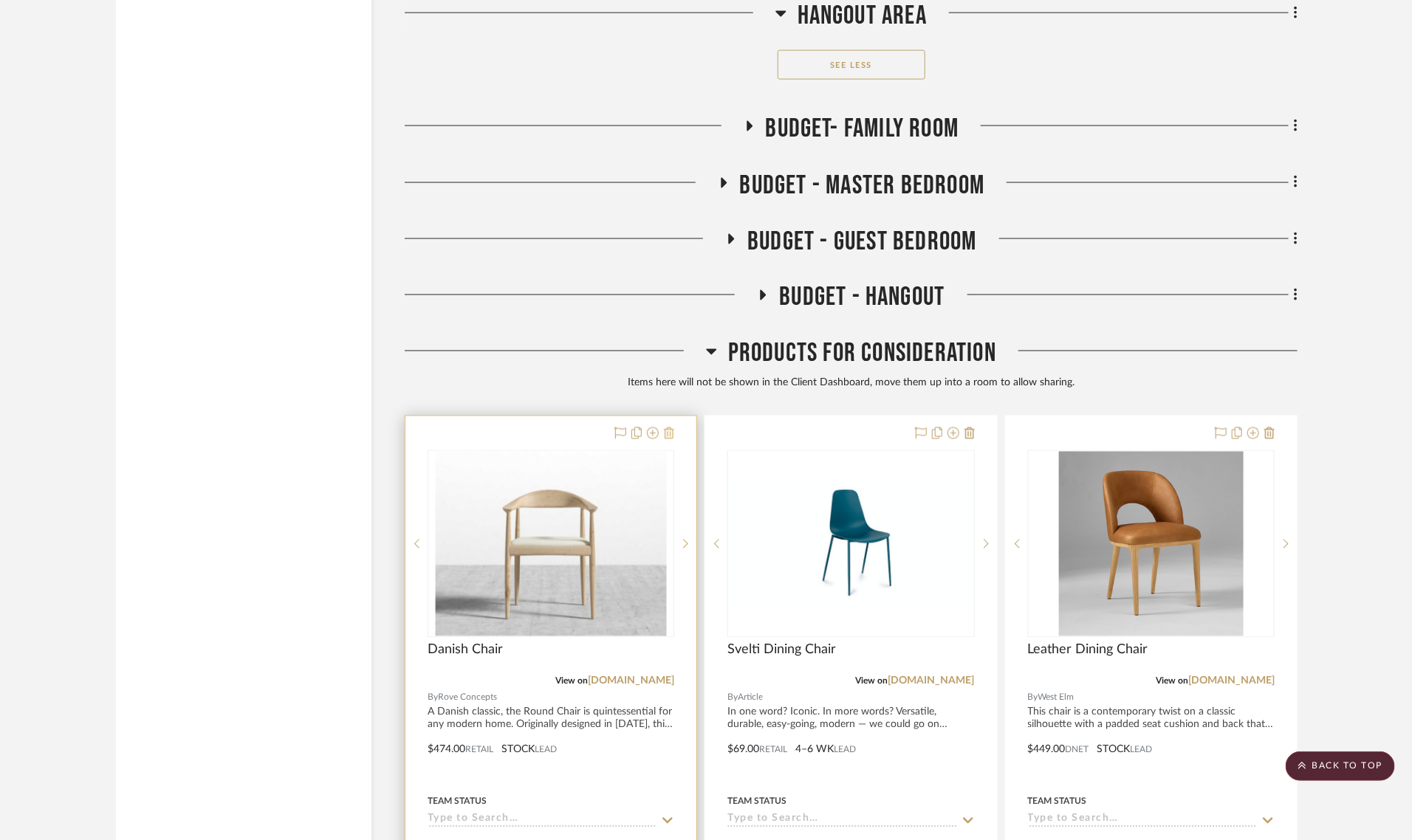
click at [667, 428] on icon at bounding box center [669, 433] width 10 height 12
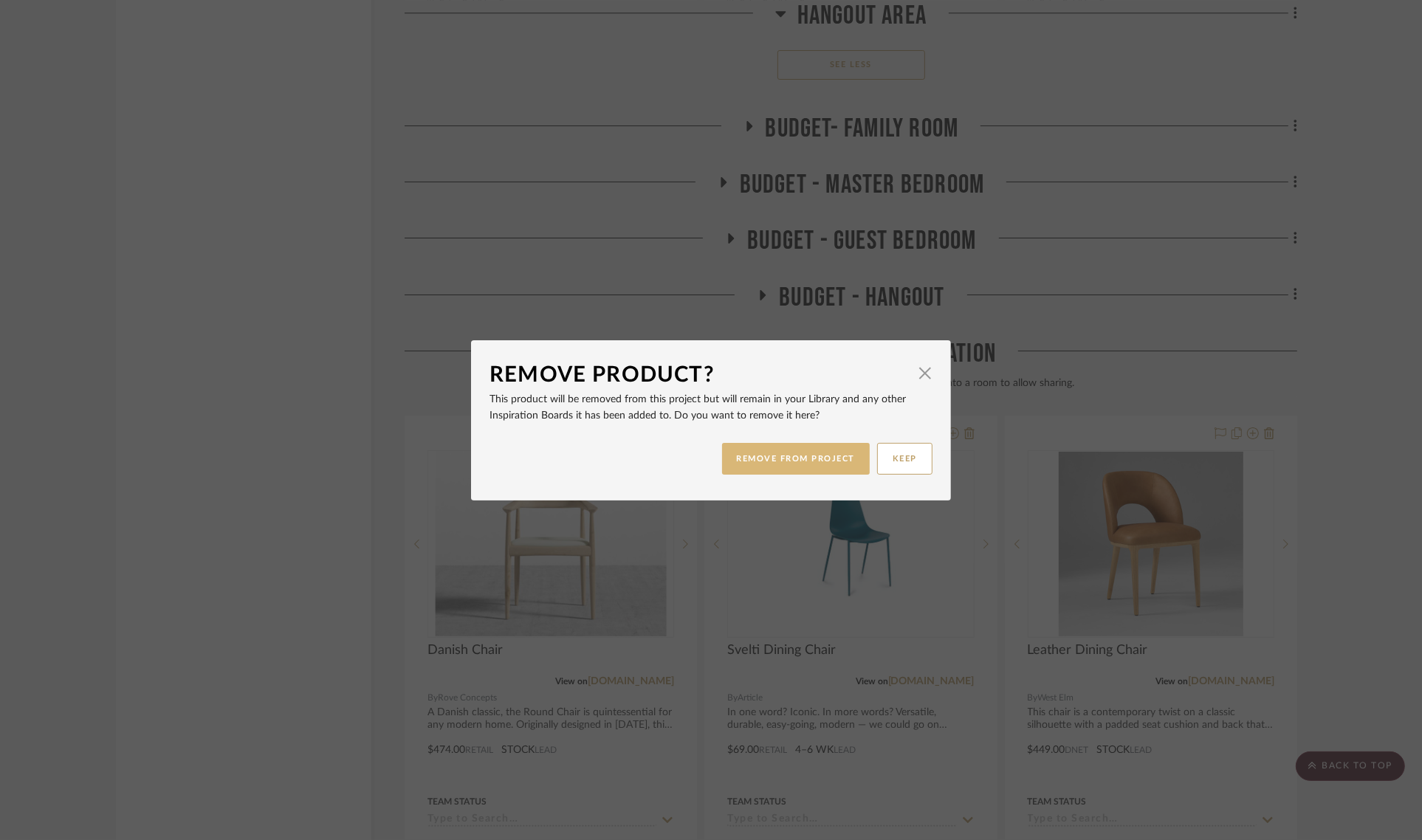
click at [761, 458] on button "REMOVE FROM PROJECT" at bounding box center [797, 458] width 148 height 31
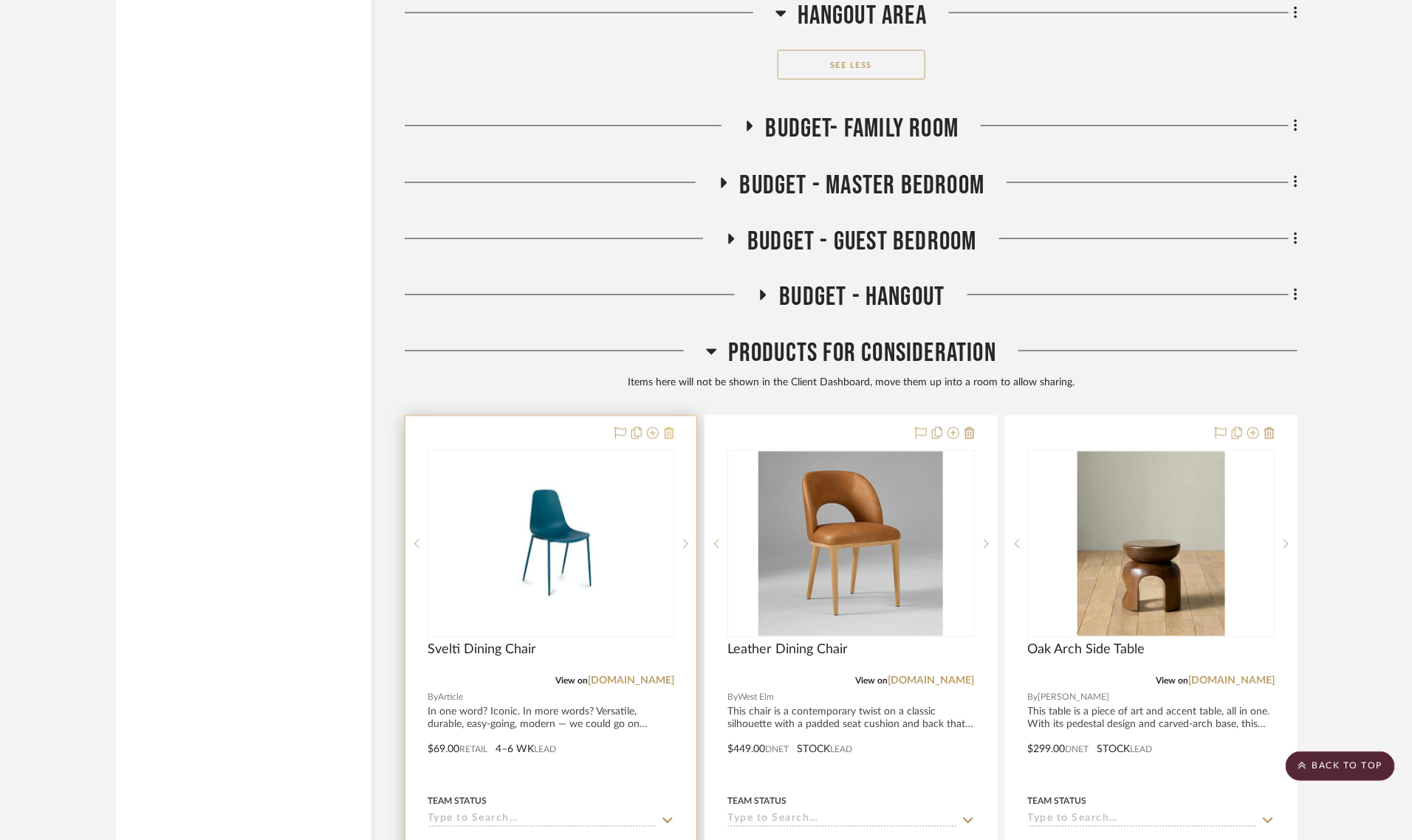
click at [672, 428] on icon at bounding box center [669, 433] width 10 height 12
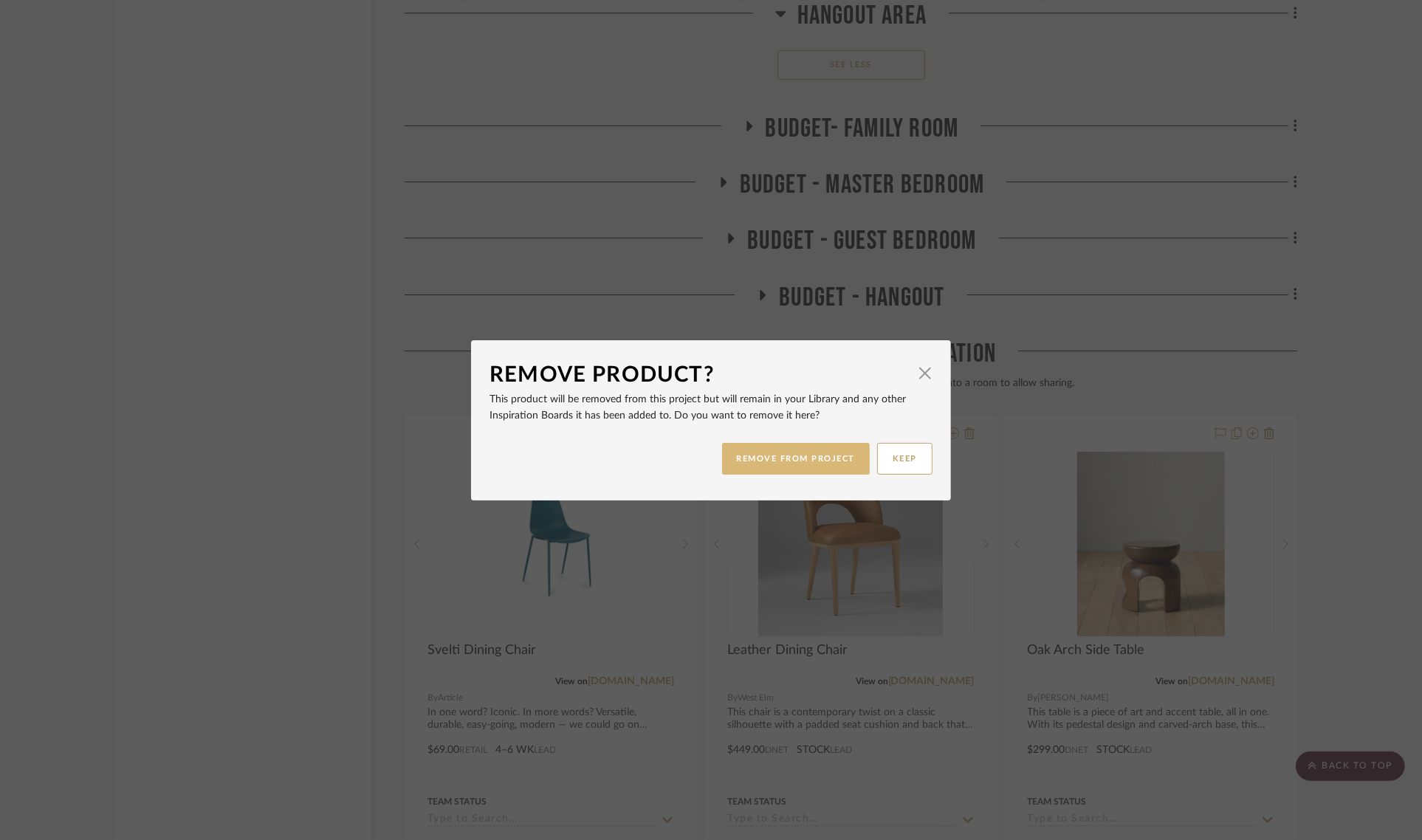
click at [754, 448] on button "REMOVE FROM PROJECT" at bounding box center [797, 458] width 148 height 31
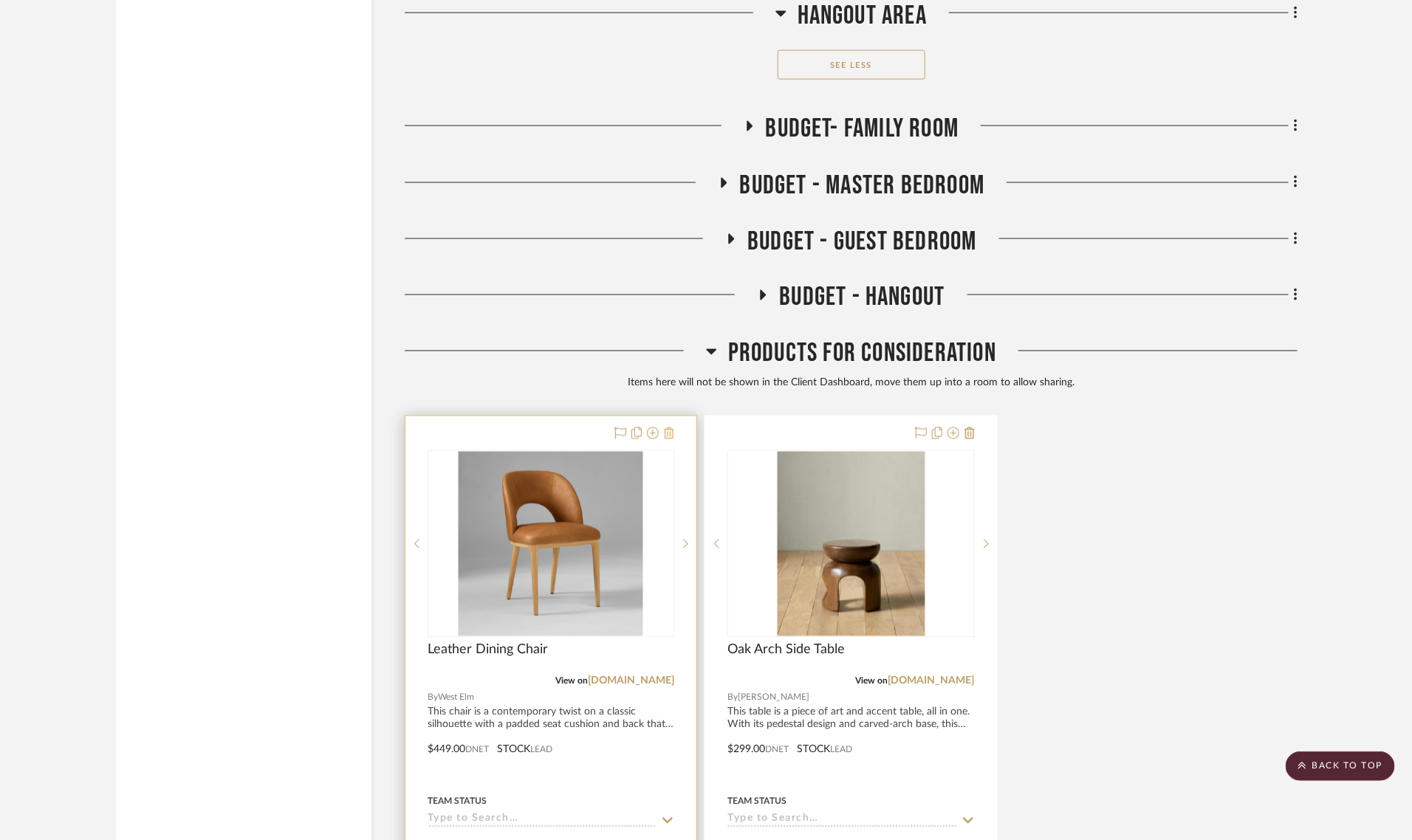
click at [669, 428] on icon at bounding box center [669, 433] width 10 height 12
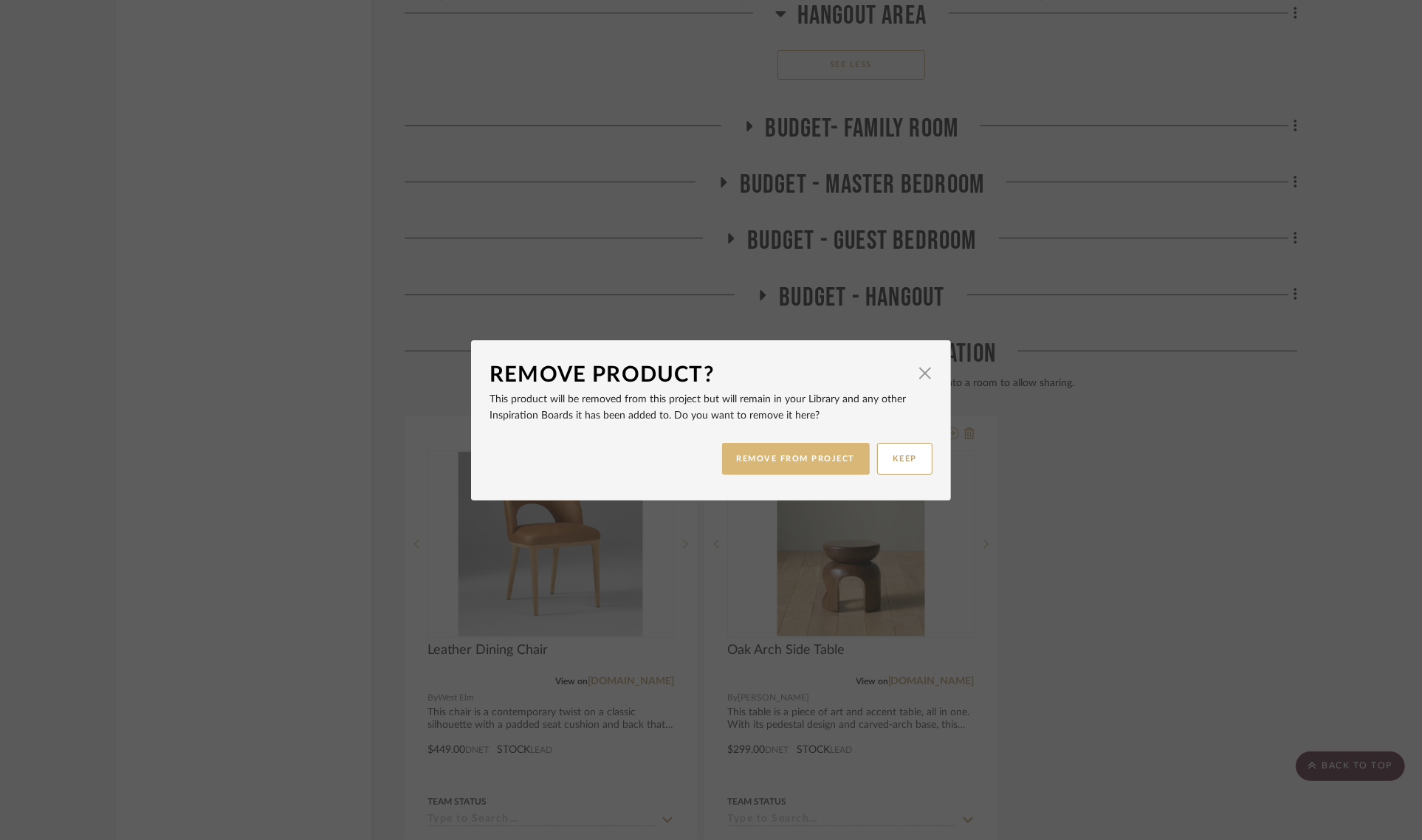
click at [785, 461] on button "REMOVE FROM PROJECT" at bounding box center [797, 458] width 148 height 31
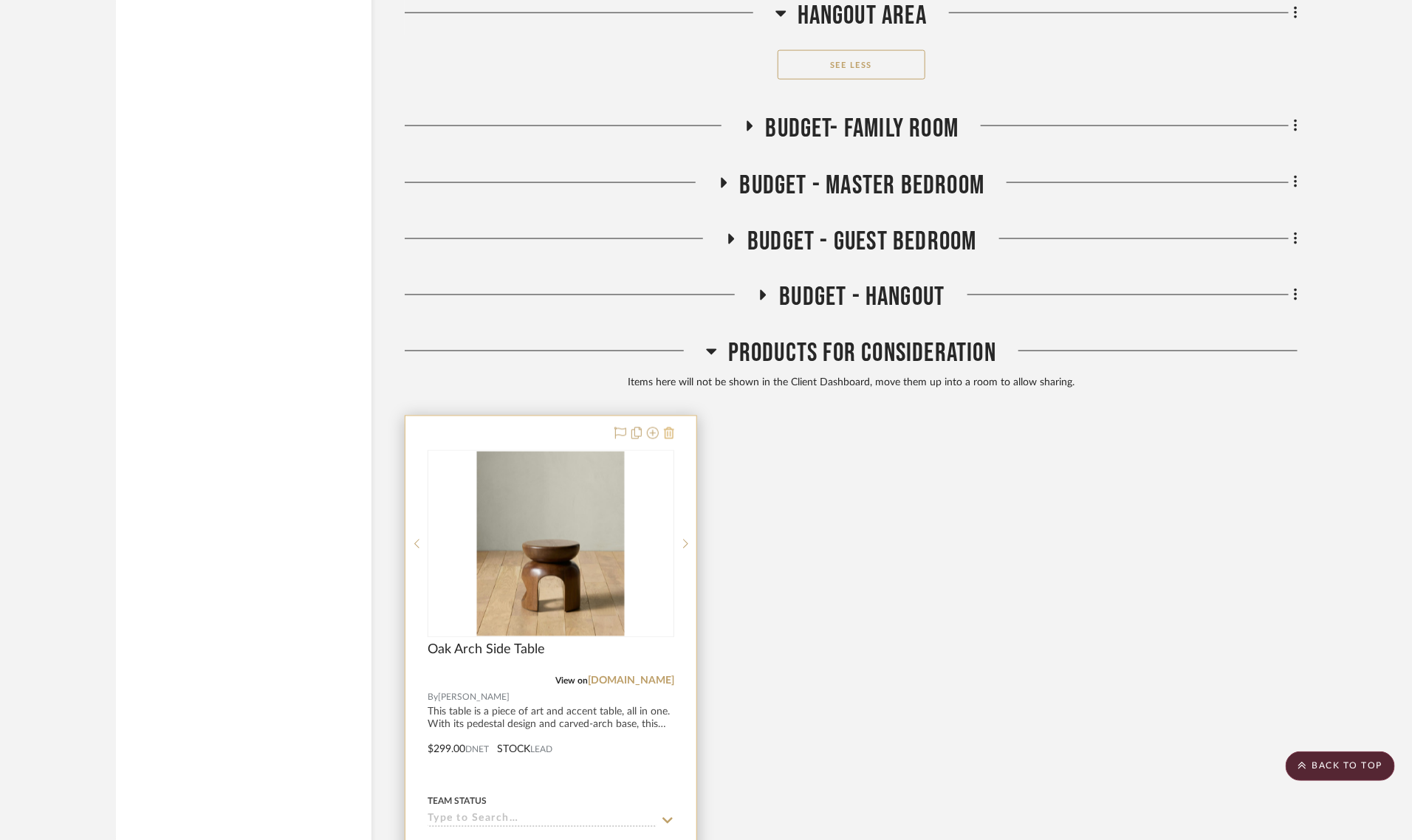
click at [665, 428] on icon at bounding box center [669, 433] width 10 height 12
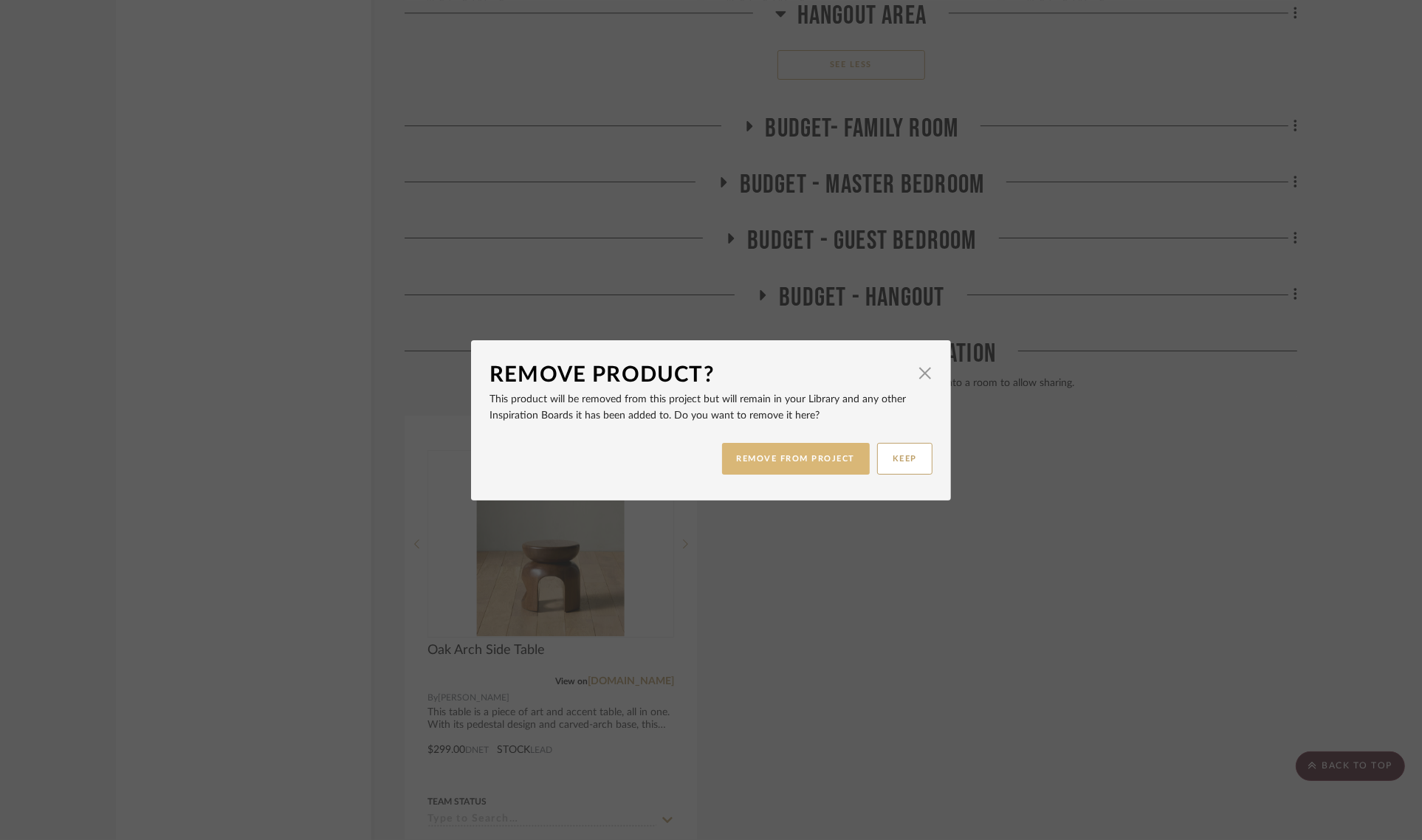
click at [774, 470] on button "REMOVE FROM PROJECT" at bounding box center [797, 458] width 148 height 31
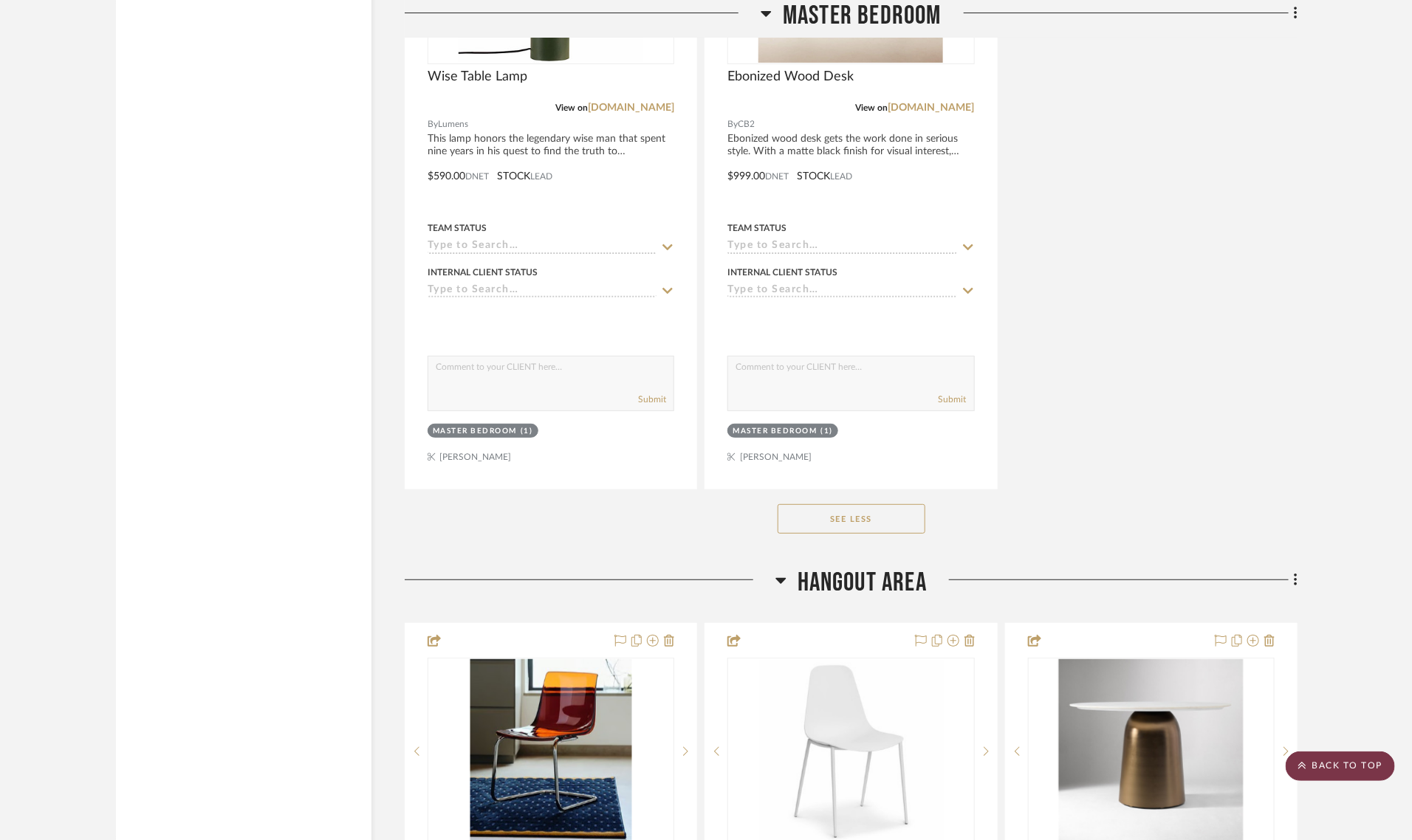
click at [1327, 773] on scroll-to-top-button "BACK TO TOP" at bounding box center [1341, 766] width 109 height 30
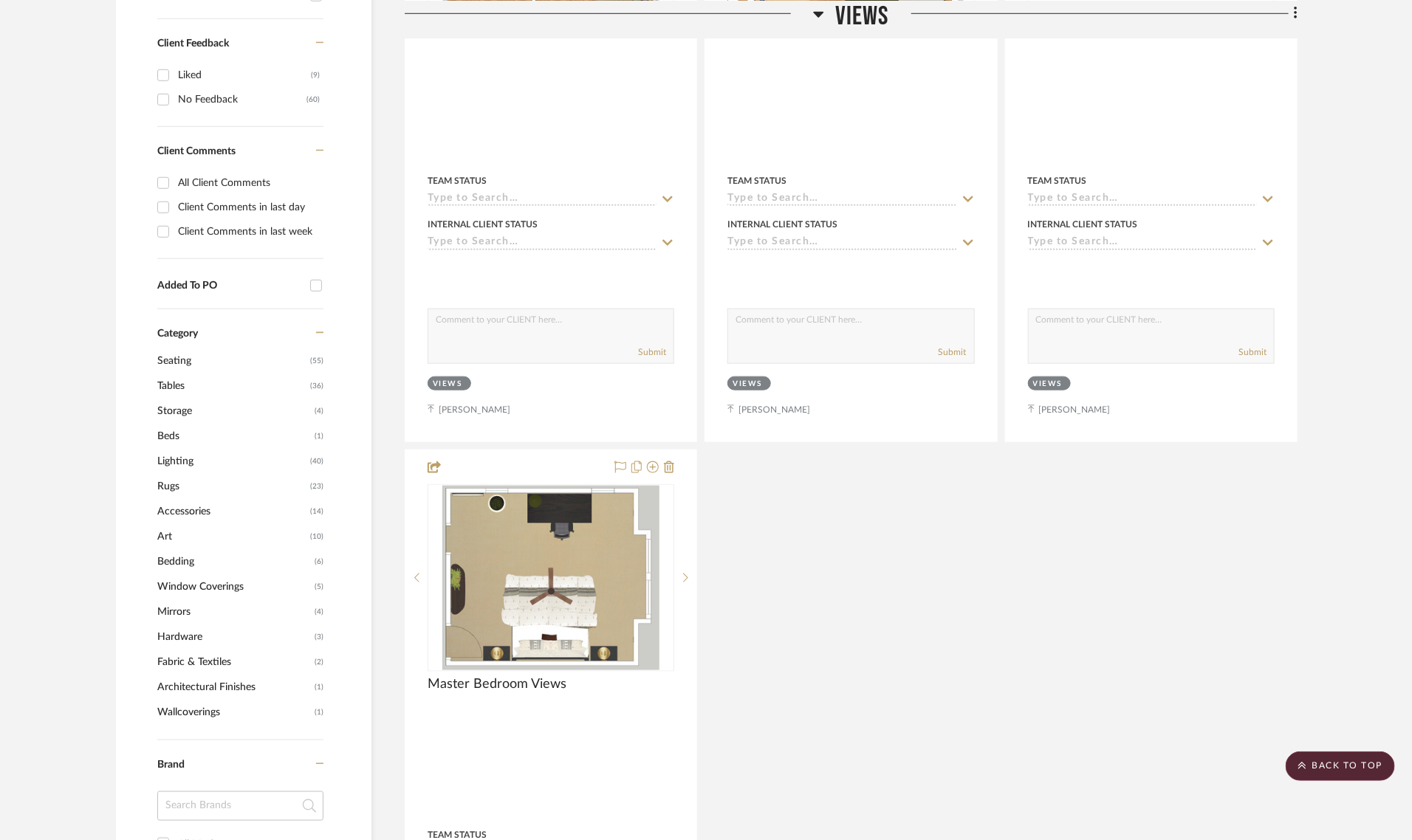
click at [193, 499] on span "Accessories" at bounding box center [232, 511] width 149 height 25
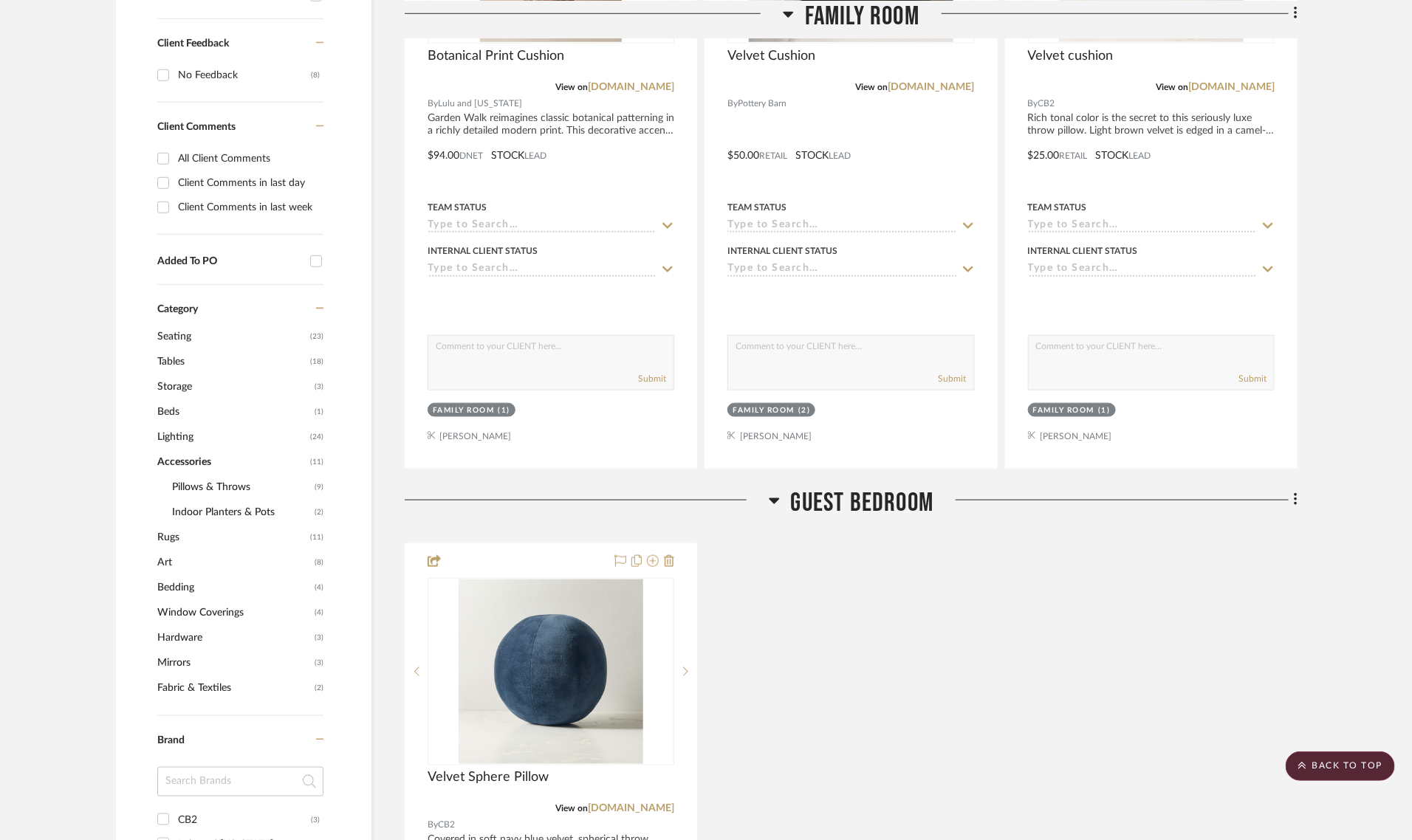
click at [193, 600] on span "Window Coverings" at bounding box center [234, 612] width 154 height 25
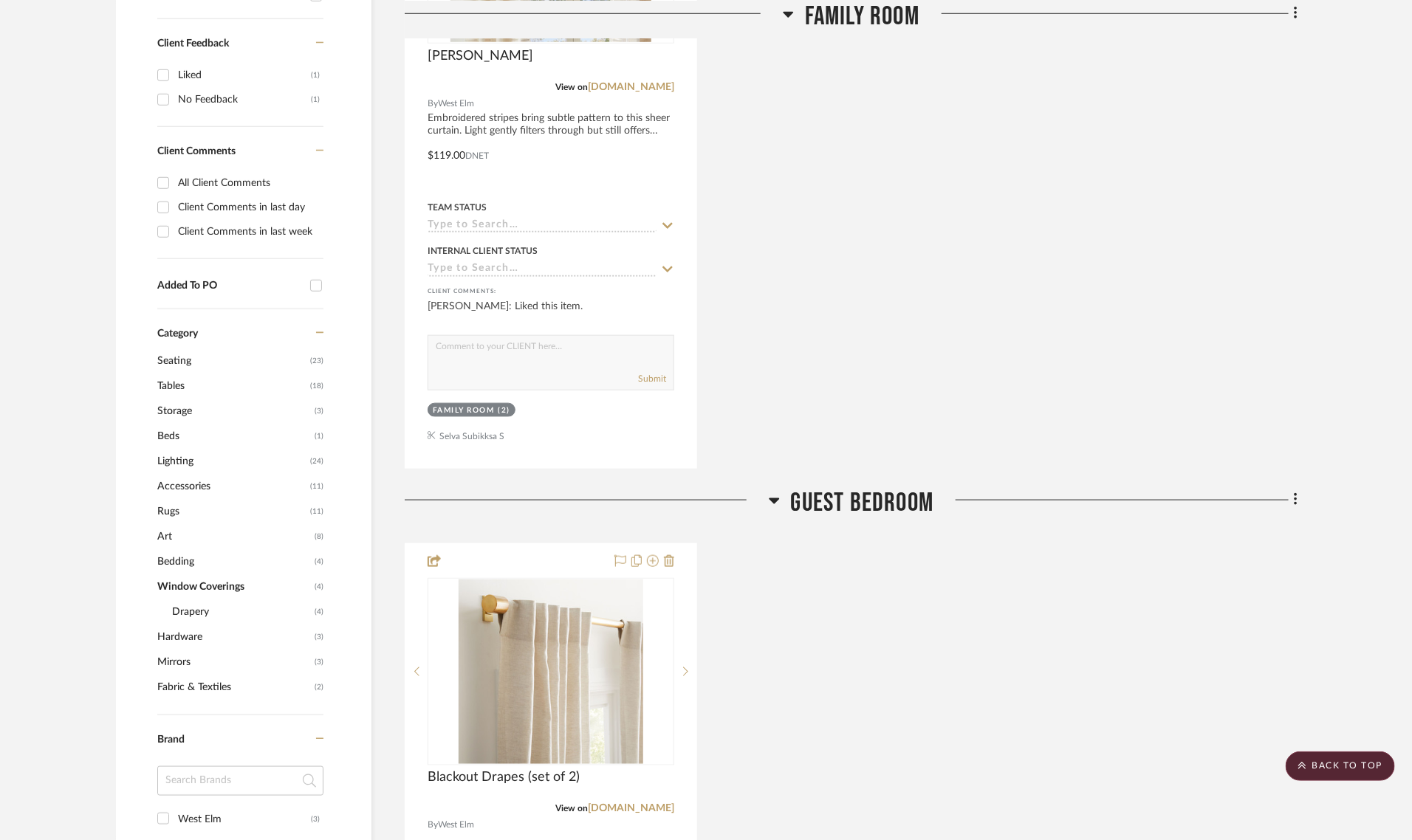
click at [193, 599] on span "Drapery" at bounding box center [242, 611] width 139 height 25
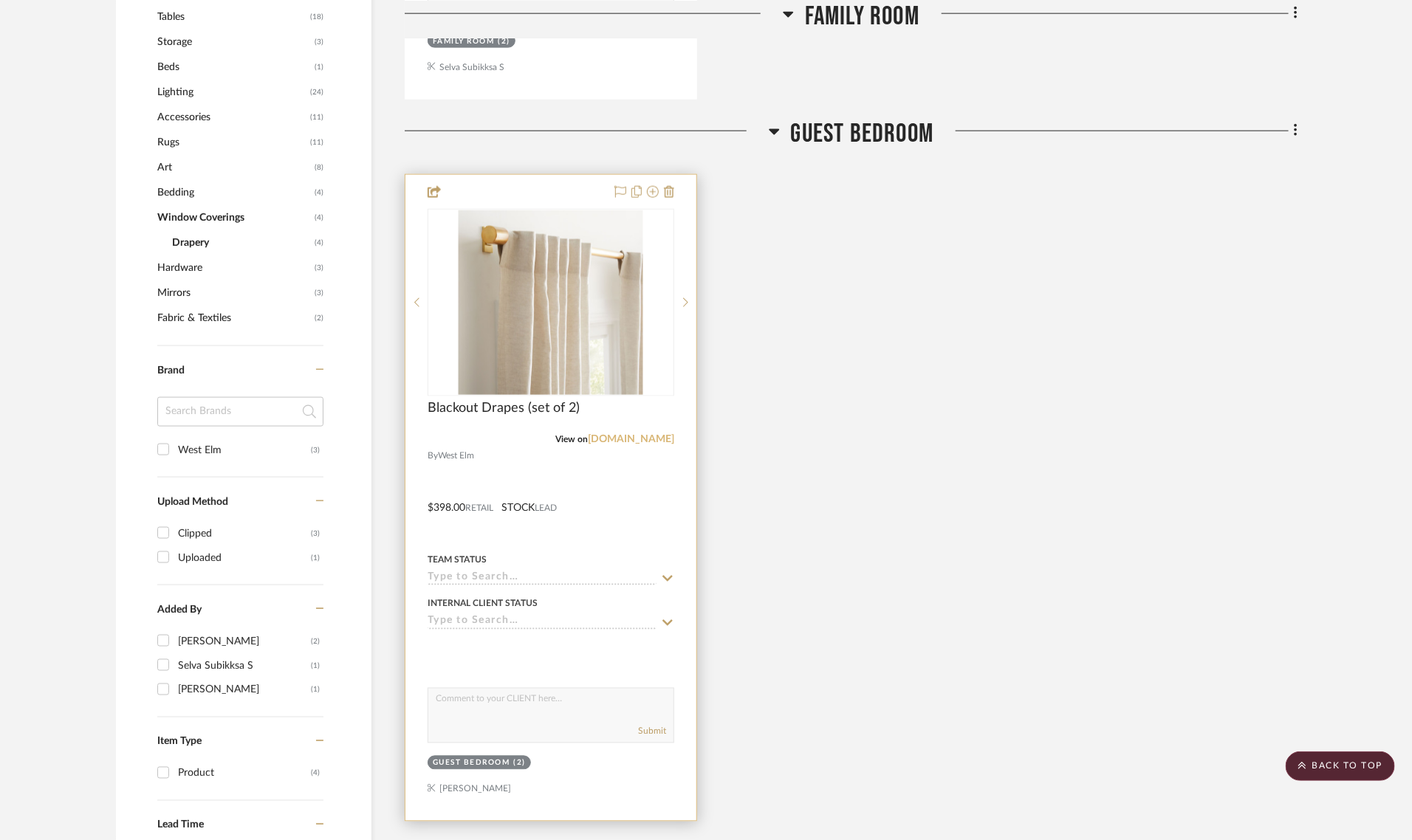
click at [633, 434] on link "westelm.com" at bounding box center [630, 439] width 86 height 10
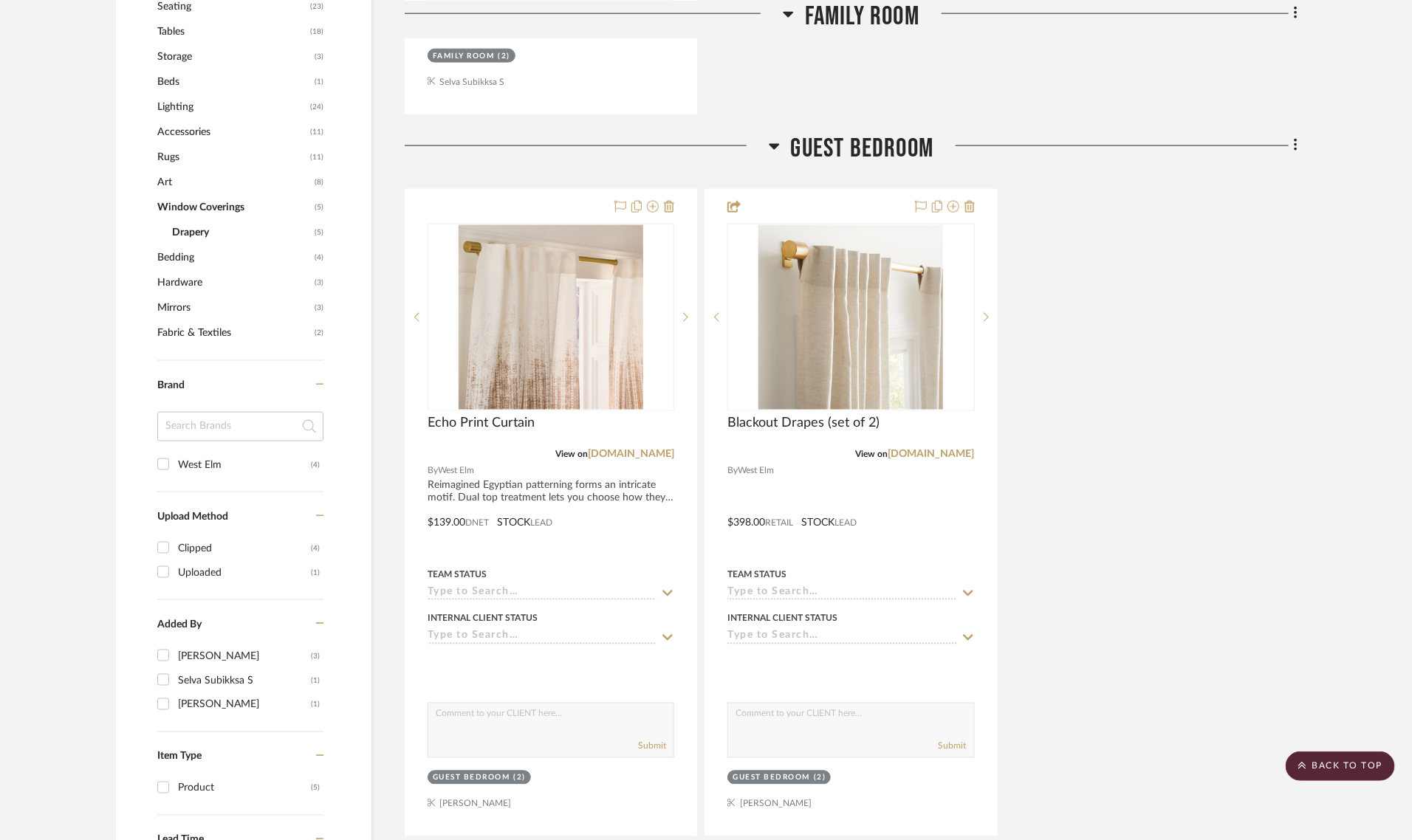
scroll to position [1015, 0]
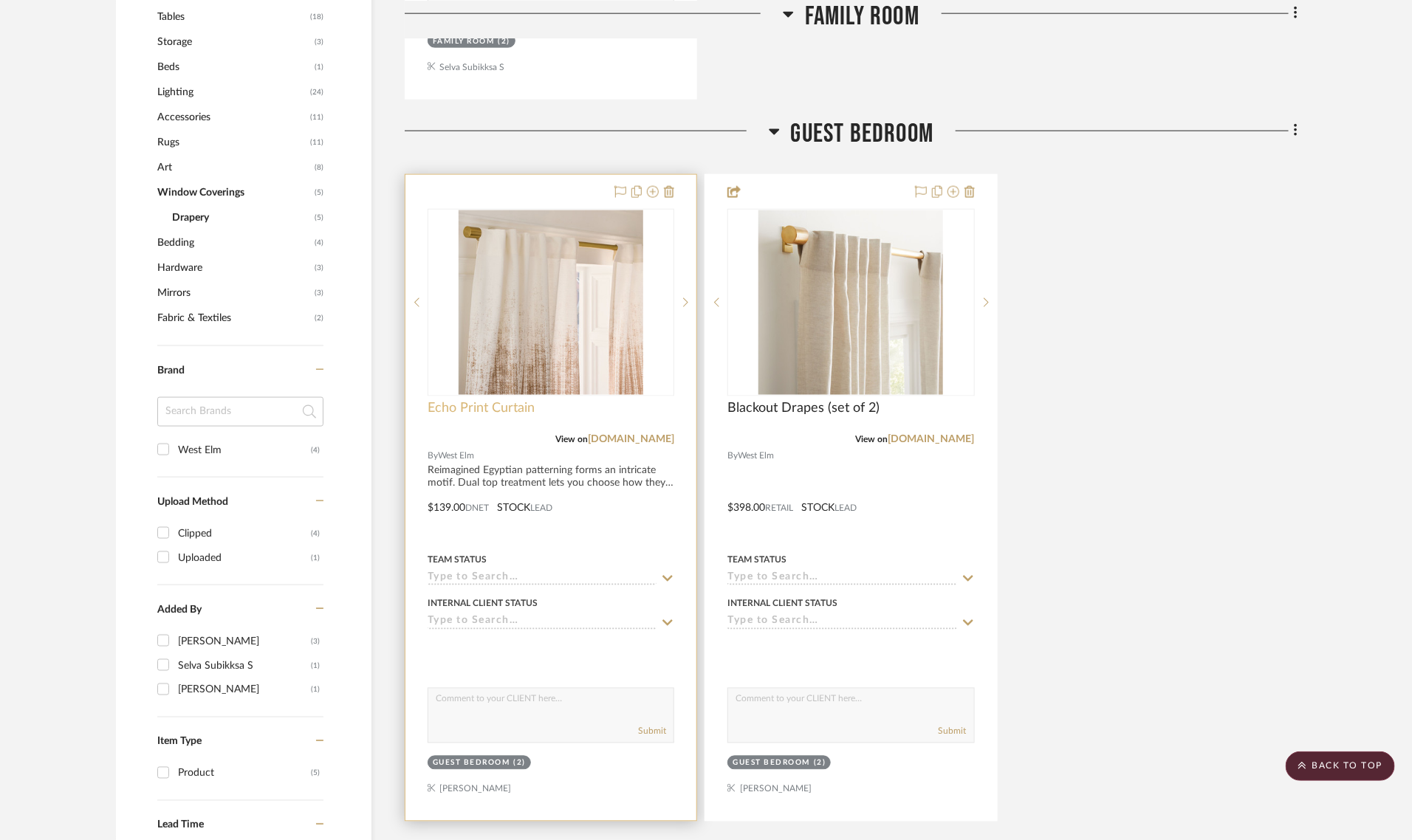
click at [510, 401] on span "Echo Print Curtain" at bounding box center [482, 409] width 107 height 17
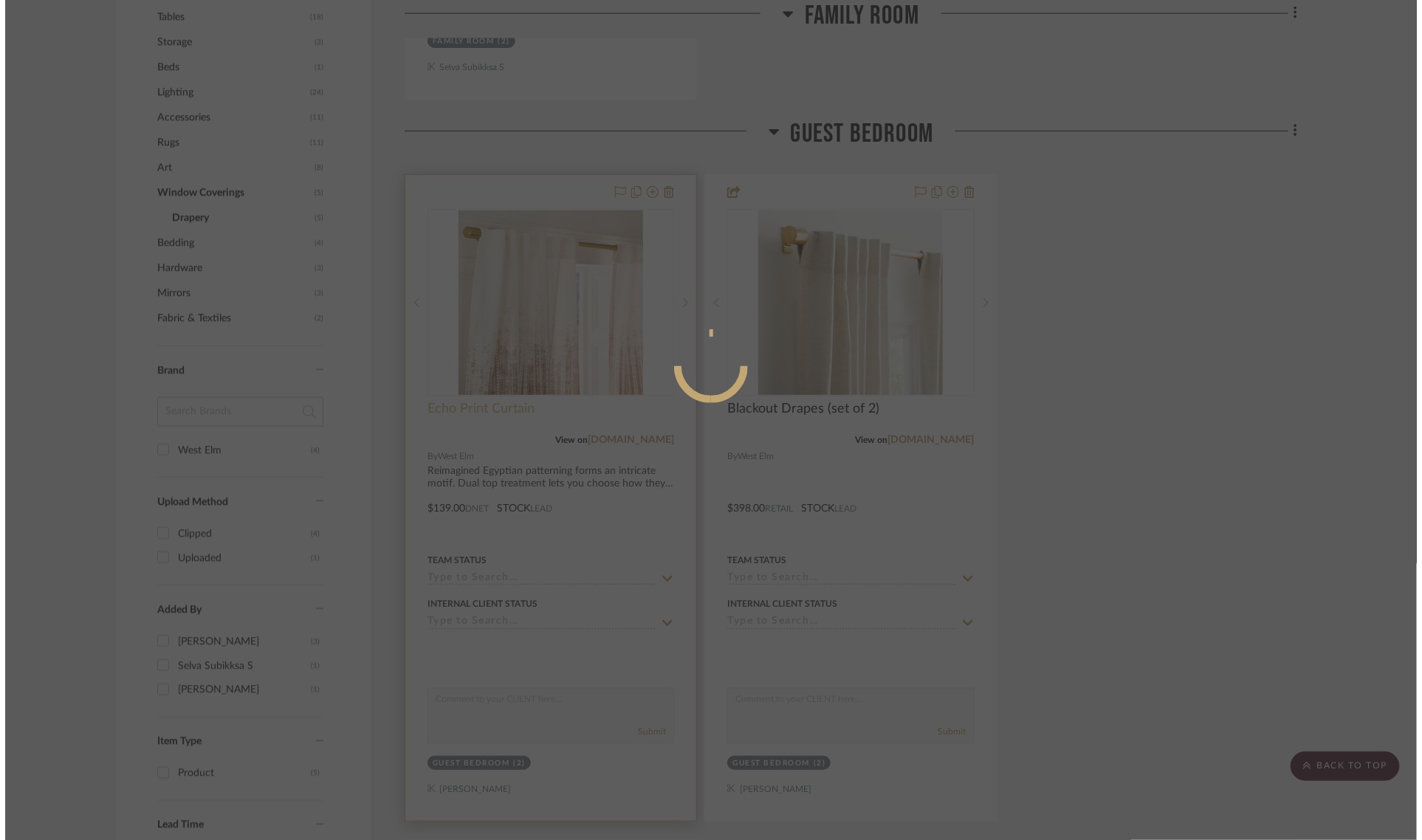
scroll to position [0, 0]
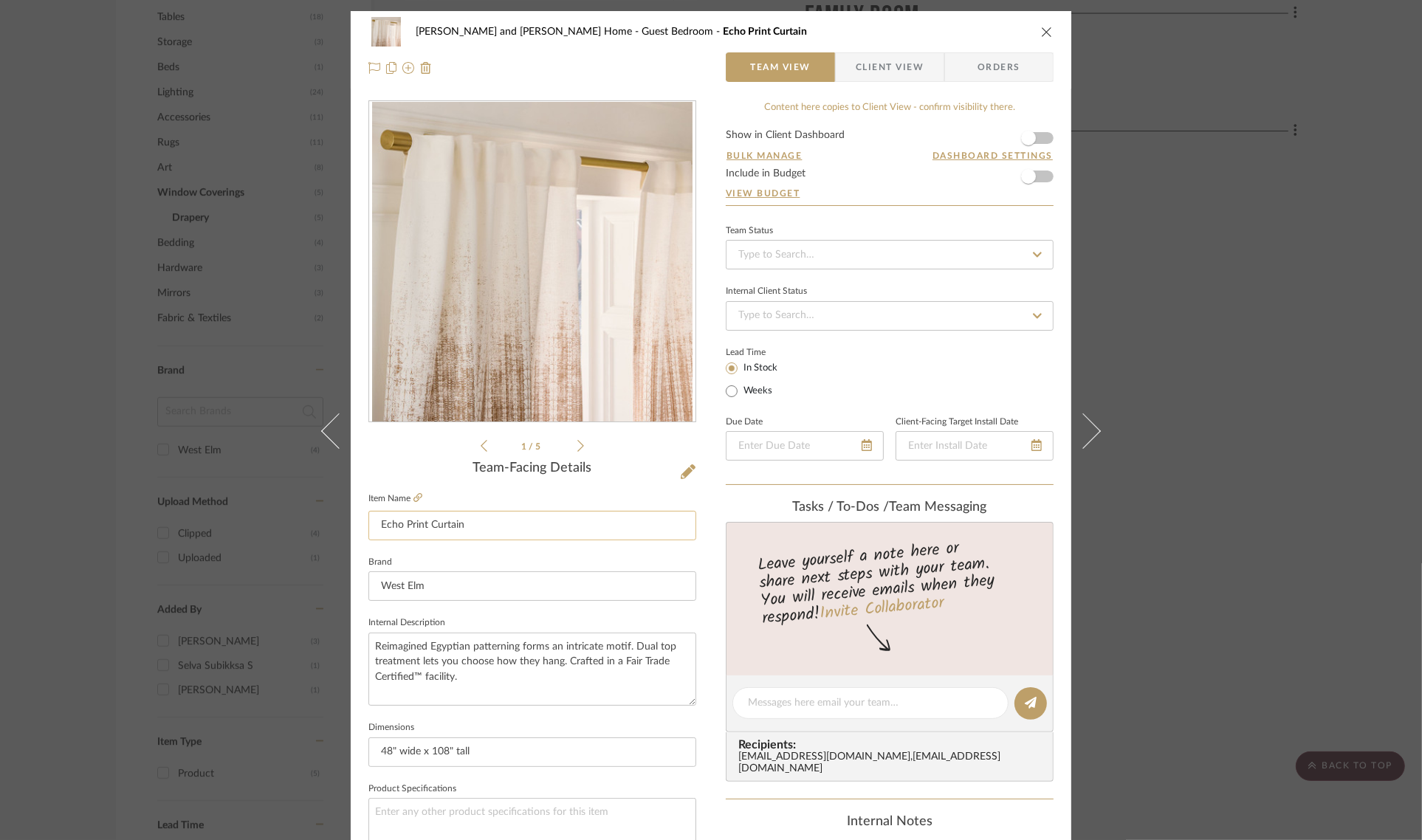
click at [482, 526] on input "Echo Print Curtain" at bounding box center [533, 526] width 328 height 30
type input "Echo Print Curtain (set of 2)"
click at [448, 475] on div "Team-Facing Details" at bounding box center [533, 469] width 328 height 17
click at [1290, 472] on div "[PERSON_NAME] and [PERSON_NAME] Home Guest Bedroom Echo Print Curtain (set of 2…" at bounding box center [711, 420] width 1422 height 840
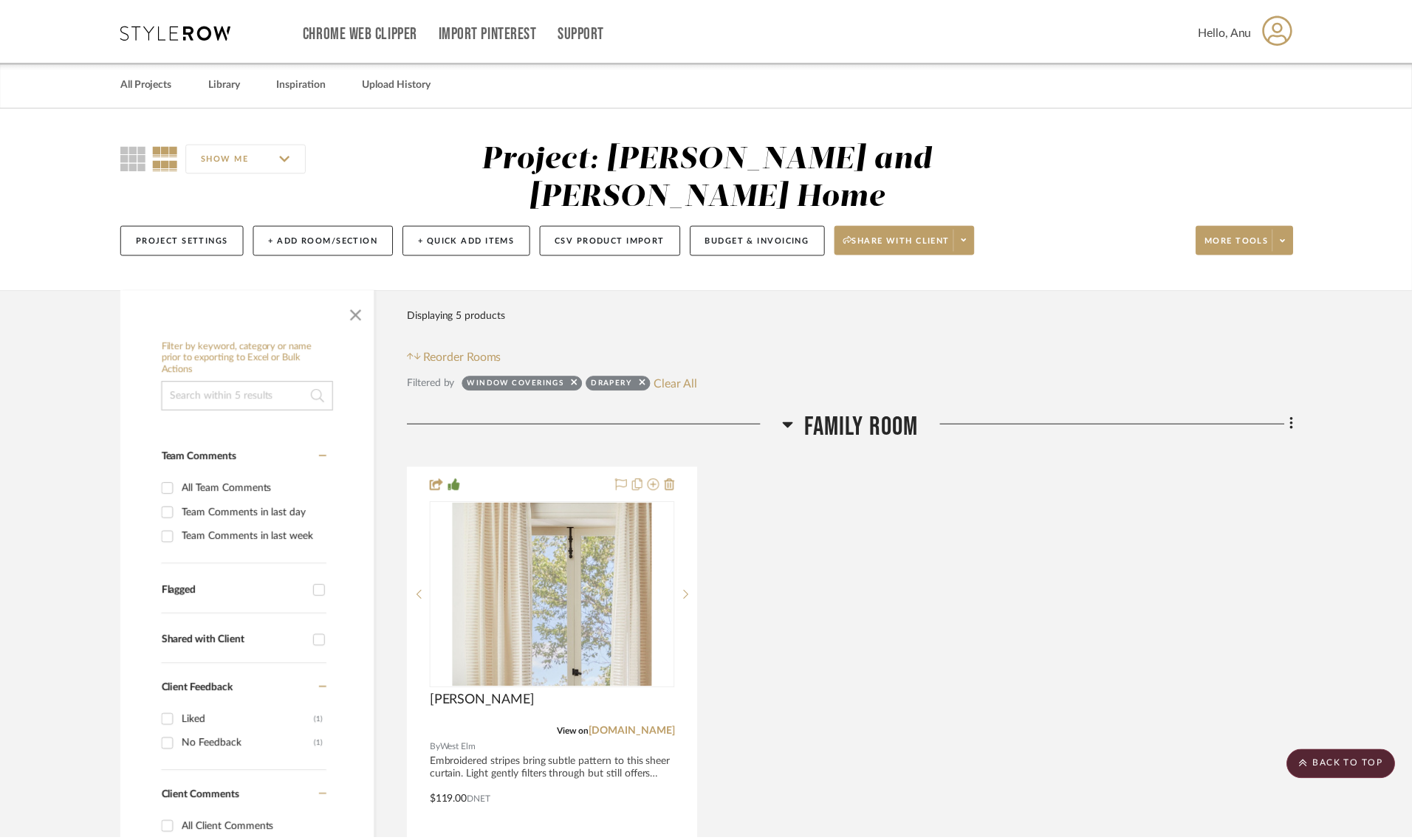
scroll to position [1015, 0]
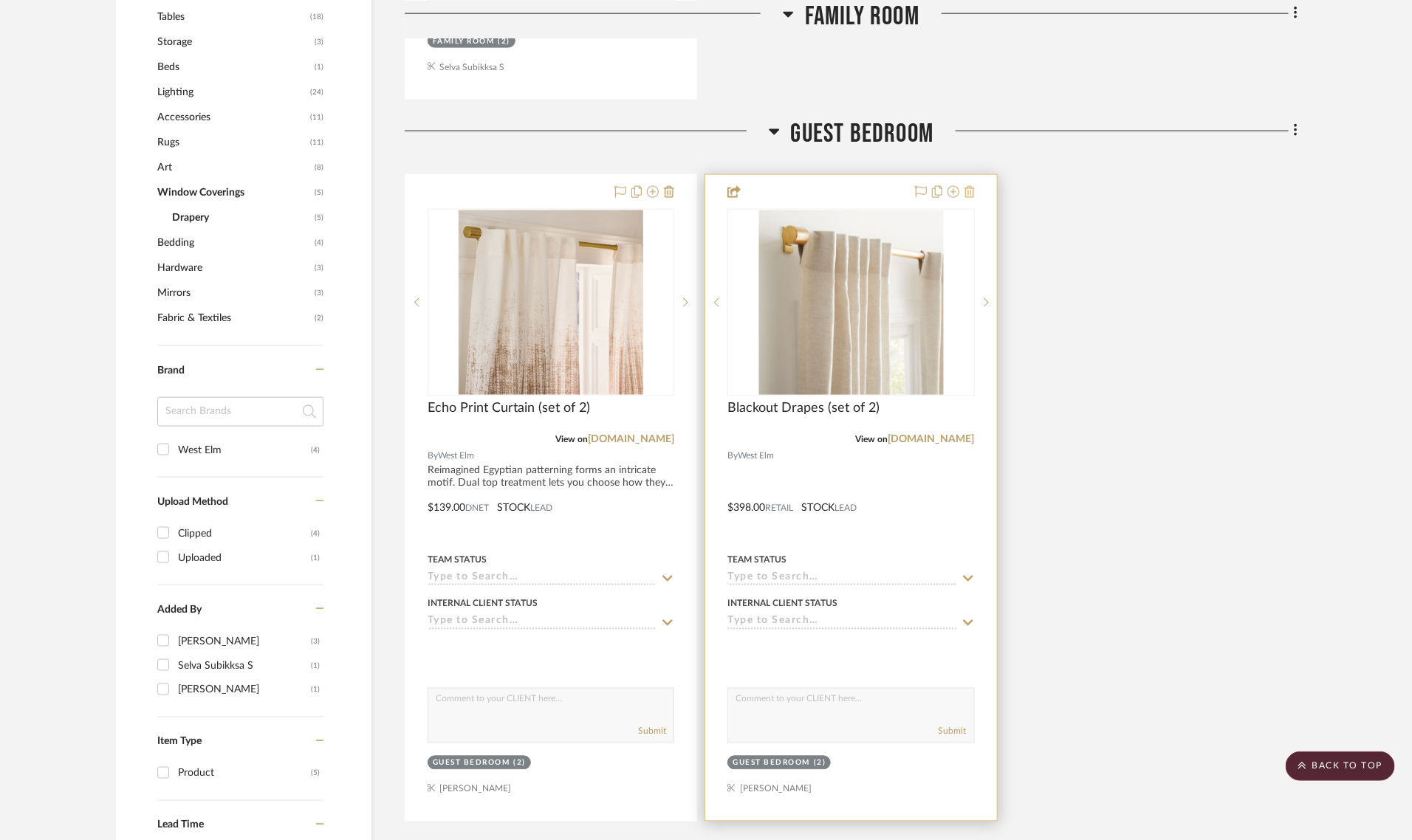
click at [969, 186] on icon at bounding box center [969, 192] width 10 height 12
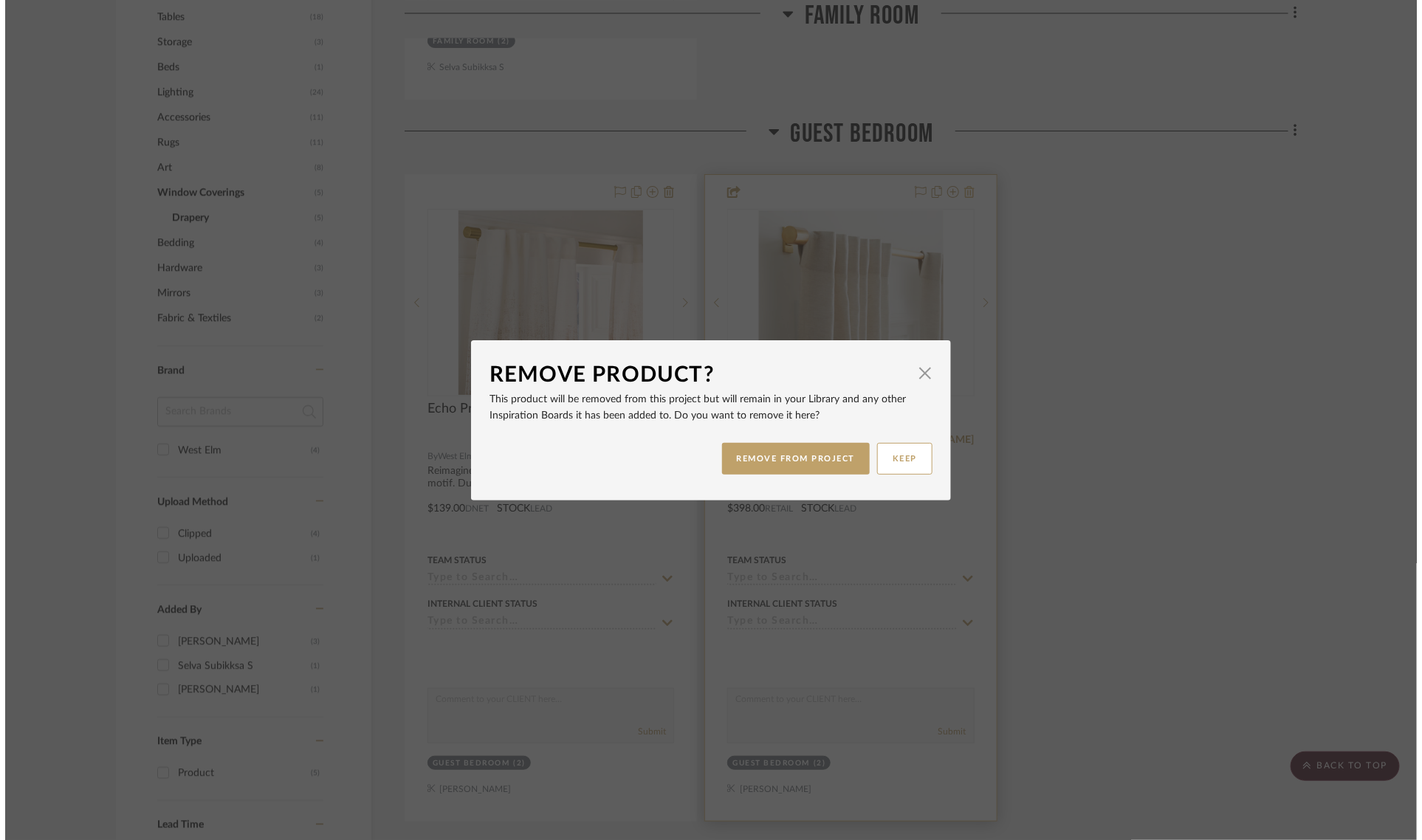
scroll to position [0, 0]
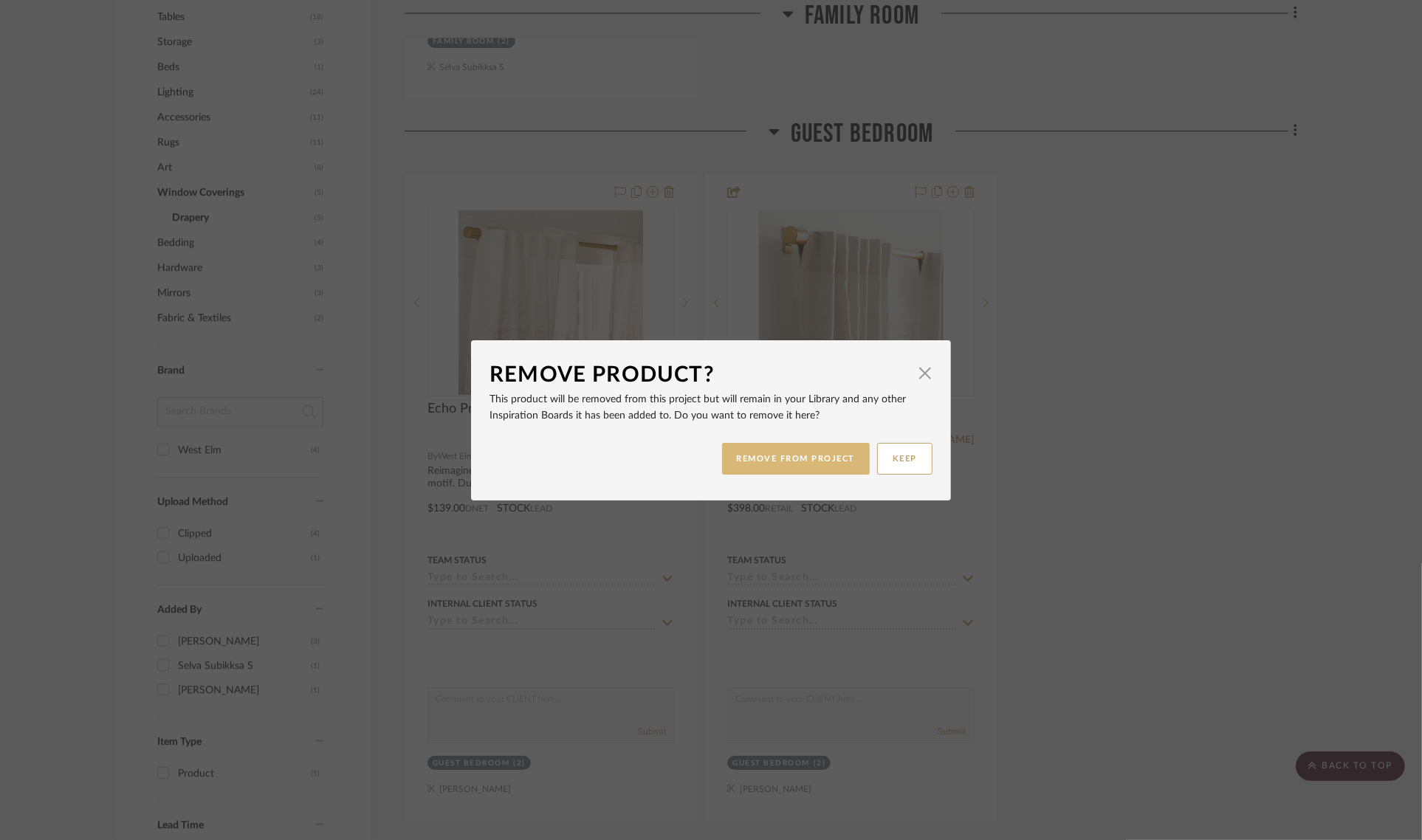
click at [807, 459] on button "REMOVE FROM PROJECT" at bounding box center [797, 458] width 148 height 31
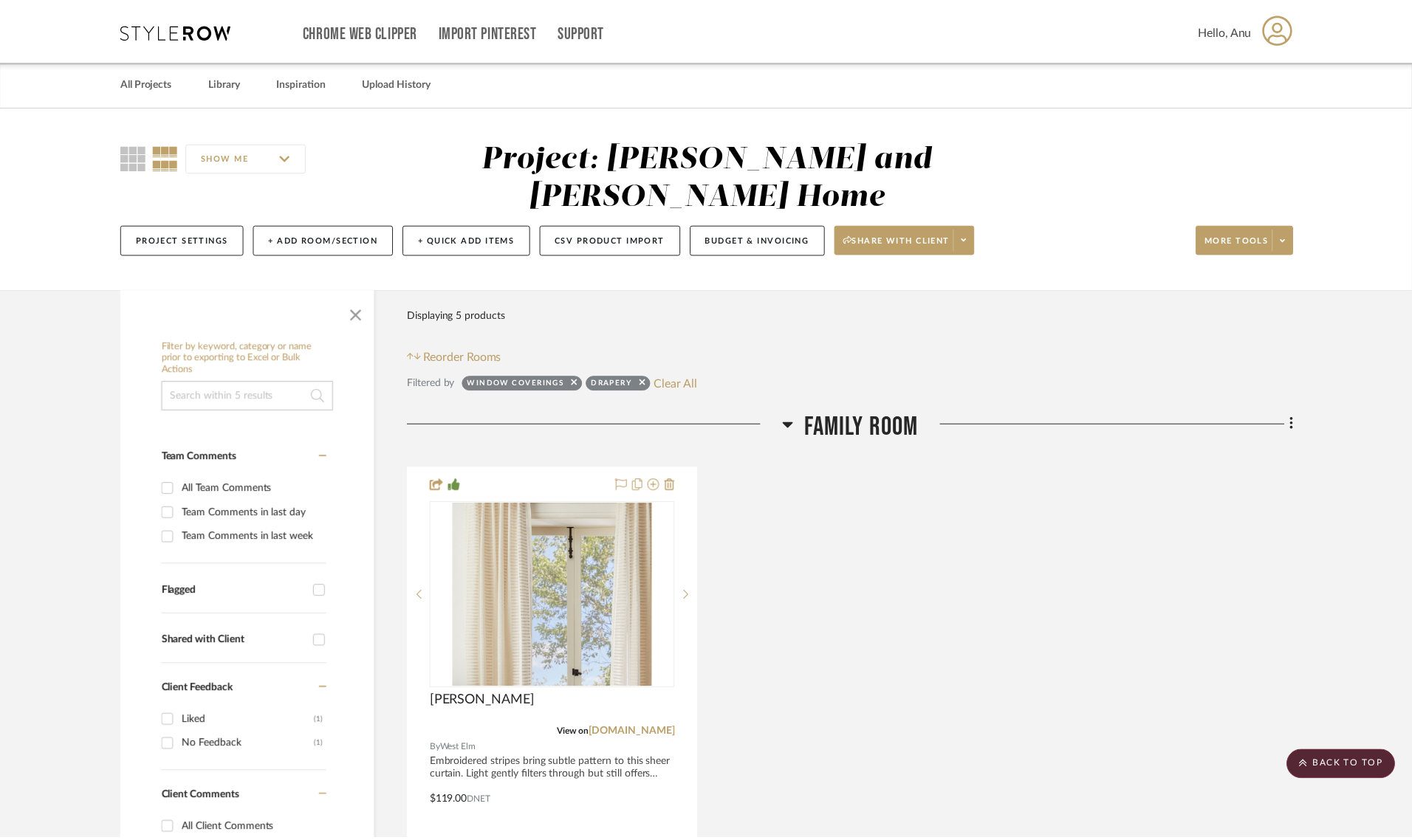
scroll to position [1015, 0]
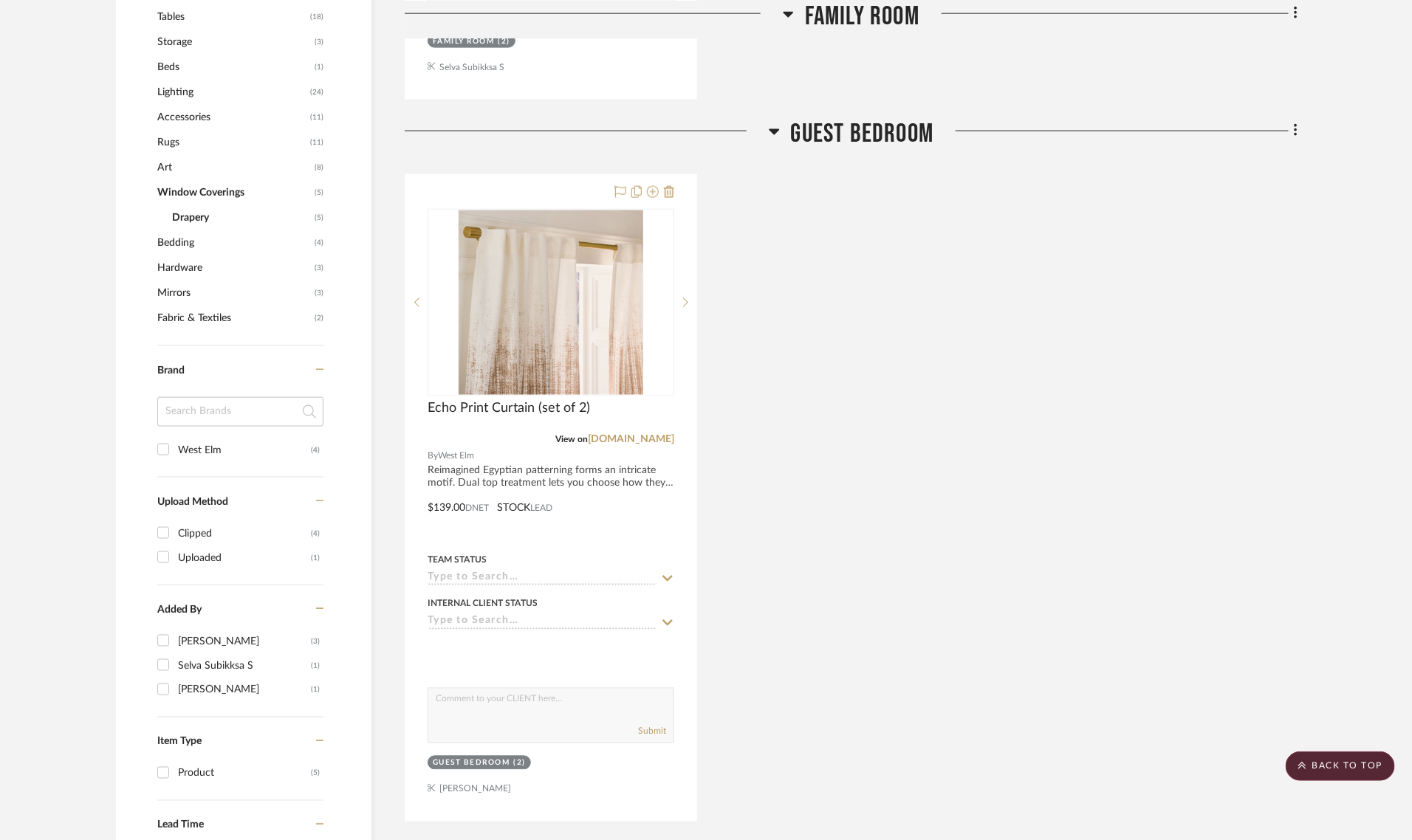
click at [836, 253] on div "Echo Print Curtain (set of 2) View on [DOMAIN_NAME] By West Elm Reimagined Egyp…" at bounding box center [851, 497] width 893 height 647
click at [170, 256] on span "Hardware" at bounding box center [234, 268] width 154 height 25
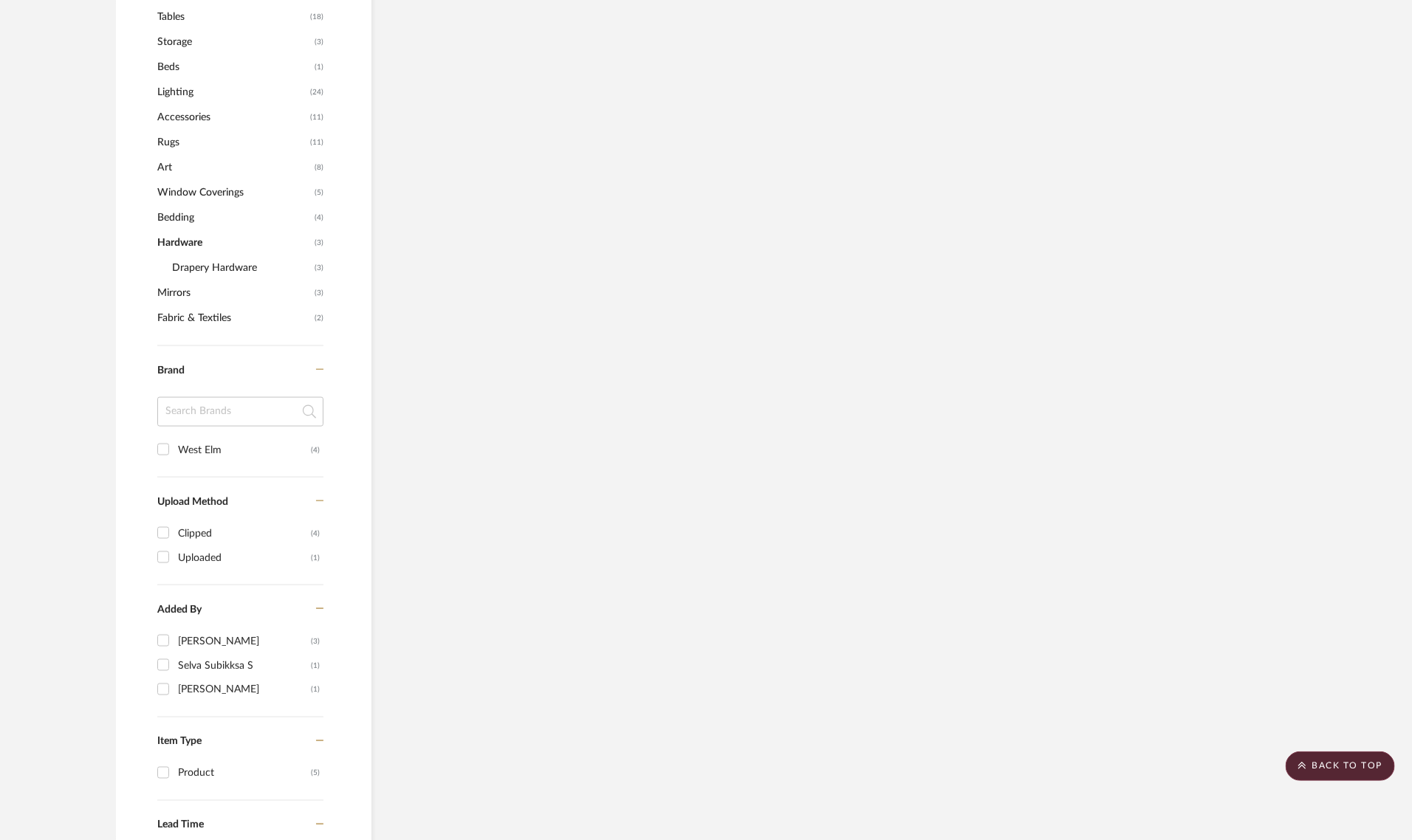
scroll to position [990, 0]
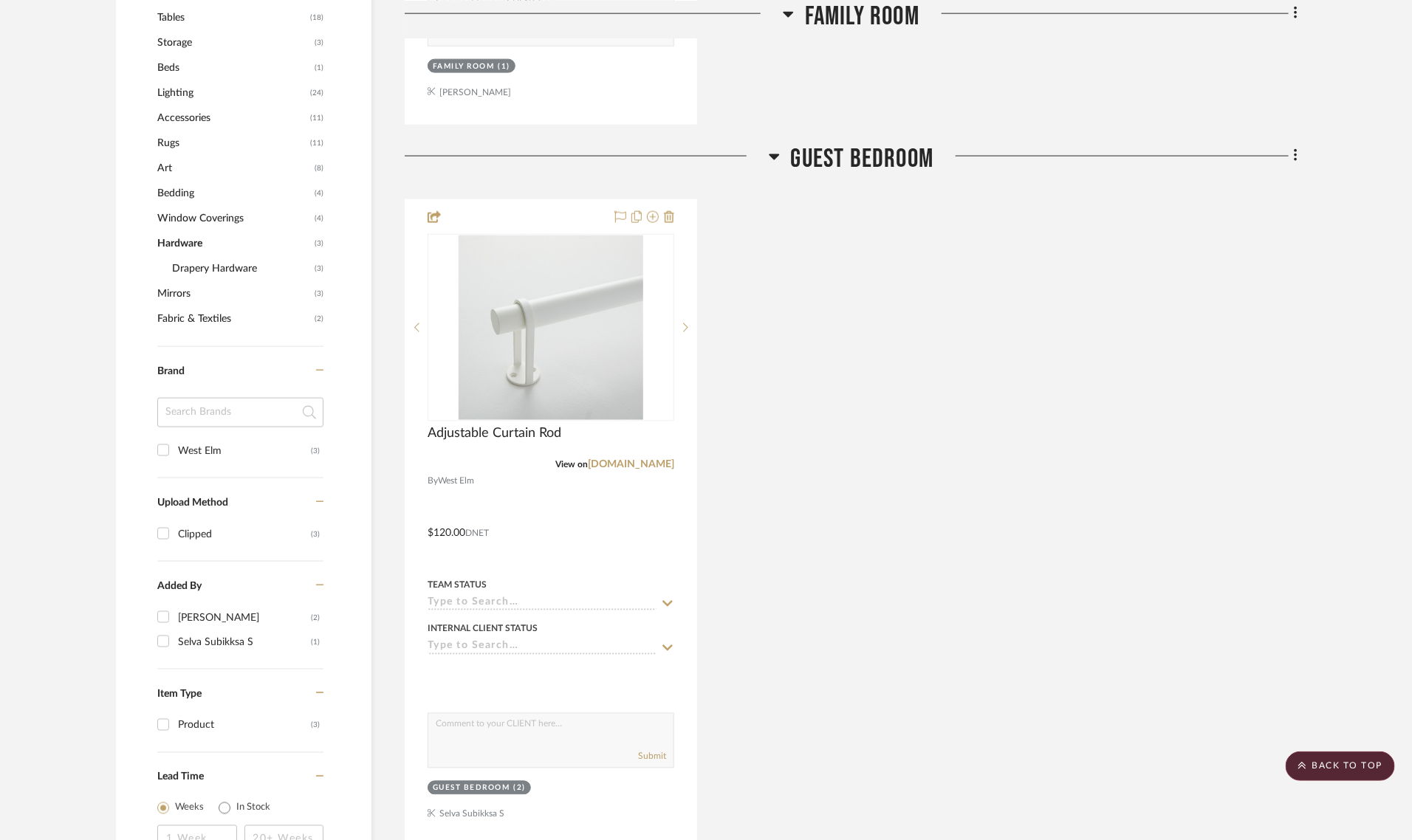
click at [188, 257] on span "Drapery Hardware" at bounding box center [242, 269] width 139 height 25
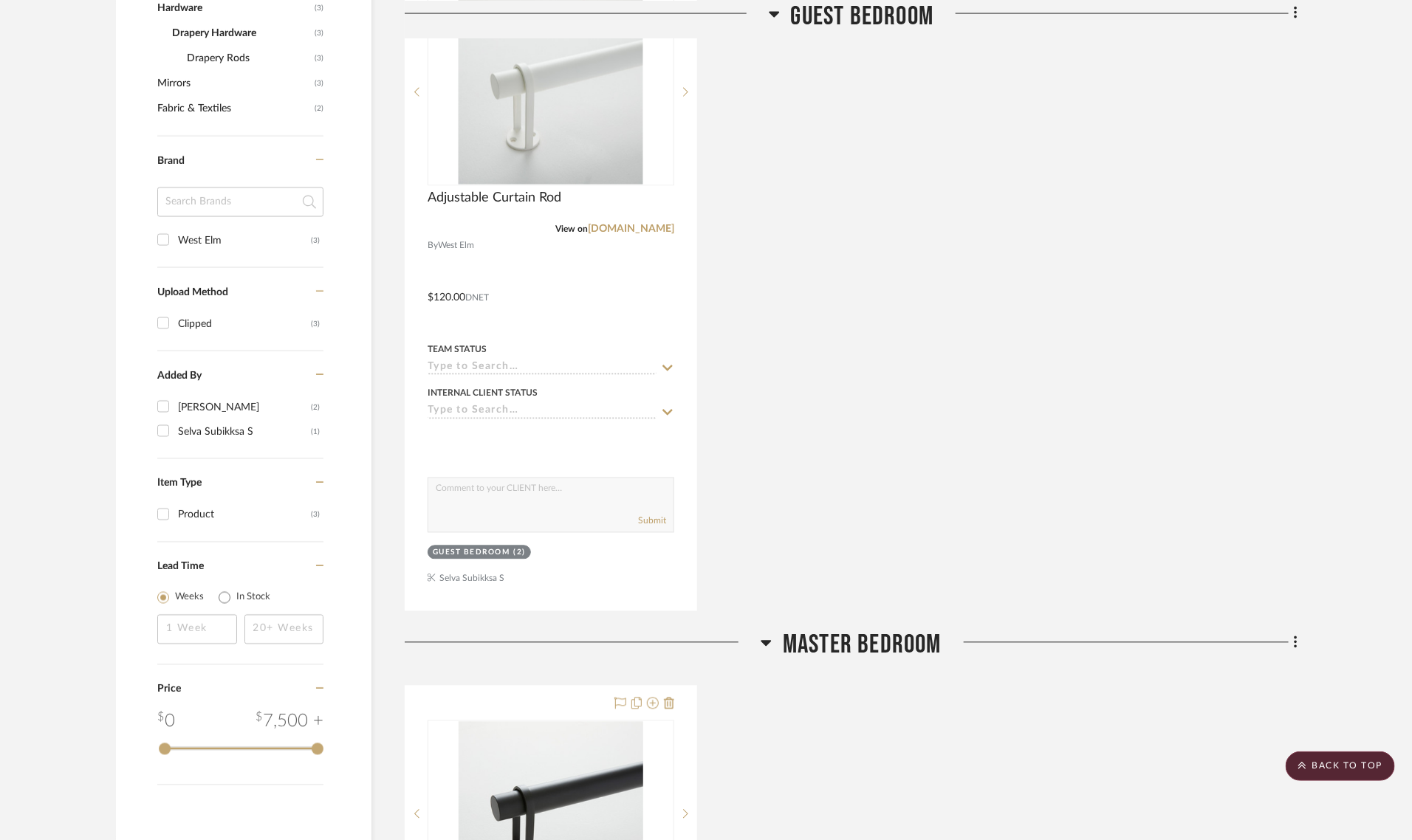
scroll to position [764, 0]
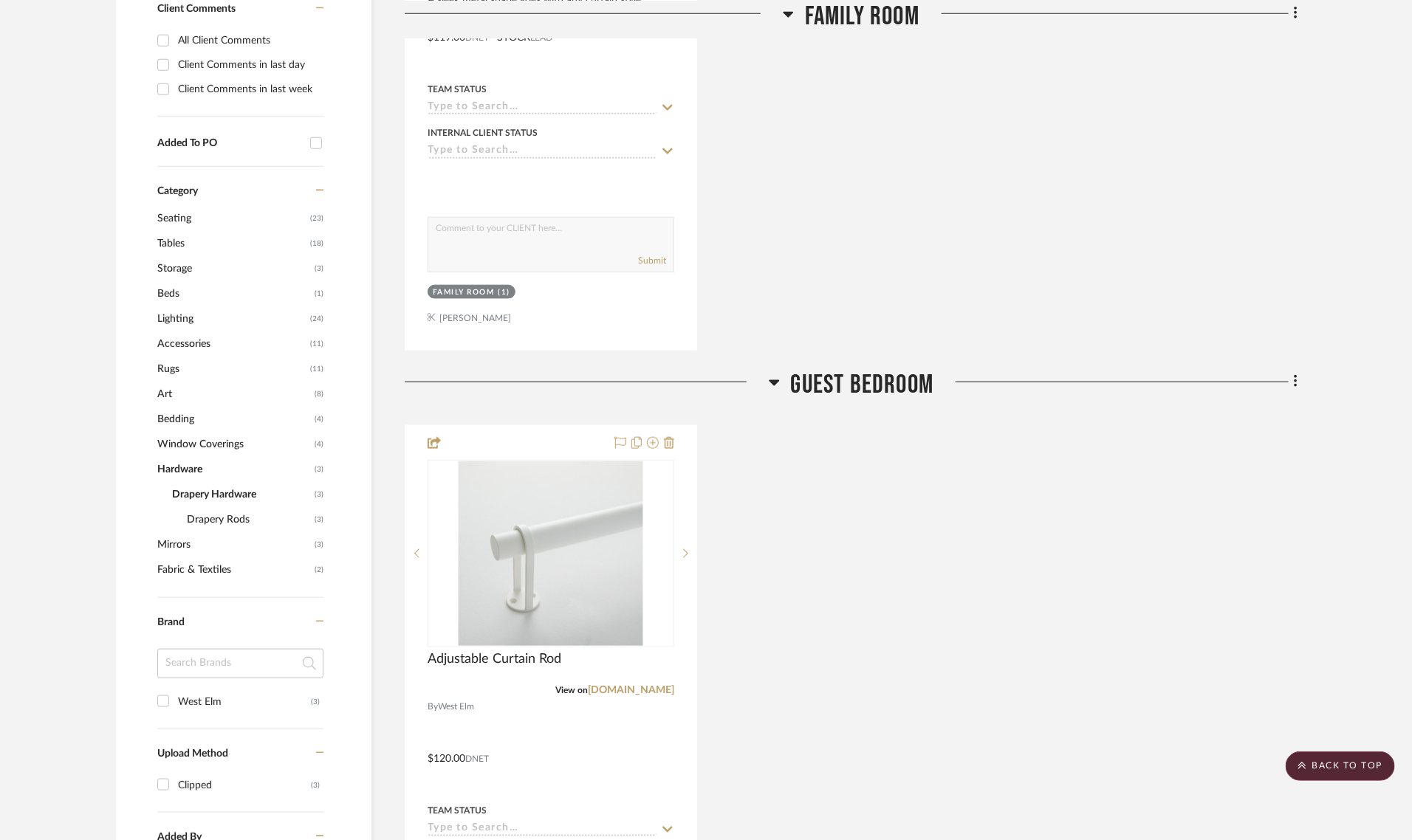
click at [158, 357] on span "Rugs" at bounding box center [232, 369] width 149 height 25
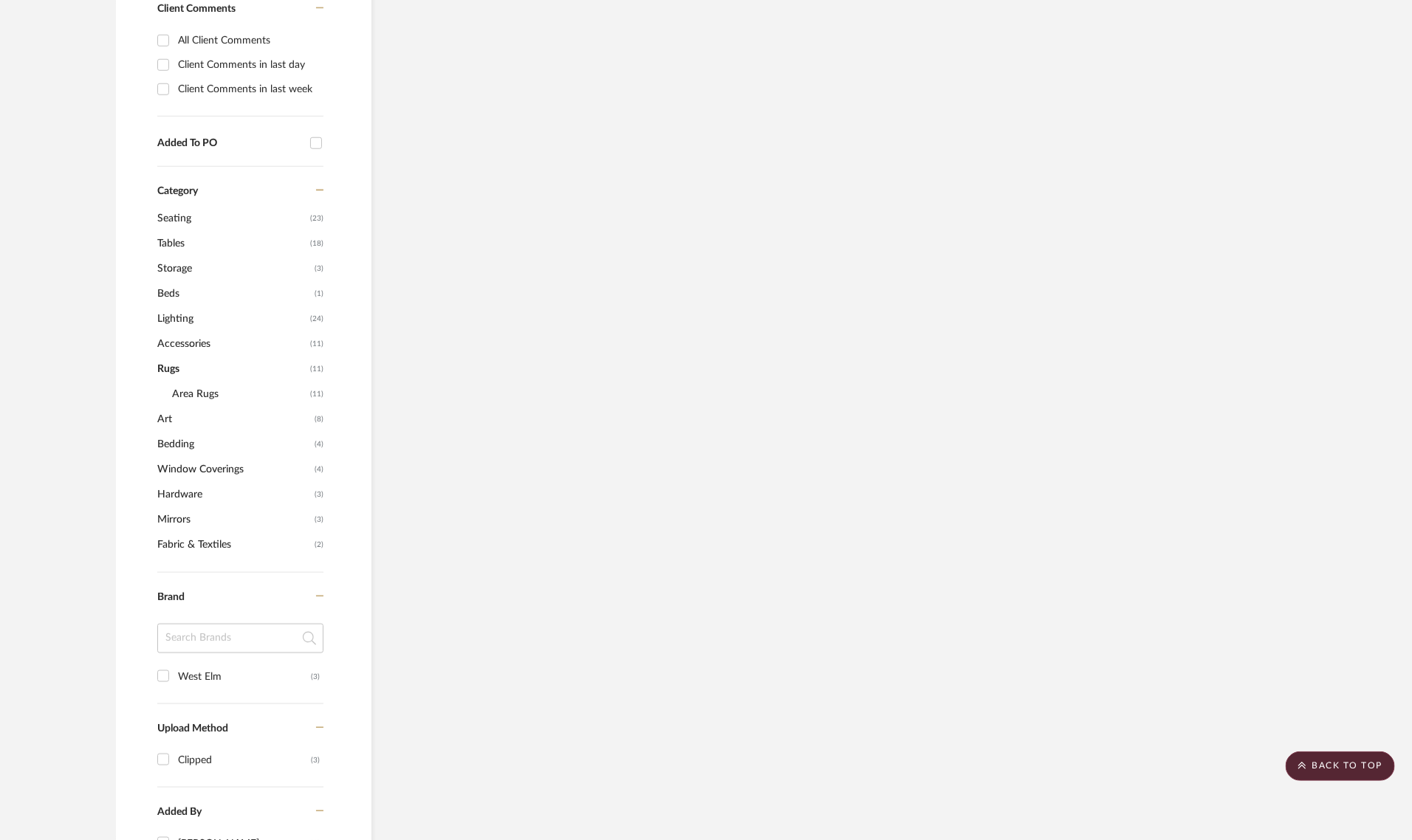
scroll to position [788, 0]
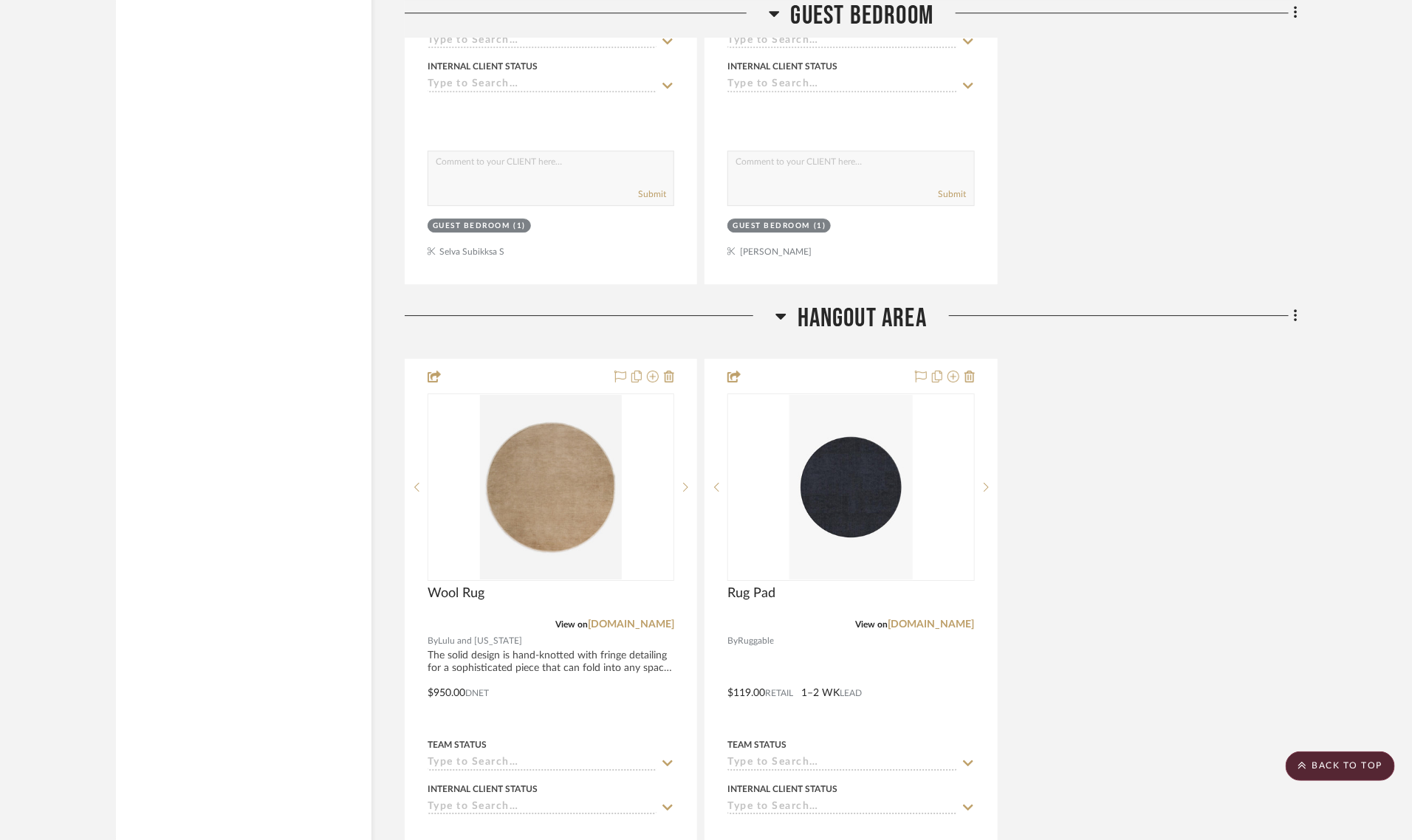
scroll to position [2159, 0]
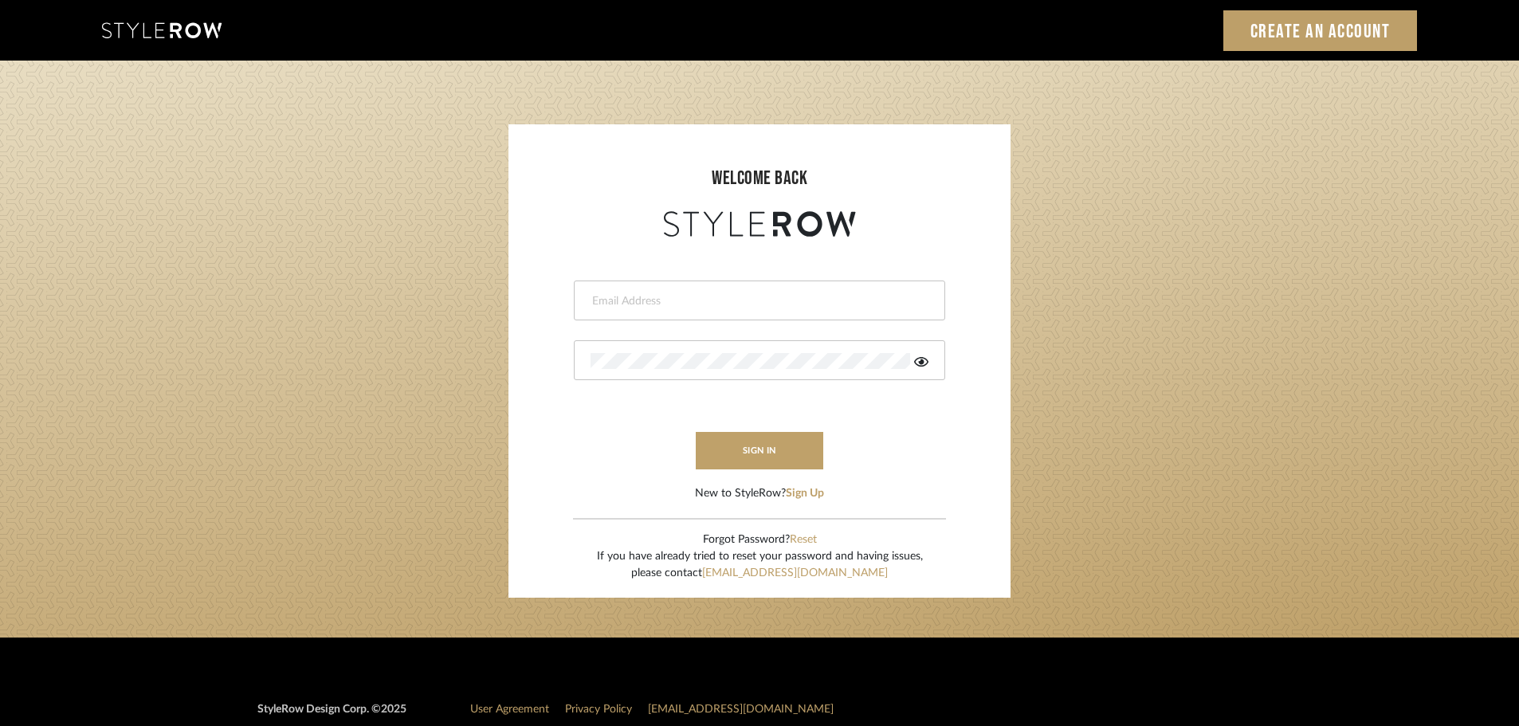
click at [658, 293] on input "email" at bounding box center [758, 301] width 334 height 16
type input "[DOMAIN_NAME][EMAIL_ADDRESS][DOMAIN_NAME]"
click at [732, 440] on button "sign in" at bounding box center [760, 450] width 128 height 37
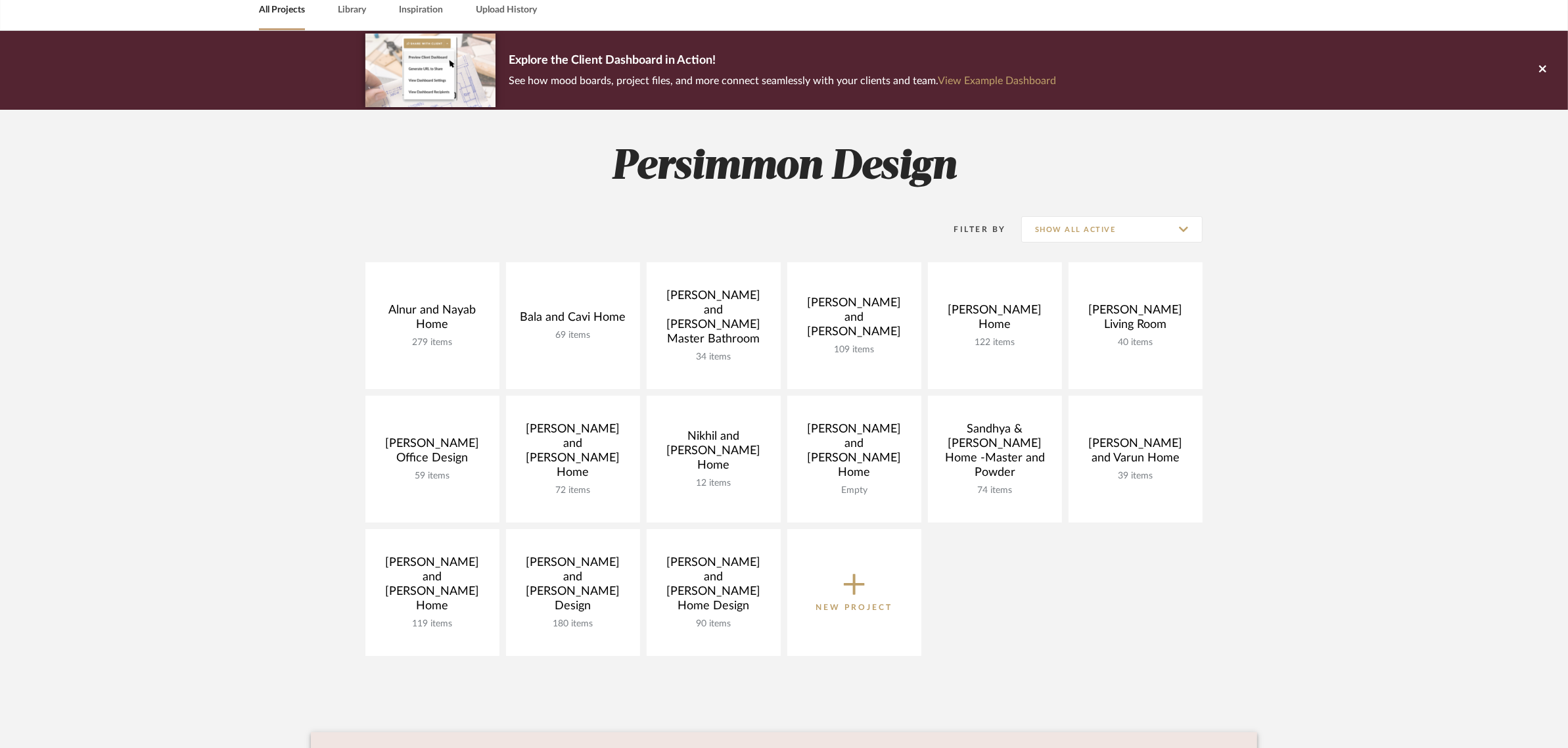
scroll to position [164, 0]
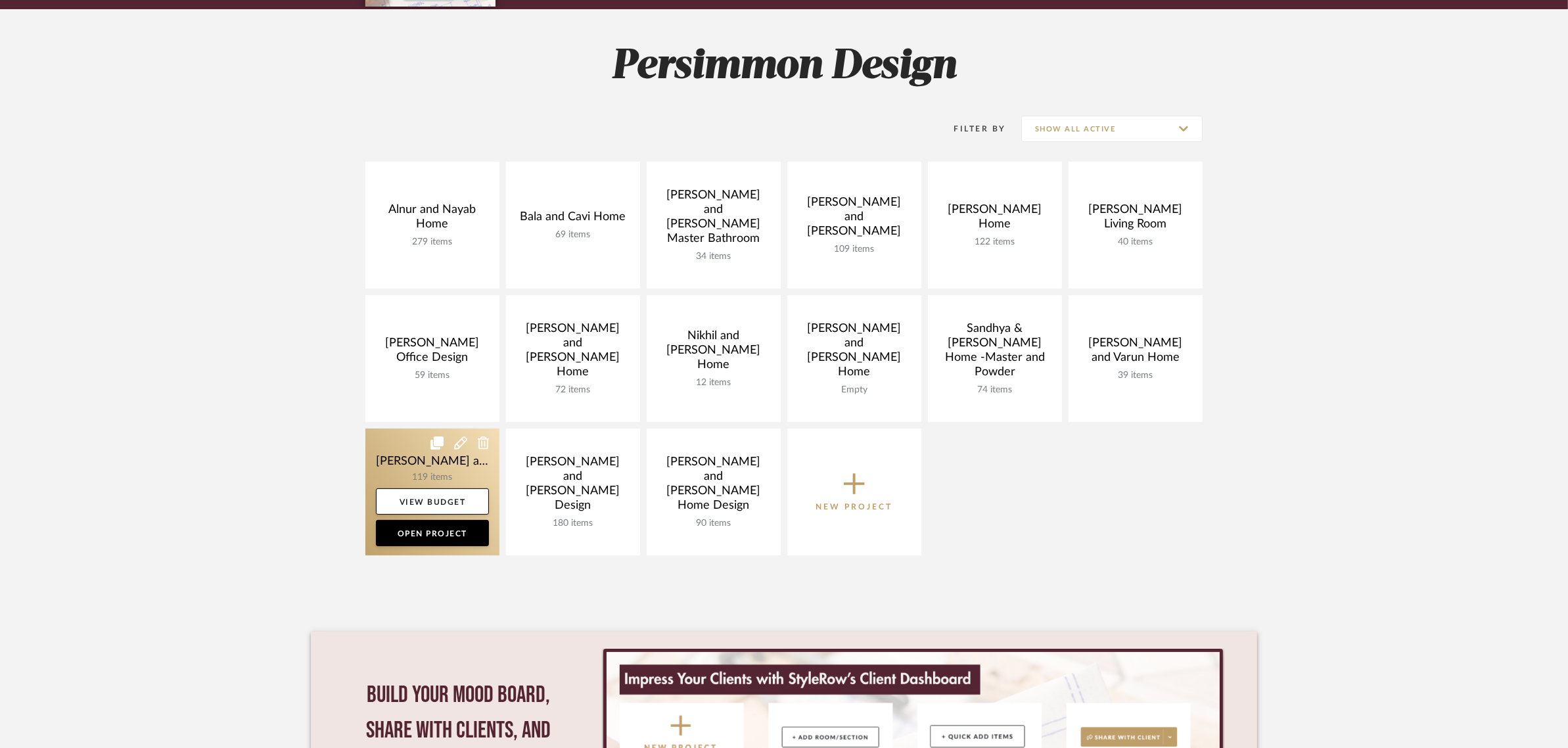
click at [407, 452] on link at bounding box center [432, 492] width 134 height 127
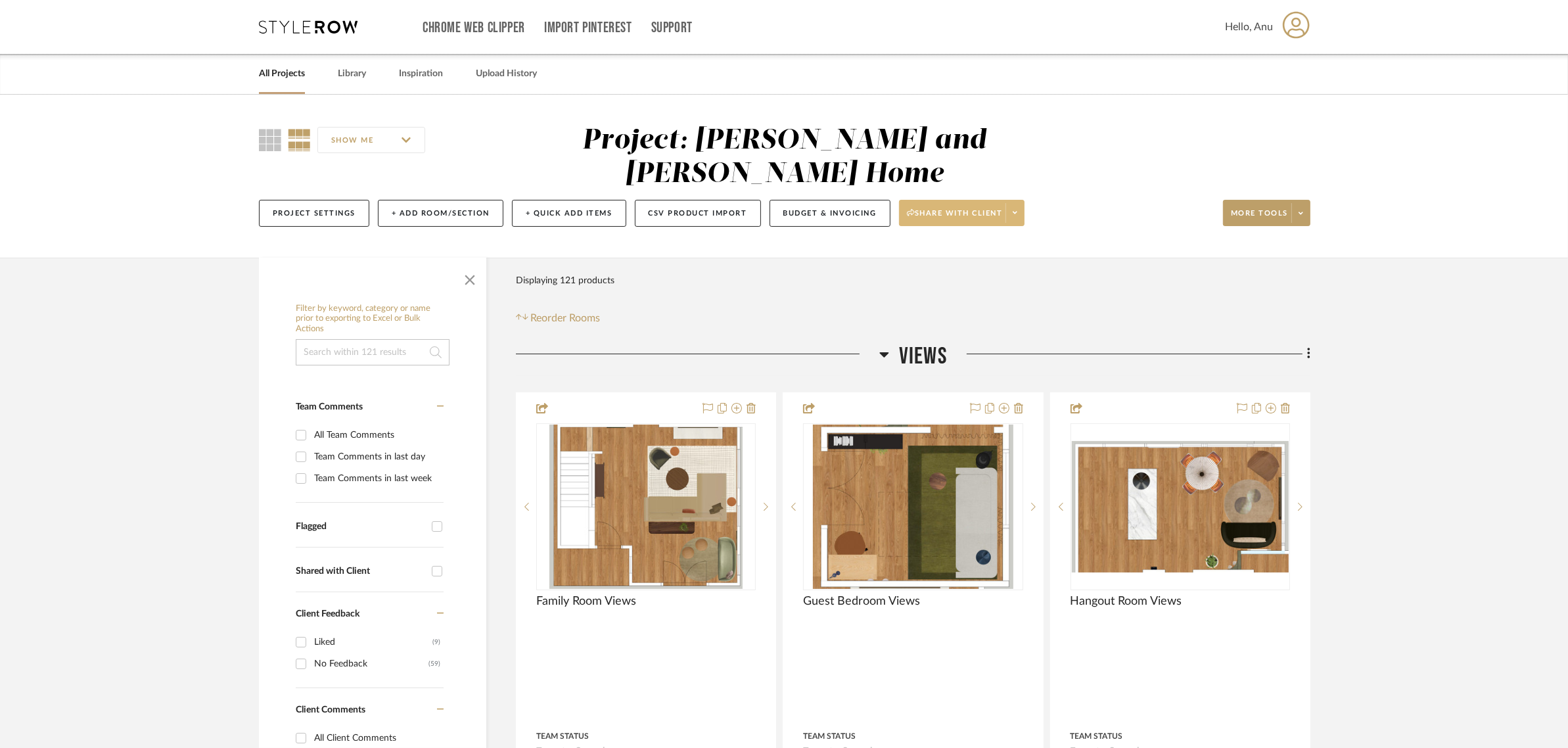
click at [913, 209] on icon at bounding box center [911, 212] width 8 height 7
click at [956, 207] on button "Preview Client Dashboard" at bounding box center [969, 217] width 138 height 31
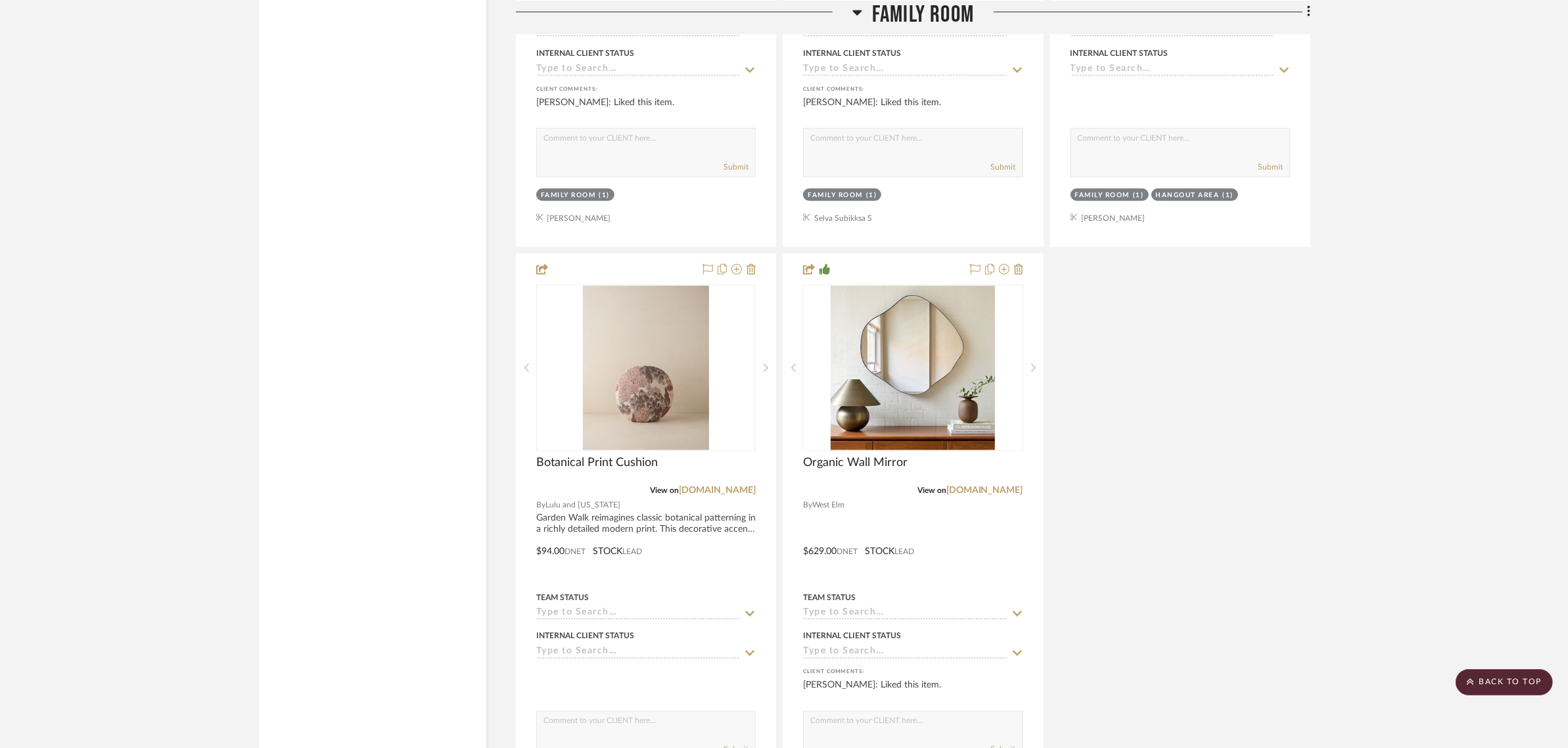
scroll to position [2794, 0]
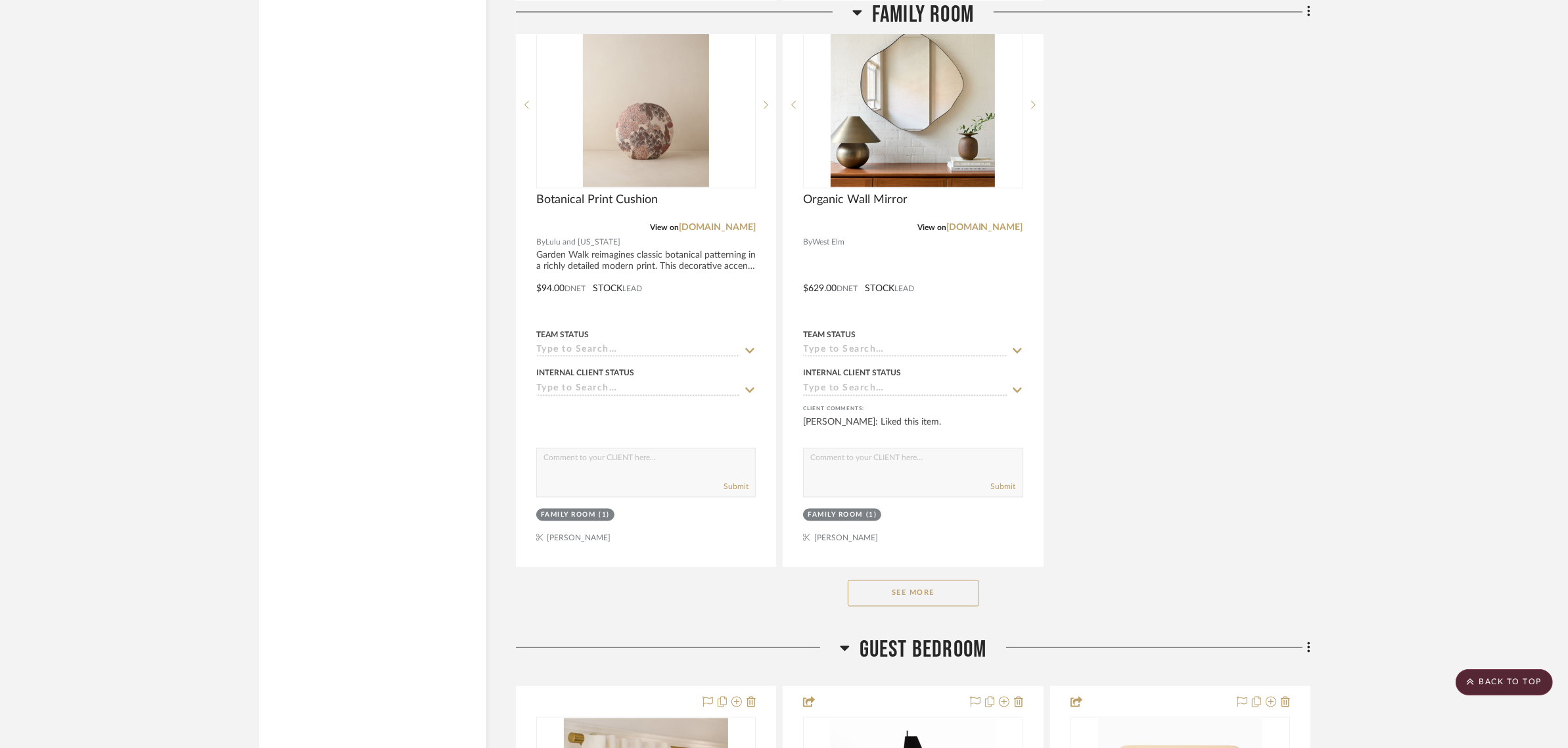
click at [912, 581] on button "See More" at bounding box center [913, 594] width 131 height 26
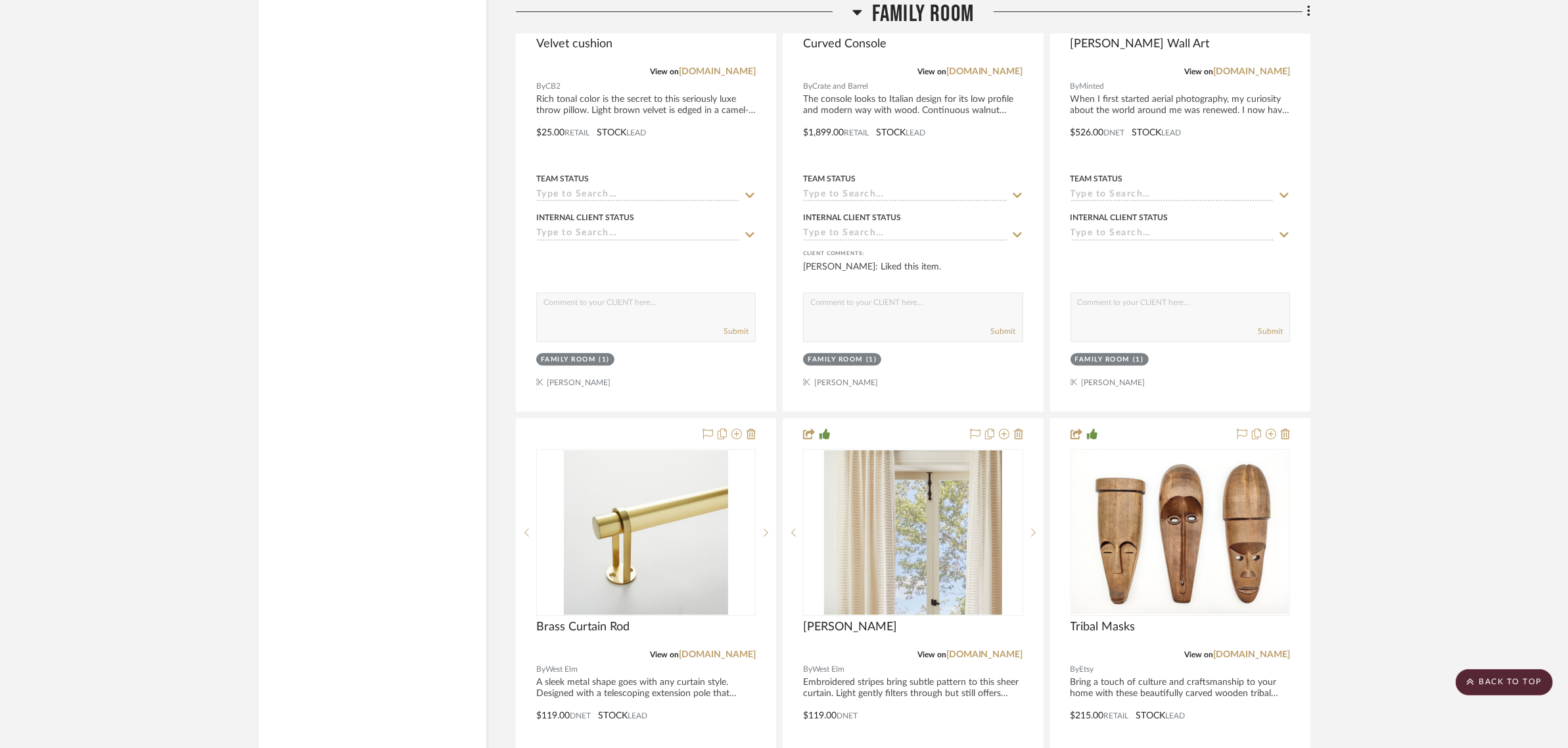
scroll to position [4848, 0]
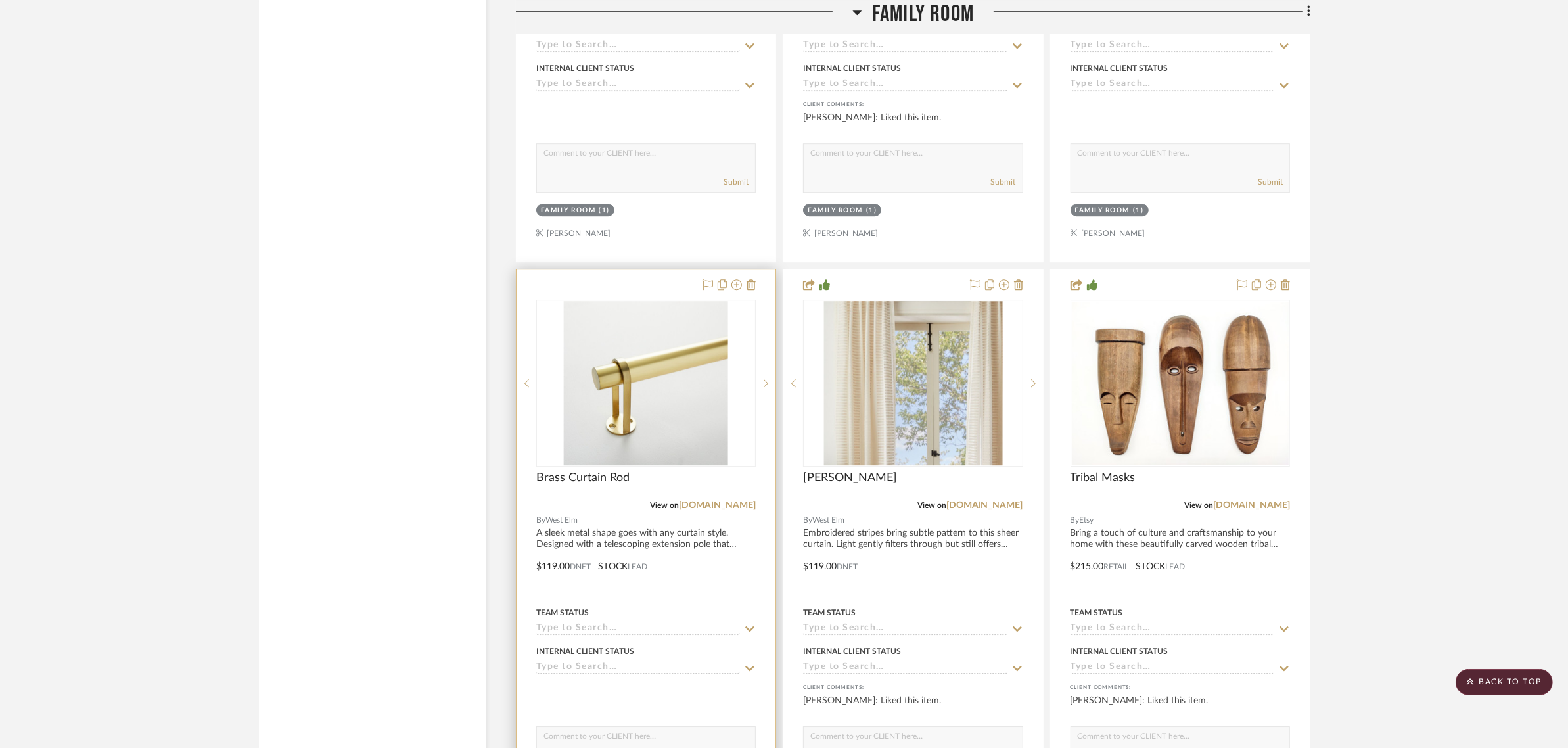
click at [640, 270] on div at bounding box center [646, 557] width 259 height 575
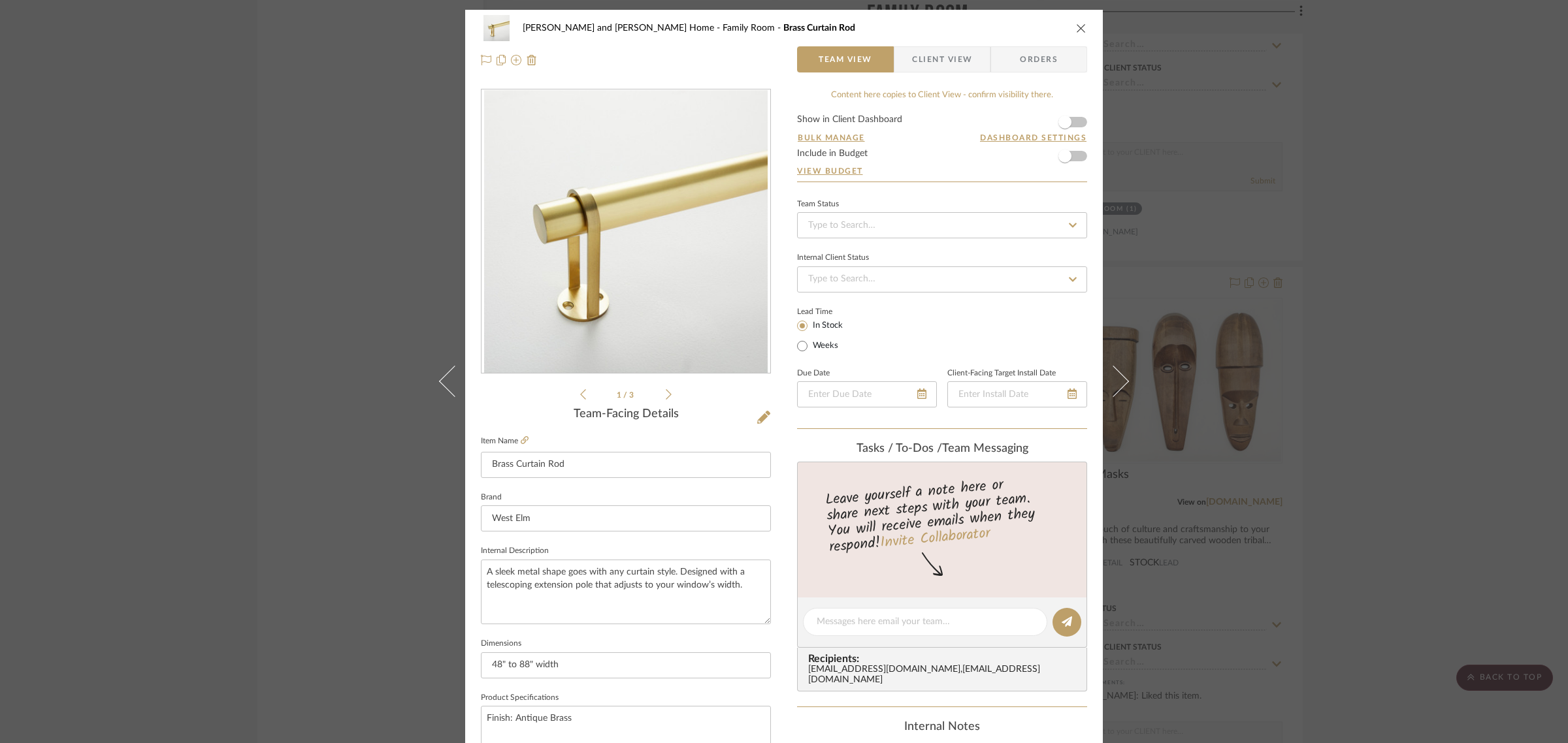
click at [926, 60] on span "Client View" at bounding box center [942, 60] width 60 height 26
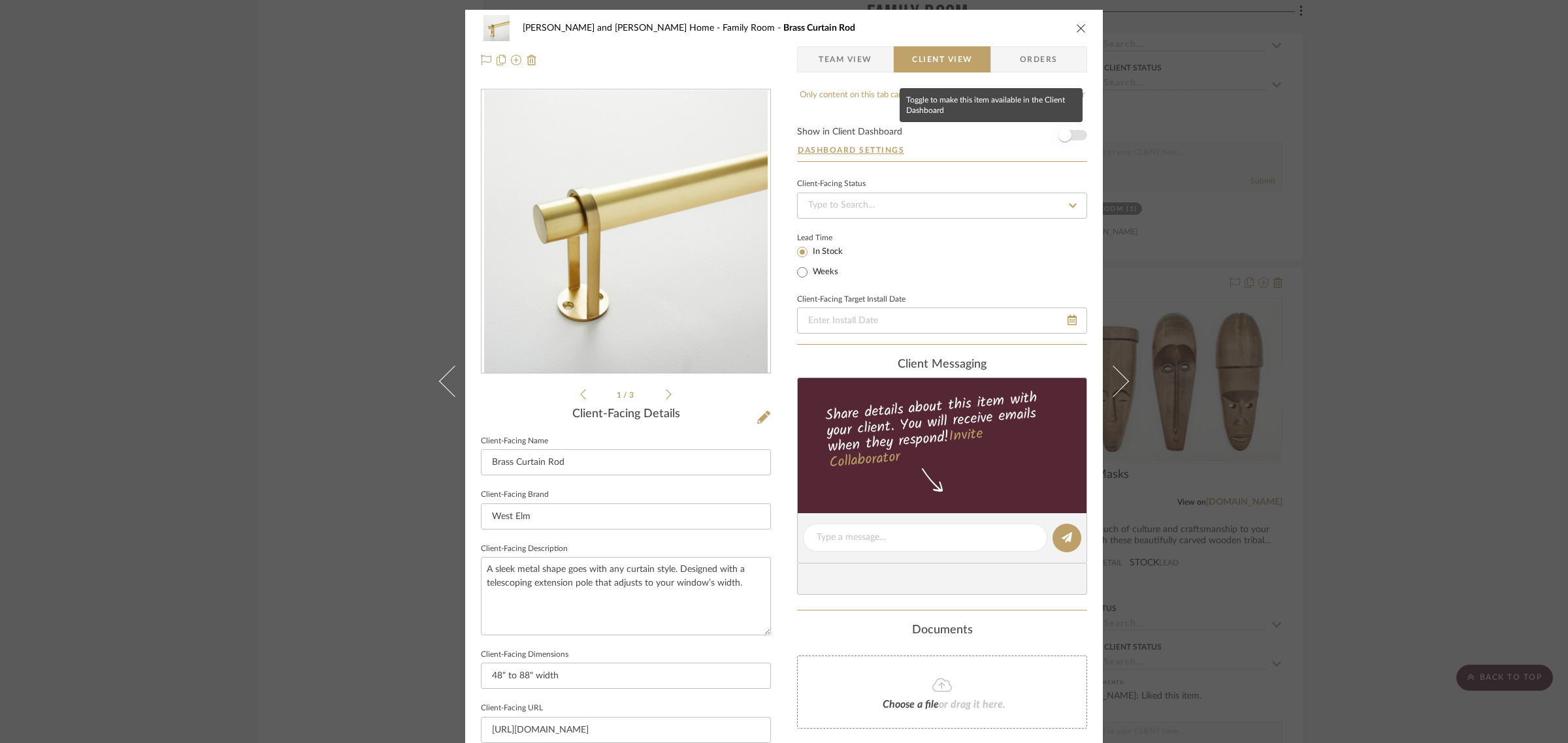
click at [1069, 139] on span "button" at bounding box center [1065, 134] width 29 height 29
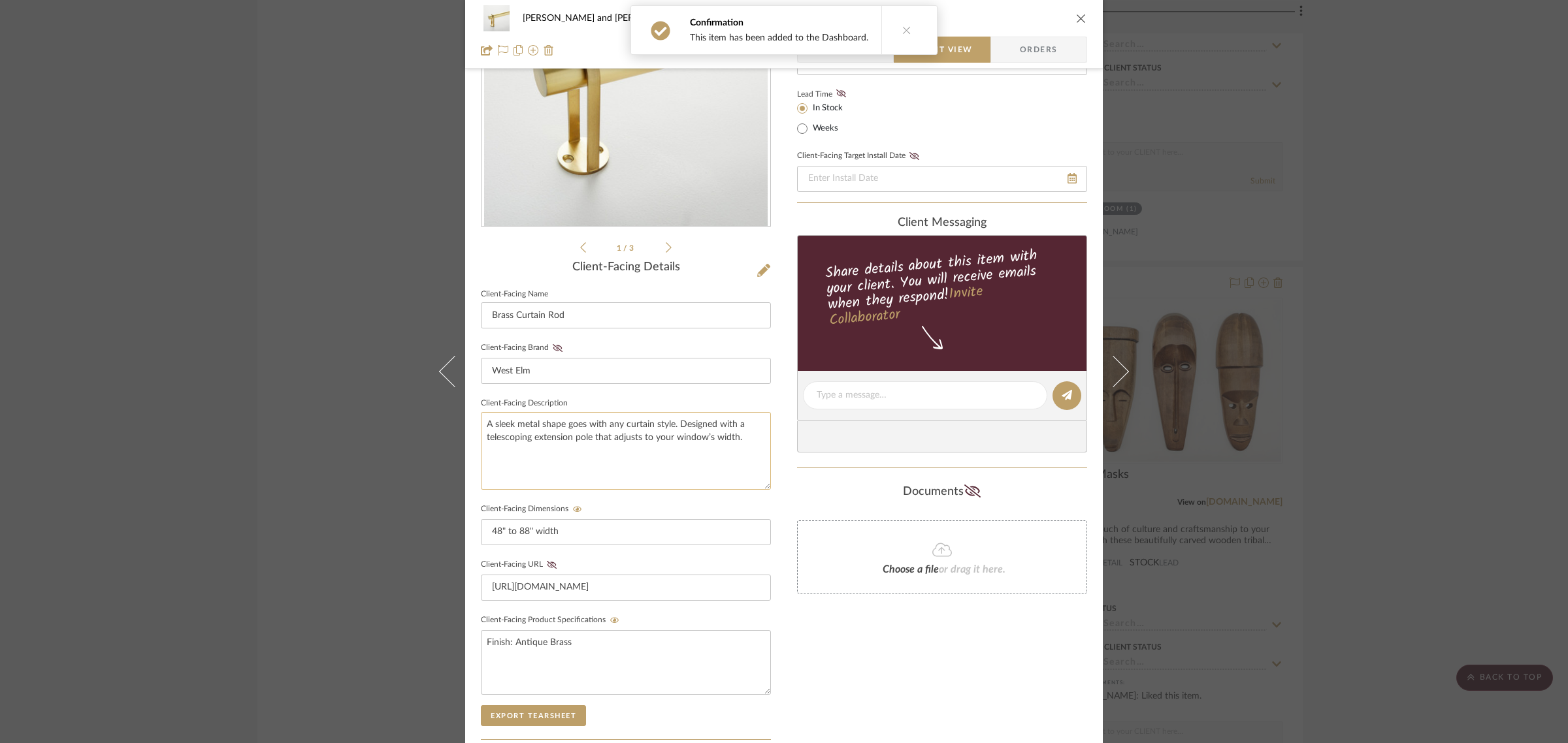
scroll to position [354, 0]
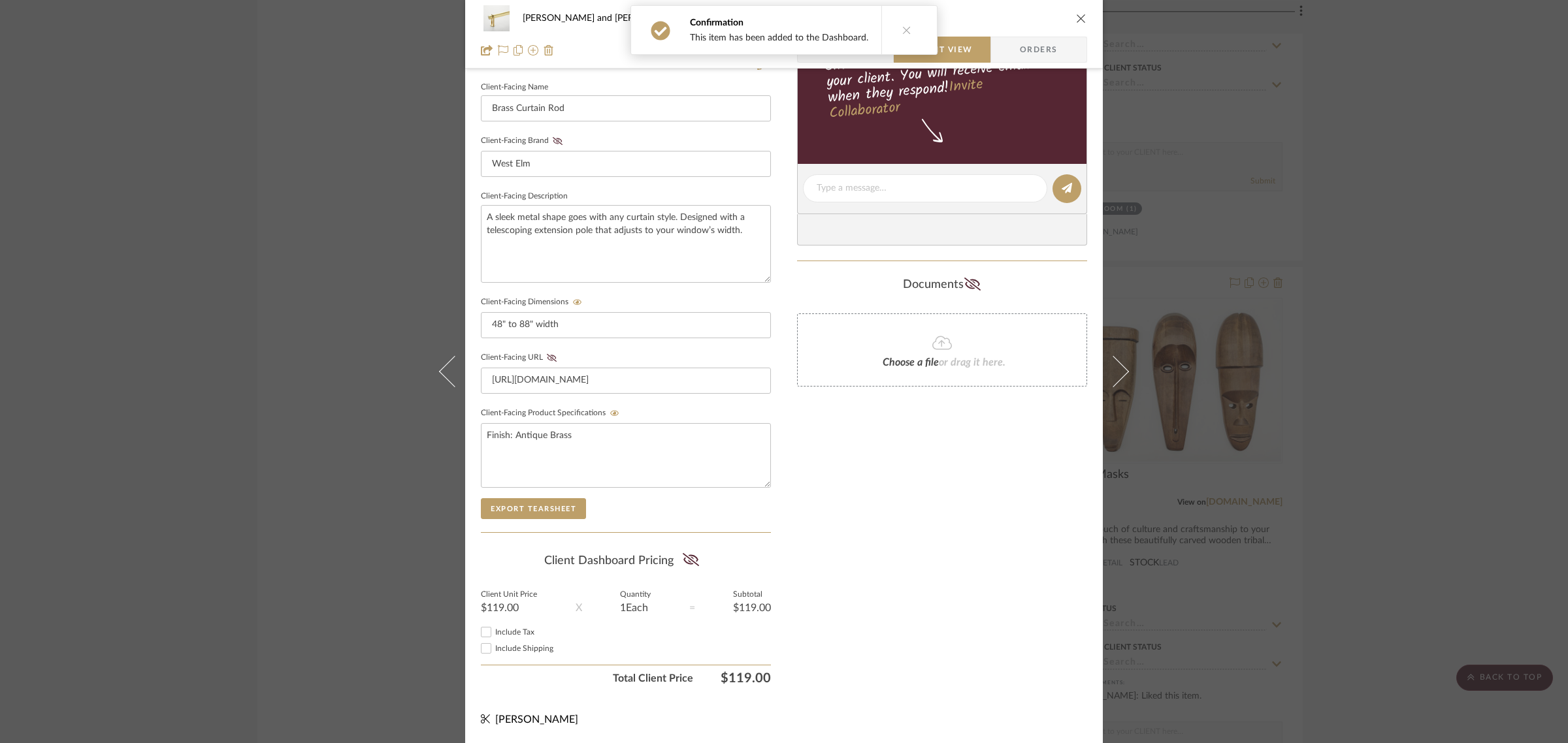
click at [1463, 477] on div "[PERSON_NAME] and [PERSON_NAME] Home Family Room Brass Curtain Rod Team View Cl…" at bounding box center [784, 371] width 1568 height 743
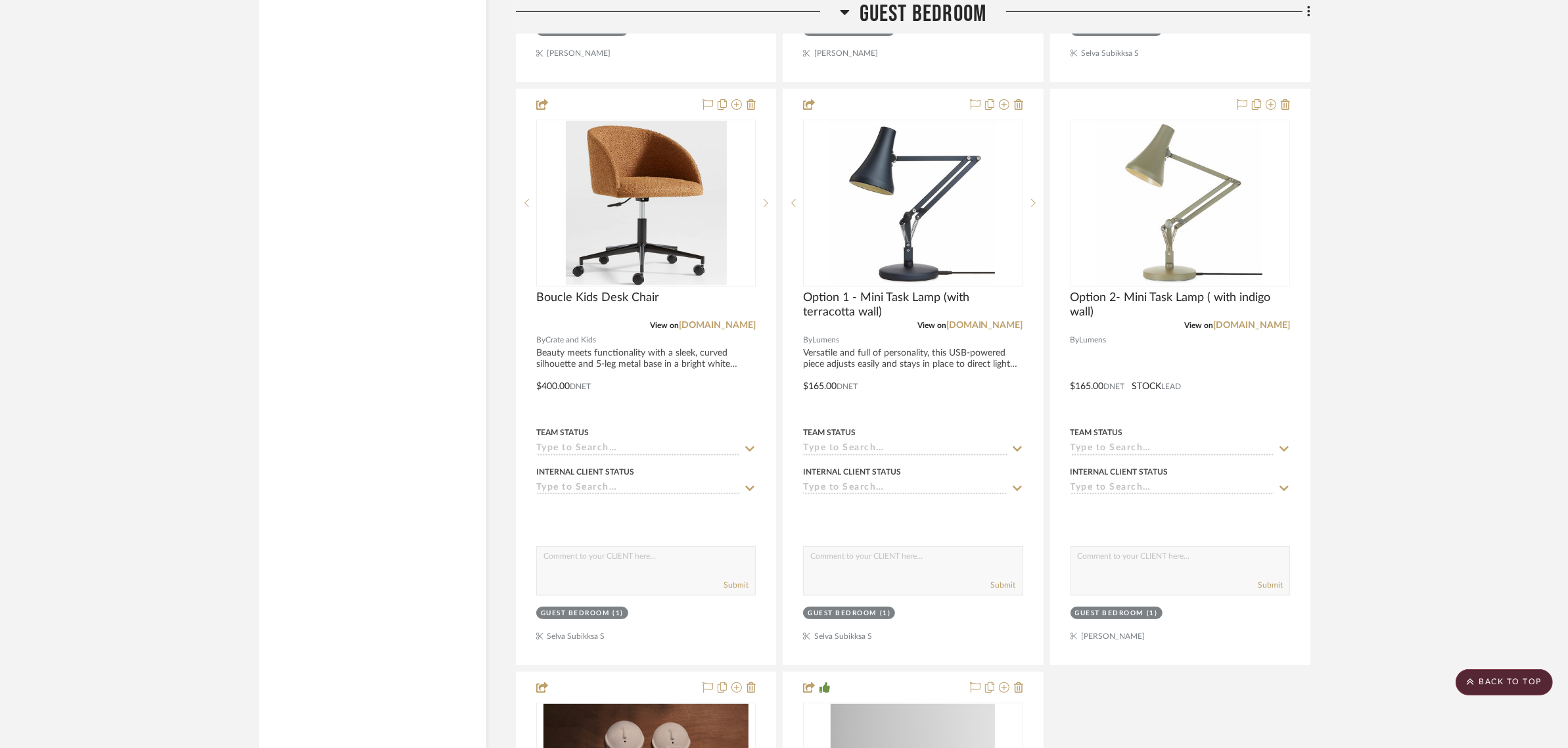
scroll to position [6574, 0]
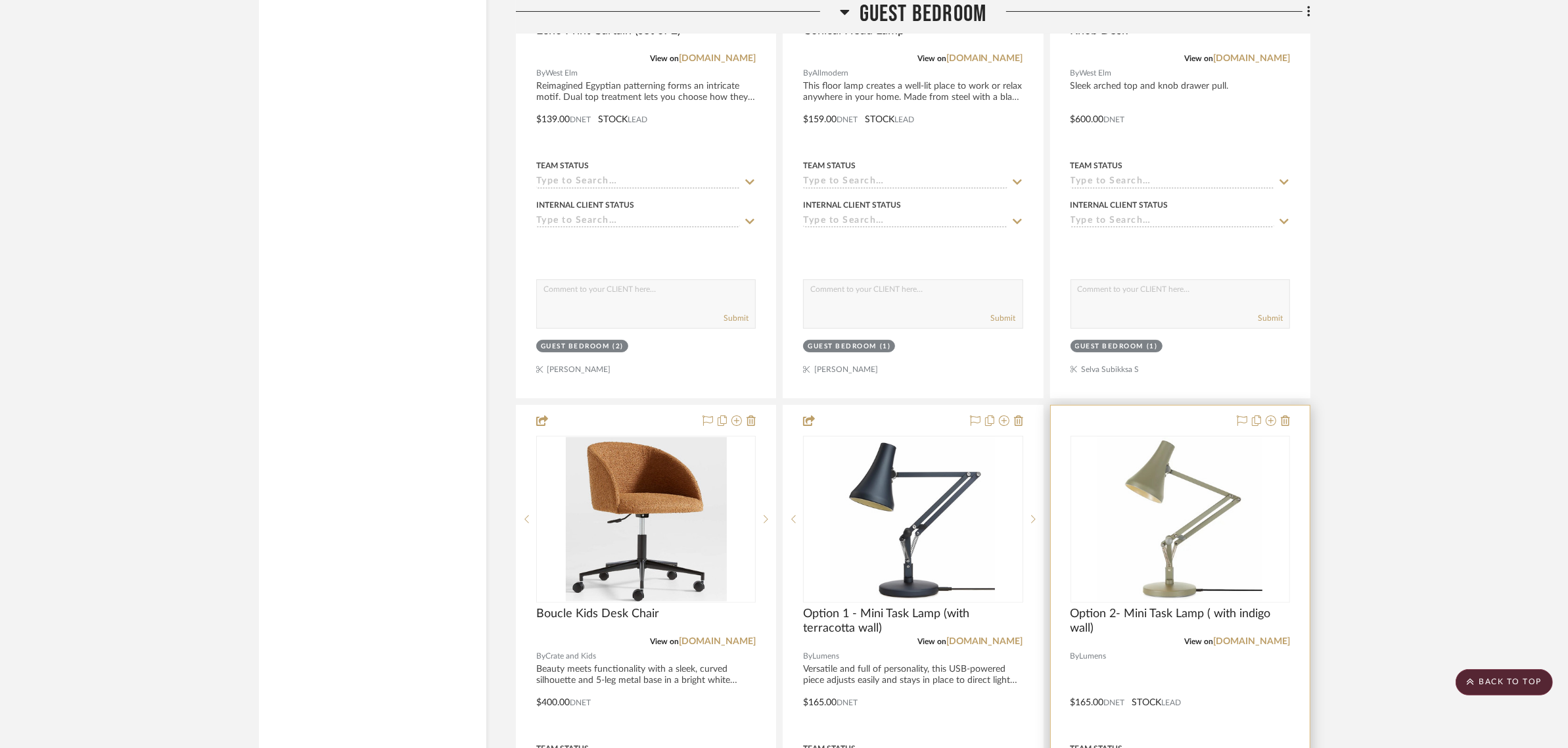
click at [1135, 406] on div at bounding box center [1181, 693] width 259 height 575
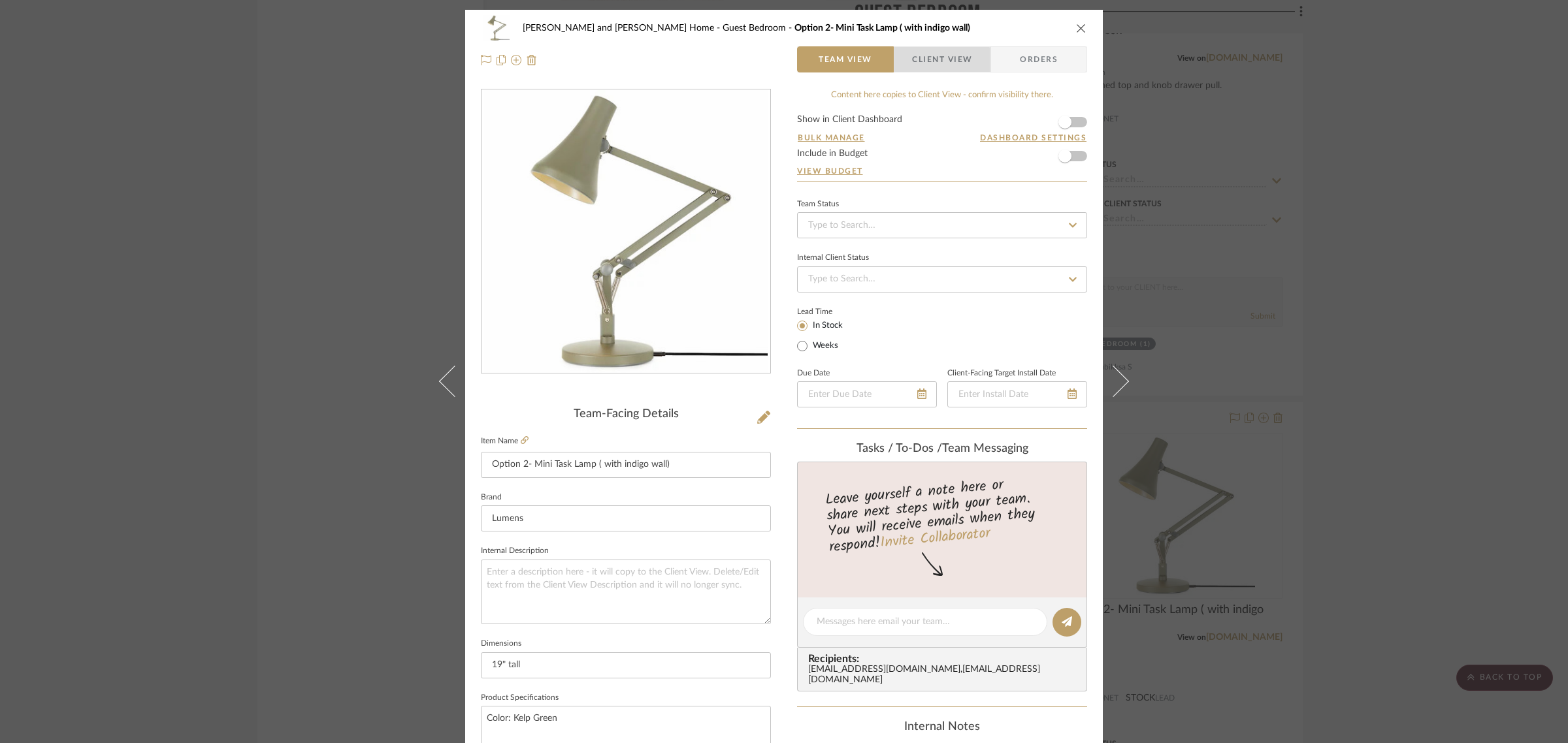
click at [929, 63] on span "Client View" at bounding box center [942, 60] width 60 height 26
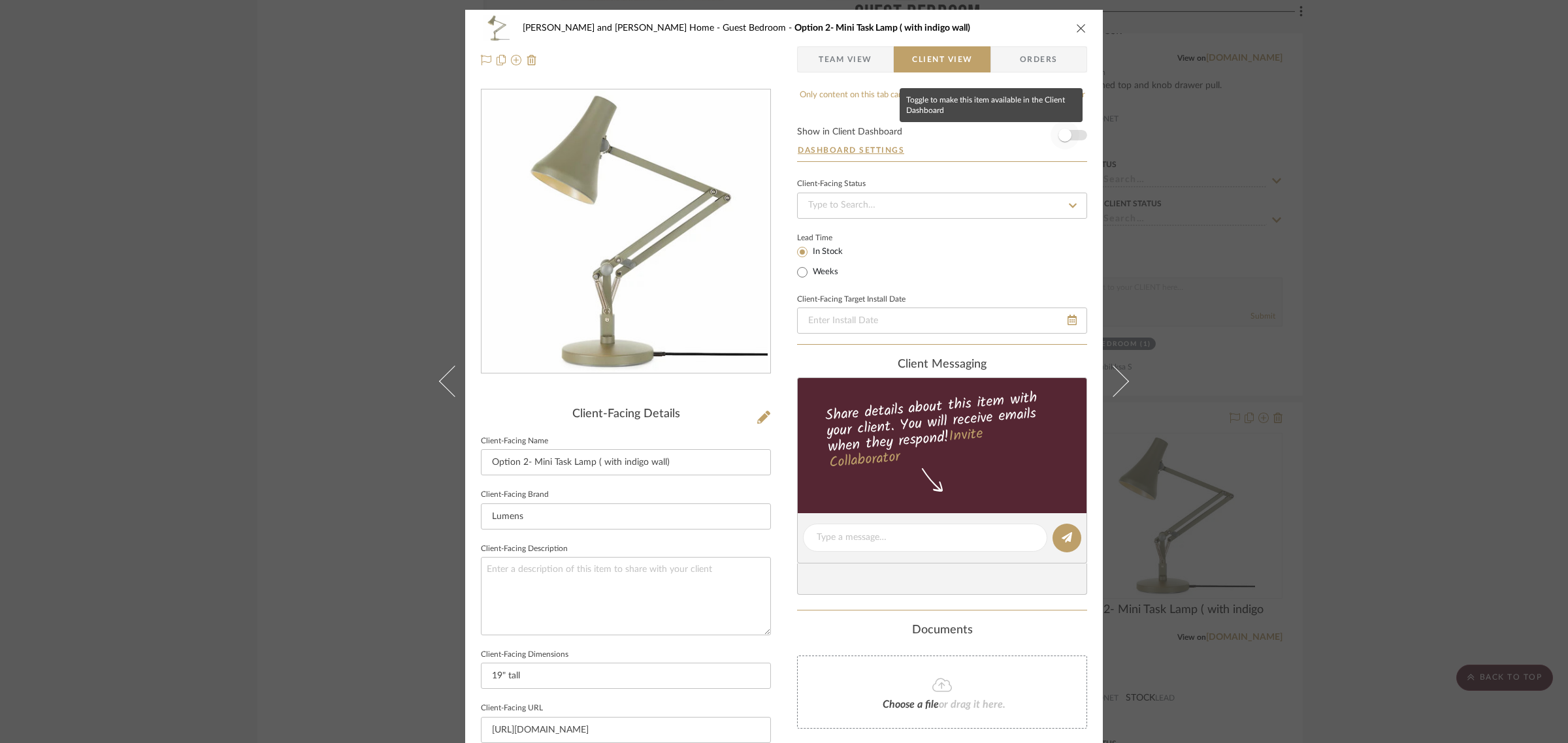
click at [1065, 135] on span "button" at bounding box center [1065, 135] width 13 height 13
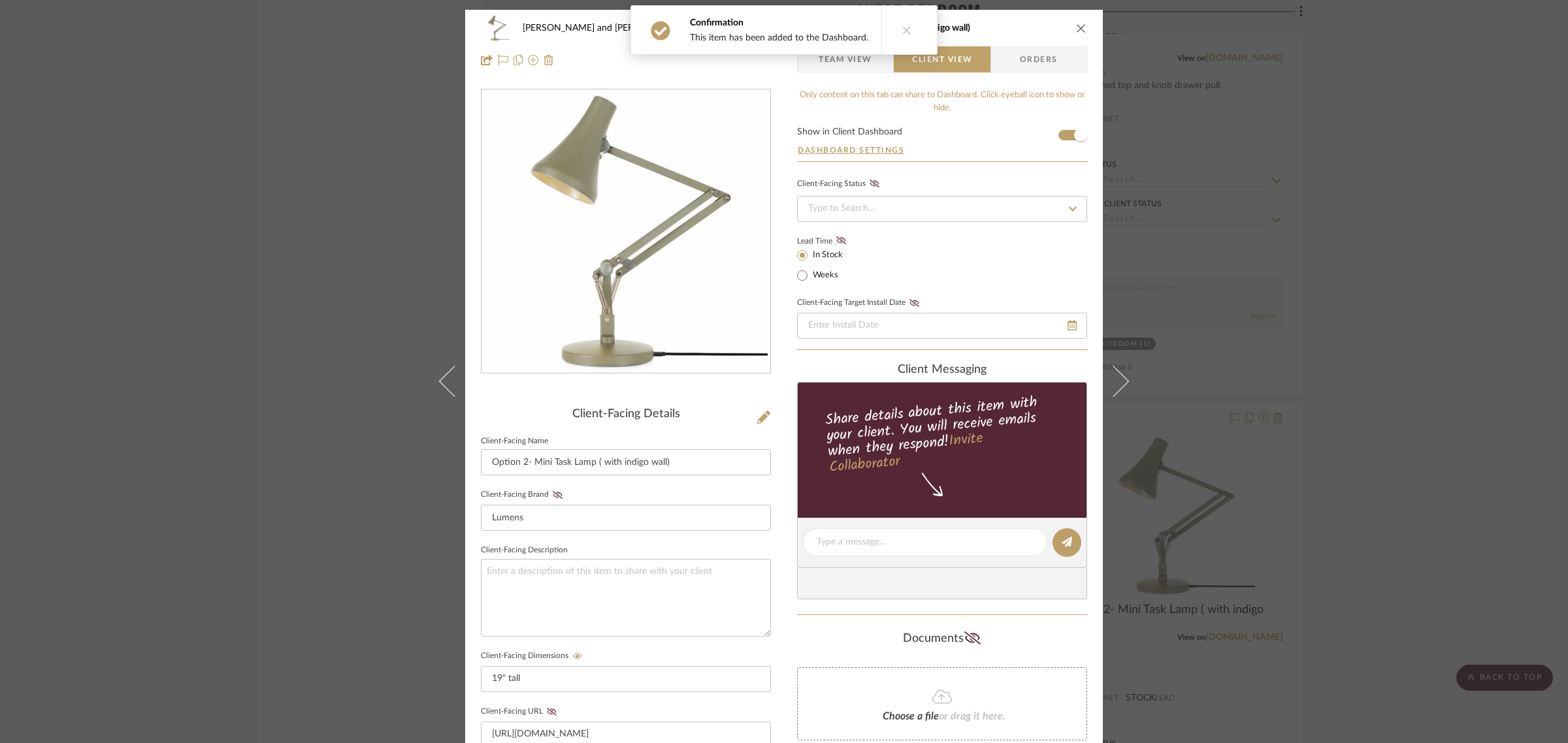
click at [1455, 269] on div "Sharika and Ashish Home Guest Bedroom Option 2- Mini Task Lamp ( with indigo wa…" at bounding box center [784, 371] width 1568 height 743
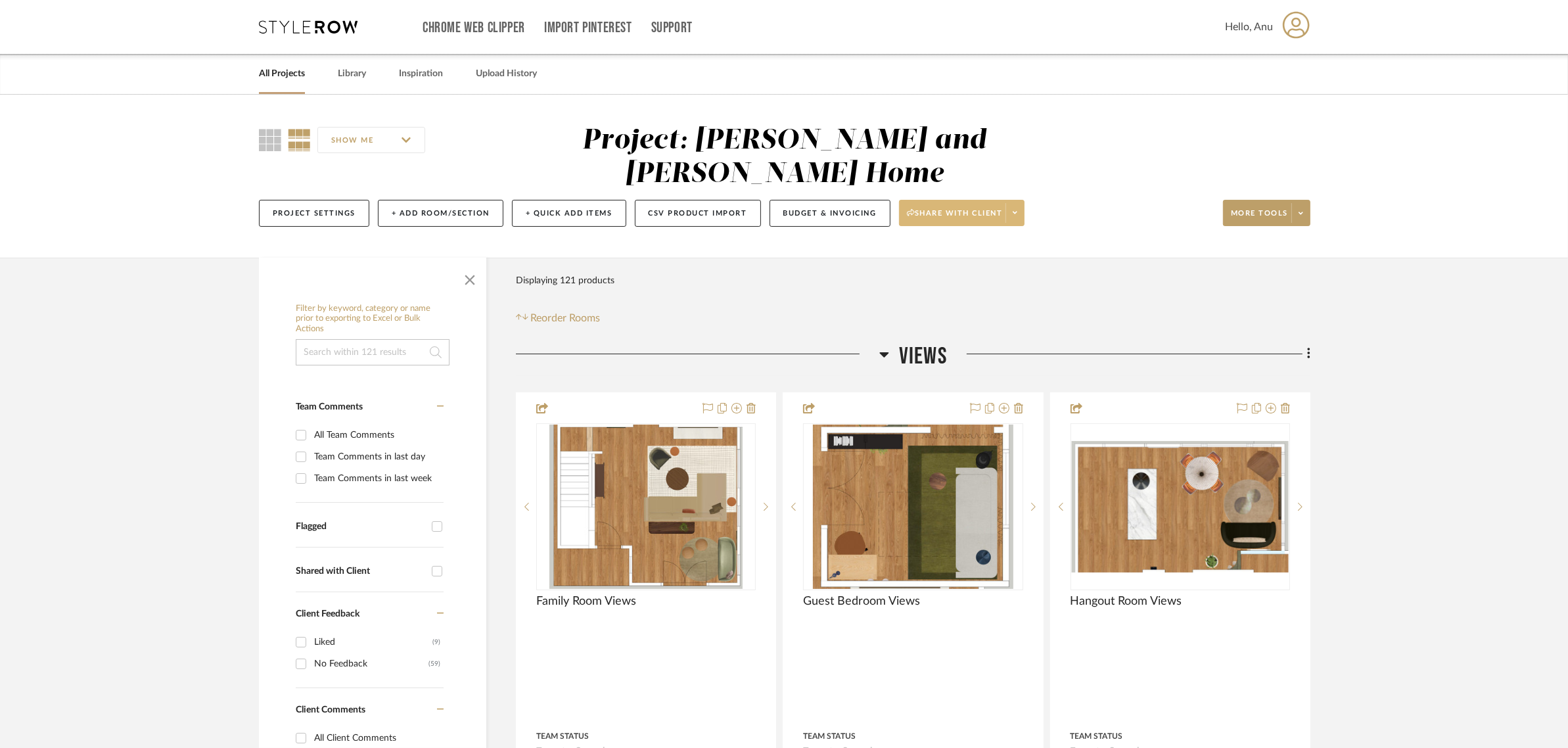
click at [967, 209] on span "Share with client" at bounding box center [955, 219] width 96 height 20
click at [954, 215] on span "Preview Client Dashboard" at bounding box center [969, 218] width 112 height 12
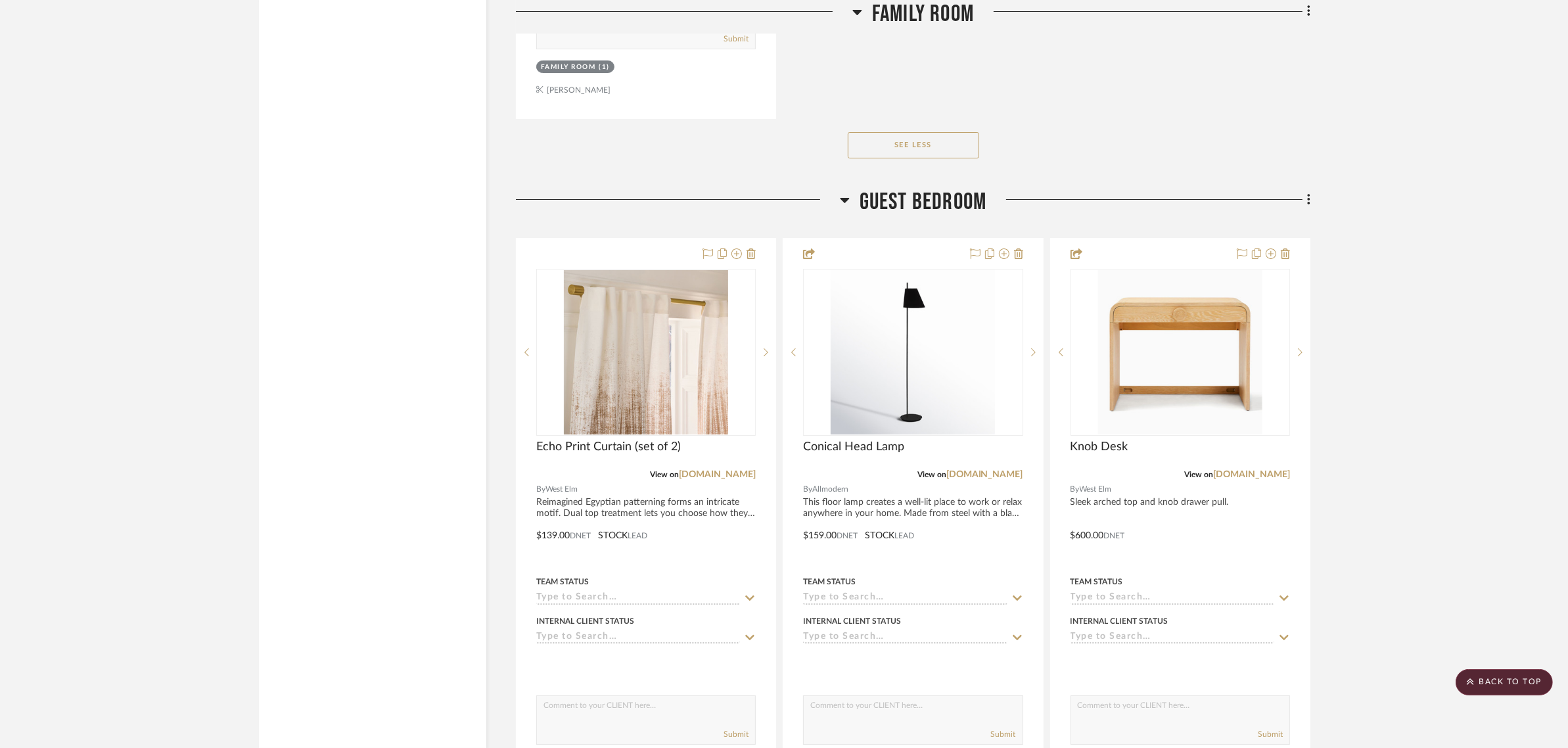
scroll to position [6163, 0]
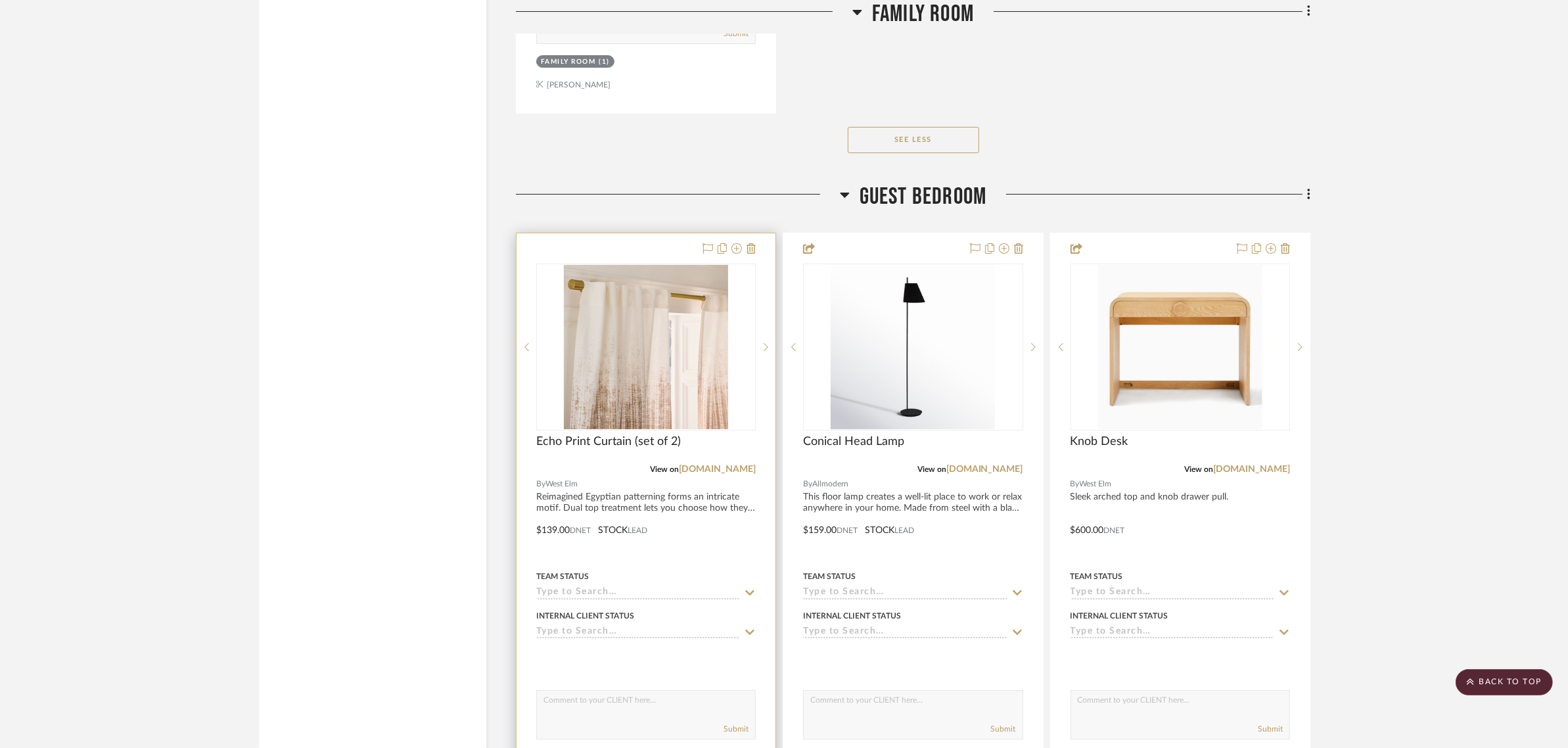
click at [637, 233] on div at bounding box center [646, 520] width 259 height 575
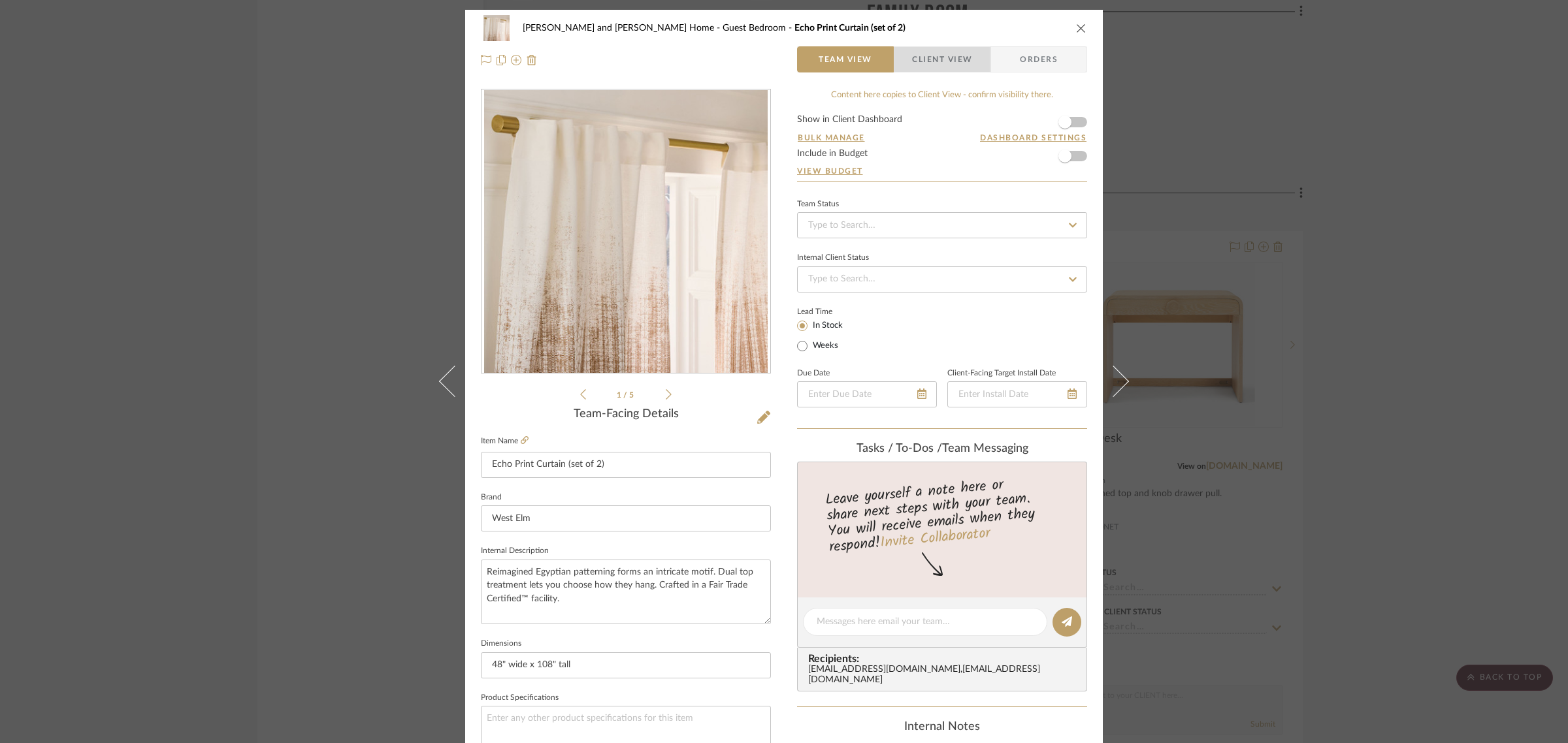
click at [942, 69] on span "Client View" at bounding box center [942, 60] width 60 height 26
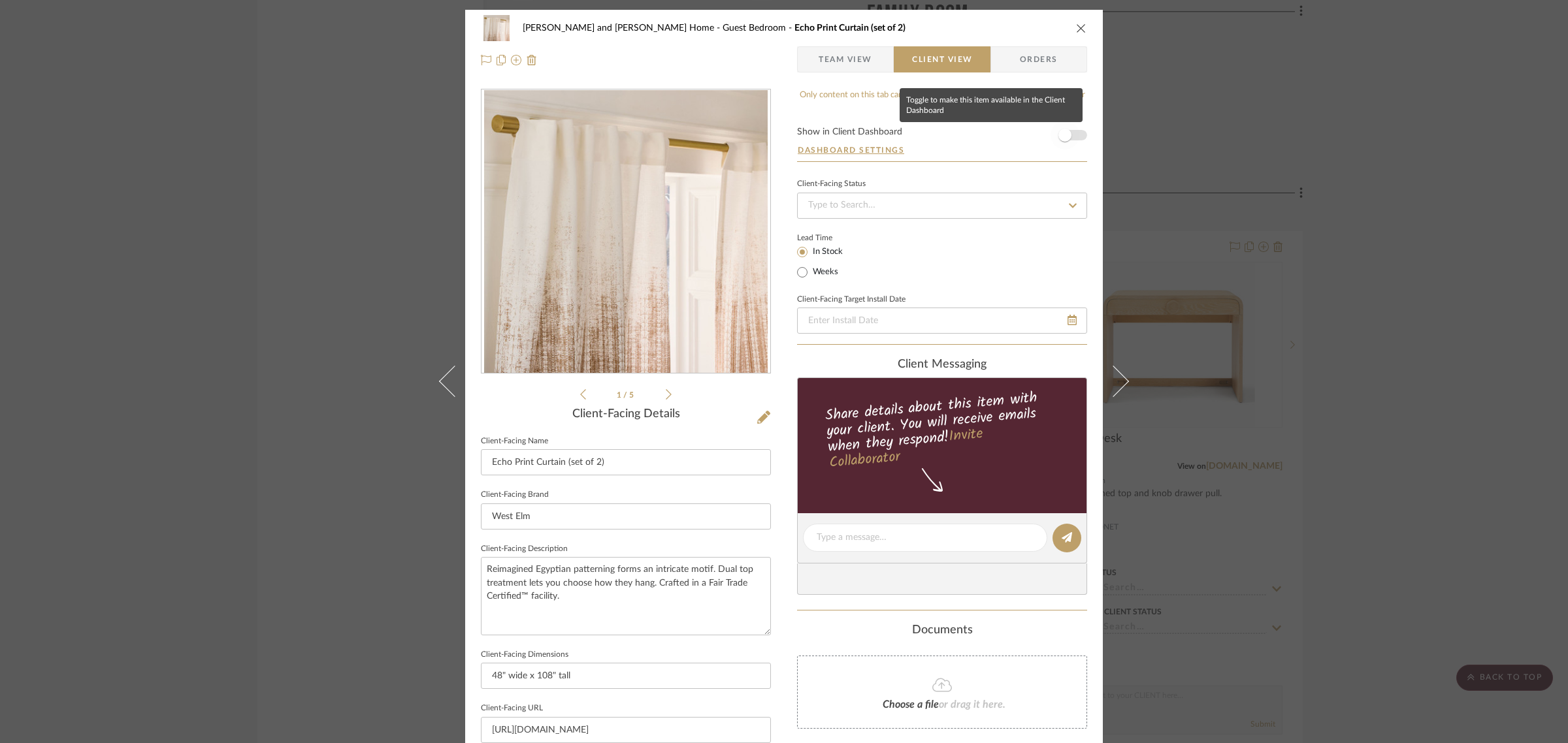
click at [1063, 132] on span "button" at bounding box center [1065, 135] width 13 height 13
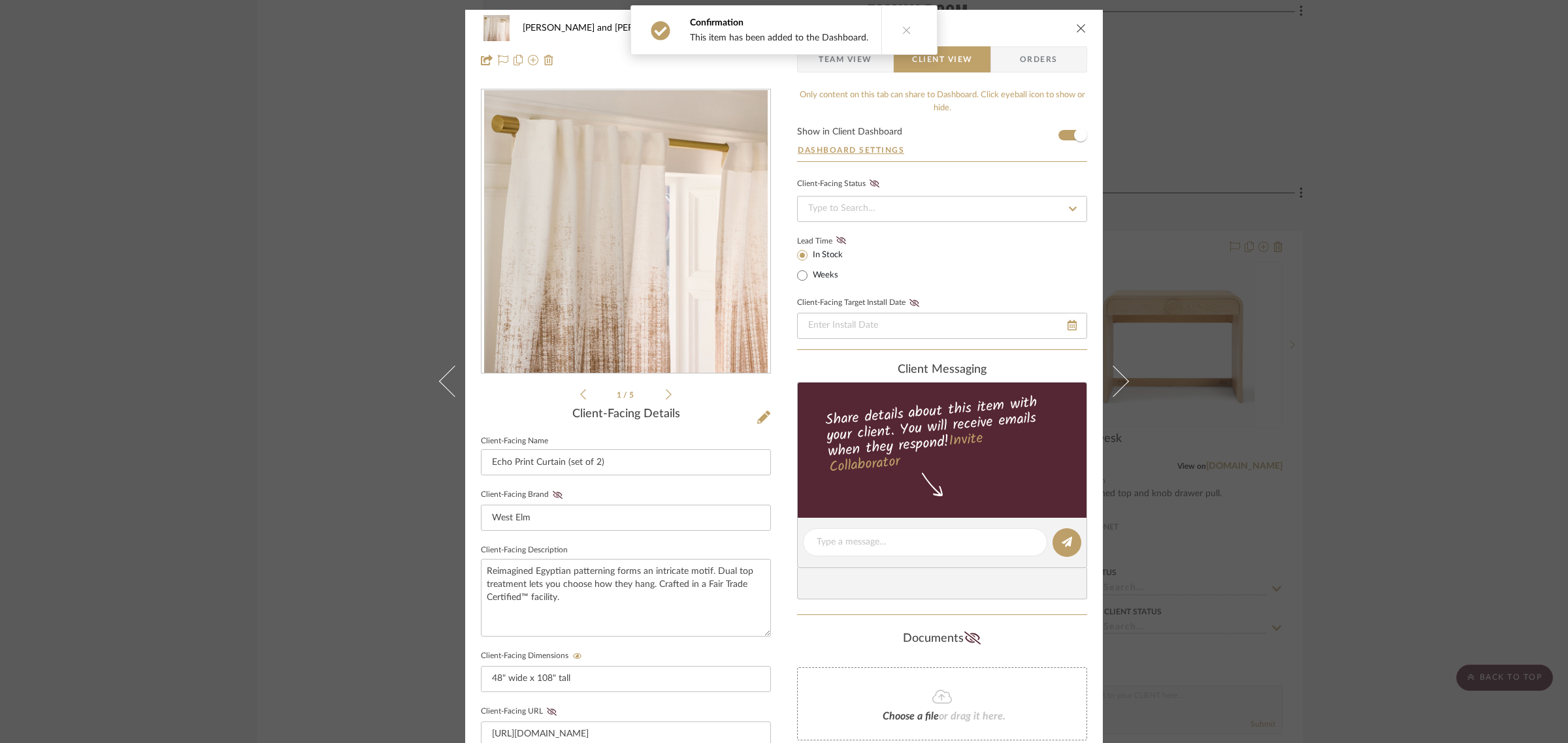
scroll to position [354, 0]
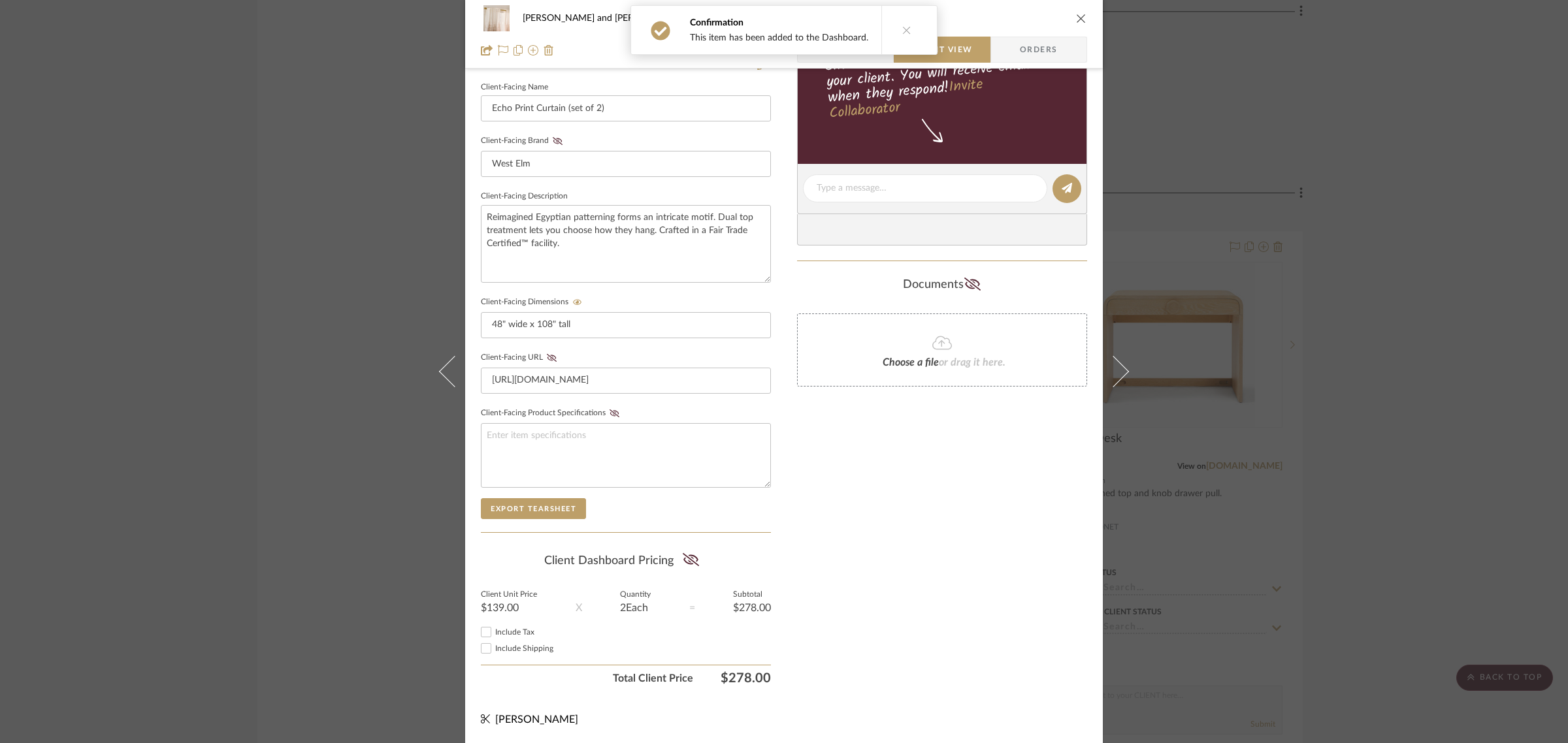
click at [1370, 433] on div "Sharika and Ashish Home Guest Bedroom Echo Print Curtain (set of 2) Team View C…" at bounding box center [784, 371] width 1568 height 743
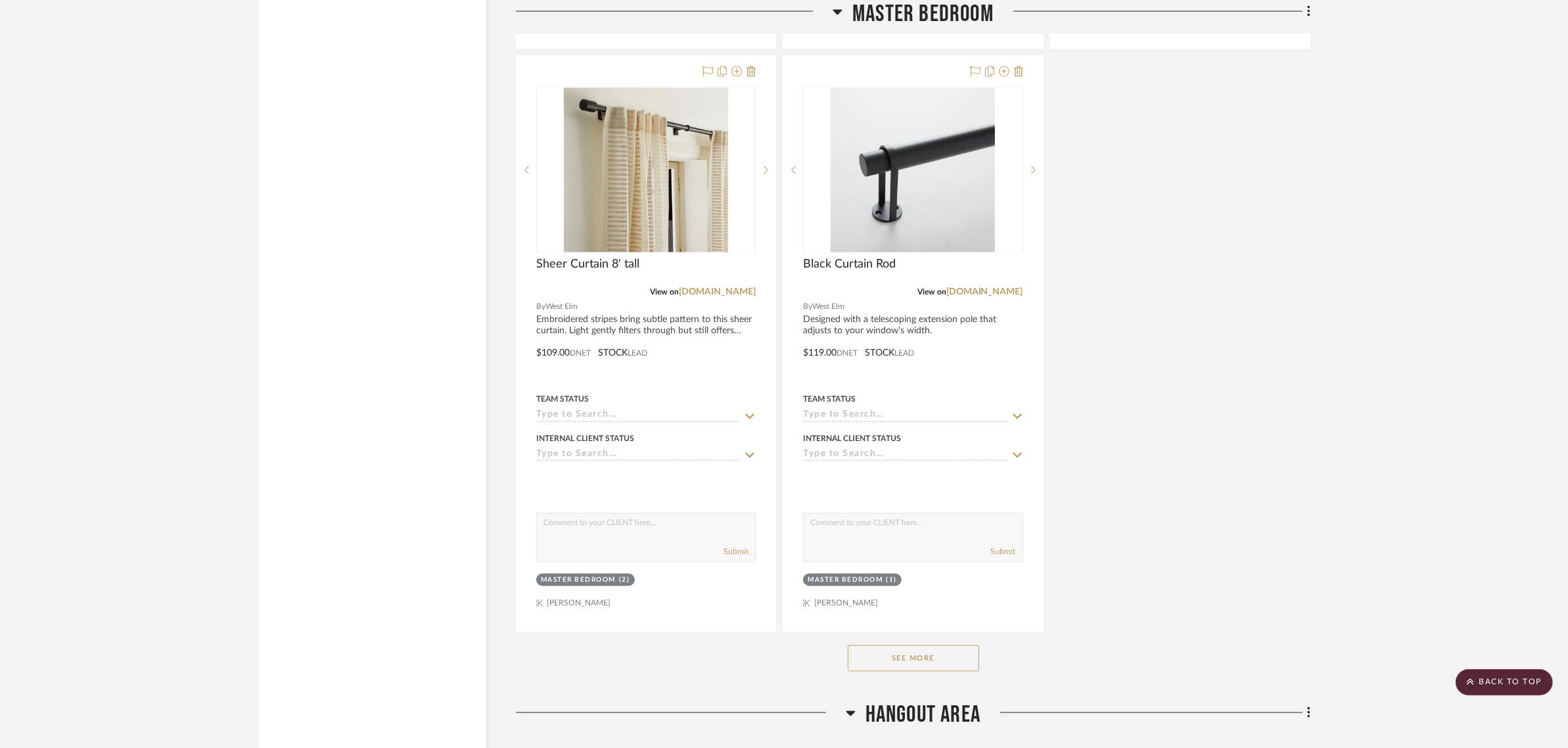
scroll to position [9121, 0]
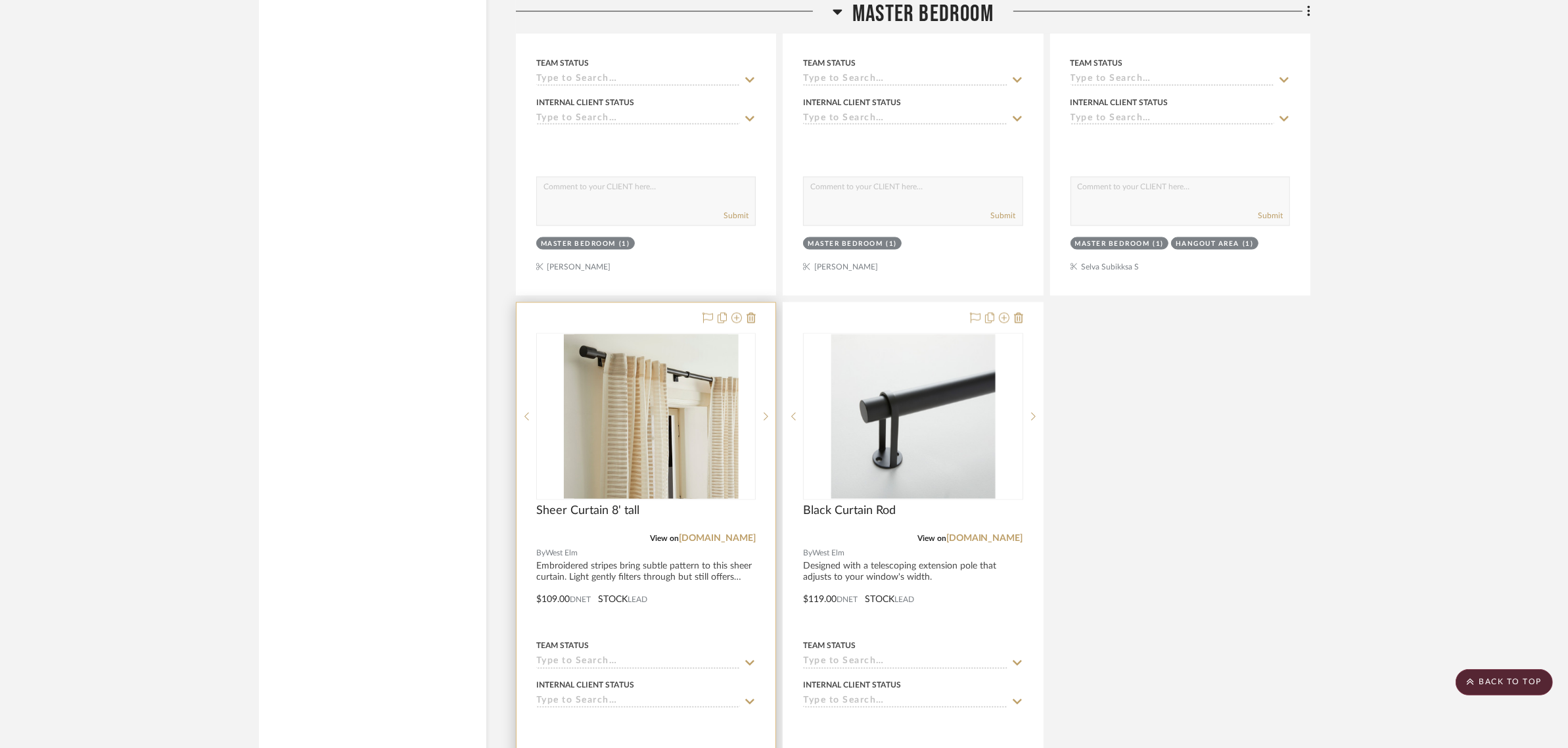
click at [639, 303] on div at bounding box center [646, 590] width 259 height 575
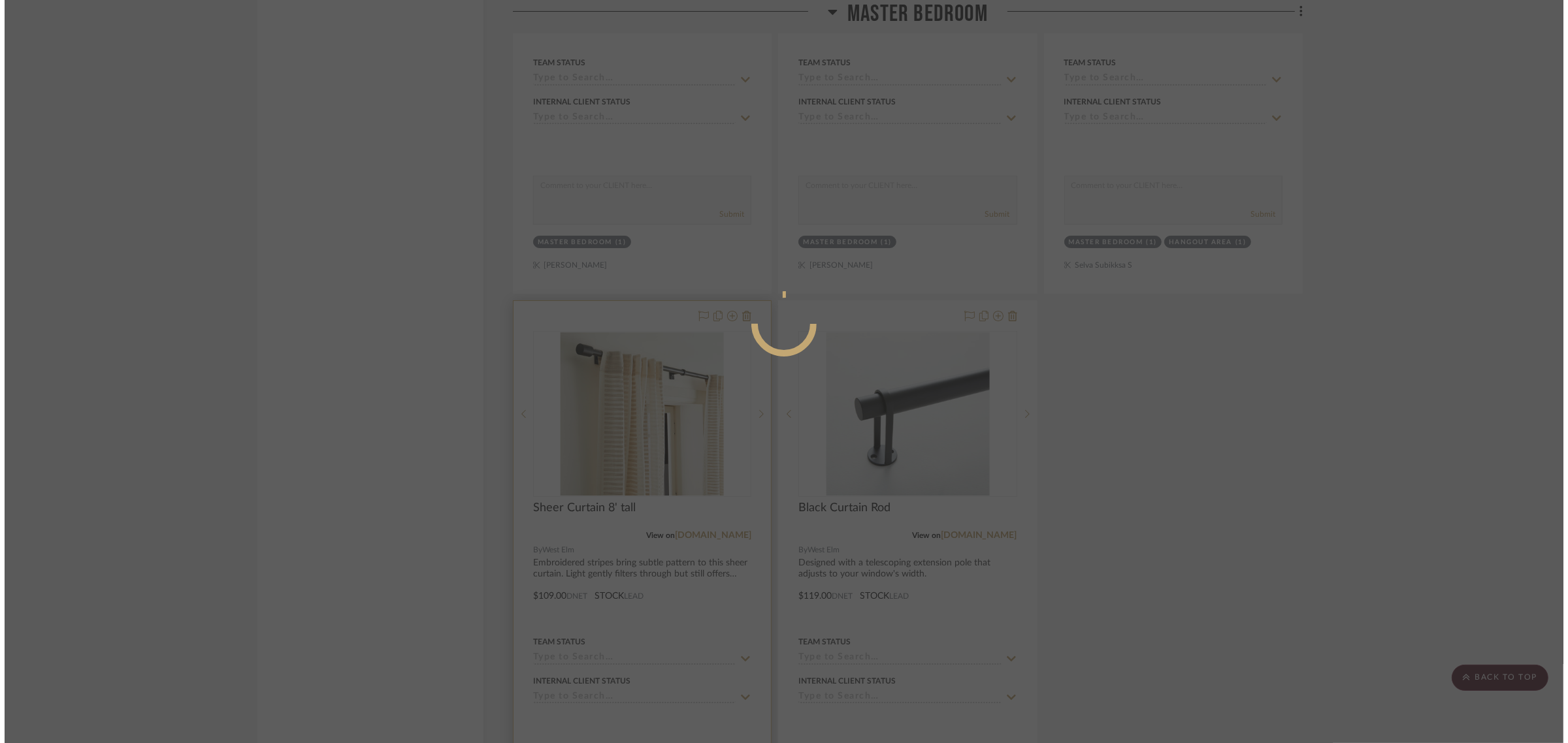
scroll to position [0, 0]
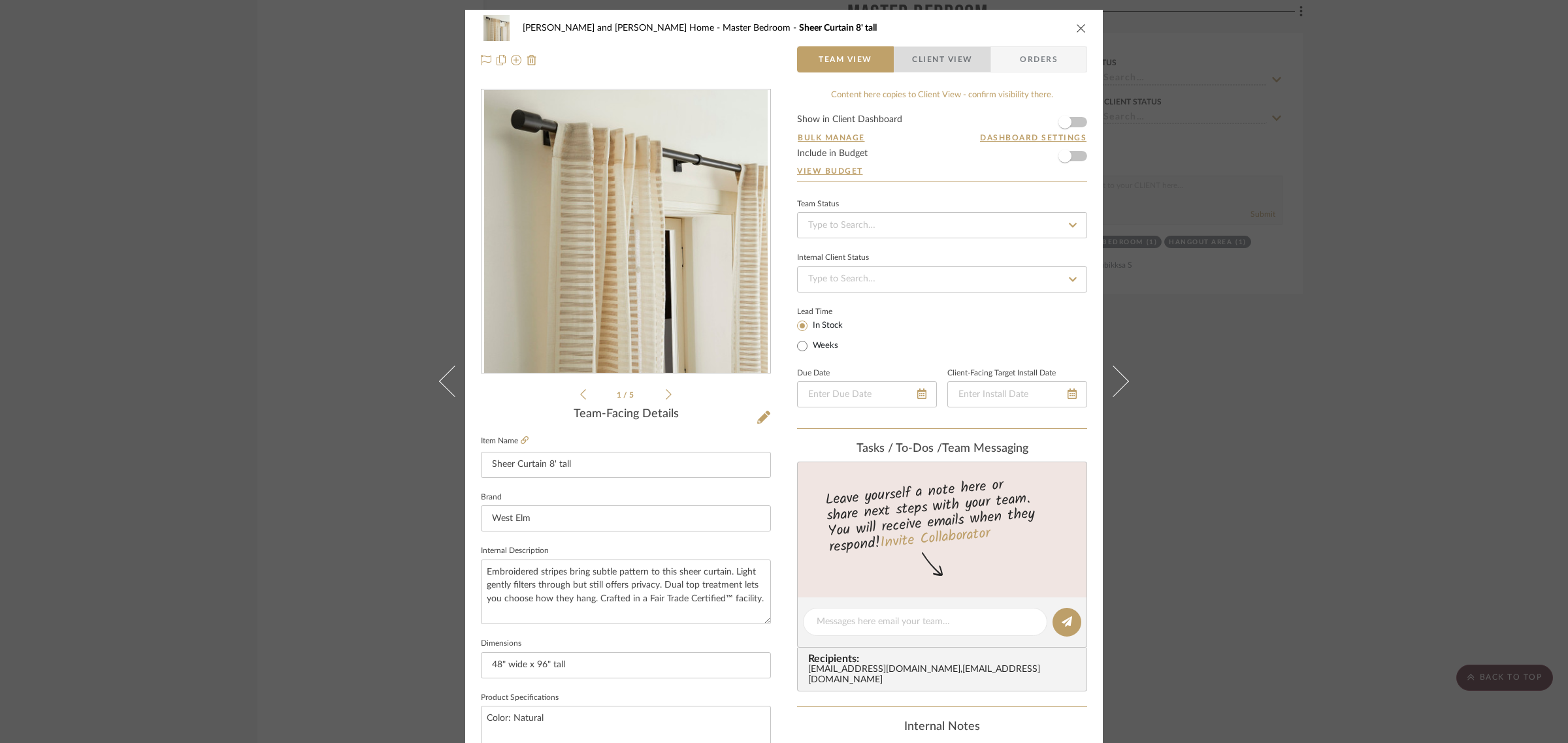
click at [956, 57] on span "Client View" at bounding box center [942, 60] width 60 height 26
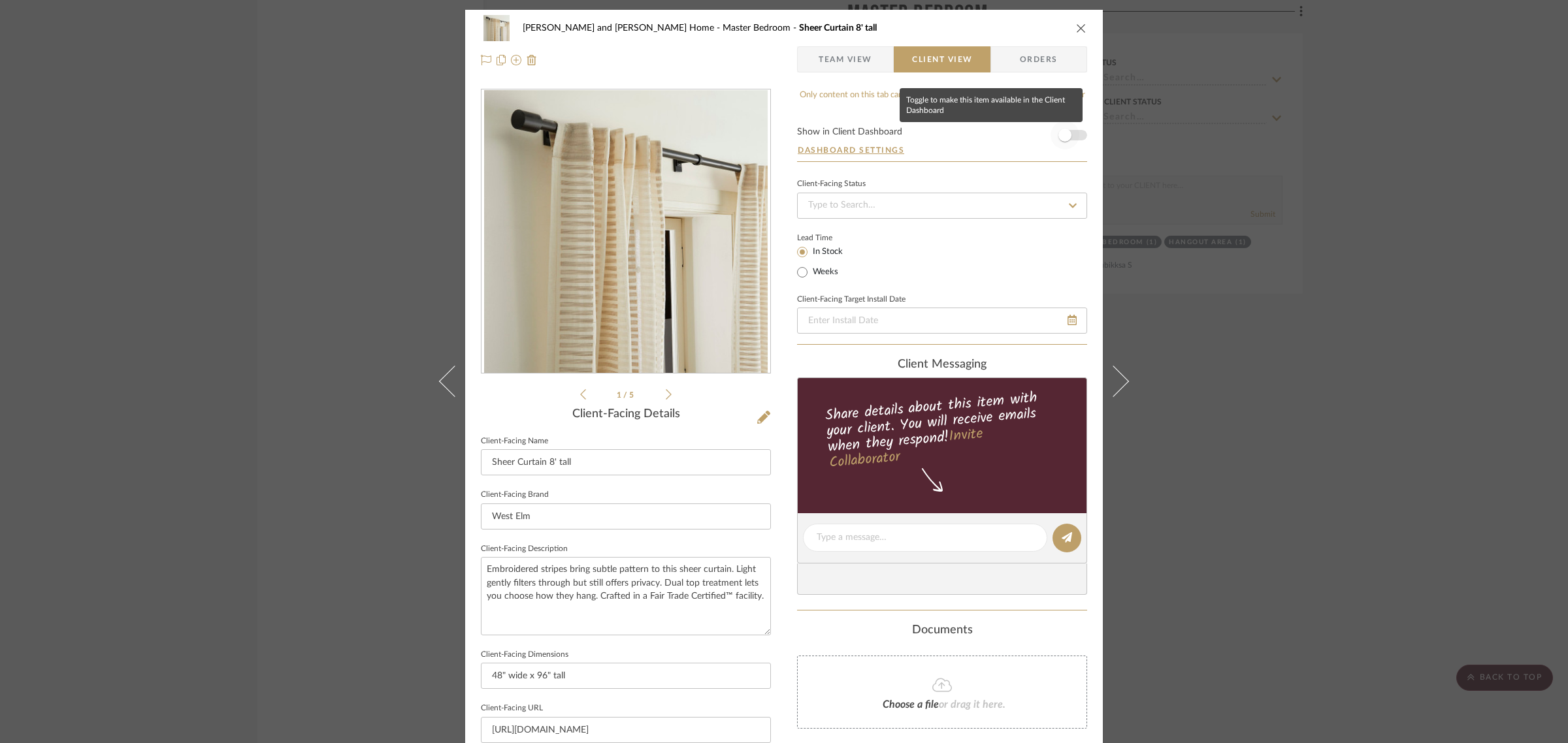
click at [1063, 134] on span "button" at bounding box center [1065, 135] width 13 height 13
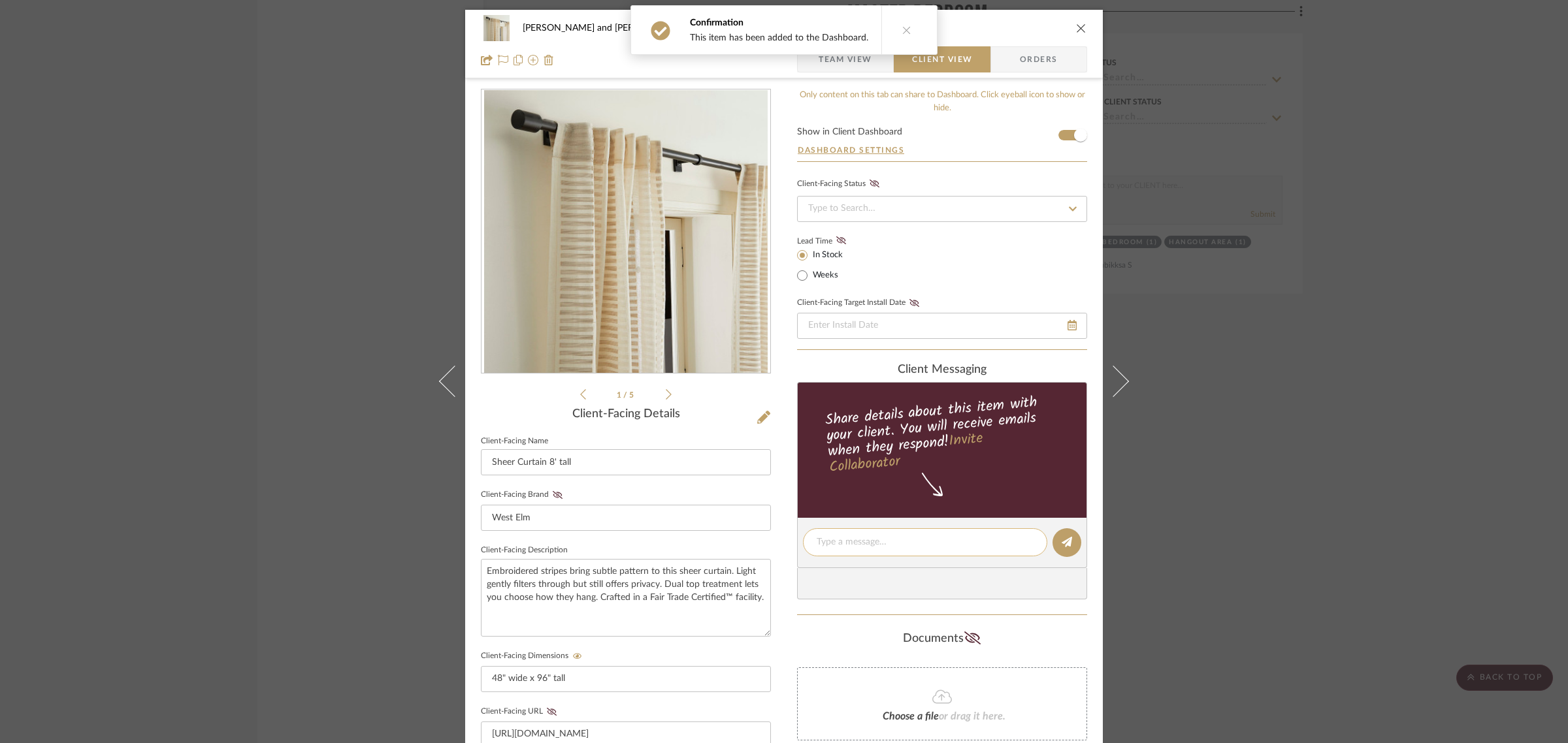
scroll to position [354, 0]
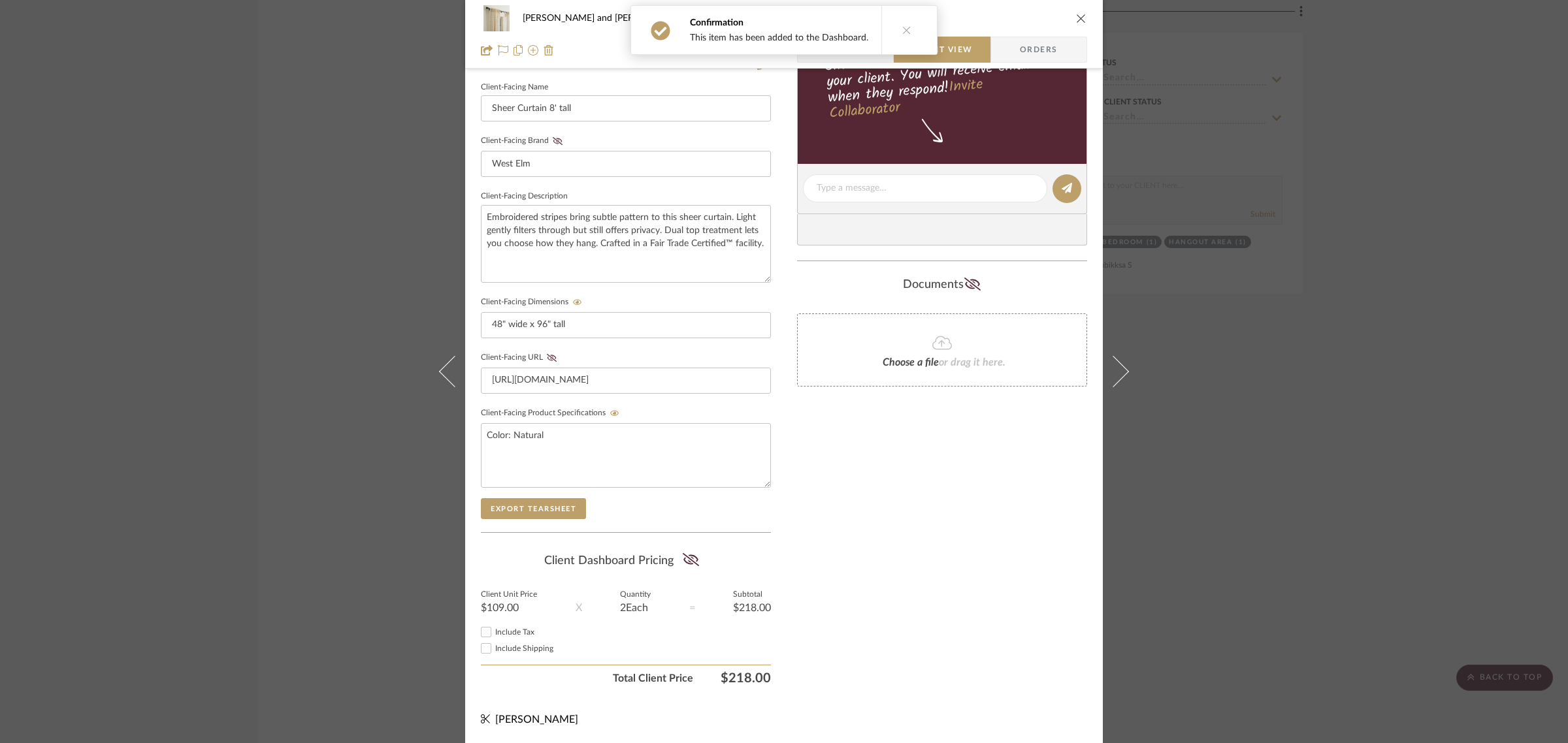
click at [1375, 542] on div "Sharika and Ashish Home Master Bedroom Sheer Curtain 8' tall Team View Client V…" at bounding box center [784, 371] width 1568 height 743
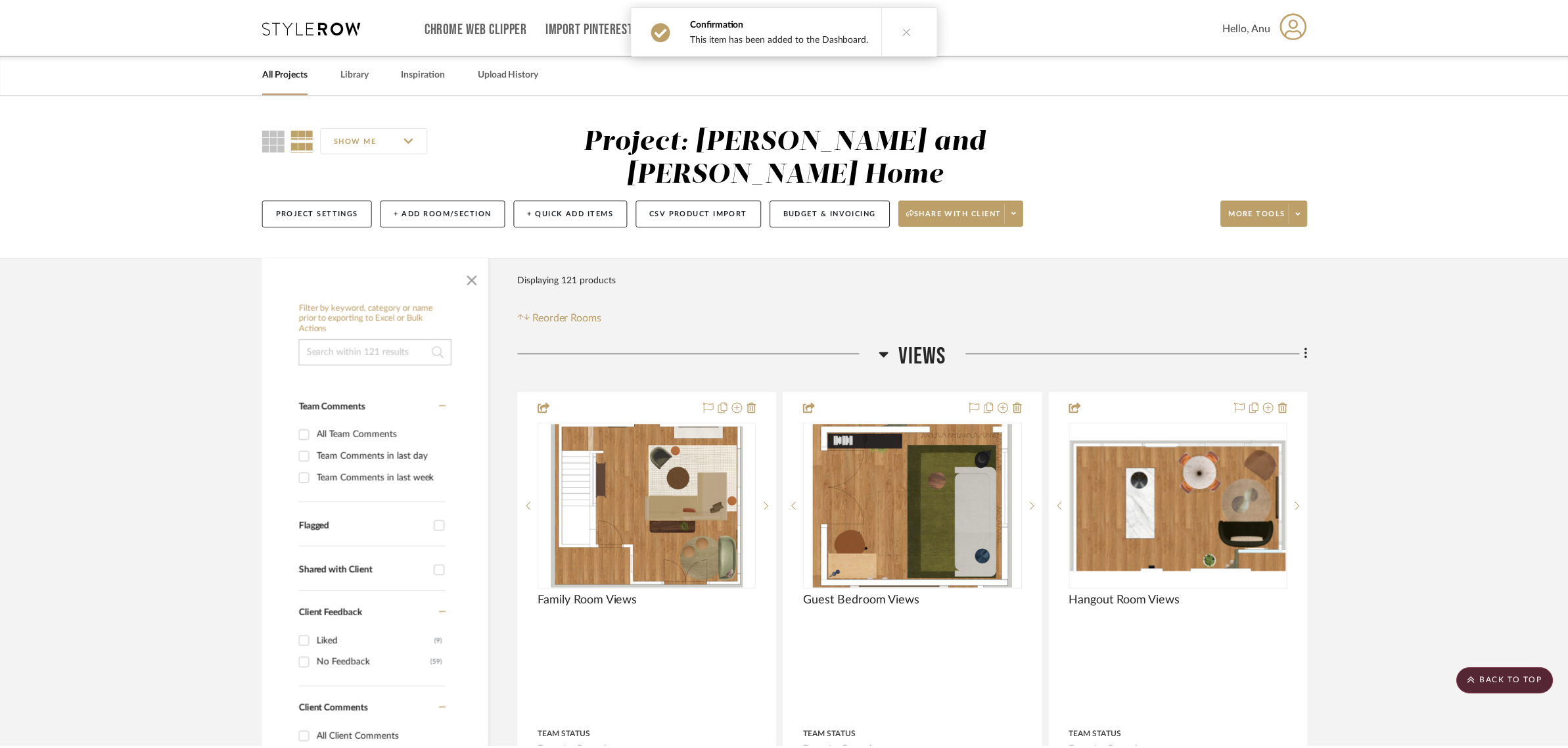
scroll to position [9121, 0]
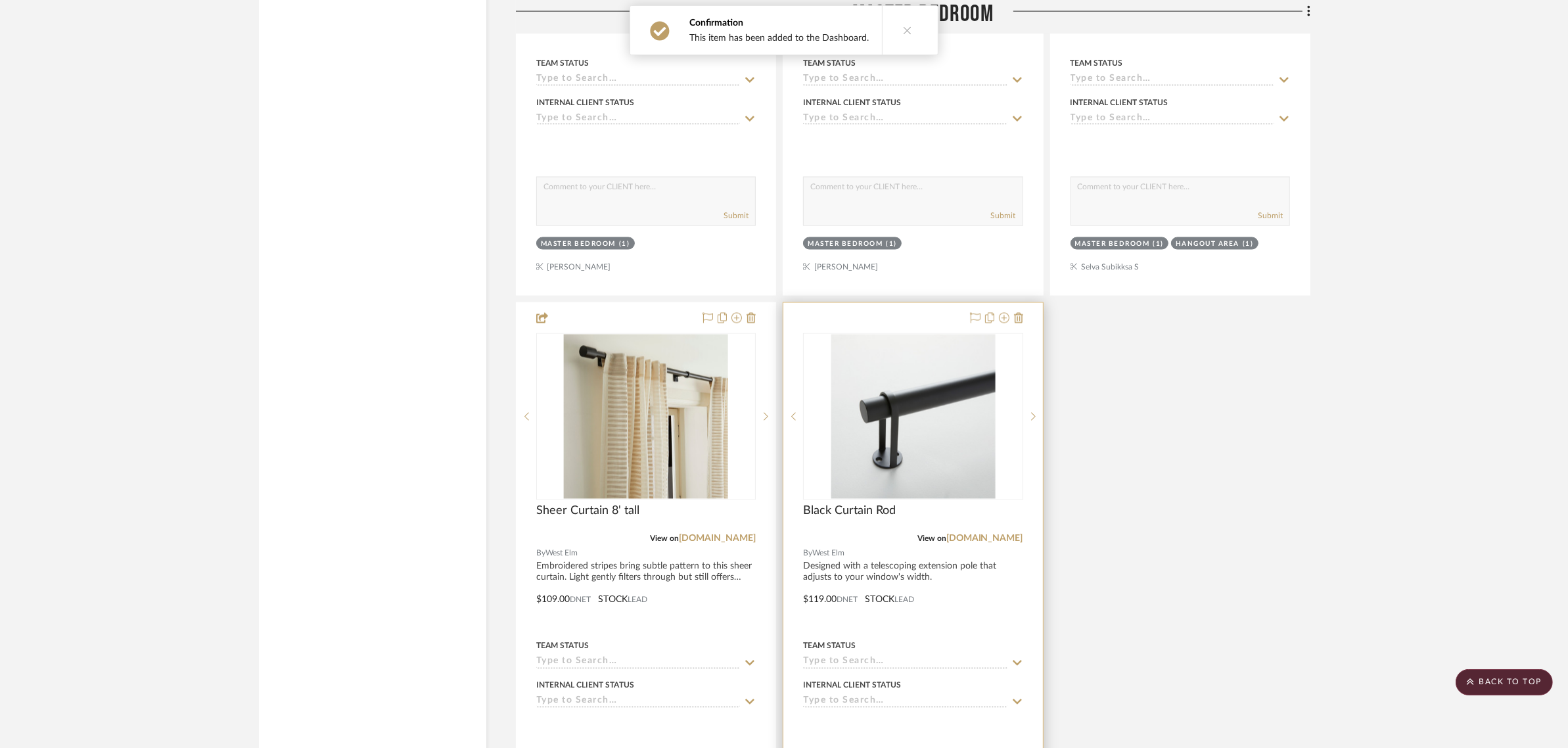
click at [918, 303] on div at bounding box center [913, 590] width 259 height 575
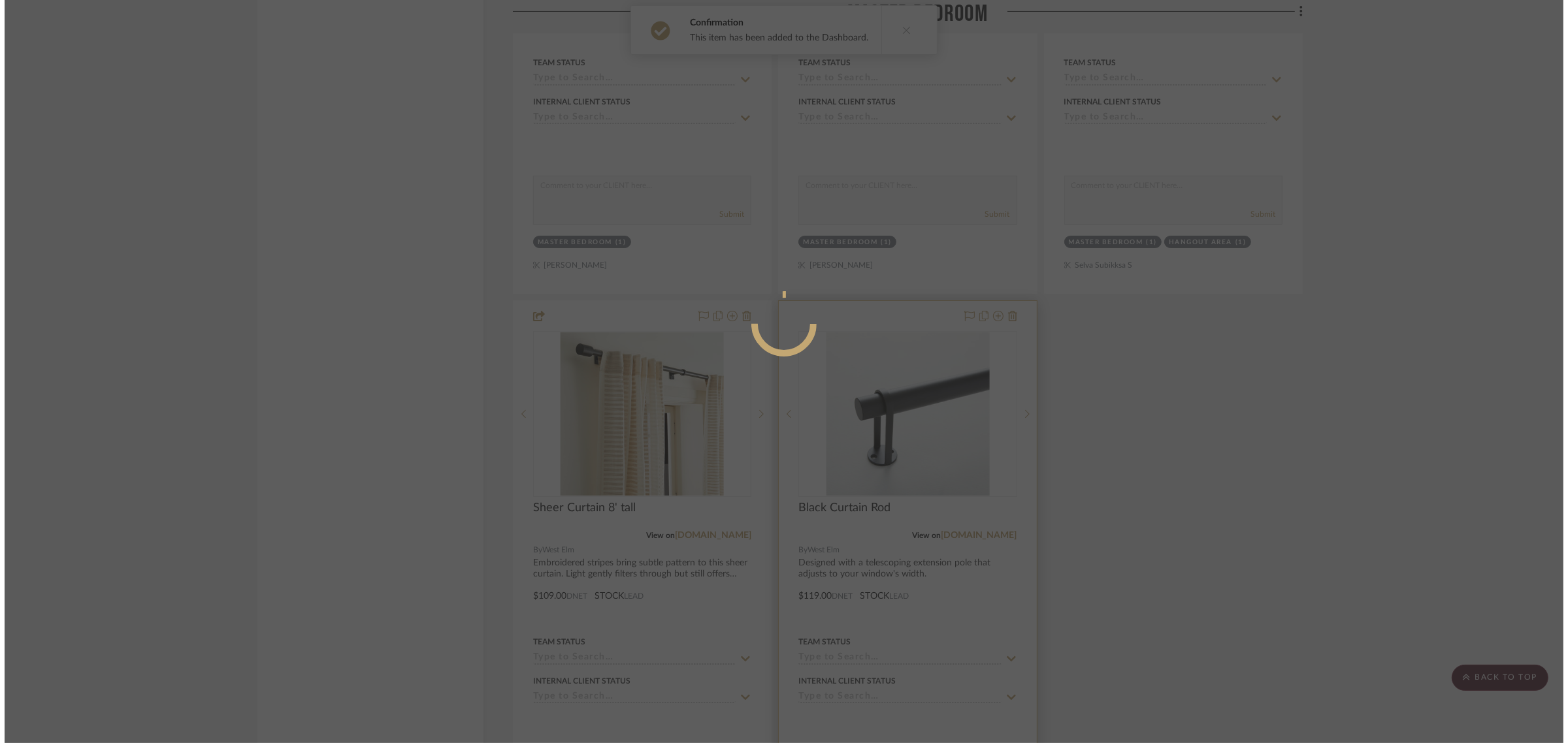
scroll to position [0, 0]
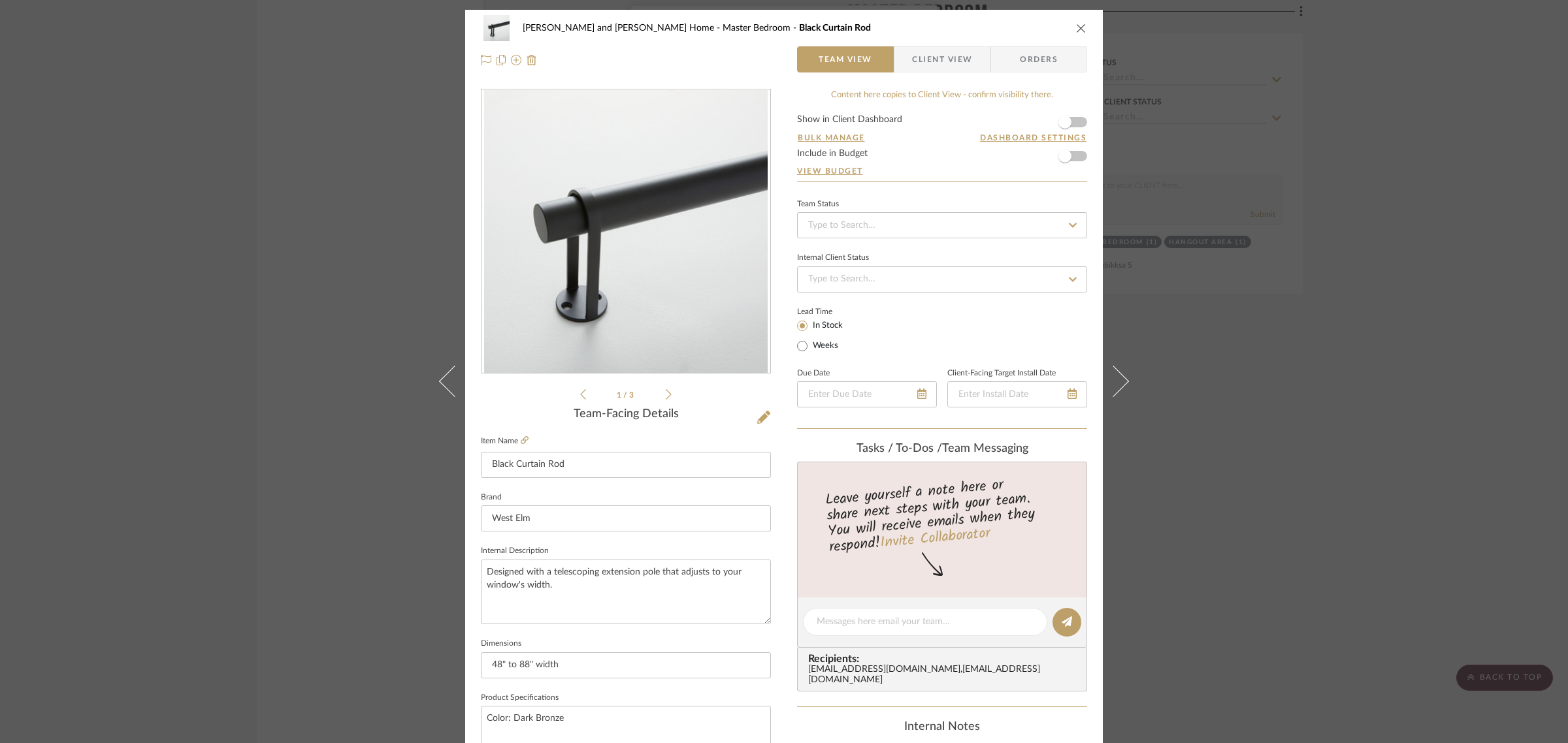
click at [949, 66] on span "Client View" at bounding box center [942, 60] width 60 height 26
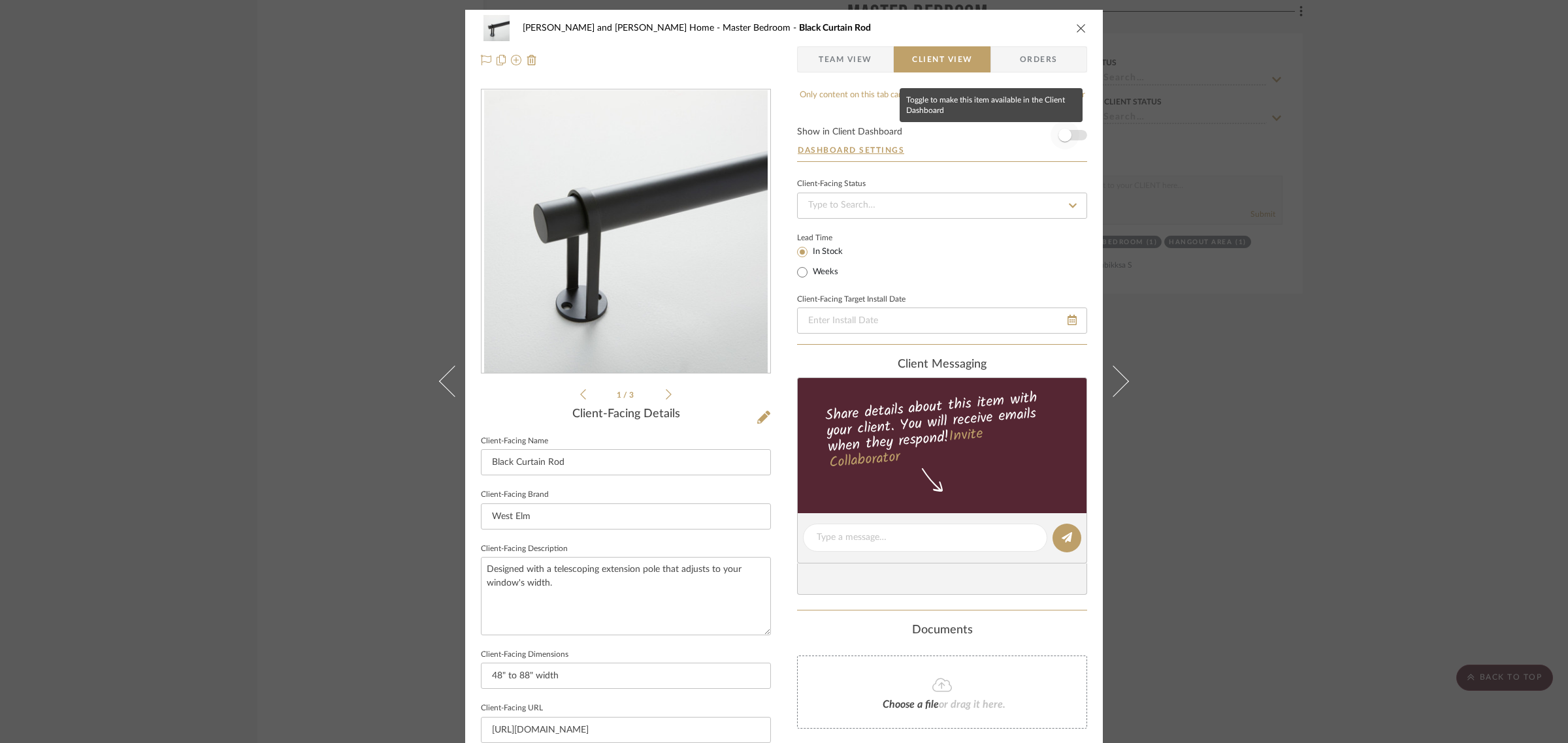
click at [1062, 140] on span "button" at bounding box center [1065, 135] width 13 height 13
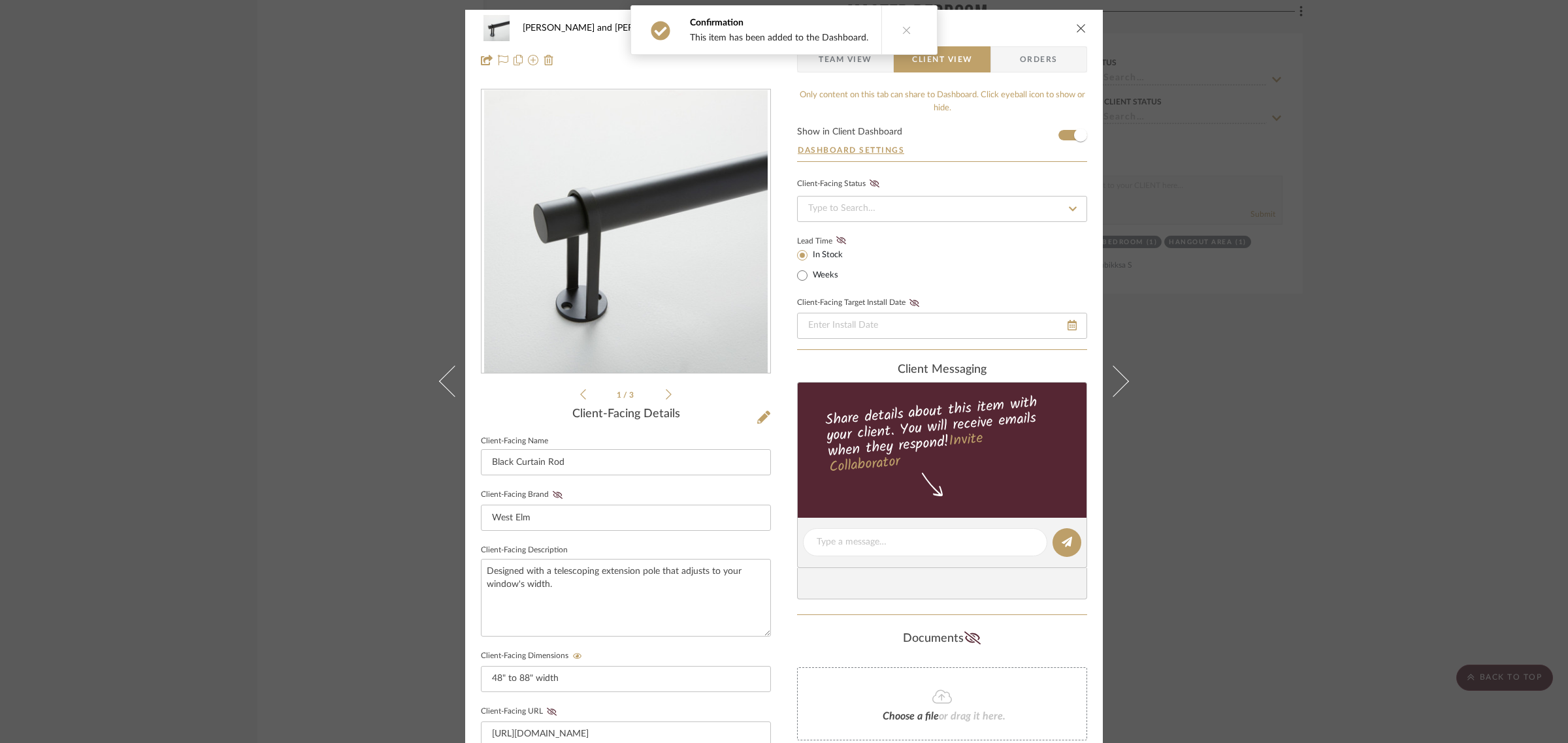
click at [1302, 385] on div "Sharika and Ashish Home Master Bedroom Black Curtain Rod Team View Client View …" at bounding box center [784, 371] width 1568 height 743
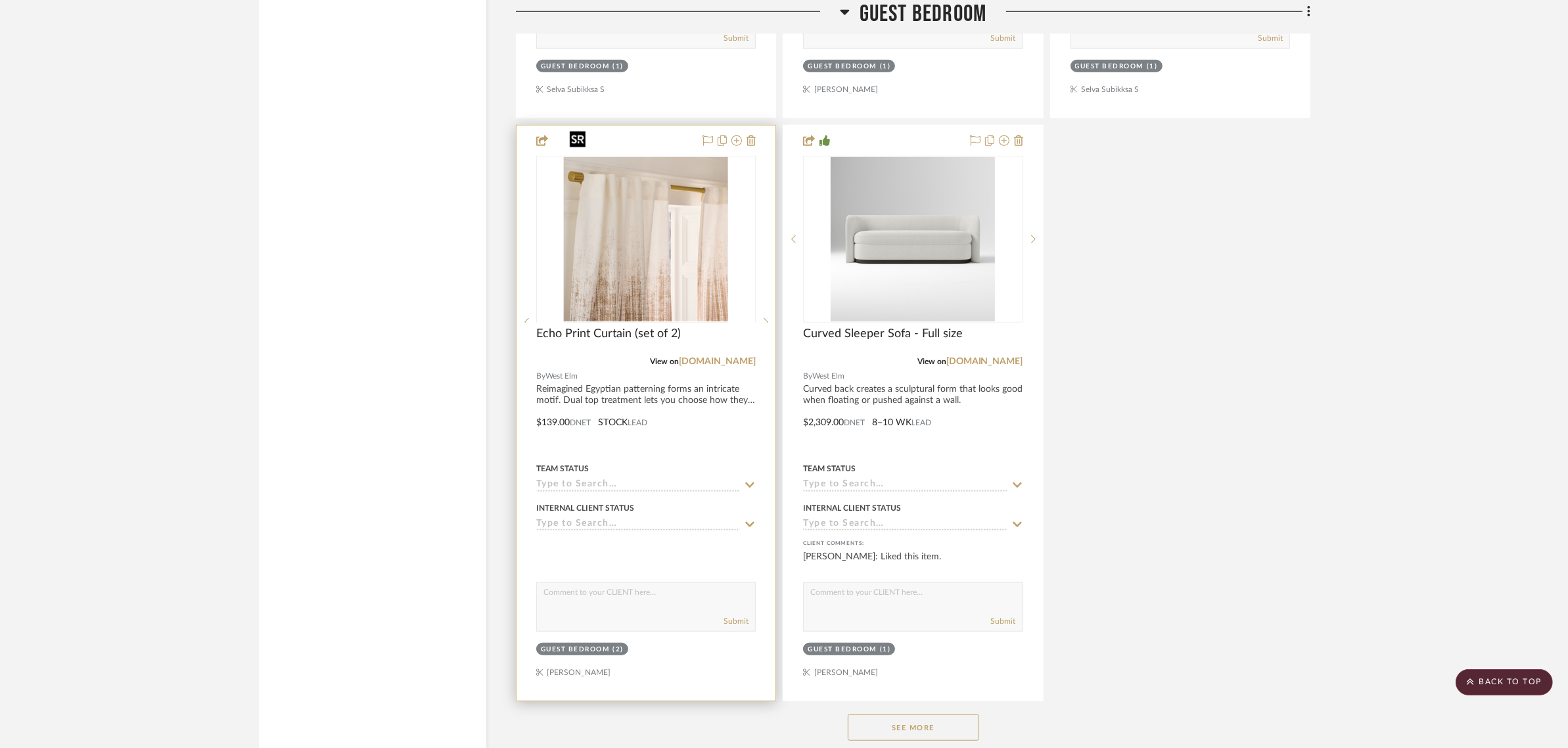
scroll to position [7642, 0]
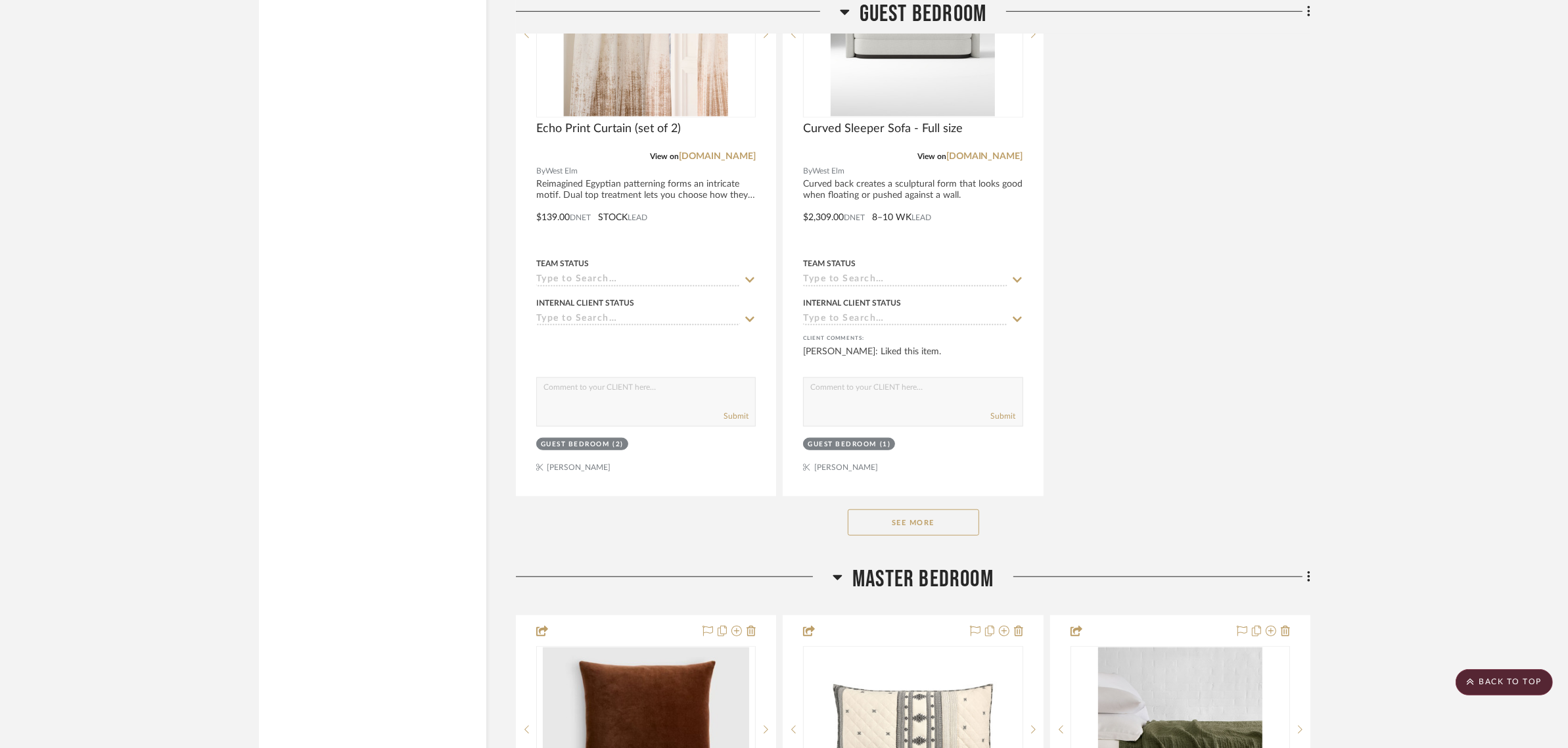
click at [881, 510] on button "See More" at bounding box center [913, 523] width 131 height 26
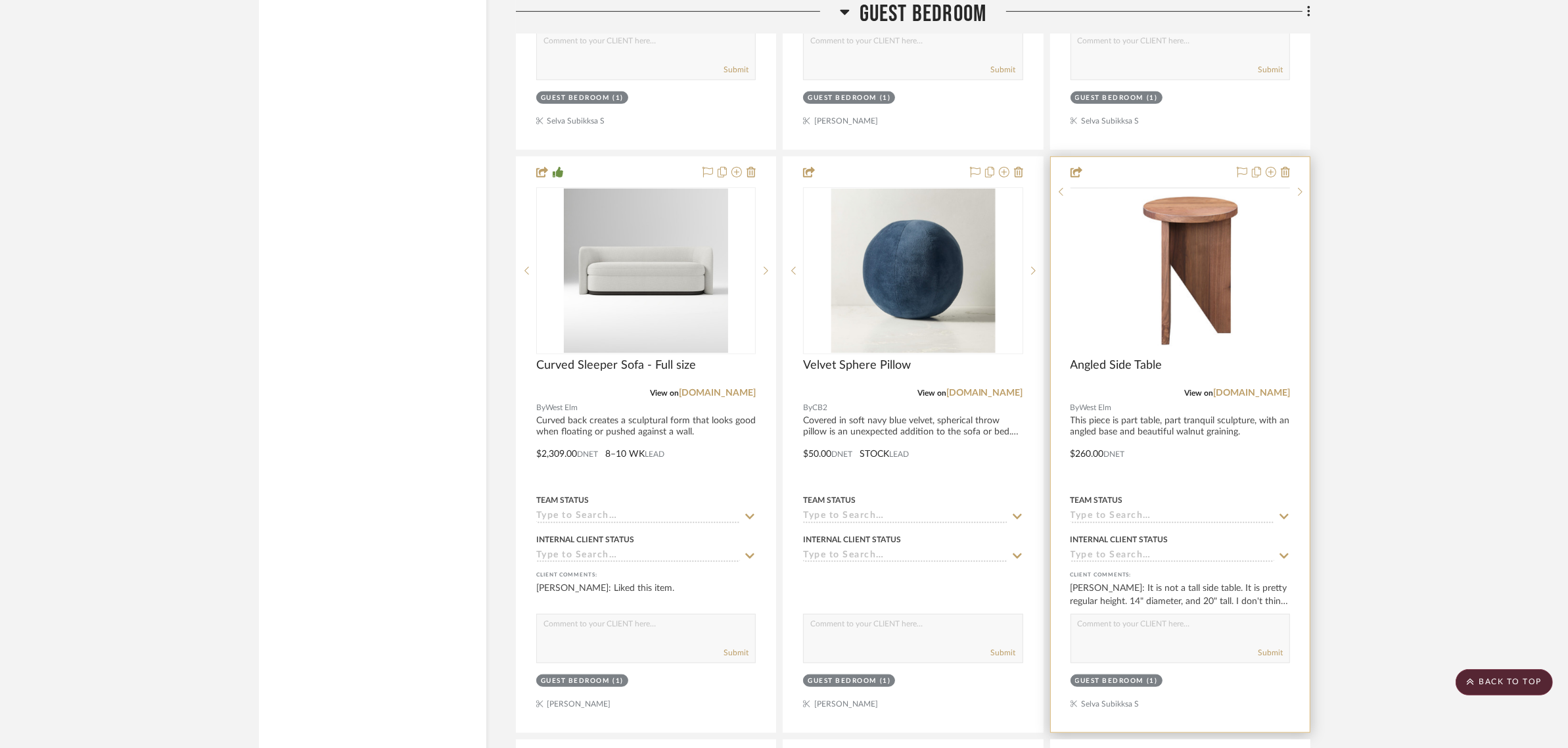
scroll to position [7313, 0]
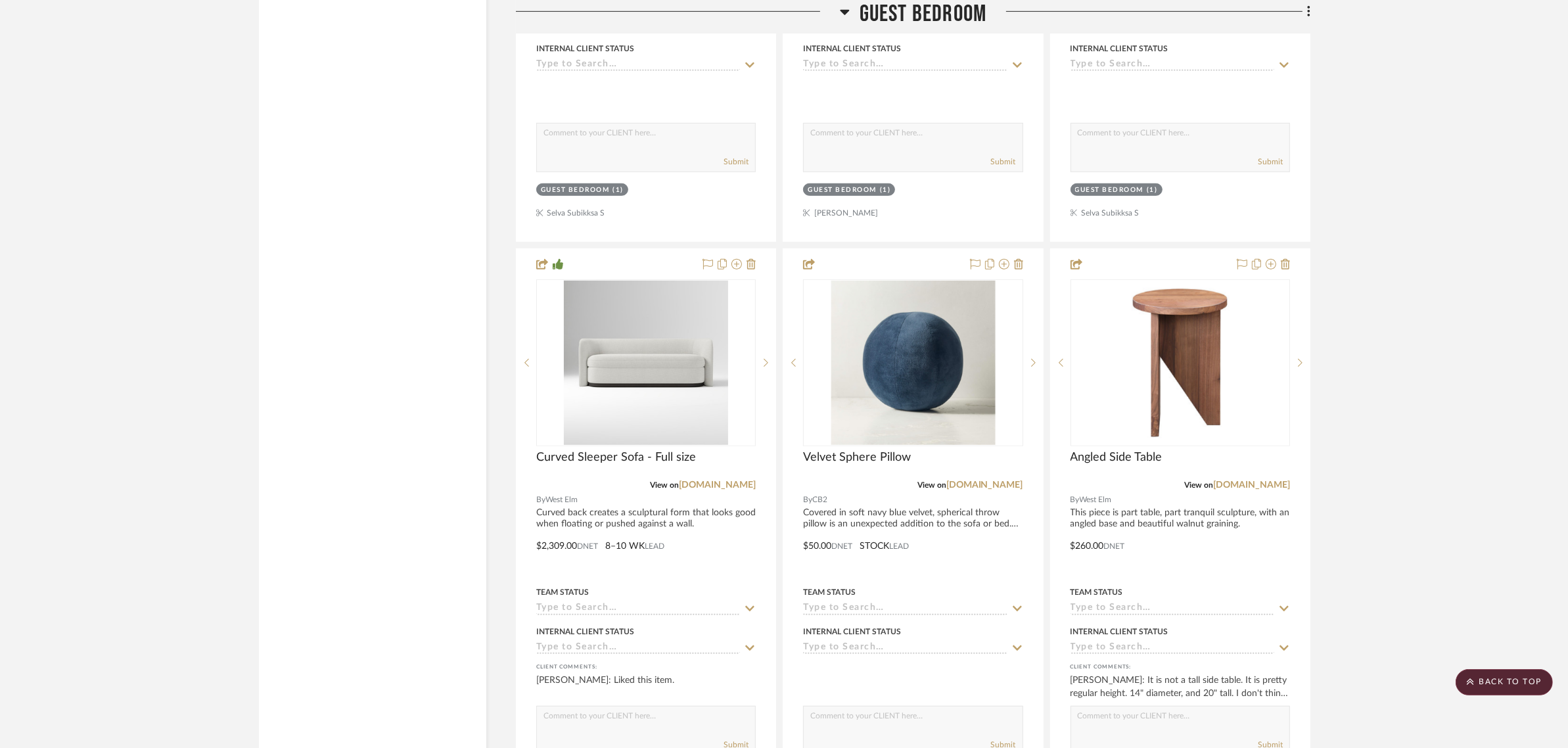
click at [1500, 681] on scroll-to-top-button "BACK TO TOP" at bounding box center [1505, 682] width 97 height 26
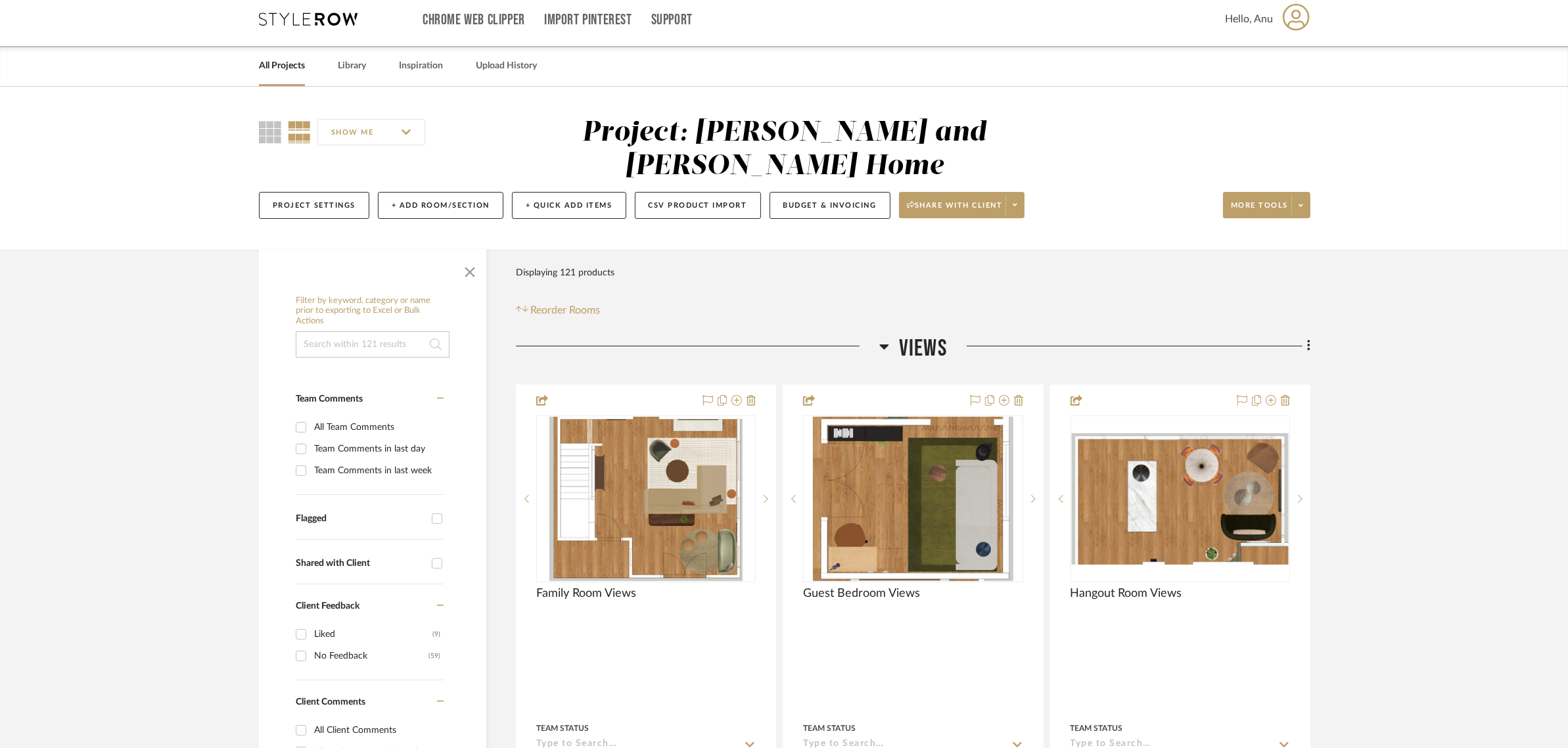
scroll to position [0, 0]
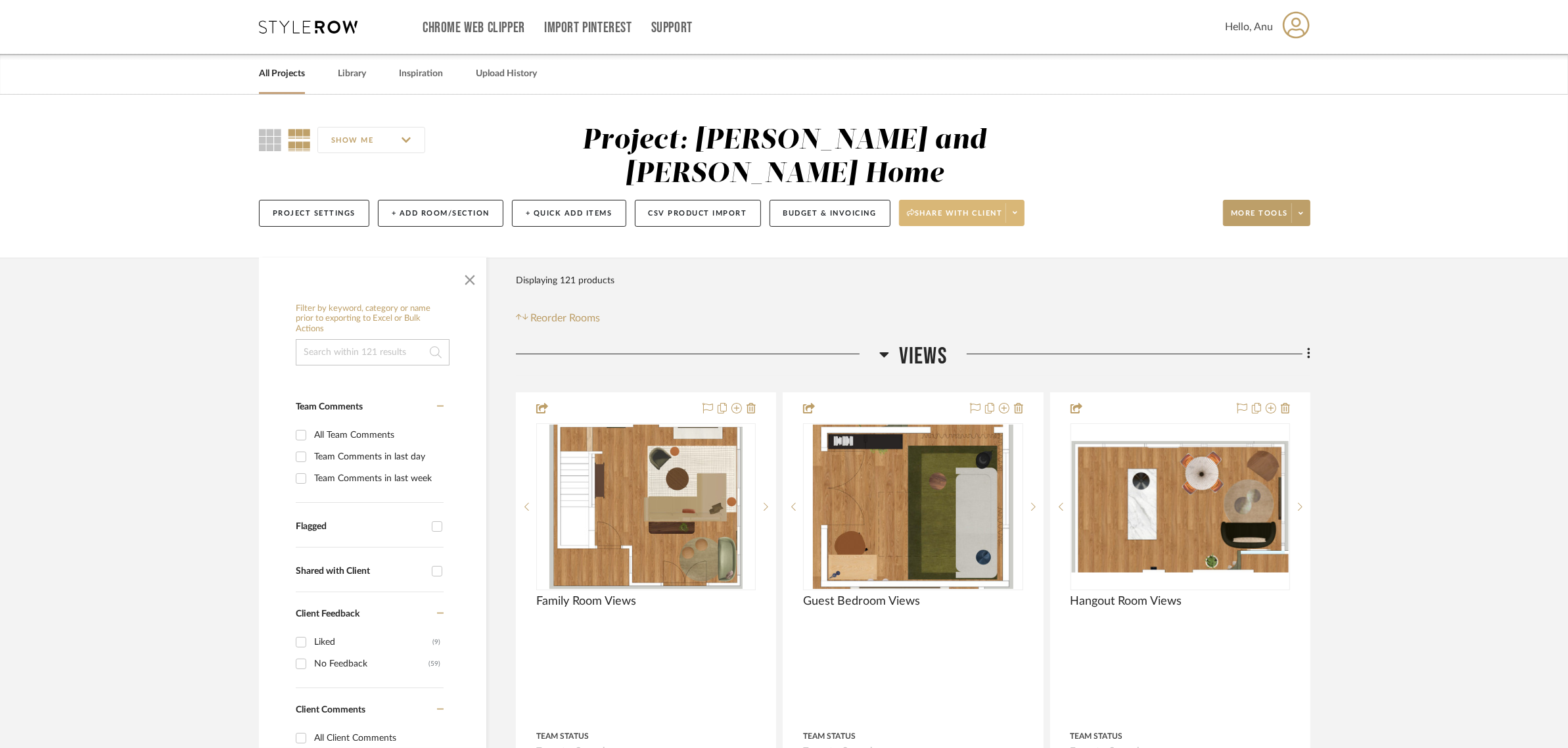
click at [941, 209] on span "Share with client" at bounding box center [955, 219] width 96 height 20
click at [941, 252] on span "Generate URL to Share" at bounding box center [969, 249] width 112 height 12
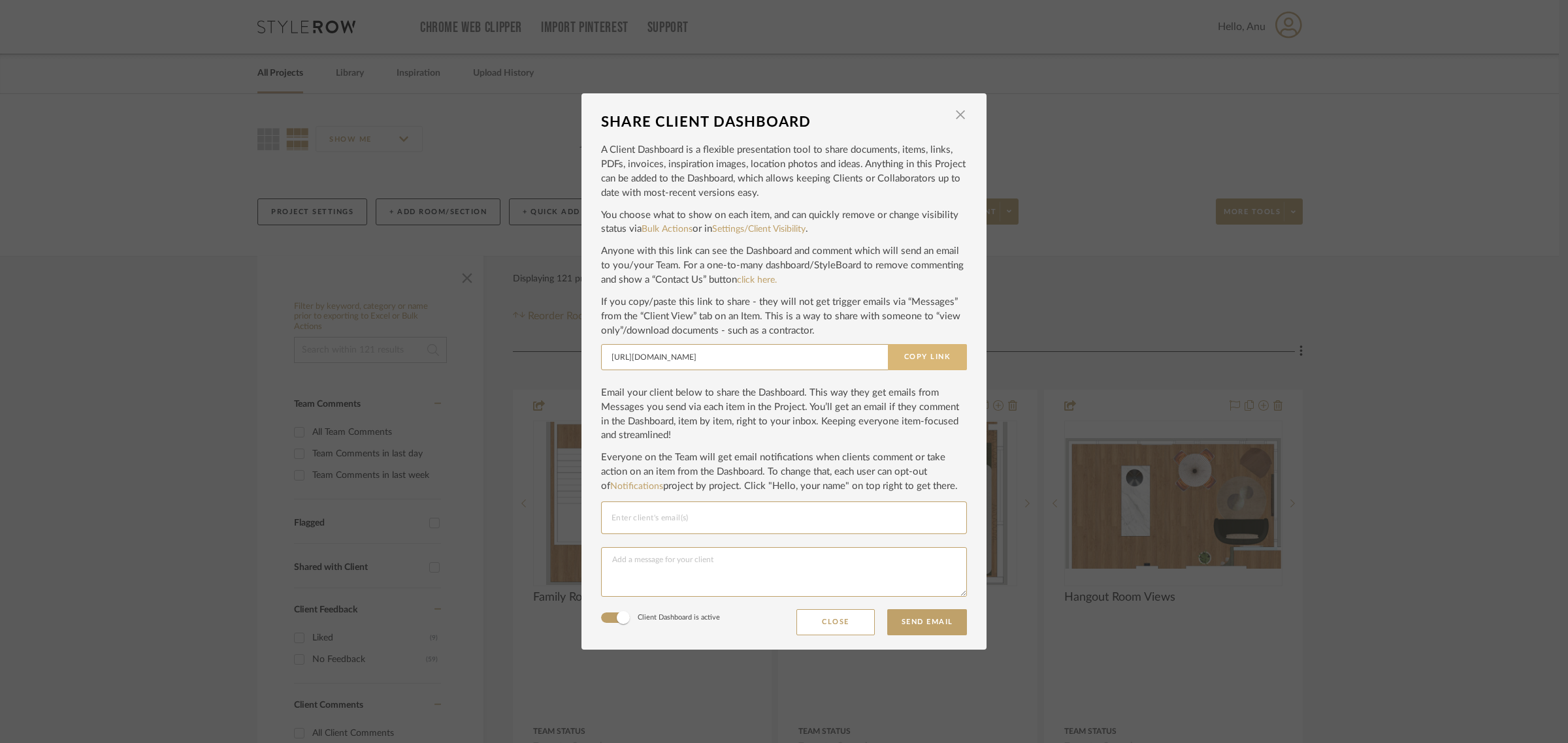
click at [905, 363] on button "Copy Link" at bounding box center [927, 357] width 79 height 26
click at [956, 111] on span "button" at bounding box center [961, 115] width 26 height 26
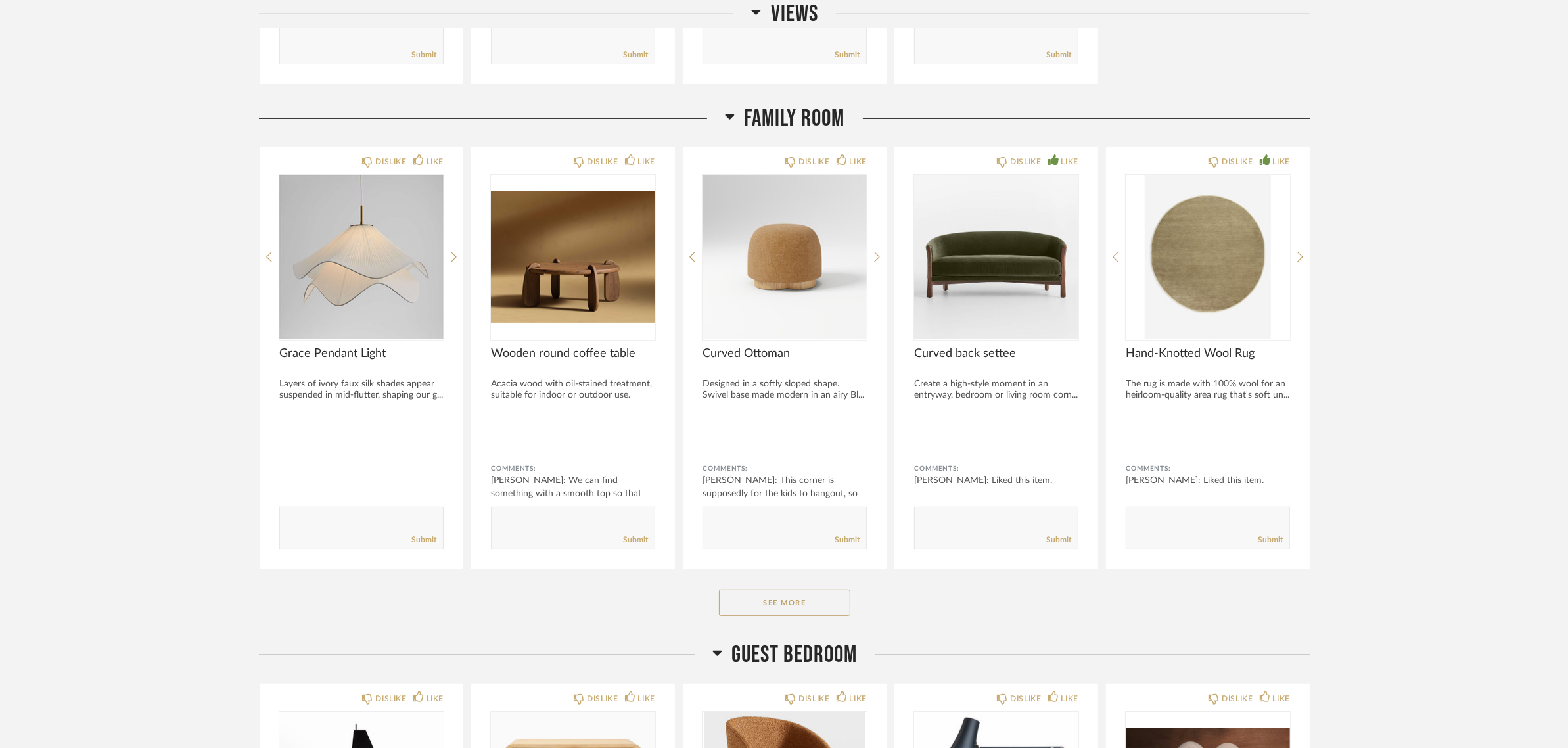
scroll to position [657, 0]
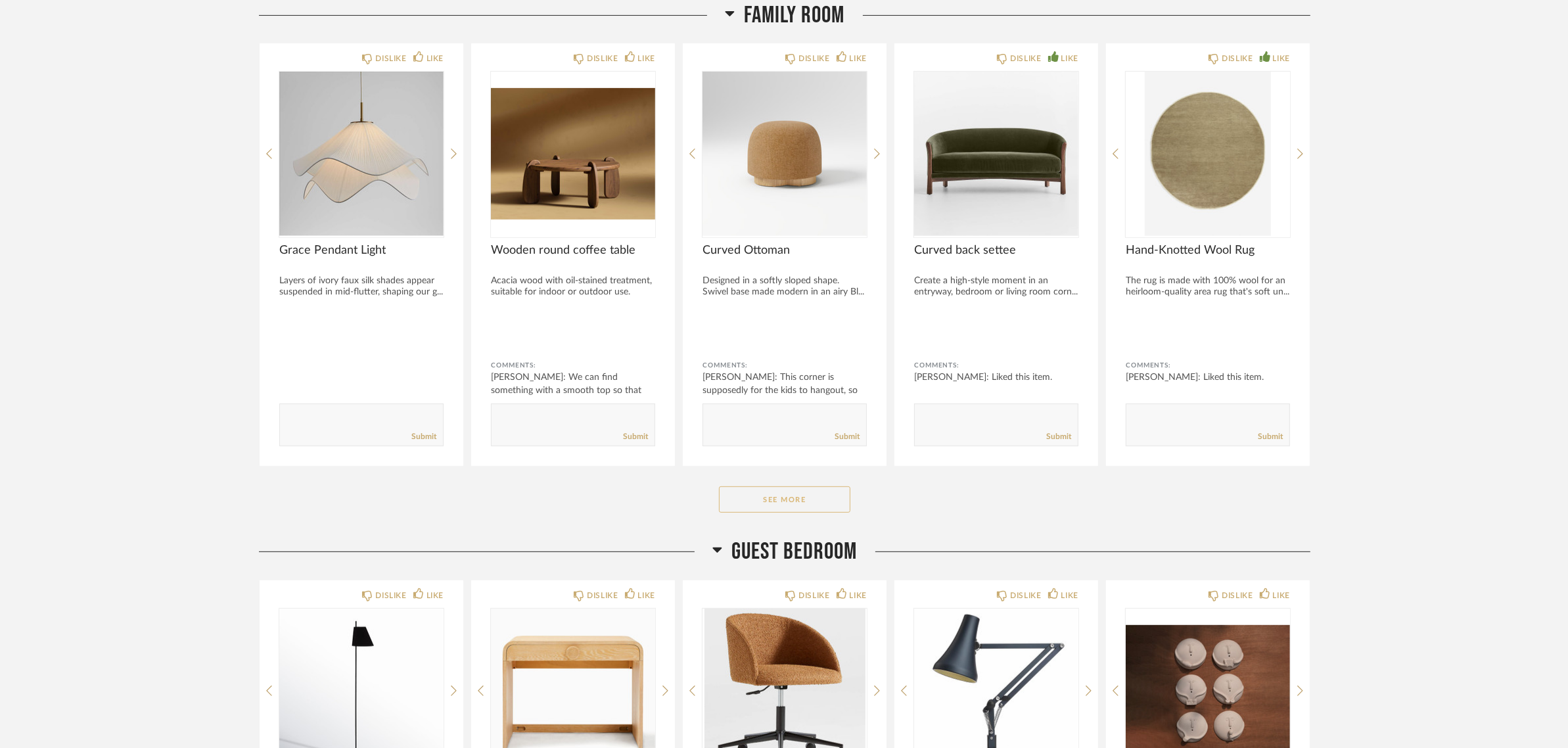
click at [748, 498] on button "See More" at bounding box center [784, 500] width 131 height 26
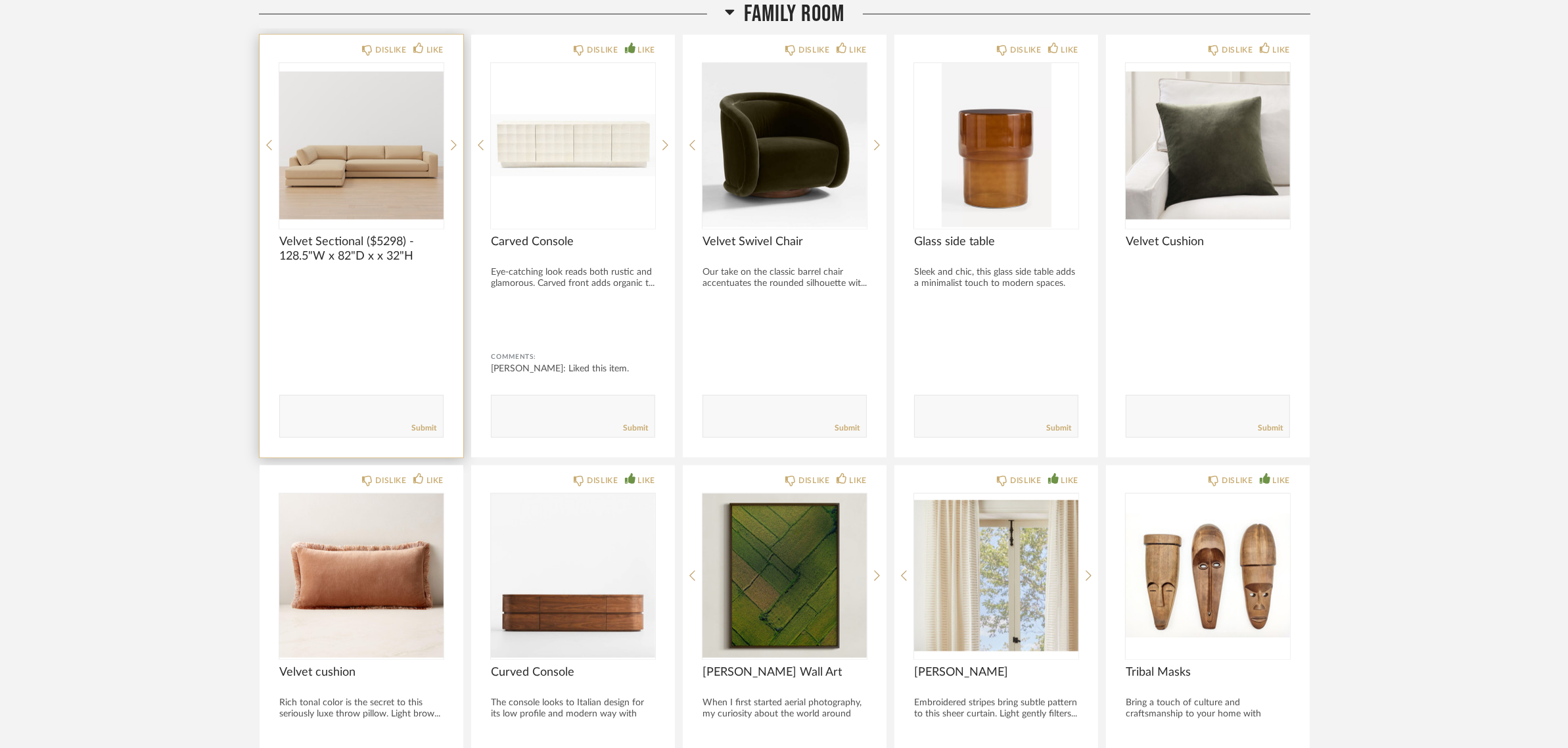
scroll to position [1561, 0]
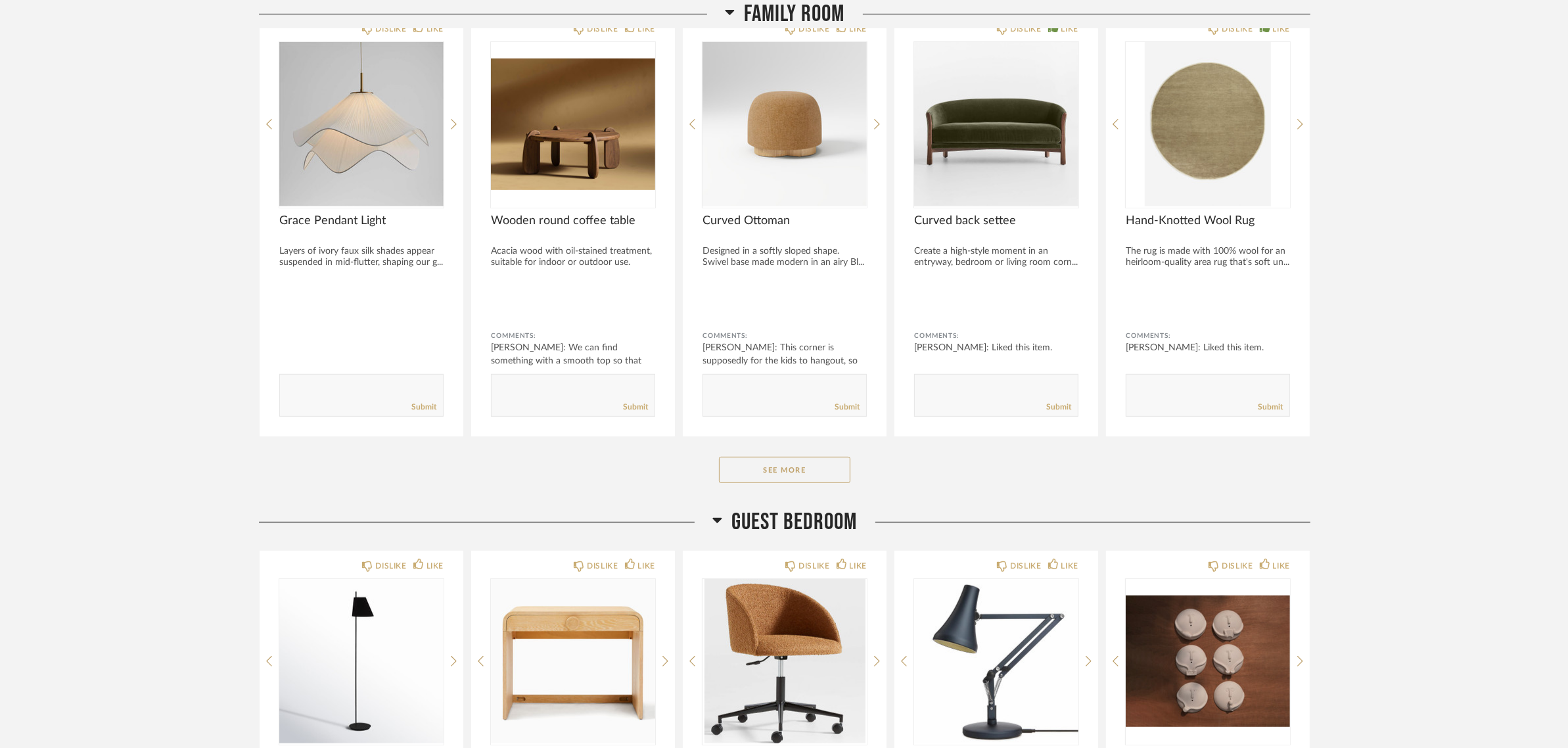
scroll to position [657, 0]
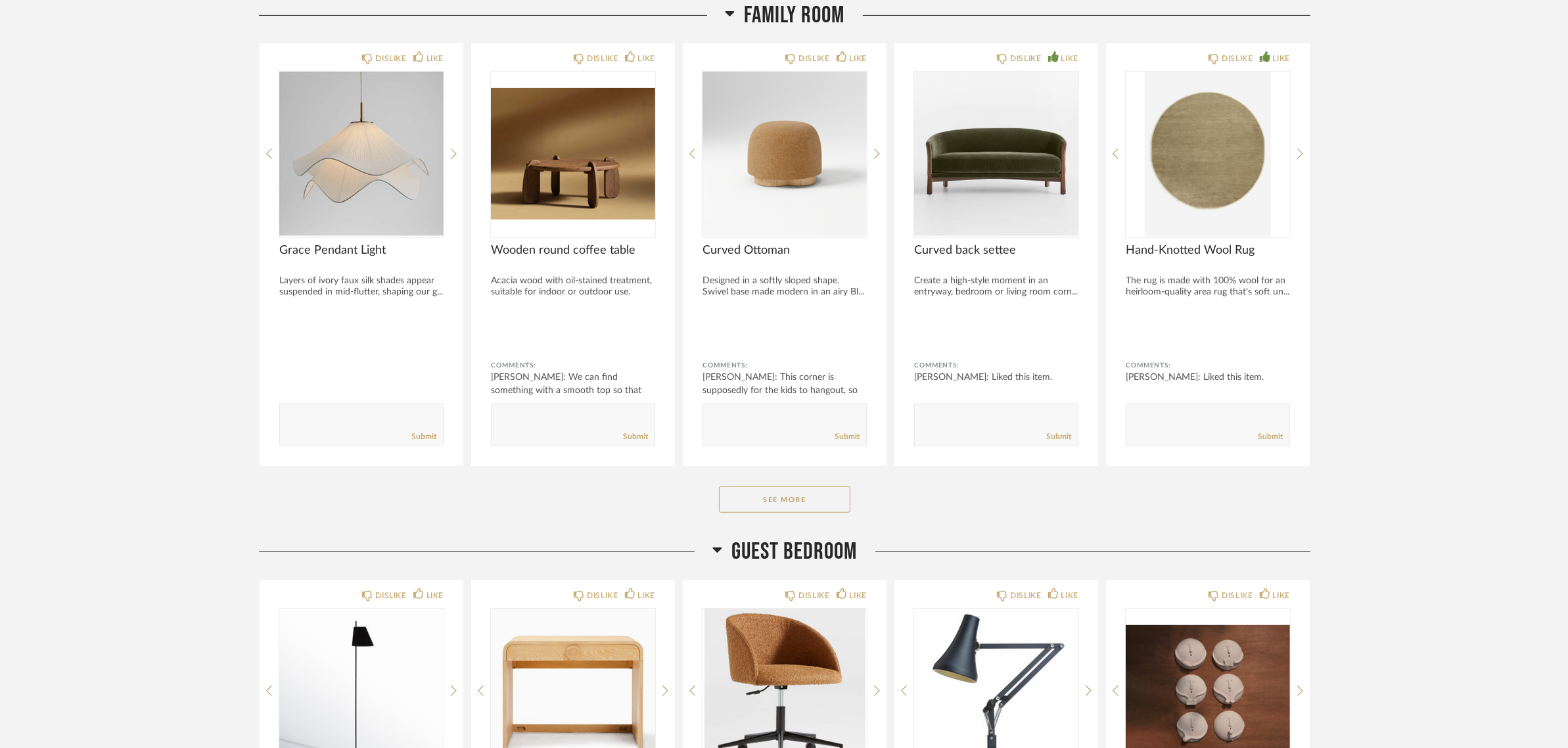
click at [782, 485] on div "Family Room DISLIKE LIKE Grace Pendant Light Layers of ivory faux silk shades a…" at bounding box center [784, 270] width 1051 height 536
click at [782, 498] on button "See More" at bounding box center [784, 500] width 131 height 26
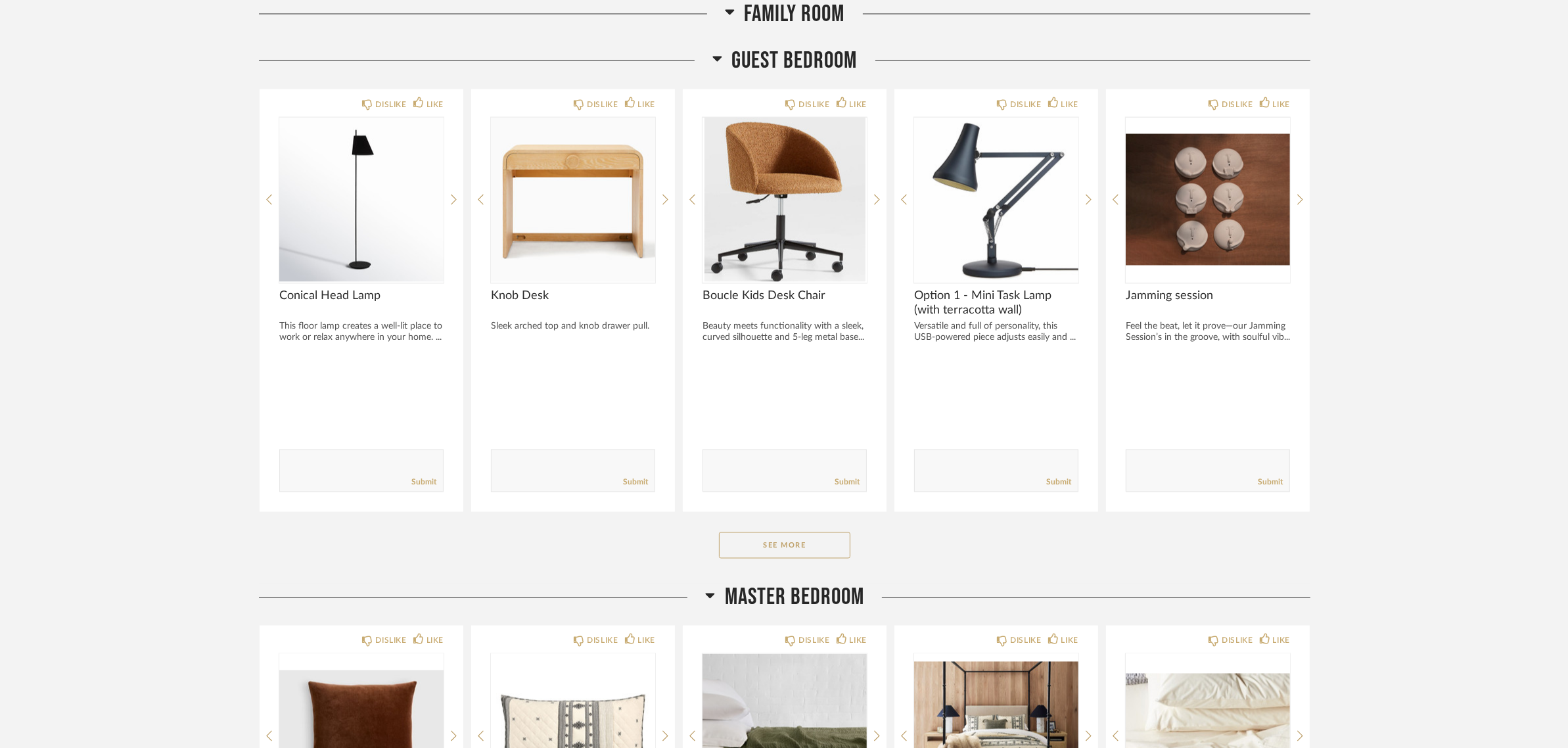
scroll to position [2876, 0]
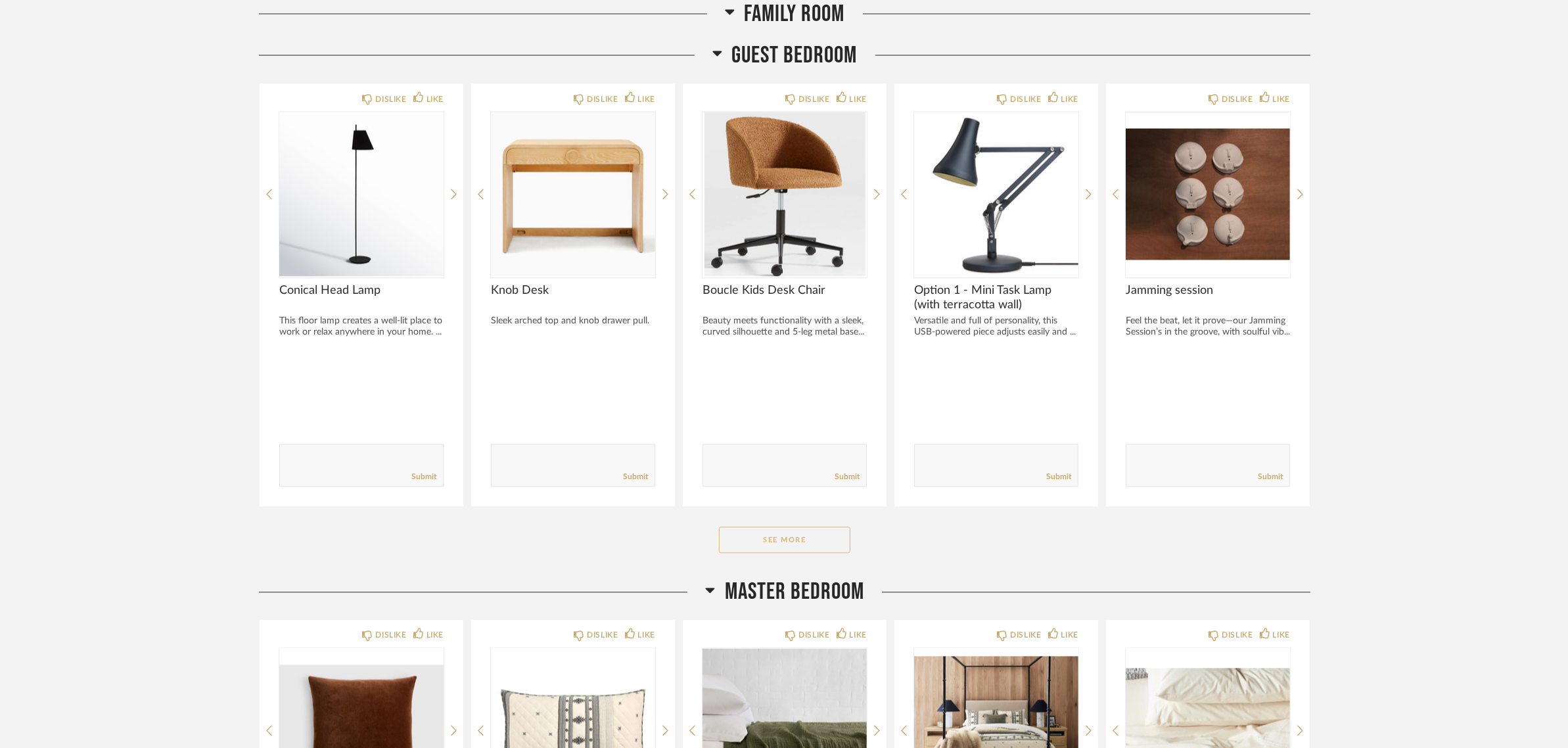
click at [801, 529] on button "See More" at bounding box center [784, 540] width 131 height 26
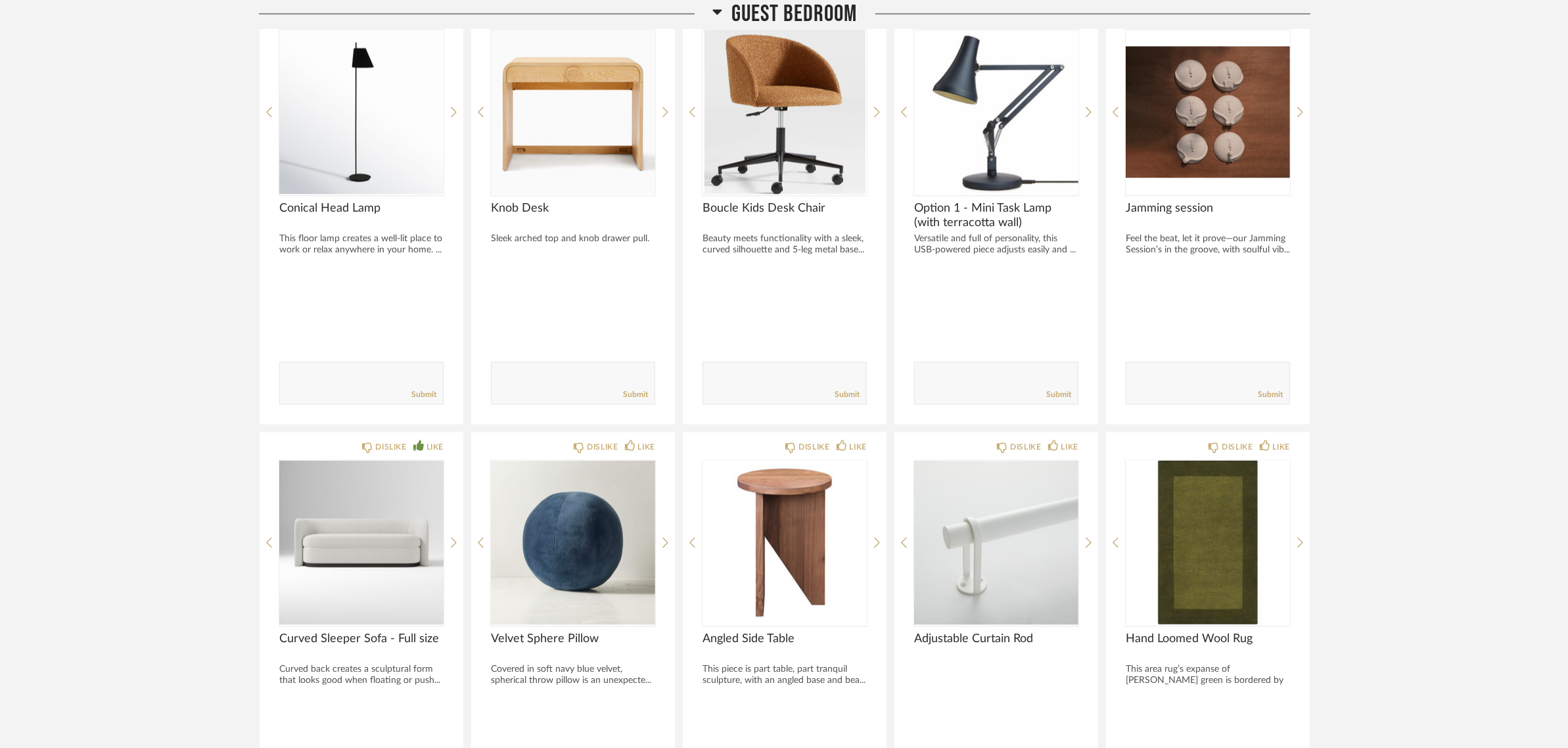
scroll to position [2712, 0]
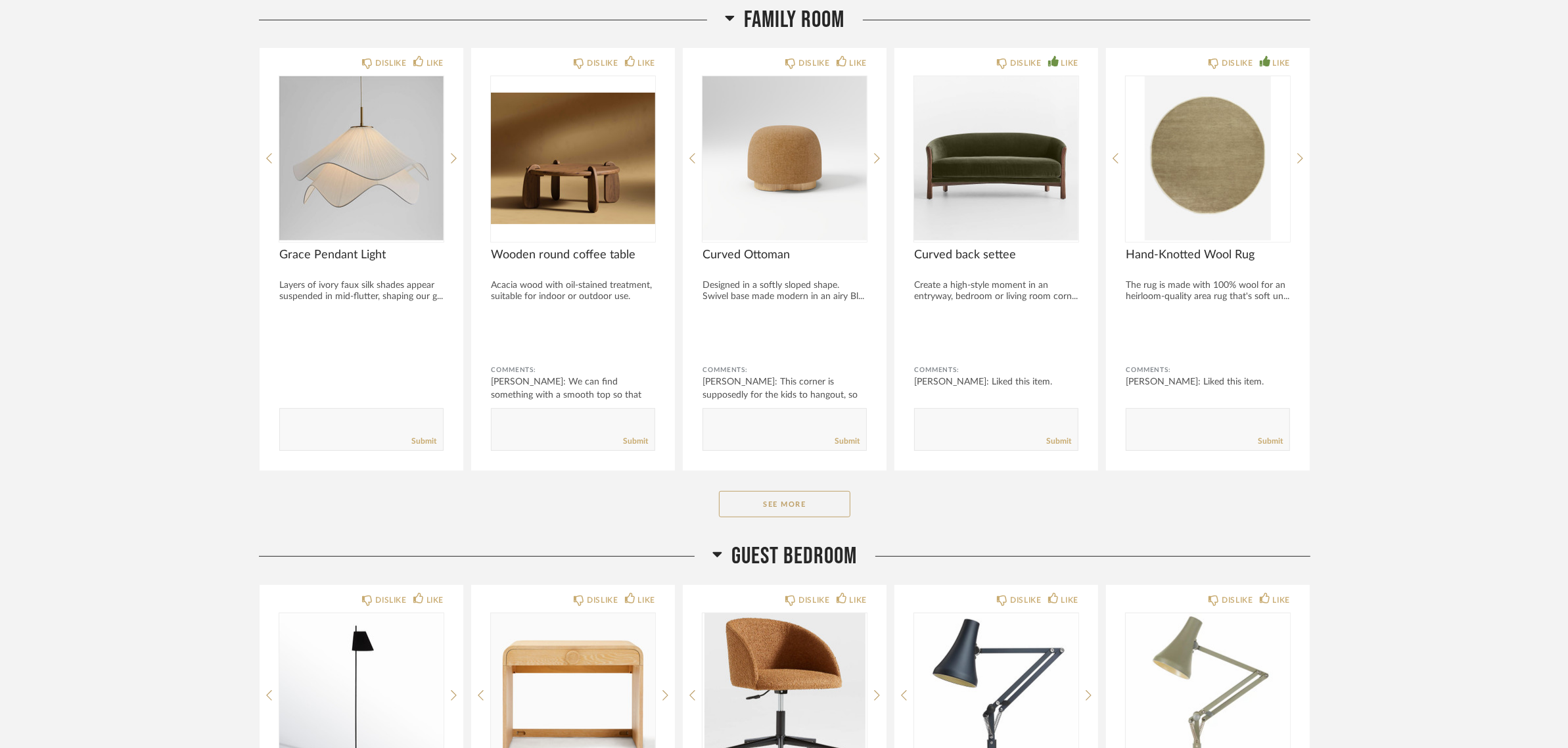
scroll to position [657, 0]
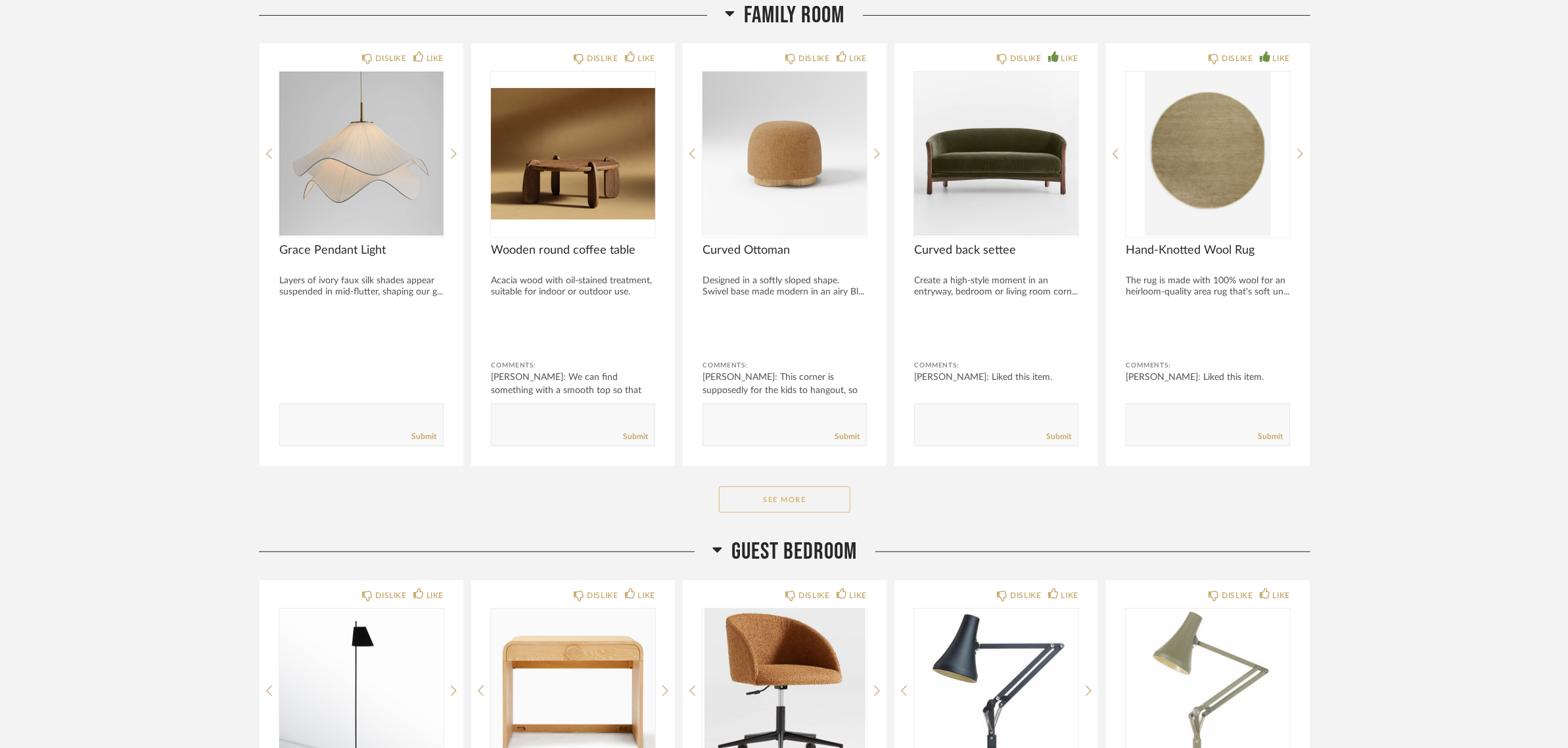
click at [757, 495] on button "See More" at bounding box center [784, 500] width 131 height 26
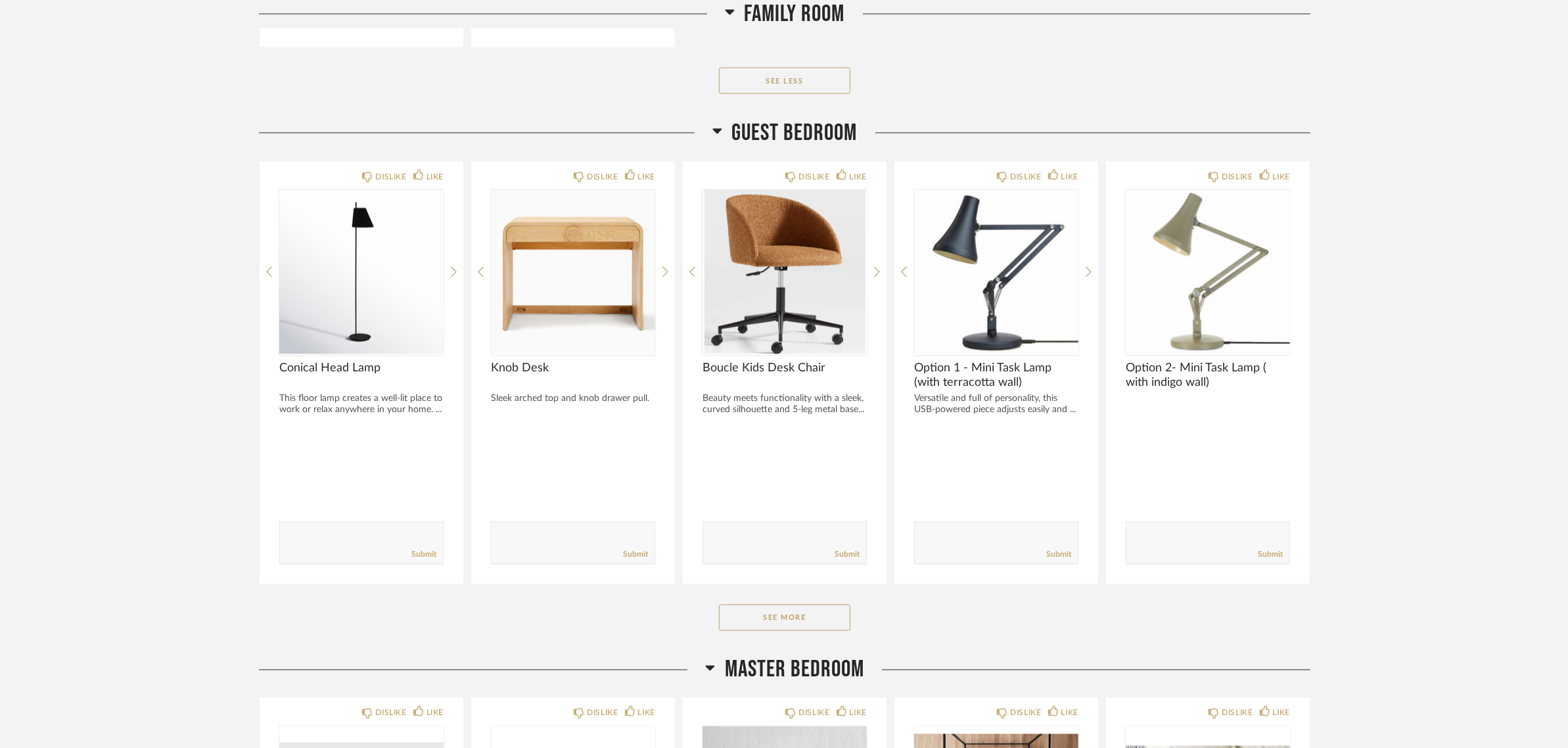
scroll to position [2876, 0]
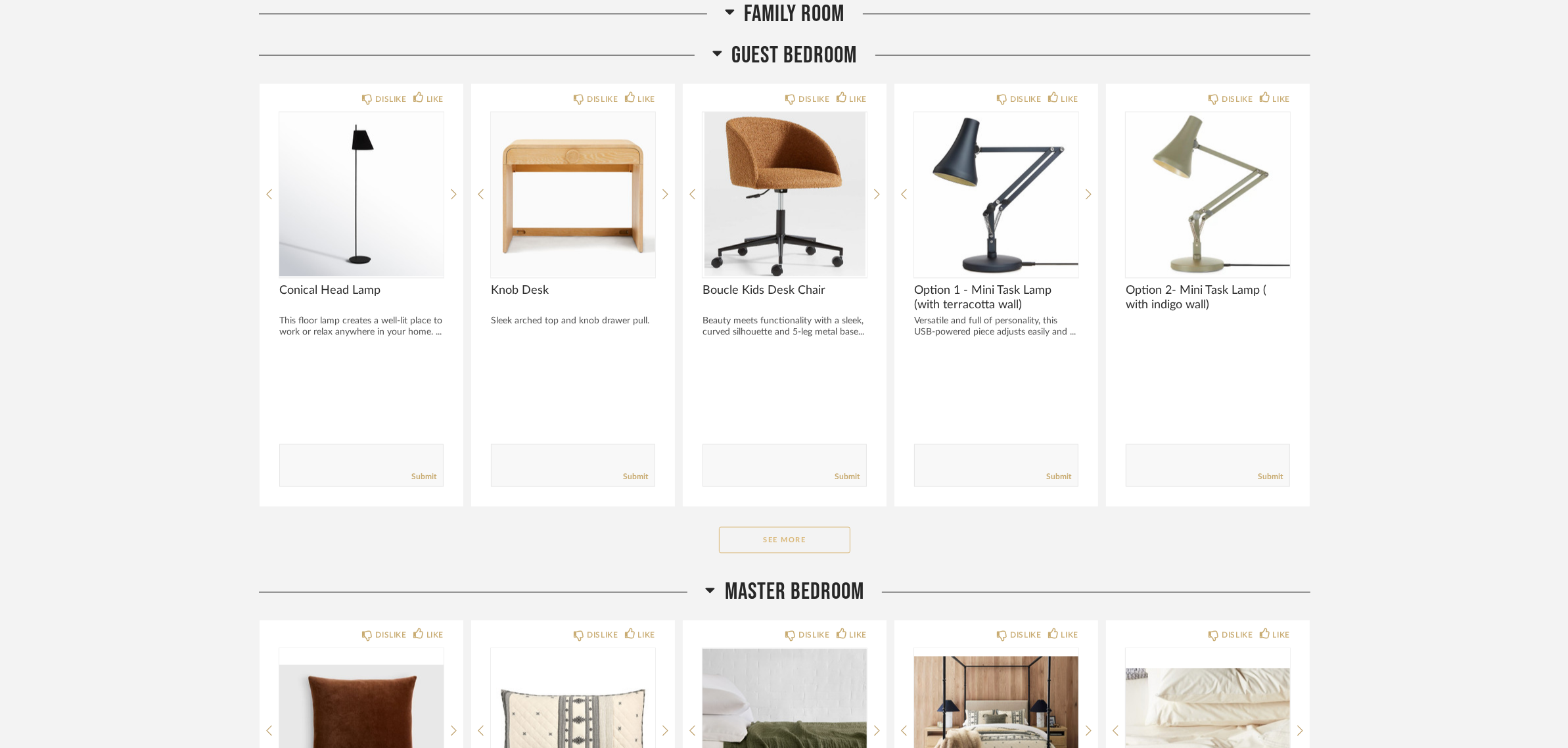
click at [809, 539] on button "See More" at bounding box center [784, 540] width 131 height 26
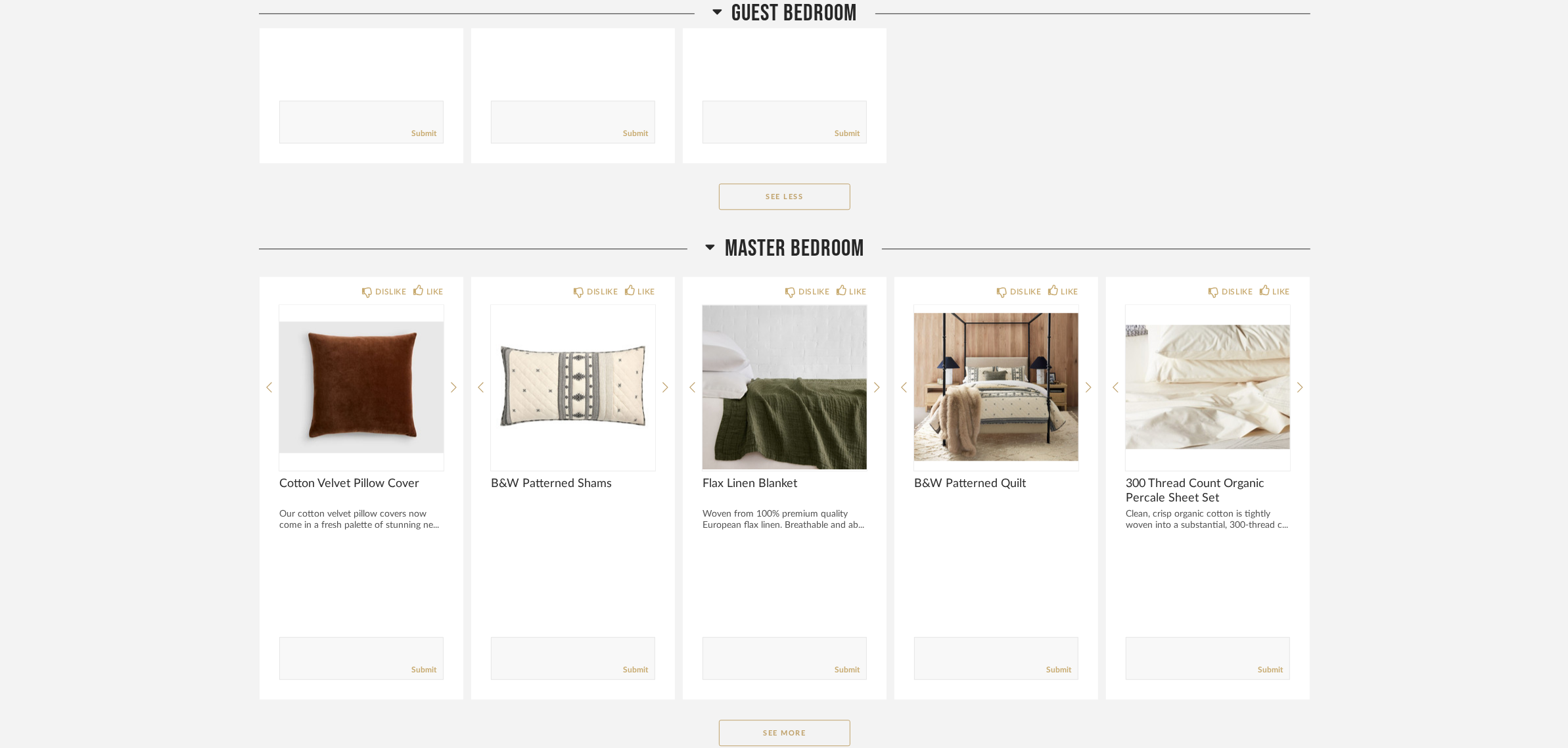
scroll to position [4273, 0]
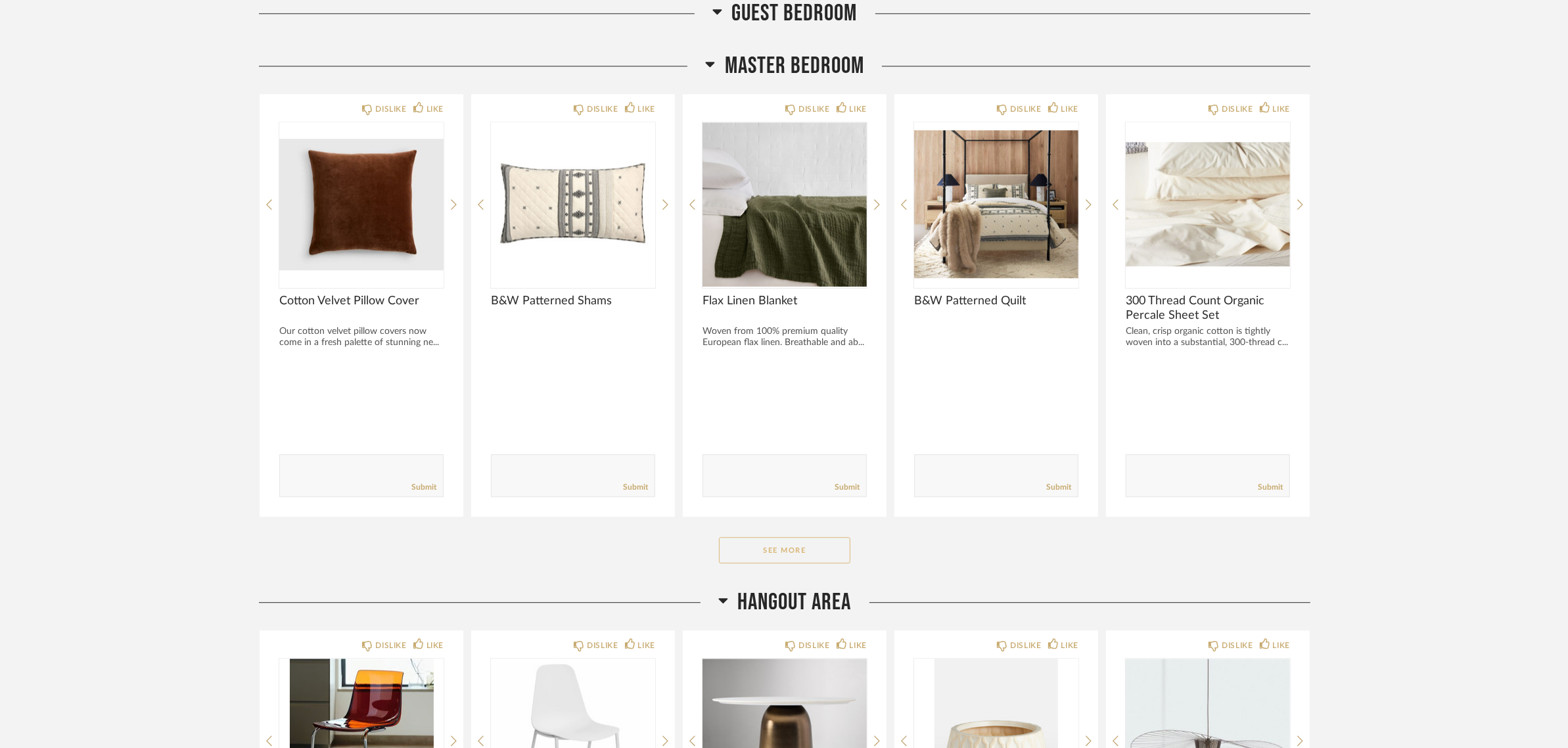
click at [767, 538] on button "See More" at bounding box center [784, 550] width 131 height 26
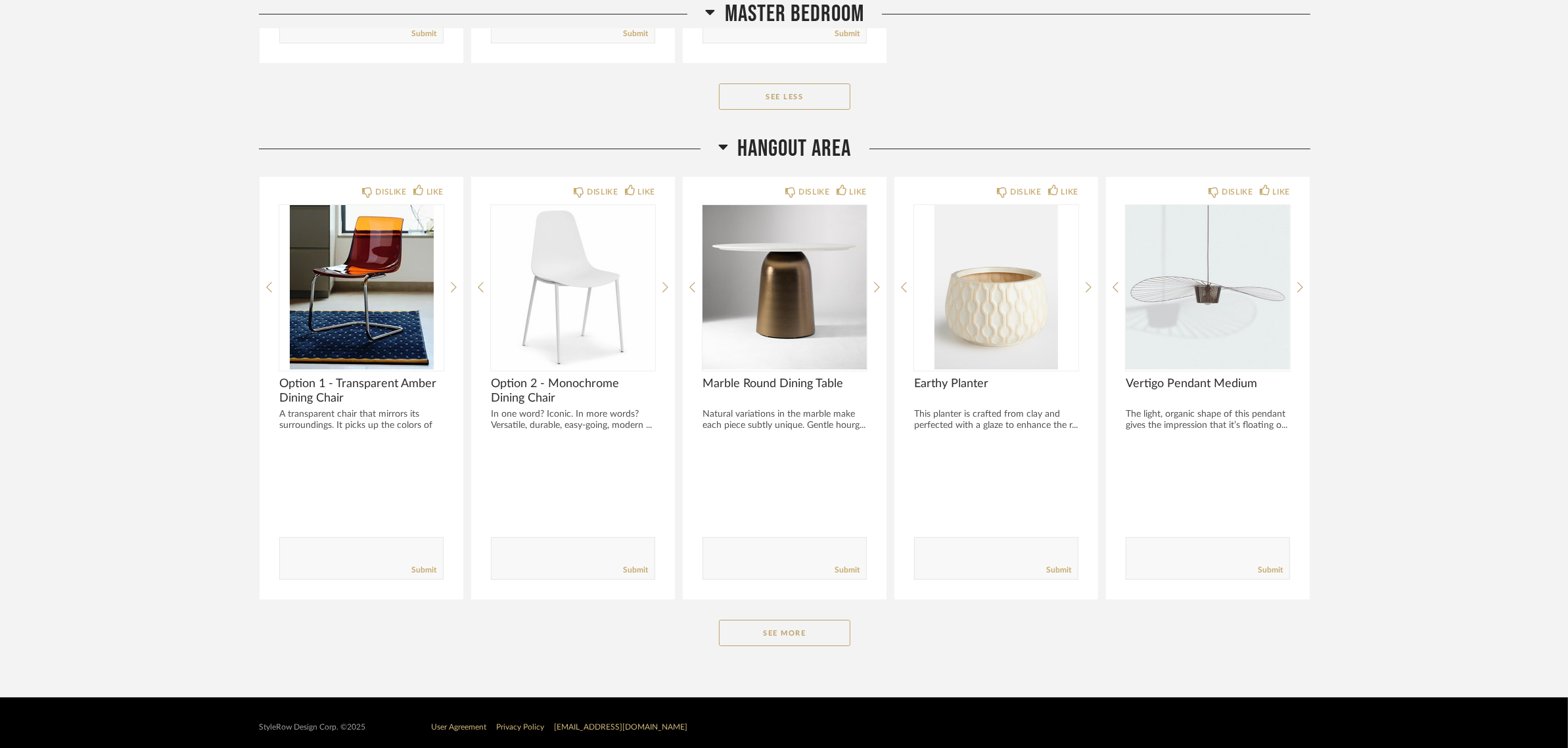
scroll to position [6019, 0]
click at [810, 634] on button "See More" at bounding box center [784, 633] width 131 height 26
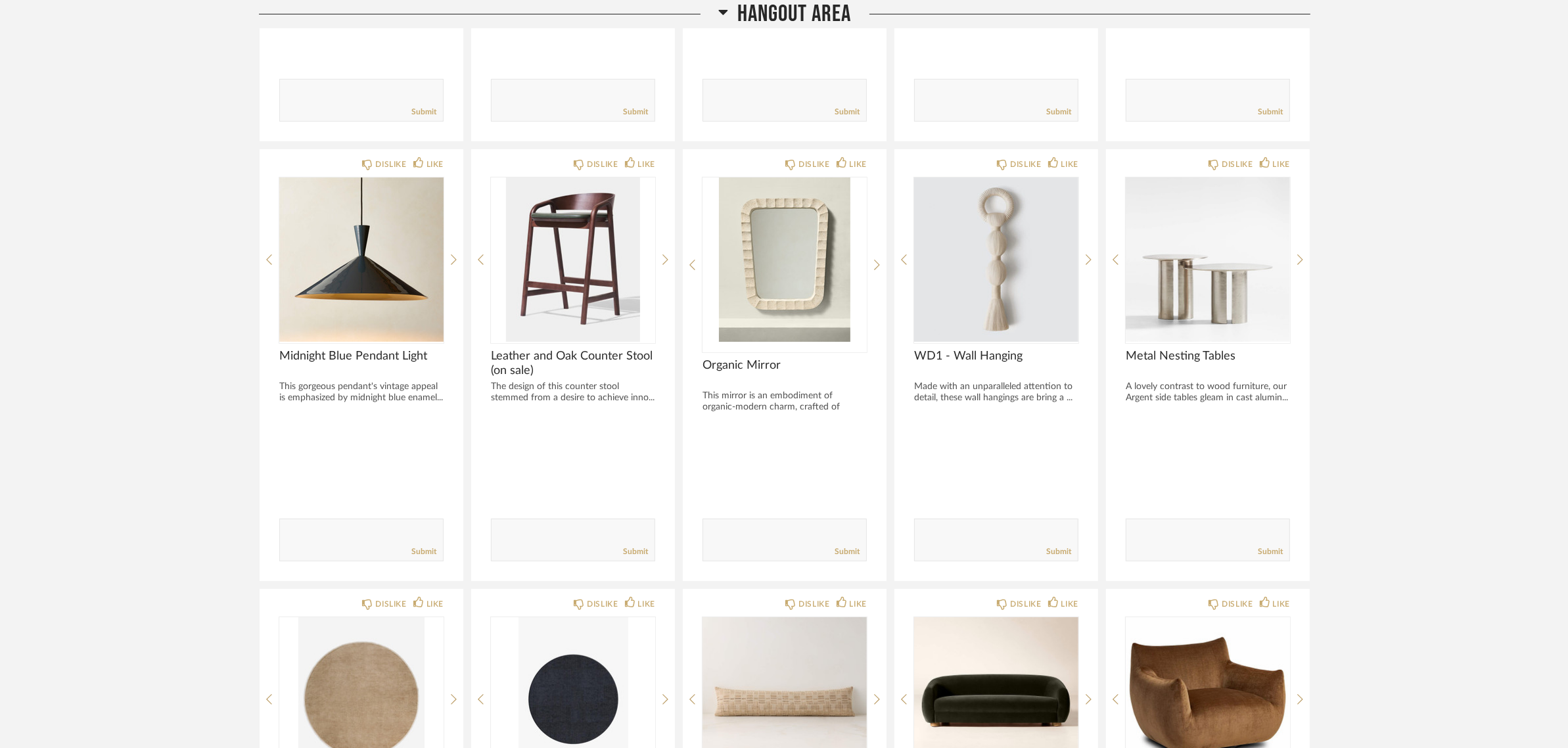
scroll to position [5983, 0]
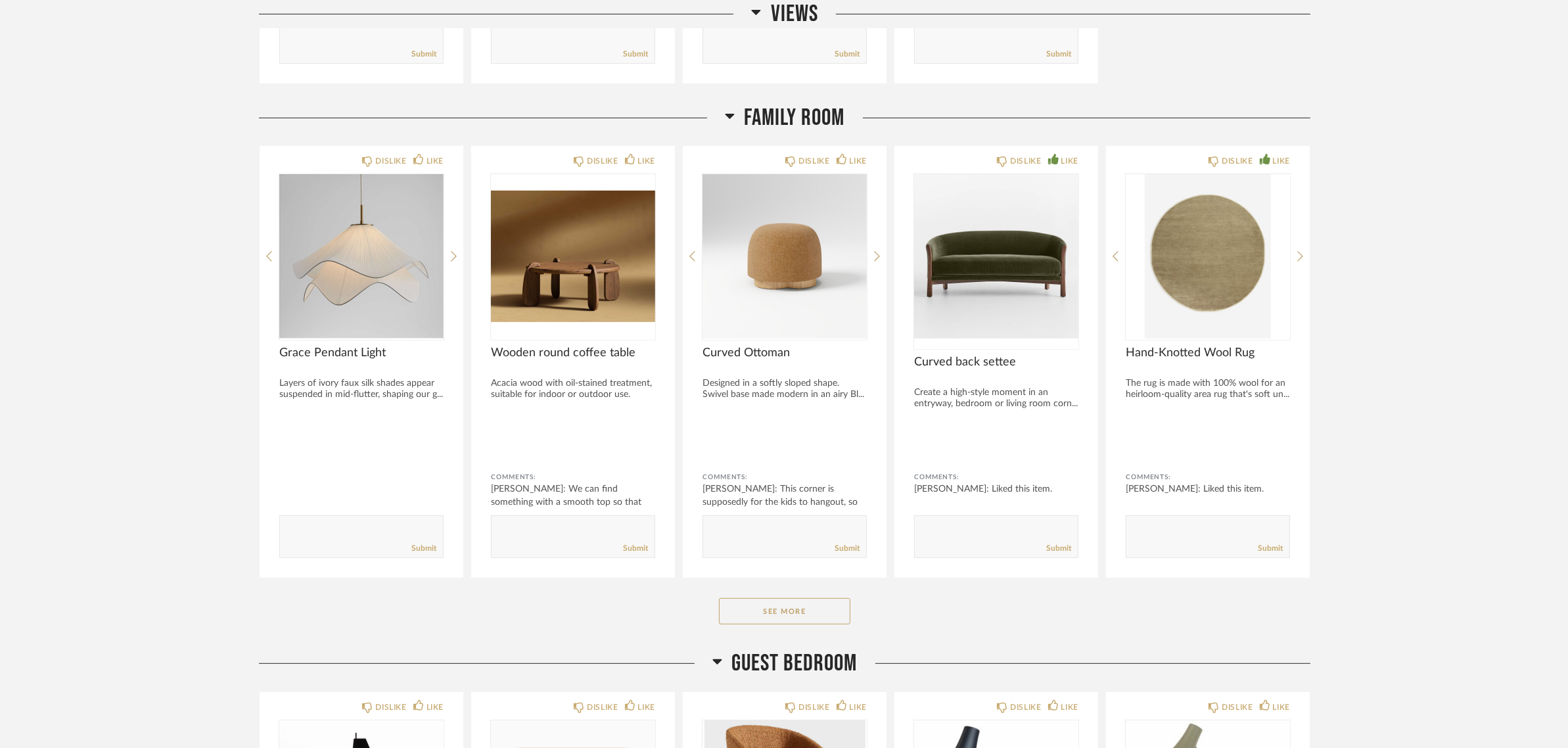
scroll to position [657, 0]
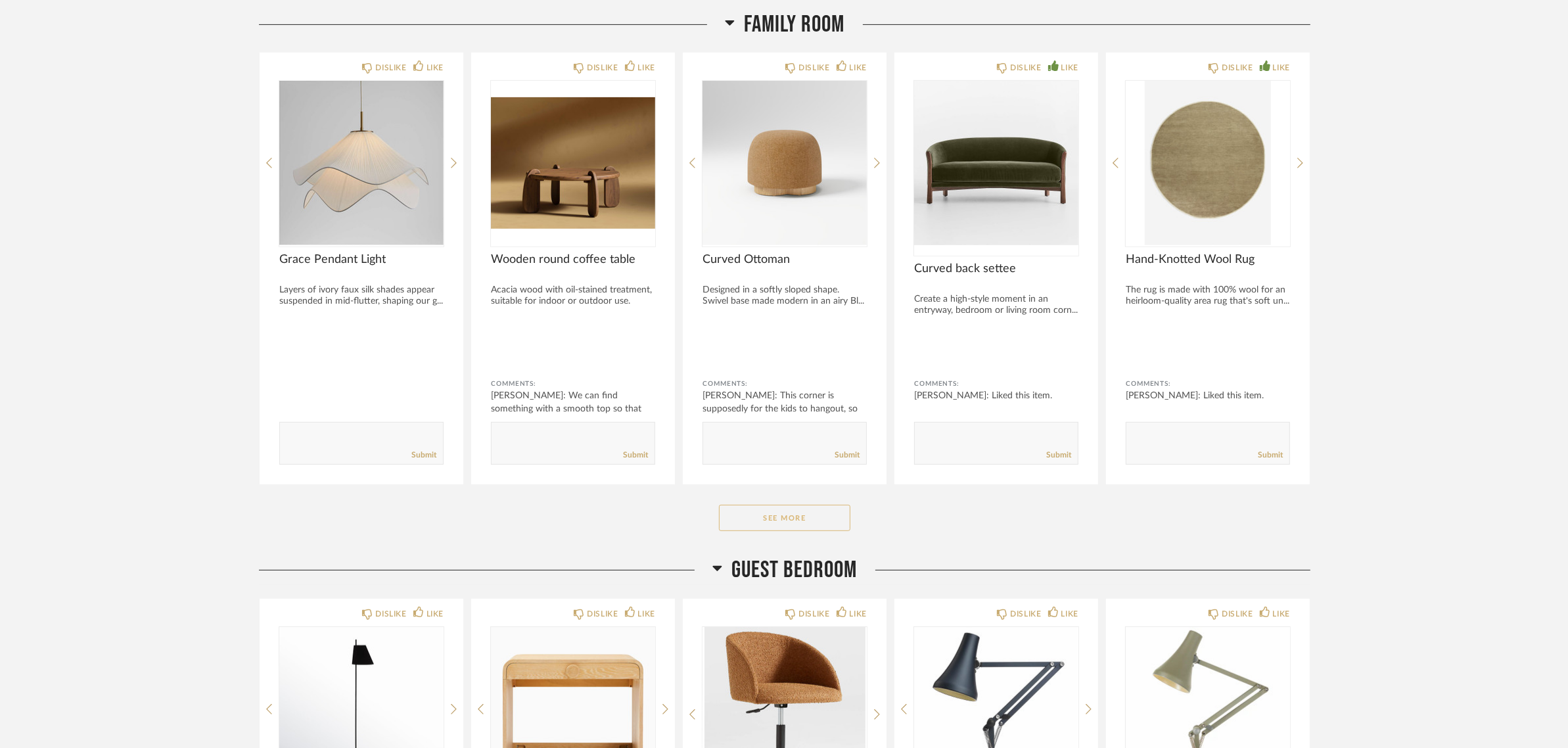
click at [761, 515] on button "See More" at bounding box center [784, 518] width 131 height 26
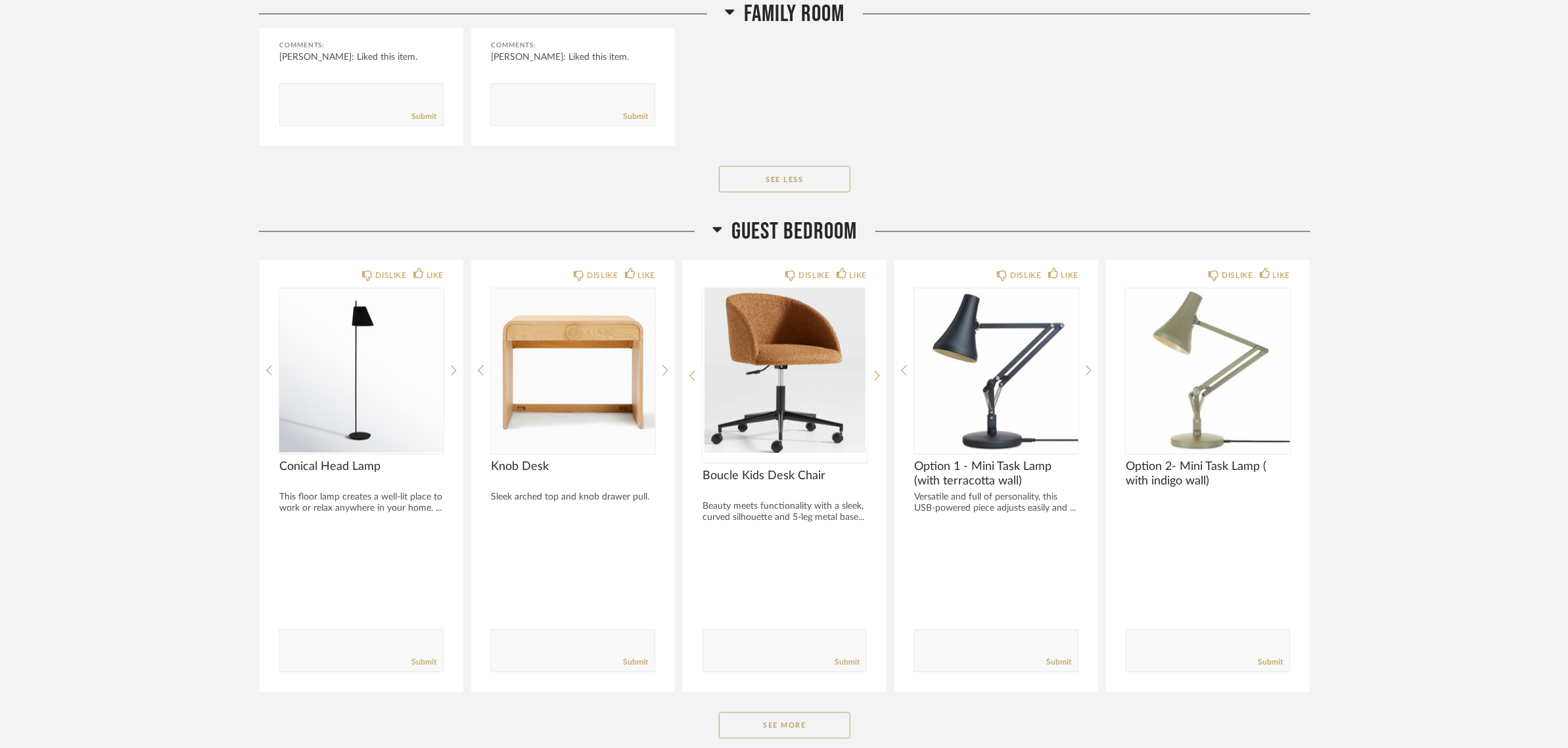
scroll to position [2958, 0]
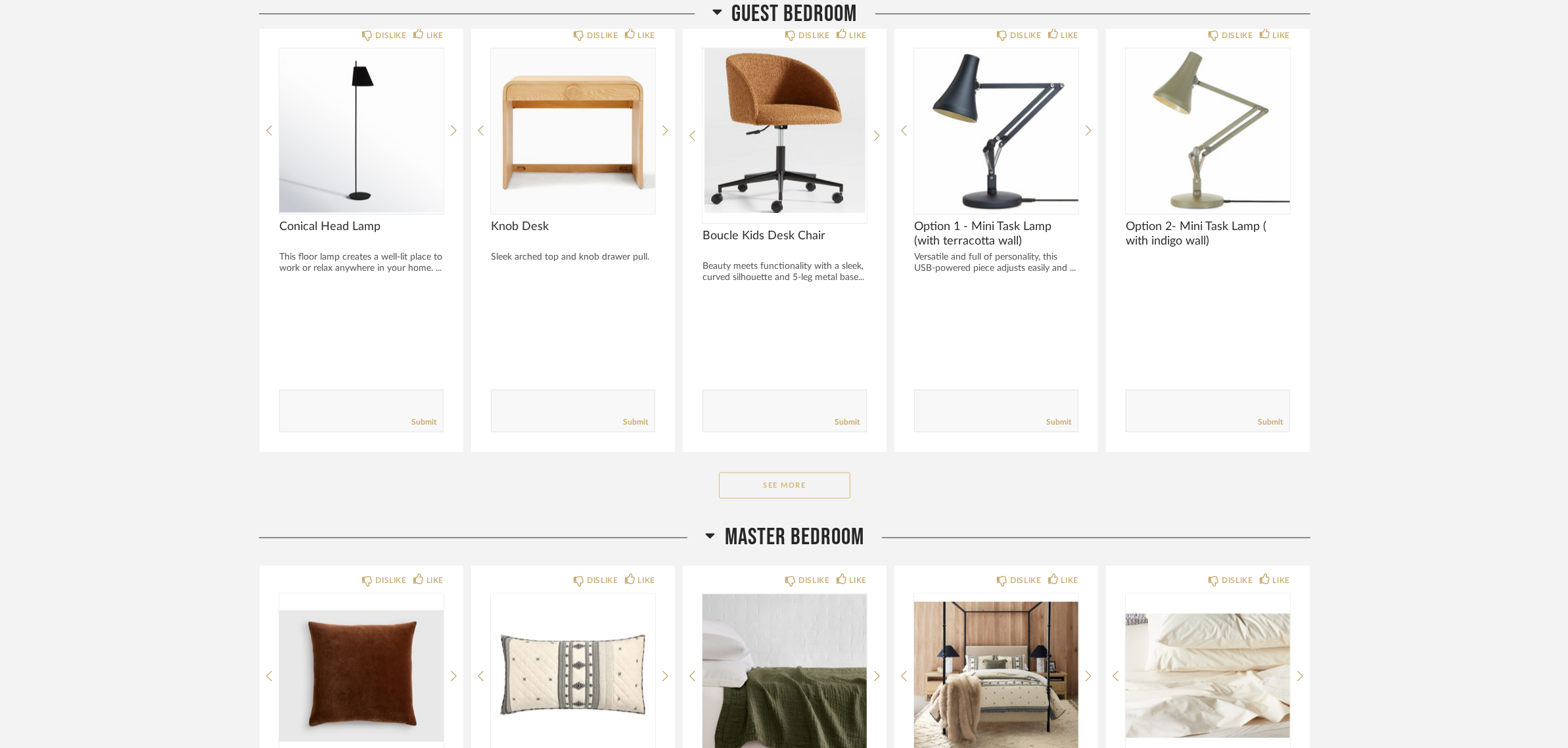
click at [829, 477] on button "See More" at bounding box center [784, 486] width 131 height 26
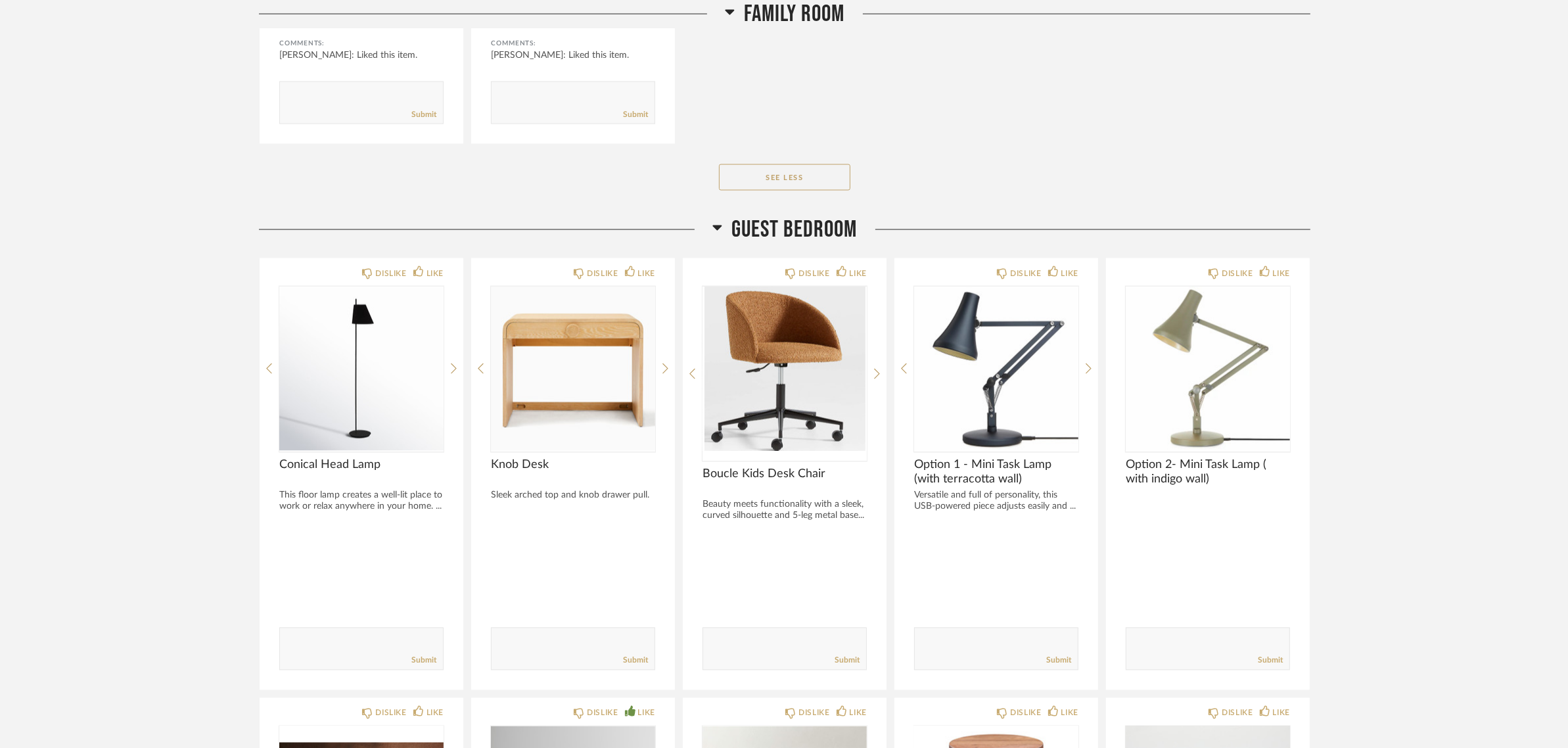
scroll to position [2712, 0]
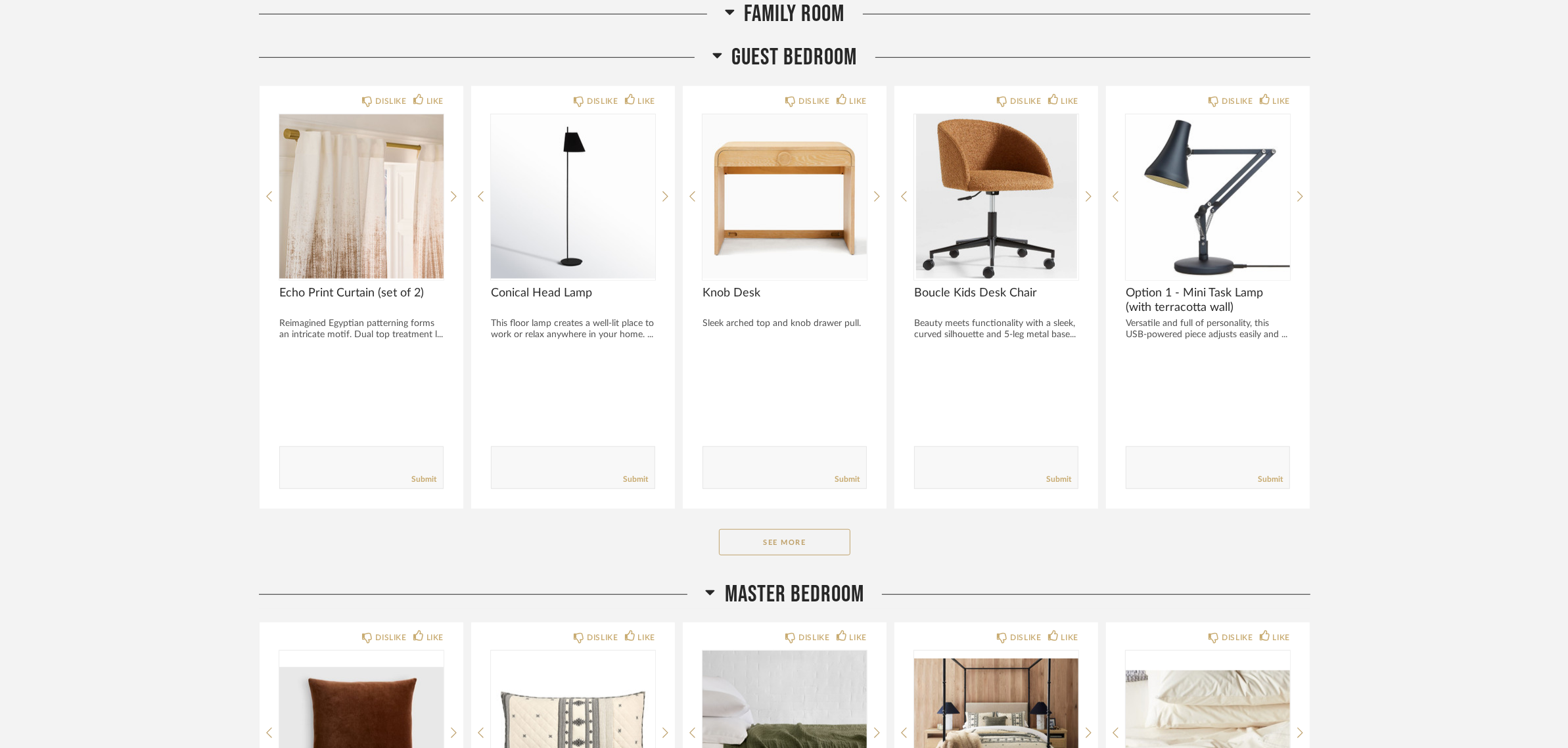
scroll to position [1150, 0]
click at [782, 533] on button "See More" at bounding box center [784, 543] width 131 height 26
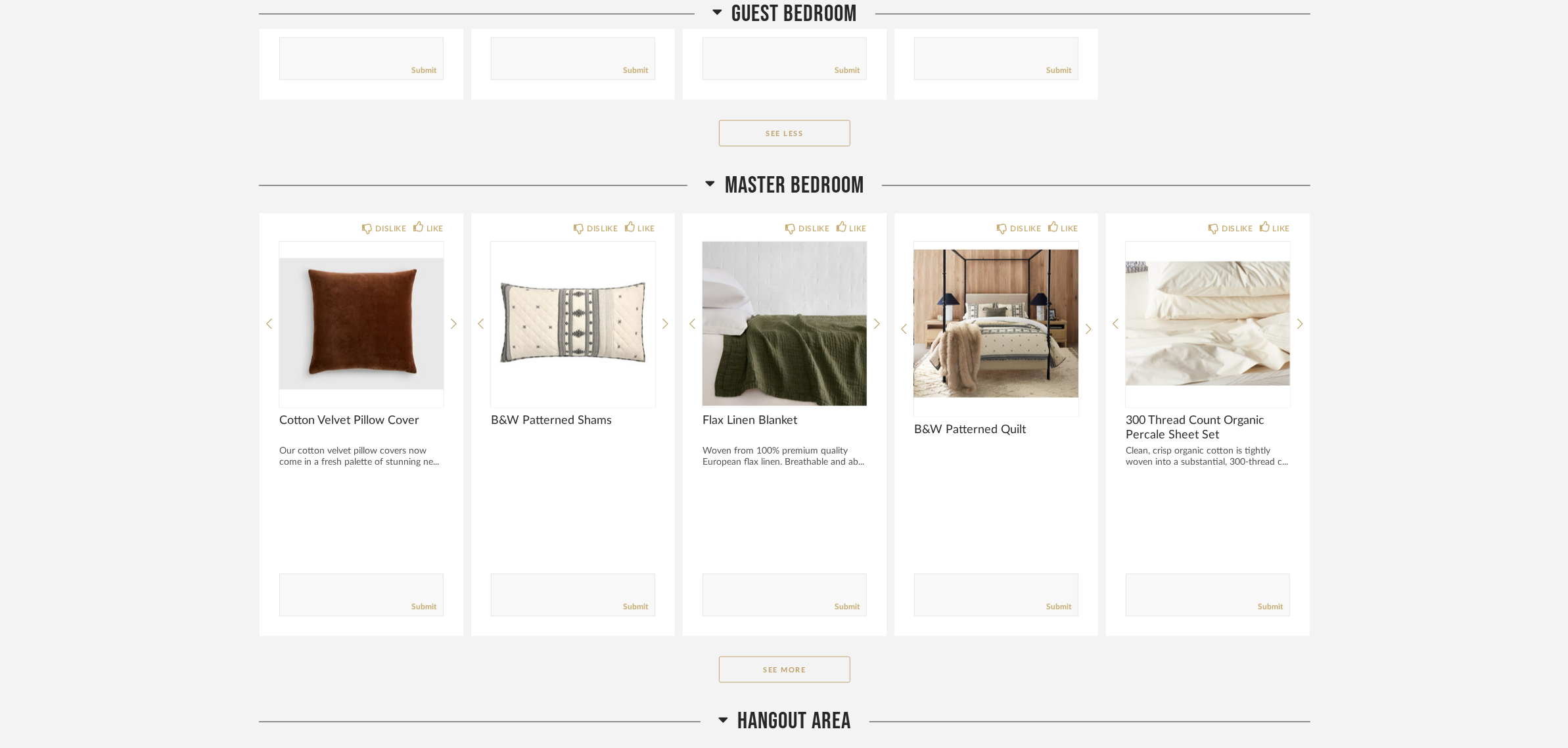
scroll to position [2547, 0]
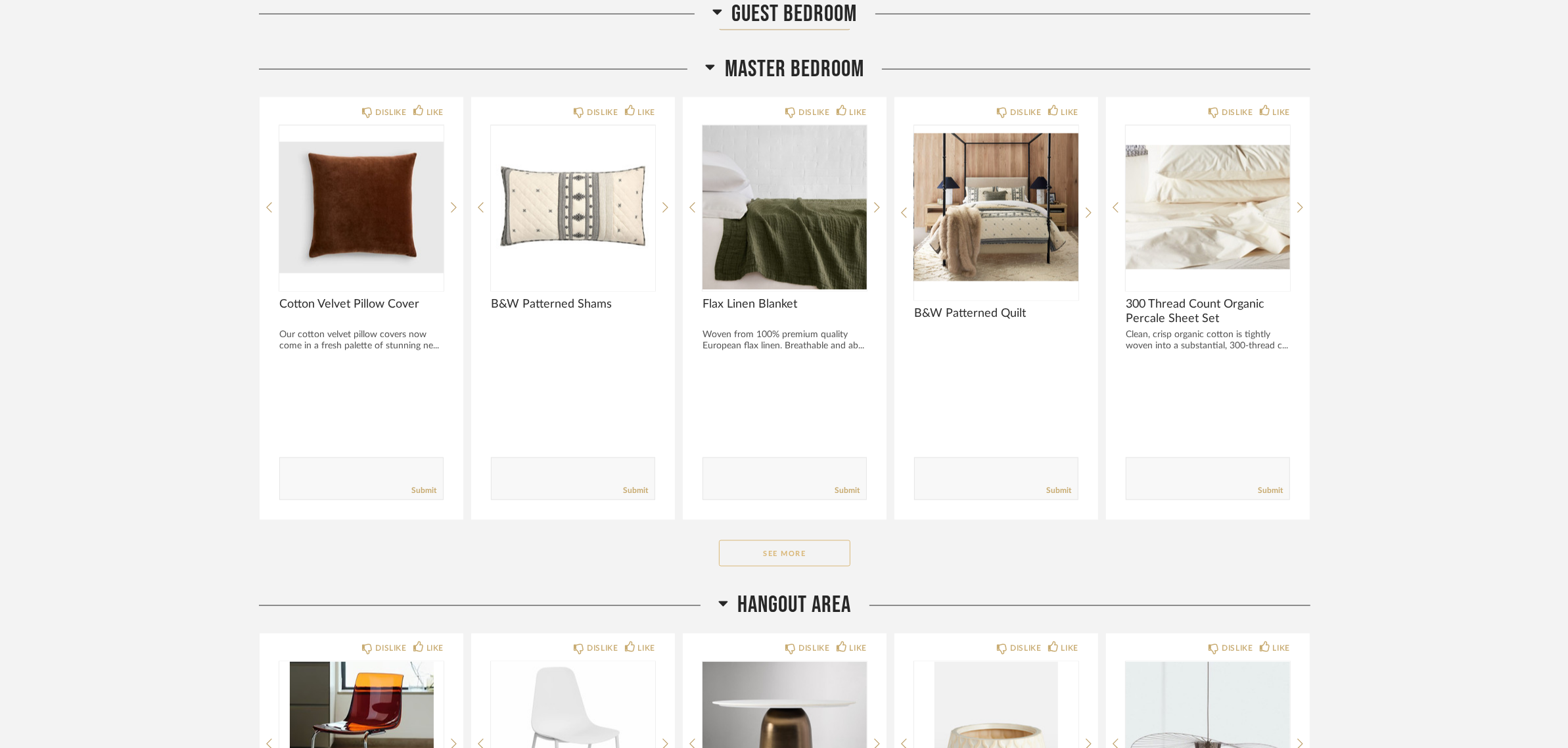
click at [789, 554] on button "See More" at bounding box center [784, 553] width 131 height 26
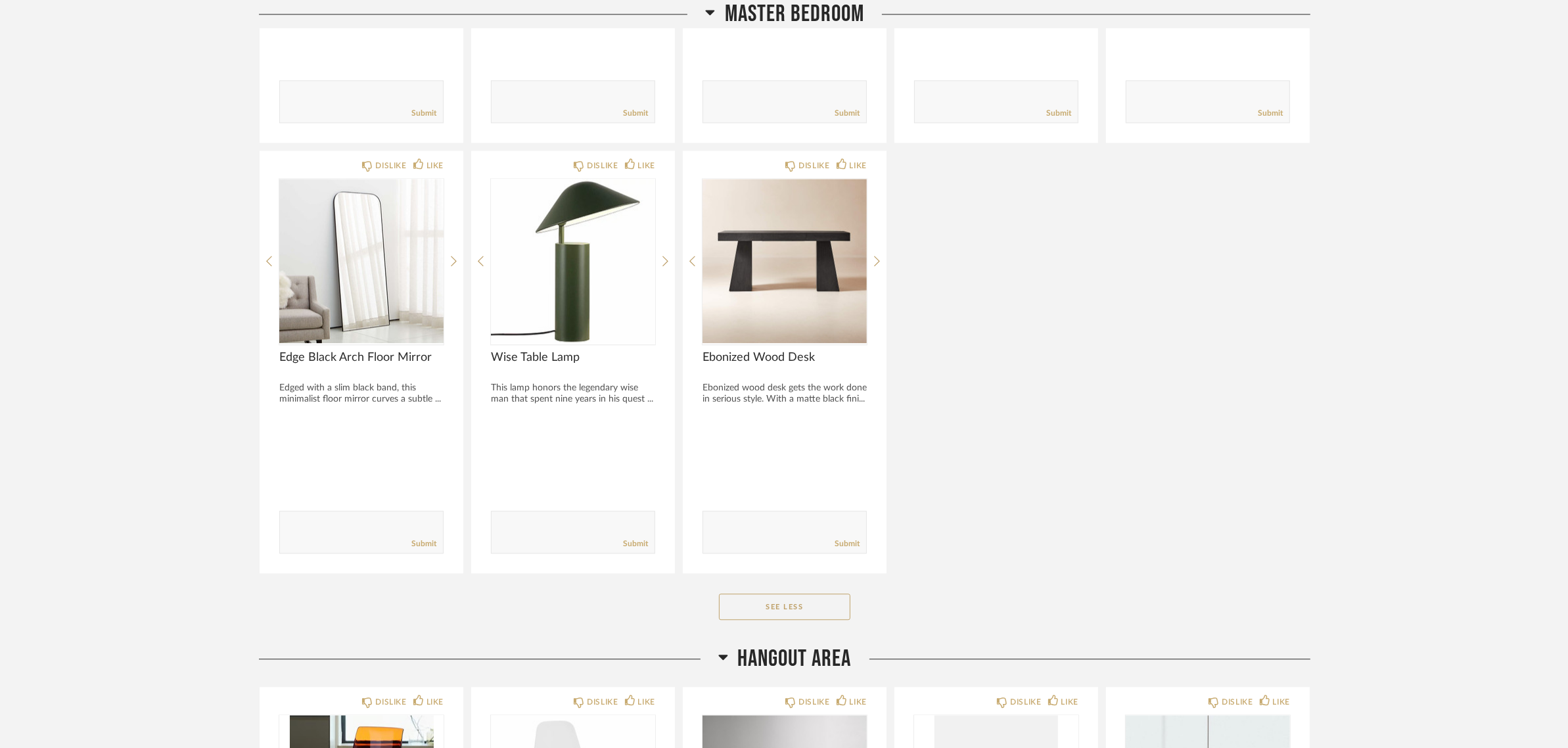
scroll to position [3814, 0]
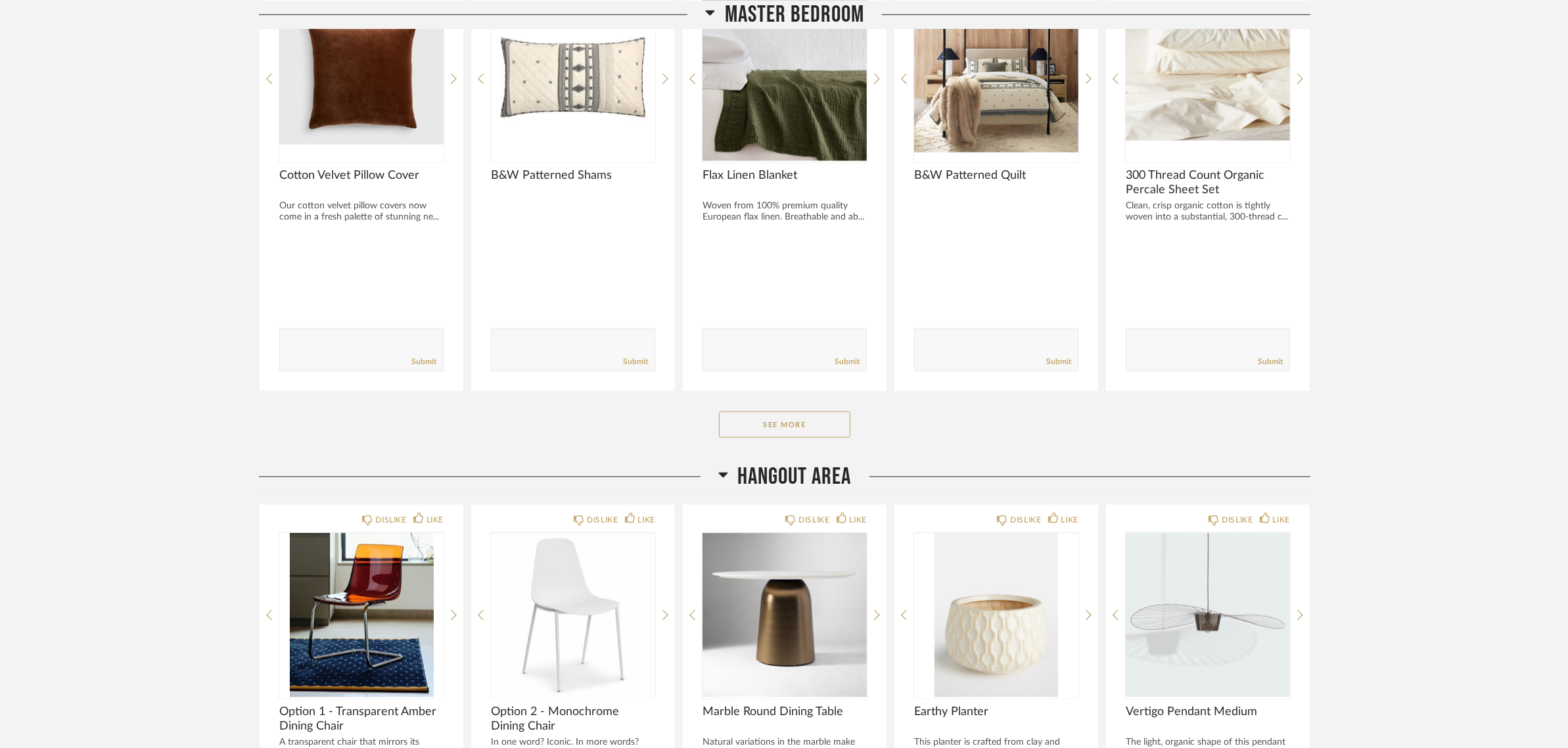
scroll to position [1808, 0]
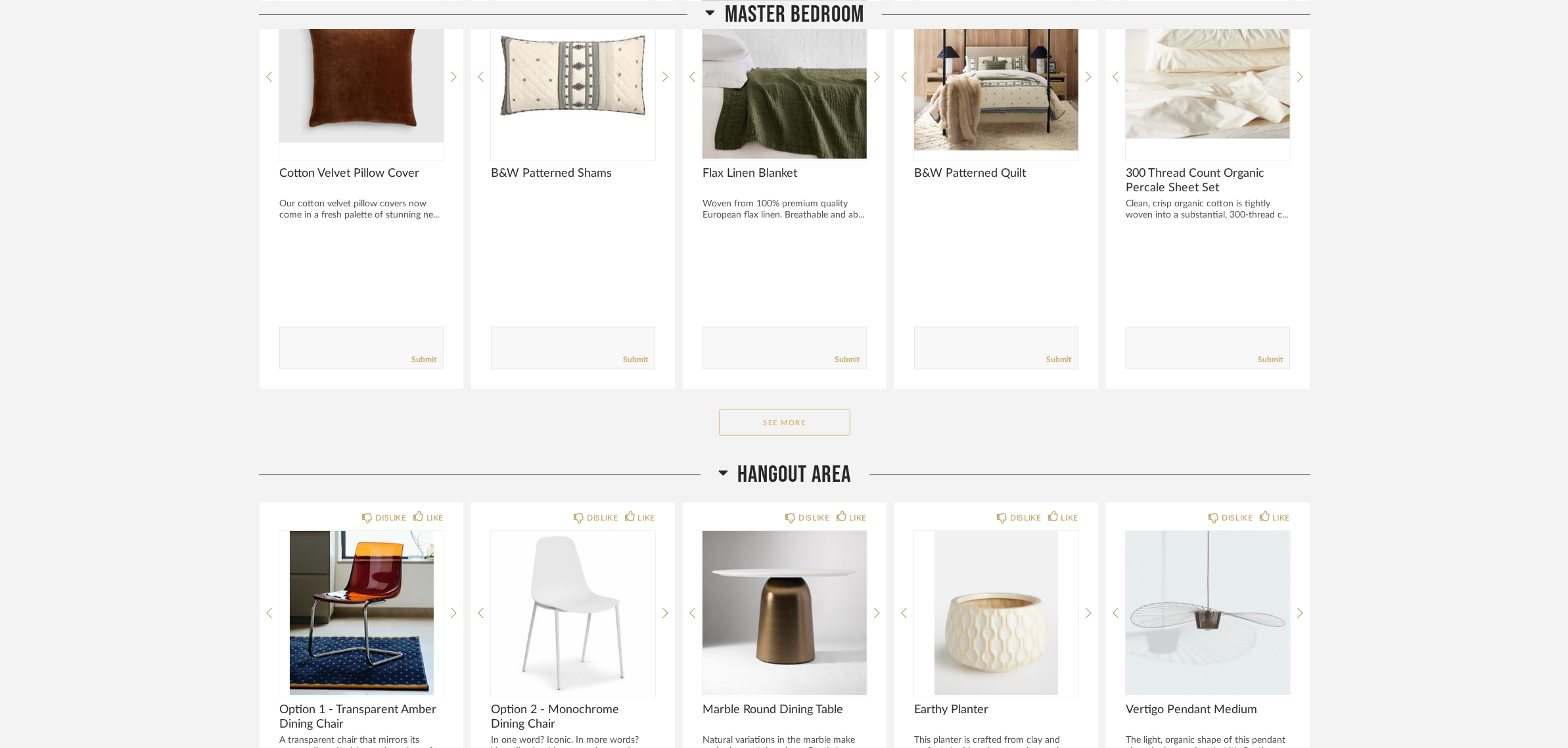
click at [782, 426] on button "See More" at bounding box center [784, 423] width 131 height 26
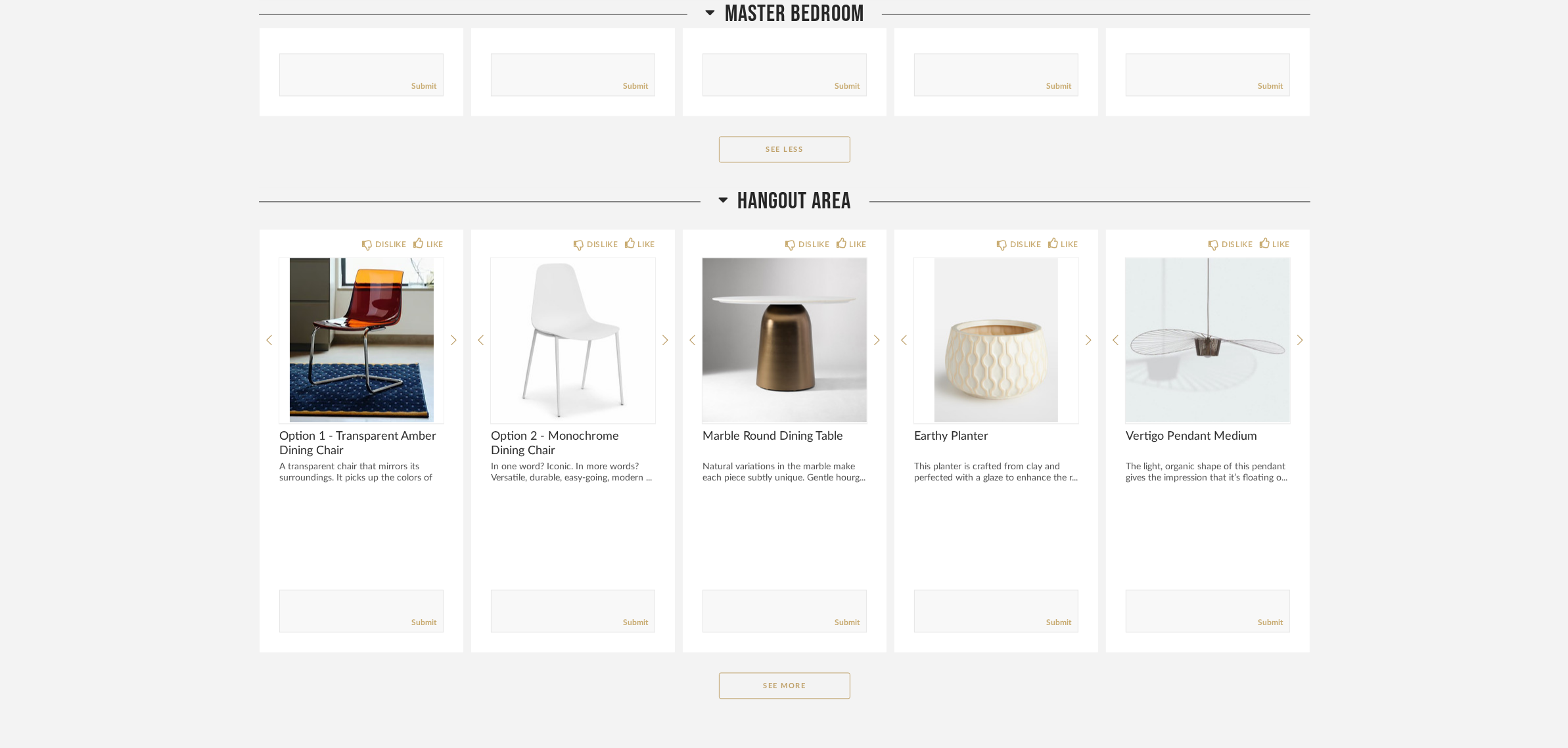
scroll to position [3439, 0]
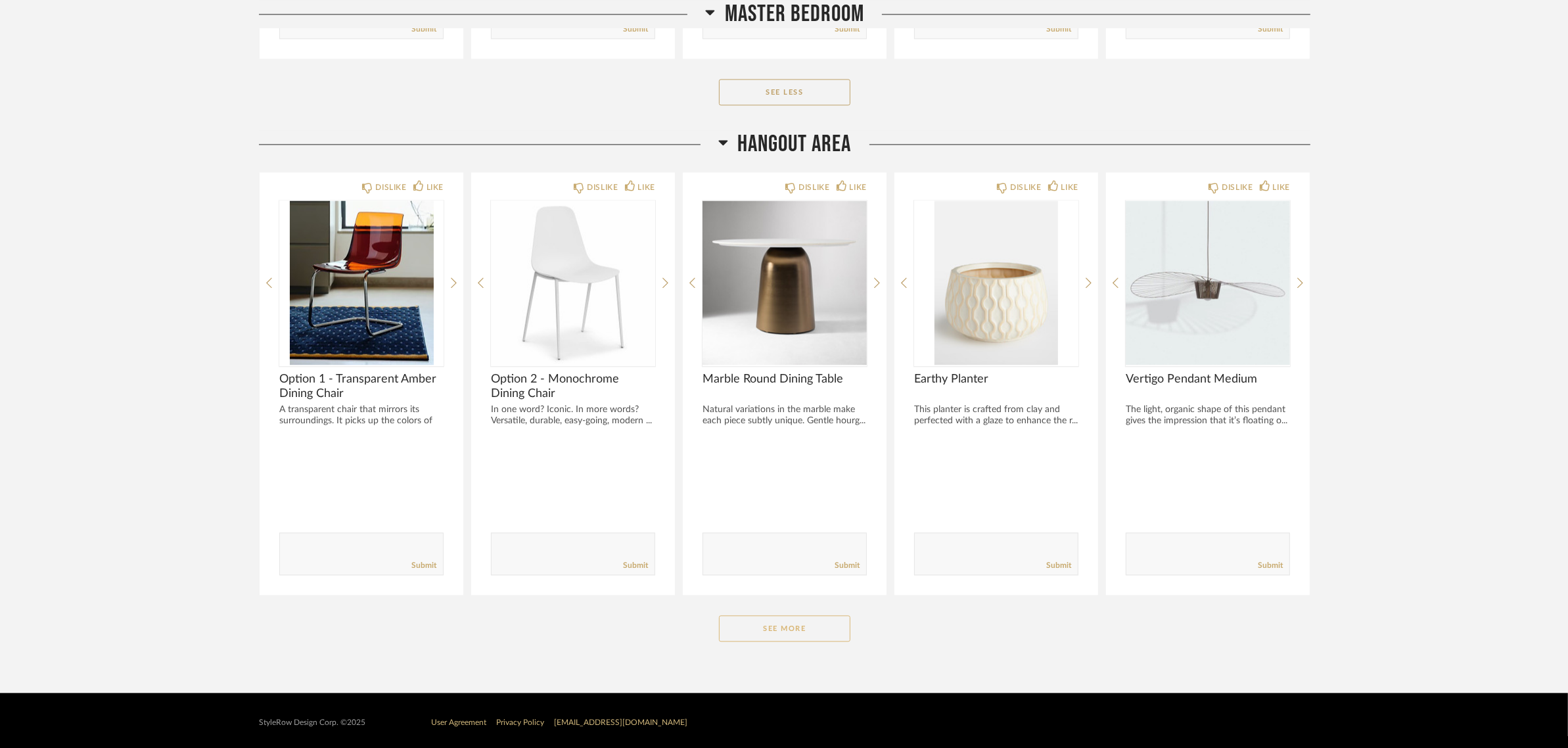
click at [789, 625] on button "See More" at bounding box center [784, 628] width 131 height 26
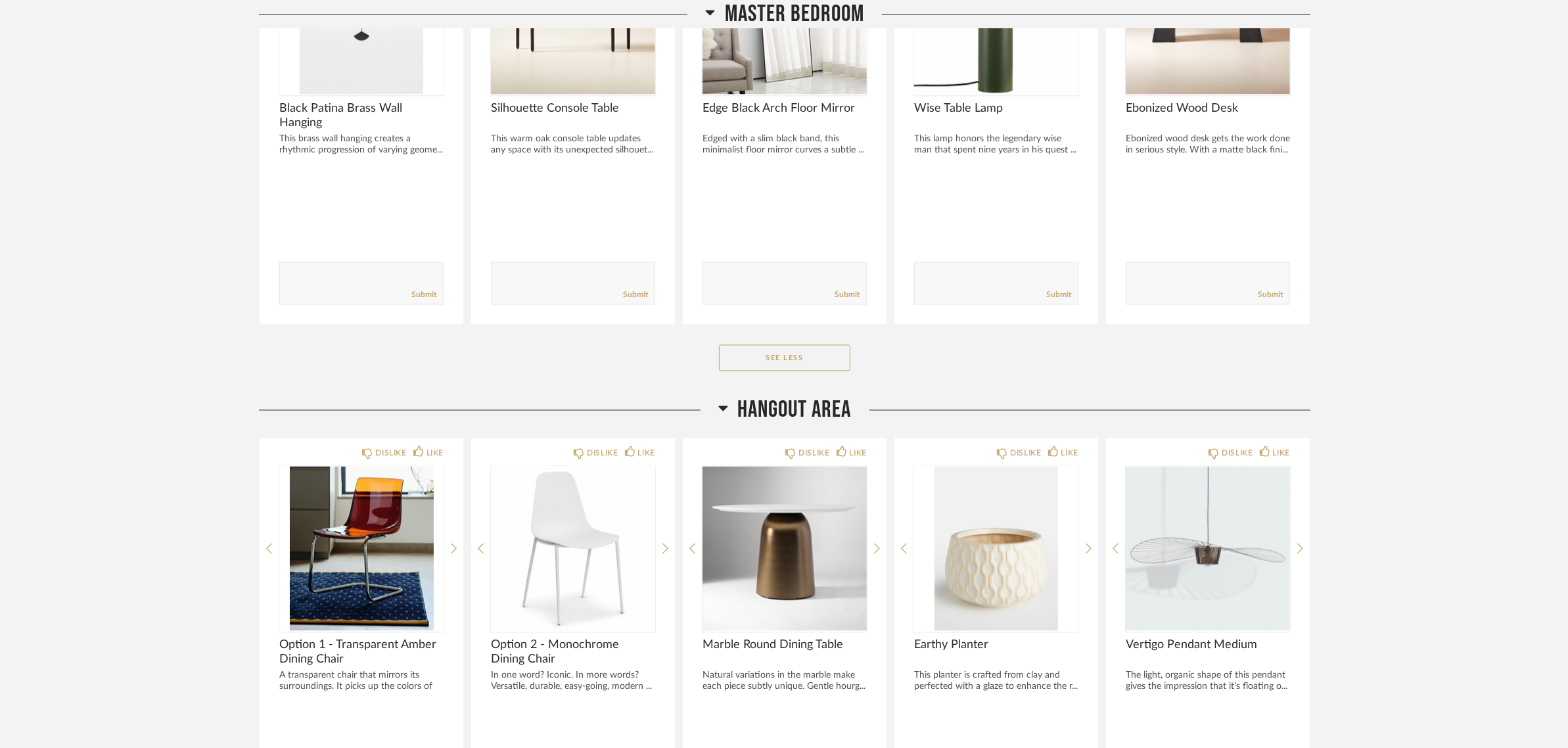
scroll to position [3149, 0]
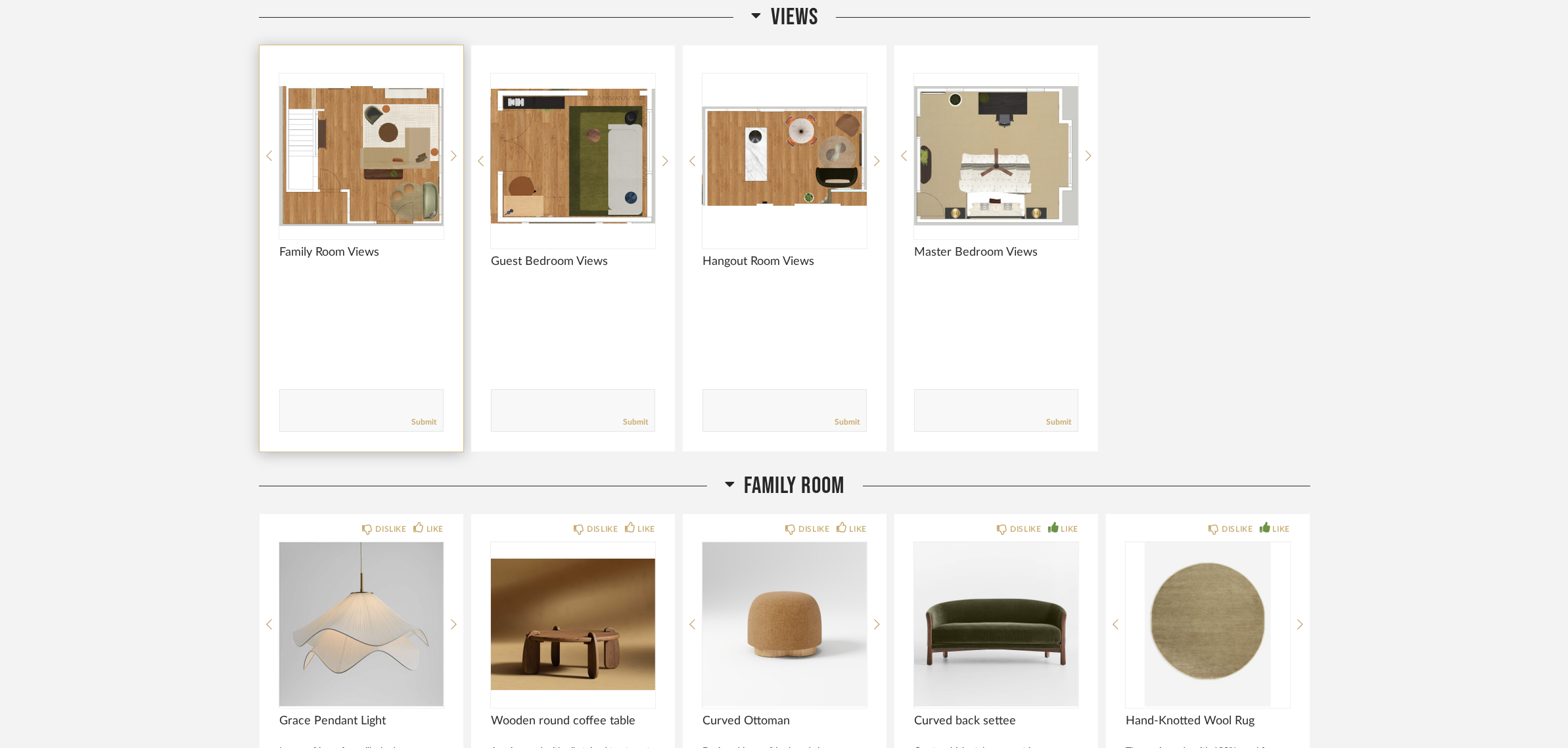
scroll to position [493, 0]
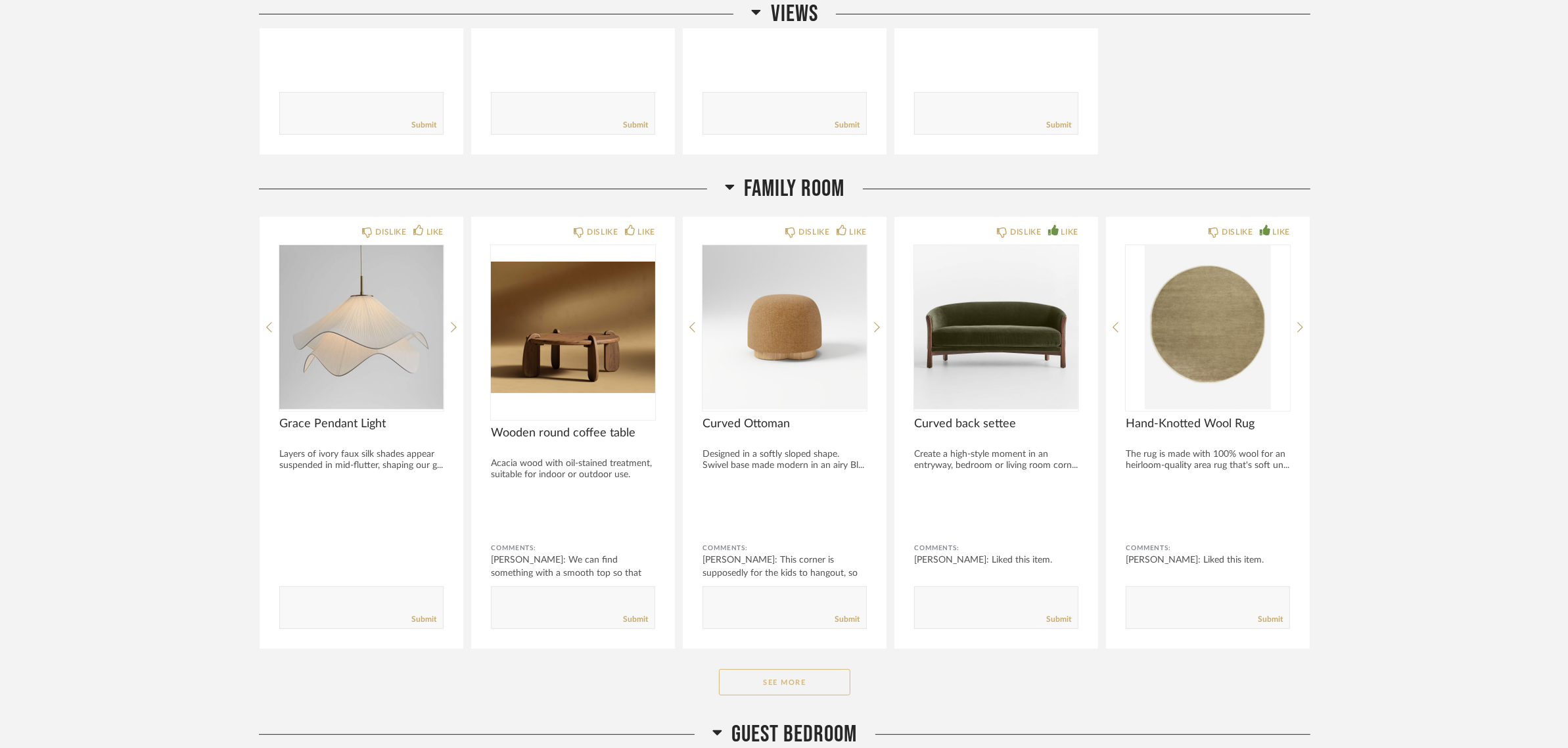
click at [763, 675] on button "See More" at bounding box center [784, 682] width 131 height 26
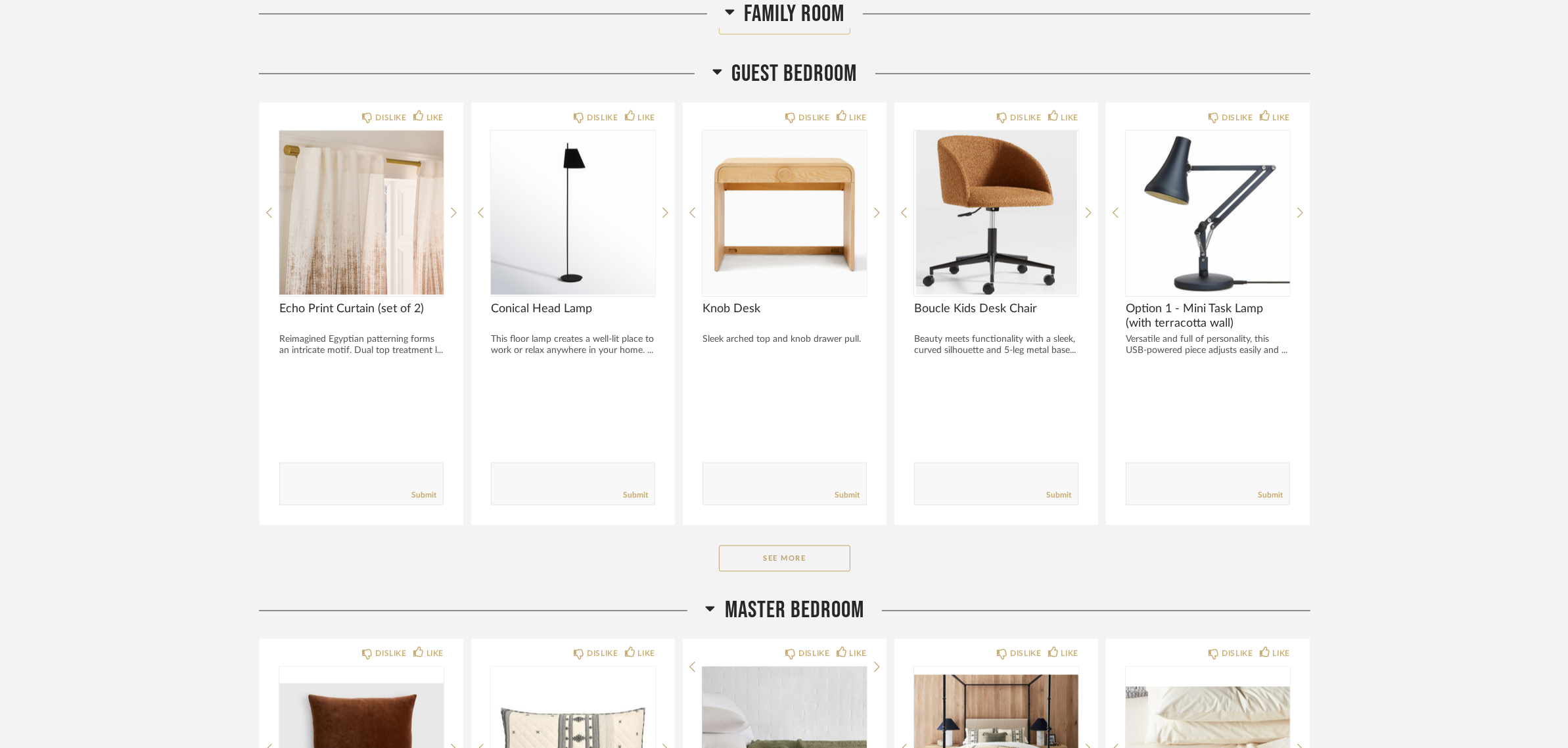
scroll to position [2958, 0]
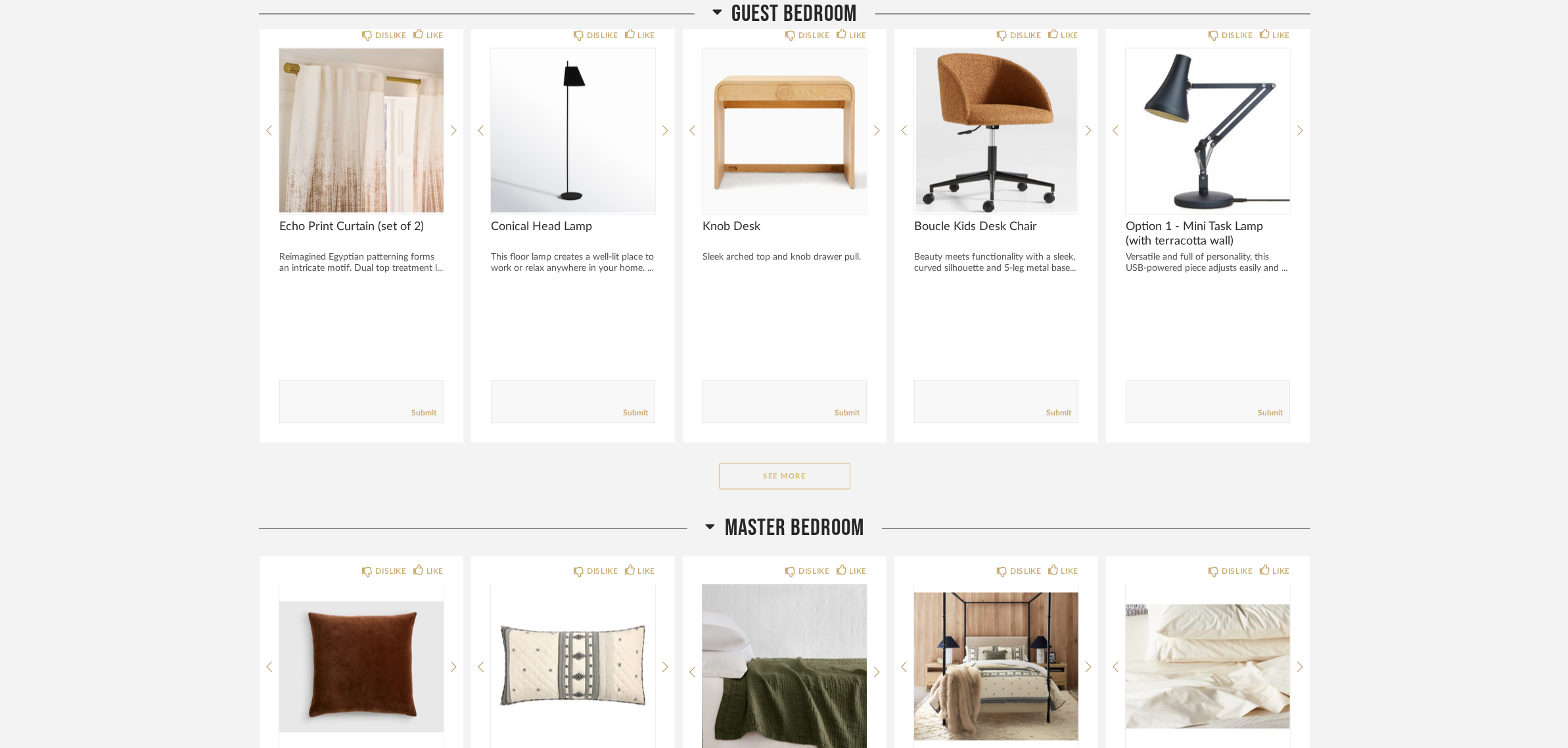
click at [750, 463] on button "See More" at bounding box center [784, 477] width 131 height 26
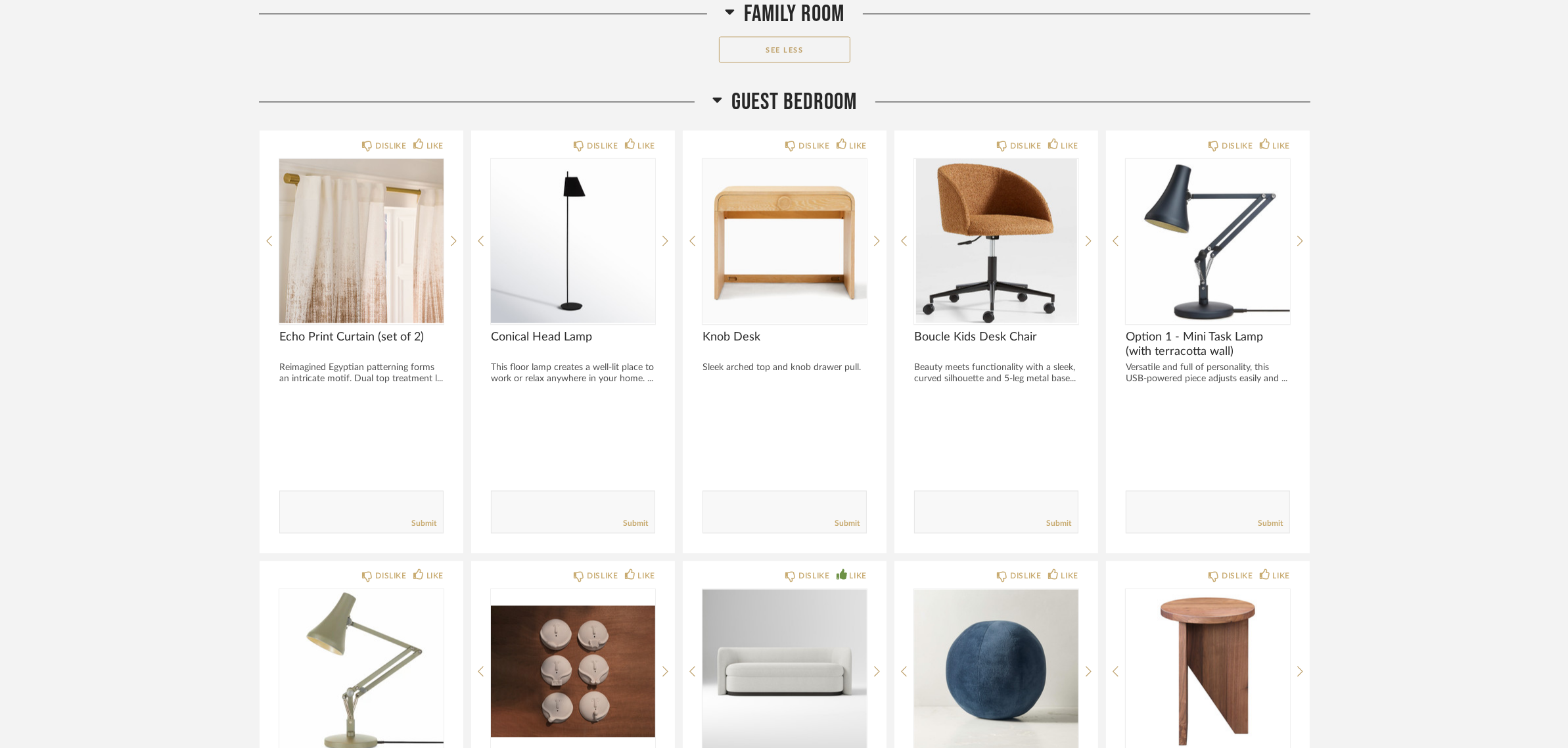
scroll to position [2794, 0]
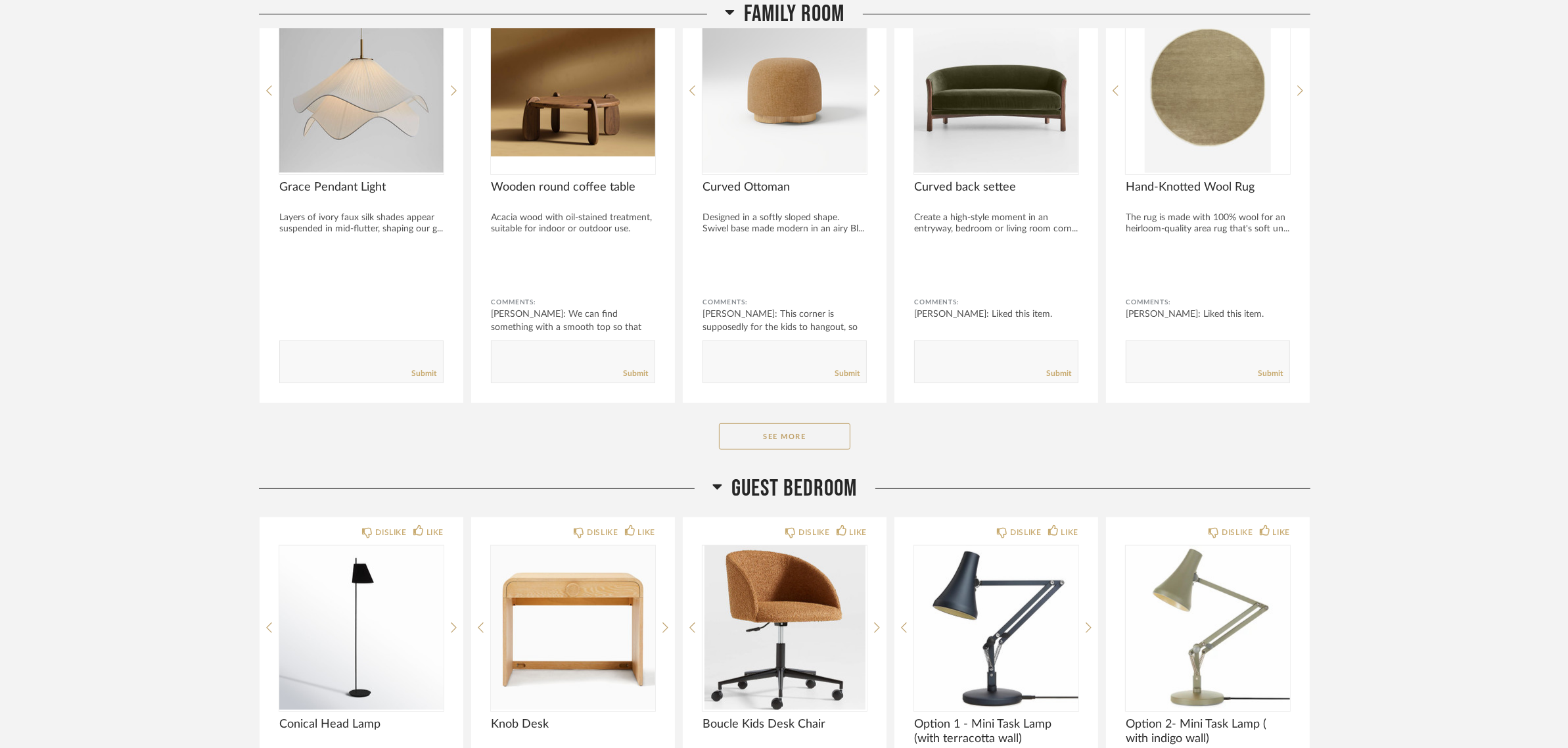
scroll to position [1233, 0]
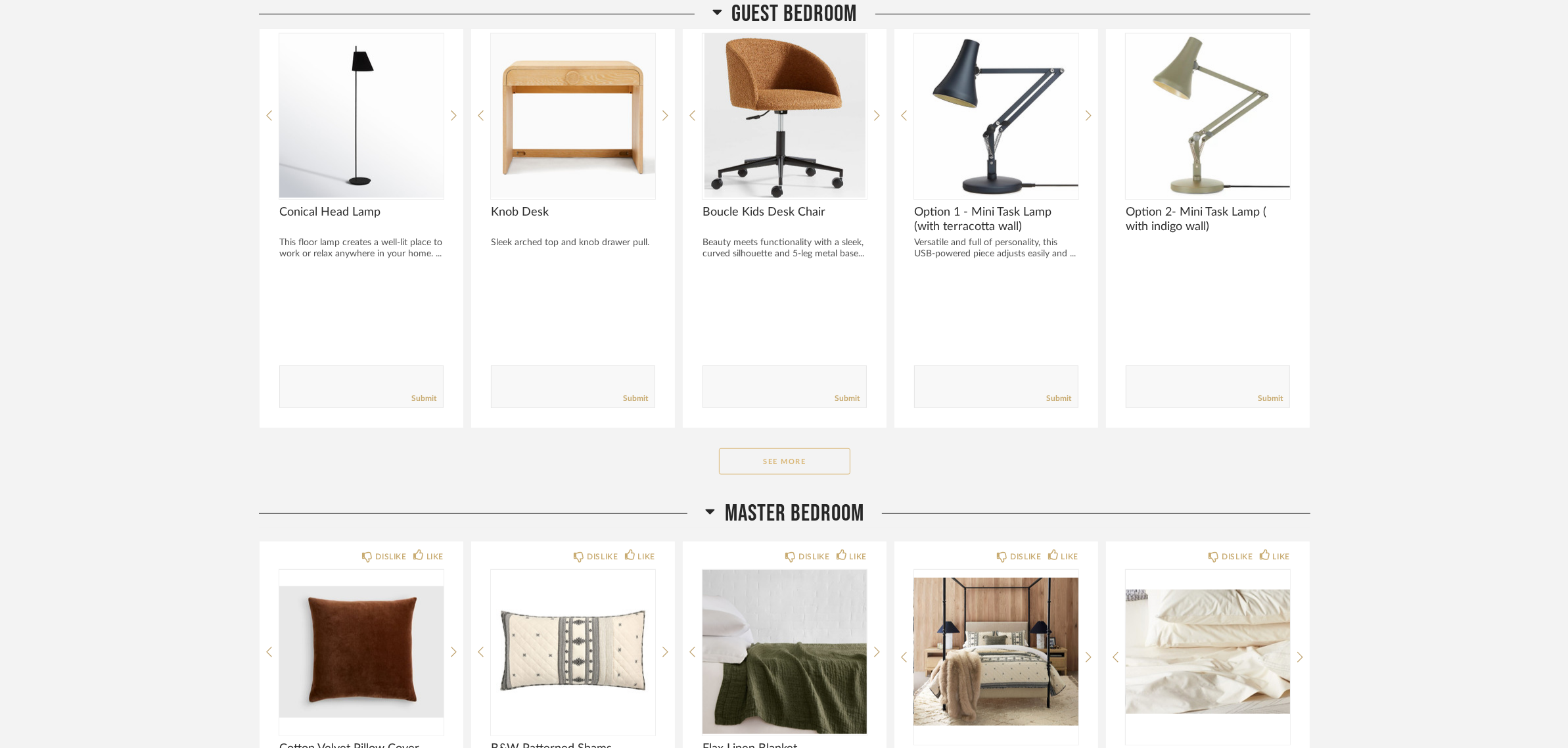
click at [829, 458] on button "See More" at bounding box center [784, 462] width 131 height 26
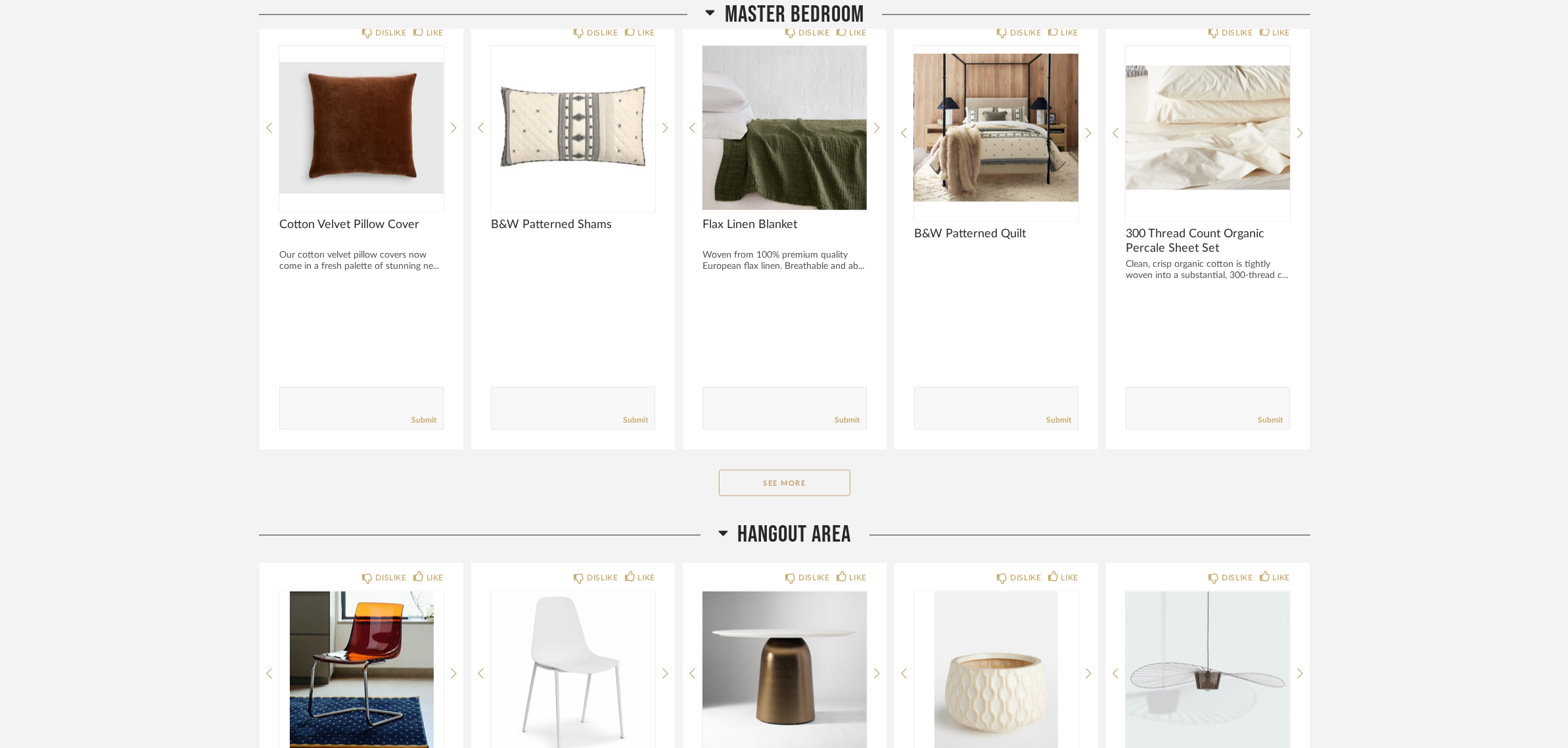
scroll to position [2629, 0]
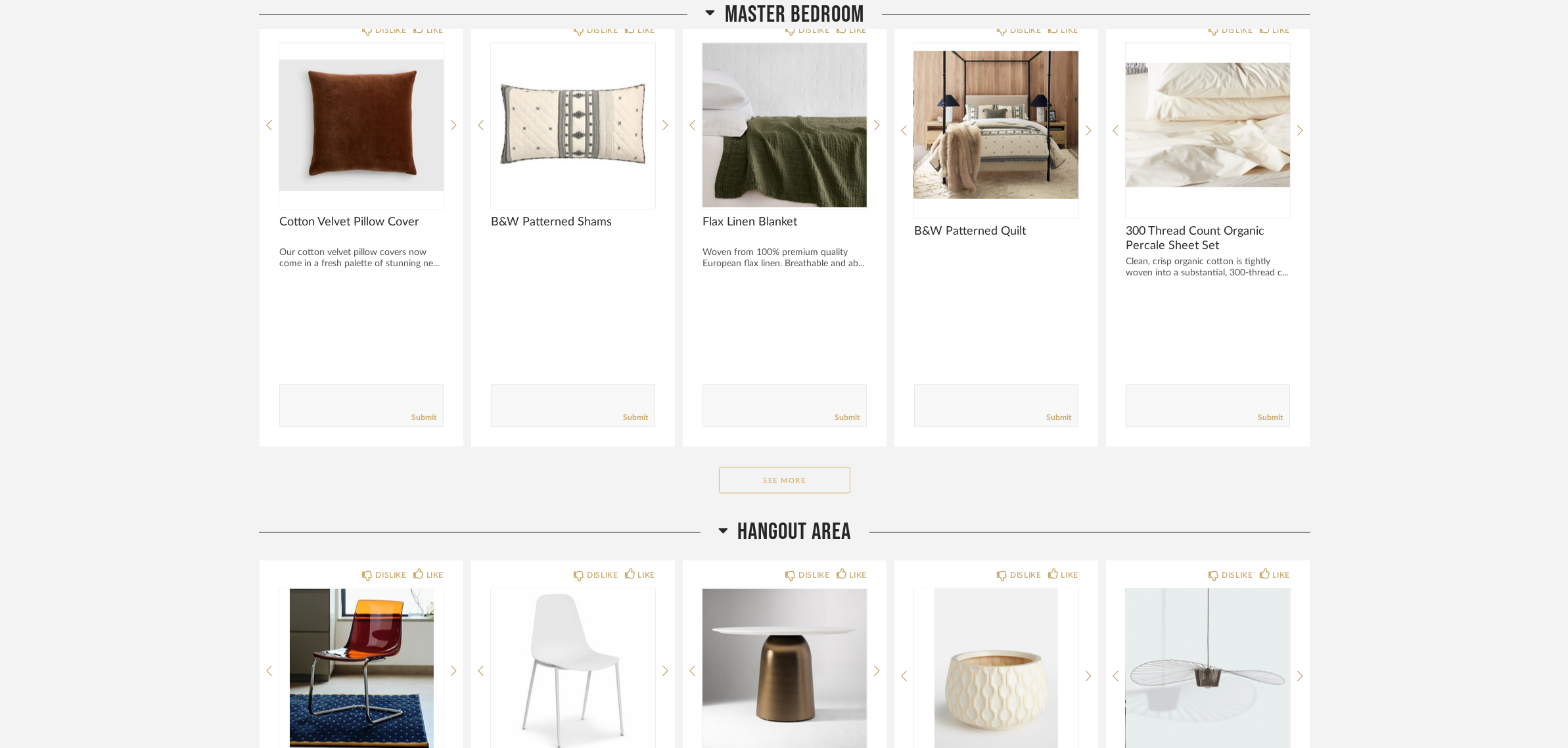
click at [747, 472] on button "See More" at bounding box center [784, 481] width 131 height 26
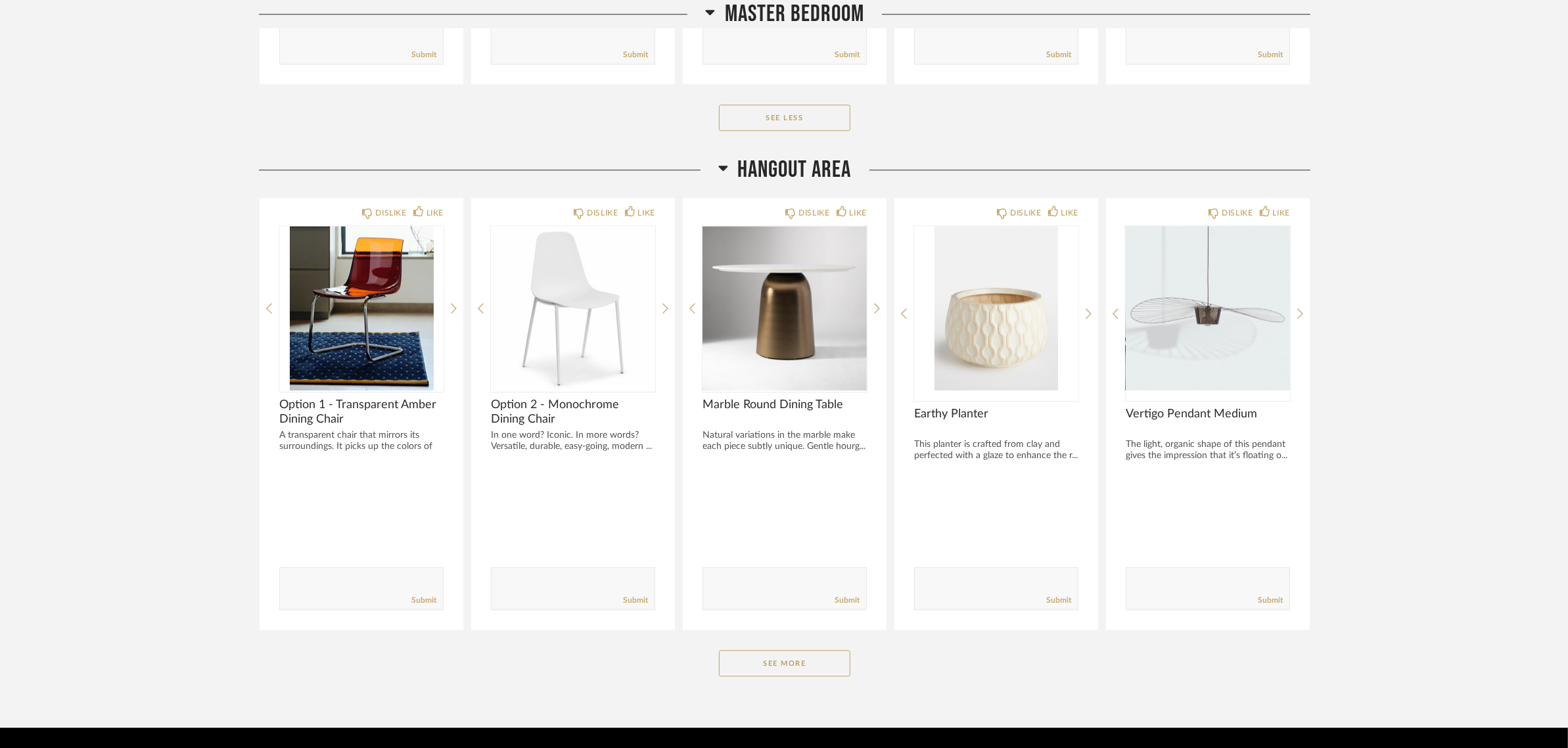
scroll to position [4317, 0]
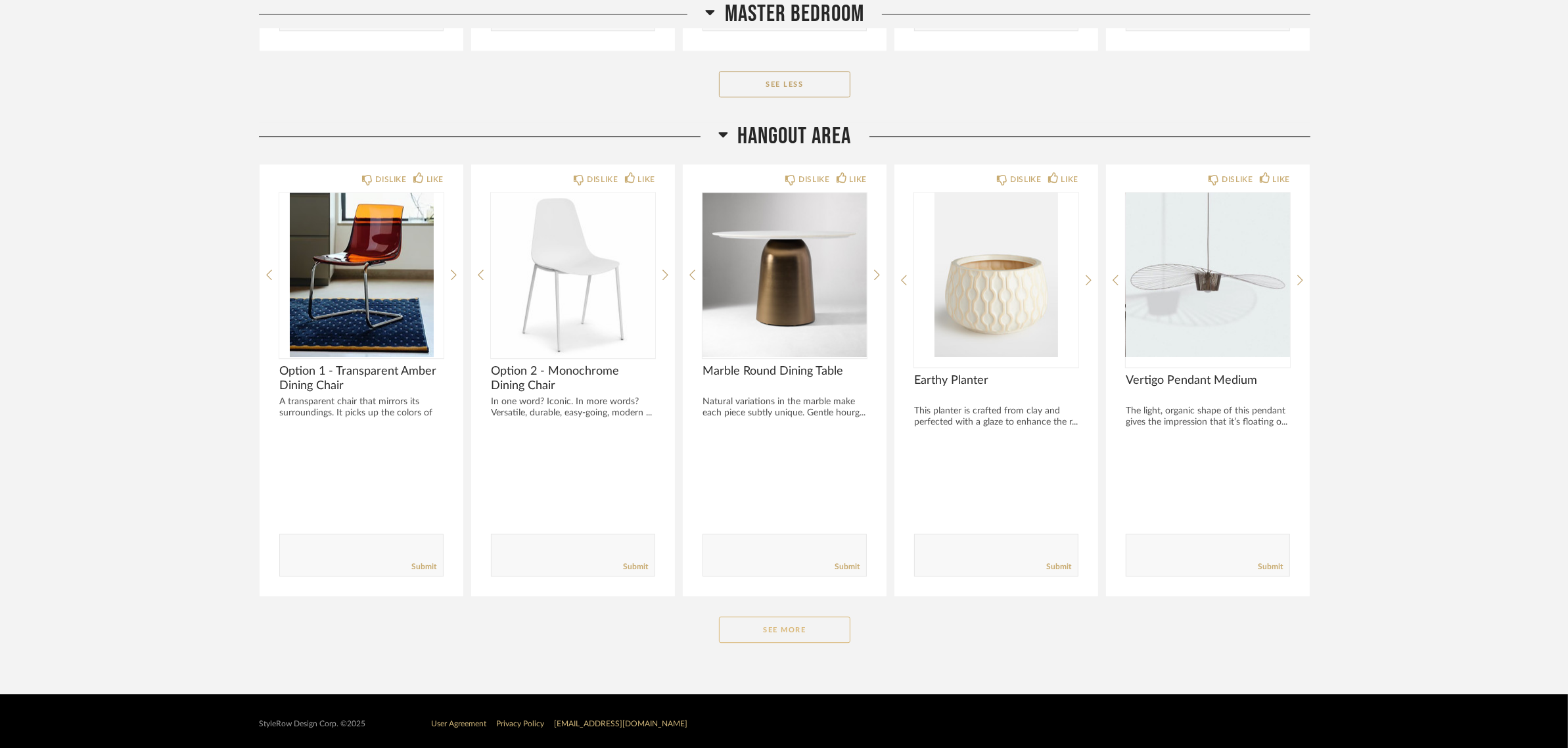
click at [804, 617] on button "See More" at bounding box center [784, 630] width 131 height 26
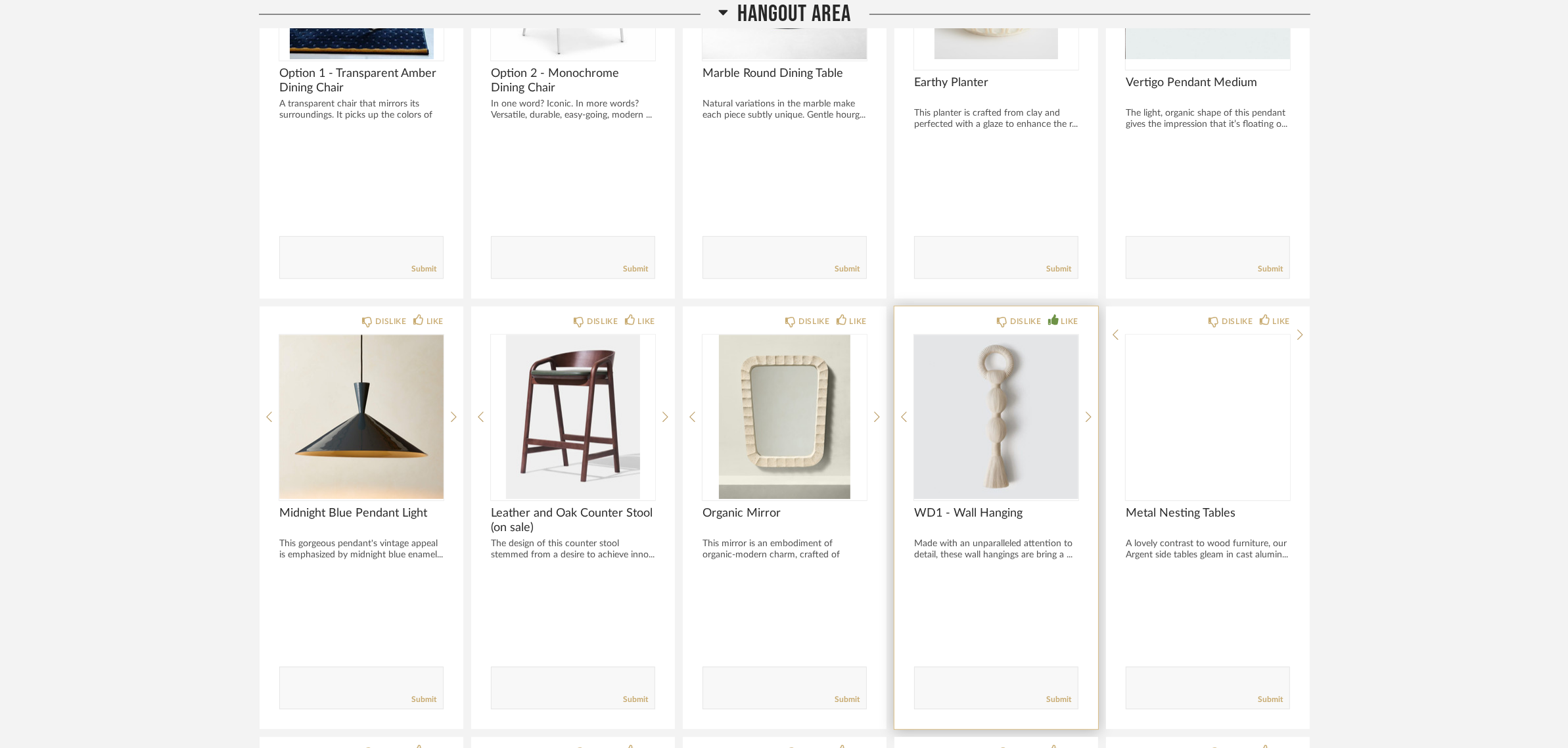
scroll to position [4602, 0]
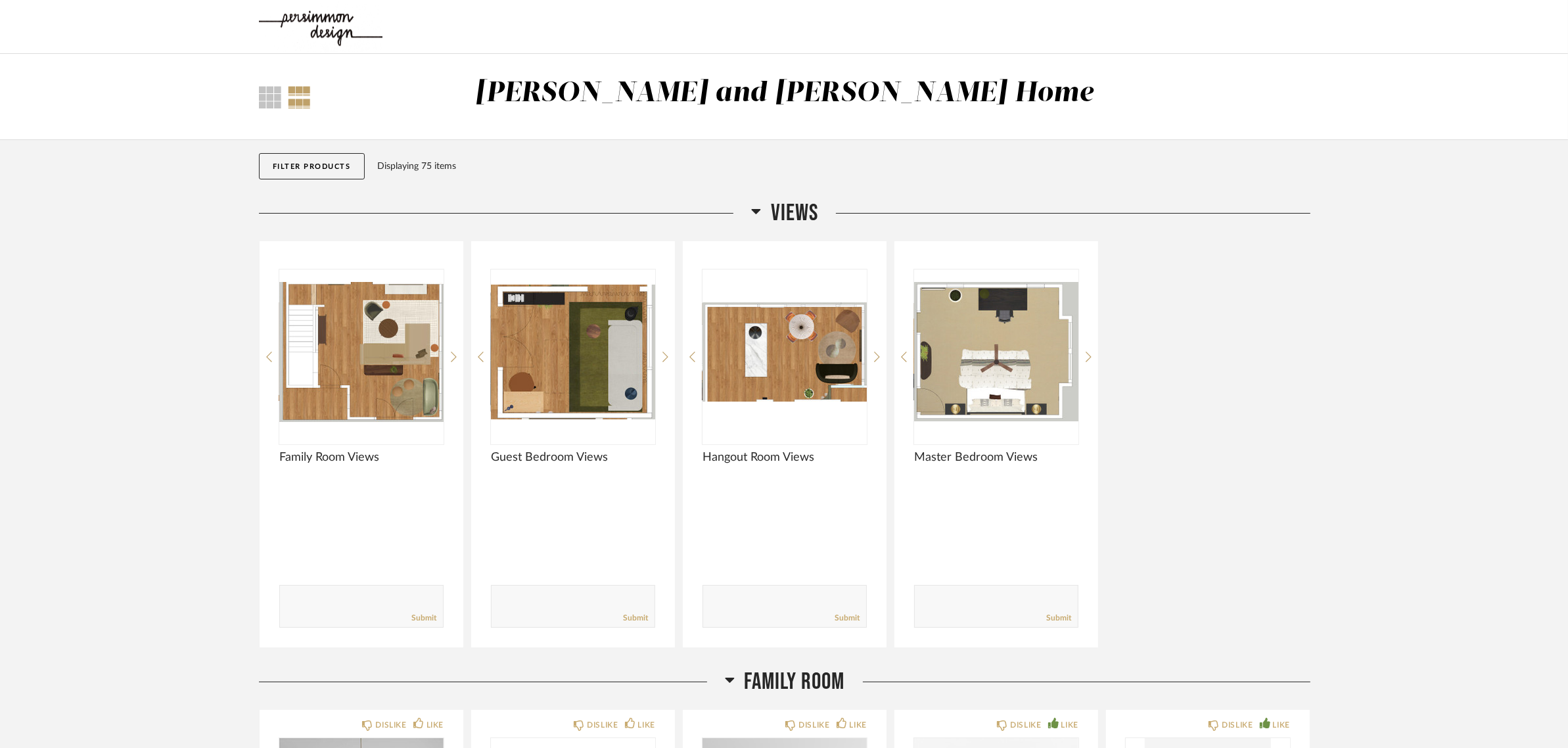
scroll to position [82, 0]
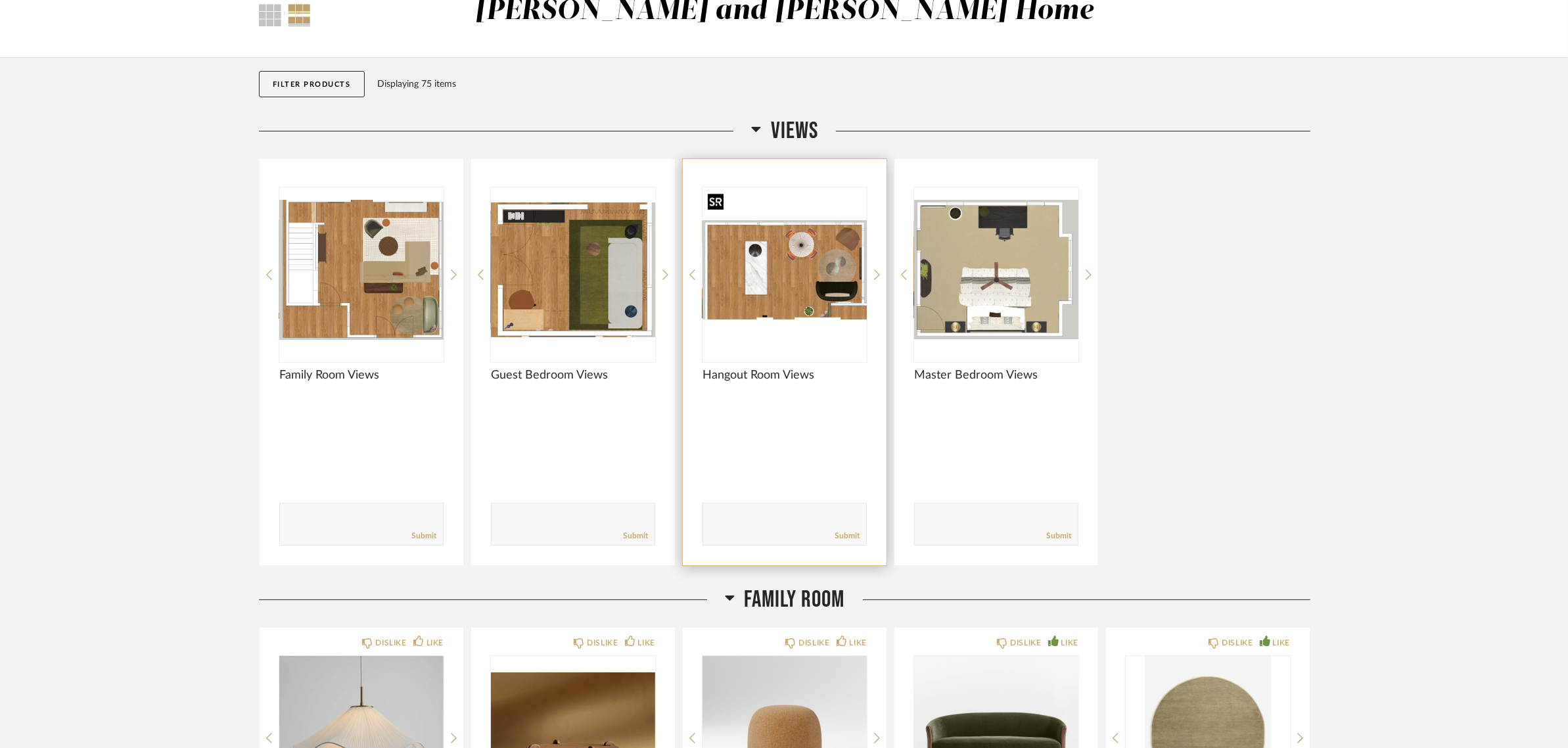
click at [842, 242] on img "0" at bounding box center [784, 269] width 164 height 164
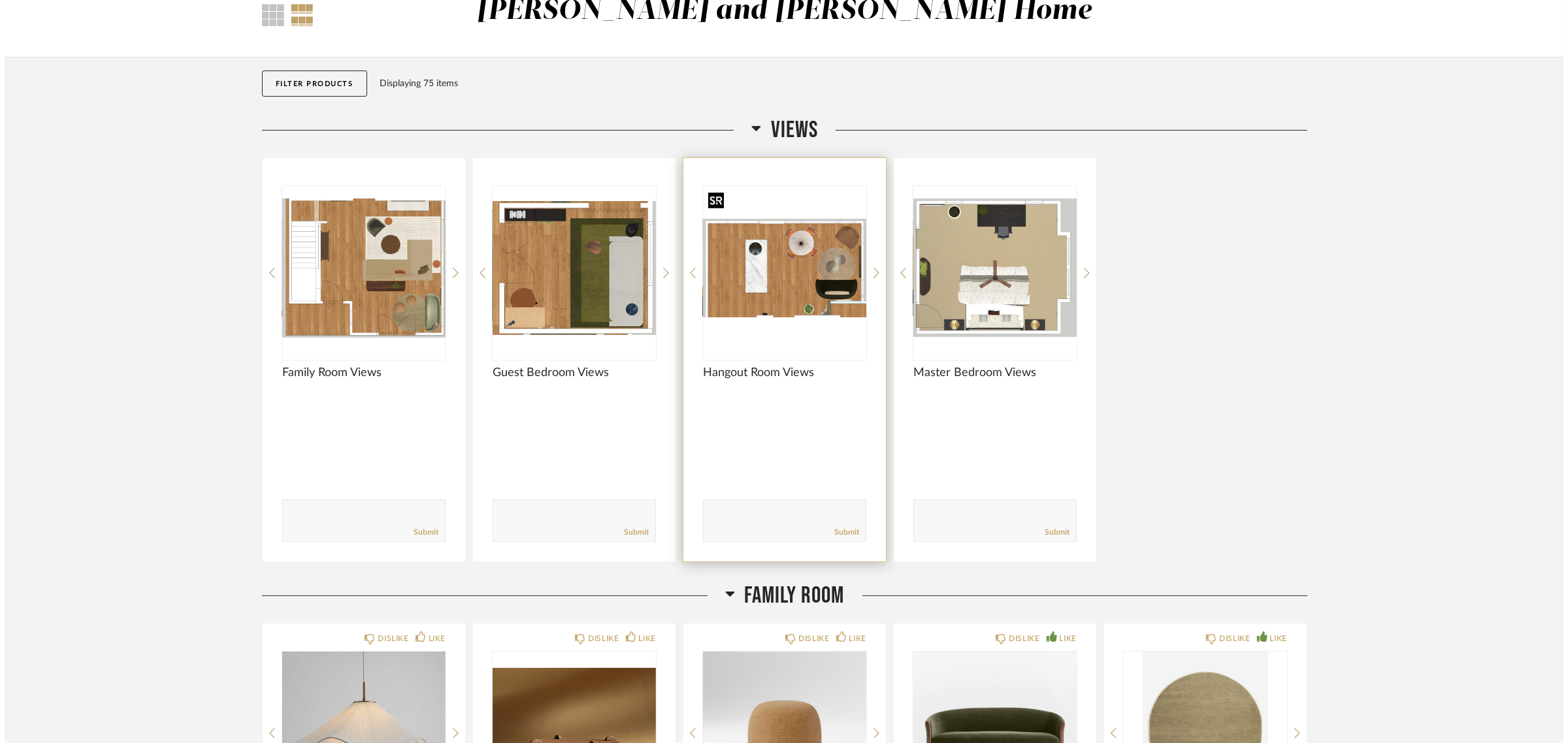
scroll to position [0, 0]
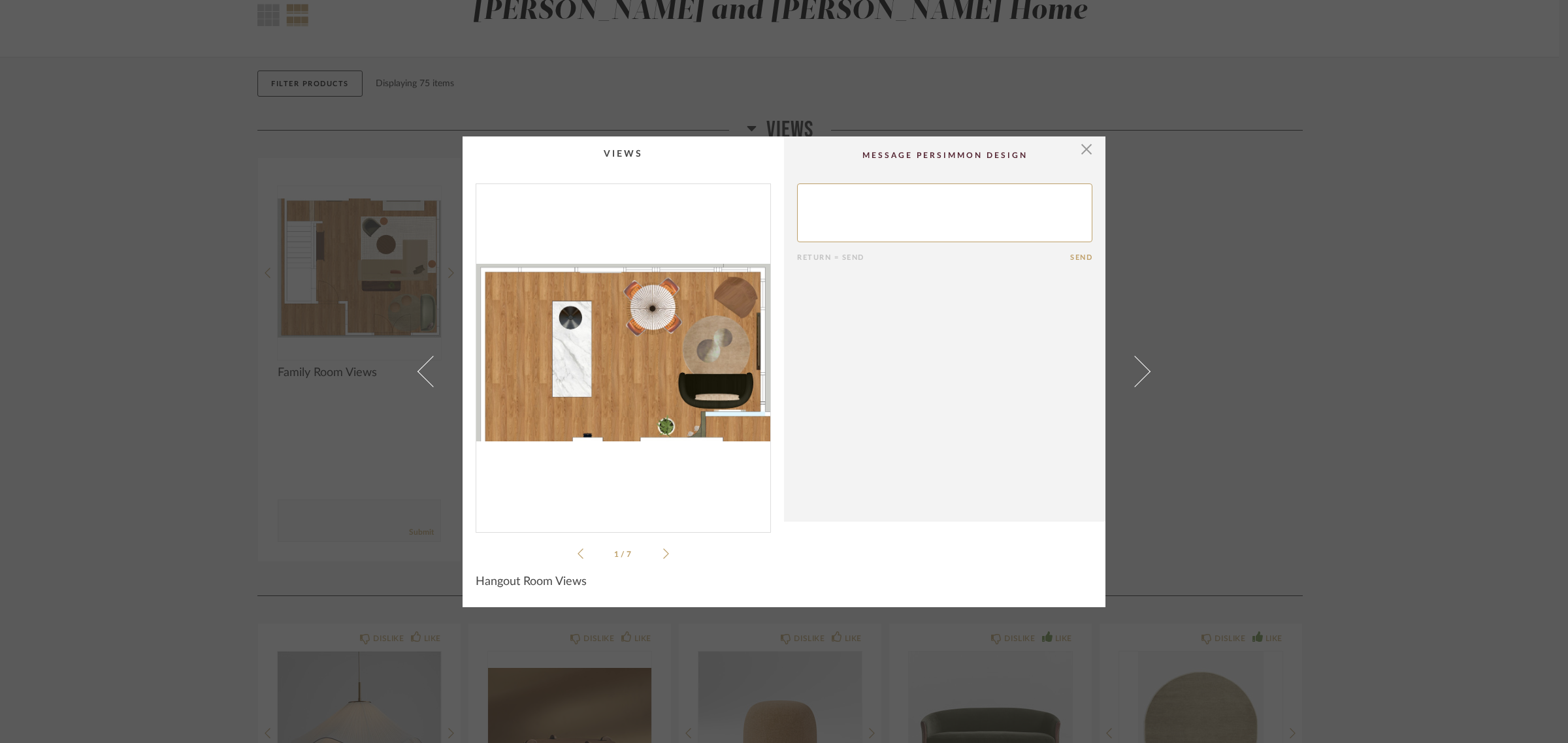
click at [610, 337] on img "0" at bounding box center [623, 353] width 294 height 338
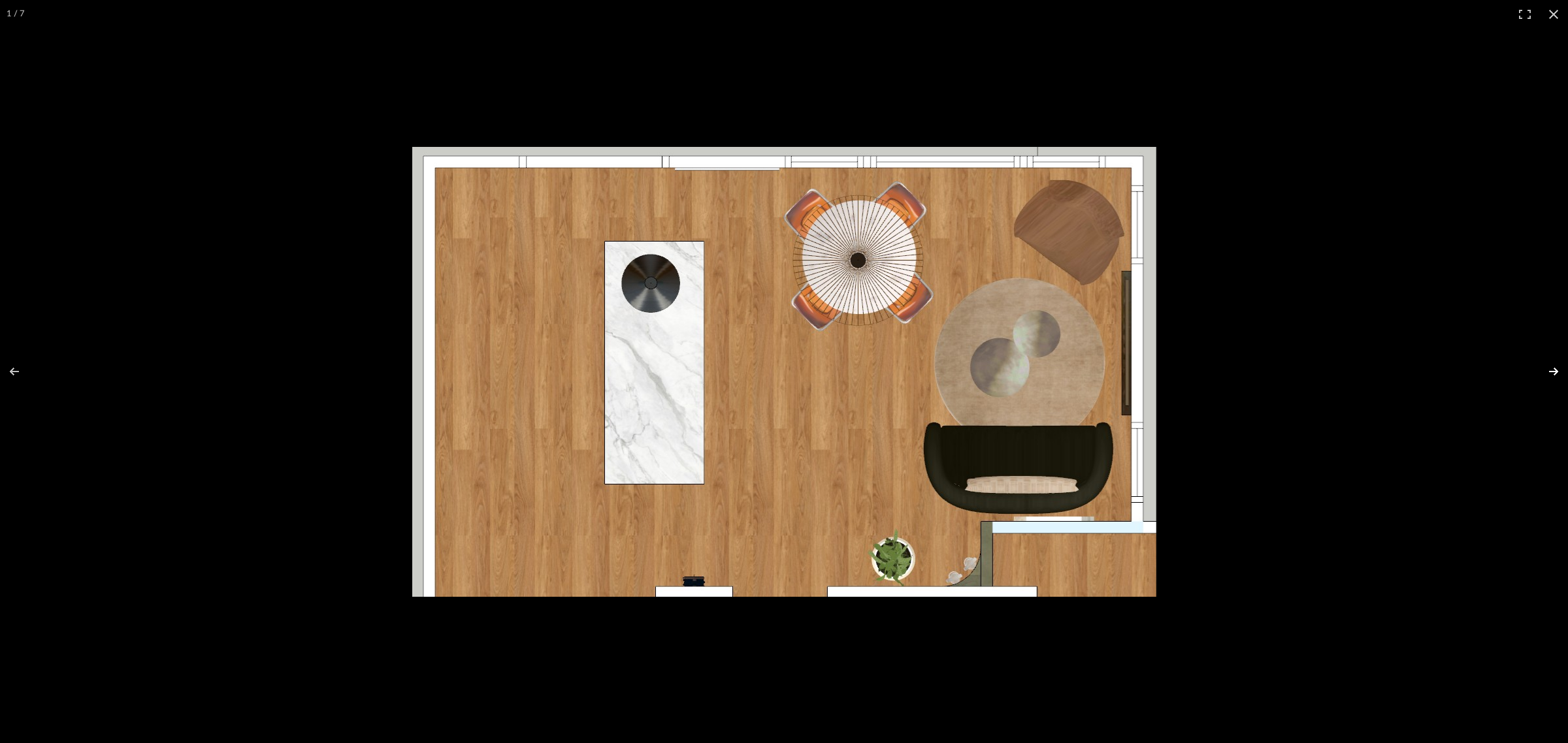
click at [1550, 368] on button at bounding box center [1545, 372] width 46 height 66
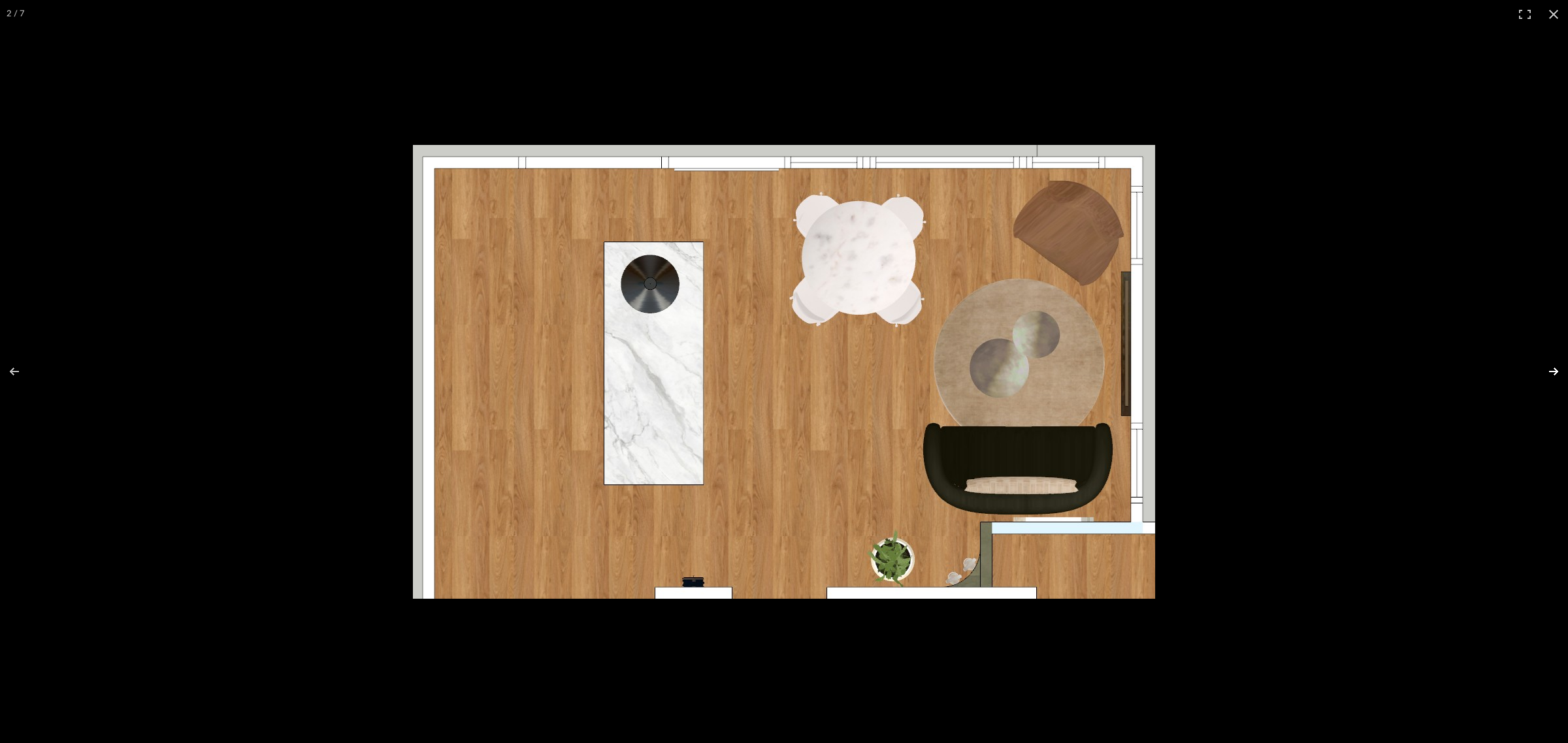
click at [1550, 368] on button at bounding box center [1545, 372] width 46 height 66
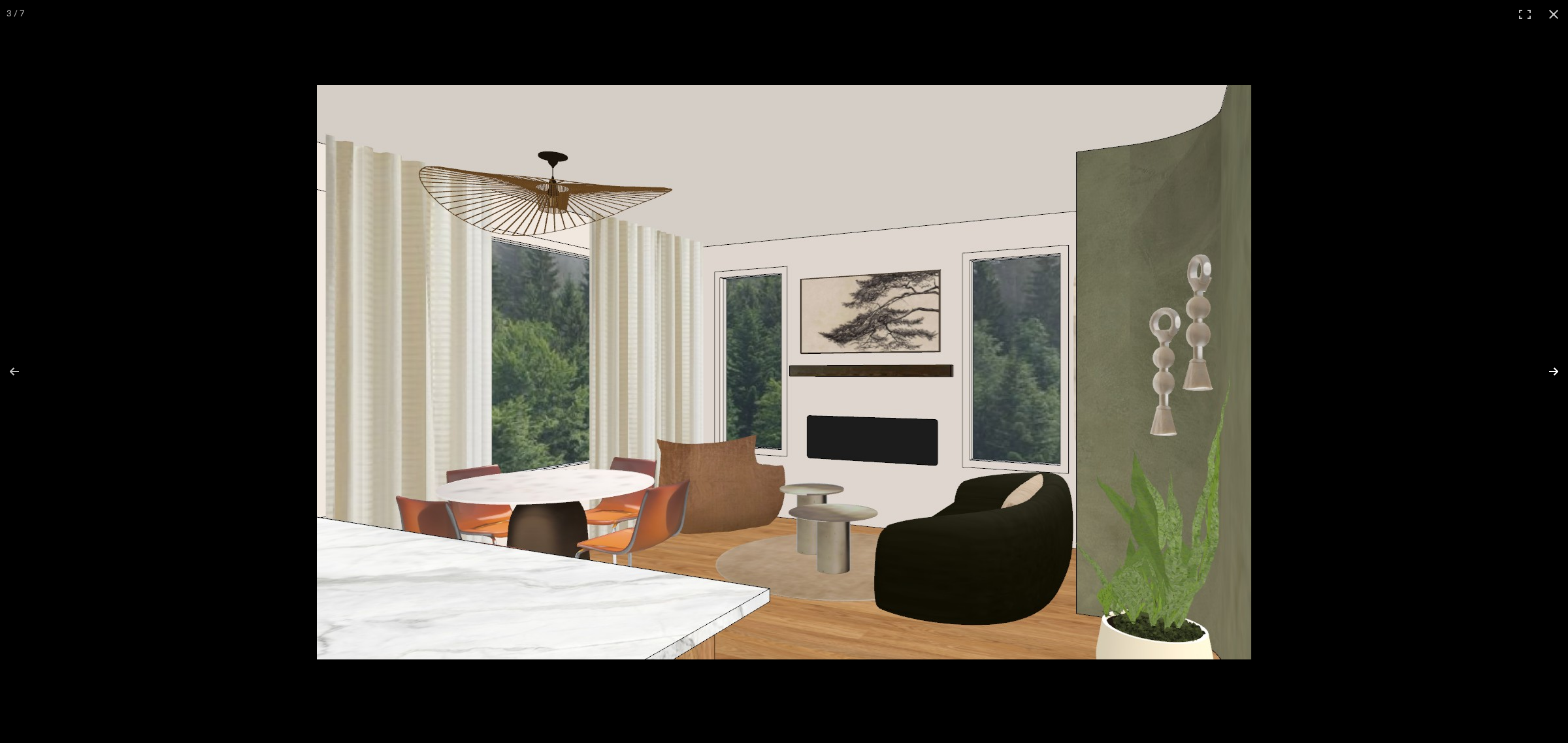
click at [1550, 368] on button at bounding box center [1545, 372] width 46 height 66
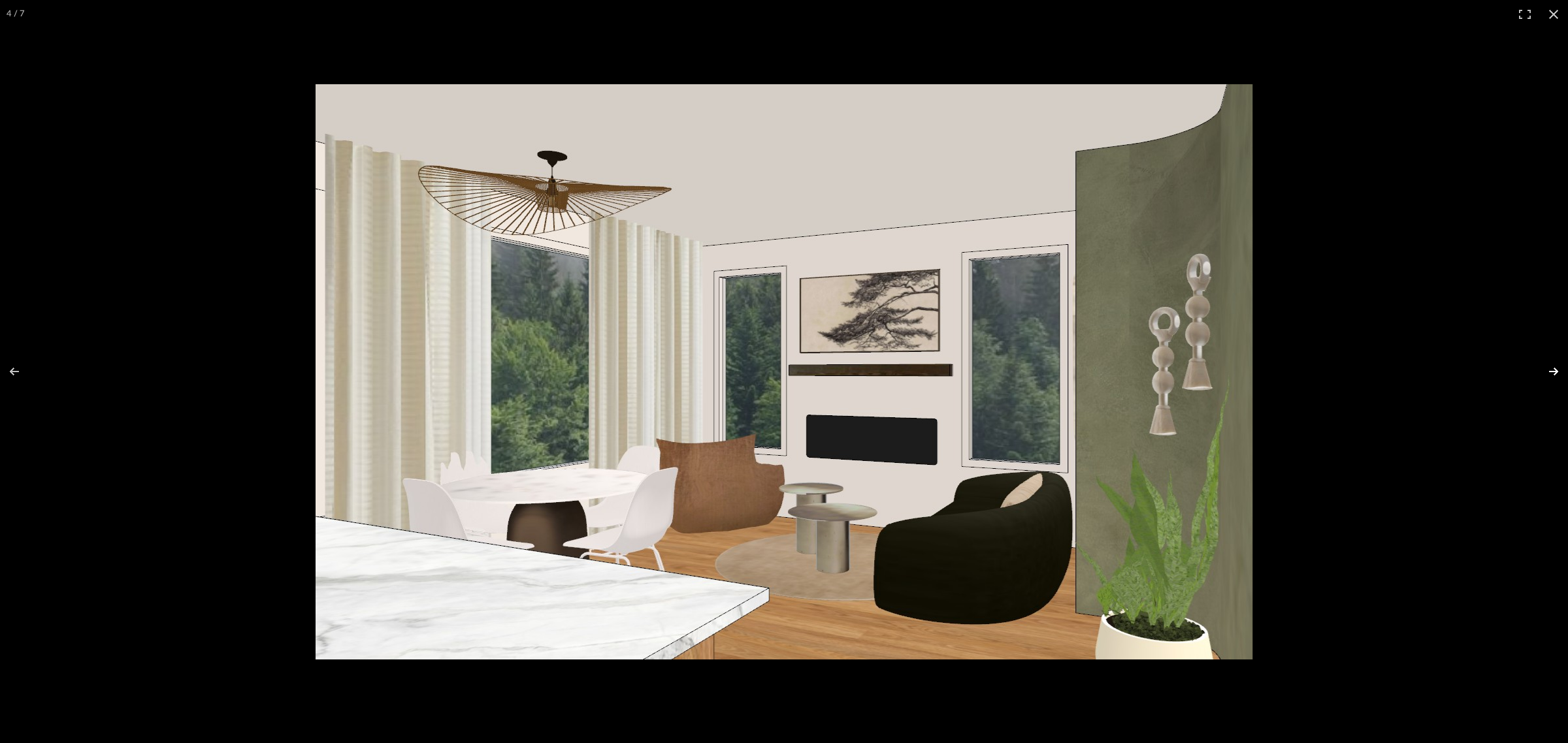
click at [1550, 368] on button at bounding box center [1545, 372] width 46 height 66
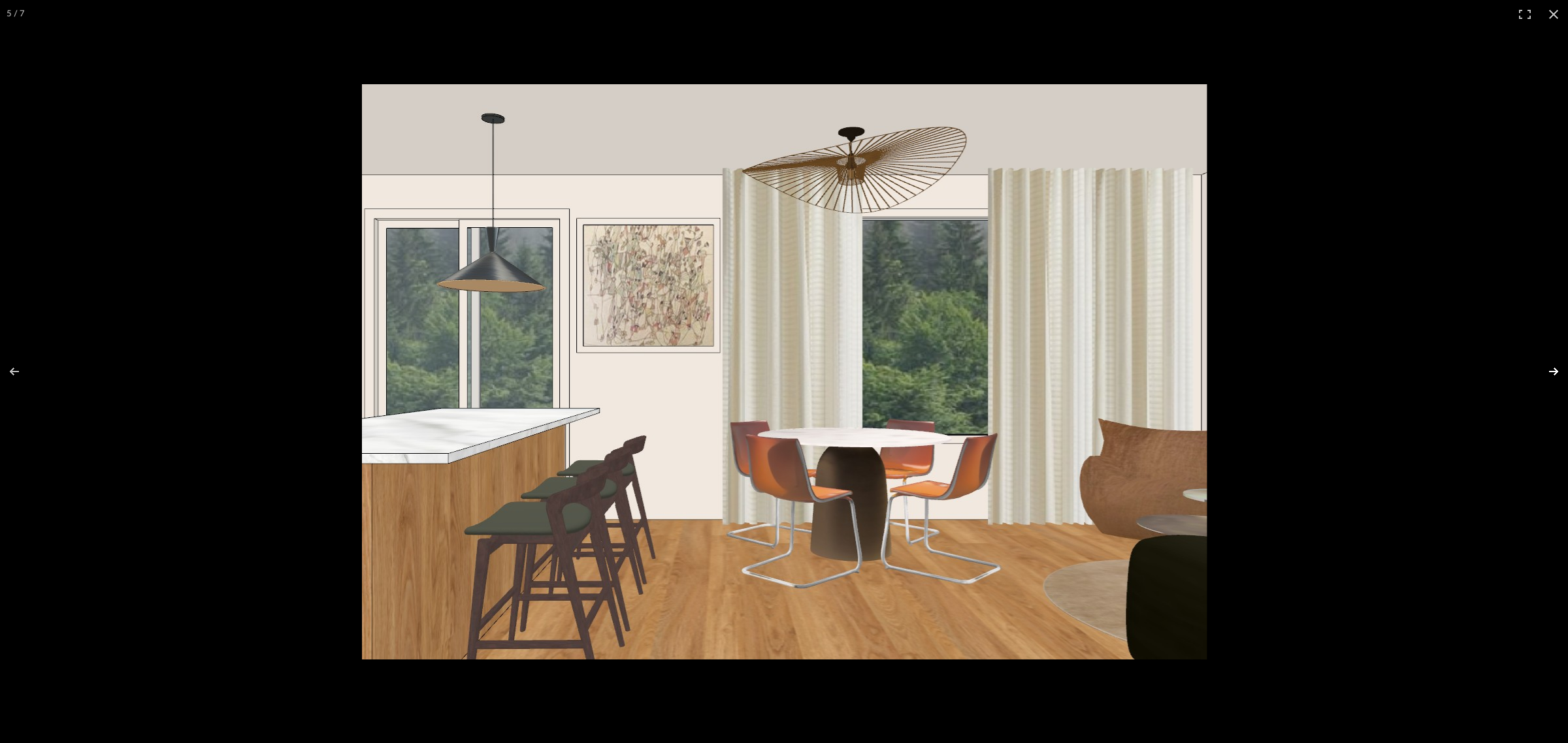
click at [1550, 368] on button at bounding box center [1545, 372] width 46 height 66
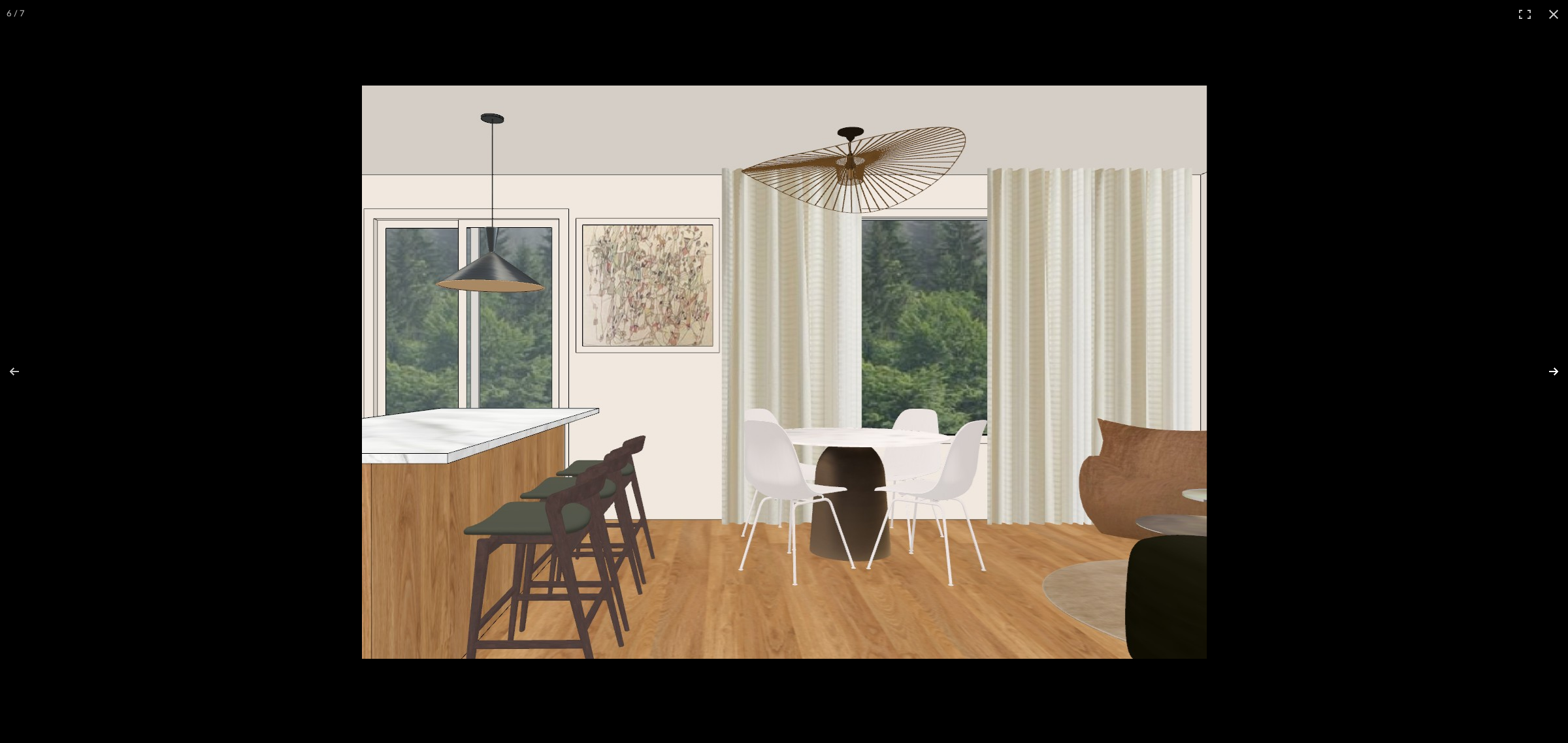
click at [1550, 368] on button at bounding box center [1545, 372] width 46 height 66
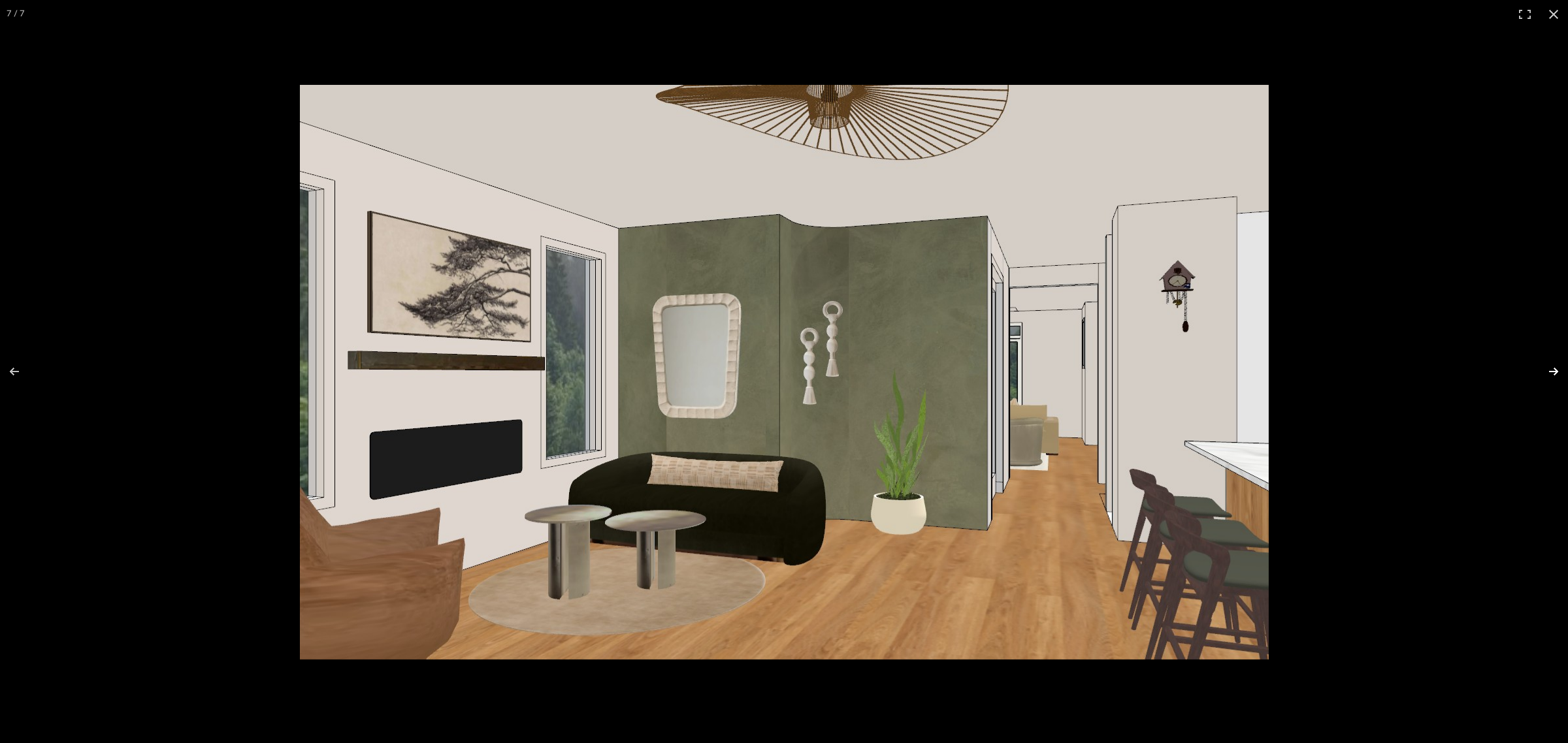
click at [1550, 368] on button at bounding box center [1545, 372] width 46 height 66
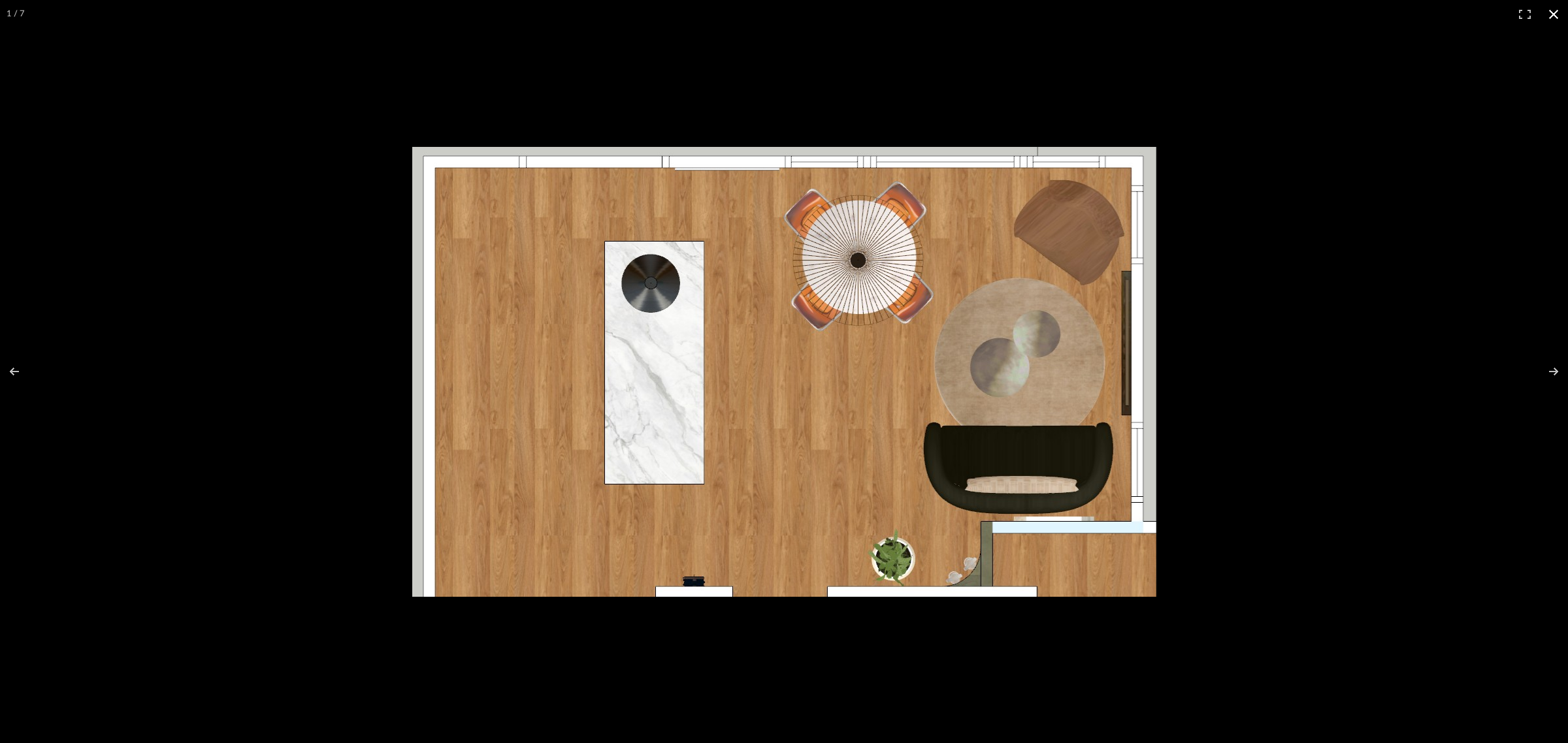
click at [1556, 11] on button at bounding box center [1553, 14] width 29 height 29
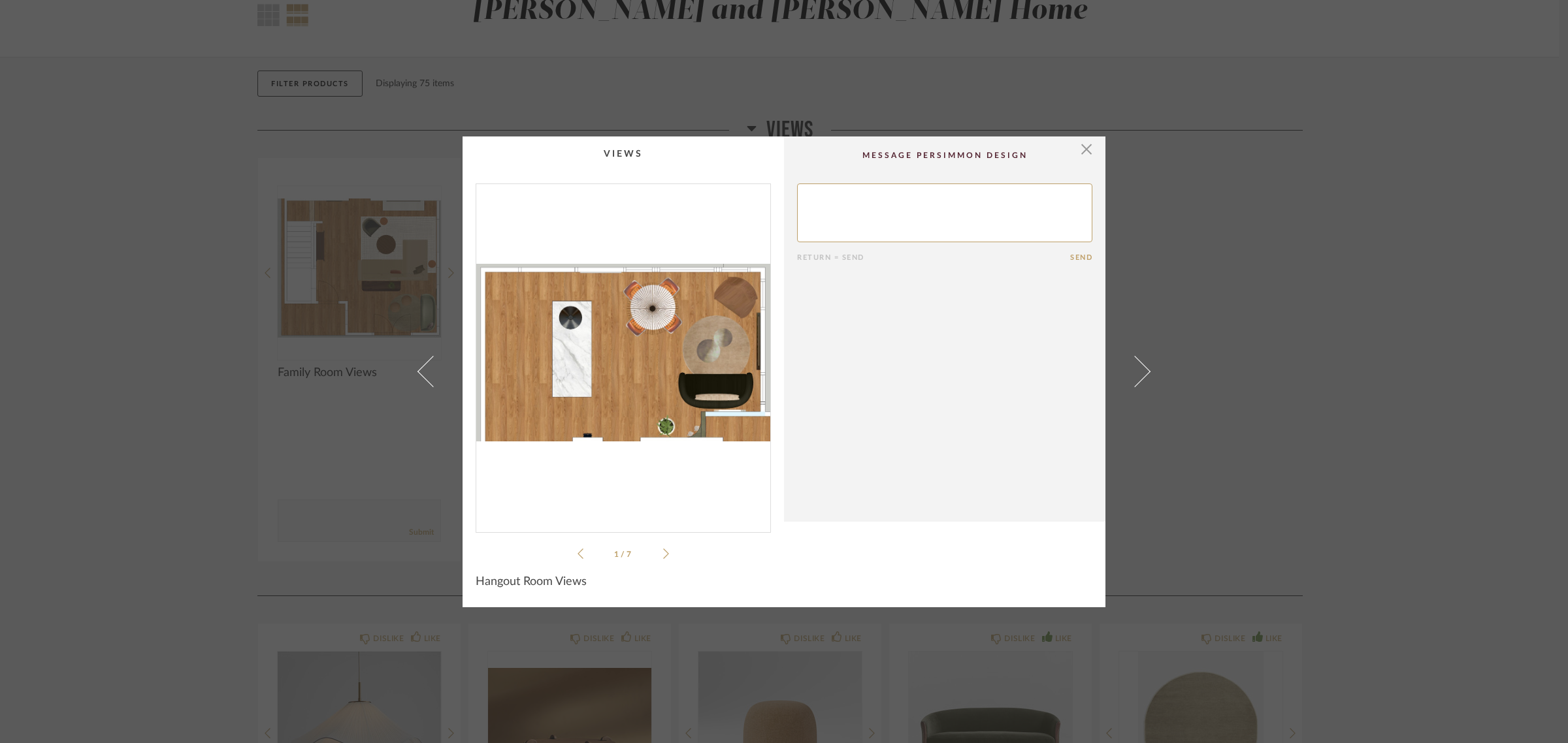
click at [1396, 288] on div "× 1 / 7 Return = Send Send Hangout Room Views" at bounding box center [784, 371] width 1568 height 743
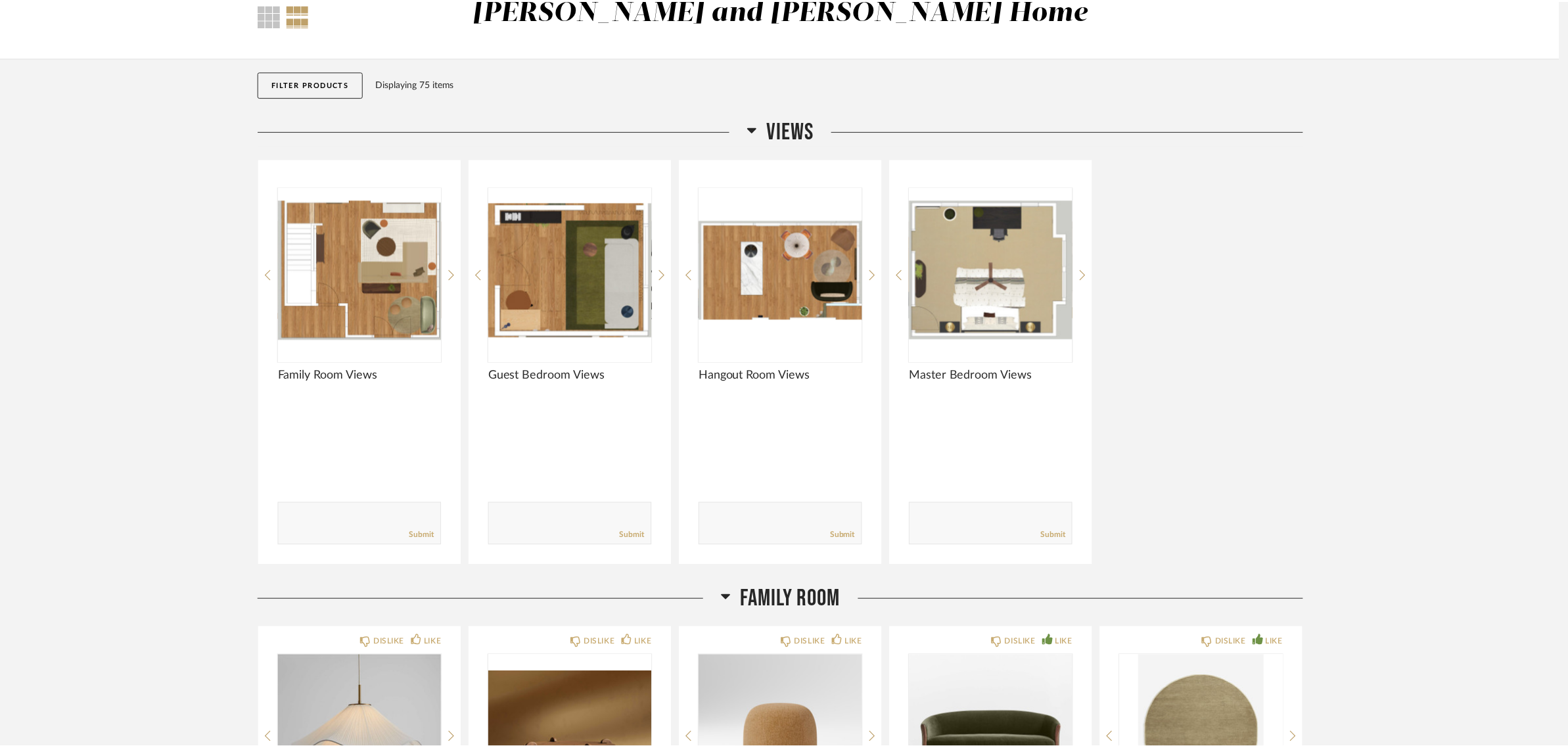
scroll to position [82, 0]
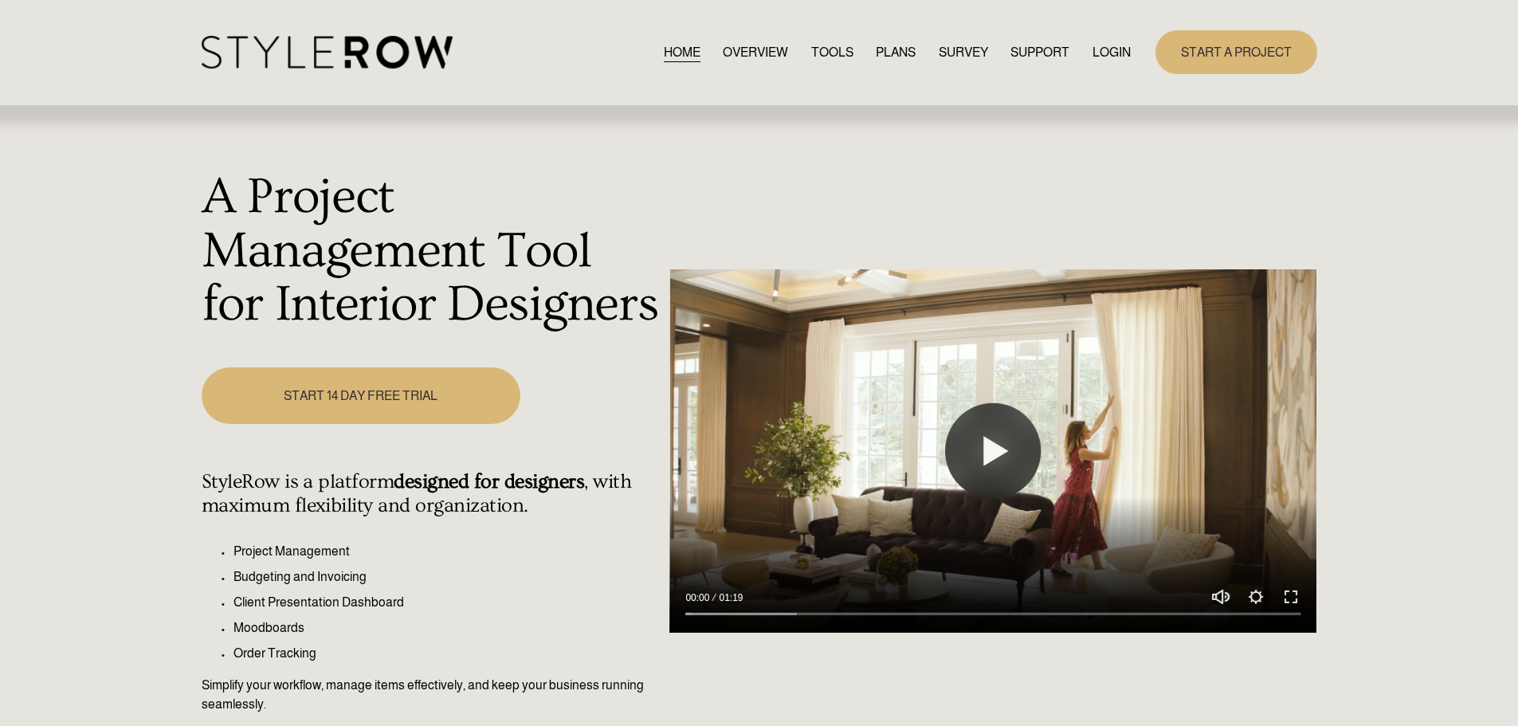
click at [1107, 43] on link "LOGIN" at bounding box center [1112, 52] width 38 height 22
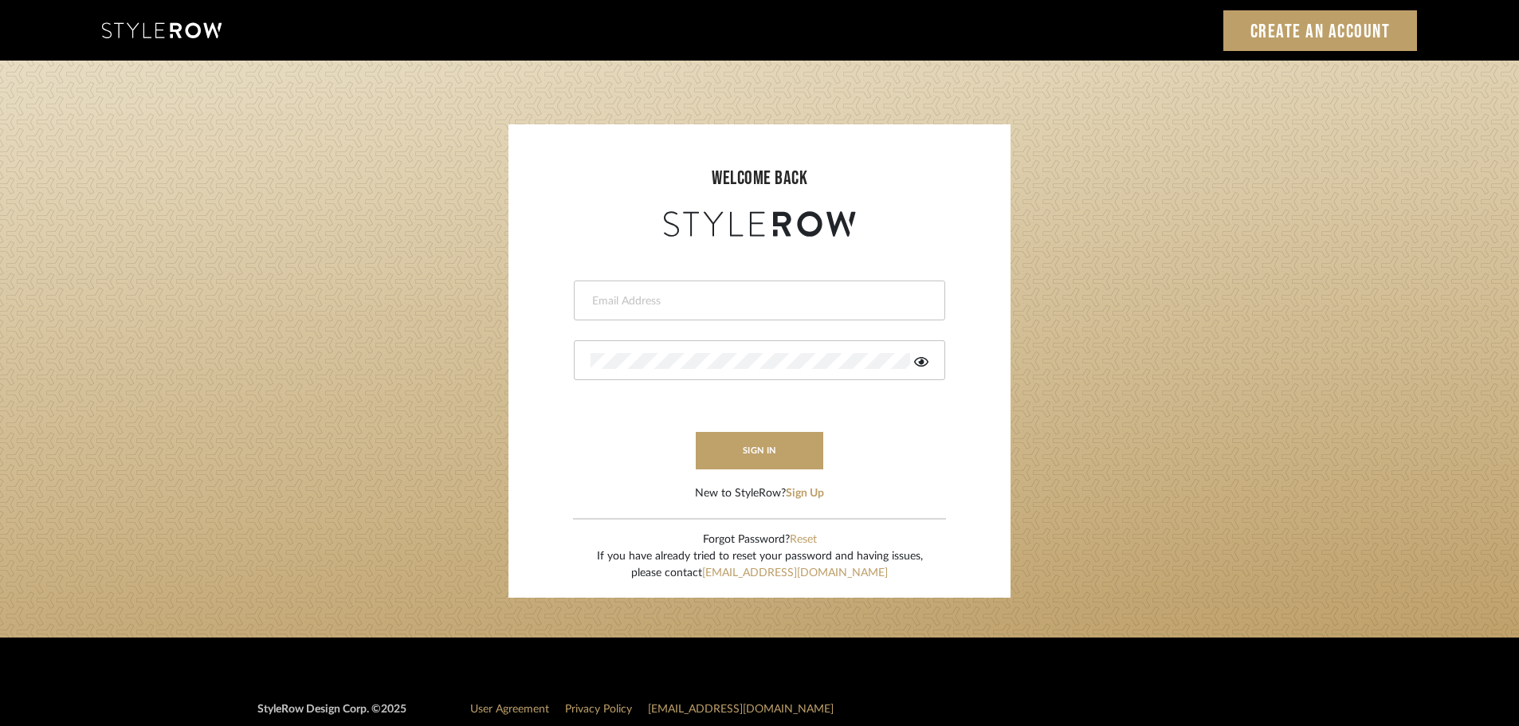
click at [597, 302] on input "email" at bounding box center [758, 301] width 334 height 16
type input "persimmon.design@outlook.com"
click at [748, 447] on button "sign in" at bounding box center [760, 450] width 128 height 37
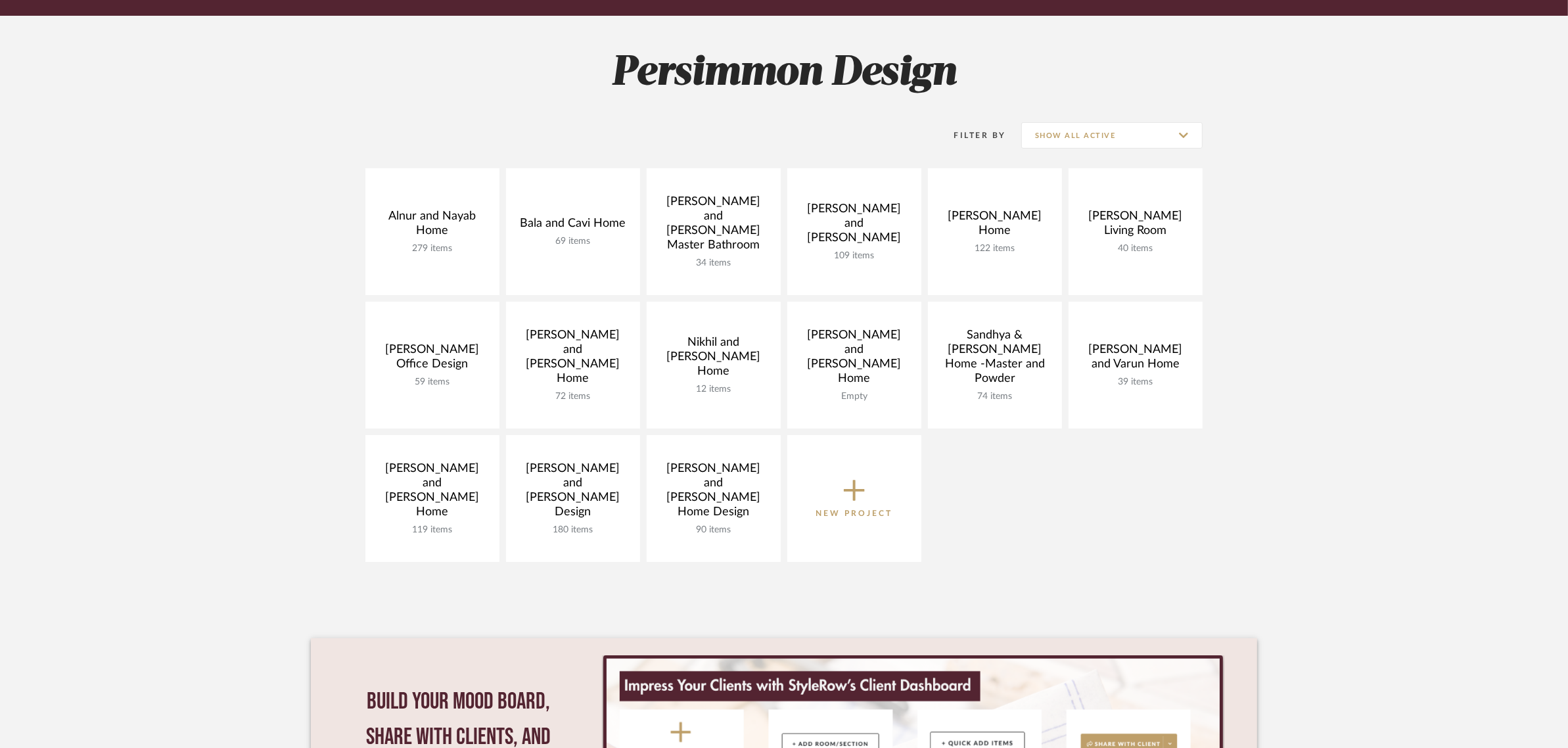
scroll to position [164, 0]
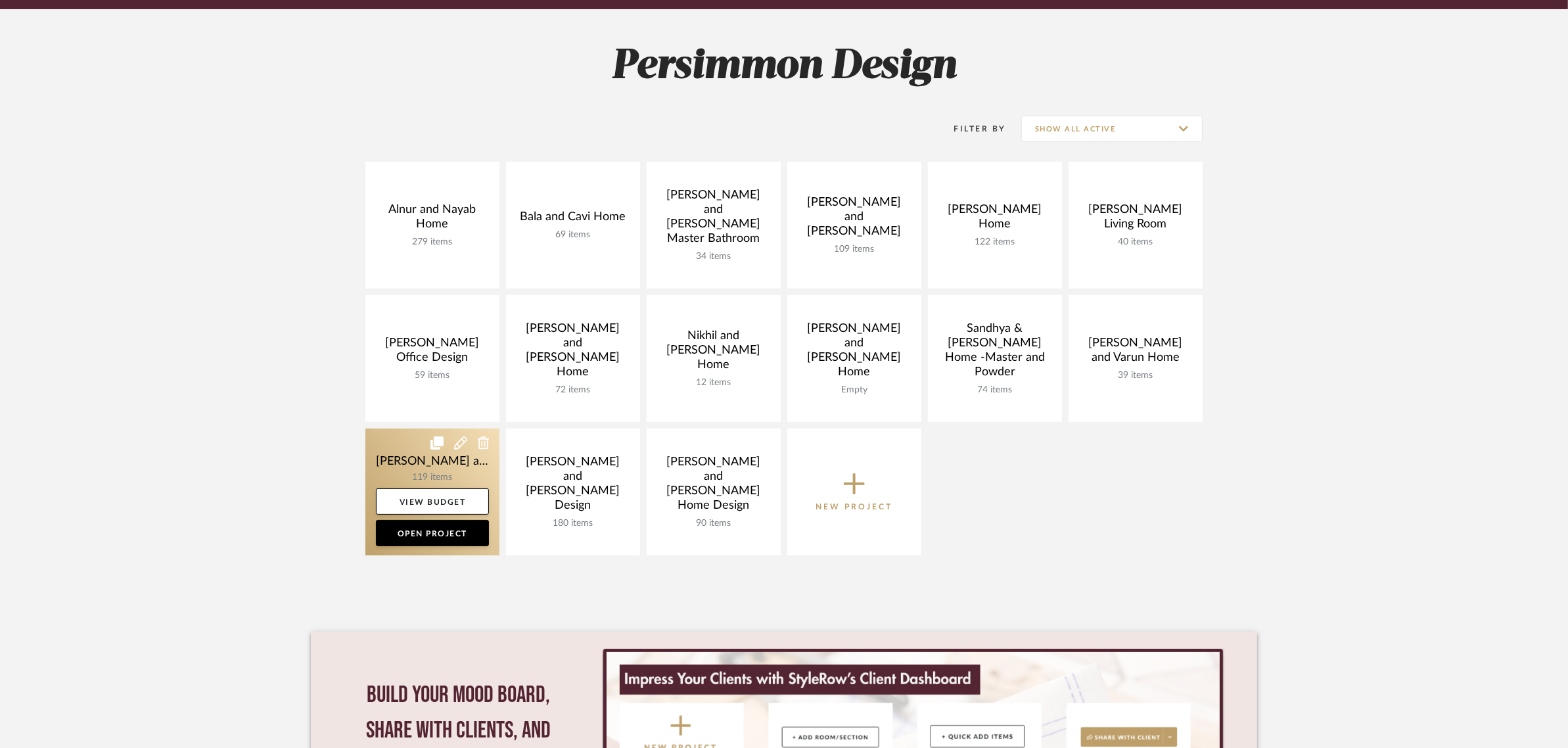
click at [378, 459] on link at bounding box center [432, 492] width 134 height 127
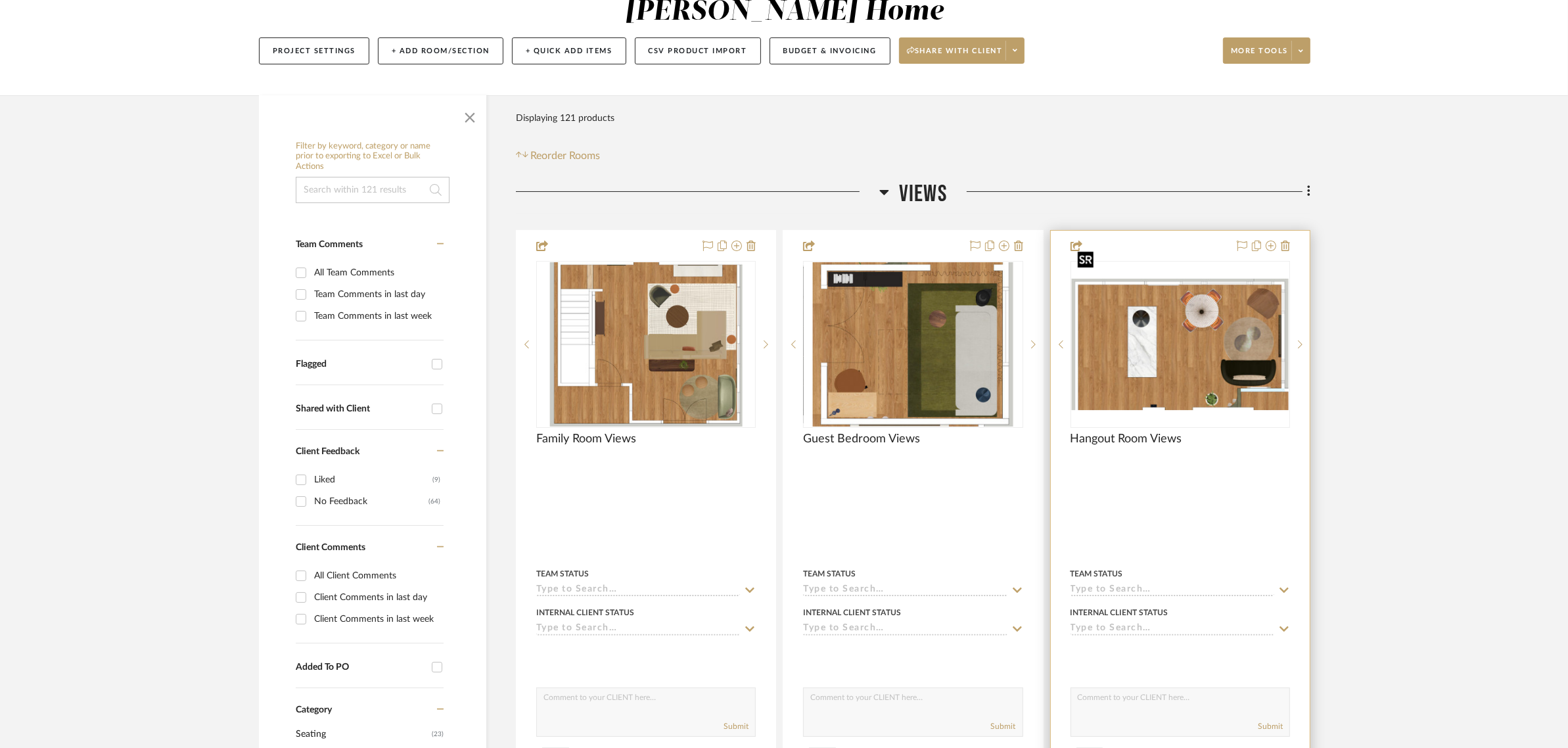
scroll to position [164, 0]
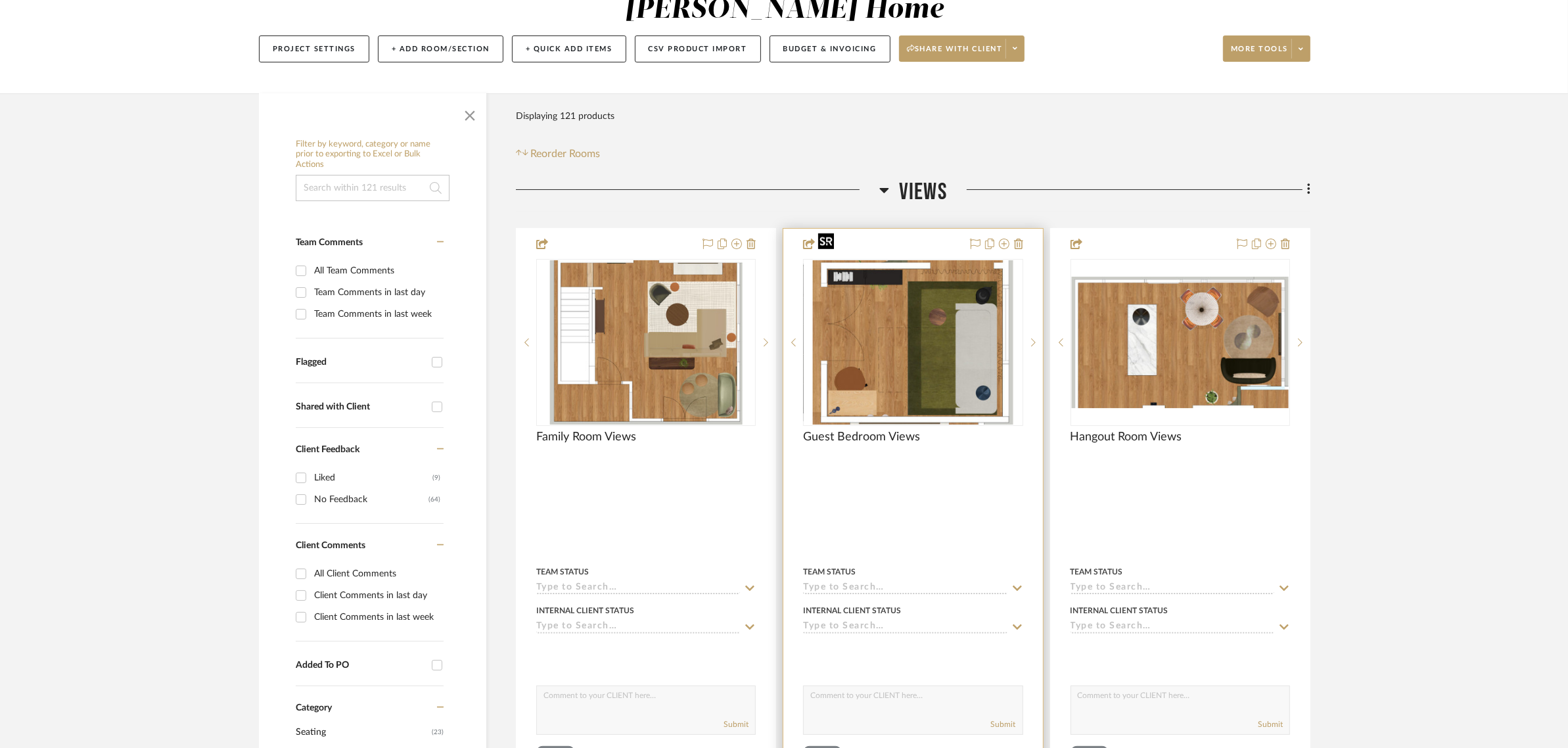
click at [930, 300] on img "0" at bounding box center [913, 342] width 200 height 164
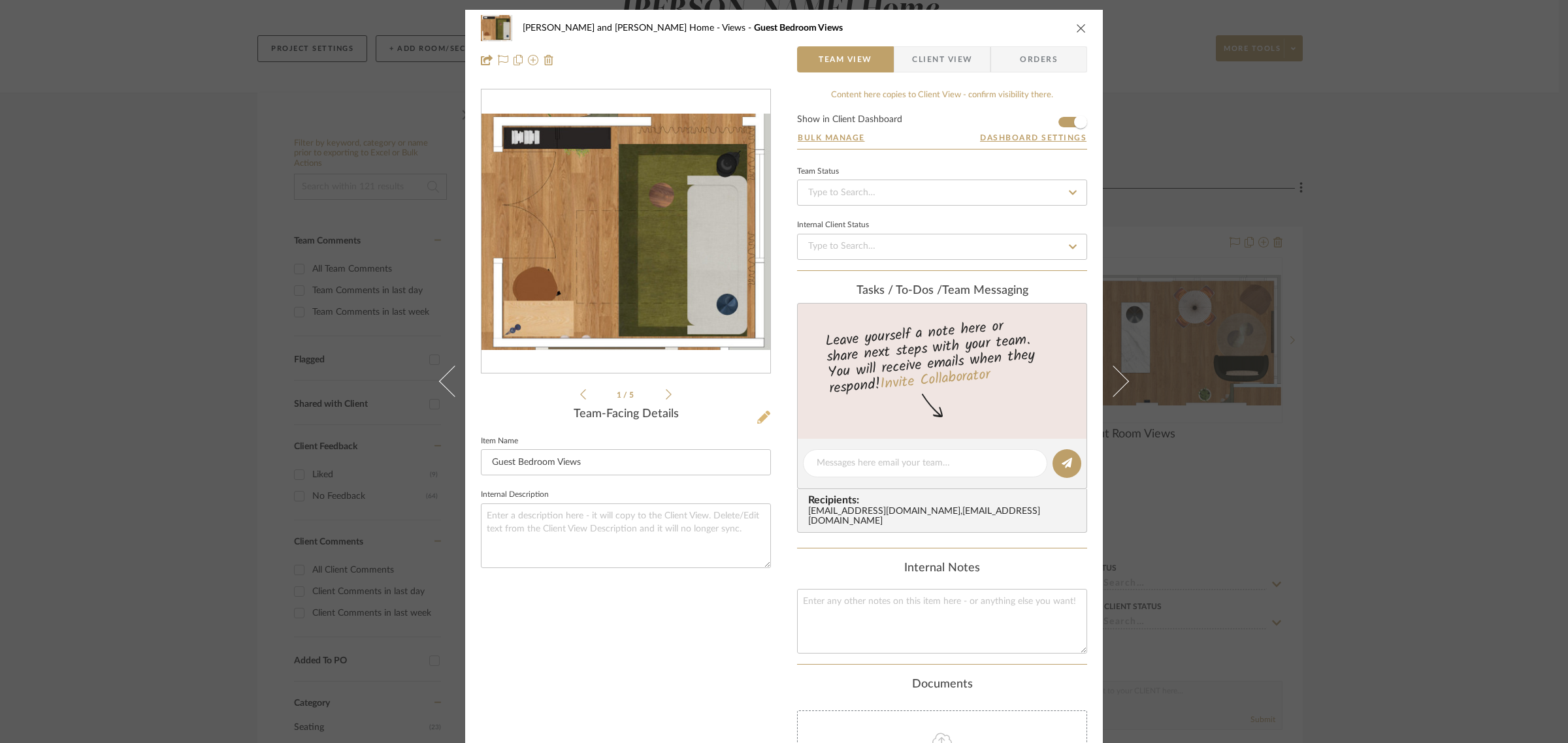
click at [758, 410] on button at bounding box center [764, 418] width 15 height 21
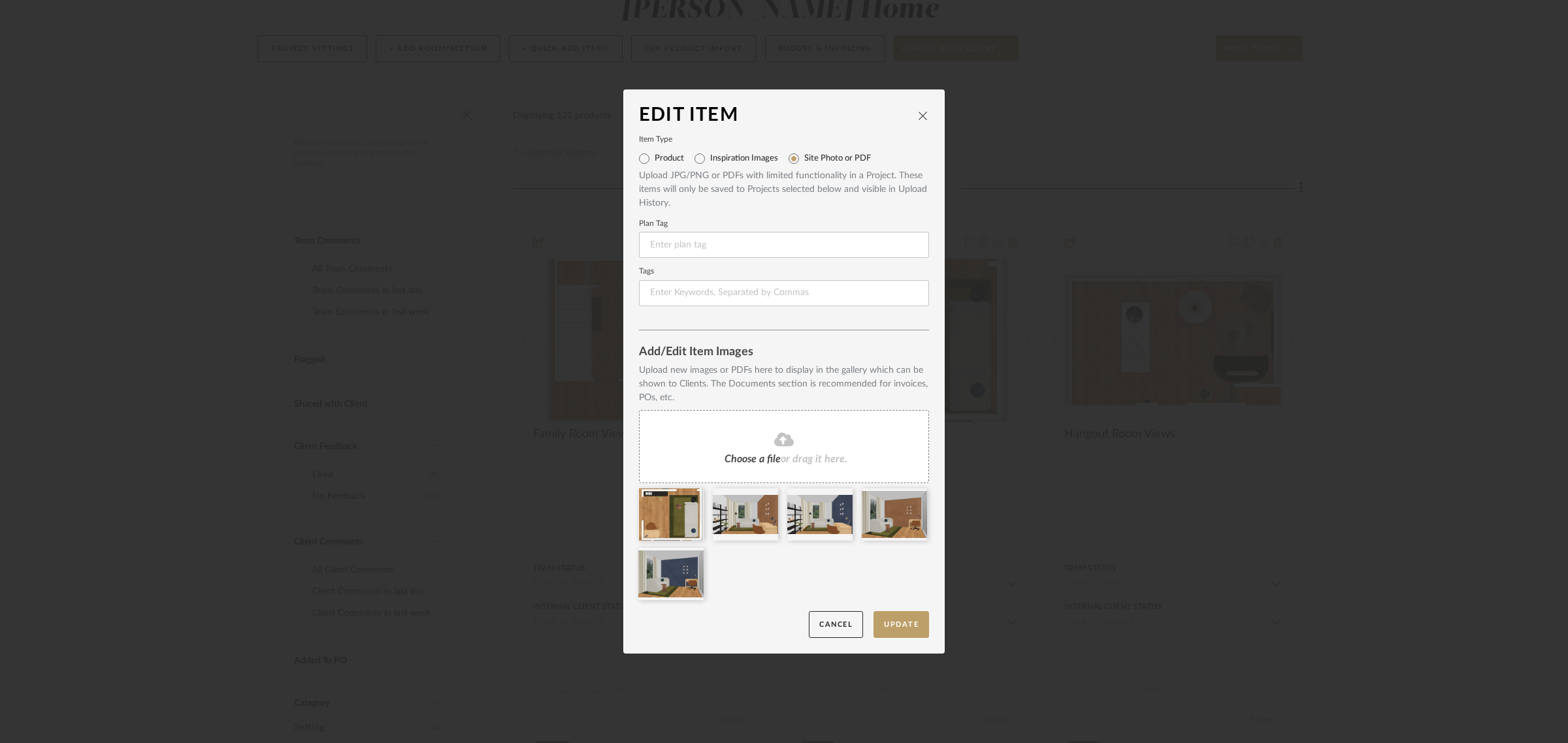
click at [758, 436] on fa-icon at bounding box center [784, 440] width 119 height 17
click at [903, 621] on button "Update" at bounding box center [902, 624] width 56 height 27
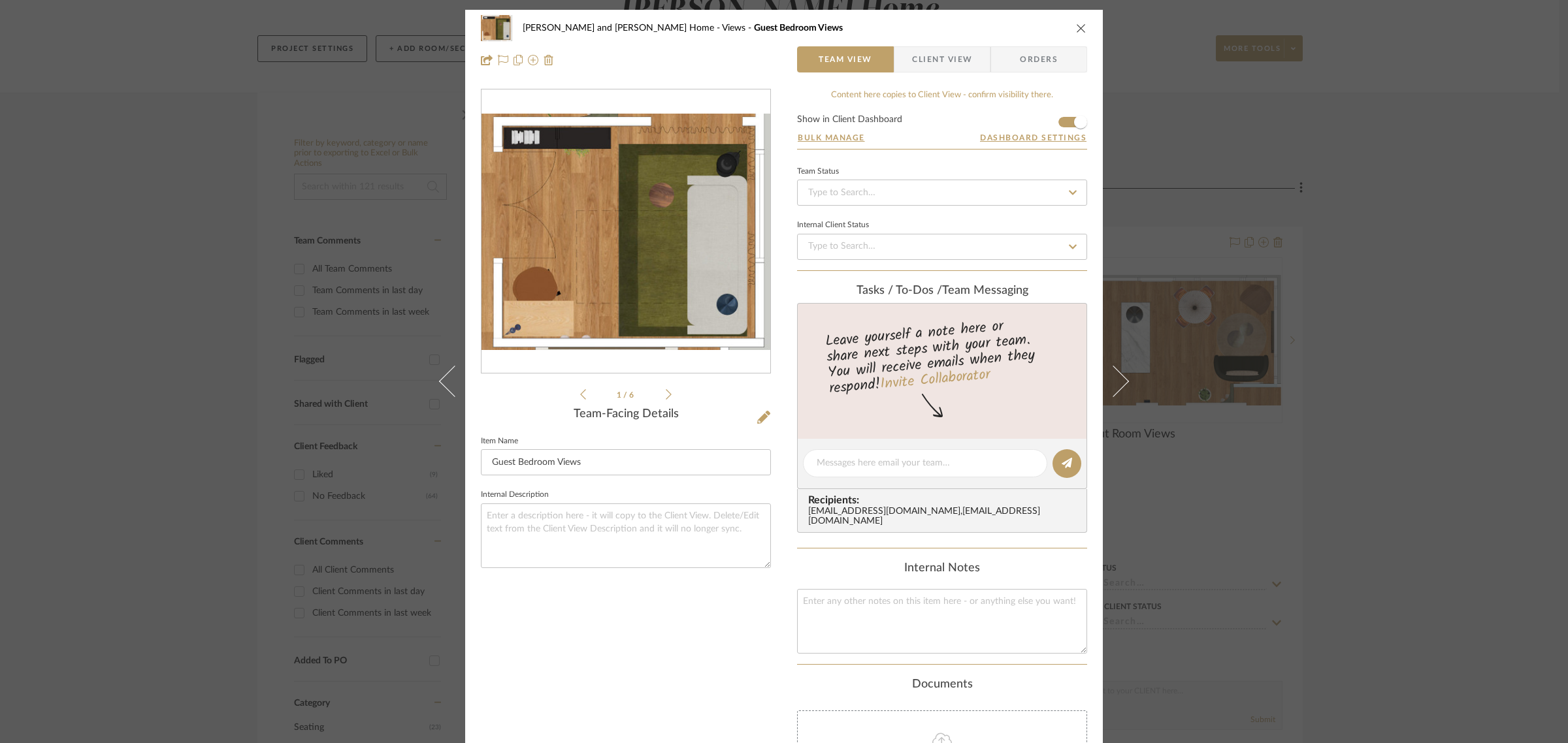
click at [1379, 360] on div "[PERSON_NAME] and [PERSON_NAME] Home Views Guest Bedroom Views Team View Client…" at bounding box center [784, 371] width 1568 height 743
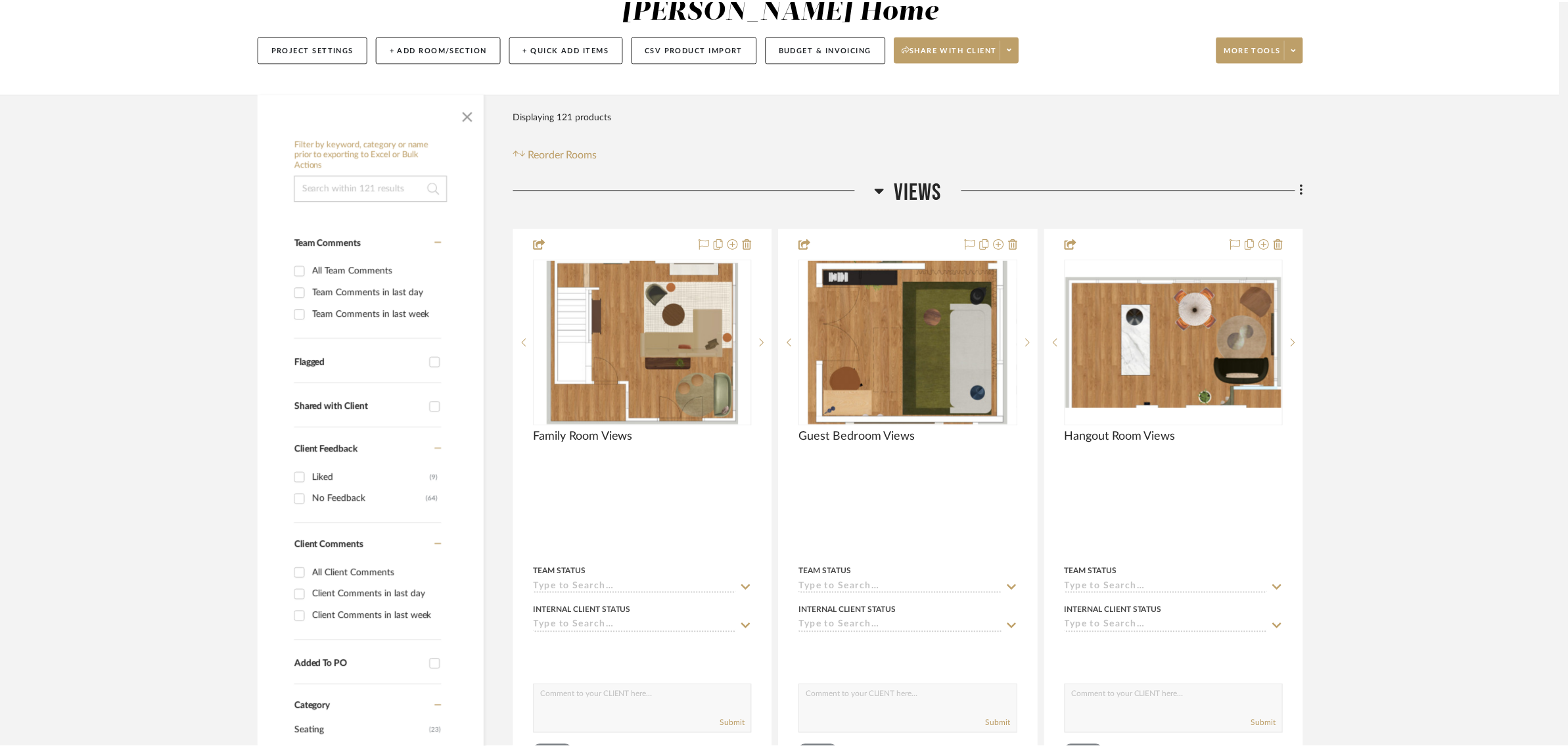
scroll to position [164, 0]
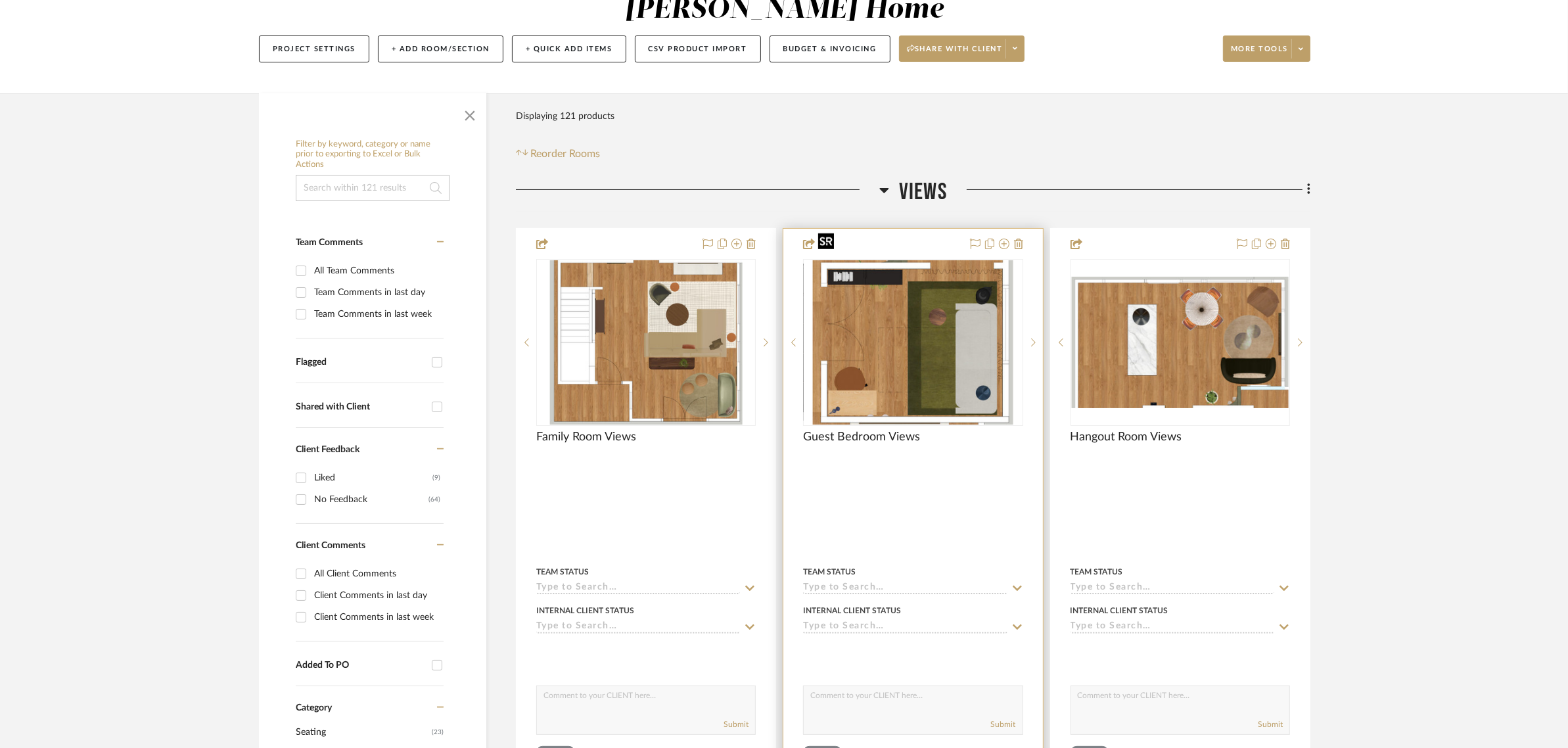
click at [891, 330] on img "0" at bounding box center [913, 342] width 200 height 164
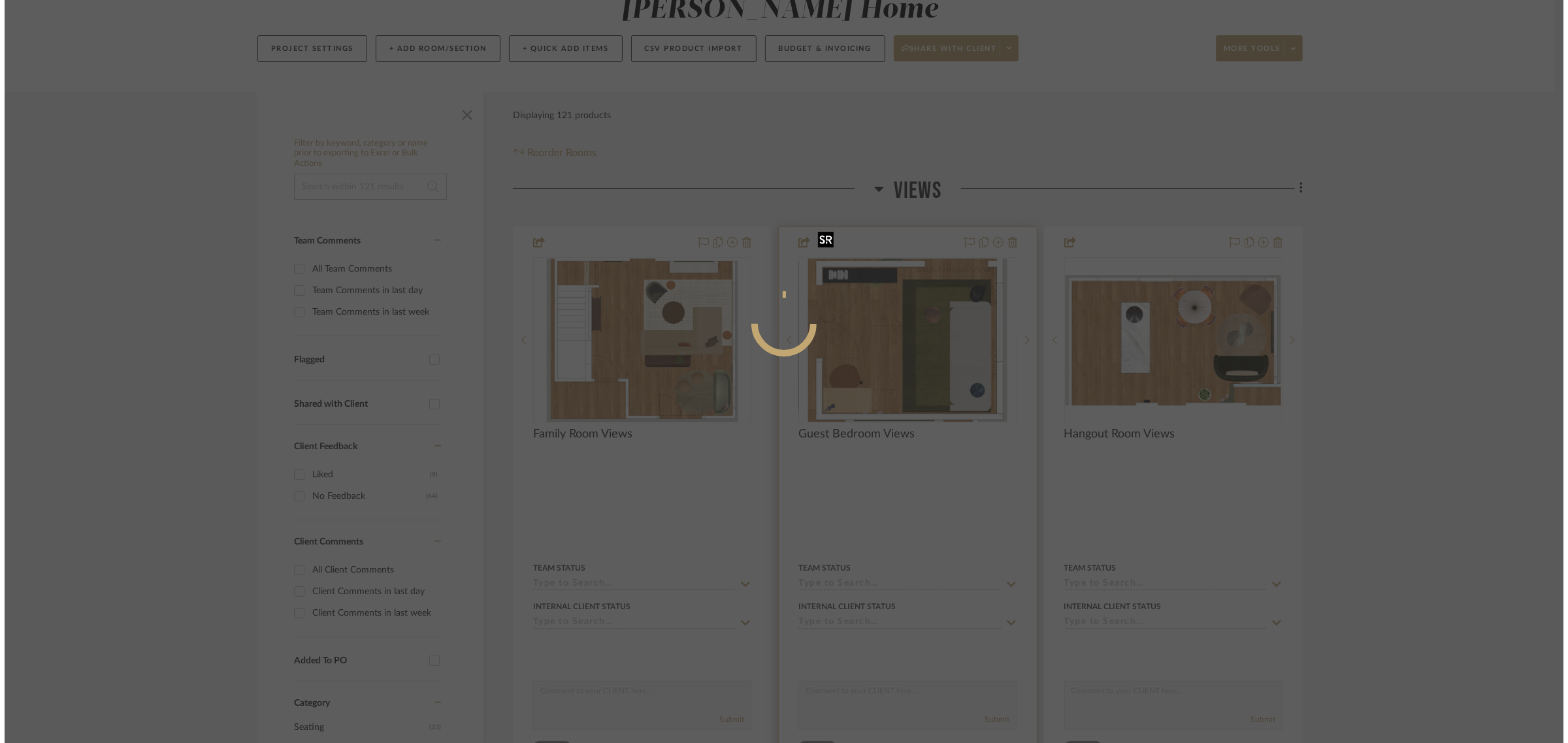
scroll to position [0, 0]
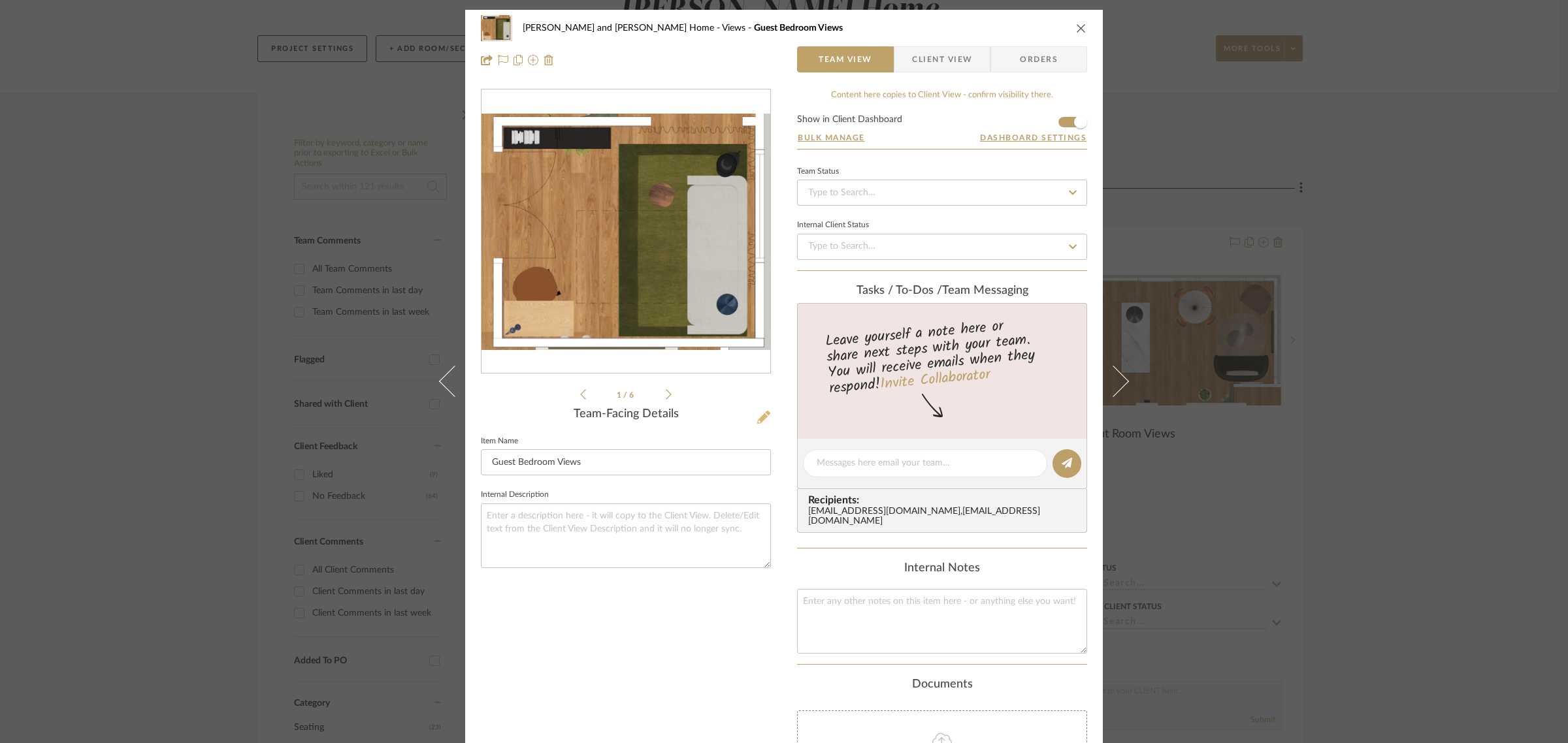
click at [761, 420] on icon at bounding box center [764, 417] width 13 height 13
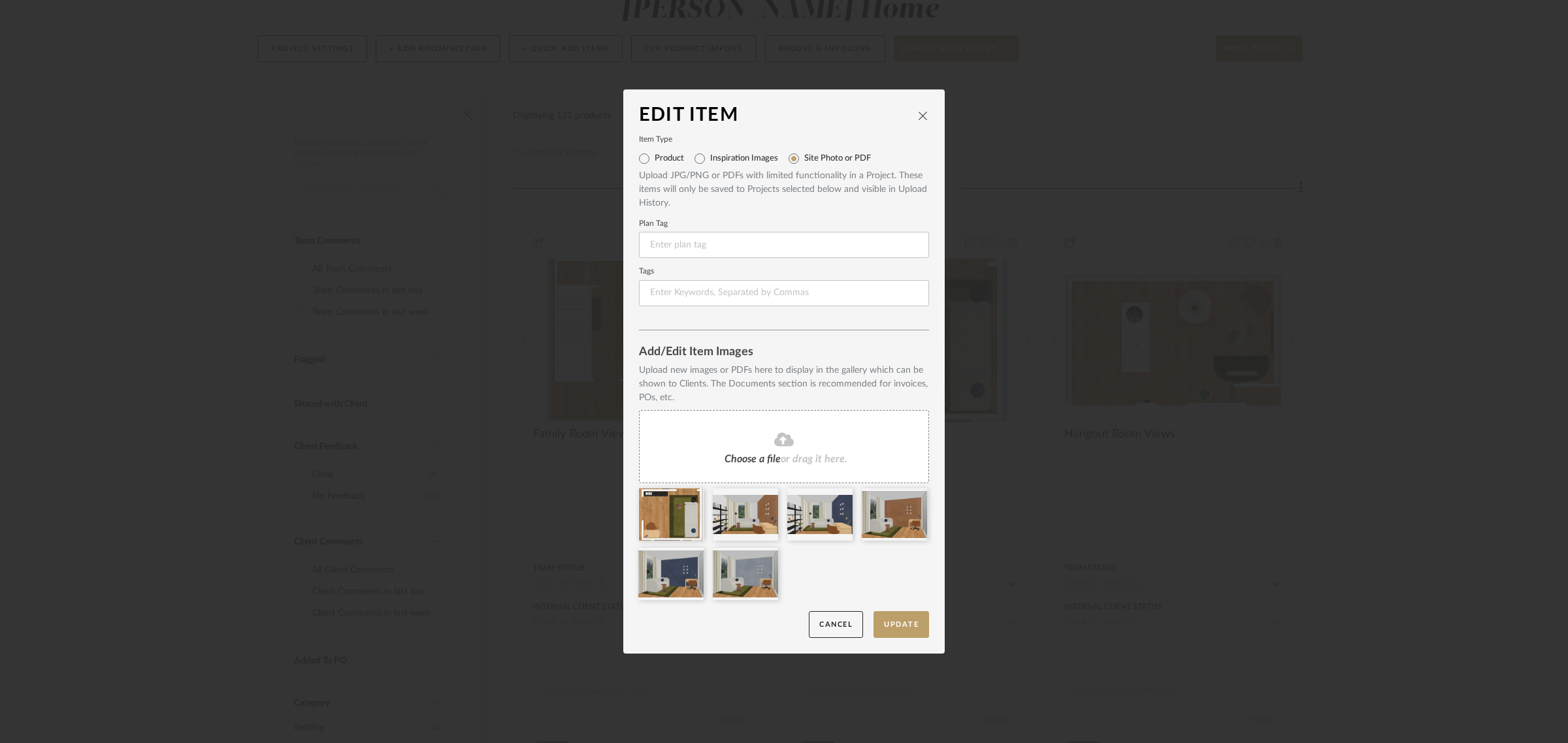
click at [761, 442] on fa-icon at bounding box center [784, 440] width 119 height 17
click at [916, 627] on button "Update" at bounding box center [902, 624] width 56 height 27
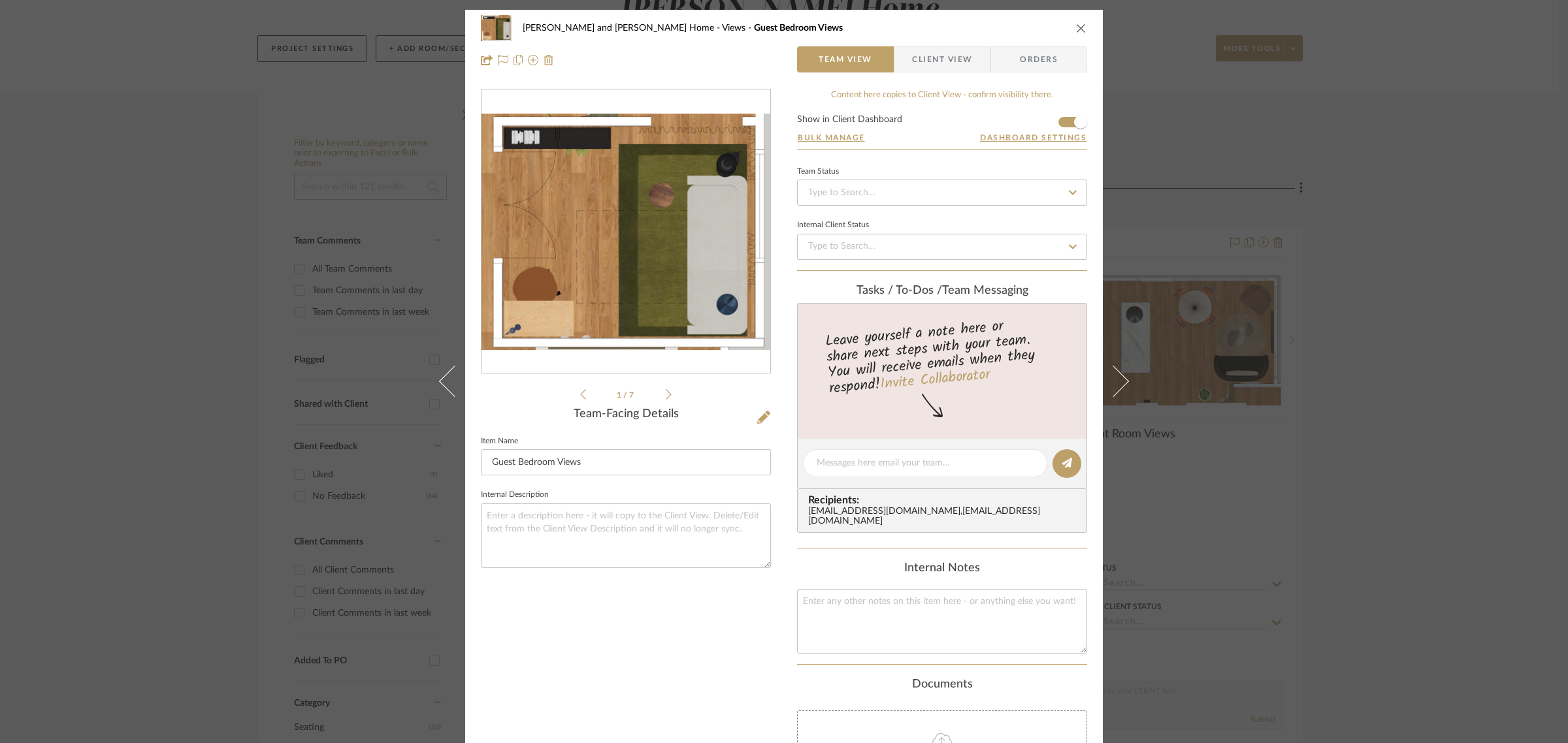
click at [1452, 436] on div "[PERSON_NAME] and [PERSON_NAME] Home Views Guest Bedroom Views Team View Client…" at bounding box center [784, 371] width 1568 height 743
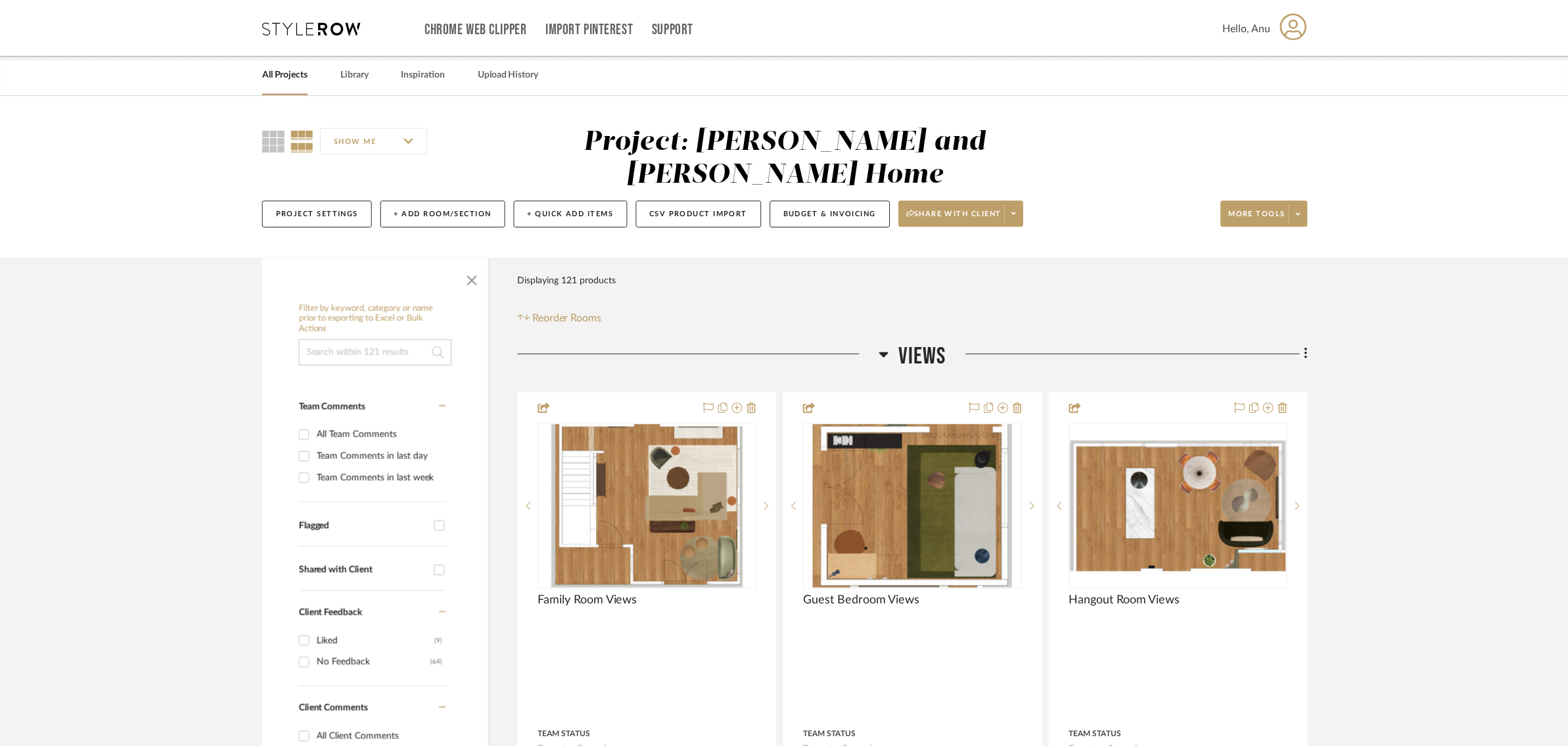
scroll to position [164, 0]
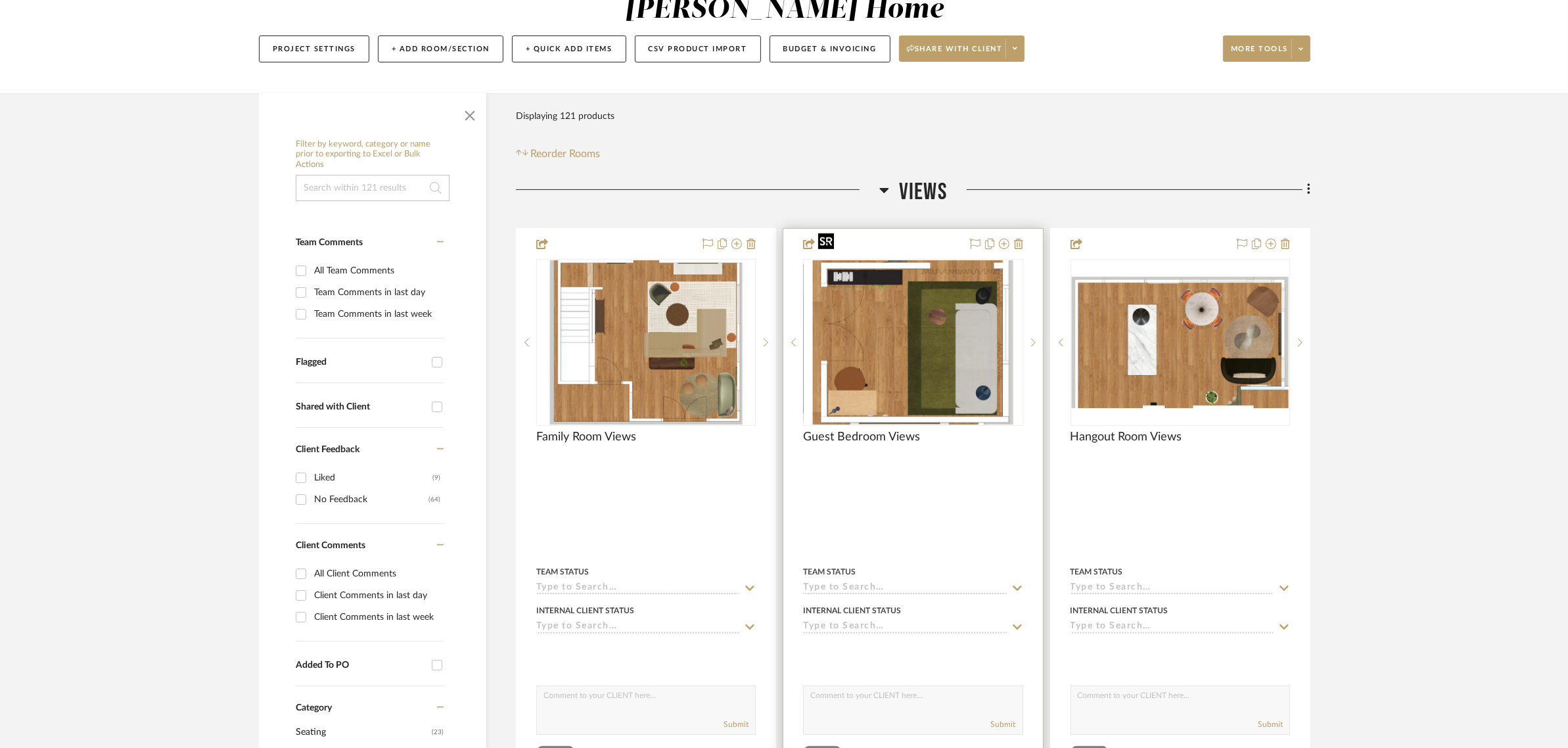
click at [964, 333] on img "0" at bounding box center [913, 342] width 200 height 164
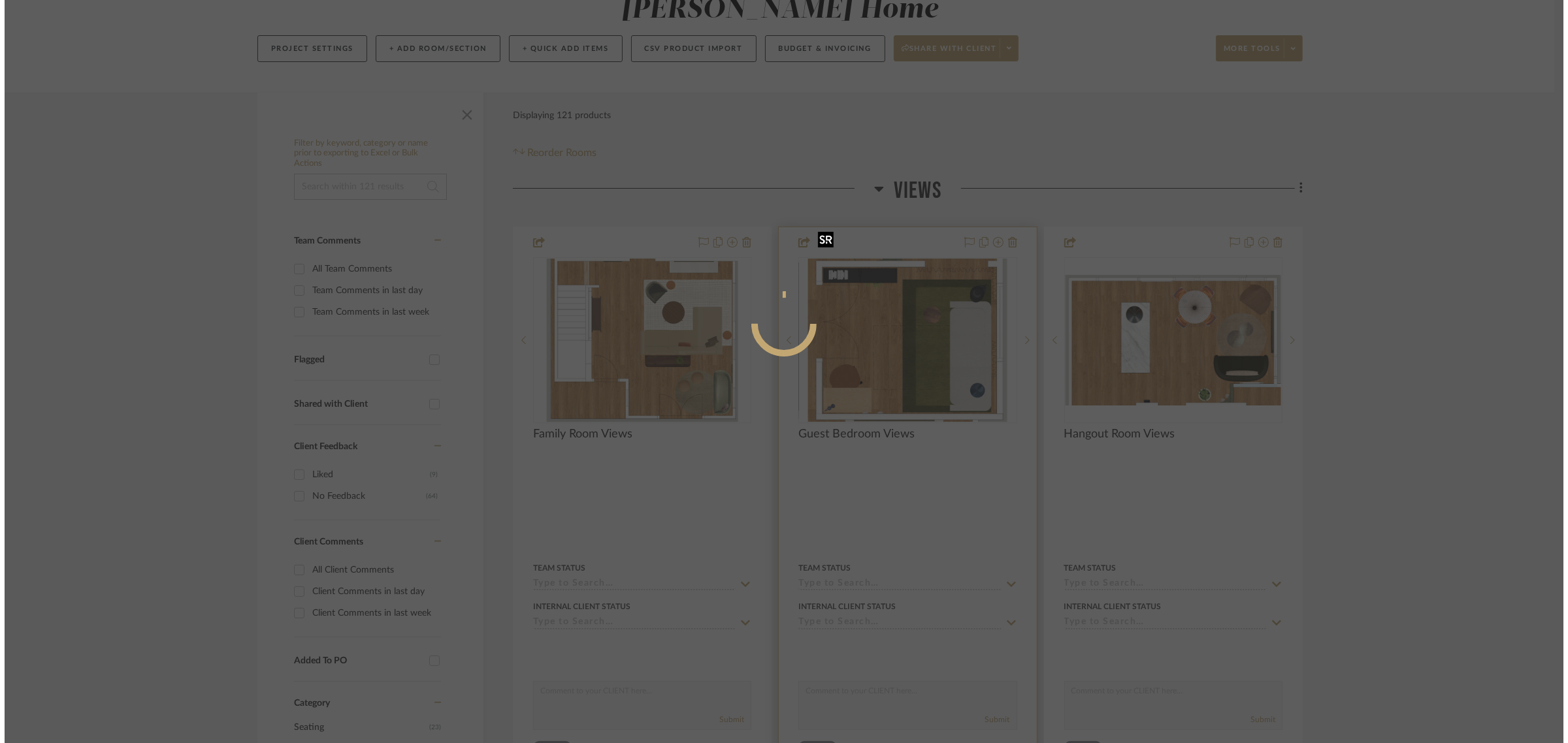
scroll to position [0, 0]
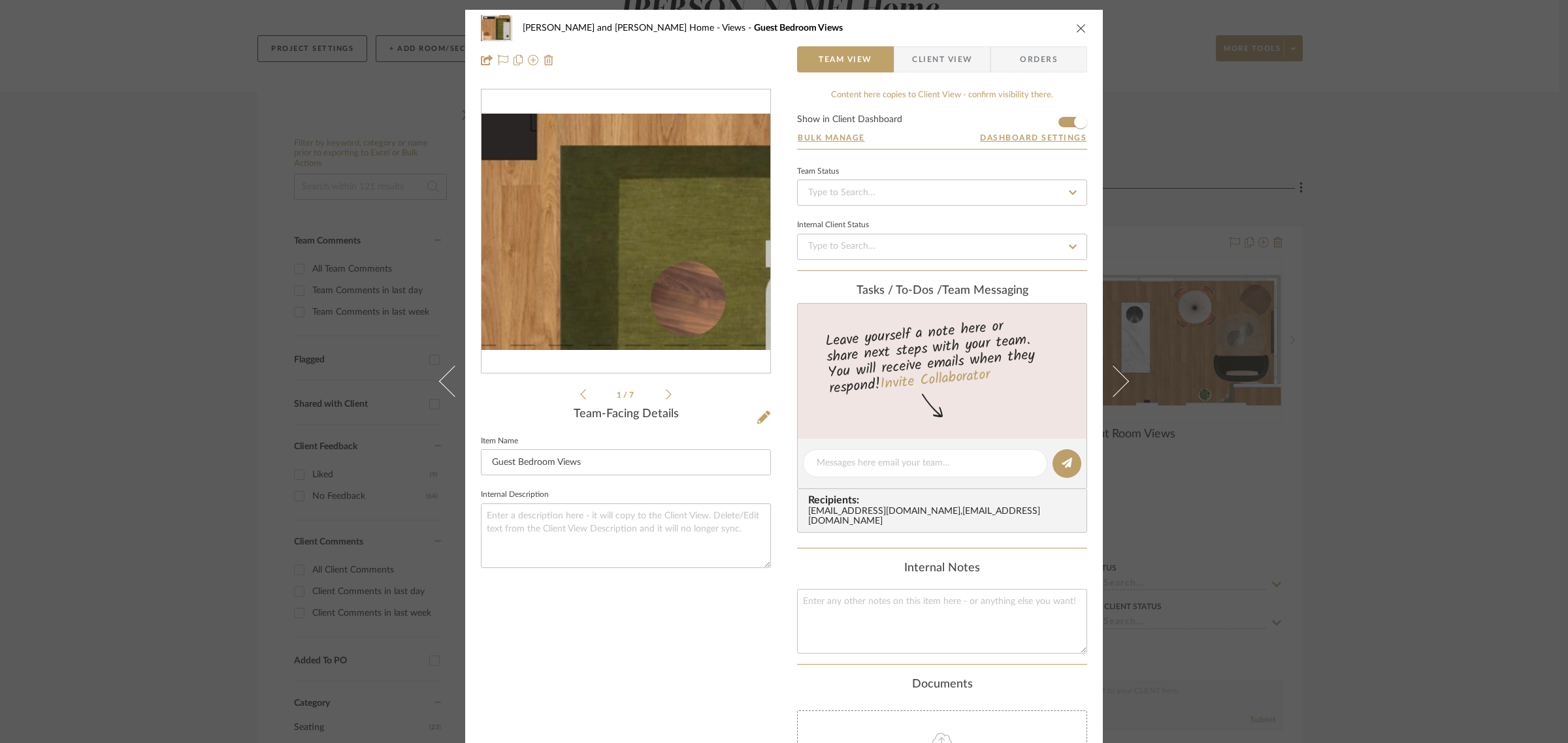
click at [636, 173] on img "0" at bounding box center [625, 232] width 289 height 237
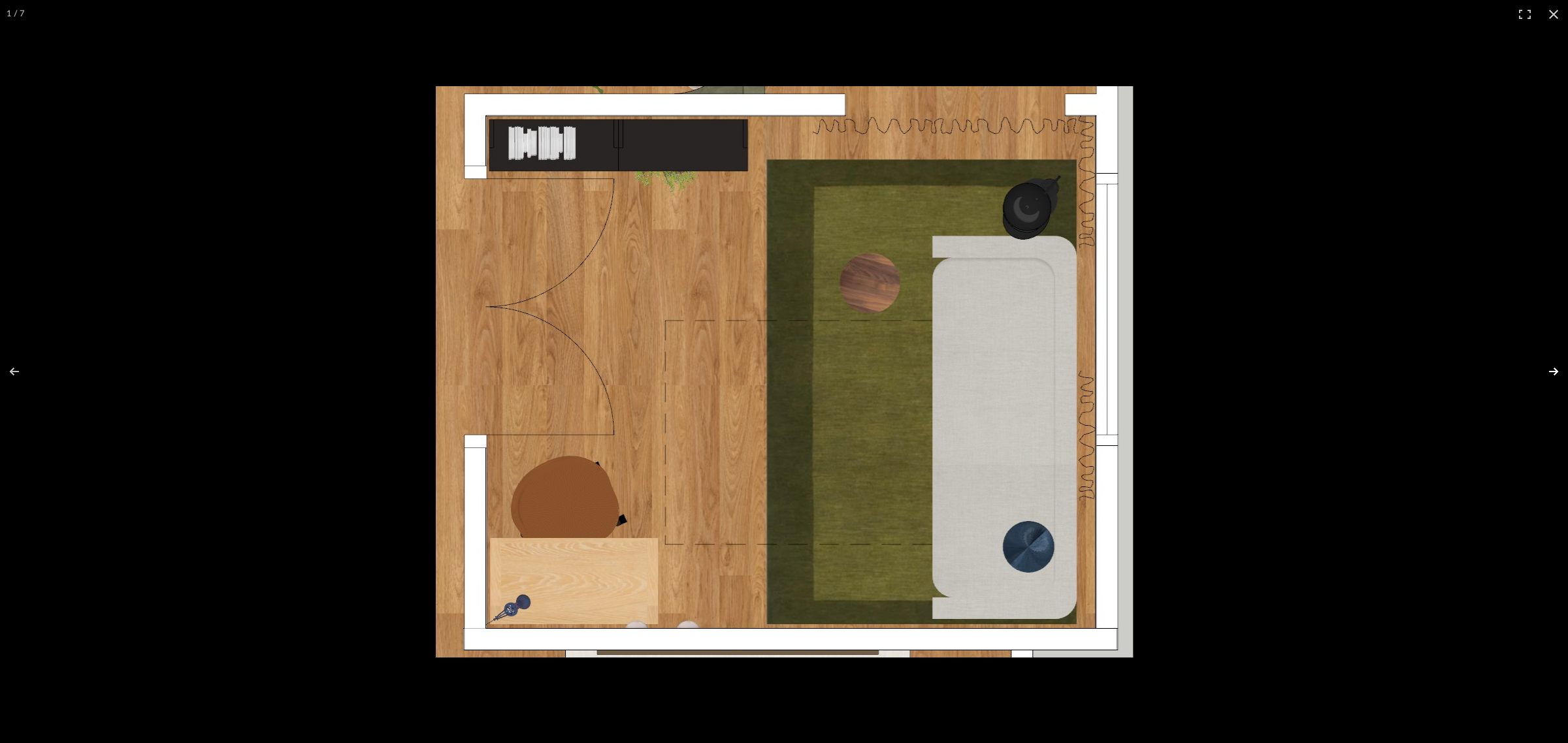
click at [1557, 371] on button at bounding box center [1545, 372] width 46 height 66
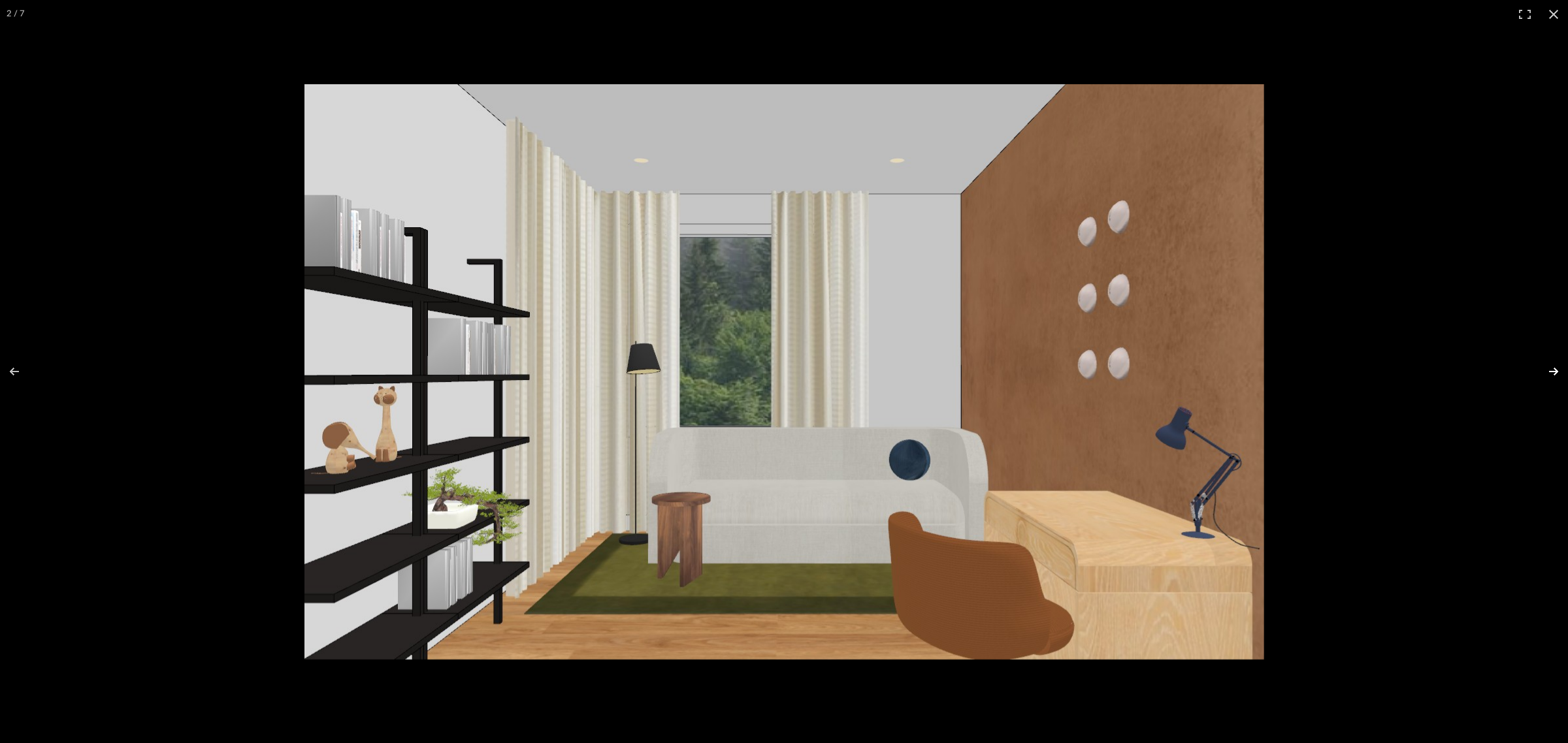
click at [1557, 371] on button at bounding box center [1545, 372] width 46 height 66
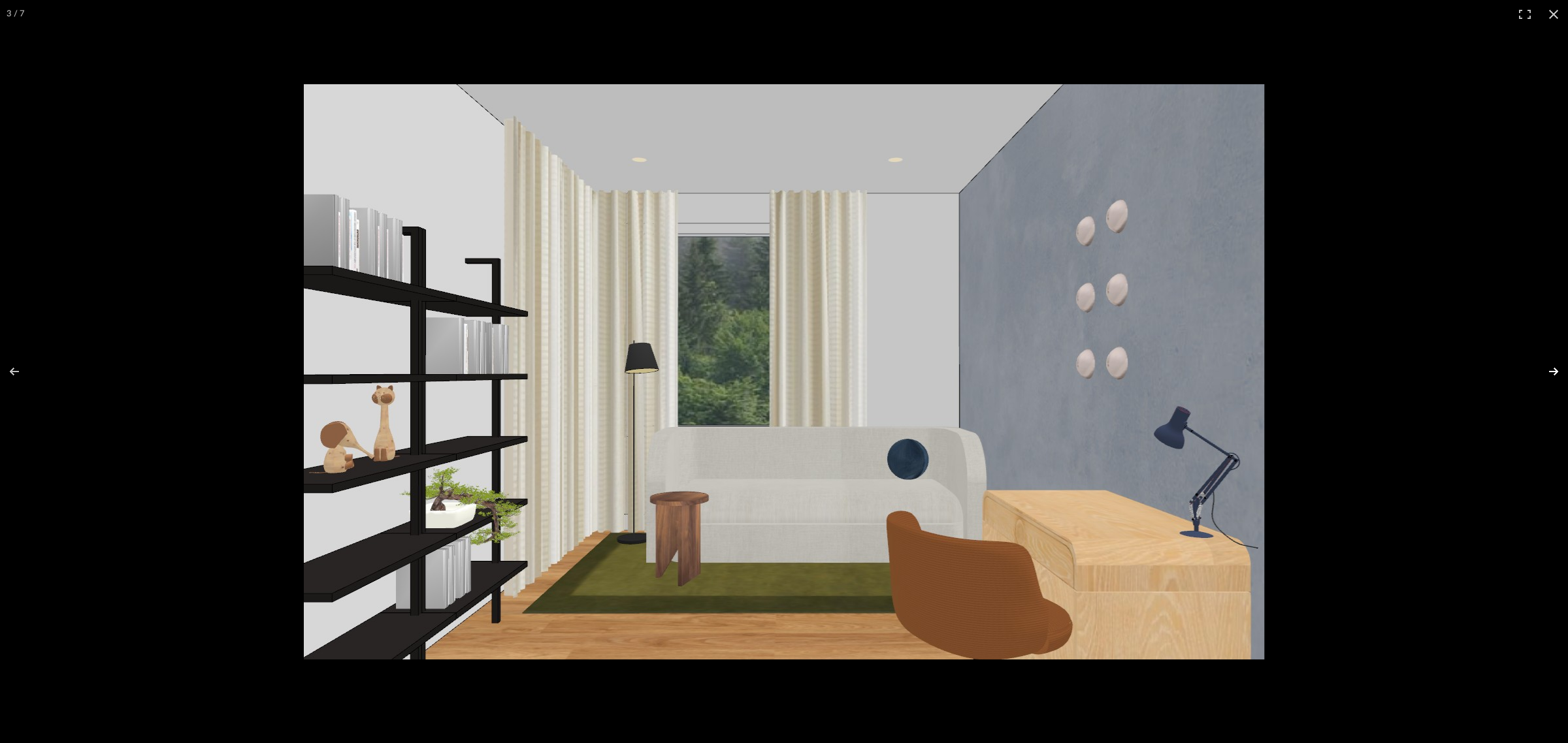
click at [1557, 371] on button at bounding box center [1545, 372] width 46 height 66
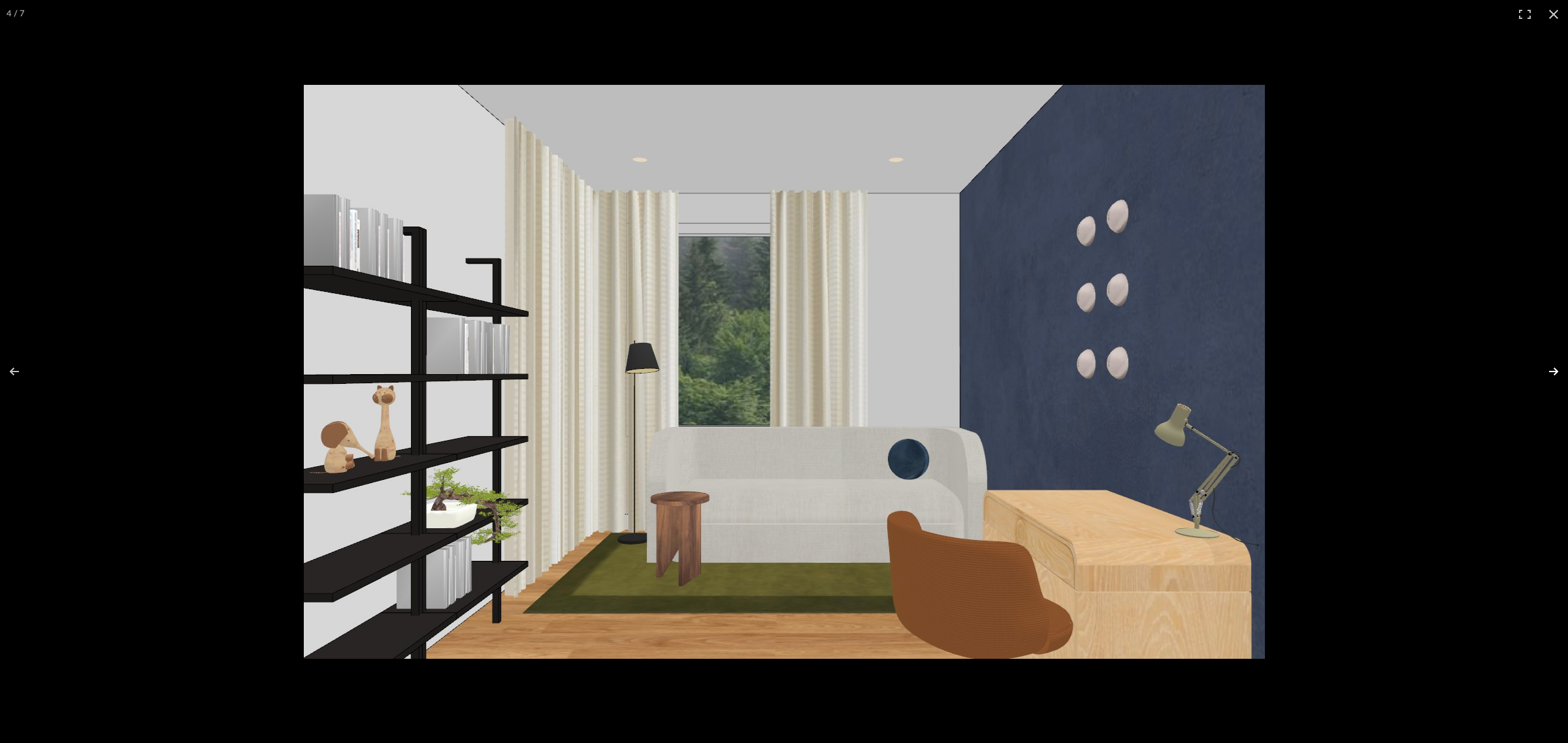
click at [1557, 371] on button at bounding box center [1545, 372] width 46 height 66
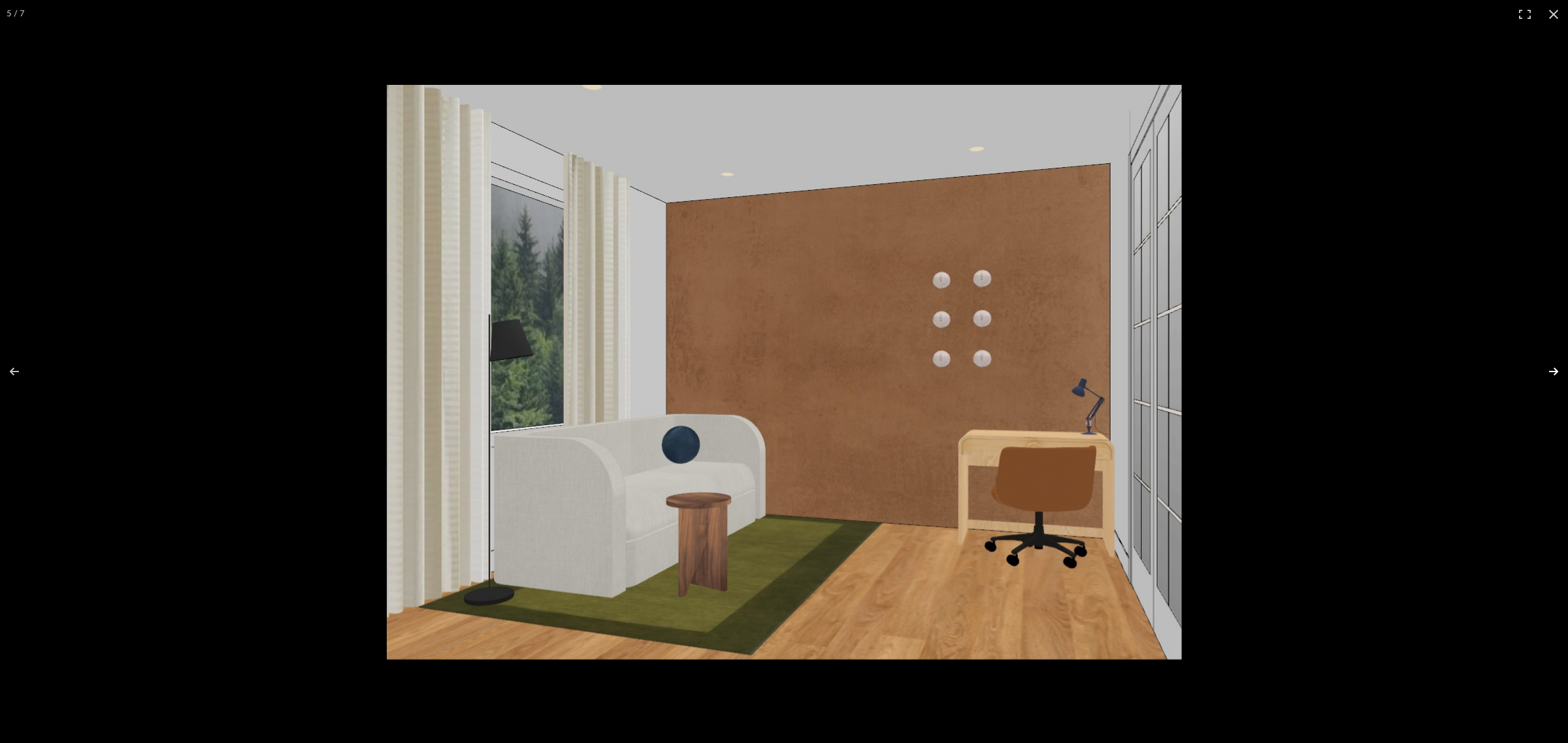
click at [1557, 371] on button at bounding box center [1545, 372] width 46 height 66
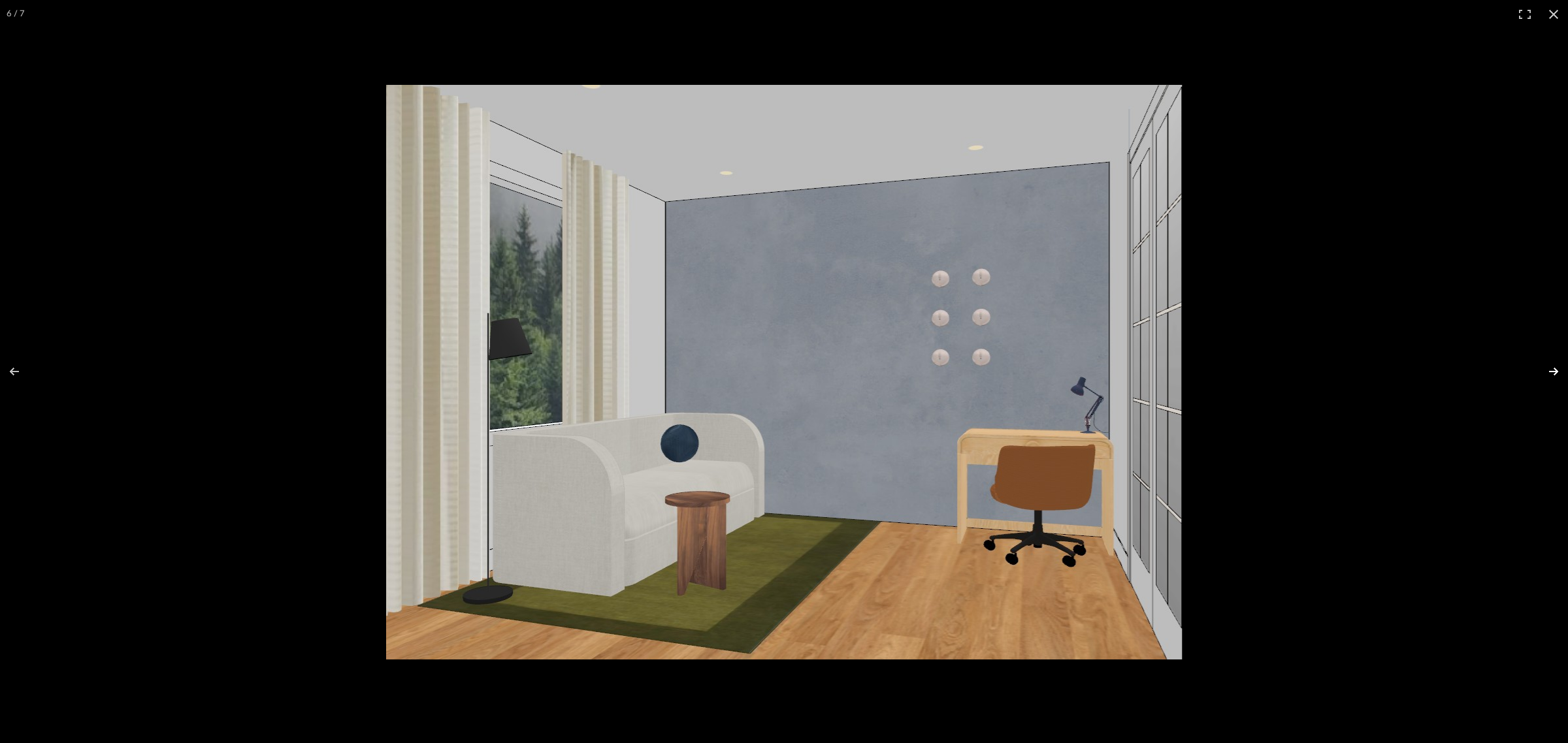
click at [1557, 371] on button at bounding box center [1545, 372] width 46 height 66
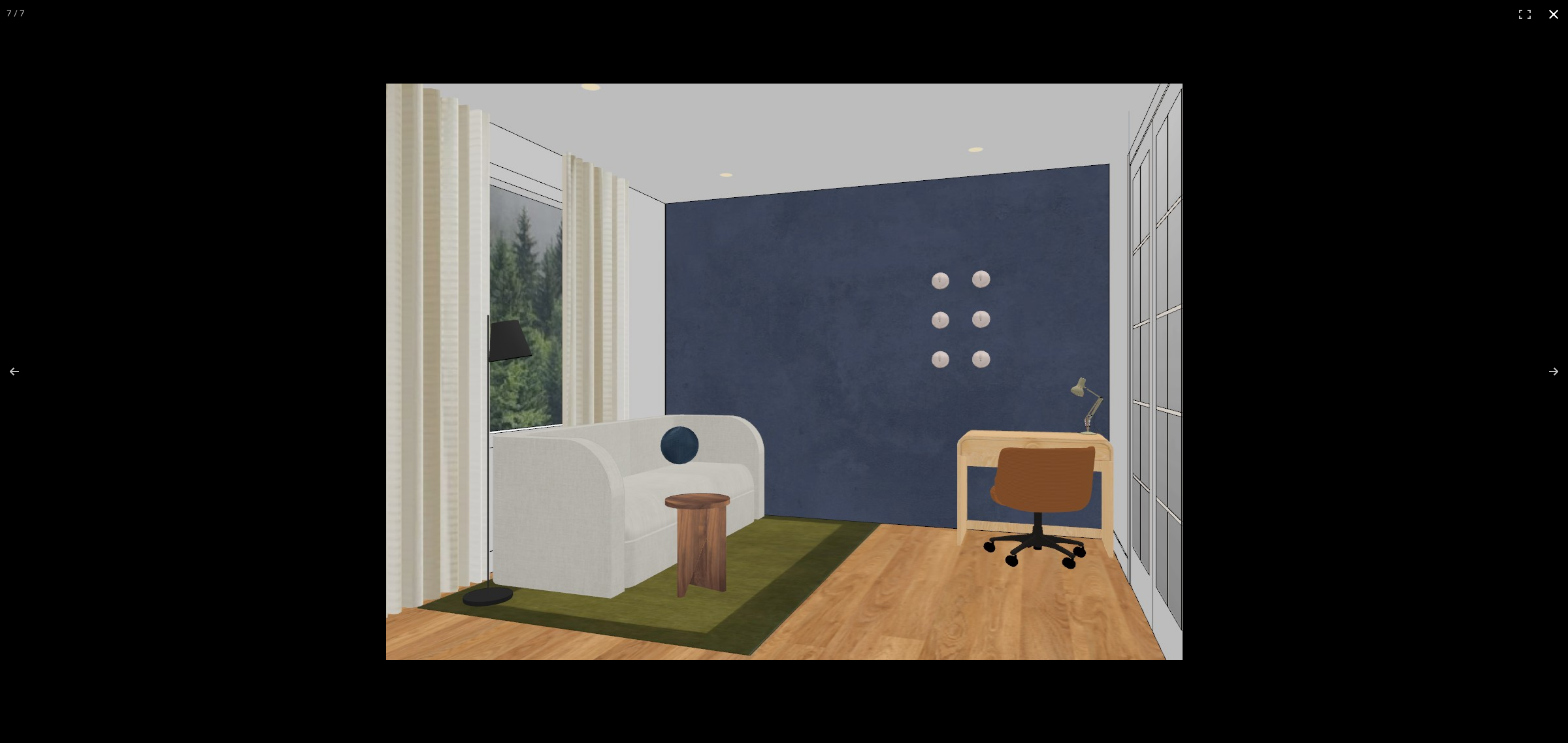
click at [1555, 16] on button at bounding box center [1553, 14] width 29 height 29
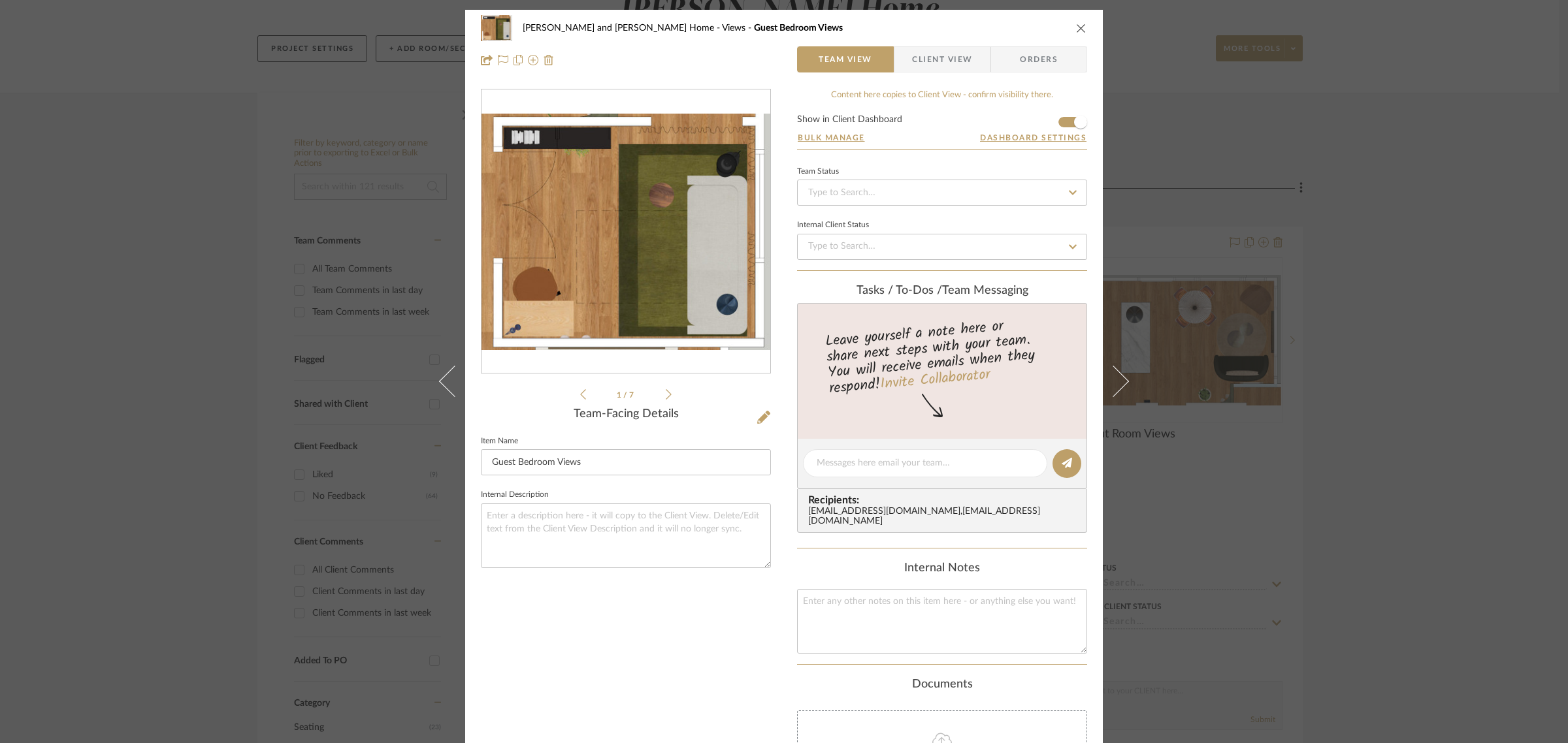
click at [1409, 191] on div "[PERSON_NAME] and [PERSON_NAME] Home Views Guest Bedroom Views Team View Client…" at bounding box center [784, 371] width 1568 height 743
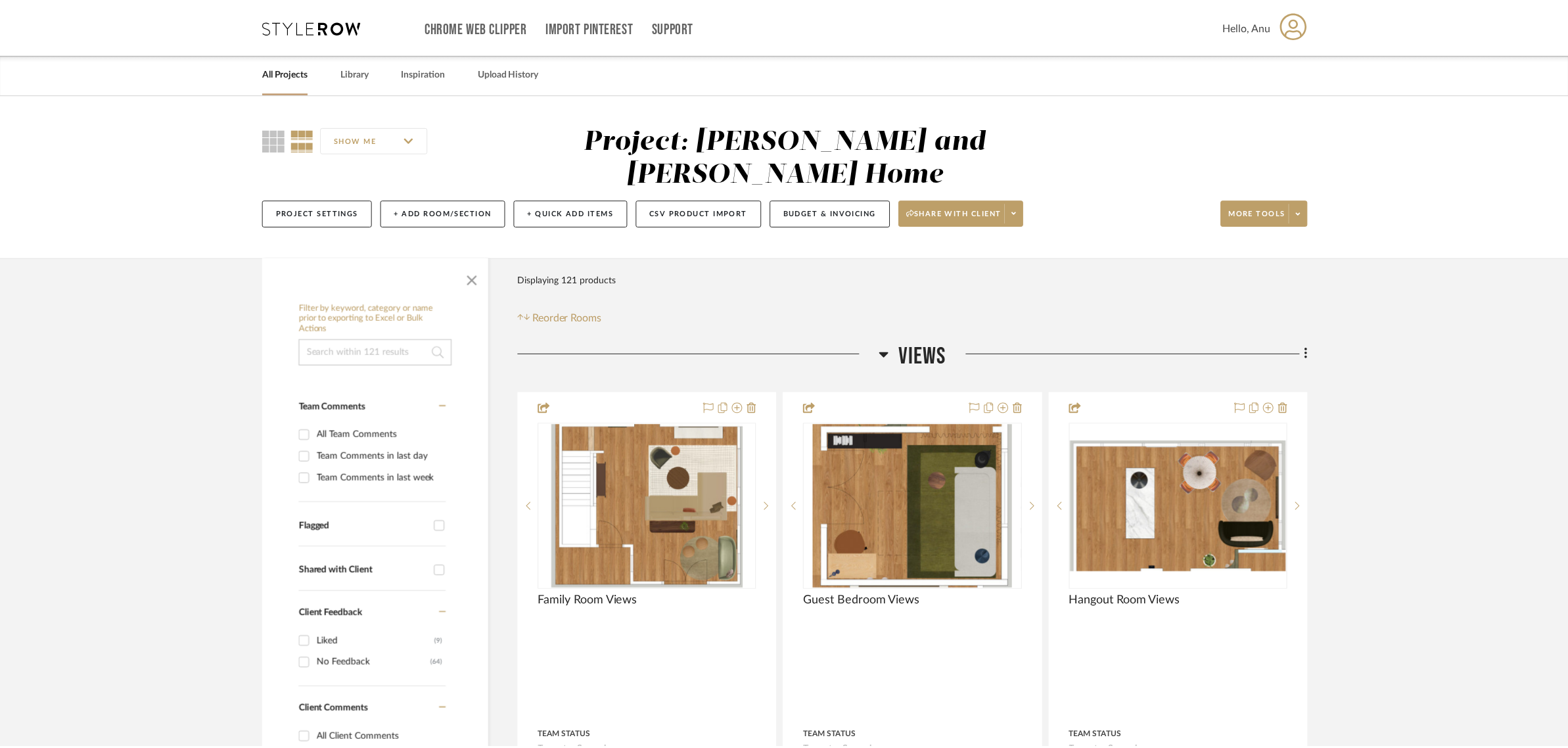
scroll to position [164, 0]
